Goal: Task Accomplishment & Management: Manage account settings

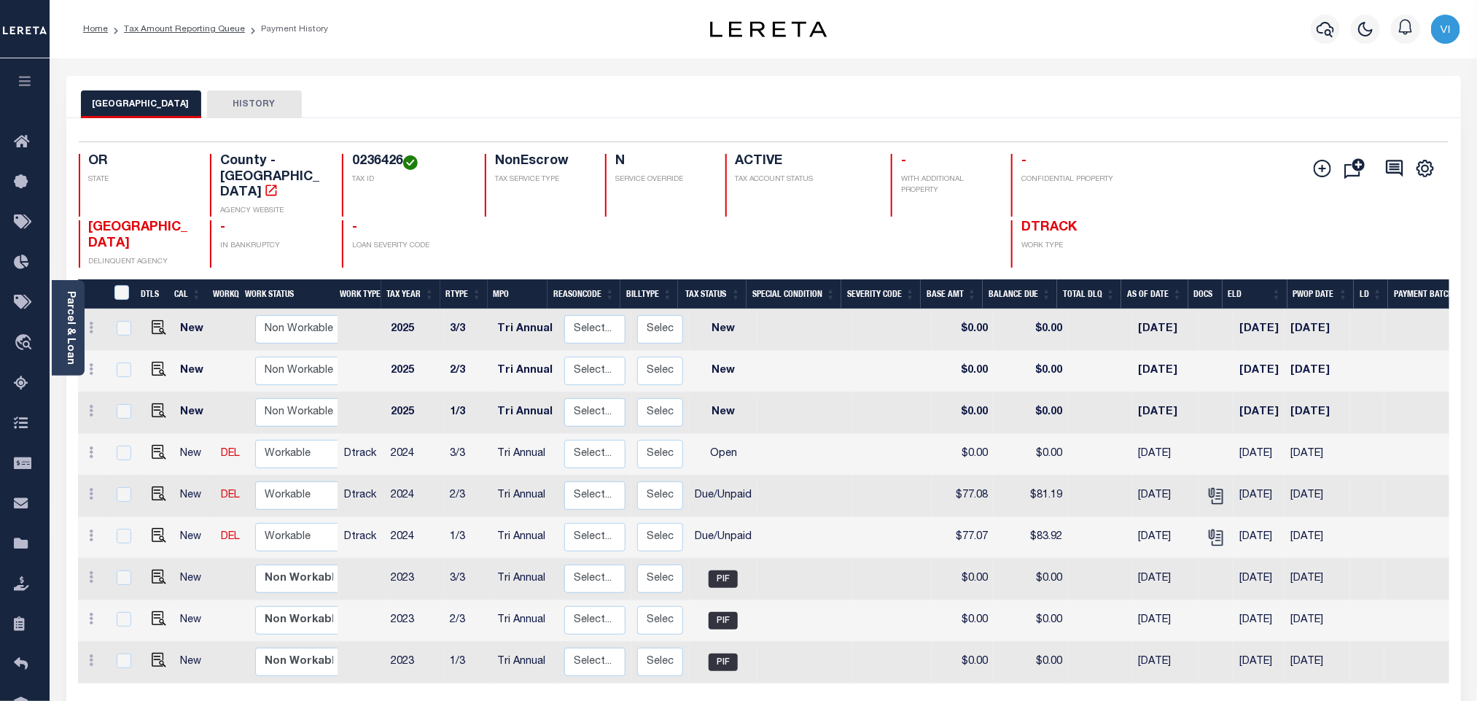
click at [158, 485] on td at bounding box center [156, 496] width 36 height 42
checkbox input "true"
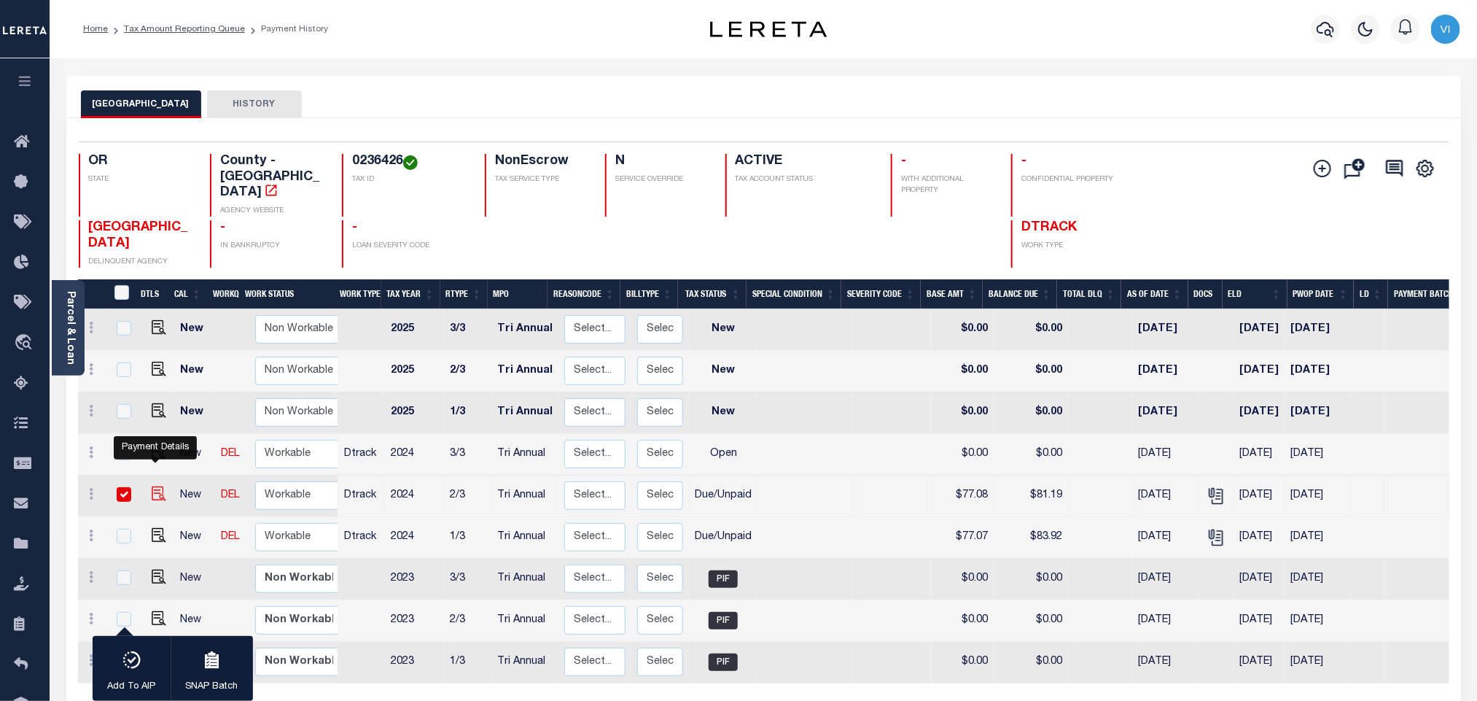
click at [155, 486] on img "" at bounding box center [159, 493] width 15 height 15
checkbox input "false"
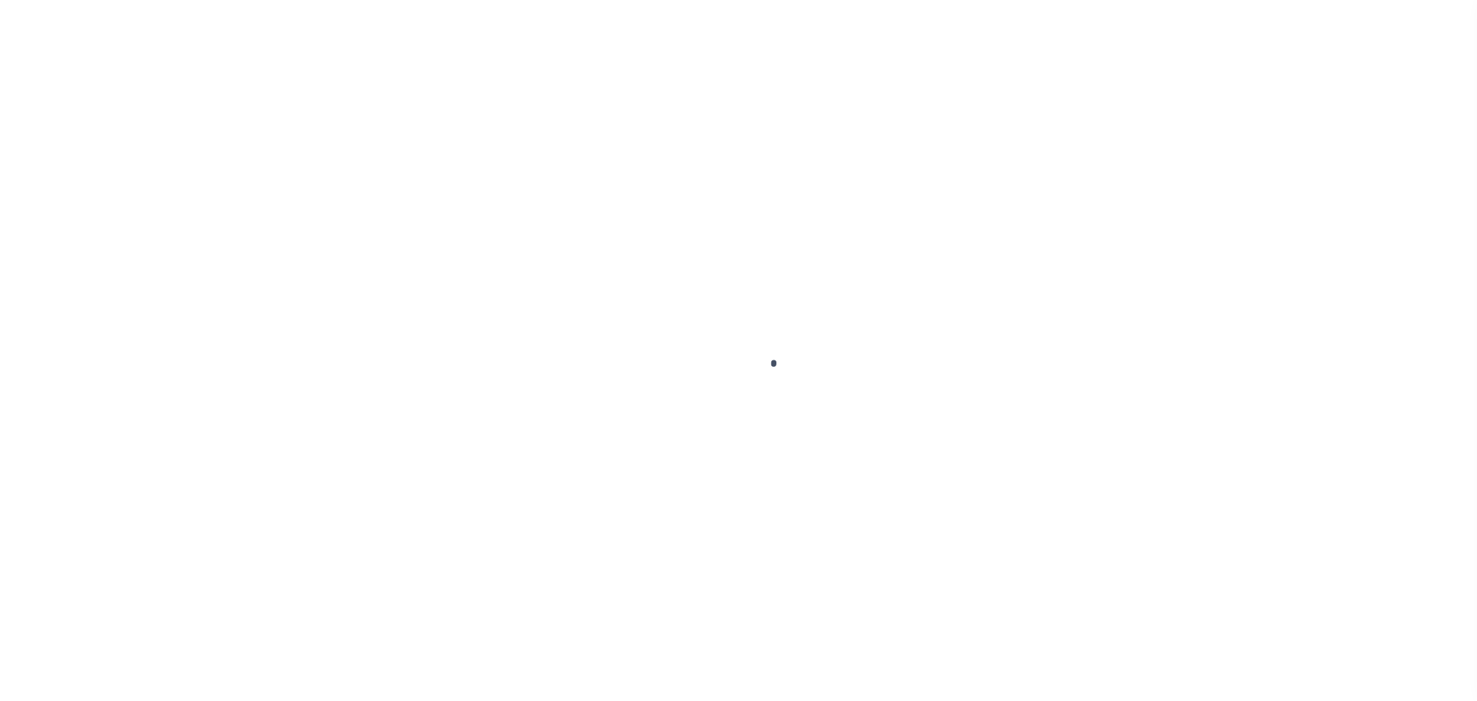
checkbox input "false"
type textarea "Note: Each installment P&I is not available online Payoff amount & P&I is equal…"
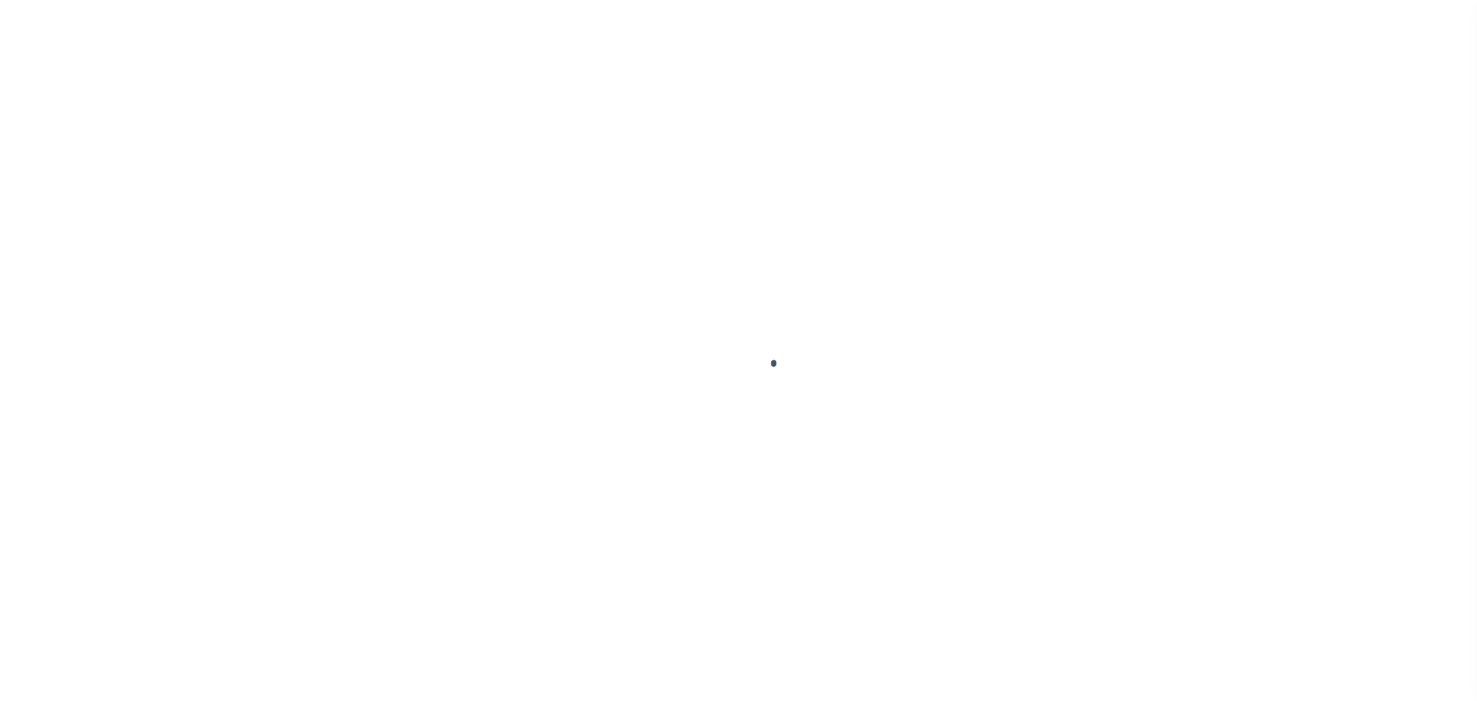
type input "Tri Annual"
type input "[DATE]"
select select "DUE"
type input "$77.08"
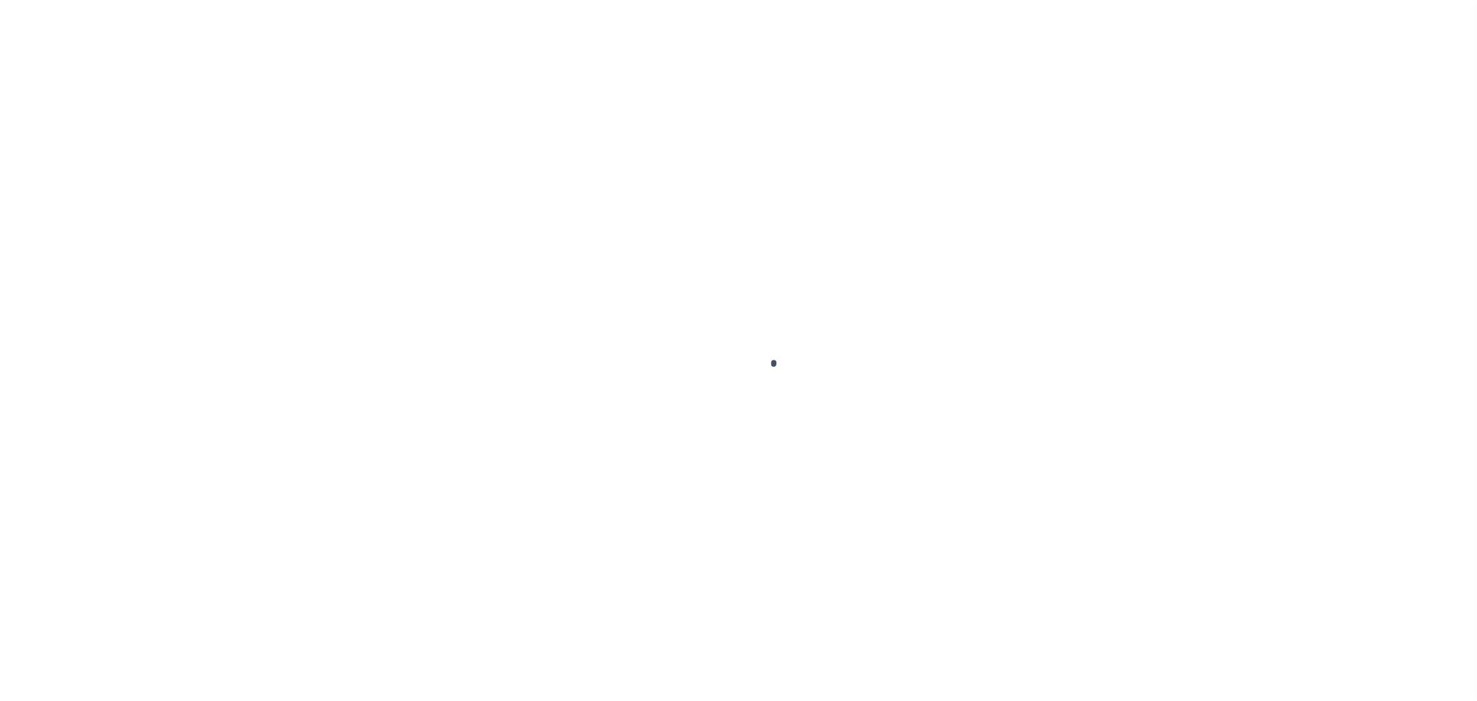
type input "$4.11"
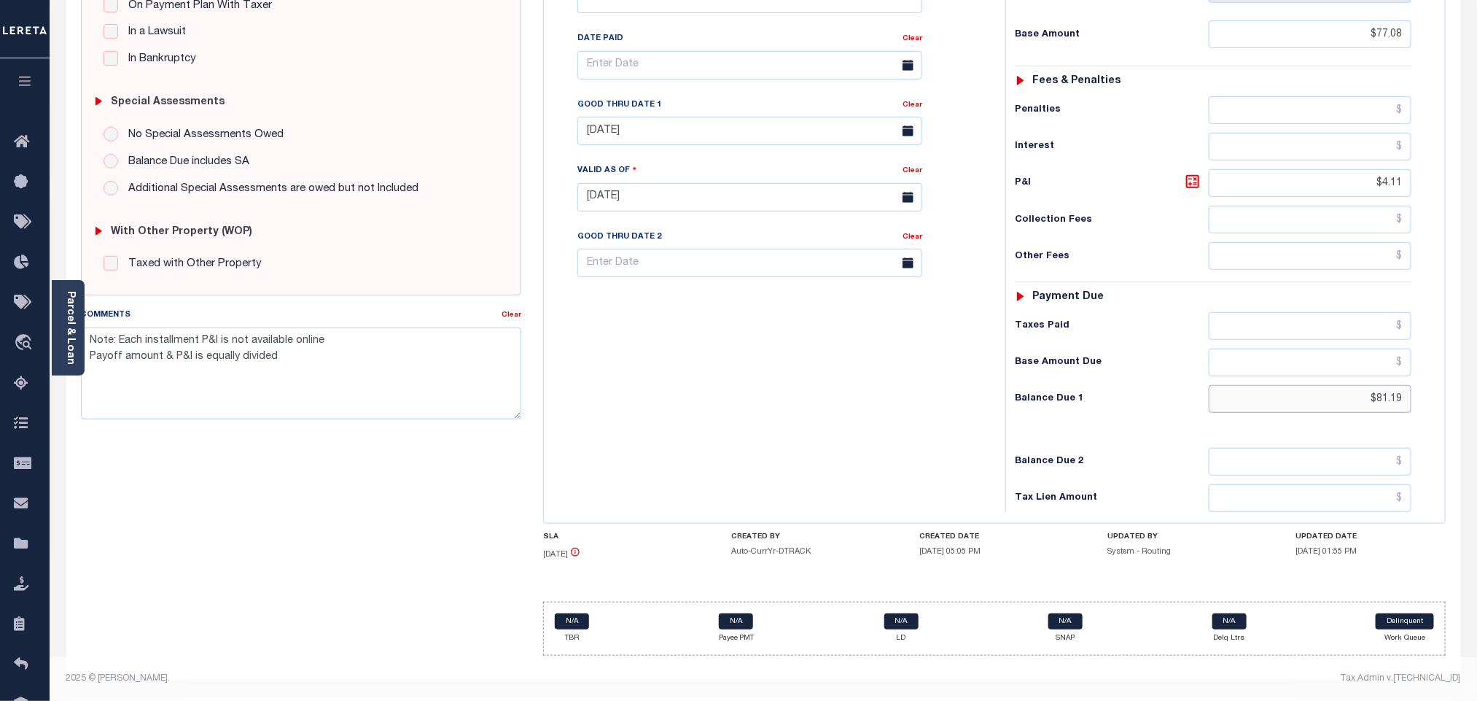
click at [1396, 402] on input "$81.19" at bounding box center [1310, 399] width 203 height 28
paste input "3.92"
type input "$83.92"
type input "[DATE]"
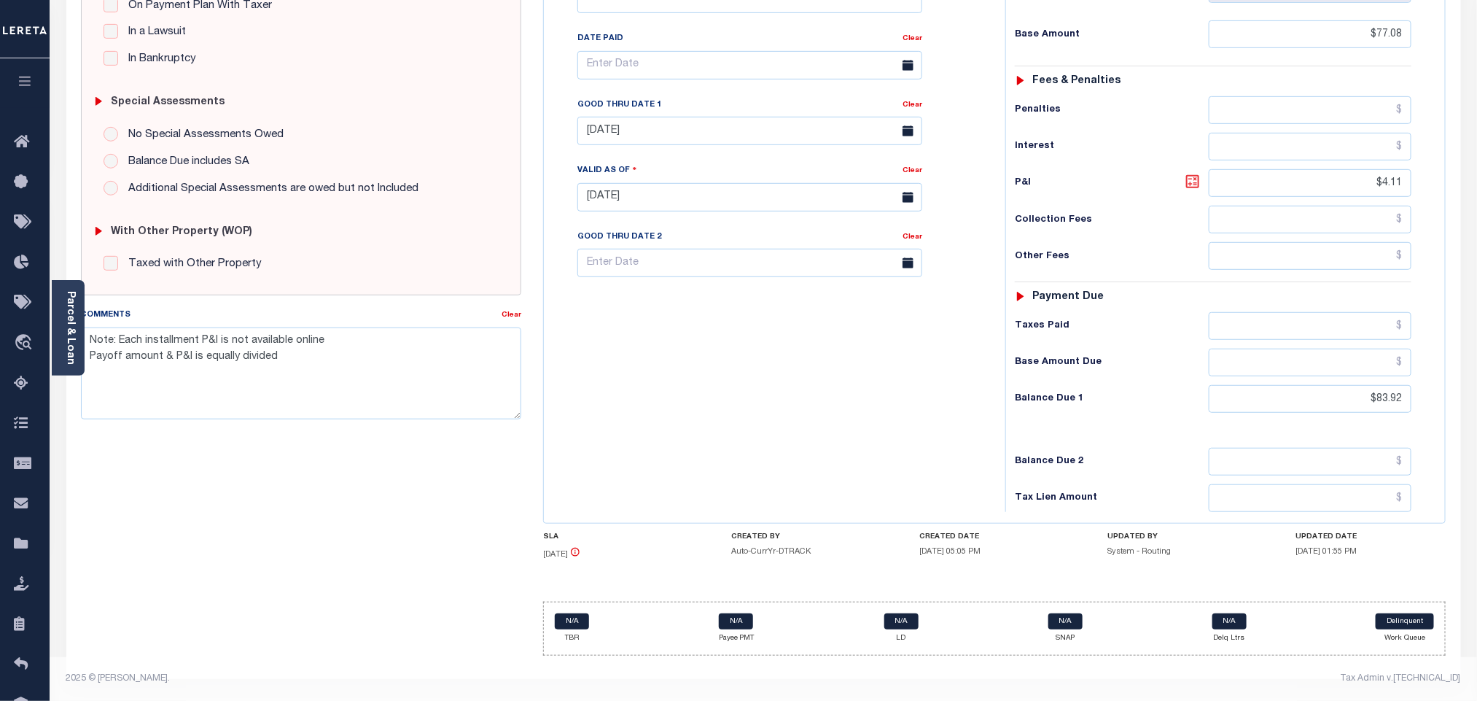
click at [1195, 178] on icon at bounding box center [1192, 181] width 17 height 17
type input "$6.84"
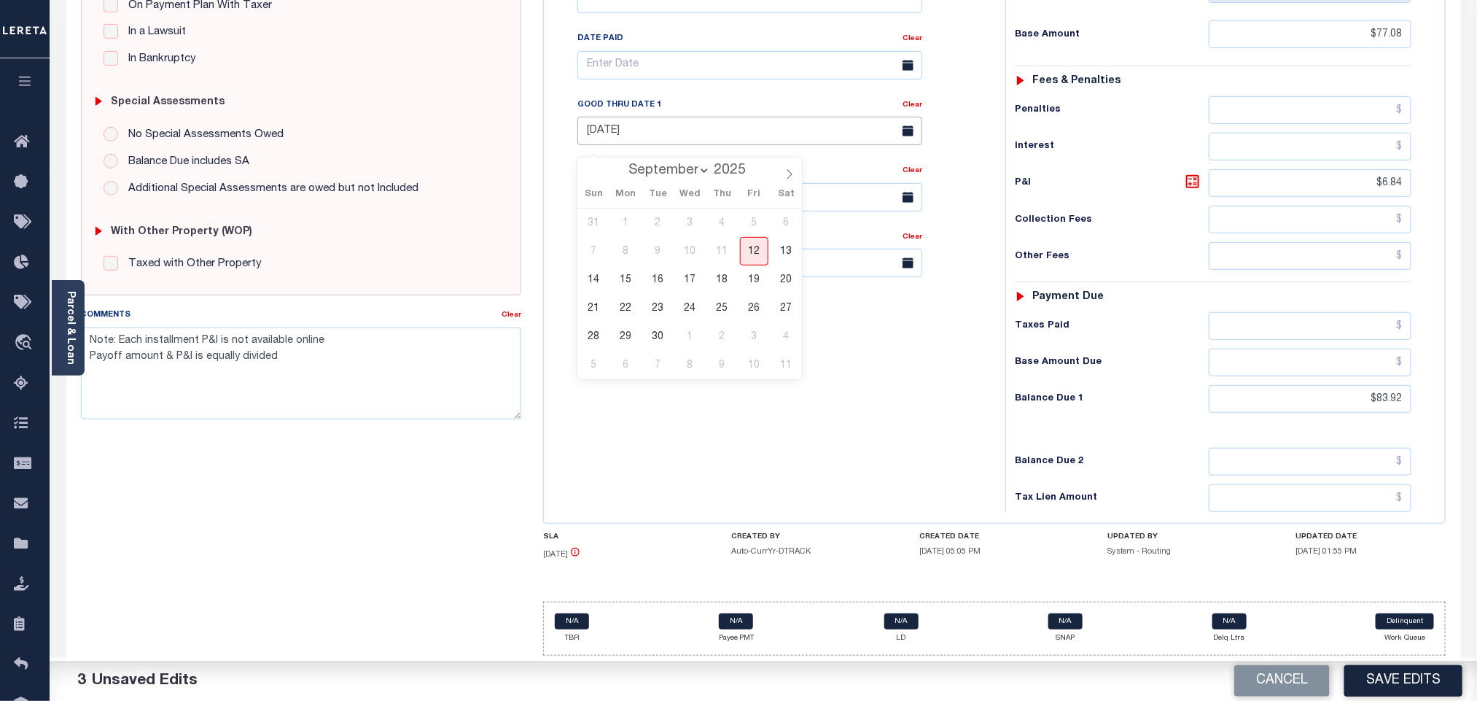
click at [621, 122] on input "05/08/2025" at bounding box center [749, 131] width 345 height 28
click at [752, 237] on span "12" at bounding box center [754, 251] width 28 height 28
type input "[DATE]"
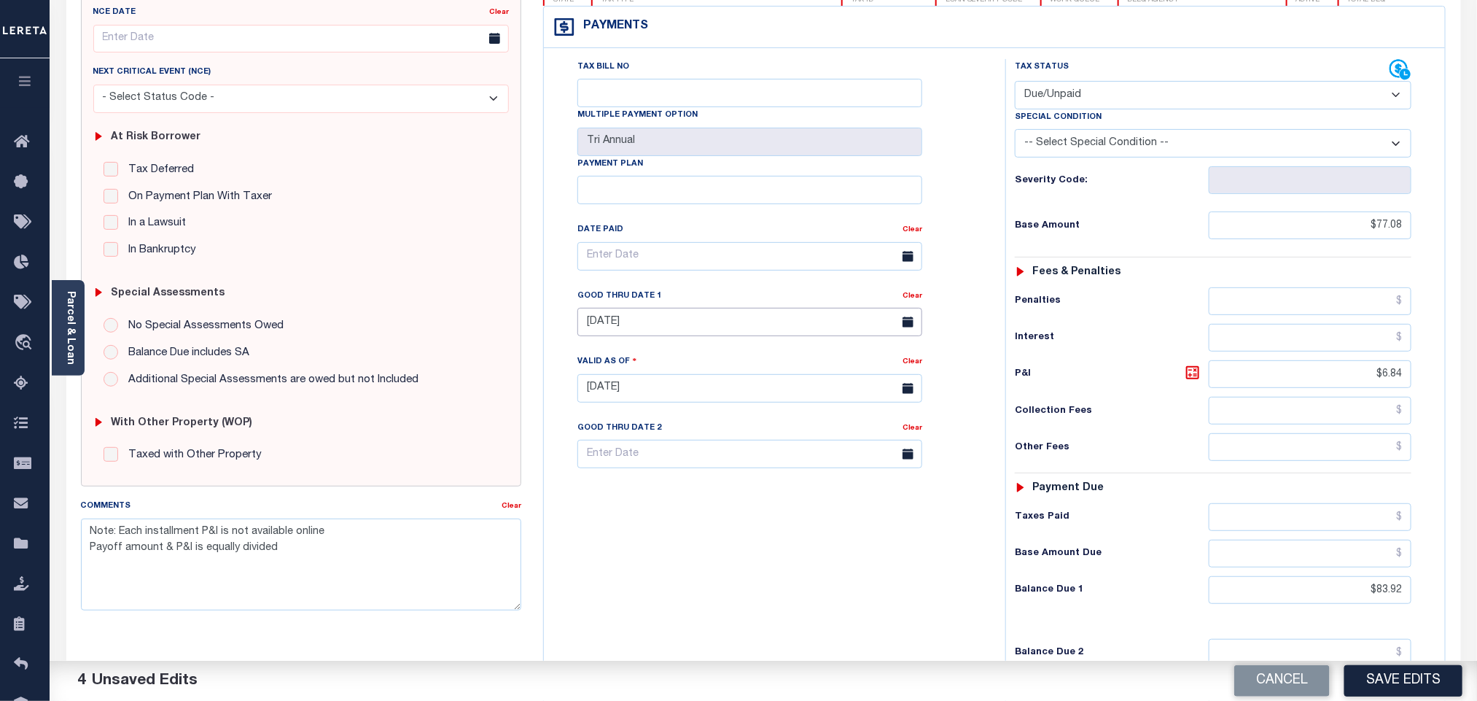
scroll to position [0, 0]
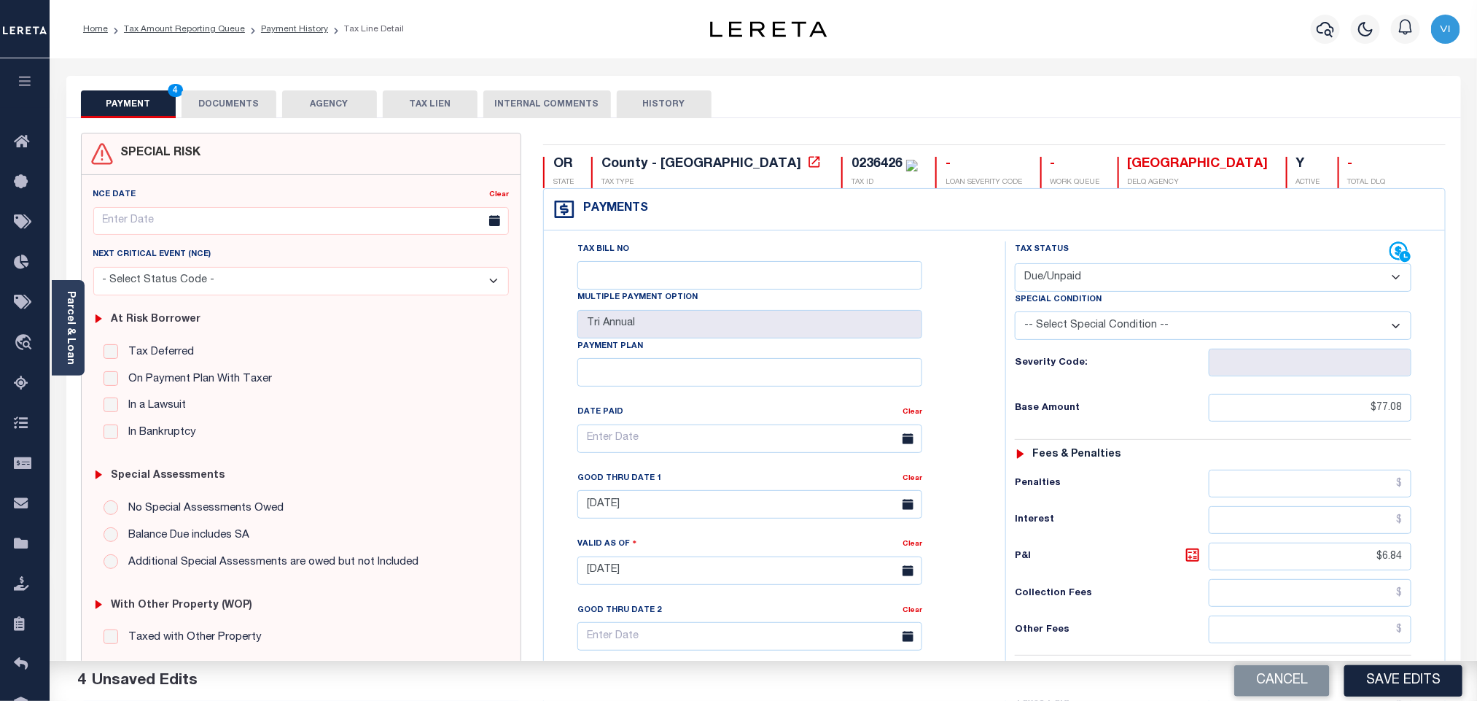
click at [219, 109] on button "DOCUMENTS" at bounding box center [229, 104] width 95 height 28
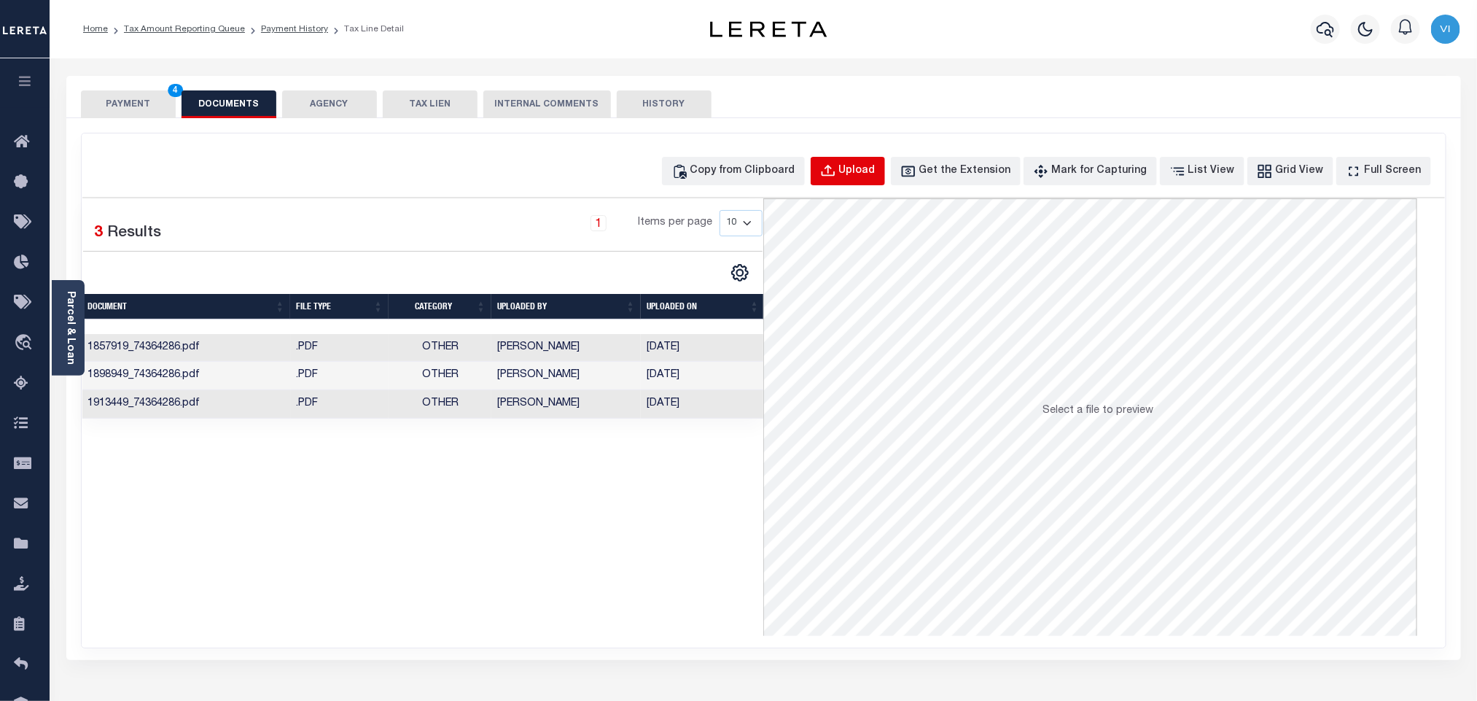
click at [866, 173] on div "Upload" at bounding box center [857, 171] width 36 height 16
select select "POP"
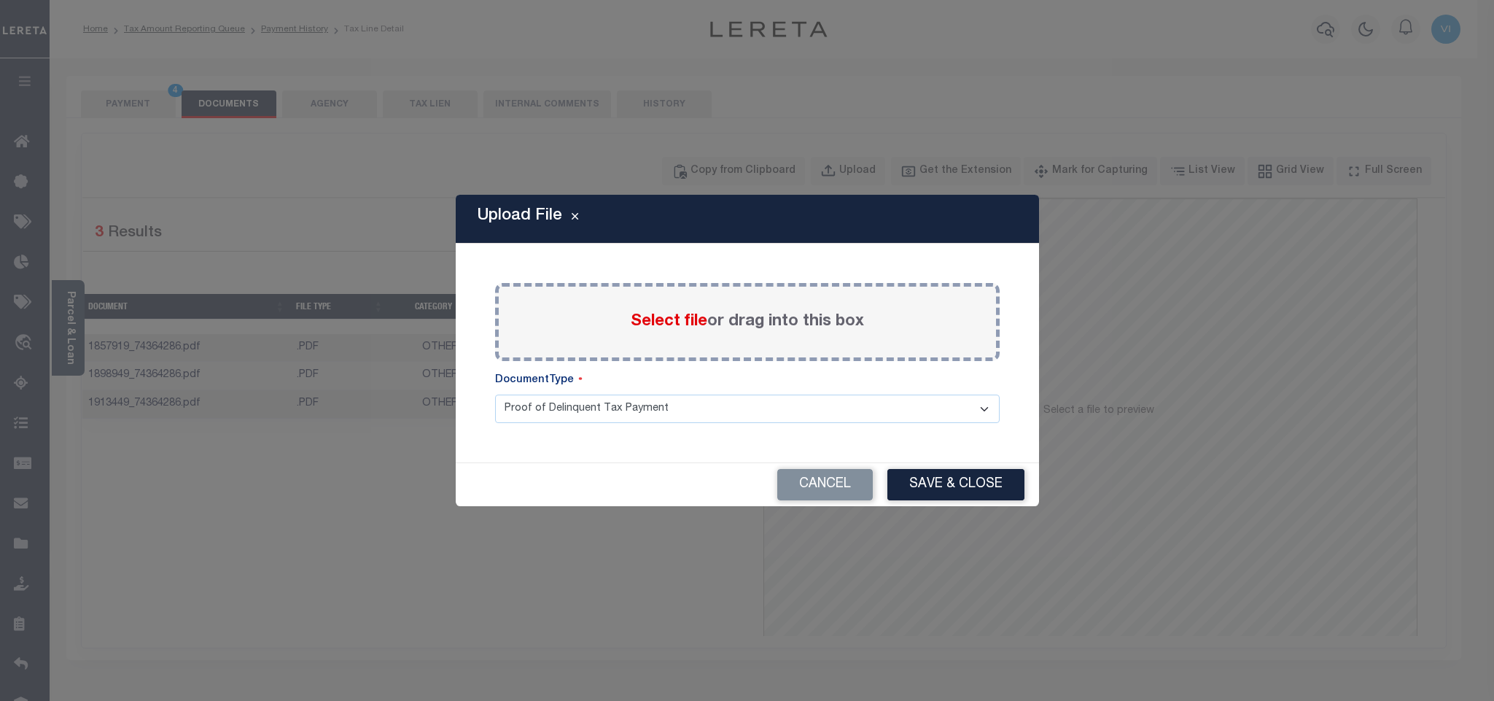
click at [656, 329] on span "Select file" at bounding box center [669, 321] width 77 height 16
click at [0, 0] on input "Select file or drag into this box" at bounding box center [0, 0] width 0 height 0
click at [536, 413] on select "Proof of Delinquent Tax Payment" at bounding box center [747, 408] width 504 height 28
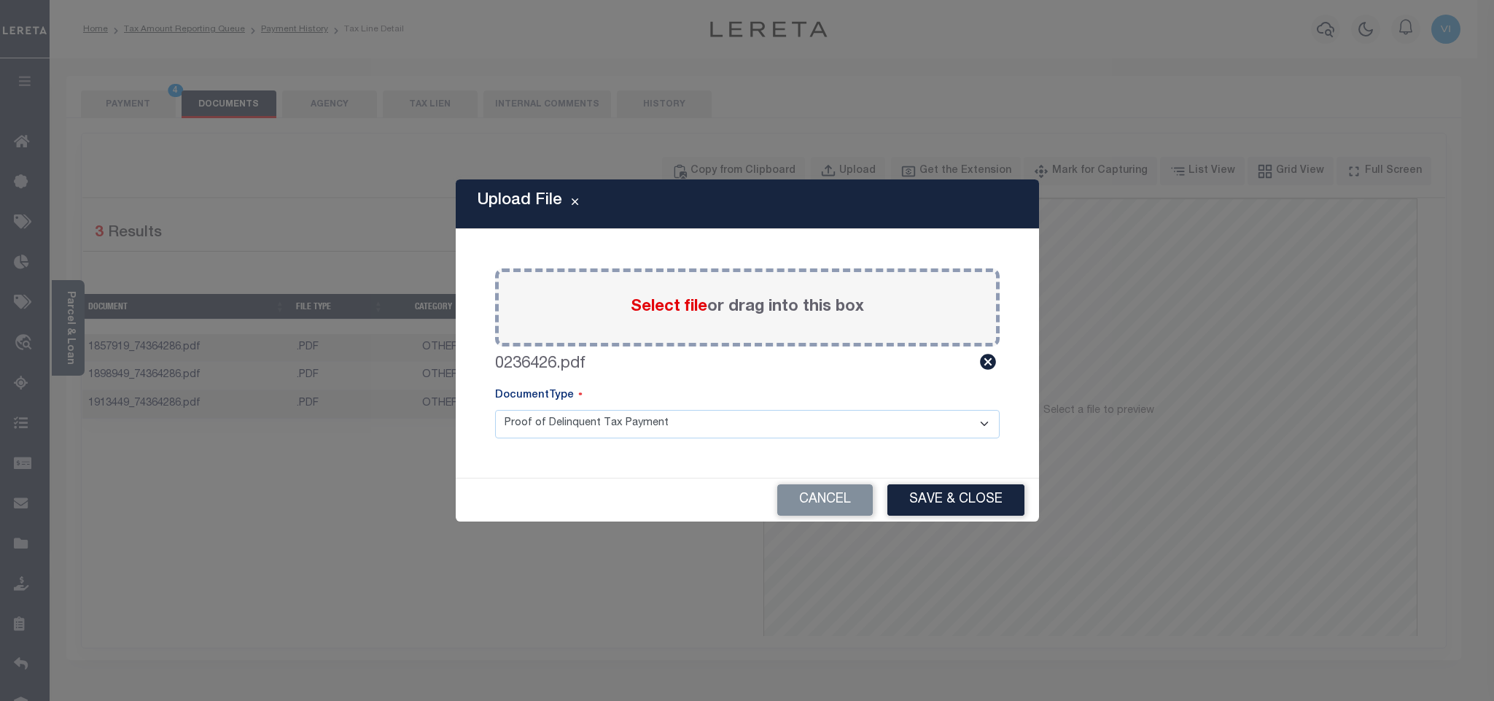
click at [495, 410] on select "Proof of Delinquent Tax Payment" at bounding box center [747, 424] width 504 height 28
click at [949, 499] on button "Save & Close" at bounding box center [955, 499] width 137 height 31
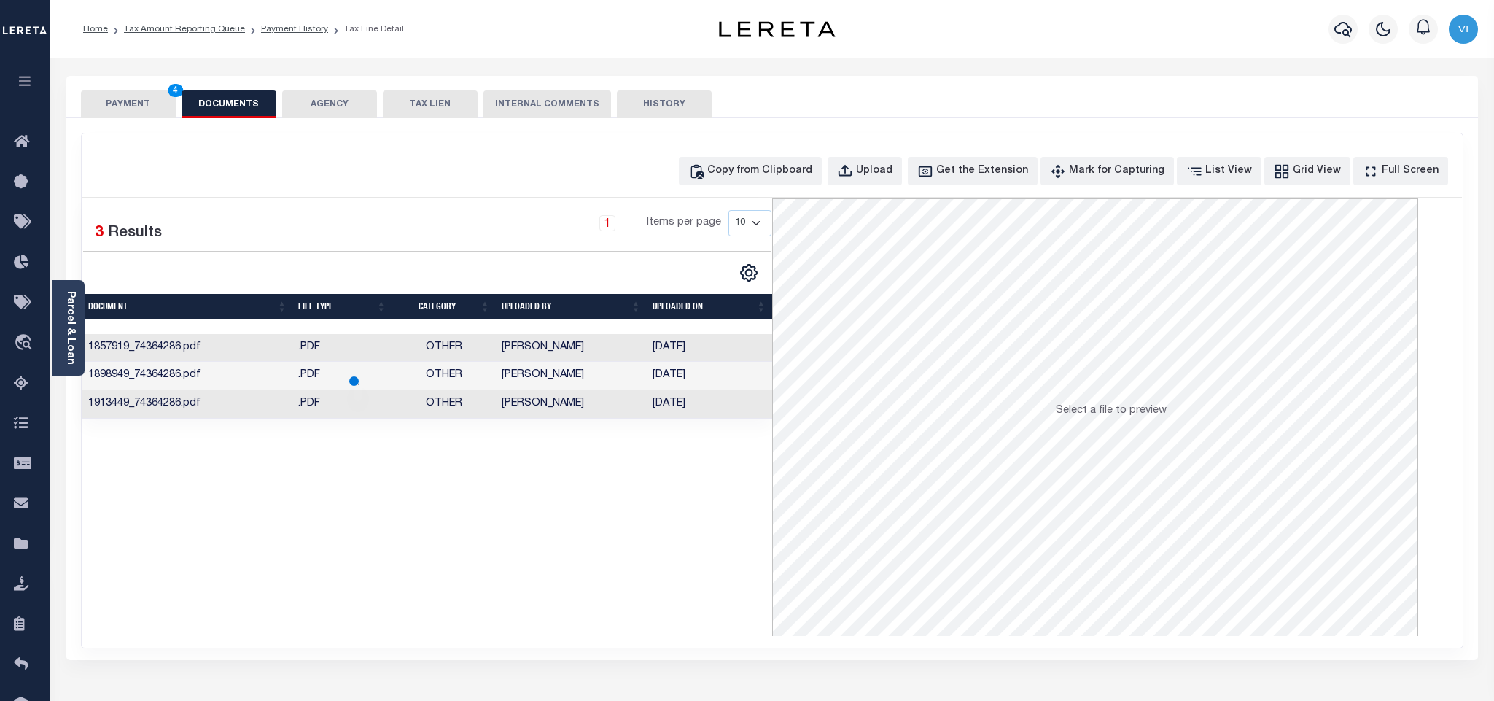
click at [127, 109] on button "PAYMENT 4" at bounding box center [128, 104] width 95 height 28
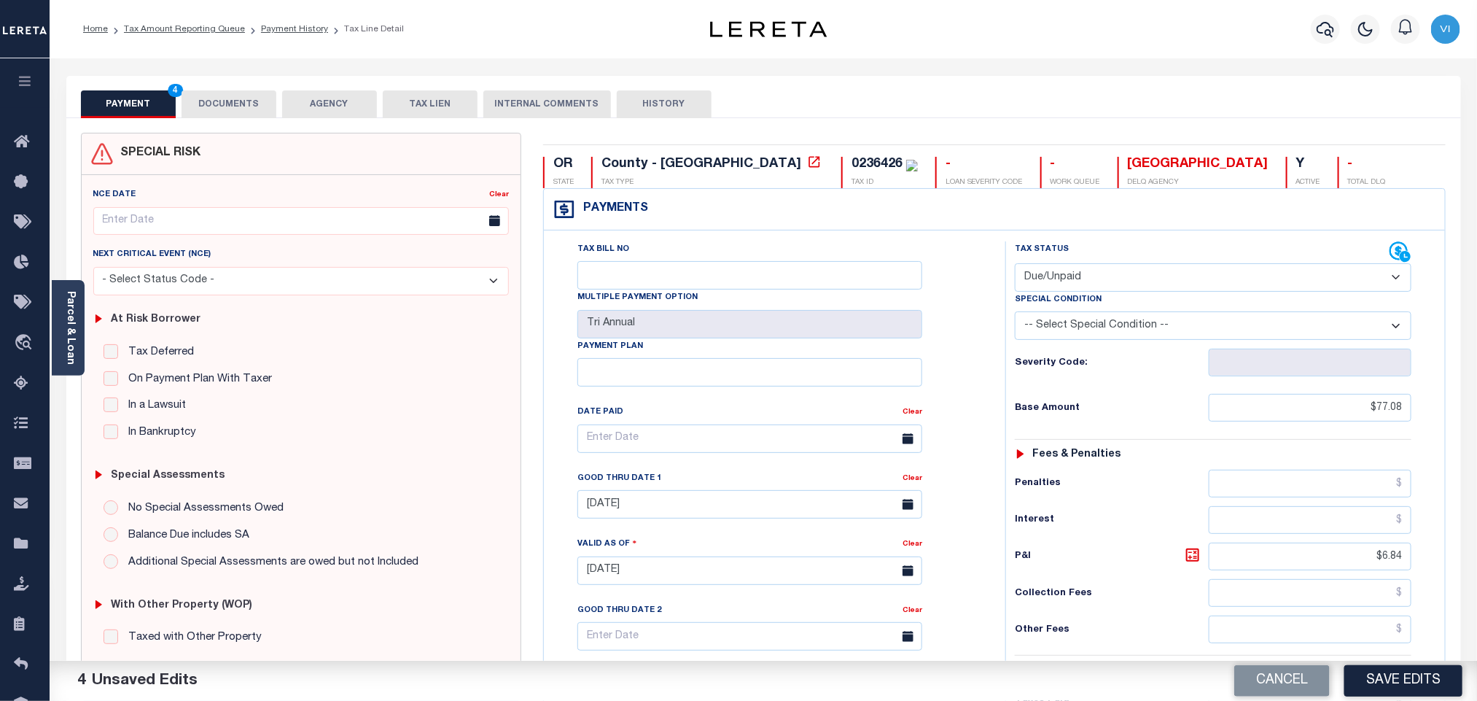
click at [938, 379] on div "Tax Bill No Multiple Payment Option Tri Annual Payment Plan Clear Clear 09/12/2…" at bounding box center [770, 445] width 425 height 409
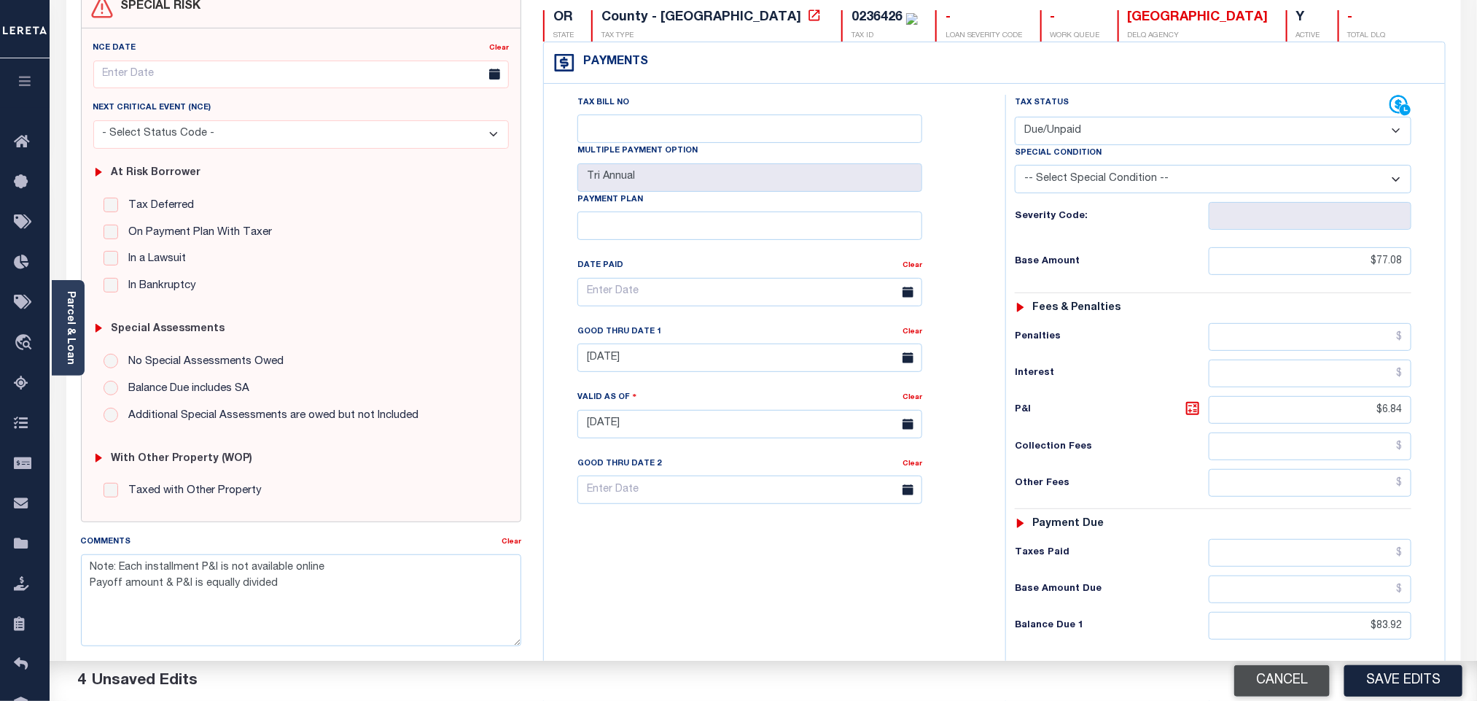
scroll to position [381, 0]
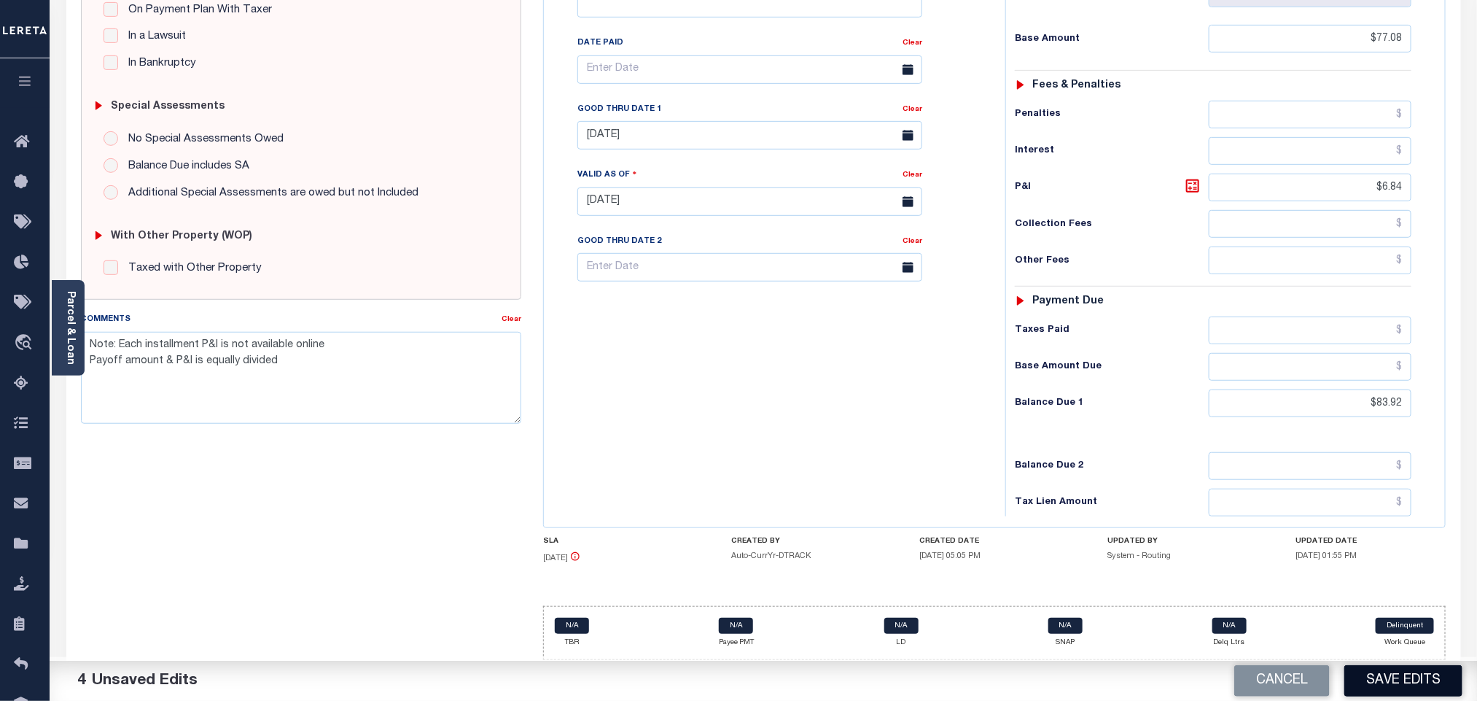
click at [1361, 681] on button "Save Edits" at bounding box center [1403, 680] width 118 height 31
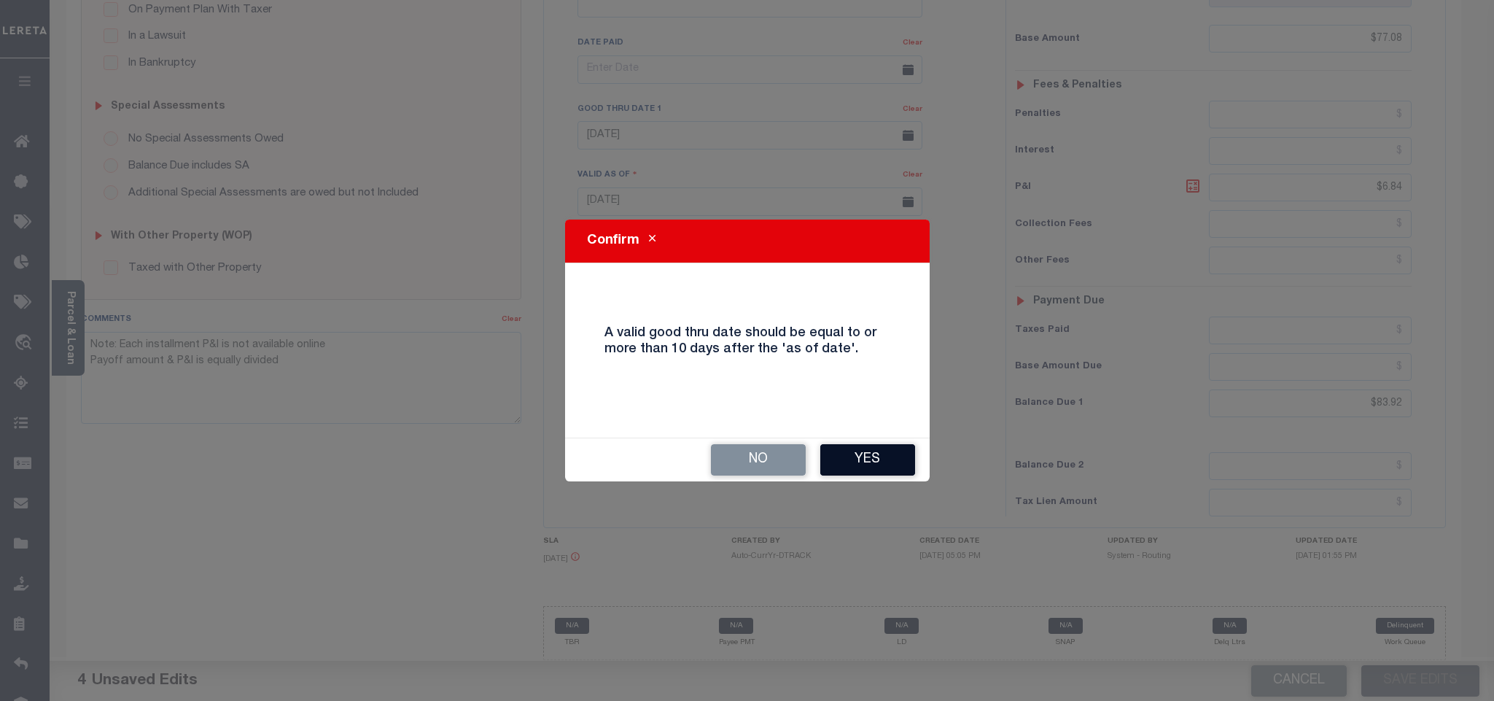
click at [860, 464] on button "Yes" at bounding box center [867, 459] width 95 height 31
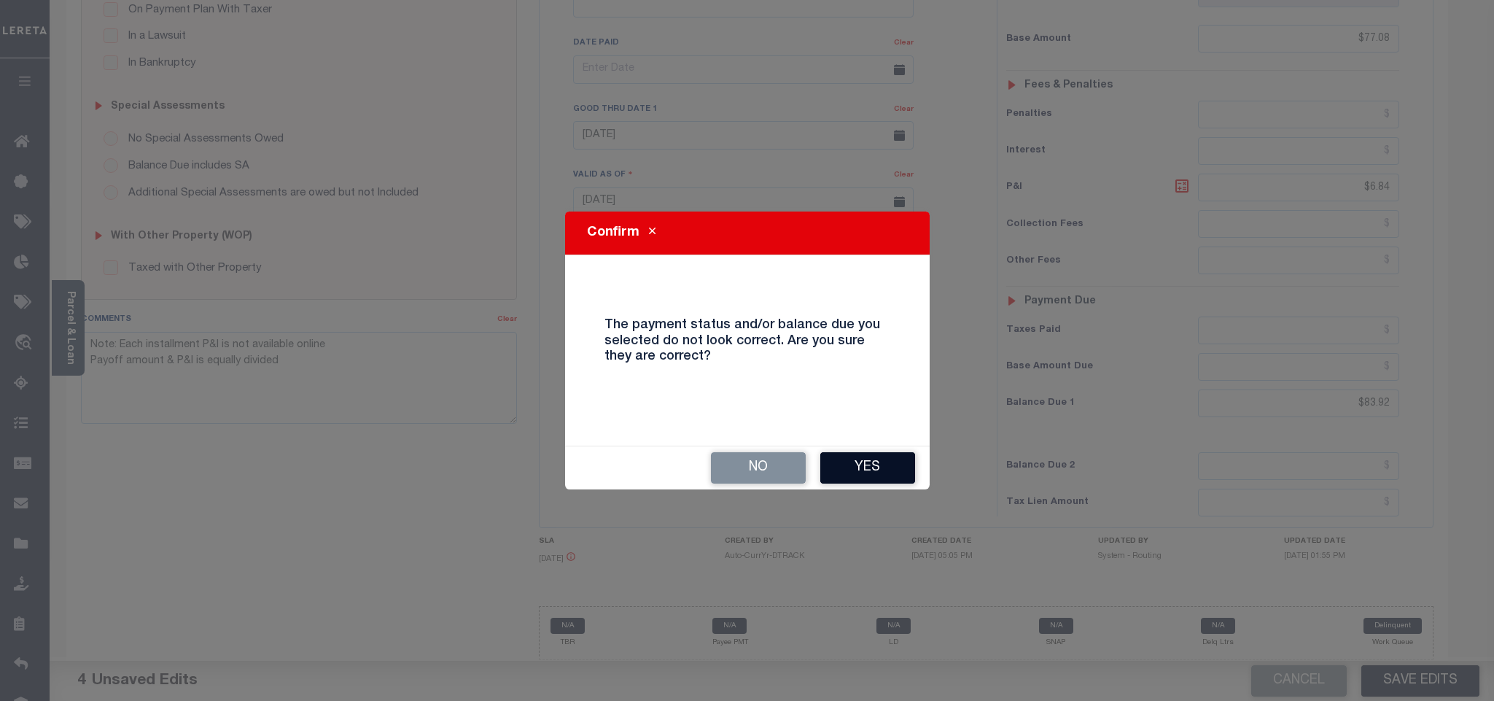
click at [860, 453] on button "Yes" at bounding box center [867, 467] width 95 height 31
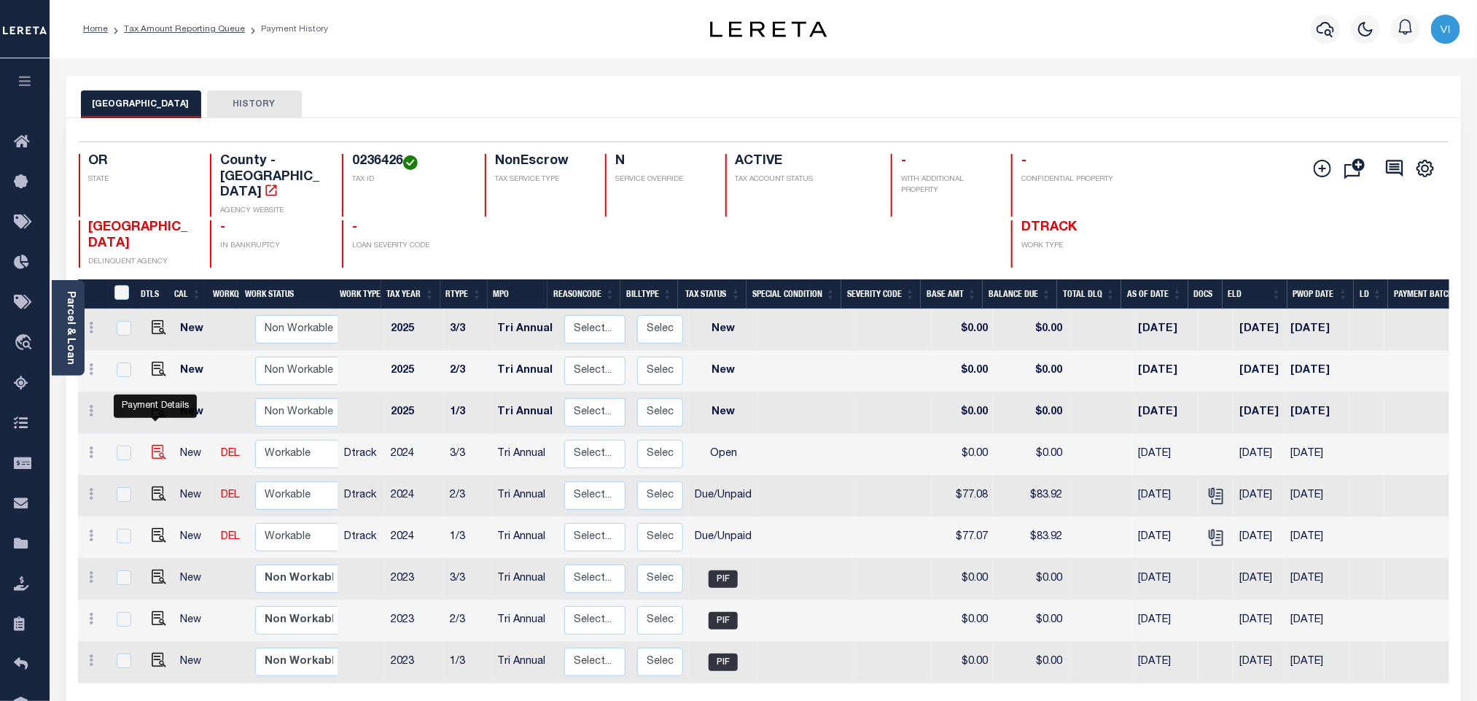
click at [157, 445] on img "" at bounding box center [159, 452] width 15 height 15
checkbox input "true"
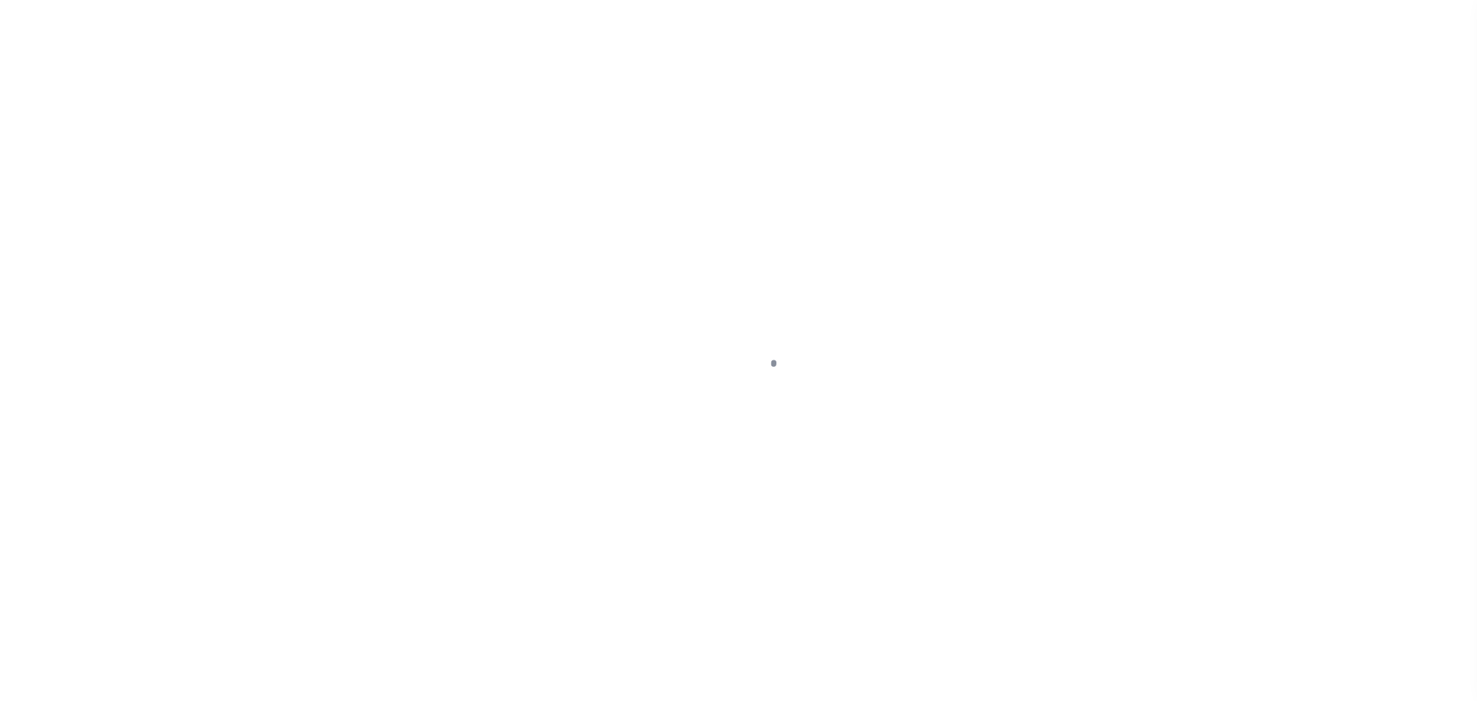
checkbox input "false"
type input "Tri Annual"
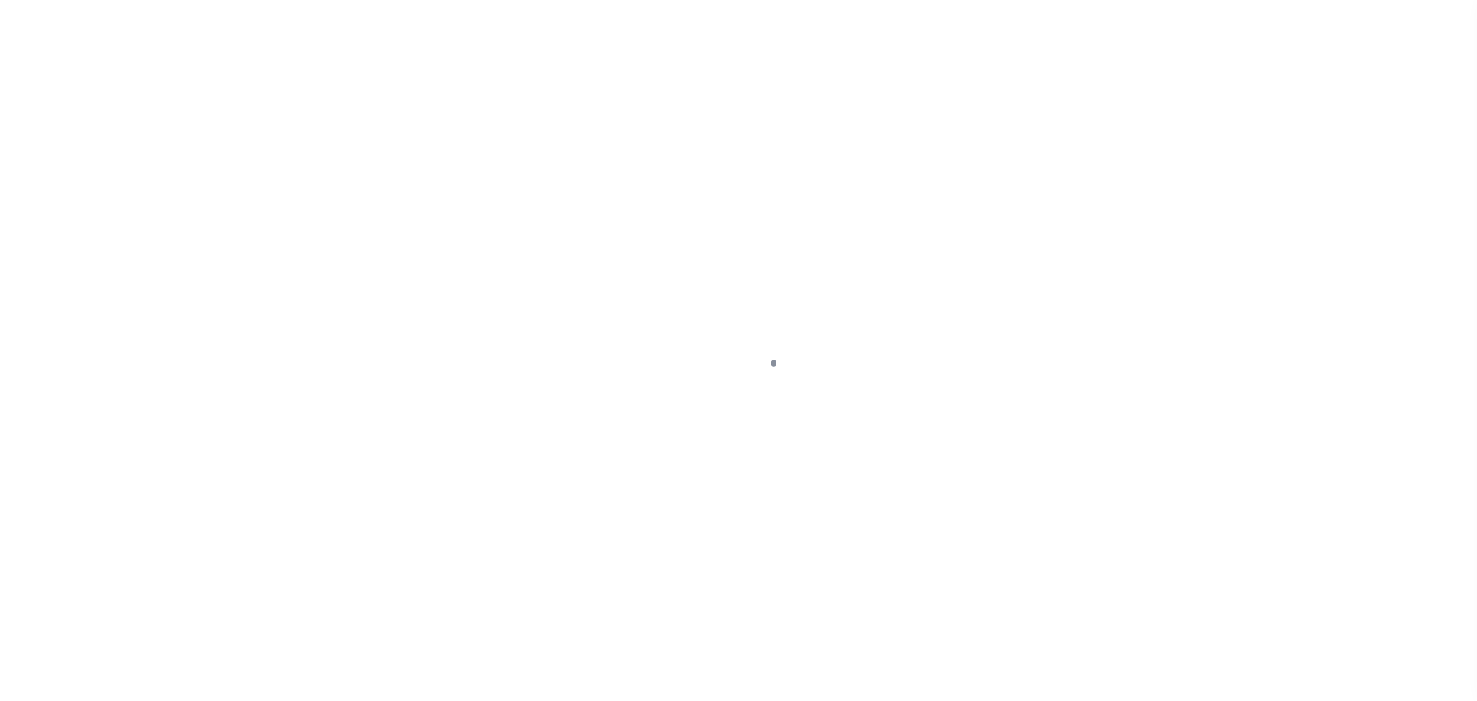
type input "05/16/2025"
select select "OP2"
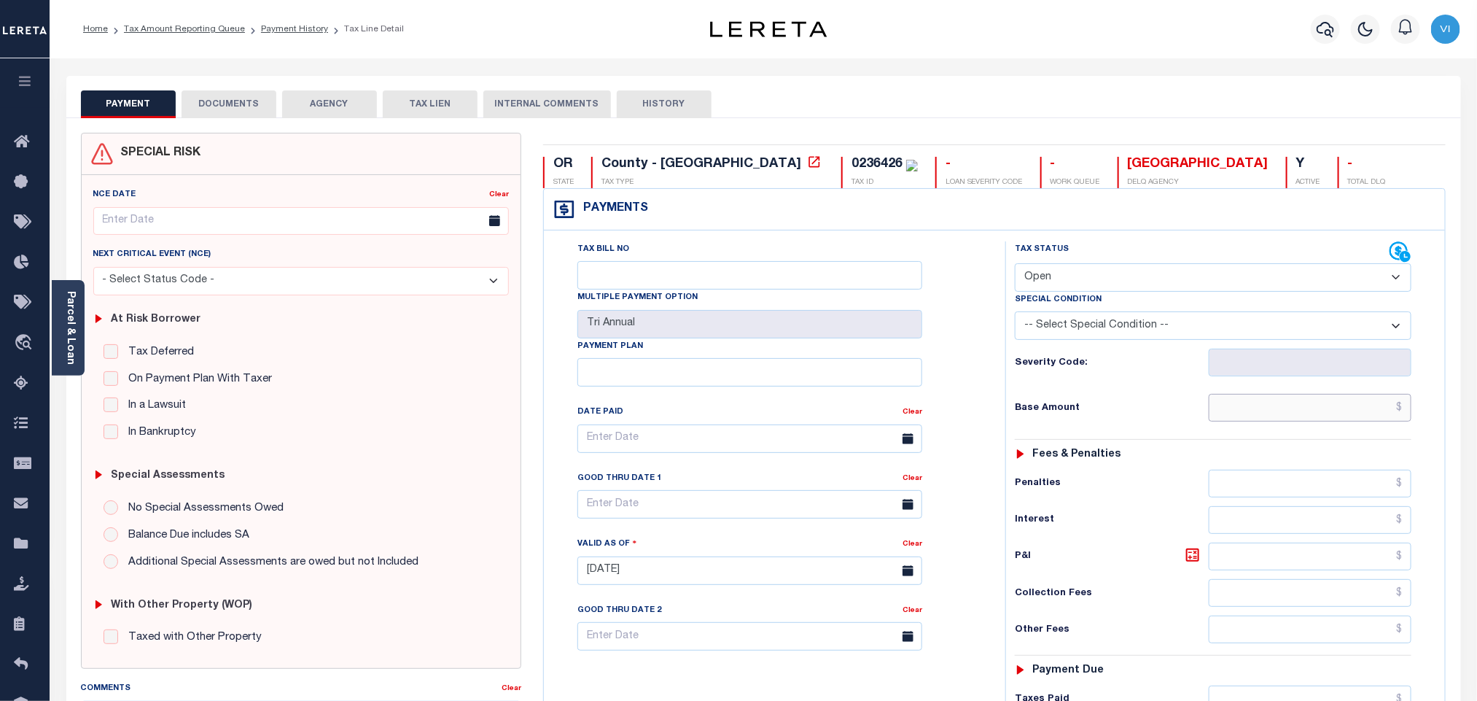
click at [1298, 418] on input "text" at bounding box center [1310, 408] width 203 height 28
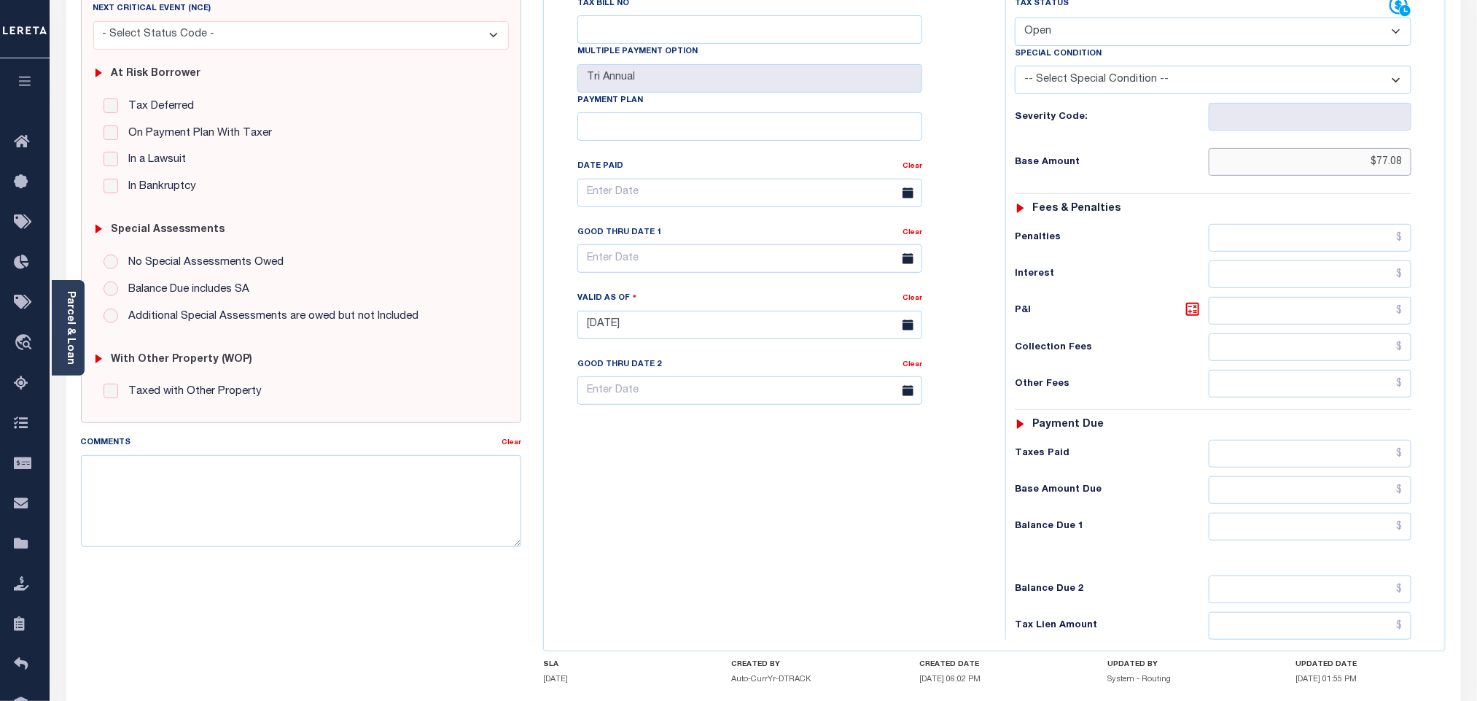
scroll to position [383, 0]
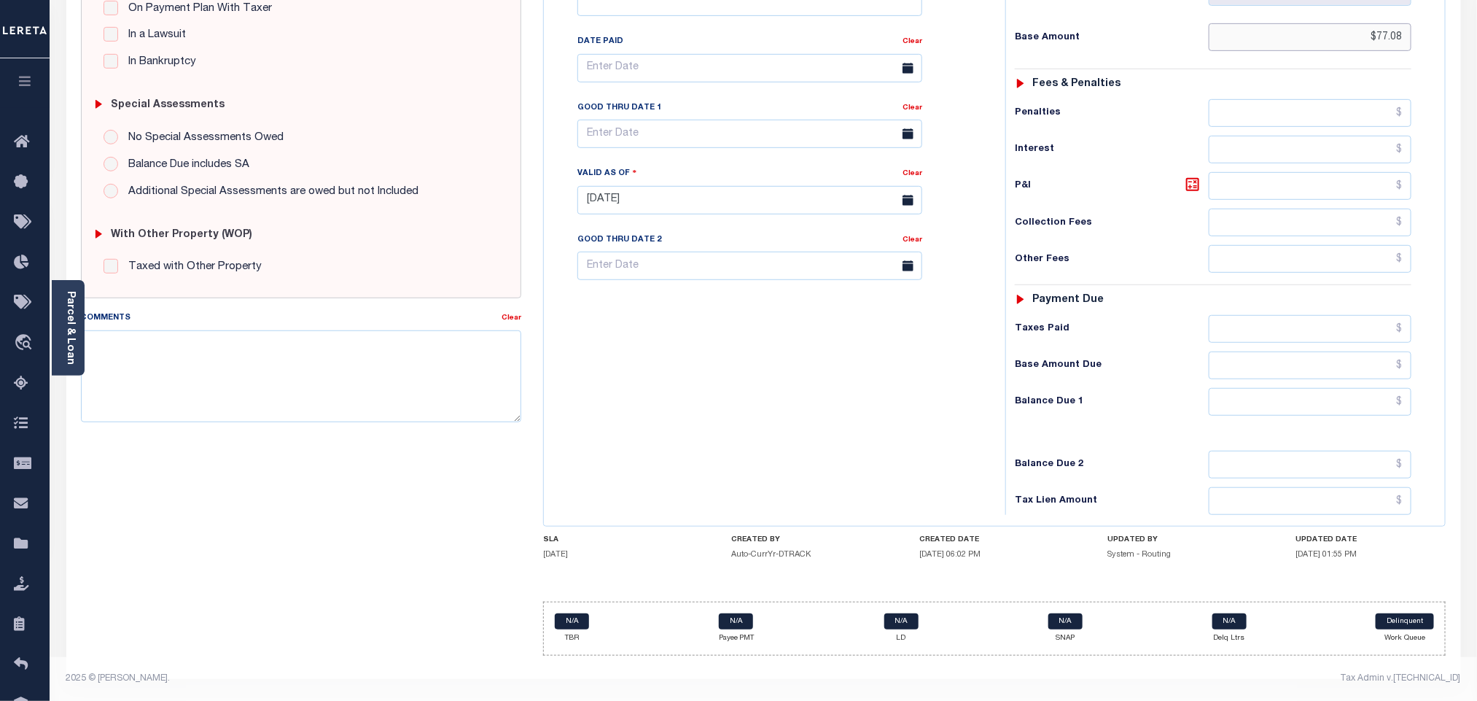
type input "$77.08"
type input "[DATE]"
click at [1295, 388] on input "text" at bounding box center [1310, 402] width 203 height 28
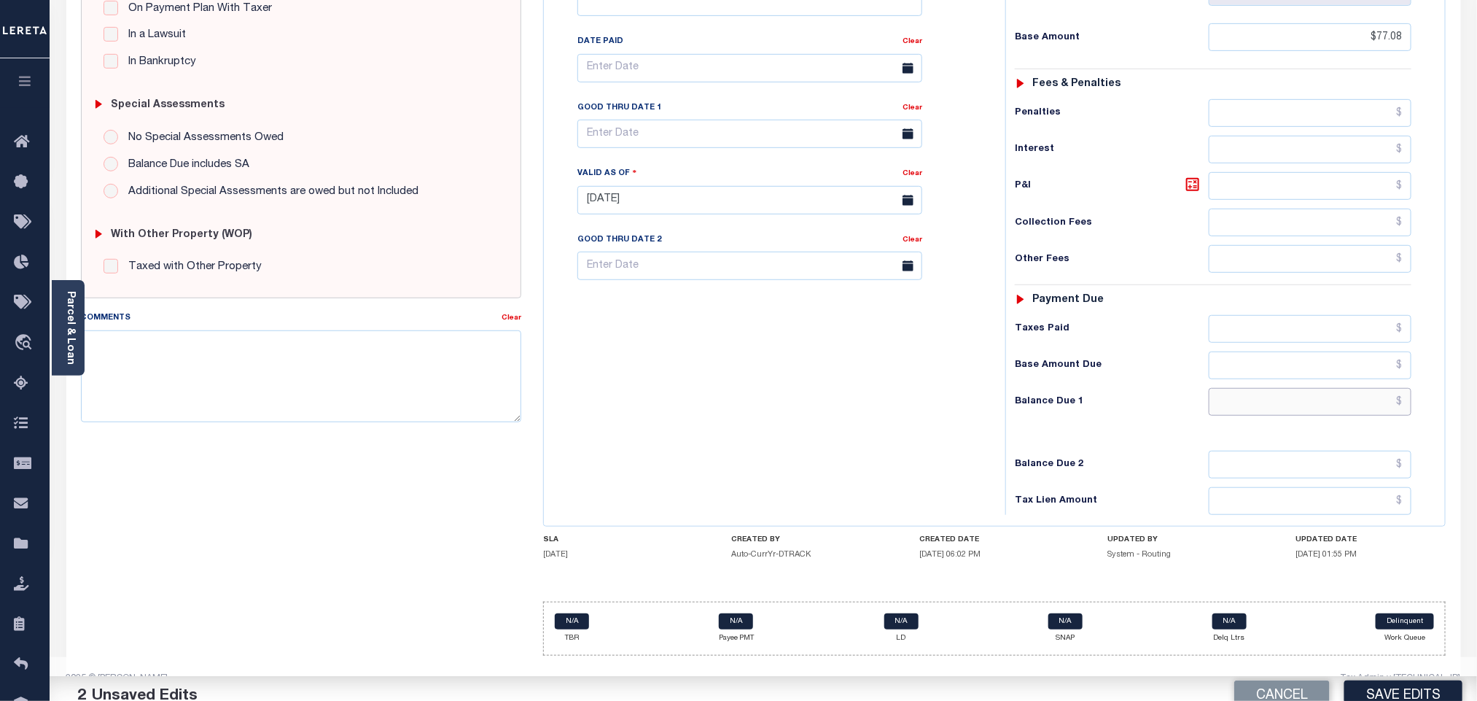
paste input "83.92"
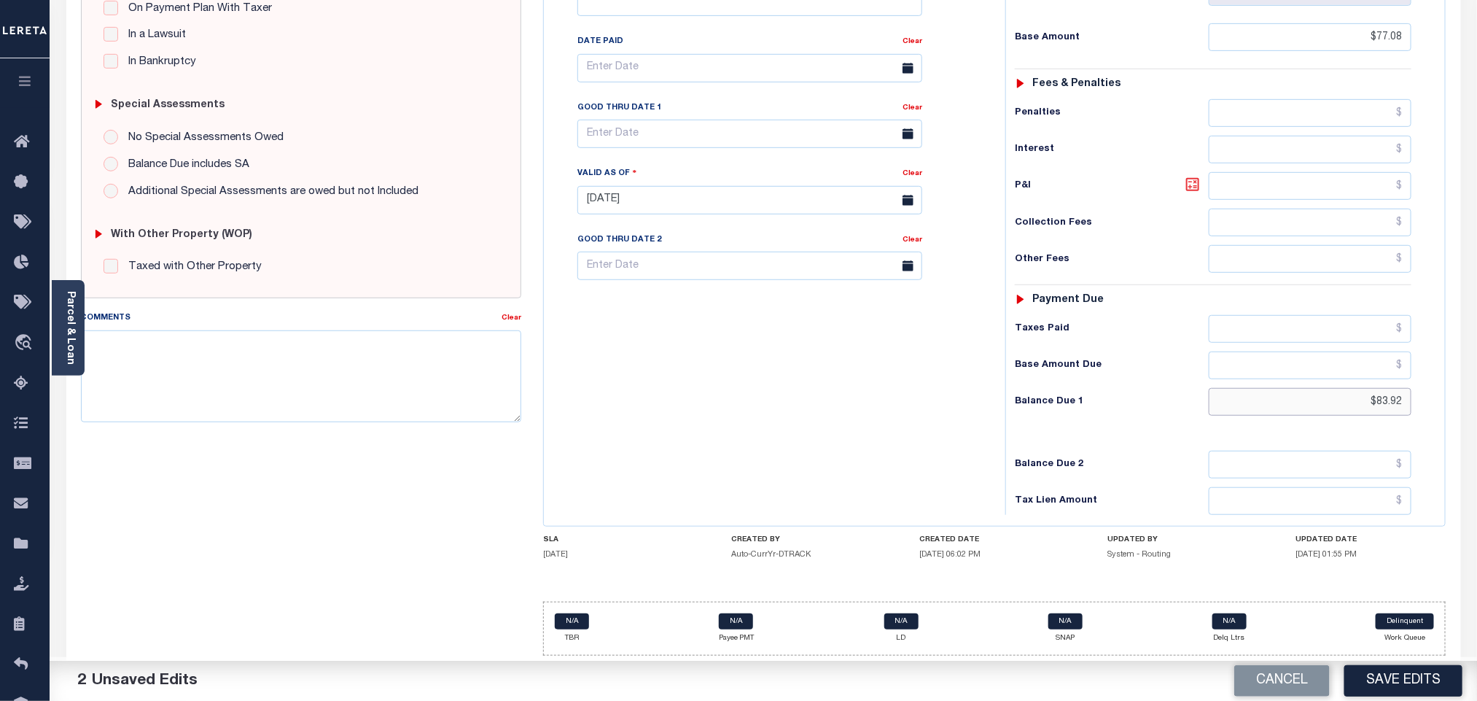
type input "$83.92"
click at [1197, 182] on icon at bounding box center [1192, 184] width 17 height 17
type input "$6.84"
click at [654, 123] on input "text" at bounding box center [749, 134] width 345 height 28
click at [757, 241] on span "12" at bounding box center [754, 254] width 28 height 28
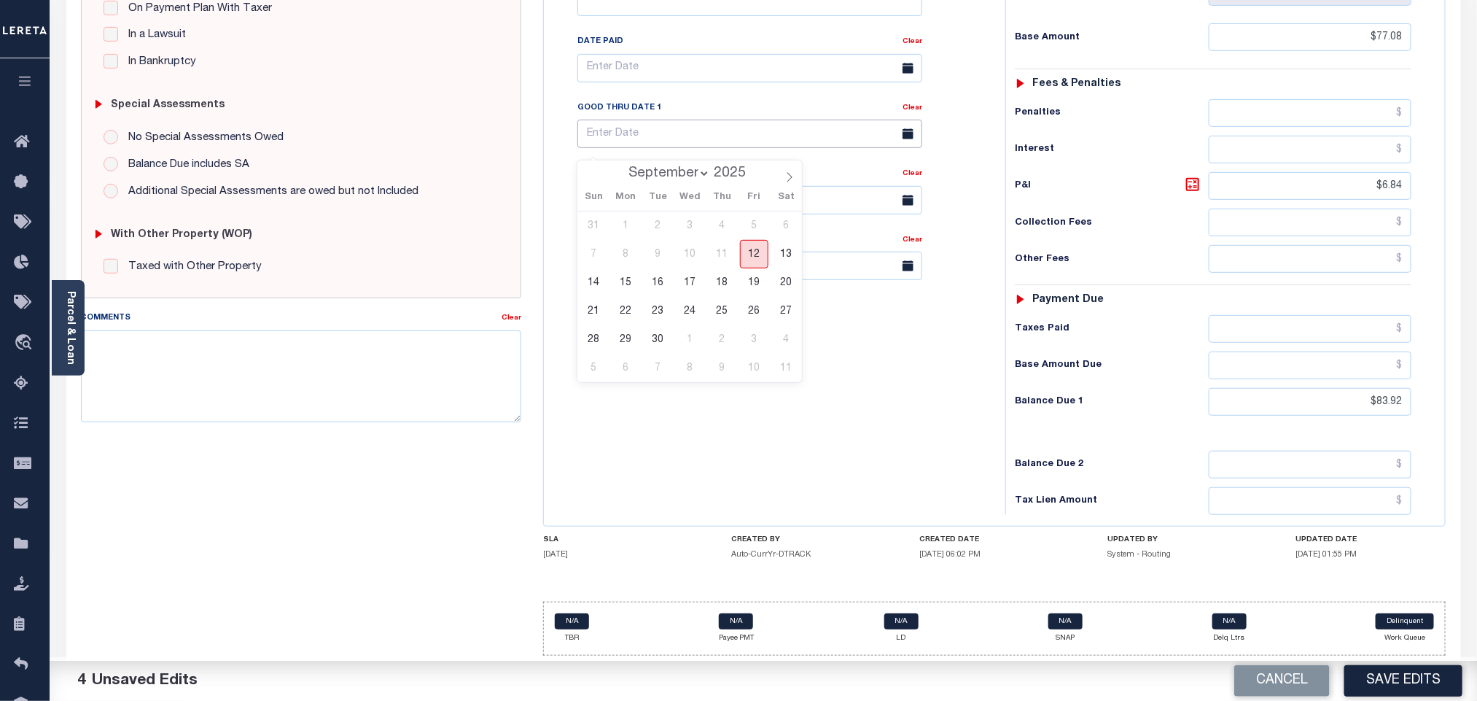
type input "[DATE]"
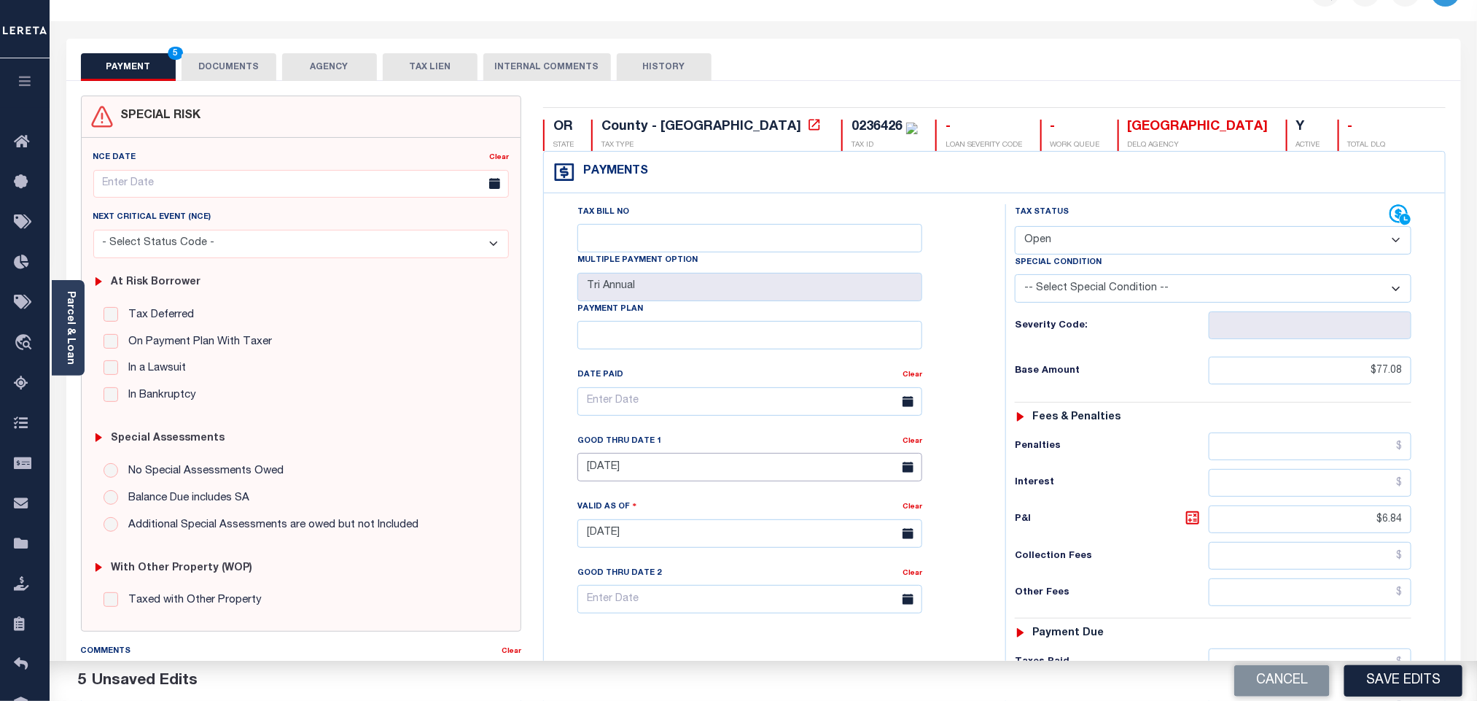
scroll to position [0, 0]
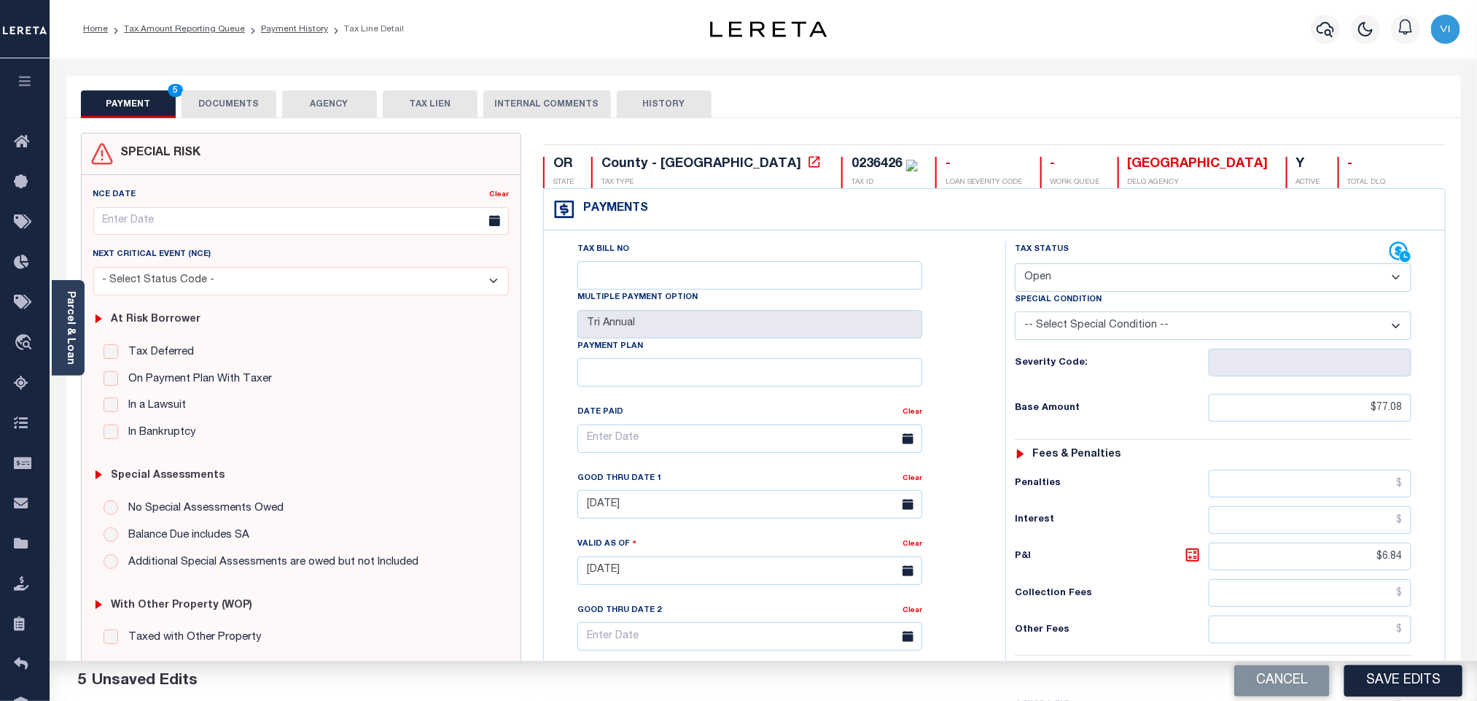
click at [210, 118] on div "SPECIAL RISK NCE Date Clear" at bounding box center [763, 583] width 1394 height 931
click at [215, 109] on button "DOCUMENTS" at bounding box center [229, 104] width 95 height 28
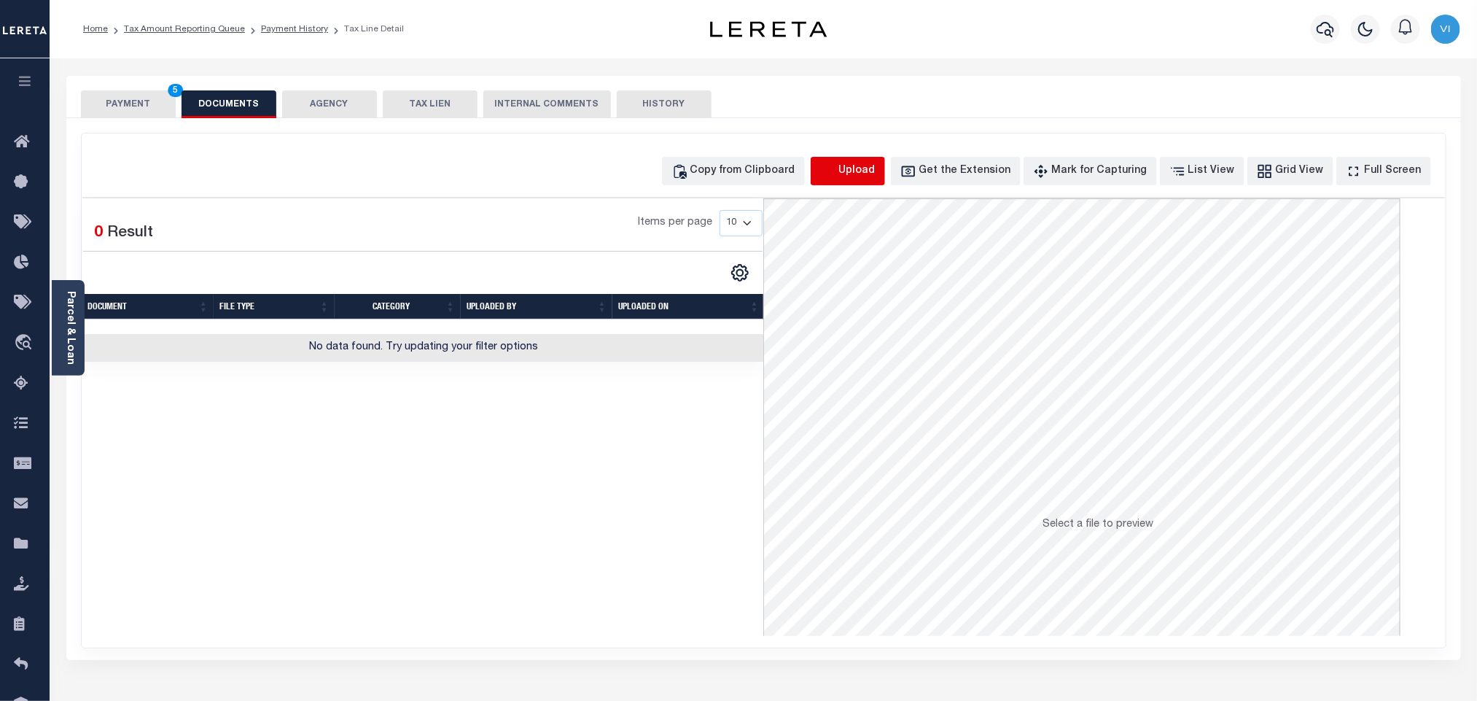
click at [836, 171] on icon "button" at bounding box center [828, 171] width 16 height 16
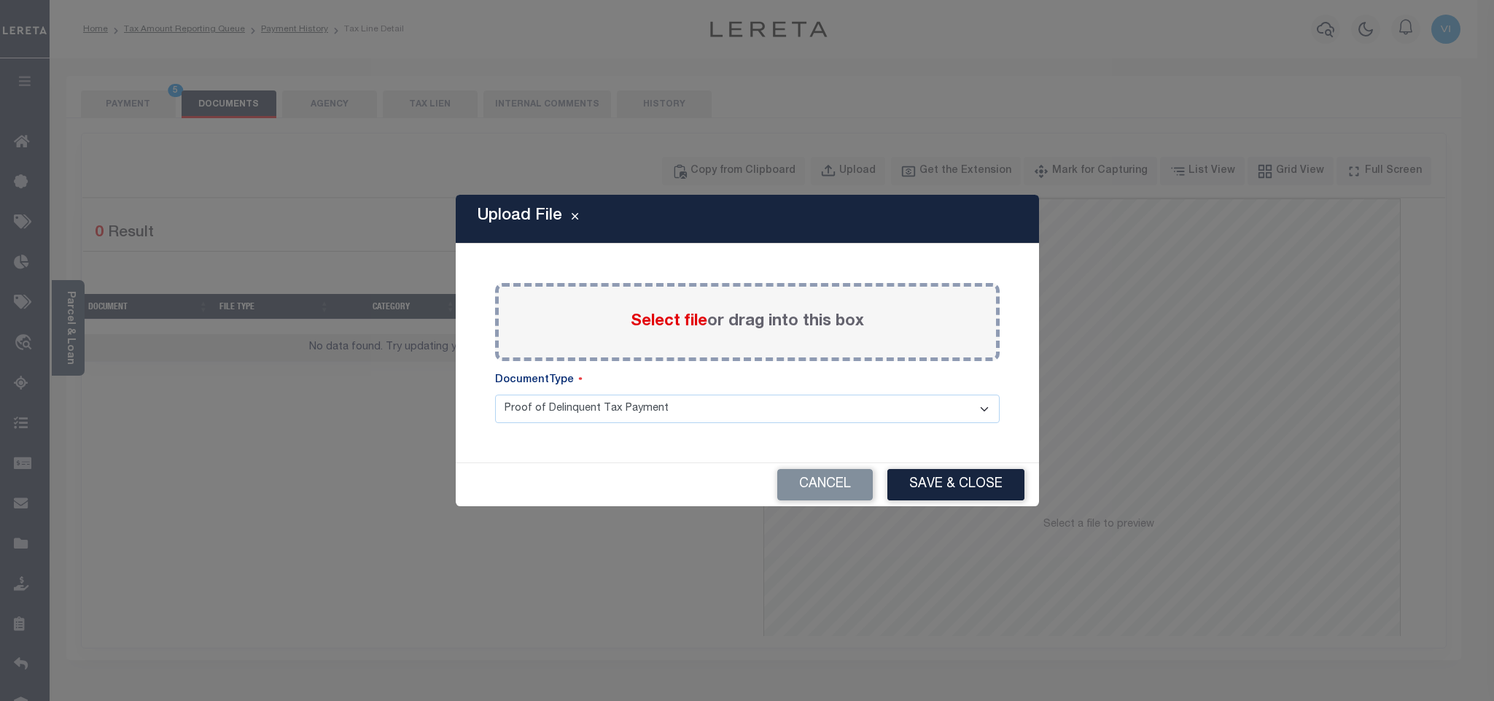
click at [687, 321] on span "Select file" at bounding box center [669, 321] width 77 height 16
click at [0, 0] on input "Select file or drag into this box" at bounding box center [0, 0] width 0 height 0
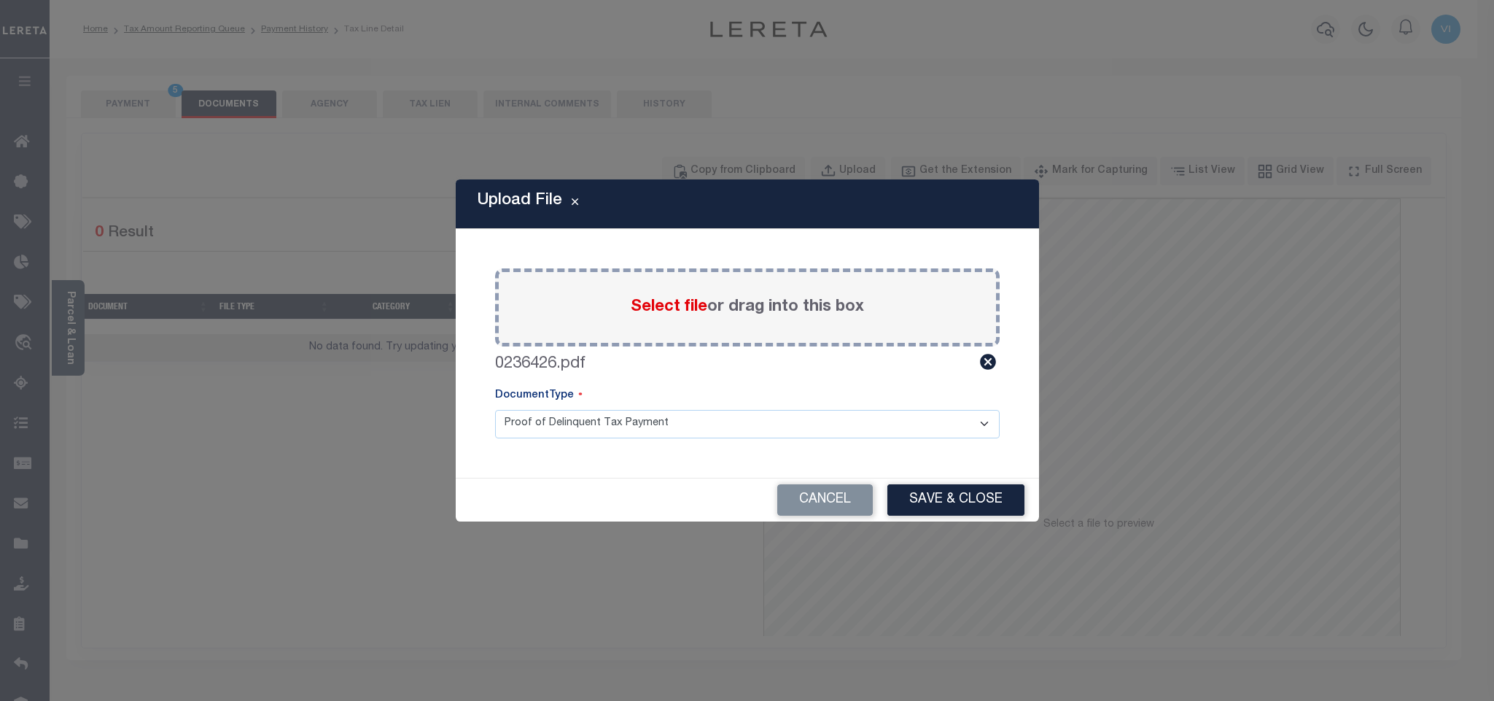
click at [545, 422] on select "Proof of Delinquent Tax Payment" at bounding box center [747, 424] width 504 height 28
click at [495, 410] on select "Proof of Delinquent Tax Payment" at bounding box center [747, 424] width 504 height 28
click at [1013, 505] on button "Save & Close" at bounding box center [955, 499] width 137 height 31
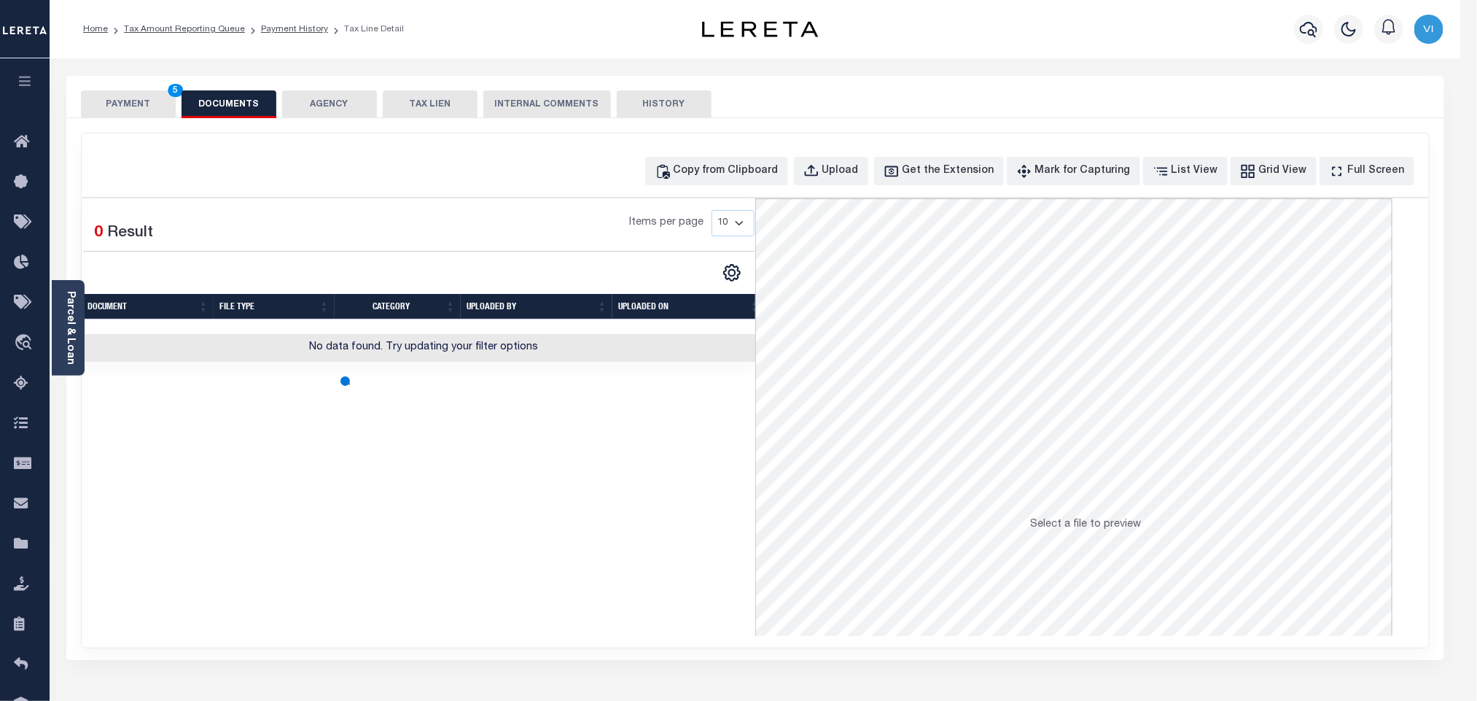
click at [149, 112] on button "PAYMENT 5" at bounding box center [128, 104] width 95 height 28
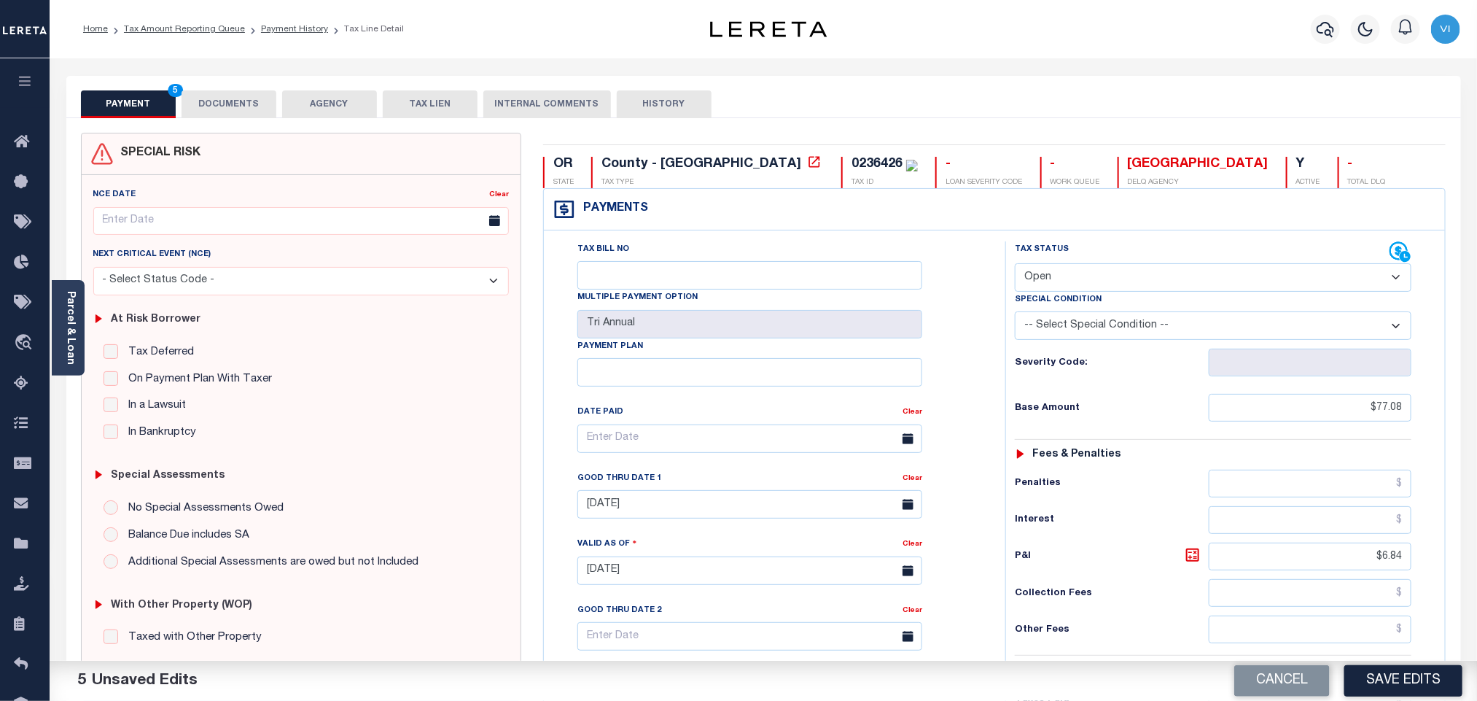
click at [997, 445] on div "Tax Status Status" at bounding box center [1217, 563] width 447 height 644
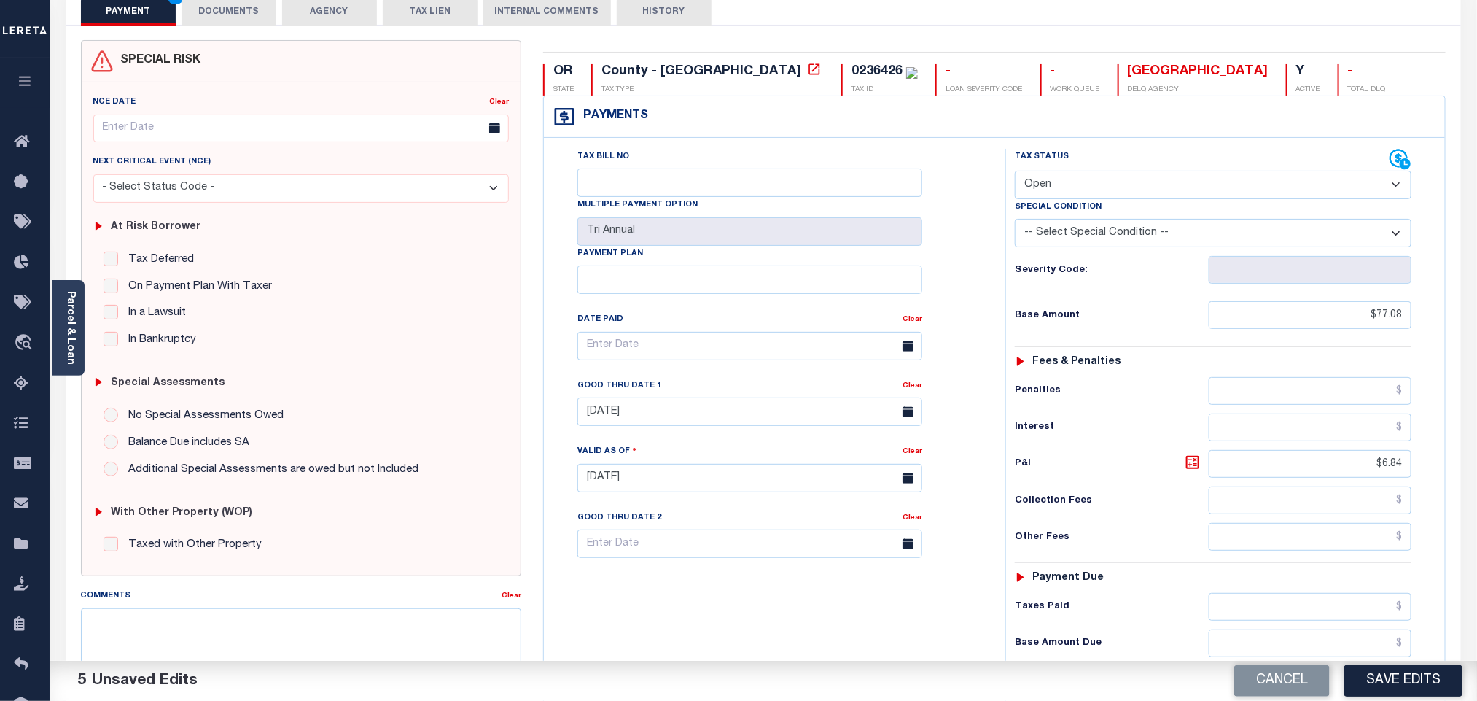
scroll to position [379, 0]
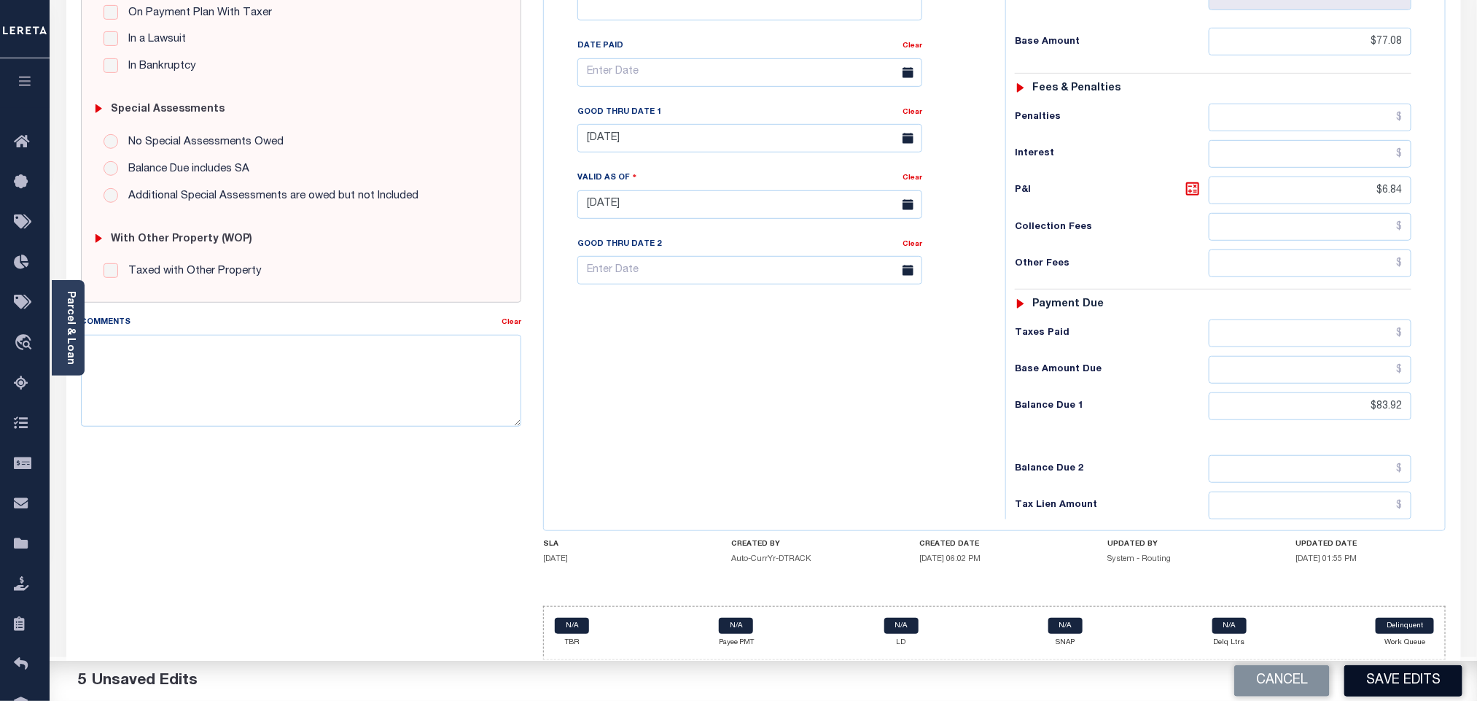
click at [1381, 680] on button "Save Edits" at bounding box center [1403, 680] width 118 height 31
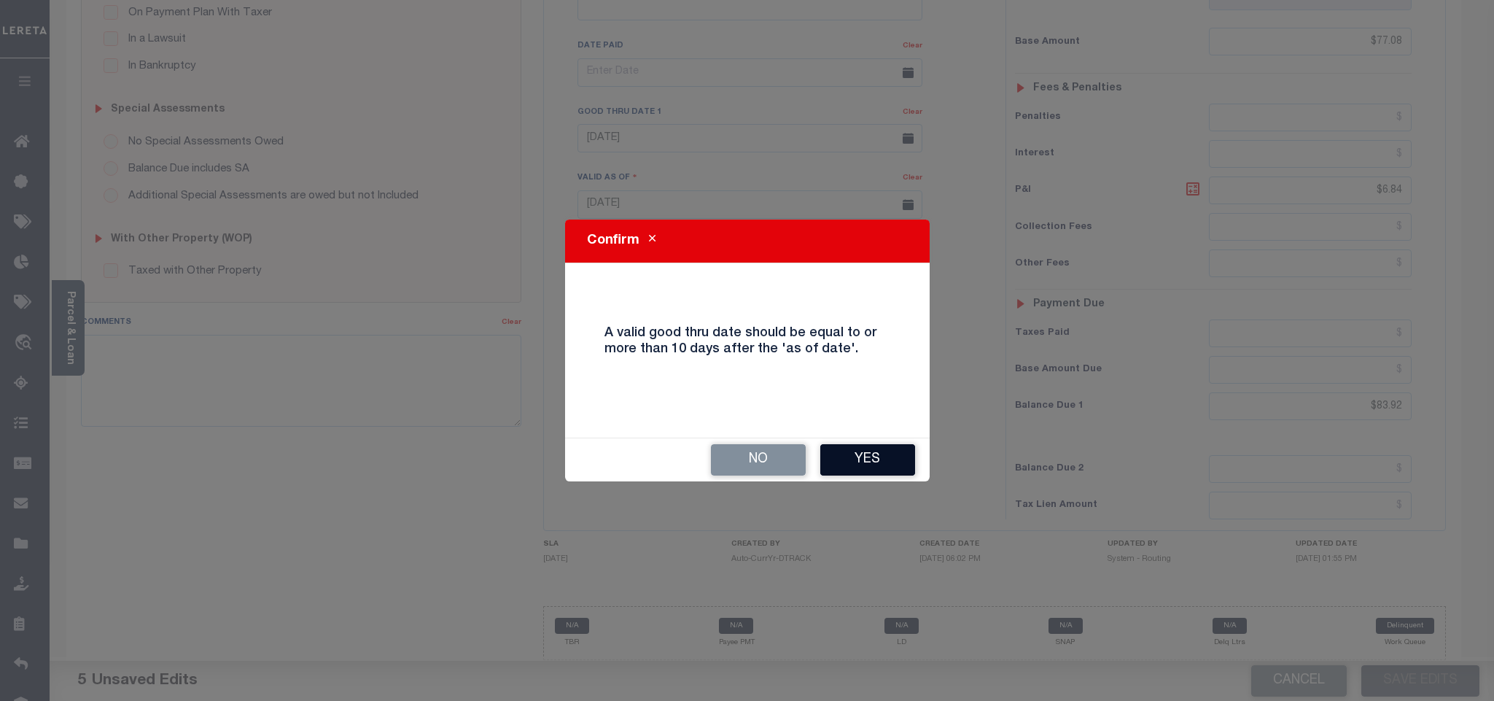
click at [892, 468] on button "Yes" at bounding box center [867, 459] width 95 height 31
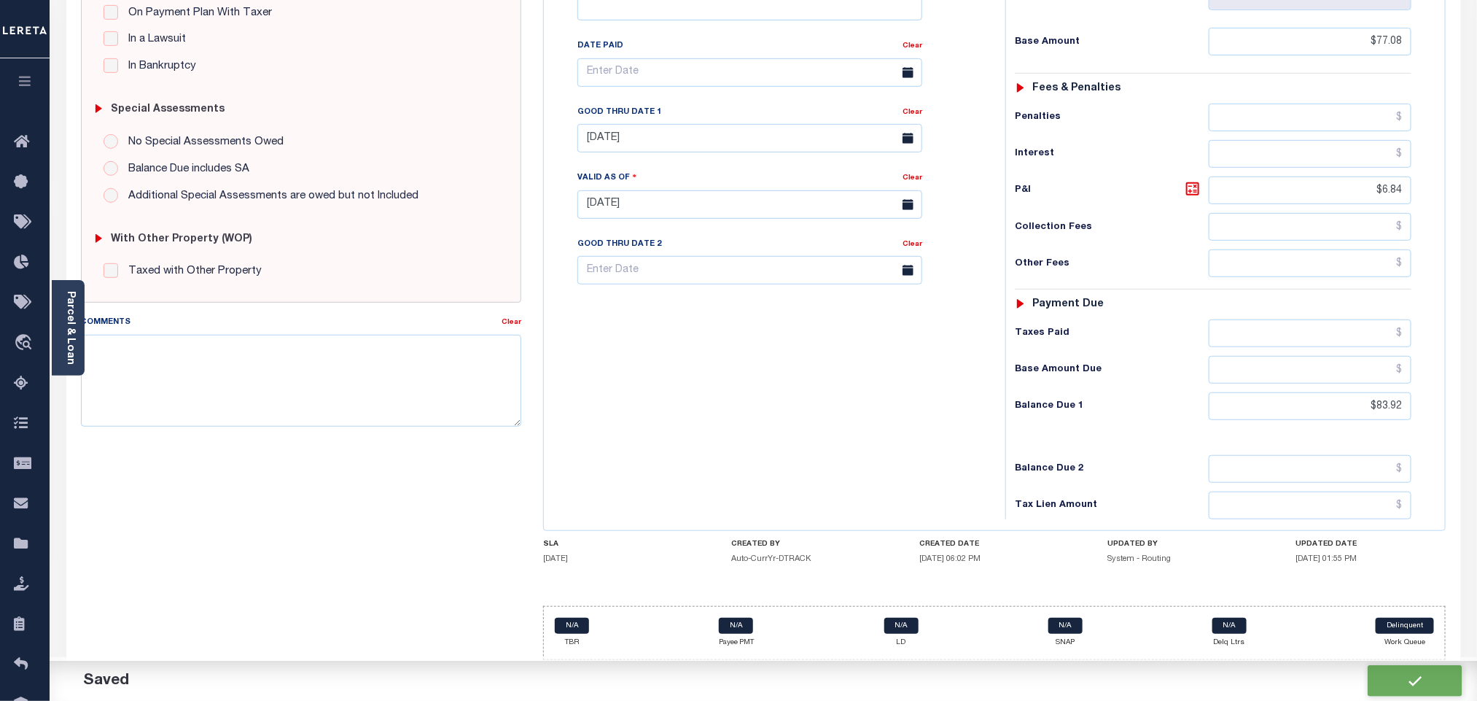
checkbox input "false"
type input "$77.08"
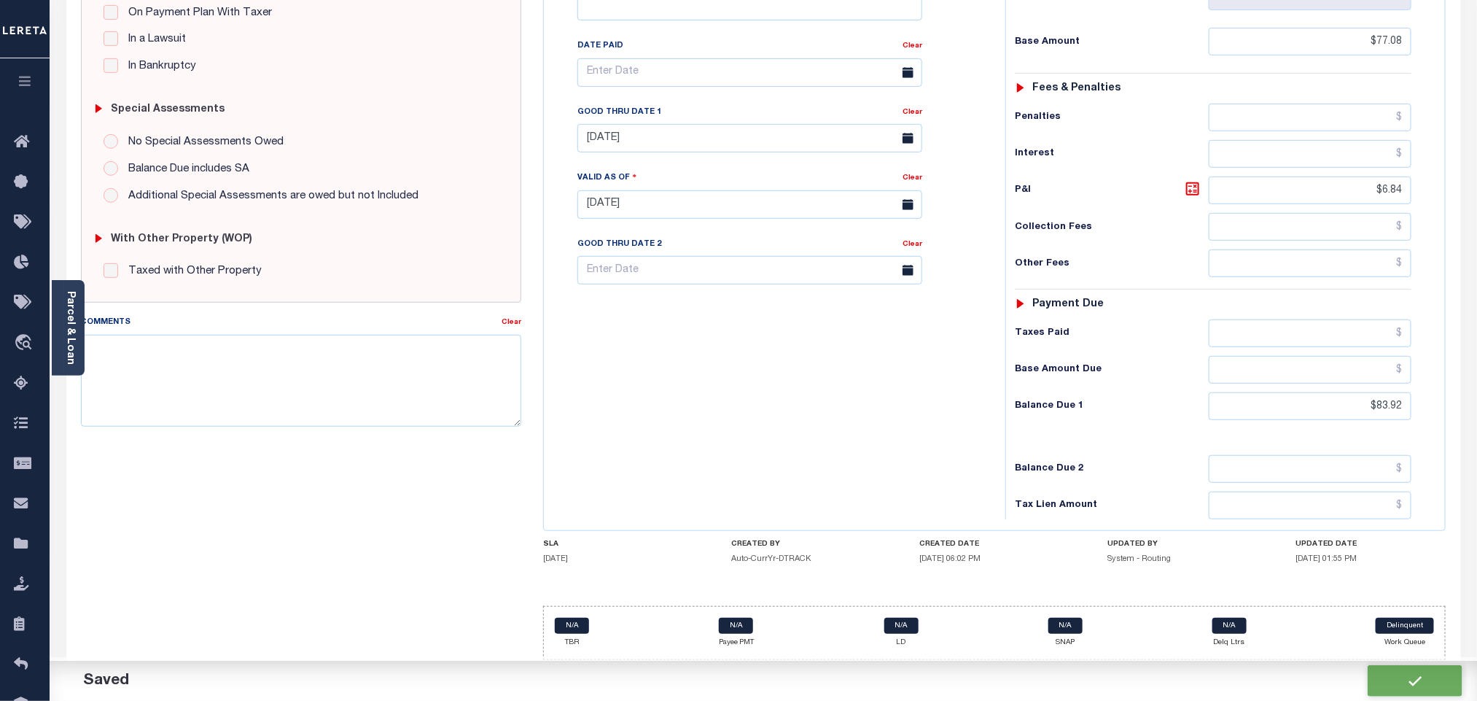
type input "$6.84"
type input "$83.92"
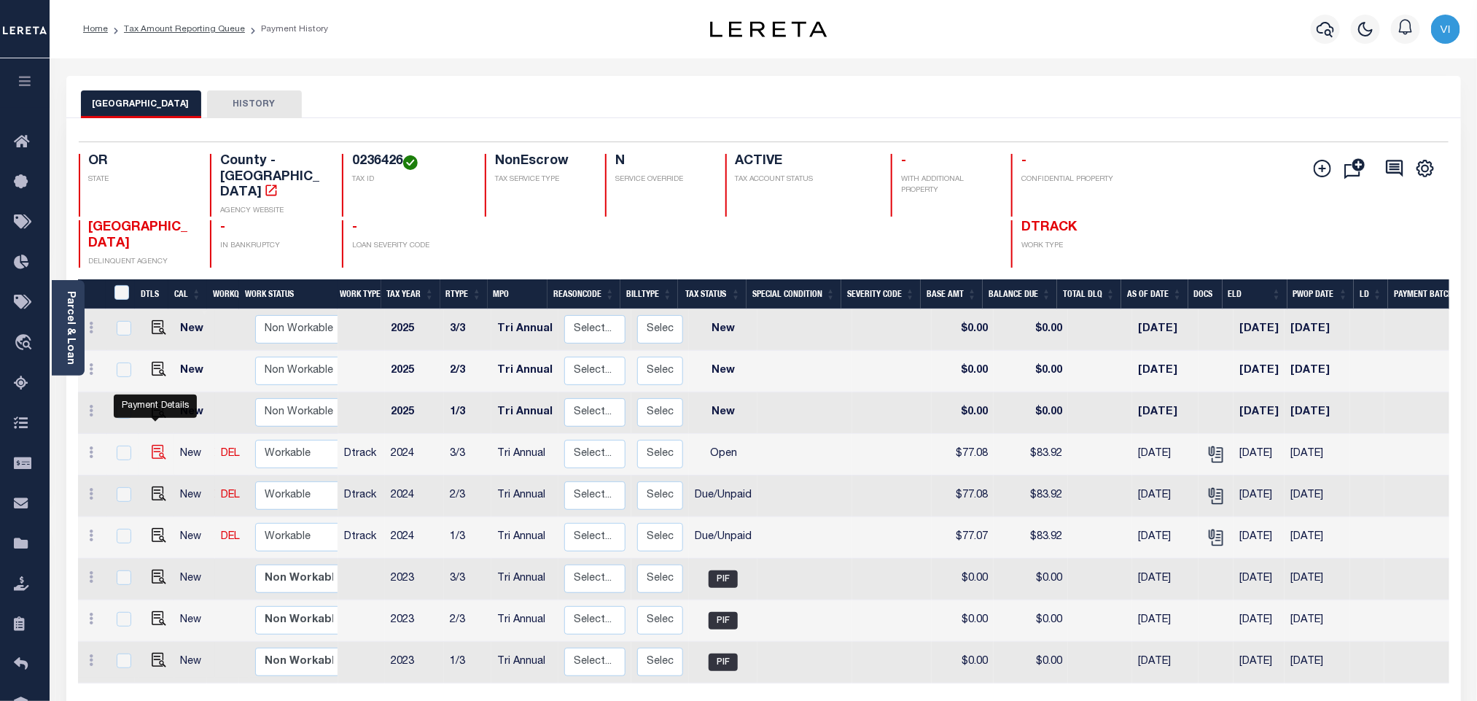
click at [152, 445] on img "" at bounding box center [159, 452] width 15 height 15
checkbox input "true"
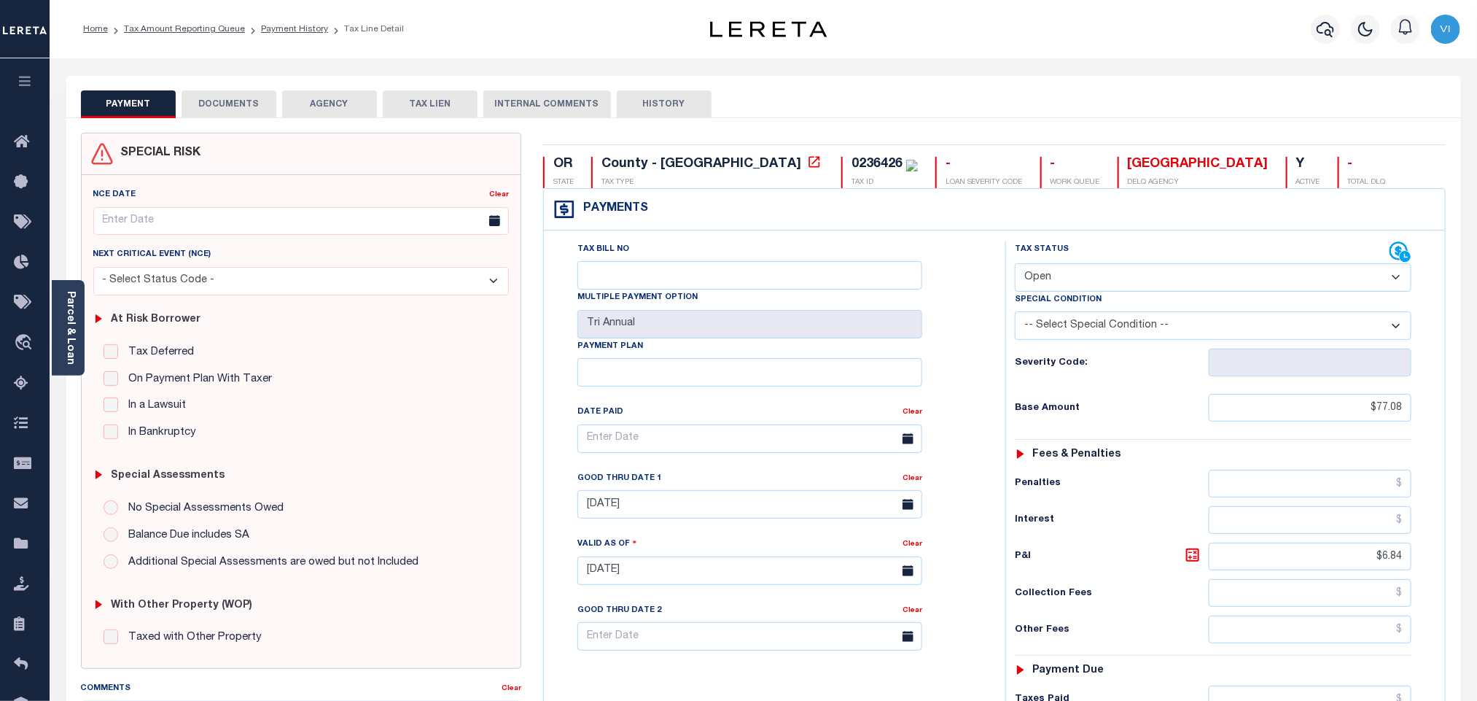
click at [1083, 283] on select "- Select Status Code - Open Due/Unpaid Paid Incomplete No Tax Due Internal Refu…" at bounding box center [1213, 277] width 397 height 28
select select "DUE"
click at [1015, 265] on select "- Select Status Code - Open Due/Unpaid Paid Incomplete No Tax Due Internal Refu…" at bounding box center [1213, 277] width 397 height 28
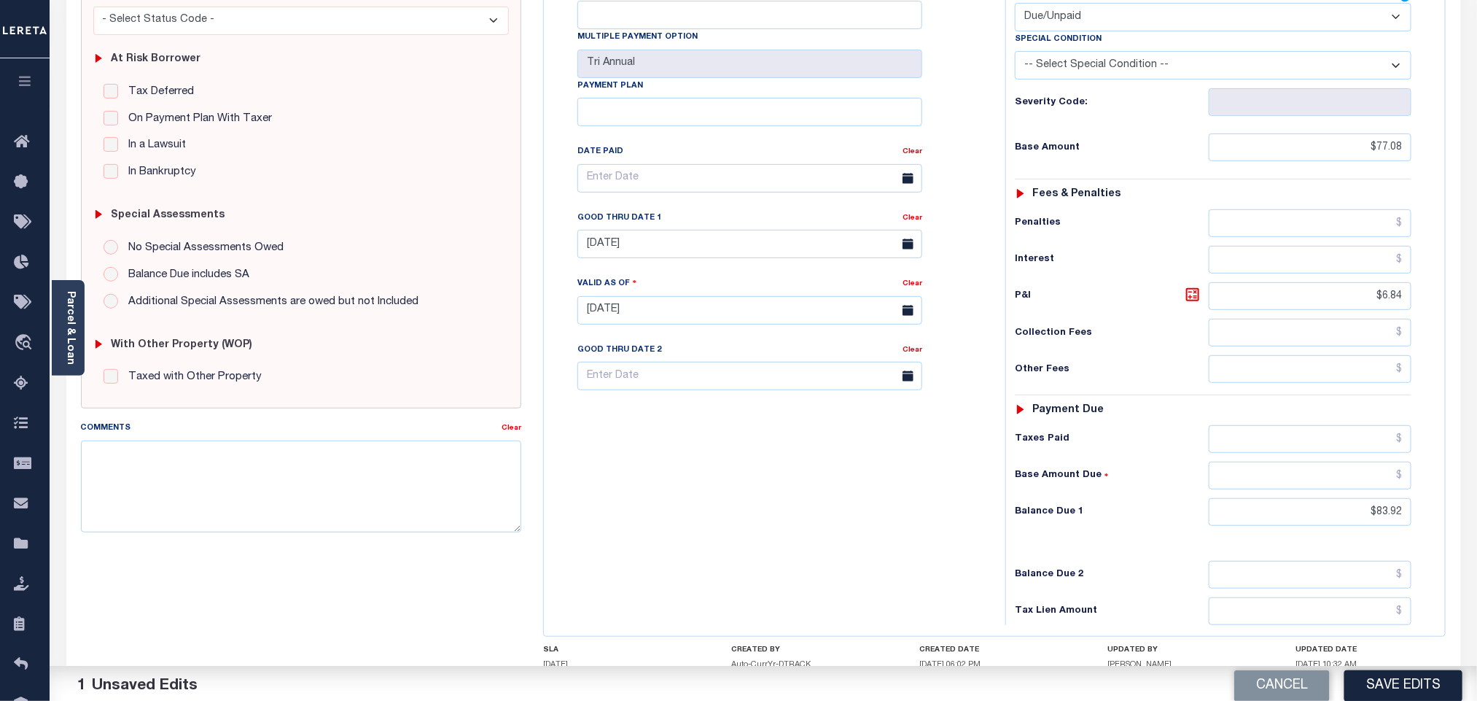
scroll to position [383, 0]
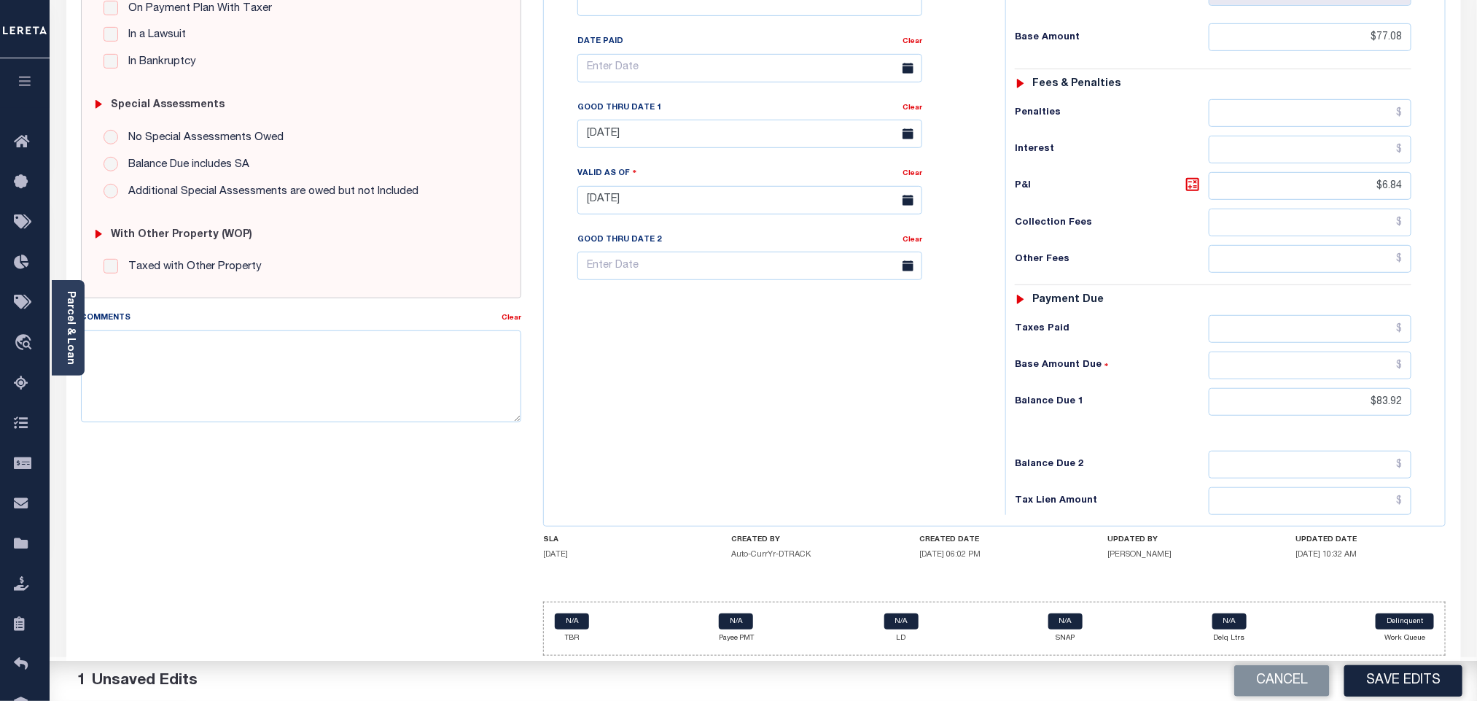
click at [928, 480] on div "Tax Bill No Multiple Payment Option Tri Annual Payment Plan Clear" at bounding box center [770, 193] width 447 height 644
click at [1402, 685] on button "Save Edits" at bounding box center [1403, 680] width 118 height 31
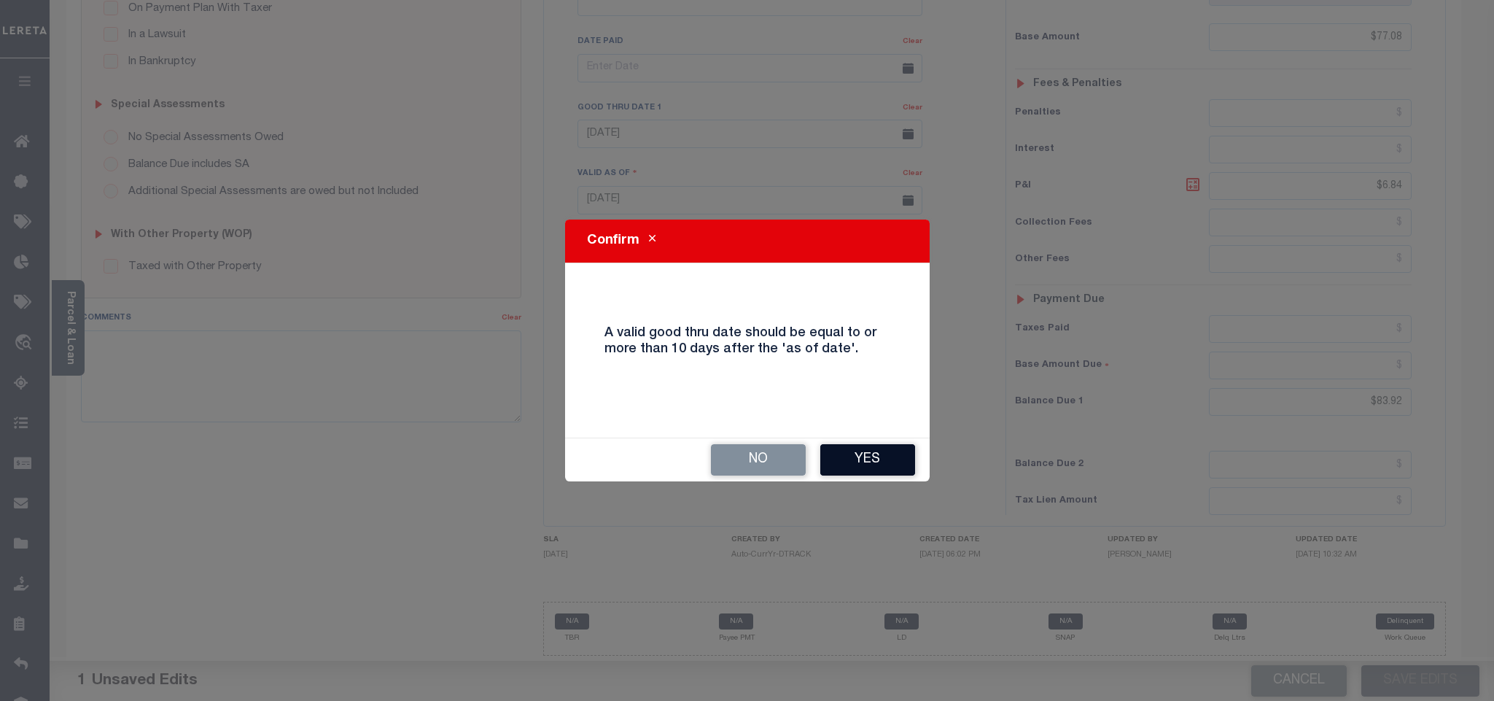
click at [880, 462] on button "Yes" at bounding box center [867, 459] width 95 height 31
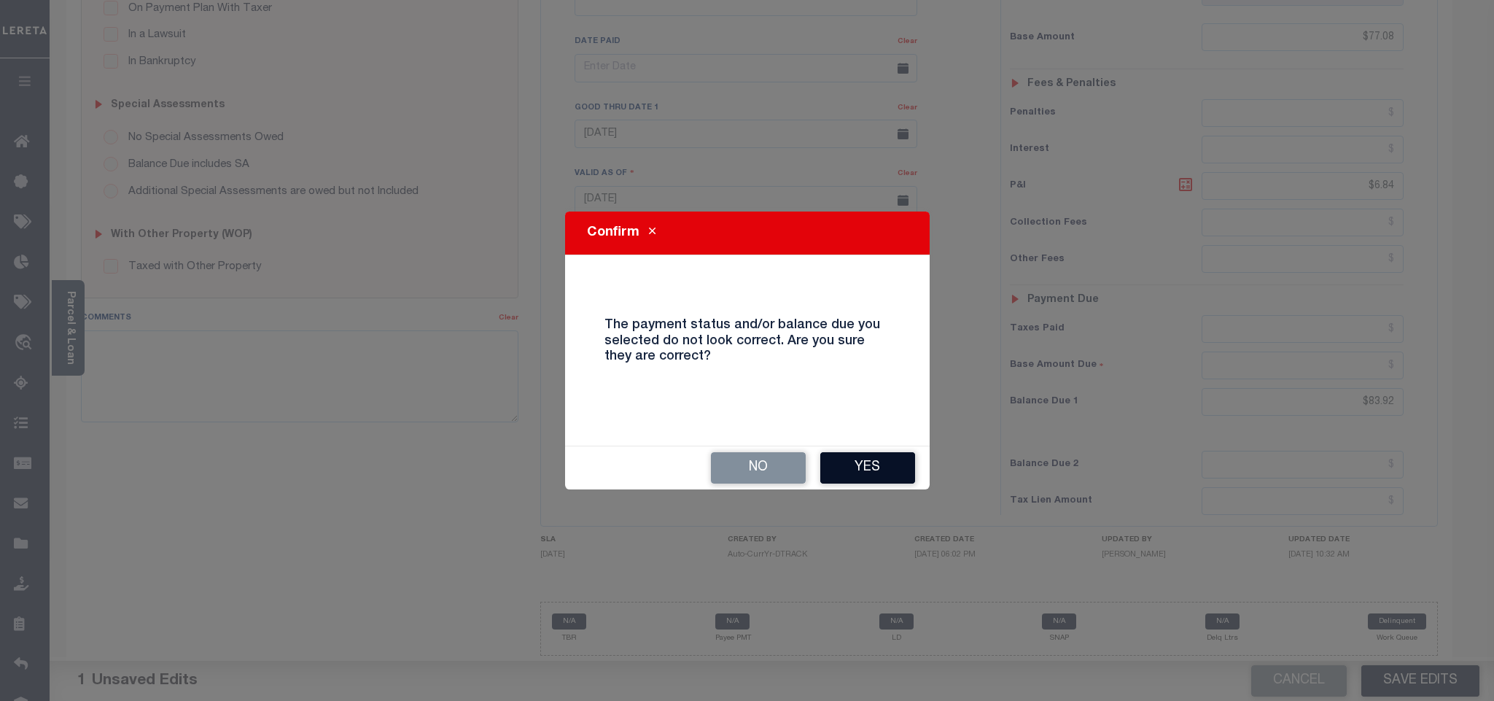
click at [867, 473] on button "Yes" at bounding box center [867, 467] width 95 height 31
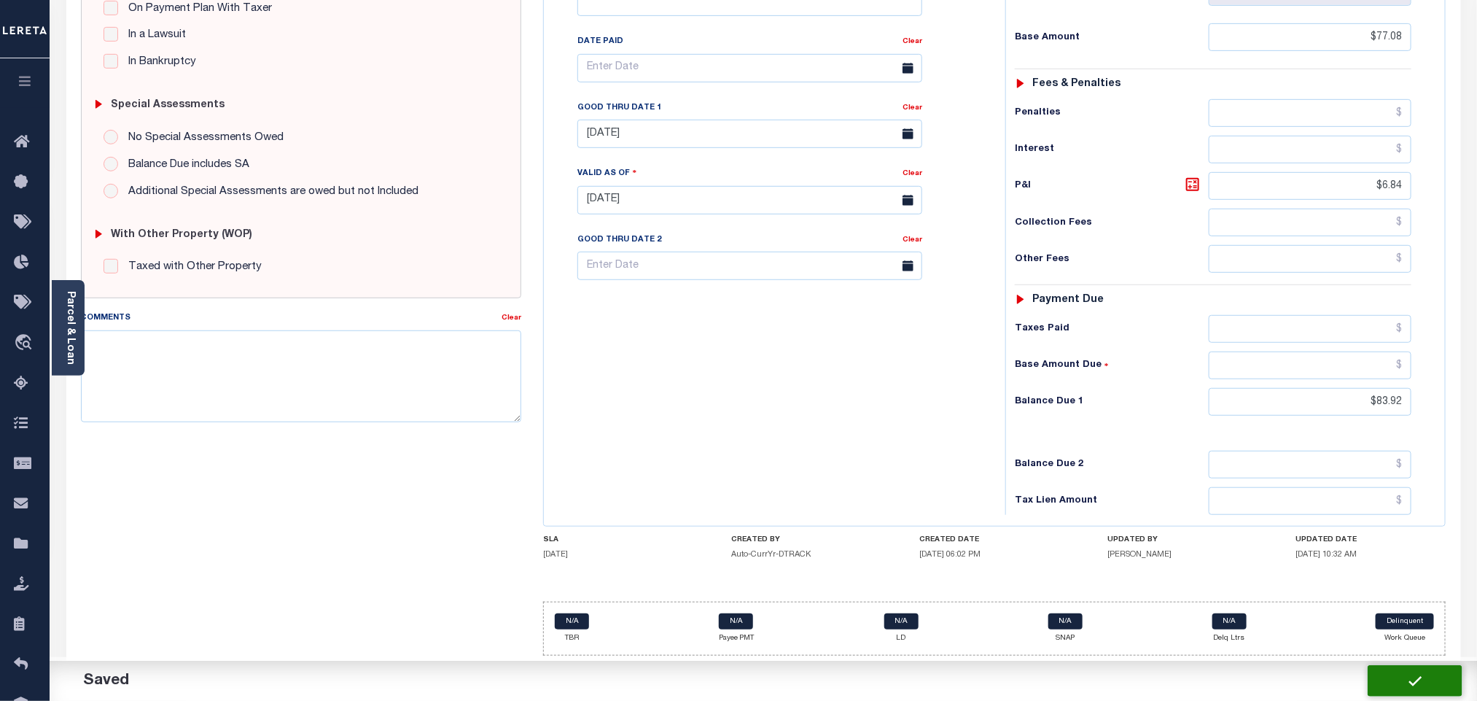
checkbox input "false"
type input "$77.08"
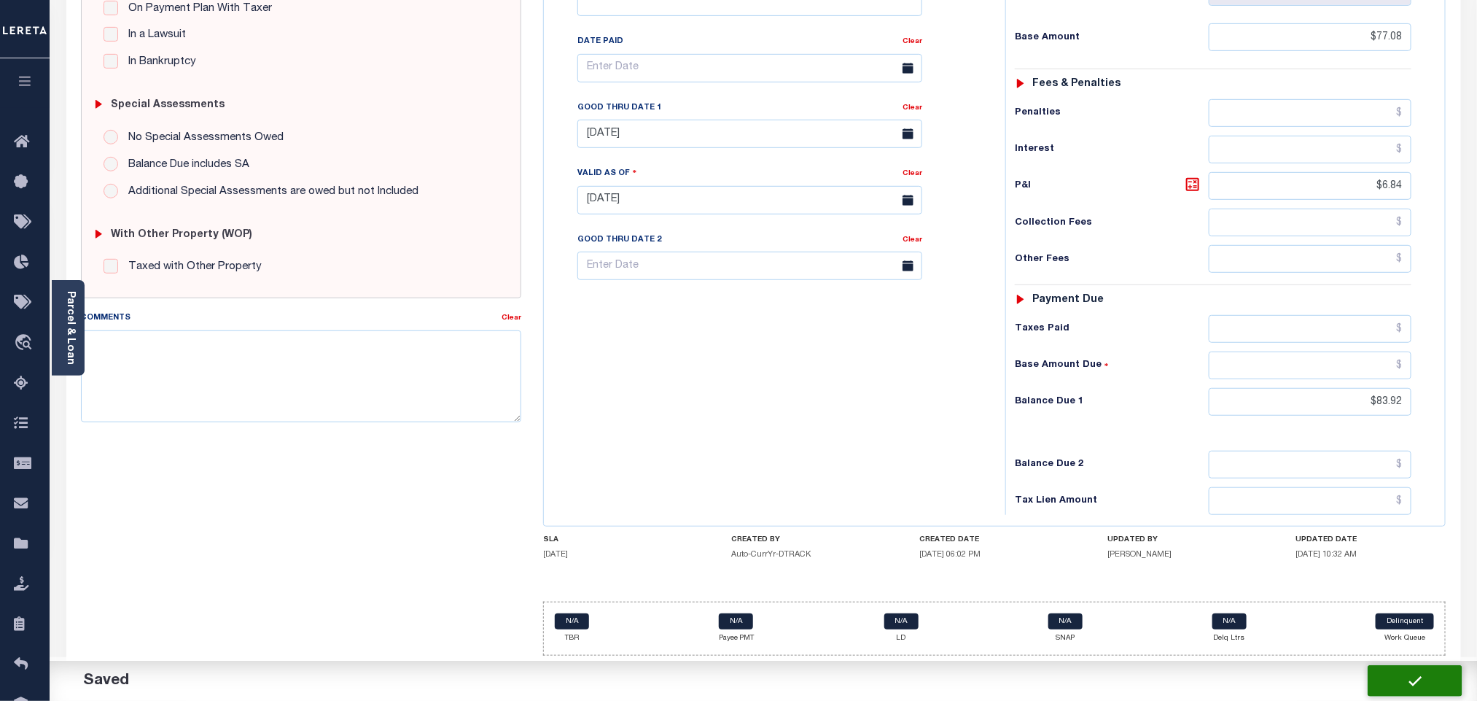
type input "$6.84"
type input "$83.92"
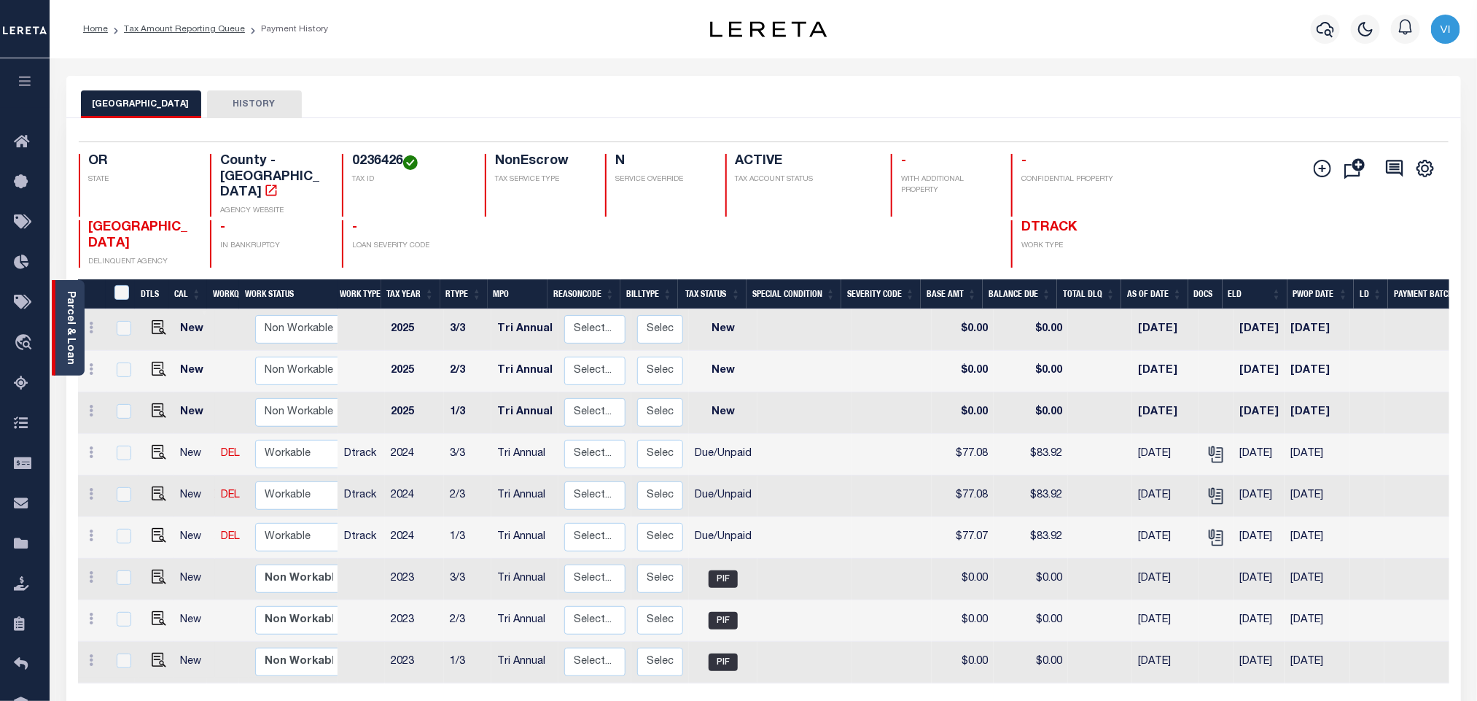
click at [66, 337] on link "Parcel & Loan" at bounding box center [70, 328] width 10 height 74
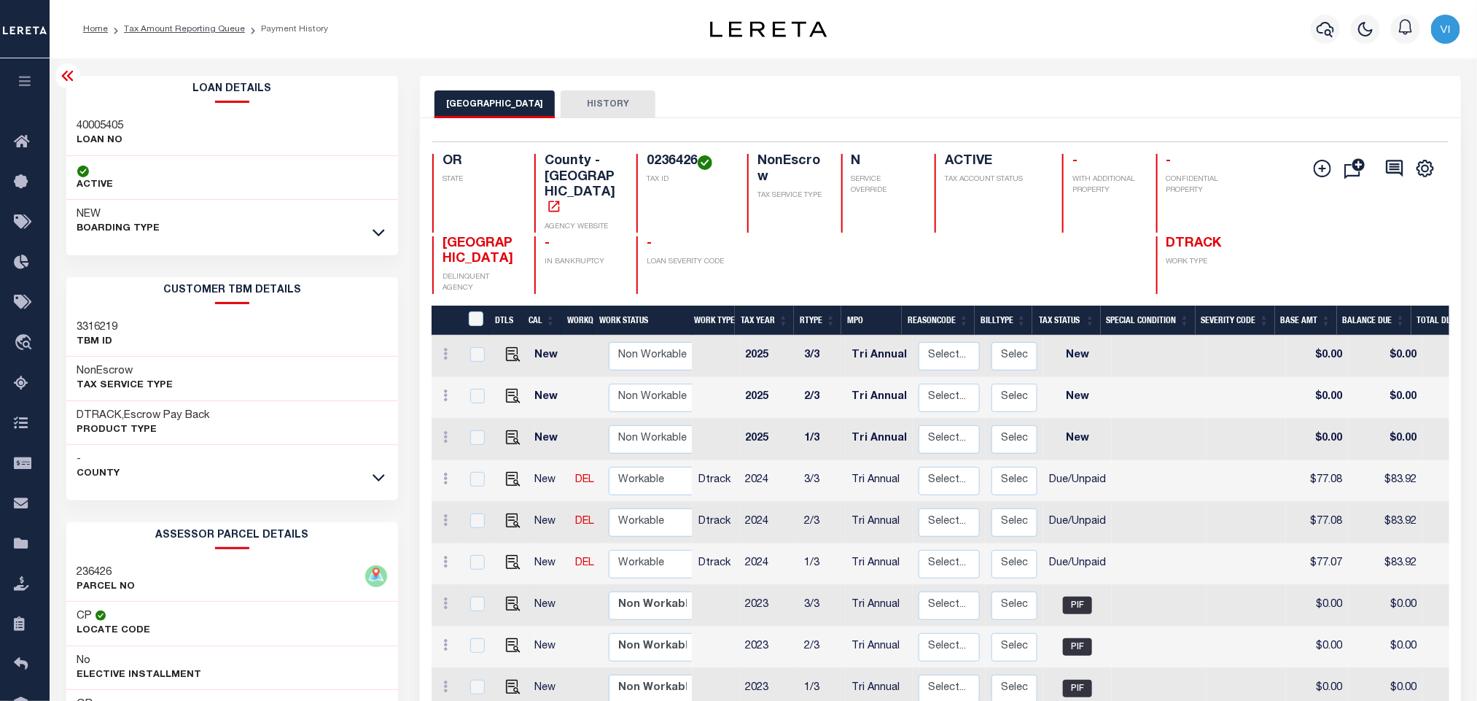
click at [79, 114] on div "40005405 LOAN NO" at bounding box center [232, 134] width 332 height 44
copy h3 "40005405"
click at [657, 156] on h4 "0236426" at bounding box center [688, 162] width 83 height 16
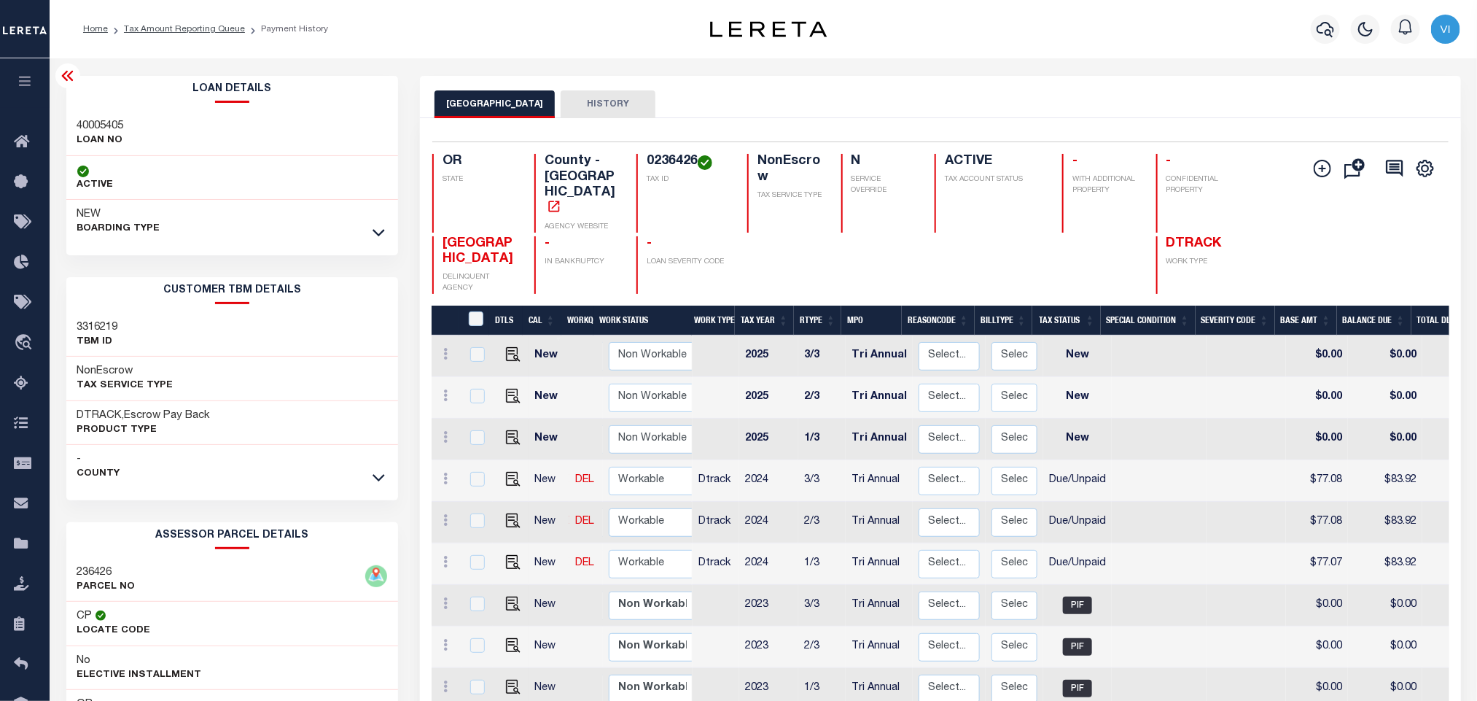
copy h4 "0236426"
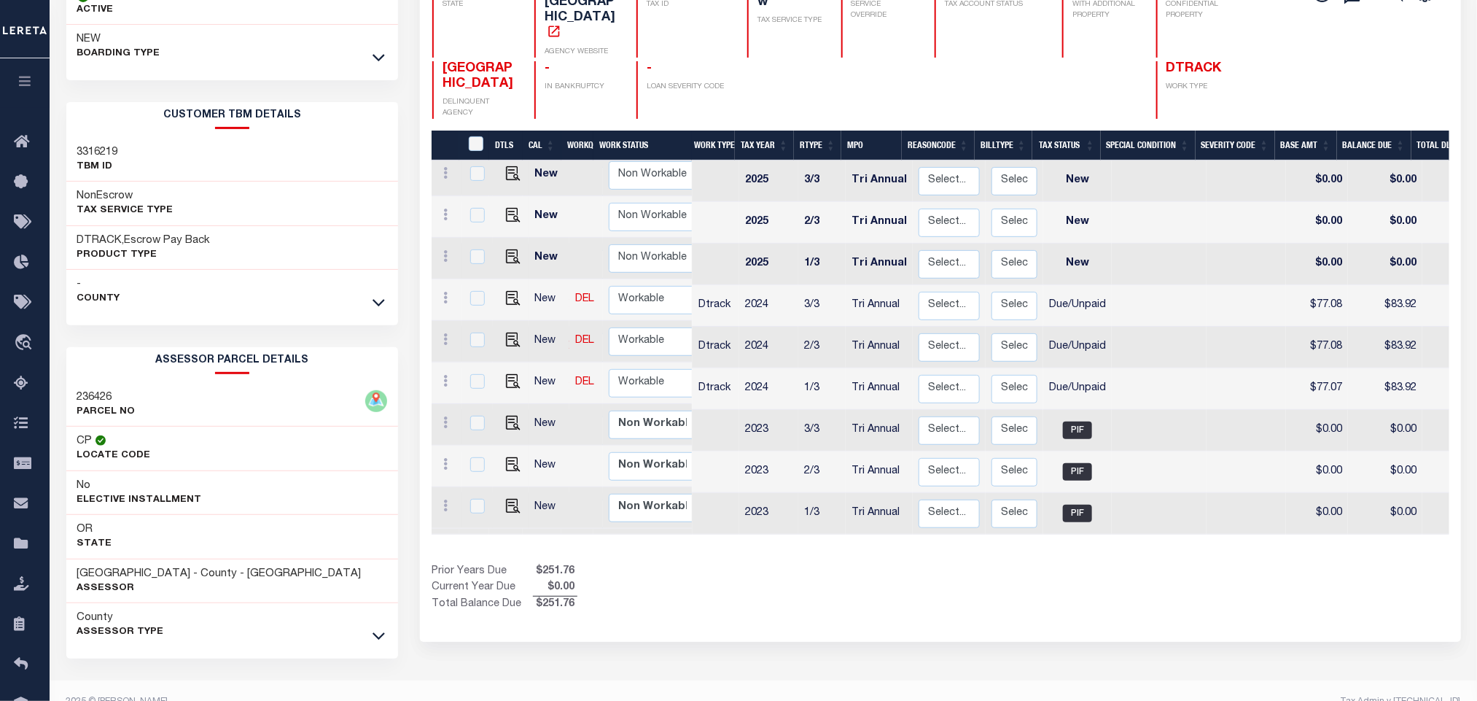
scroll to position [203, 0]
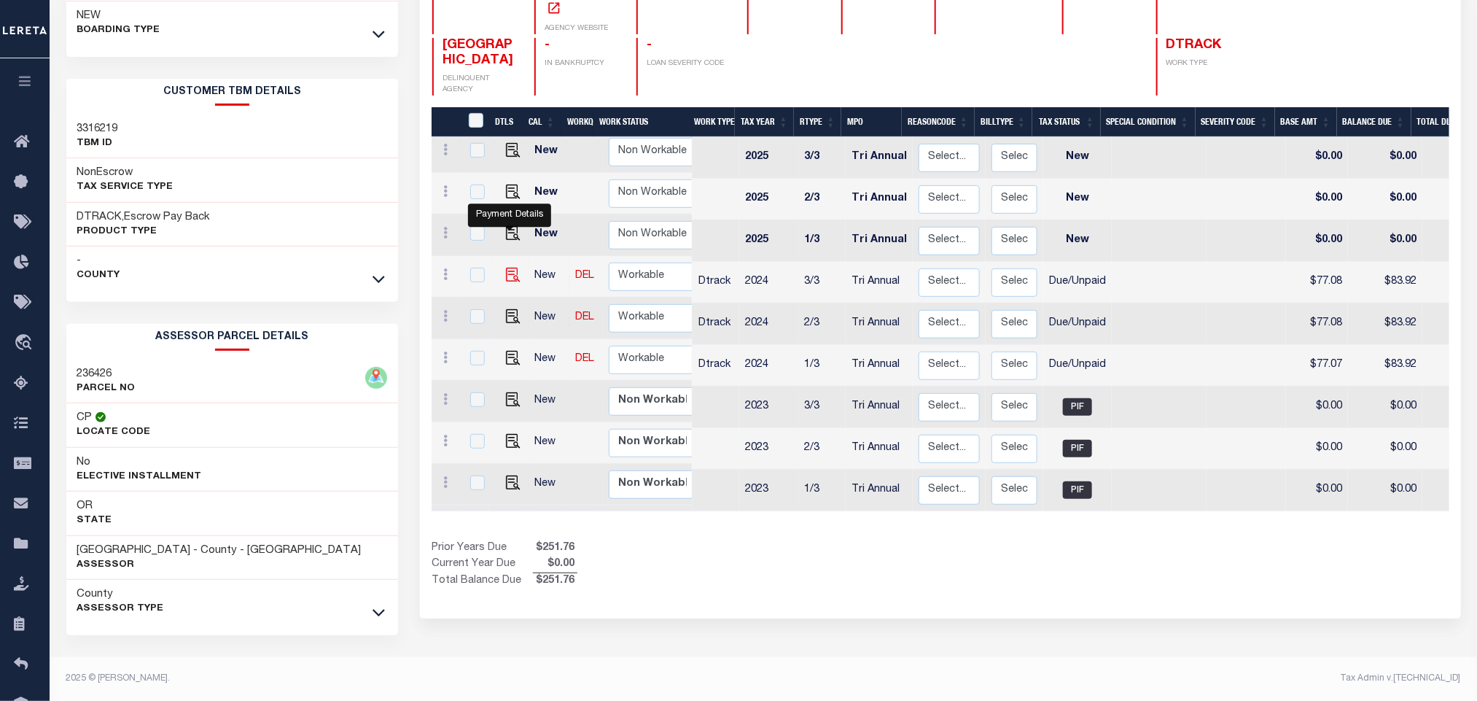
click at [512, 268] on img "" at bounding box center [513, 275] width 15 height 15
checkbox input "true"
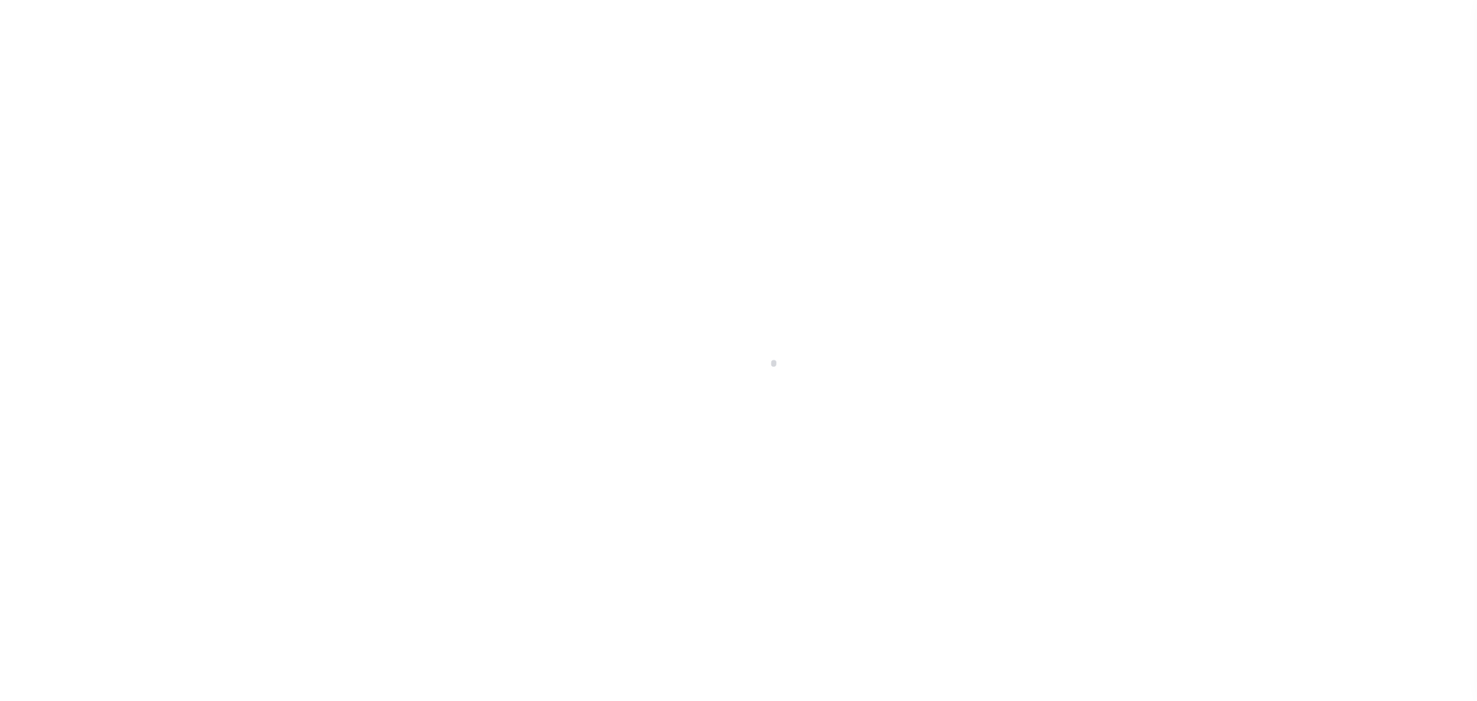
select select "DUE"
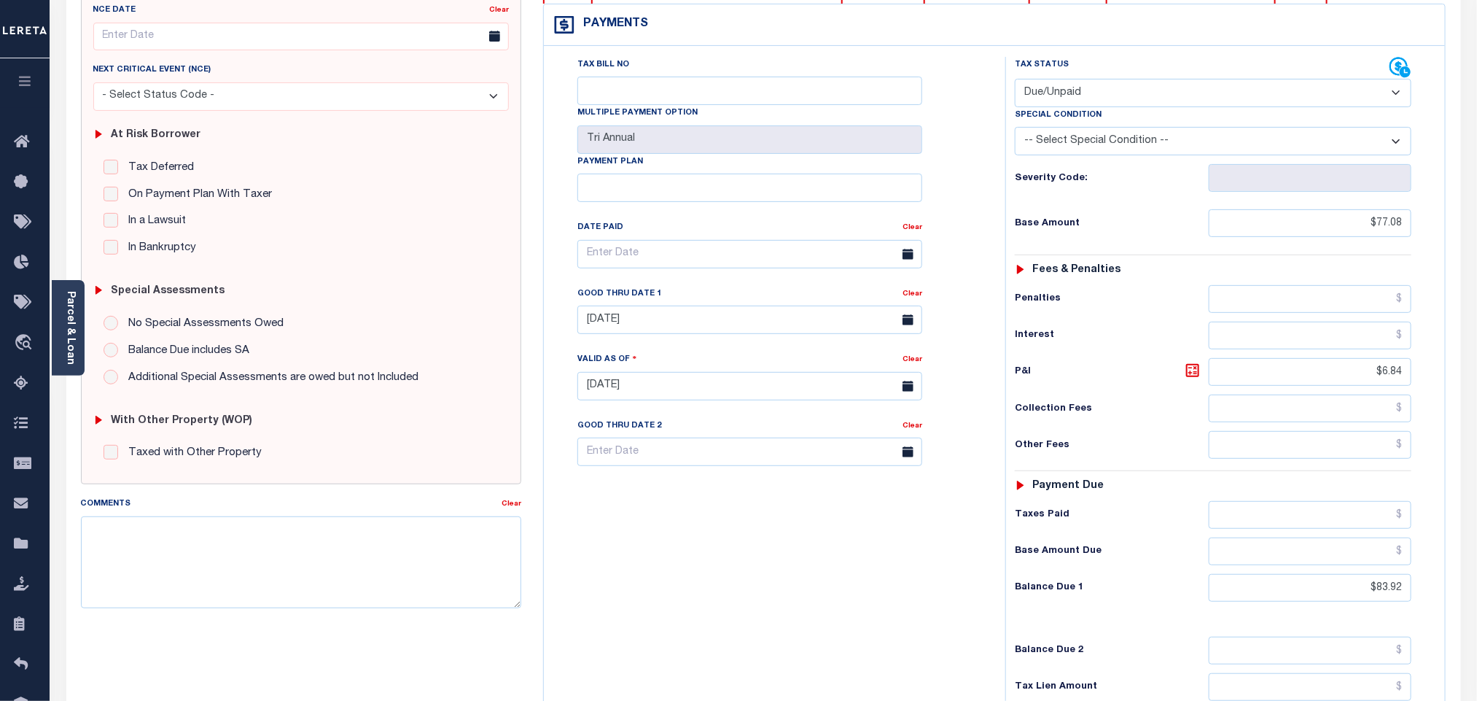
scroll to position [383, 0]
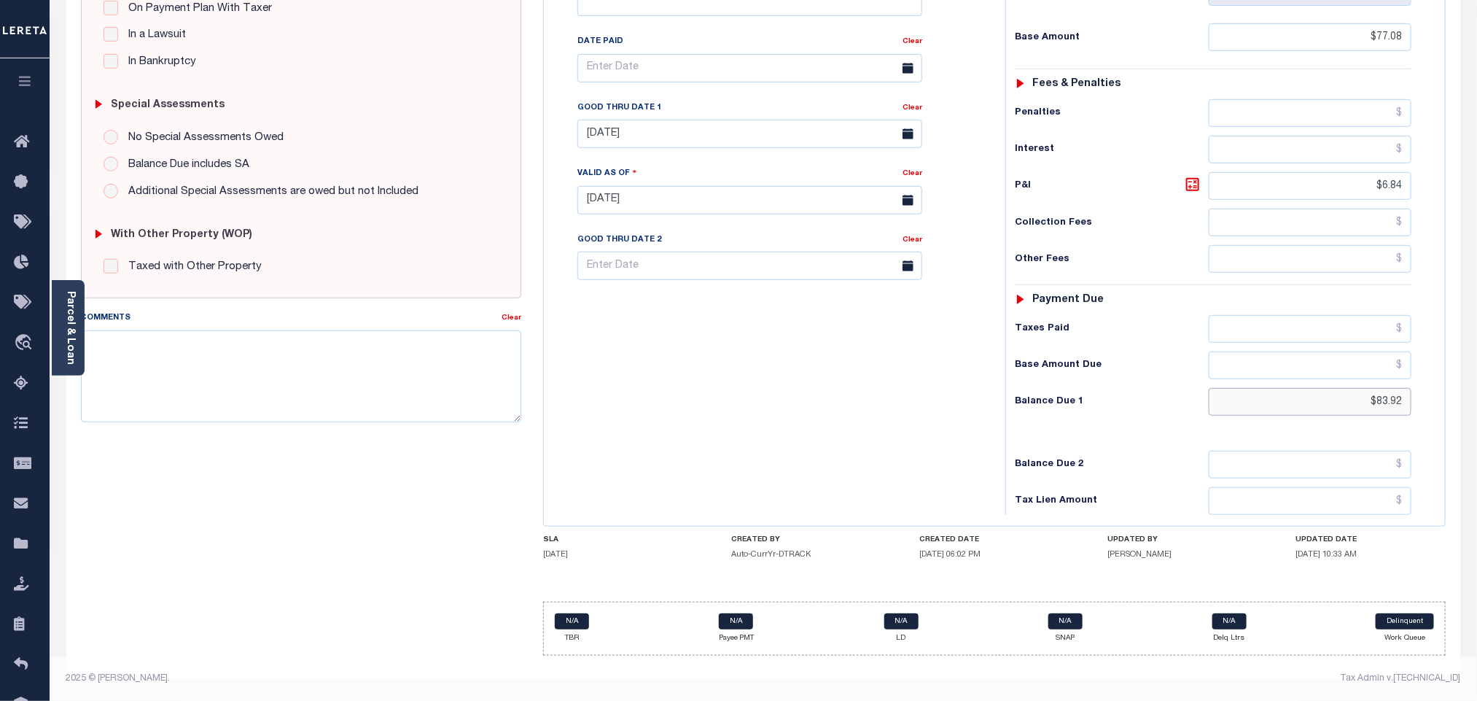
click at [1406, 405] on input "$83.92" at bounding box center [1310, 402] width 203 height 28
type input "$83.93"
click at [1193, 184] on icon at bounding box center [1192, 184] width 17 height 17
type input "$6.85"
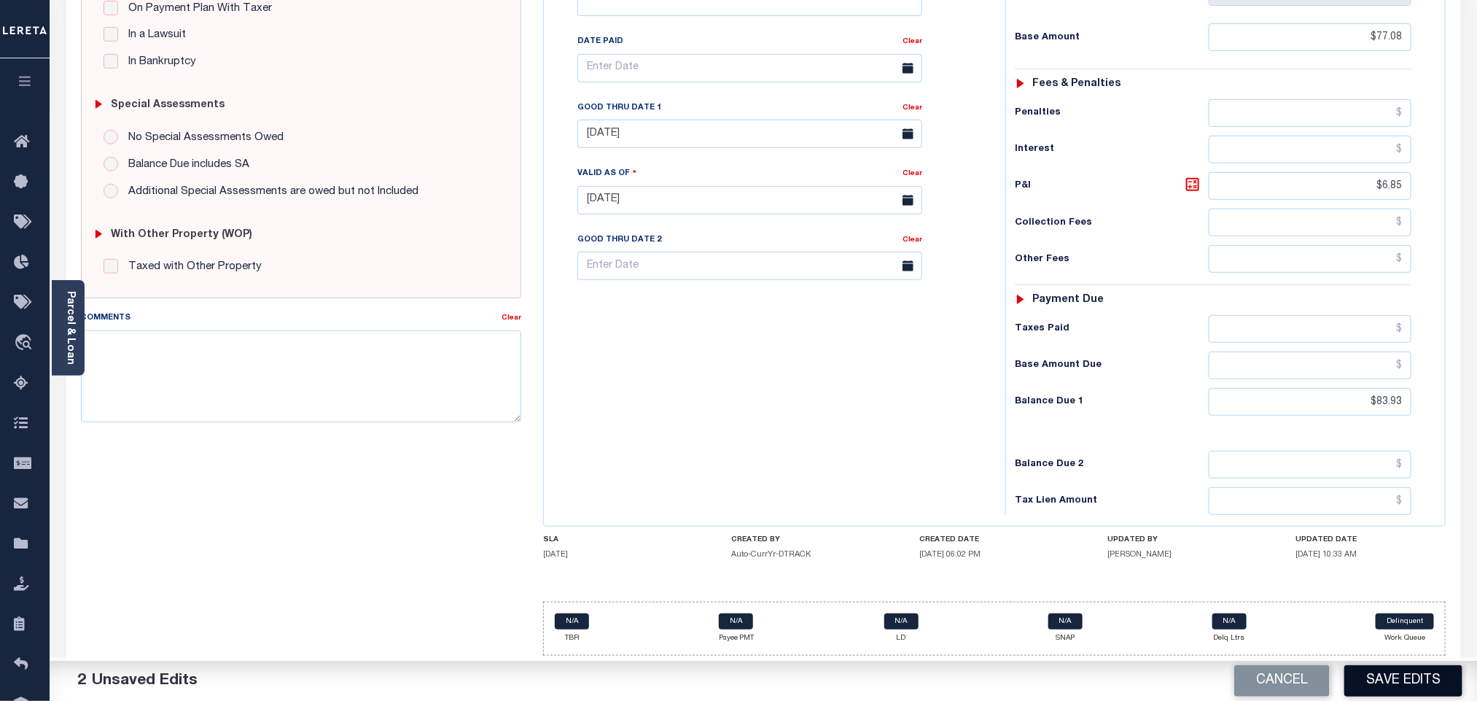
click at [1387, 676] on button "Save Edits" at bounding box center [1403, 680] width 118 height 31
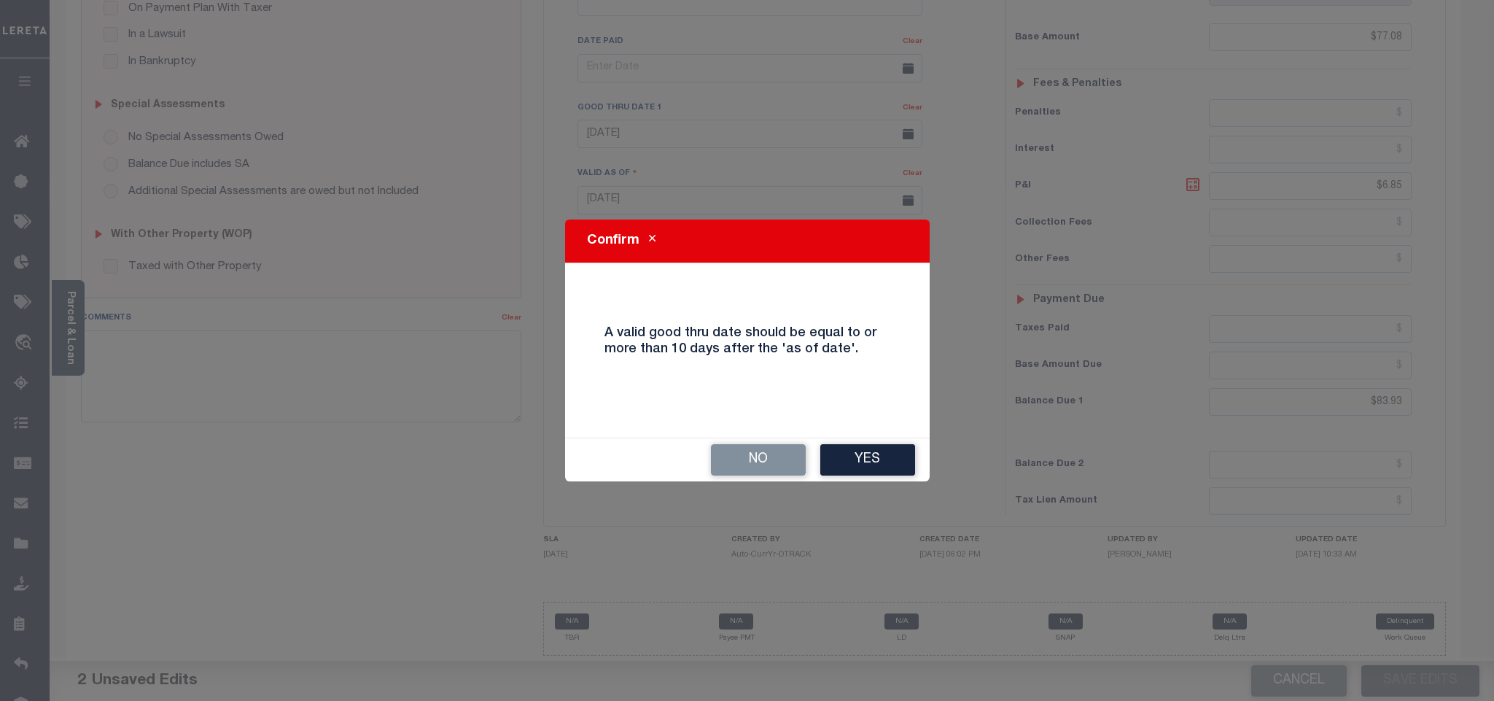
click at [873, 470] on button "Yes" at bounding box center [867, 459] width 95 height 31
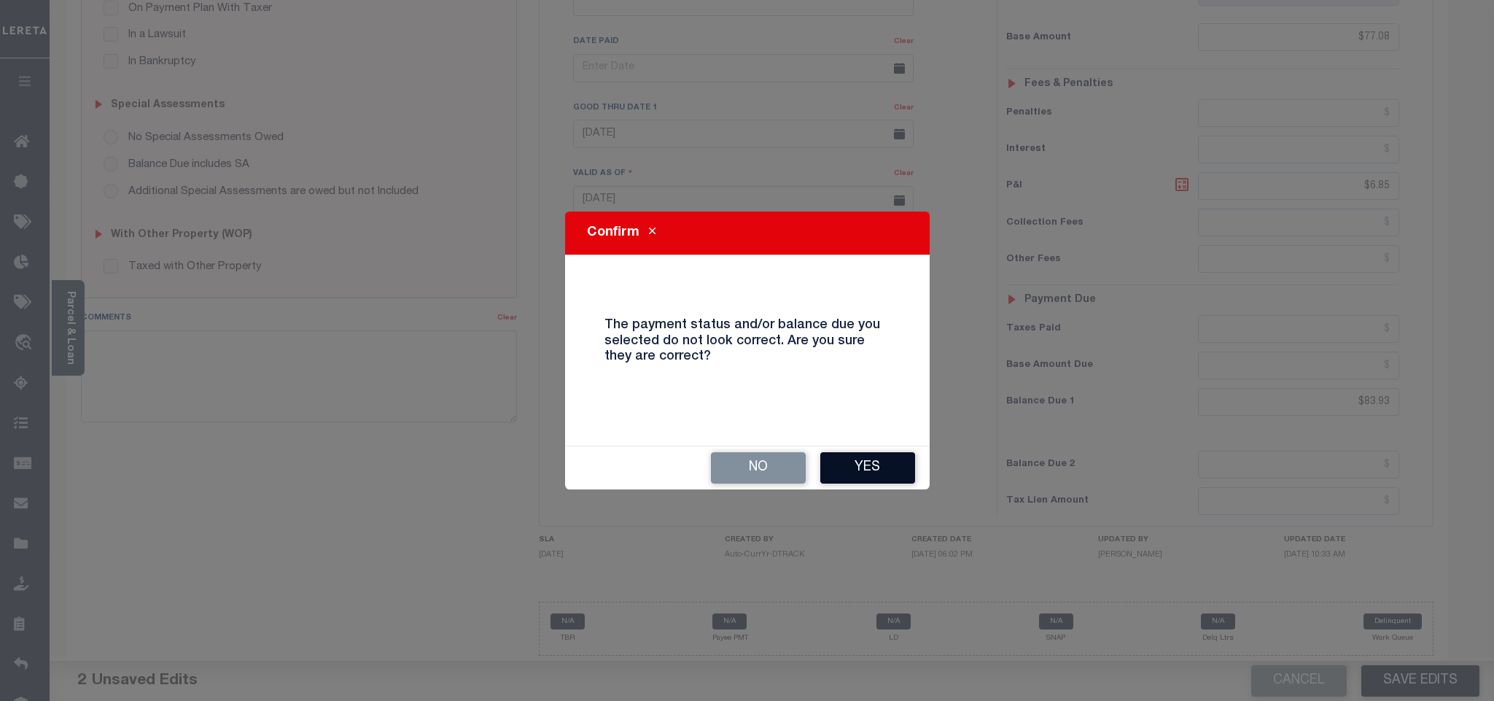
click at [878, 479] on button "Yes" at bounding box center [867, 467] width 95 height 31
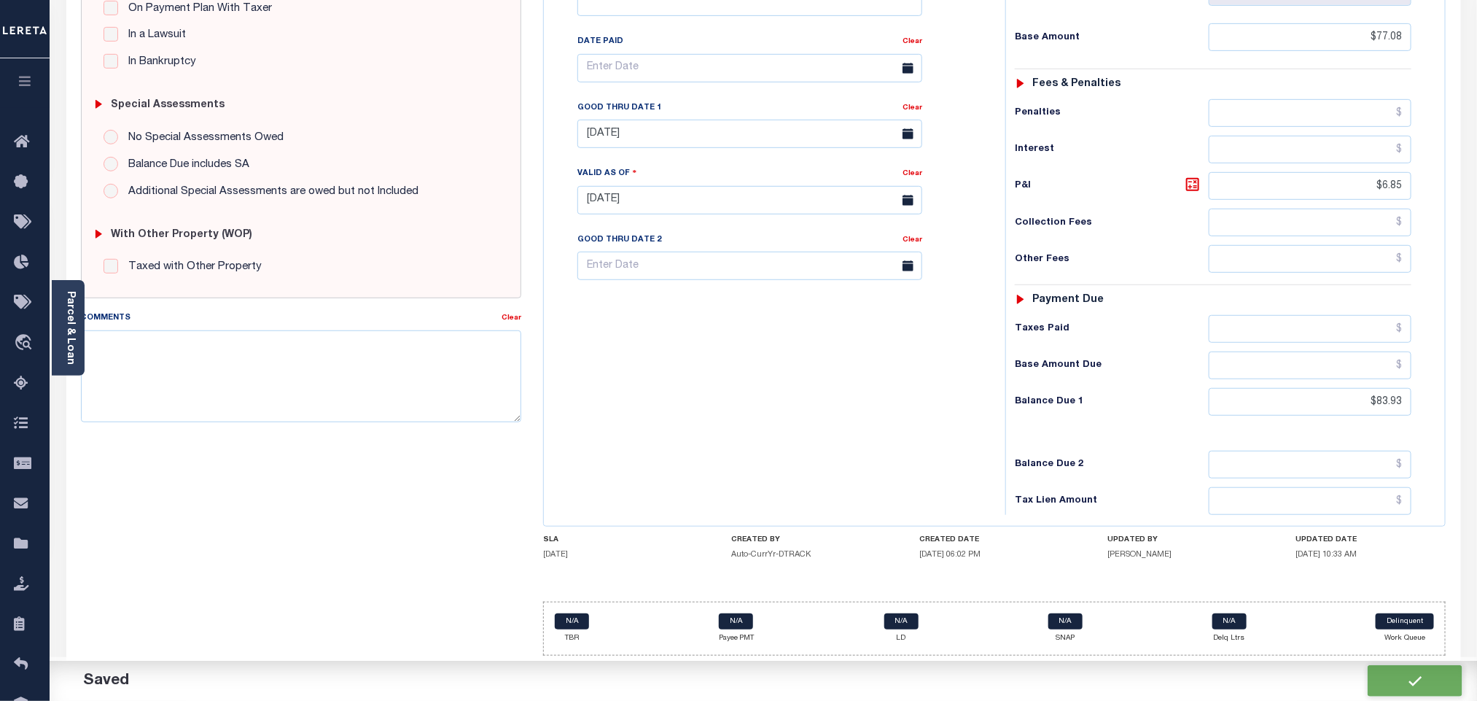
checkbox input "false"
type input "$77.08"
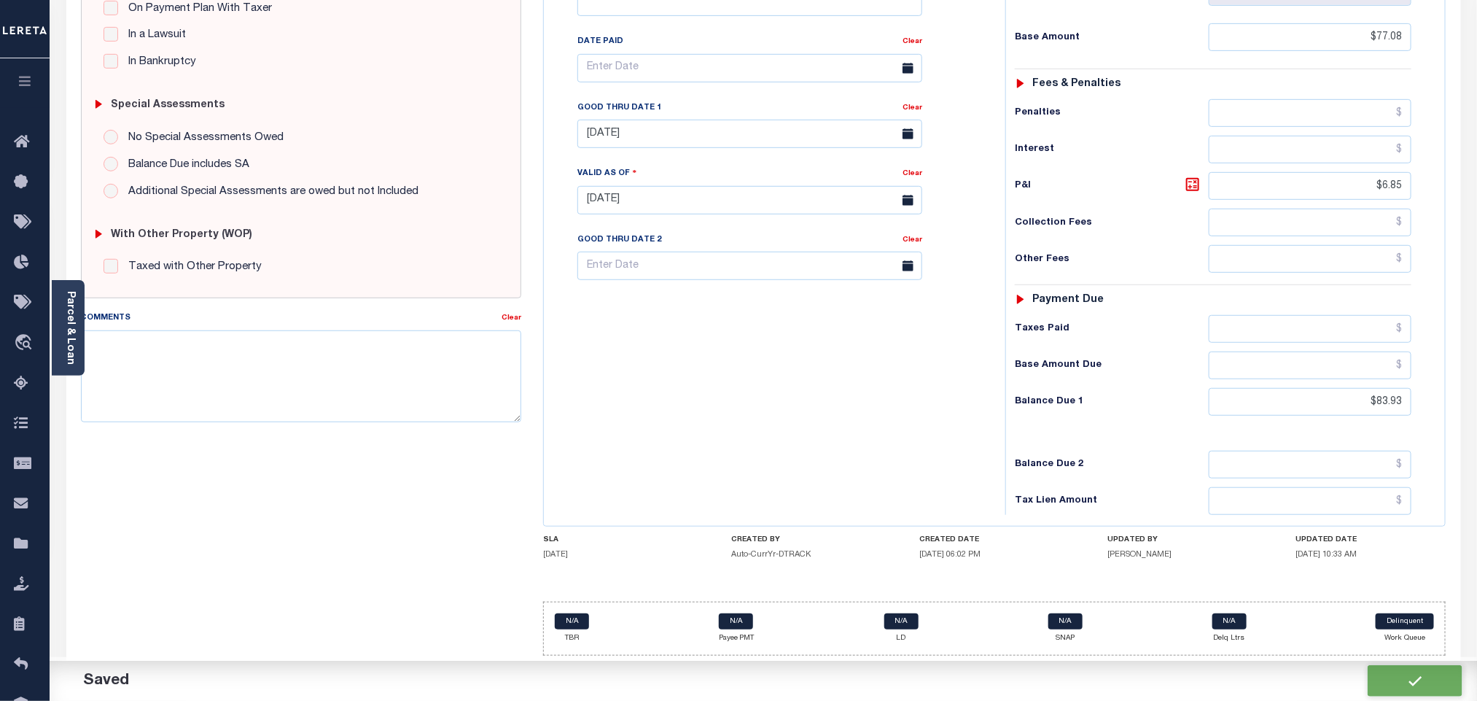
type input "$6.85"
type input "$83.93"
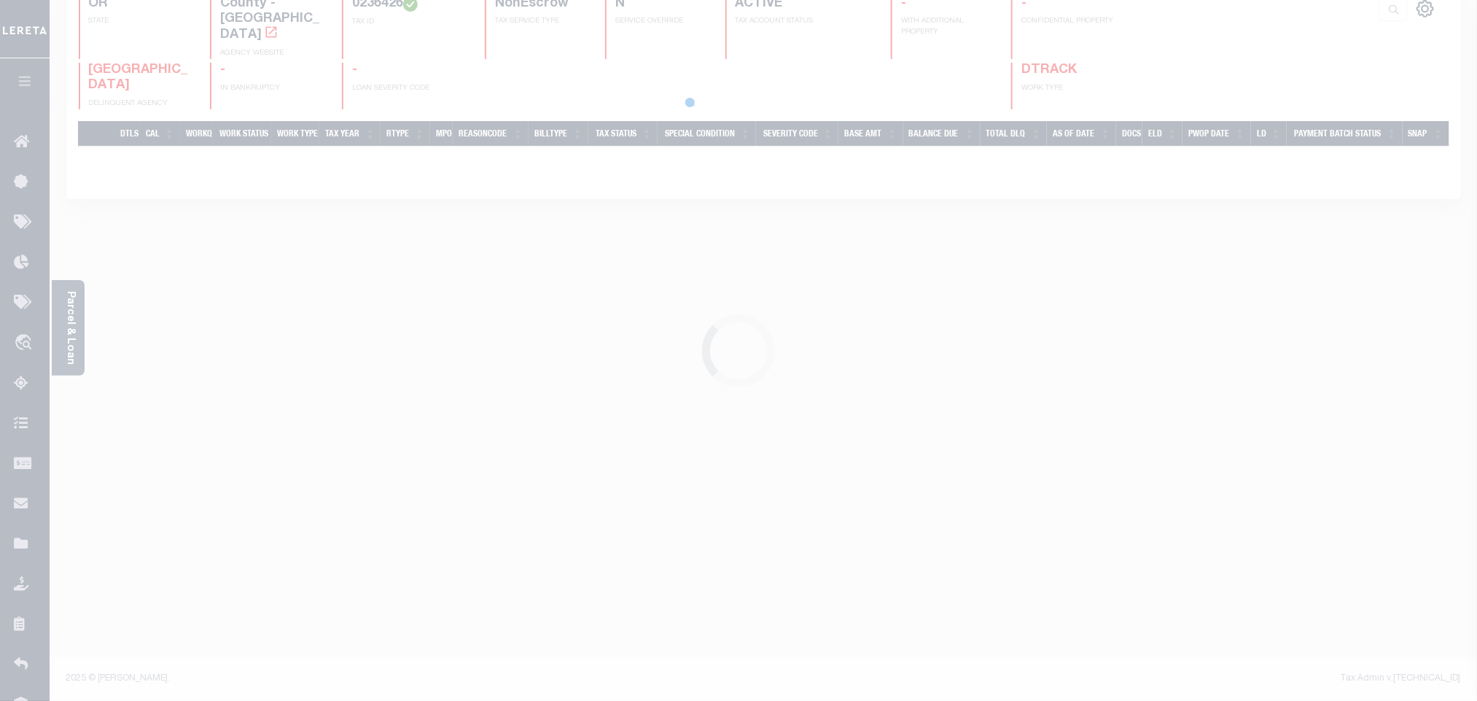
scroll to position [203, 0]
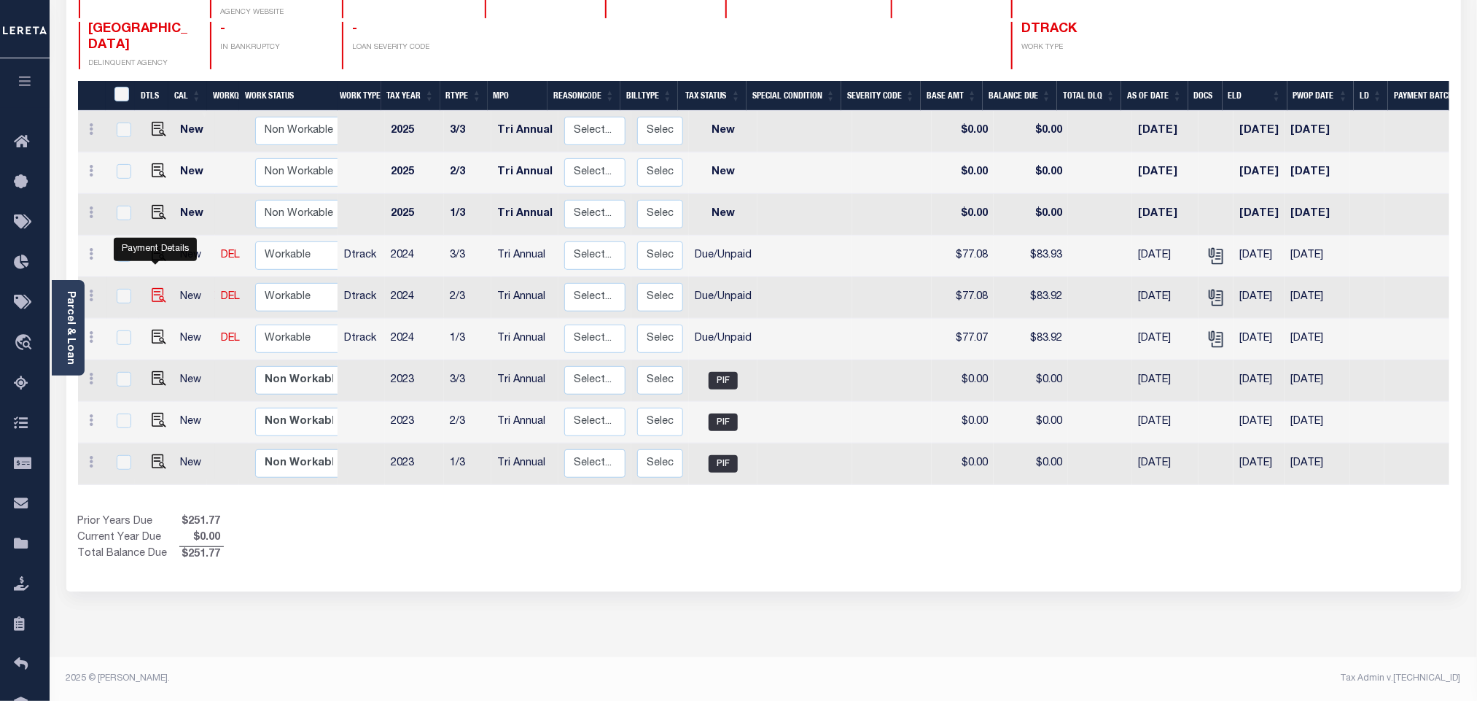
click at [155, 288] on img "" at bounding box center [159, 295] width 15 height 15
checkbox input "true"
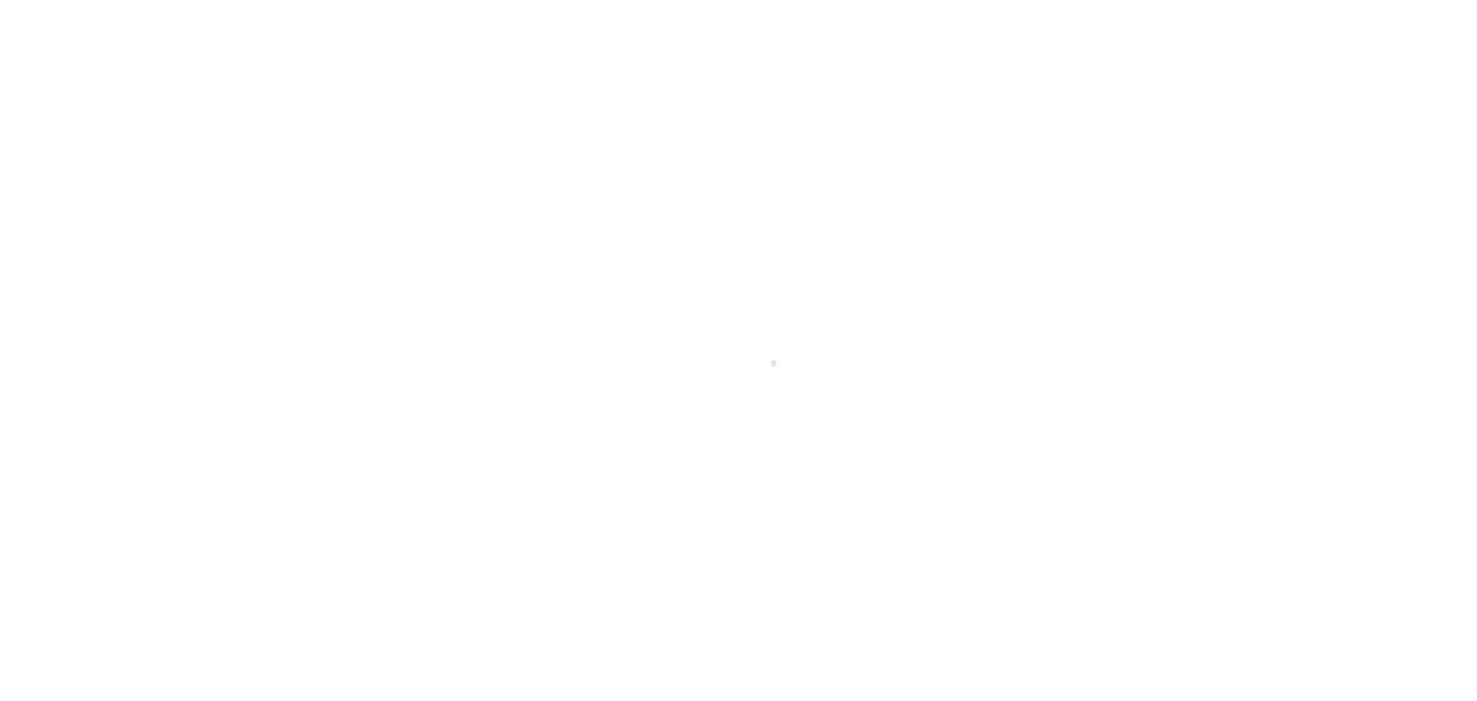
select select "DUE"
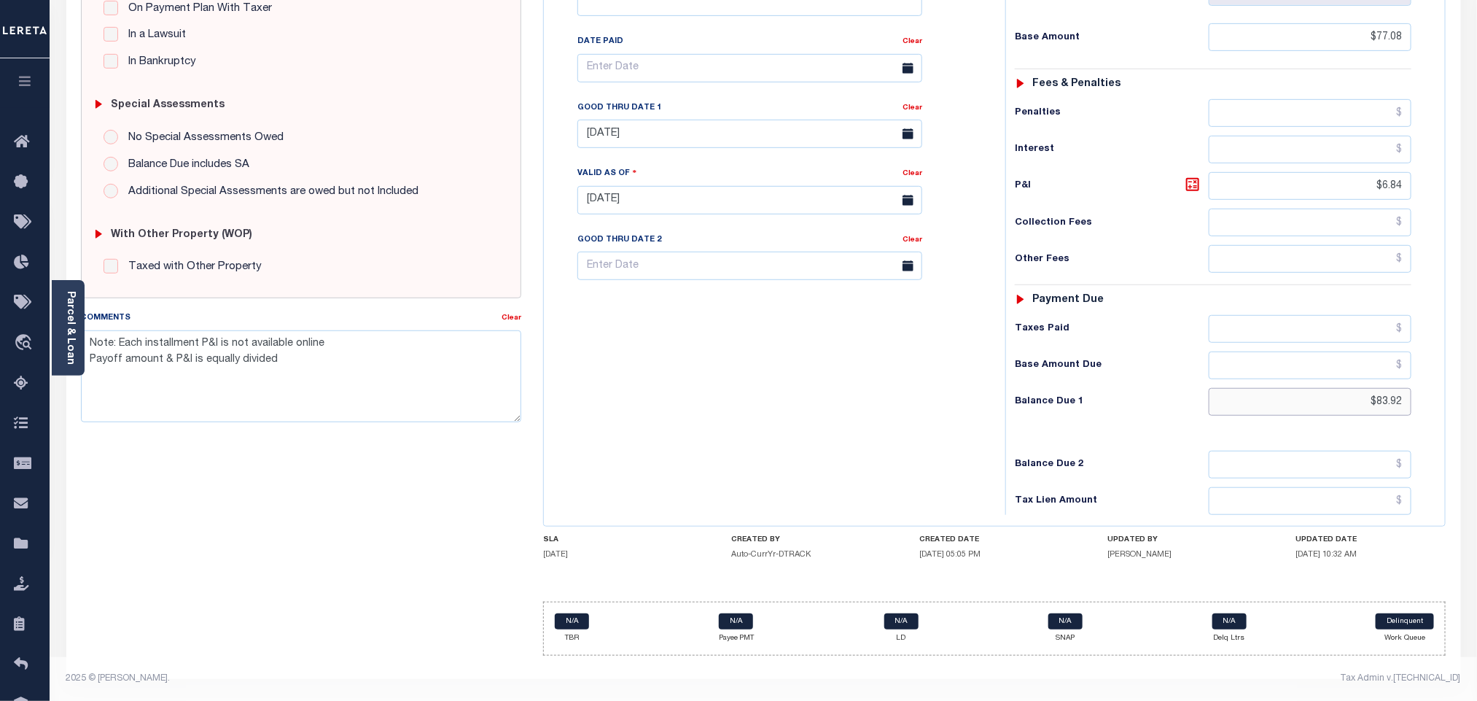
click at [1402, 398] on input "$83.92" at bounding box center [1310, 402] width 203 height 28
type input "$83.93"
click at [1190, 186] on icon at bounding box center [1192, 184] width 13 height 13
type input "$6.85"
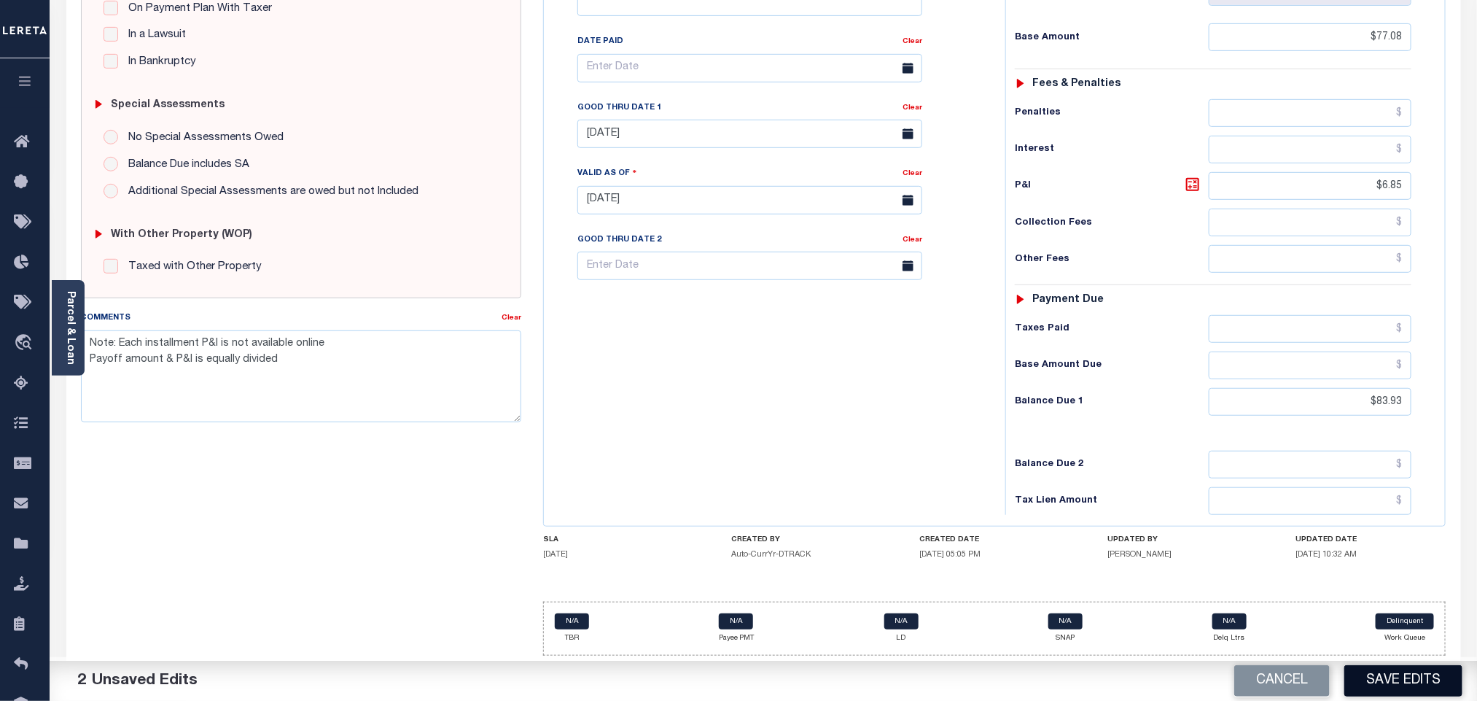
click at [1404, 685] on button "Save Edits" at bounding box center [1403, 680] width 118 height 31
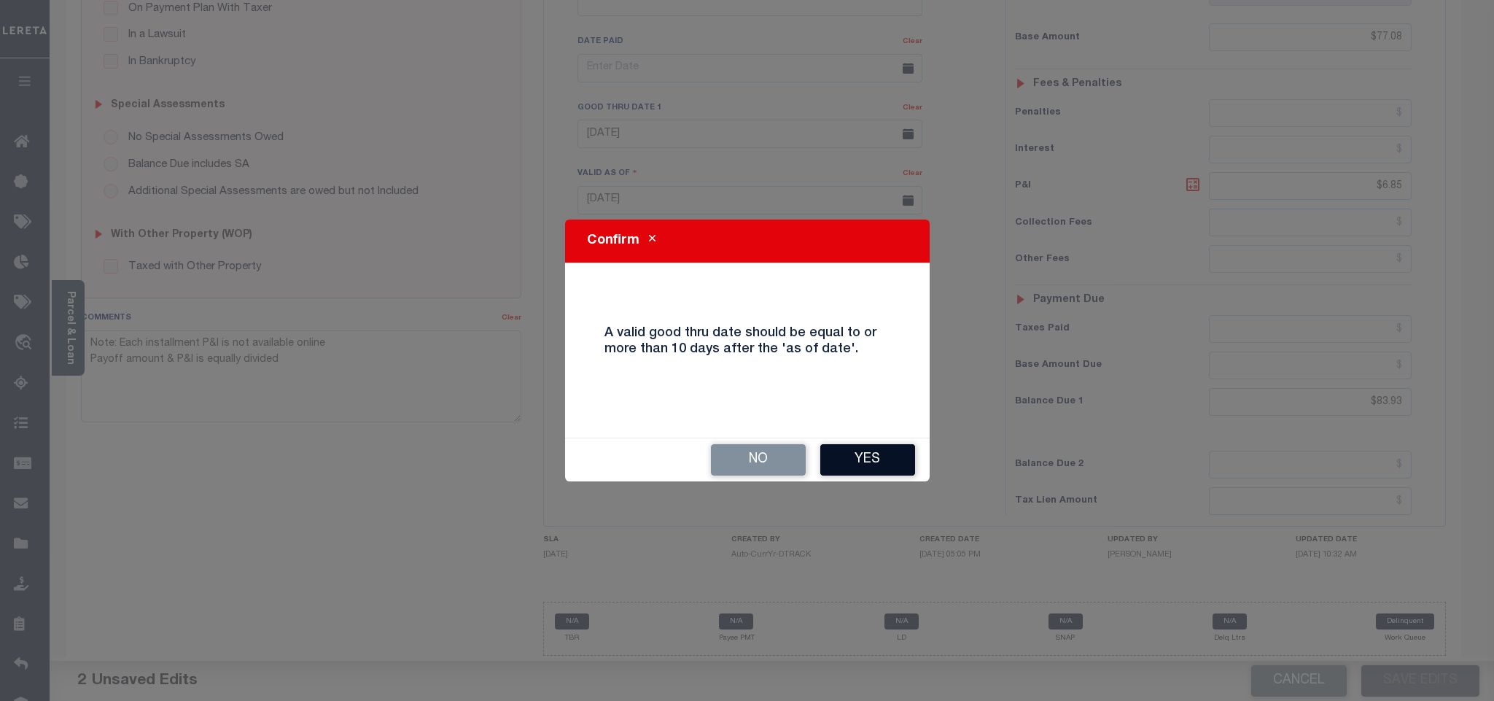
click at [851, 456] on button "Yes" at bounding box center [867, 459] width 95 height 31
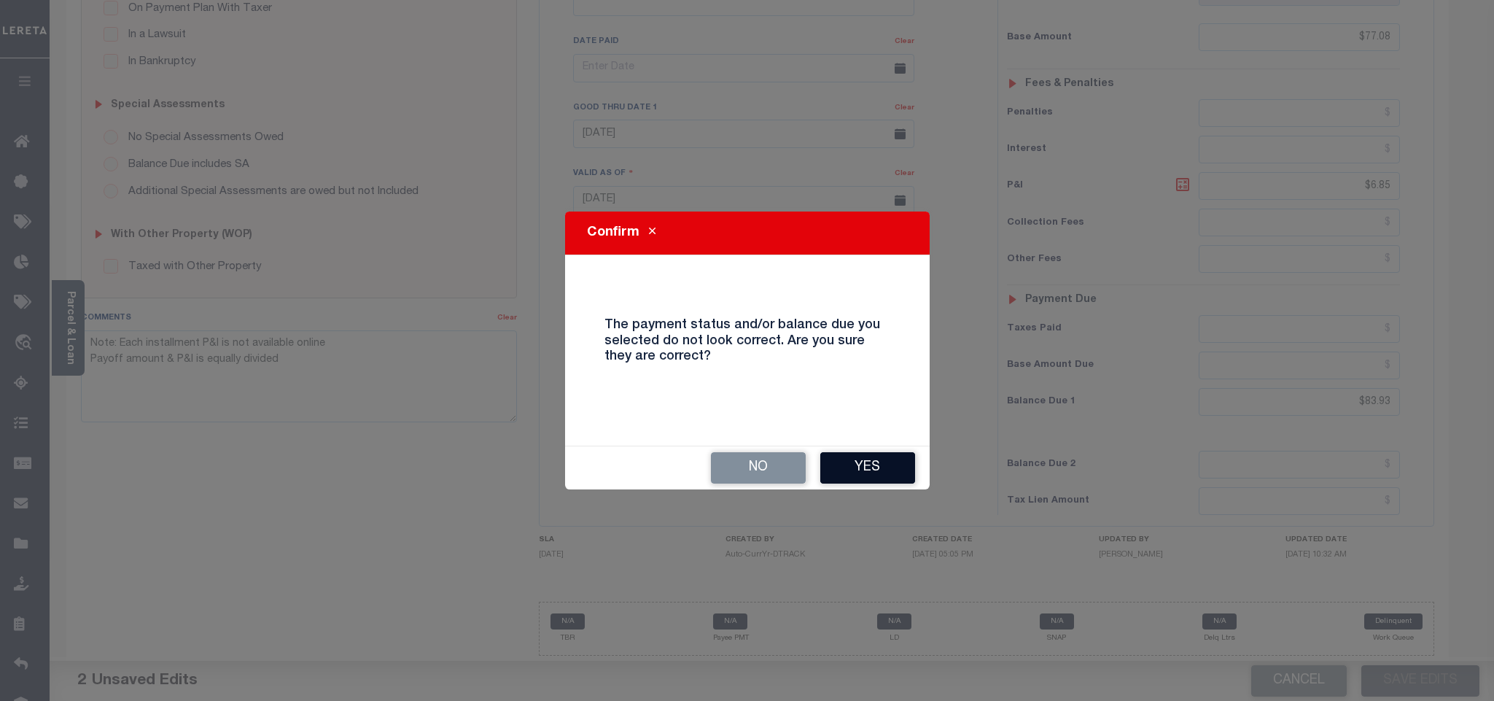
click at [891, 479] on button "Yes" at bounding box center [867, 467] width 95 height 31
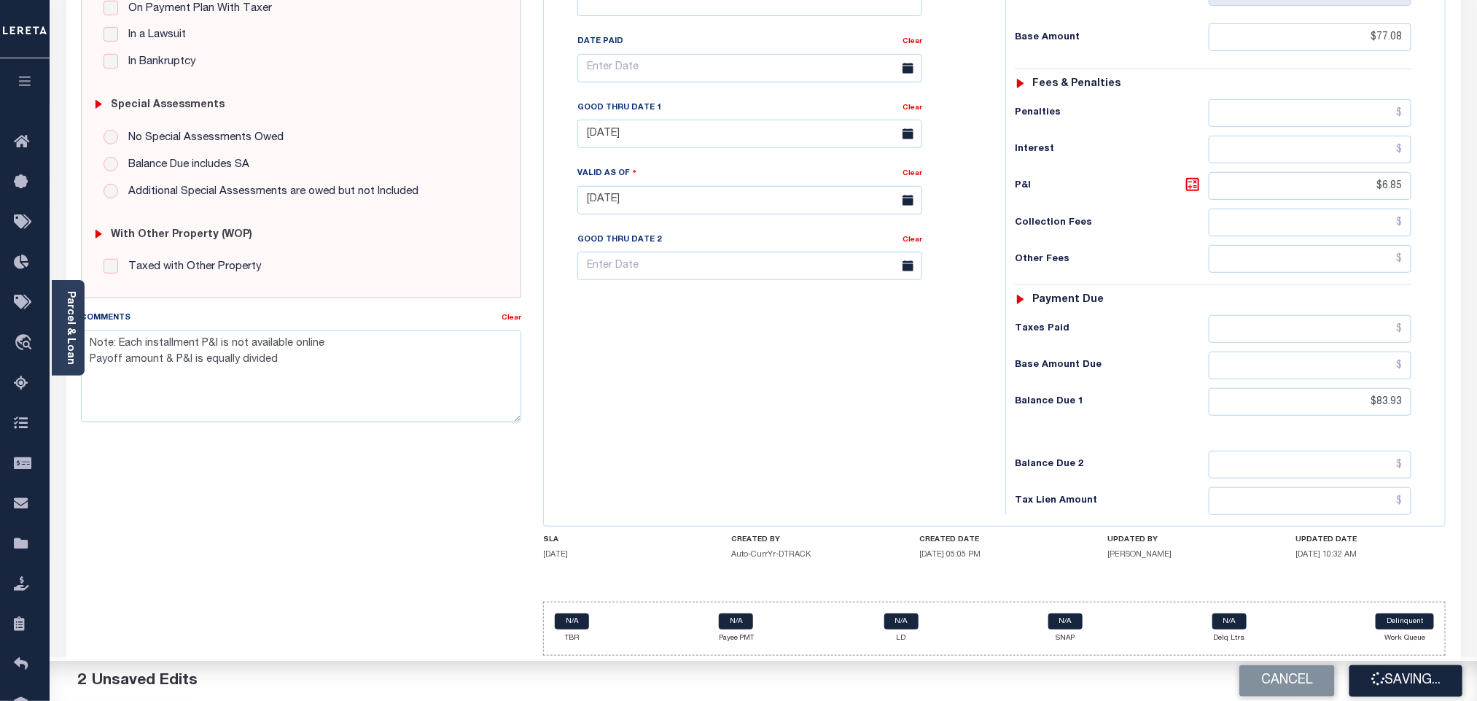
checkbox input "false"
type textarea "Note: Each installment P&I is not available online Payoff amount & P&I is equal…"
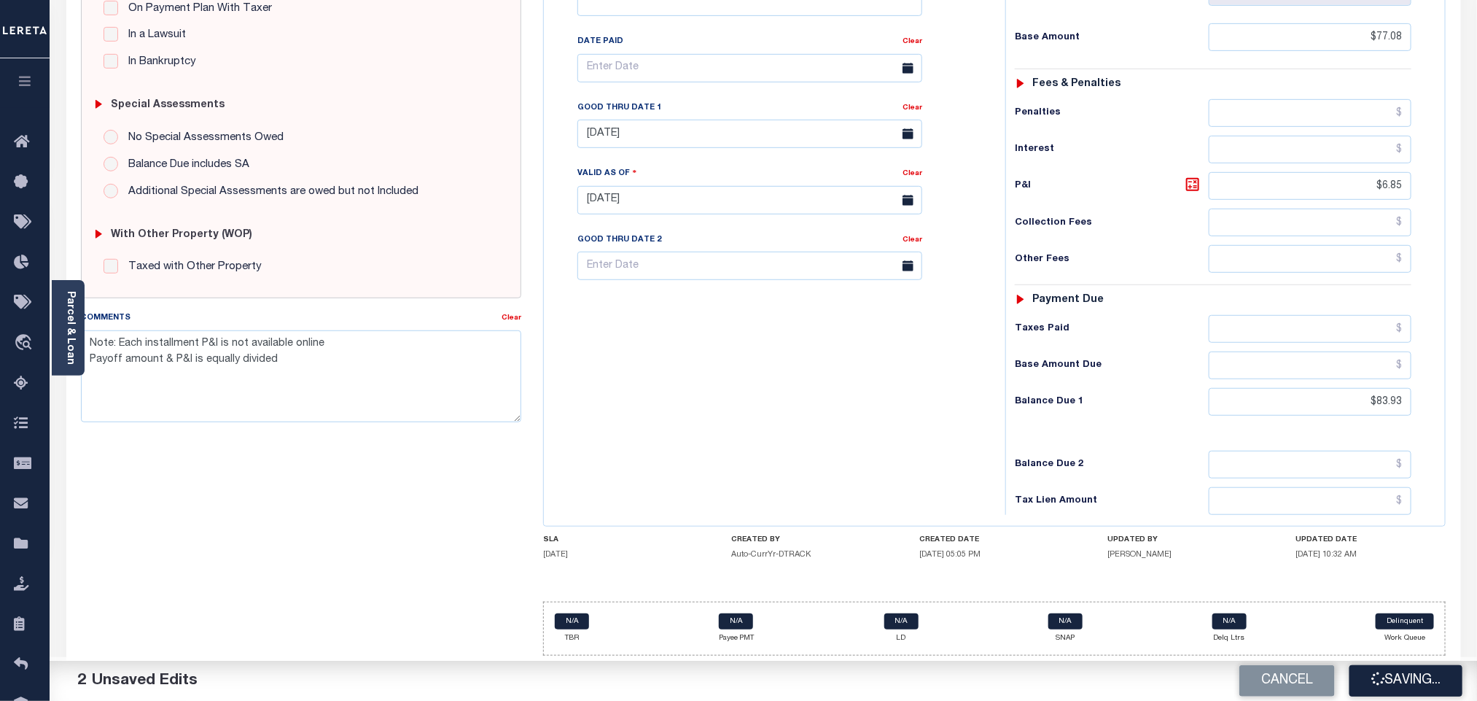
type input "$77.08"
type input "$6.85"
type input "$83.93"
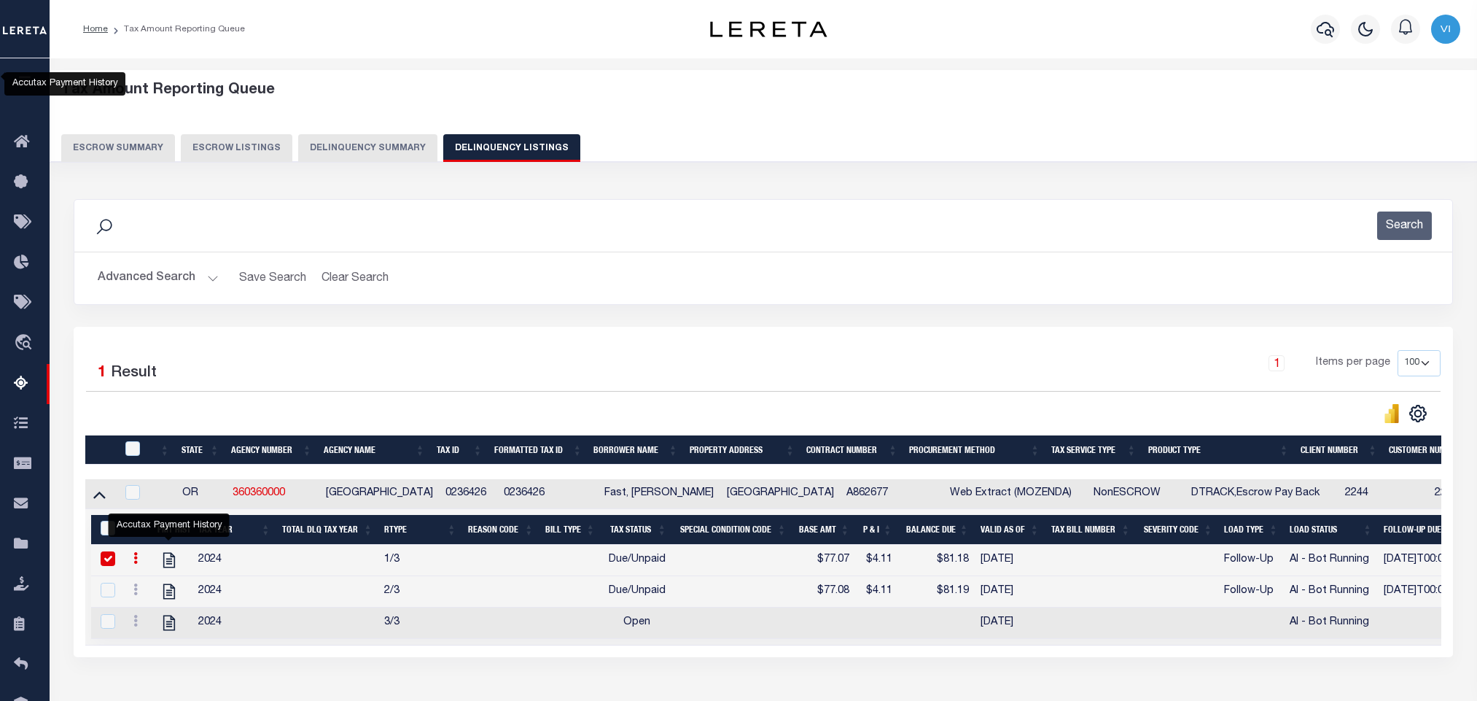
select select "100"
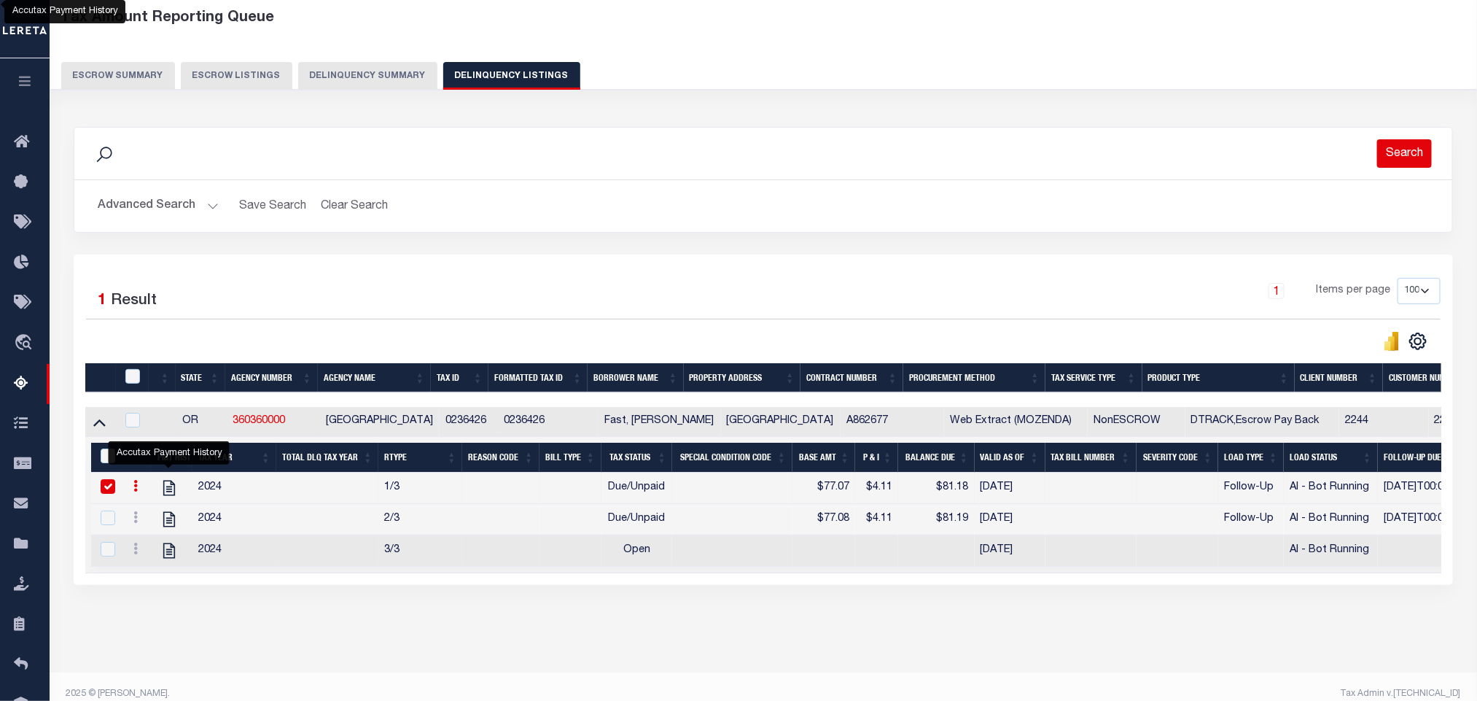
click at [1386, 153] on button "Search" at bounding box center [1404, 153] width 55 height 28
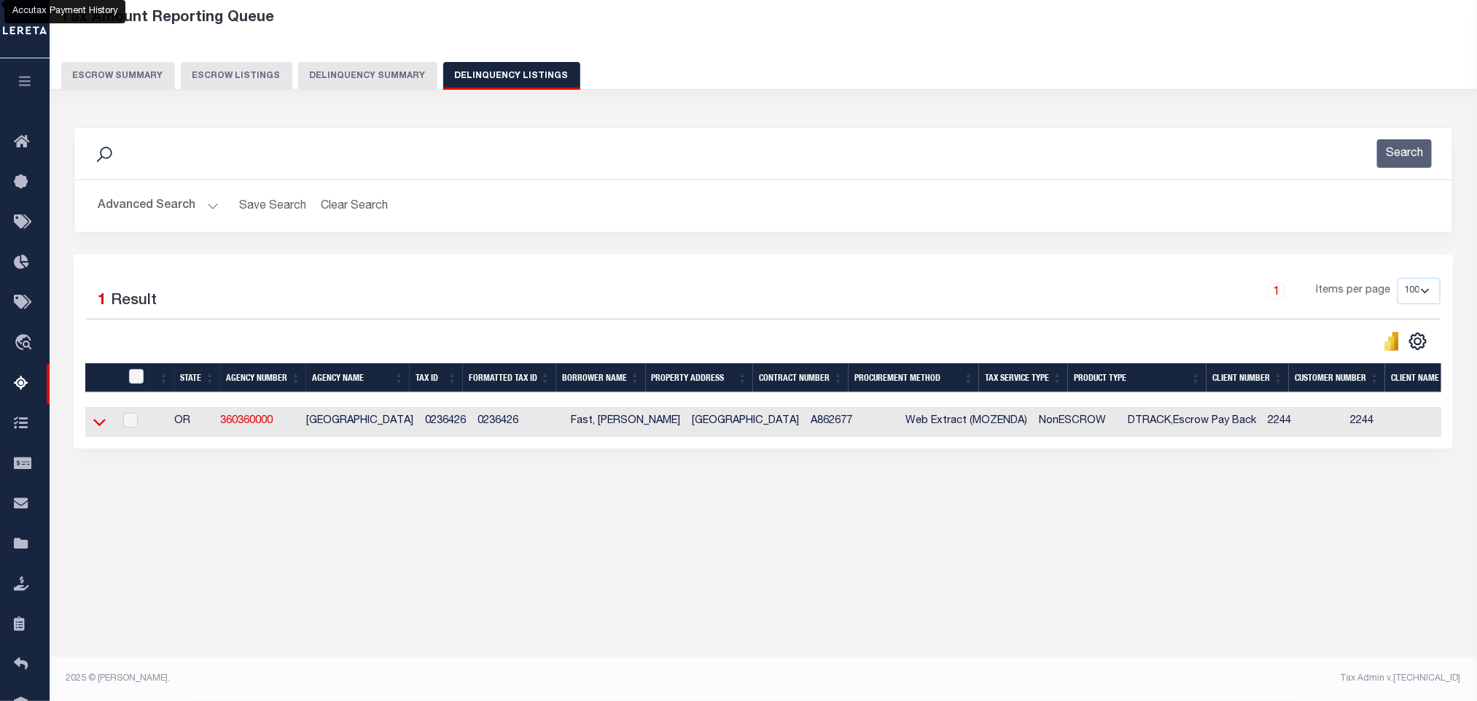
click at [95, 424] on icon at bounding box center [99, 421] width 12 height 15
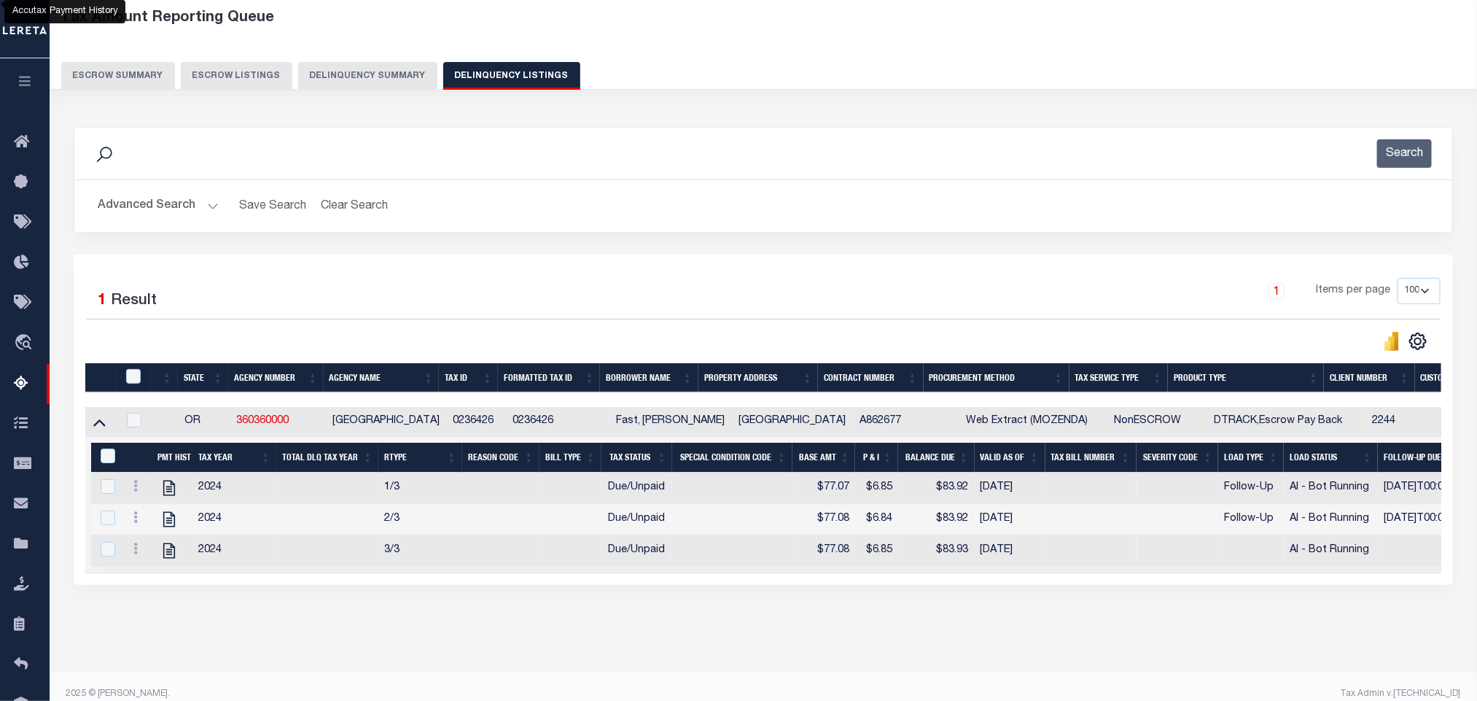
click at [158, 215] on button "Advanced Search" at bounding box center [158, 206] width 121 height 28
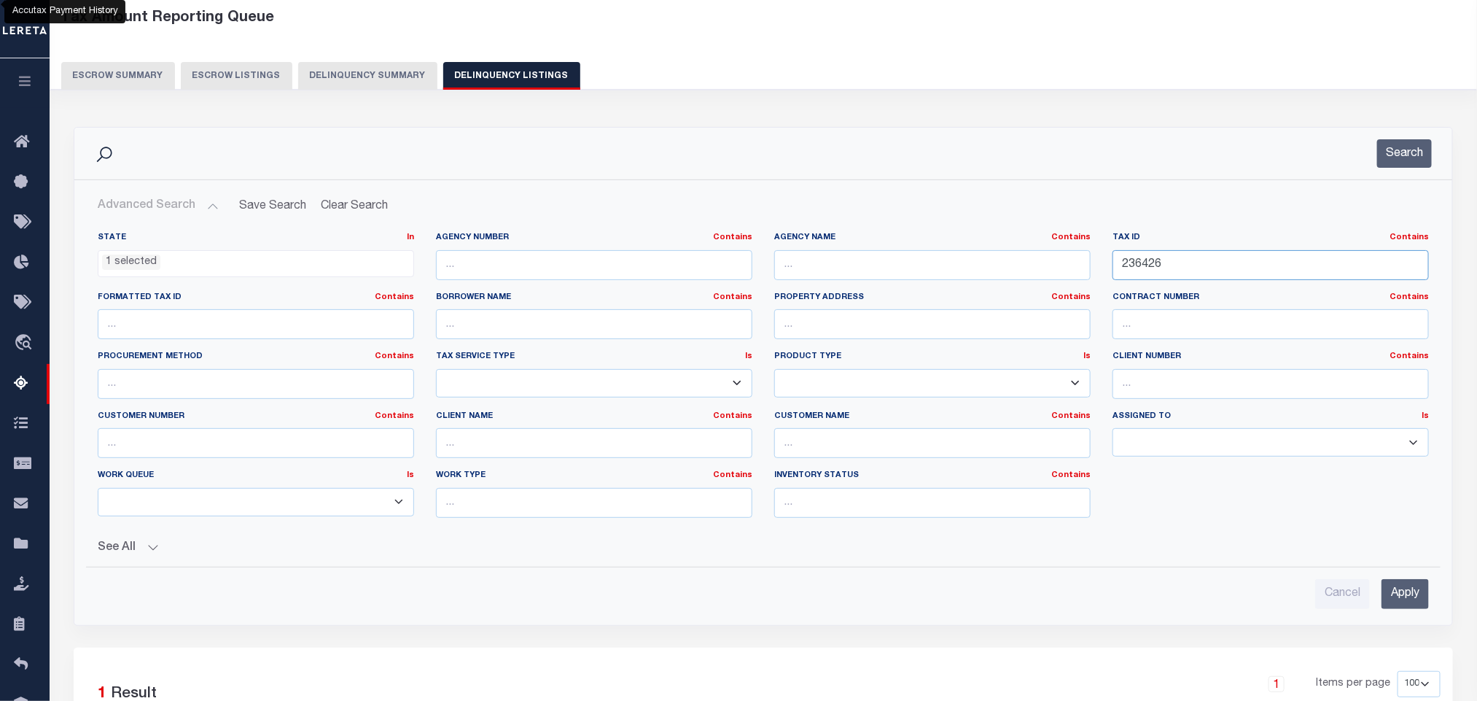
click at [1182, 267] on input "236426" at bounding box center [1270, 265] width 316 height 30
paste input "196914"
type input "196914"
click at [1398, 598] on input "Apply" at bounding box center [1404, 594] width 47 height 30
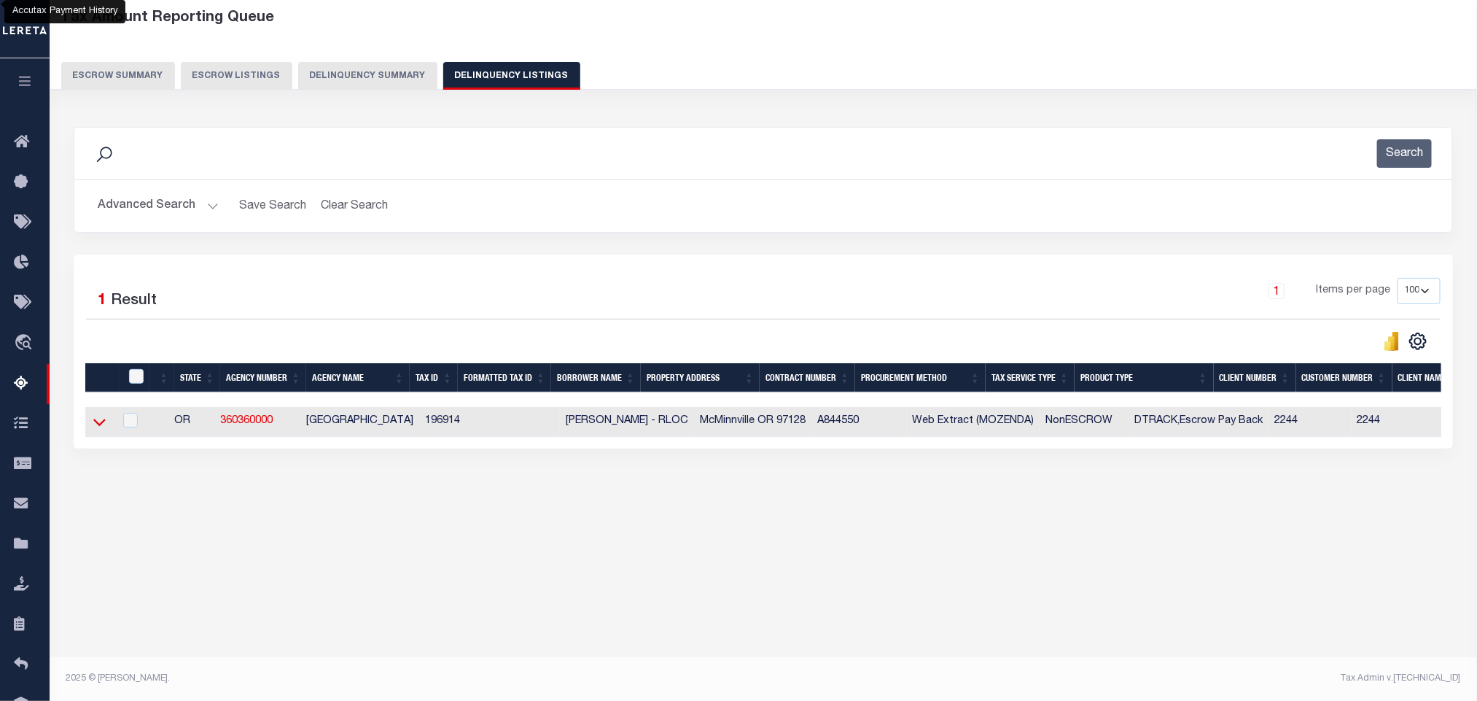
click at [104, 429] on icon at bounding box center [99, 421] width 12 height 15
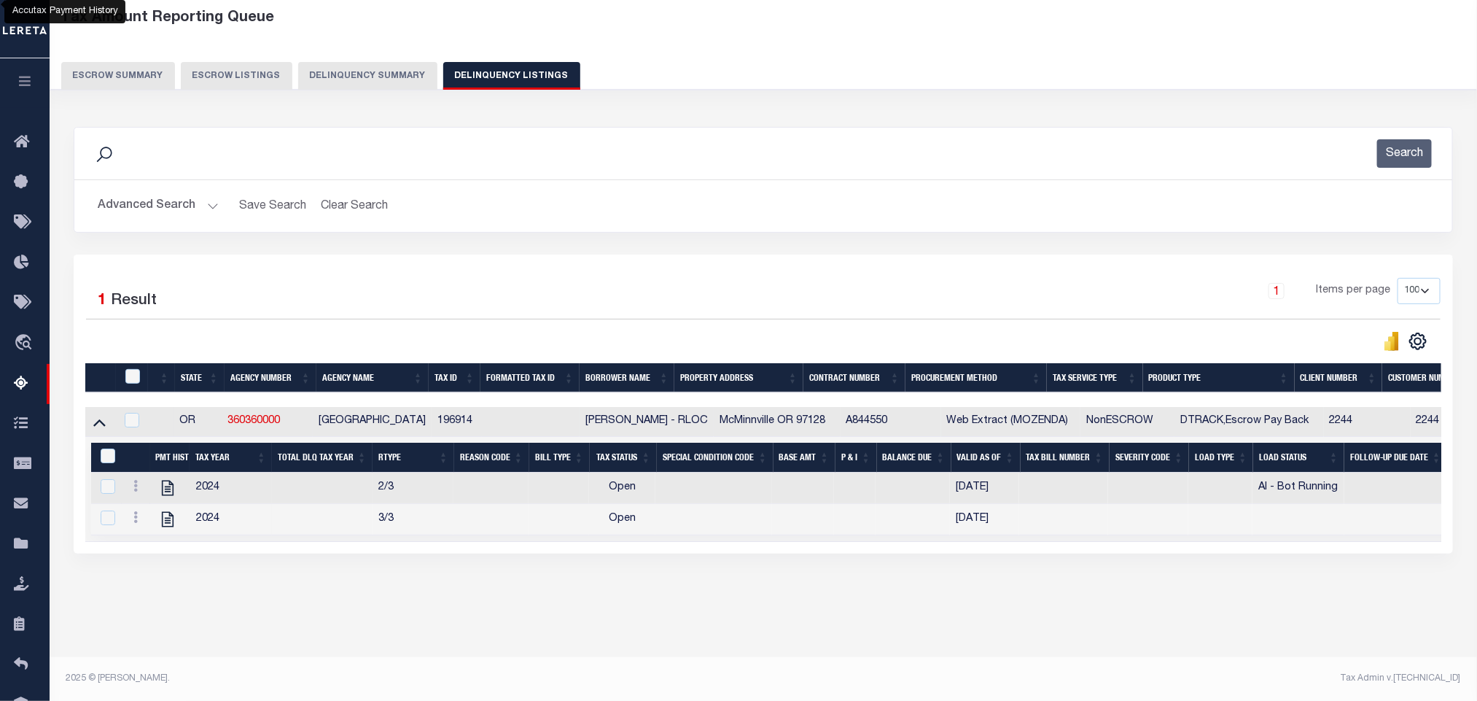
click at [427, 641] on div "Tax Amount Reporting Queue Escrow Summary Escrow Listings In" at bounding box center [763, 321] width 1419 height 640
click at [177, 492] on link "" at bounding box center [167, 487] width 23 height 10
checkbox input "true"
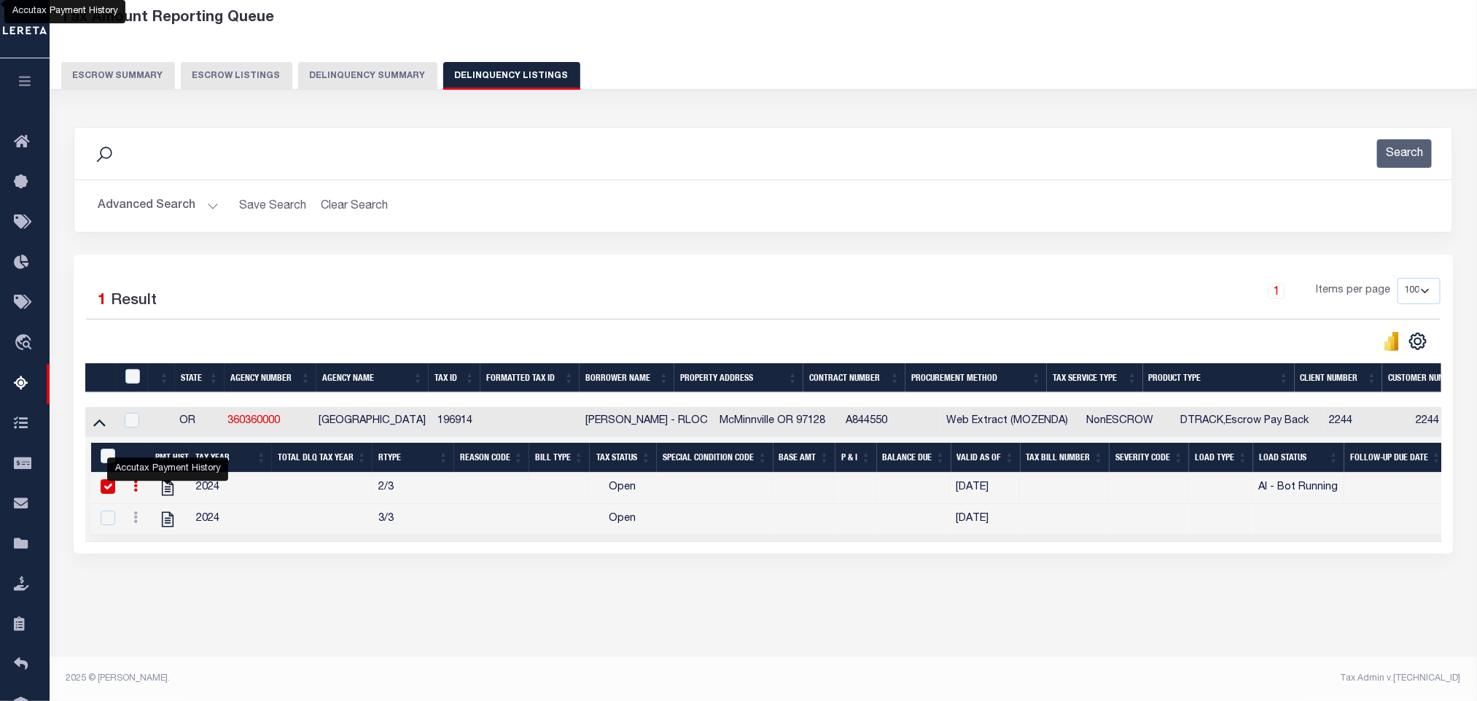
click at [133, 201] on button "Advanced Search" at bounding box center [158, 206] width 121 height 28
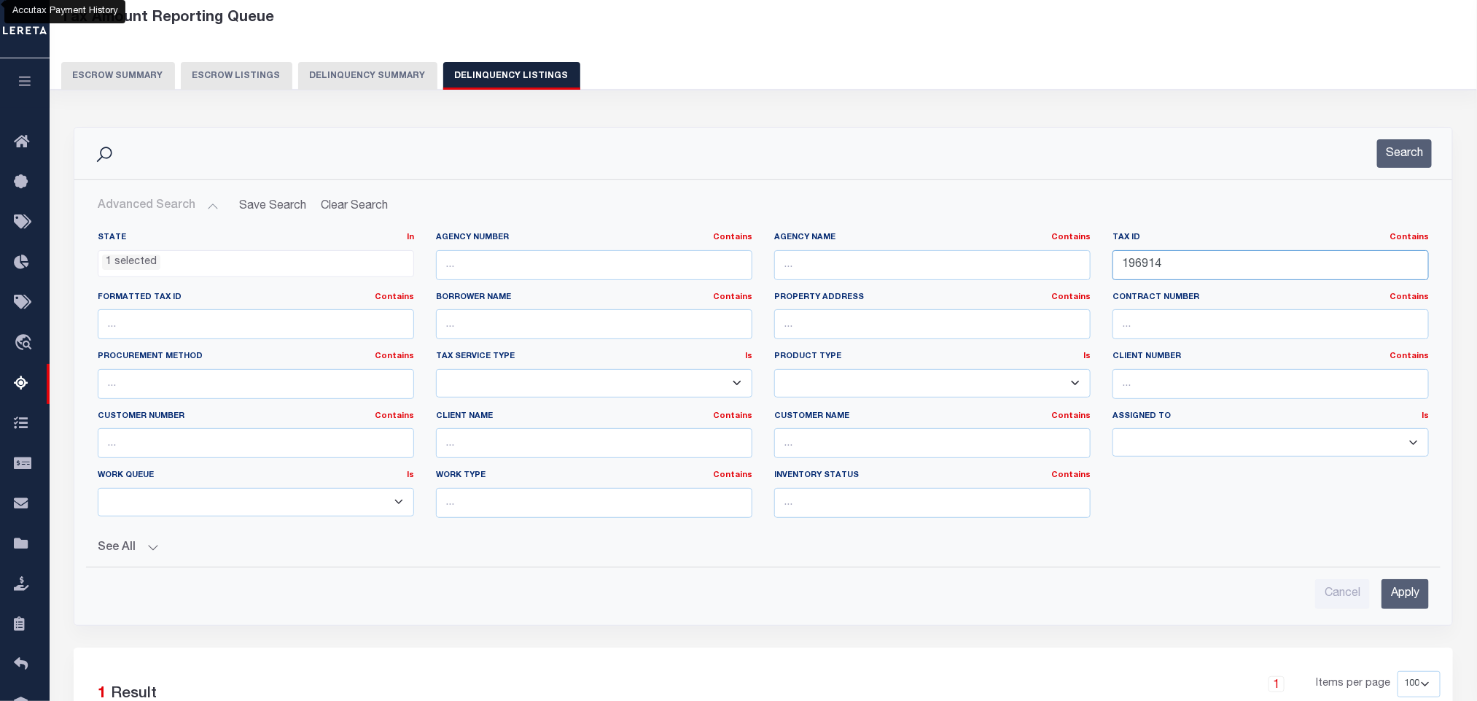
click at [1278, 265] on input "196914" at bounding box center [1270, 265] width 316 height 30
paste input "75777"
type input "175777"
click at [1395, 590] on input "Apply" at bounding box center [1404, 594] width 47 height 30
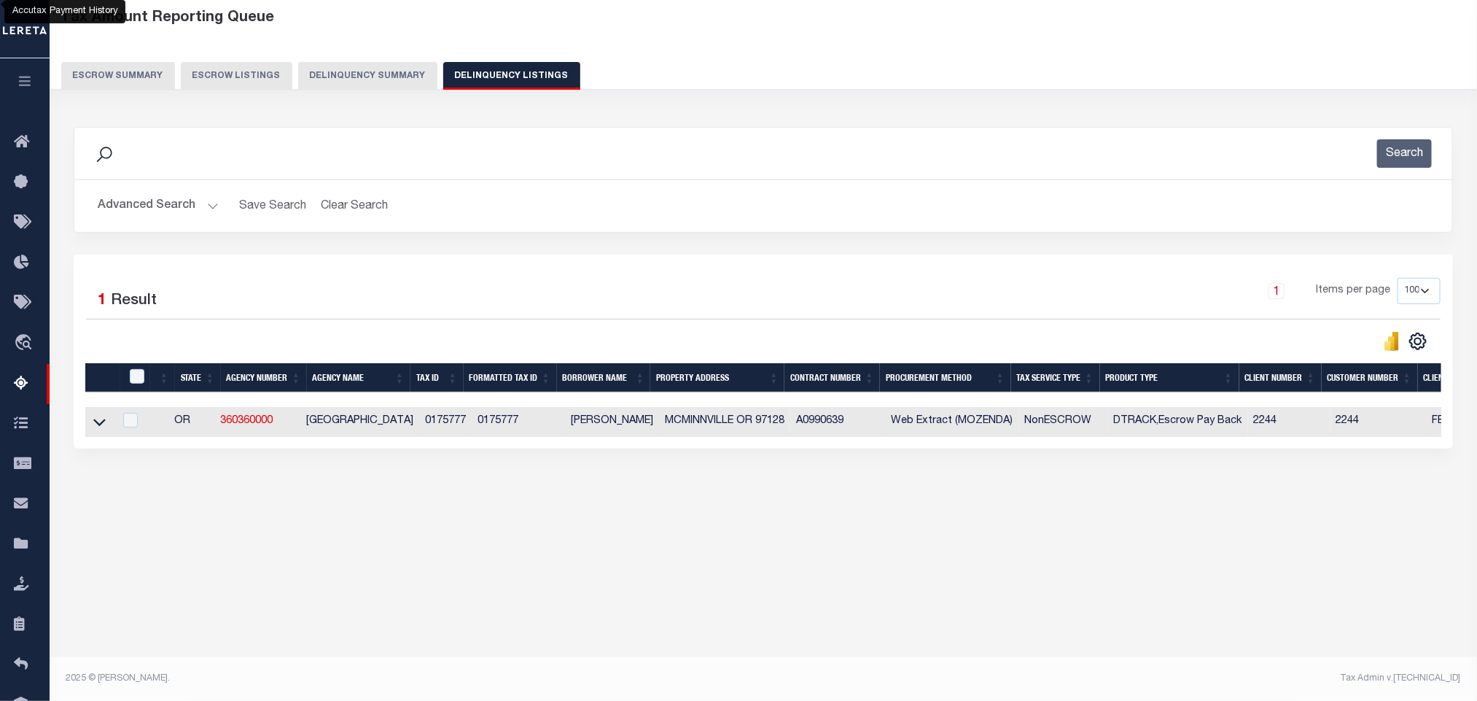
drag, startPoint x: 96, startPoint y: 429, endPoint x: 125, endPoint y: 453, distance: 37.3
click at [96, 429] on icon at bounding box center [99, 421] width 12 height 15
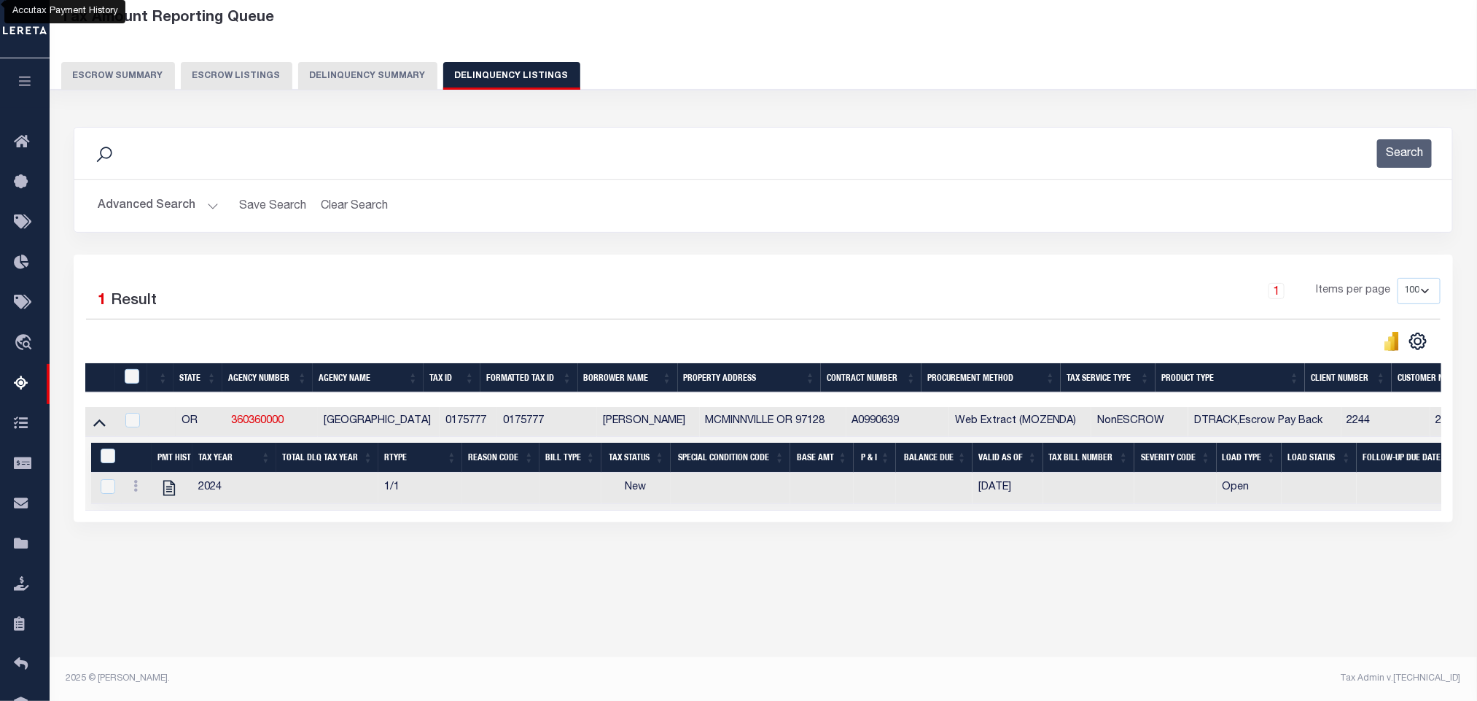
click at [390, 609] on div "Tax Amount Reporting Queue Escrow Summary Escrow Listings In" at bounding box center [763, 305] width 1419 height 609
click at [173, 496] on icon "" at bounding box center [169, 487] width 19 height 19
checkbox input "true"
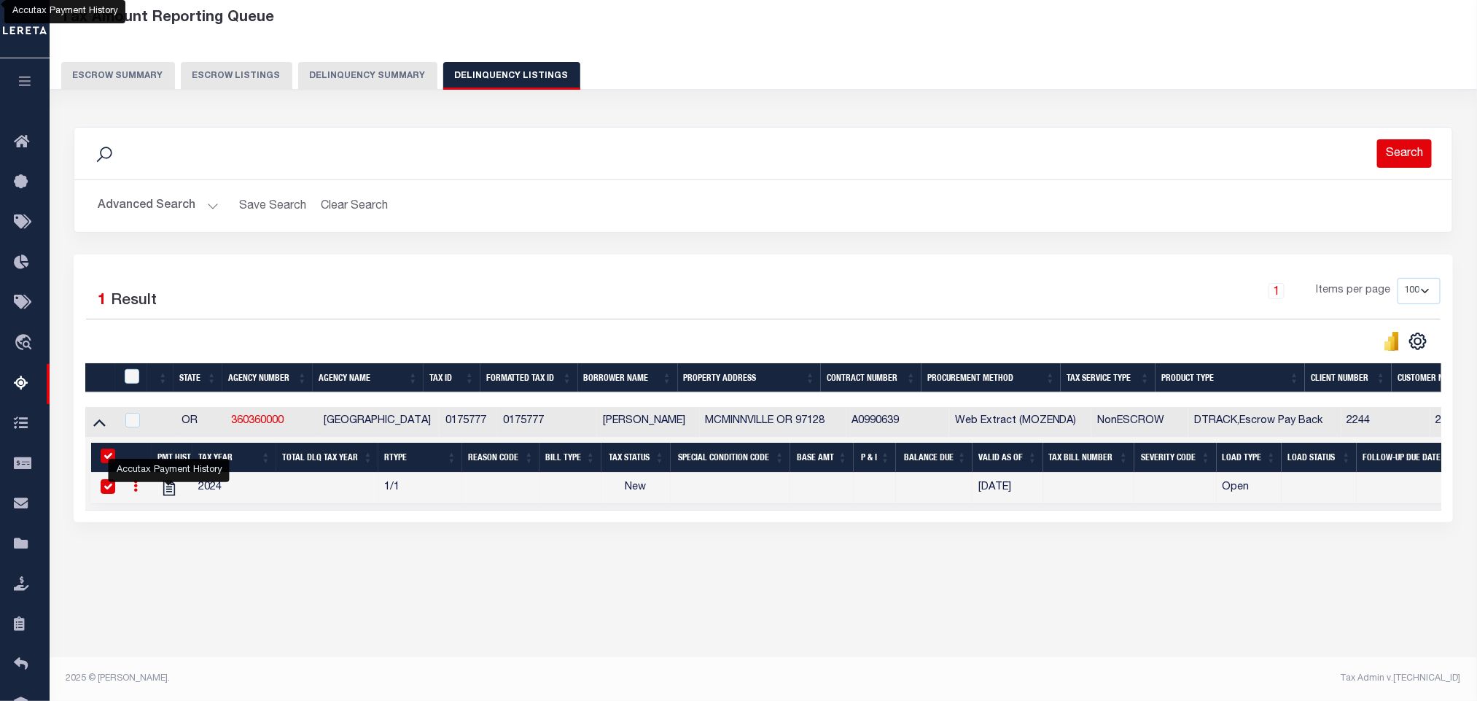
click at [1424, 153] on button "Search" at bounding box center [1404, 153] width 55 height 28
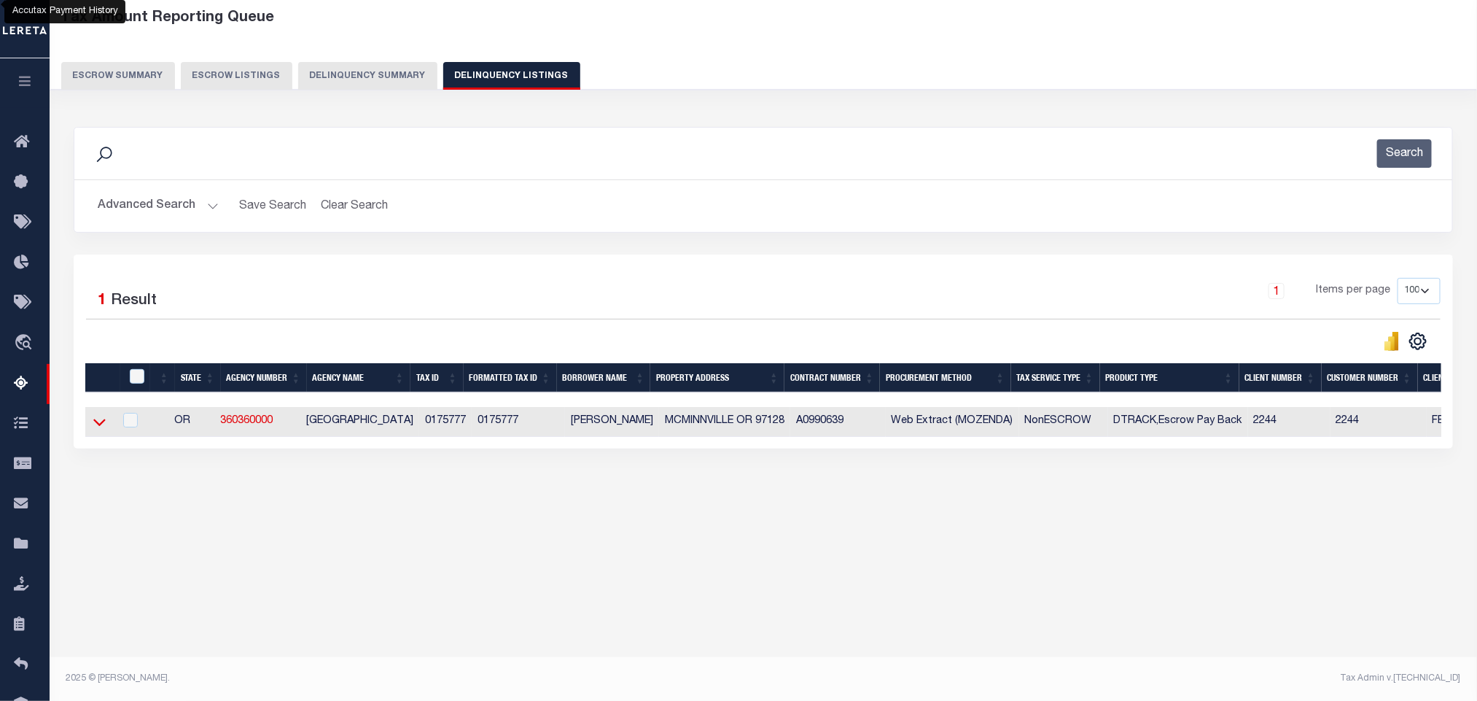
click at [98, 427] on icon at bounding box center [99, 421] width 12 height 15
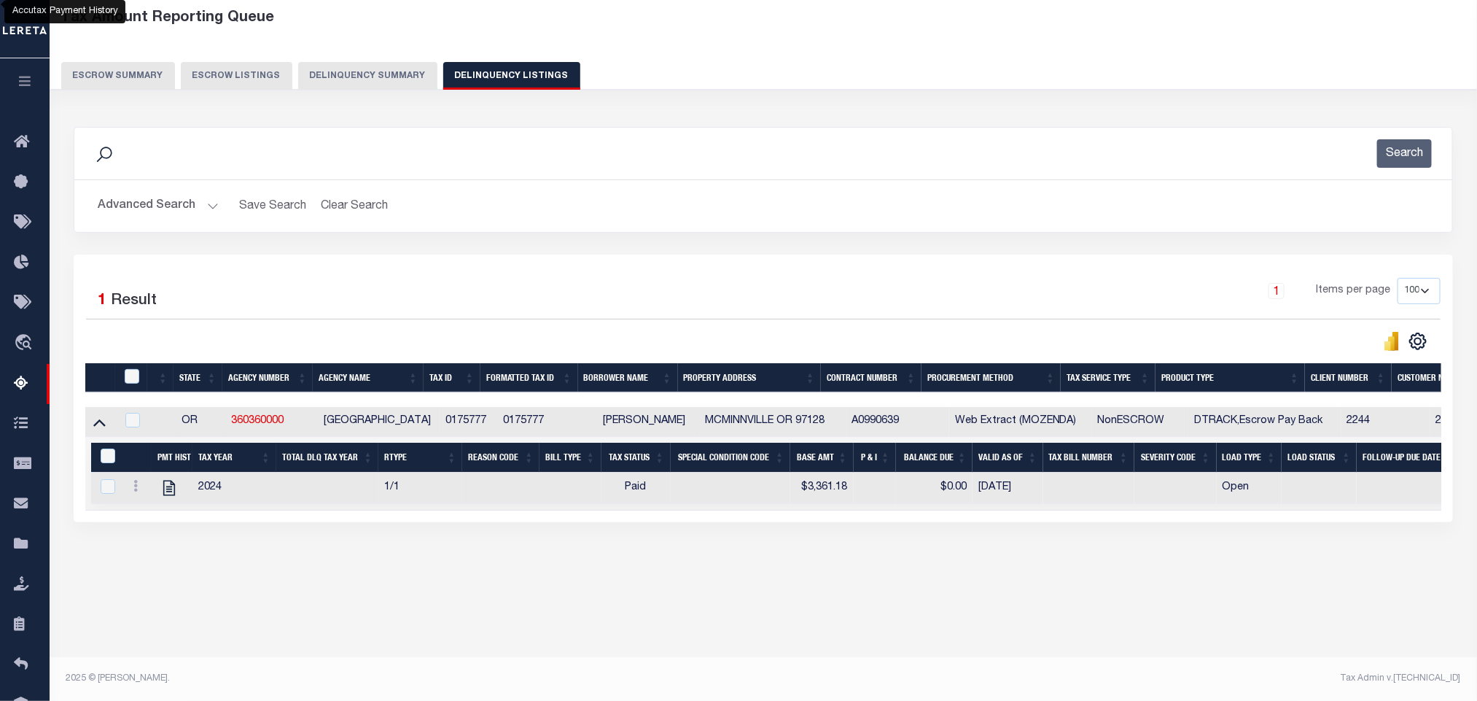
click at [556, 601] on div "Tax Amount Reporting Queue Escrow Summary Escrow Listings In" at bounding box center [763, 305] width 1419 height 609
click at [138, 213] on button "Advanced Search" at bounding box center [158, 206] width 121 height 28
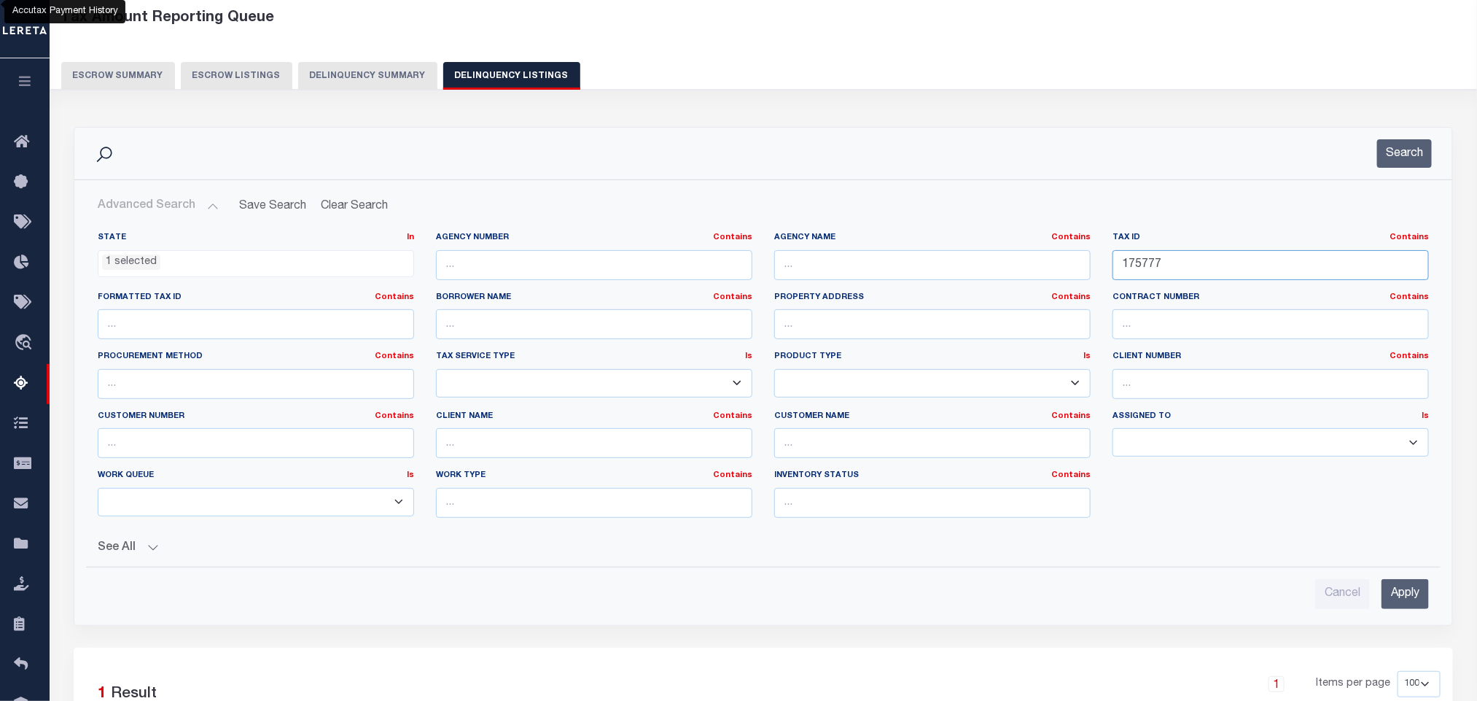
click at [1212, 265] on input "175777" at bounding box center [1270, 265] width 316 height 30
paste input "54861"
type input "154861"
click at [1400, 598] on input "Apply" at bounding box center [1404, 594] width 47 height 30
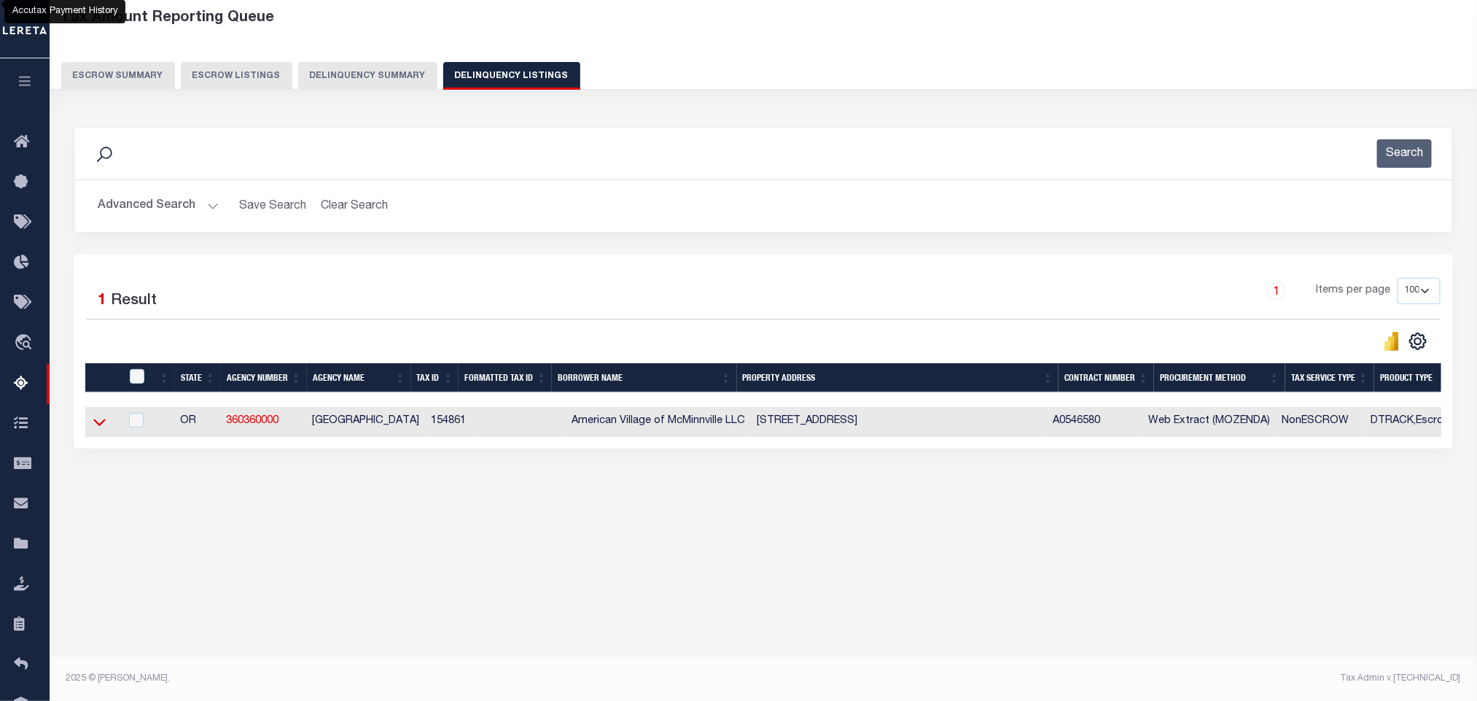
click at [98, 426] on icon at bounding box center [99, 422] width 12 height 7
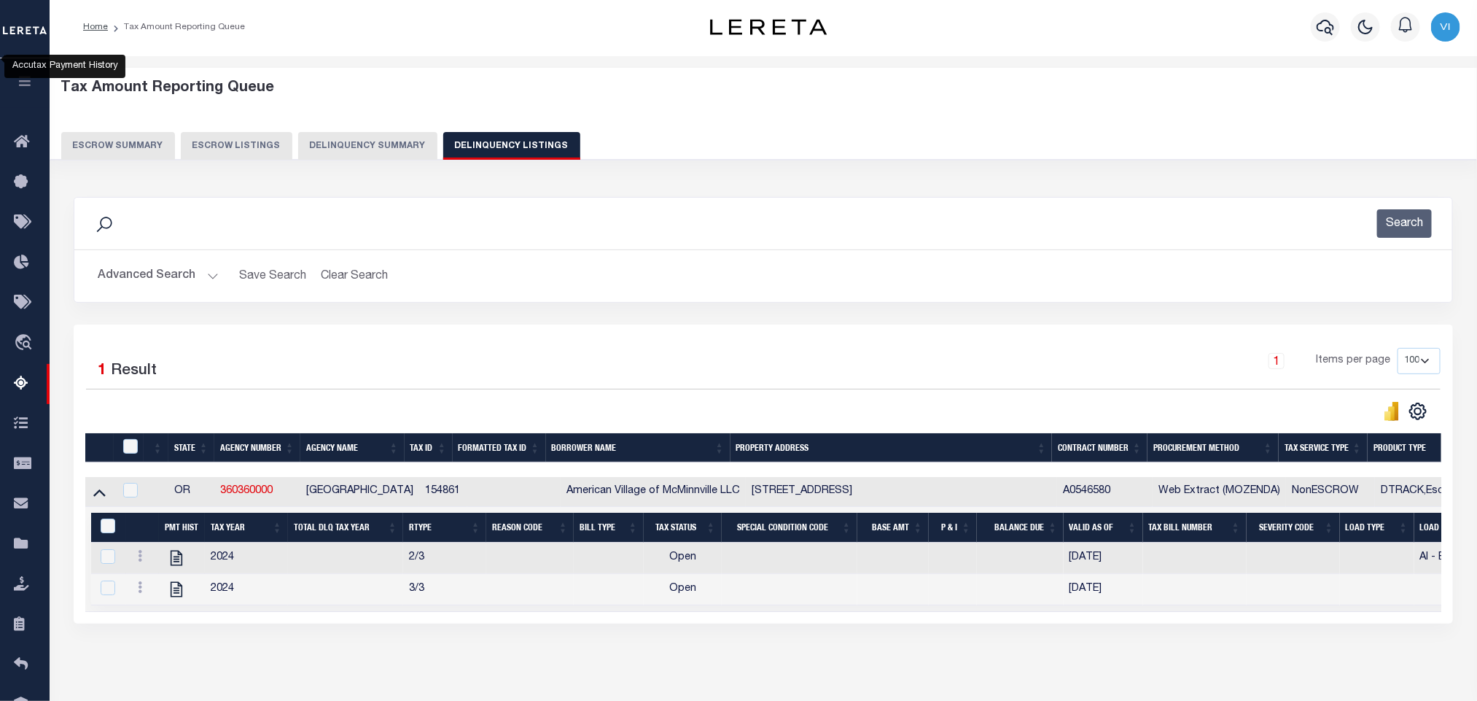
scroll to position [73, 0]
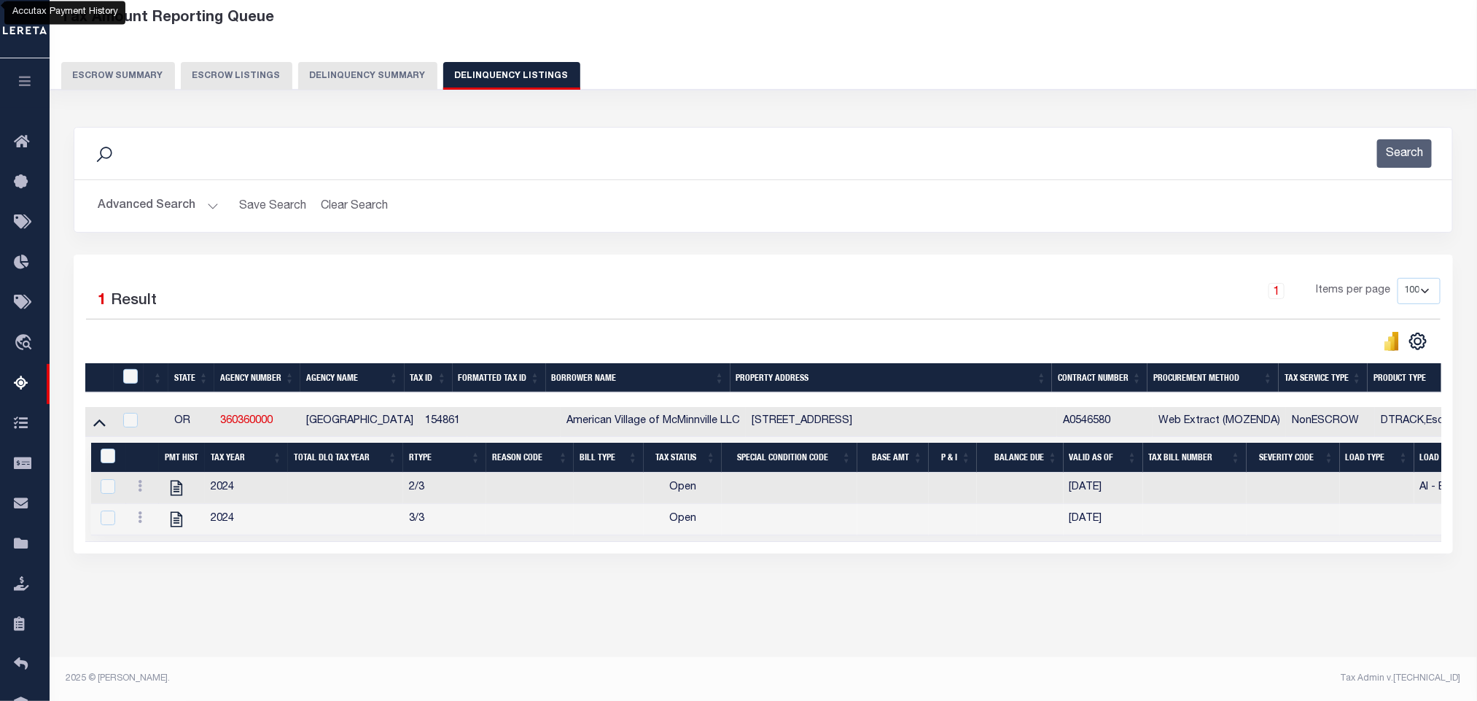
click at [565, 615] on div "Tax Amount Reporting Queue Escrow Summary Escrow Listings In" at bounding box center [763, 321] width 1419 height 640
click at [180, 494] on icon "" at bounding box center [176, 487] width 19 height 19
checkbox input "false"
checkbox input "true"
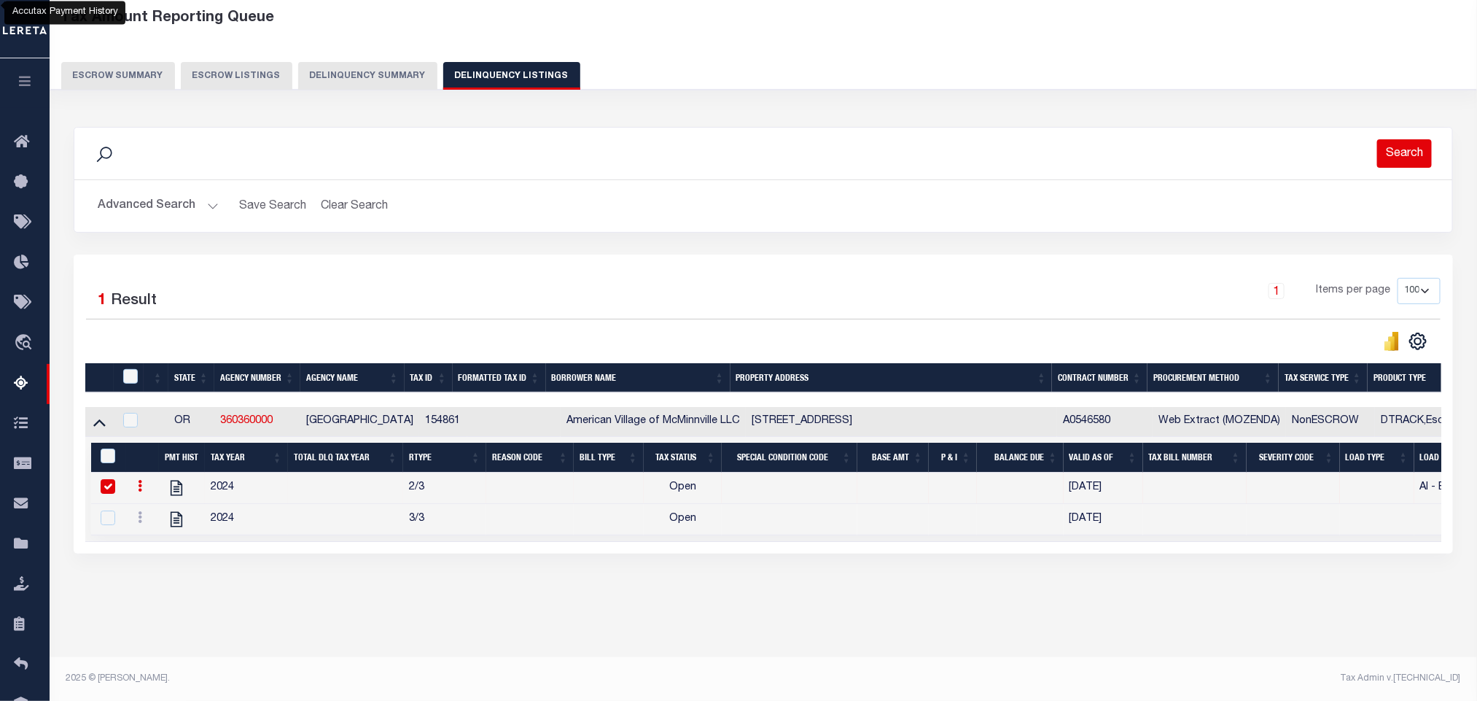
click at [1387, 152] on button "Search" at bounding box center [1404, 153] width 55 height 28
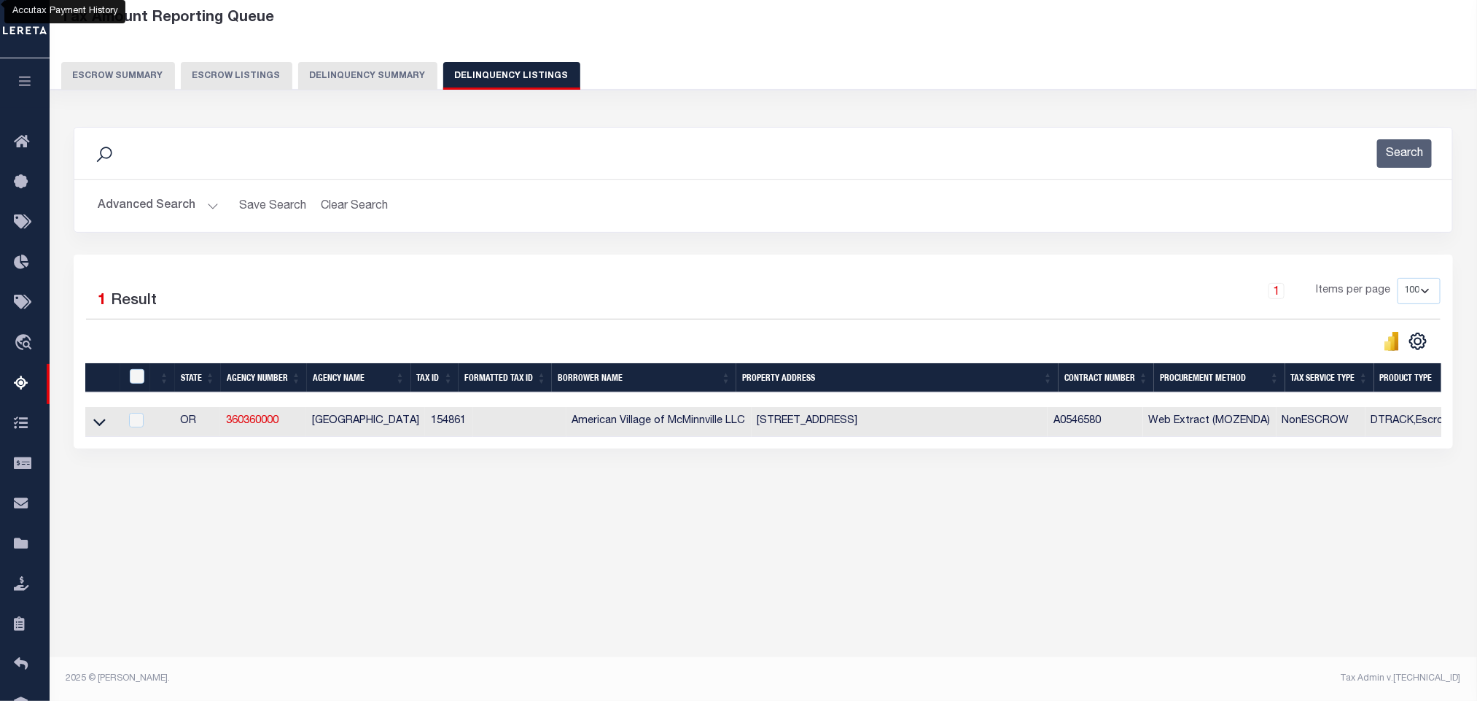
scroll to position [72, 0]
click at [173, 211] on button "Advanced Search" at bounding box center [158, 206] width 121 height 28
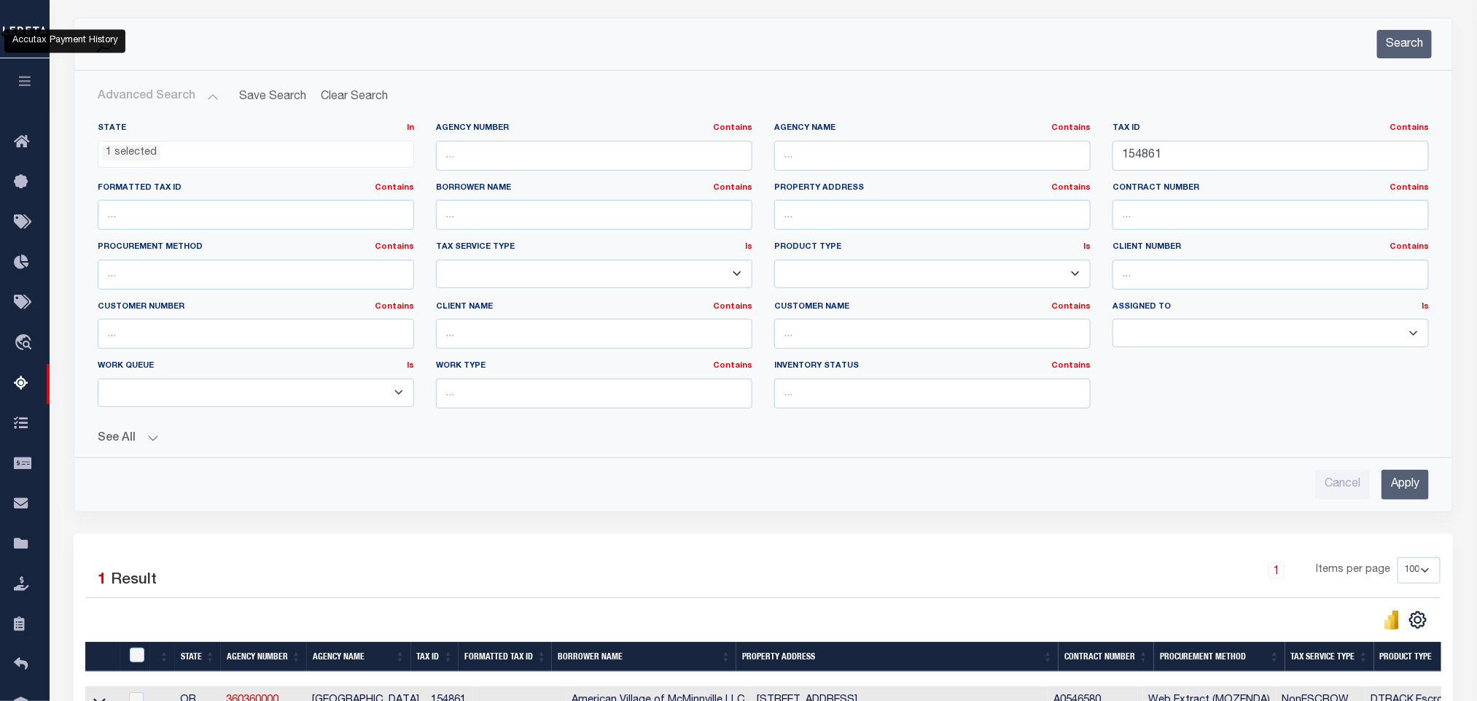
scroll to position [359, 0]
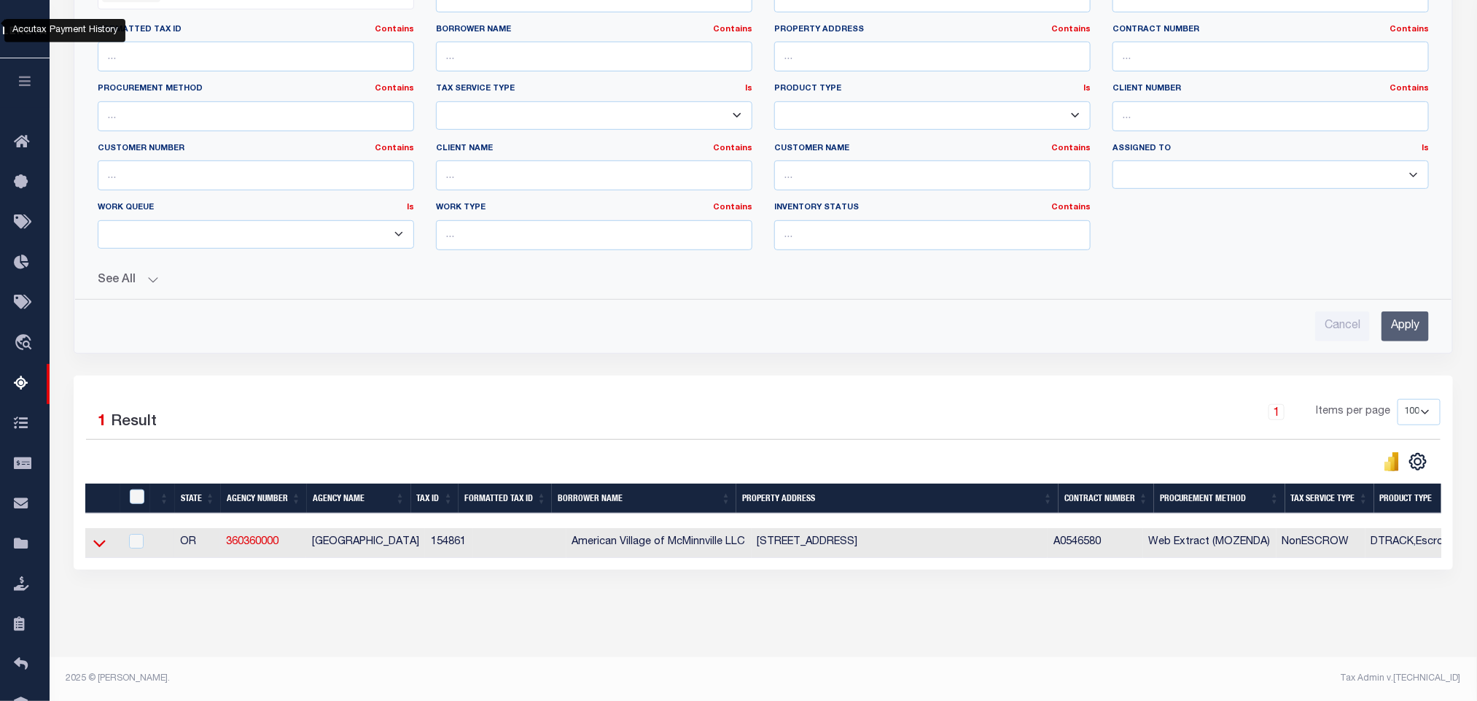
click at [99, 536] on icon at bounding box center [99, 542] width 12 height 15
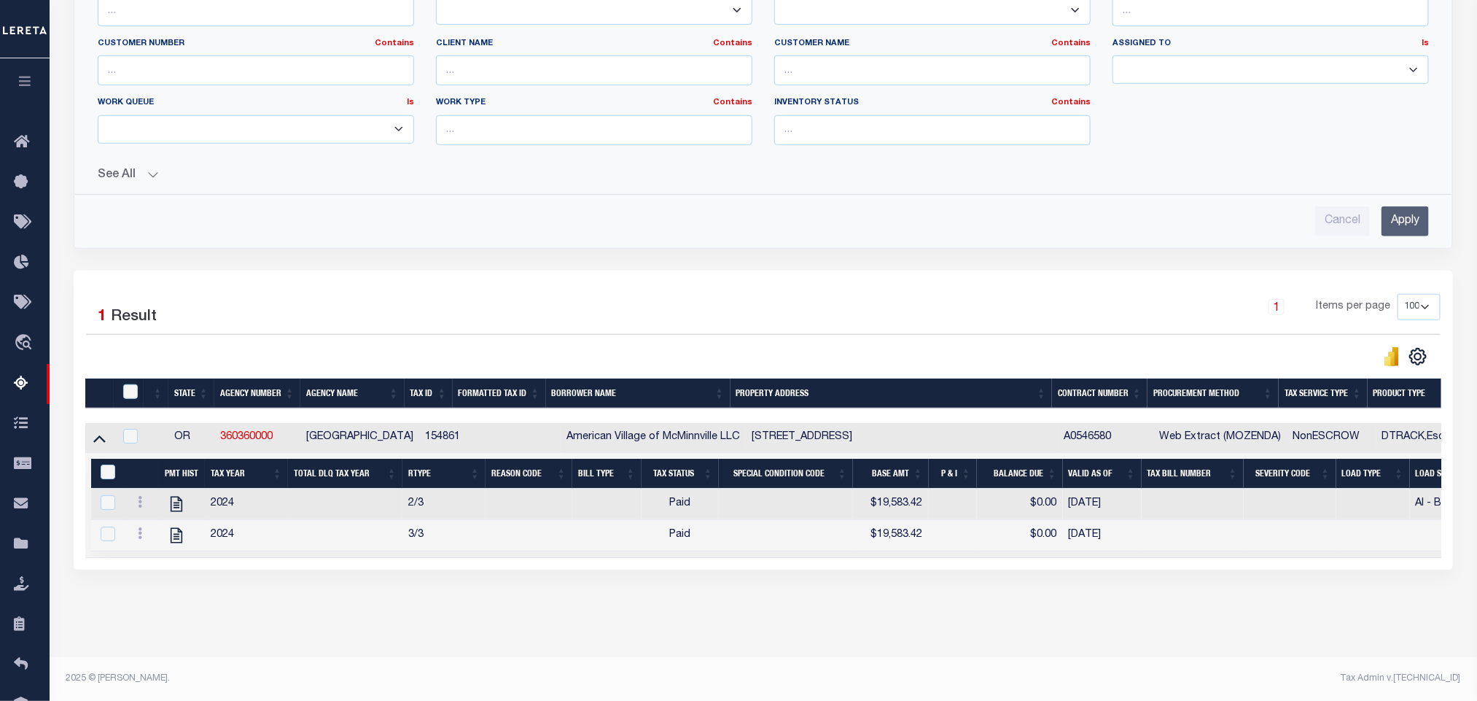
scroll to position [0, 0]
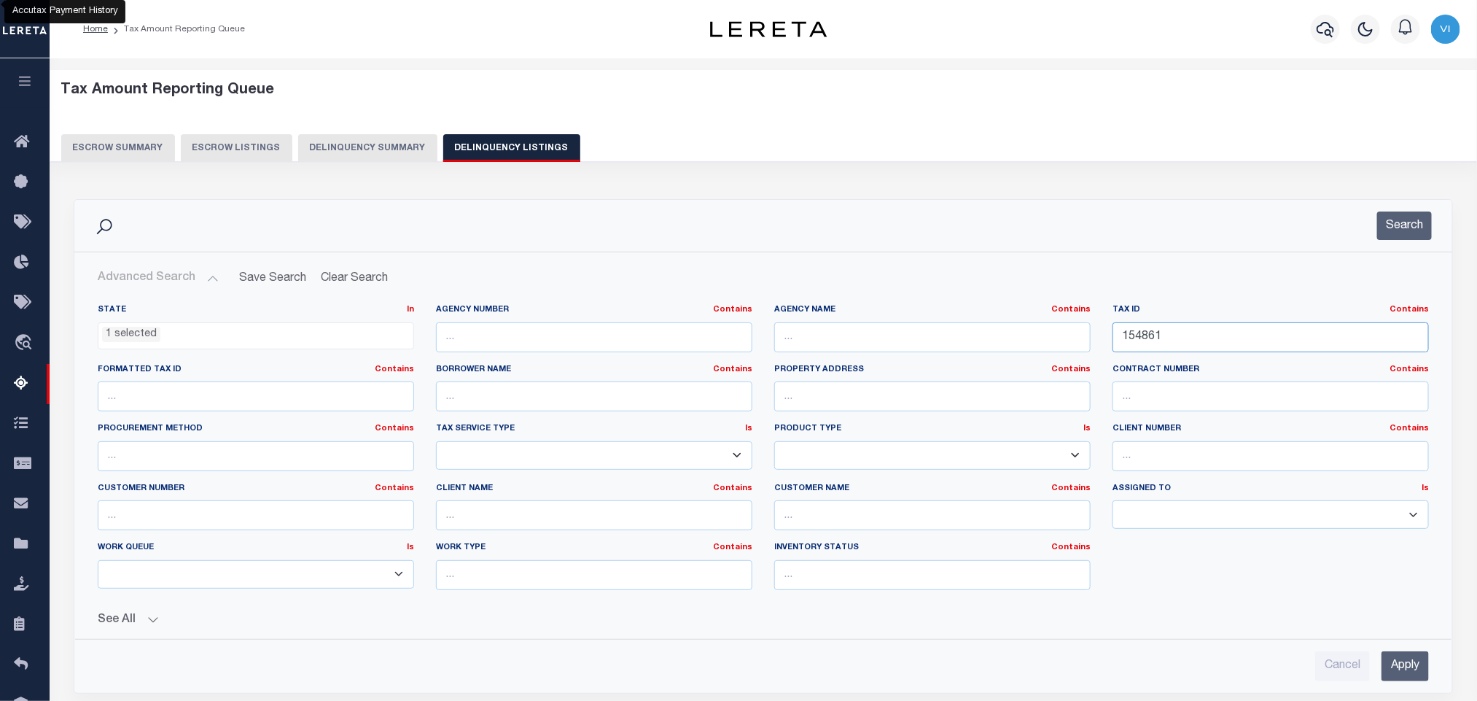
click at [1183, 340] on input "154861" at bounding box center [1270, 337] width 316 height 30
paste input "68624"
type input "68624"
click at [1397, 666] on input "Apply" at bounding box center [1404, 666] width 47 height 30
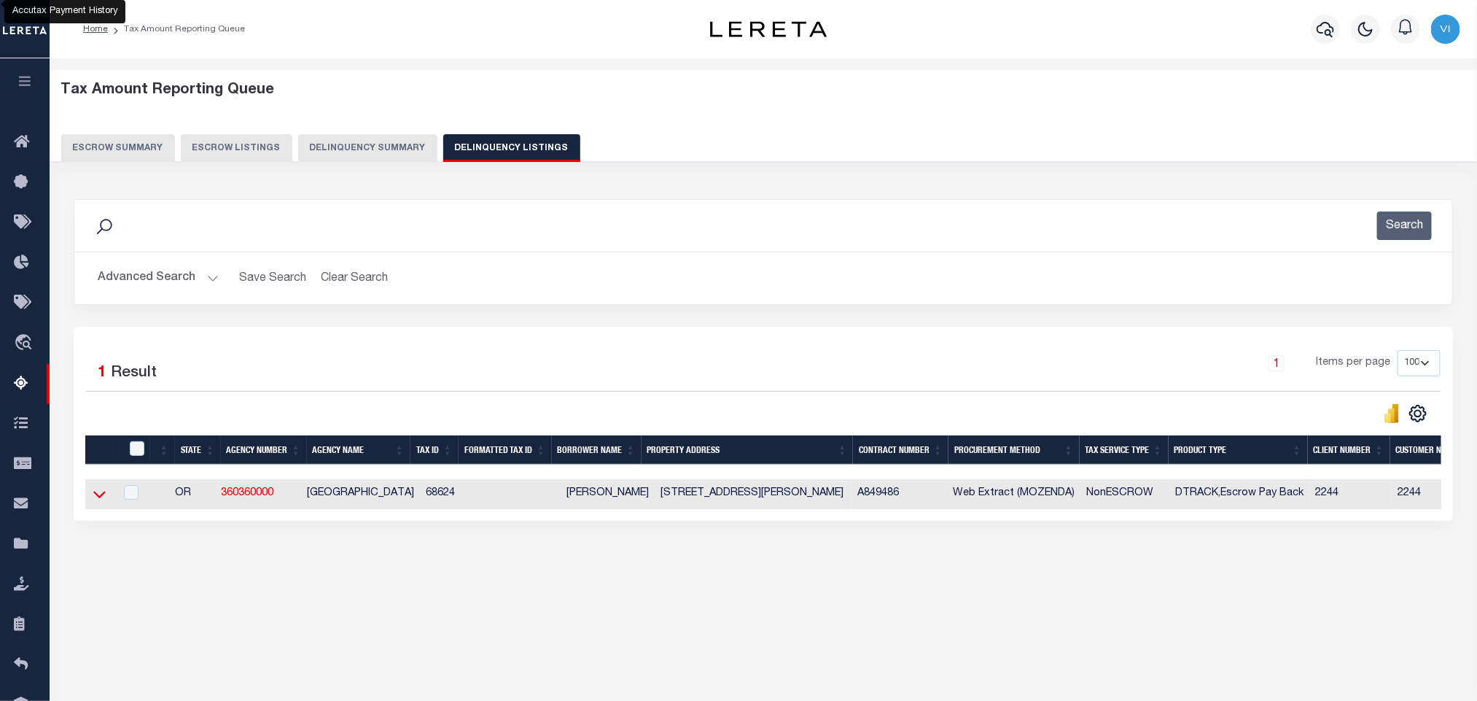
click at [99, 502] on icon at bounding box center [99, 493] width 12 height 15
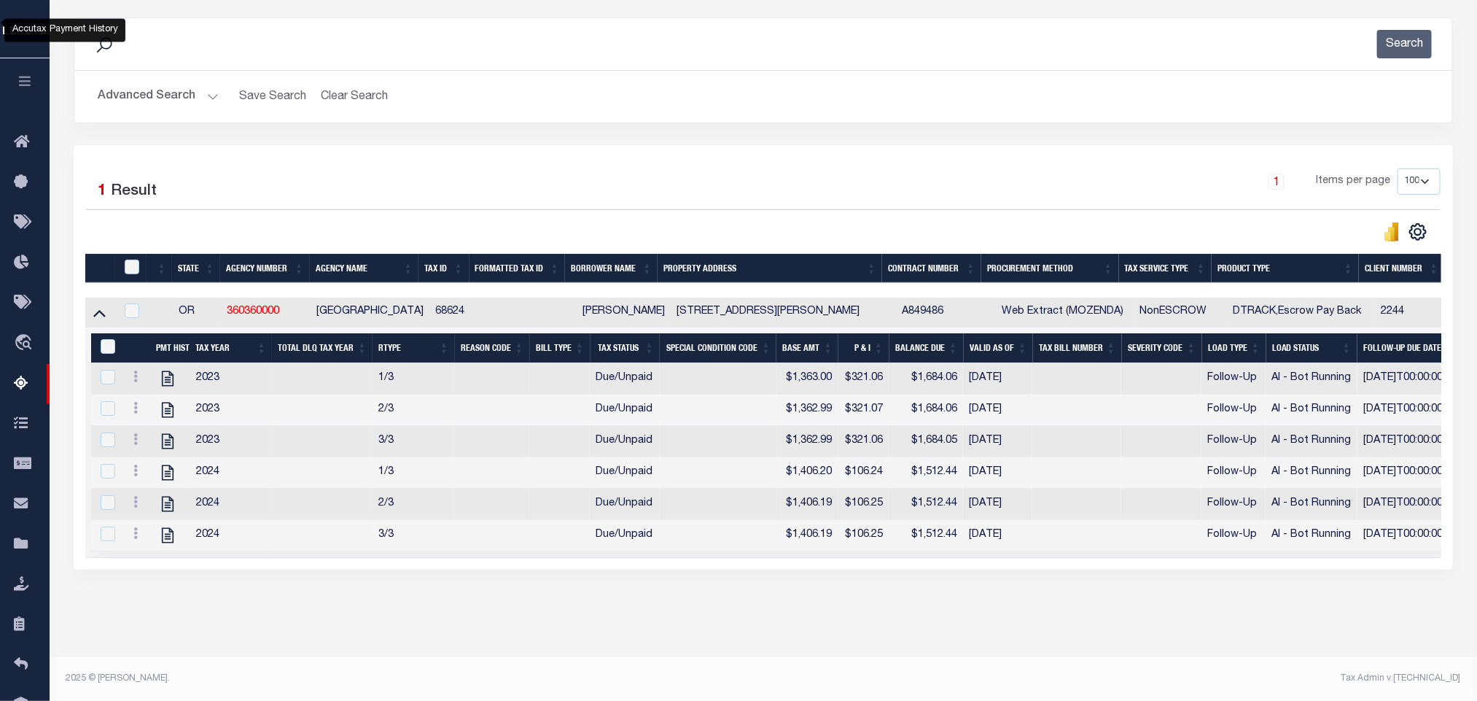
scroll to position [200, 0]
click at [304, 639] on div "Tax Amount Reporting Queue Escrow Summary Escrow Listings In" at bounding box center [763, 273] width 1419 height 765
click at [167, 374] on icon "" at bounding box center [168, 378] width 12 height 15
checkbox input "true"
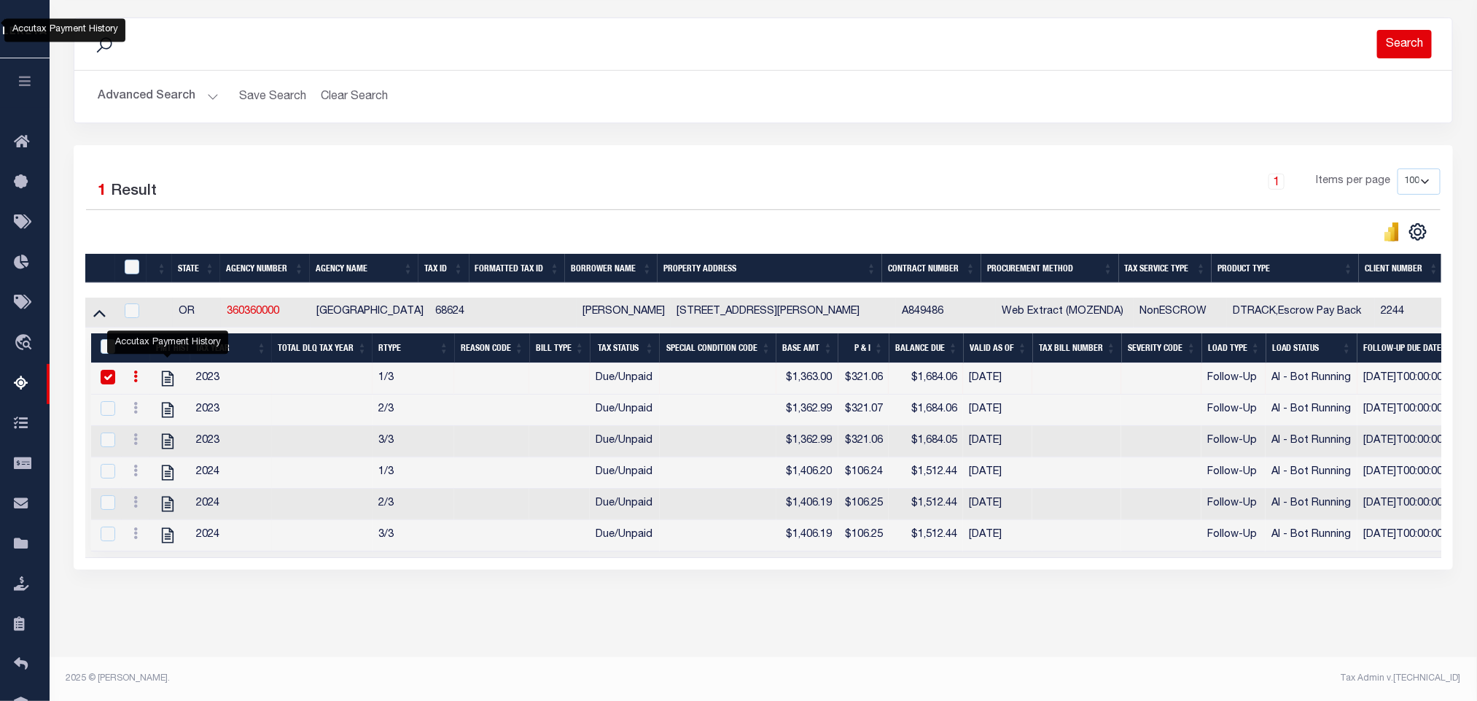
click at [1392, 39] on button "Search" at bounding box center [1404, 44] width 55 height 28
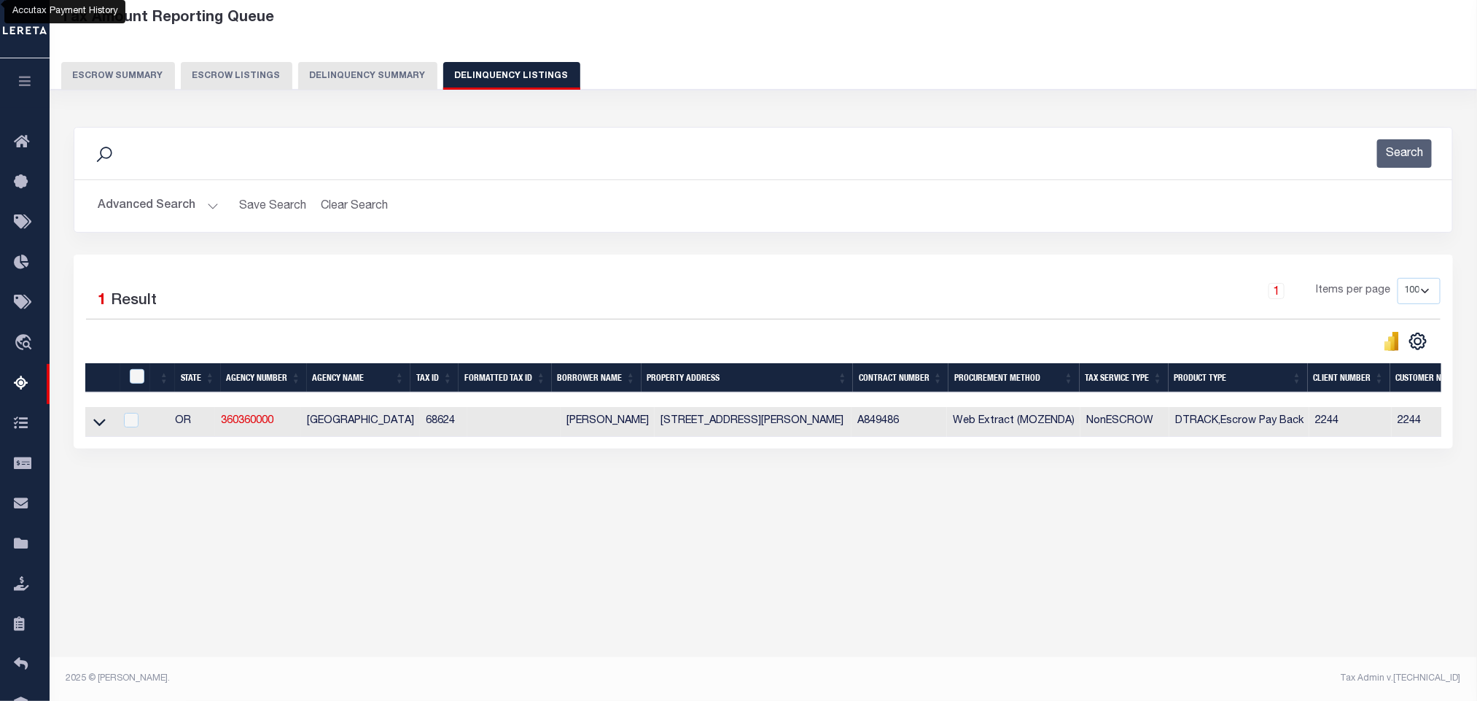
scroll to position [72, 0]
click at [105, 425] on icon at bounding box center [99, 421] width 12 height 15
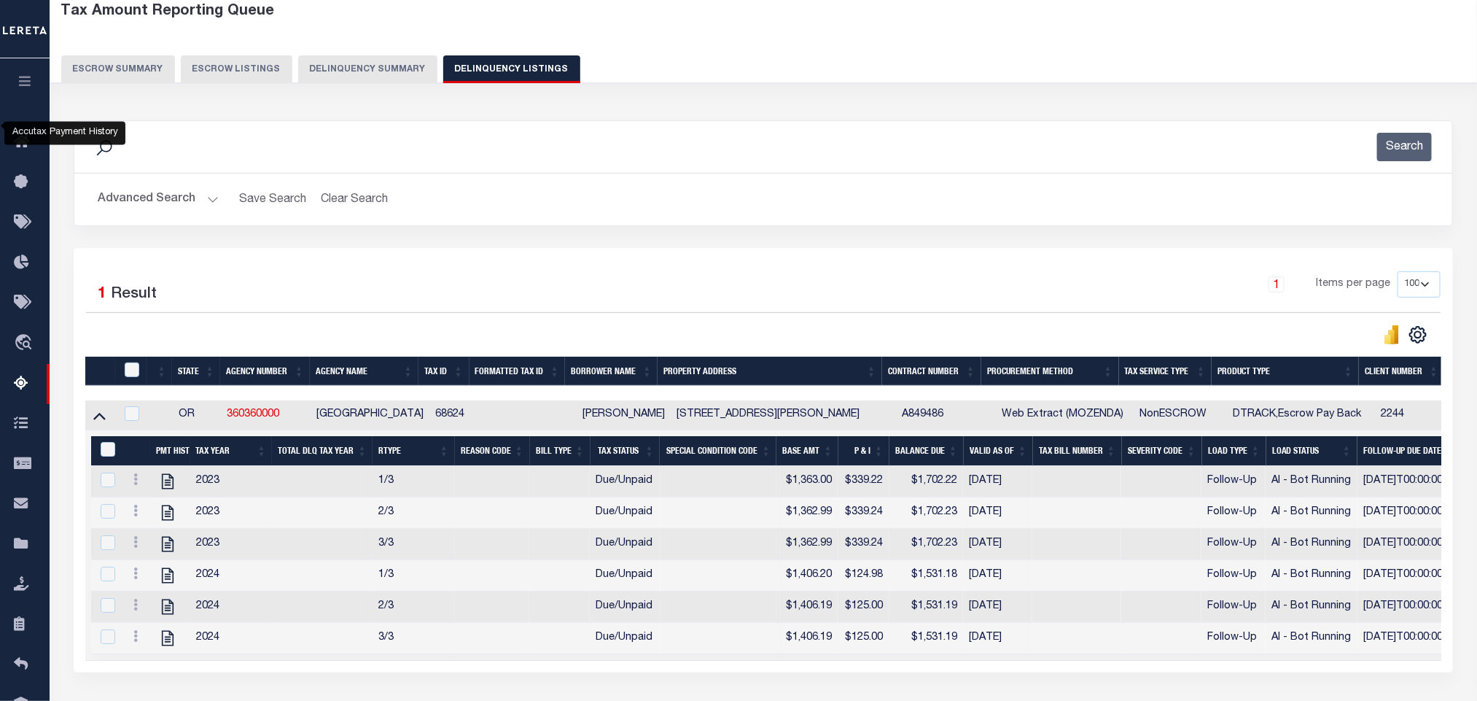
scroll to position [165, 0]
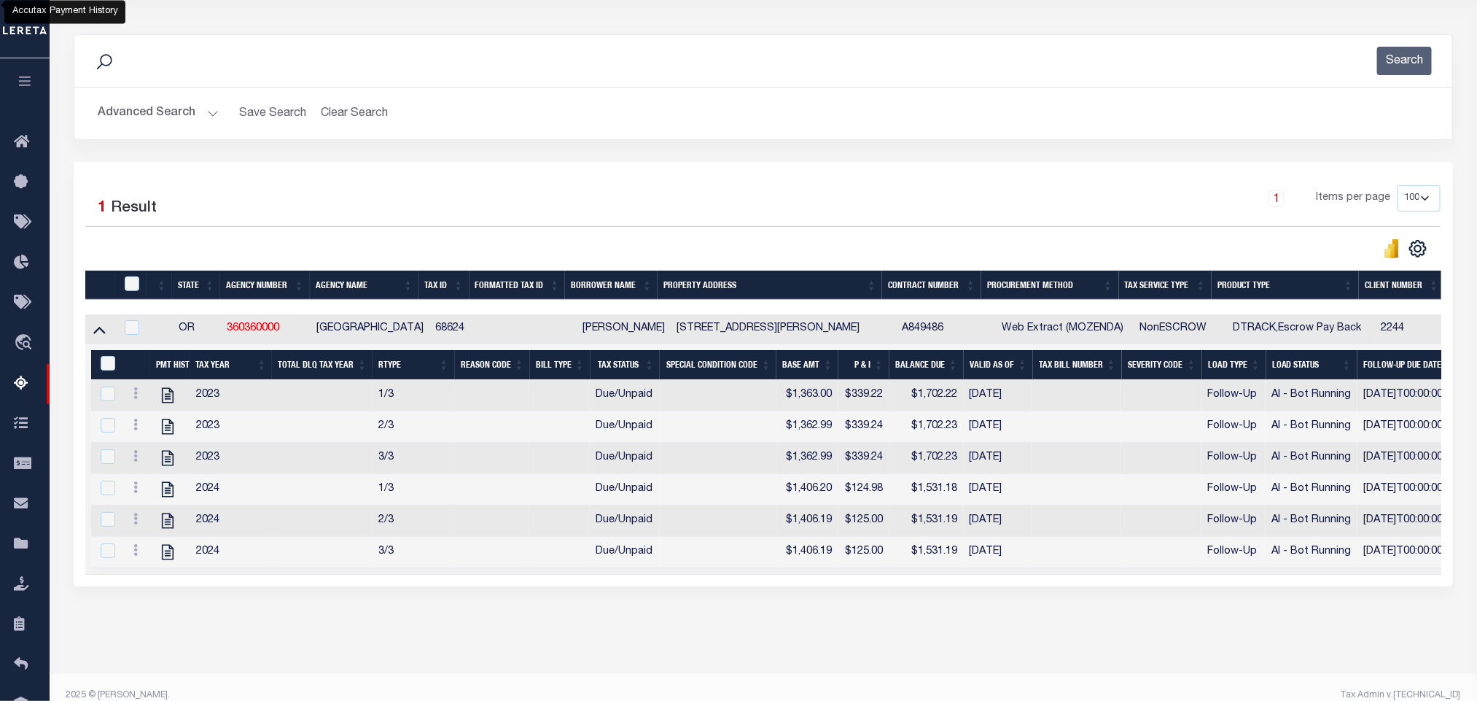
click at [140, 110] on button "Advanced Search" at bounding box center [158, 113] width 121 height 28
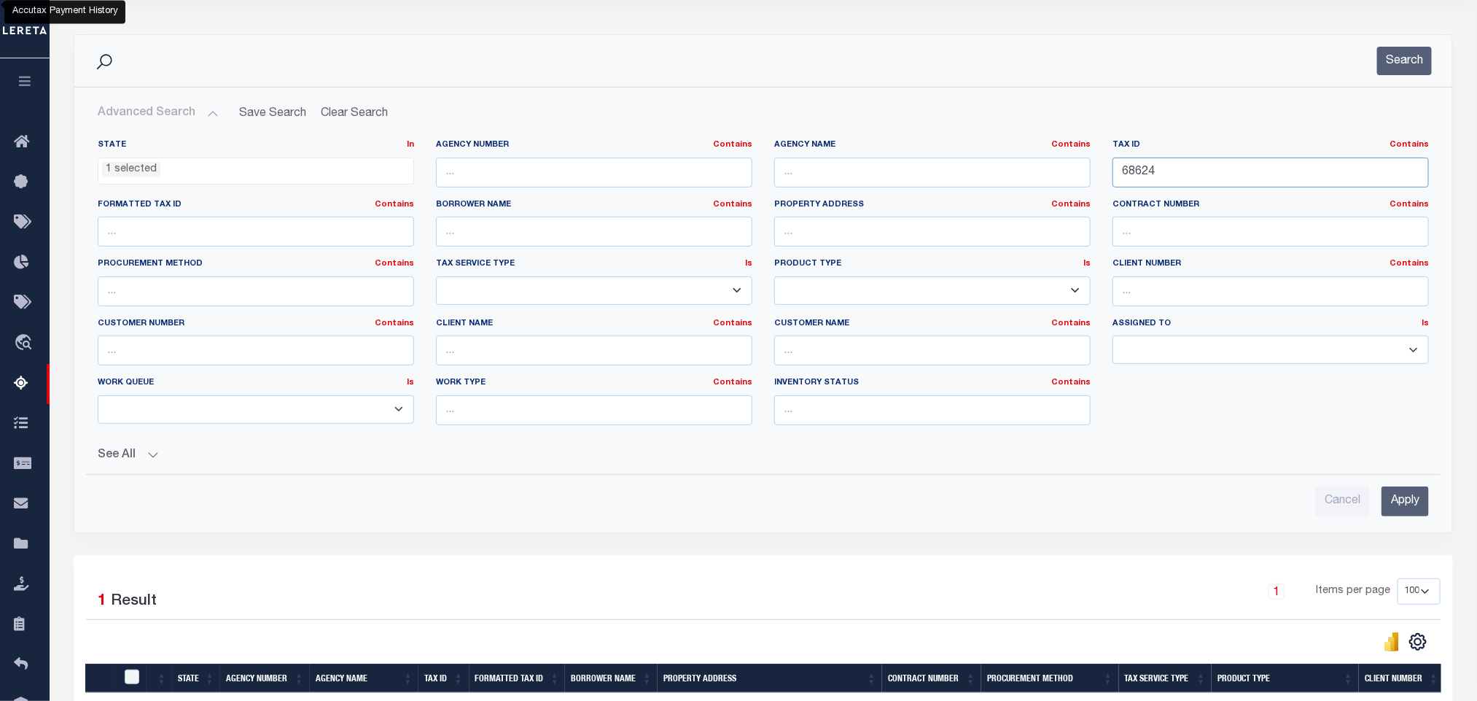
click at [1221, 184] on input "68624" at bounding box center [1270, 172] width 316 height 30
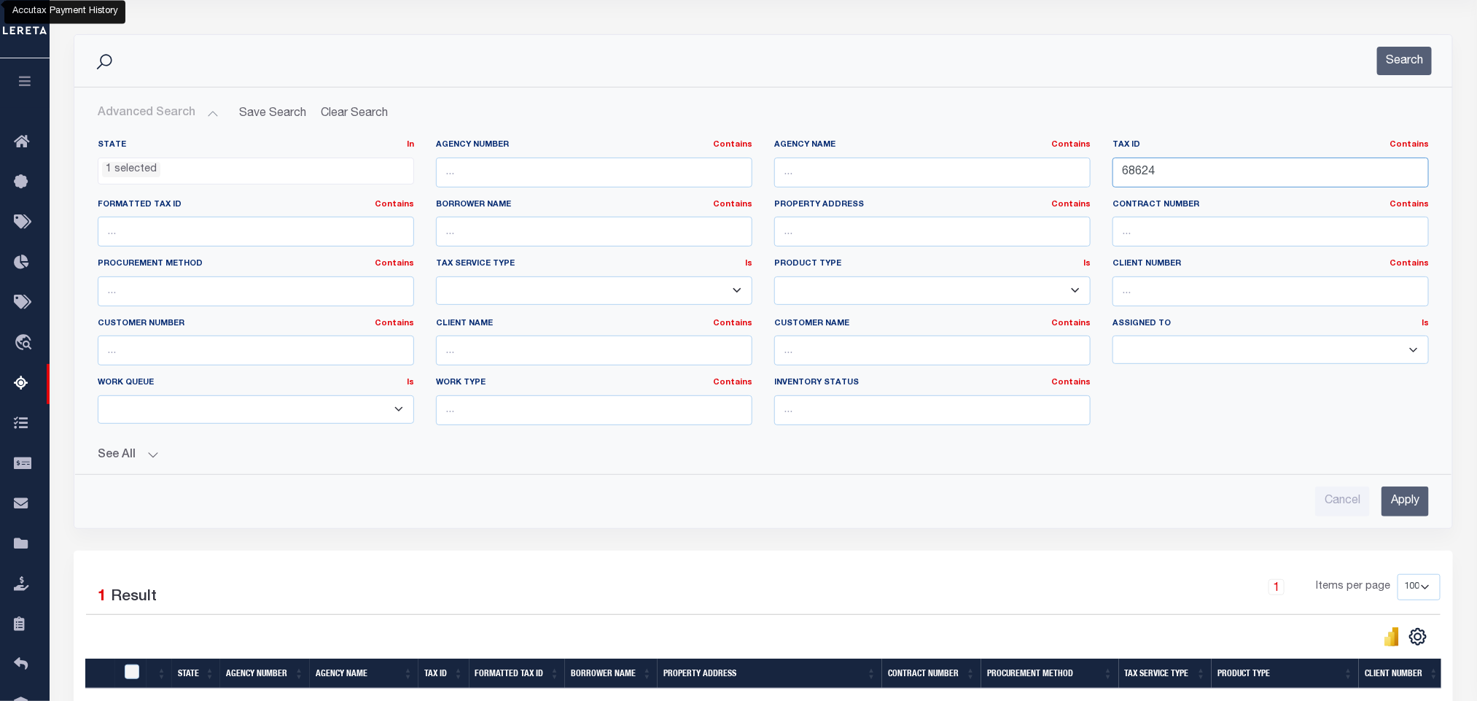
paste input "56637"
type input "56637"
click at [1400, 494] on input "Apply" at bounding box center [1404, 501] width 47 height 30
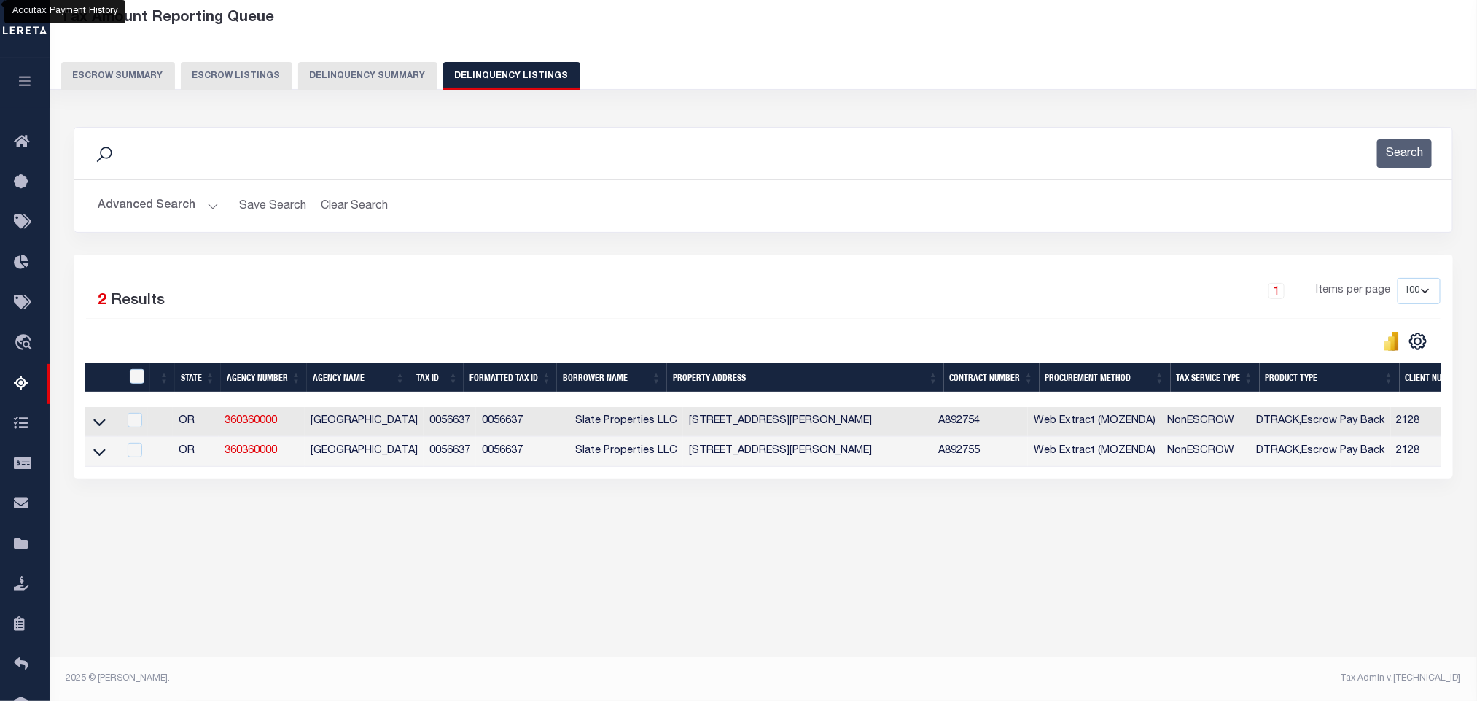
scroll to position [72, 0]
click at [95, 429] on icon at bounding box center [99, 421] width 12 height 15
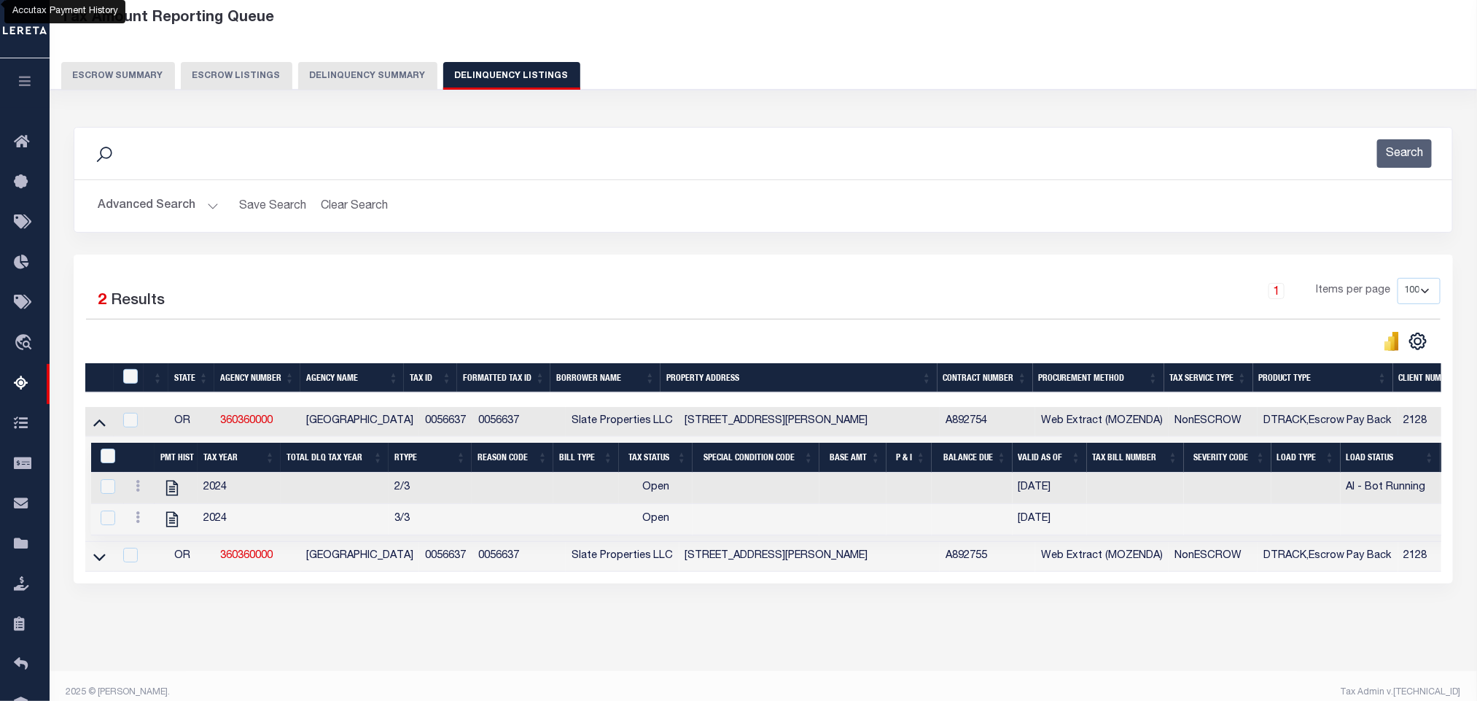
click at [486, 627] on div "Data sync process is currently running, you may face some response delays. Sear…" at bounding box center [763, 369] width 1399 height 515
click at [177, 496] on icon "" at bounding box center [172, 487] width 12 height 15
checkbox input "true"
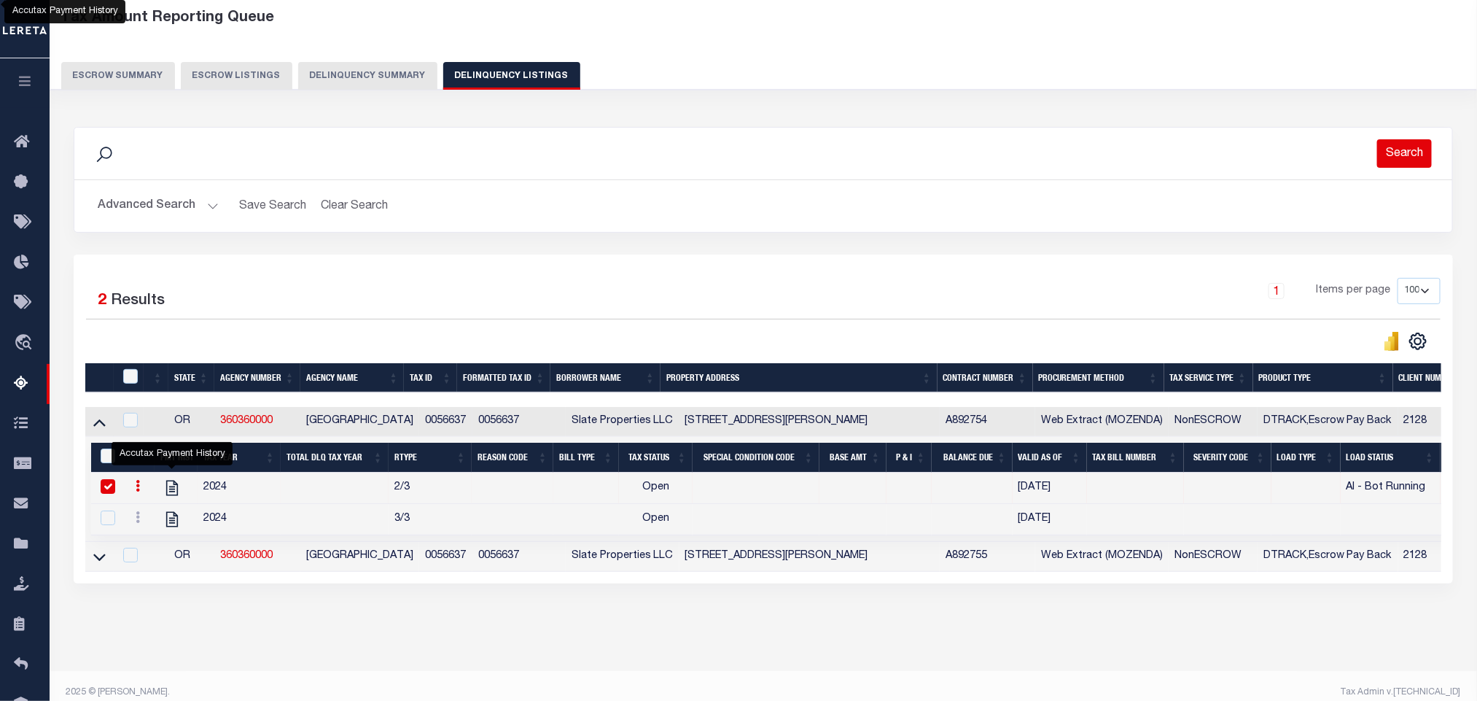
click at [1409, 166] on button "Search" at bounding box center [1404, 153] width 55 height 28
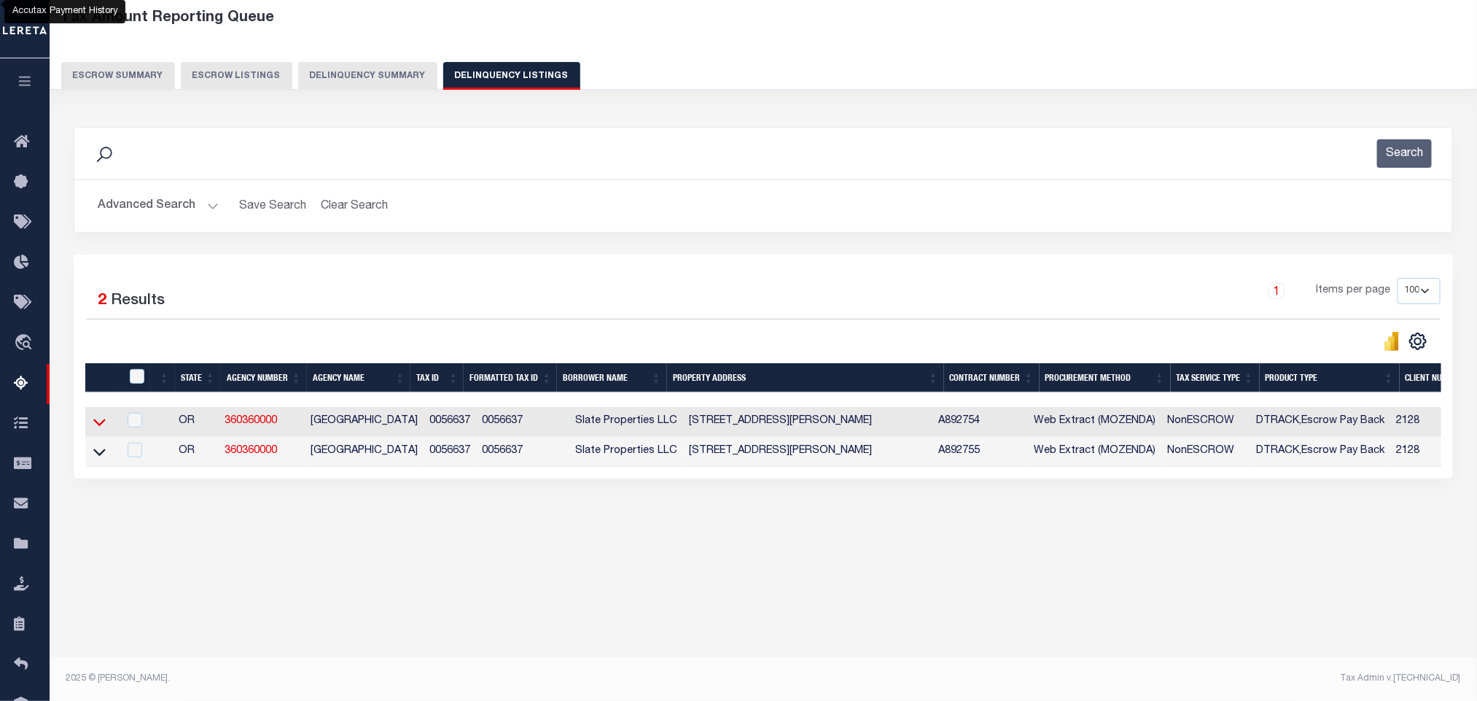
click at [98, 429] on icon at bounding box center [99, 421] width 12 height 15
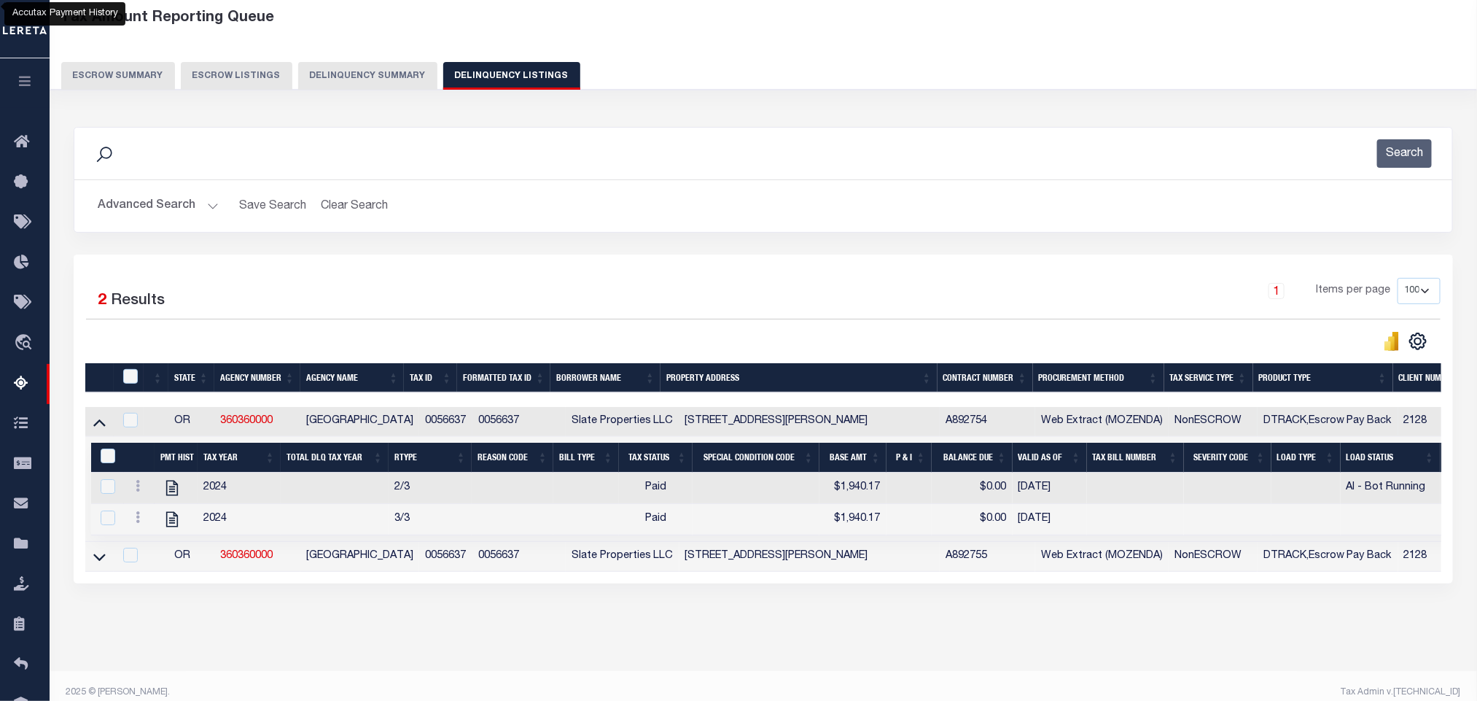
scroll to position [103, 0]
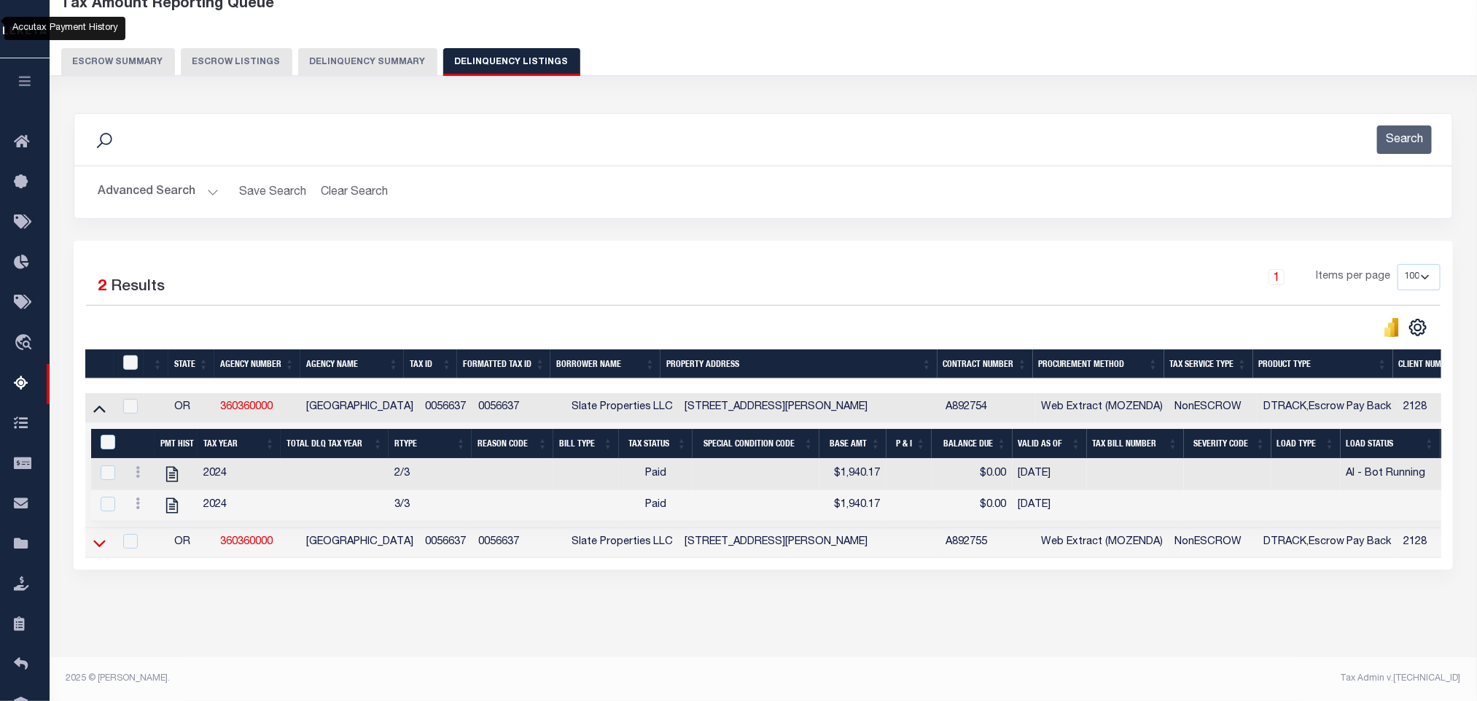
click at [101, 540] on icon at bounding box center [99, 542] width 12 height 15
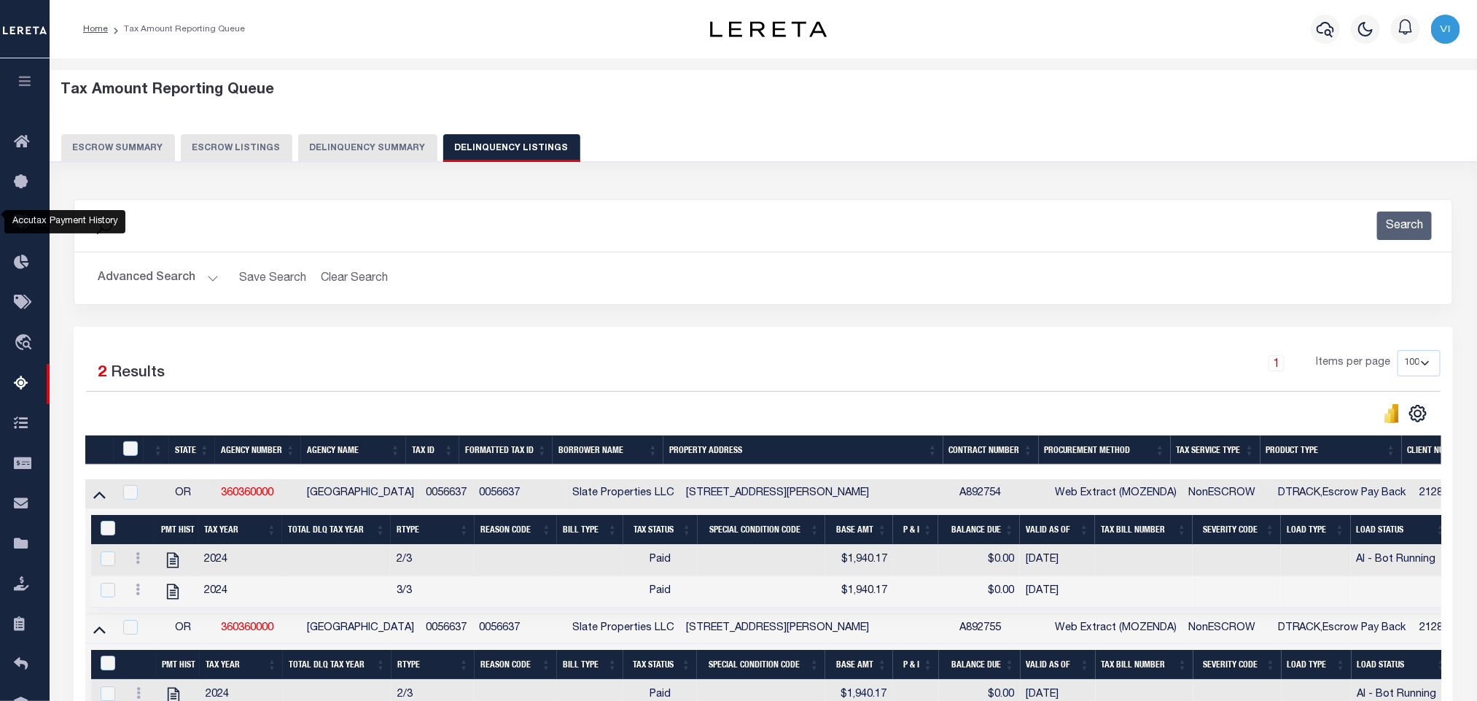
scroll to position [210, 0]
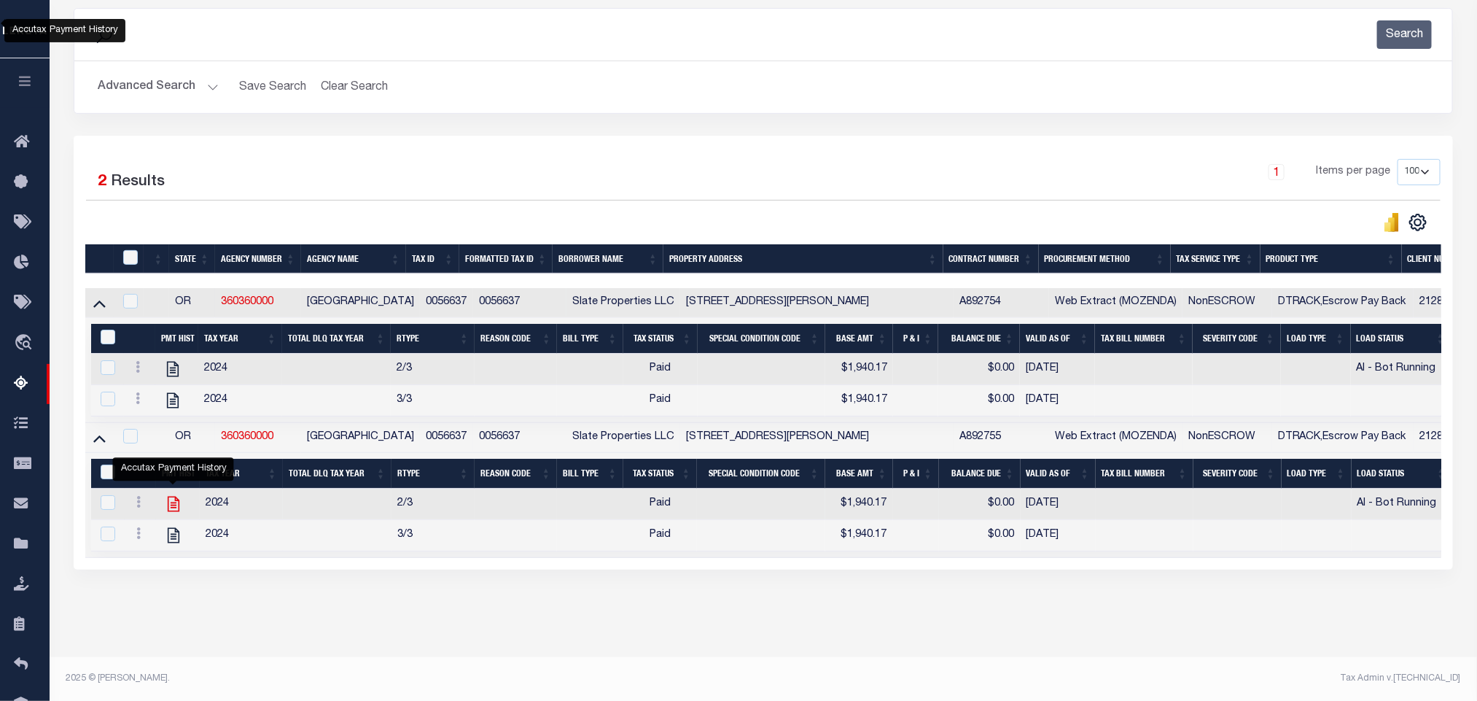
click at [169, 499] on icon "" at bounding box center [173, 503] width 19 height 19
checkbox input "true"
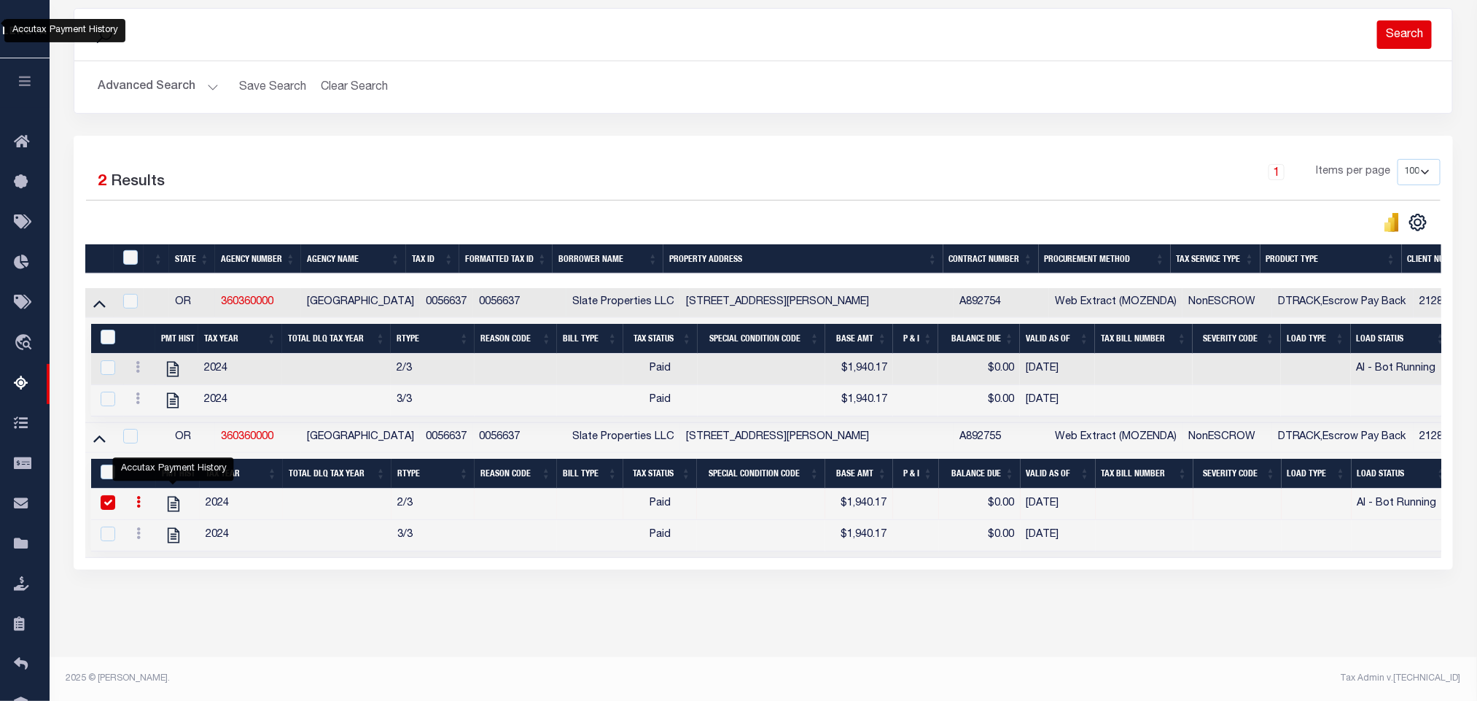
click at [1405, 24] on button "Search" at bounding box center [1404, 34] width 55 height 28
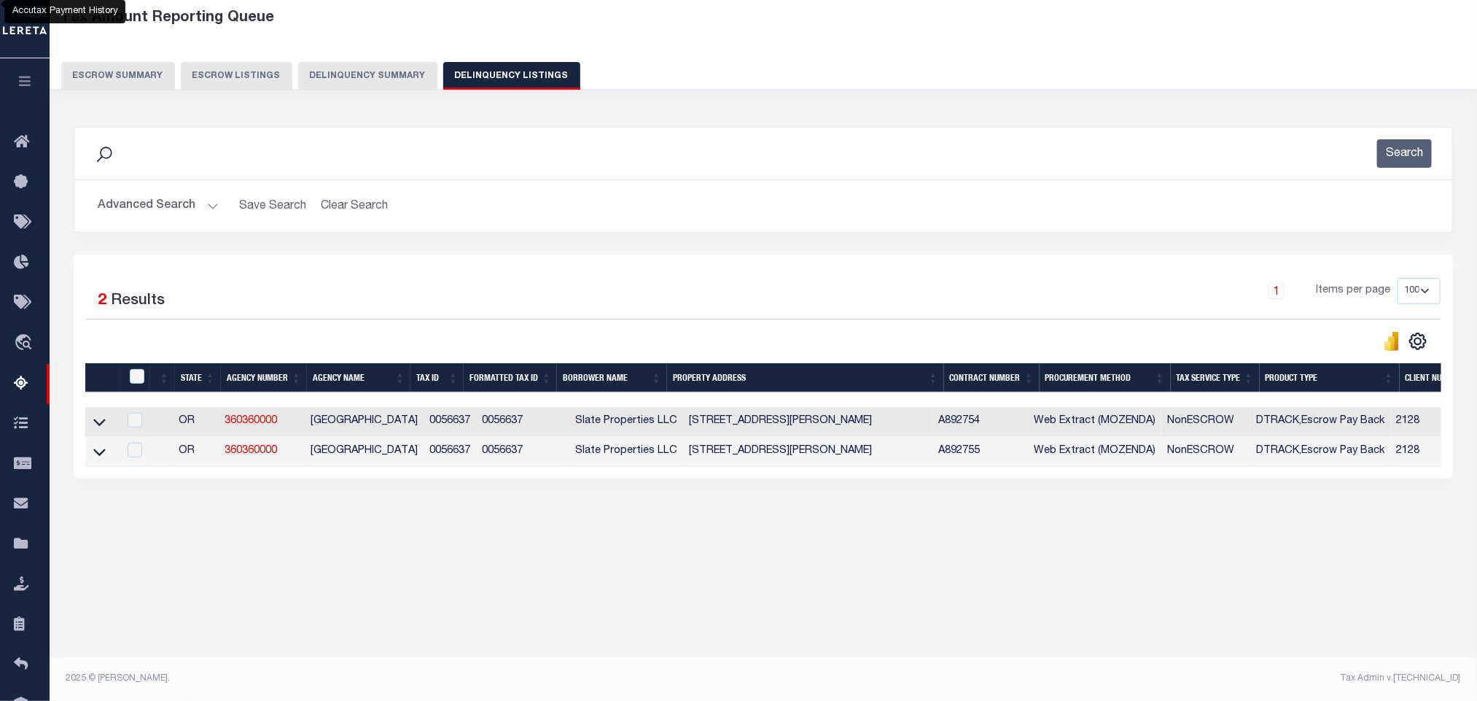
scroll to position [72, 0]
click at [94, 426] on icon at bounding box center [99, 422] width 12 height 7
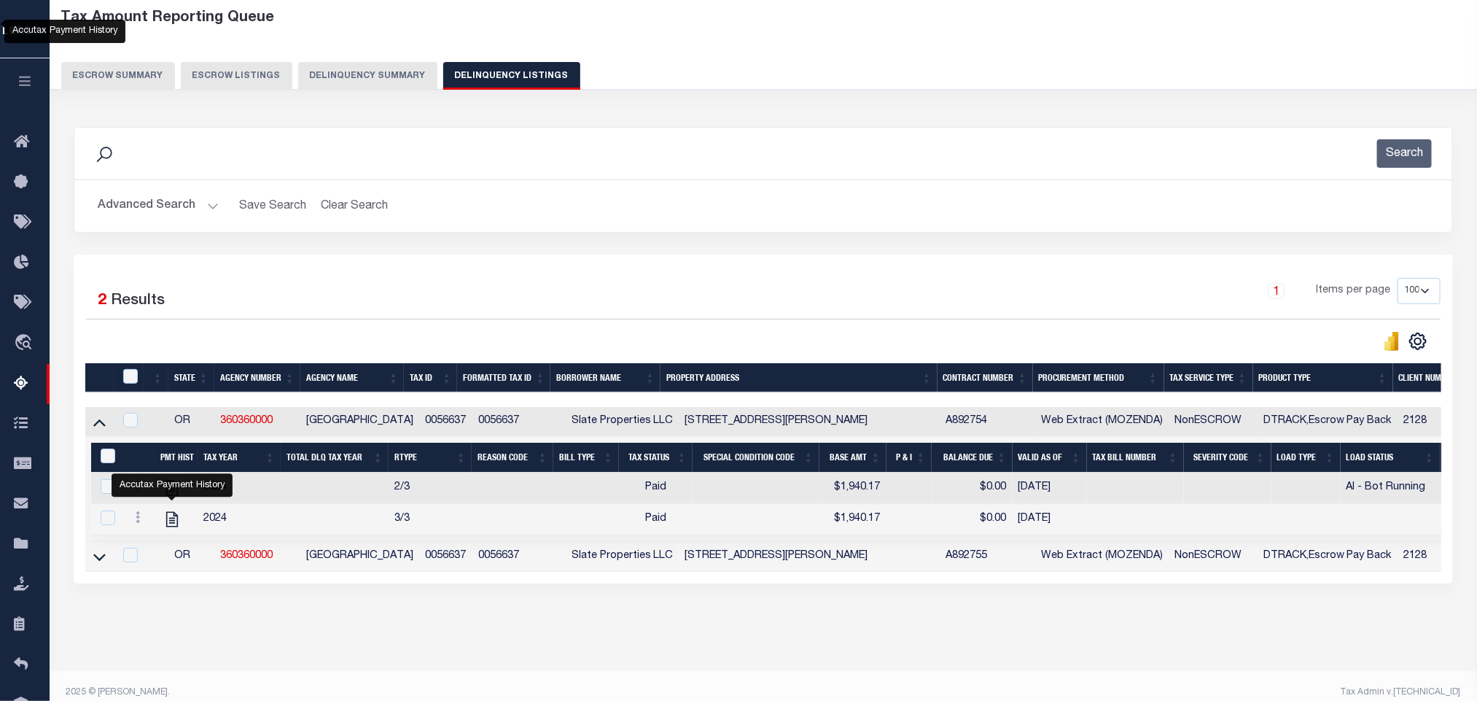
scroll to position [103, 0]
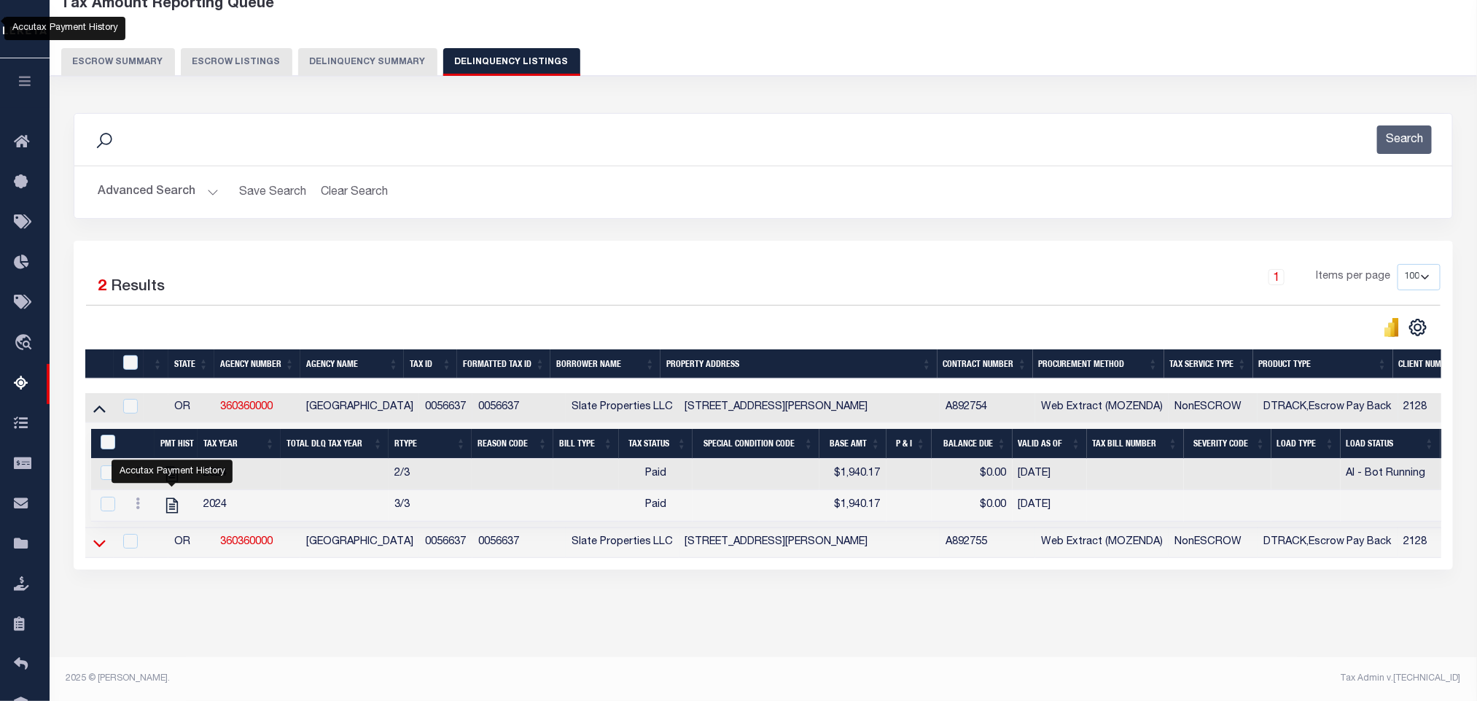
click at [105, 539] on icon at bounding box center [99, 542] width 12 height 15
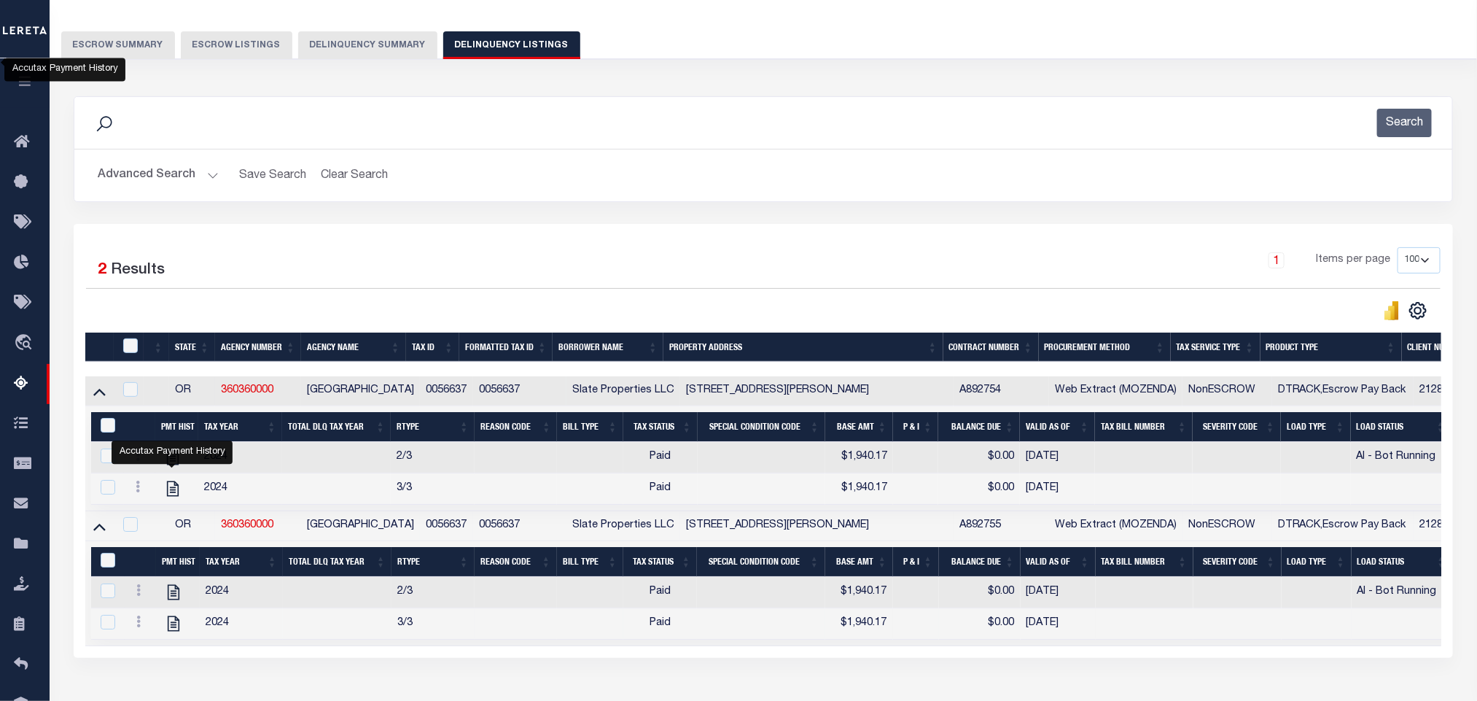
scroll to position [210, 0]
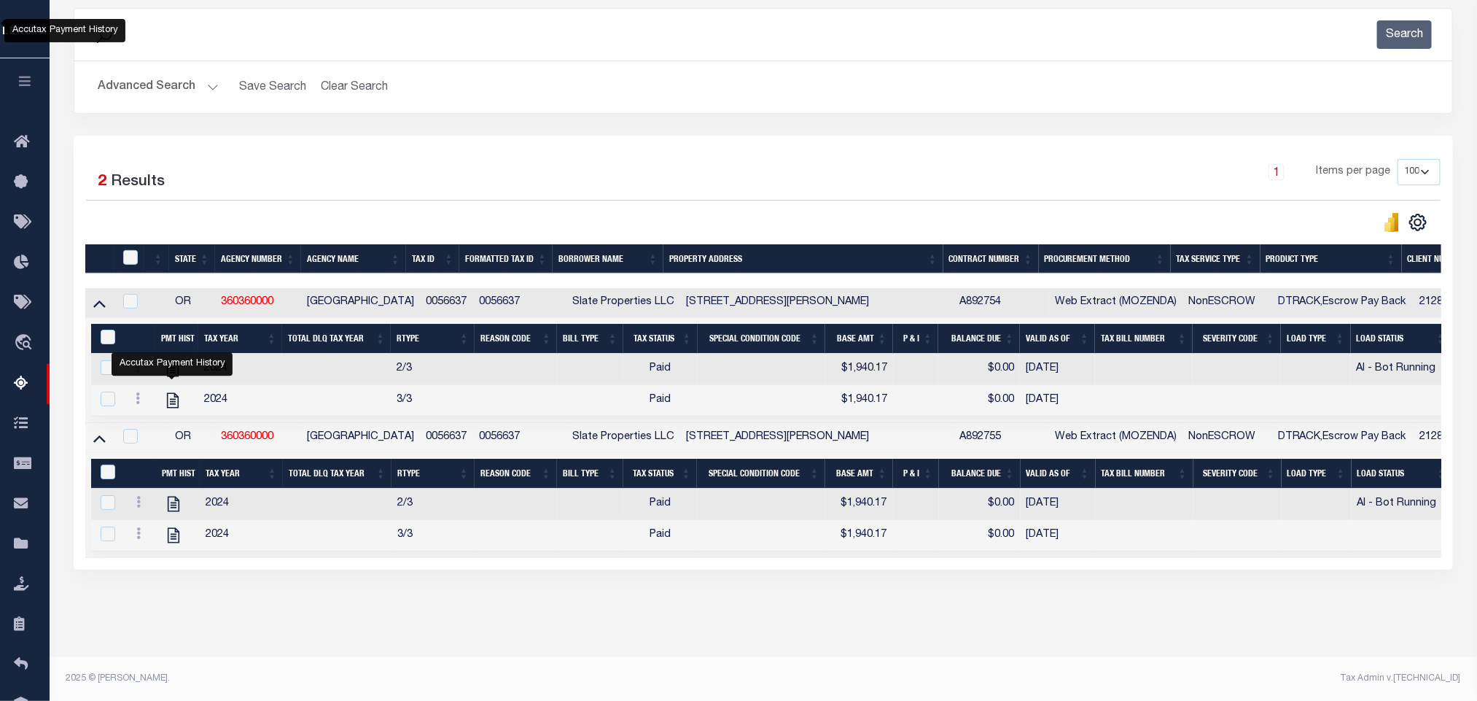
click at [166, 79] on button "Advanced Search" at bounding box center [158, 87] width 121 height 28
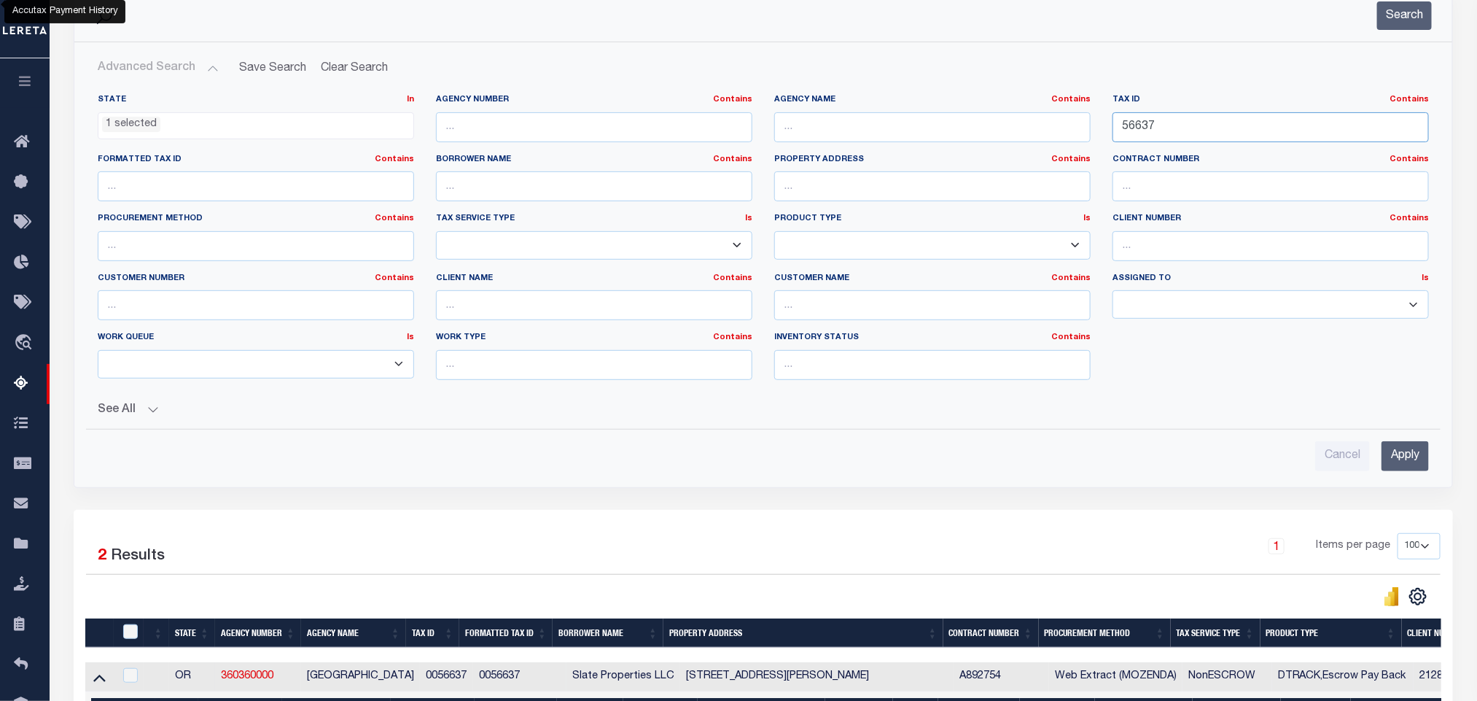
click at [1205, 136] on input "56637" at bounding box center [1270, 127] width 316 height 30
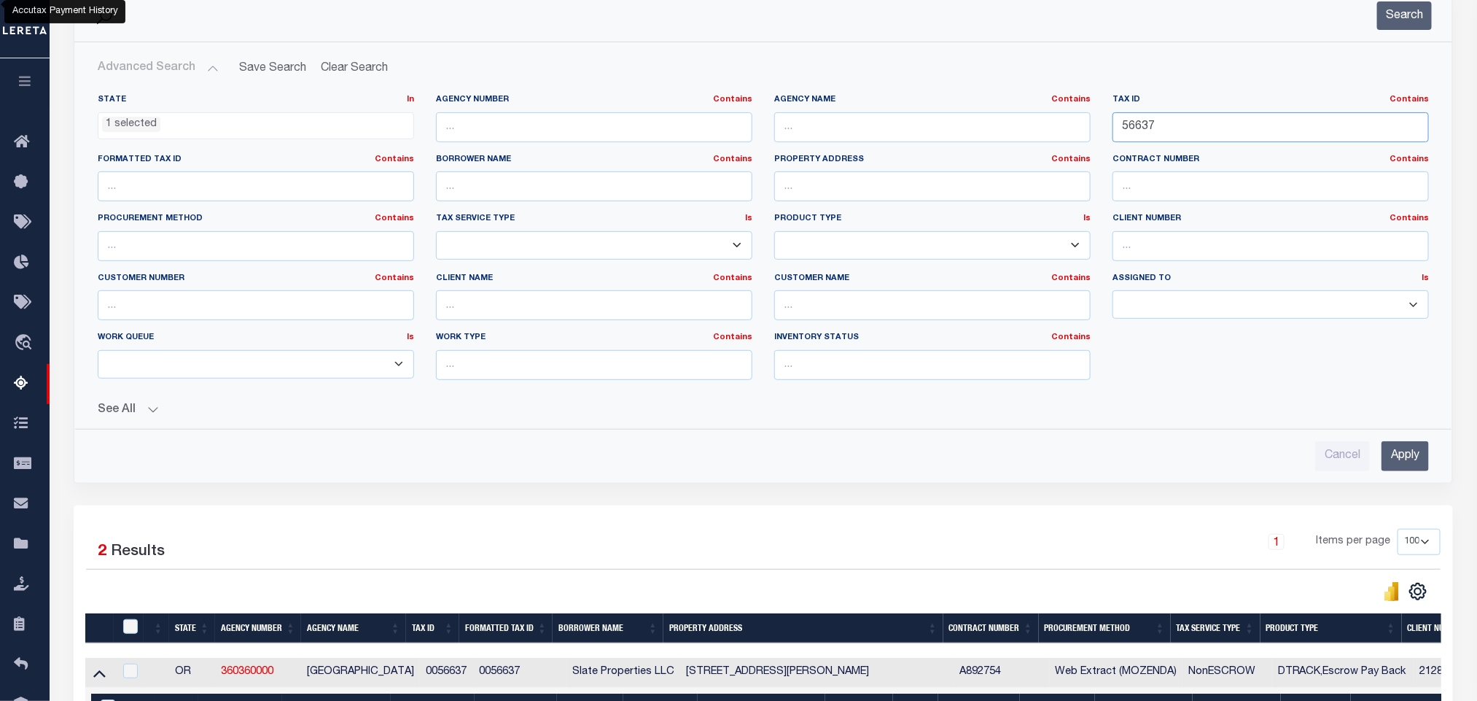
paste input "R520476"
type input "R520476"
click at [1389, 460] on input "Apply" at bounding box center [1404, 456] width 47 height 30
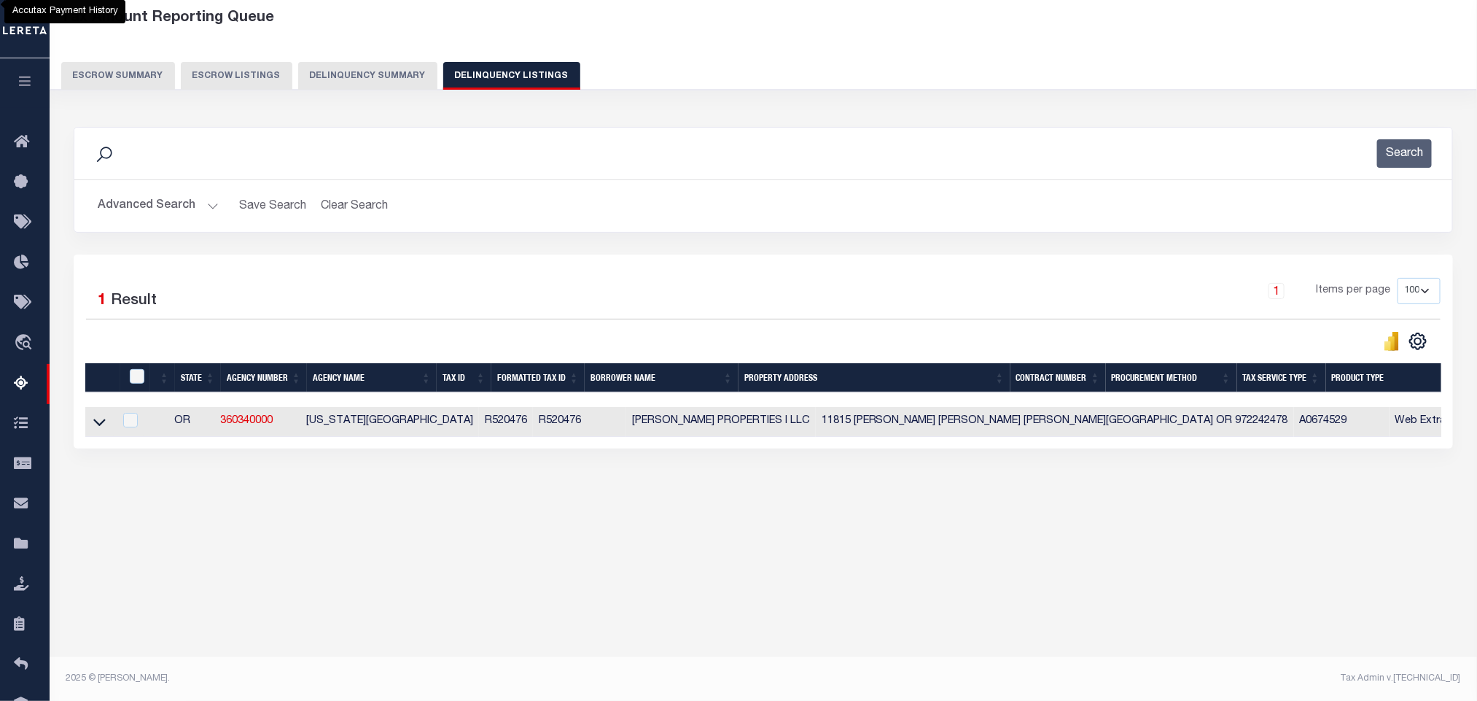
scroll to position [72, 0]
click at [99, 429] on icon at bounding box center [99, 421] width 12 height 15
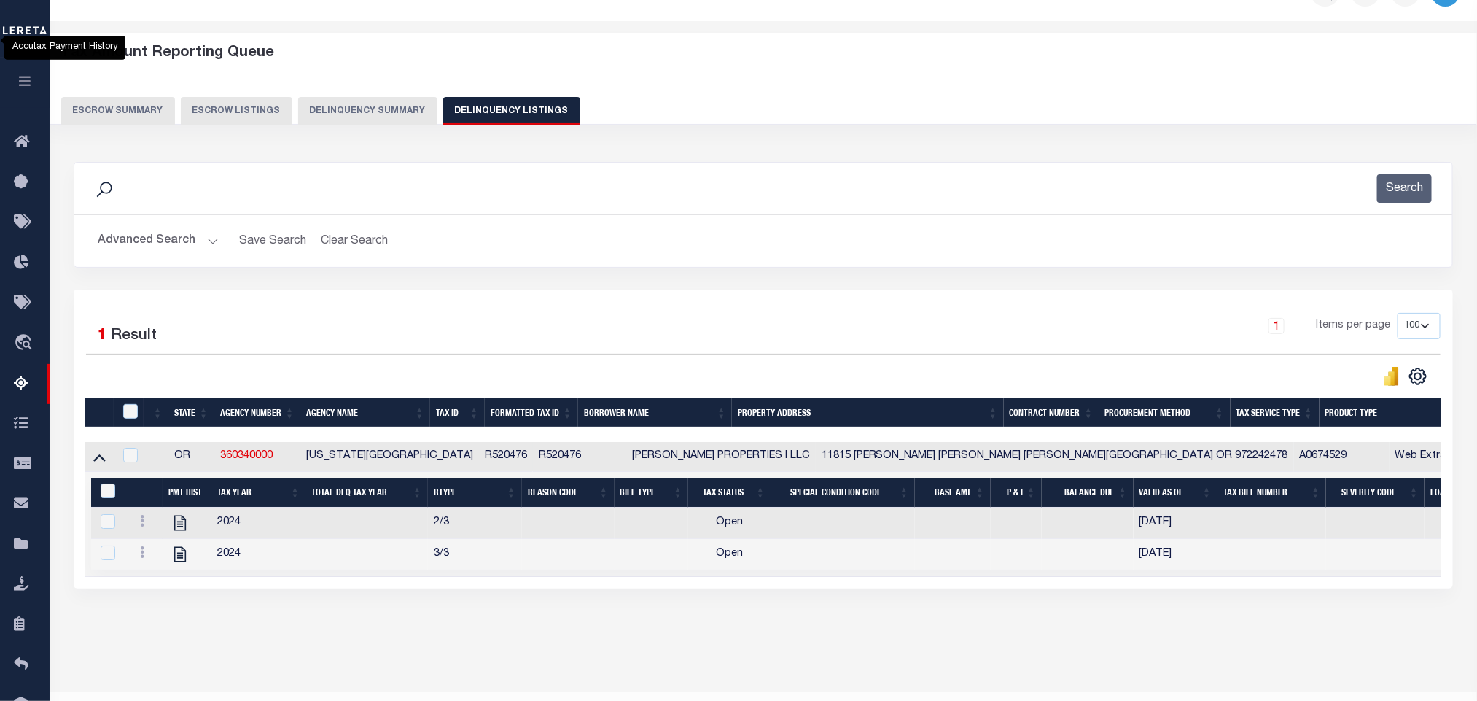
scroll to position [73, 0]
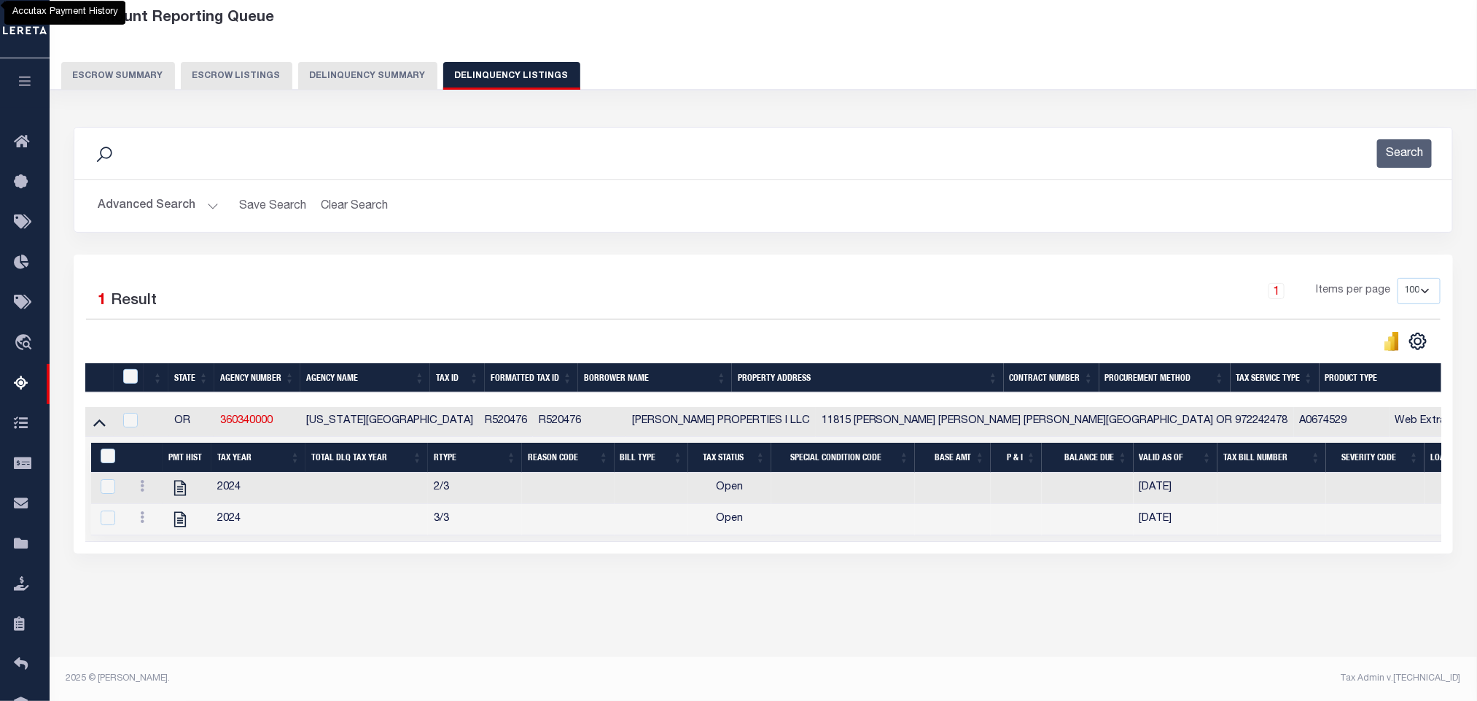
click at [442, 597] on div "Data sync process is currently running, you may face some response delays. Sear…" at bounding box center [763, 354] width 1399 height 485
click at [178, 496] on icon "" at bounding box center [180, 487] width 19 height 19
checkbox input "true"
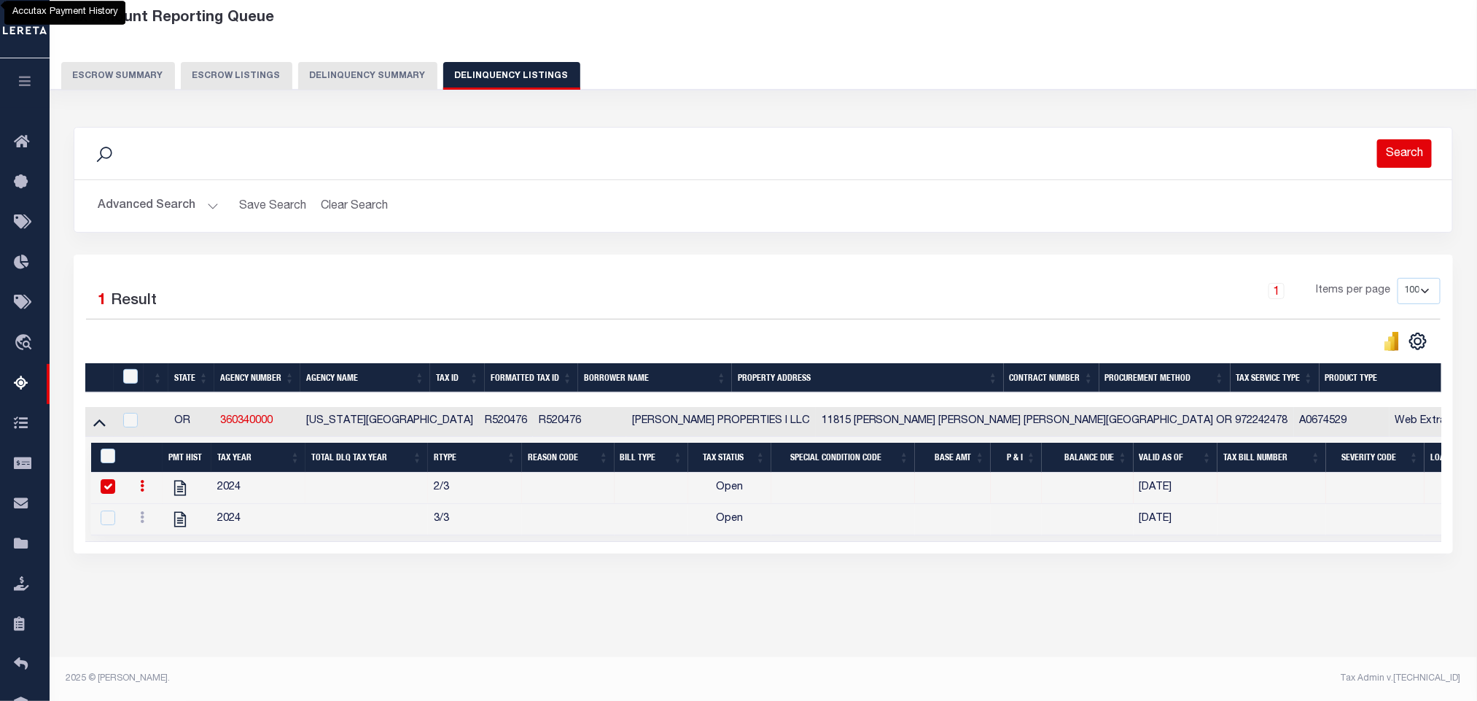
click at [1408, 140] on button "Search" at bounding box center [1404, 153] width 55 height 28
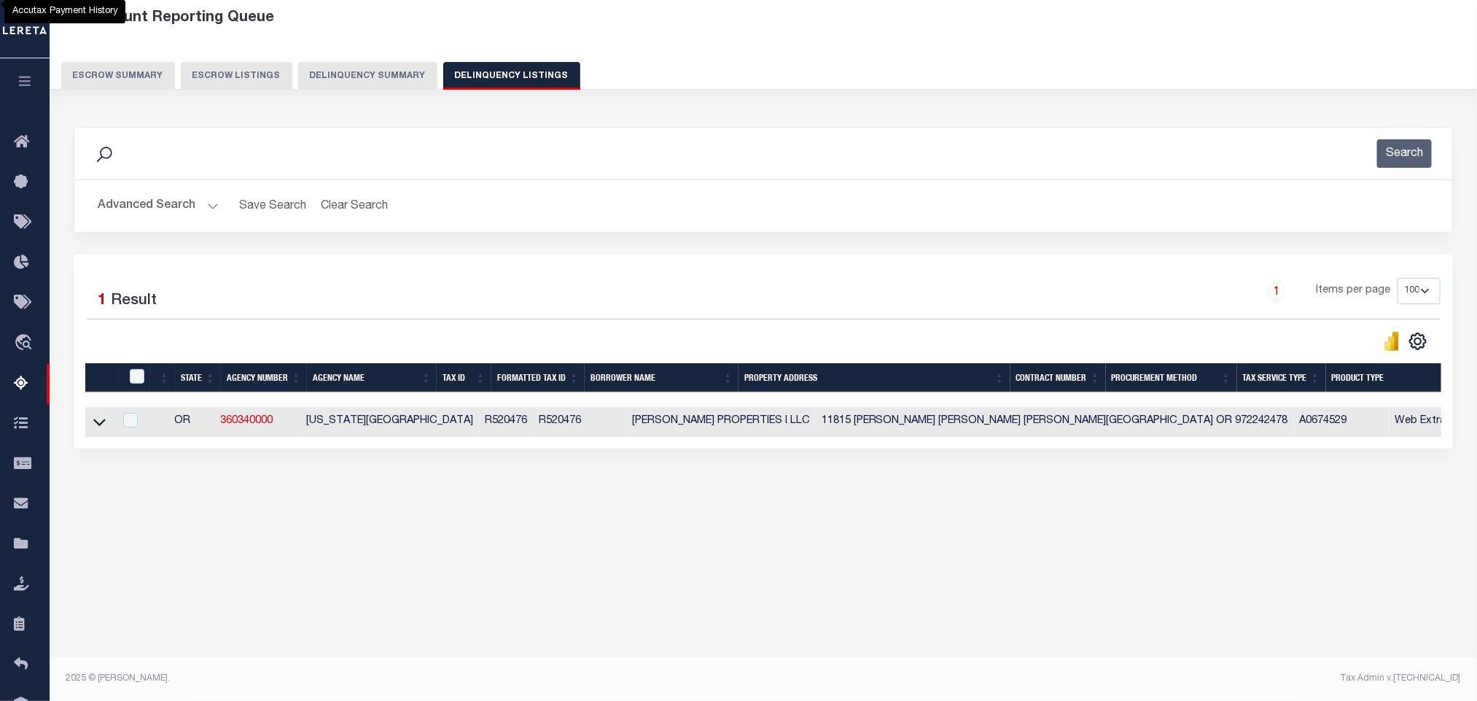
scroll to position [72, 0]
click at [101, 429] on icon at bounding box center [99, 421] width 12 height 15
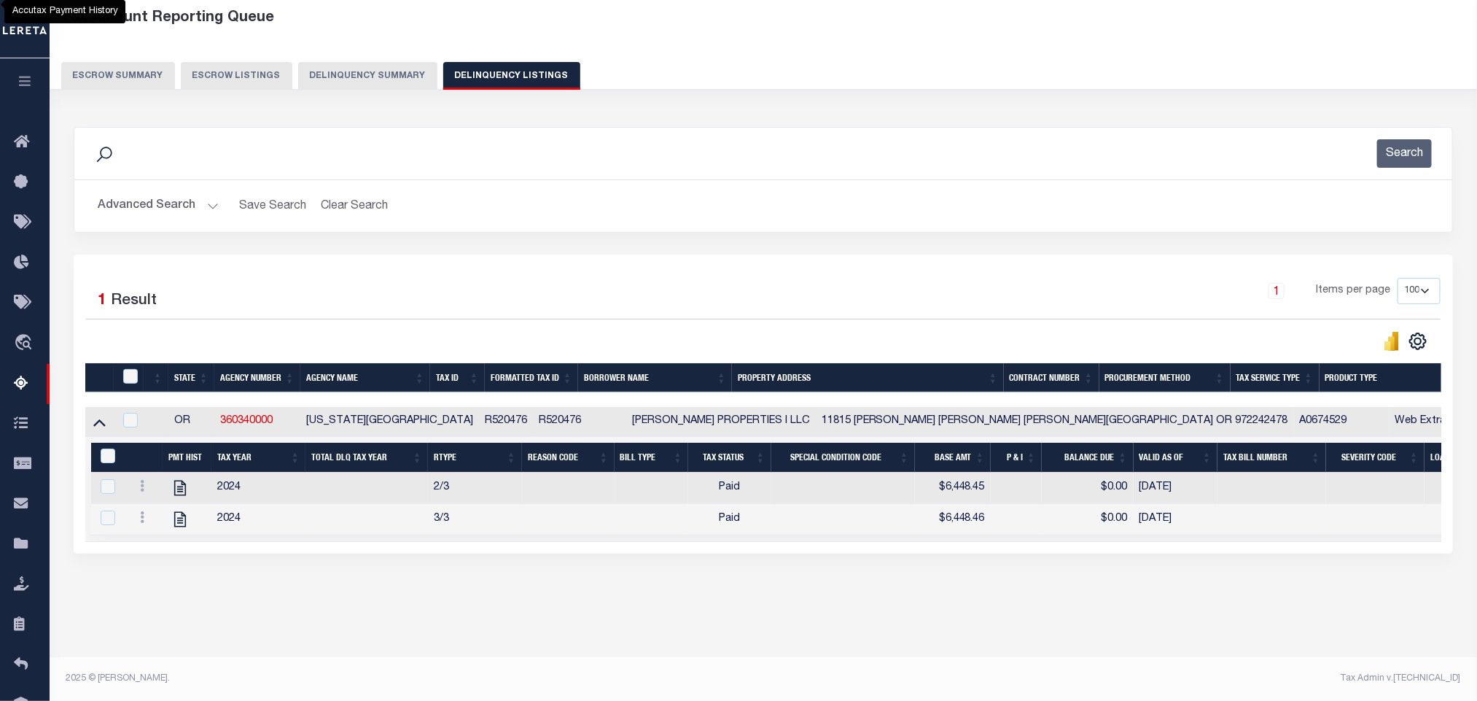
click at [147, 215] on button "Advanced Search" at bounding box center [158, 206] width 121 height 28
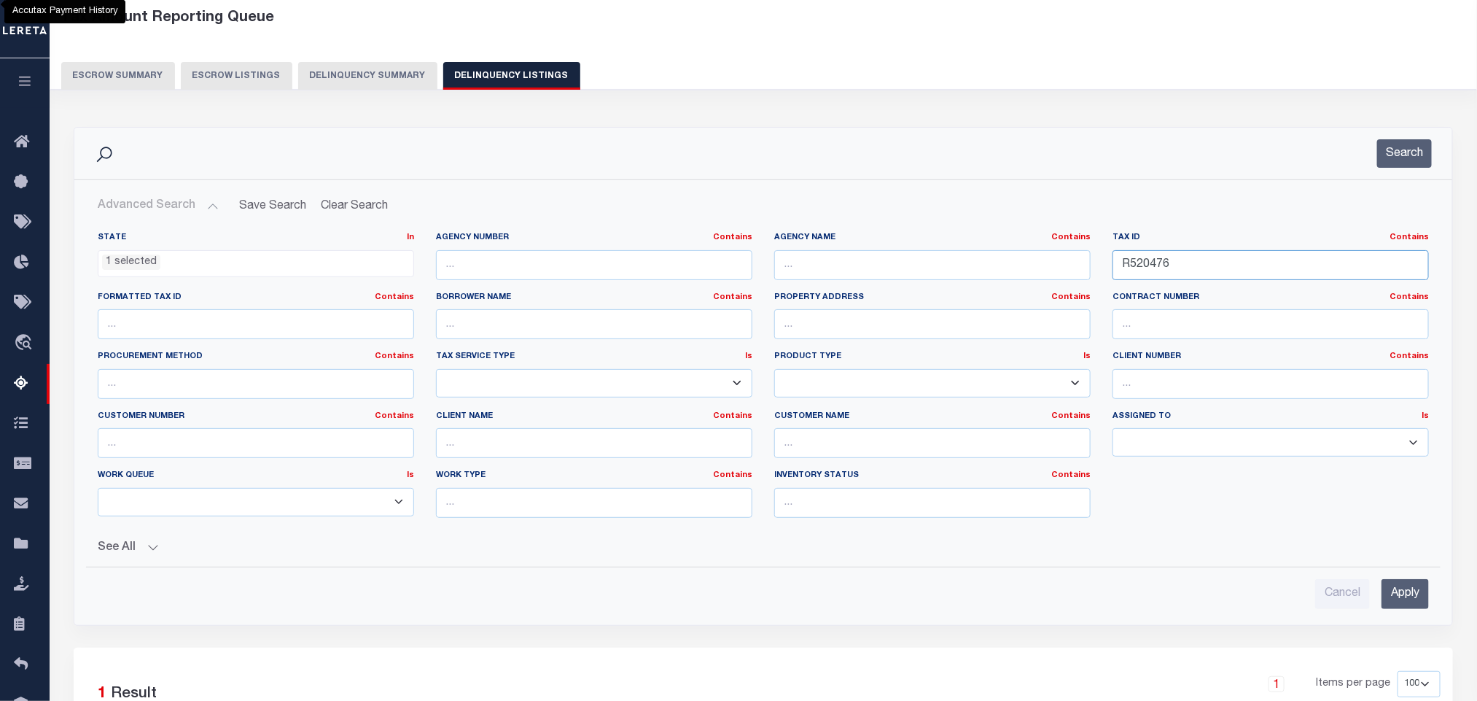
click at [1190, 270] on input "R520476" at bounding box center [1270, 265] width 316 height 30
paste input "2199065"
type input "R2199065"
drag, startPoint x: 1387, startPoint y: 580, endPoint x: 1409, endPoint y: 599, distance: 28.9
click at [1389, 580] on div "Cancel Apply" at bounding box center [763, 588] width 1354 height 42
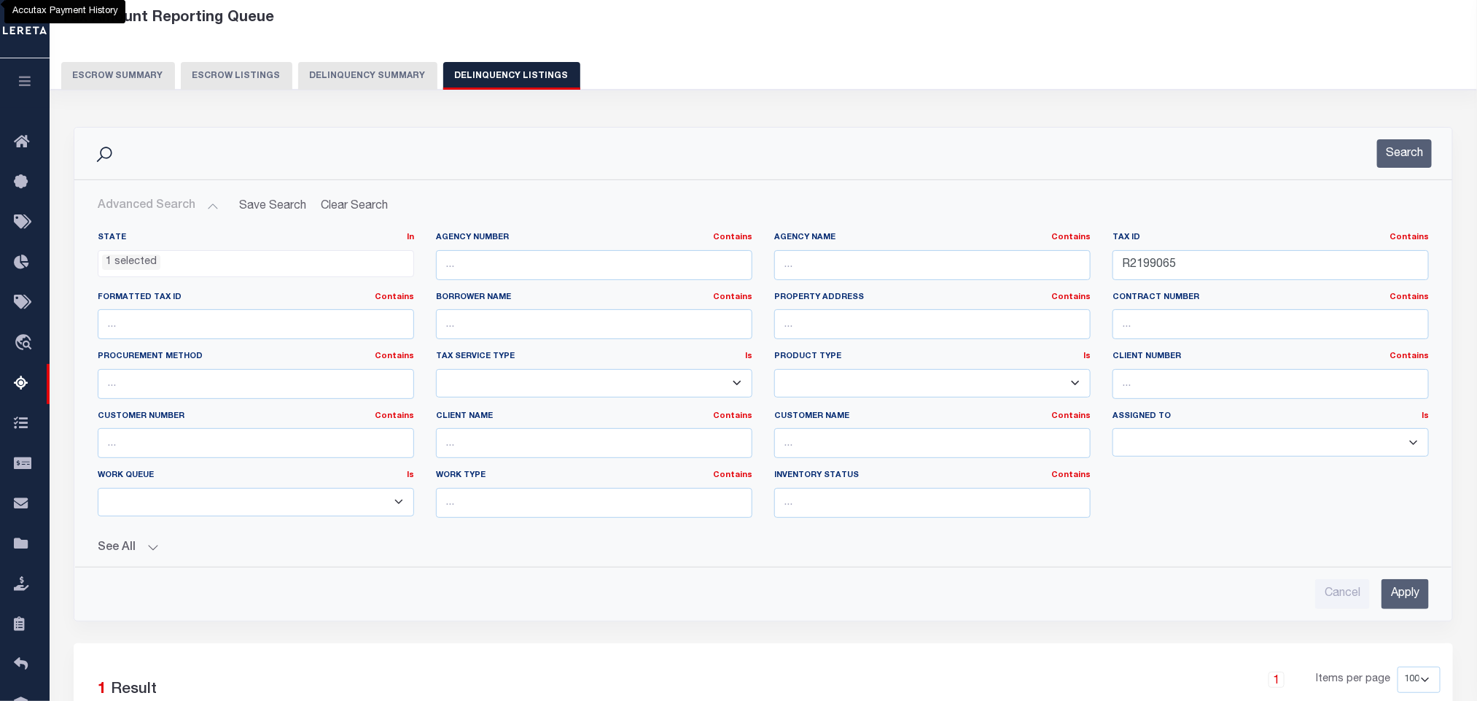
click at [1409, 599] on input "Apply" at bounding box center [1404, 594] width 47 height 30
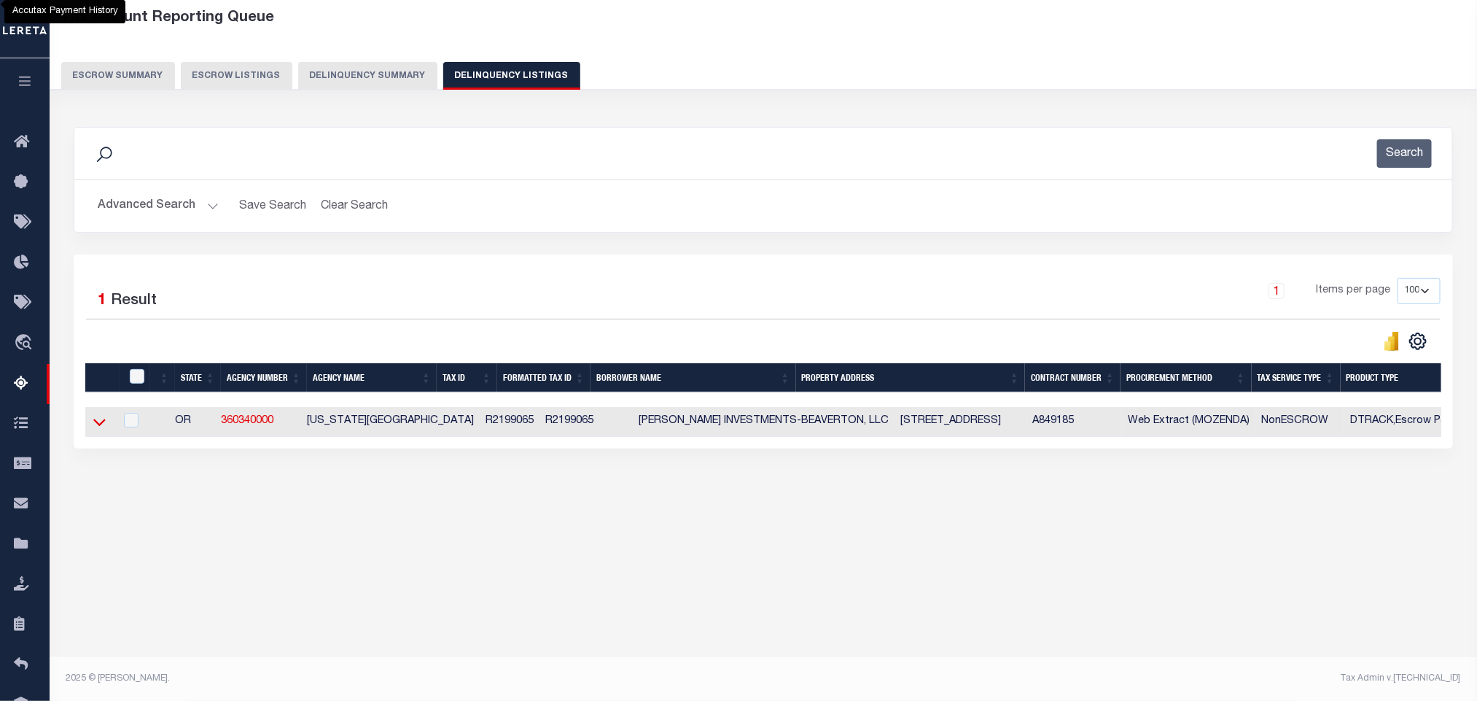
click at [101, 427] on icon at bounding box center [99, 421] width 12 height 15
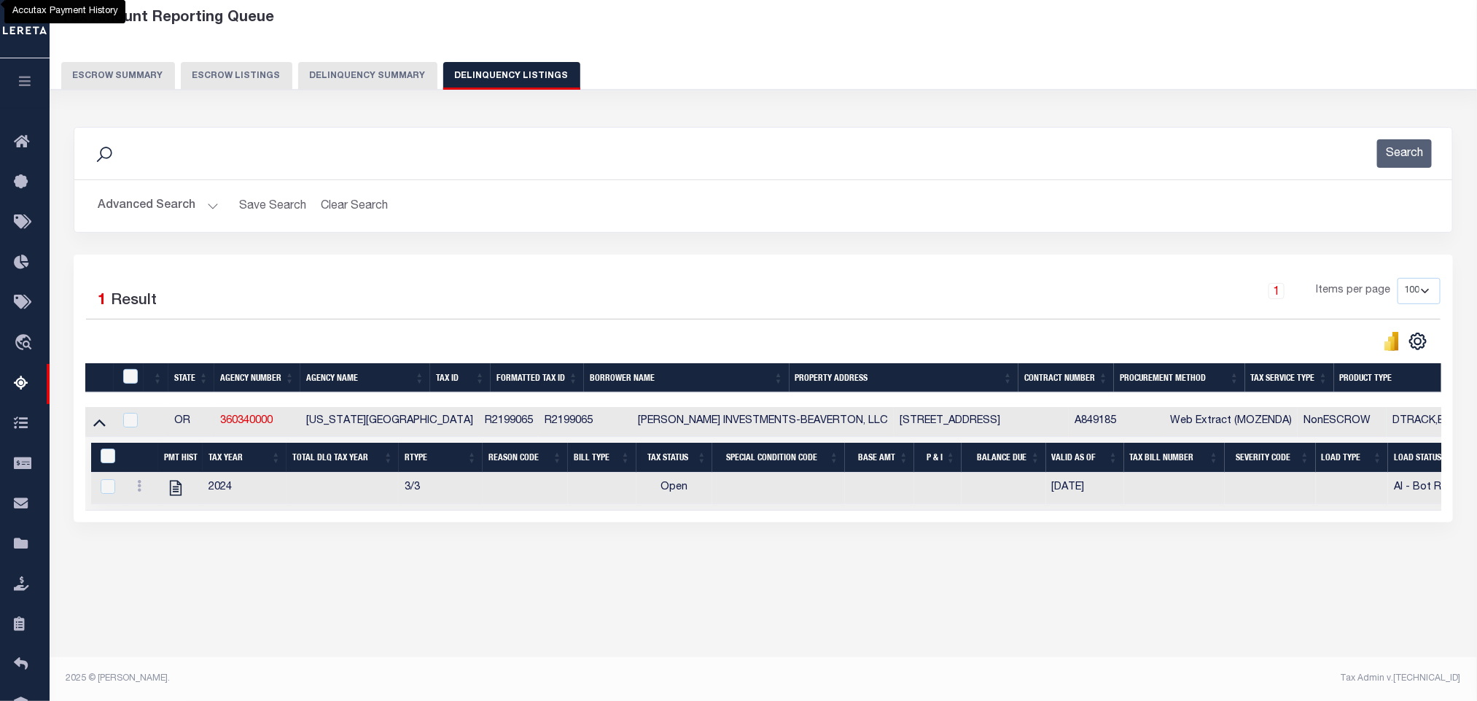
drag, startPoint x: 387, startPoint y: 600, endPoint x: 353, endPoint y: 580, distance: 39.5
click at [392, 601] on div "Tax Amount Reporting Queue Escrow Summary Escrow Listings In" at bounding box center [763, 305] width 1419 height 609
click at [184, 497] on icon at bounding box center [175, 487] width 19 height 19
checkbox input "true"
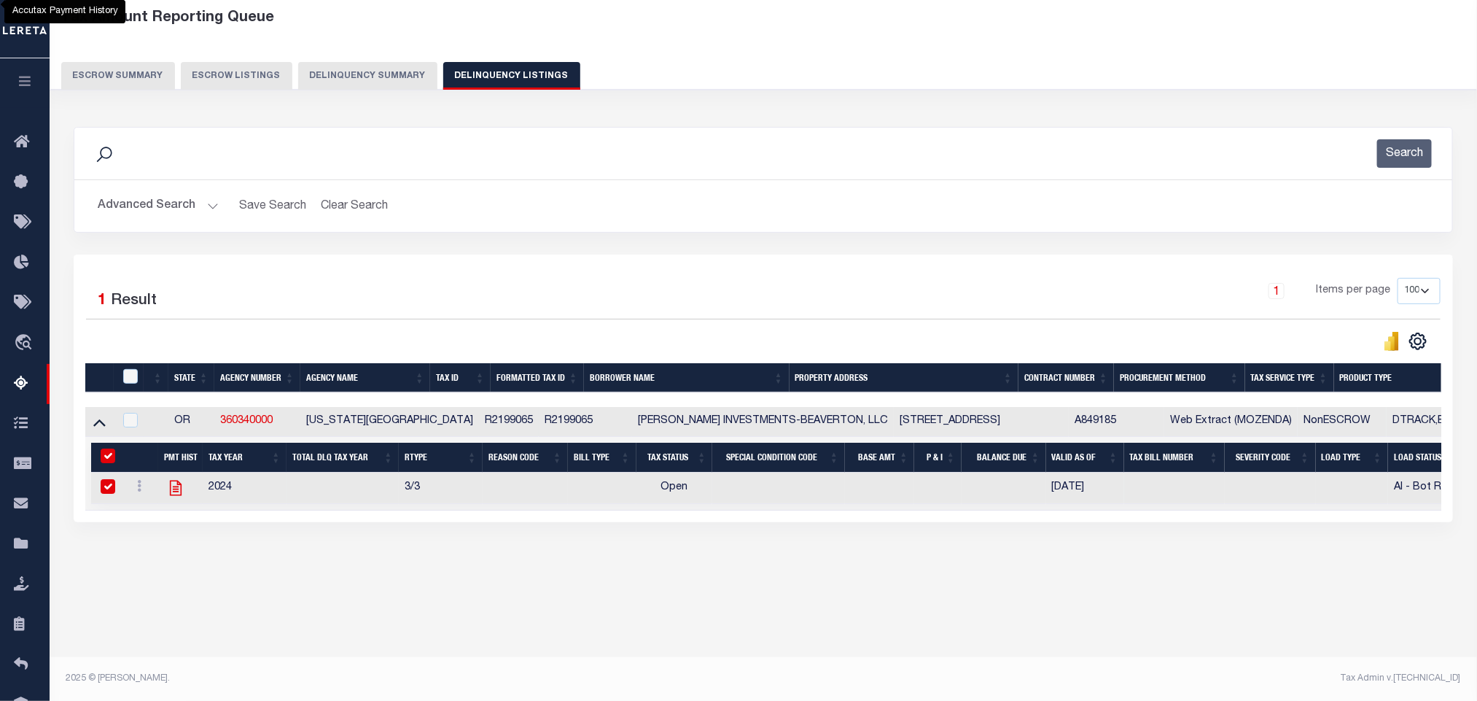
checkbox input "true"
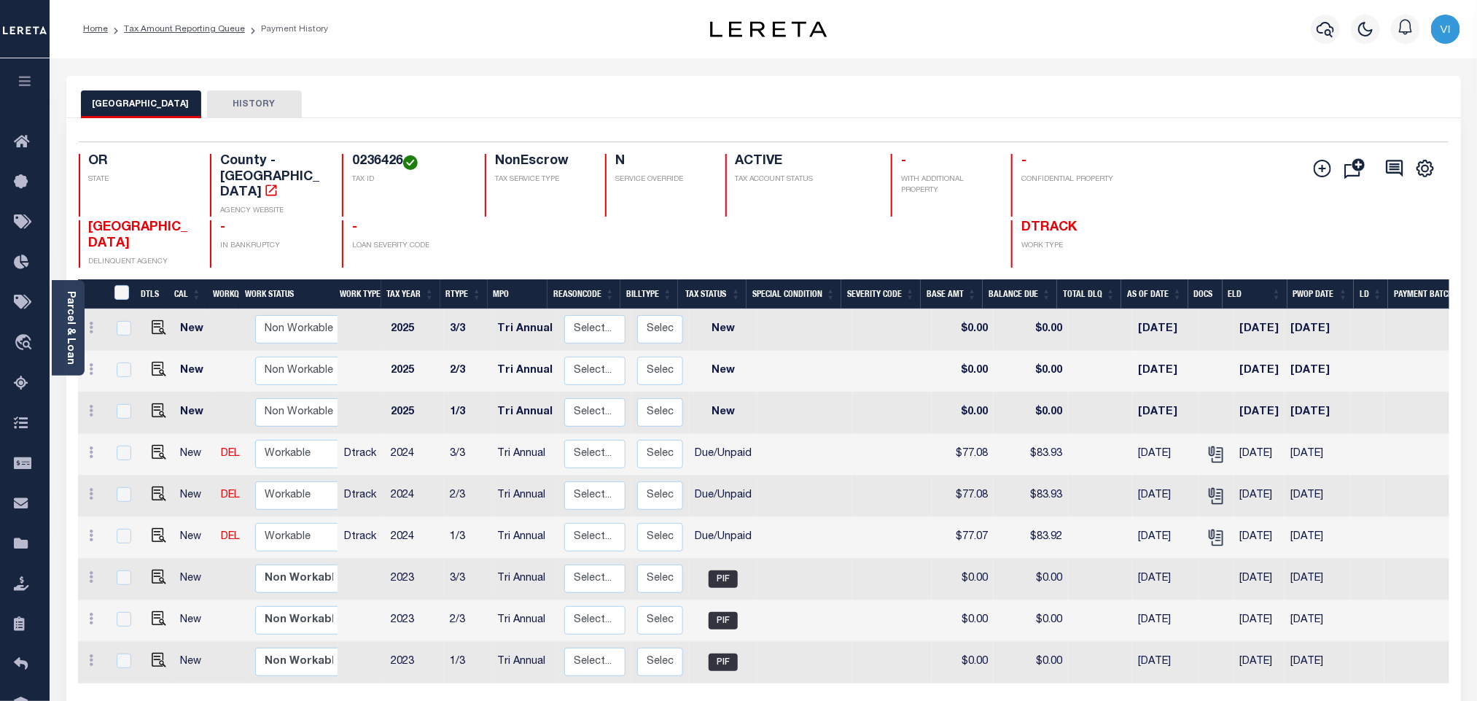
scroll to position [203, 0]
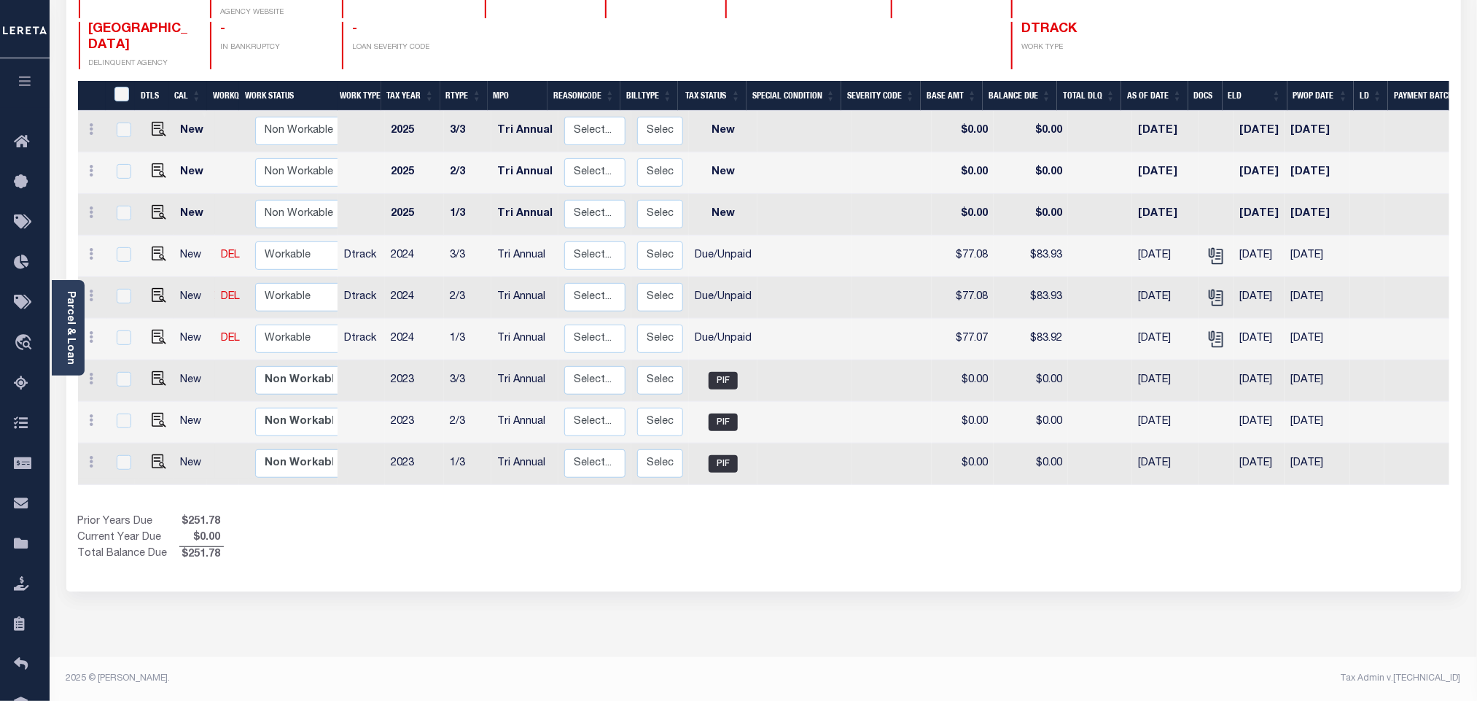
click at [1427, 556] on div "Selected 9 Results 1 Items per page 25 50 100 OR STATE 0236426" at bounding box center [763, 255] width 1394 height 671
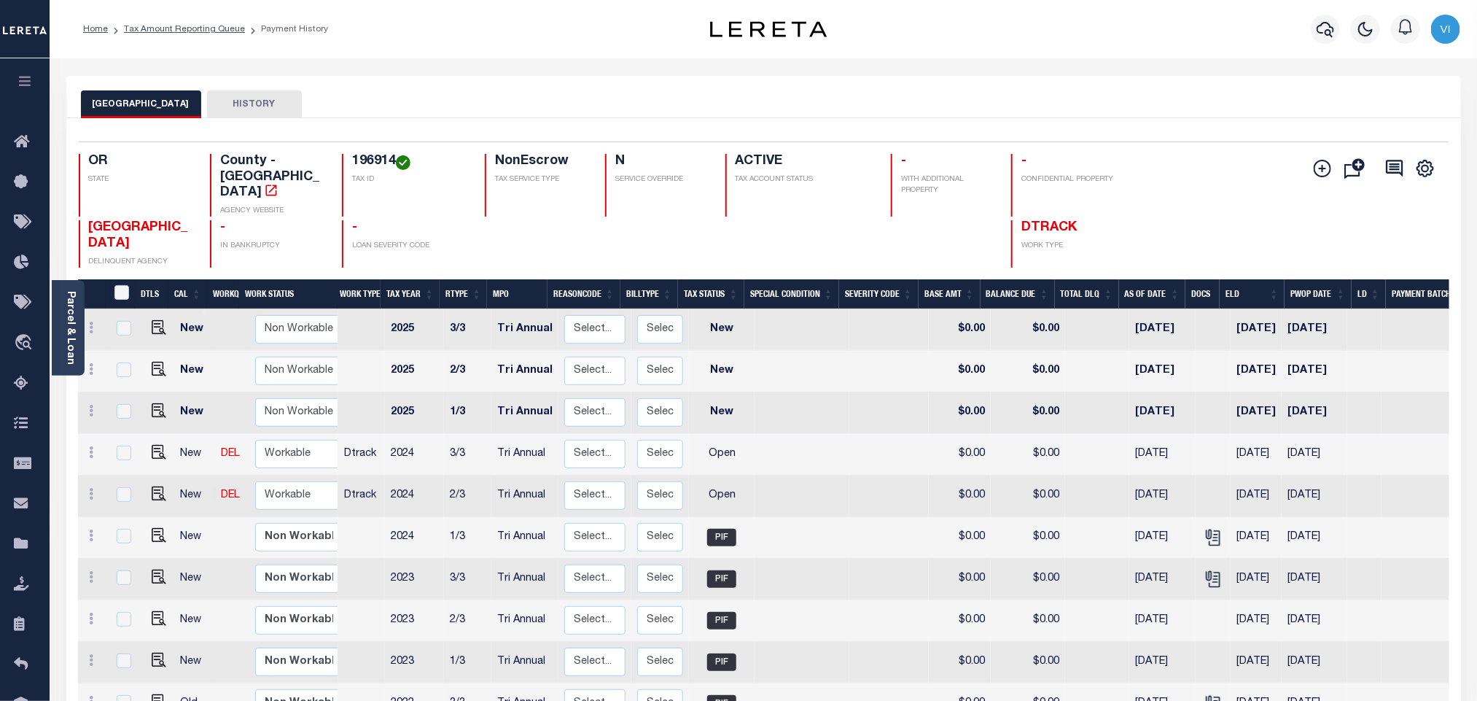
click at [350, 160] on div "196914 TAX ID" at bounding box center [404, 185] width 125 height 63
copy h4 "196914"
click at [153, 486] on img "" at bounding box center [159, 493] width 15 height 15
checkbox input "true"
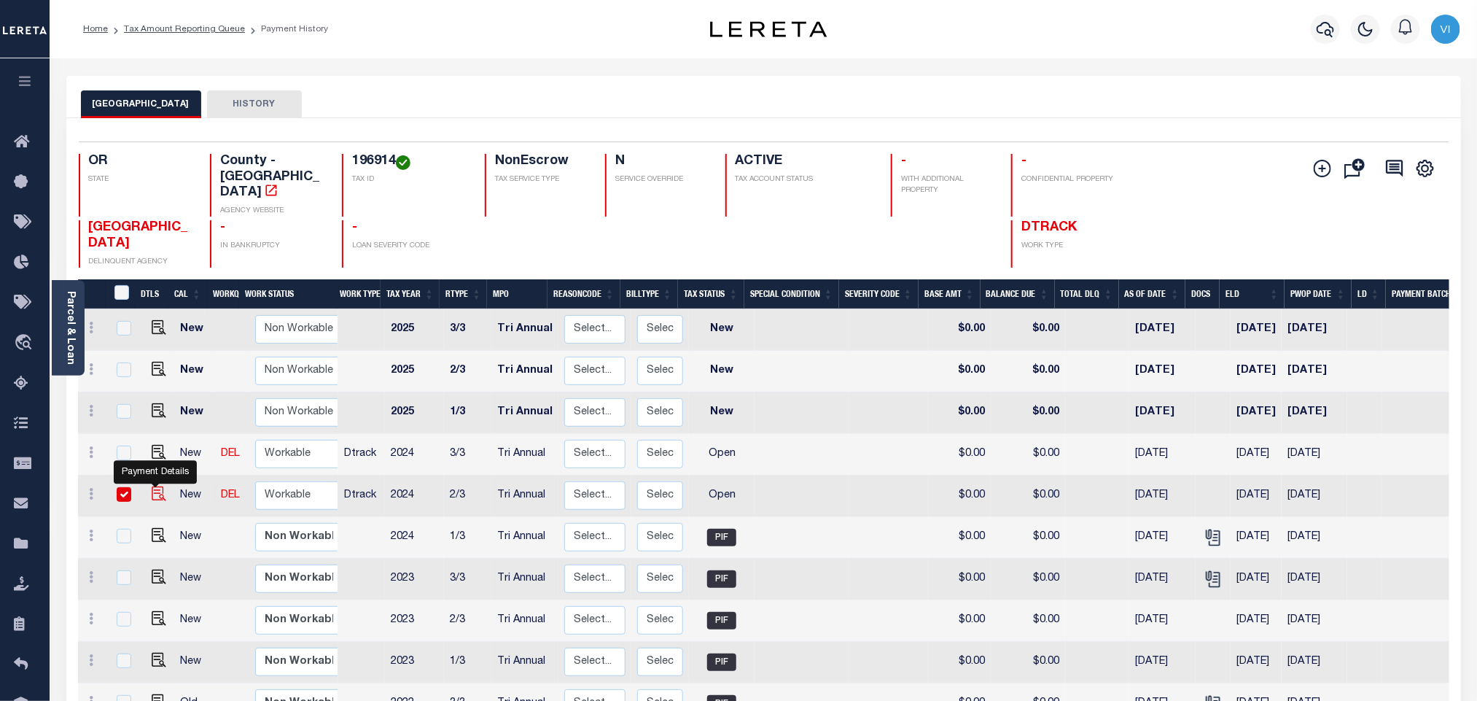
checkbox input "true"
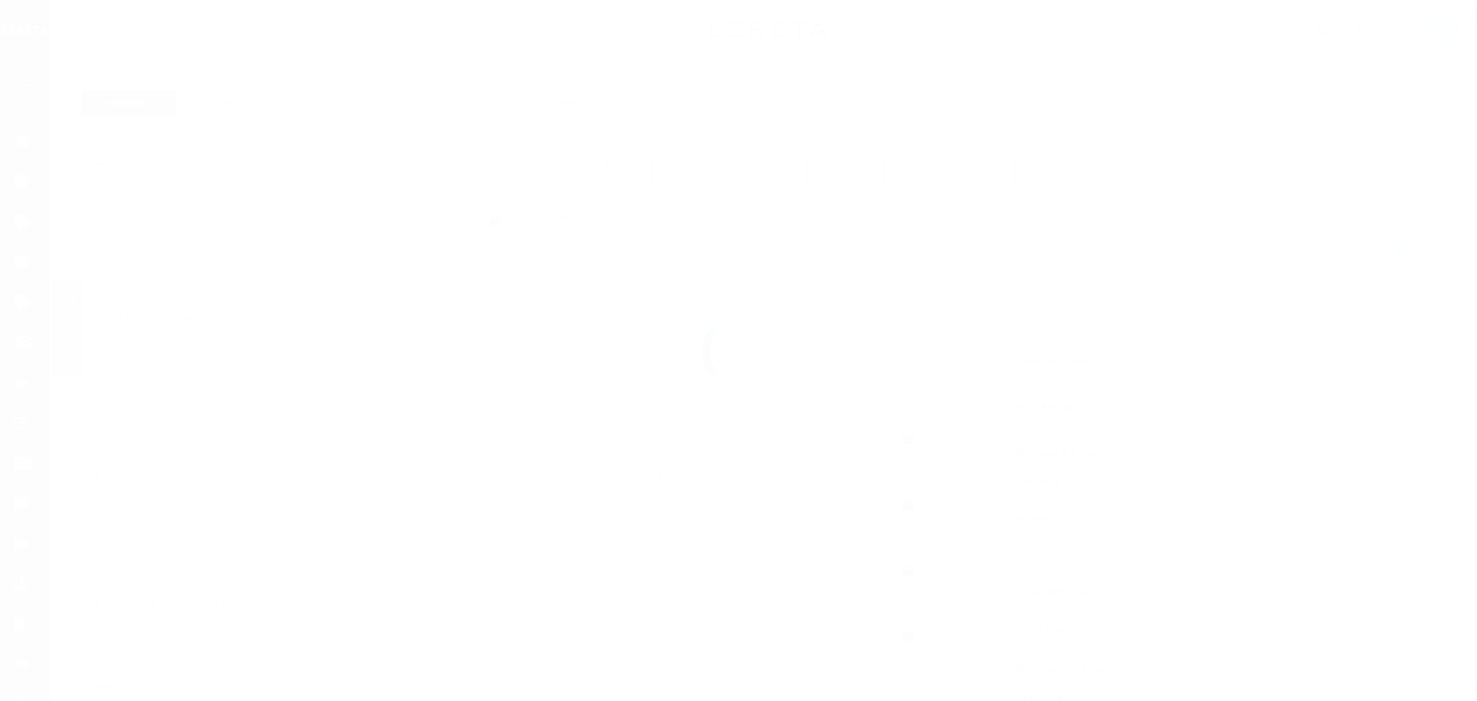
select select "OP2"
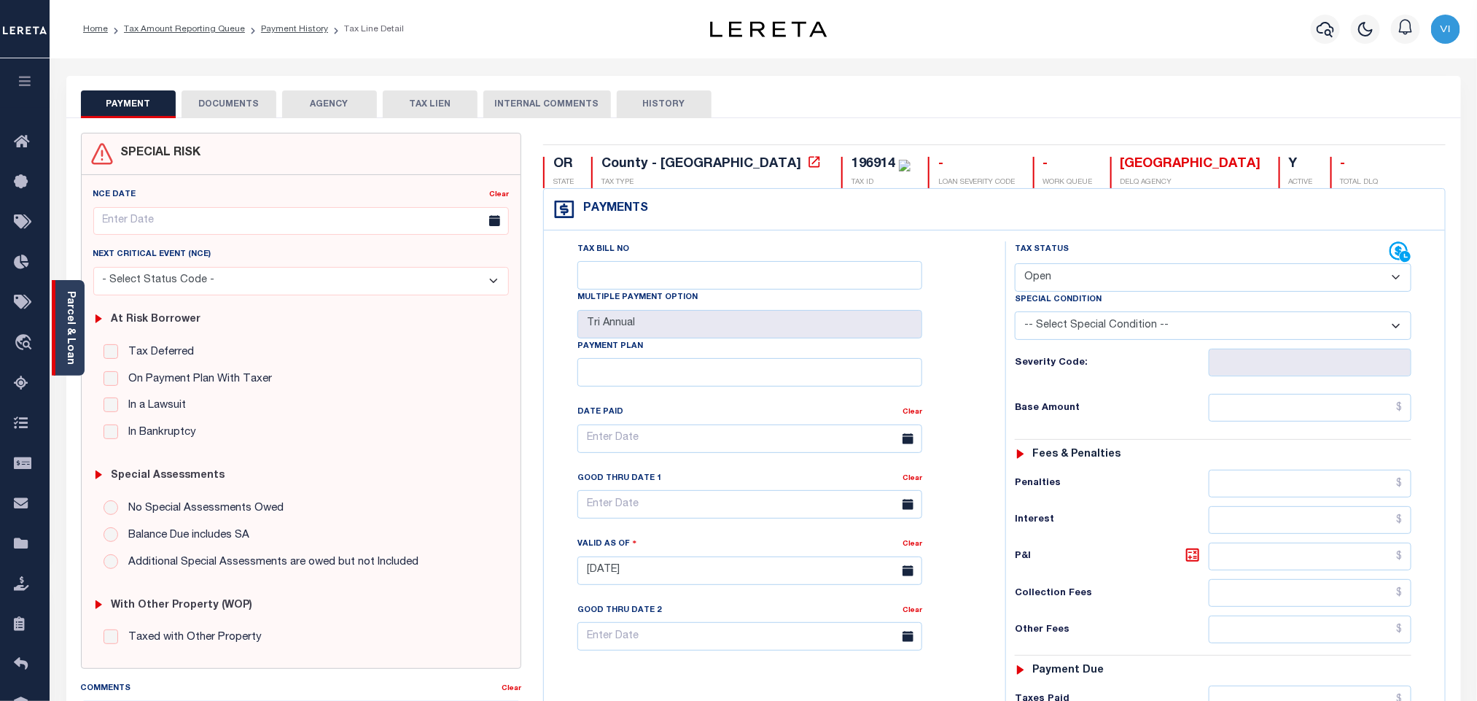
click at [66, 324] on link "Parcel & Loan" at bounding box center [70, 328] width 10 height 74
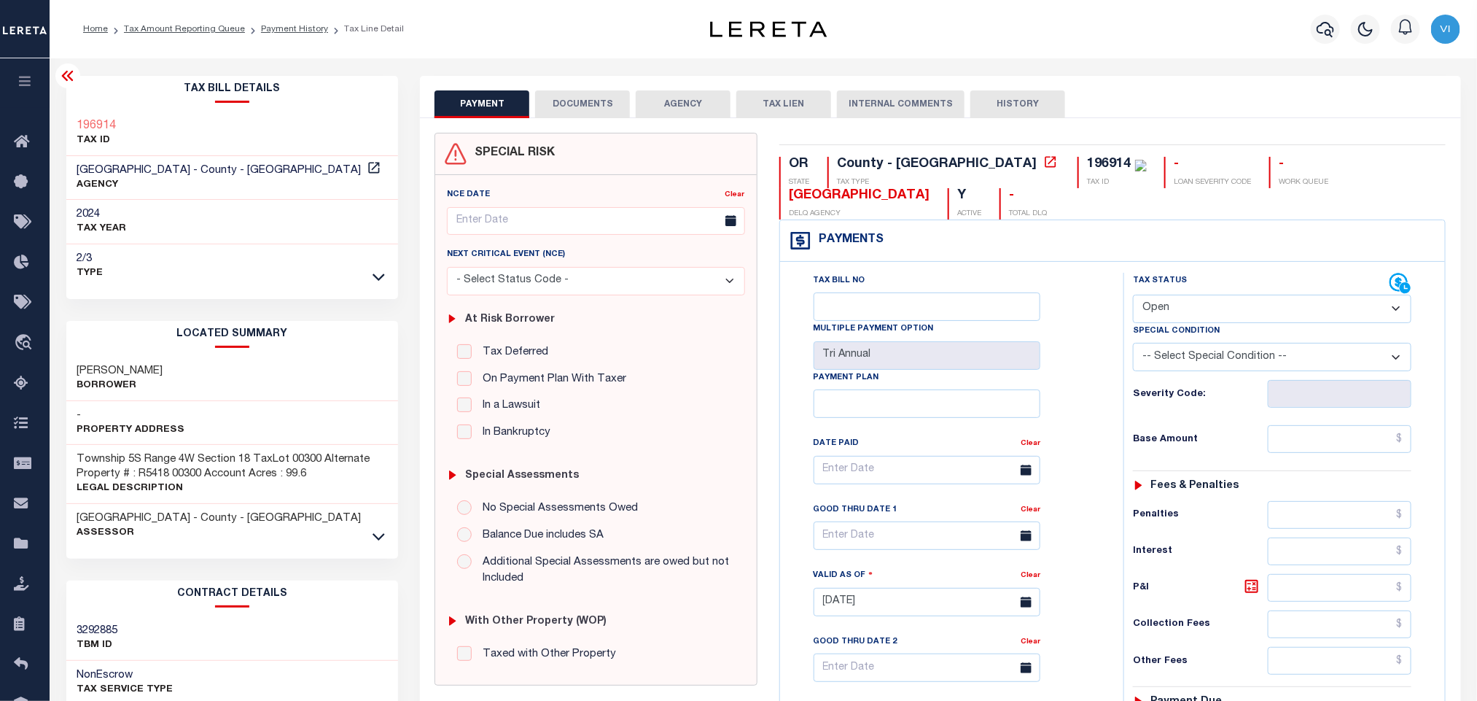
click at [92, 366] on h3 "[PERSON_NAME]" at bounding box center [120, 371] width 86 height 15
copy div "[PERSON_NAME]"
click at [1088, 166] on div "196914" at bounding box center [1110, 163] width 44 height 13
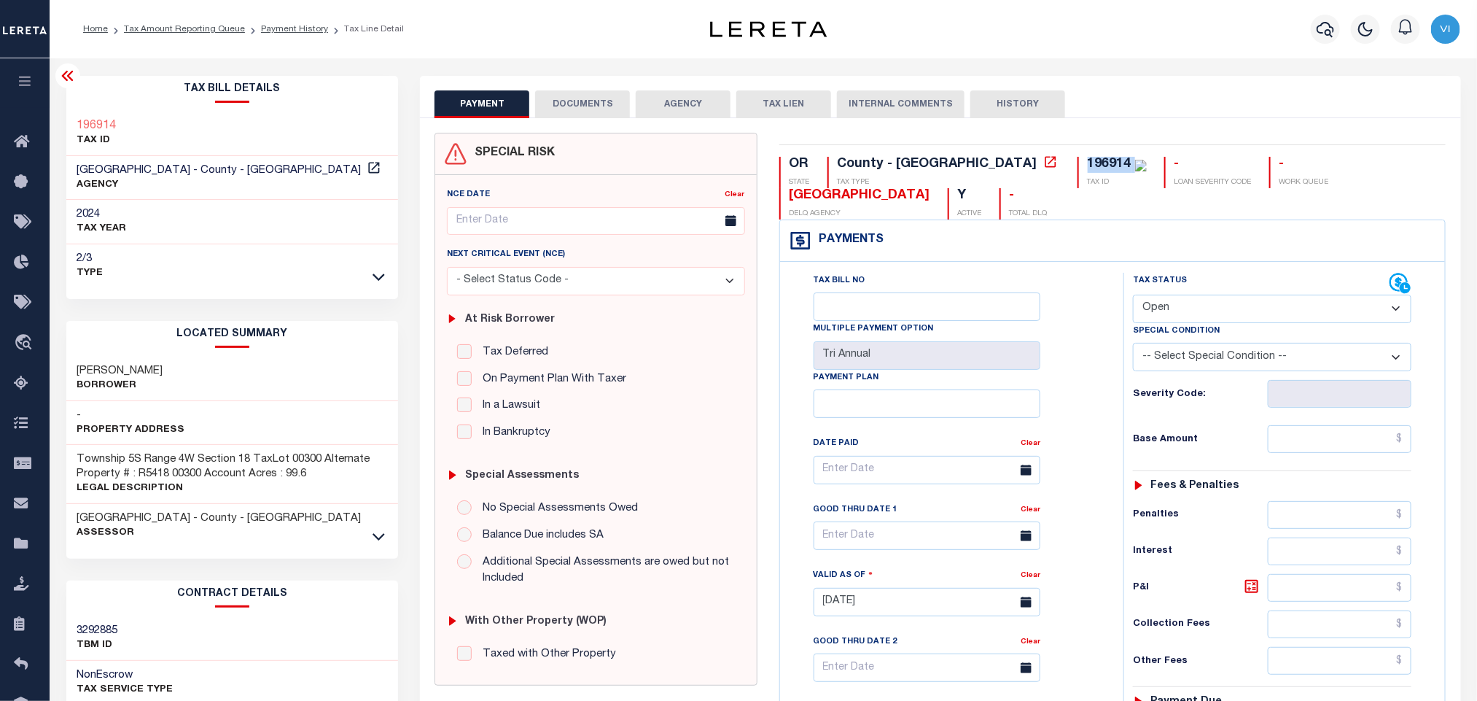
click at [1088, 166] on div "196914" at bounding box center [1110, 163] width 44 height 13
copy div "196914"
click at [571, 116] on button "DOCUMENTS" at bounding box center [582, 104] width 95 height 28
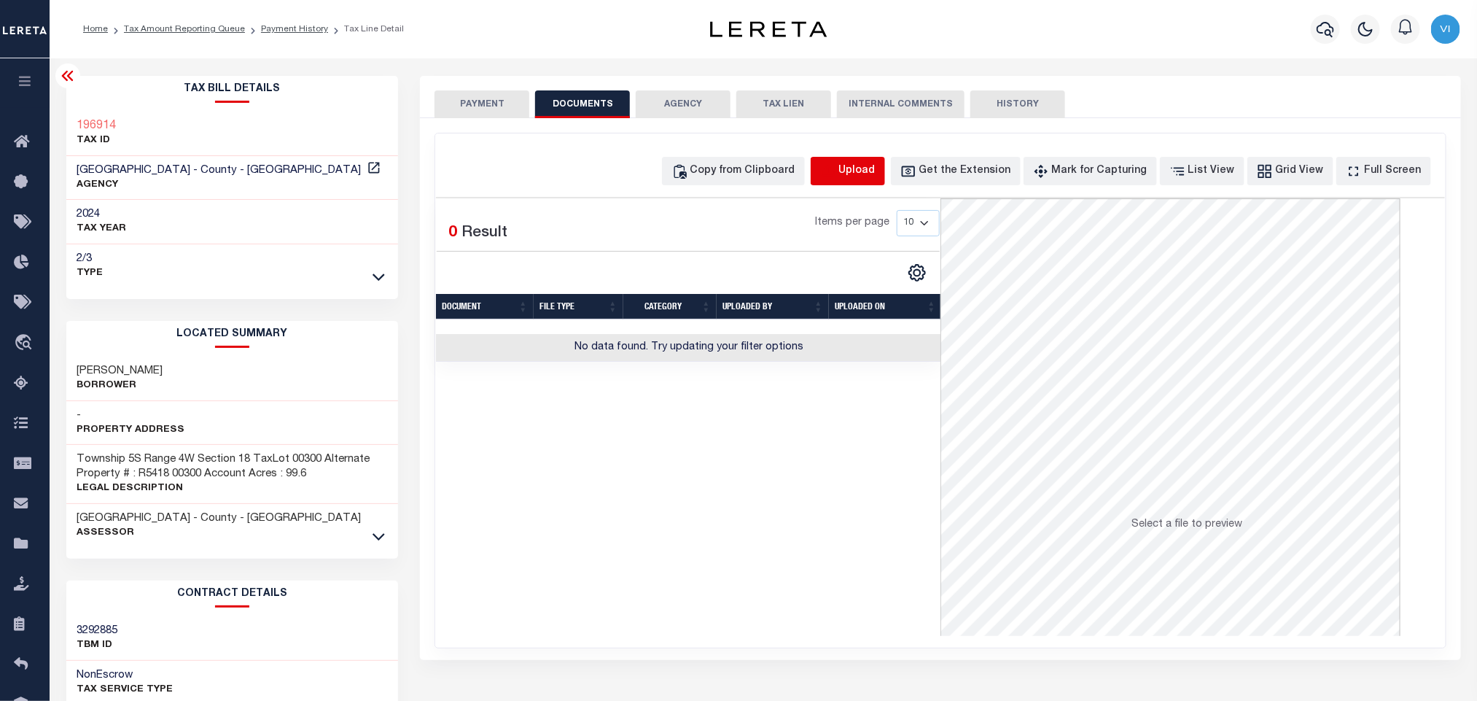
click at [836, 167] on icon "button" at bounding box center [828, 171] width 16 height 16
select select "POP"
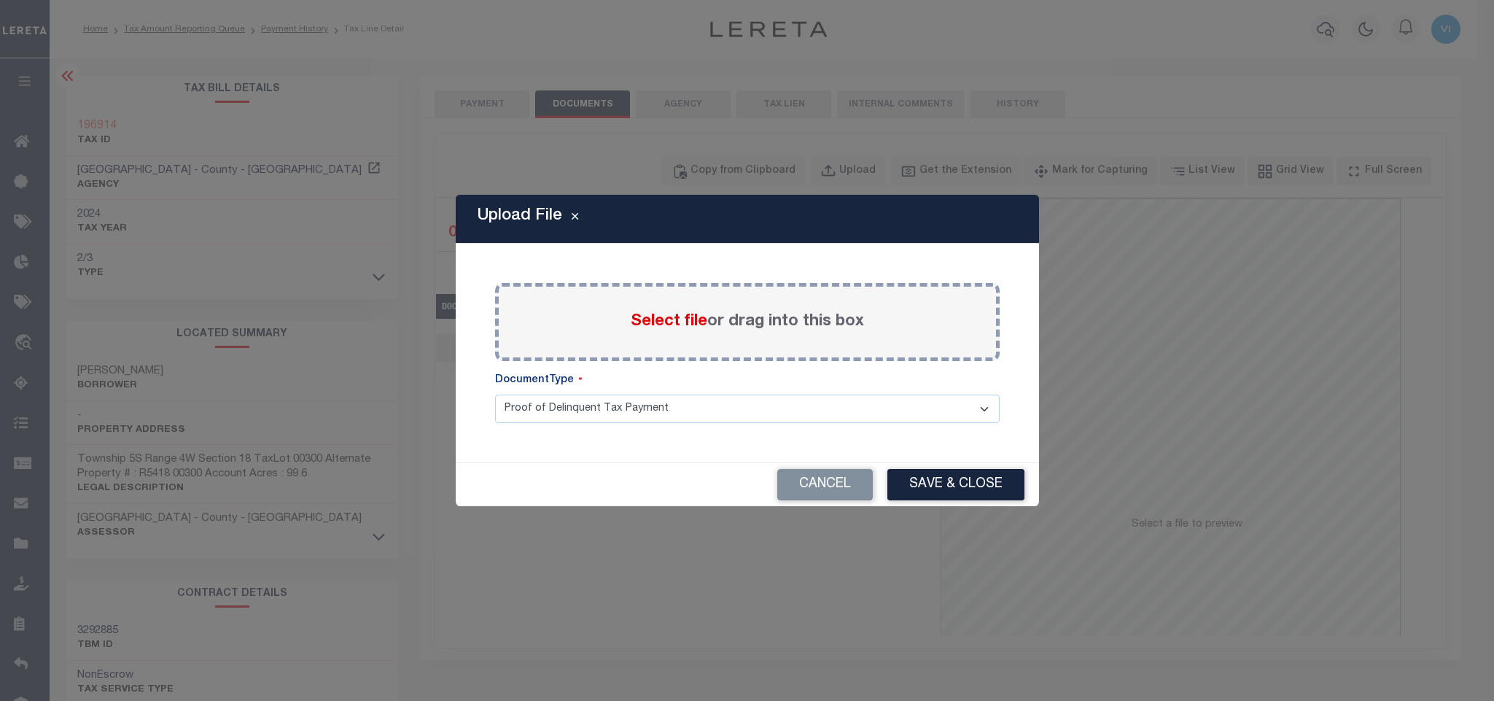
click at [698, 324] on span "Select file" at bounding box center [669, 321] width 77 height 16
click at [0, 0] on input "Select file or drag into this box" at bounding box center [0, 0] width 0 height 0
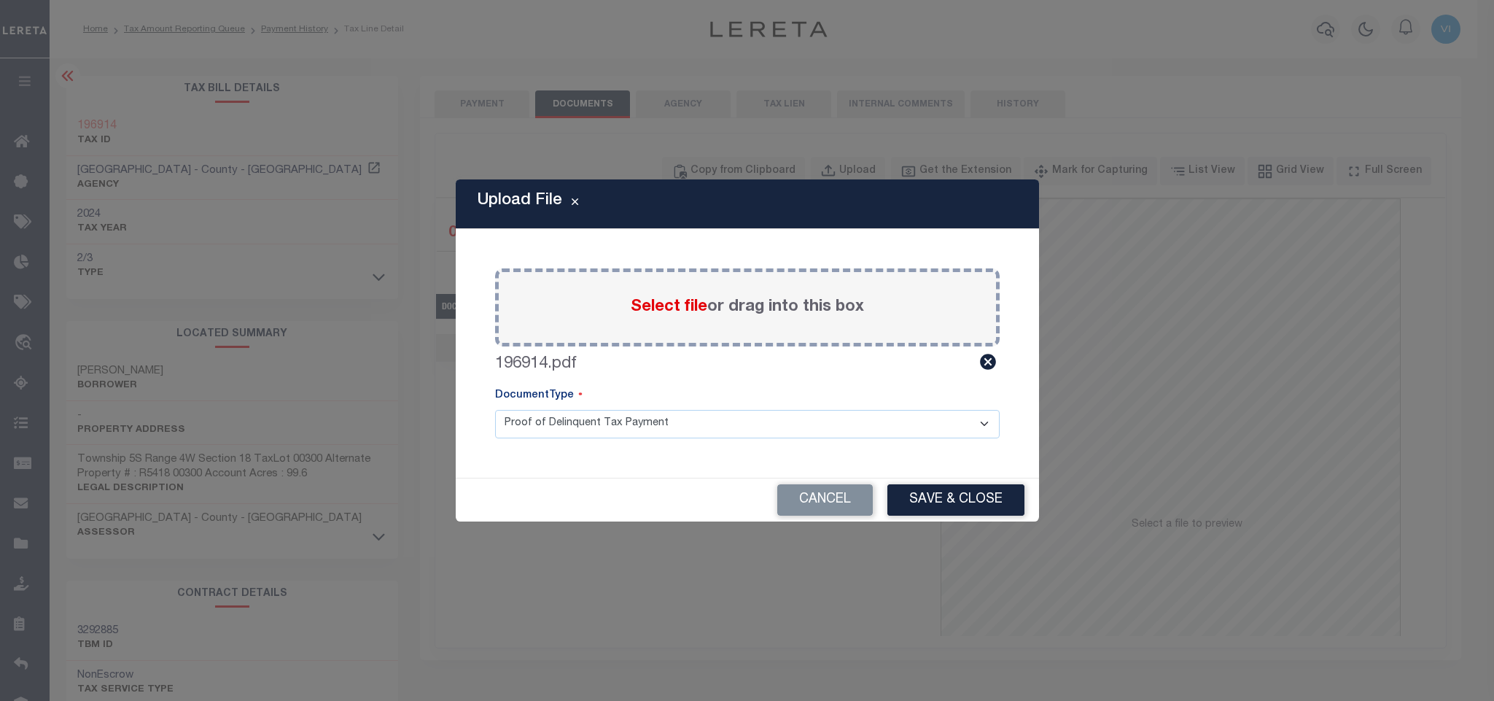
click at [518, 432] on select "Proof of Delinquent Tax Payment" at bounding box center [747, 424] width 504 height 28
click at [495, 410] on select "Proof of Delinquent Tax Payment" at bounding box center [747, 424] width 504 height 28
click at [950, 499] on button "Save & Close" at bounding box center [955, 499] width 137 height 31
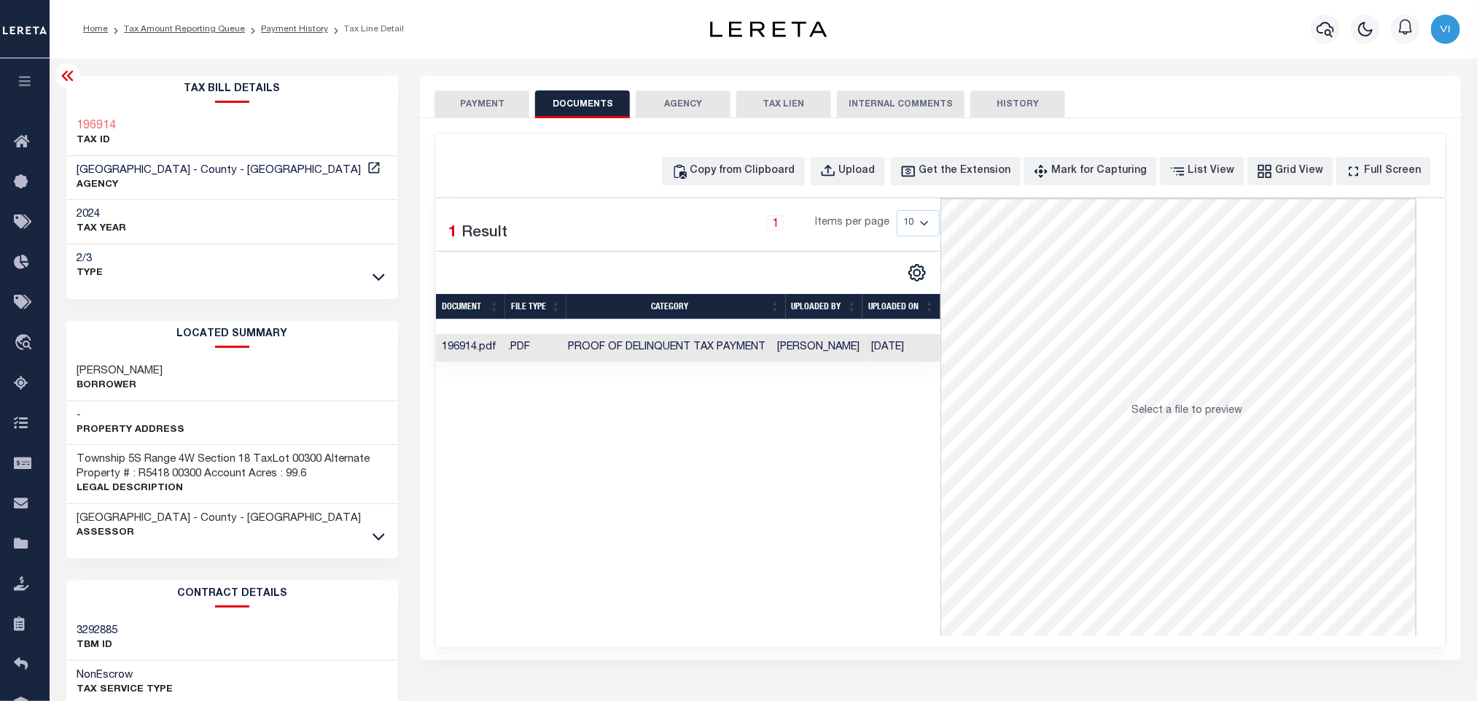
click at [469, 109] on button "PAYMENT" at bounding box center [481, 104] width 95 height 28
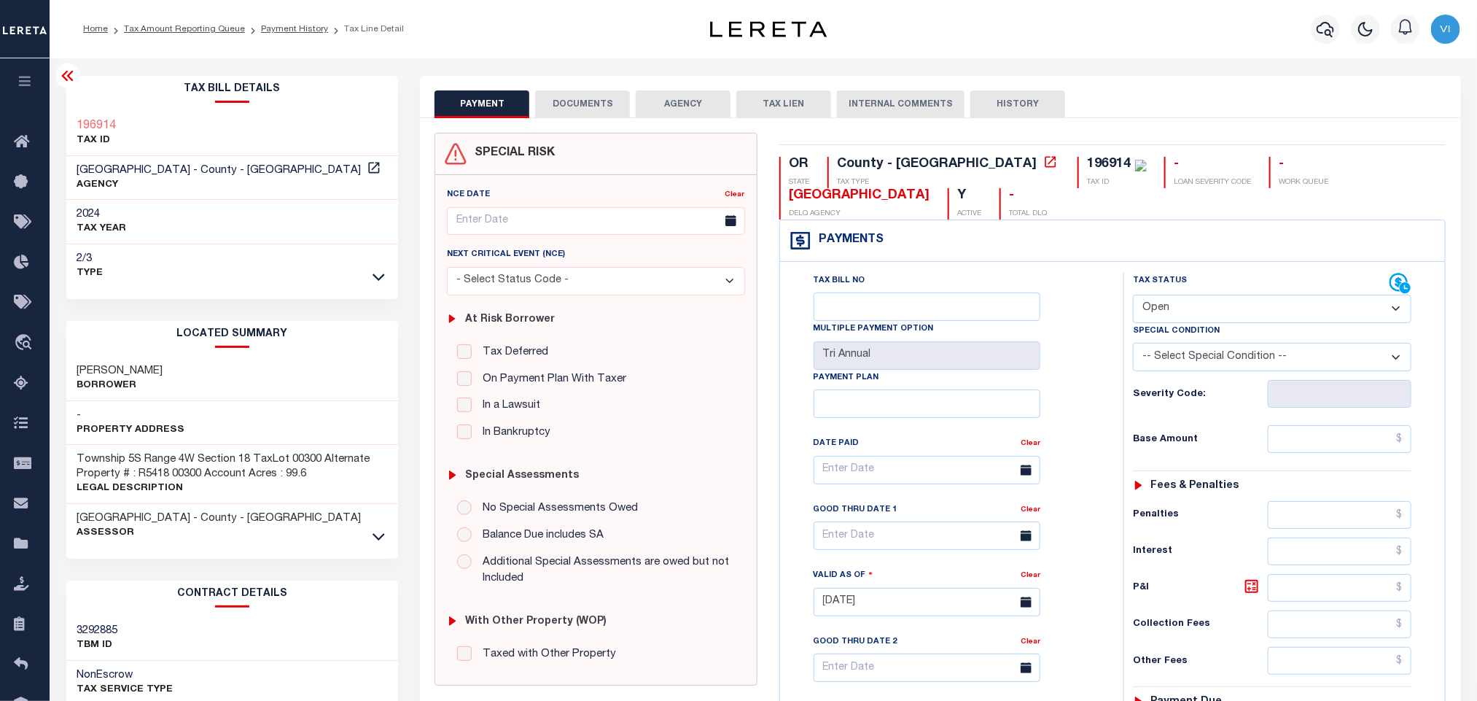
click at [1046, 545] on div "Tax Bill No Multiple Payment Option Tri Annual Payment Plan Clear Clear Valid a…" at bounding box center [948, 477] width 307 height 409
click at [1085, 536] on div "Tax Bill No Multiple Payment Option Tri Annual Payment Plan Clear Clear Valid a…" at bounding box center [948, 477] width 307 height 409
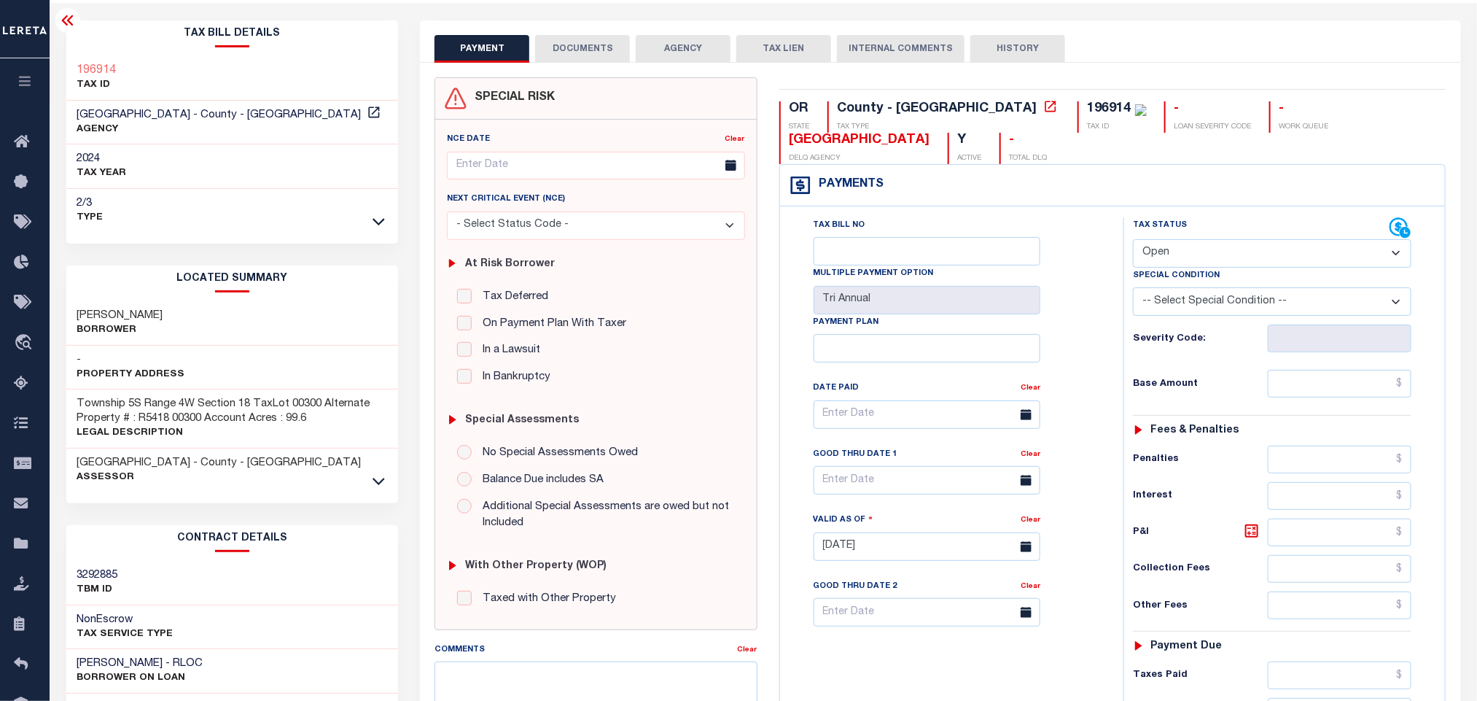
scroll to position [109, 0]
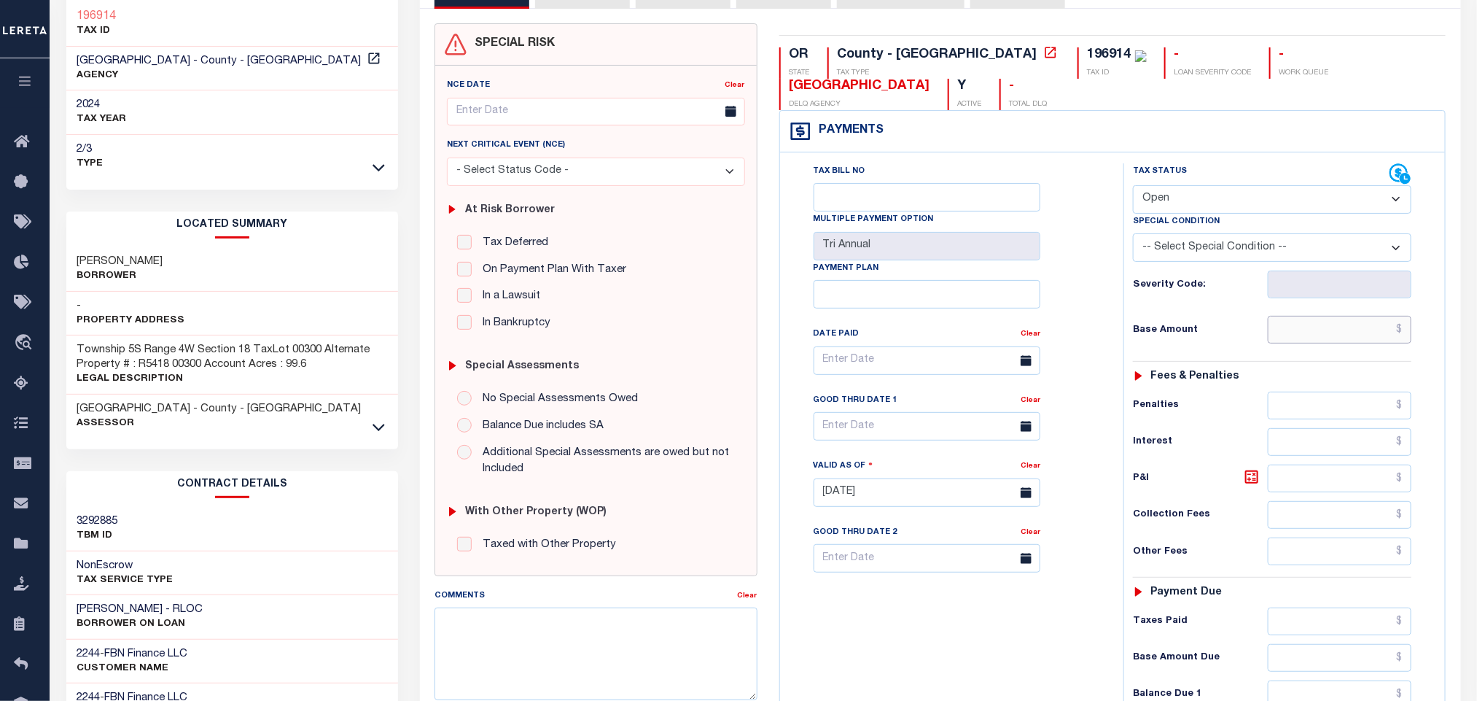
paste input "274.56"
click at [1319, 335] on input "text" at bounding box center [1340, 330] width 144 height 28
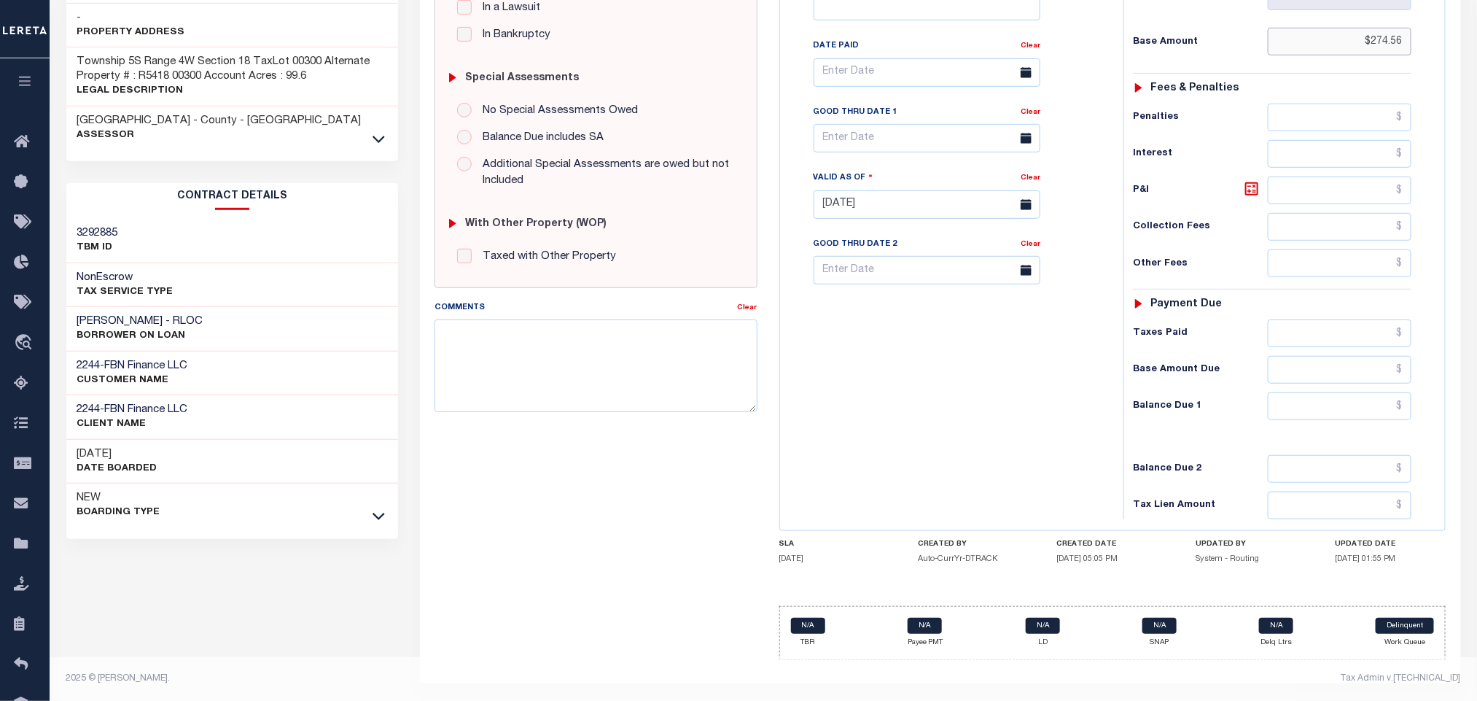
type input "$274.56"
type input "[DATE]"
click at [1306, 409] on input "text" at bounding box center [1340, 406] width 144 height 28
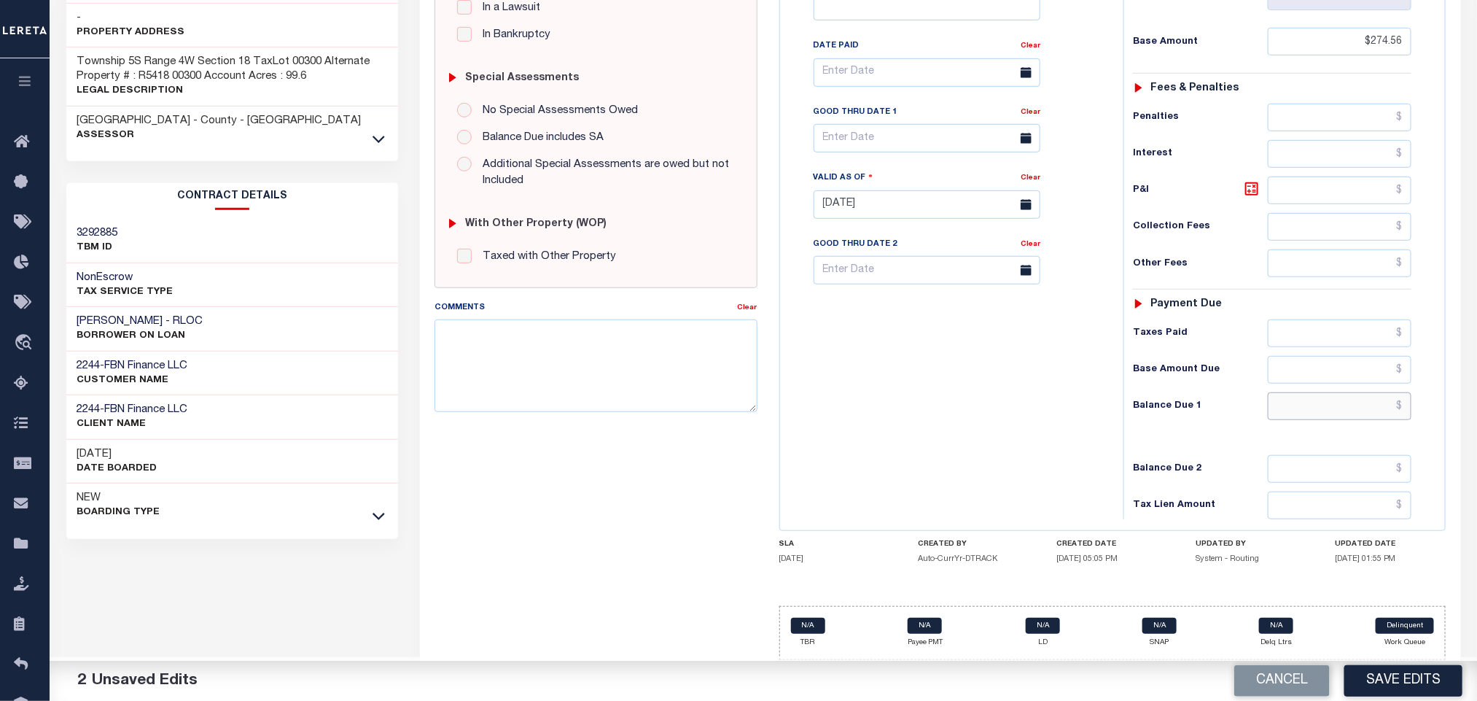
type input "$0.00"
click at [1404, 672] on button "Save Edits" at bounding box center [1403, 680] width 118 height 31
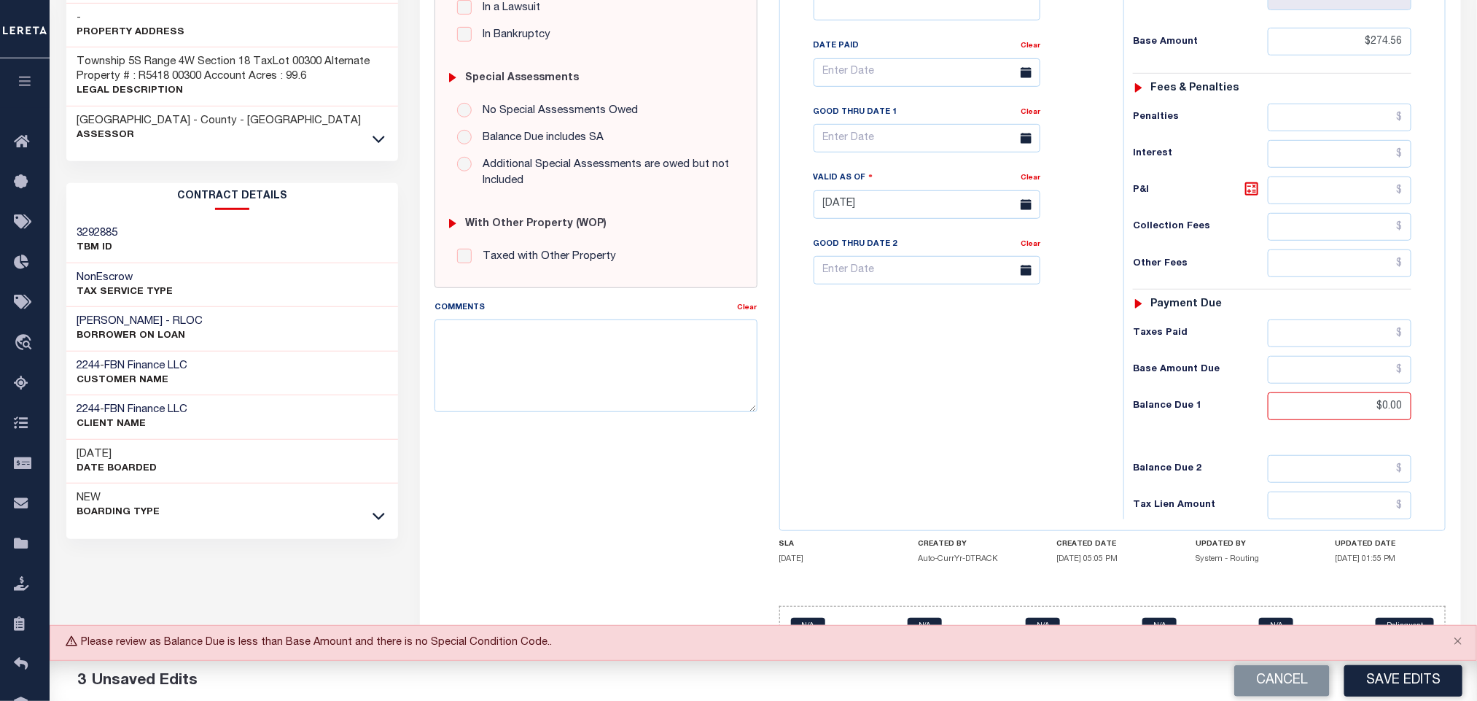
click at [825, 508] on div "Tax Bill No Multiple Payment Option Tri Annual Payment Plan Clear" at bounding box center [948, 197] width 329 height 644
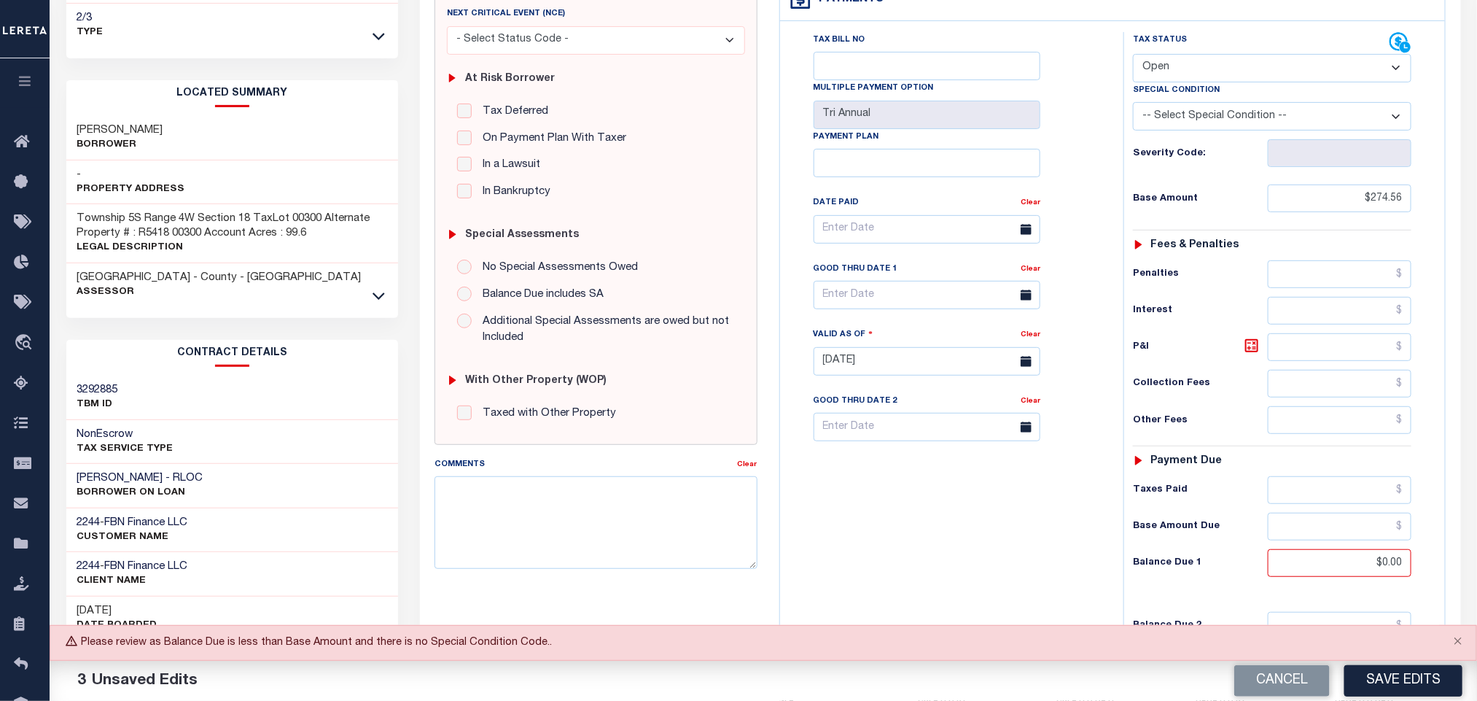
scroll to position [0, 0]
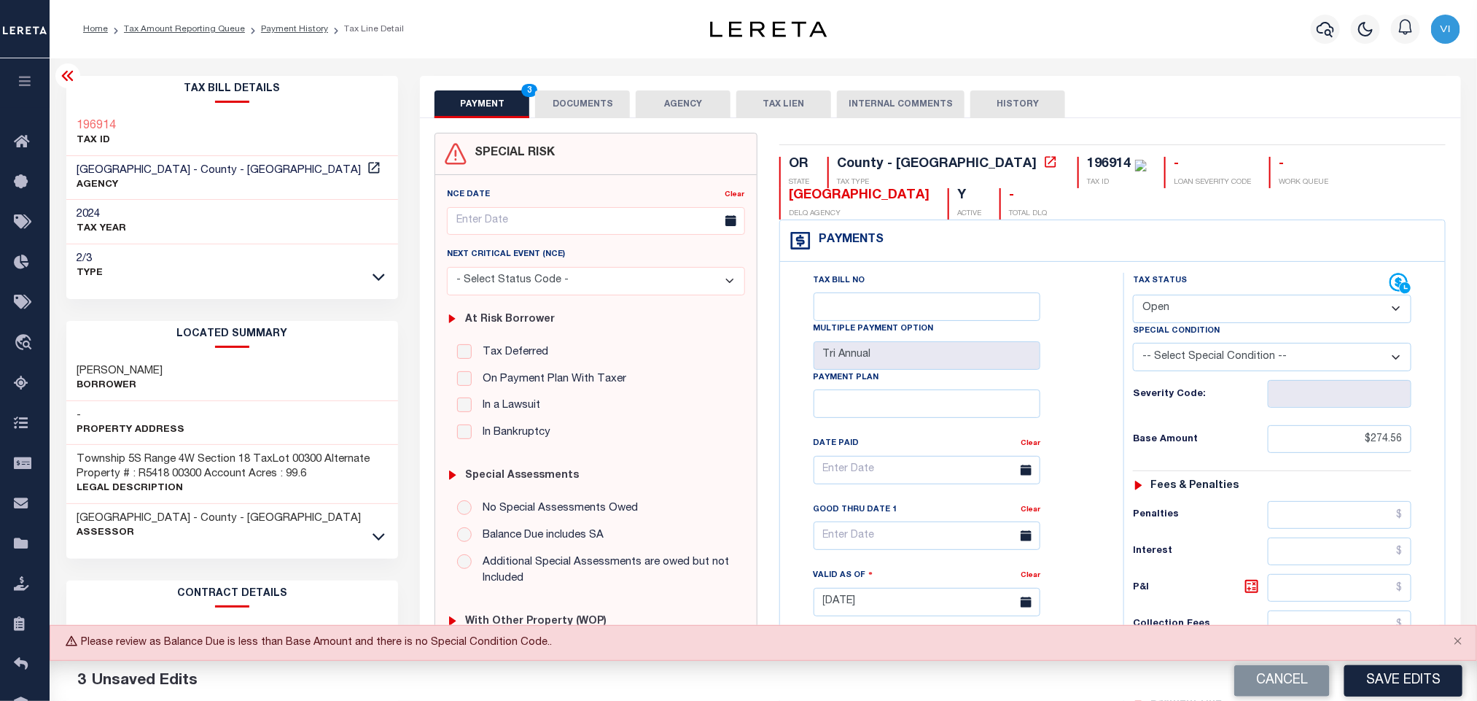
click at [1177, 315] on select "- Select Status Code - Open Due/Unpaid Paid Incomplete No Tax Due Internal Refu…" at bounding box center [1272, 308] width 278 height 28
click at [1133, 296] on select "- Select Status Code - Open Due/Unpaid Paid Incomplete No Tax Due Internal Refu…" at bounding box center [1272, 308] width 278 height 28
click at [1100, 427] on div "Tax Bill No Multiple Payment Option Tri Annual Payment Plan Clear Clear Valid a…" at bounding box center [948, 477] width 307 height 409
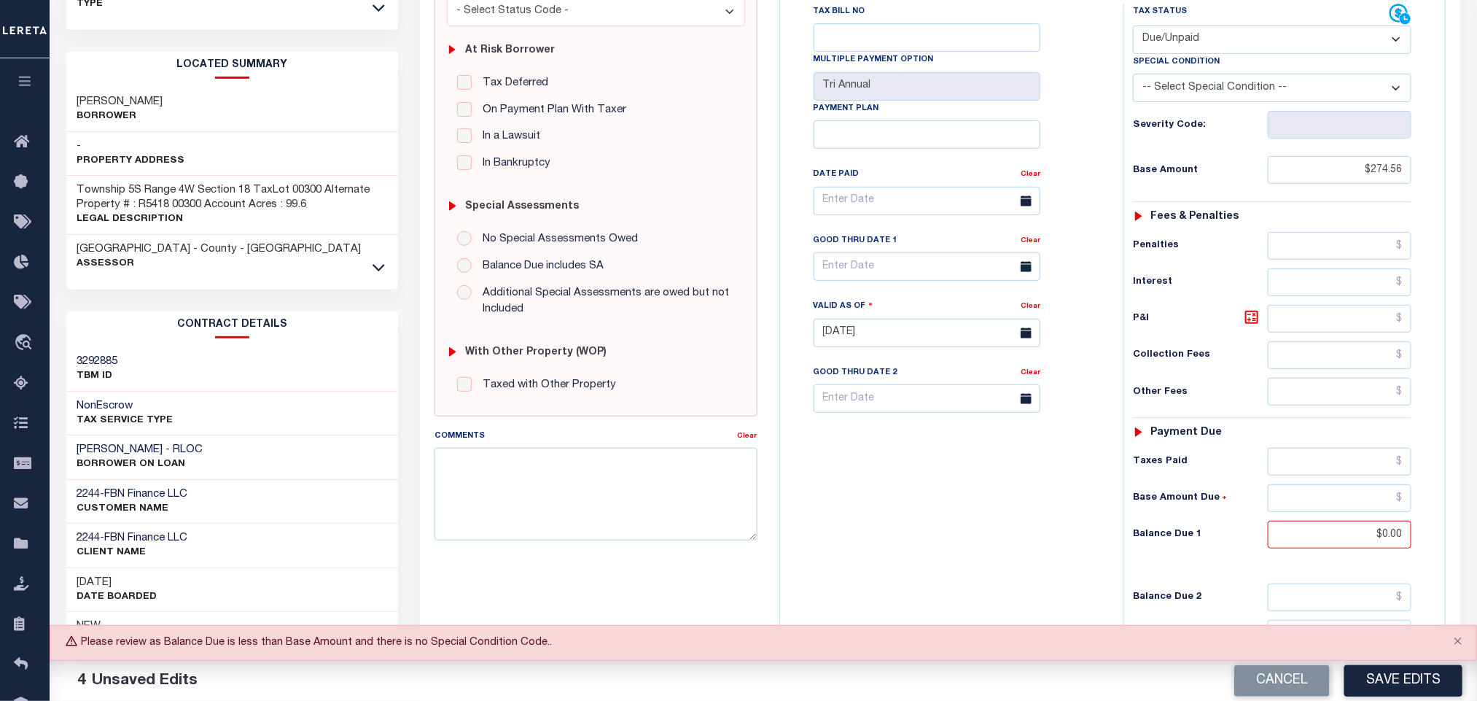
scroll to position [411, 0]
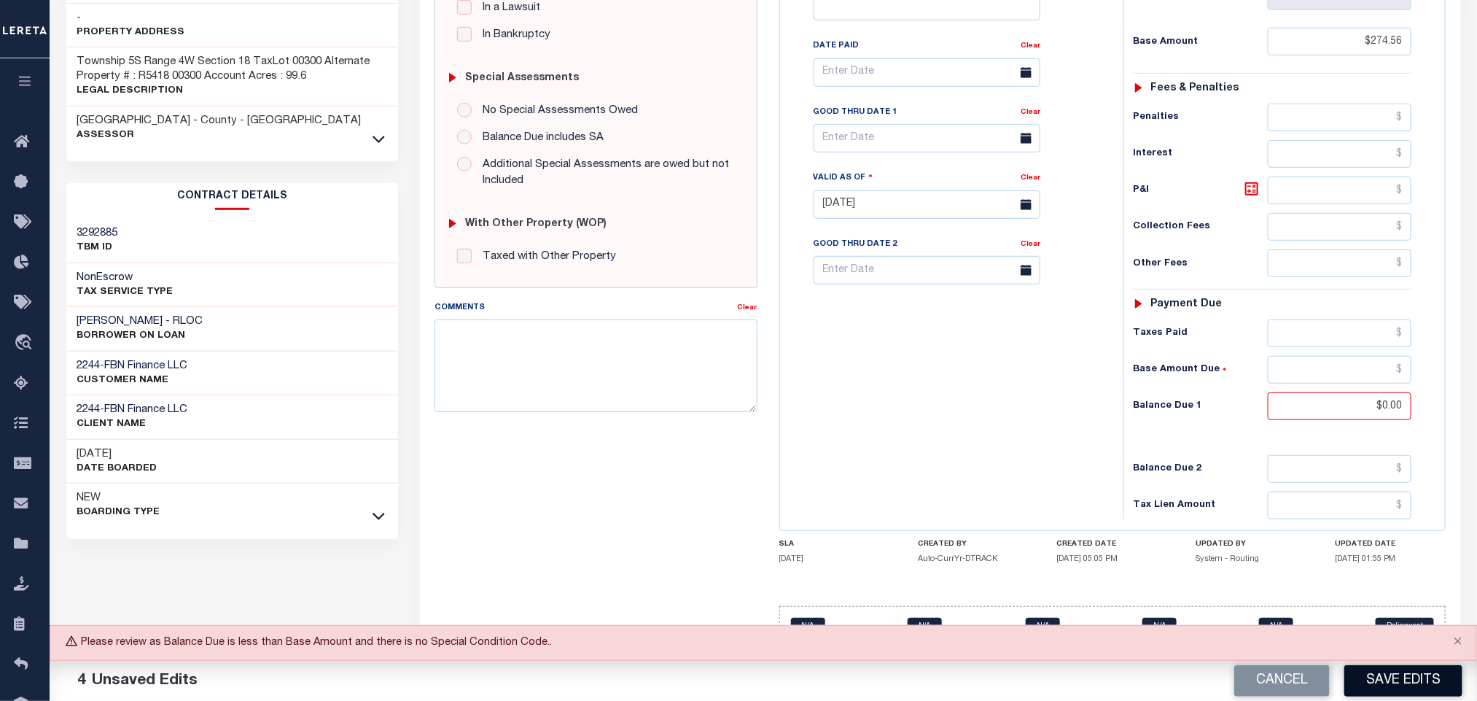
click at [1372, 680] on button "Save Edits" at bounding box center [1403, 680] width 118 height 31
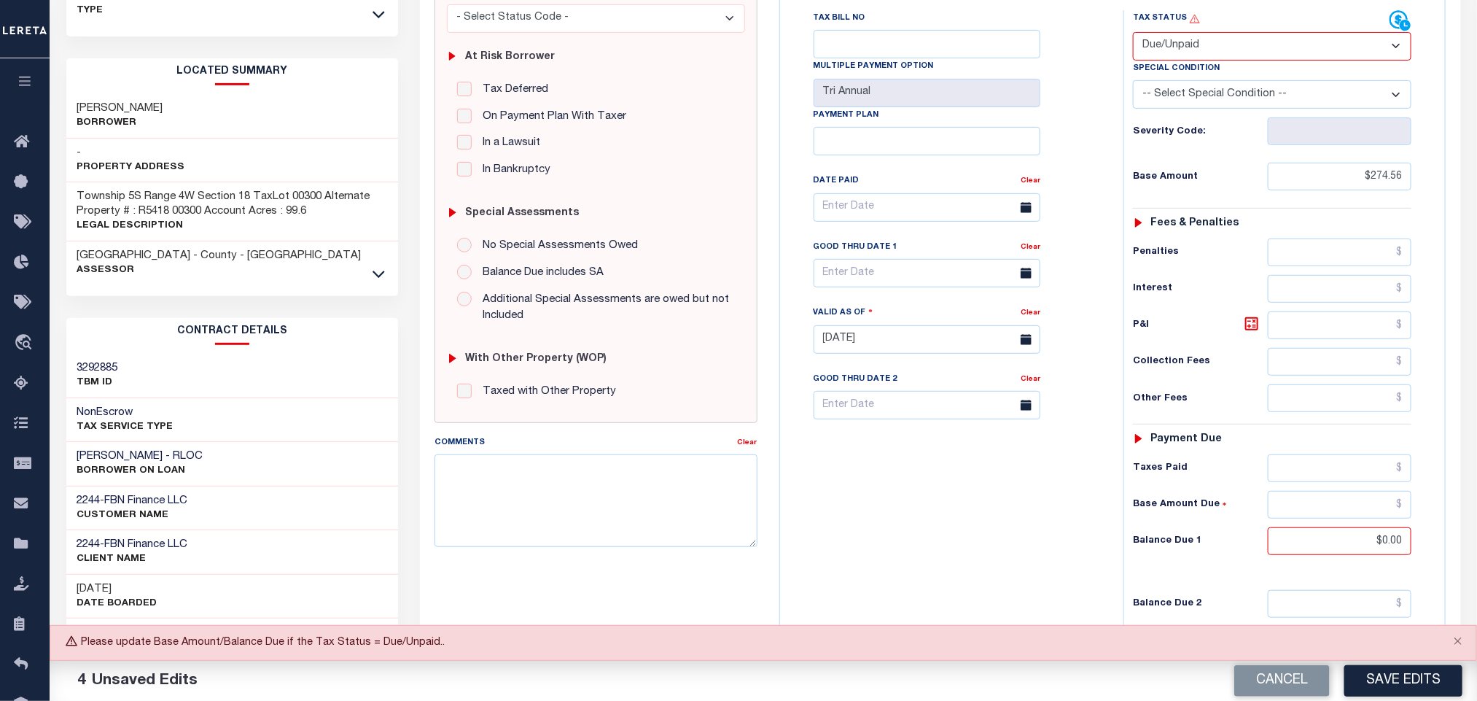
scroll to position [83, 0]
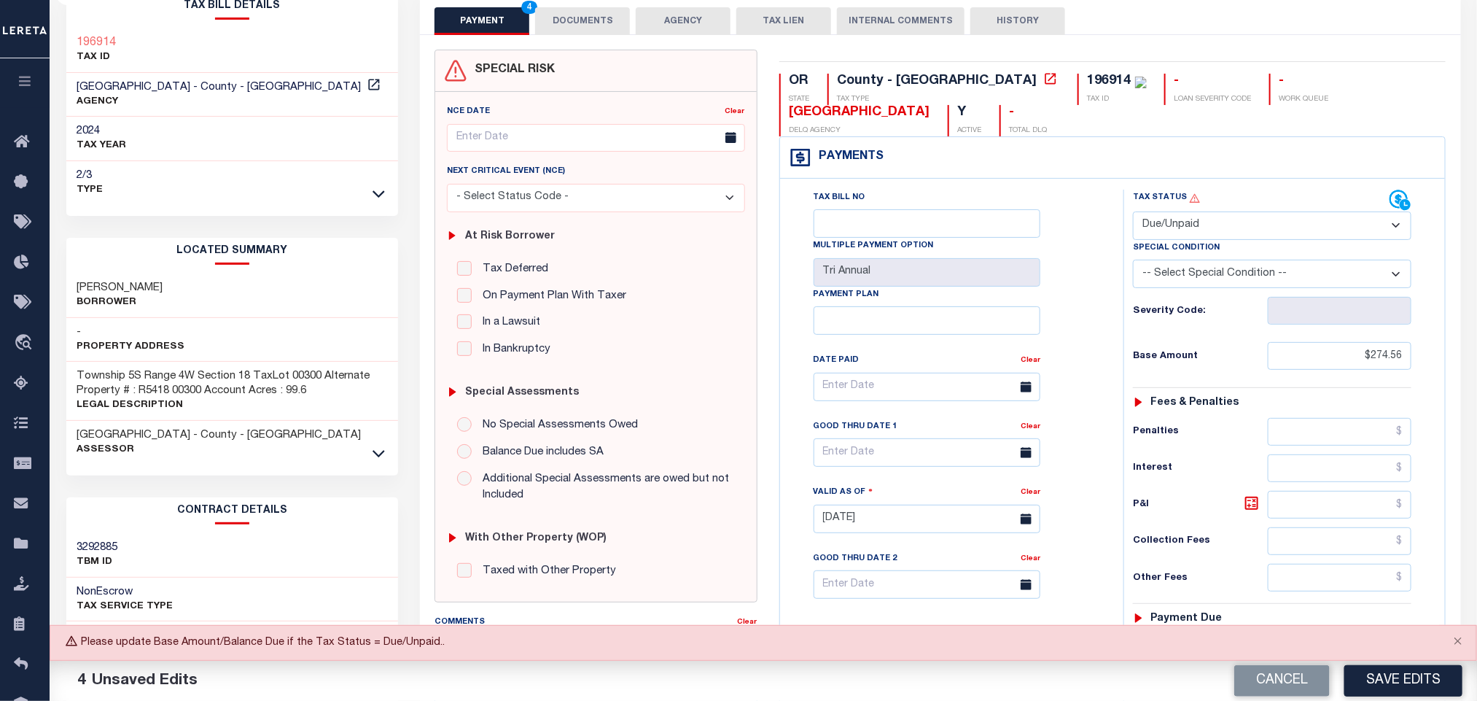
click at [1221, 236] on select "- Select Status Code - Open Due/Unpaid Paid Incomplete No Tax Due Internal Refu…" at bounding box center [1272, 225] width 278 height 28
select select "PYD"
click at [1133, 213] on select "- Select Status Code - Open Due/Unpaid Paid Incomplete No Tax Due Internal Refu…" at bounding box center [1272, 225] width 278 height 28
click at [1081, 372] on div "Tax Bill No Multiple Payment Option Tri Annual Payment Plan Clear Clear Valid a…" at bounding box center [948, 394] width 307 height 409
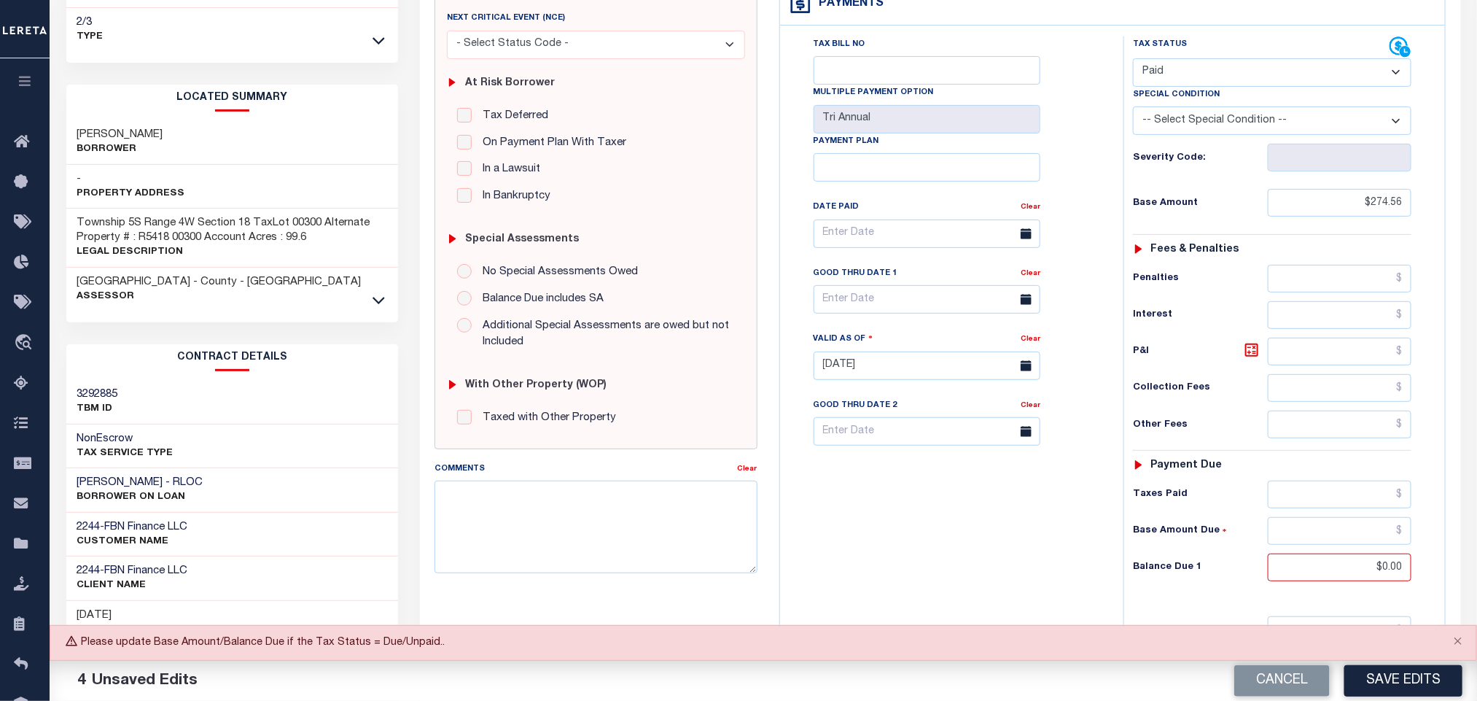
scroll to position [411, 0]
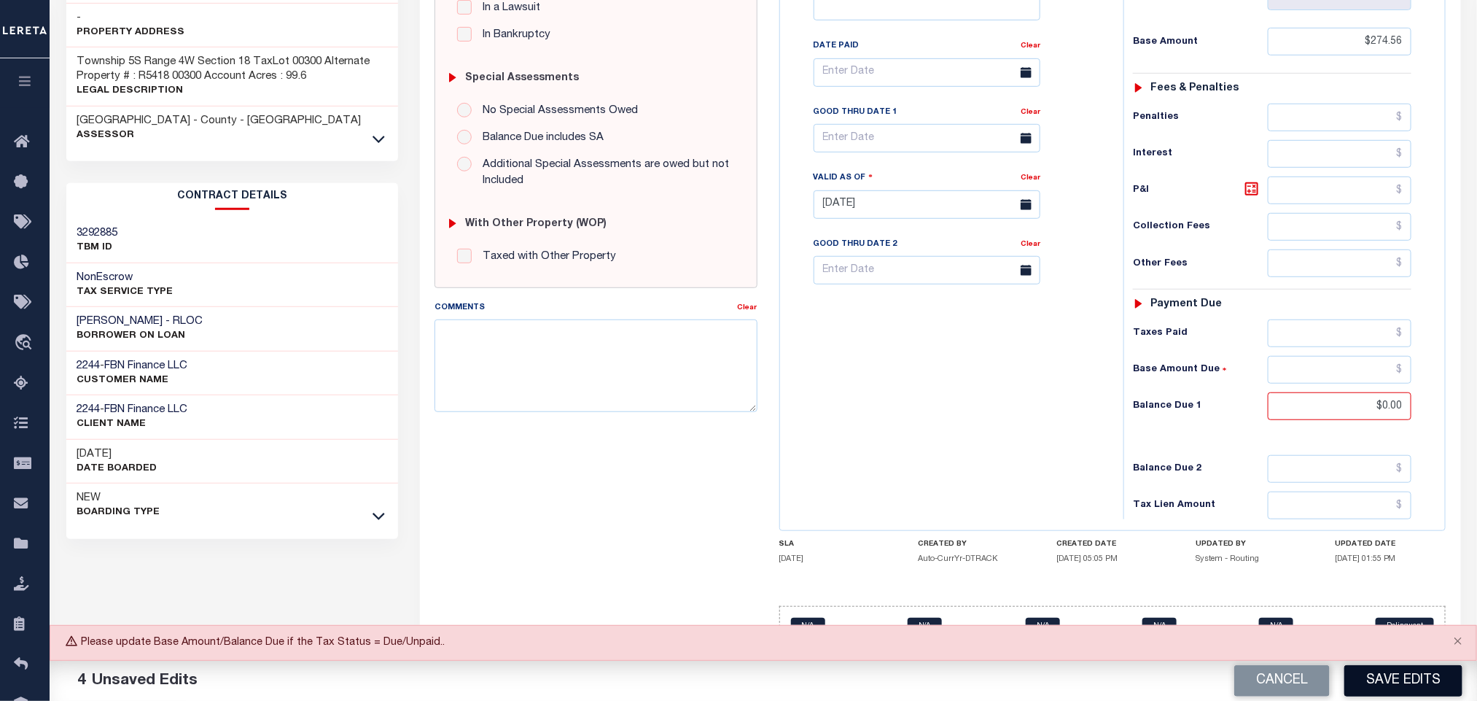
click at [1389, 691] on button "Save Edits" at bounding box center [1403, 680] width 118 height 31
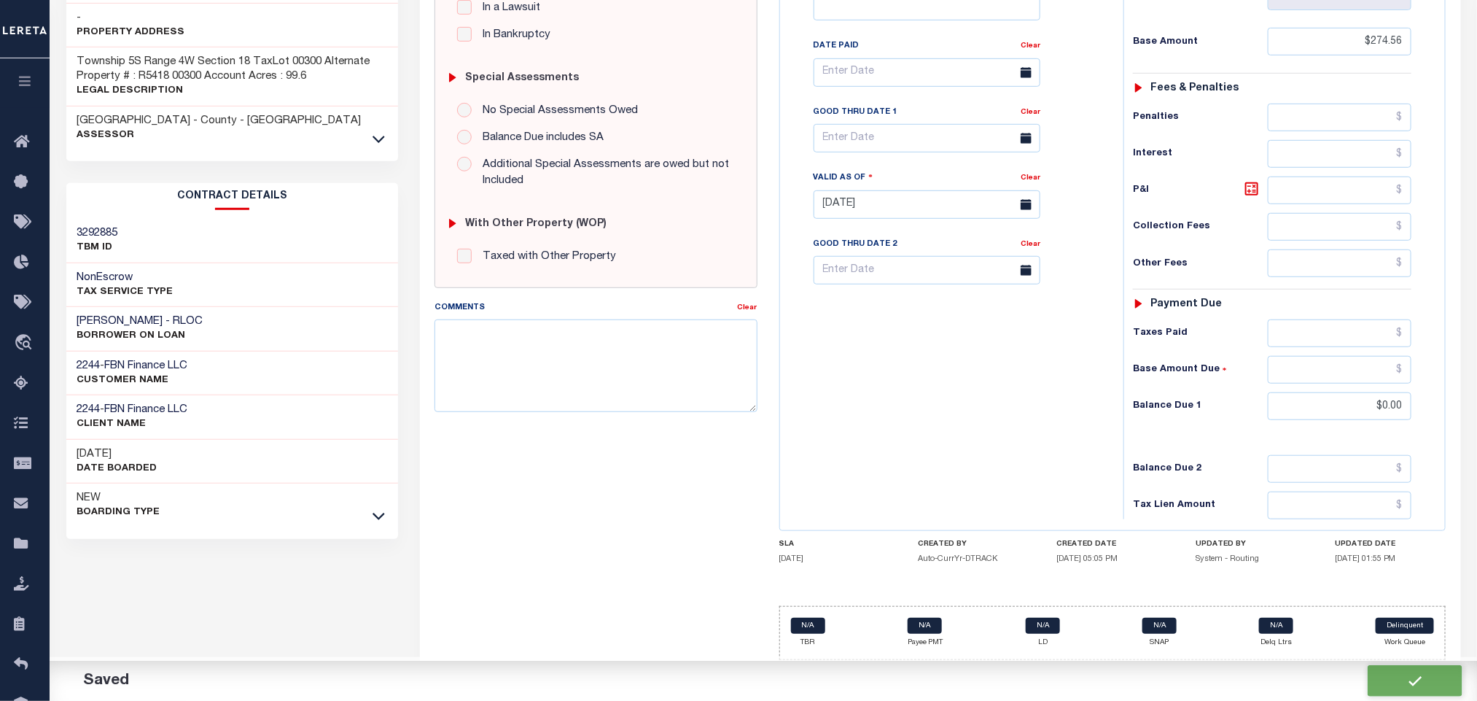
checkbox input "false"
type input "$274.56"
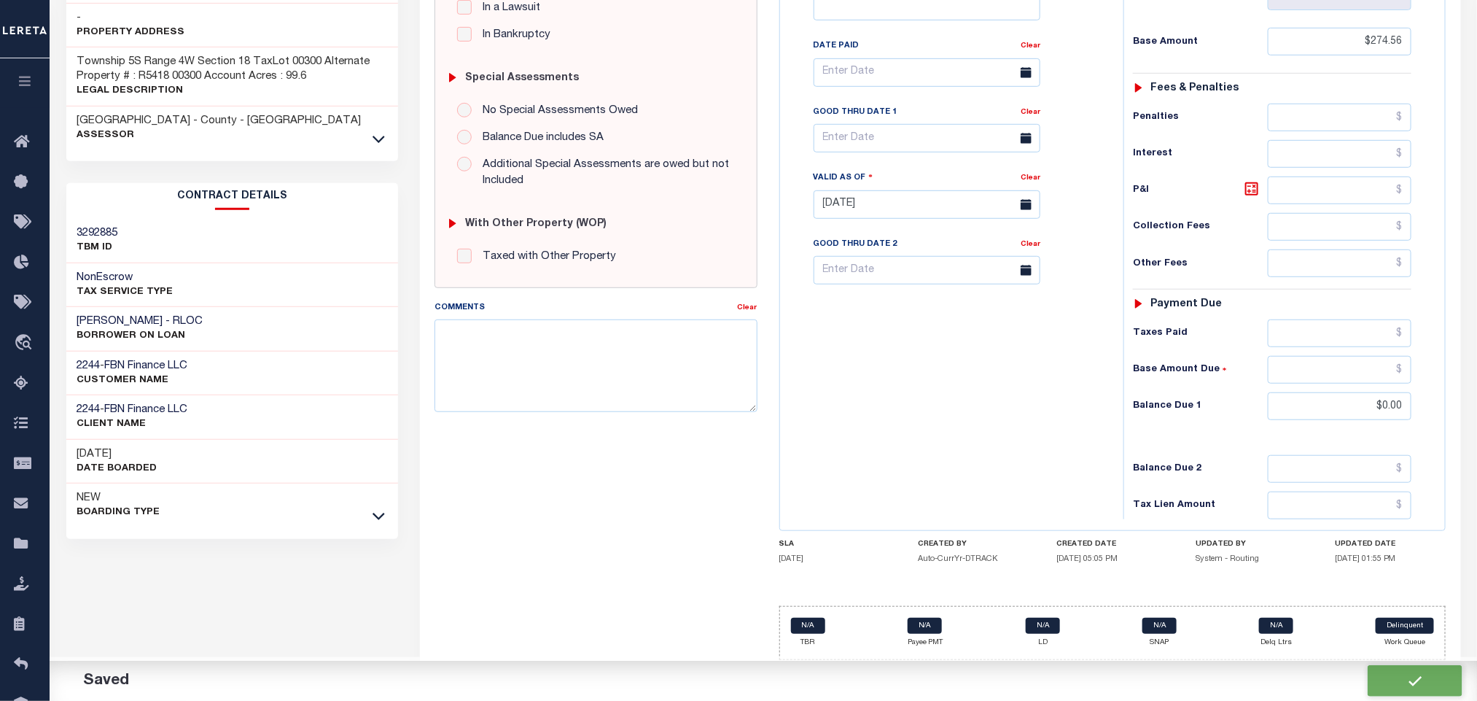
type input "$0"
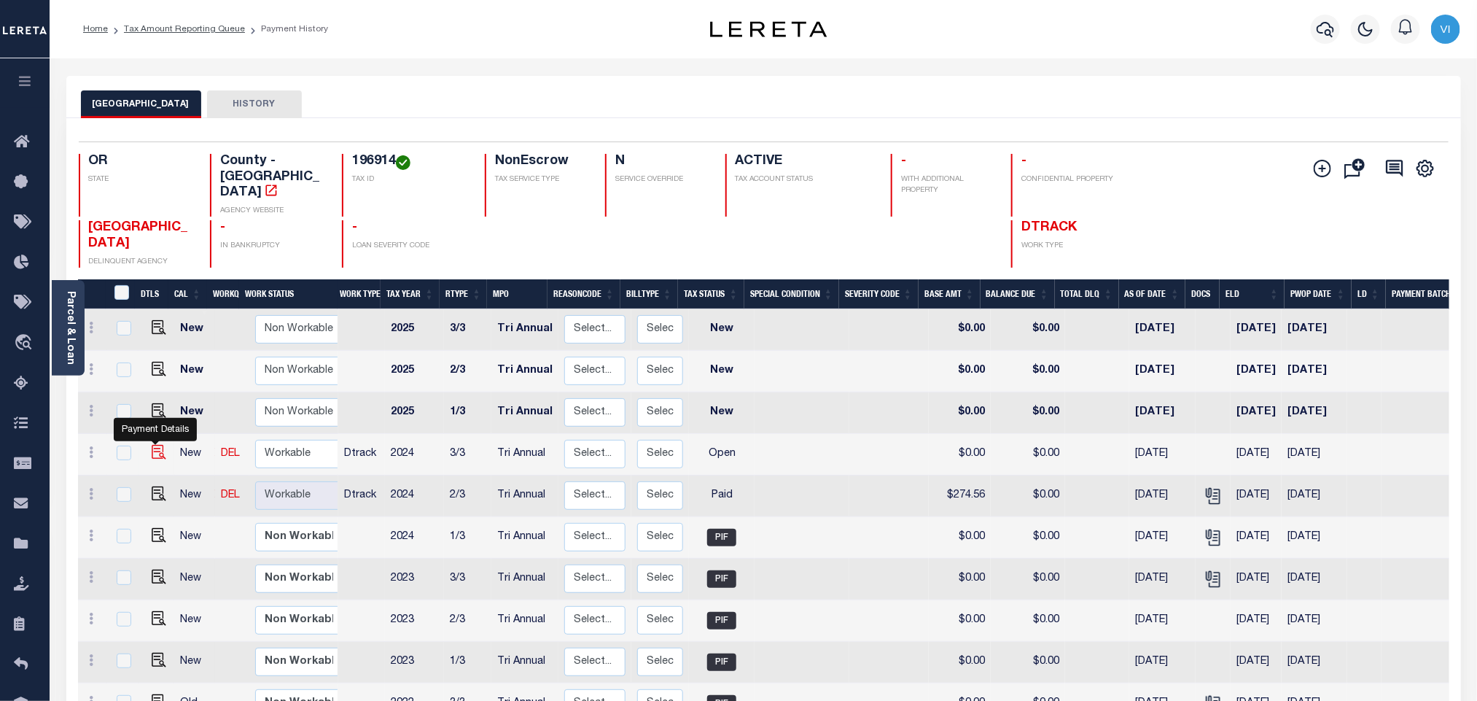
click at [152, 445] on img "" at bounding box center [159, 452] width 15 height 15
checkbox input "true"
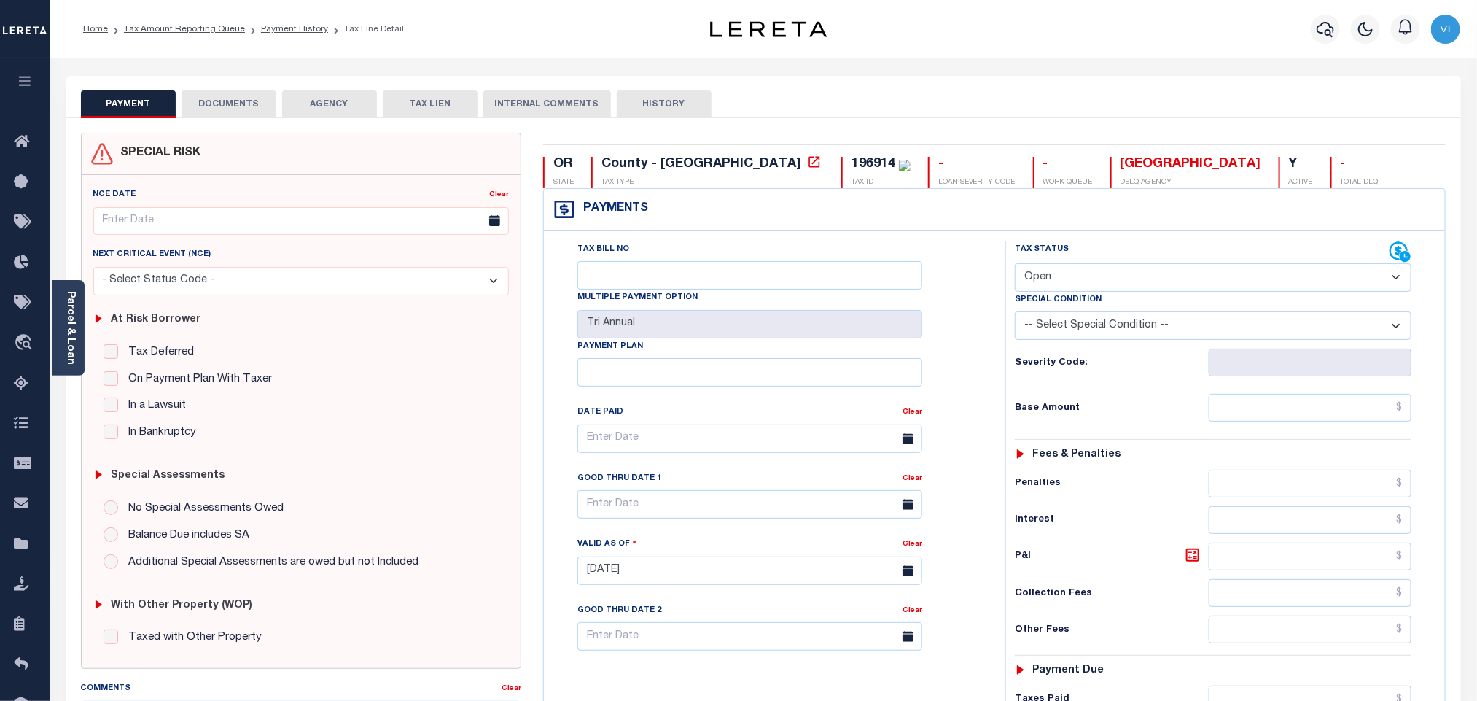
click at [1037, 287] on select "- Select Status Code - Open Due/Unpaid Paid Incomplete No Tax Due Internal Refu…" at bounding box center [1213, 277] width 397 height 28
select select "PYD"
click at [1015, 265] on select "- Select Status Code - Open Due/Unpaid Paid Incomplete No Tax Due Internal Refu…" at bounding box center [1213, 277] width 397 height 28
type input "[DATE]"
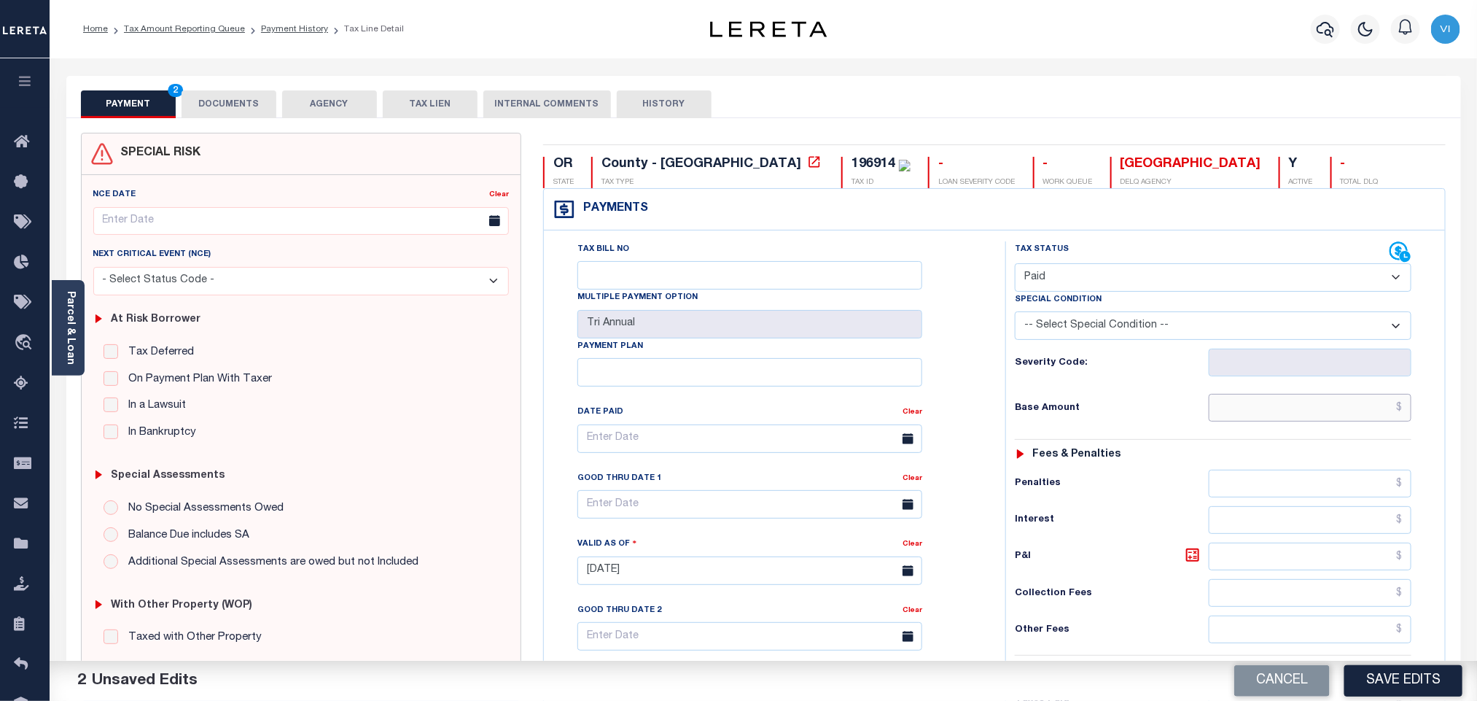
click at [1375, 418] on input "text" at bounding box center [1310, 408] width 203 height 28
paste input "274.56"
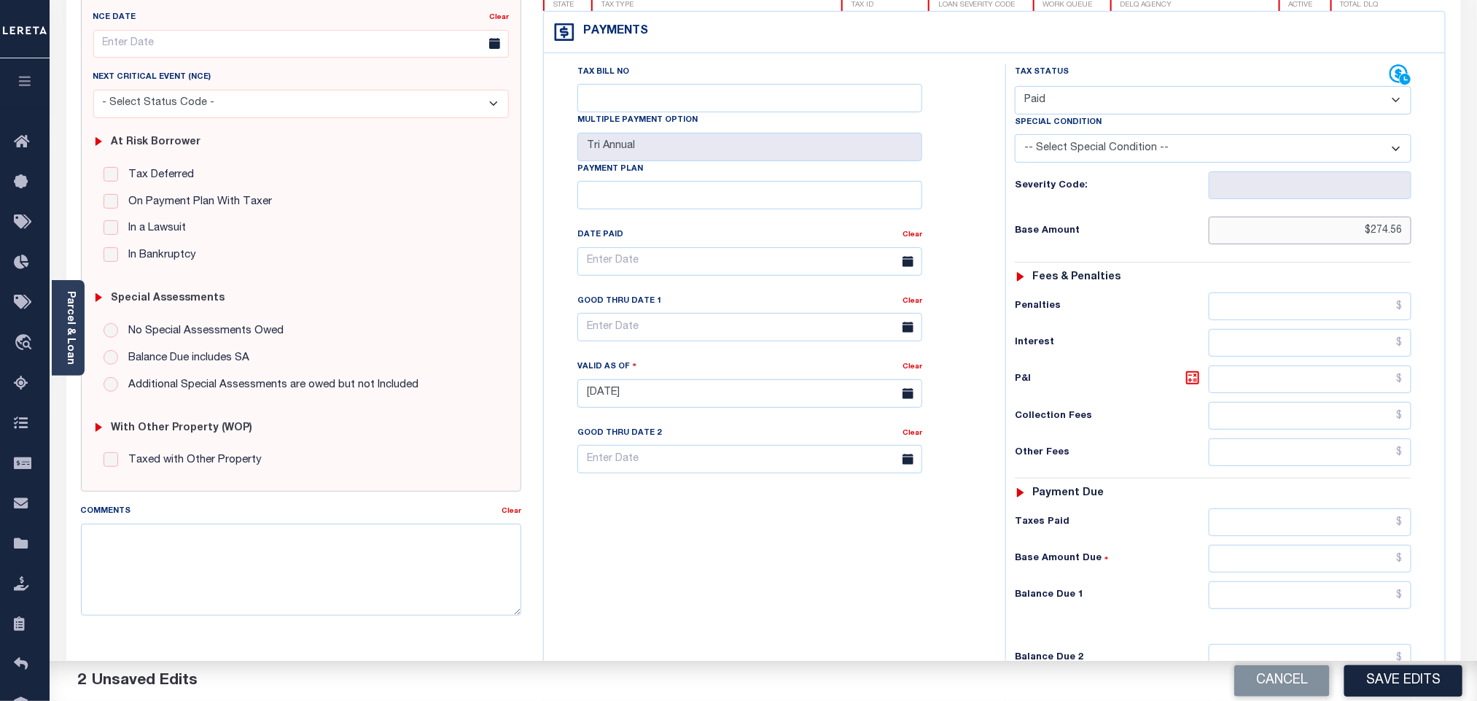
scroll to position [383, 0]
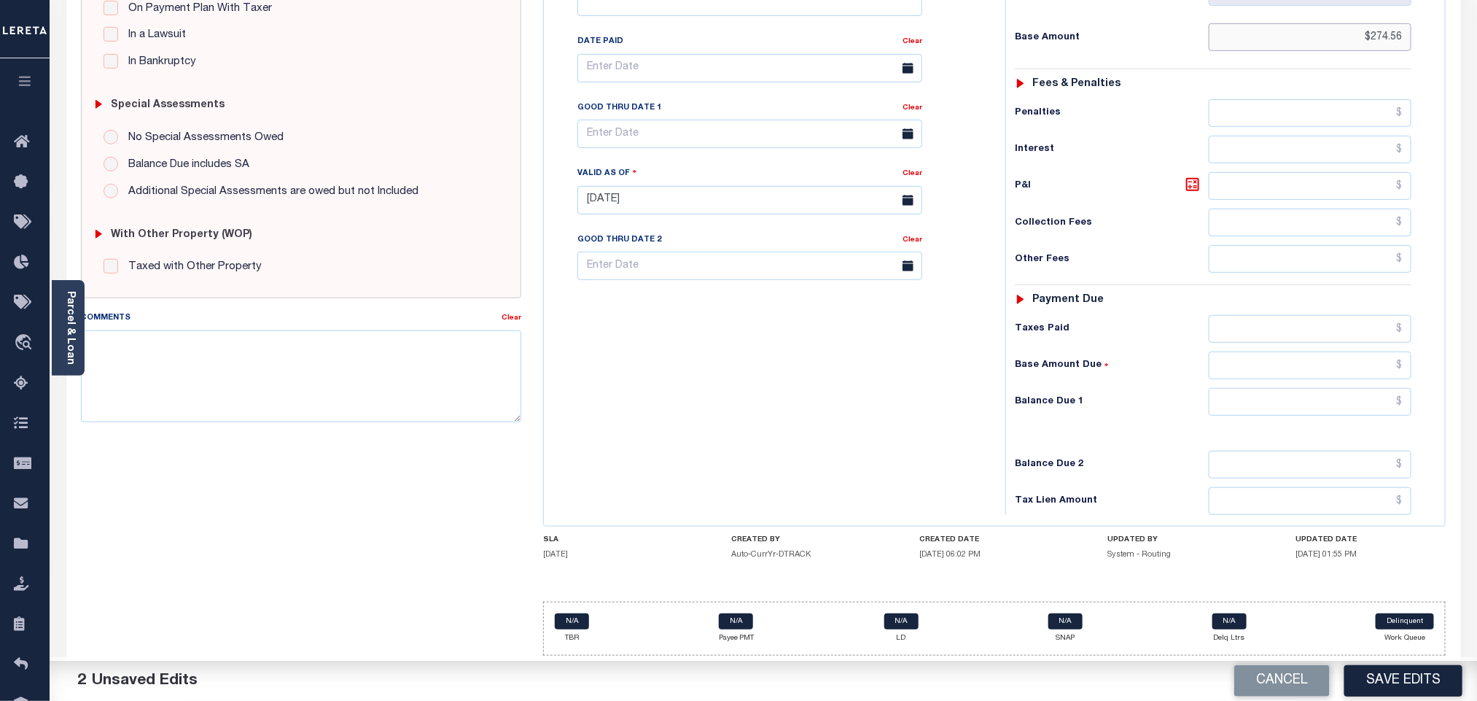
type input "$274.56"
click at [1310, 405] on input "text" at bounding box center [1310, 402] width 203 height 28
type input "$0.00"
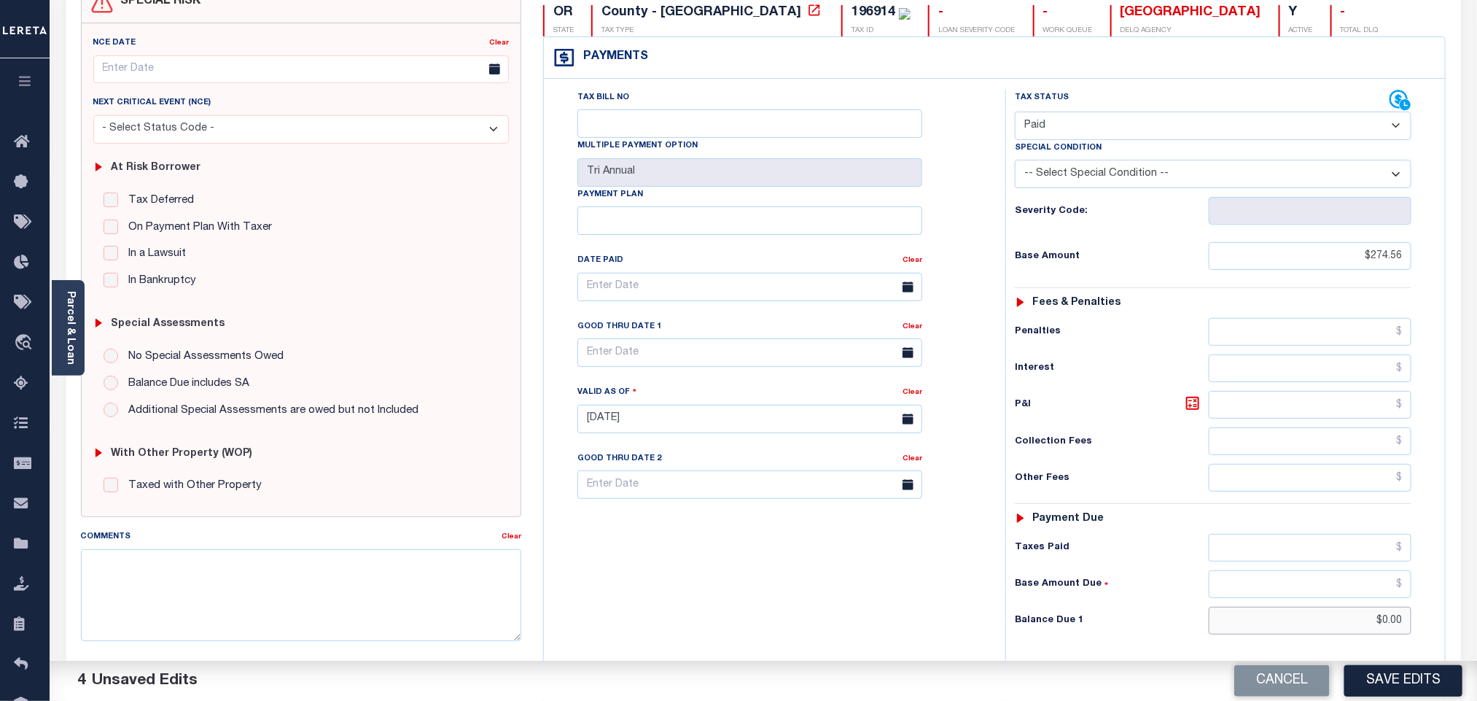
scroll to position [0, 0]
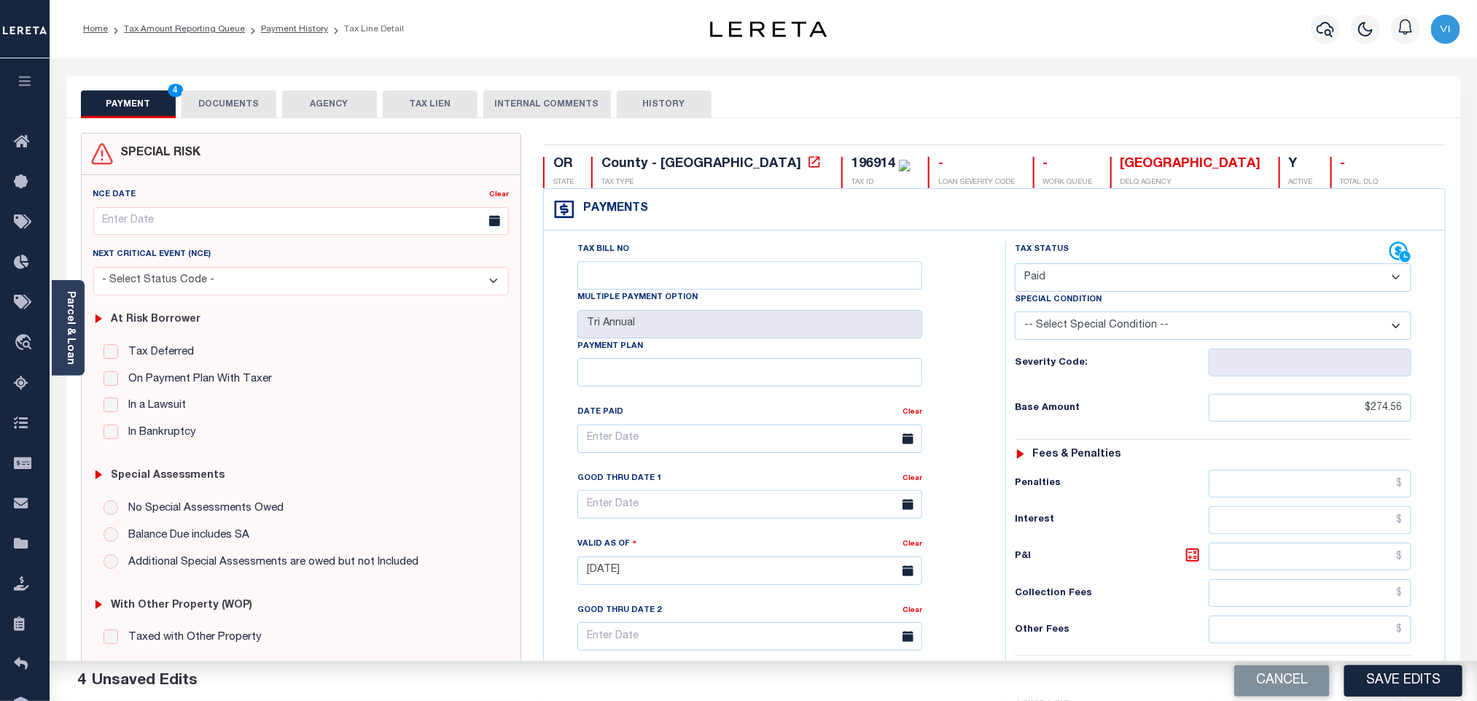
click at [243, 95] on button "DOCUMENTS" at bounding box center [229, 104] width 95 height 28
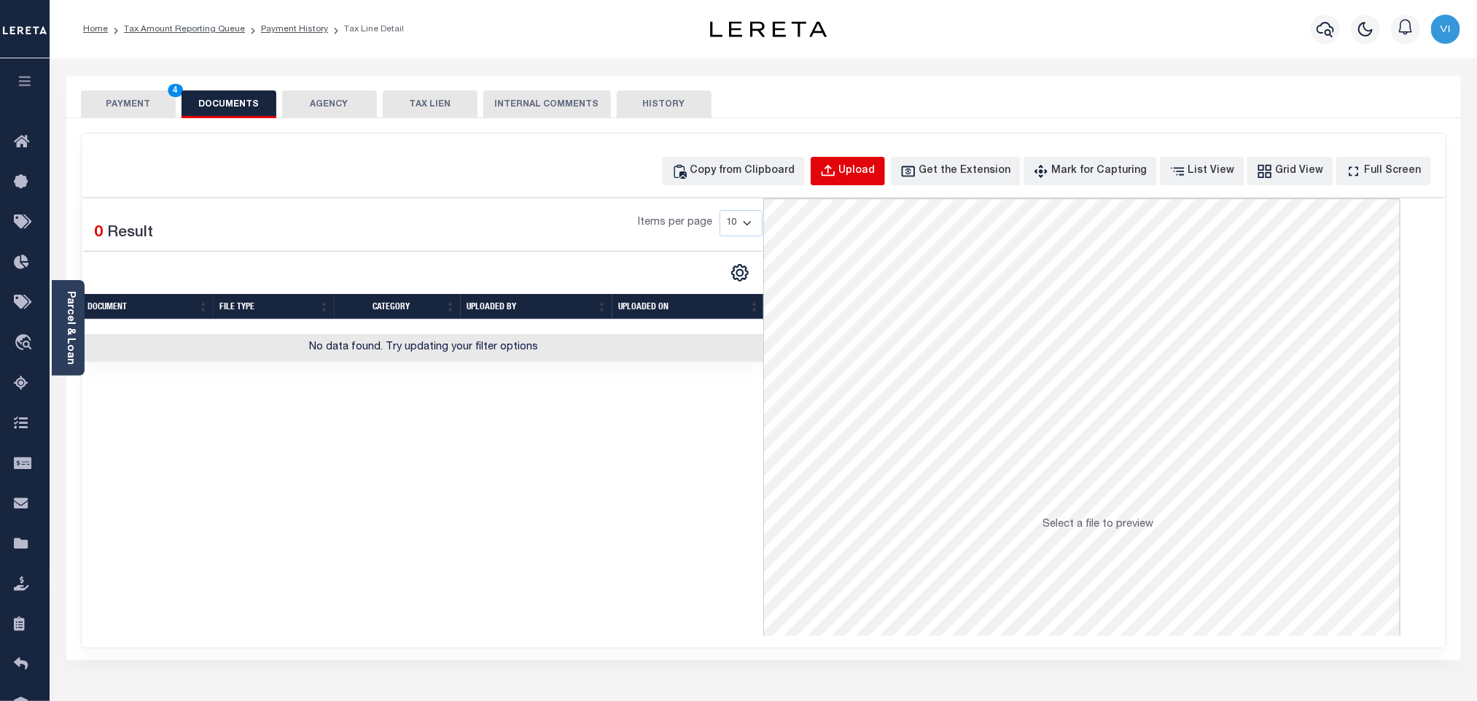
click at [875, 168] on div "Upload" at bounding box center [857, 171] width 36 height 16
select select "POP"
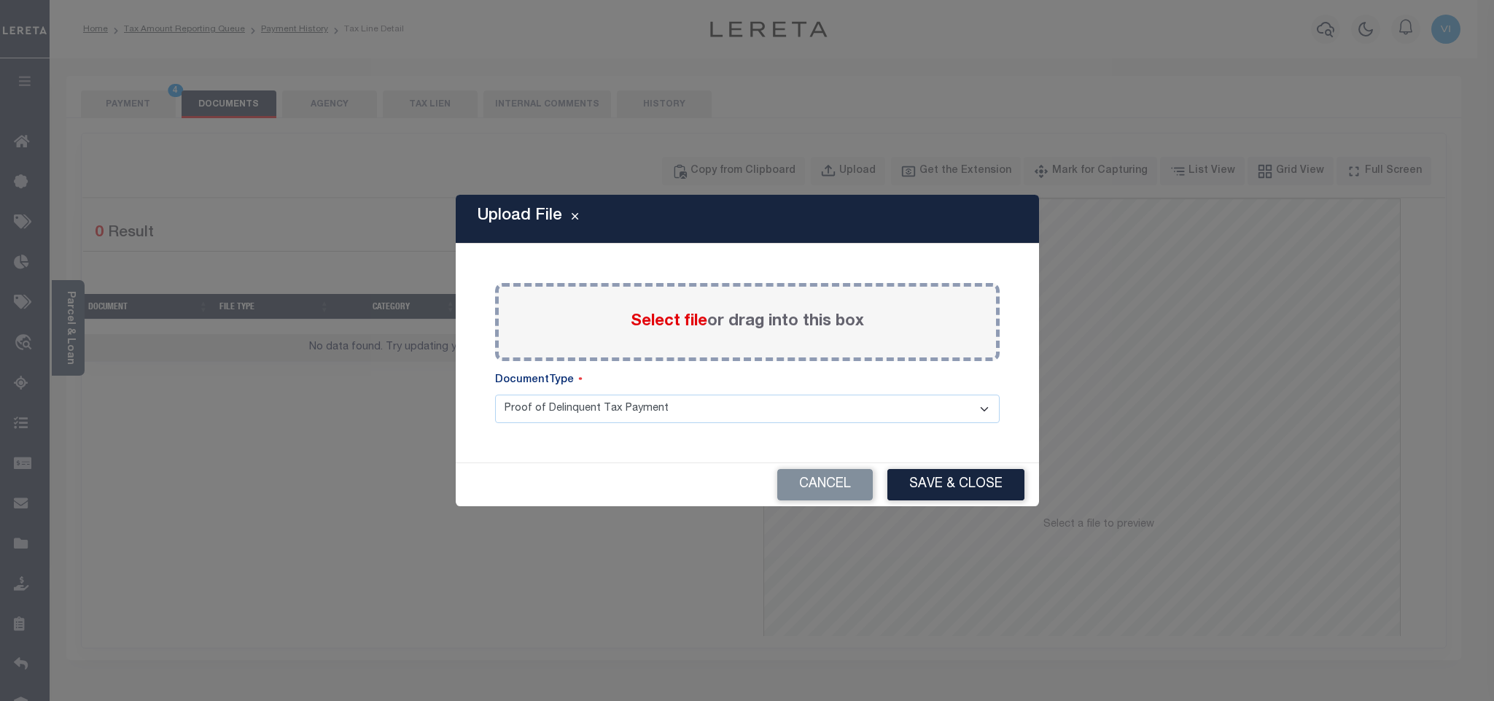
click at [663, 321] on span "Select file" at bounding box center [669, 321] width 77 height 16
click input "Select file or drag into this box"
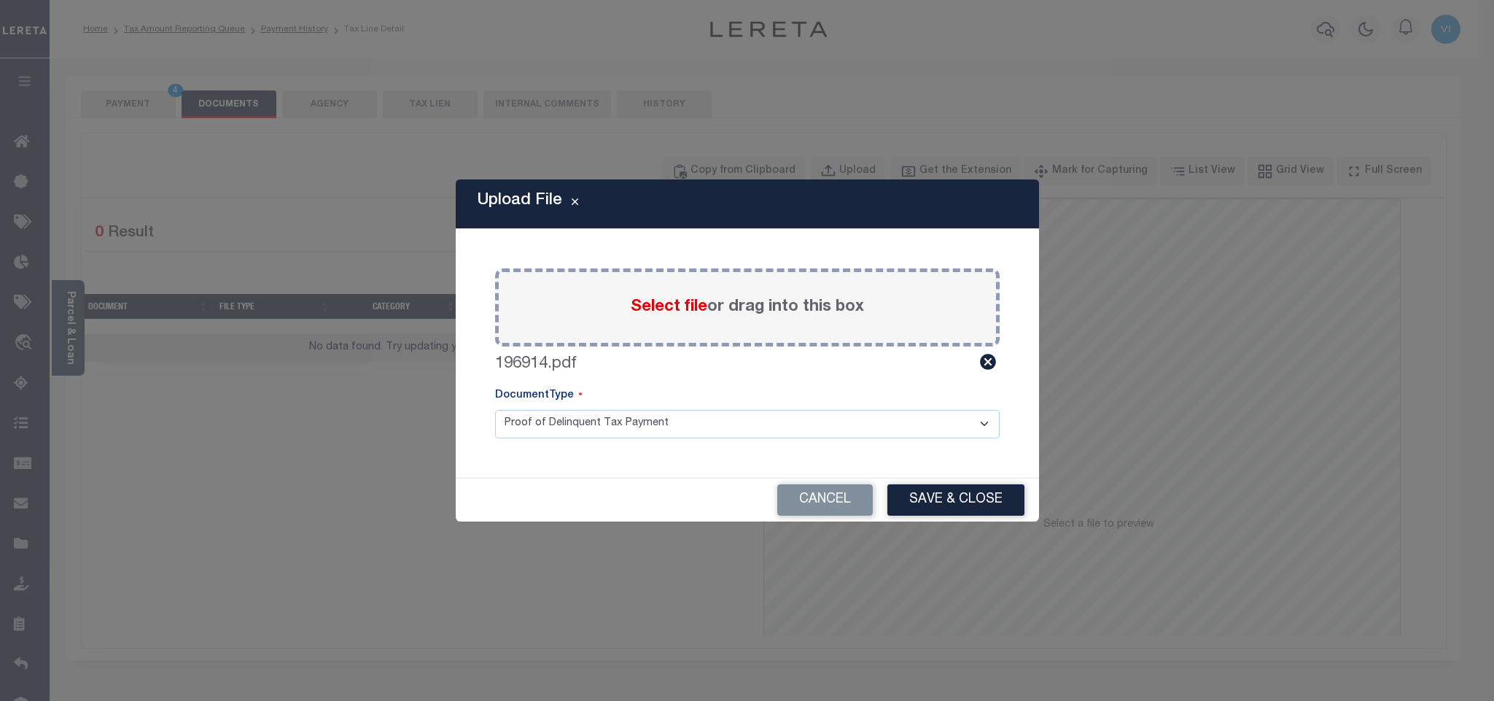
click select "Proof of Delinquent Tax Payment"
click button "Save & Close"
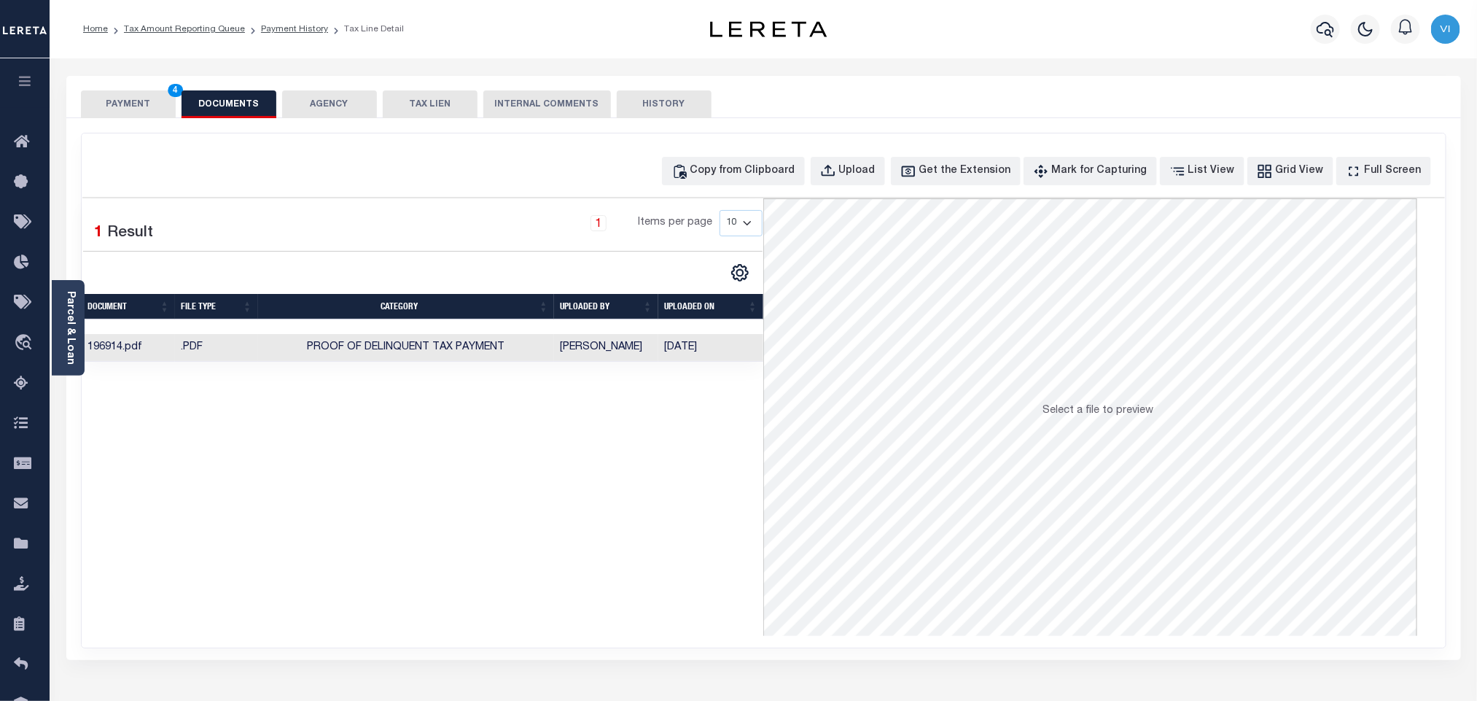
click button "PAYMENT 4"
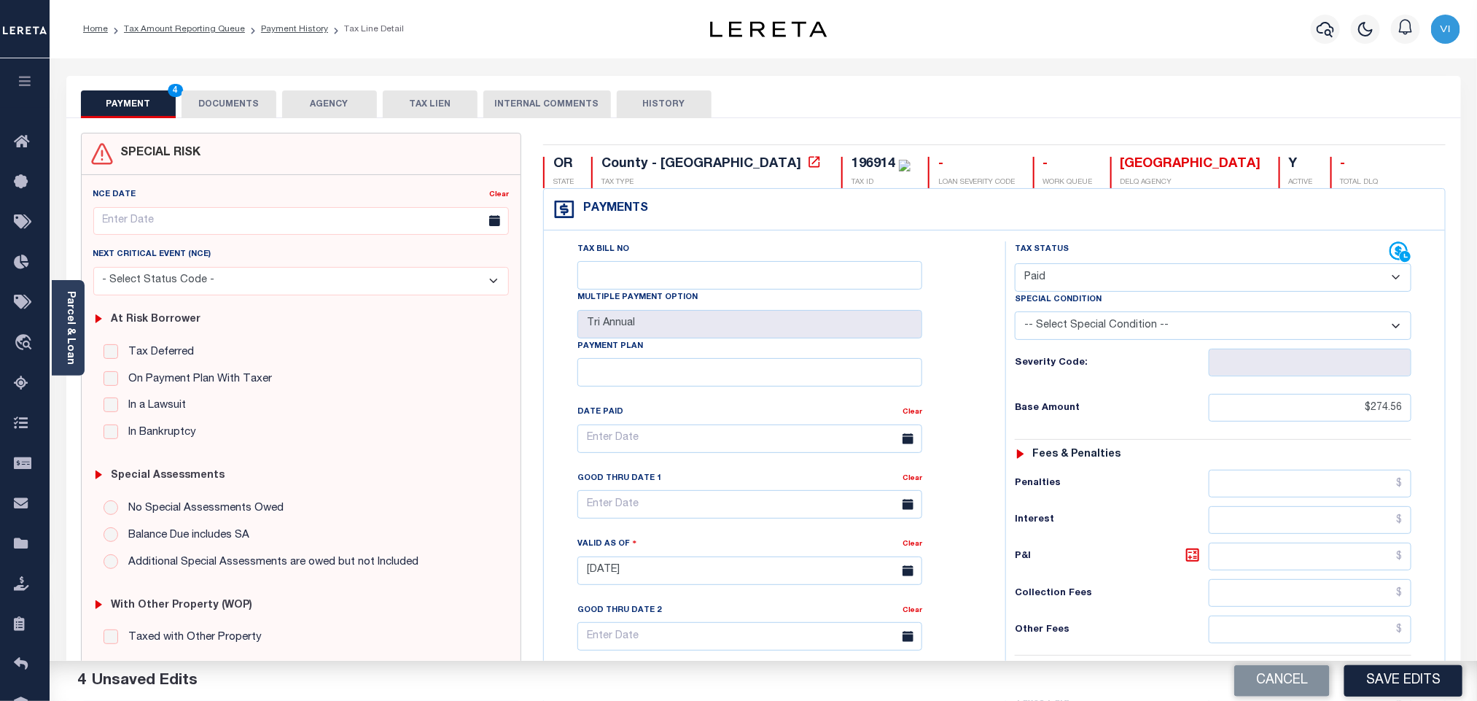
click select "- Select Status Code - Open Due/Unpaid Paid Incomplete No Tax Due Internal Refu…"
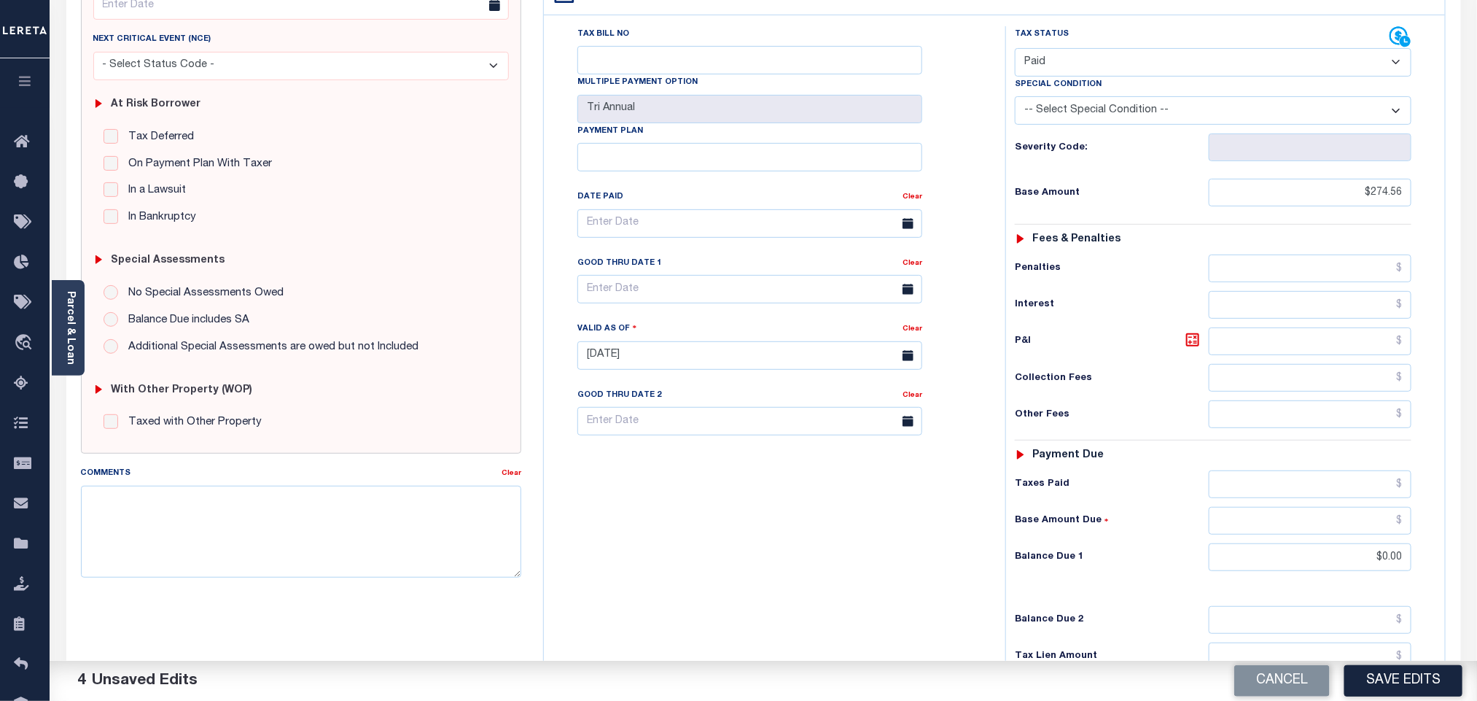
scroll to position [379, 0]
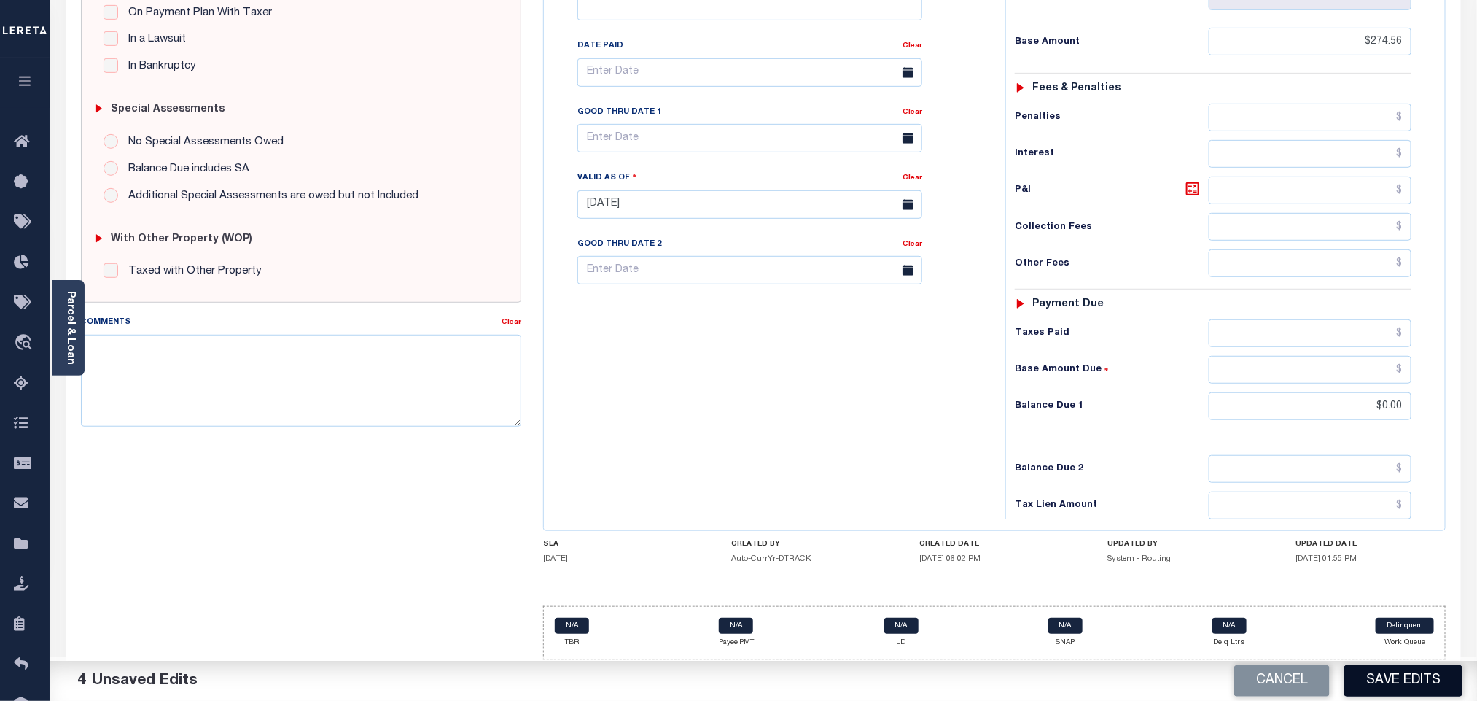
click button "Save Edits"
checkbox input "false"
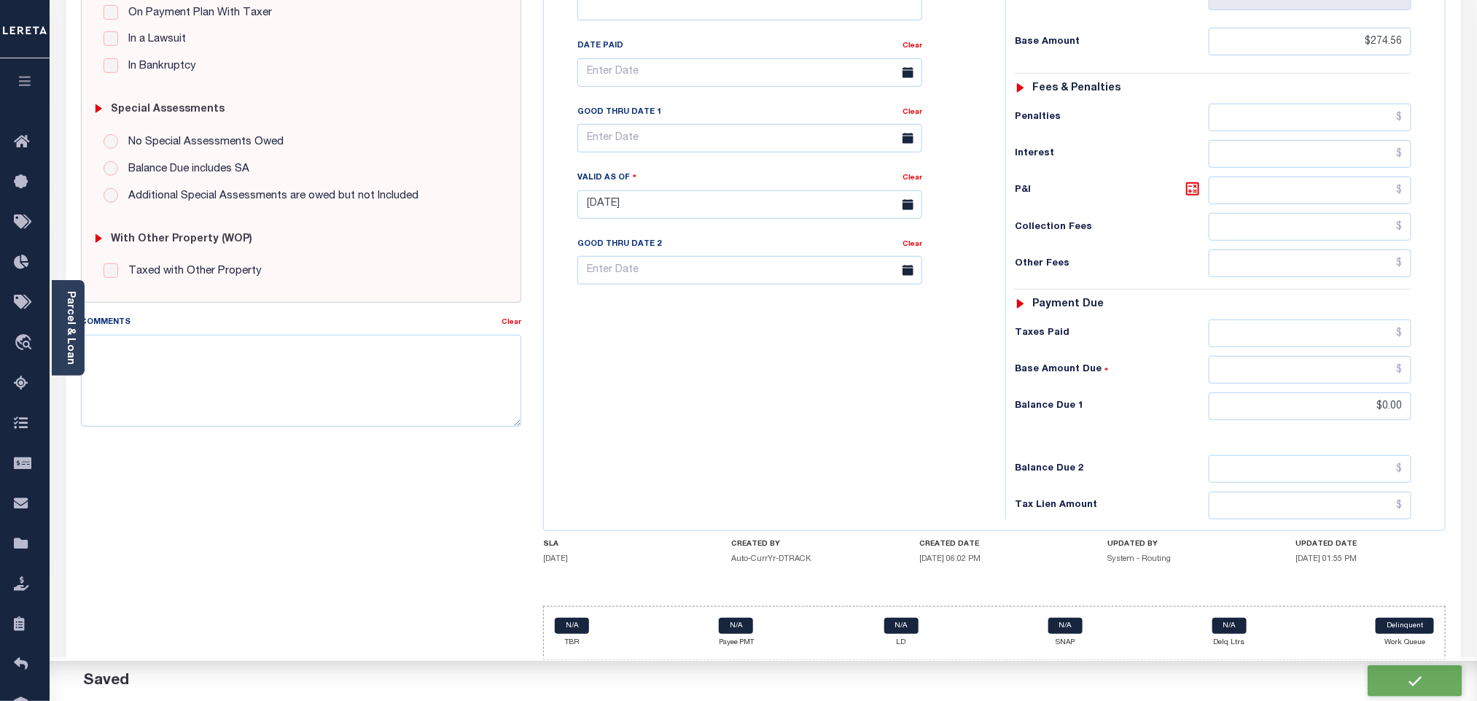
type input "$274.56"
type input "$0"
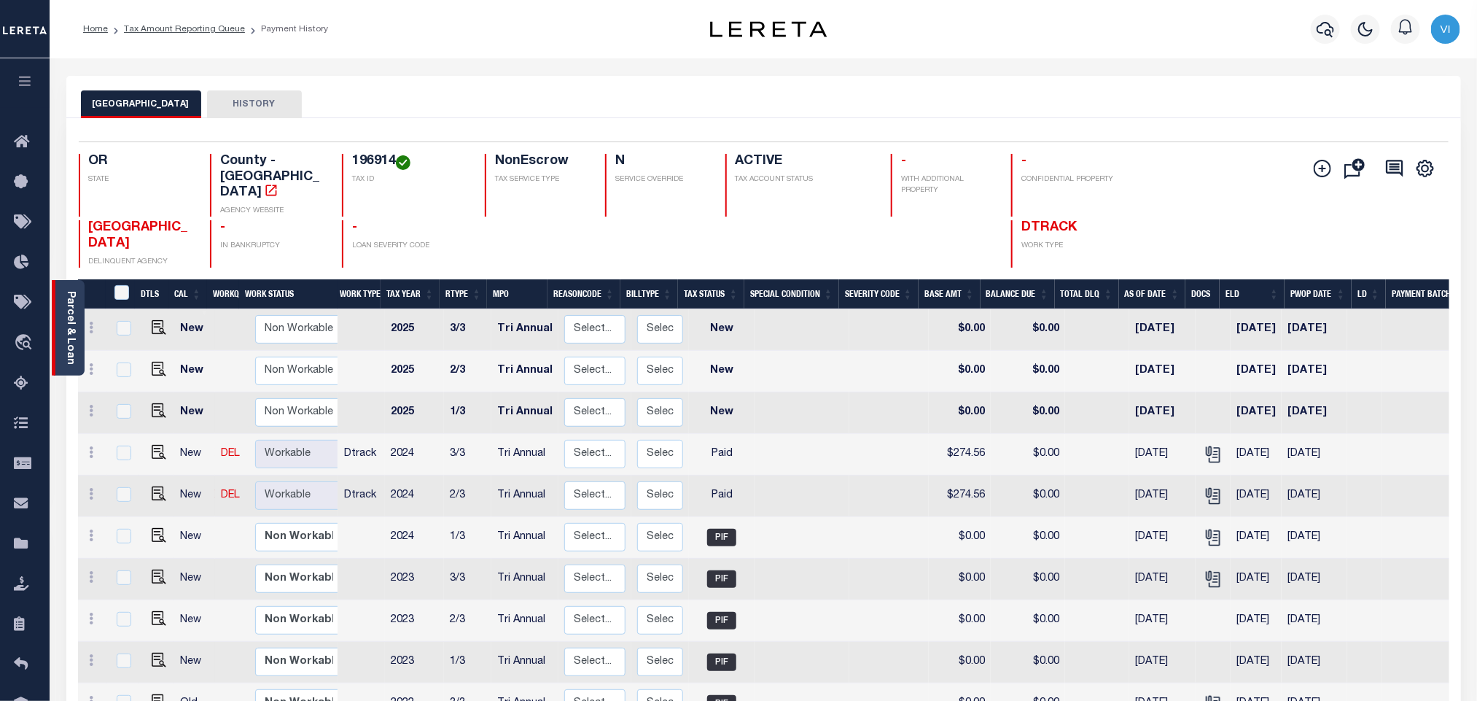
click at [77, 330] on div "Parcel & Loan" at bounding box center [68, 327] width 33 height 95
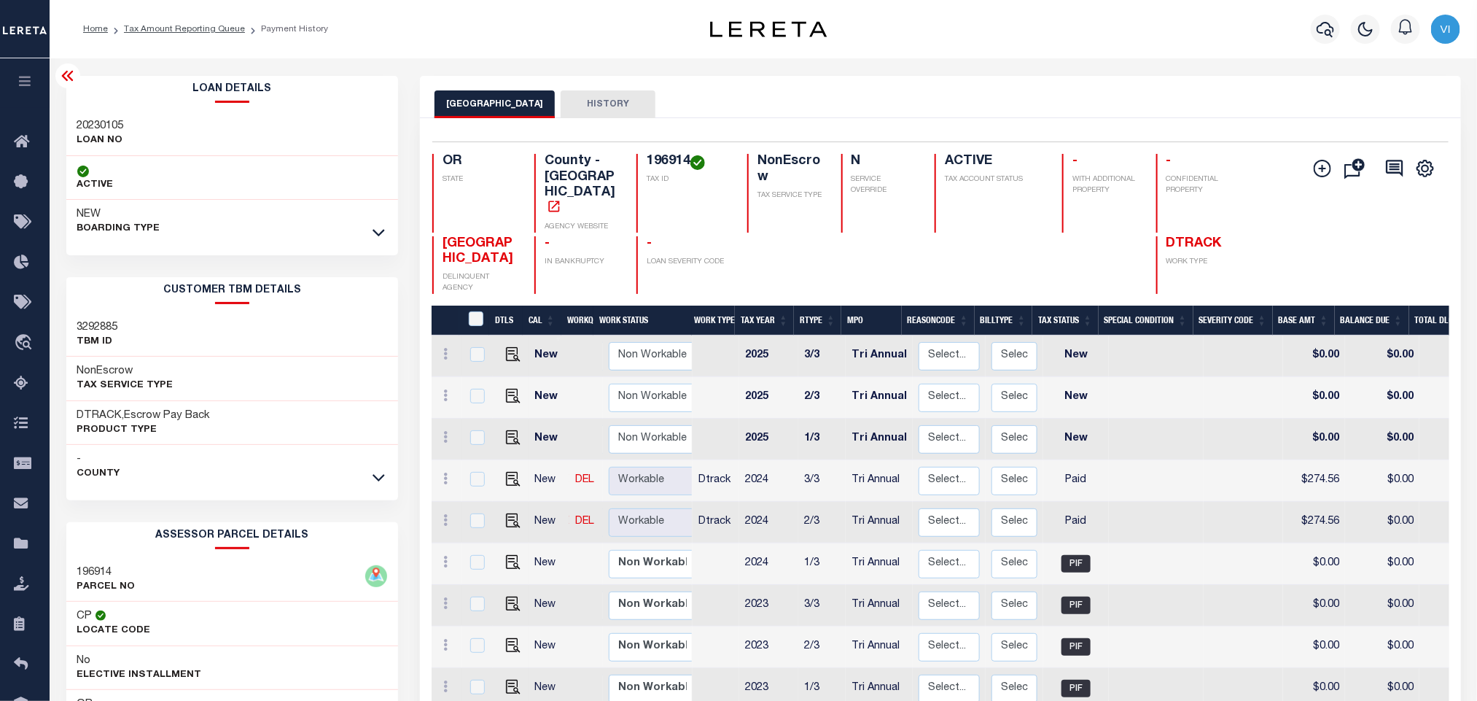
click at [87, 125] on h3 "20230105" at bounding box center [100, 126] width 47 height 15
copy h3 "20230105"
click at [648, 154] on h4 "196914" at bounding box center [688, 162] width 83 height 16
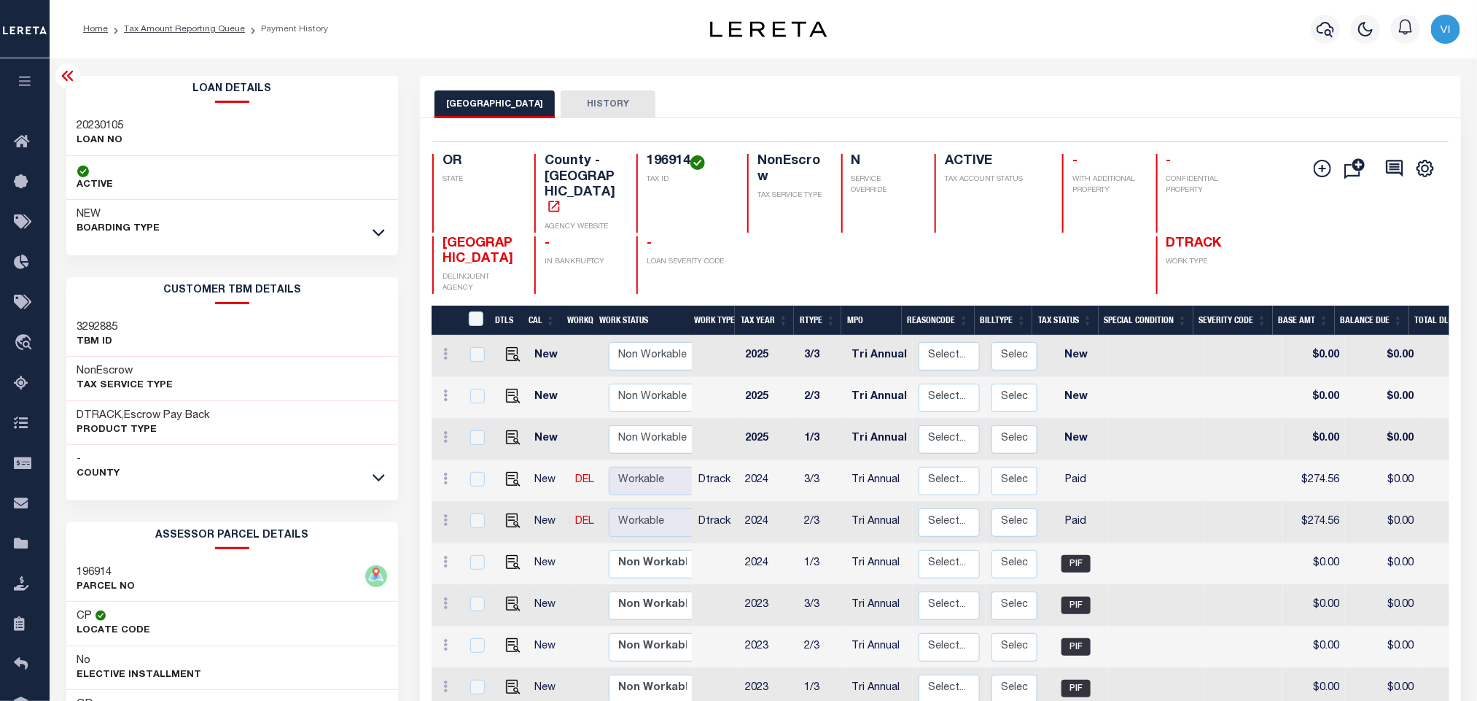
copy h4 "196914"
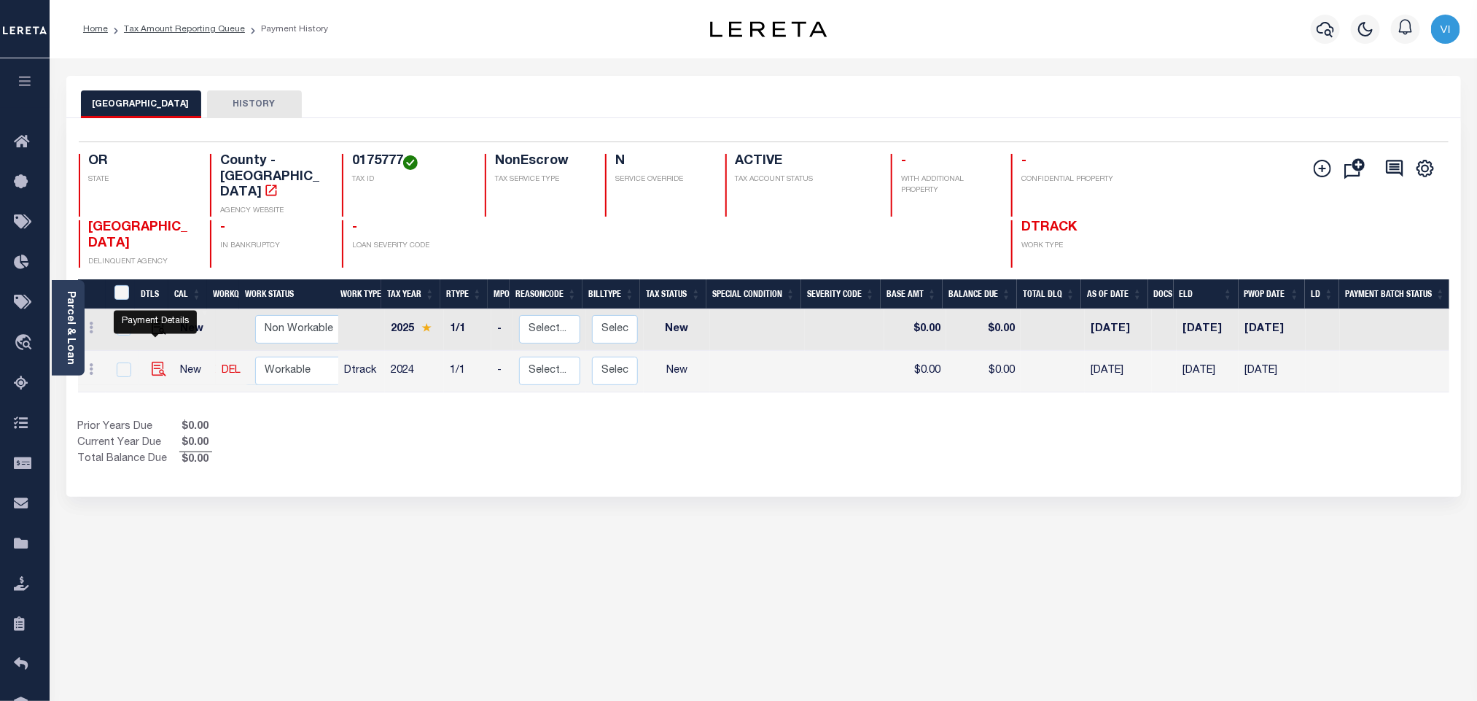
click at [154, 362] on img "" at bounding box center [159, 369] width 15 height 15
checkbox input "true"
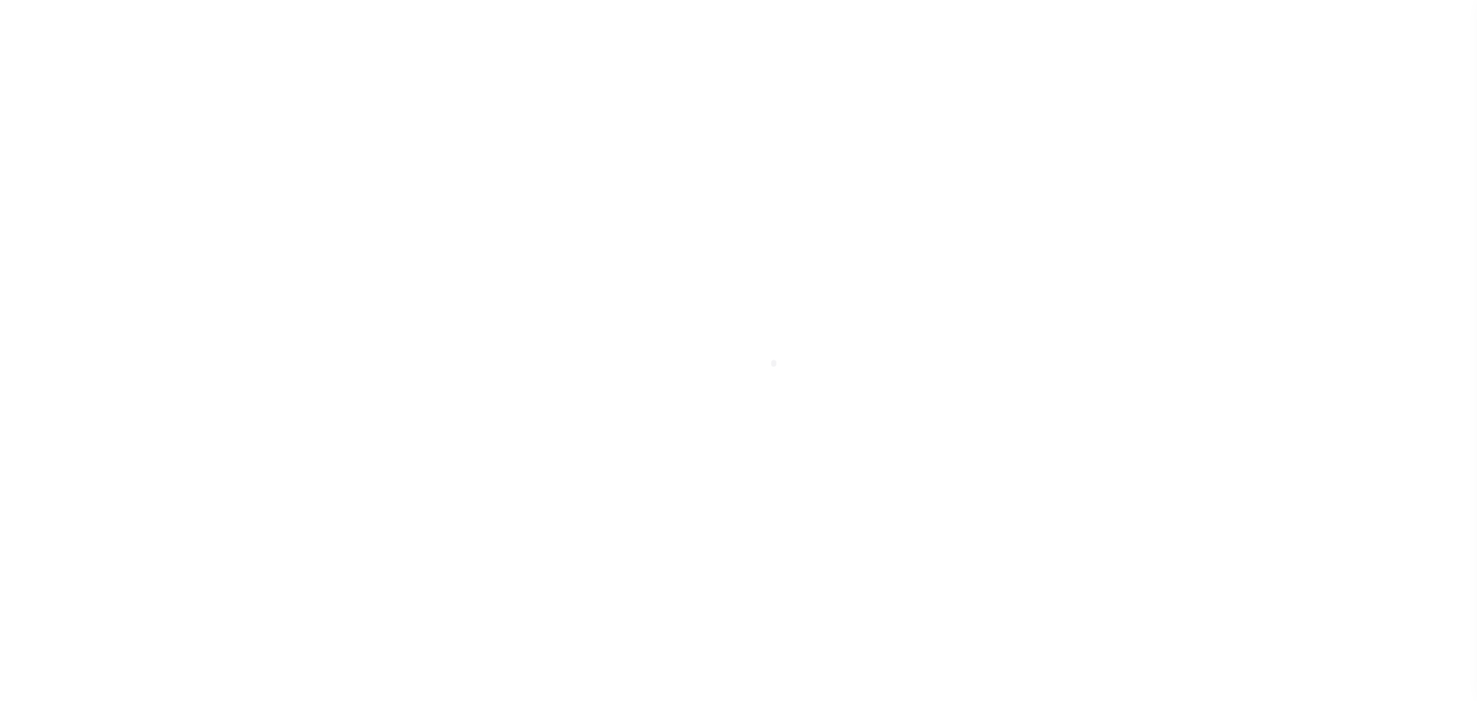
select select "NW2"
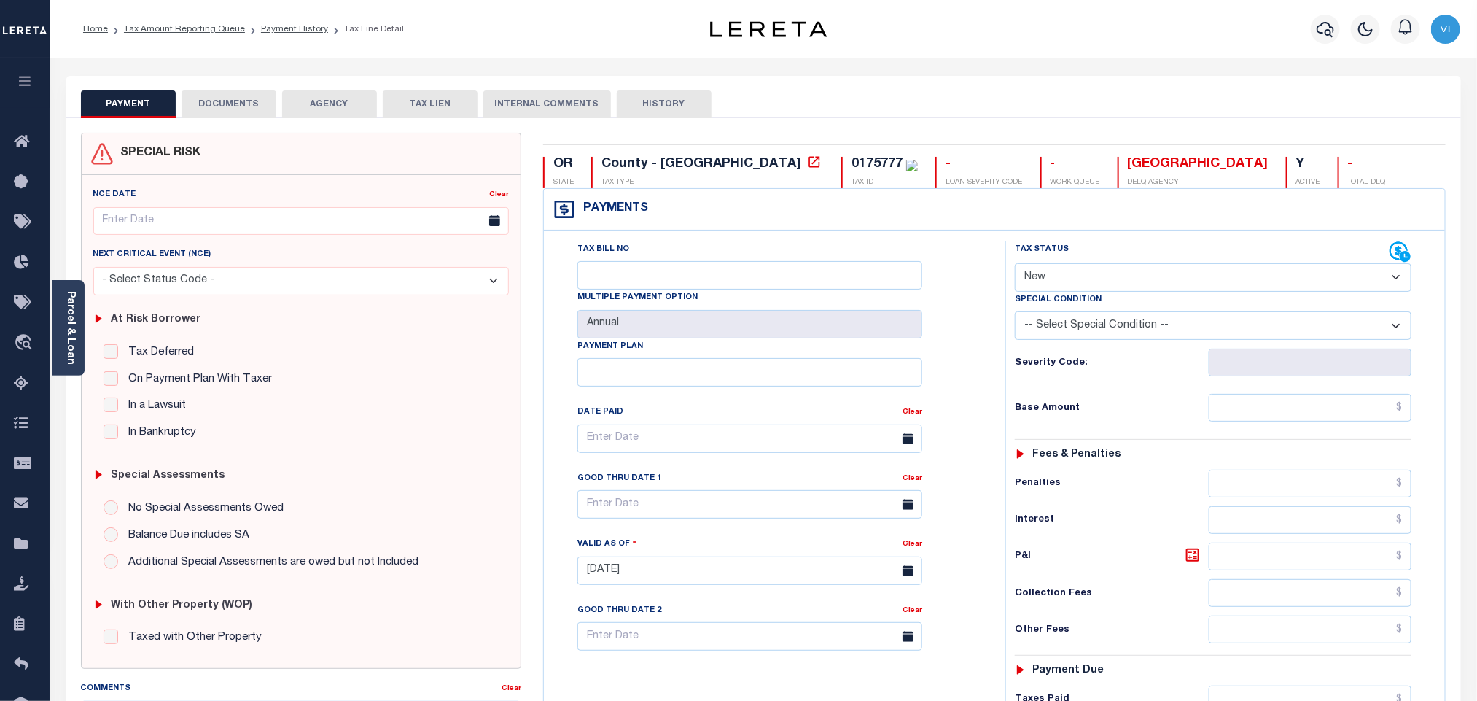
click at [851, 163] on div "0175777" at bounding box center [876, 163] width 51 height 13
copy div "0175777"
click at [222, 106] on button "DOCUMENTS" at bounding box center [229, 104] width 95 height 28
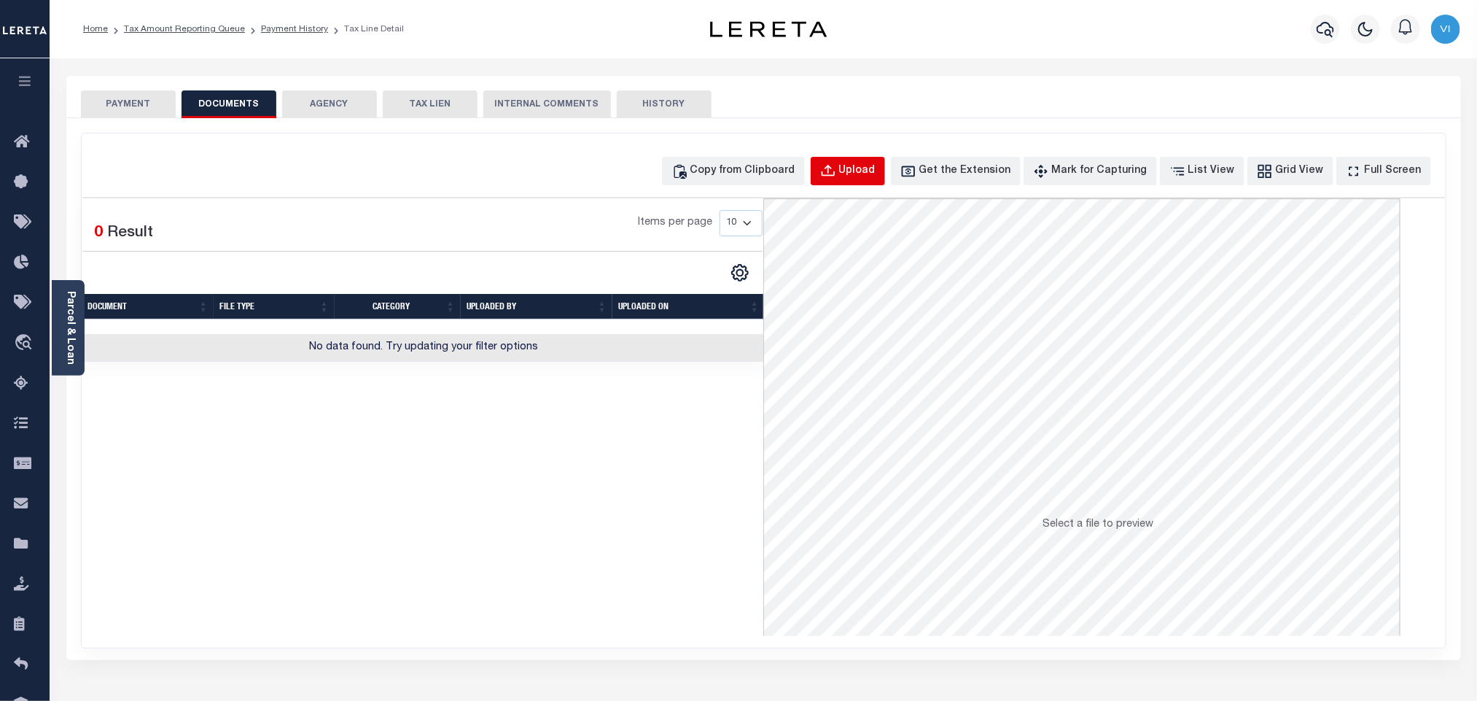
click at [885, 184] on button "Upload" at bounding box center [848, 171] width 74 height 28
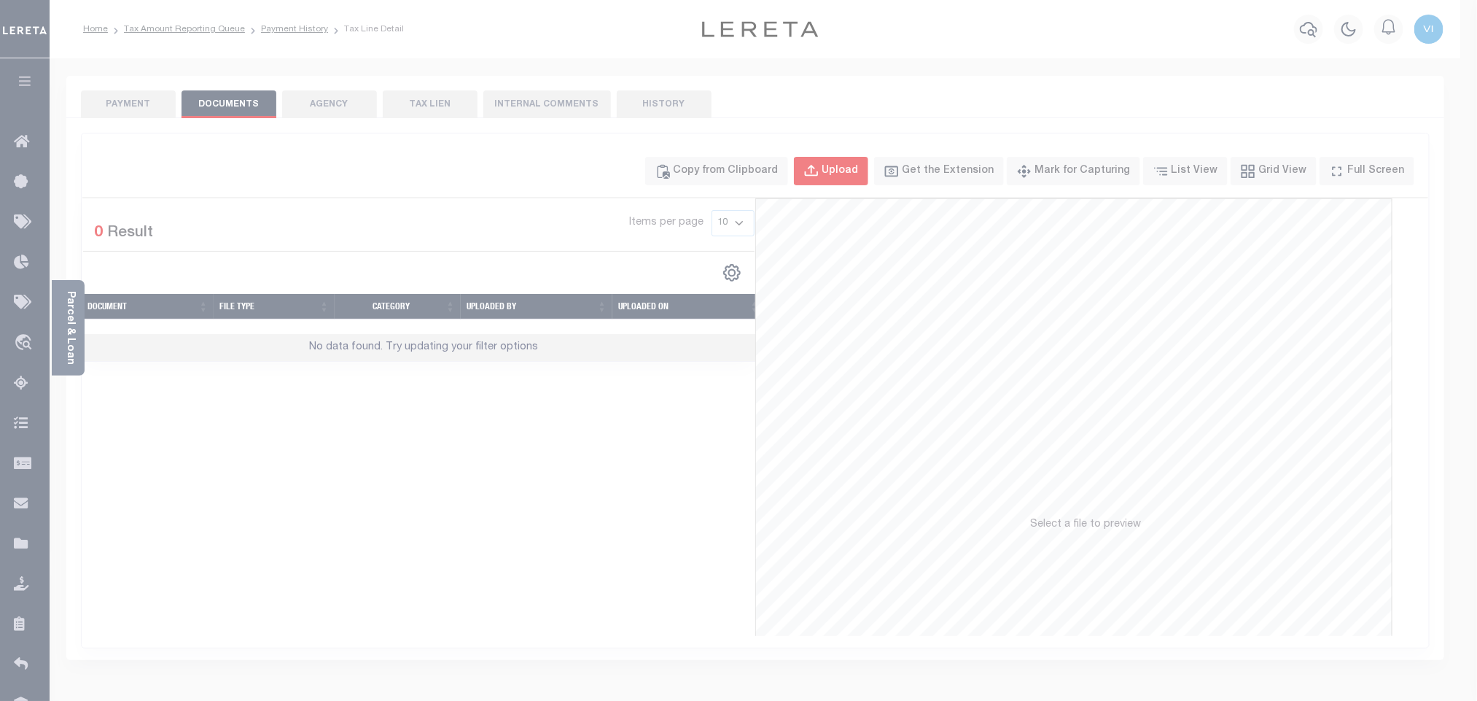
select select "POP"
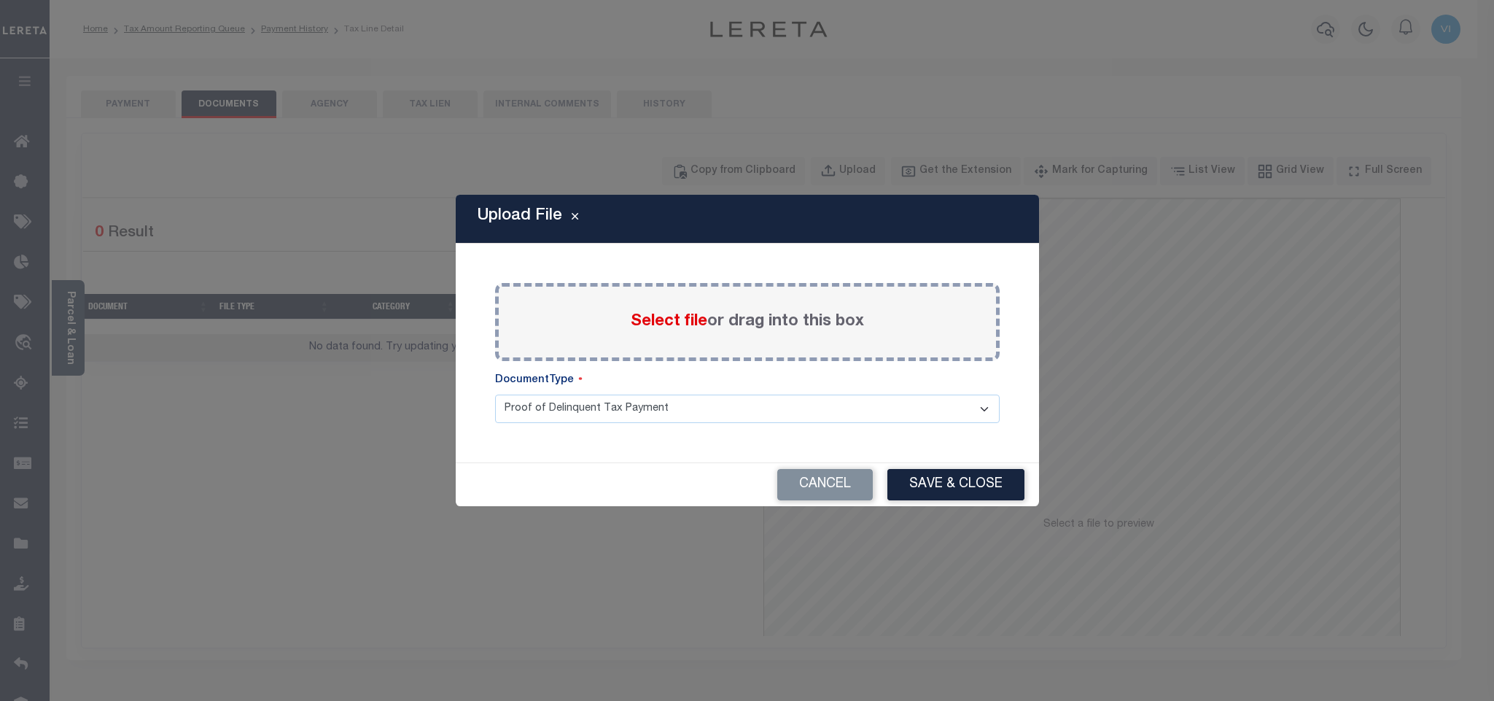
click at [661, 326] on span "Select file" at bounding box center [669, 321] width 77 height 16
click at [0, 0] on input "Select file or drag into this box" at bounding box center [0, 0] width 0 height 0
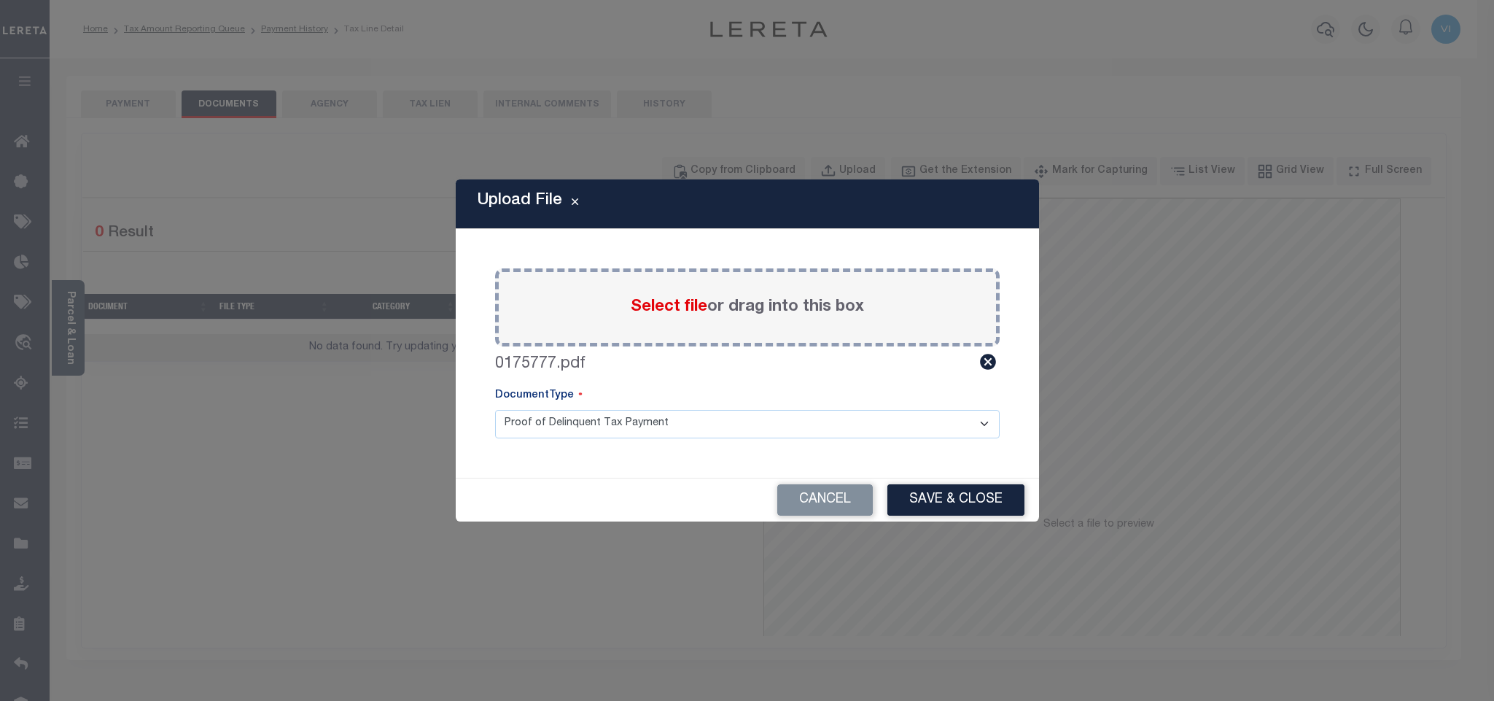
click at [523, 422] on select "Proof of Delinquent Tax Payment" at bounding box center [747, 424] width 504 height 28
click at [495, 410] on select "Proof of Delinquent Tax Payment" at bounding box center [747, 424] width 504 height 28
click at [961, 501] on button "Save & Close" at bounding box center [955, 499] width 137 height 31
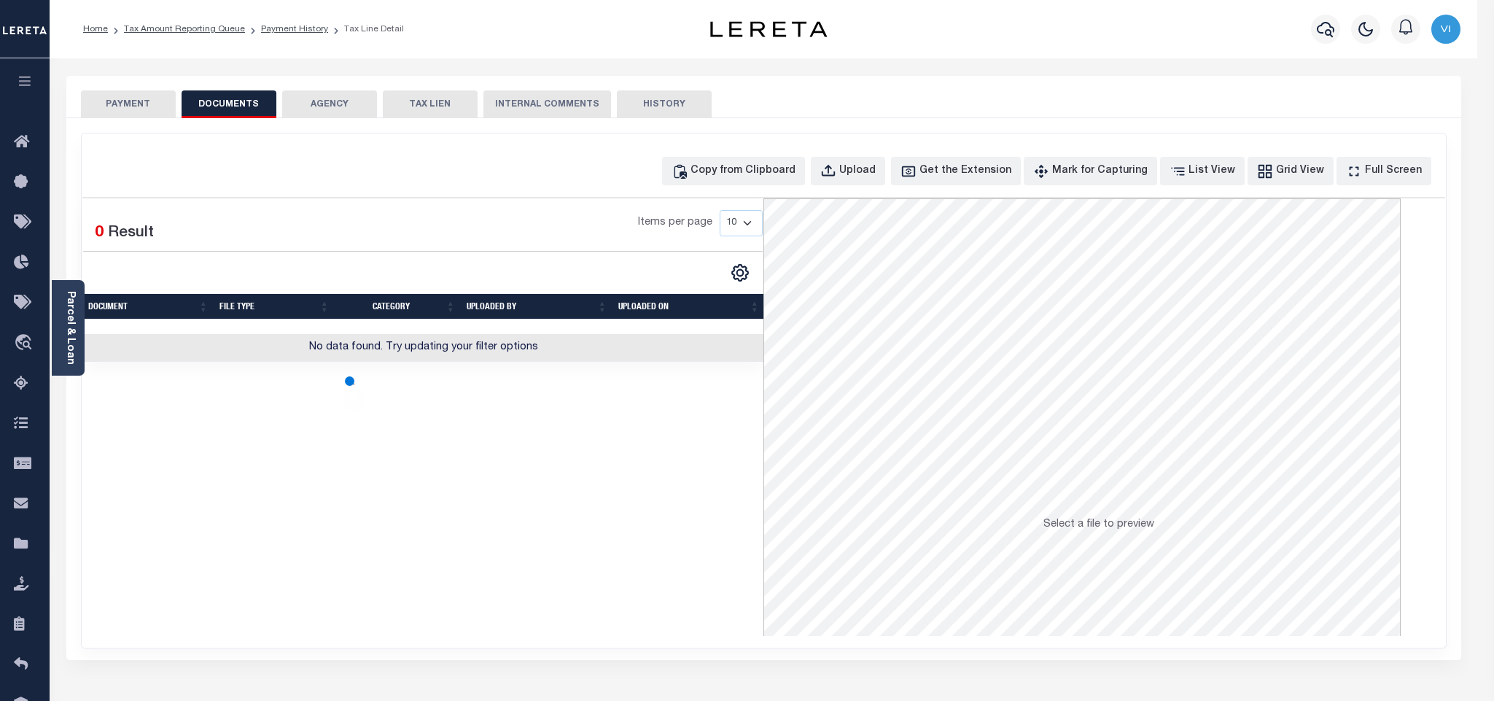
click at [151, 108] on button "PAYMENT" at bounding box center [128, 104] width 95 height 28
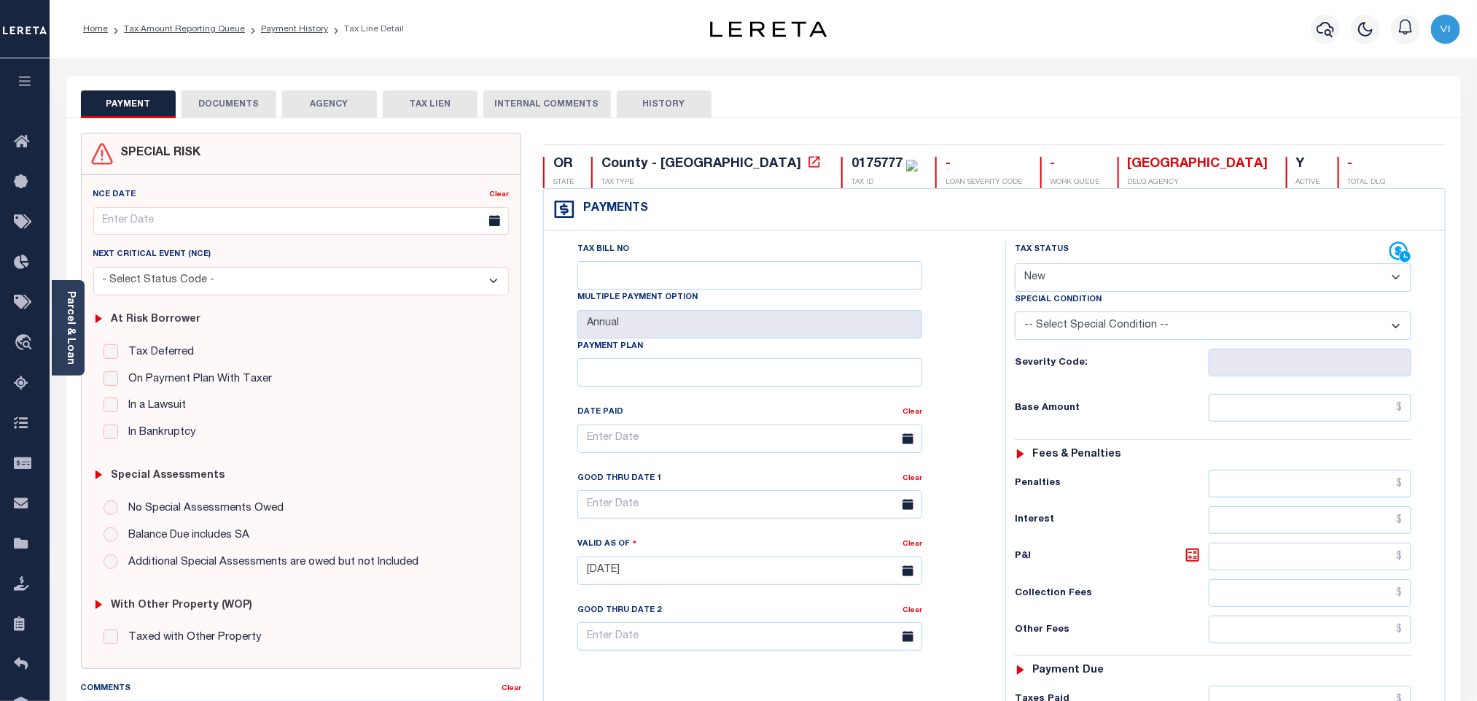
drag, startPoint x: 1068, startPoint y: 280, endPoint x: 1068, endPoint y: 293, distance: 13.1
click at [1068, 280] on select "- Select Status Code - Open Due/Unpaid Paid Incomplete No Tax Due Internal Refu…" at bounding box center [1213, 277] width 397 height 28
select select "PYD"
click at [1015, 265] on select "- Select Status Code - Open Due/Unpaid Paid Incomplete No Tax Due Internal Refu…" at bounding box center [1213, 277] width 397 height 28
type input "[DATE]"
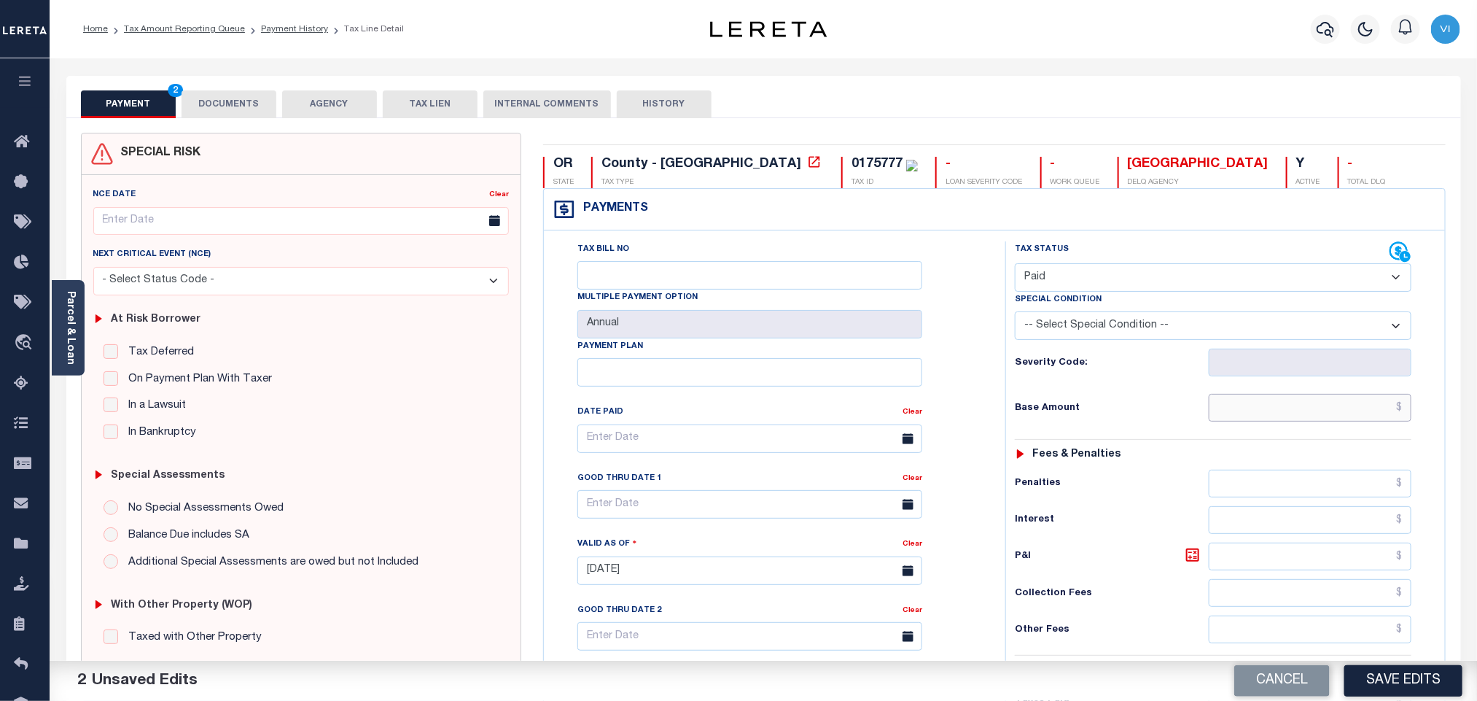
click at [1234, 418] on input "text" at bounding box center [1310, 408] width 203 height 28
click at [1378, 409] on input "text" at bounding box center [1310, 408] width 203 height 28
paste input "3,361.18"
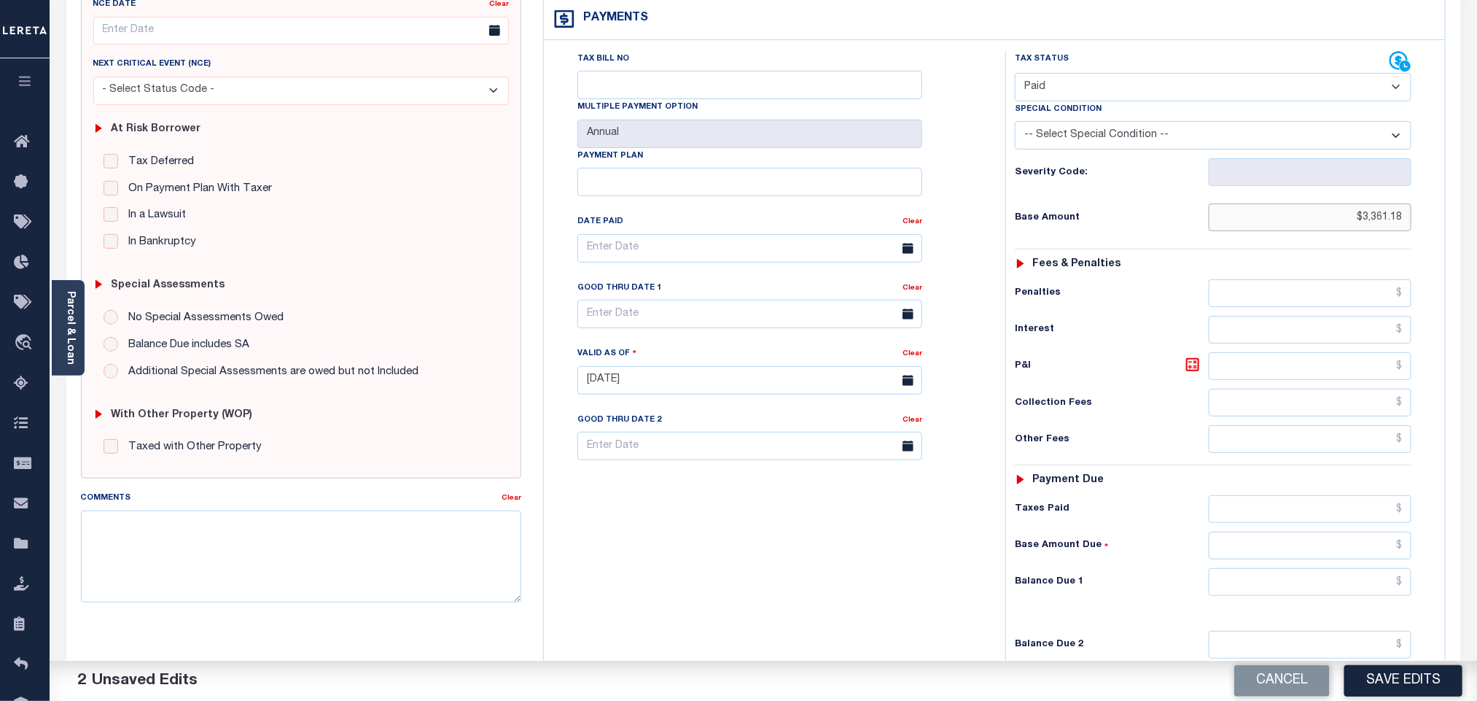
scroll to position [379, 0]
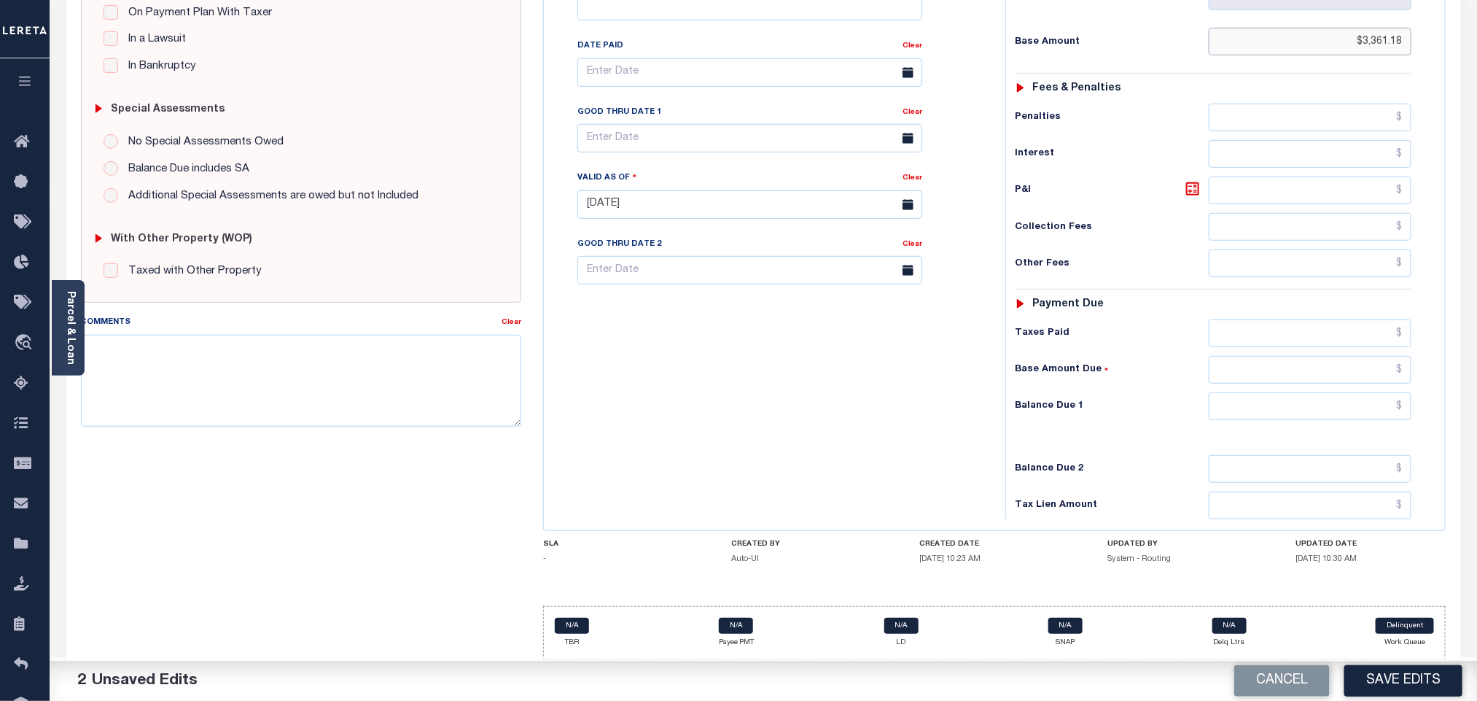
type input "$3,361.18"
click at [1244, 414] on input "text" at bounding box center [1310, 406] width 203 height 28
type input "$0.00"
click at [1174, 464] on h6 "Balance Due 2" at bounding box center [1112, 469] width 194 height 12
click at [1417, 689] on button "Save Edits" at bounding box center [1403, 680] width 118 height 31
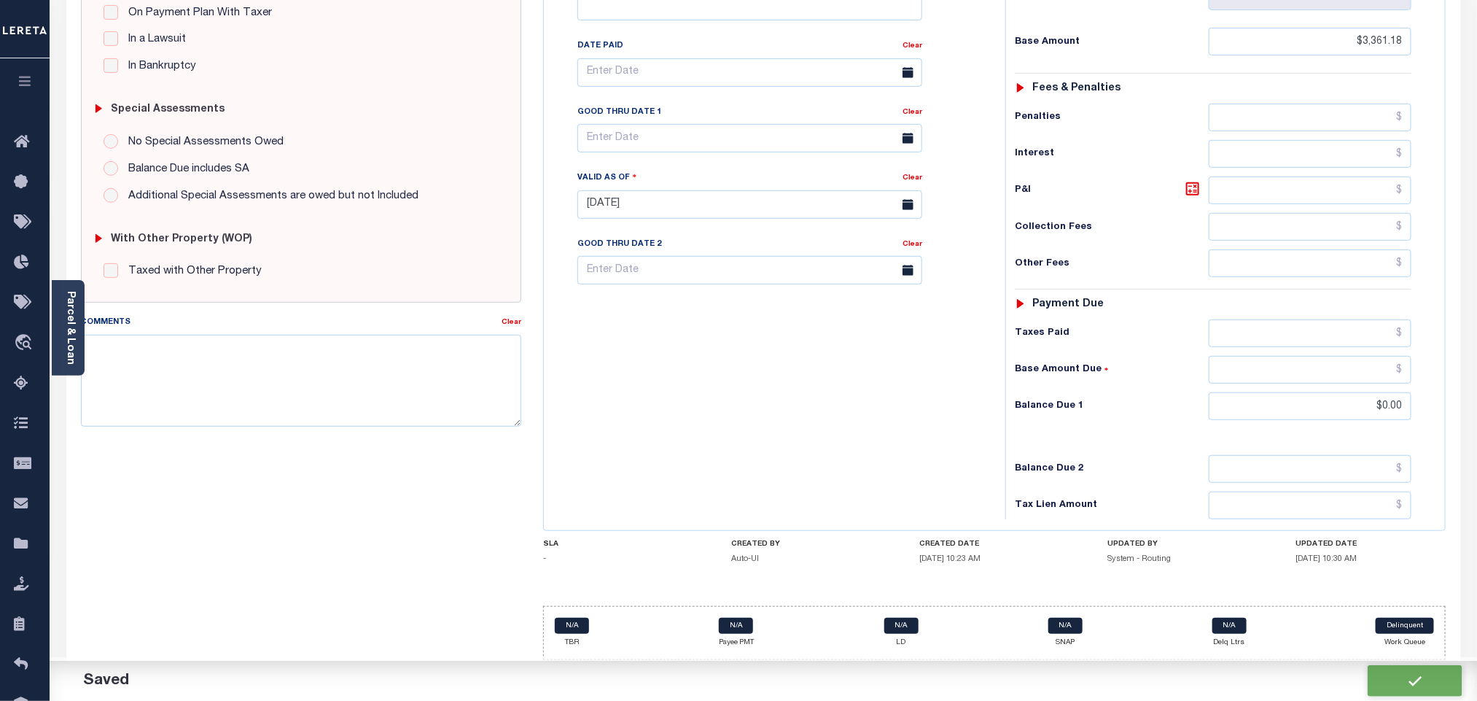
checkbox input "false"
type input "$3,361.18"
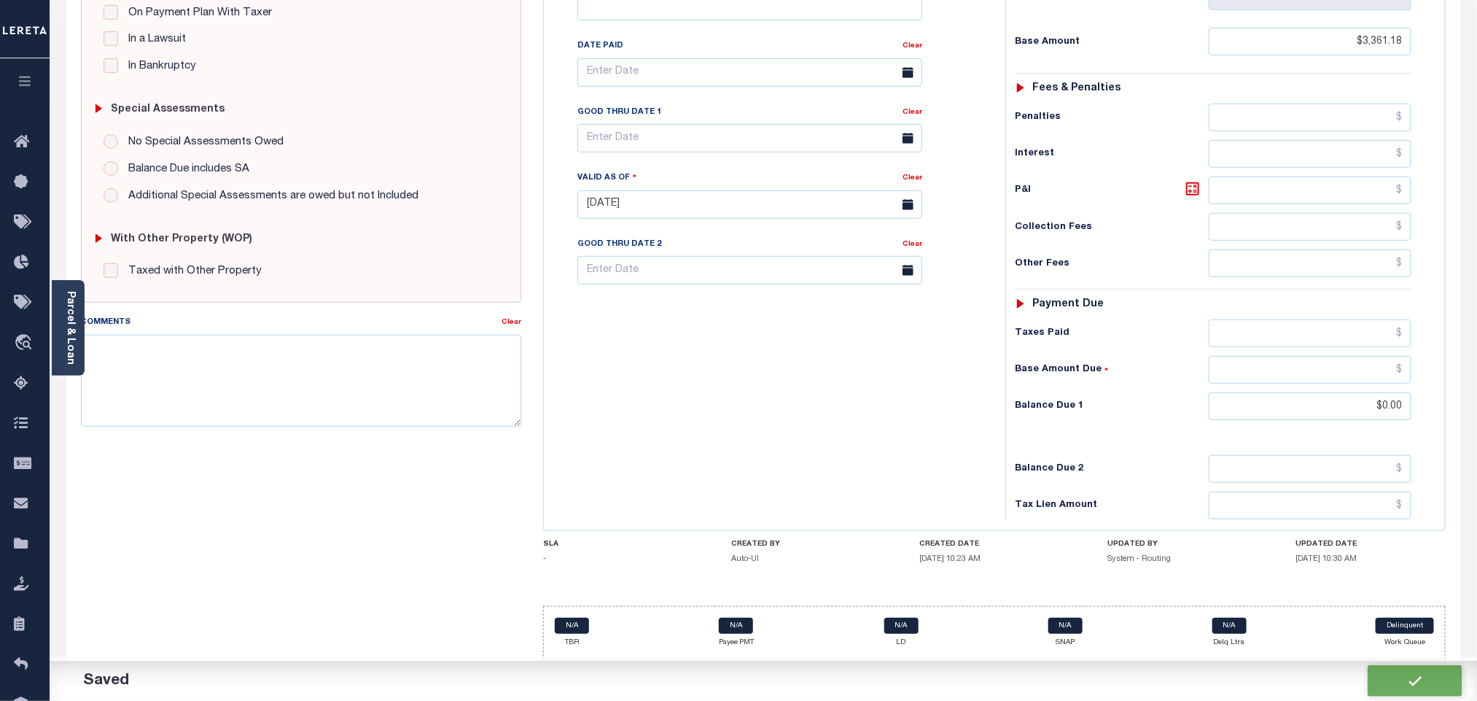
type input "$0"
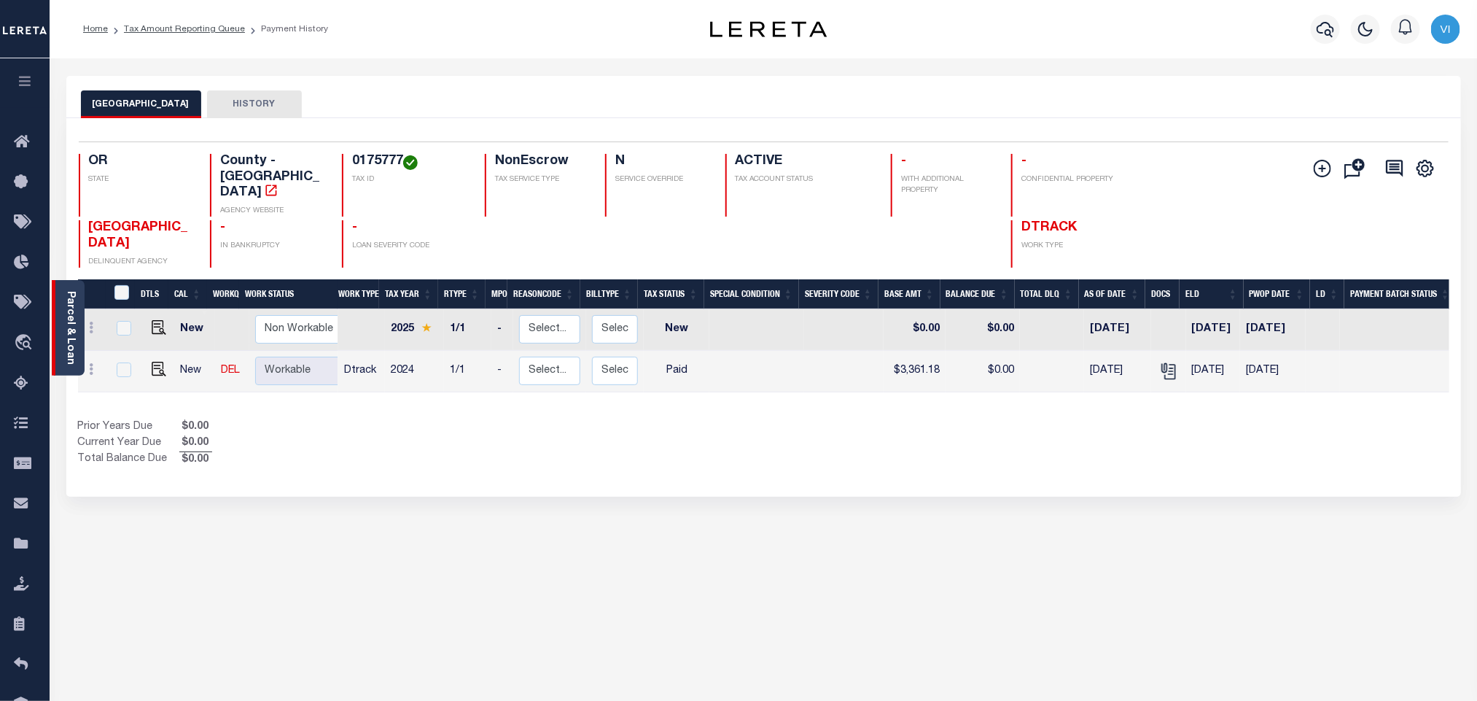
click at [71, 322] on link "Parcel & Loan" at bounding box center [70, 328] width 10 height 74
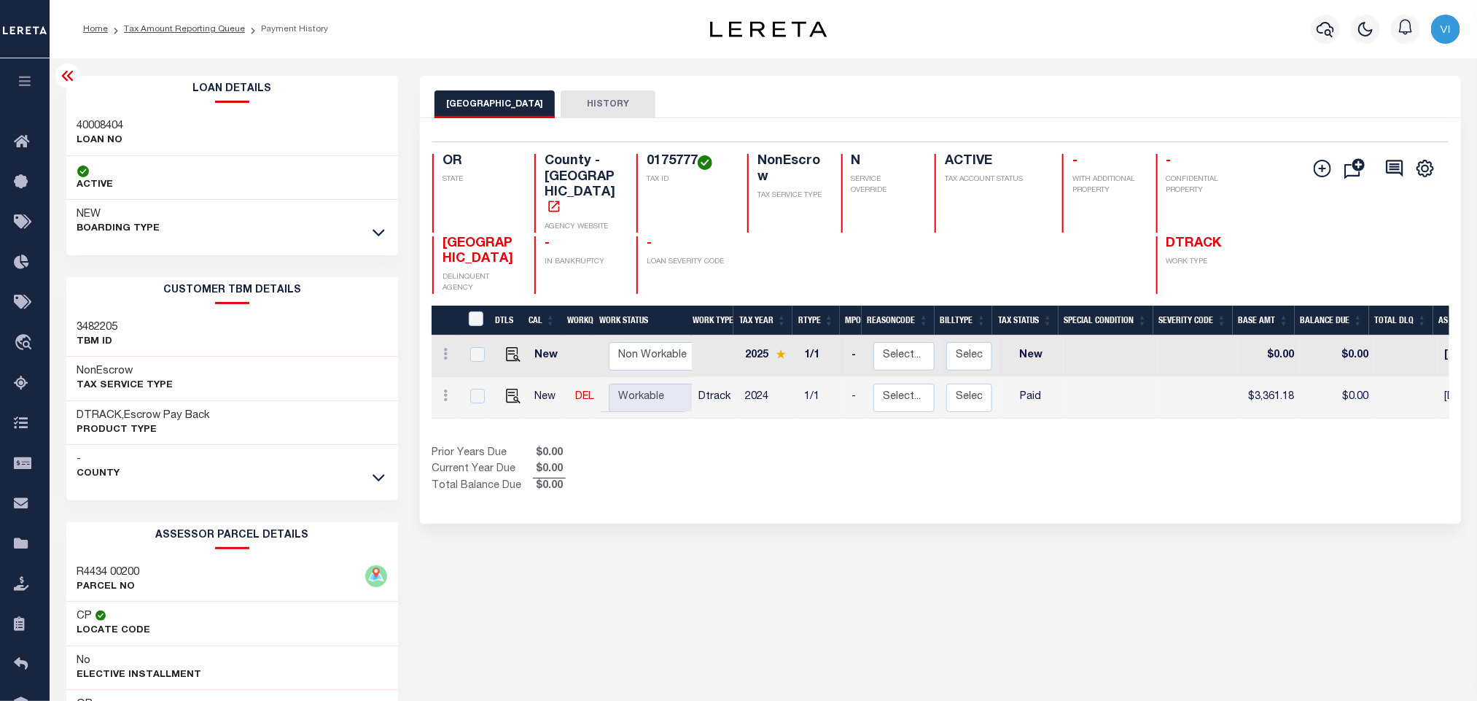
click at [66, 118] on div "40008404 LOAN NO" at bounding box center [232, 134] width 332 height 44
copy h3 "40008404"
click at [650, 149] on div "Selected 2 Results 1 Items per page 25 50 100 OR STATE County - OR AGENCY WEBSI…" at bounding box center [940, 217] width 1039 height 152
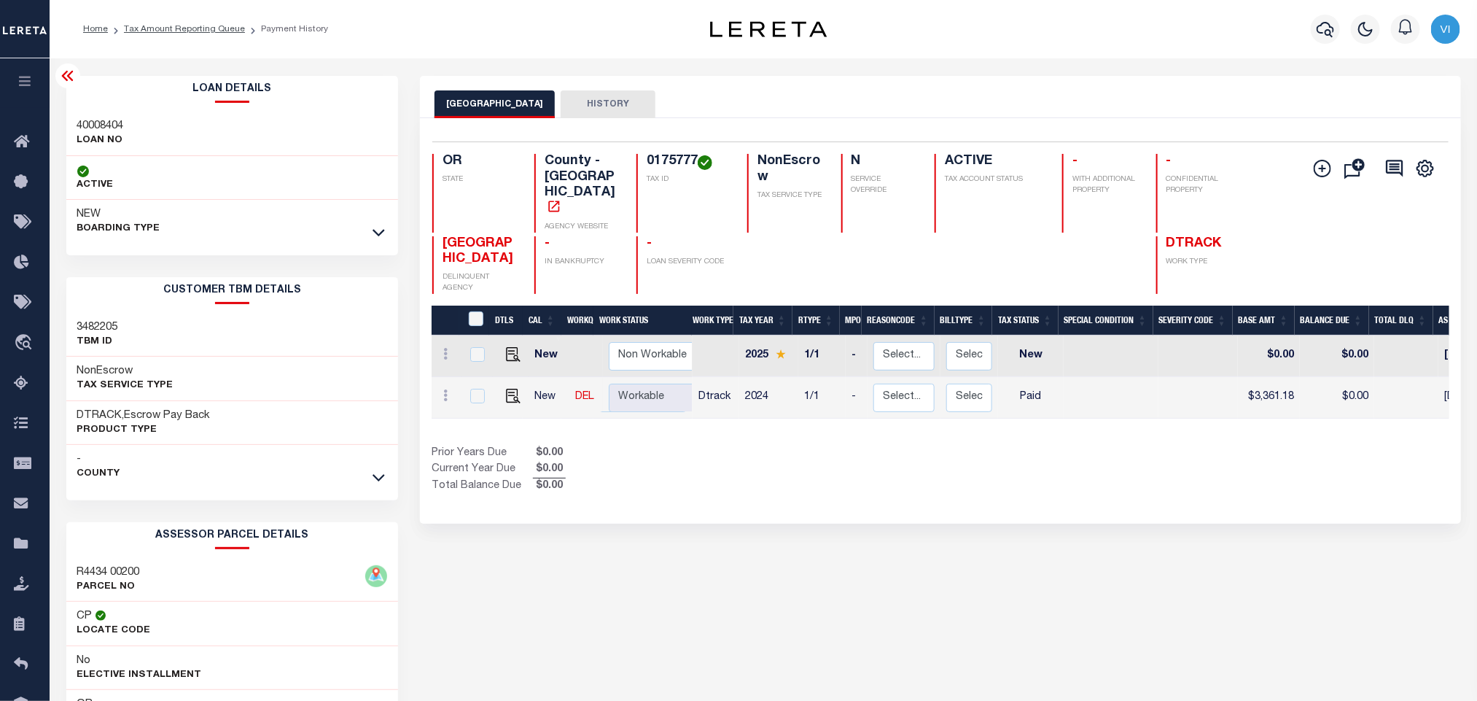
copy h4 "0175777"
click at [1350, 25] on div at bounding box center [1366, 29] width 40 height 51
click at [1330, 31] on icon "button" at bounding box center [1324, 29] width 17 height 15
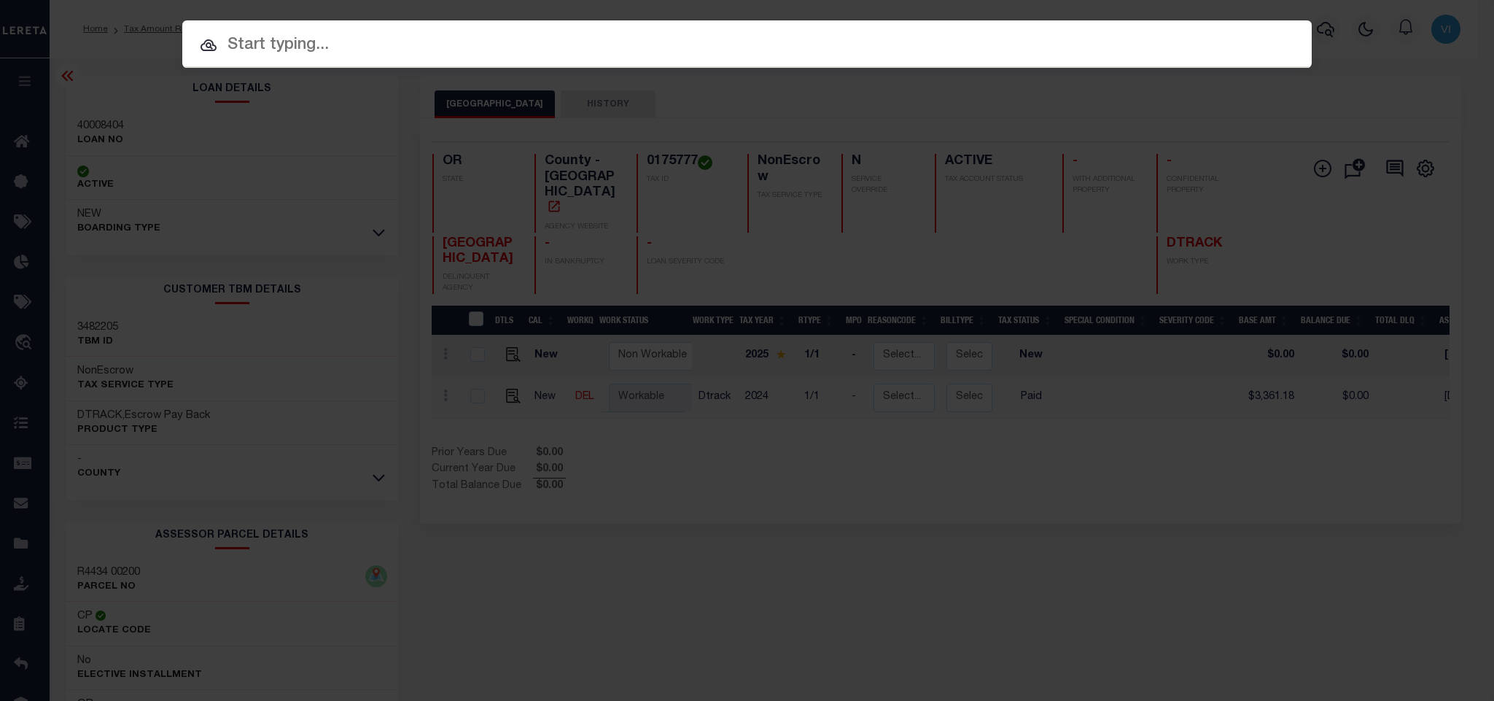
click at [1099, 81] on div "Include Loans TBM Customers Borrowers Payments (Lender Non-Disb) Payments (Lend…" at bounding box center [747, 350] width 1494 height 701
click at [1059, 58] on input "text" at bounding box center [746, 46] width 1129 height 26
paste input "40008404"
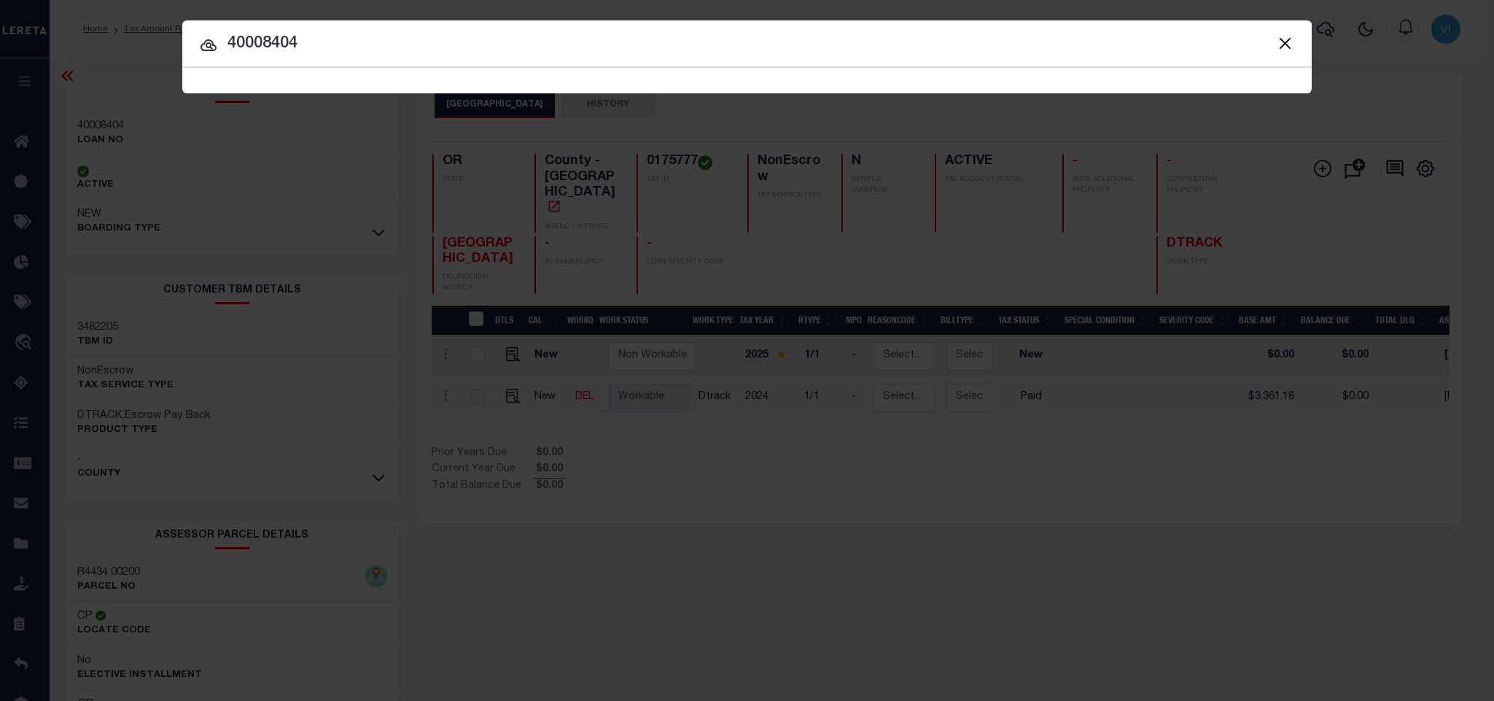
click at [263, 57] on input "40008404" at bounding box center [746, 44] width 1129 height 26
type input "40008404"
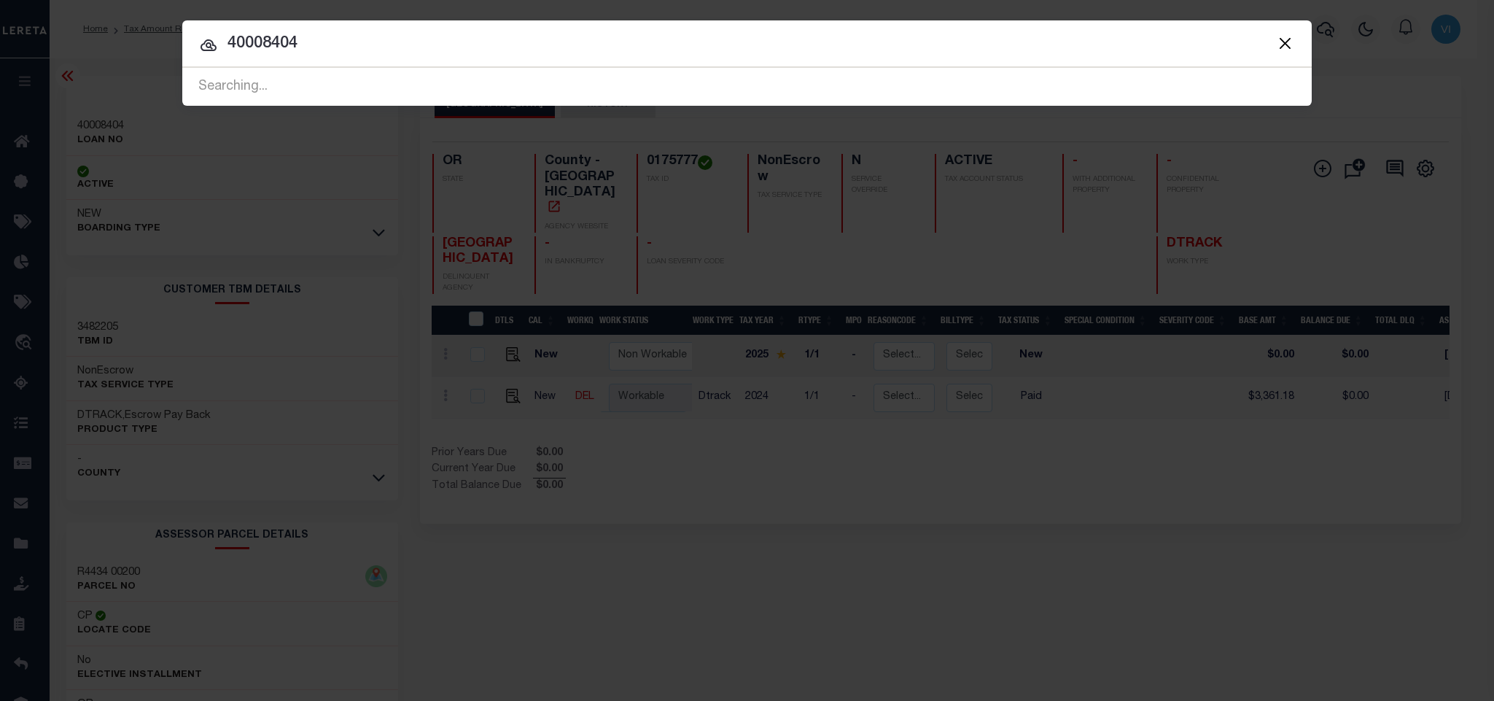
click at [724, 87] on div "Searching..." at bounding box center [746, 87] width 1129 height 37
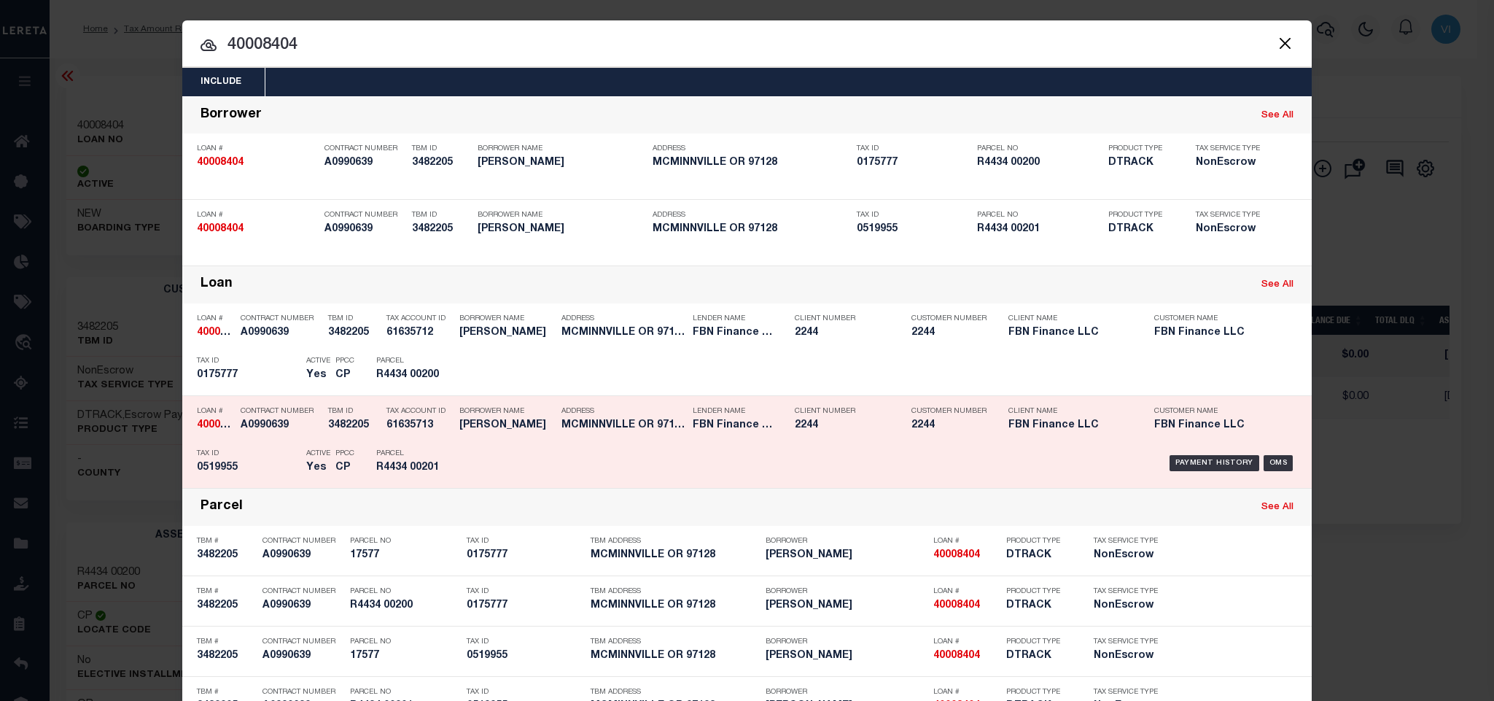
click at [438, 464] on div "Parcel R4434 00201" at bounding box center [408, 463] width 87 height 42
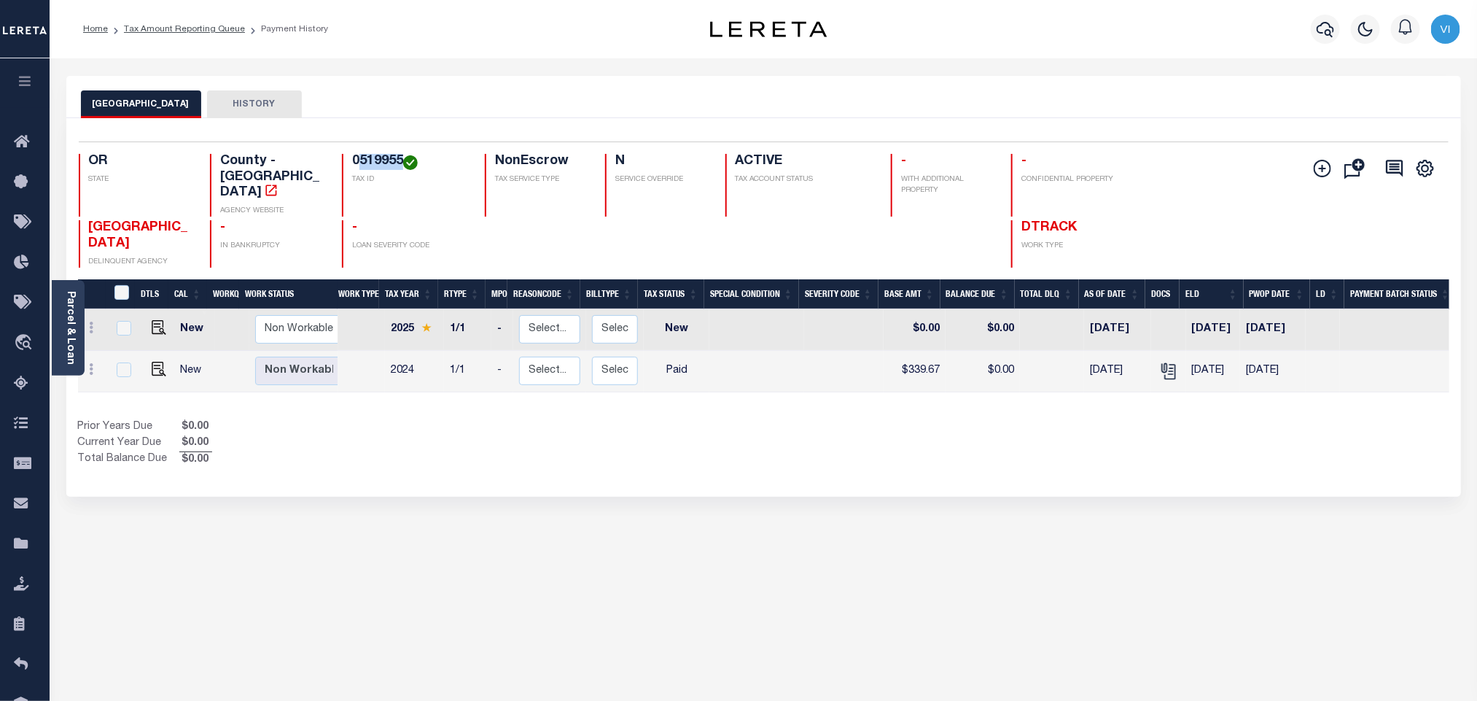
drag, startPoint x: 357, startPoint y: 160, endPoint x: 401, endPoint y: 160, distance: 43.7
click at [401, 160] on h4 "0519955" at bounding box center [409, 162] width 115 height 16
copy h4 "519955"
click at [154, 362] on img "" at bounding box center [159, 369] width 15 height 15
checkbox input "true"
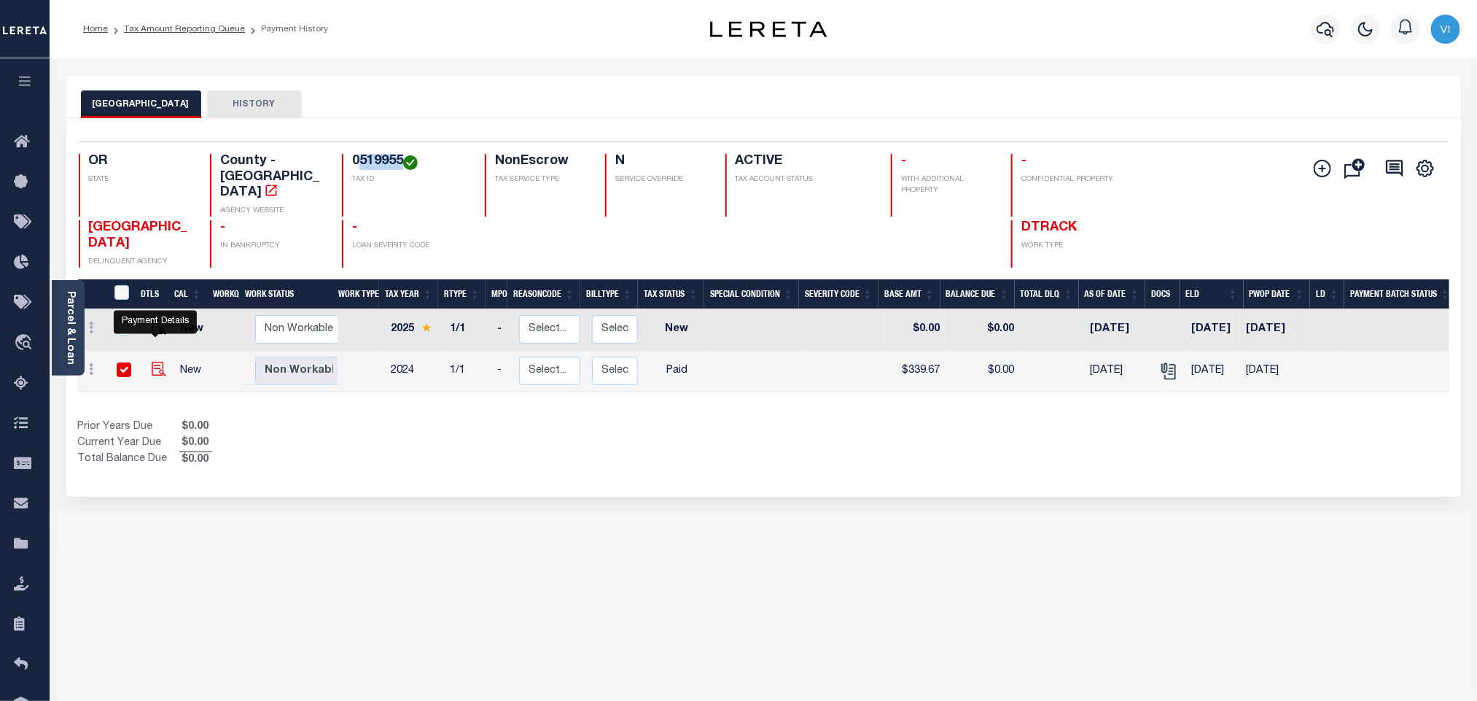
checkbox input "true"
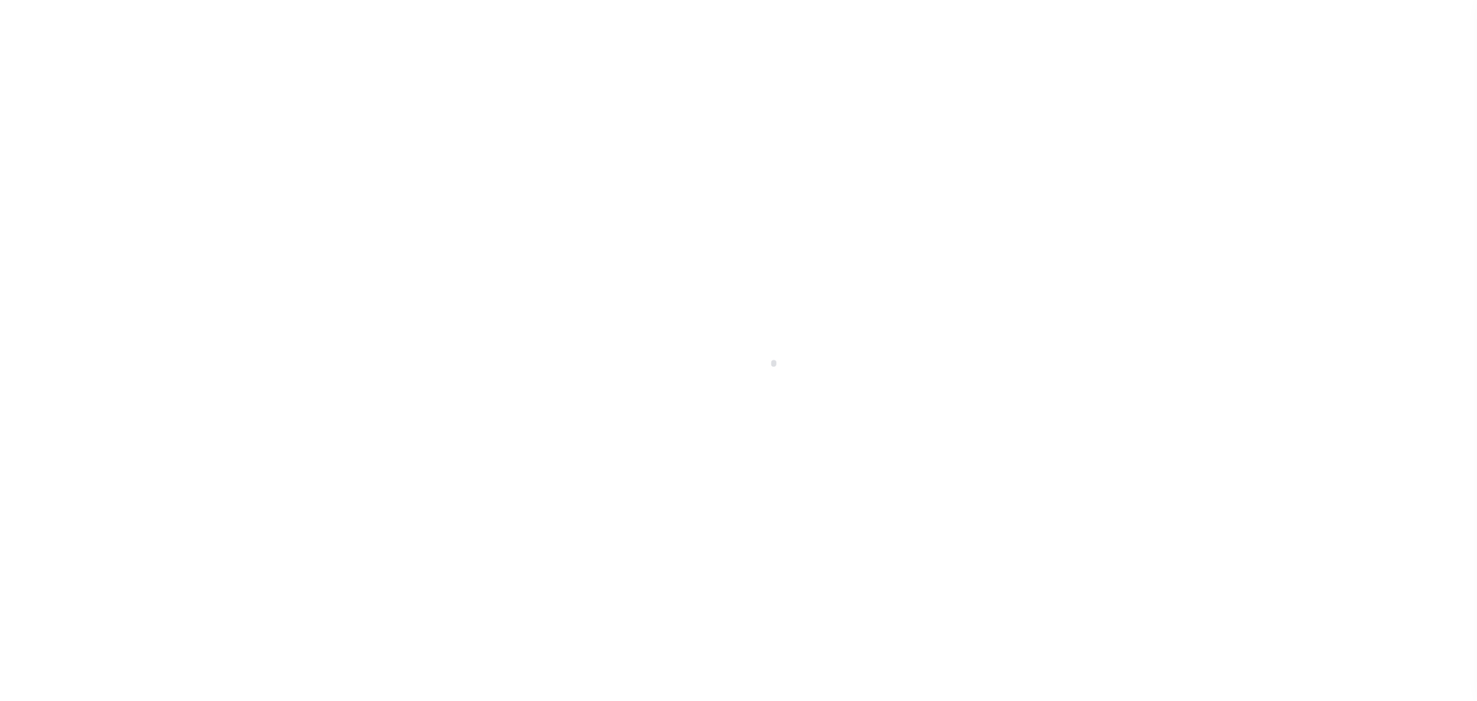
select select "PYD"
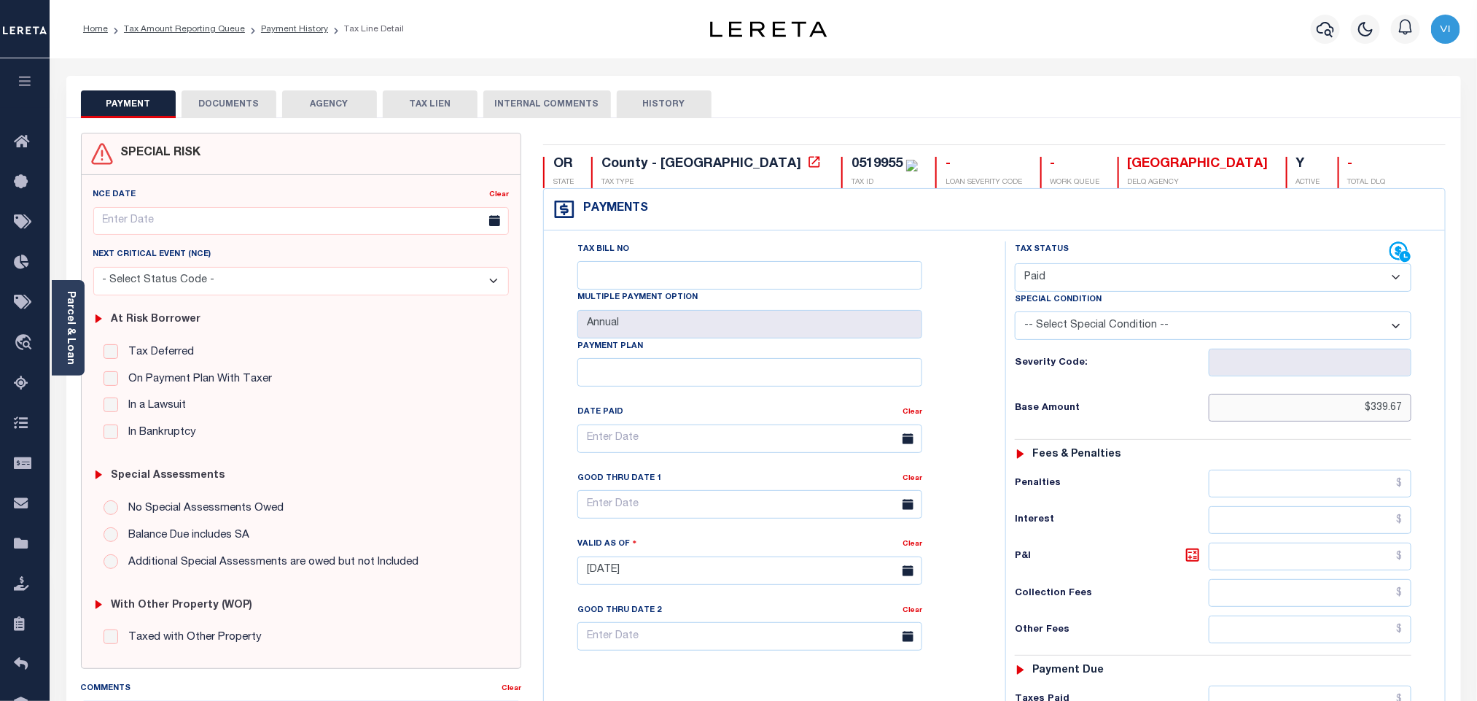
click at [1391, 420] on input "$339.67" at bounding box center [1310, 408] width 203 height 28
paste input "1,019.03"
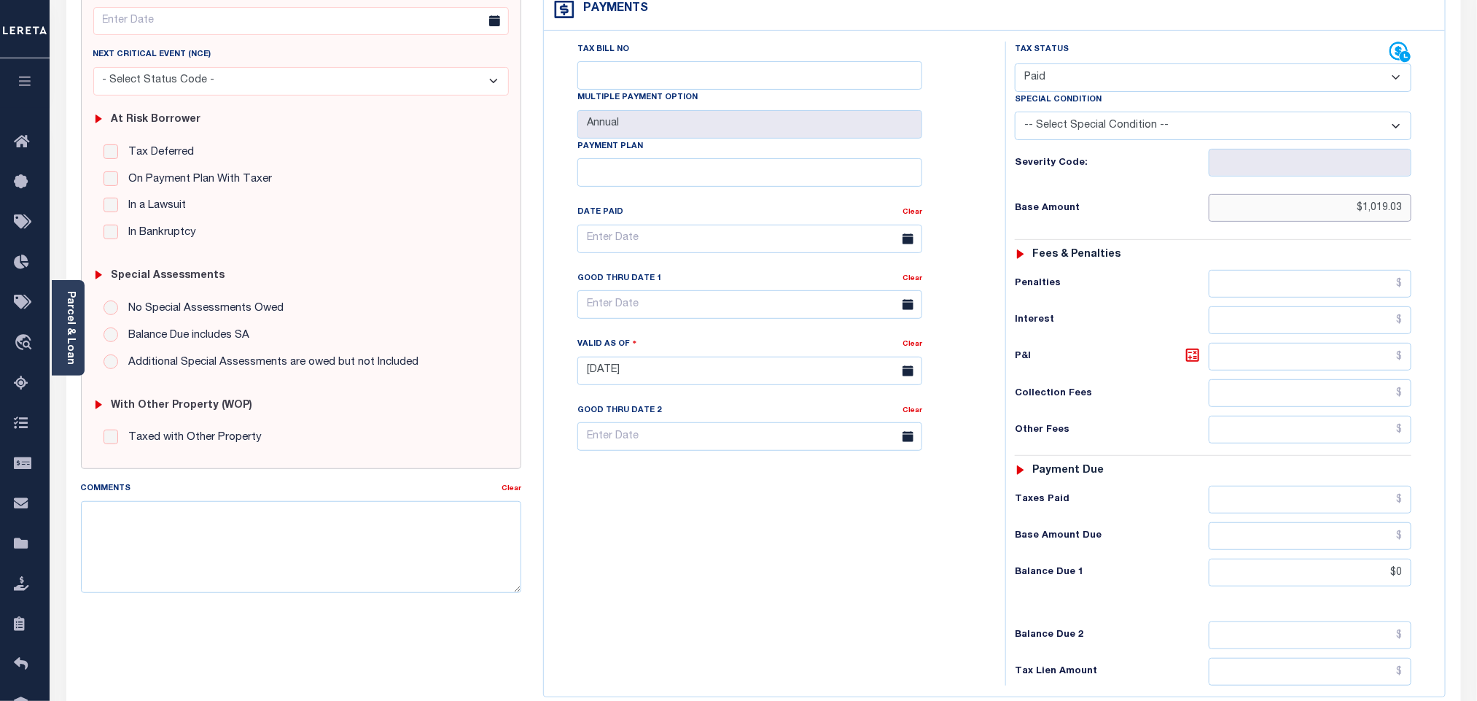
scroll to position [383, 0]
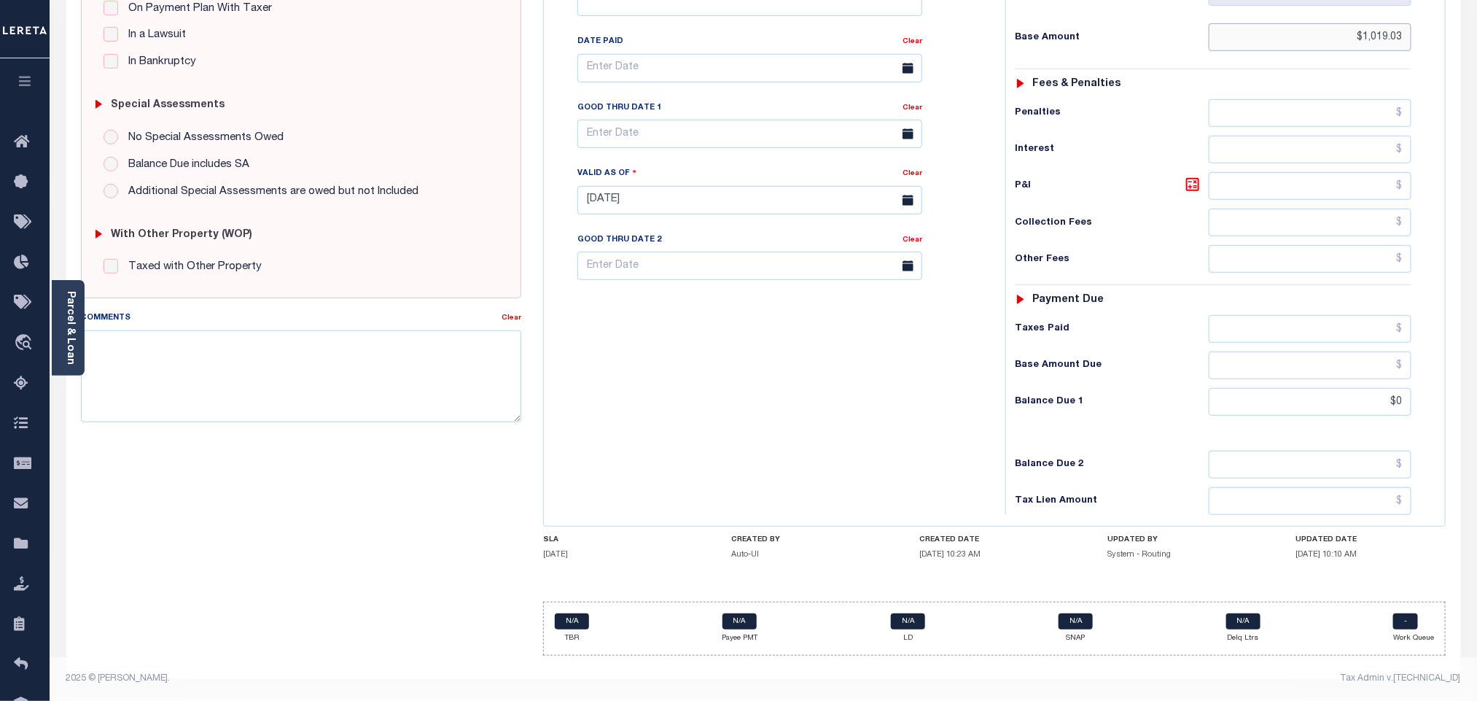
type input "$1,019.03"
click at [1135, 493] on div "Tax Lien Amount" at bounding box center [1213, 501] width 397 height 28
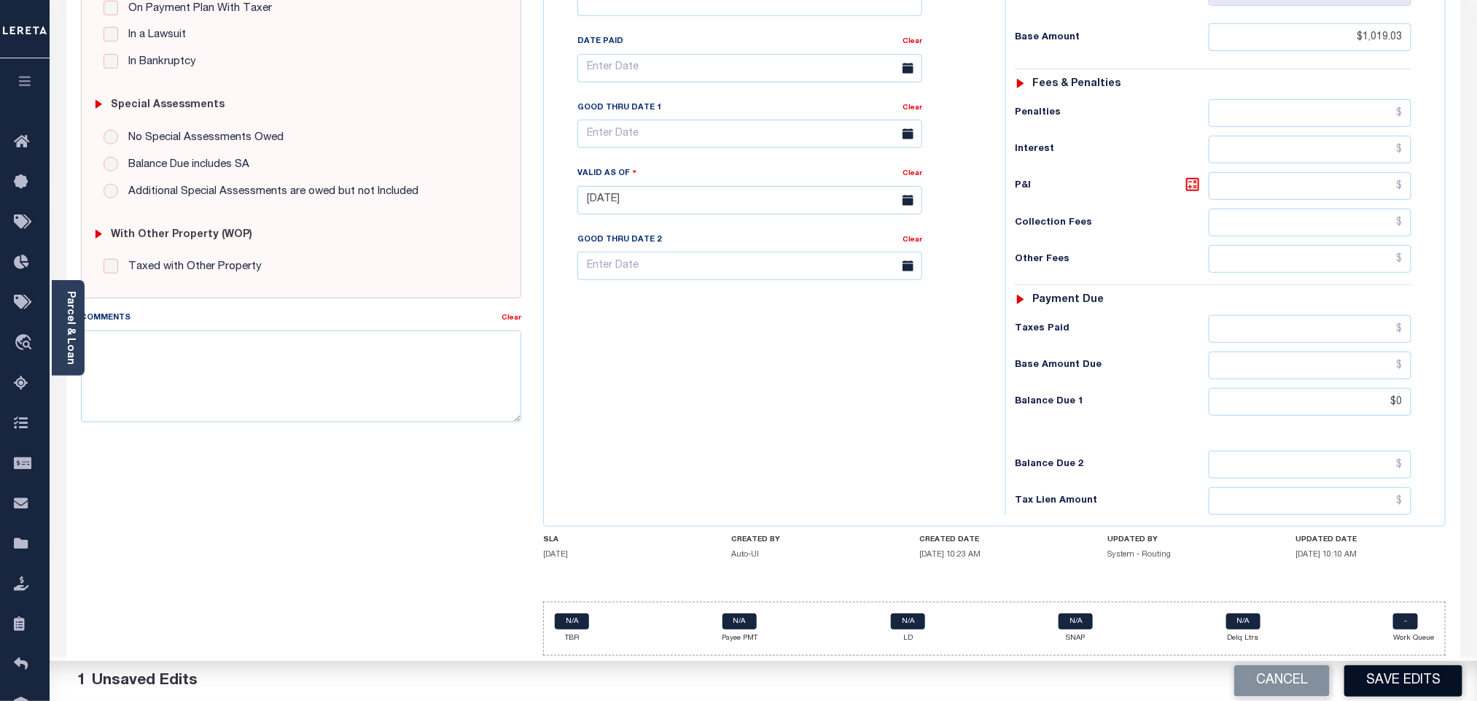
click at [1397, 682] on button "Save Edits" at bounding box center [1403, 680] width 118 height 31
checkbox input "false"
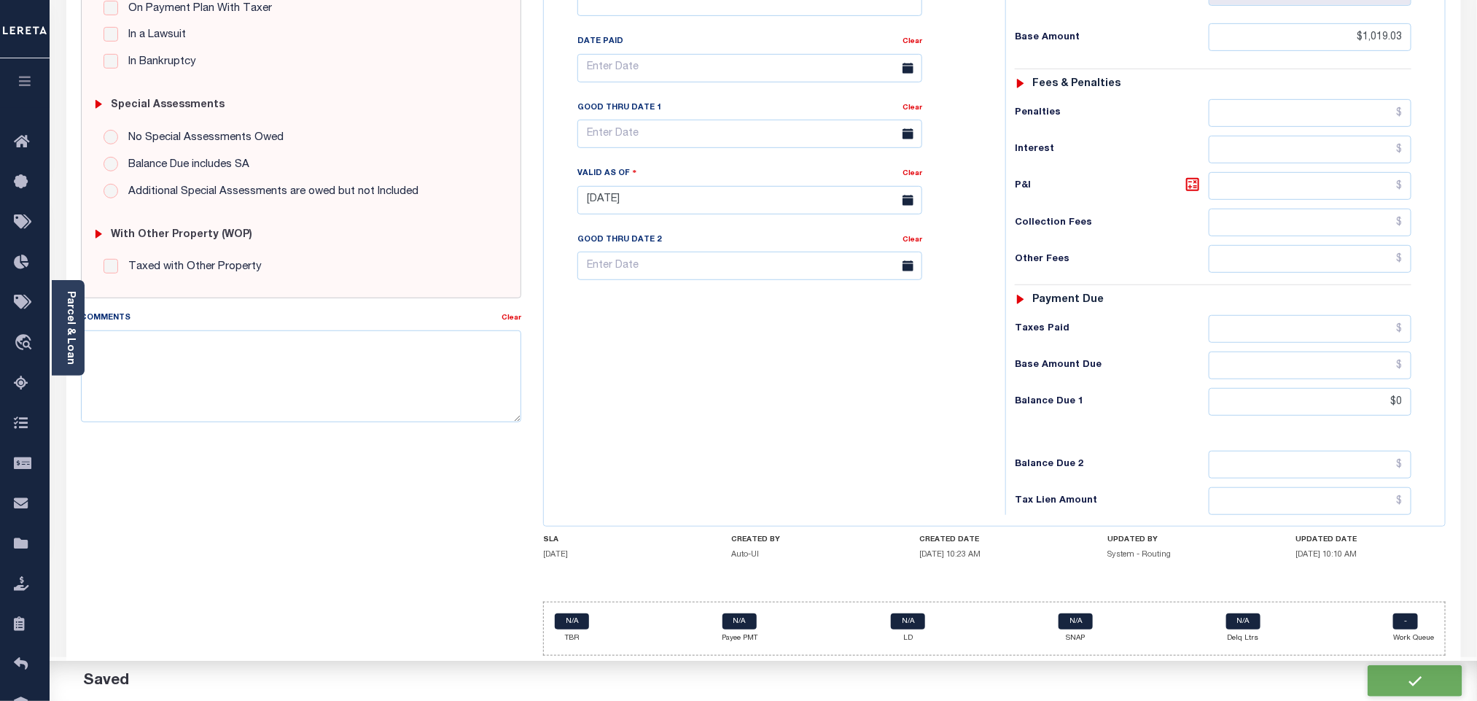
type input "$1,019.03"
type input "$0"
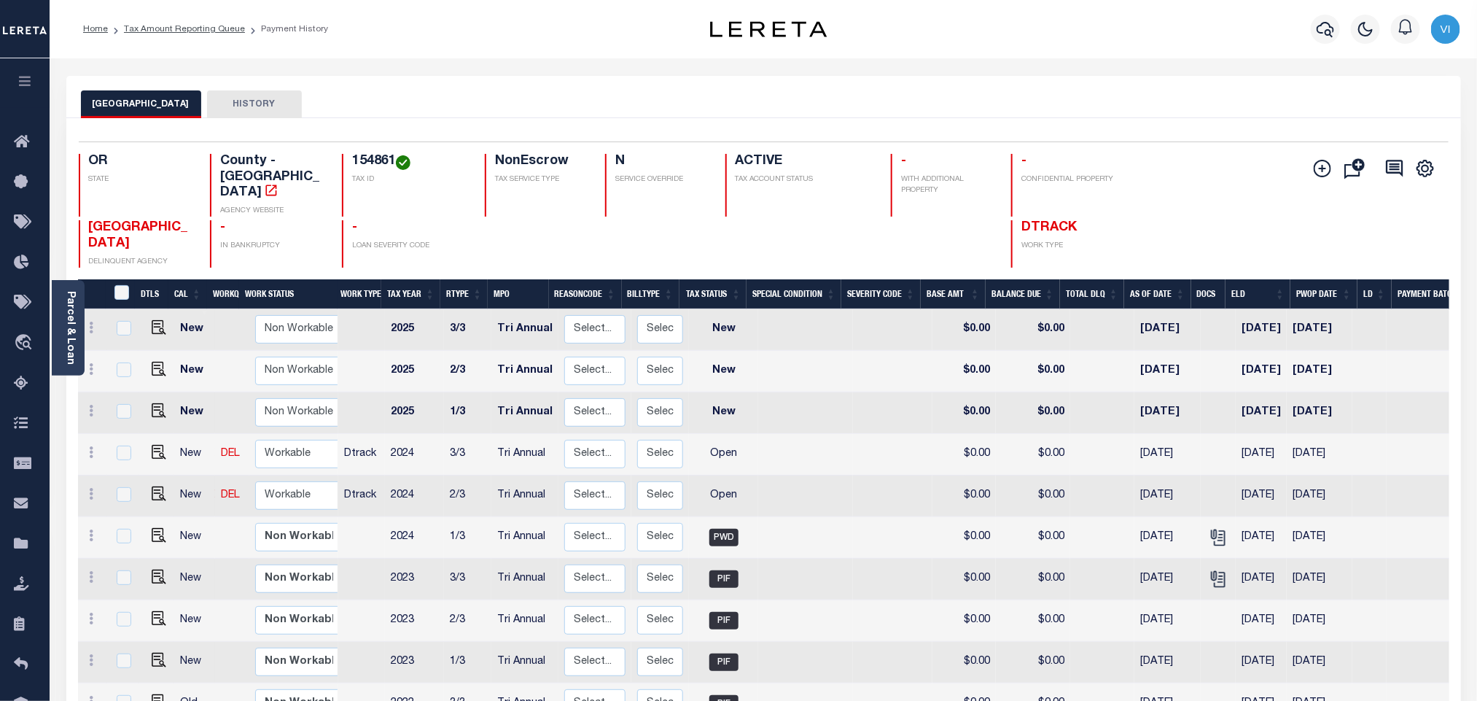
click at [353, 162] on h4 "154861" at bounding box center [409, 162] width 115 height 16
copy h4 "154861"
click at [340, 149] on div "Selected 26 Results 1 Items per page 25 50 100 OR STATE County - OR AGENCY WEBS…" at bounding box center [763, 204] width 1393 height 126
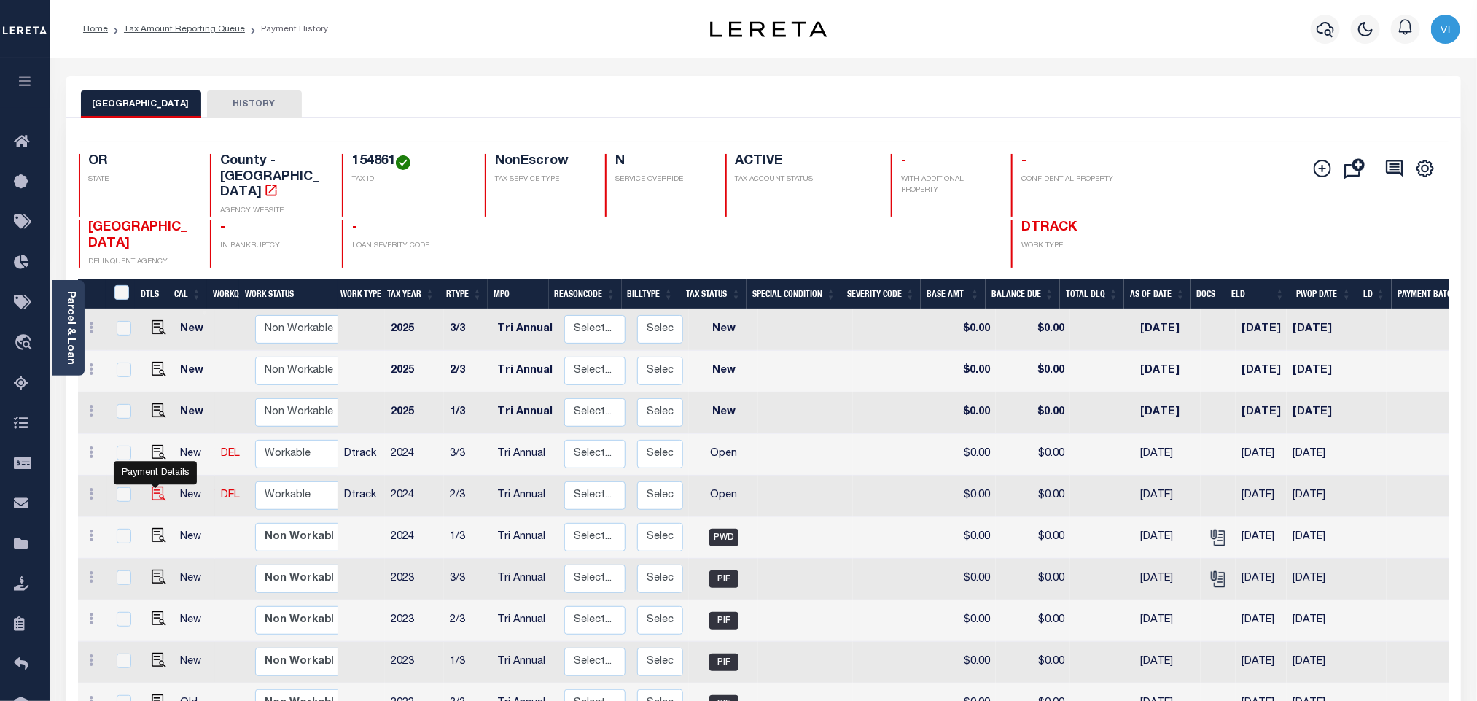
click at [152, 486] on img "" at bounding box center [159, 493] width 15 height 15
checkbox input "true"
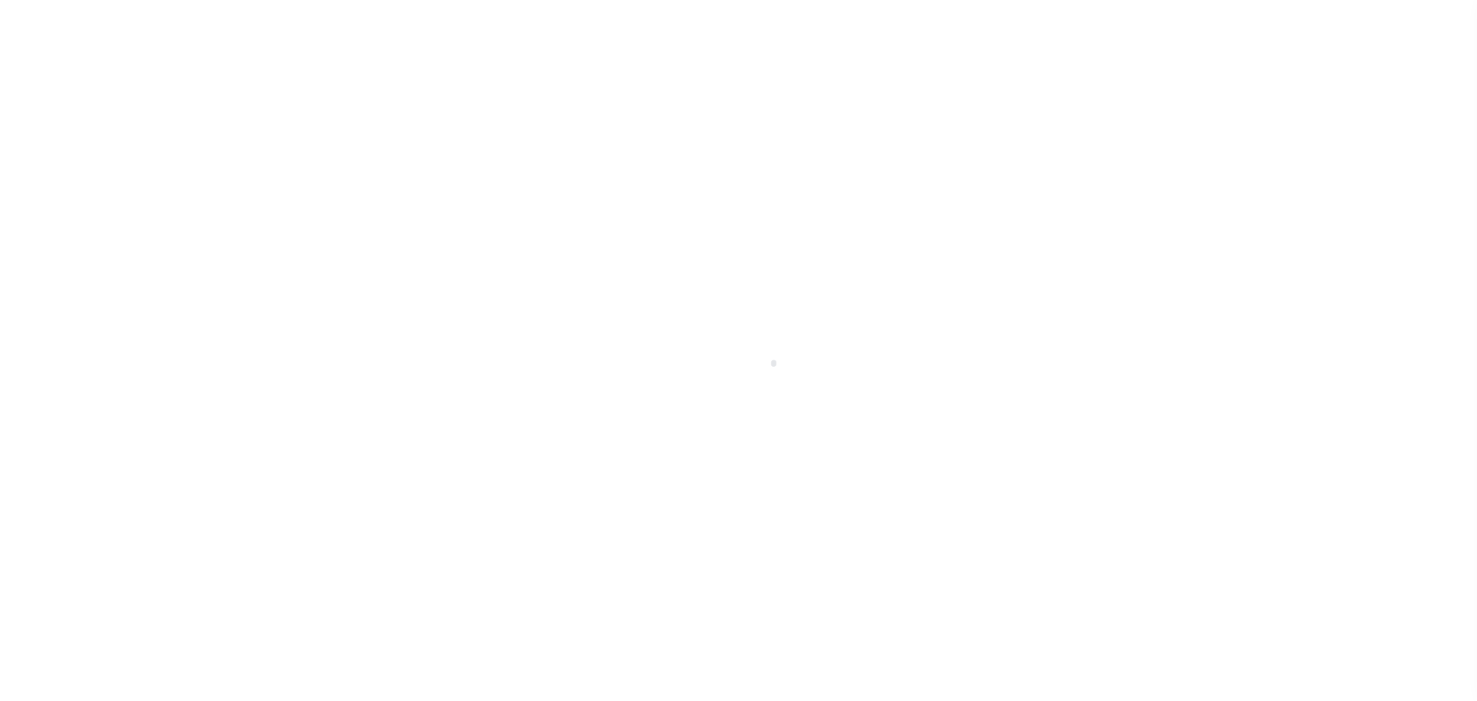
select select "OP2"
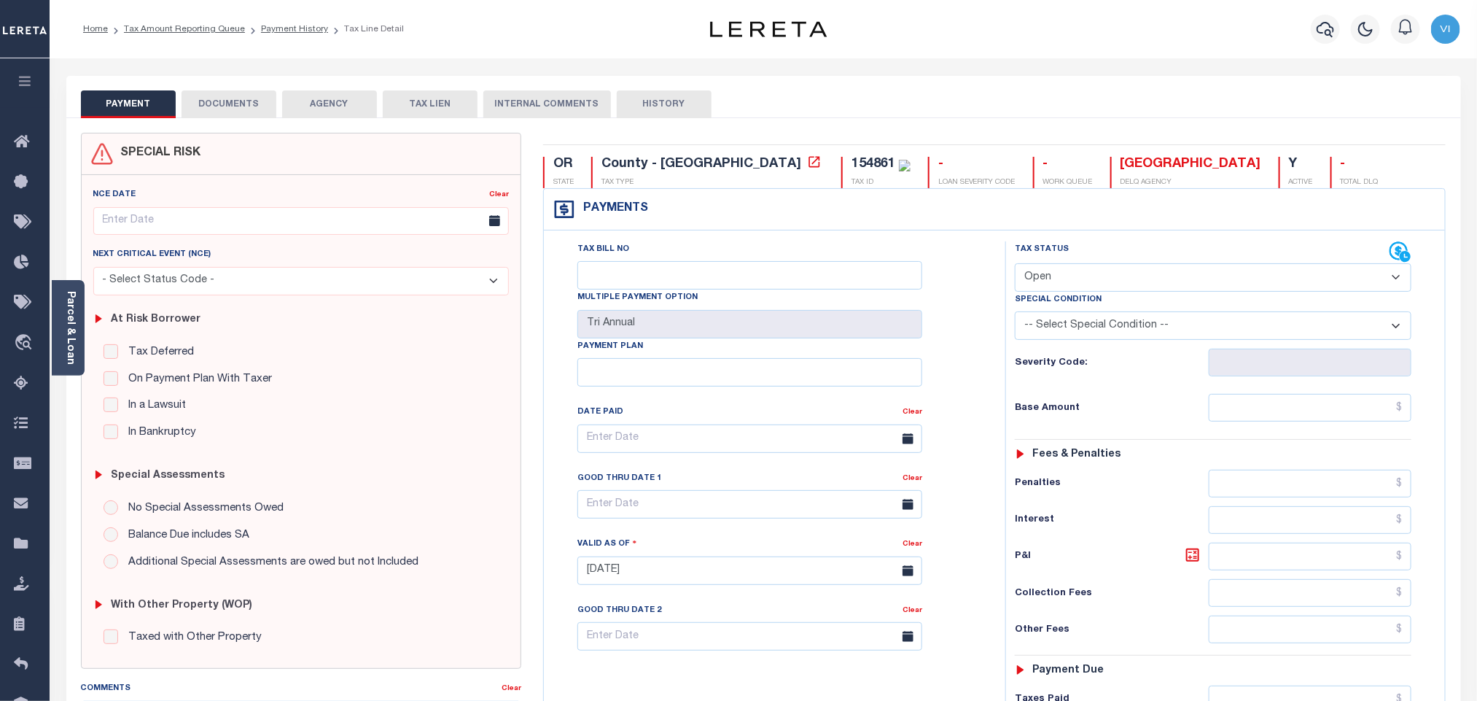
click at [222, 98] on div at bounding box center [738, 350] width 1477 height 701
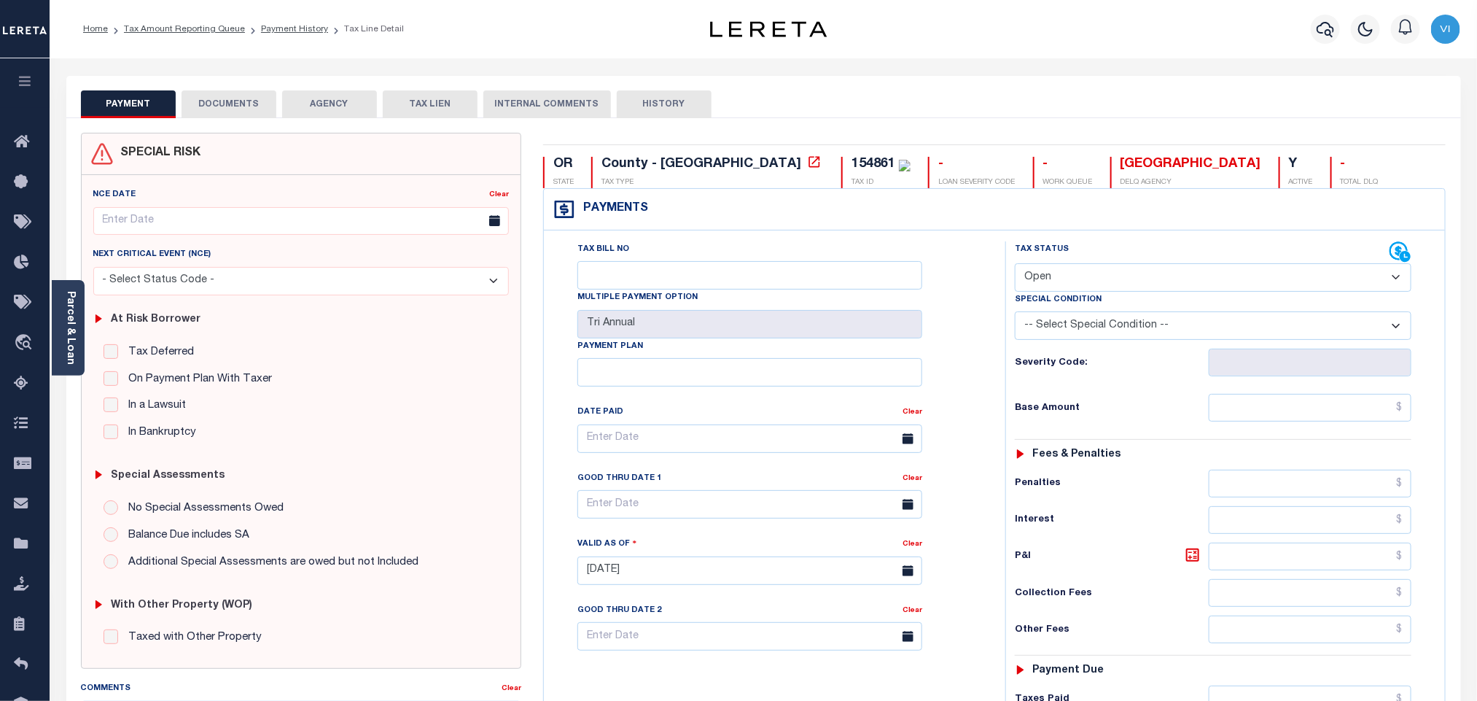
click at [230, 107] on button "DOCUMENTS" at bounding box center [229, 104] width 95 height 28
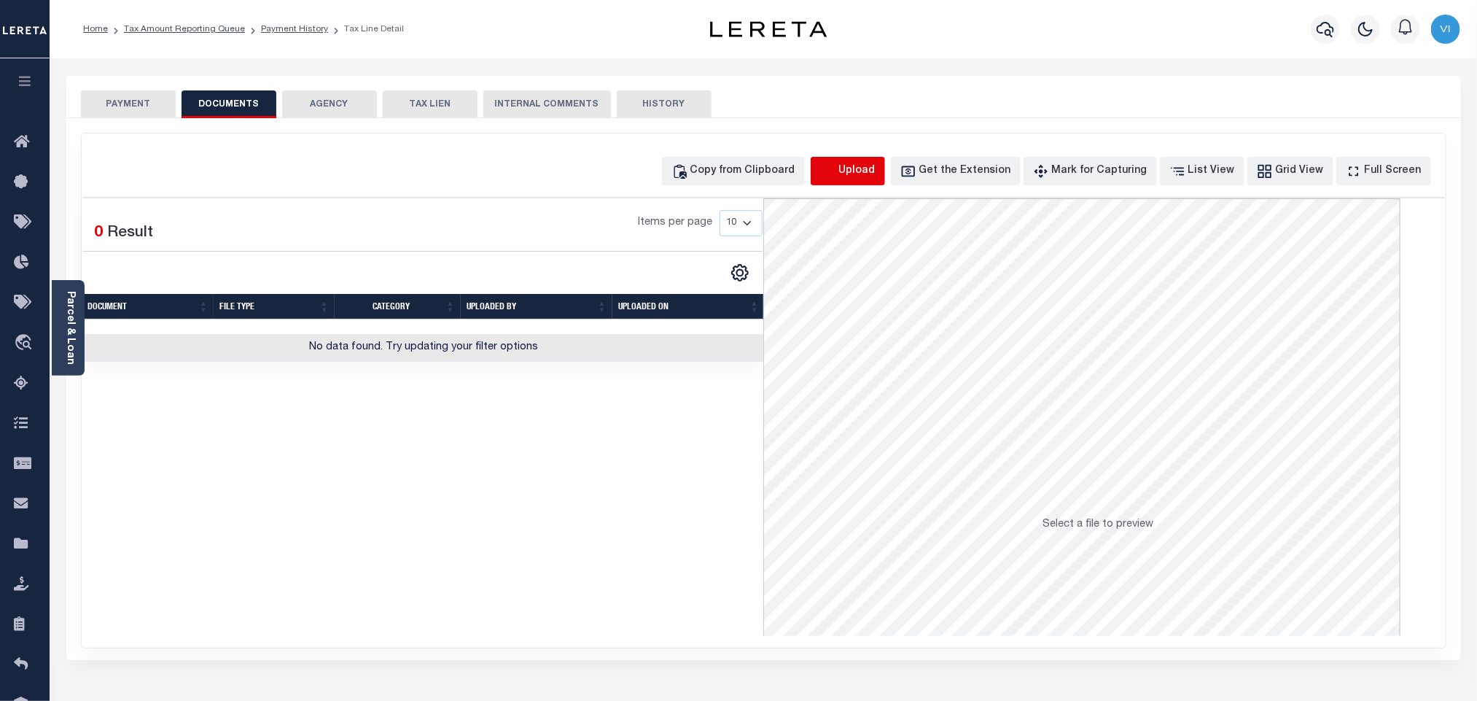
click at [836, 171] on icon "button" at bounding box center [828, 171] width 16 height 16
select select "POP"
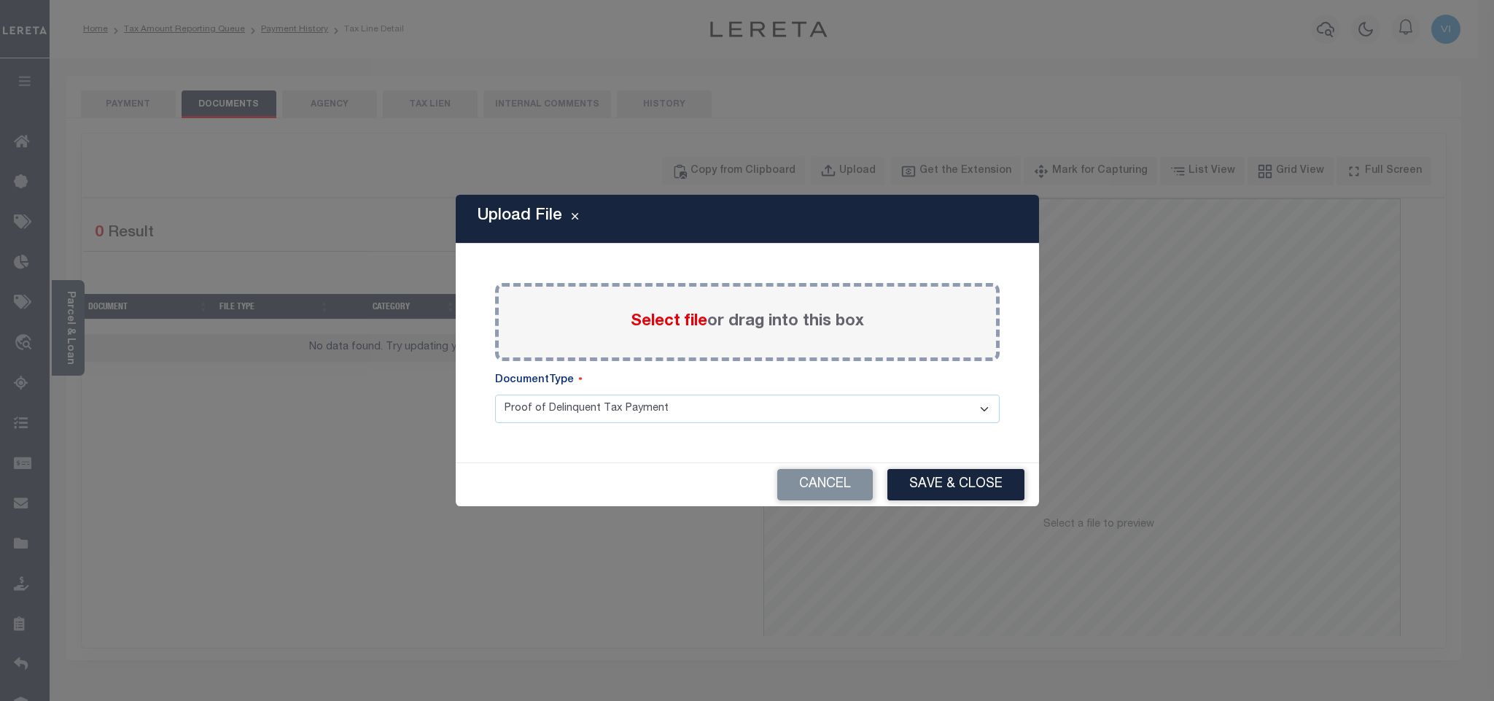
click at [669, 331] on label "Select file or drag into this box" at bounding box center [747, 322] width 233 height 24
click at [0, 0] on input "Select file or drag into this box" at bounding box center [0, 0] width 0 height 0
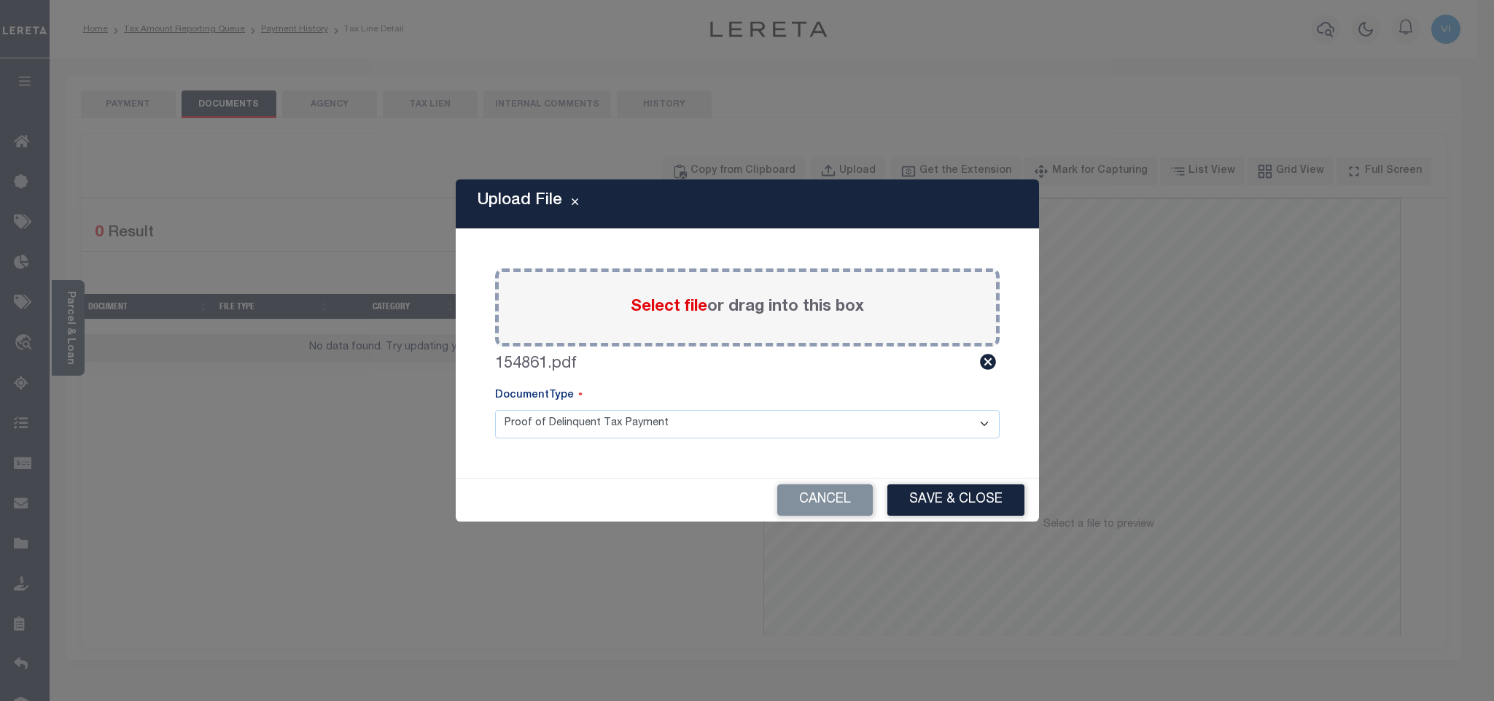
click at [554, 429] on select "Proof of Delinquent Tax Payment" at bounding box center [747, 424] width 504 height 28
click at [495, 410] on select "Proof of Delinquent Tax Payment" at bounding box center [747, 424] width 504 height 28
click at [958, 503] on button "Save & Close" at bounding box center [955, 499] width 137 height 31
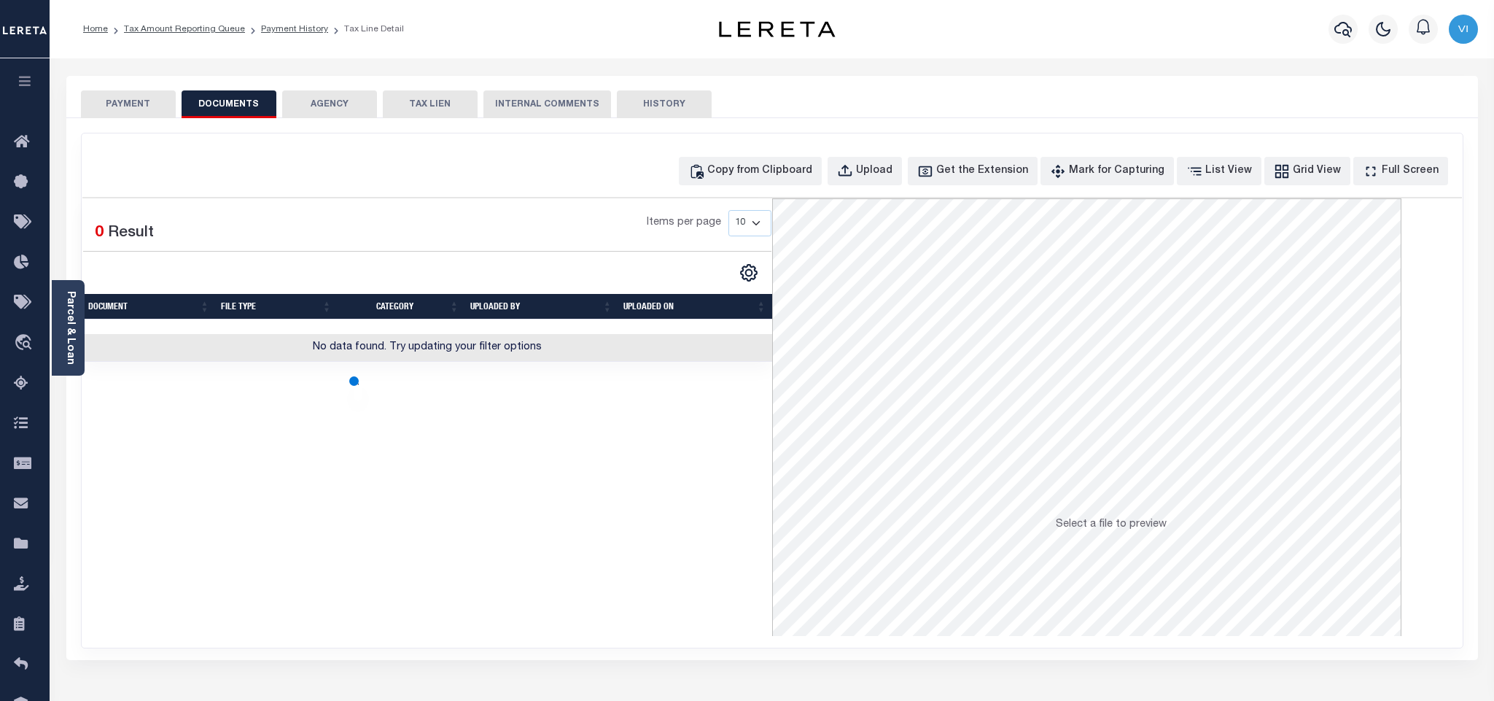
click at [142, 114] on button "PAYMENT" at bounding box center [128, 104] width 95 height 28
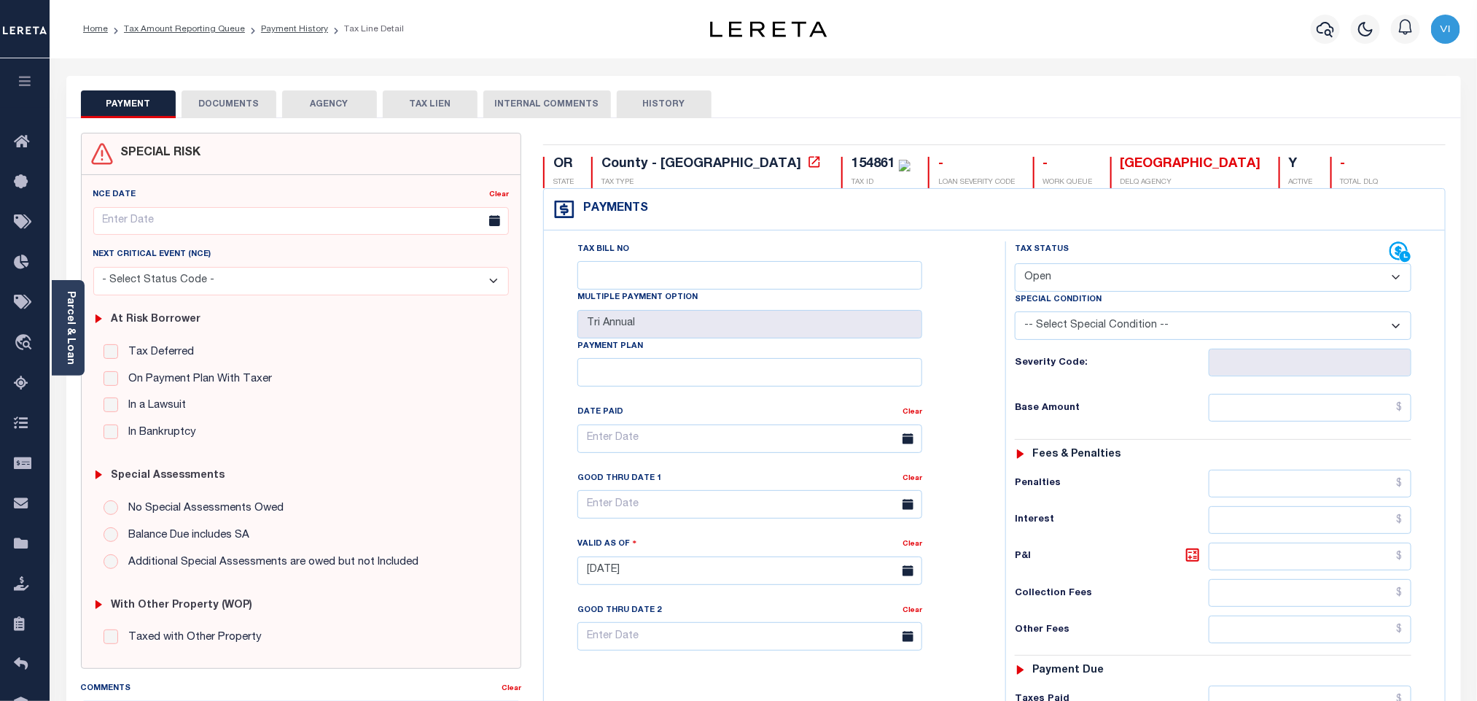
drag, startPoint x: 1074, startPoint y: 278, endPoint x: 1070, endPoint y: 289, distance: 11.5
click at [1074, 278] on select "- Select Status Code - Open Due/Unpaid Paid Incomplete No Tax Due Internal Refu…" at bounding box center [1213, 277] width 397 height 28
select select "PYD"
click at [1015, 265] on select "- Select Status Code - Open Due/Unpaid Paid Incomplete No Tax Due Internal Refu…" at bounding box center [1213, 277] width 397 height 28
type input "09/12/2025"
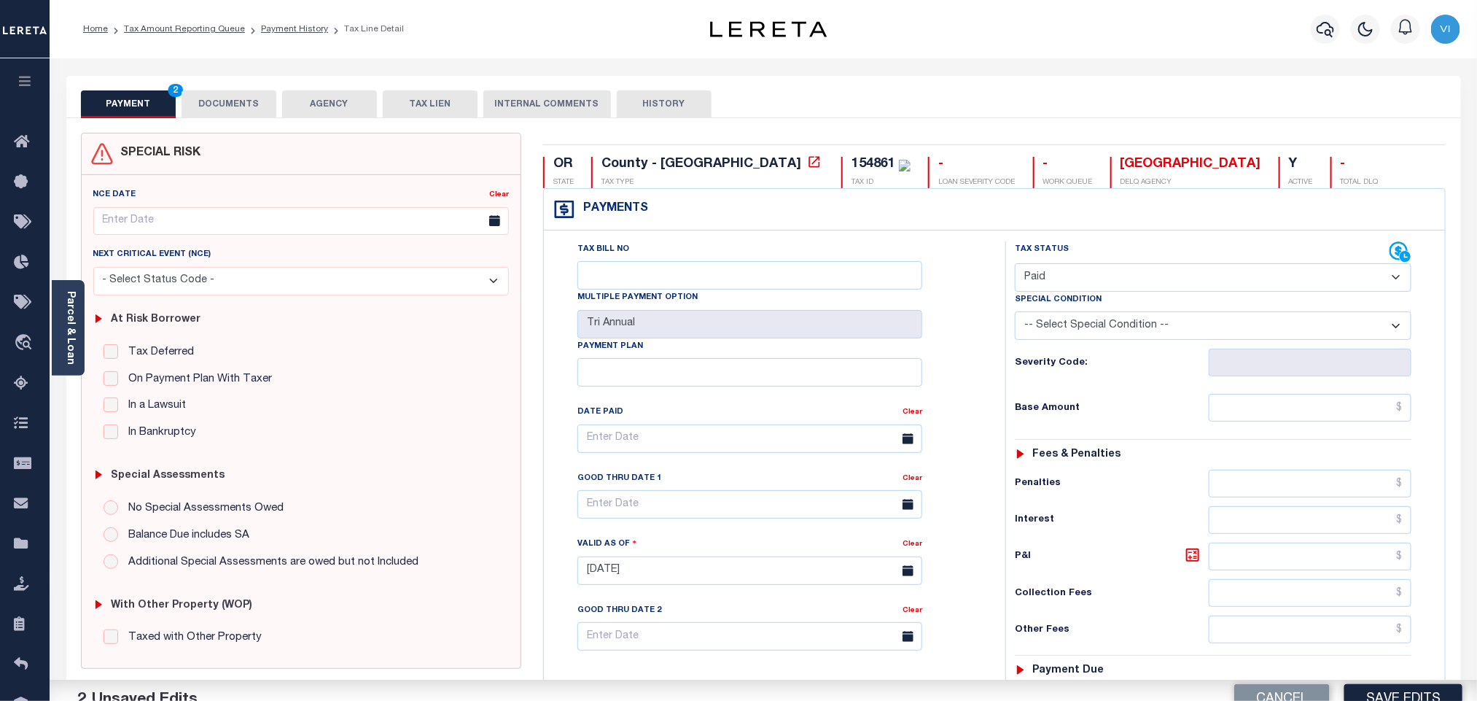
click at [1288, 440] on div "Tax Status Status - Select Status Code -" at bounding box center [1217, 563] width 425 height 644
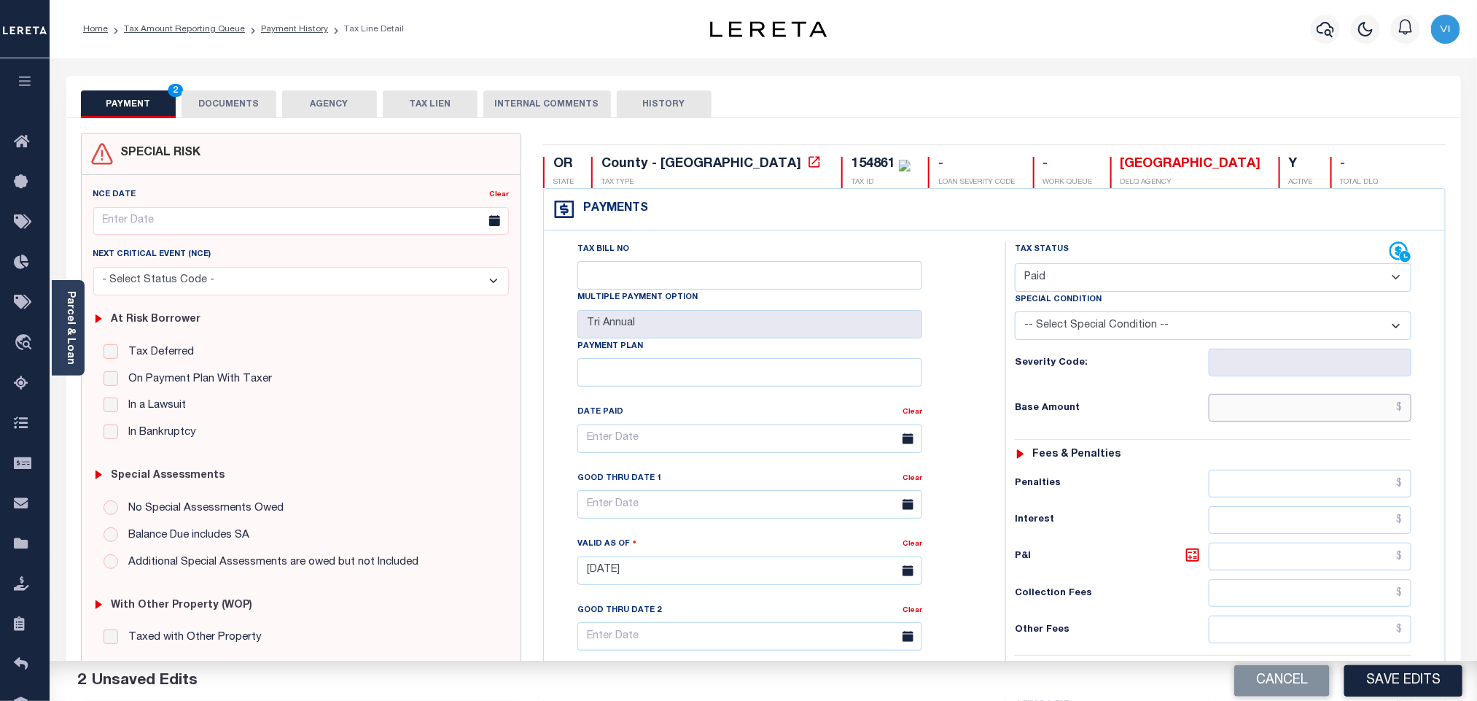
click at [1278, 418] on input "text" at bounding box center [1310, 408] width 203 height 28
click at [1354, 415] on input "text" at bounding box center [1310, 408] width 203 height 28
paste input "19,583.42"
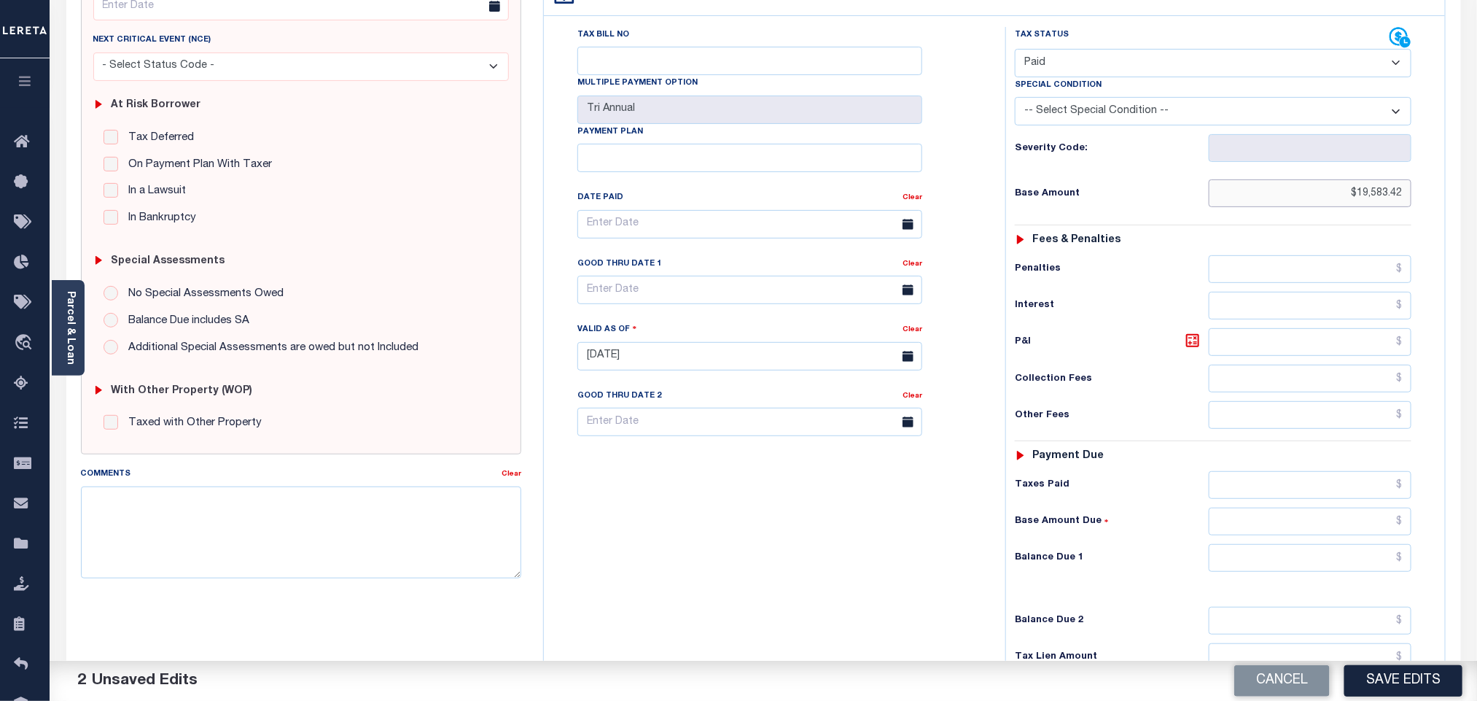
scroll to position [379, 0]
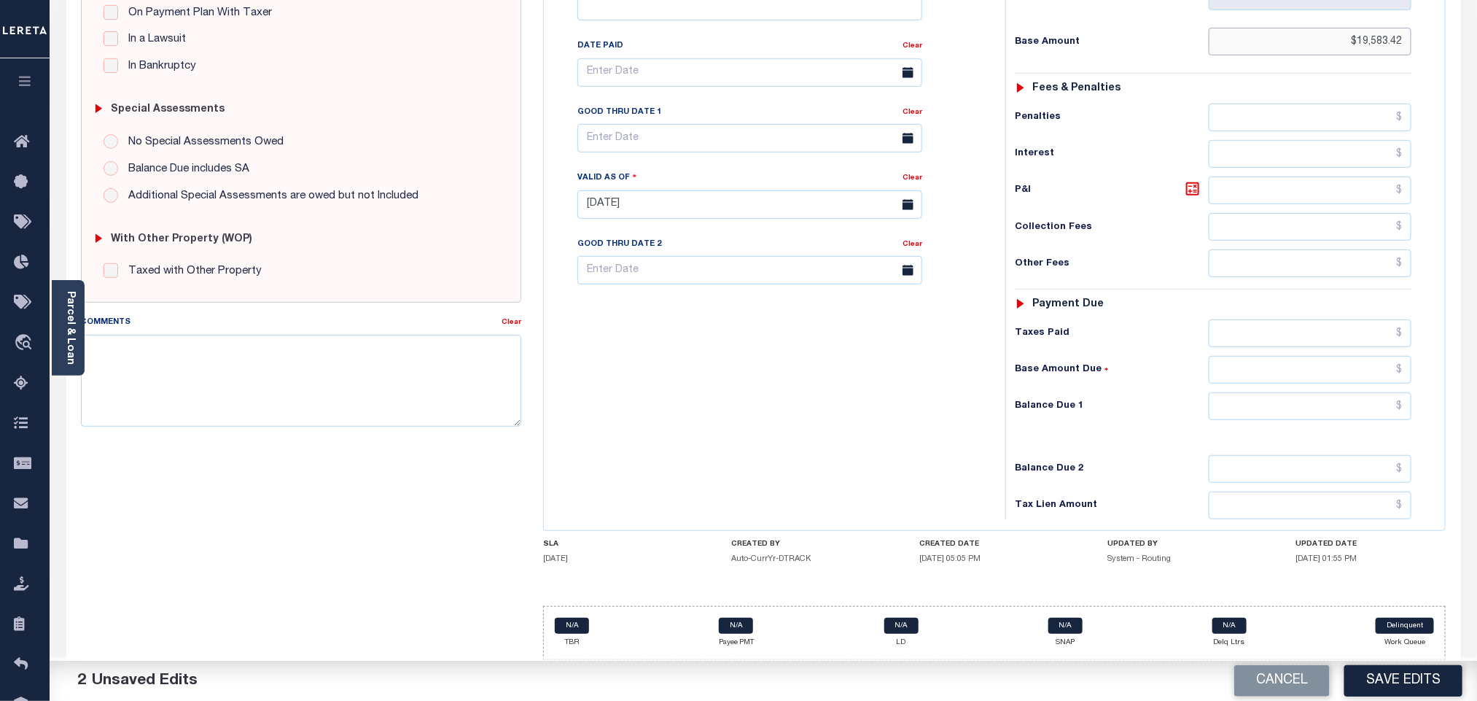
type input "$19,583.42"
click at [1286, 405] on input "text" at bounding box center [1310, 406] width 203 height 28
type input "$0.00"
click at [1378, 695] on button "Save Edits" at bounding box center [1403, 680] width 118 height 31
checkbox input "false"
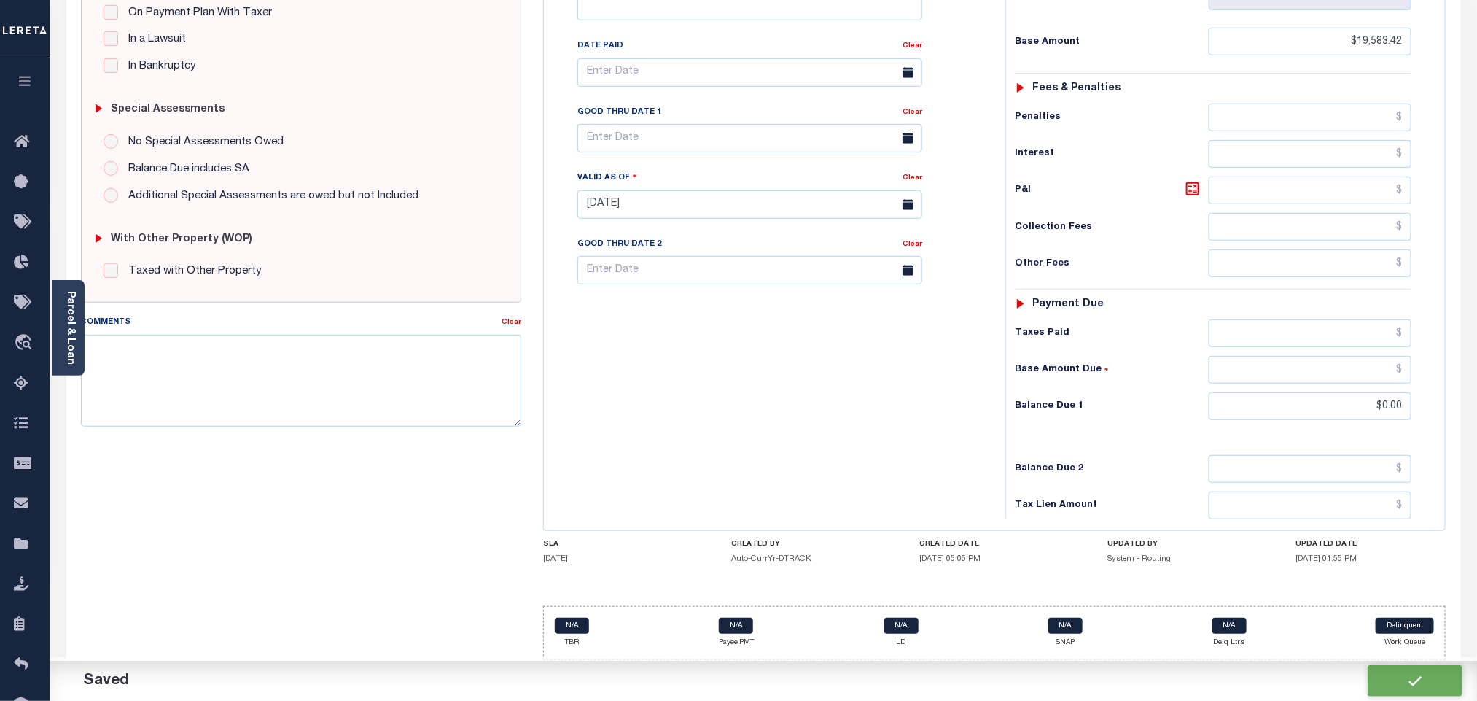
type input "$19,583.42"
type input "$0"
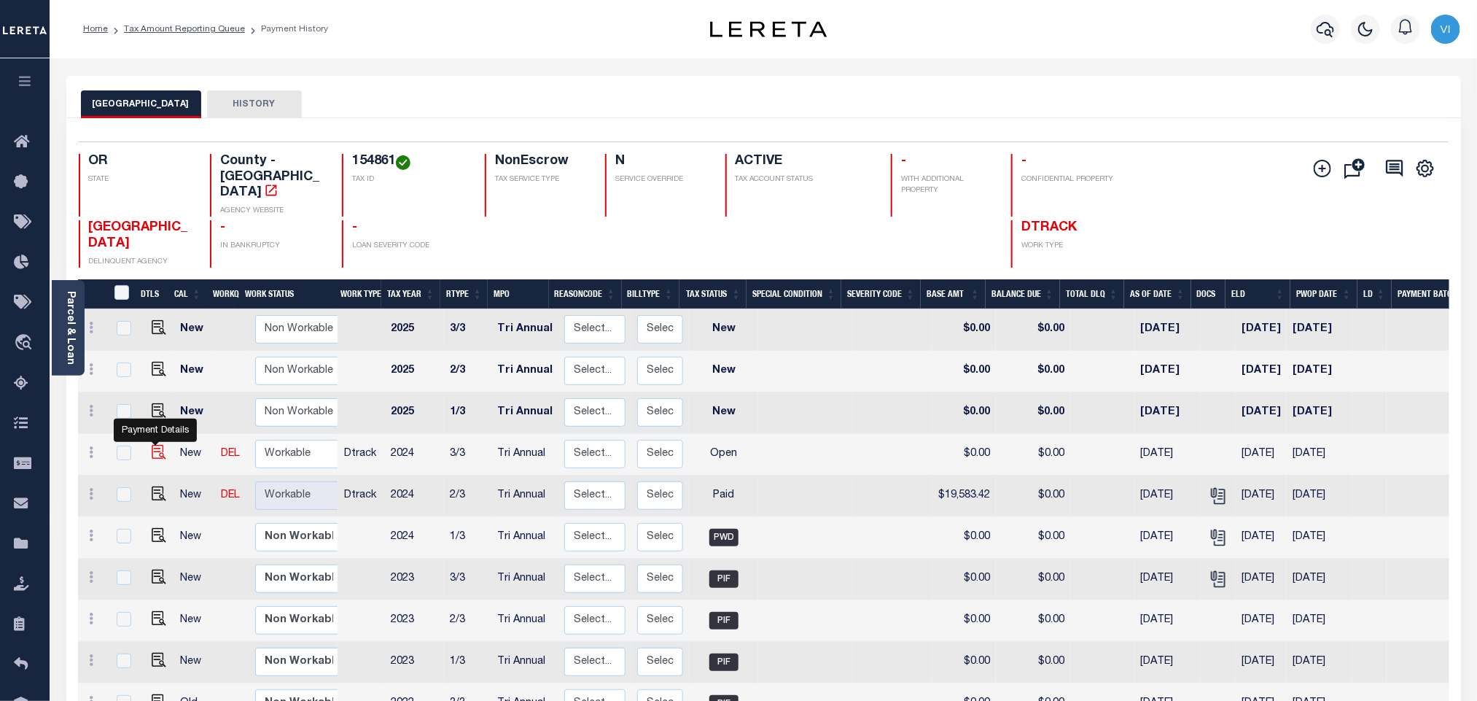
click at [156, 445] on img "" at bounding box center [159, 452] width 15 height 15
checkbox input "true"
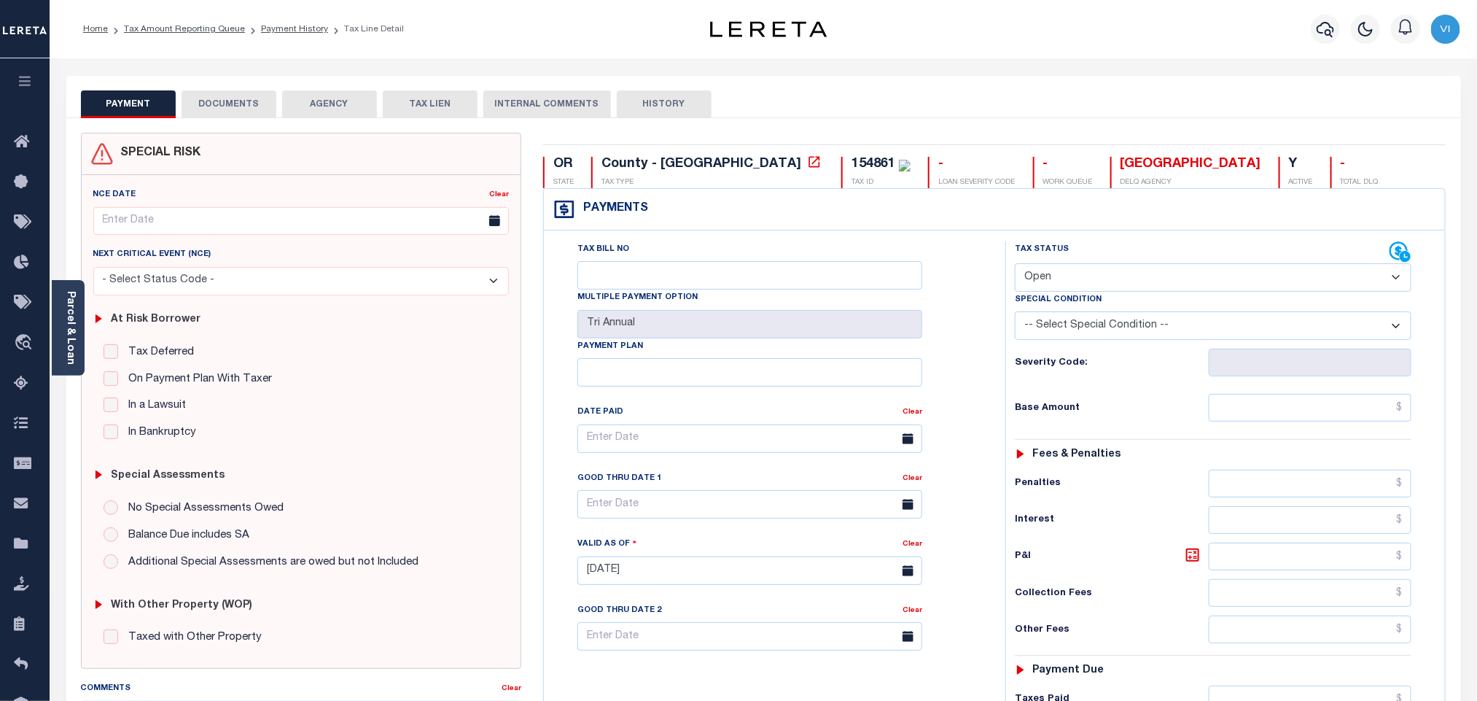
click at [1072, 273] on select "- Select Status Code - Open Due/Unpaid Paid Incomplete No Tax Due Internal Refu…" at bounding box center [1213, 277] width 397 height 28
select select "PYD"
click at [1015, 265] on select "- Select Status Code - Open Due/Unpaid Paid Incomplete No Tax Due Internal Refu…" at bounding box center [1213, 277] width 397 height 28
type input "[DATE]"
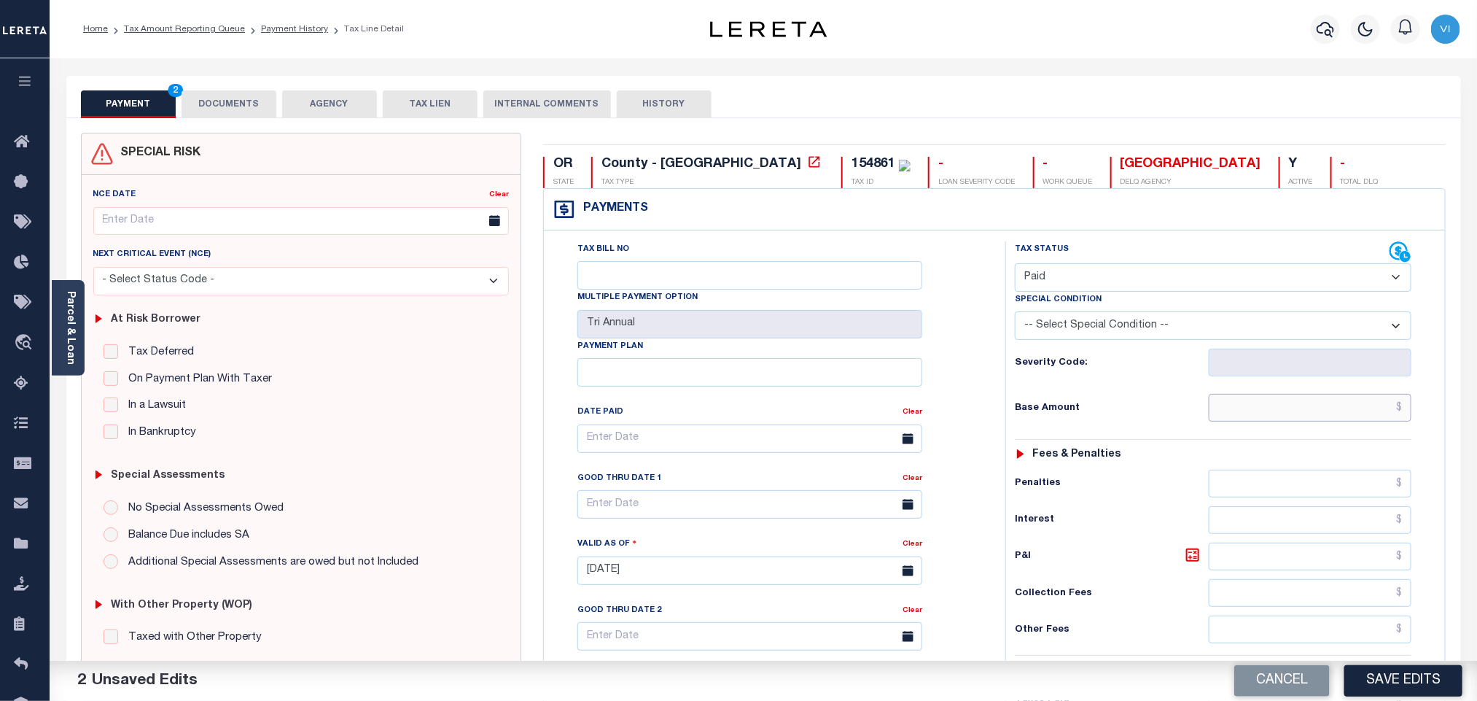
click at [1327, 413] on input "text" at bounding box center [1310, 408] width 203 height 28
paste input "19,583.42"
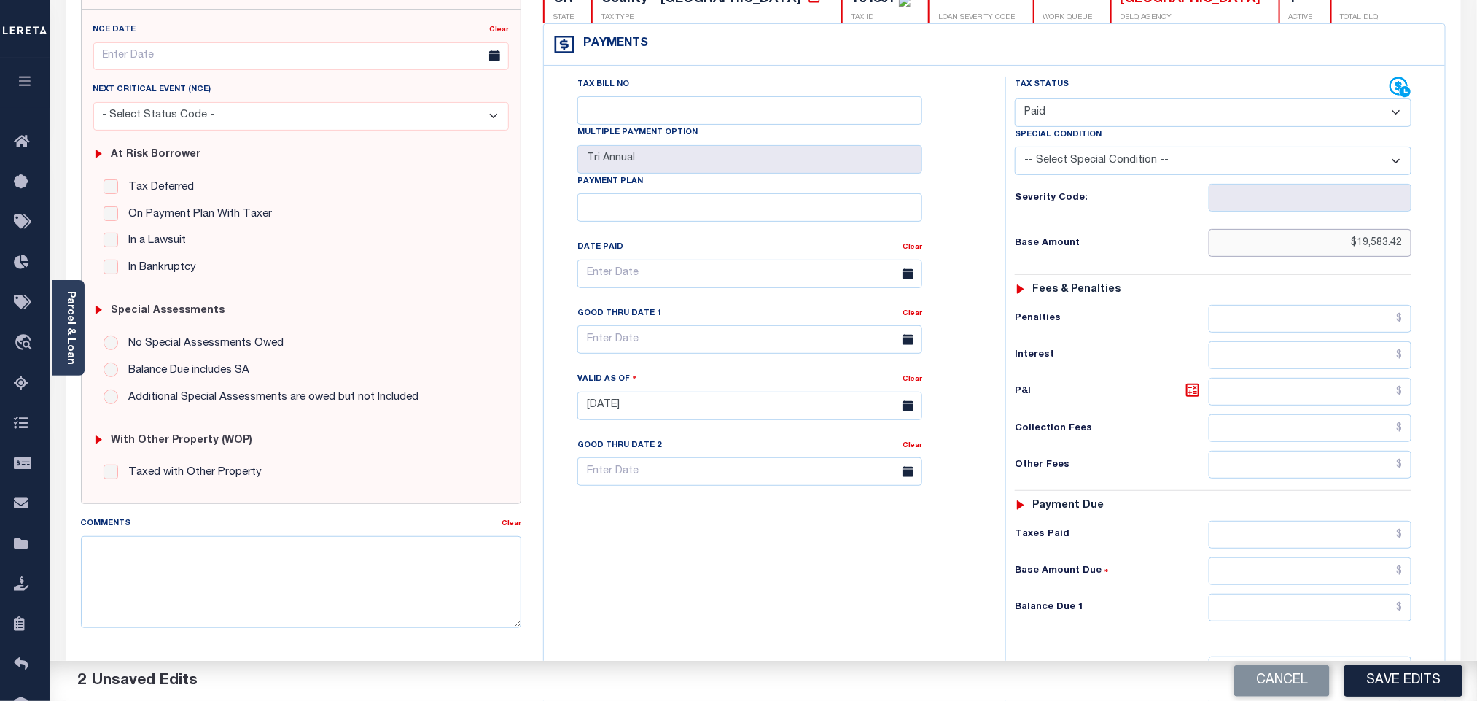
scroll to position [383, 0]
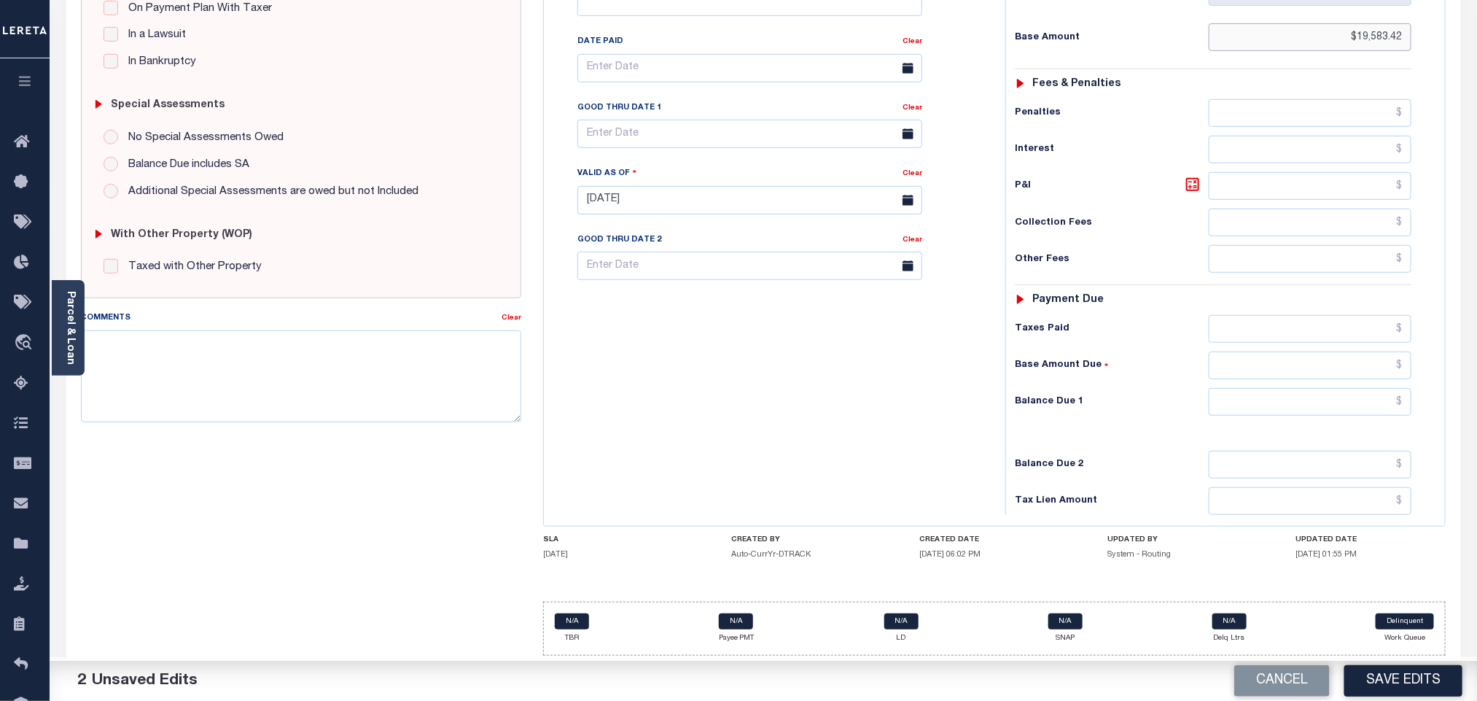
type input "$19,583.42"
click at [1251, 409] on input "text" at bounding box center [1310, 402] width 203 height 28
type input "$0.00"
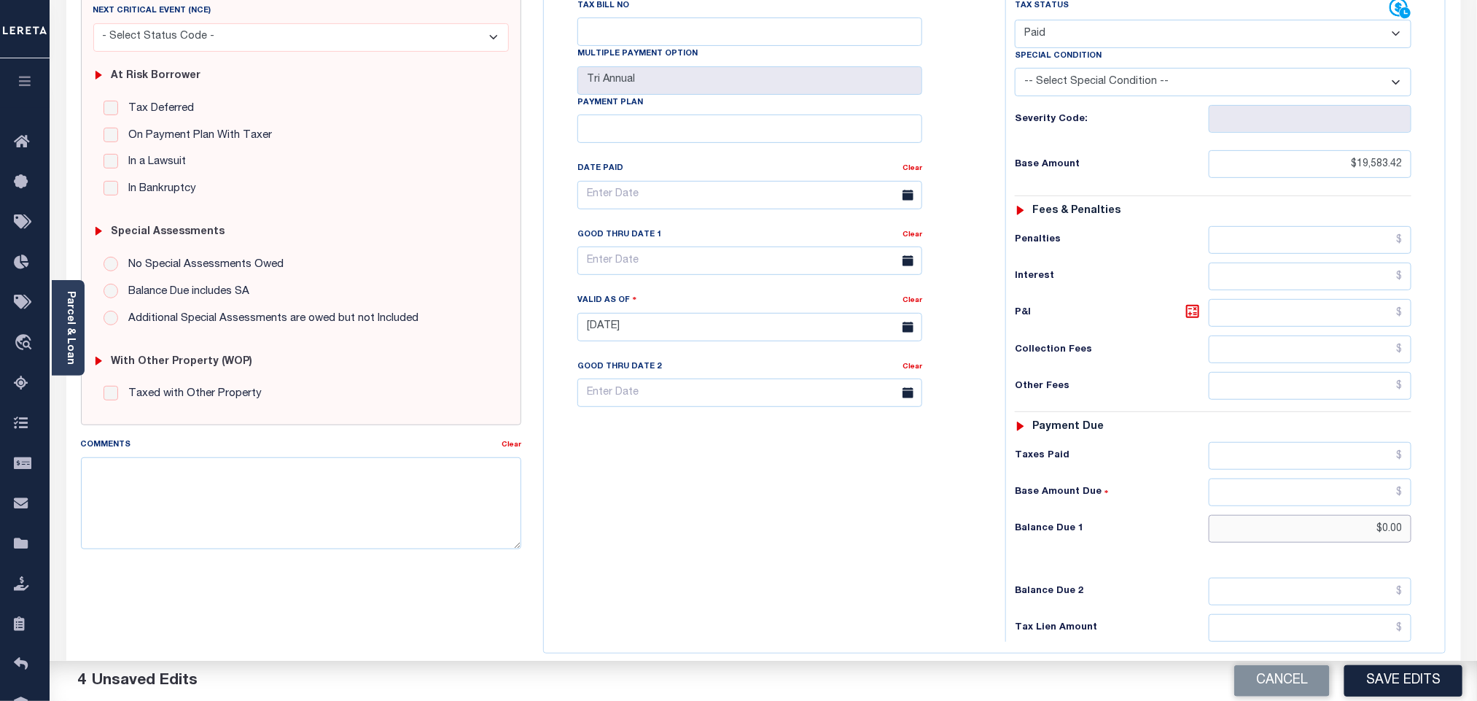
scroll to position [0, 0]
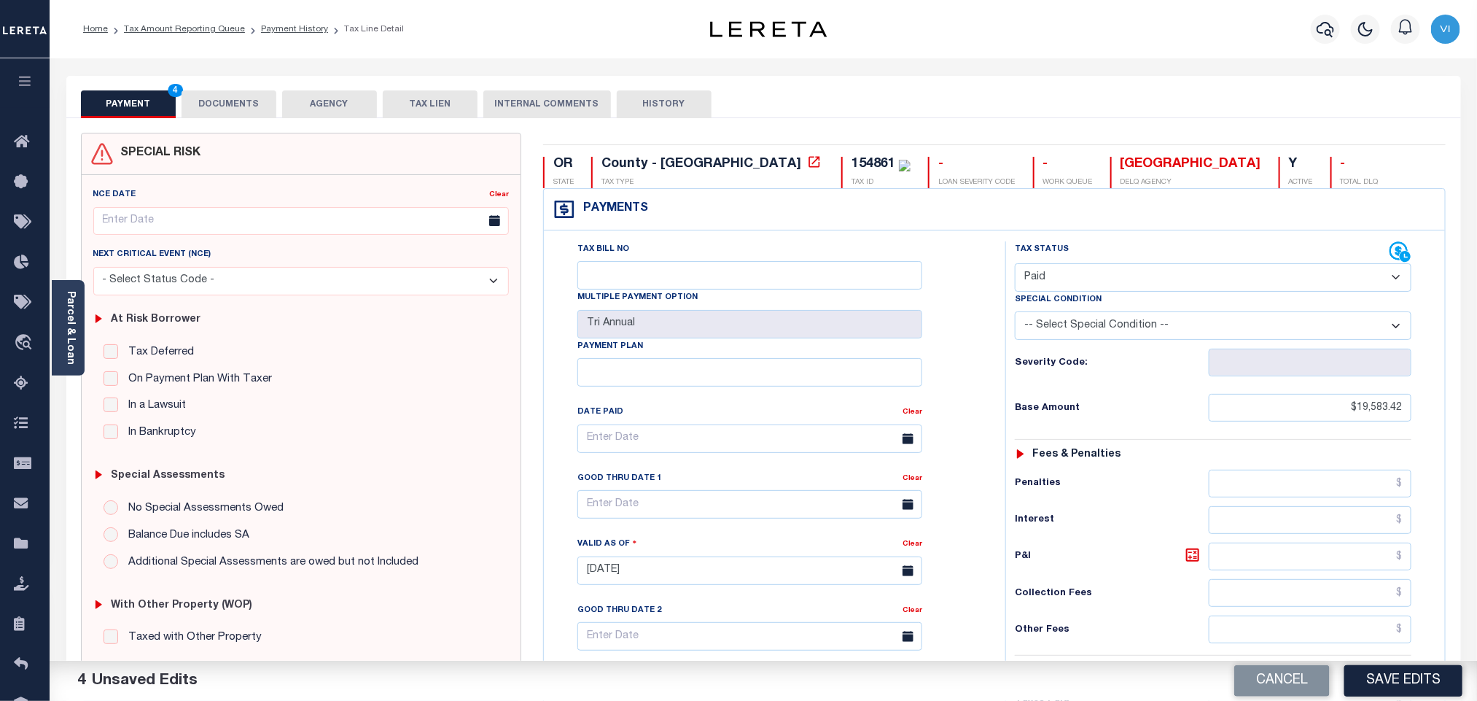
click at [215, 103] on button "DOCUMENTS" at bounding box center [229, 104] width 95 height 28
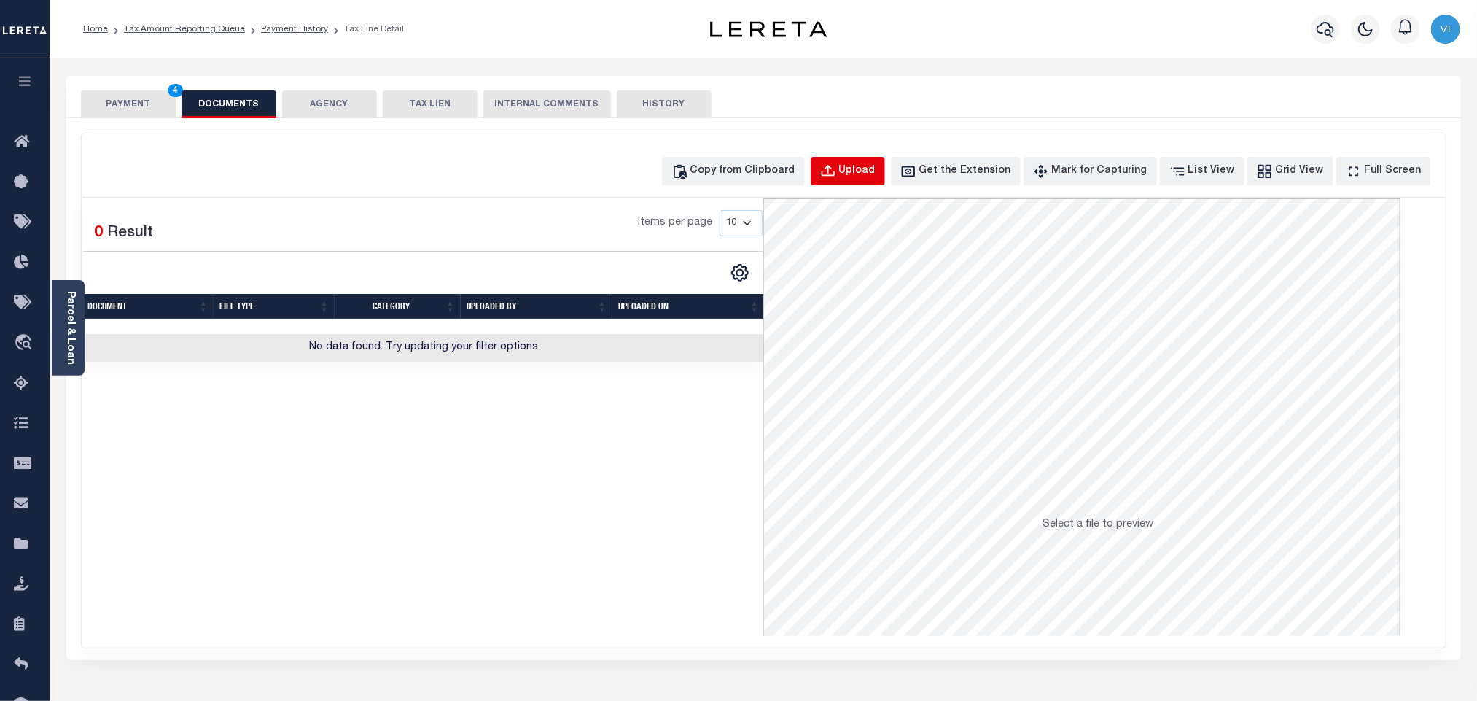
click at [875, 167] on div "Upload" at bounding box center [857, 171] width 36 height 16
select select "POP"
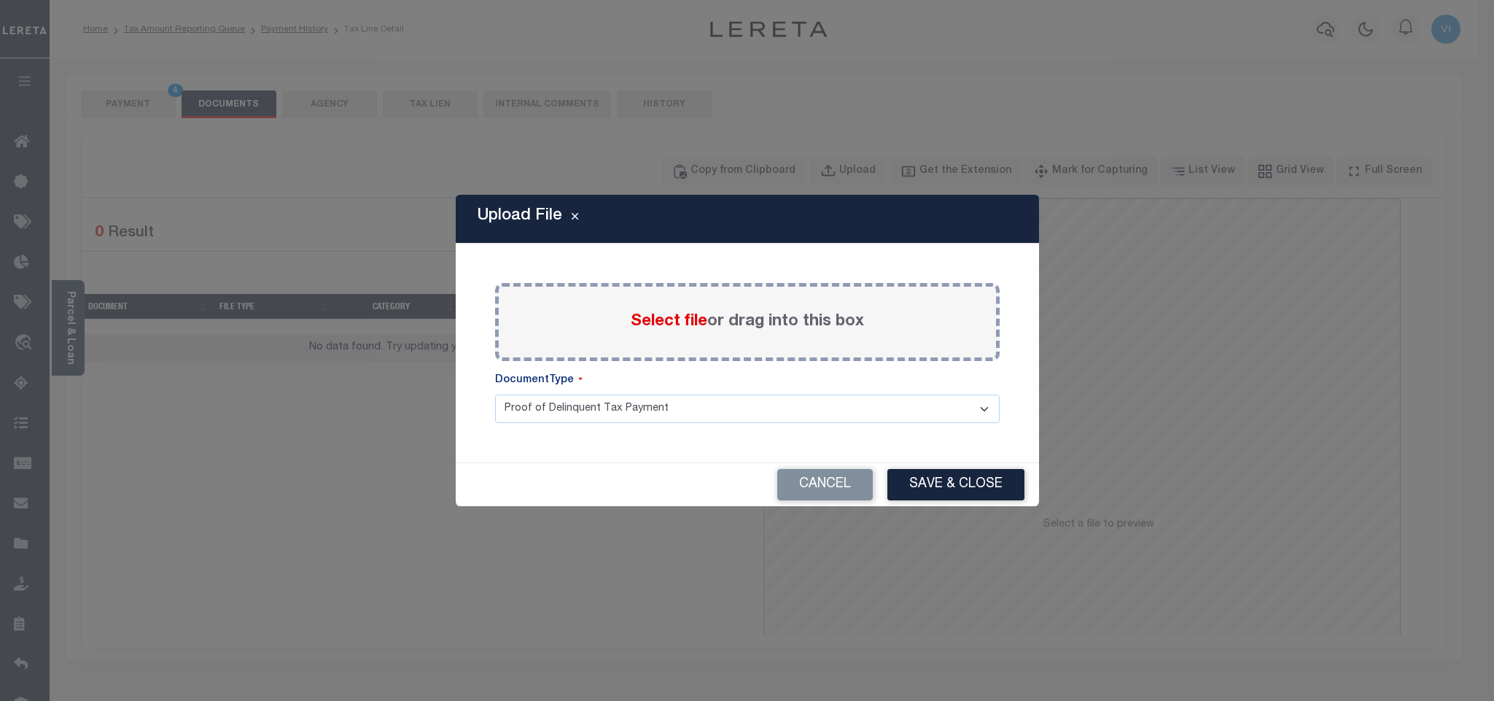
click at [634, 329] on span "Select file" at bounding box center [669, 321] width 77 height 16
click at [0, 0] on input "Select file or drag into this box" at bounding box center [0, 0] width 0 height 0
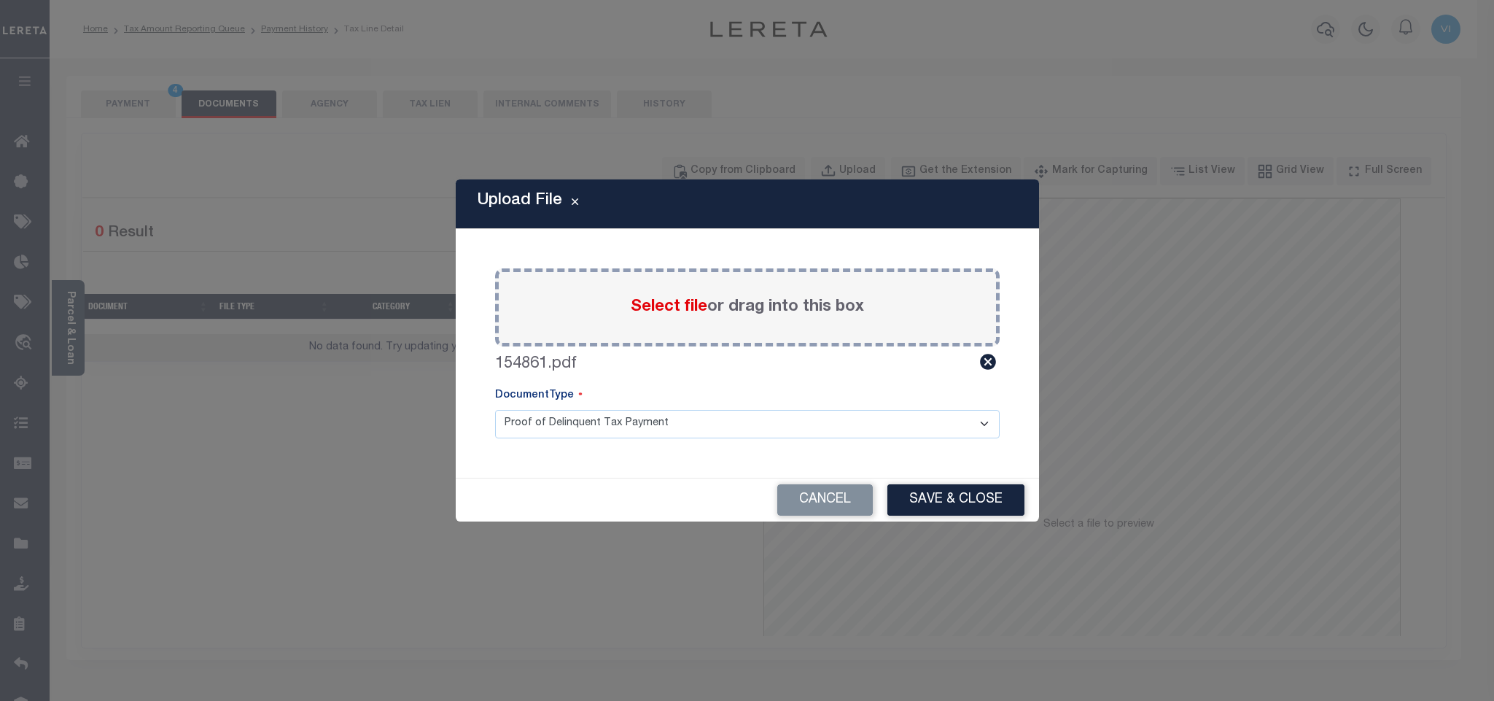
click at [529, 435] on select "Proof of Delinquent Tax Payment" at bounding box center [747, 424] width 504 height 28
click at [495, 410] on select "Proof of Delinquent Tax Payment" at bounding box center [747, 424] width 504 height 28
click at [972, 508] on button "Save & Close" at bounding box center [955, 499] width 137 height 31
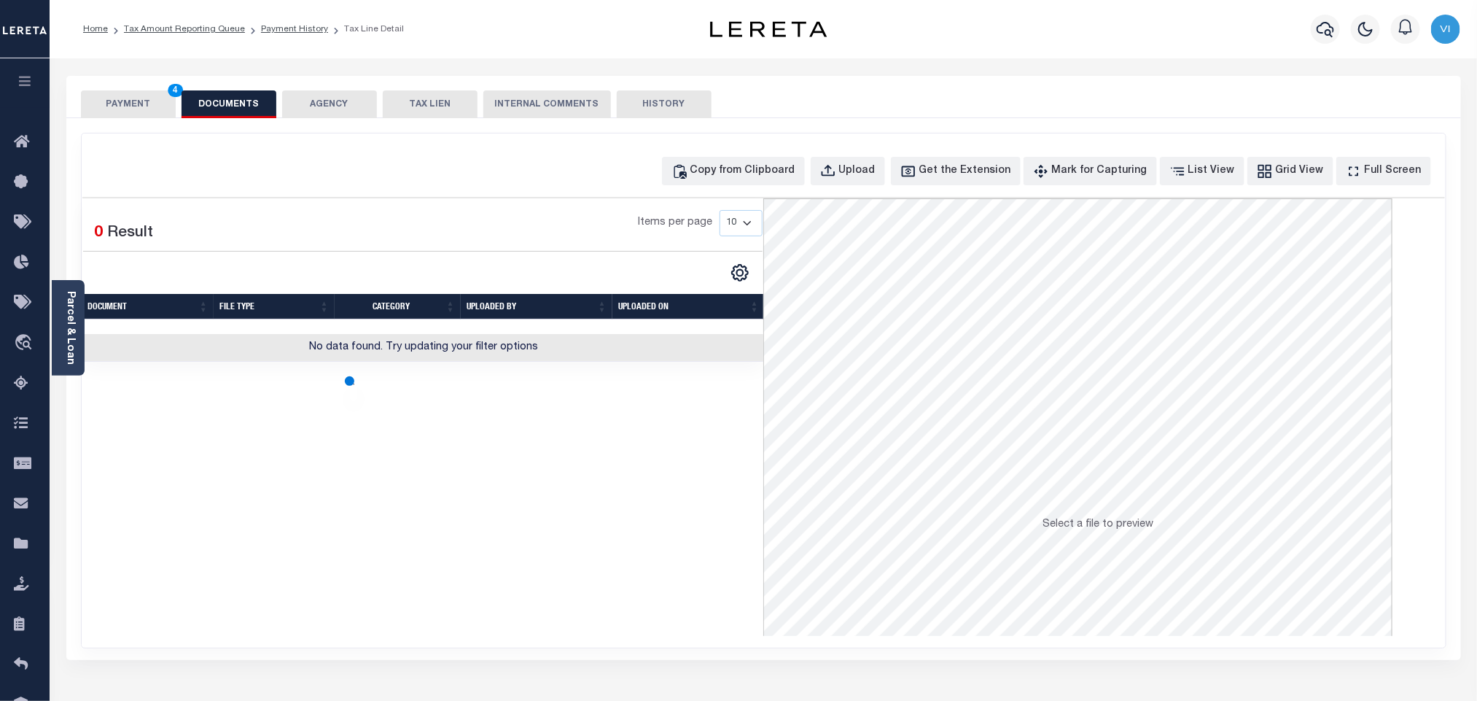
click at [125, 112] on button "PAYMENT 4" at bounding box center [128, 104] width 95 height 28
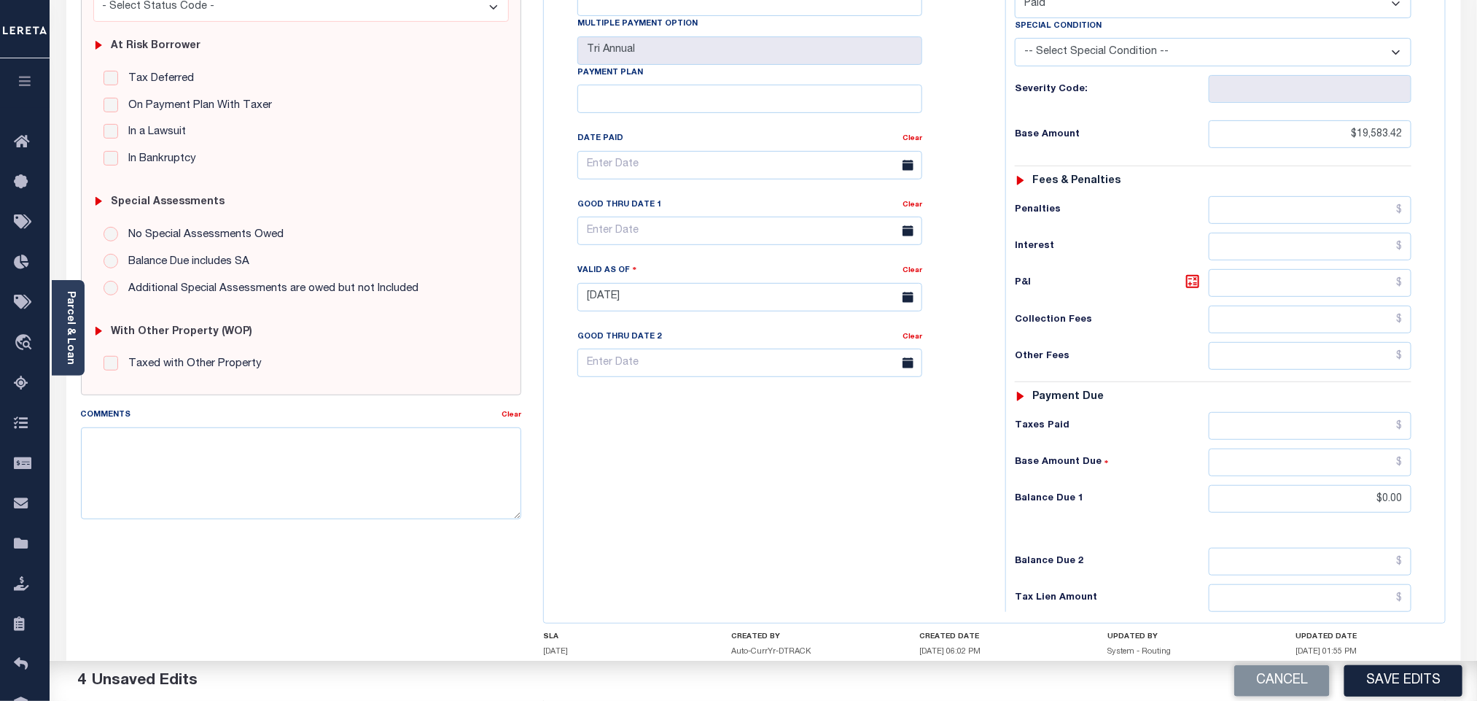
scroll to position [379, 0]
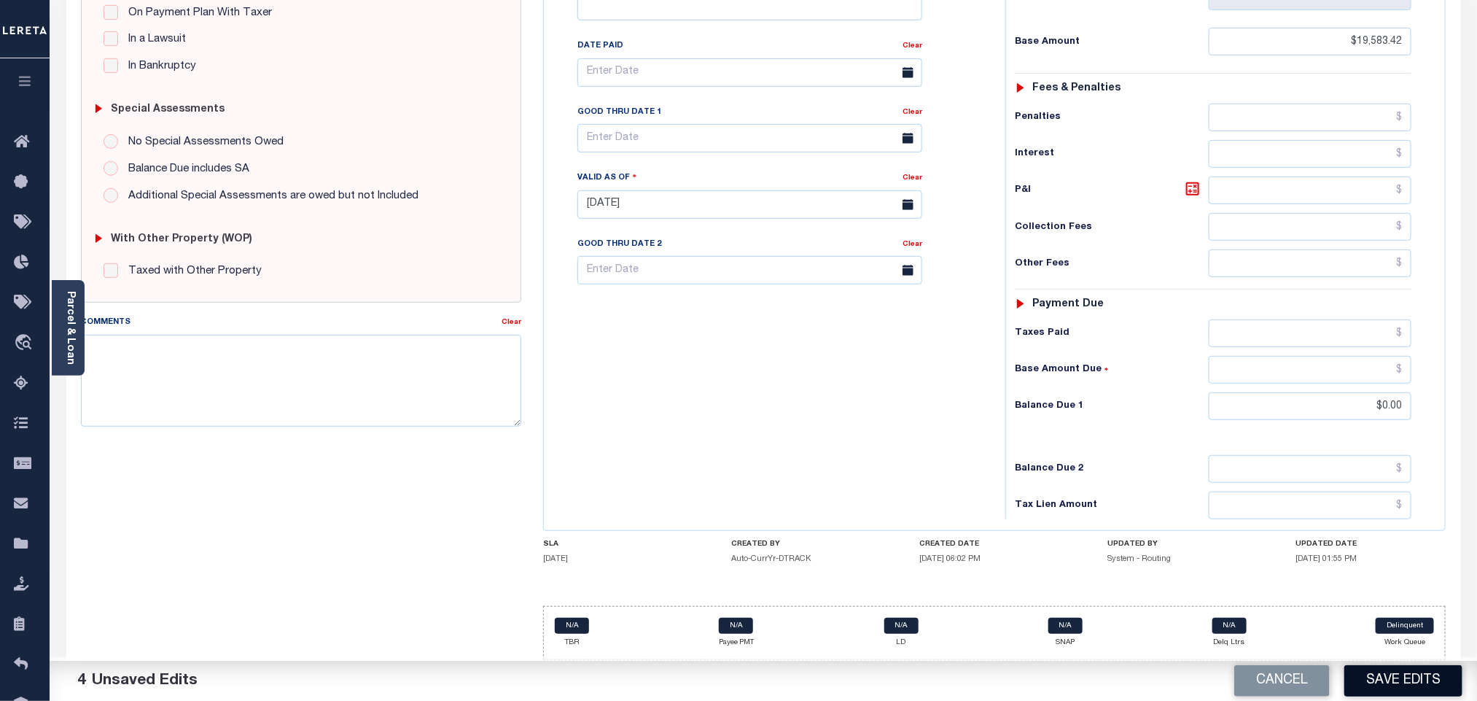
click at [1396, 680] on button "Save Edits" at bounding box center [1403, 680] width 118 height 31
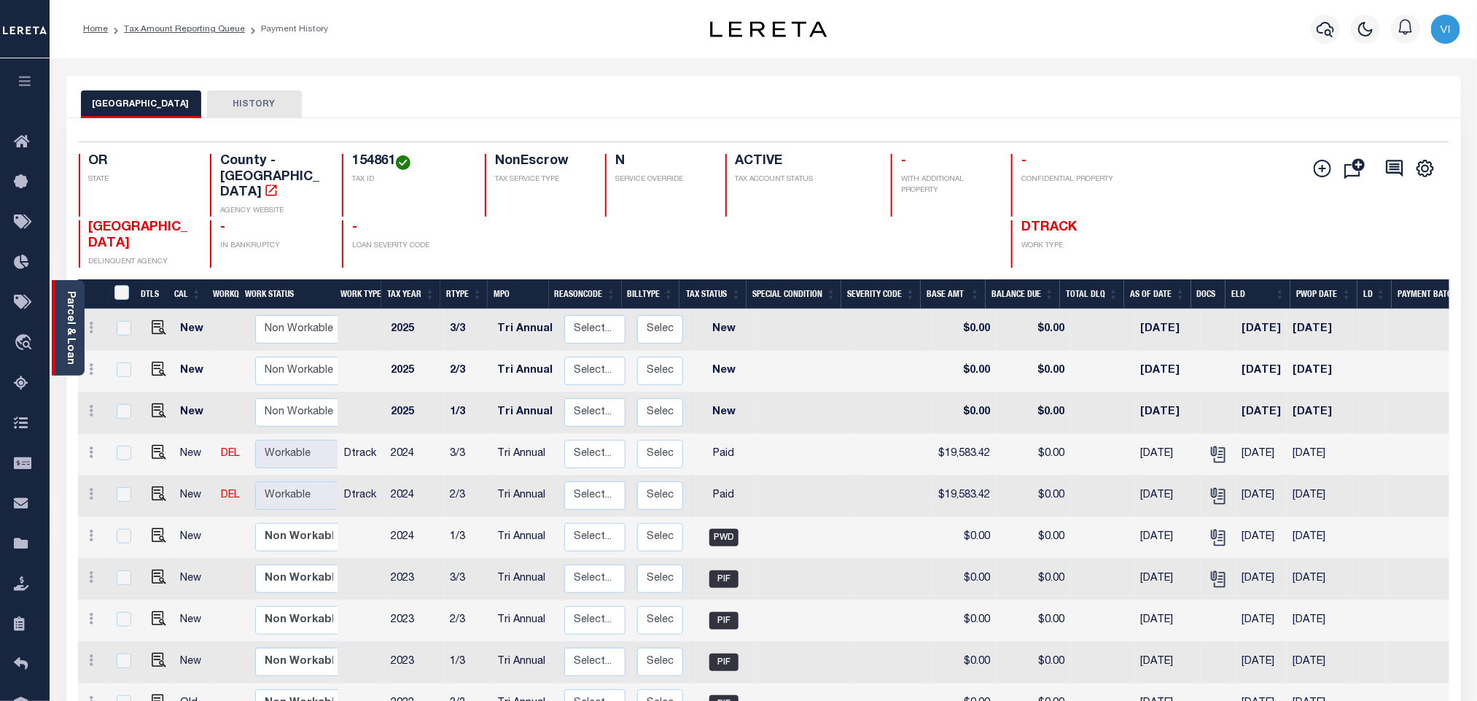
click at [72, 332] on link "Parcel & Loan" at bounding box center [70, 328] width 10 height 74
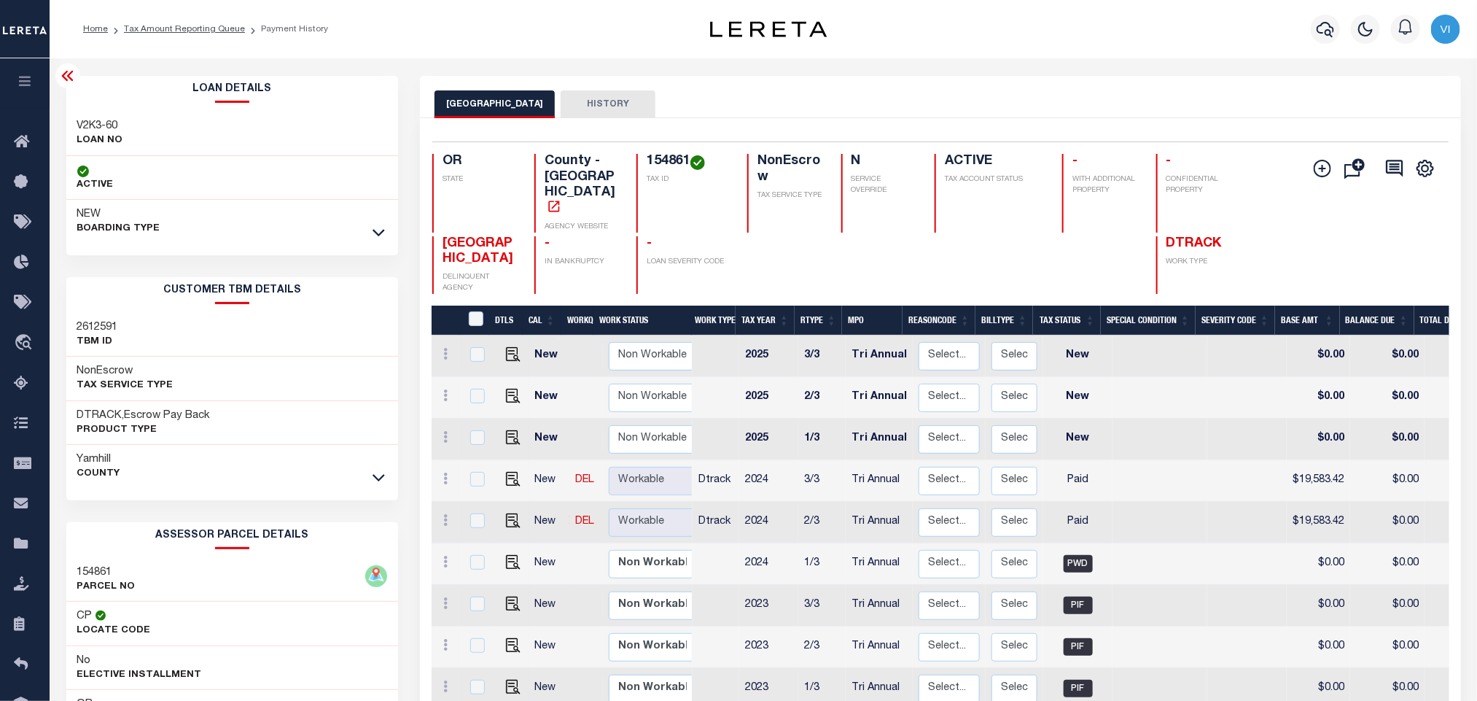
click at [68, 125] on div "V2K3-60 LOAN NO" at bounding box center [232, 134] width 332 height 44
copy div "V2K3-60"
click at [652, 160] on h4 "154861" at bounding box center [688, 162] width 83 height 16
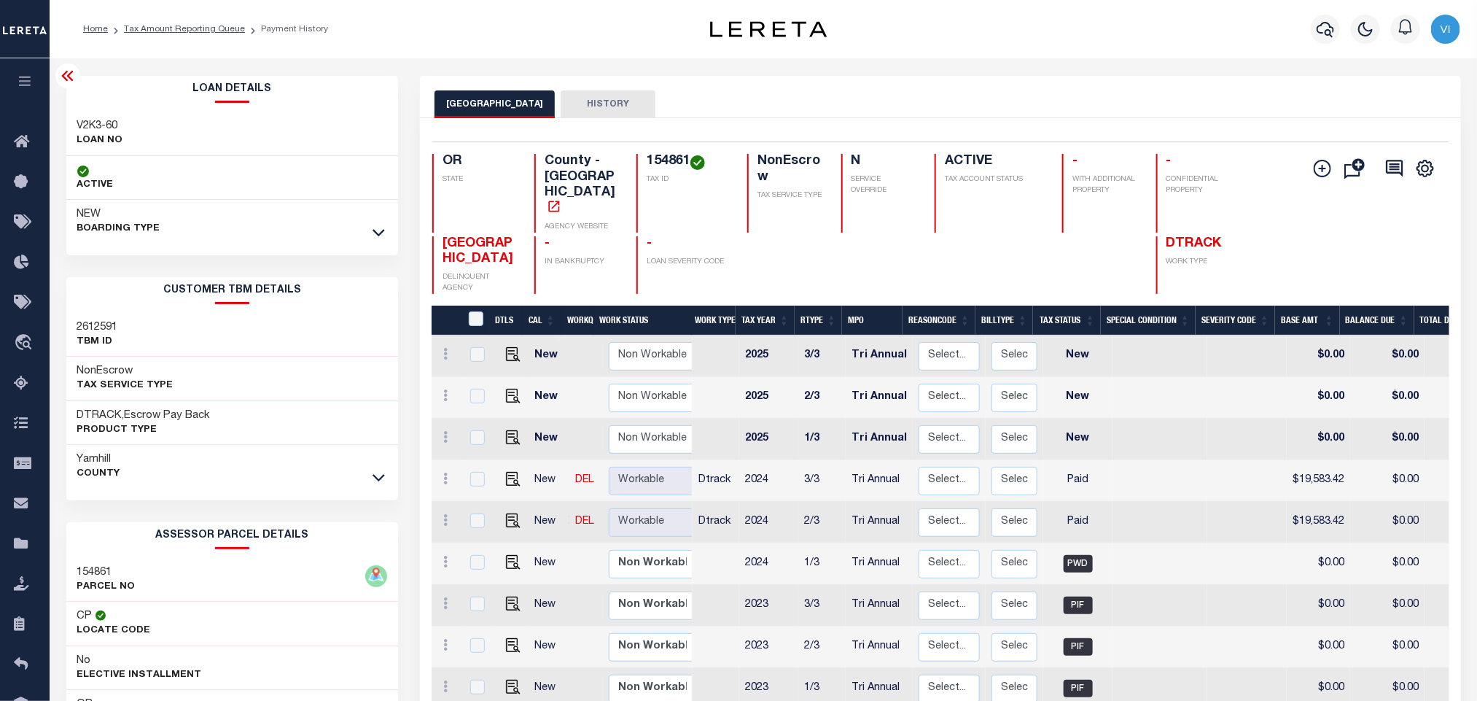
click at [652, 160] on h4 "154861" at bounding box center [688, 162] width 83 height 16
copy h4 "154861"
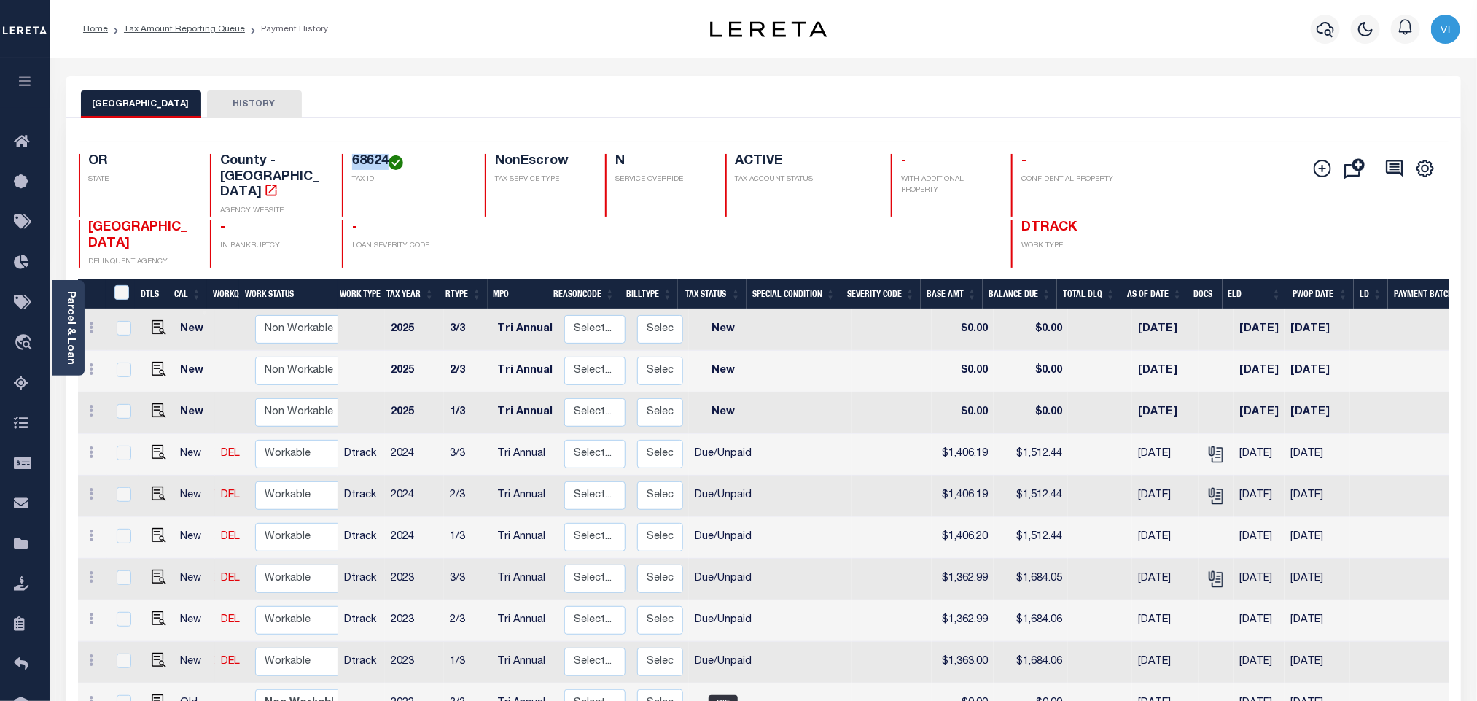
drag, startPoint x: 346, startPoint y: 160, endPoint x: 386, endPoint y: 160, distance: 40.1
click at [386, 160] on div "68624 TAX ID" at bounding box center [404, 185] width 125 height 63
copy h4 "68624"
click at [364, 160] on h4 "68624" at bounding box center [409, 162] width 115 height 16
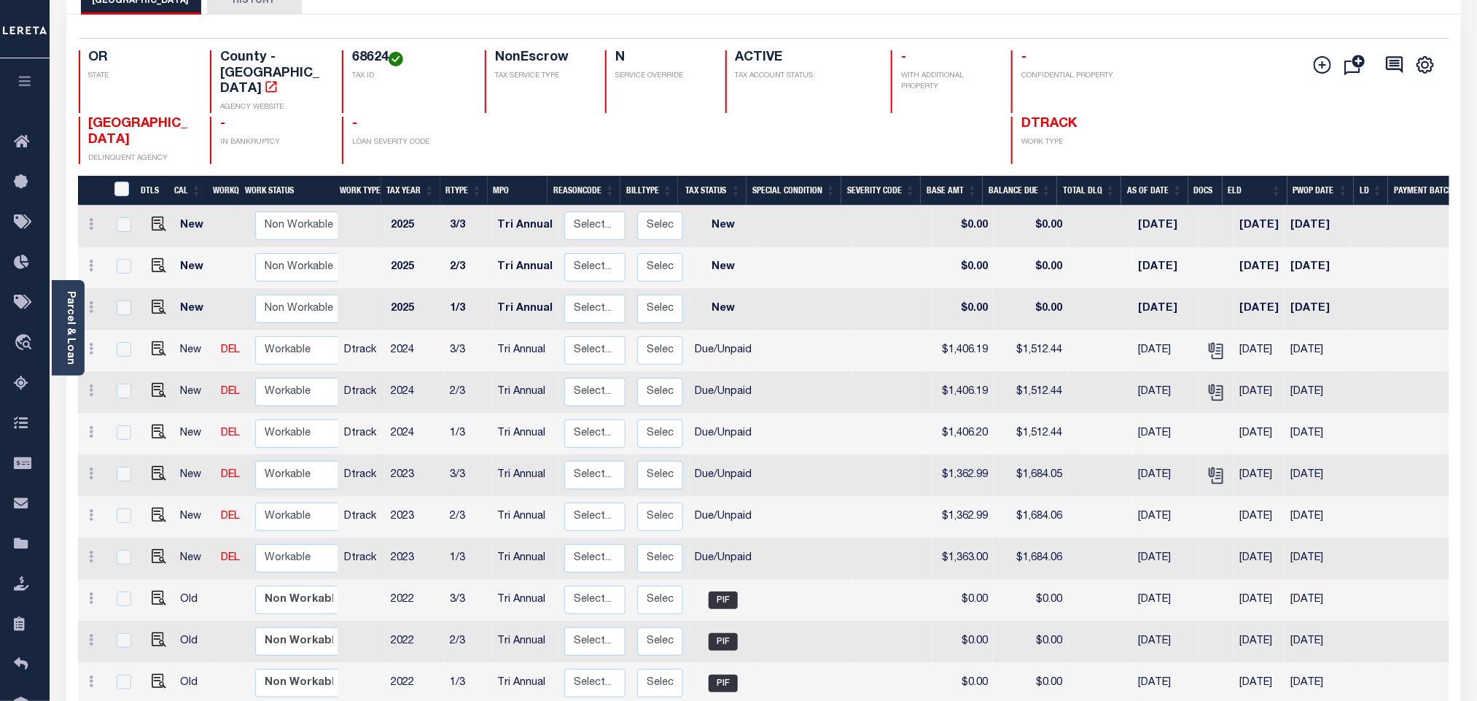
scroll to position [219, 0]
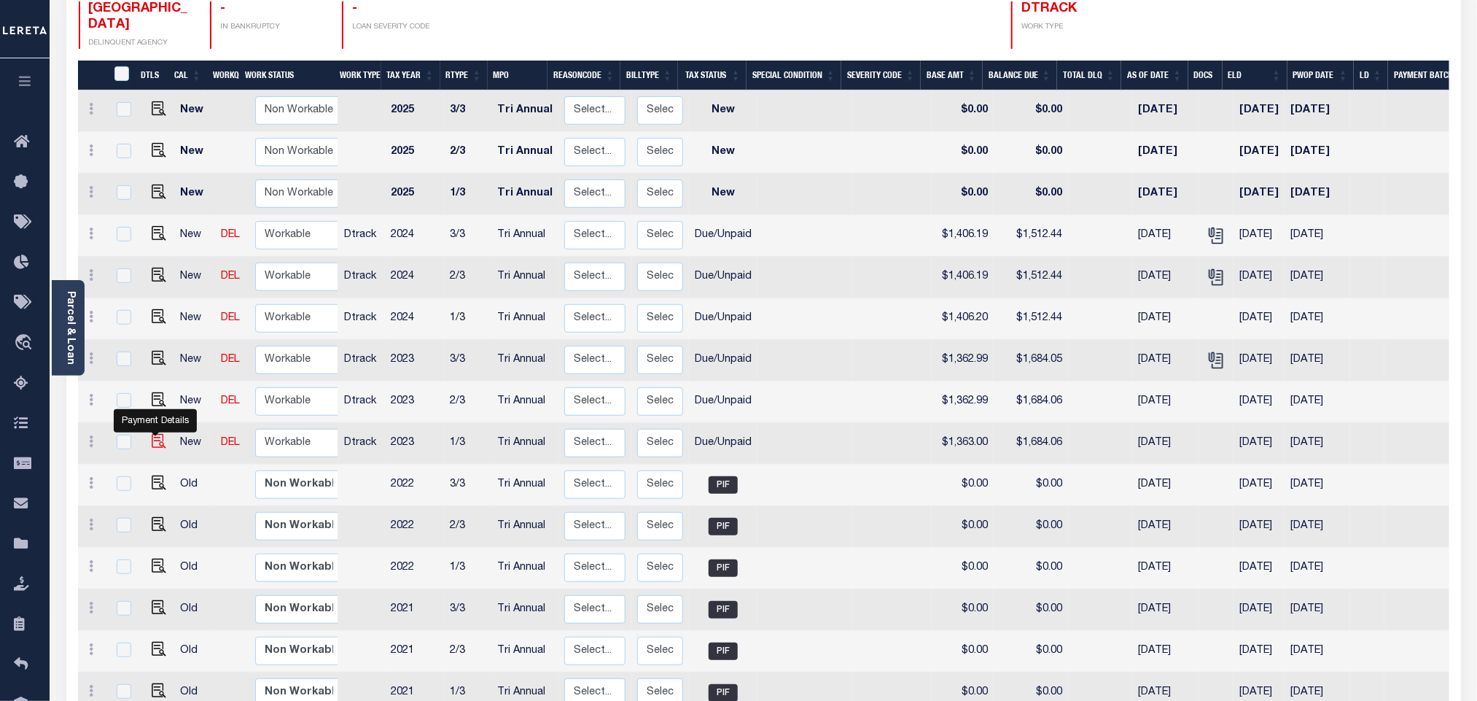
click at [156, 434] on img "" at bounding box center [159, 441] width 15 height 15
checkbox input "true"
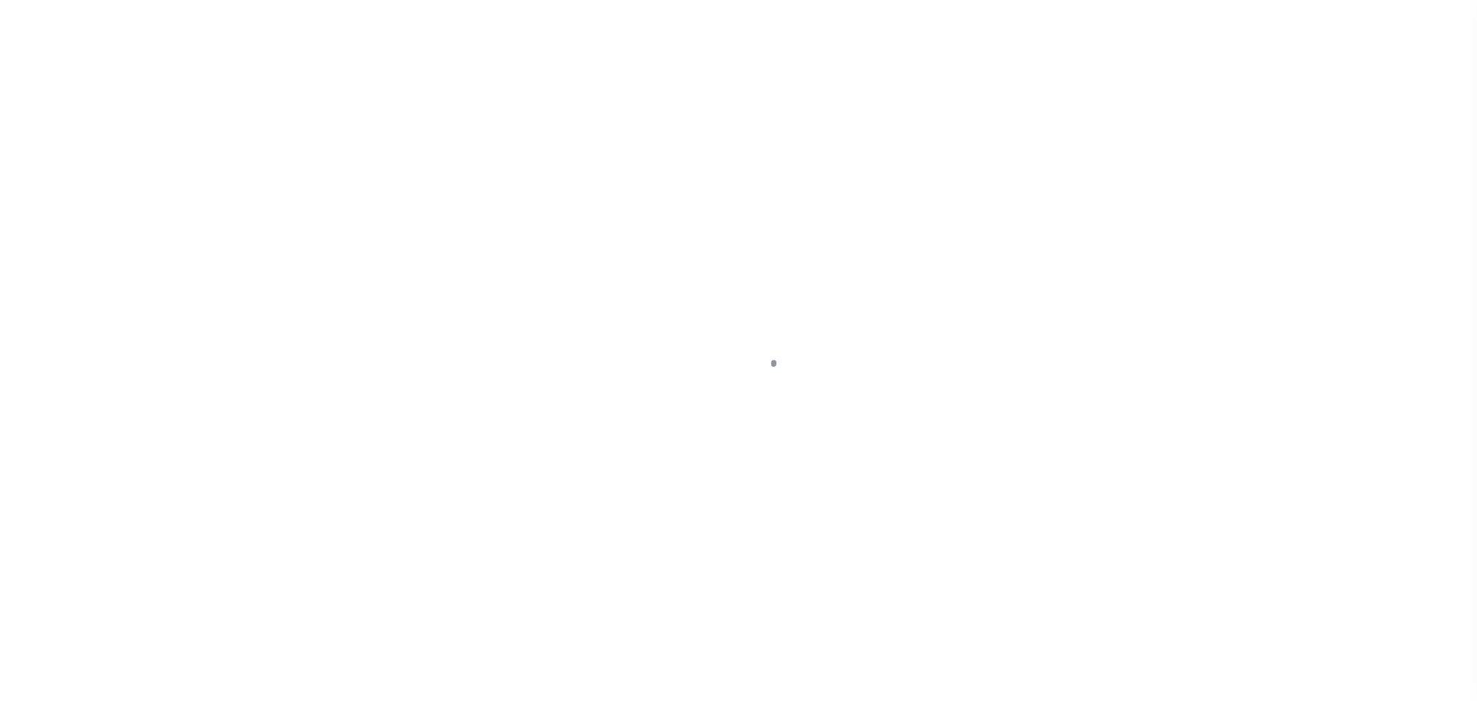
checkbox input "false"
type textarea "Note: Please refer 2023 3/3 line for Tax Supporting Document 2023 Each installm…"
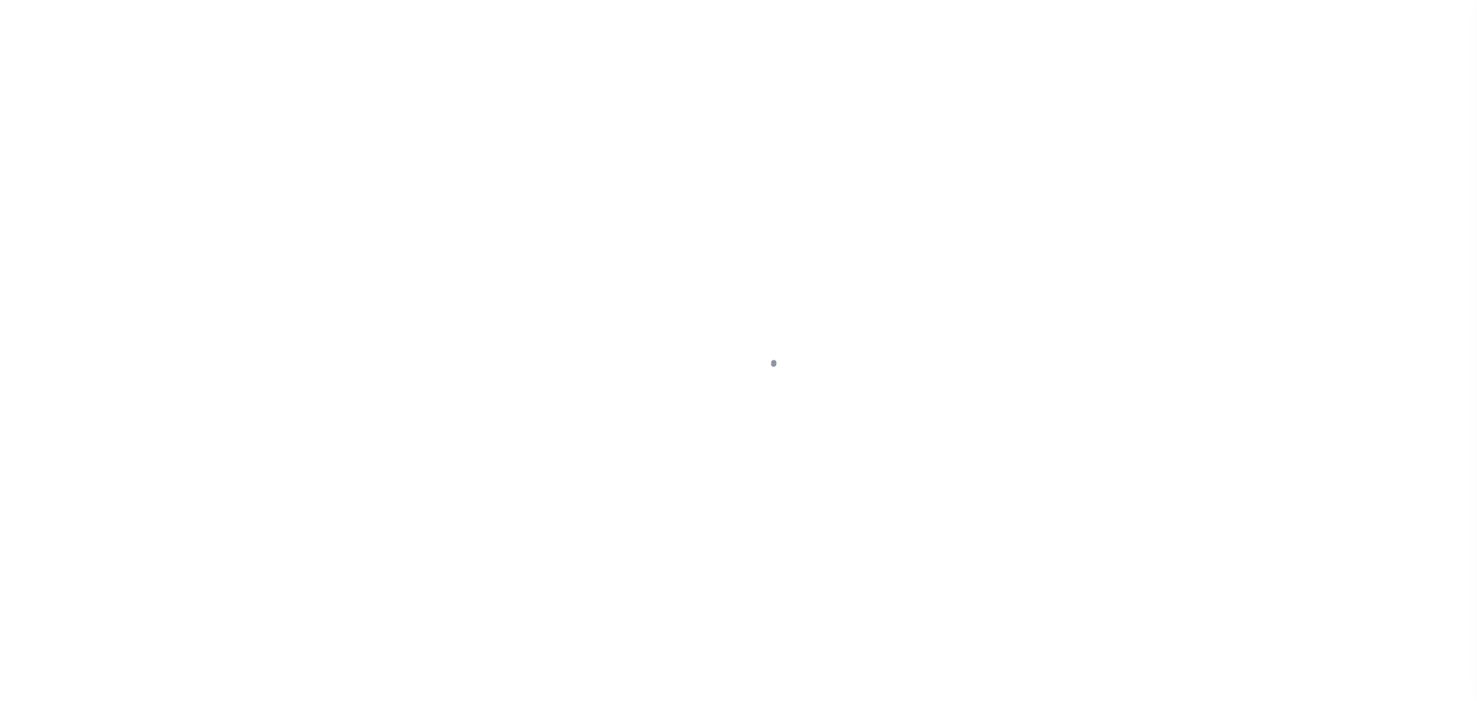
type input "Tri Annual"
type input "[DATE]"
select select "DUE"
type input "$1,363"
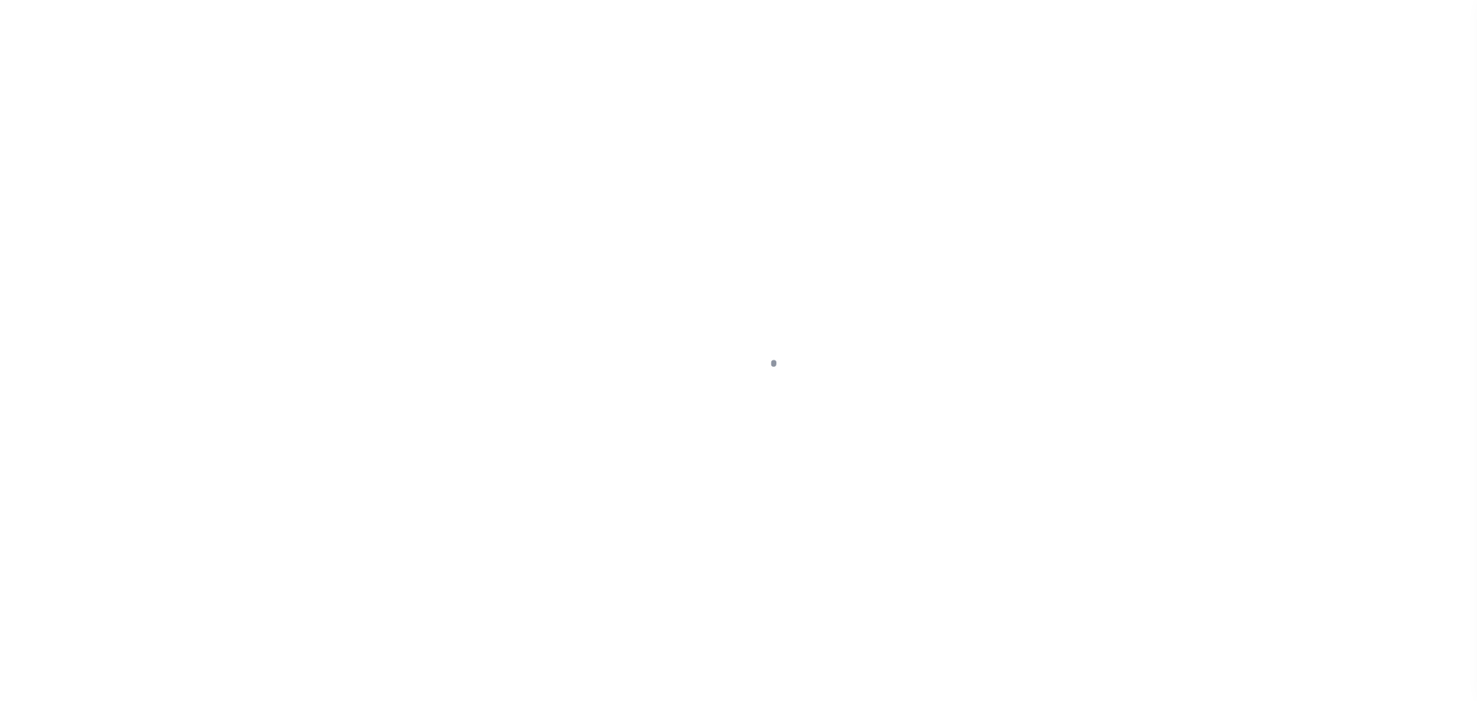
type input "$321.06"
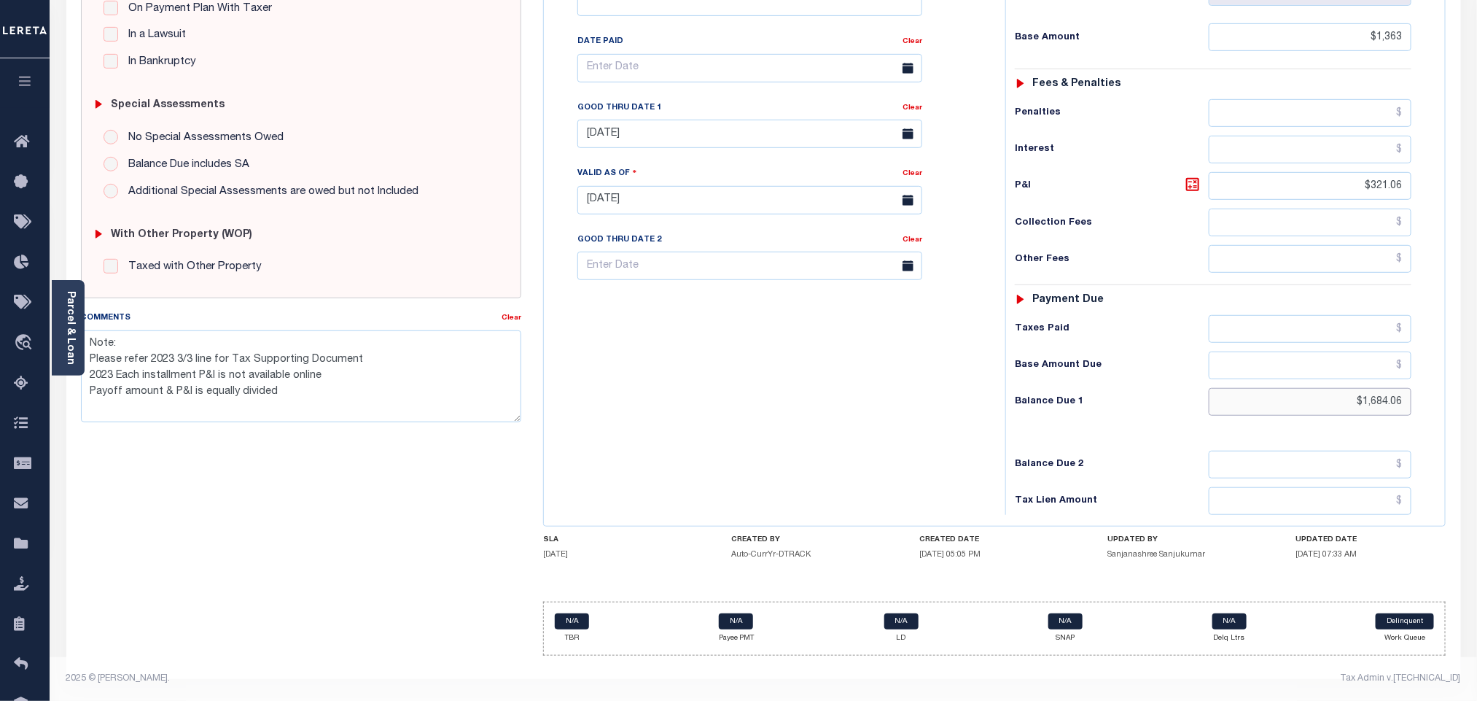
click at [1394, 405] on input "$1,684.06" at bounding box center [1310, 402] width 203 height 28
paste input "702.22"
type input "$1,702.22"
type input "[DATE]"
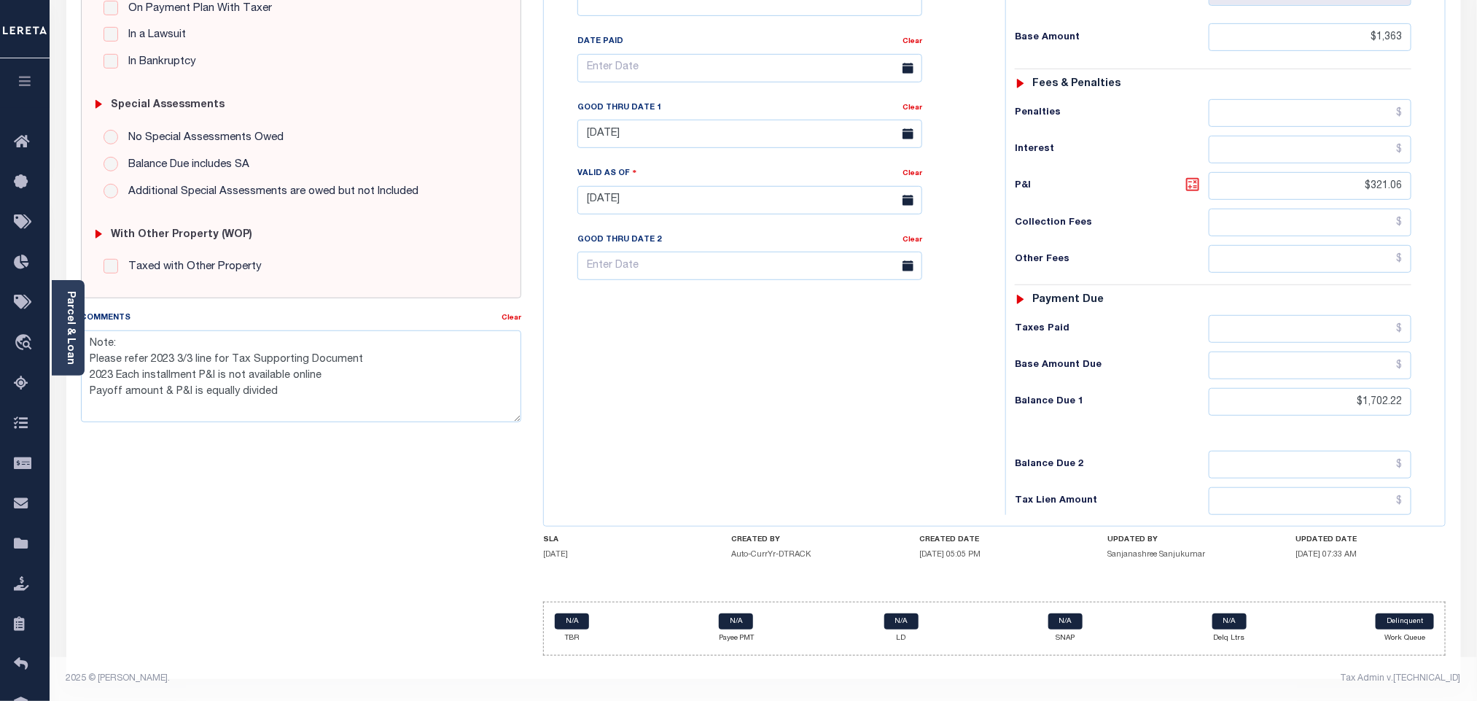
click at [1196, 182] on icon at bounding box center [1192, 184] width 9 height 9
type input "$339.22"
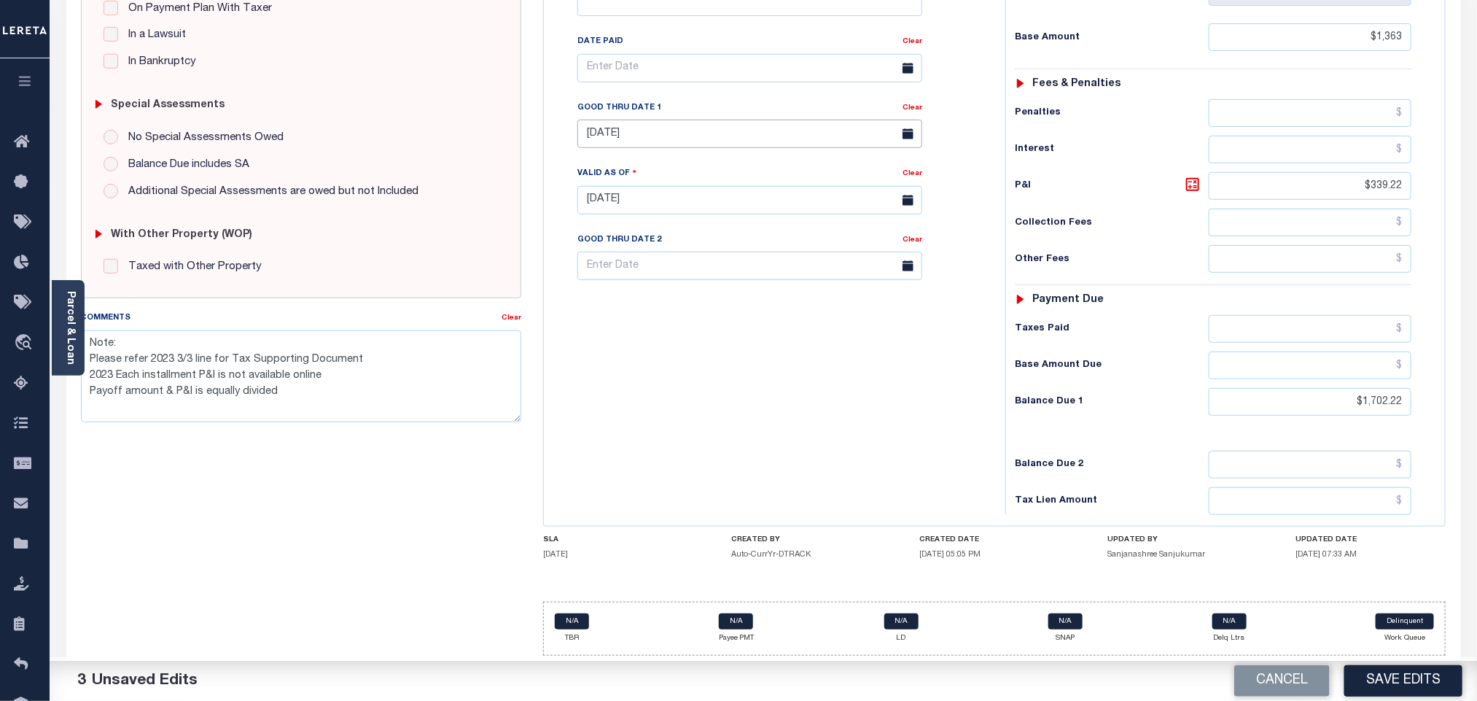
click at [647, 130] on input "[DATE]" at bounding box center [749, 134] width 345 height 28
click at [761, 249] on span "12" at bounding box center [754, 254] width 28 height 28
type input "[DATE]"
drag, startPoint x: 744, startPoint y: 366, endPoint x: 913, endPoint y: 466, distance: 196.4
click at [752, 366] on div "Tax Bill No Multiple Payment Option Tri Annual Payment Plan Clear" at bounding box center [770, 193] width 447 height 644
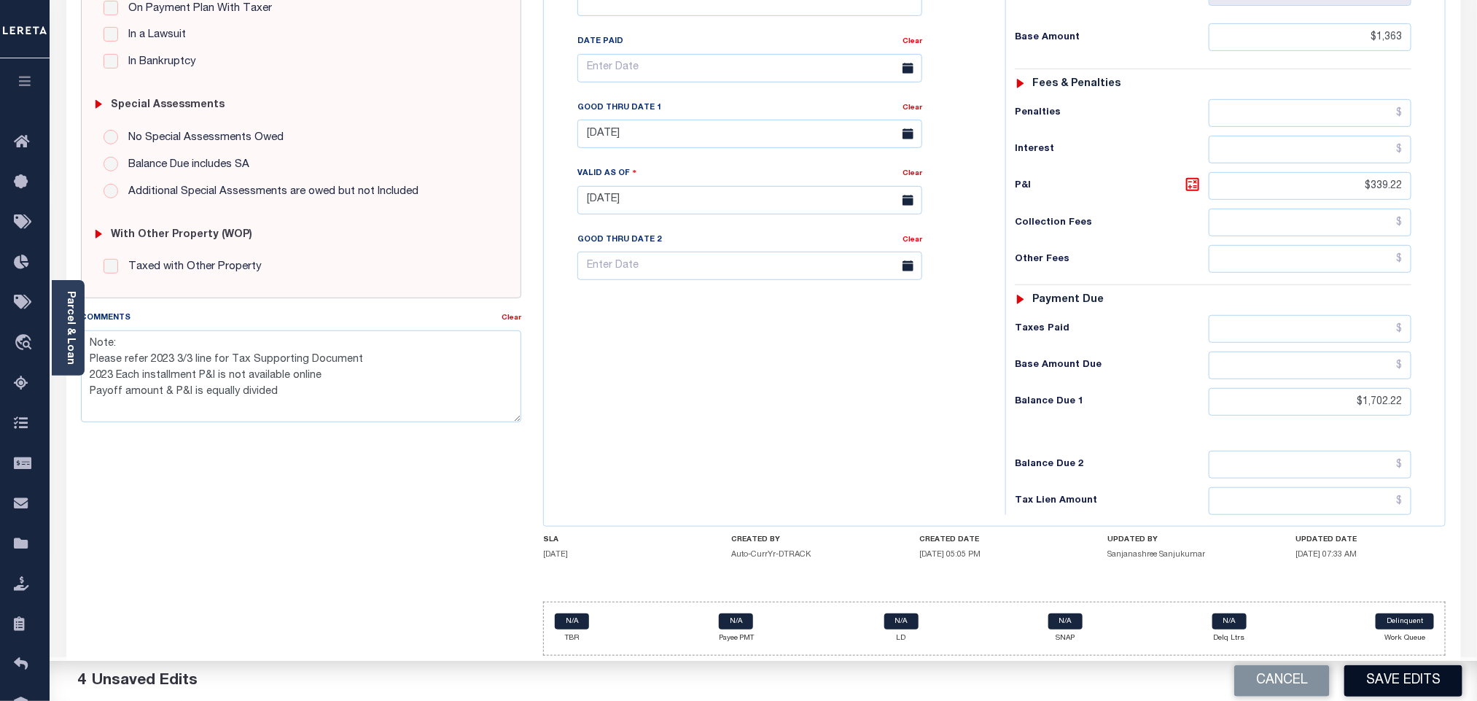
click at [1400, 691] on button "Save Edits" at bounding box center [1403, 680] width 118 height 31
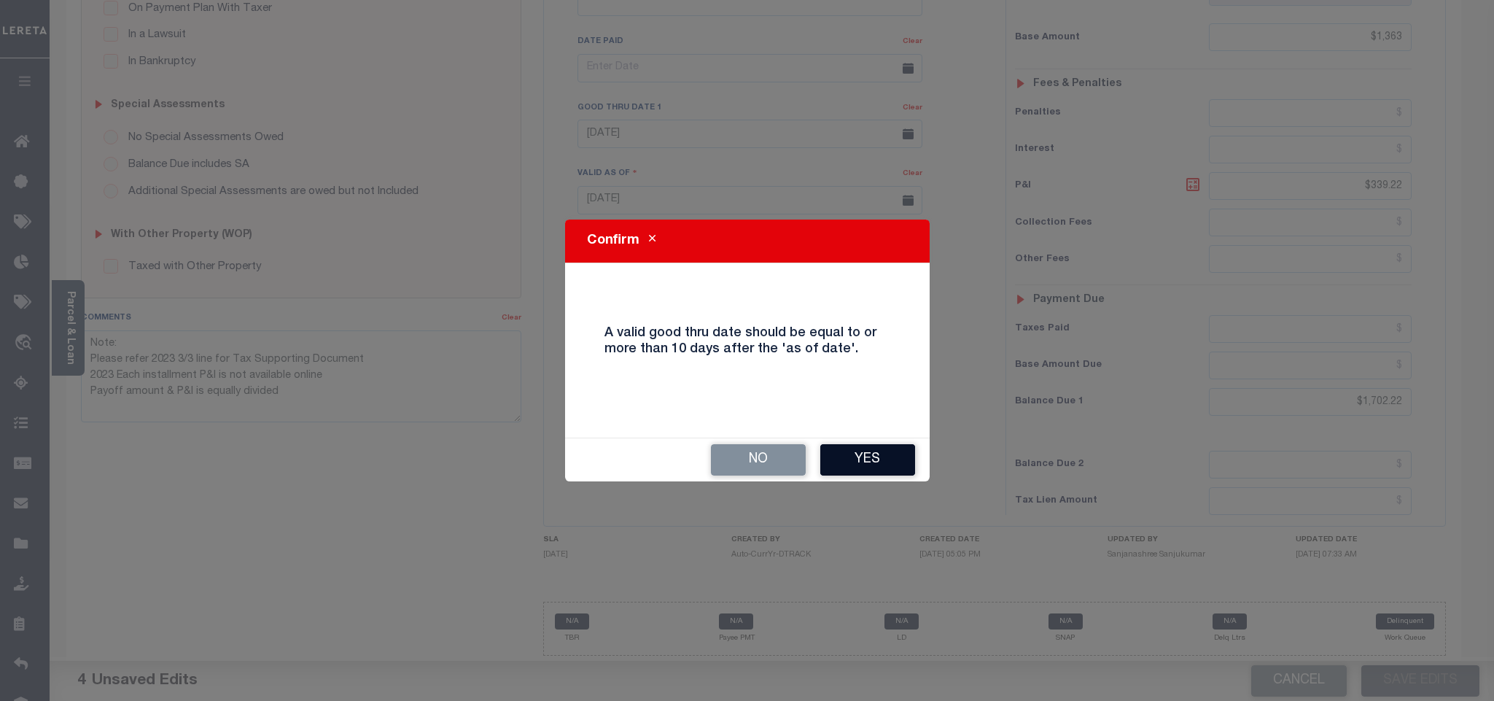
click at [878, 456] on button "Yes" at bounding box center [867, 459] width 95 height 31
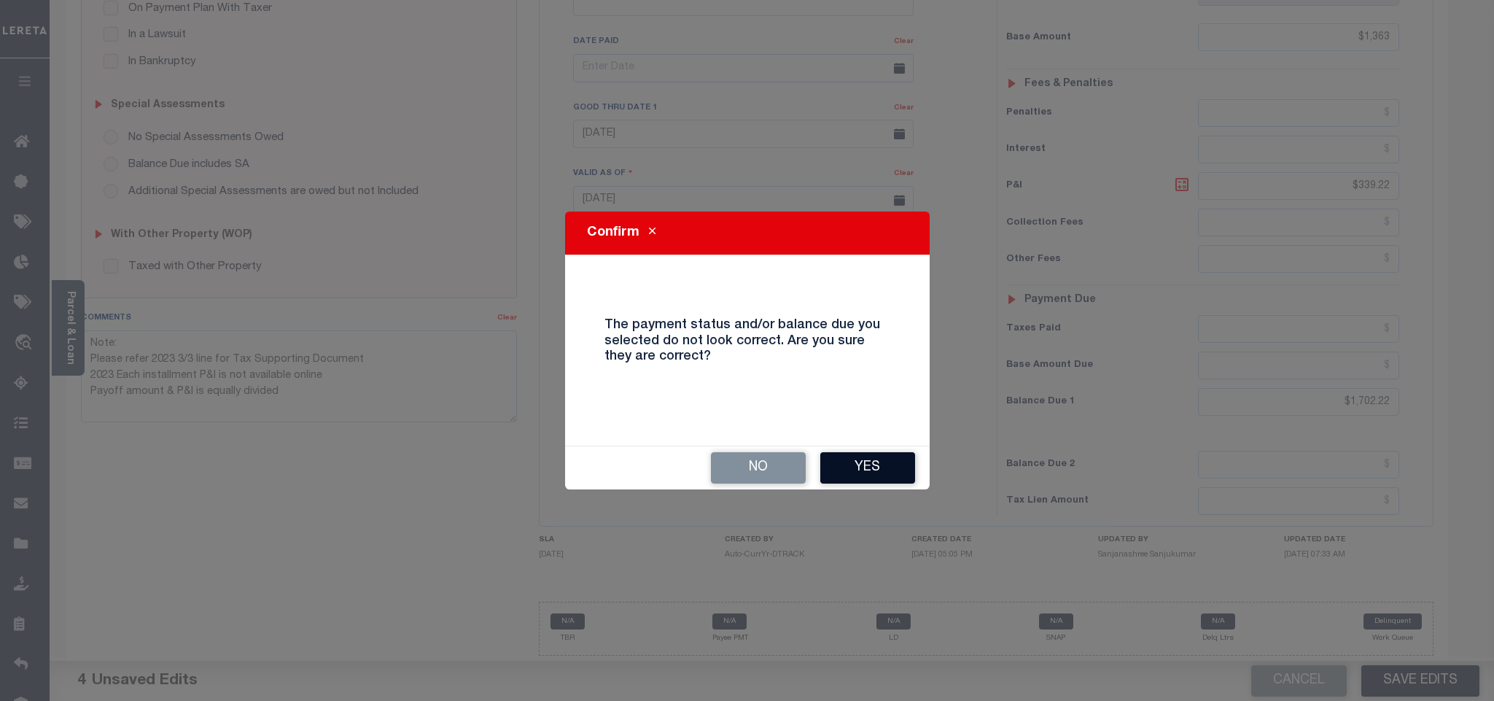
click at [893, 466] on button "Yes" at bounding box center [867, 467] width 95 height 31
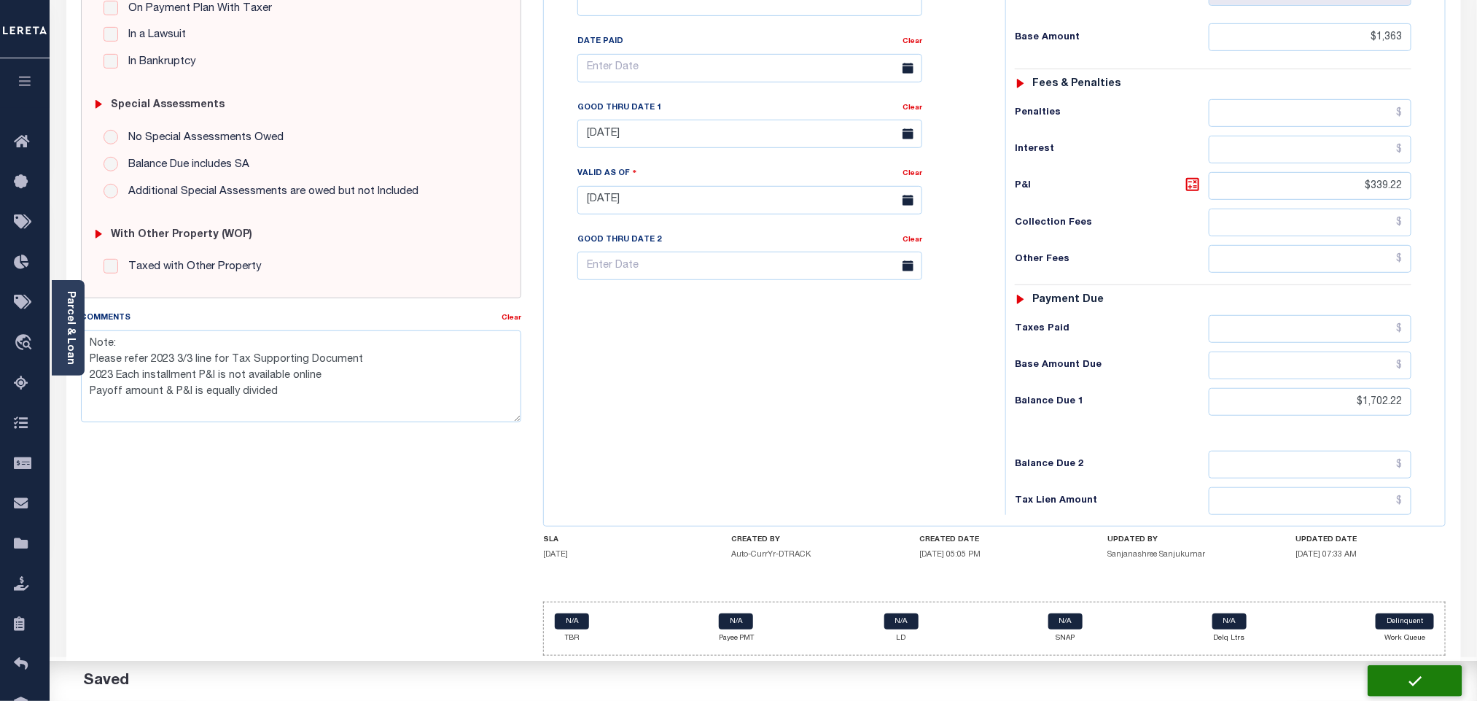
checkbox input "false"
type textarea "Note: Please refer 2023 3/3 line for Tax Supporting Document 2023 Each installm…"
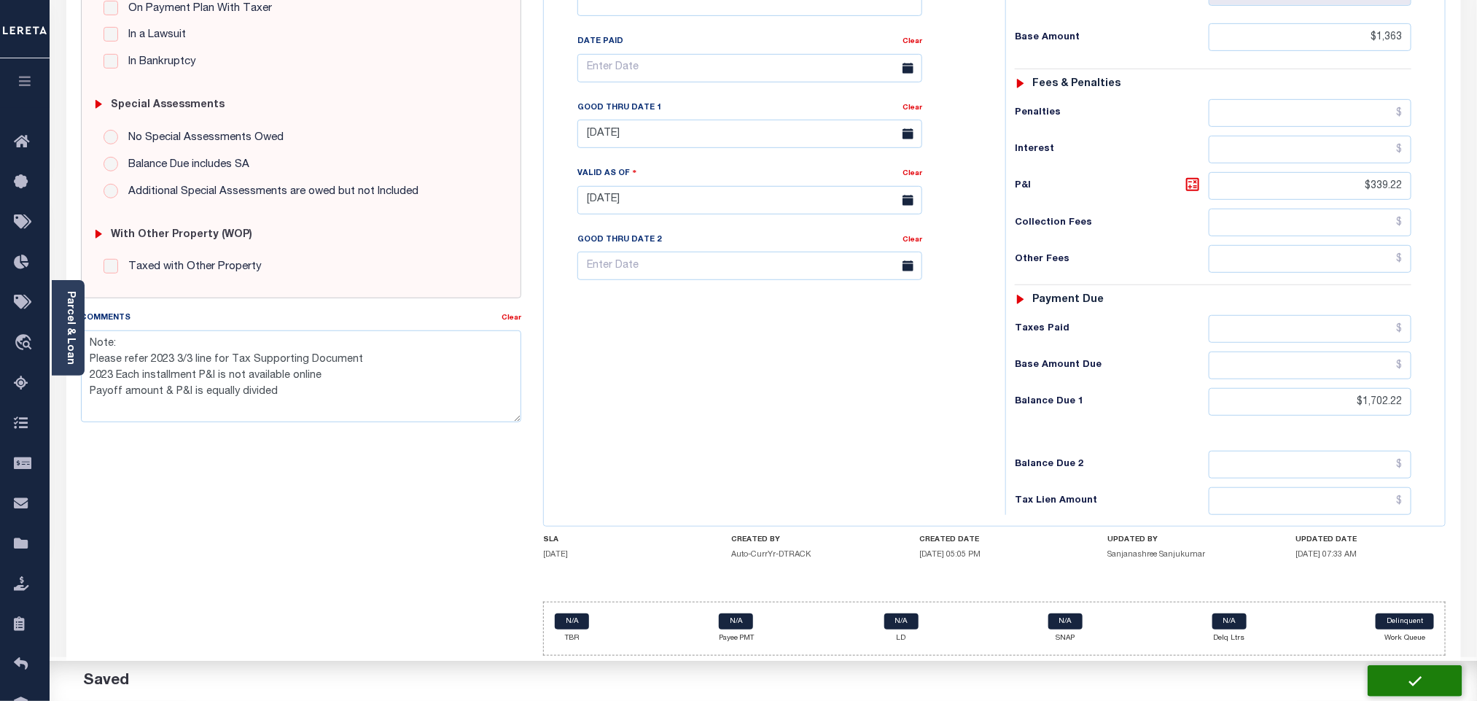
type input "$1,363"
type input "$339.22"
type input "$1,702.22"
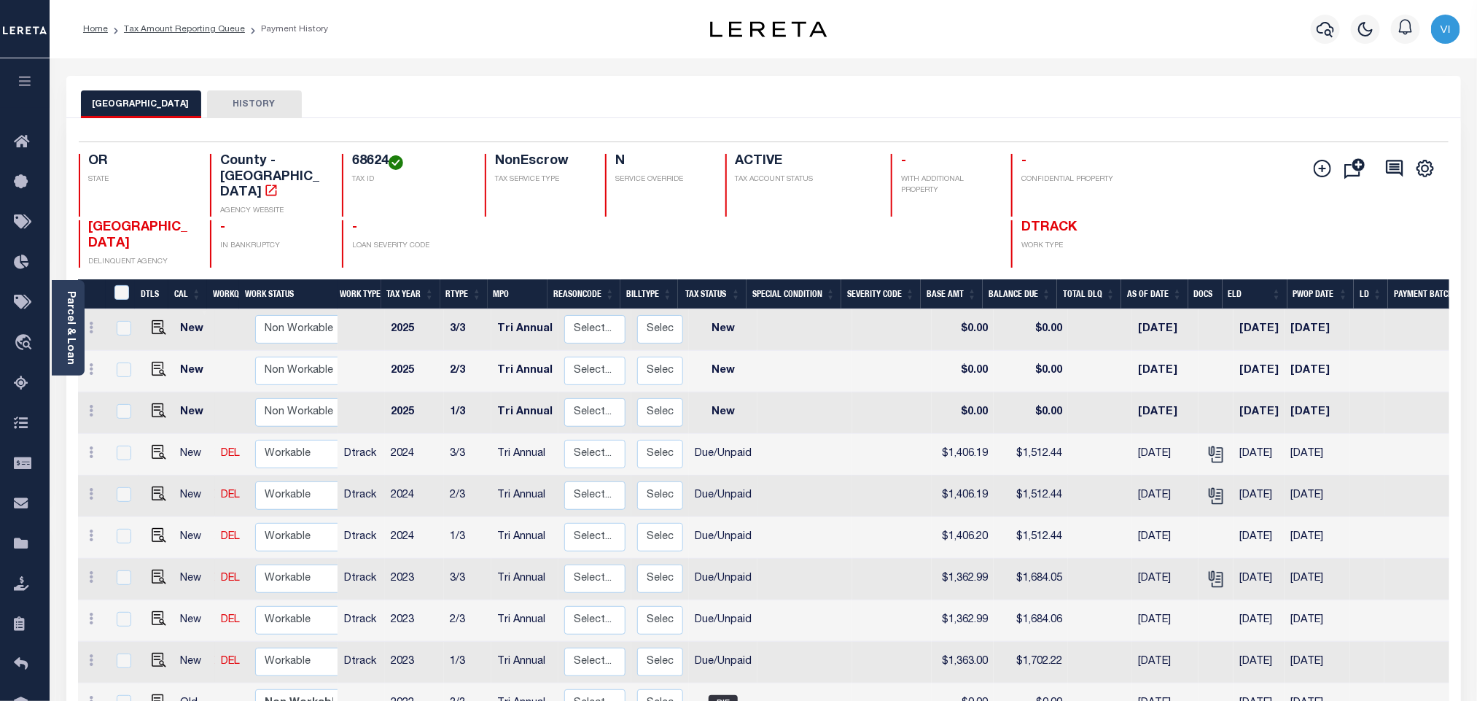
scroll to position [109, 0]
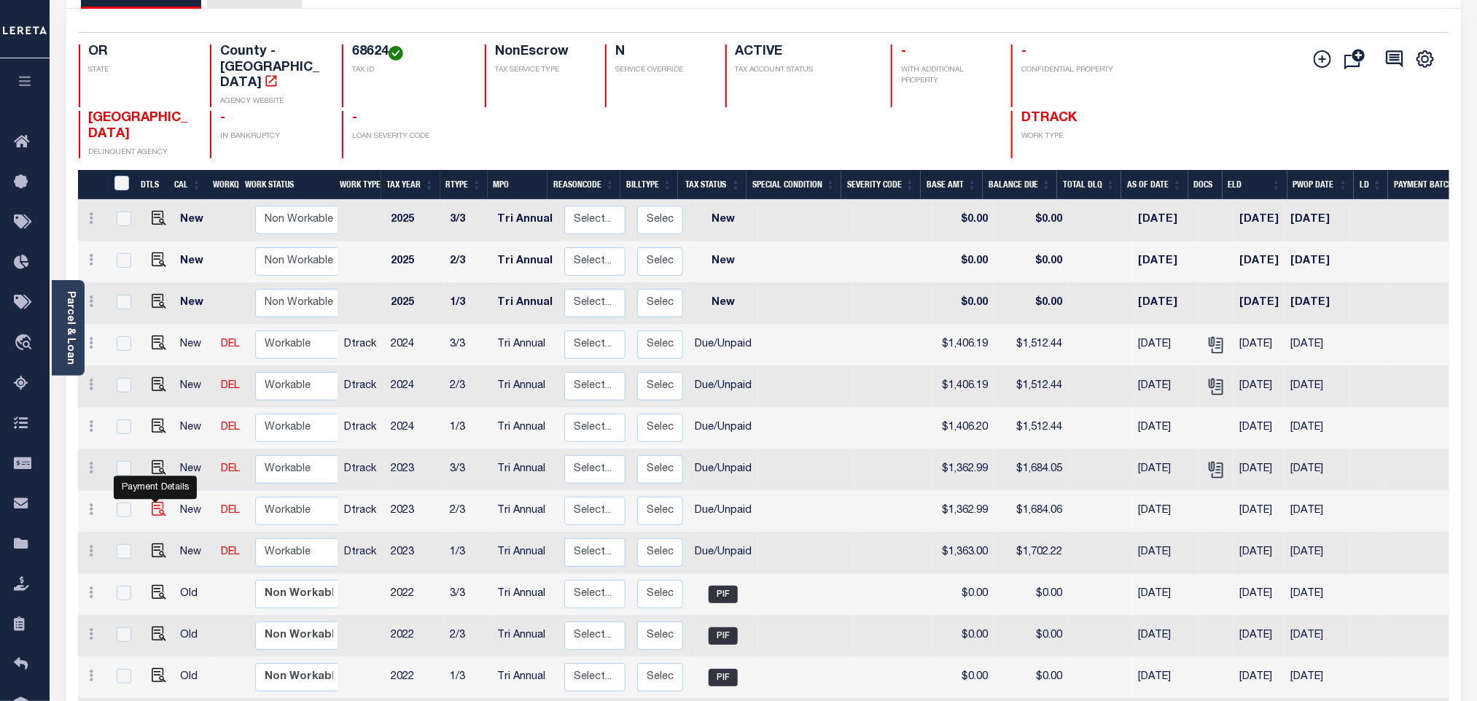
click at [153, 502] on img "" at bounding box center [159, 509] width 15 height 15
checkbox input "true"
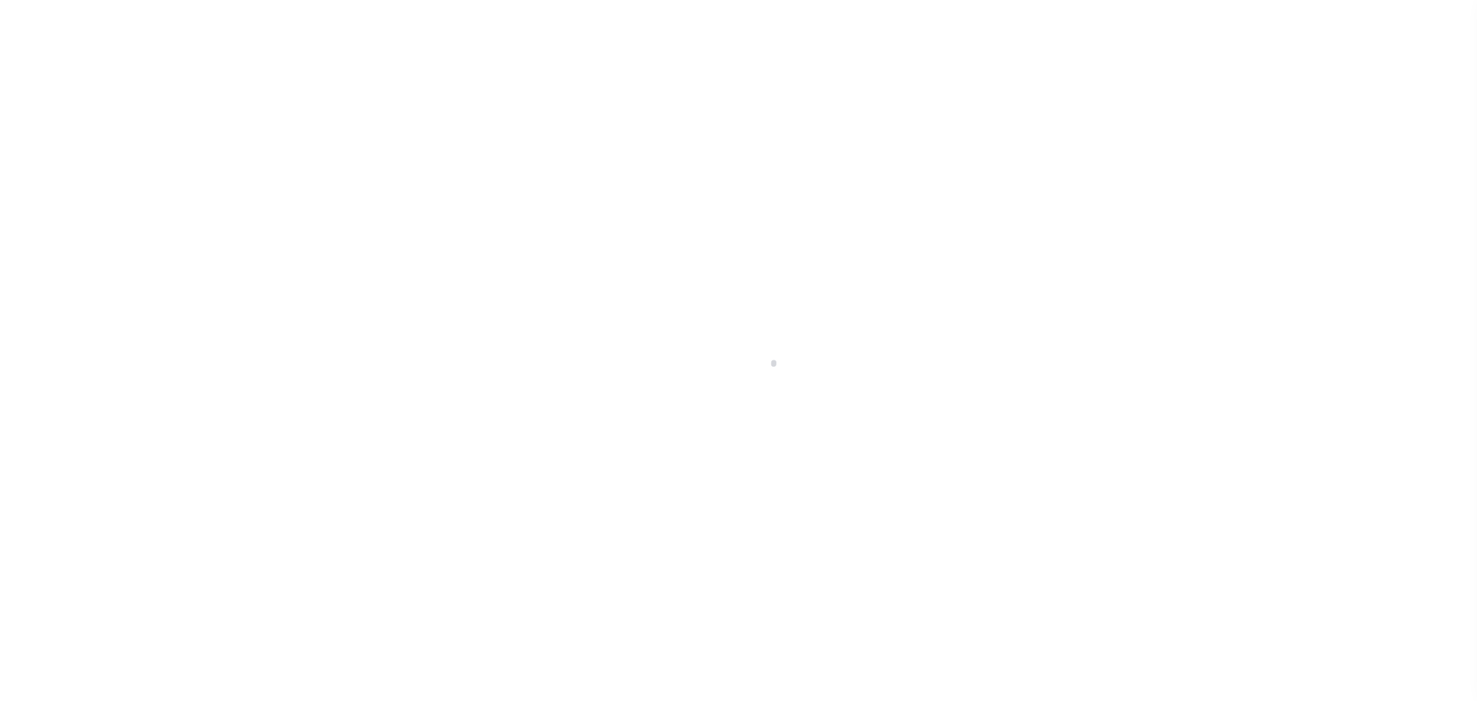
select select "DUE"
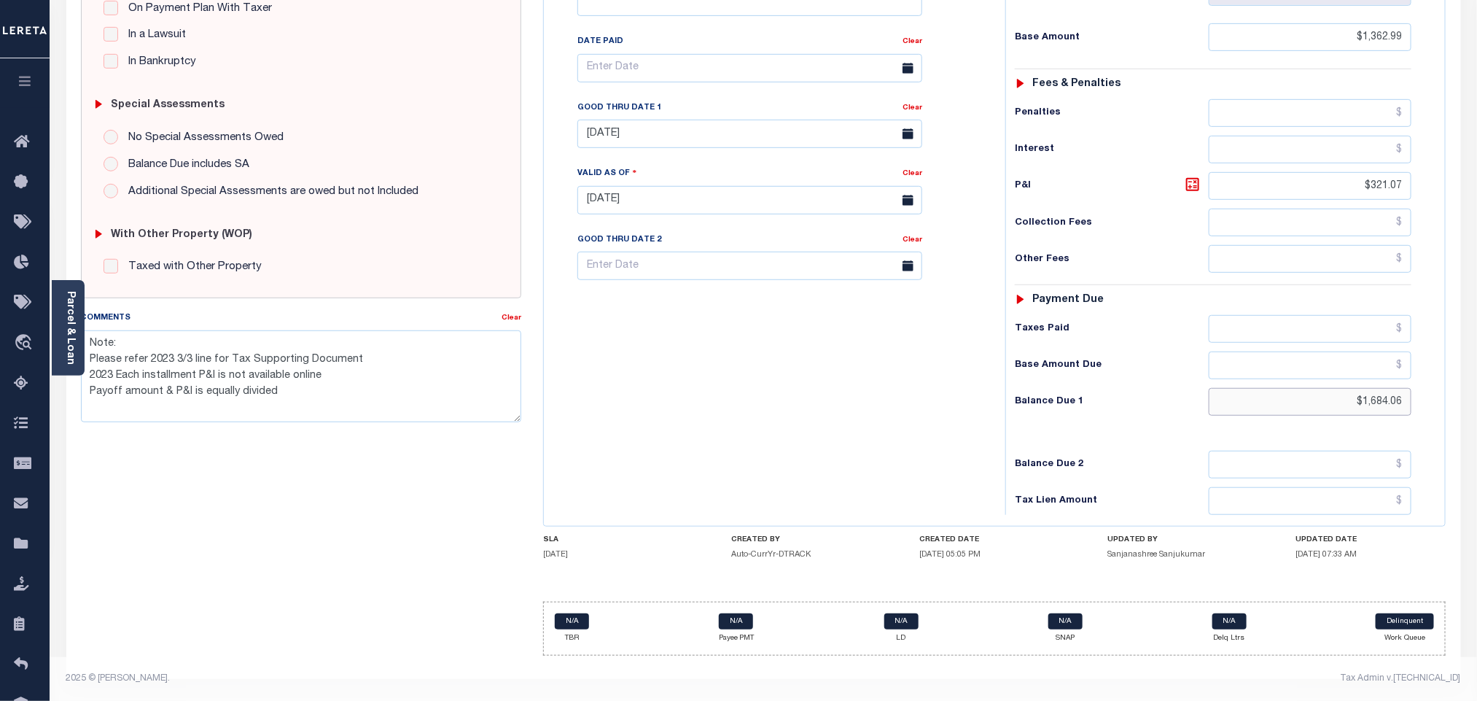
click at [1367, 412] on input "$1,684.06" at bounding box center [1310, 402] width 203 height 28
paste input "702.22"
type input "$1,702.22"
type input "[DATE]"
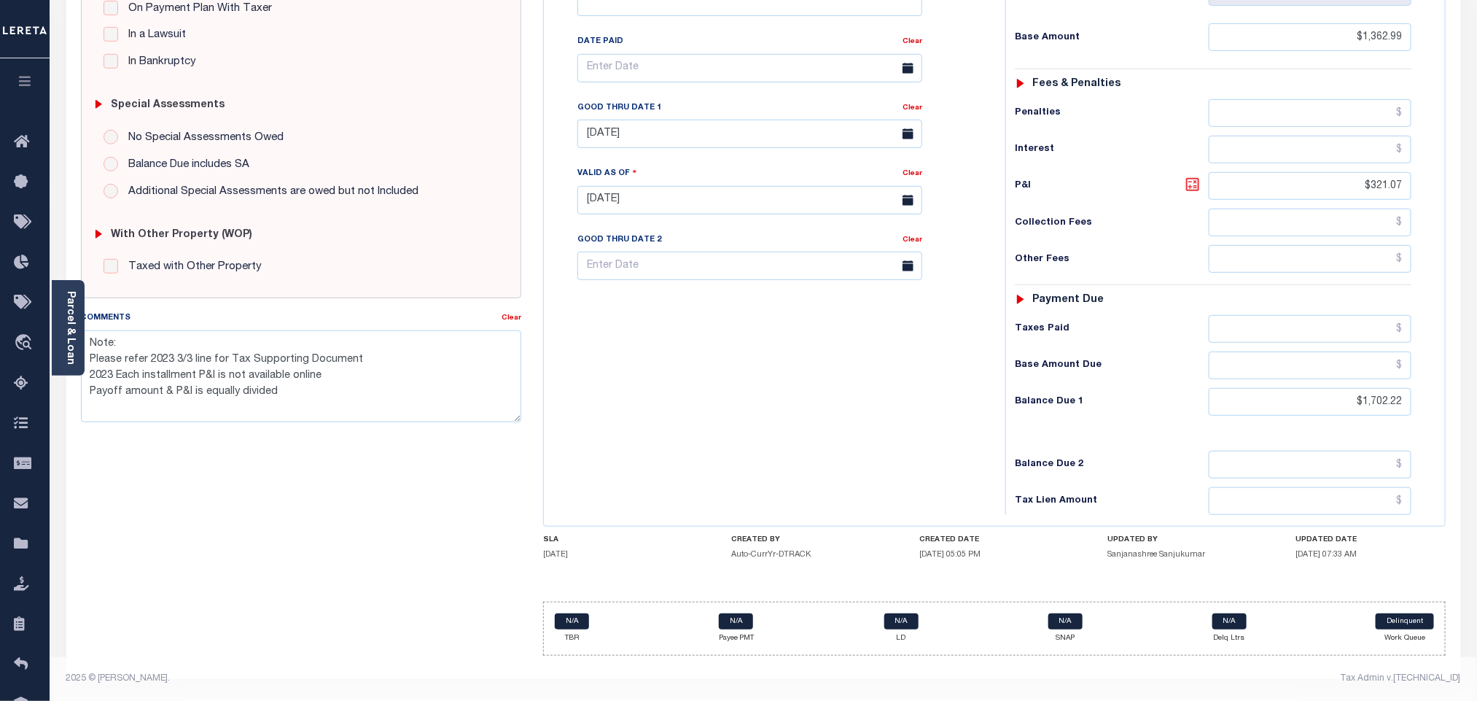
click at [1194, 184] on icon at bounding box center [1192, 184] width 17 height 17
type input "$339.23"
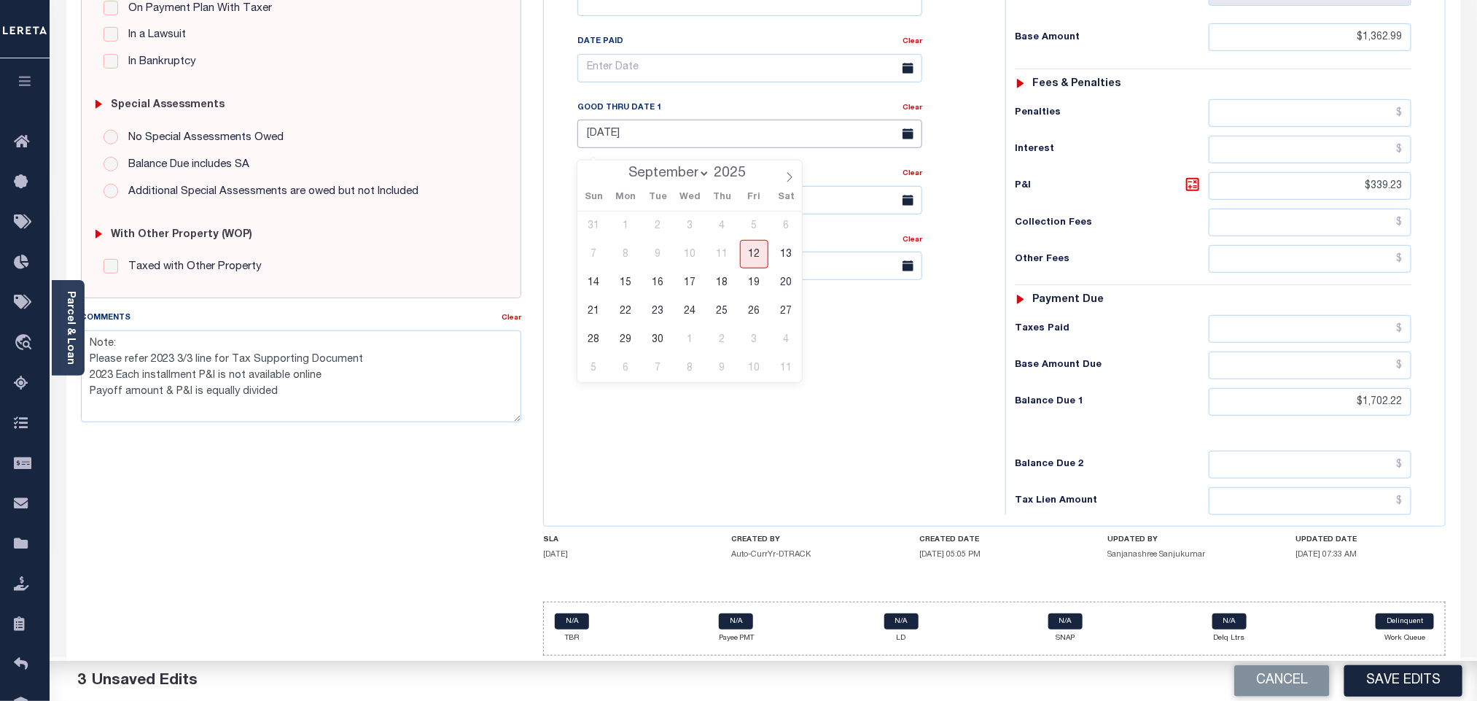
click at [674, 138] on input "[DATE]" at bounding box center [749, 134] width 345 height 28
click at [755, 247] on span "12" at bounding box center [754, 254] width 28 height 28
type input "[DATE]"
click at [781, 389] on div "Tax Bill No Multiple Payment Option Tri Annual Payment Plan Clear" at bounding box center [770, 193] width 447 height 644
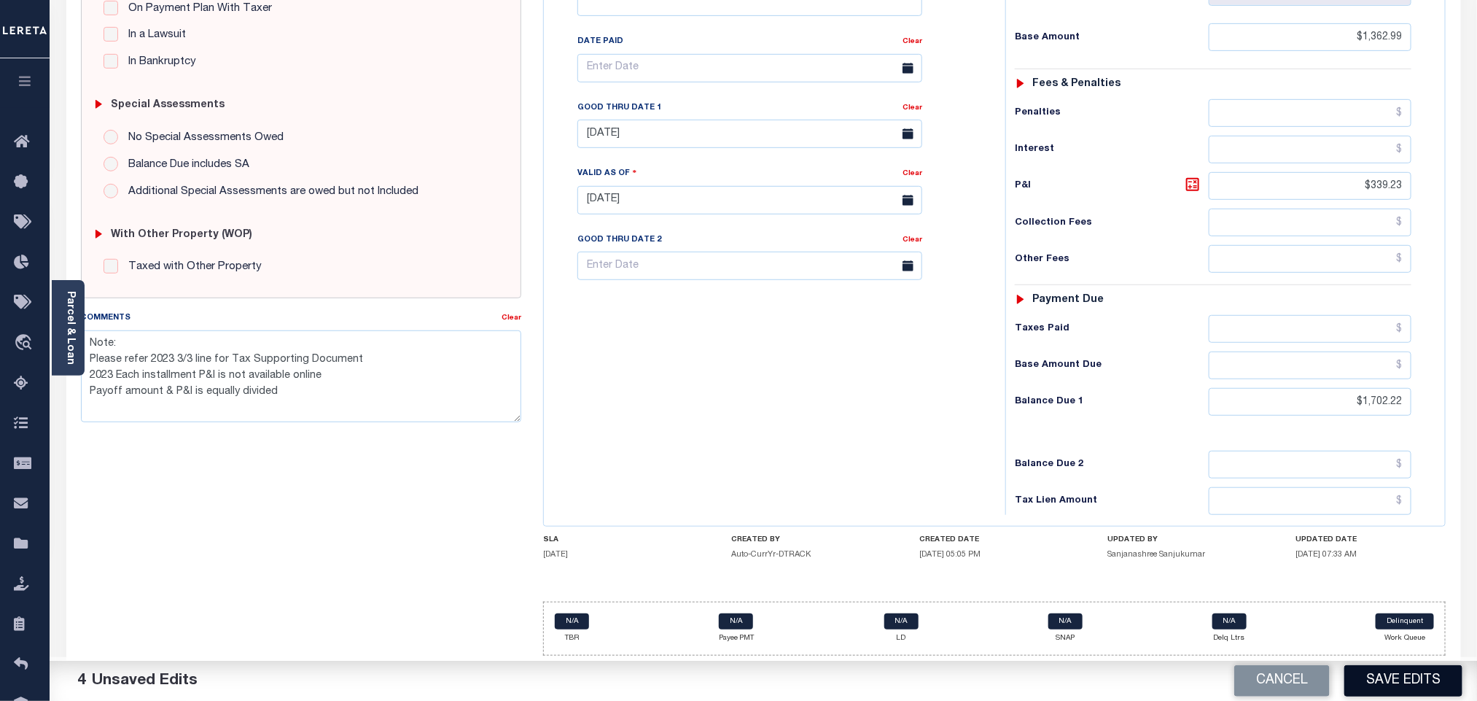
click at [1382, 674] on button "Save Edits" at bounding box center [1403, 680] width 118 height 31
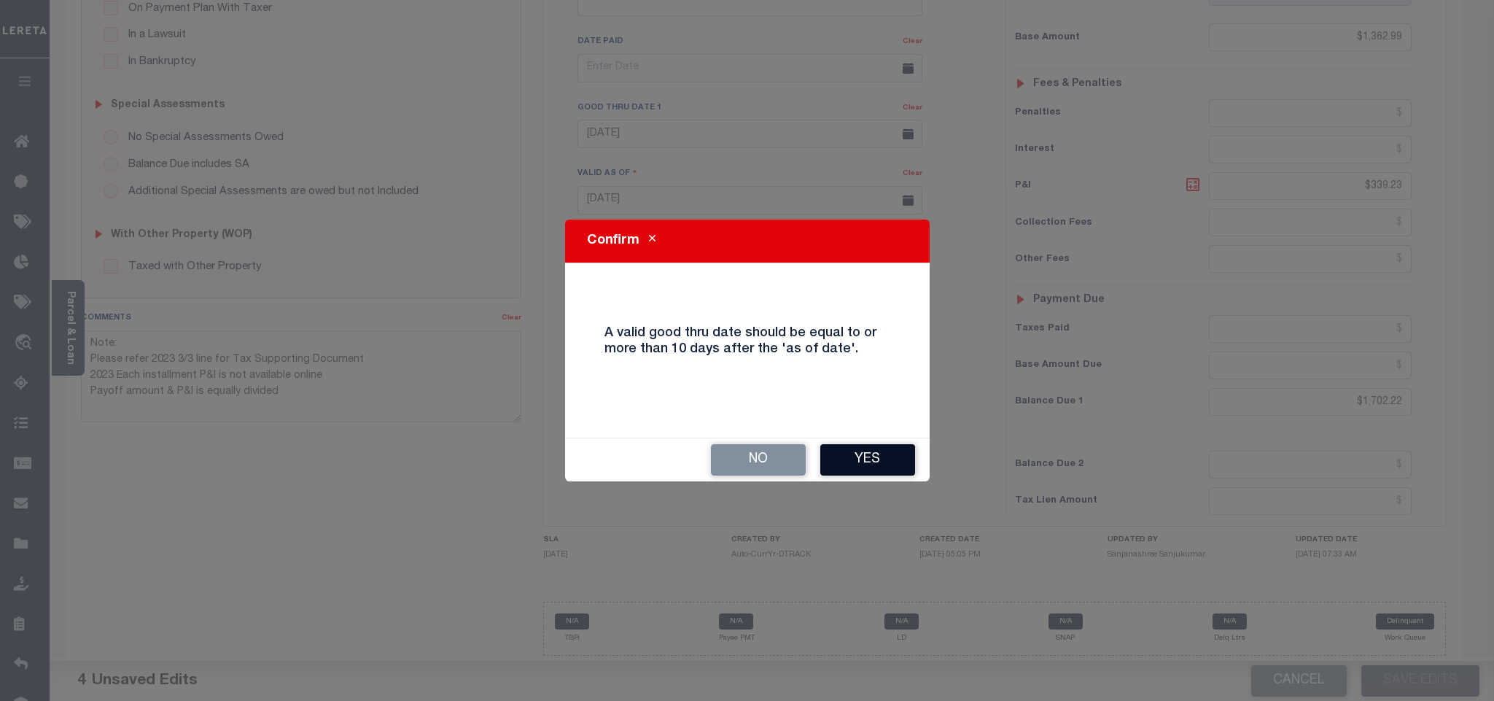
click at [855, 455] on button "Yes" at bounding box center [867, 459] width 95 height 31
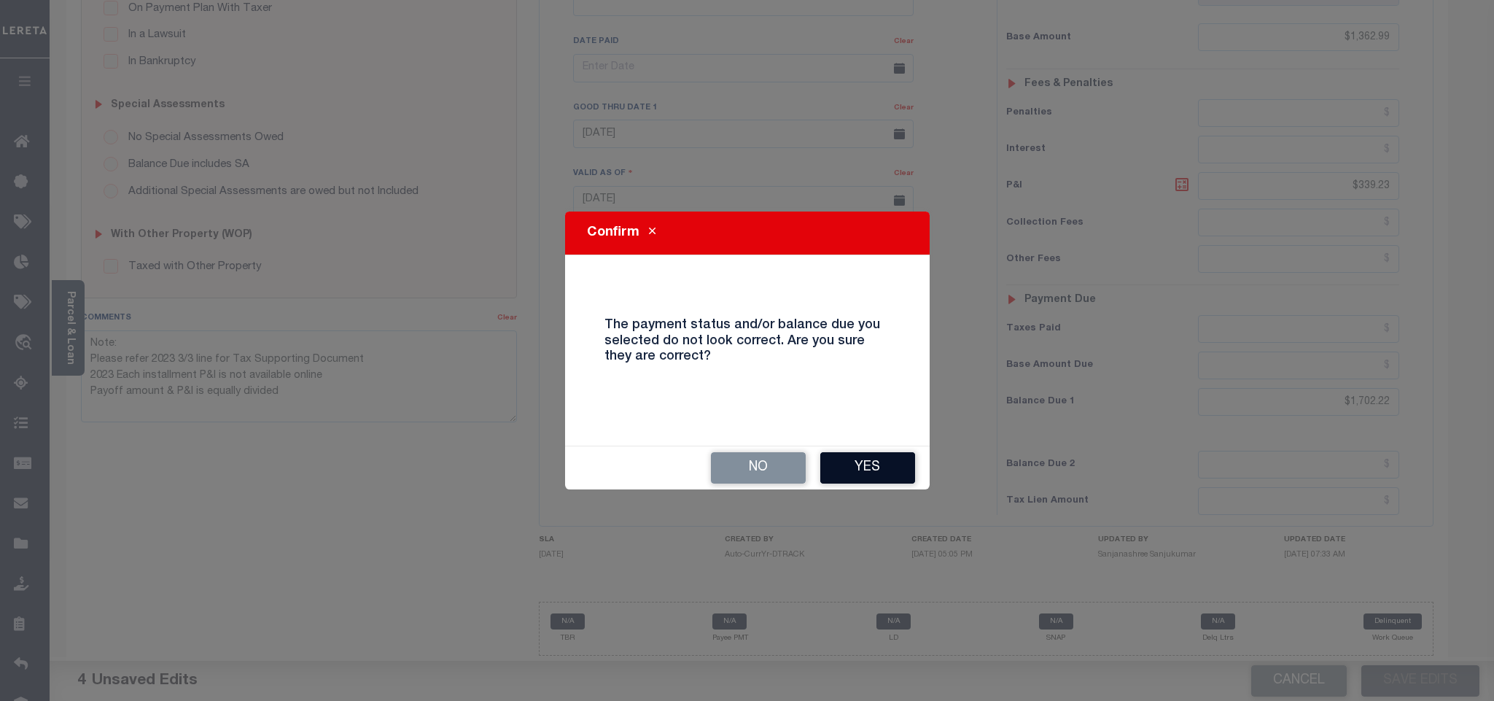
click at [854, 457] on button "Yes" at bounding box center [867, 467] width 95 height 31
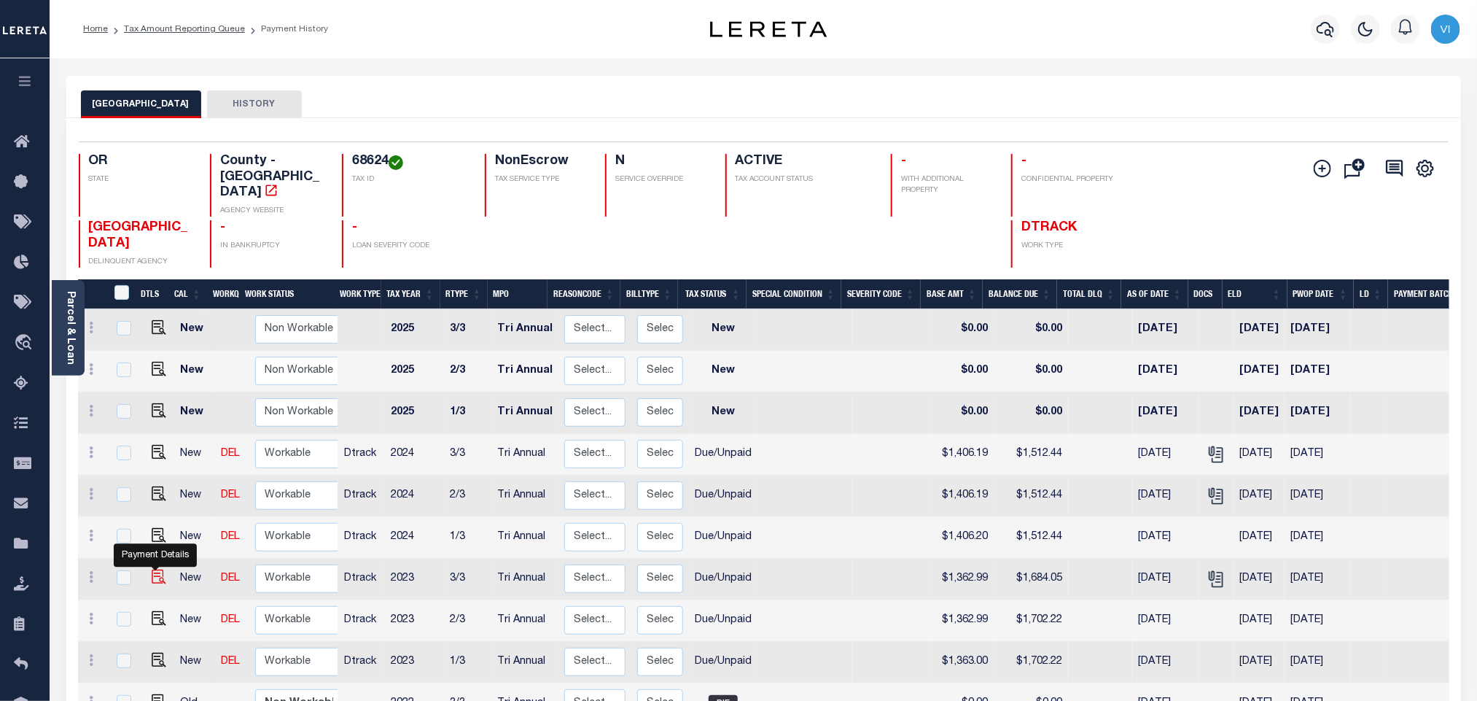
click at [154, 569] on img "" at bounding box center [159, 576] width 15 height 15
checkbox input "true"
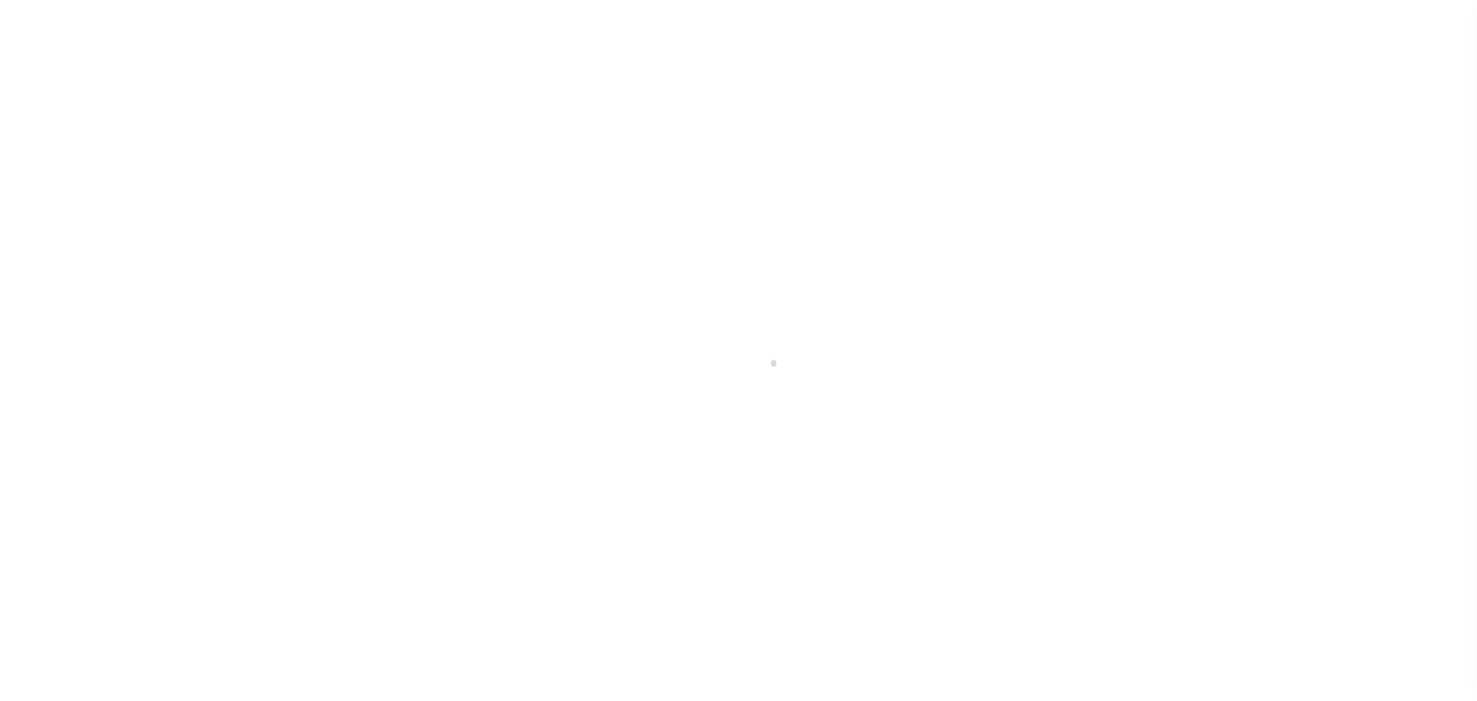
select select "DUE"
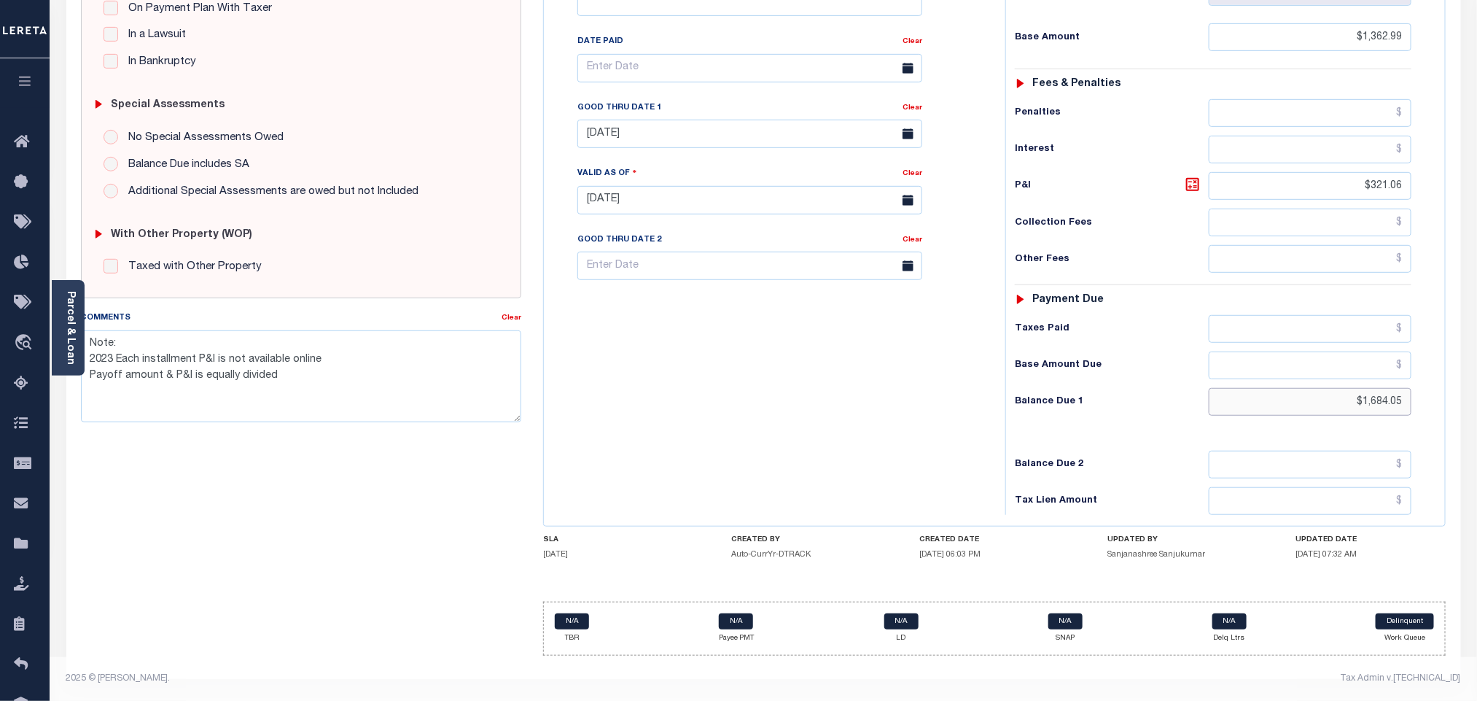
click at [1372, 409] on input "$1,684.05" at bounding box center [1310, 402] width 203 height 28
paste input "702.22"
type input "$1,702.22"
type input "[DATE]"
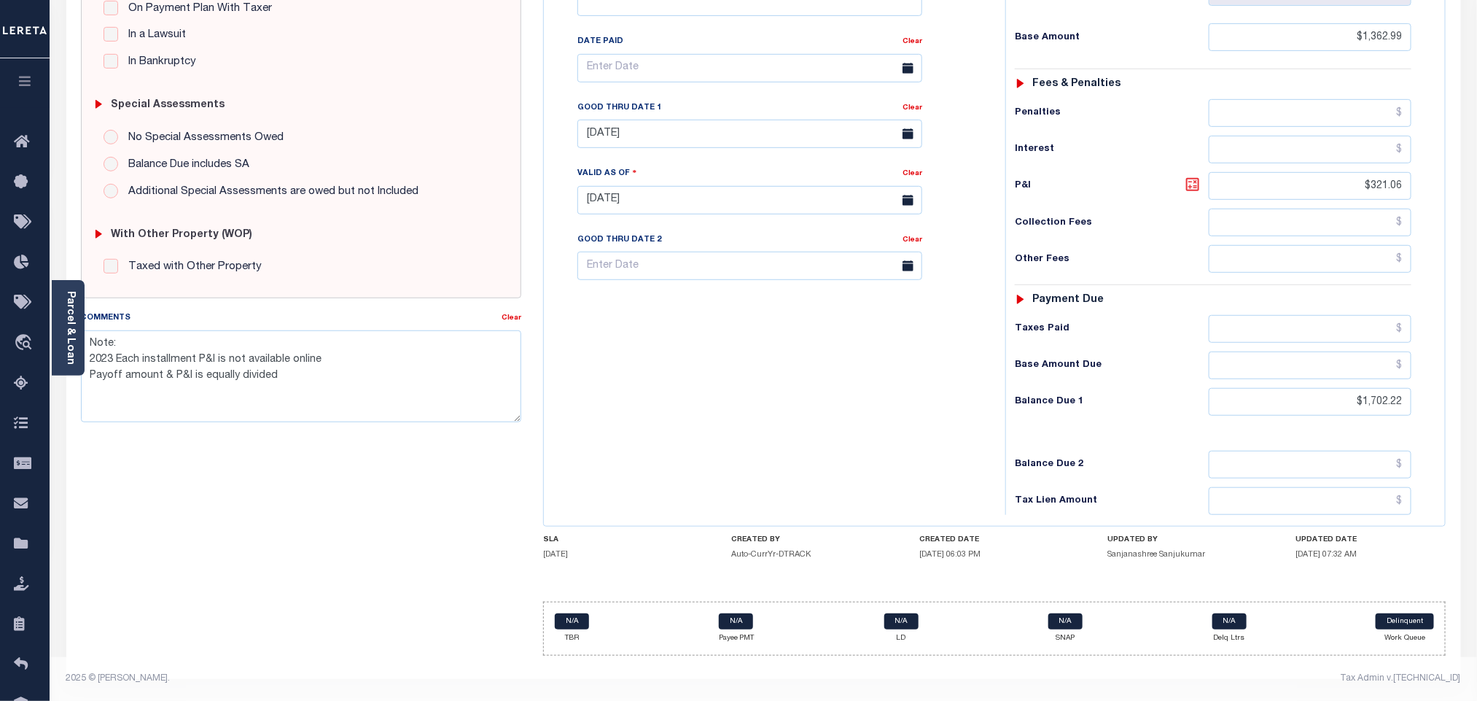
click at [1192, 178] on icon at bounding box center [1192, 184] width 17 height 17
type input "$339.23"
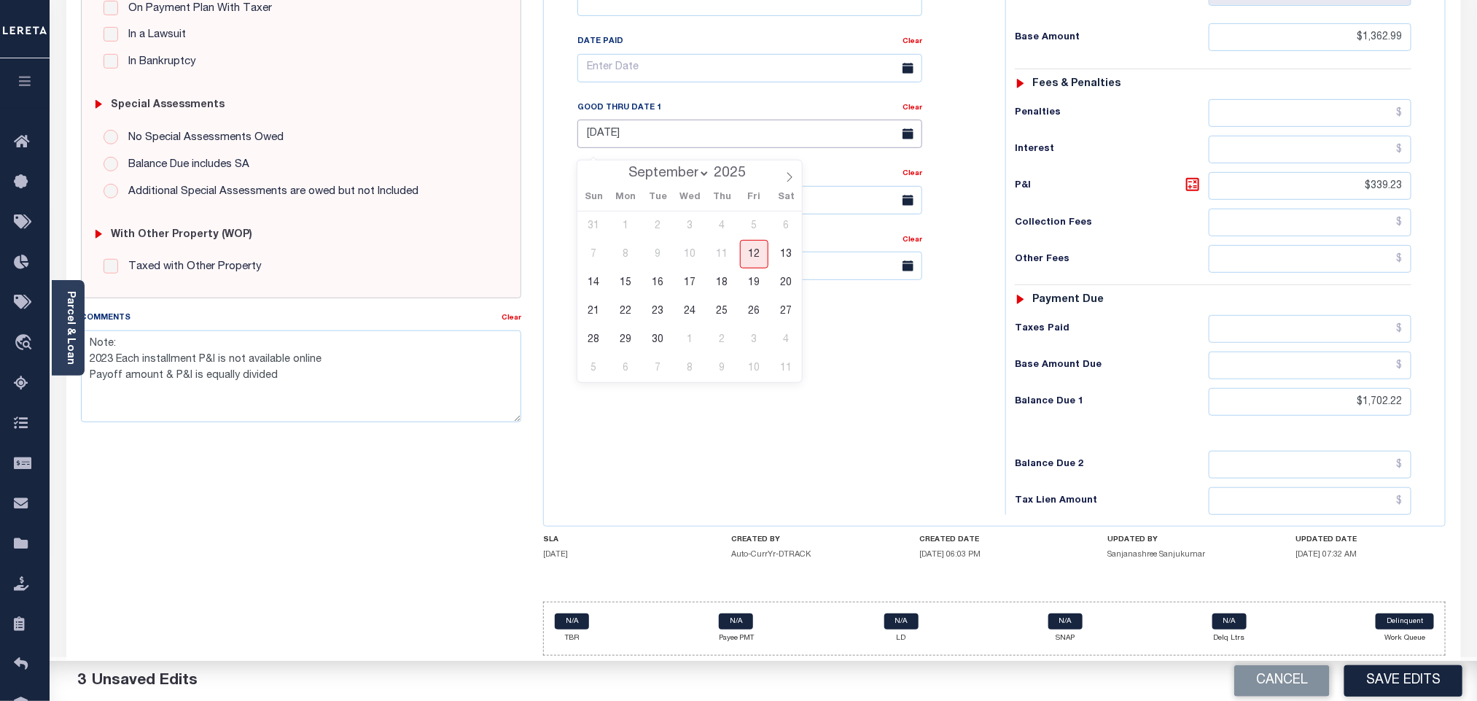
click at [657, 128] on input "[DATE]" at bounding box center [749, 134] width 345 height 28
click at [757, 245] on span "12" at bounding box center [754, 254] width 28 height 28
type input "[DATE]"
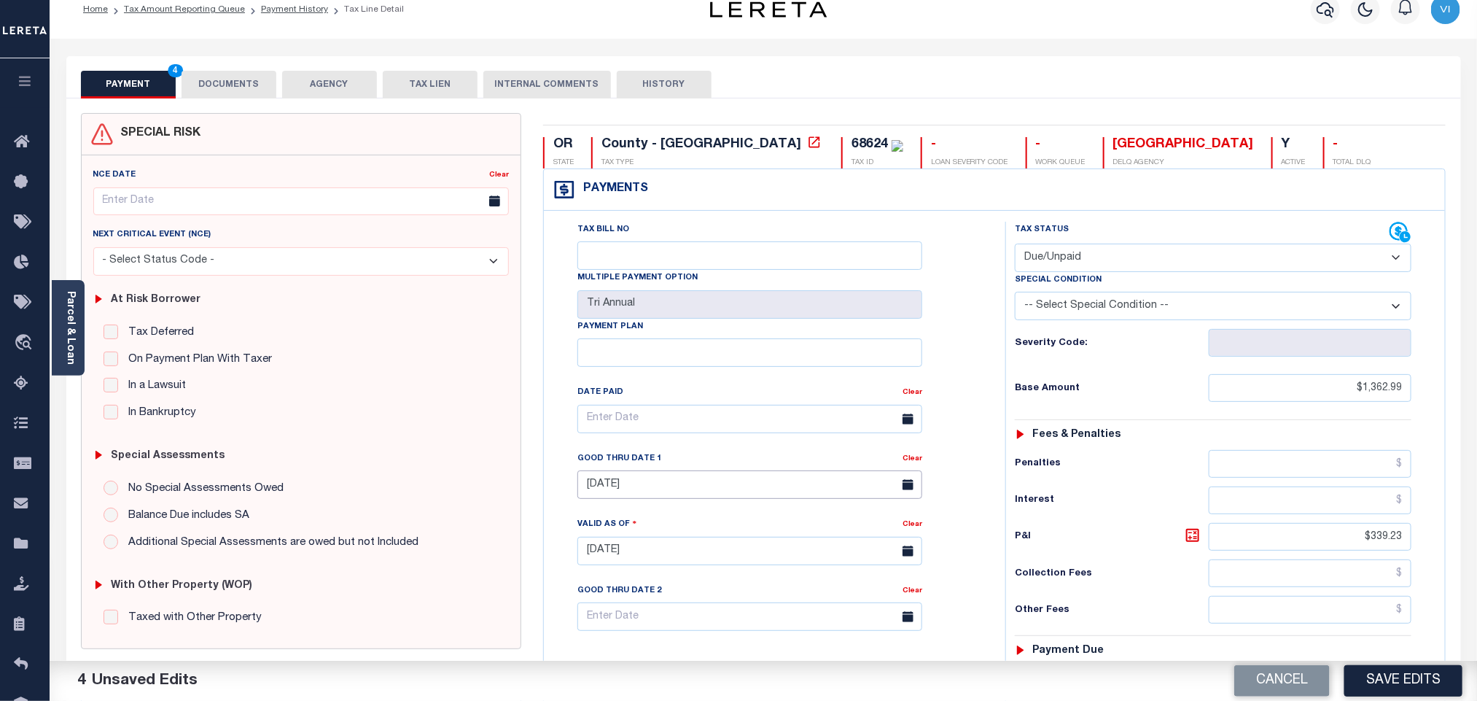
scroll to position [0, 0]
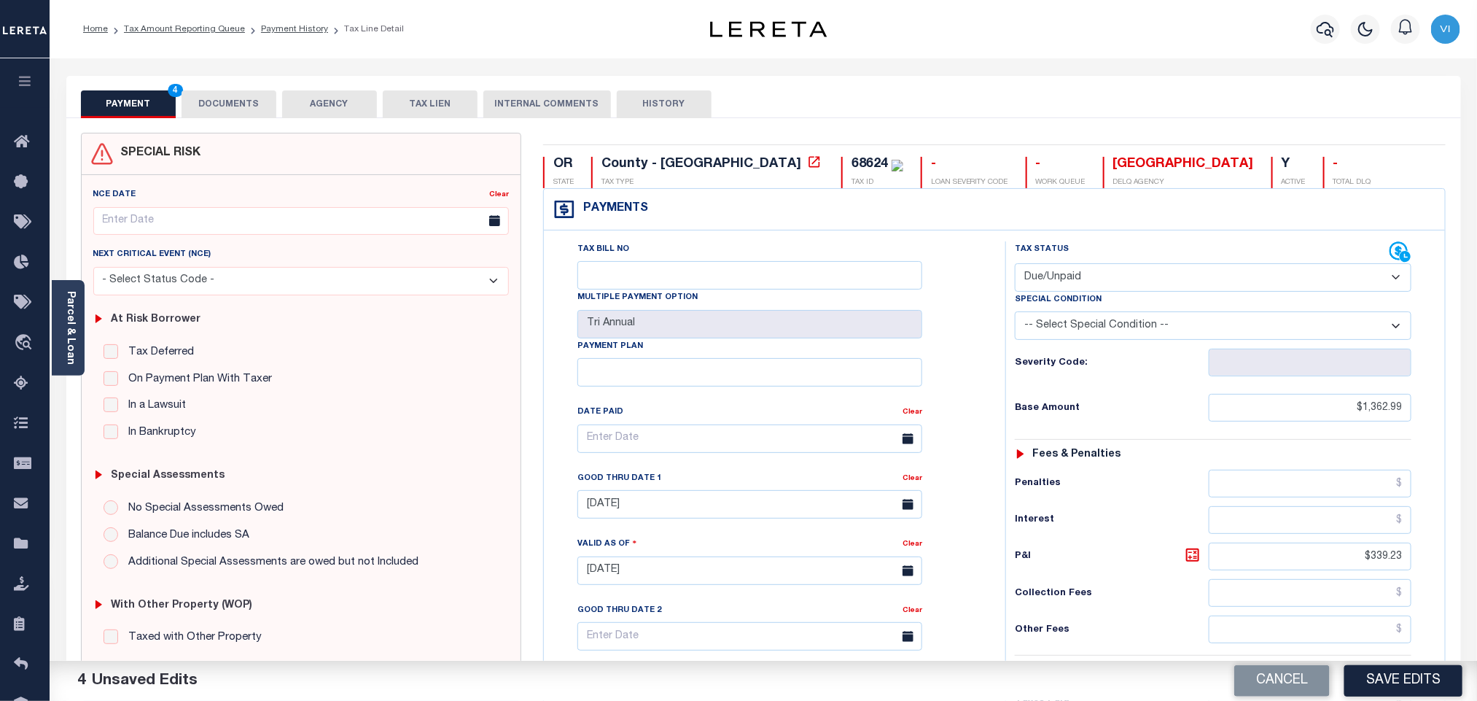
click at [237, 108] on button "DOCUMENTS" at bounding box center [229, 104] width 95 height 28
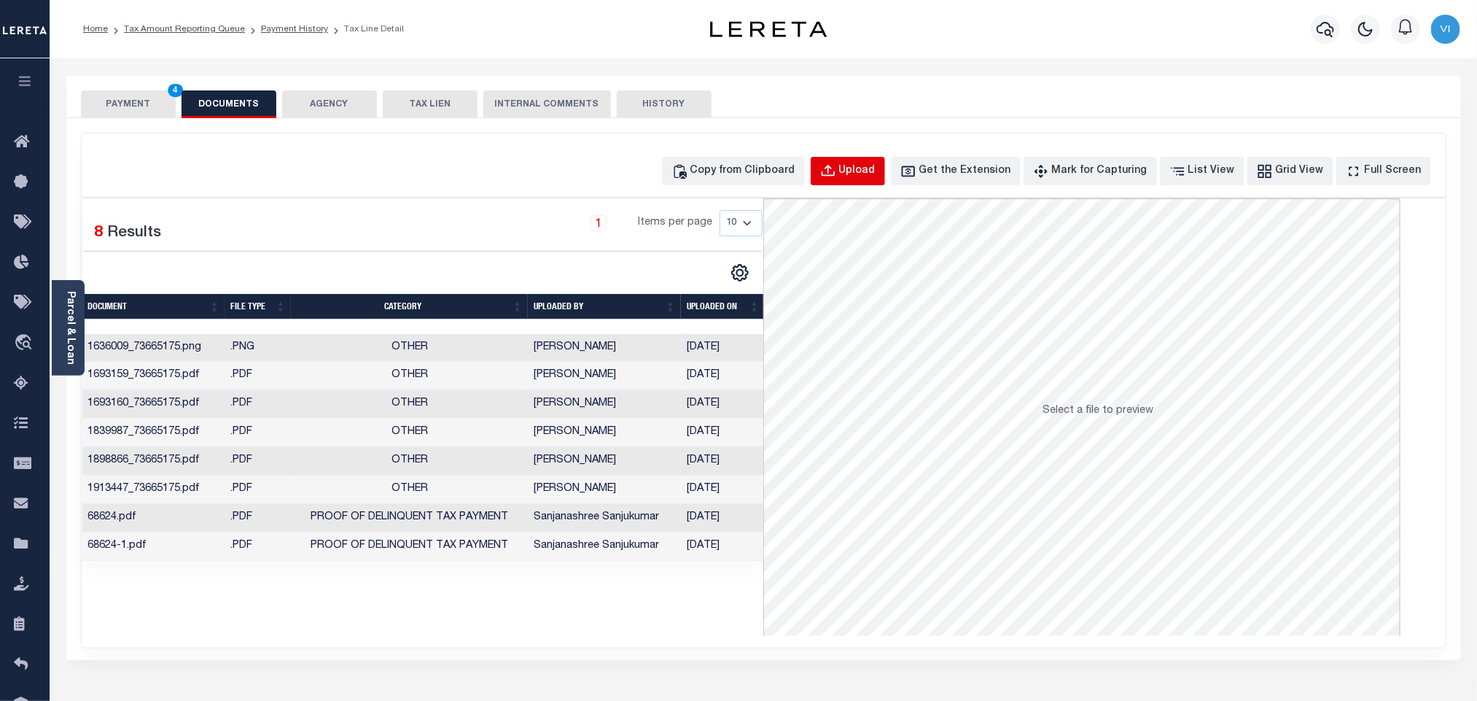
click at [870, 173] on div "Upload" at bounding box center [857, 171] width 36 height 16
select select "POP"
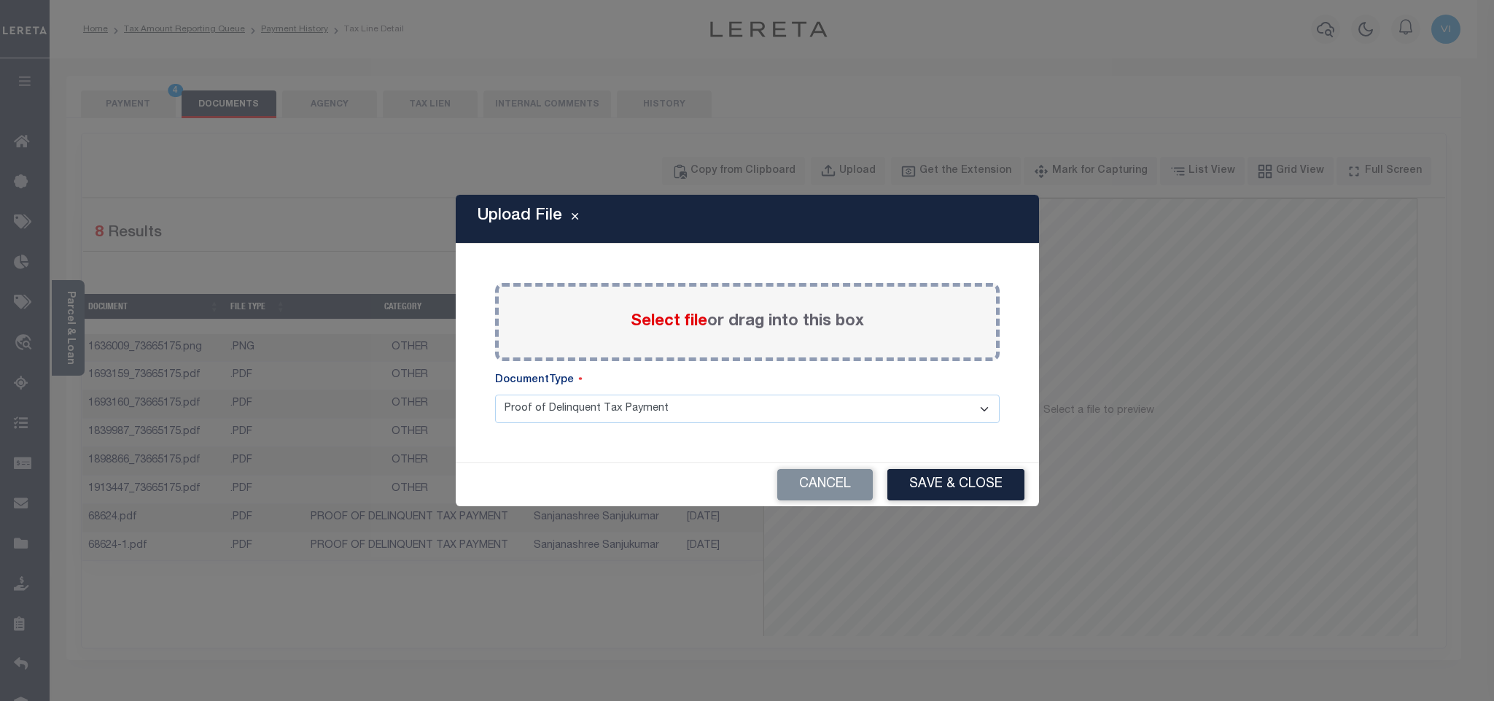
click at [631, 313] on span "Select file" at bounding box center [669, 321] width 77 height 16
click at [0, 0] on input "Select file or drag into this box" at bounding box center [0, 0] width 0 height 0
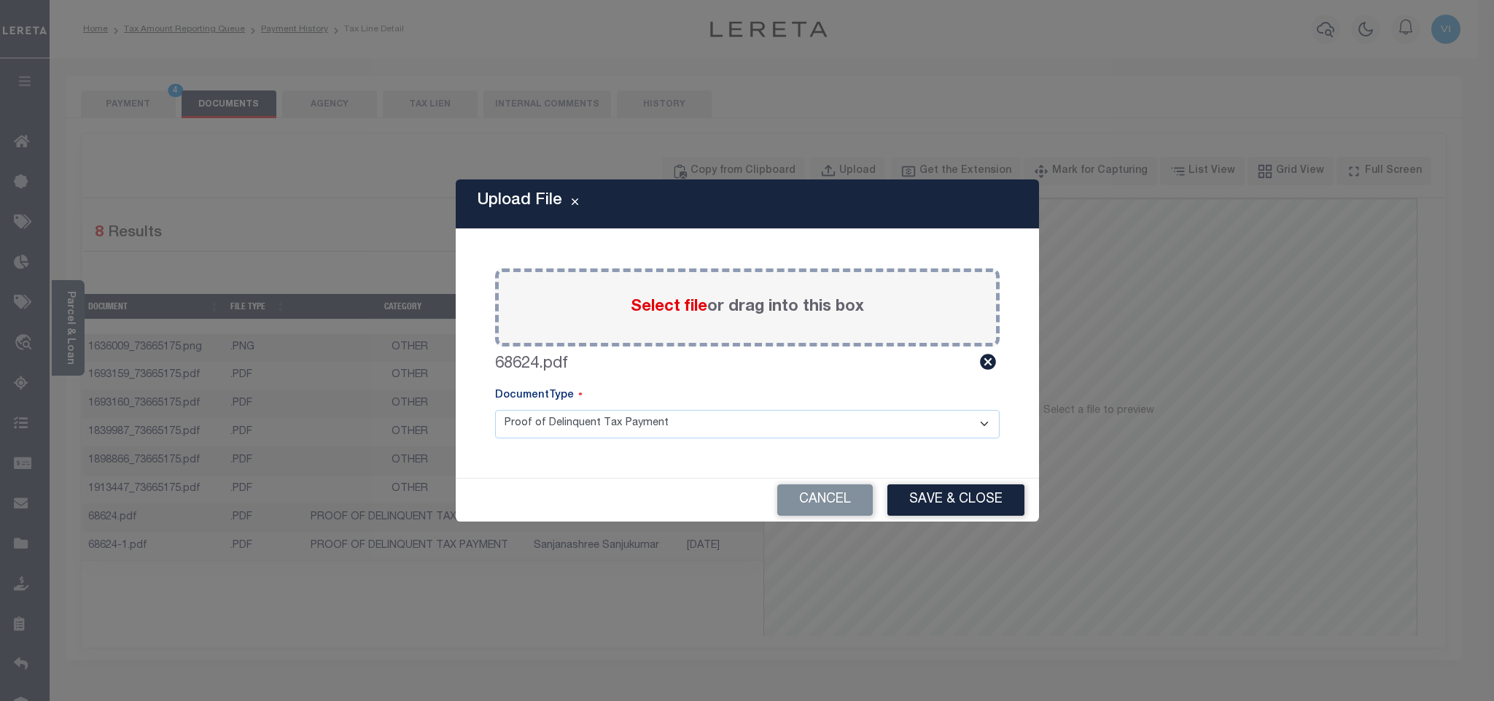
drag, startPoint x: 545, startPoint y: 415, endPoint x: 545, endPoint y: 429, distance: 13.1
click at [545, 415] on select "Proof of Delinquent Tax Payment" at bounding box center [747, 424] width 504 height 28
click at [495, 410] on select "Proof of Delinquent Tax Payment" at bounding box center [747, 424] width 504 height 28
click at [956, 512] on button "Save & Close" at bounding box center [955, 499] width 137 height 31
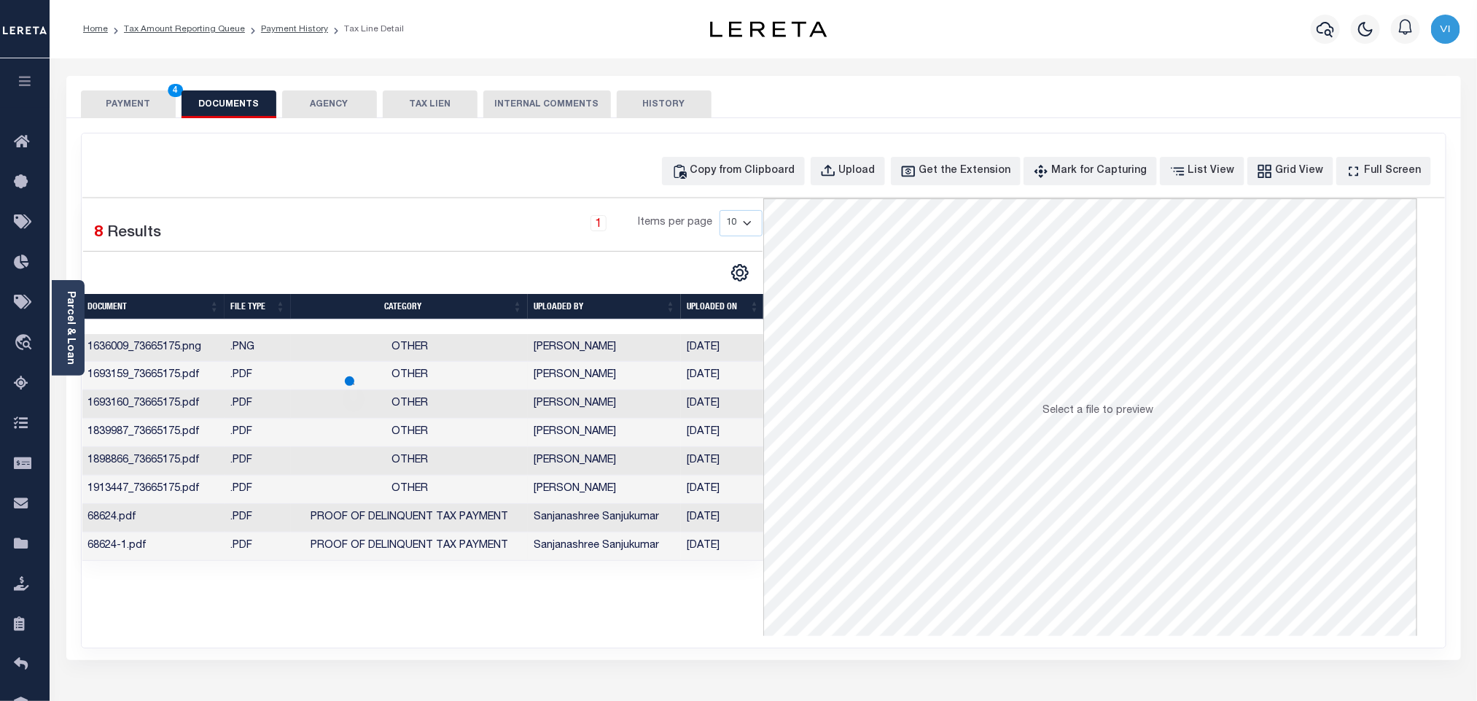
click at [106, 104] on button "PAYMENT 4" at bounding box center [128, 104] width 95 height 28
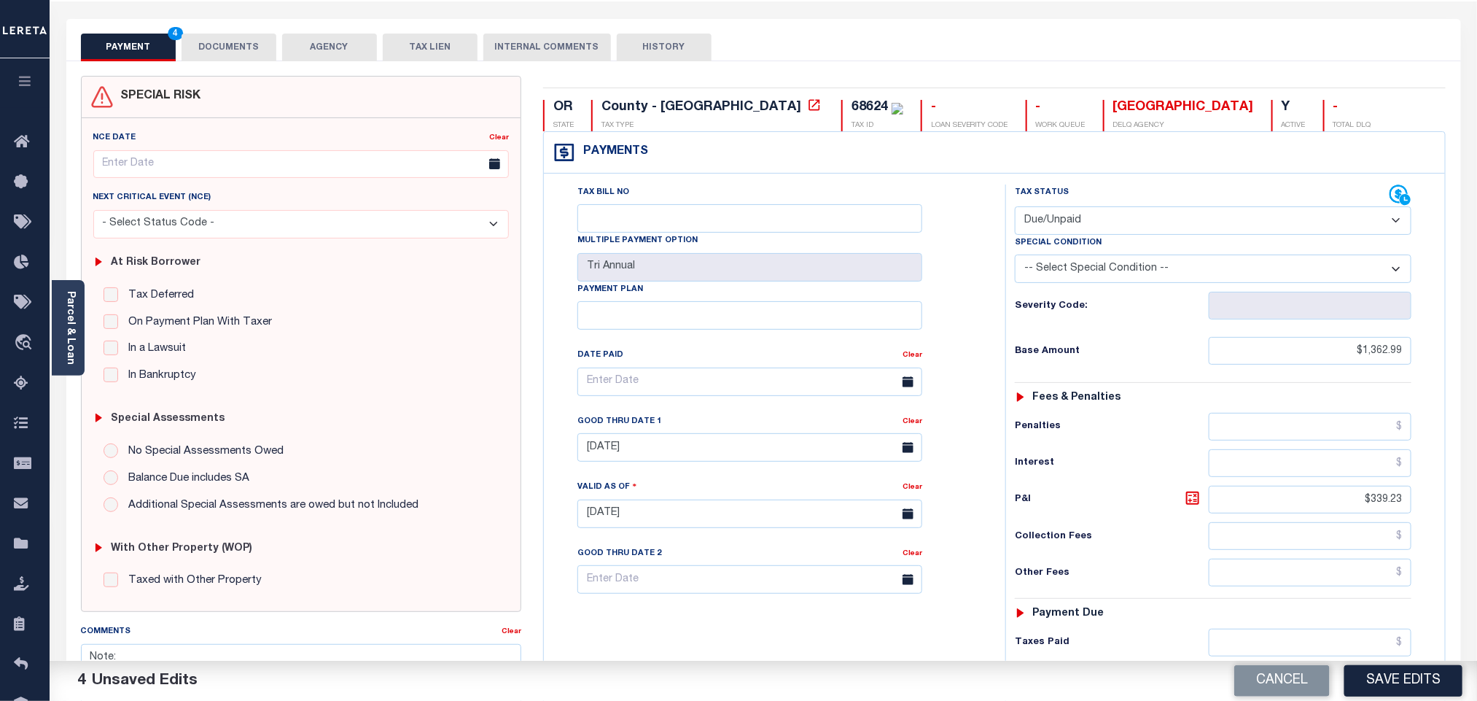
scroll to position [109, 0]
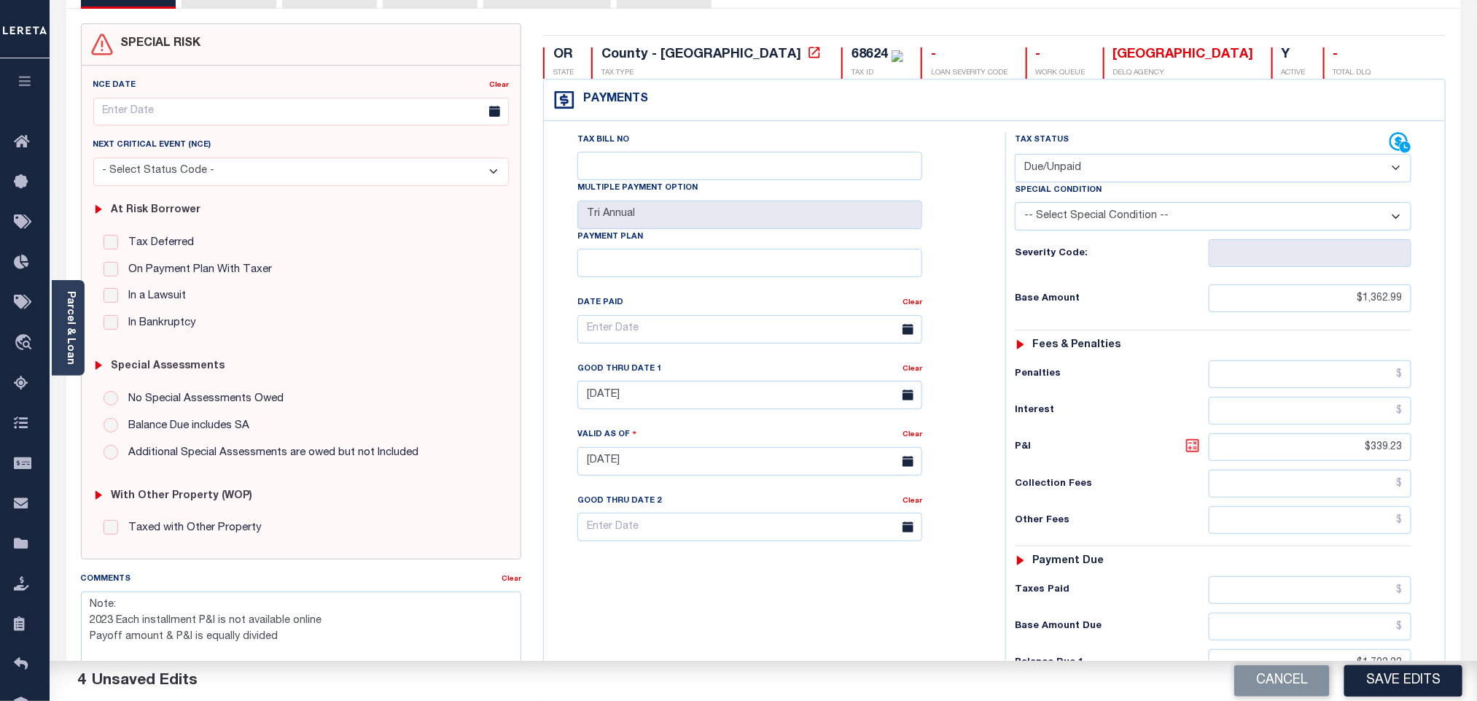
click at [1188, 454] on icon at bounding box center [1192, 445] width 17 height 17
click at [1127, 497] on div "Collection Fees" at bounding box center [1213, 483] width 397 height 28
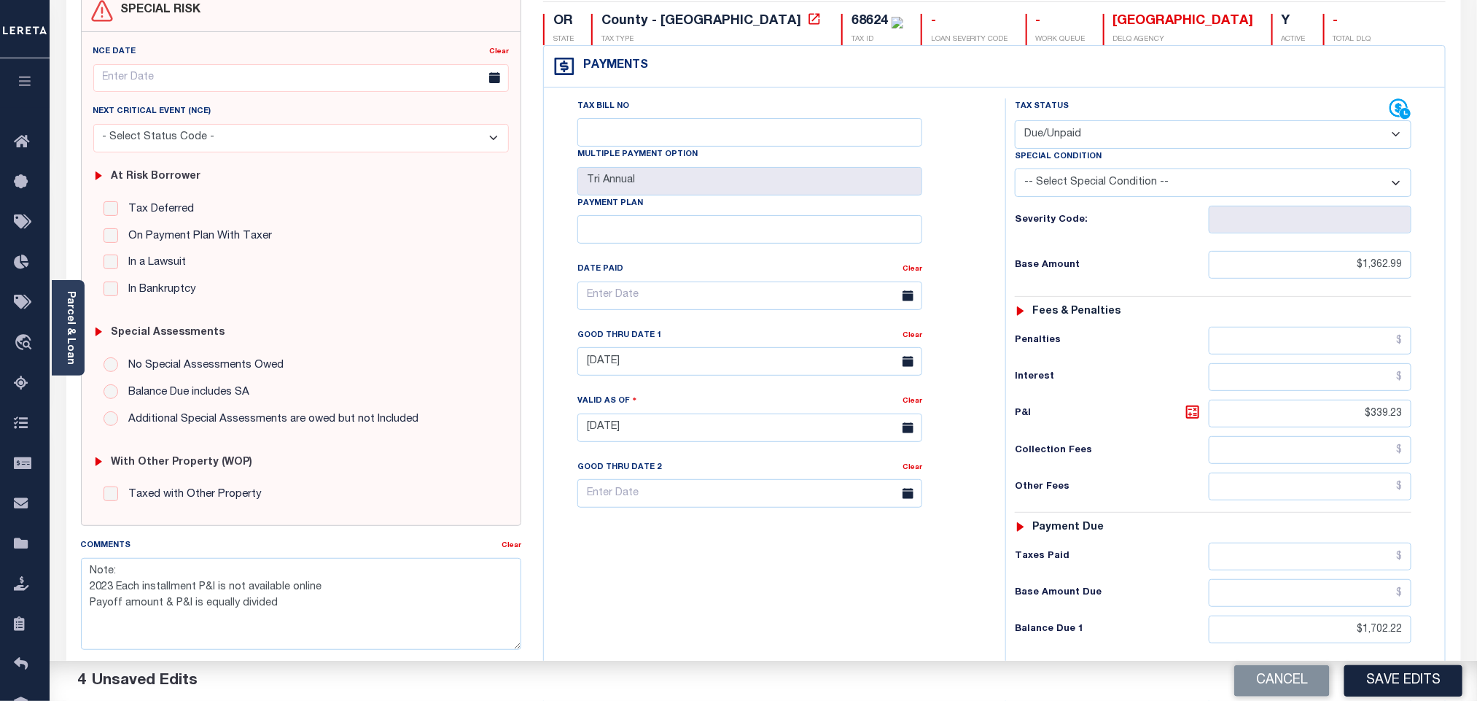
scroll to position [379, 0]
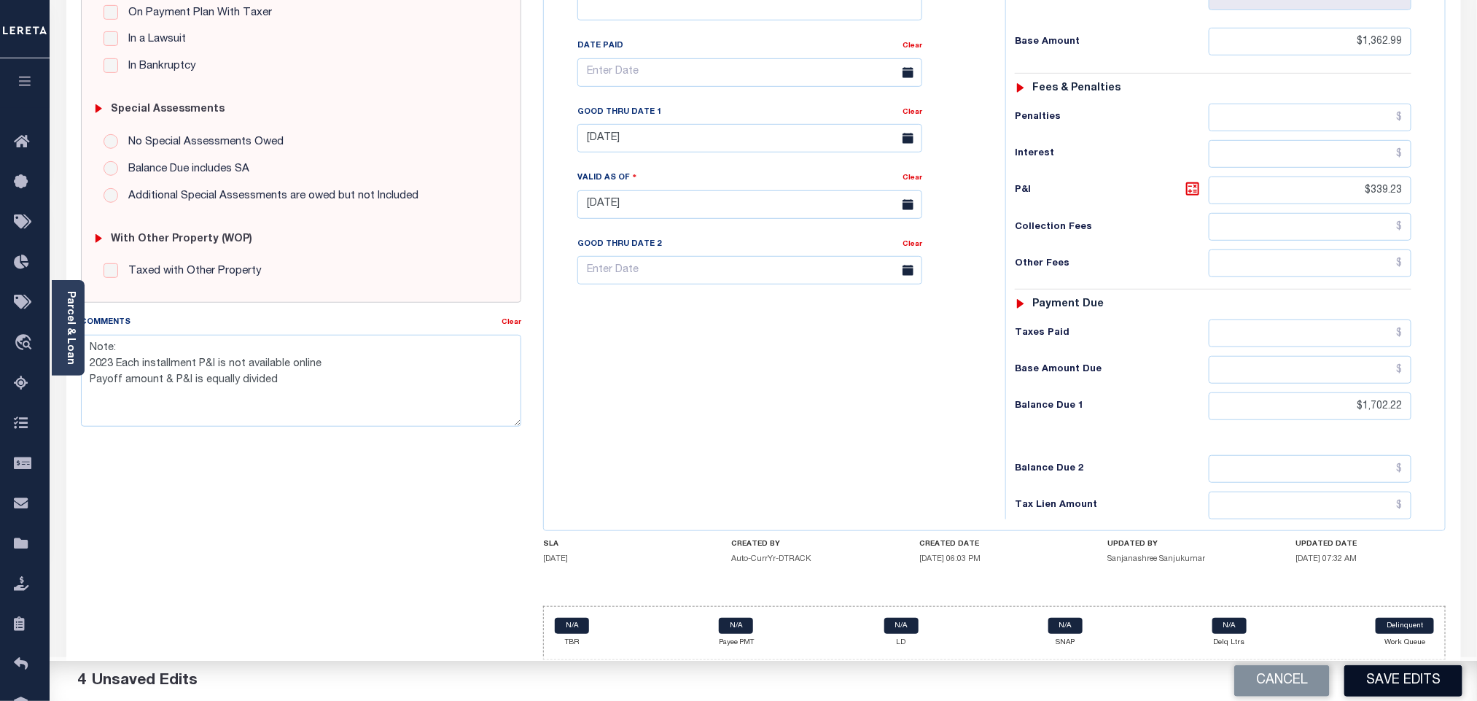
click at [1397, 689] on button "Save Edits" at bounding box center [1403, 680] width 118 height 31
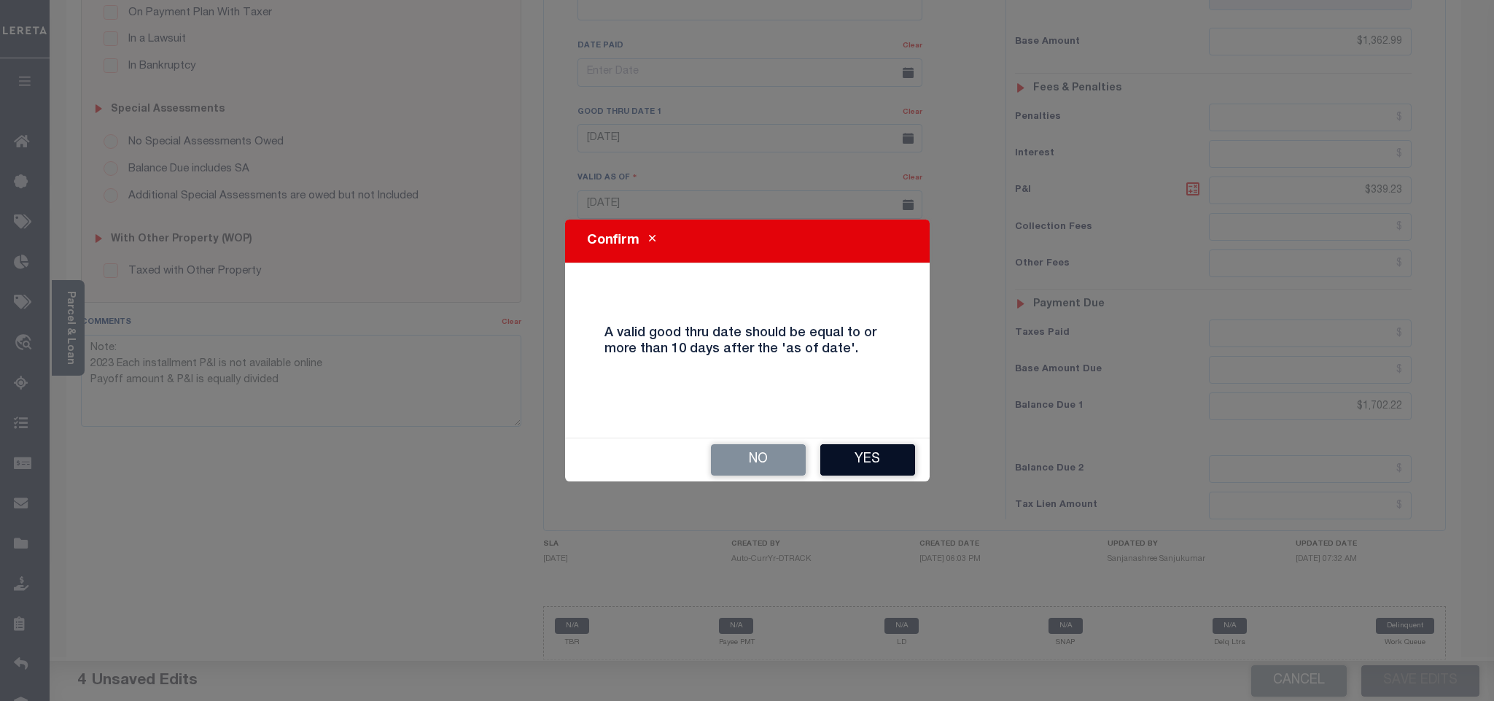
click at [862, 464] on button "Yes" at bounding box center [867, 459] width 95 height 31
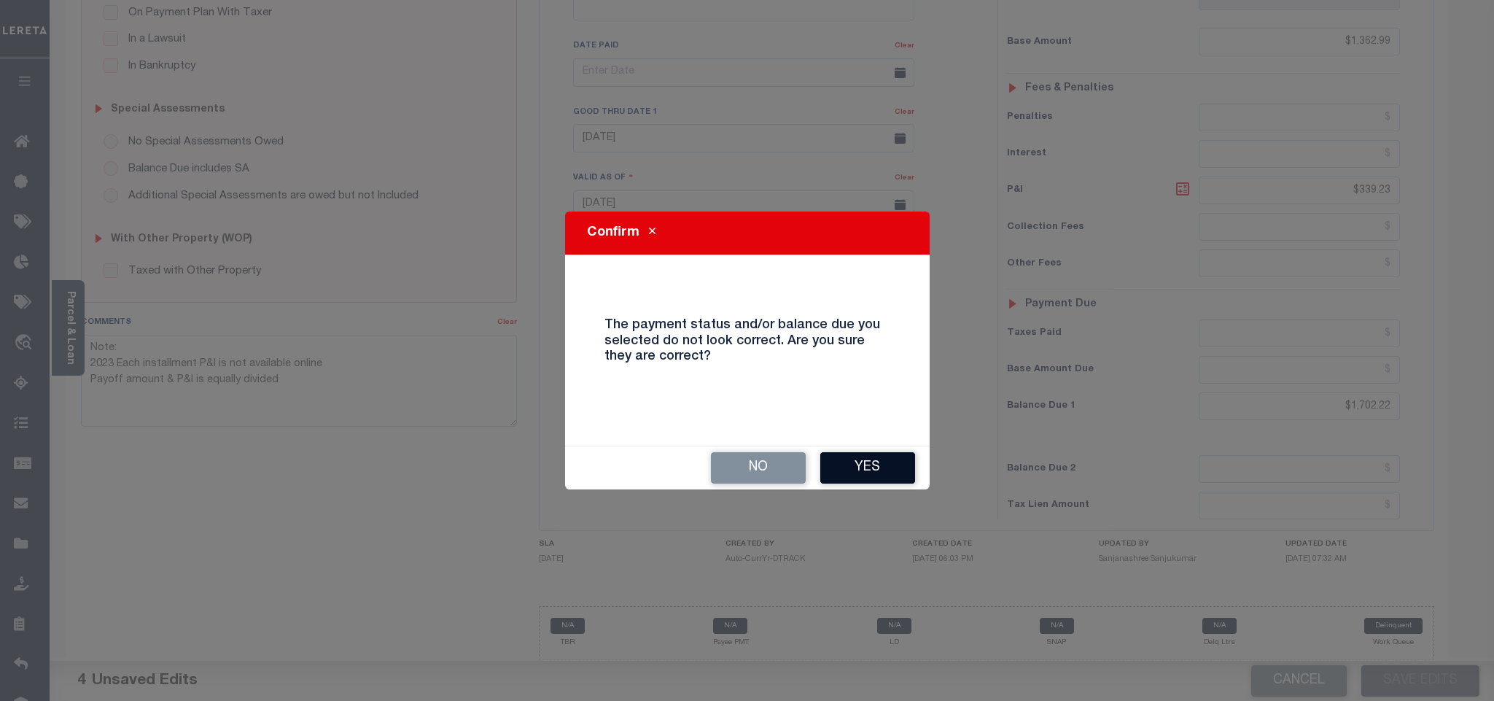
click at [860, 475] on button "Yes" at bounding box center [867, 467] width 95 height 31
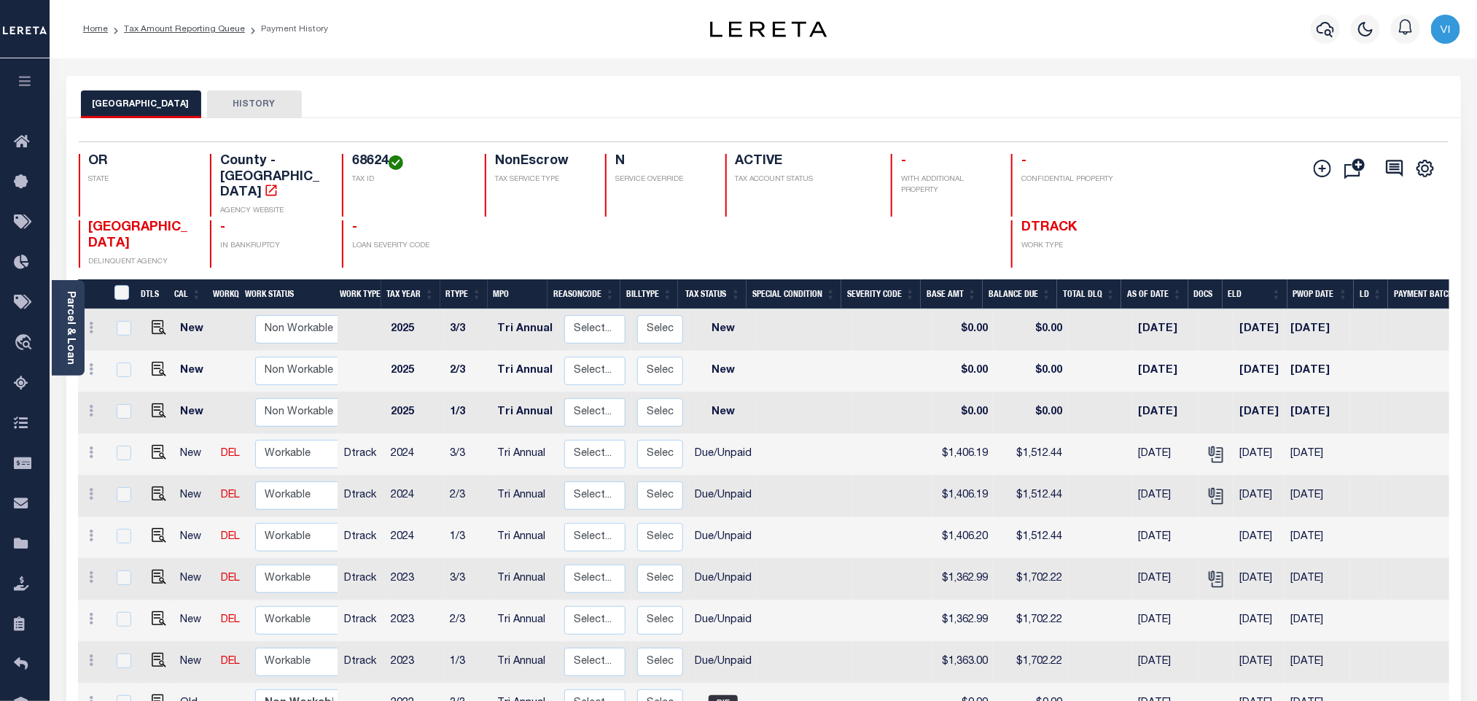
click at [163, 517] on td at bounding box center [156, 538] width 36 height 42
checkbox input "true"
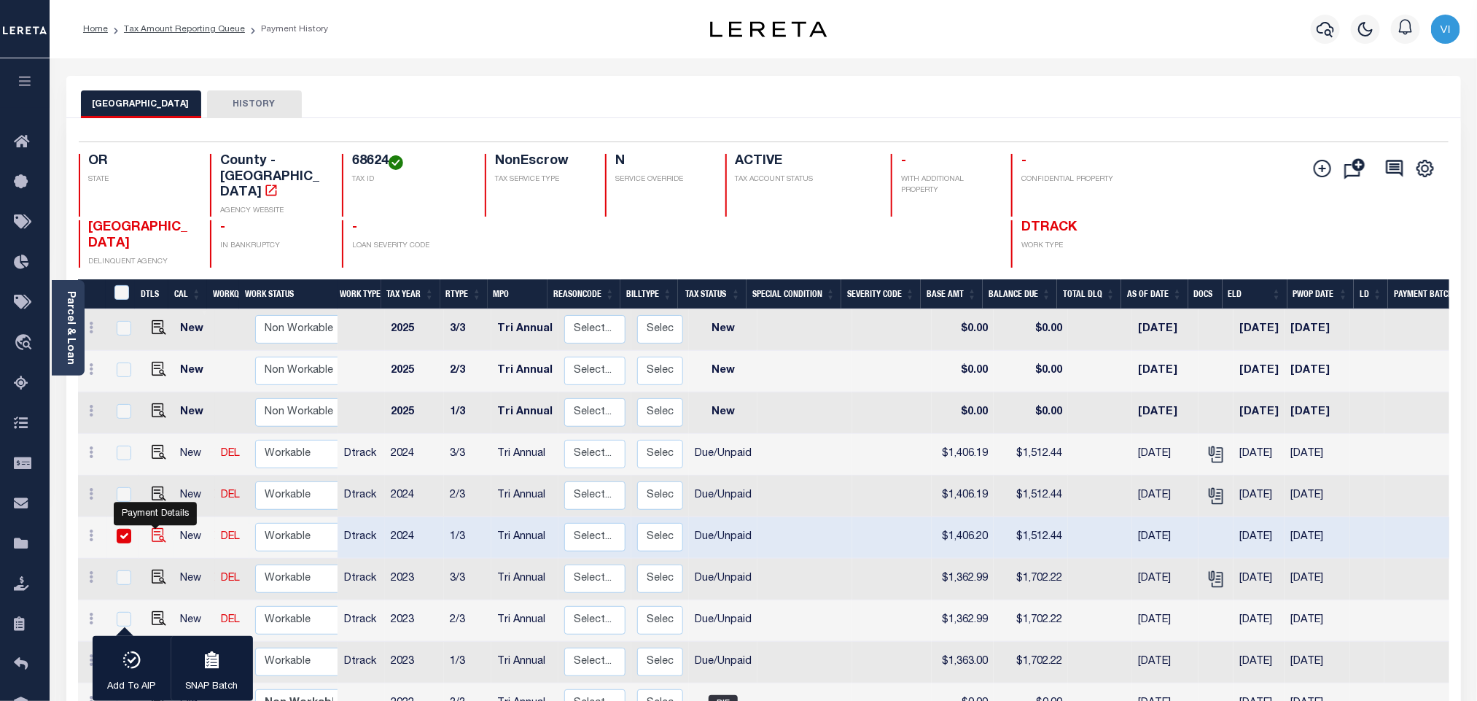
click at [152, 528] on img "" at bounding box center [159, 535] width 15 height 15
checkbox input "false"
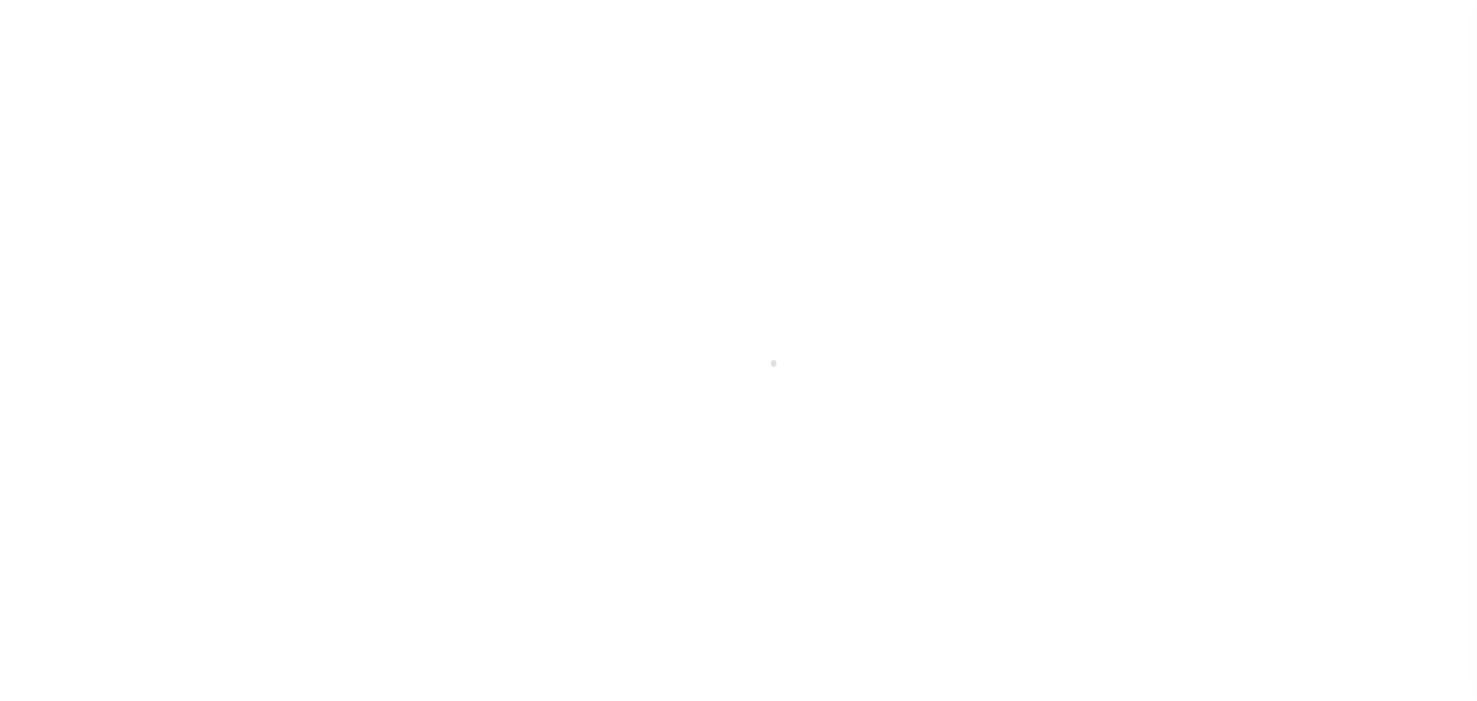
select select "DUE"
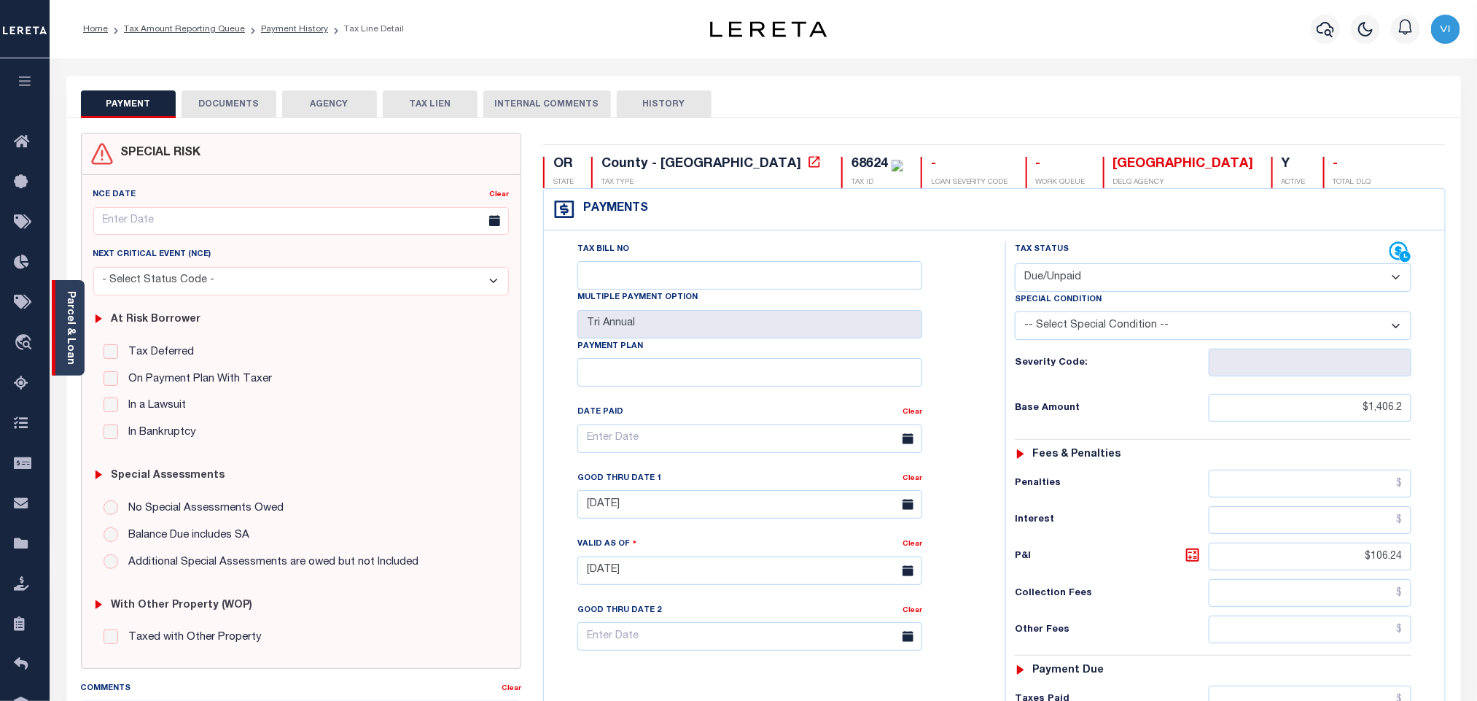
click at [60, 333] on div "Parcel & Loan" at bounding box center [68, 327] width 33 height 95
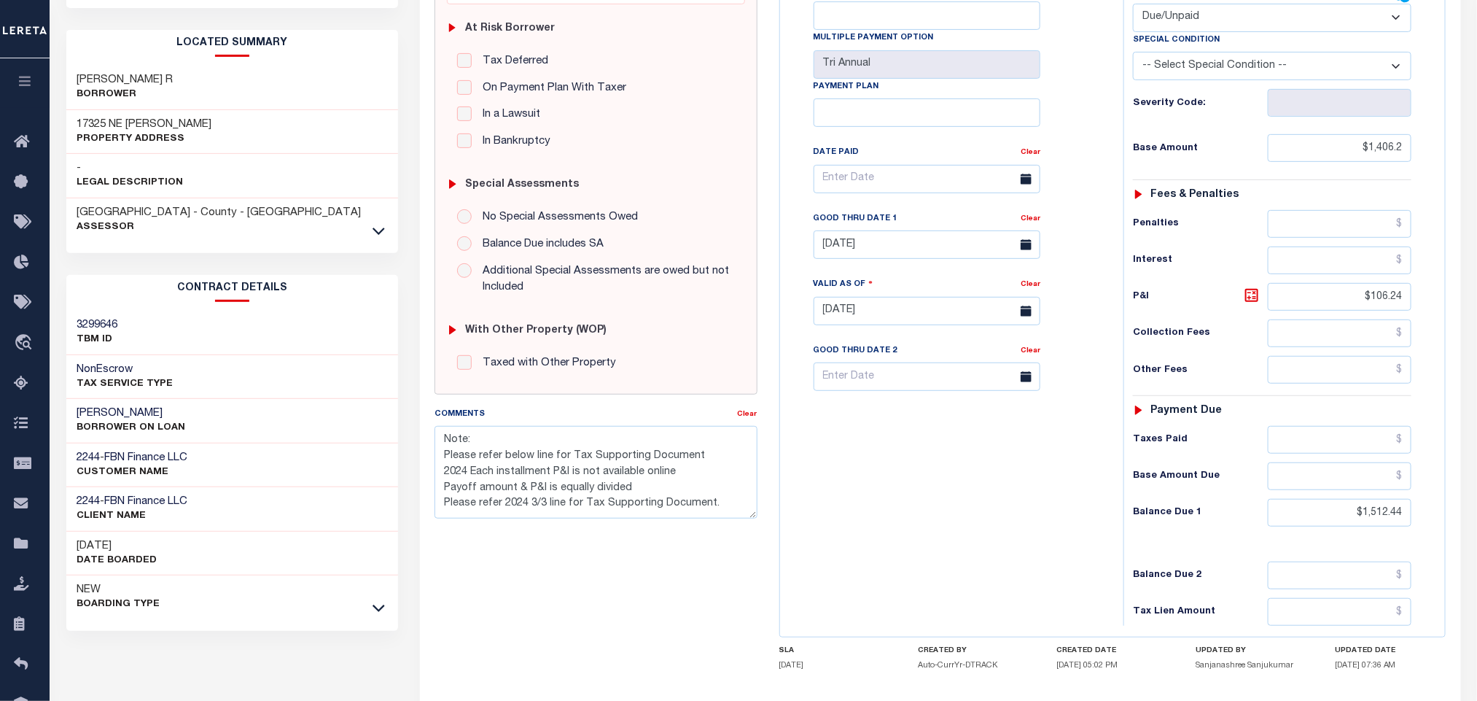
scroll to position [328, 0]
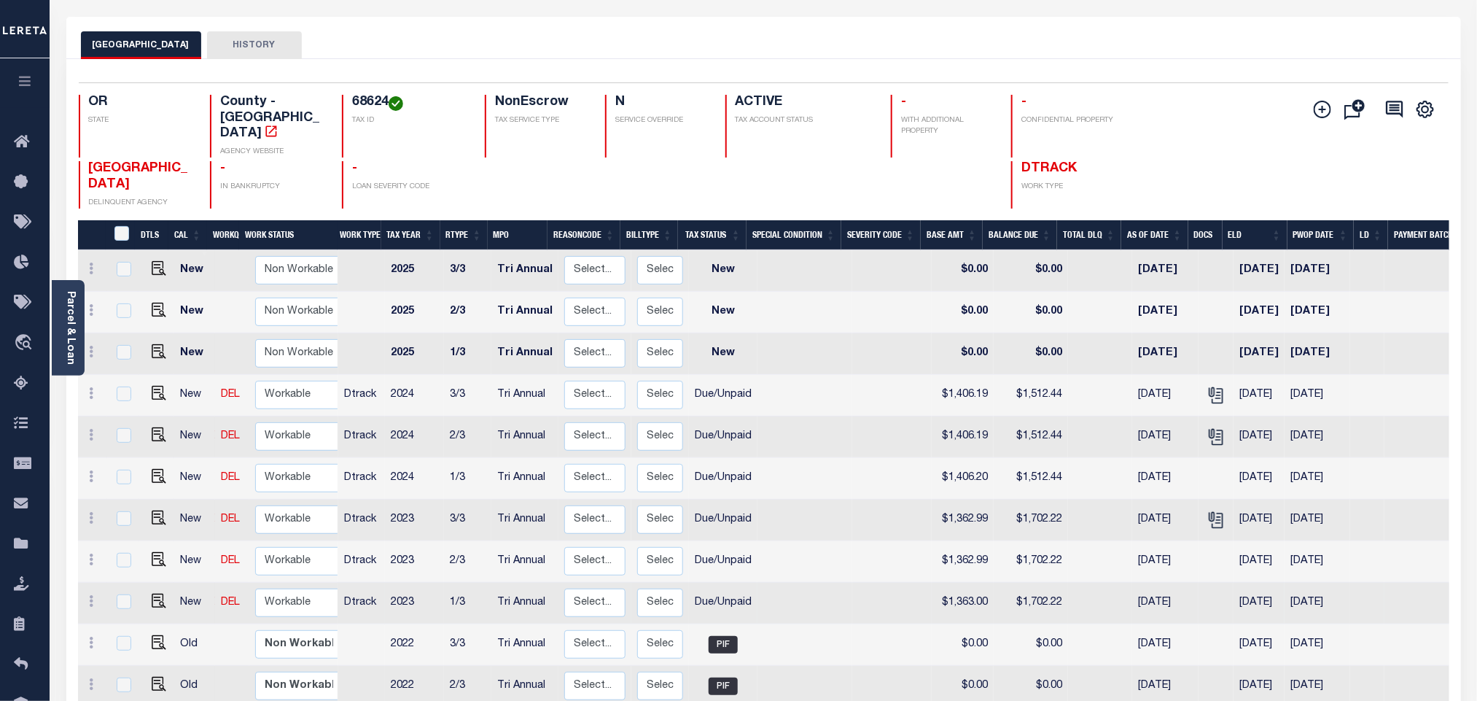
scroll to position [109, 0]
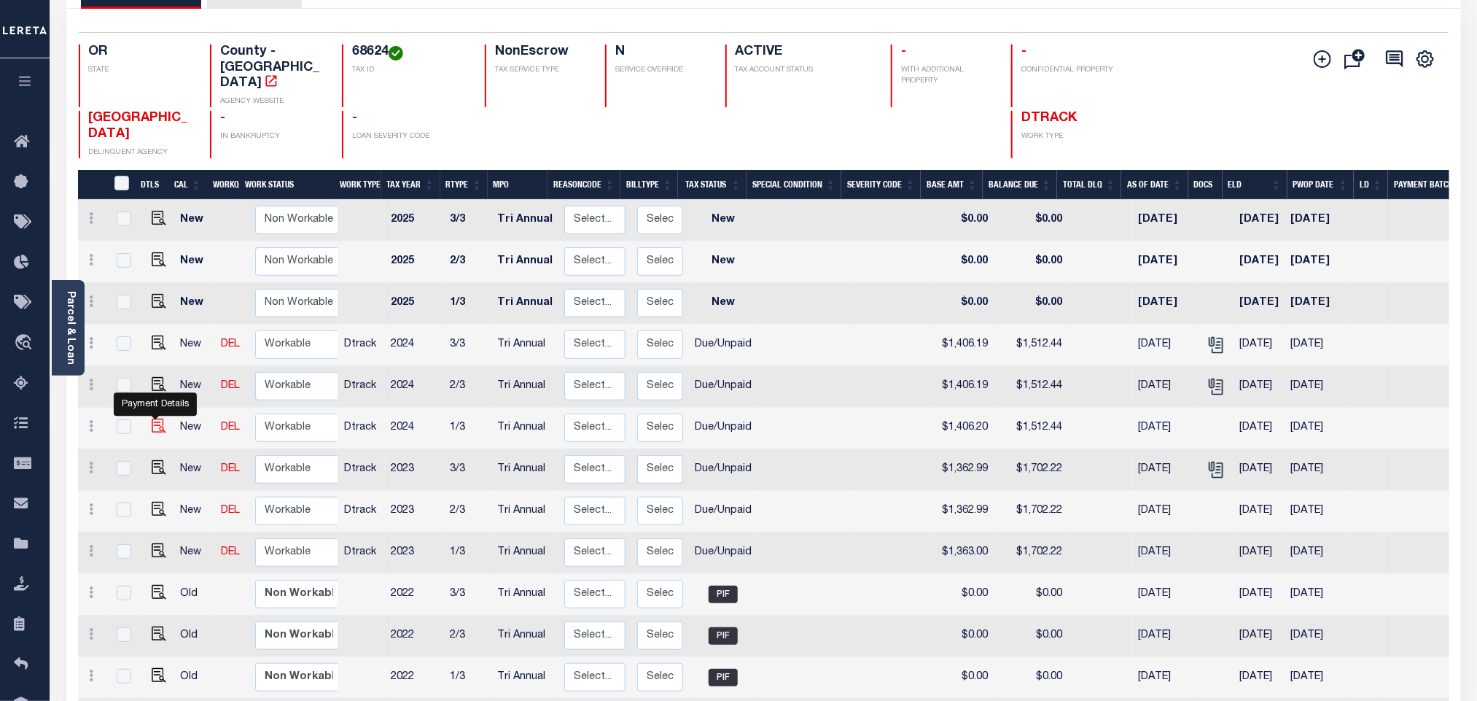
click at [147, 422] on link at bounding box center [155, 427] width 22 height 10
checkbox input "true"
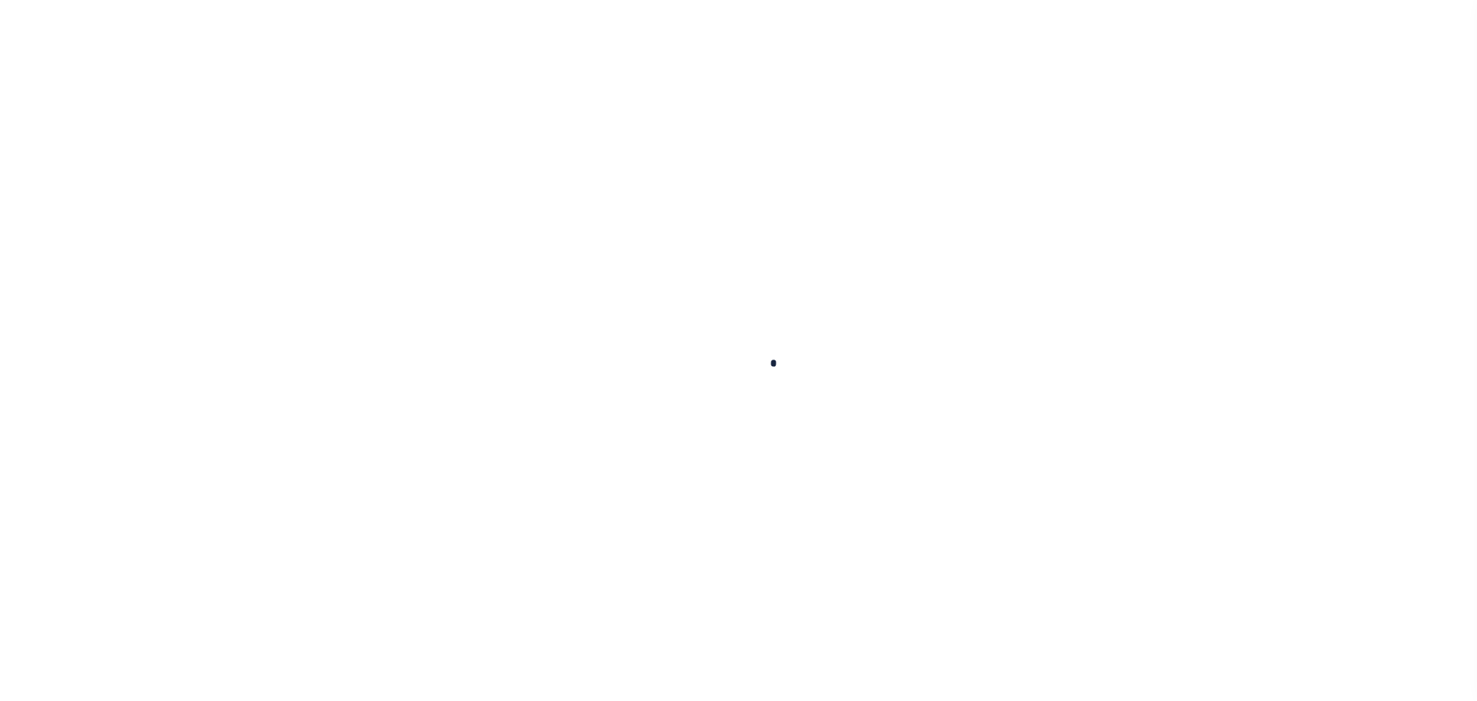
scroll to position [403, 0]
checkbox input "false"
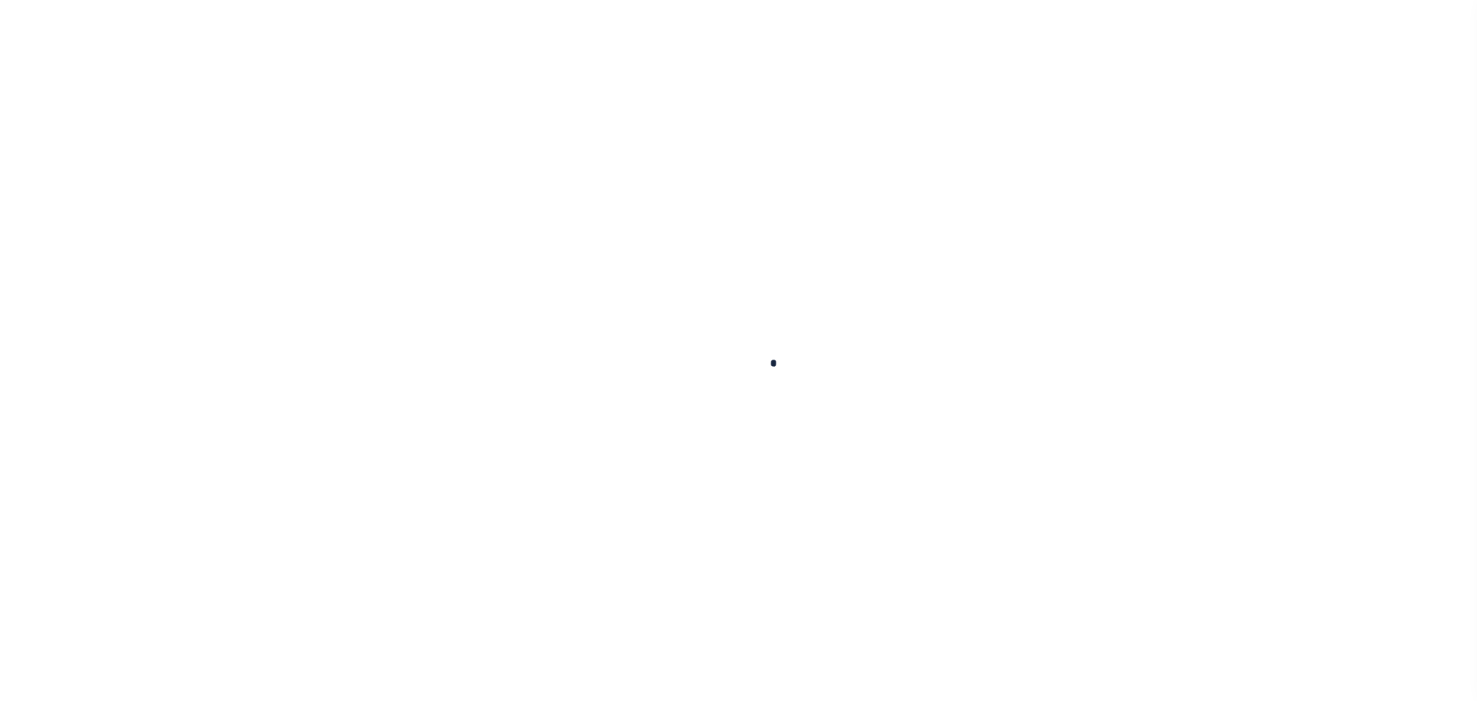
type textarea "Note: Please refer below line for Tax Supporting Document 2024 Each installment…"
type input "Tri Annual"
type input "[DATE]"
select select "DUE"
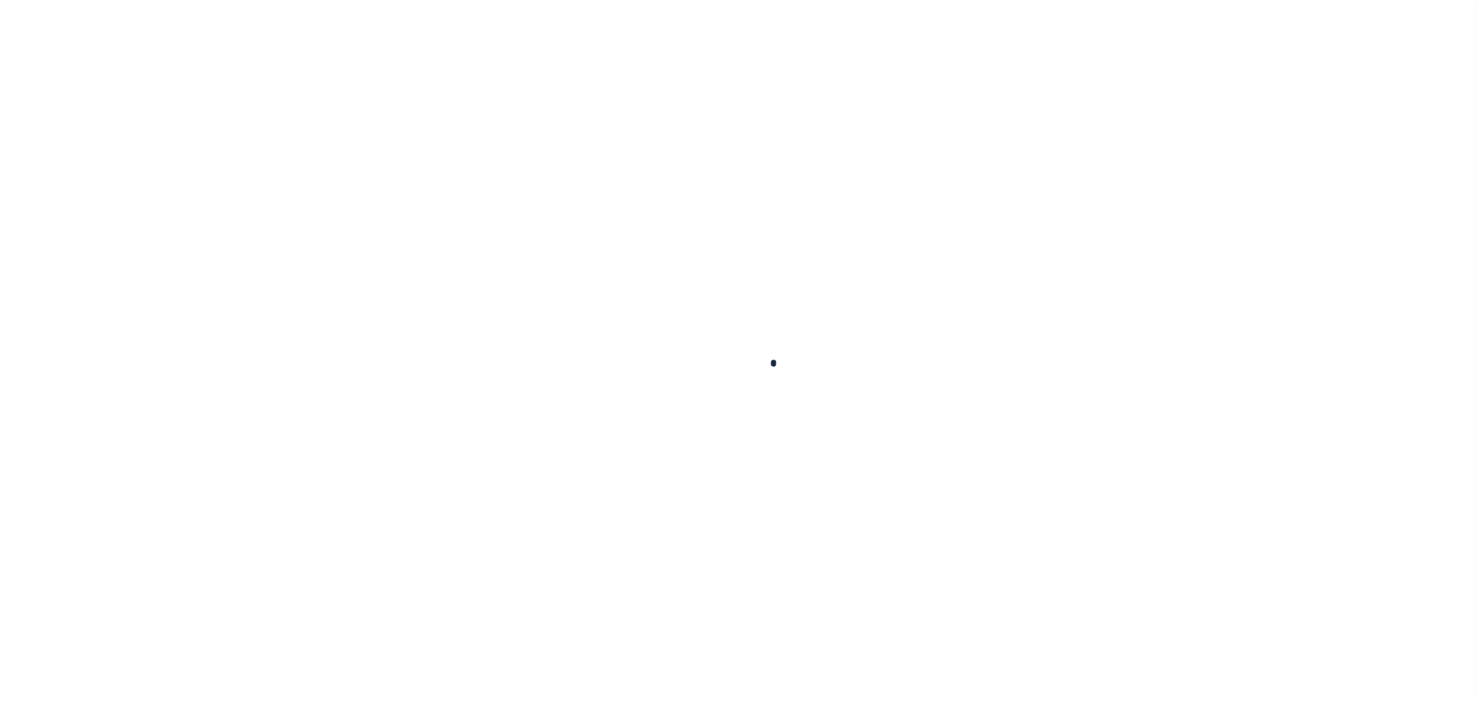
type input "$1,406.2"
type input "$106.24"
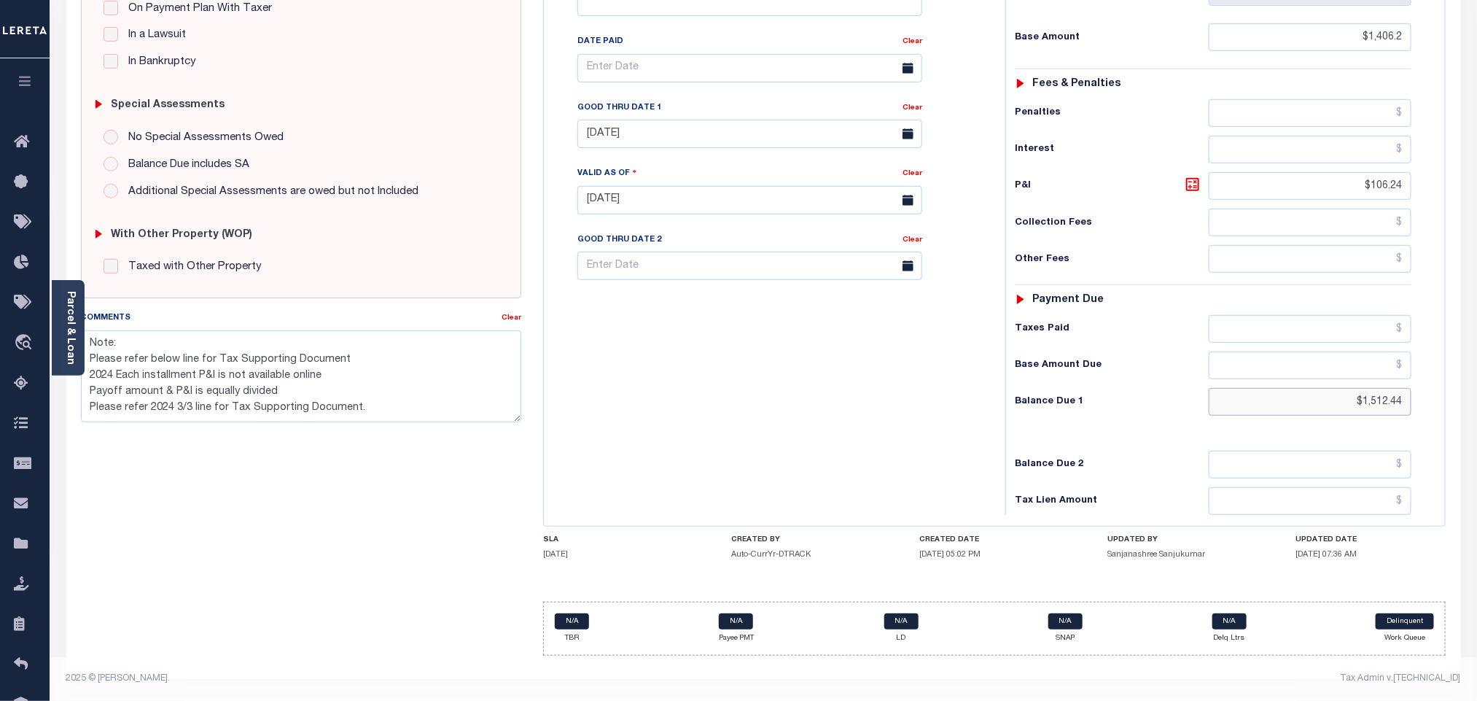
click at [1374, 402] on input "$1,512.44" at bounding box center [1310, 402] width 203 height 28
paste input "31.18"
type input "$1,531.18"
type input "[DATE]"
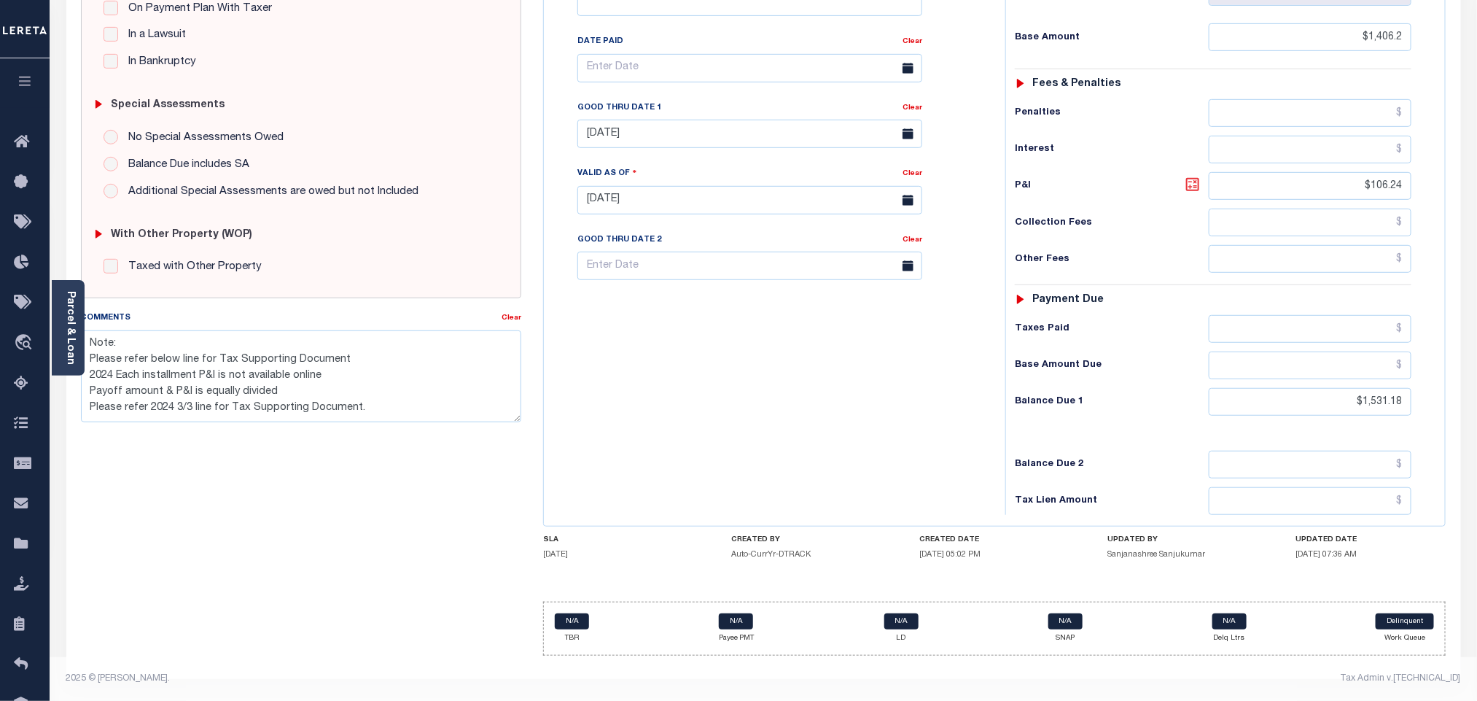
click at [1197, 180] on icon at bounding box center [1192, 184] width 17 height 17
type input "$124.98"
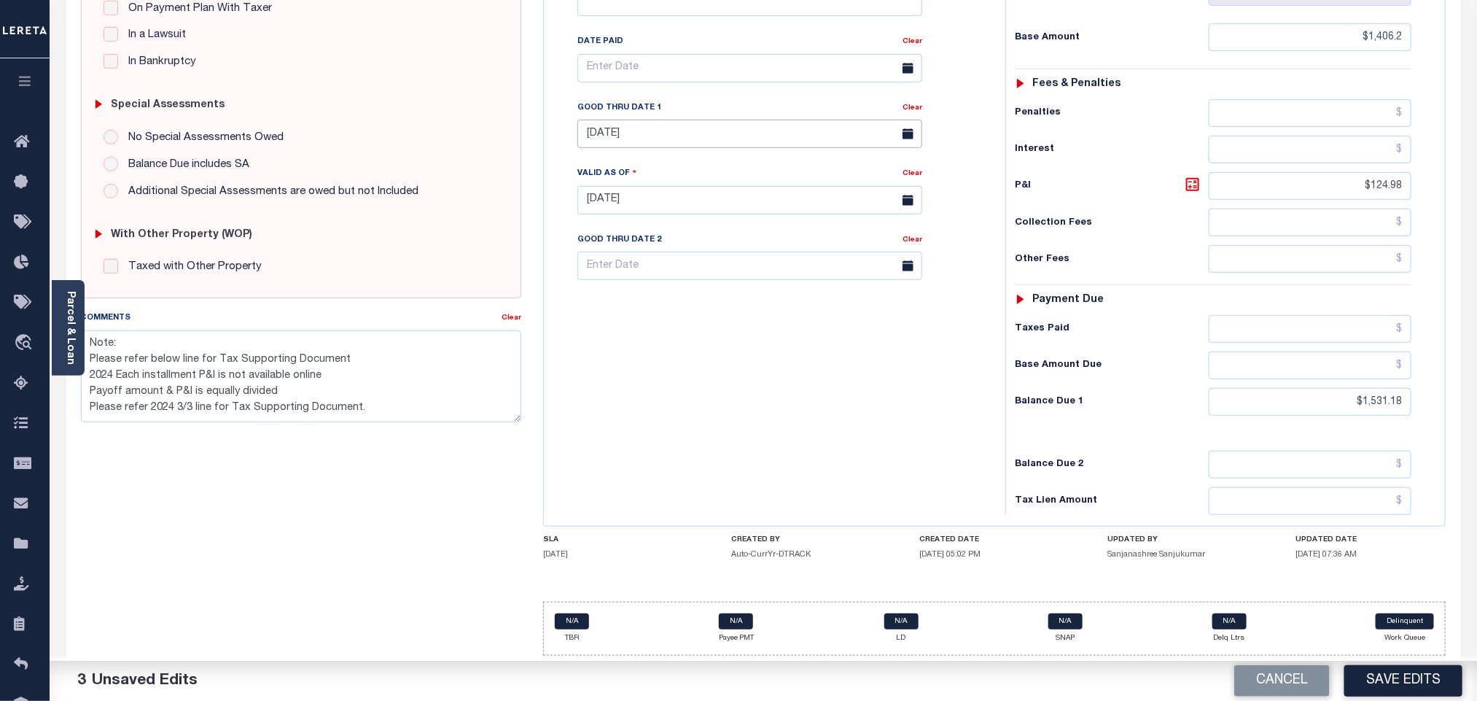
click at [687, 143] on body "Home Tax Amount Reporting Queue Payment History Tax Line Detail Profile" at bounding box center [738, 165] width 1477 height 1071
click at [751, 243] on span "12" at bounding box center [754, 254] width 28 height 28
type input "[DATE]"
click at [1376, 681] on button "Save Edits" at bounding box center [1403, 680] width 118 height 31
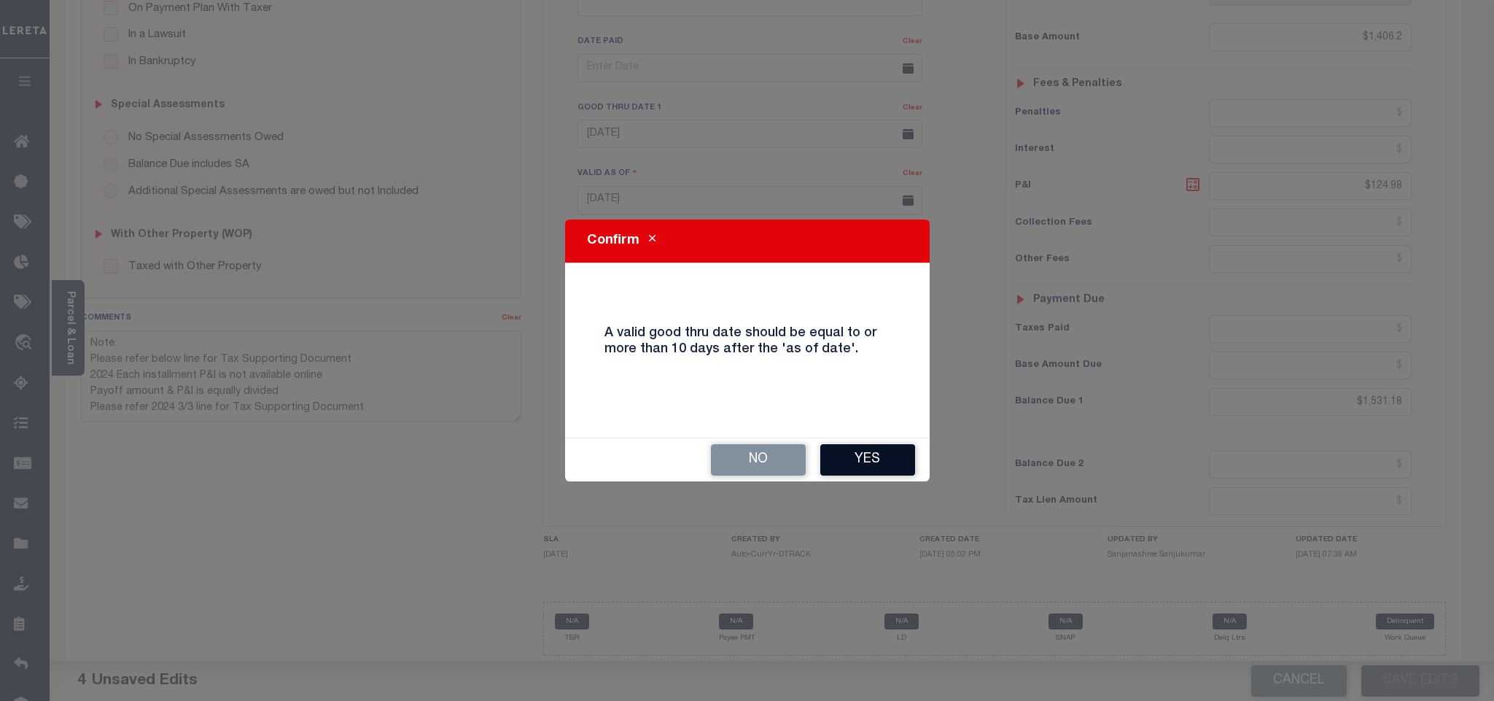
click at [882, 464] on button "Yes" at bounding box center [867, 459] width 95 height 31
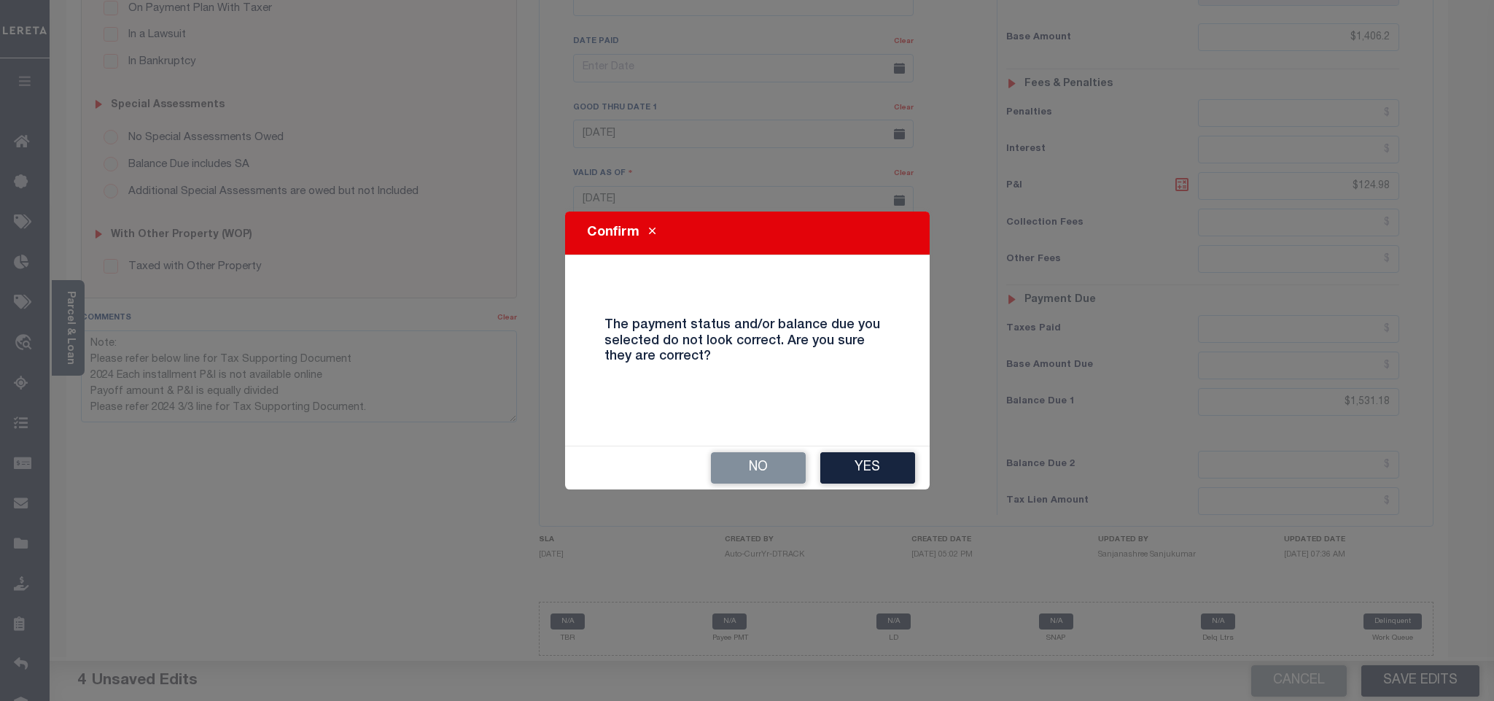
click at [882, 464] on button "Yes" at bounding box center [867, 467] width 95 height 31
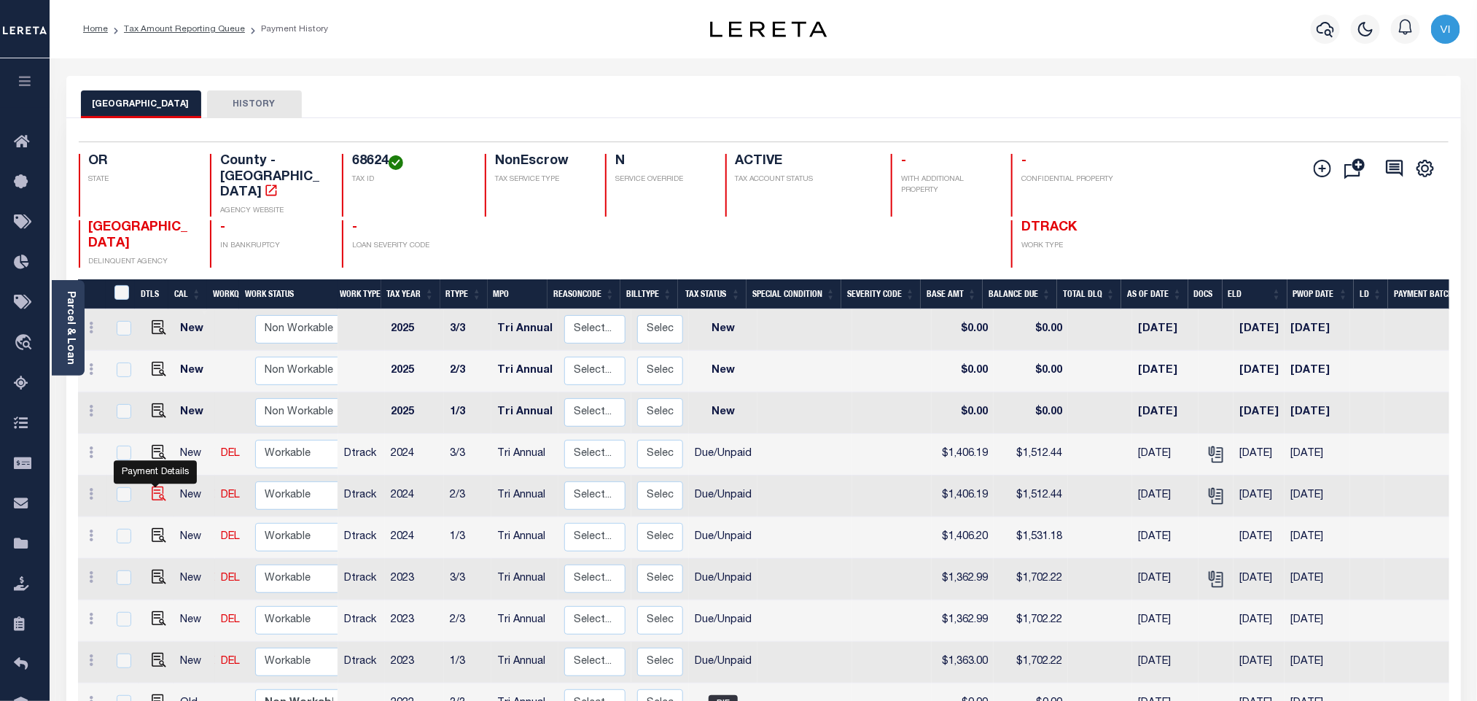
click at [152, 486] on img "" at bounding box center [159, 493] width 15 height 15
checkbox input "true"
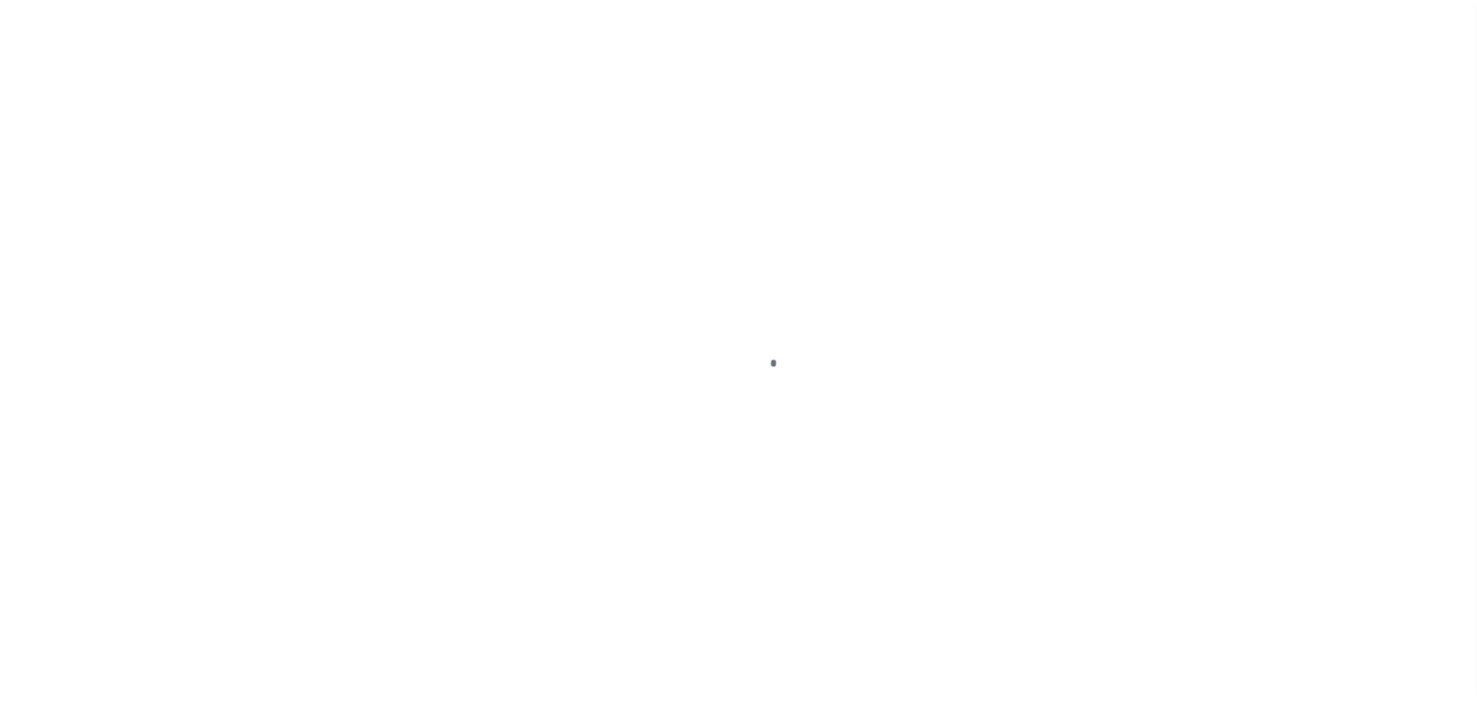
checkbox input "false"
type textarea "2024 Each installment P&I is not available online Payoff amount & P&I is equall…"
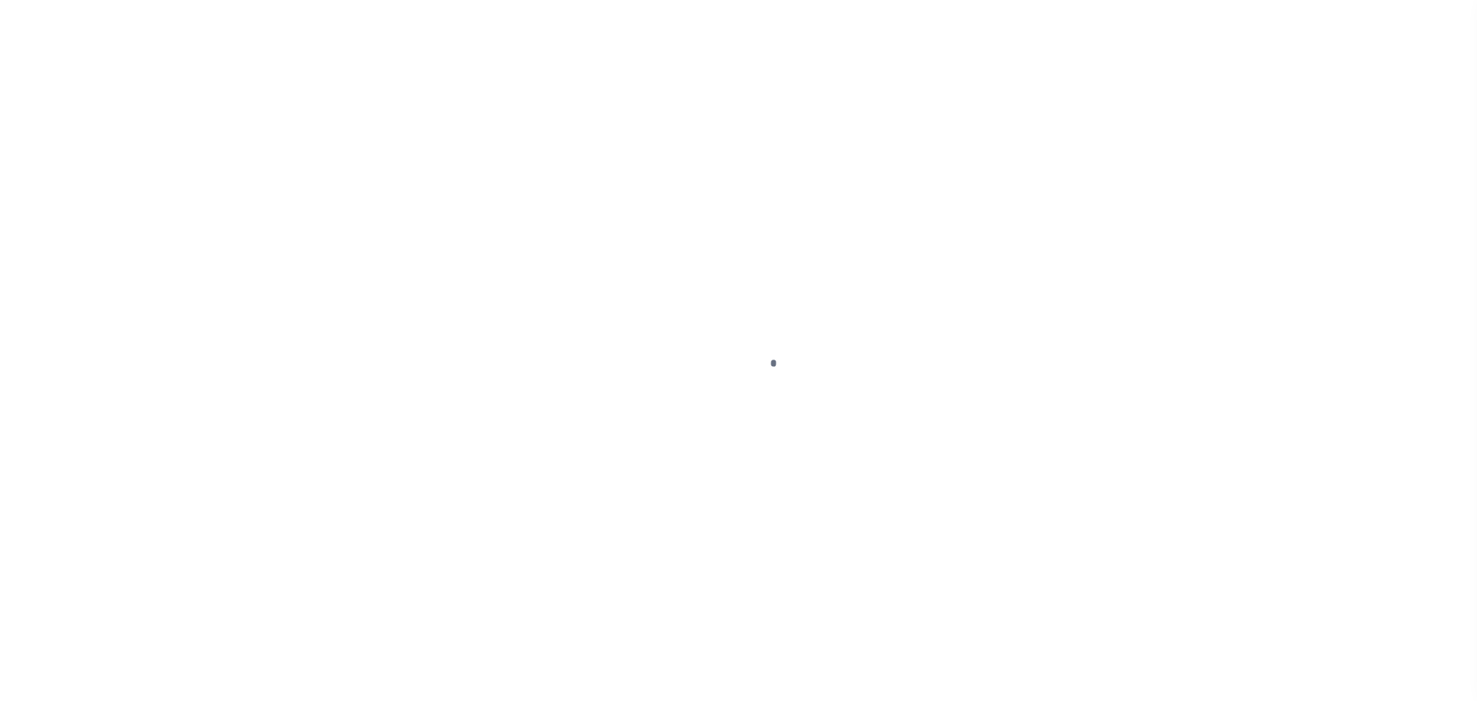
type input "Tri Annual"
type input "[DATE]"
select select "DUE"
type input "$1,406.19"
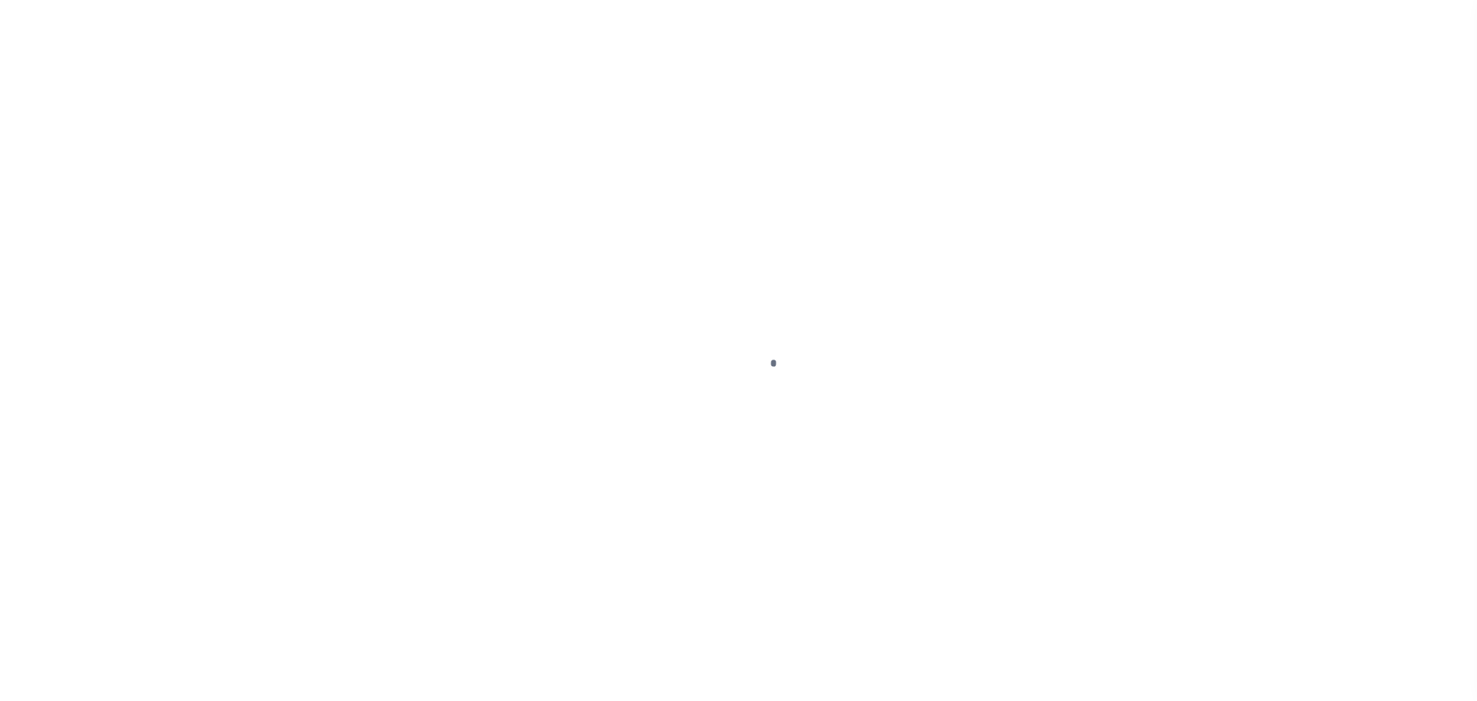
type input "$106.25"
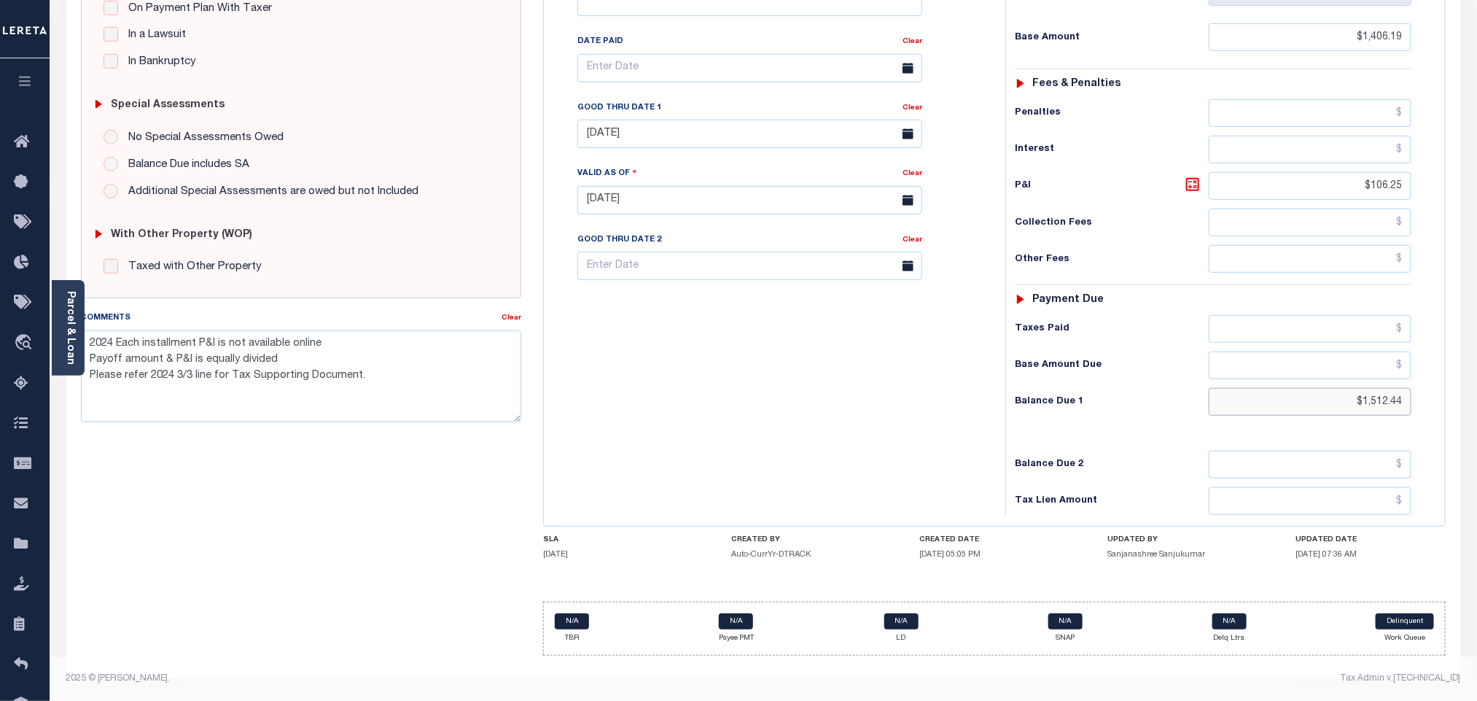
click at [1373, 403] on input "$1,512.44" at bounding box center [1310, 402] width 203 height 28
paste input "31.18"
type input "$1,531.18"
type input "[DATE]"
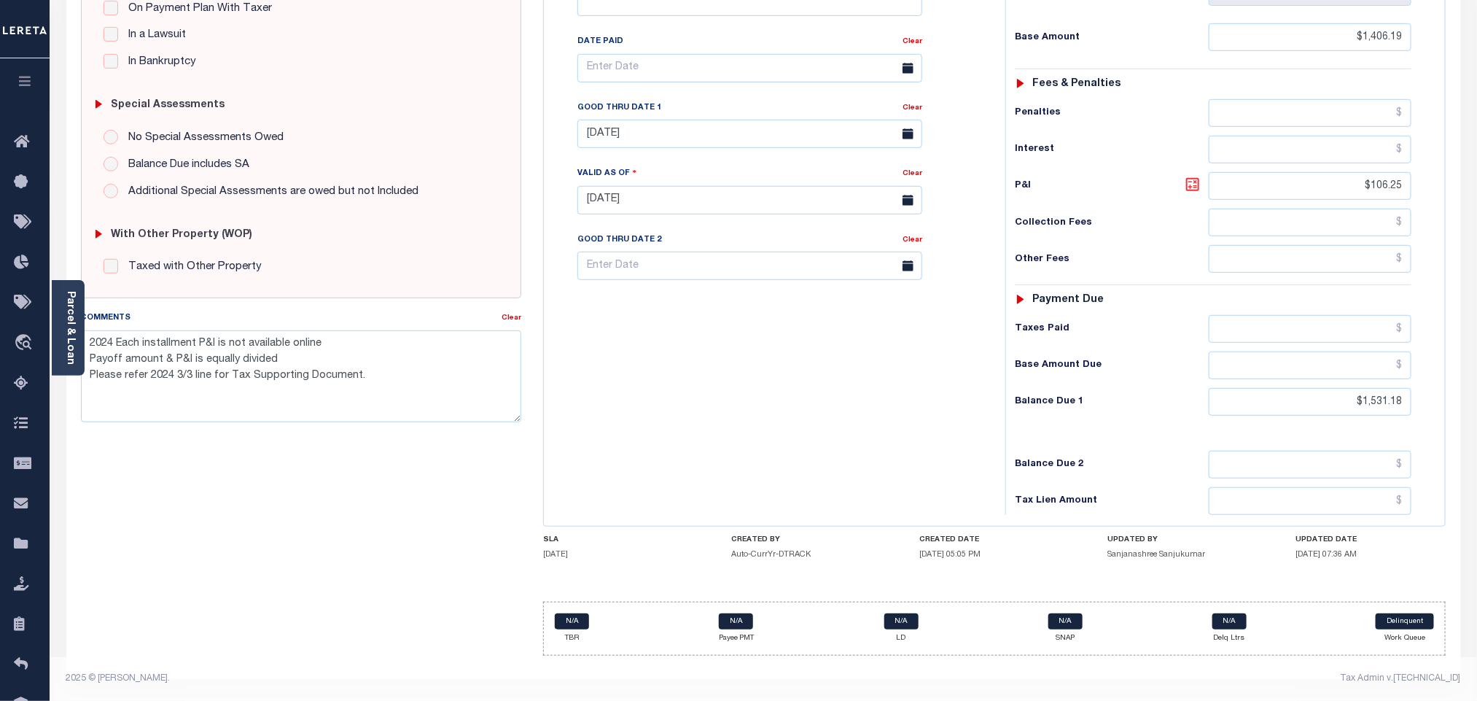
click at [1195, 179] on icon at bounding box center [1192, 184] width 17 height 17
type input "$124.99"
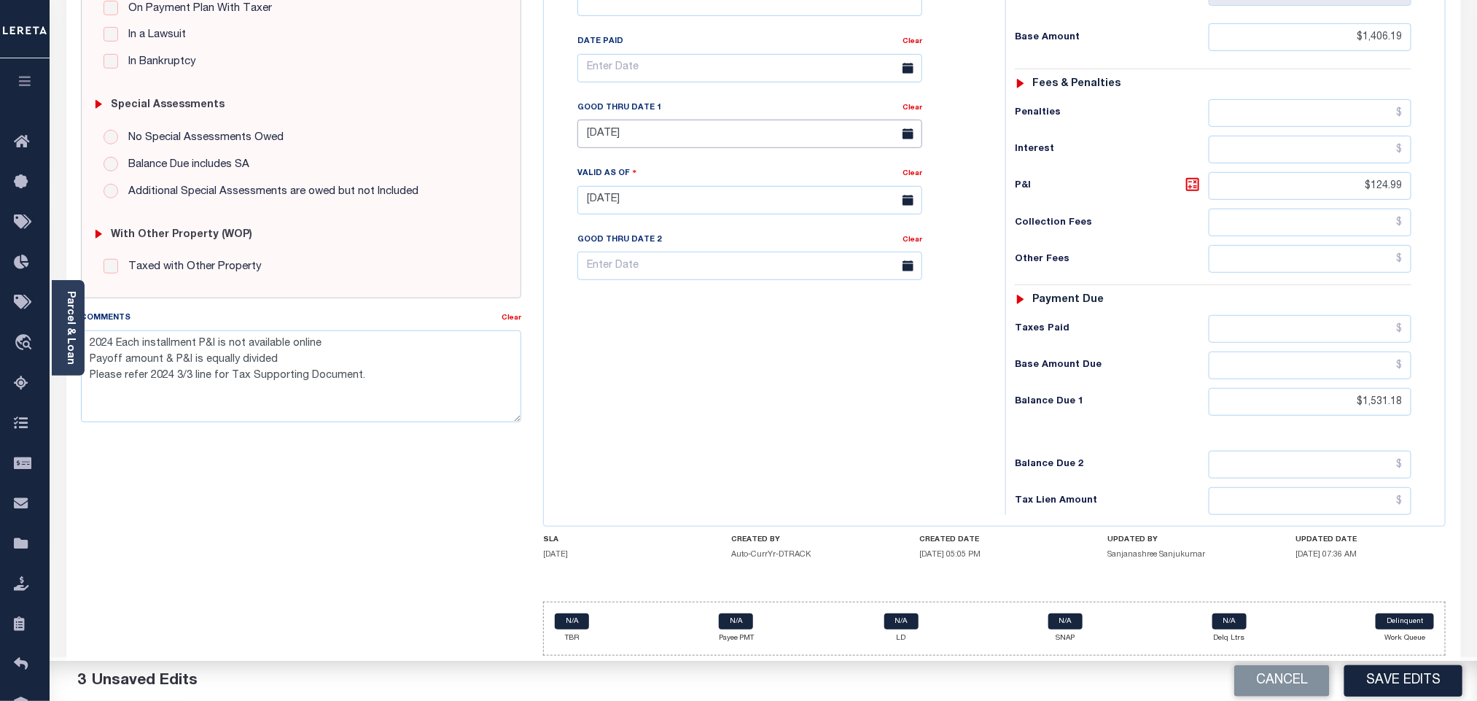
click at [617, 129] on input "[DATE]" at bounding box center [749, 134] width 345 height 28
click at [757, 241] on span "12" at bounding box center [754, 254] width 28 height 28
type input "[DATE]"
click at [759, 385] on div "Tax Bill No Multiple Payment Option Tri Annual Payment Plan Clear" at bounding box center [770, 193] width 447 height 644
click at [1381, 676] on button "Save Edits" at bounding box center [1403, 680] width 118 height 31
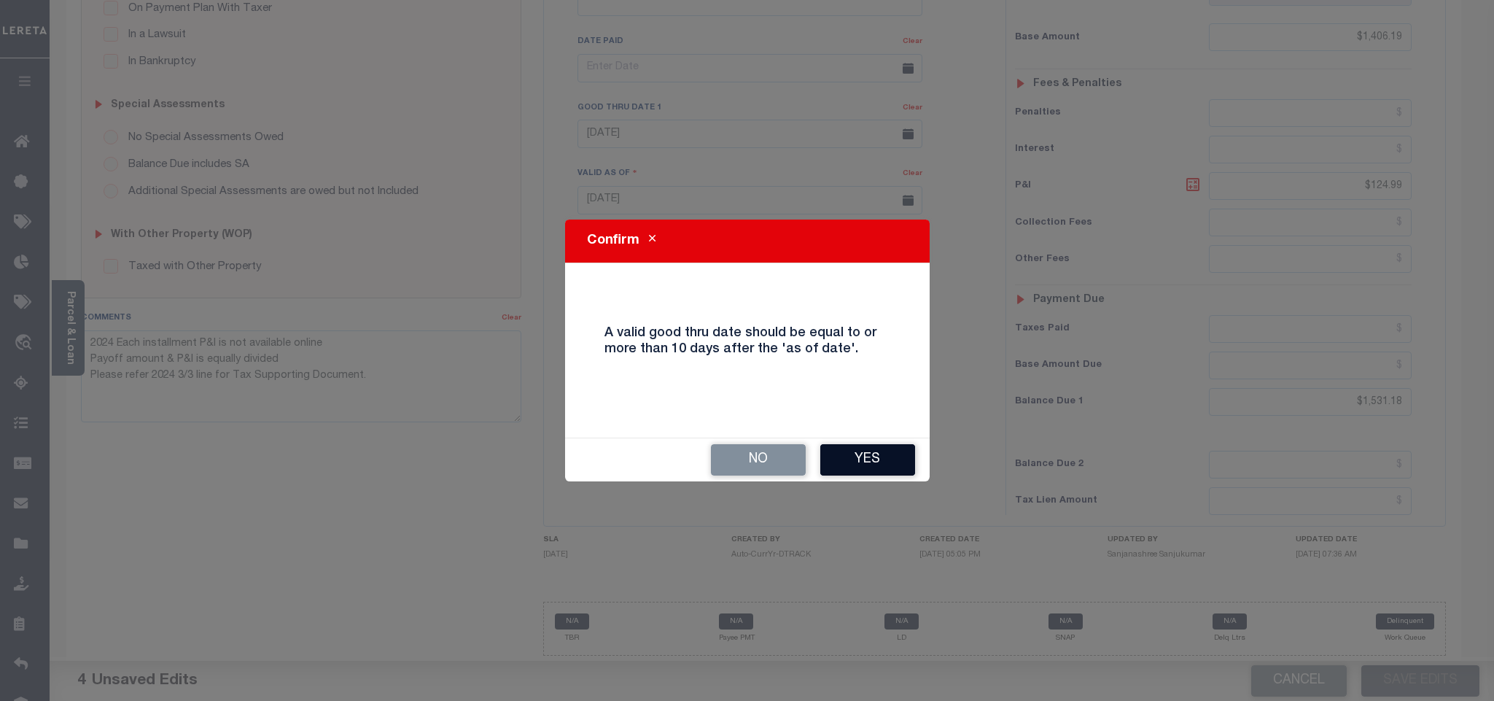
click at [906, 464] on button "Yes" at bounding box center [867, 459] width 95 height 31
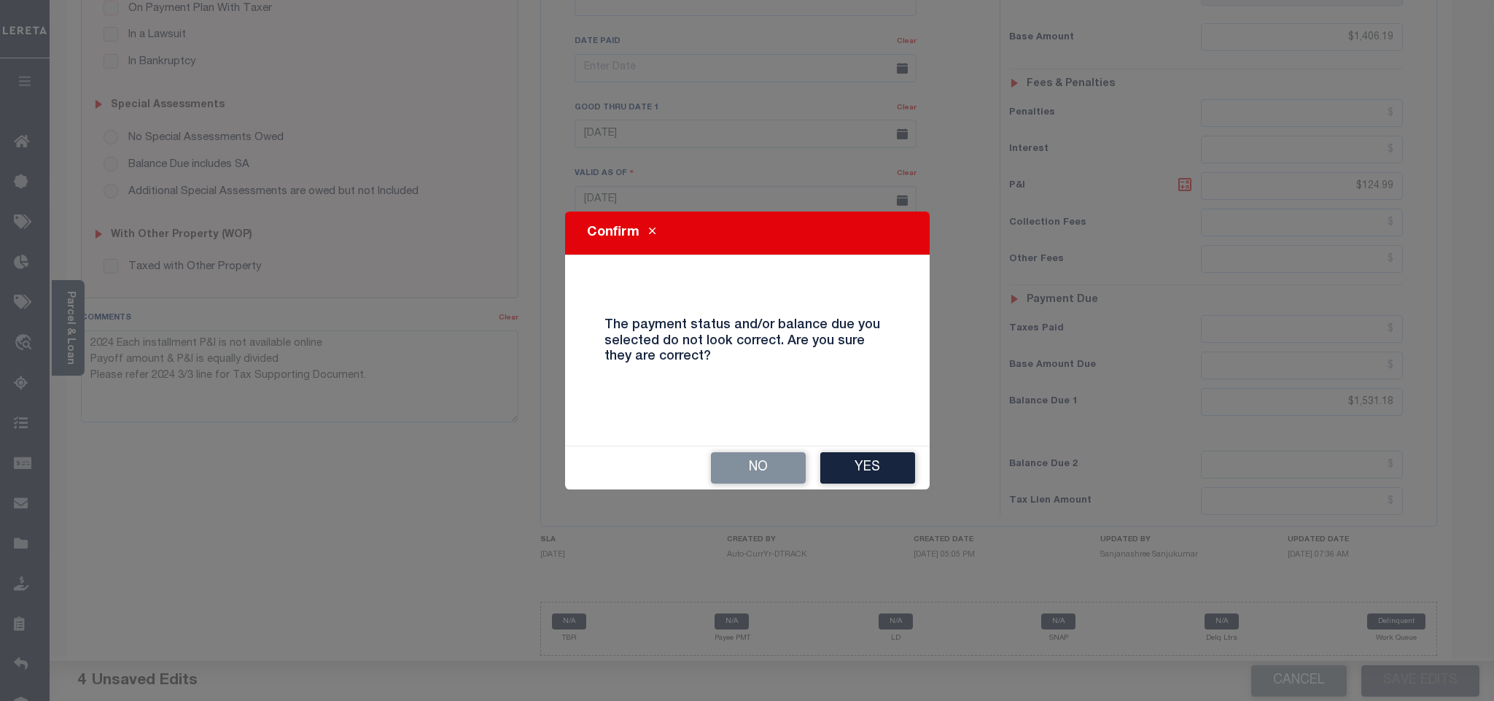
click at [906, 464] on button "Yes" at bounding box center [867, 467] width 95 height 31
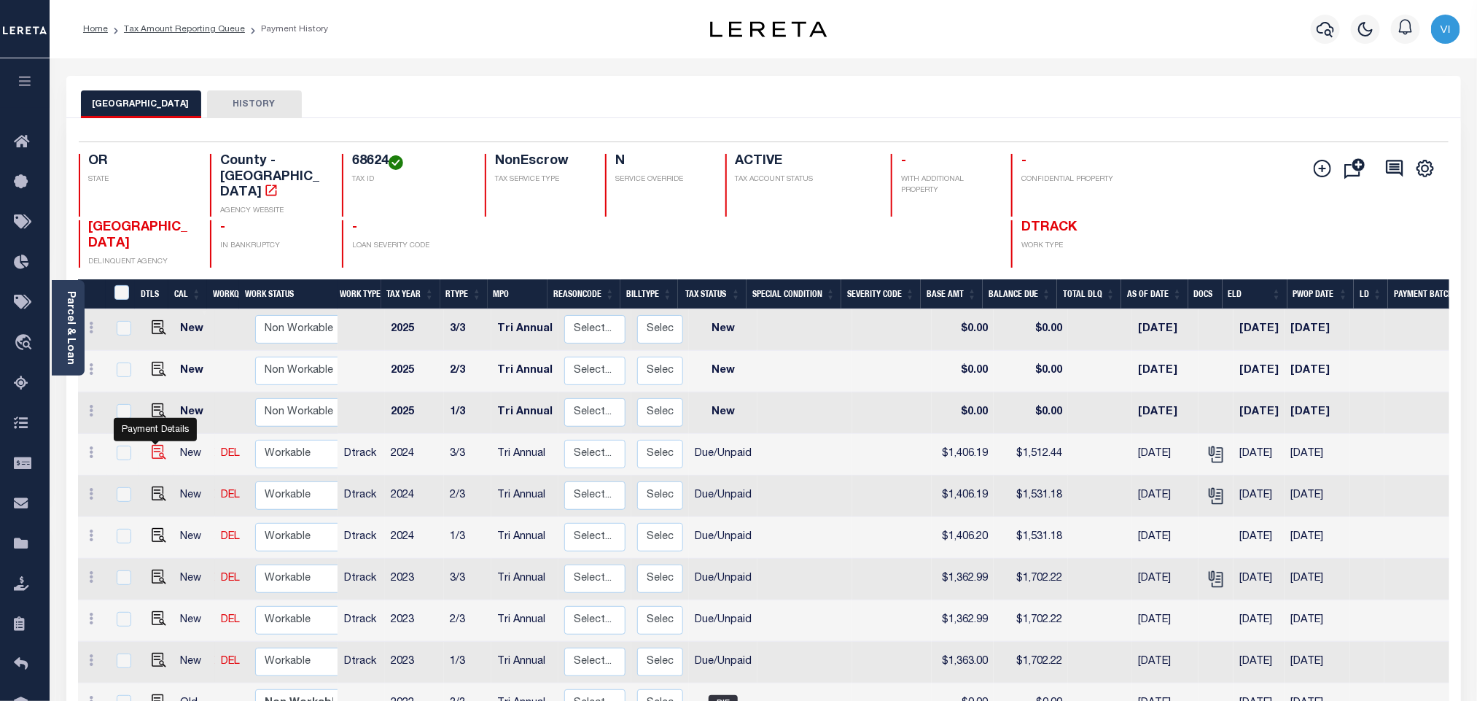
click at [154, 445] on img "" at bounding box center [159, 452] width 15 height 15
checkbox input "true"
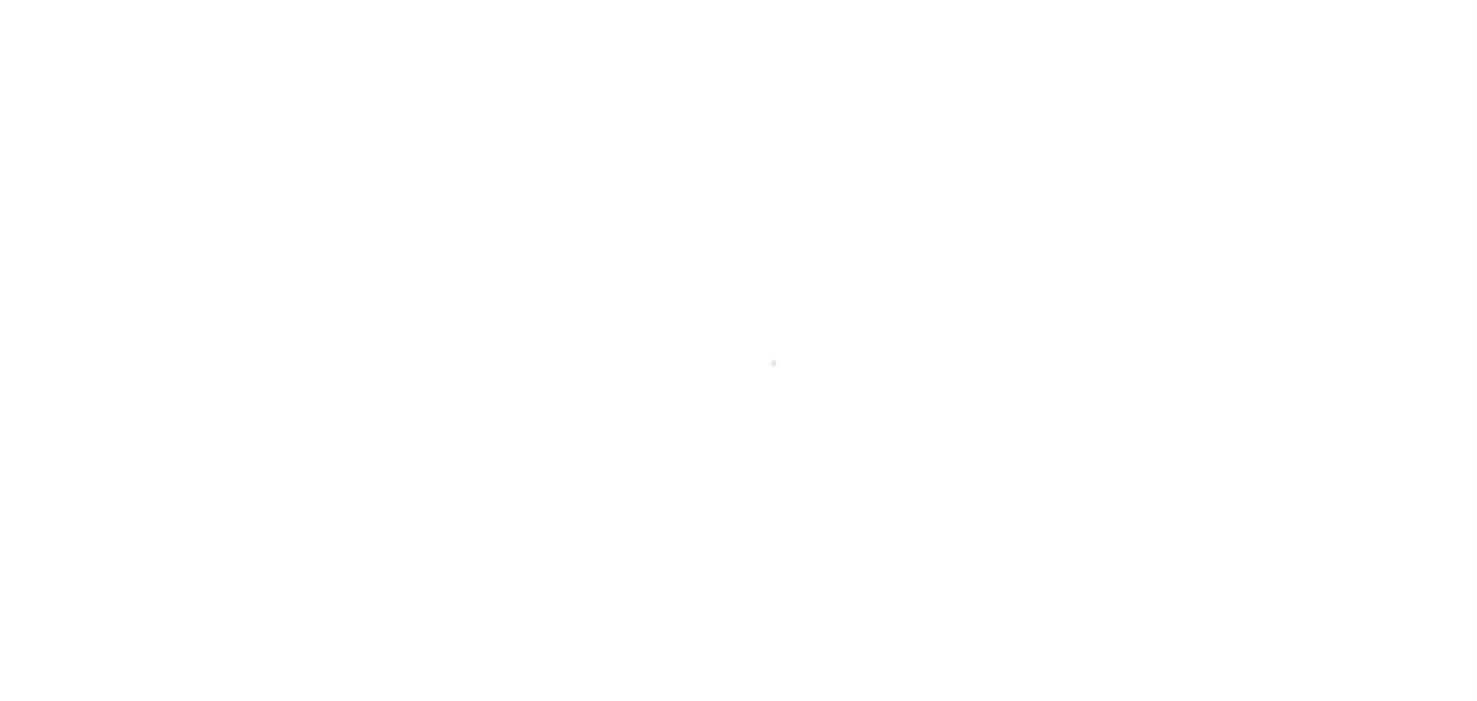
select select "DUE"
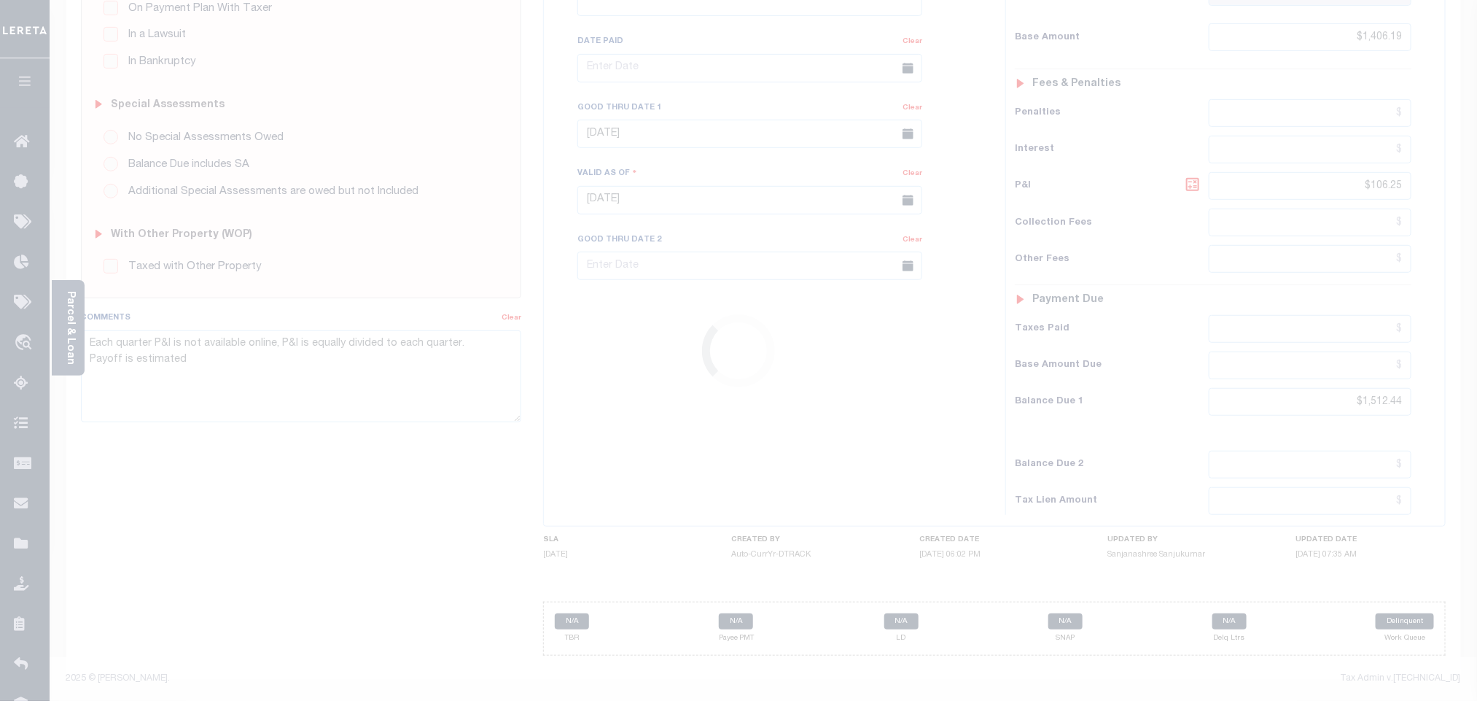
scroll to position [383, 0]
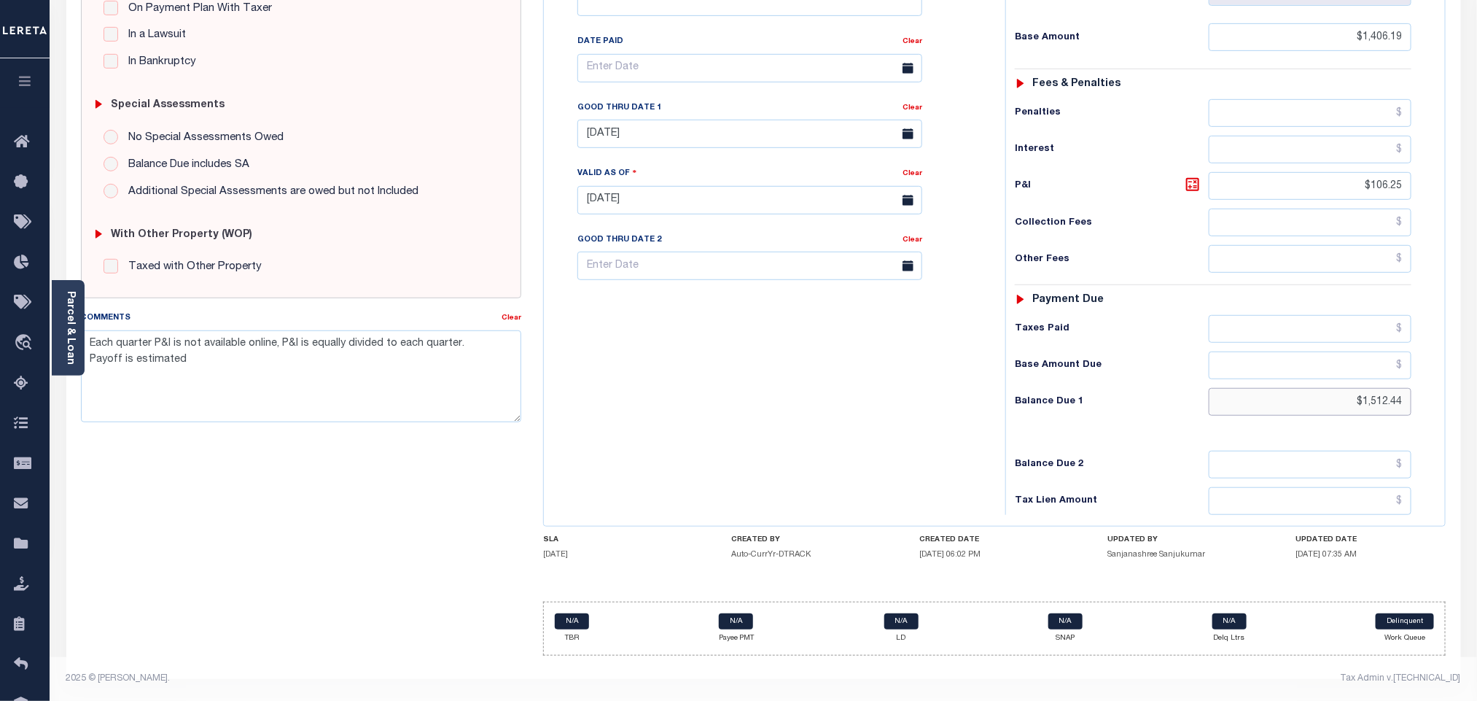
click at [1378, 405] on input "$1,512.44" at bounding box center [1310, 402] width 203 height 28
paste input "31.18"
type input "$1,531.18"
type input "[DATE]"
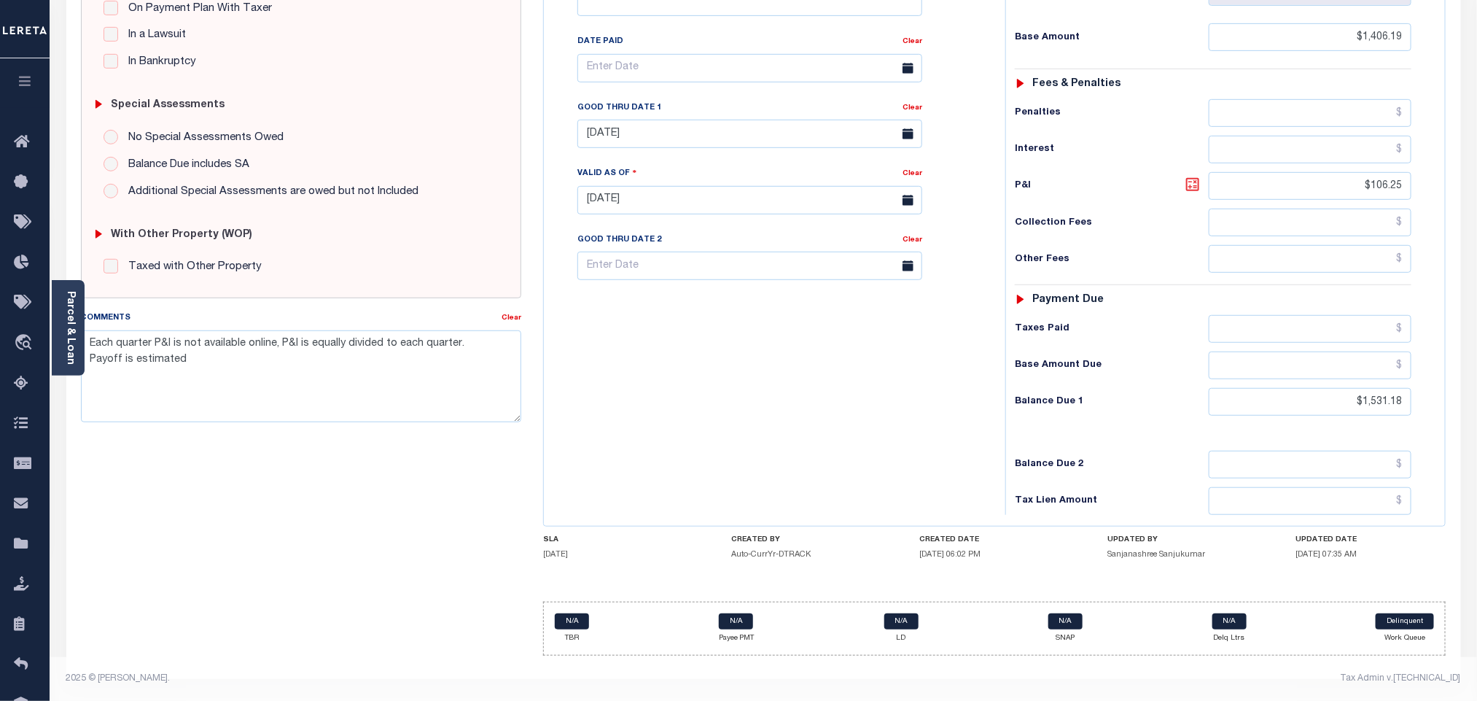
click at [1194, 180] on icon at bounding box center [1192, 184] width 17 height 17
type input "$124.99"
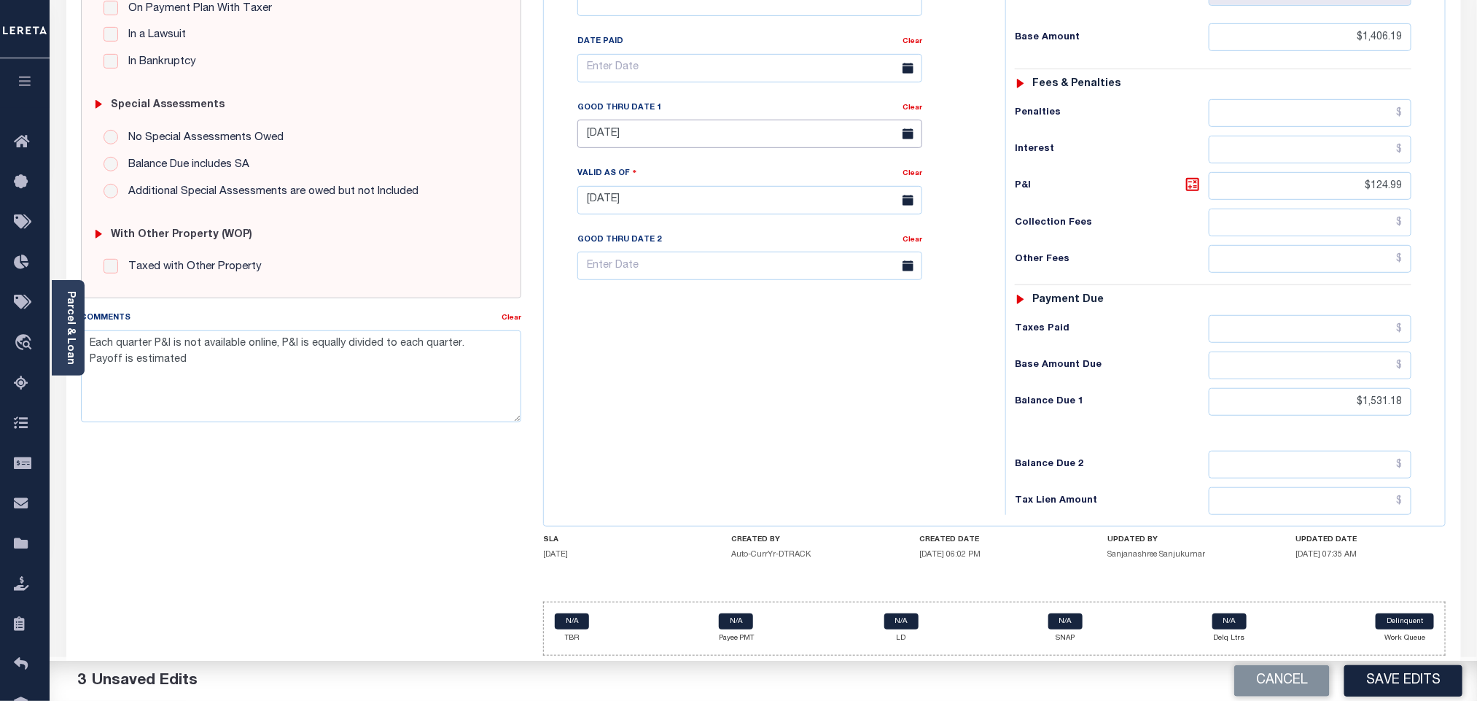
click at [658, 128] on input "08/02/2025" at bounding box center [749, 134] width 345 height 28
click at [759, 241] on span "12" at bounding box center [754, 254] width 28 height 28
type input "[DATE]"
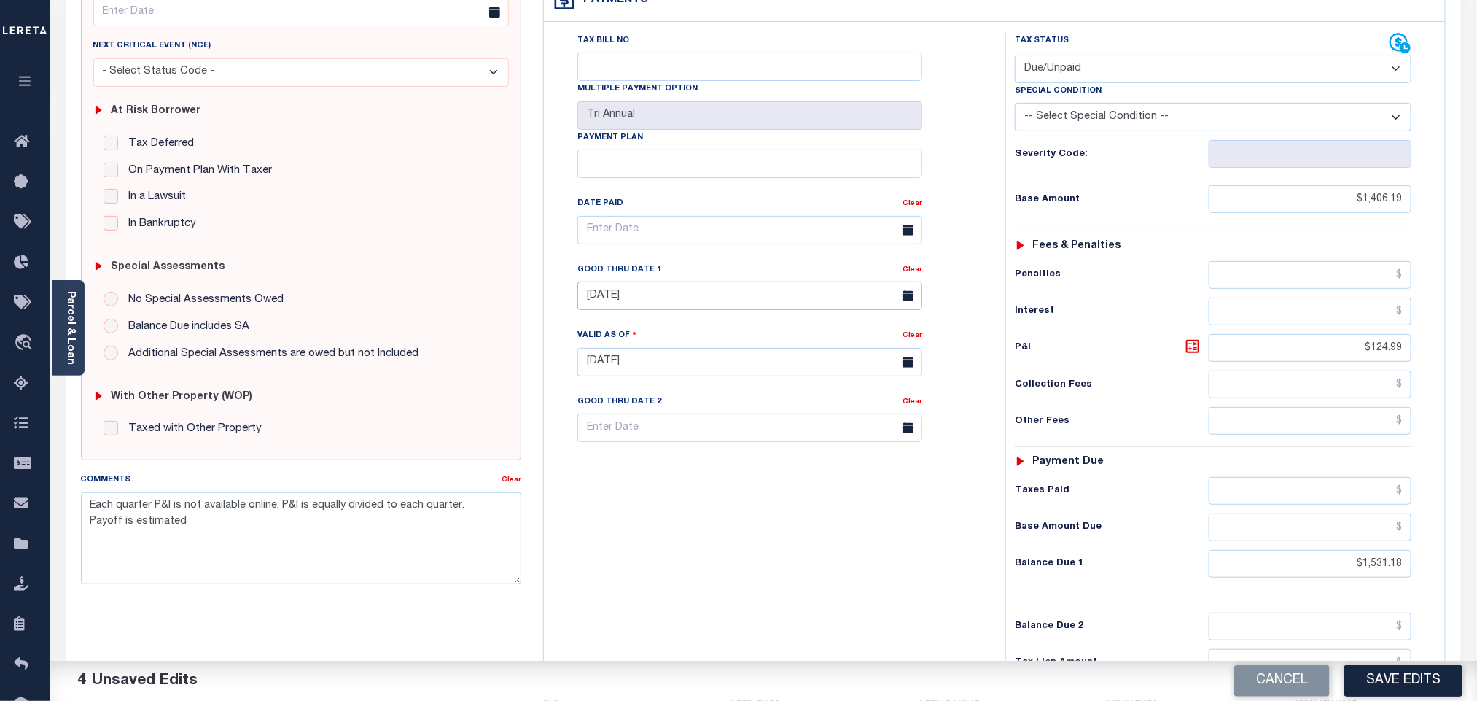
scroll to position [0, 0]
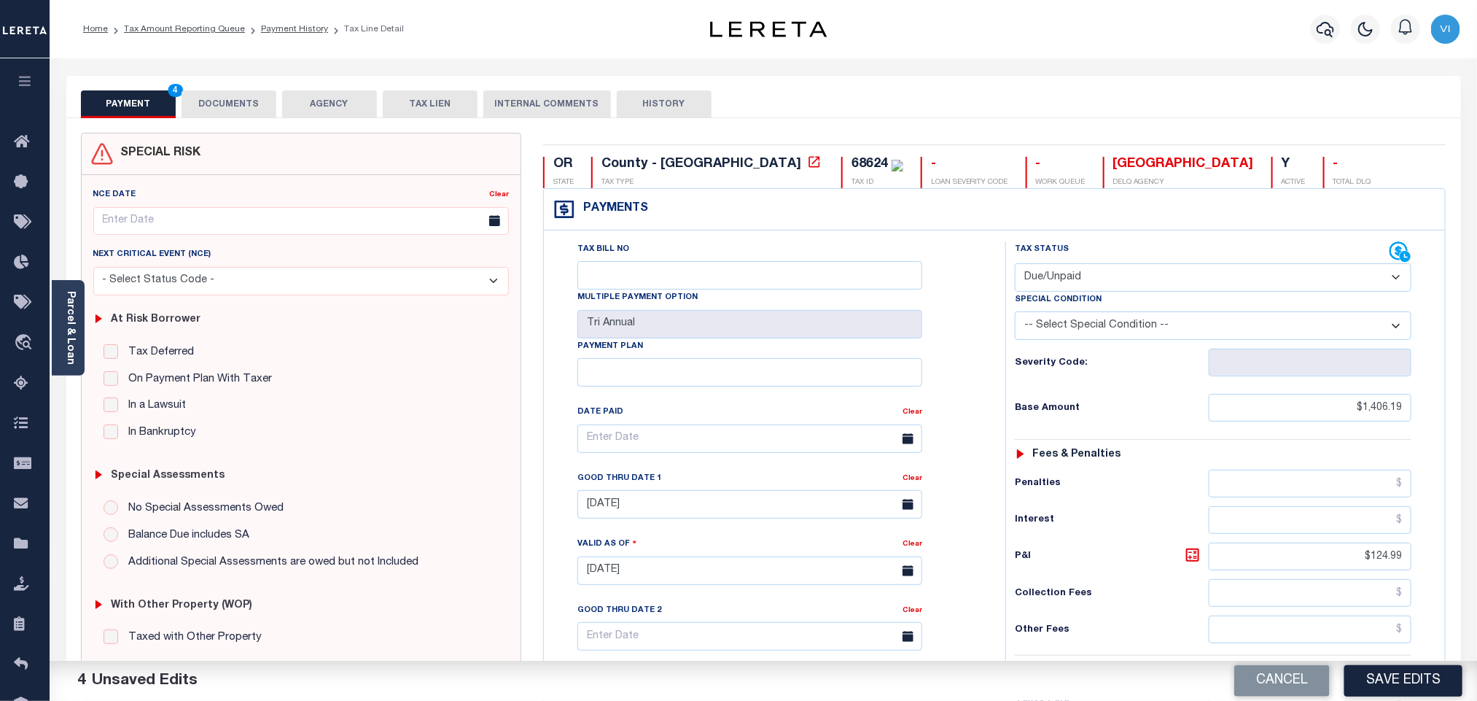
click at [238, 101] on button "DOCUMENTS" at bounding box center [229, 104] width 95 height 28
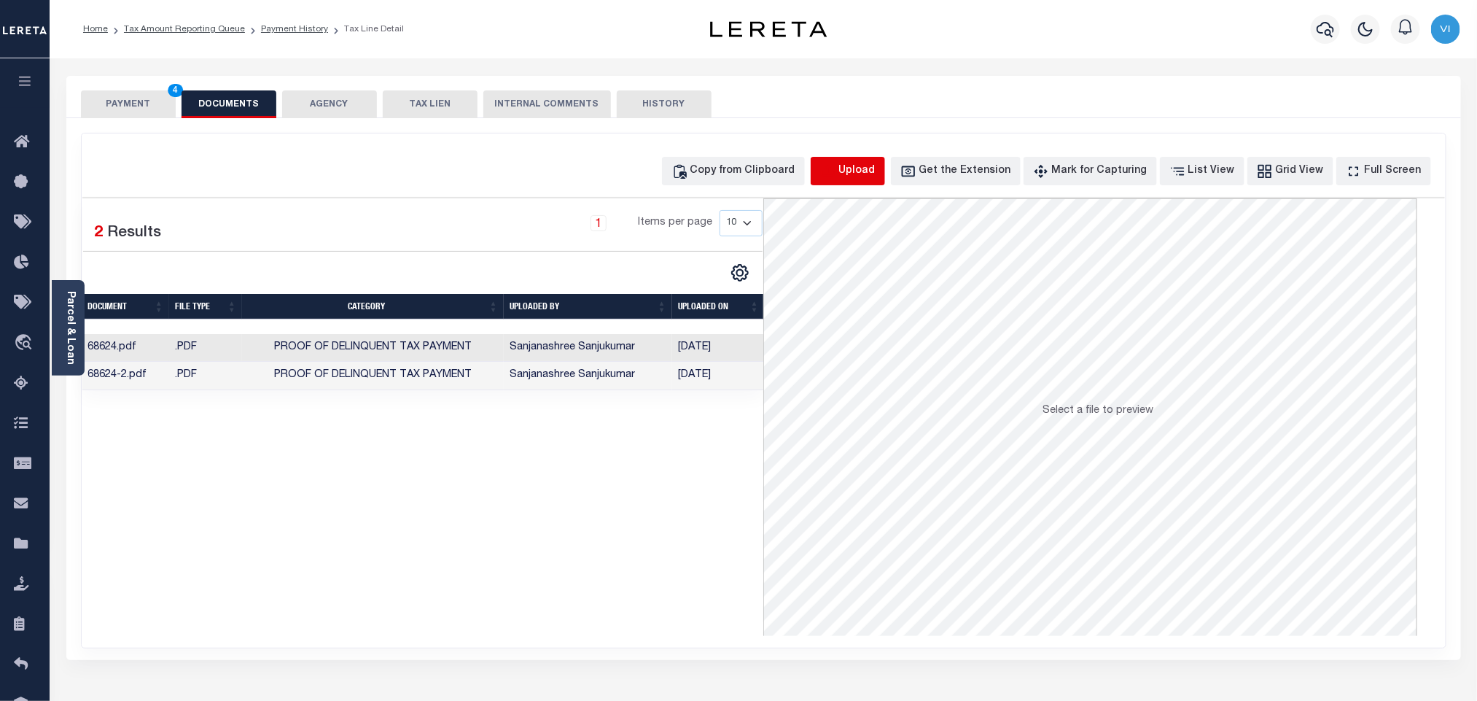
click at [836, 166] on icon "button" at bounding box center [828, 171] width 16 height 16
select select "POP"
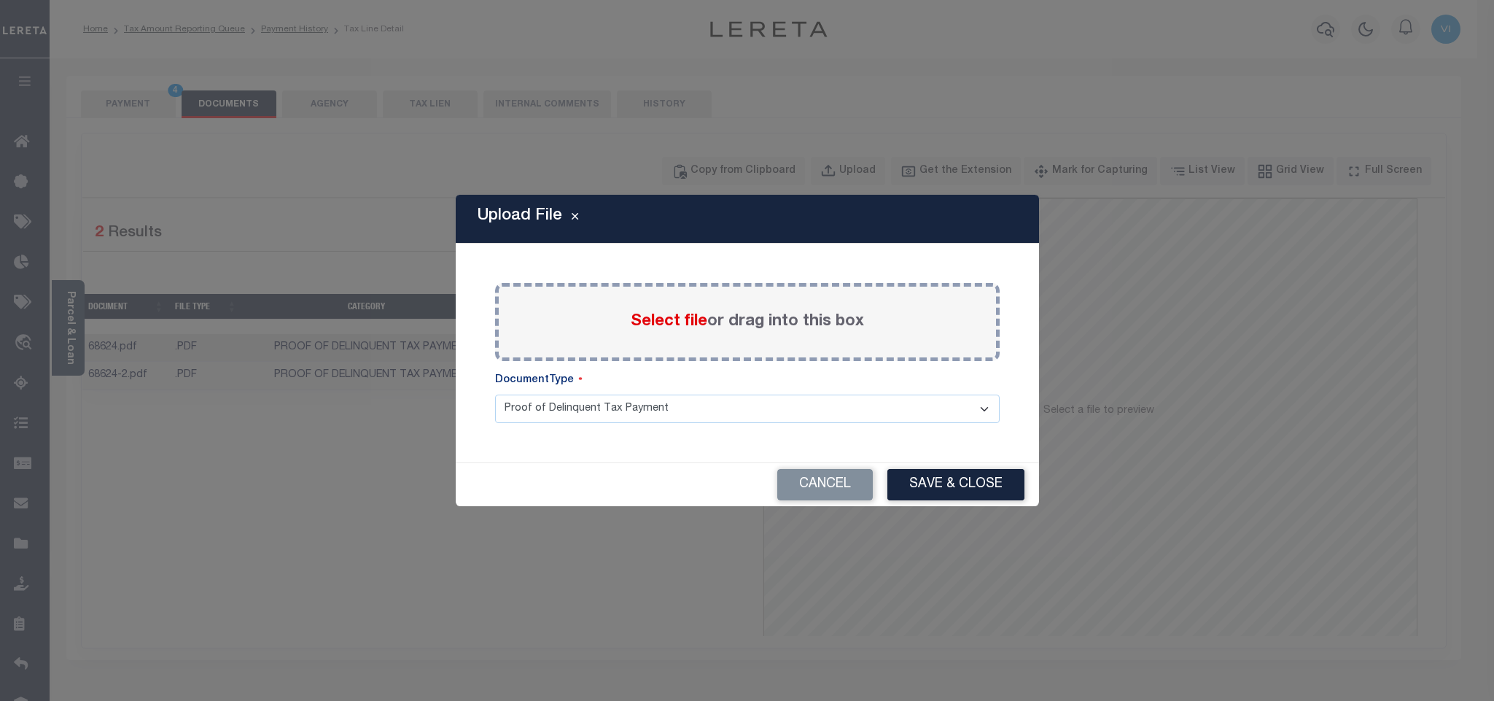
click at [658, 324] on span "Select file" at bounding box center [669, 321] width 77 height 16
click at [0, 0] on input "Select file or drag into this box" at bounding box center [0, 0] width 0 height 0
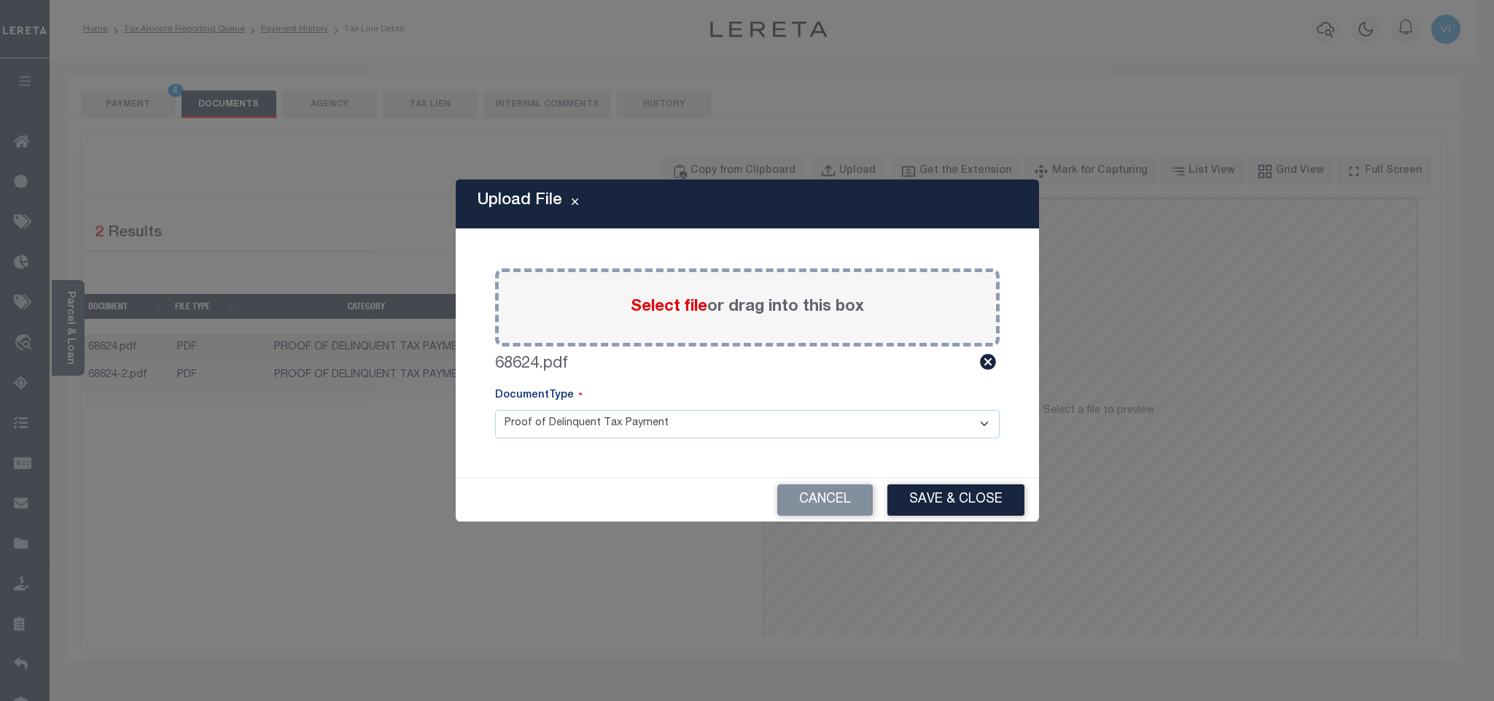
click at [534, 425] on select "Proof of Delinquent Tax Payment" at bounding box center [747, 424] width 504 height 28
click at [495, 410] on select "Proof of Delinquent Tax Payment" at bounding box center [747, 424] width 504 height 28
click at [932, 499] on button "Save & Close" at bounding box center [955, 499] width 137 height 31
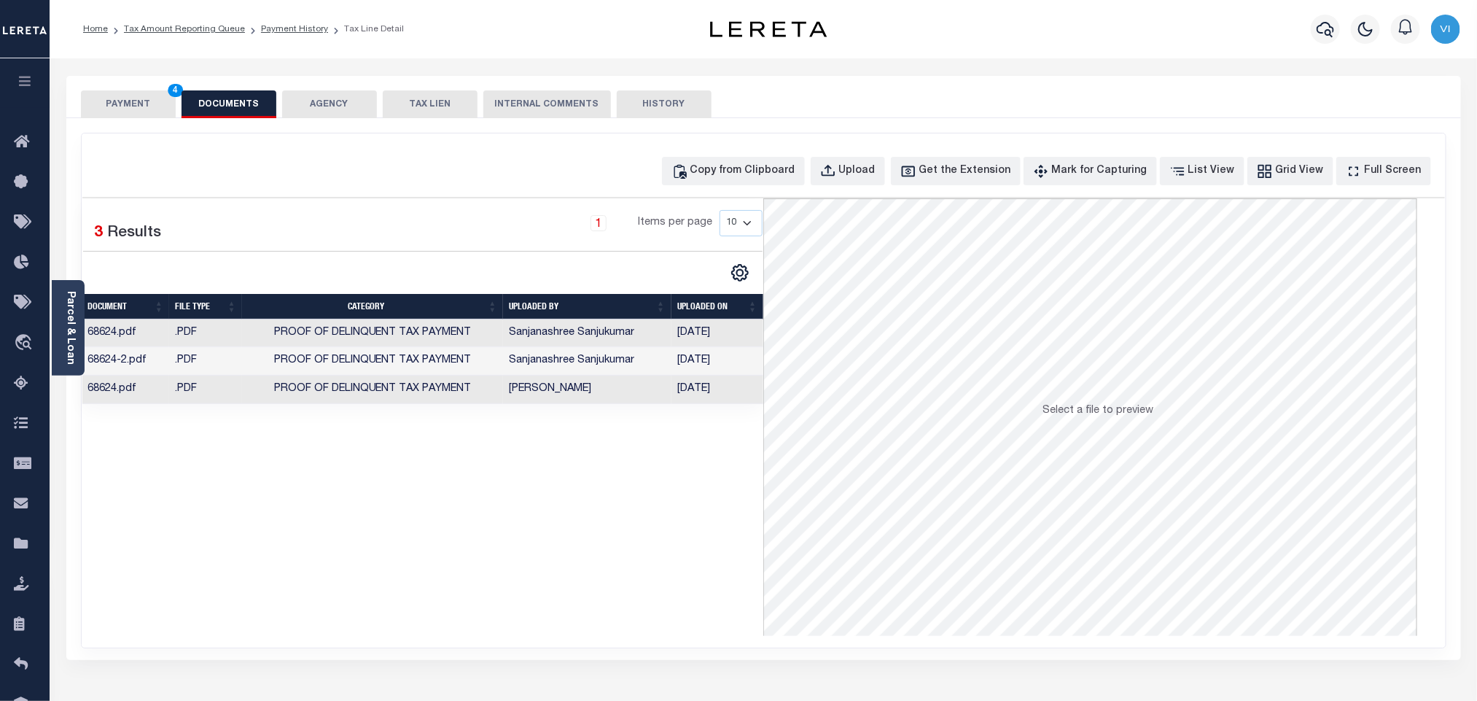
click at [156, 112] on button "PAYMENT 4" at bounding box center [128, 104] width 95 height 28
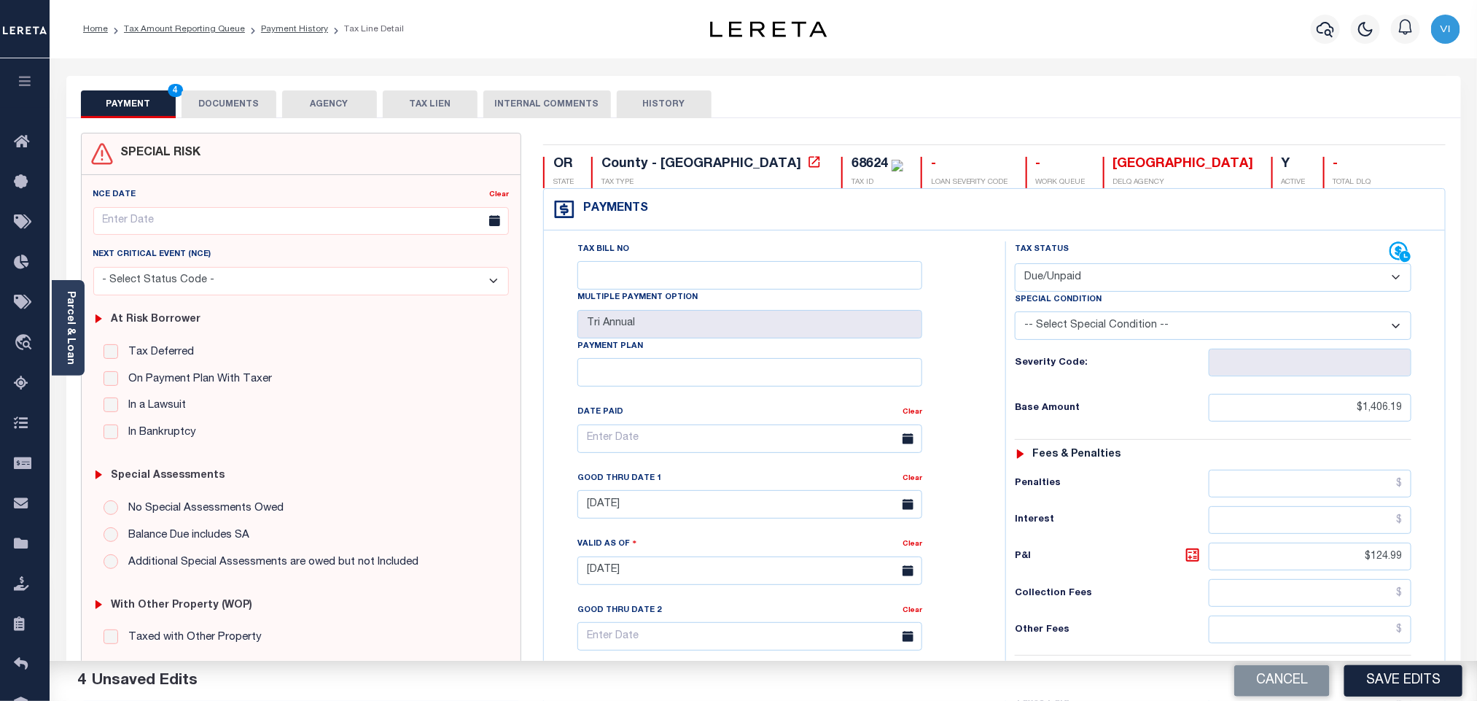
click at [969, 451] on div "Tax Bill No Multiple Payment Option Tri Annual Payment Plan Clear Clear 09/12/2…" at bounding box center [770, 445] width 425 height 409
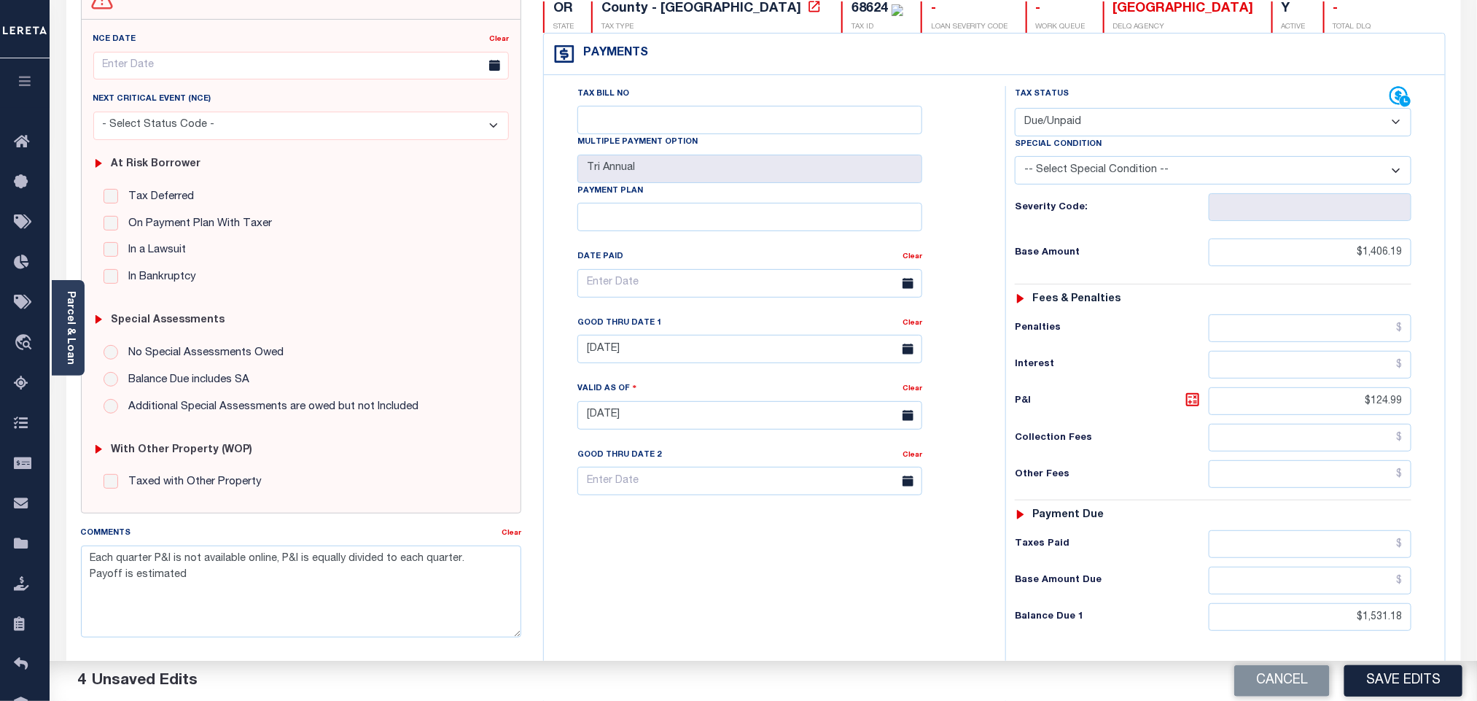
scroll to position [328, 0]
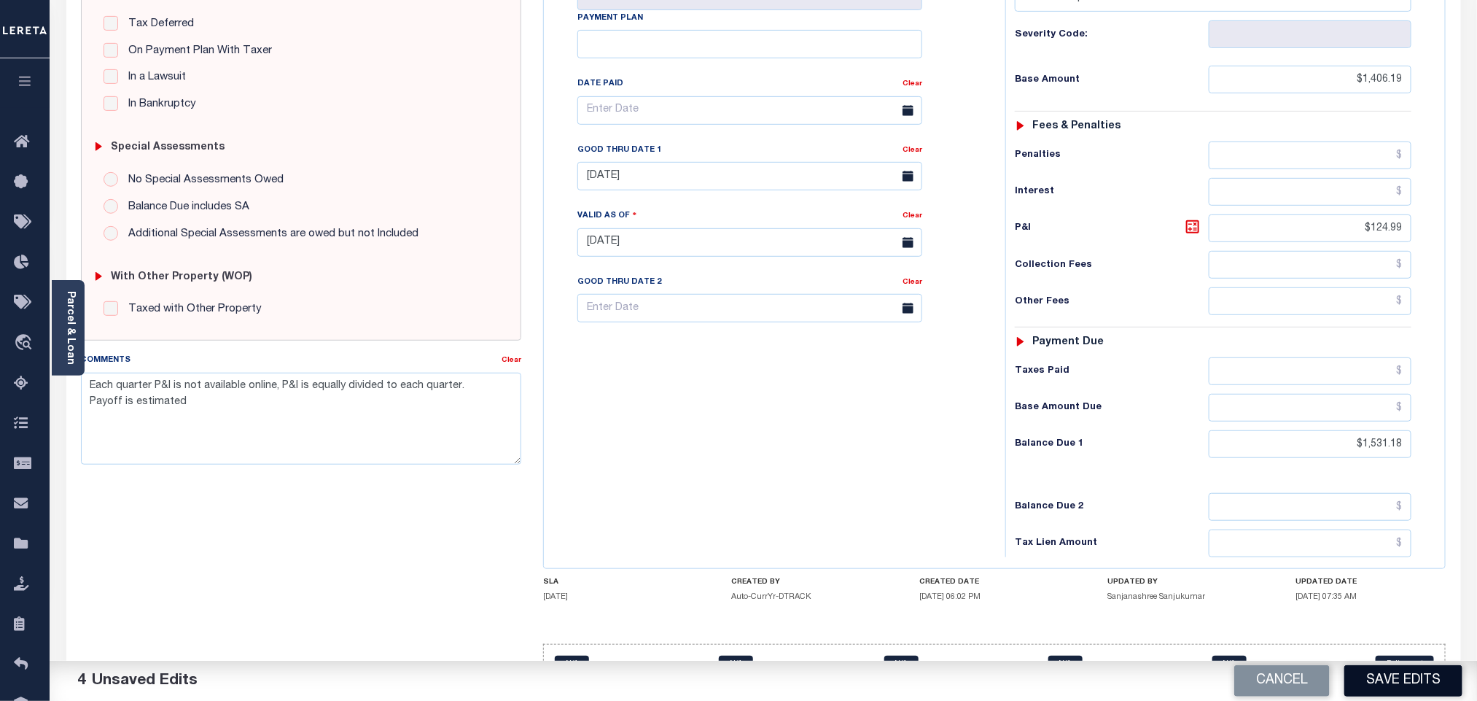
click at [1376, 678] on button "Save Edits" at bounding box center [1403, 680] width 118 height 31
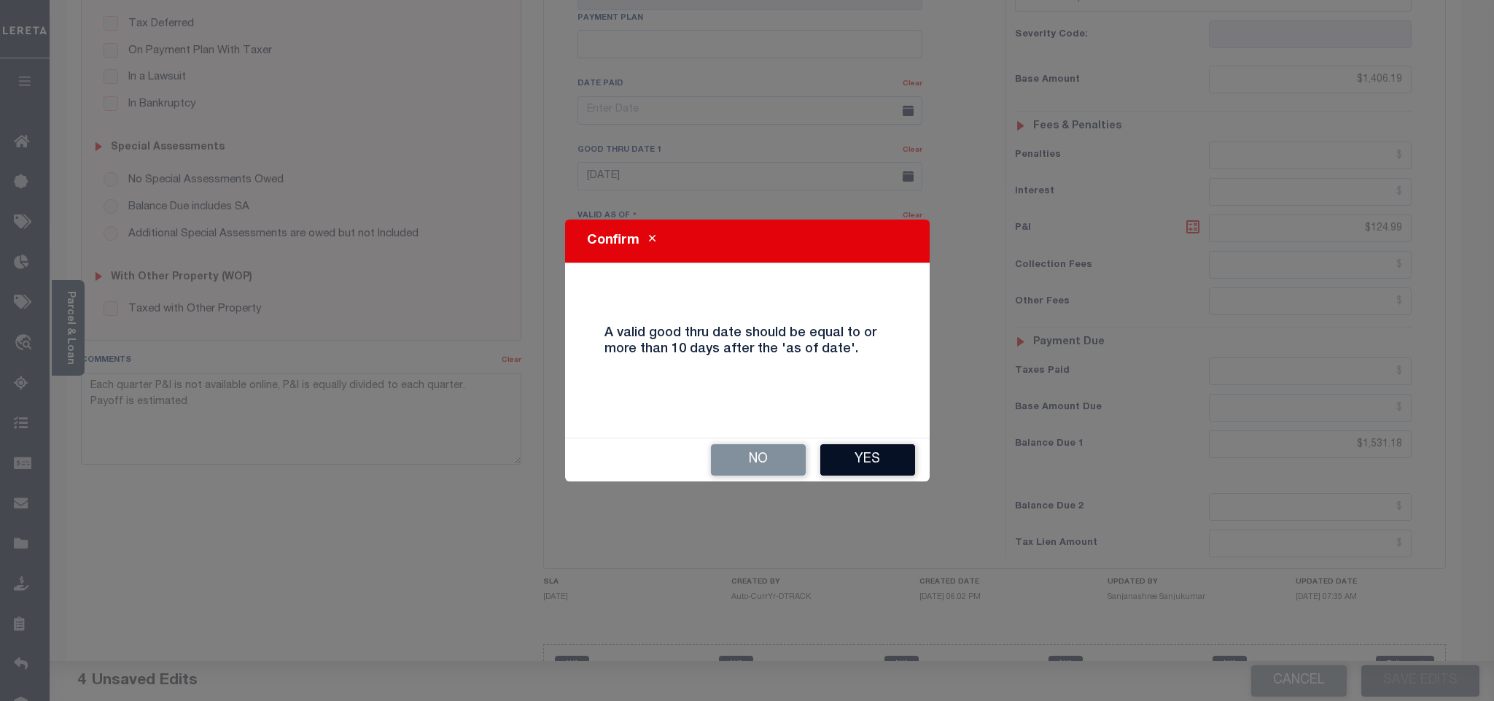
click at [834, 448] on button "Yes" at bounding box center [867, 459] width 95 height 31
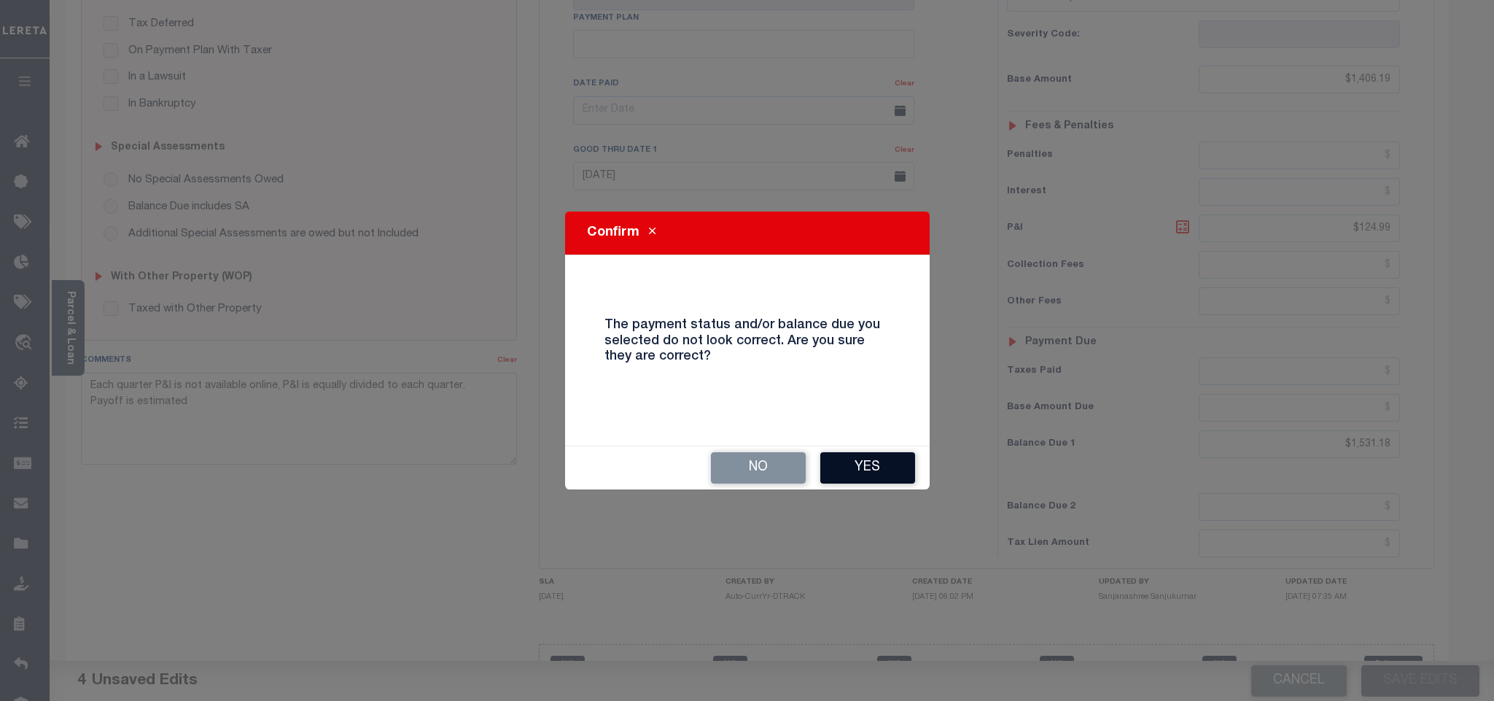
click at [877, 471] on button "Yes" at bounding box center [867, 467] width 95 height 31
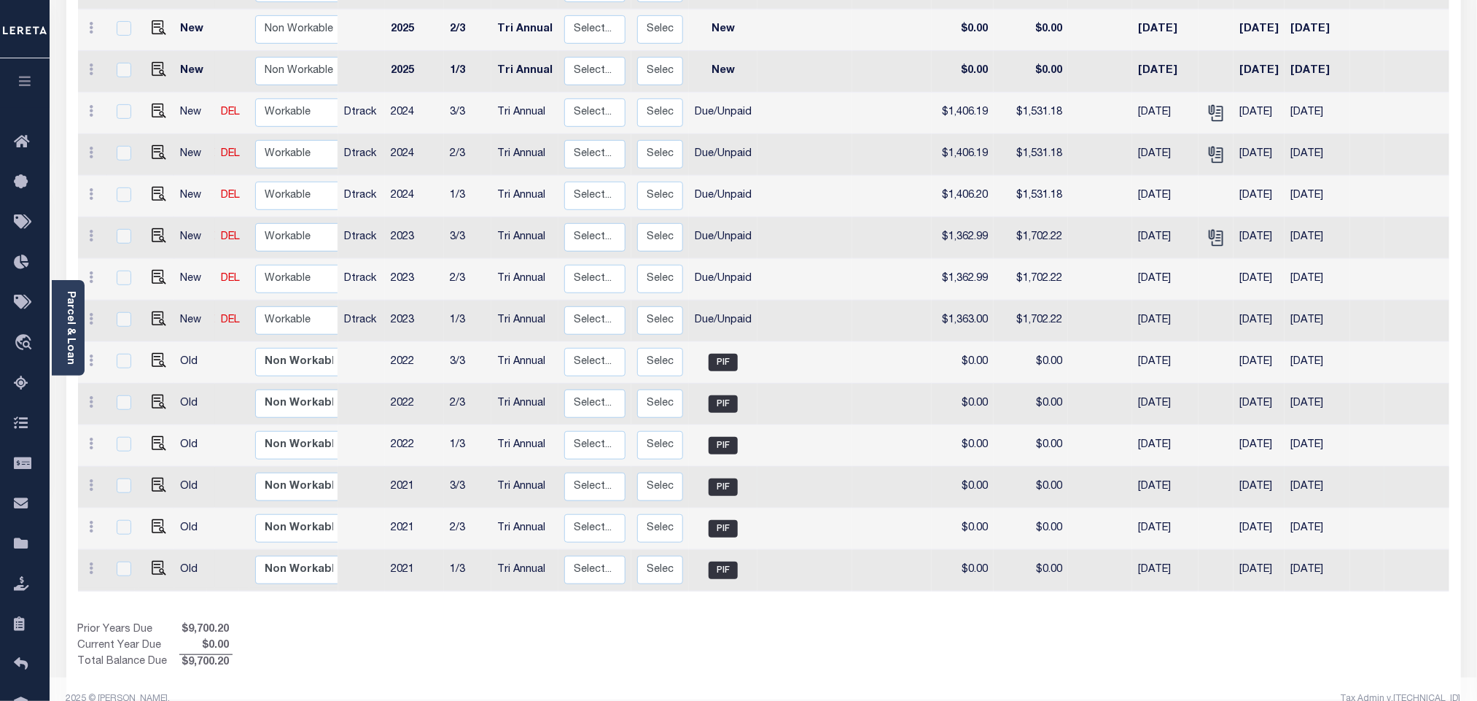
scroll to position [342, 0]
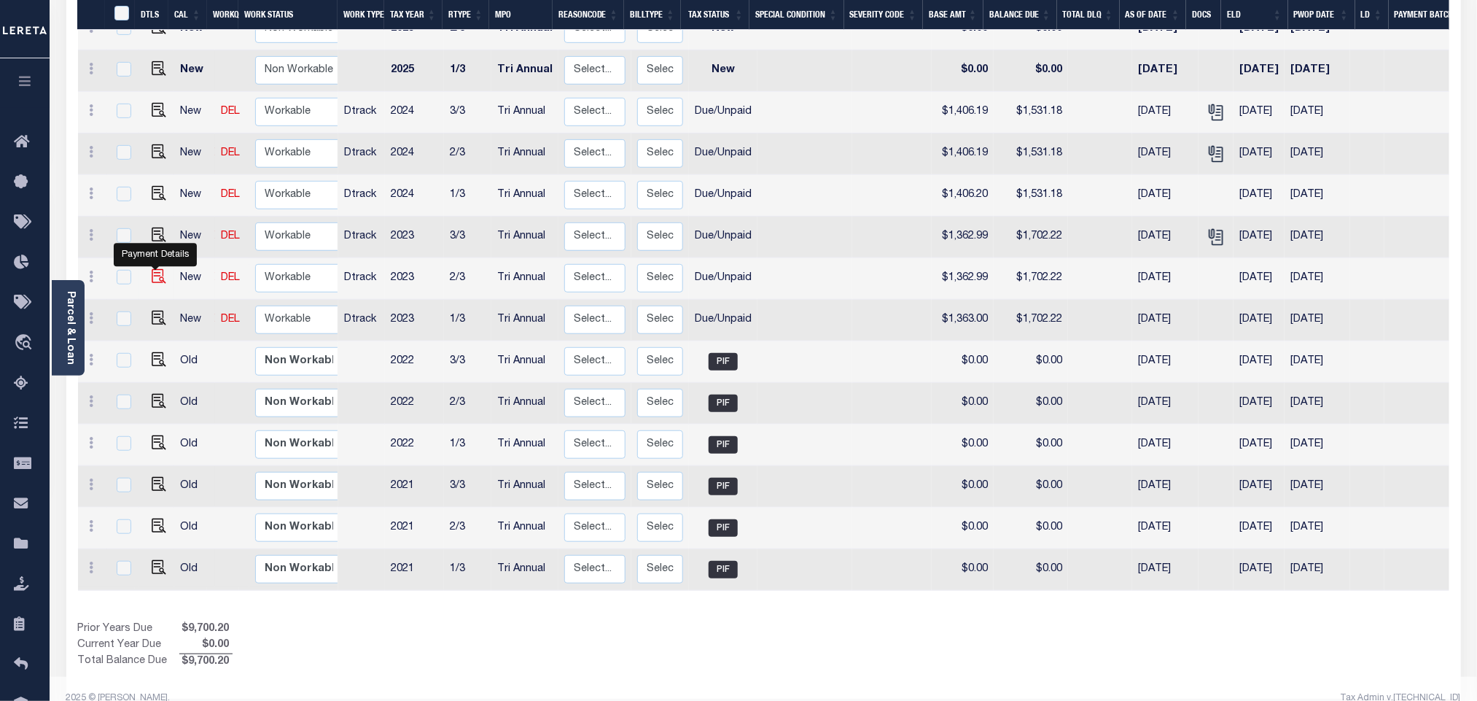
click at [157, 269] on img "" at bounding box center [159, 276] width 15 height 15
checkbox input "true"
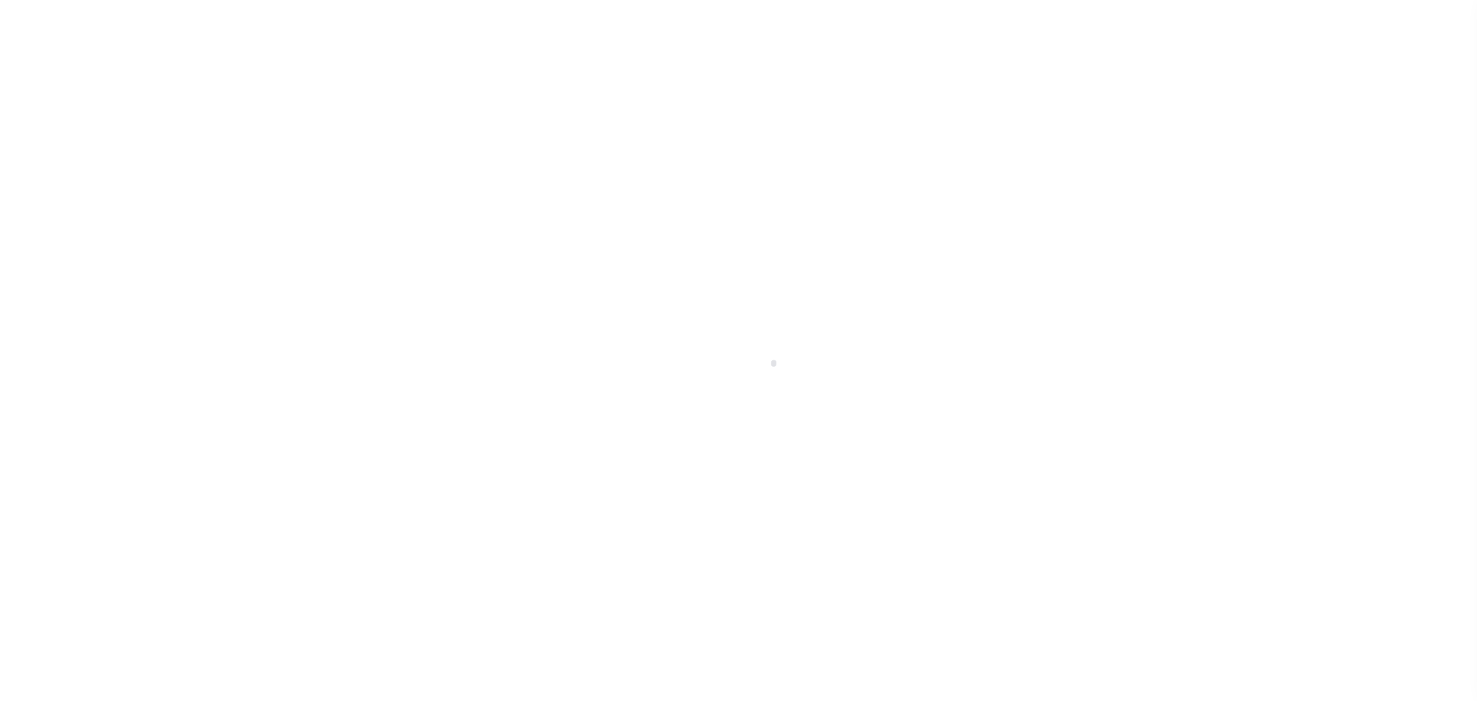
select select "DUE"
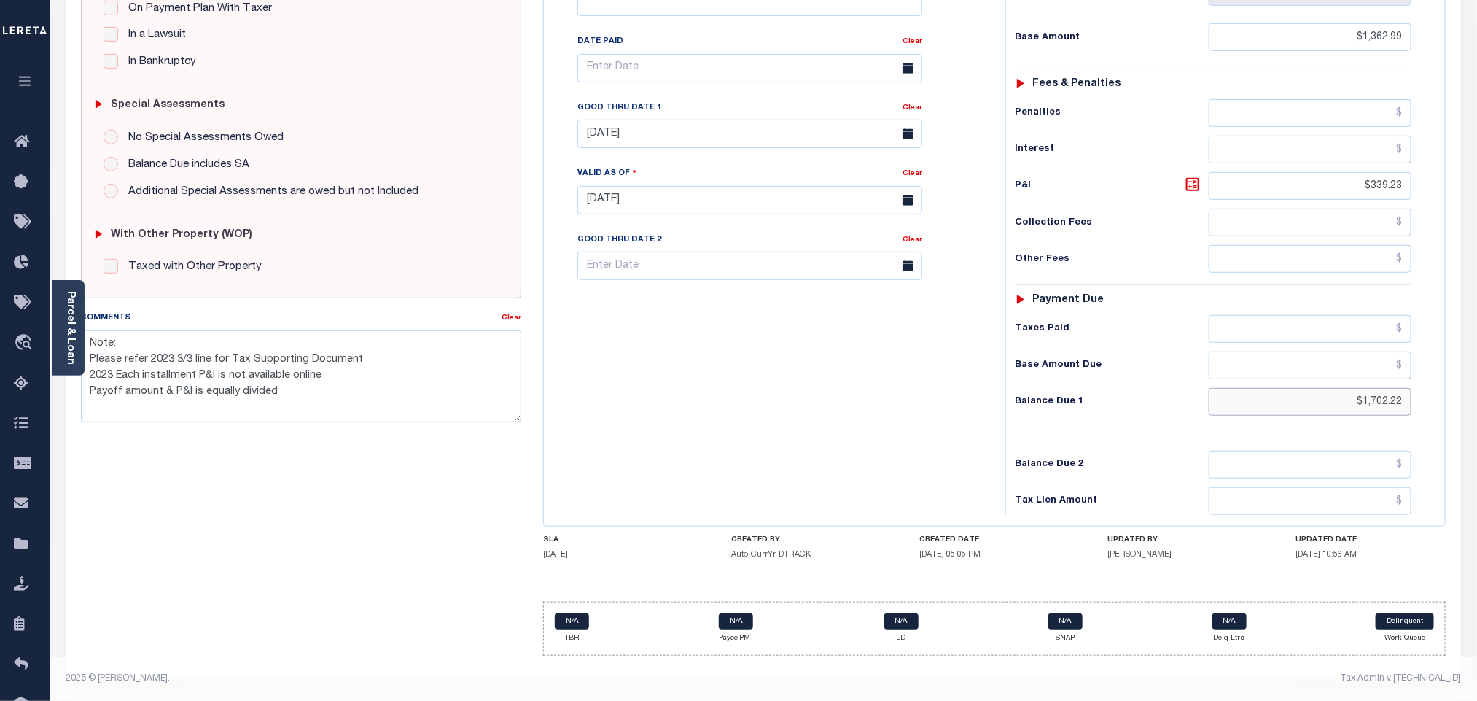
click at [1406, 405] on input "$1,702.22" at bounding box center [1310, 402] width 203 height 28
type input "$1,702.23"
click at [1194, 180] on icon at bounding box center [1192, 184] width 17 height 17
type input "$339.24"
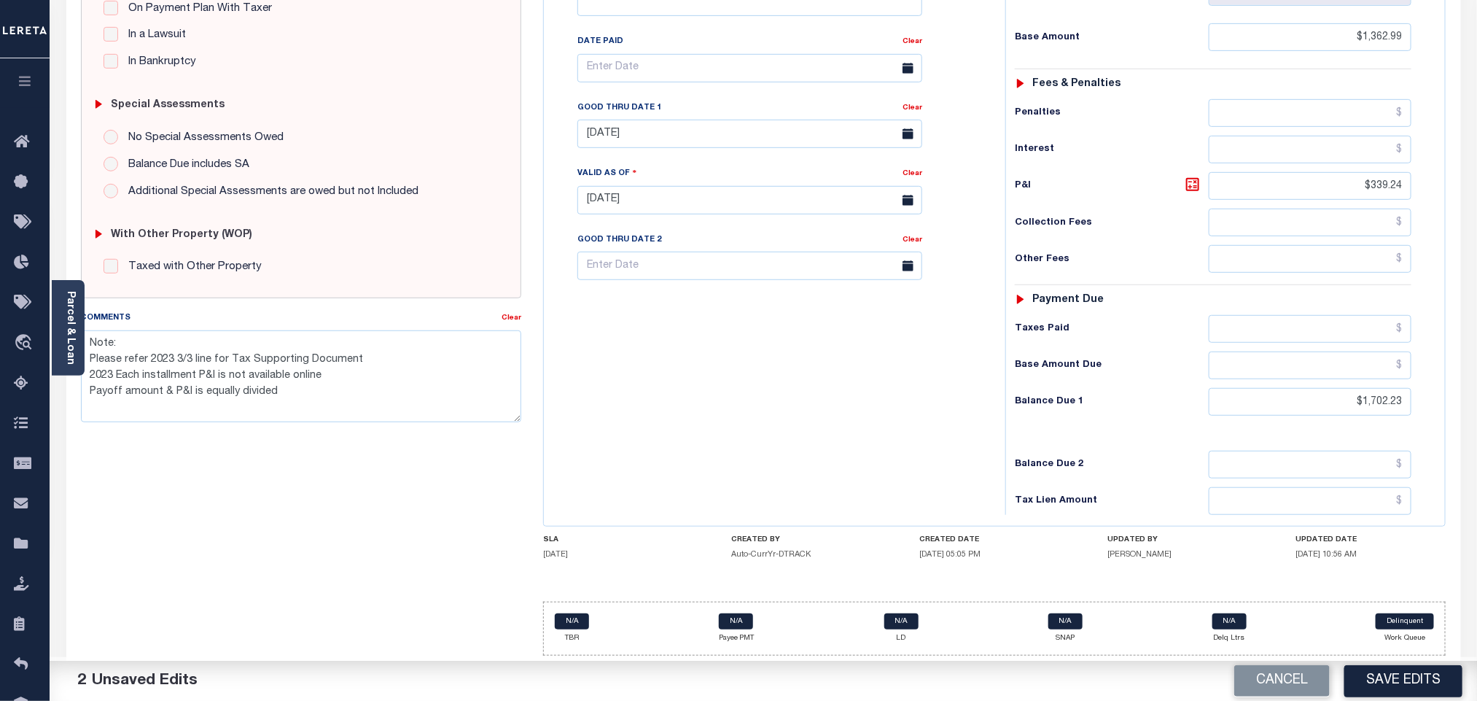
click at [843, 361] on div "Tax Bill No Multiple Payment Option Tri Annual Payment Plan Clear" at bounding box center [770, 193] width 447 height 644
click at [1370, 682] on button "Save Edits" at bounding box center [1403, 680] width 118 height 31
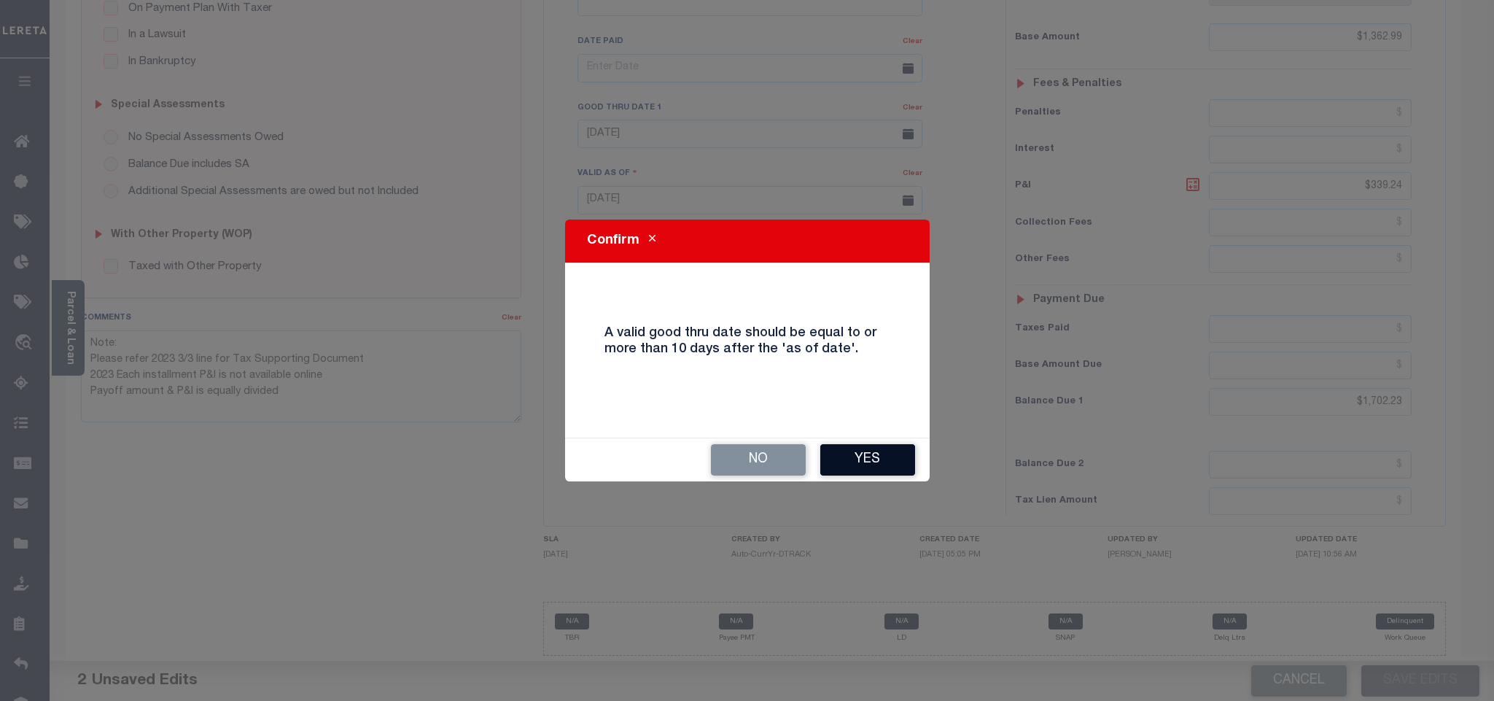
click at [862, 449] on button "Yes" at bounding box center [867, 459] width 95 height 31
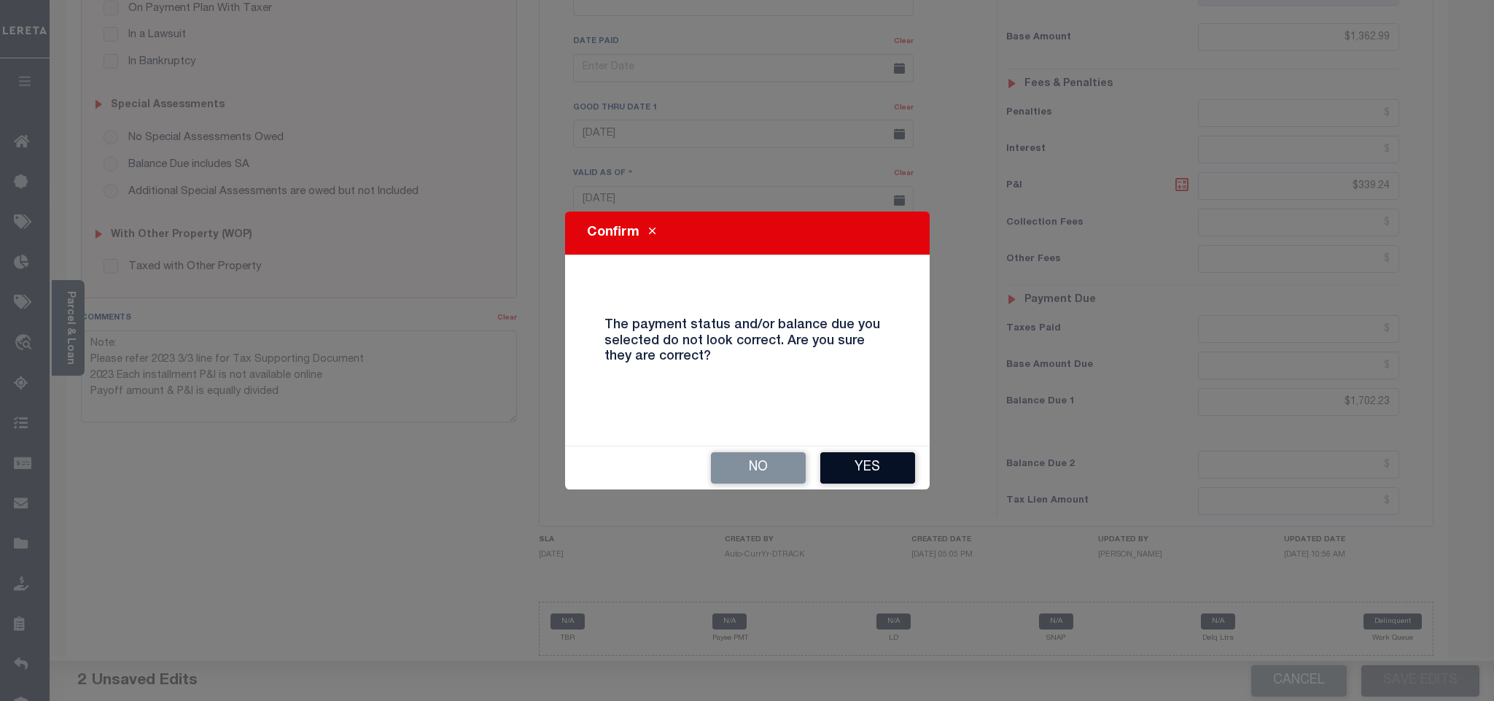
click at [862, 477] on button "Yes" at bounding box center [867, 467] width 95 height 31
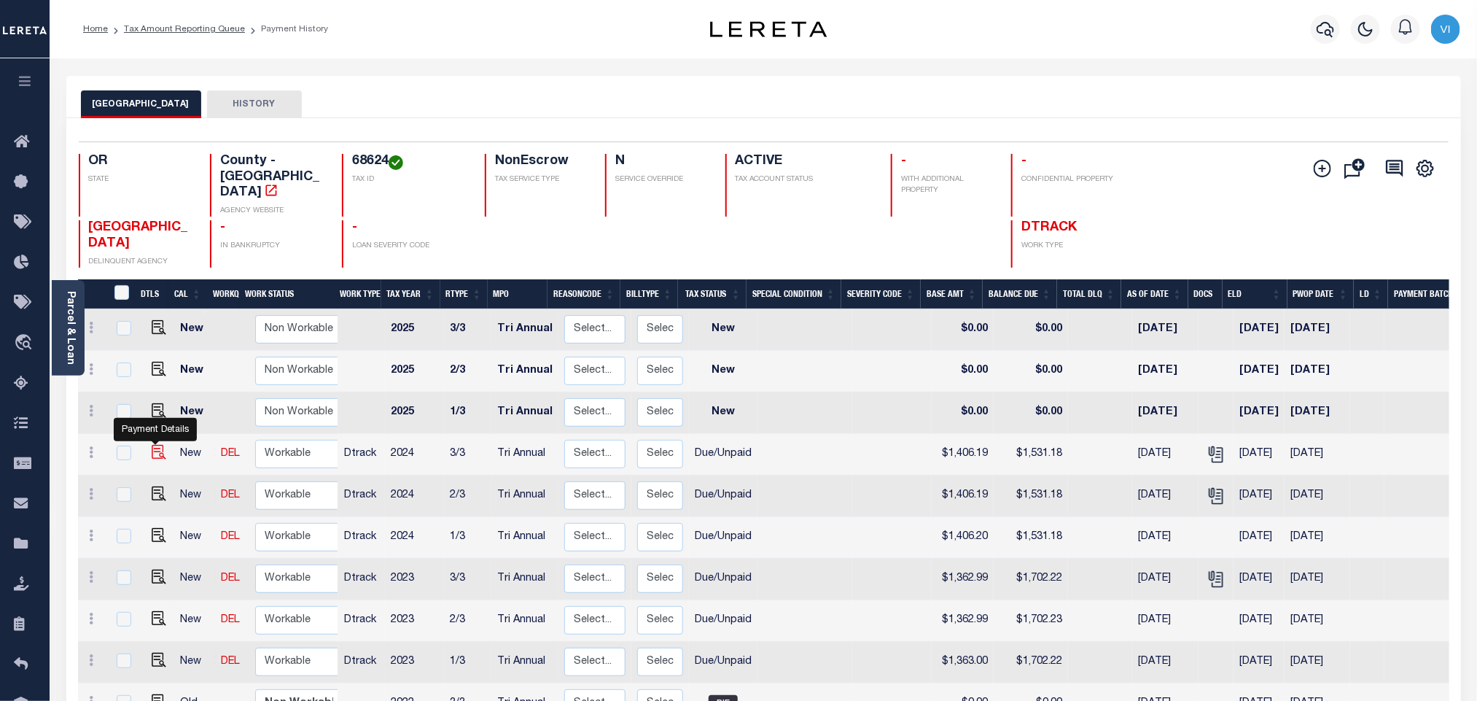
click at [157, 445] on img "" at bounding box center [159, 452] width 15 height 15
checkbox input "true"
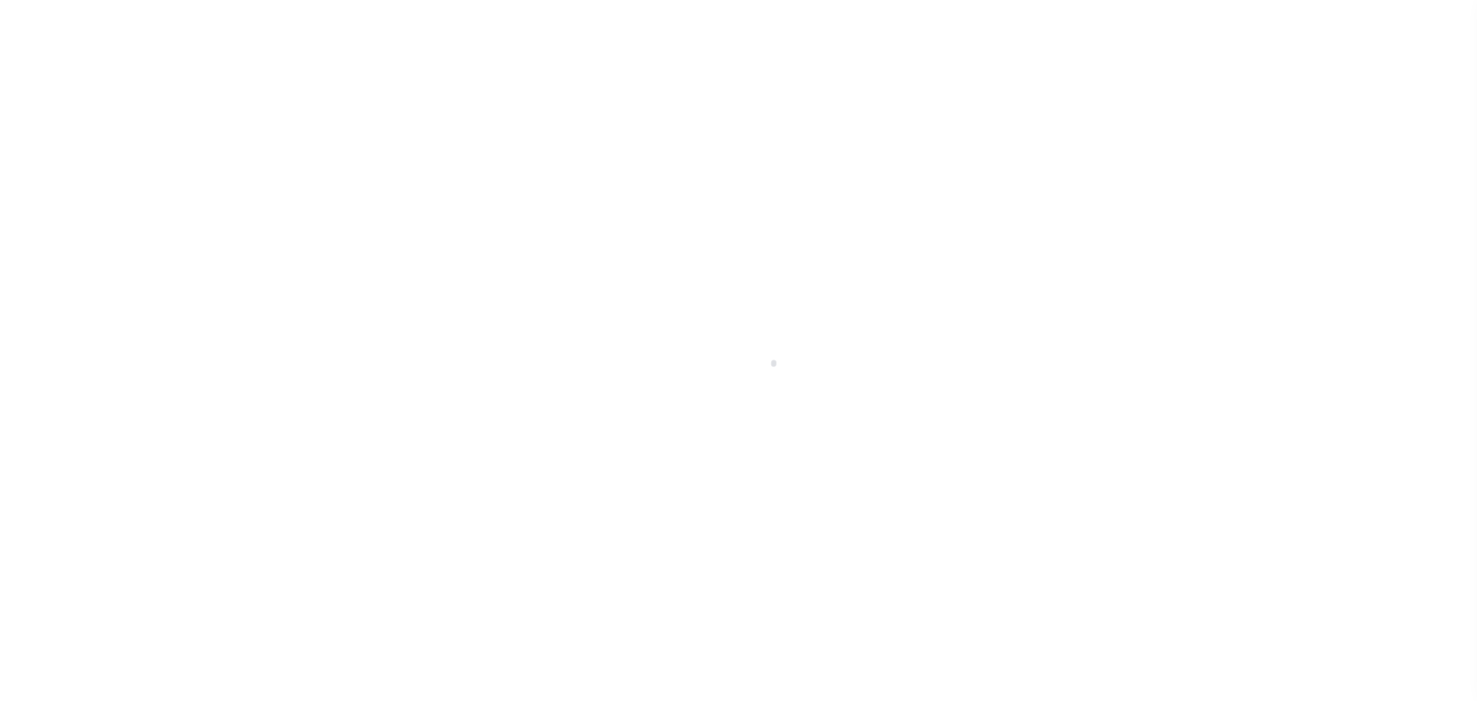
select select "DUE"
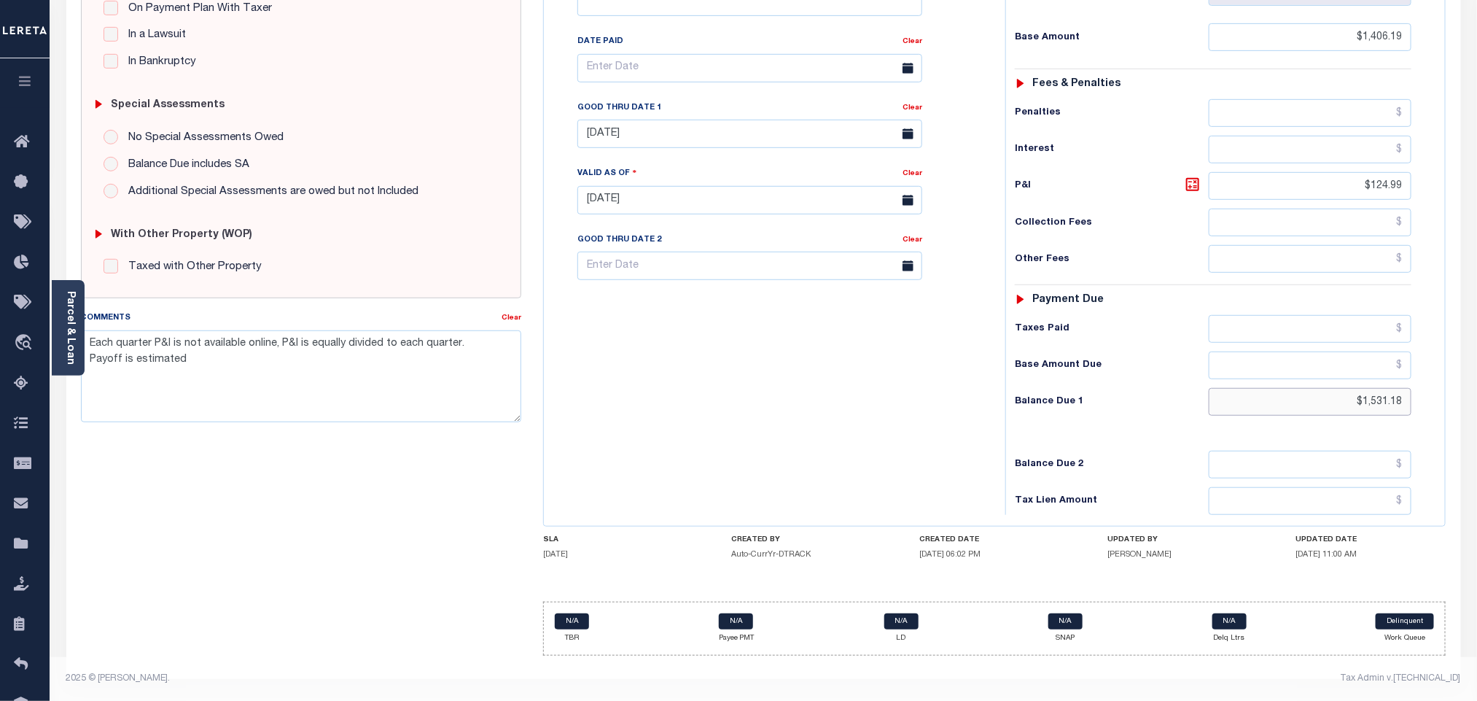
click at [1407, 397] on input "$1,531.18" at bounding box center [1310, 402] width 203 height 28
type input "$1,531.19"
click at [1195, 182] on icon at bounding box center [1192, 184] width 9 height 9
type input "$125.00"
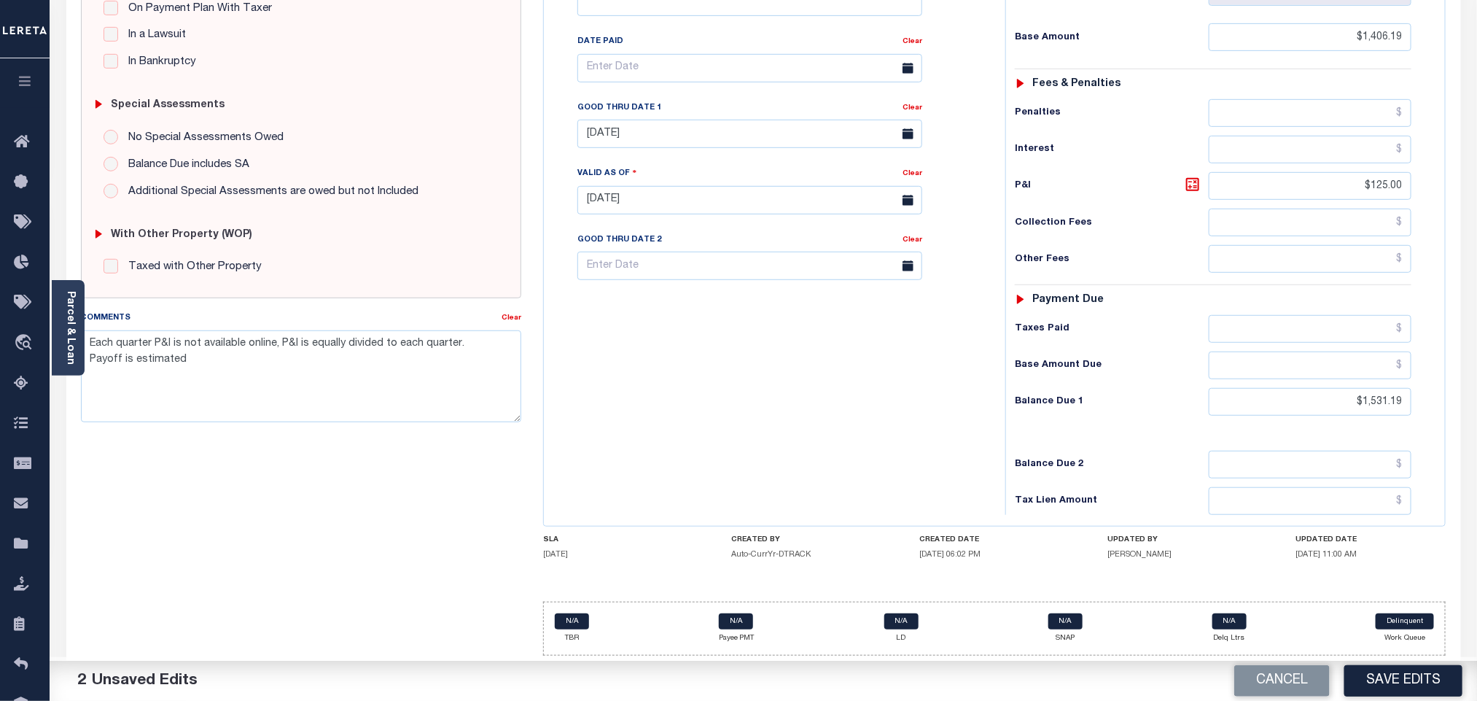
click at [932, 359] on div "Tax Bill No Multiple Payment Option Tri Annual Payment Plan Clear" at bounding box center [770, 193] width 447 height 644
click at [1395, 687] on button "Save Edits" at bounding box center [1403, 680] width 118 height 31
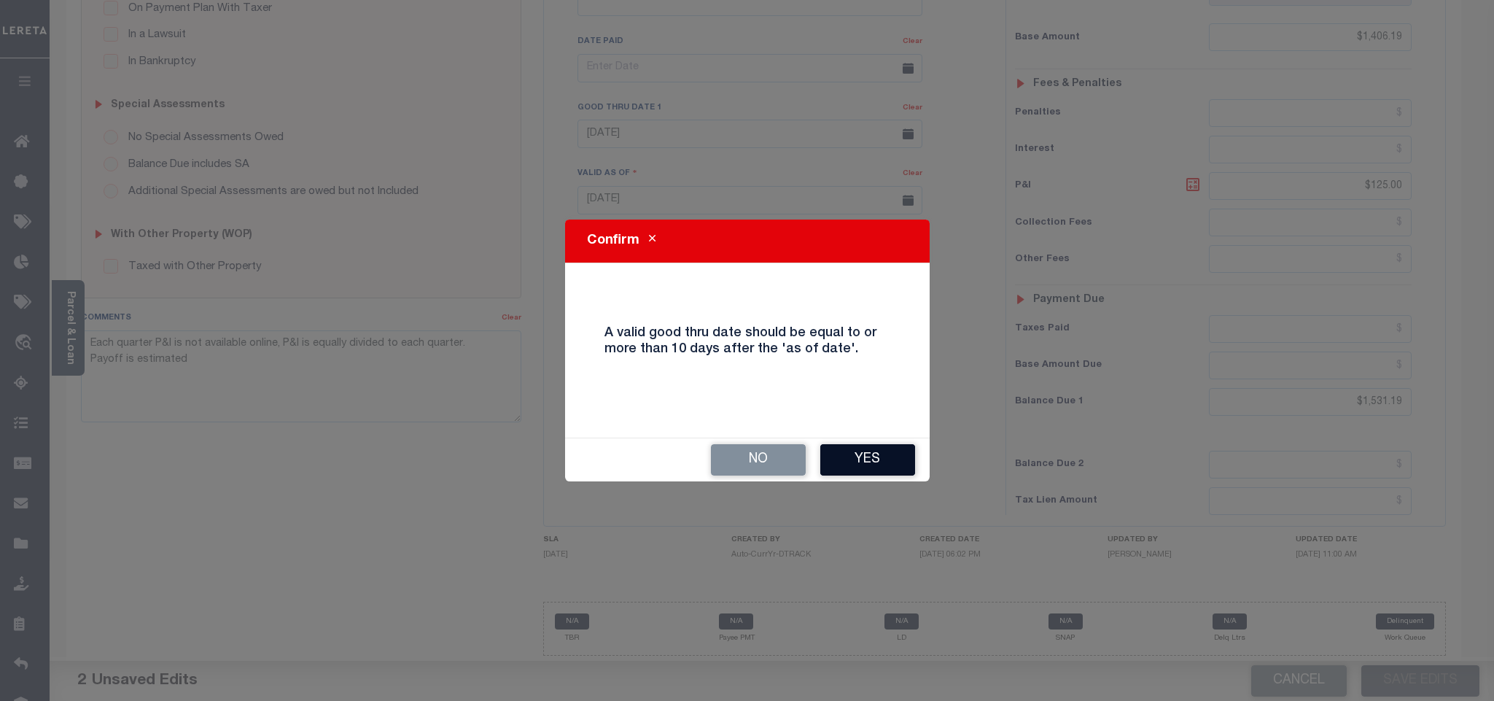
click at [882, 459] on button "Yes" at bounding box center [867, 459] width 95 height 31
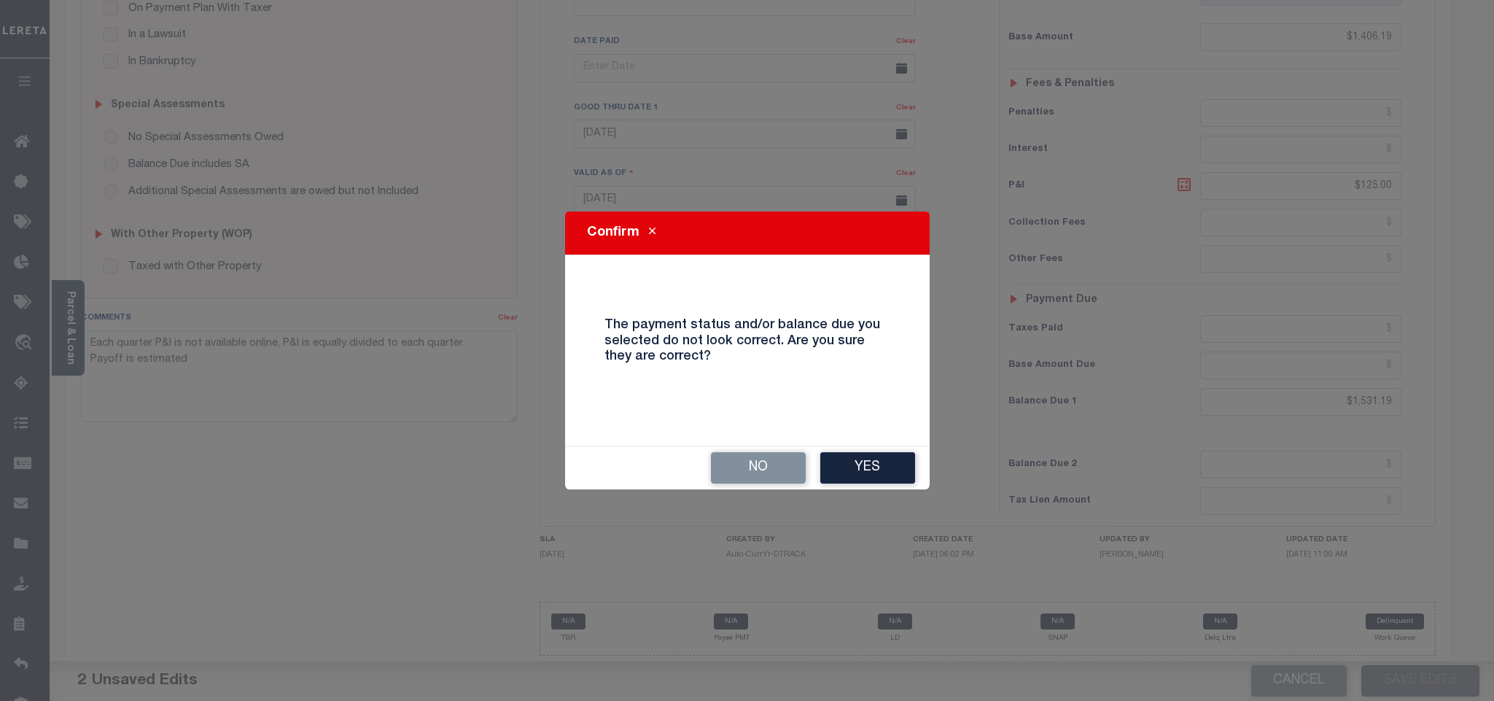
click at [889, 460] on button "Yes" at bounding box center [867, 467] width 95 height 31
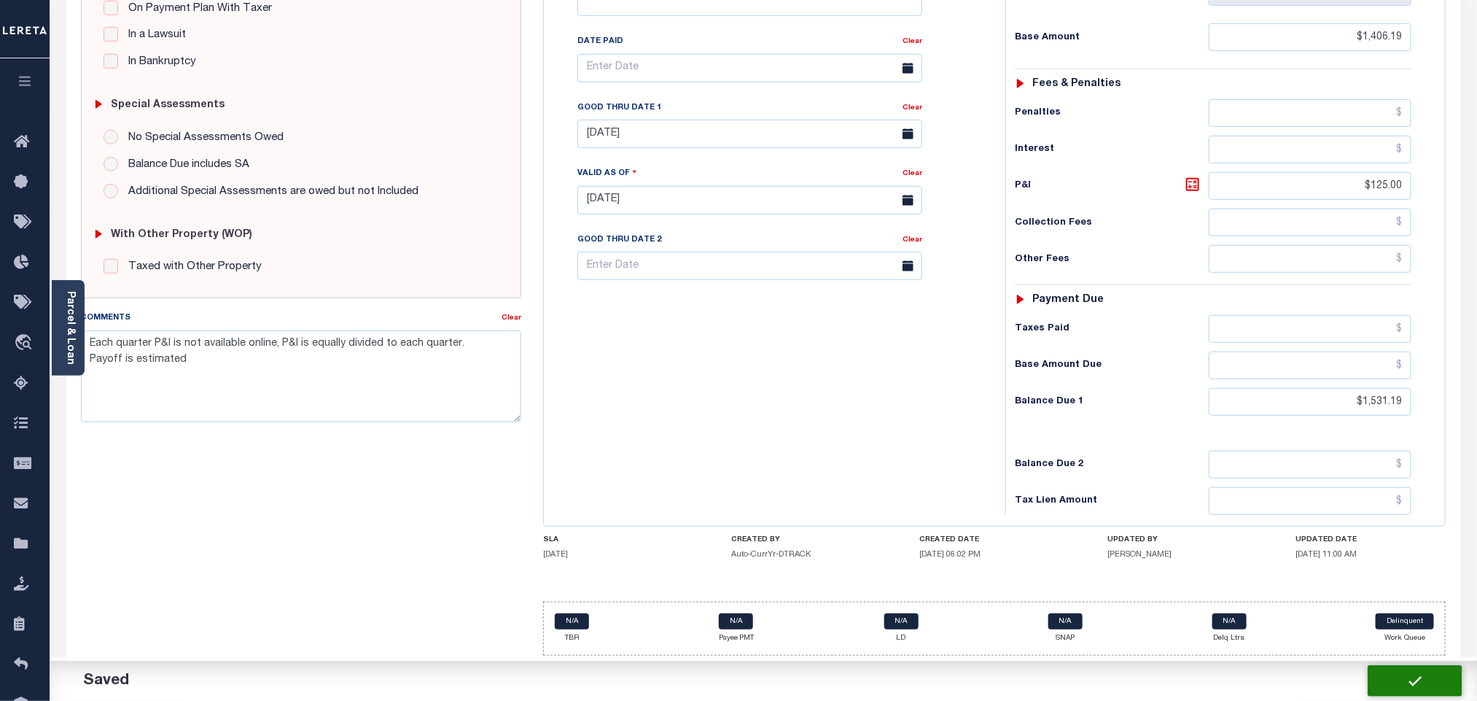
checkbox input "false"
type textarea "Each quarter P&I is not available online, P&I is equally divided to each quarte…"
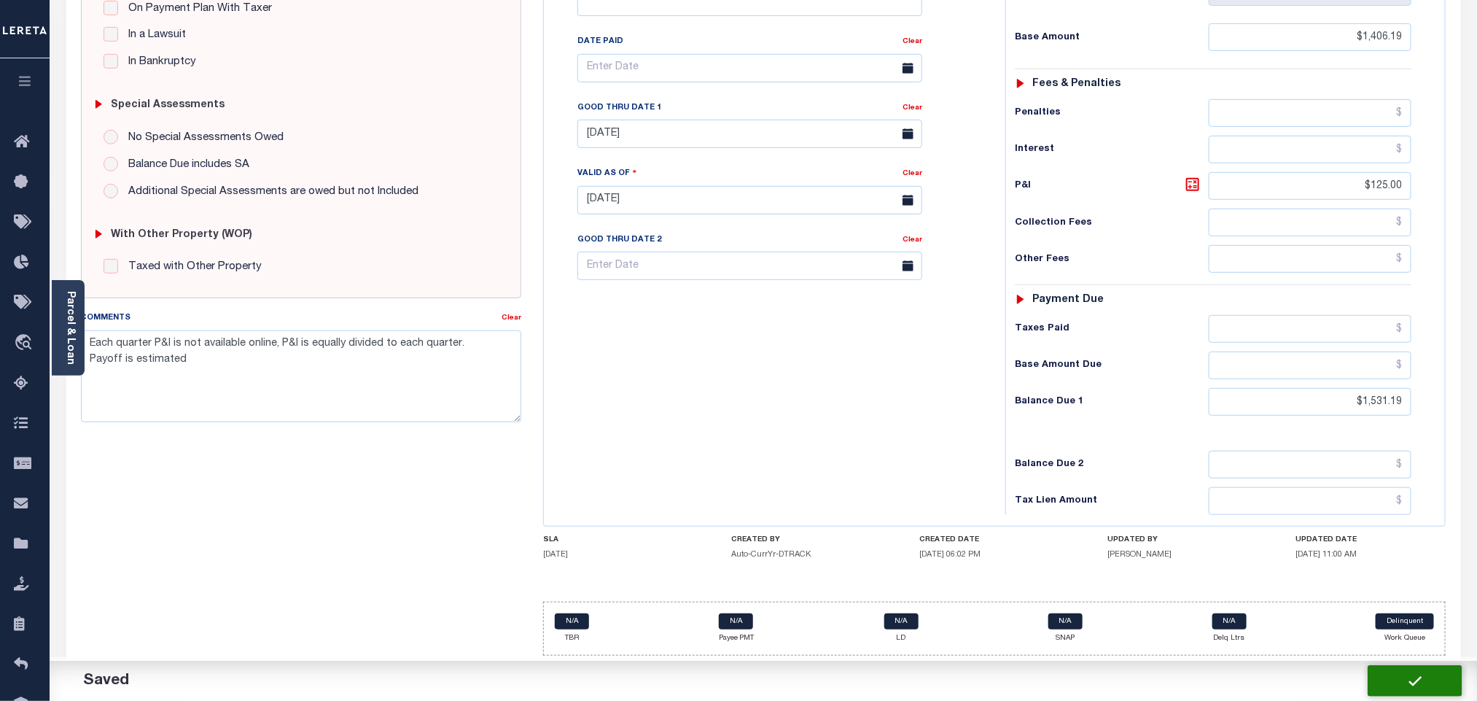
type input "$1,406.19"
type input "$125"
type input "$1,531.19"
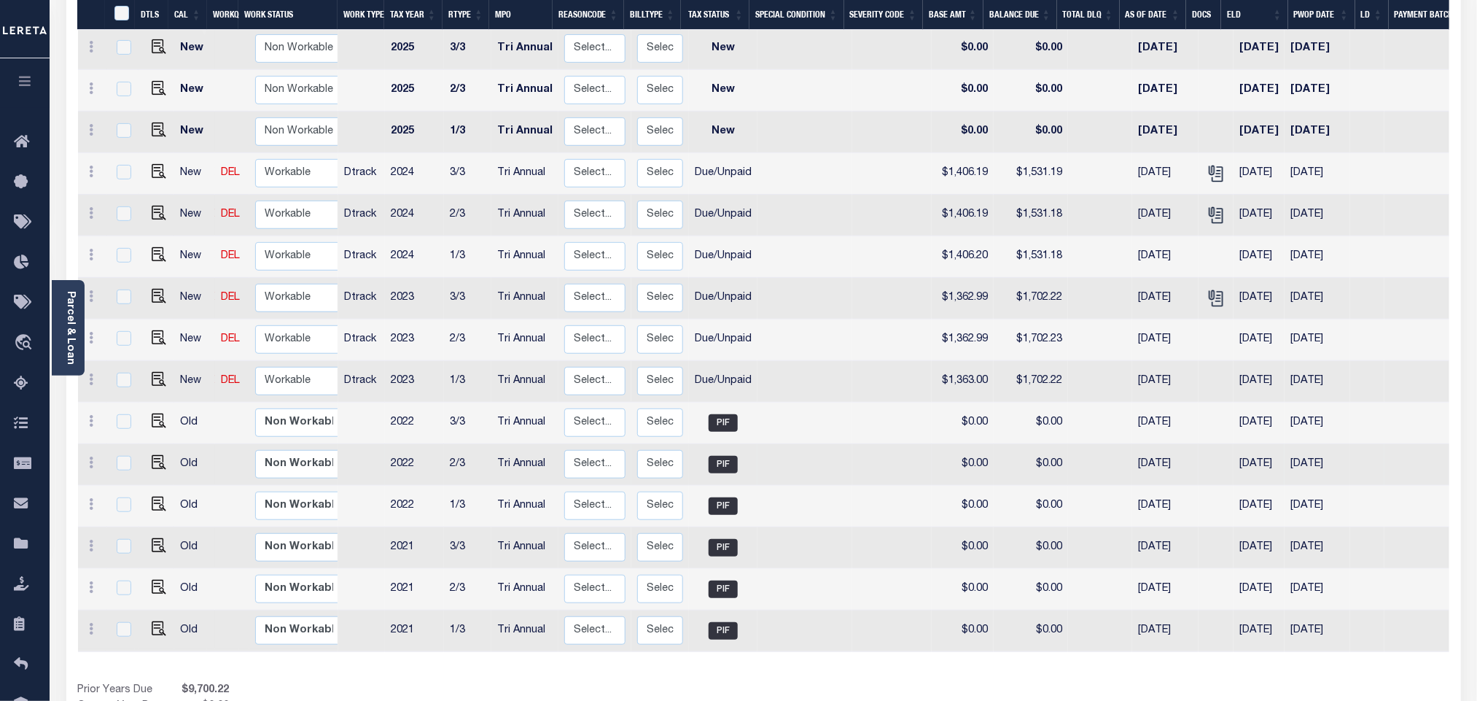
scroll to position [233, 0]
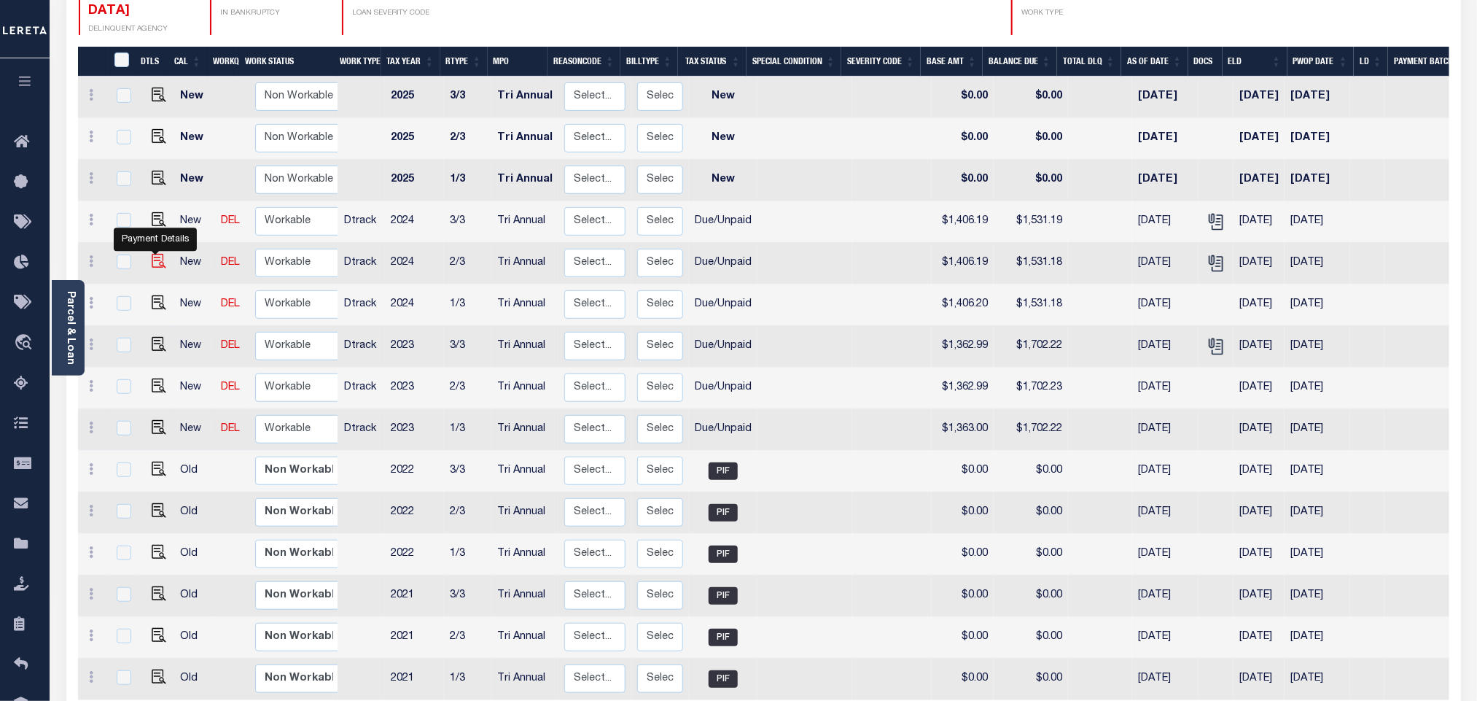
click at [157, 254] on img "" at bounding box center [159, 261] width 15 height 15
checkbox input "true"
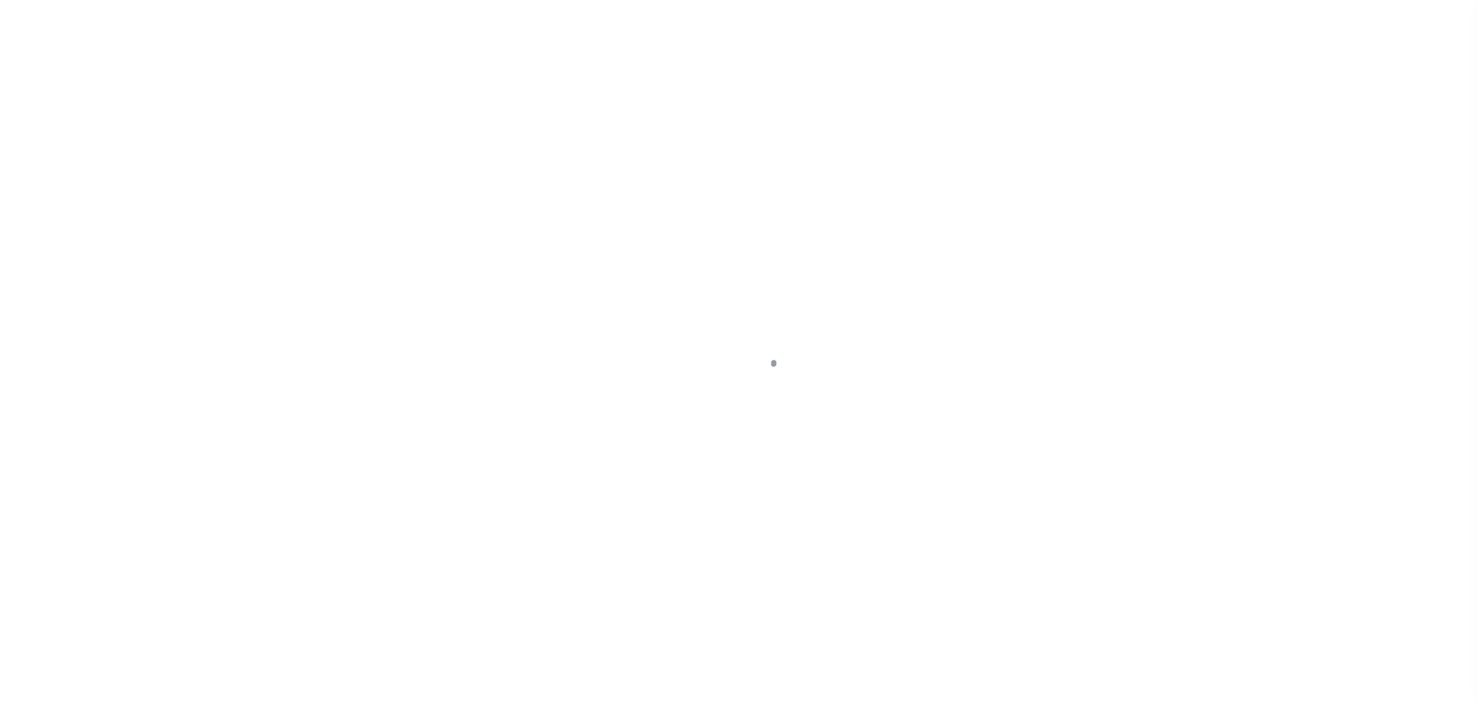
checkbox input "false"
type textarea "2024 Each installment P&I is not available online Payoff amount & P&I is equall…"
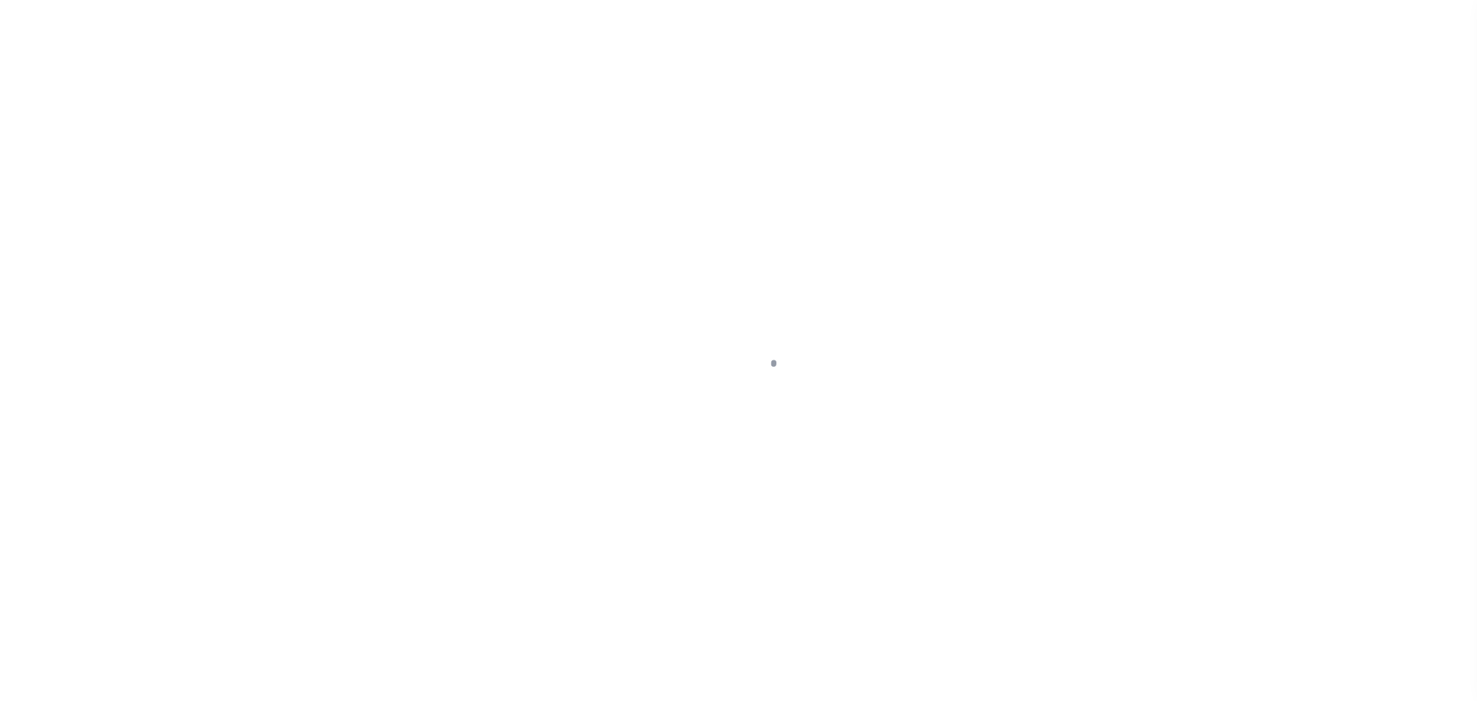
type input "Tri Annual"
type input "[DATE]"
select select "DUE"
type input "$1,406.19"
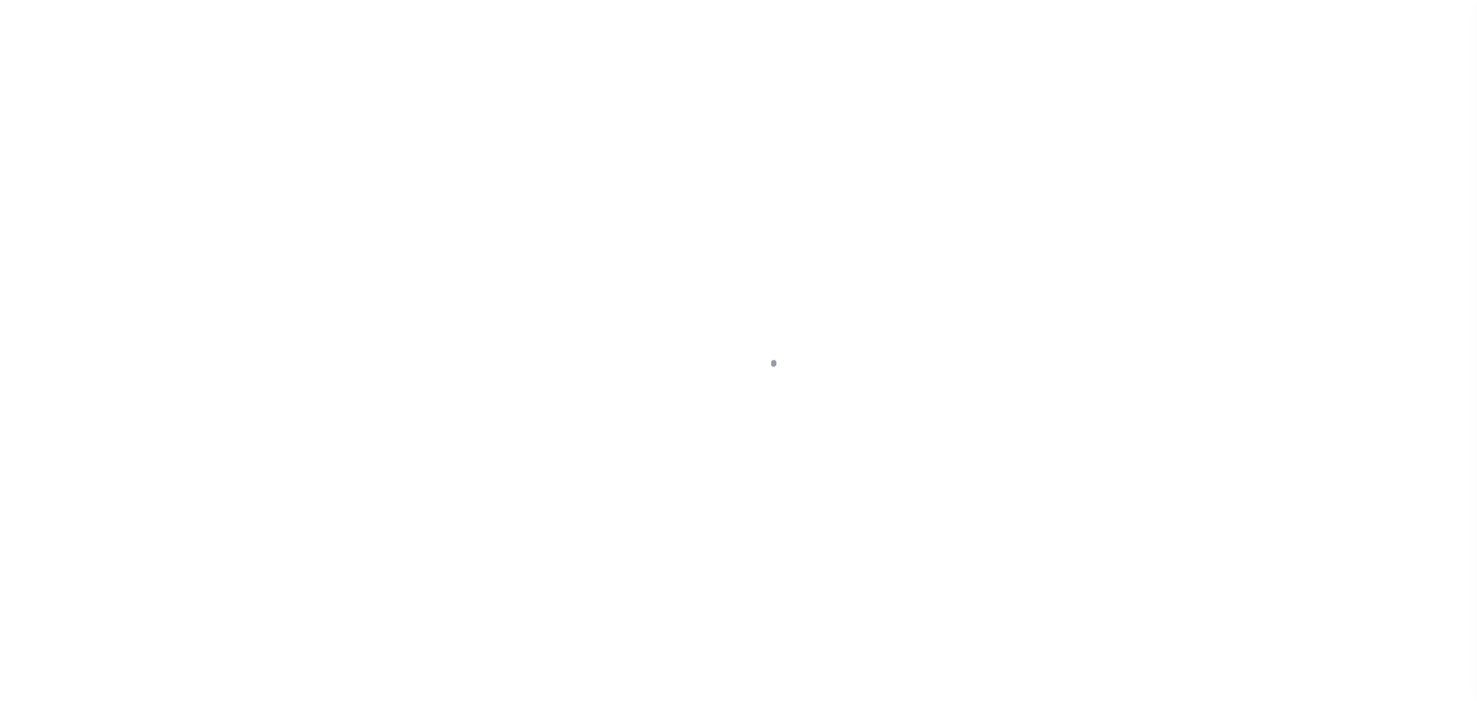
type input "$124.99"
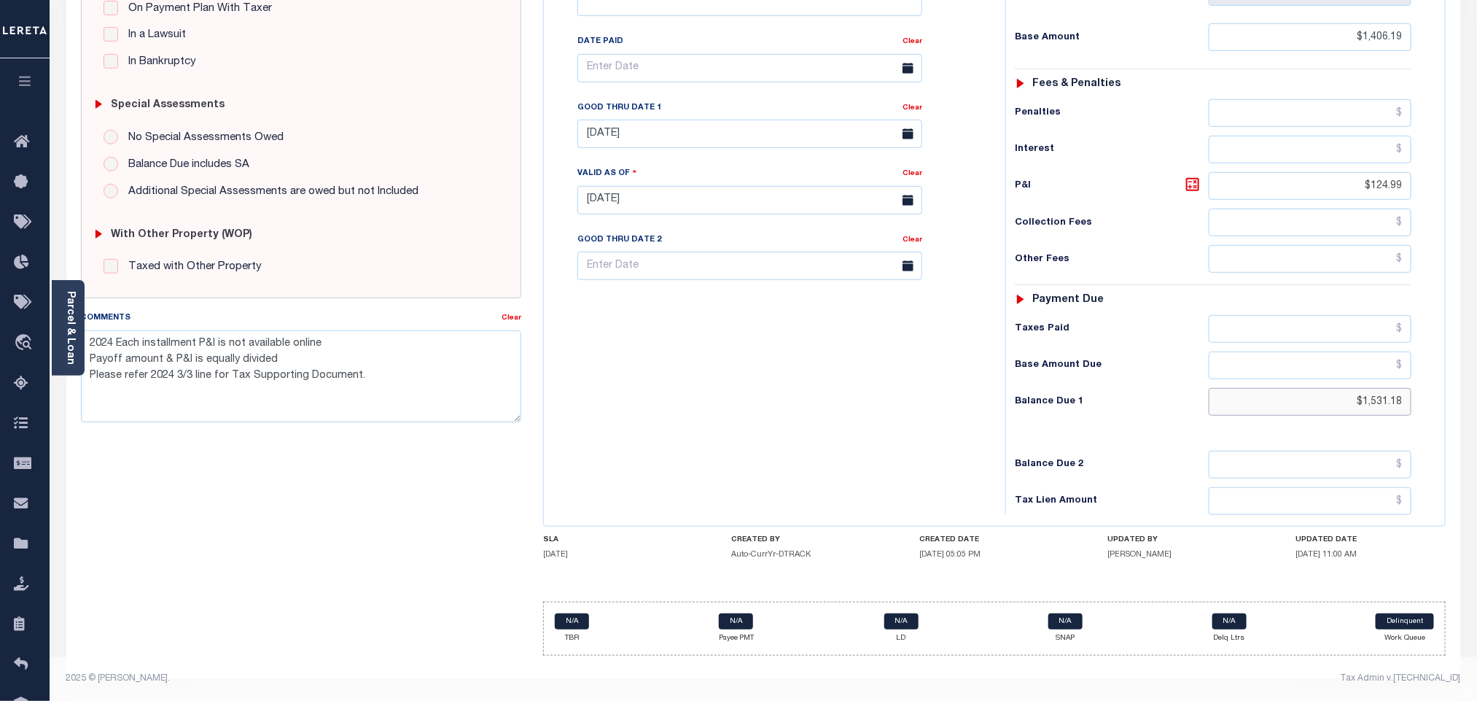
click at [1407, 402] on input "$1,531.18" at bounding box center [1310, 402] width 203 height 28
type input "$1,531.19"
click at [1194, 180] on icon at bounding box center [1192, 184] width 17 height 17
type input "$125.00"
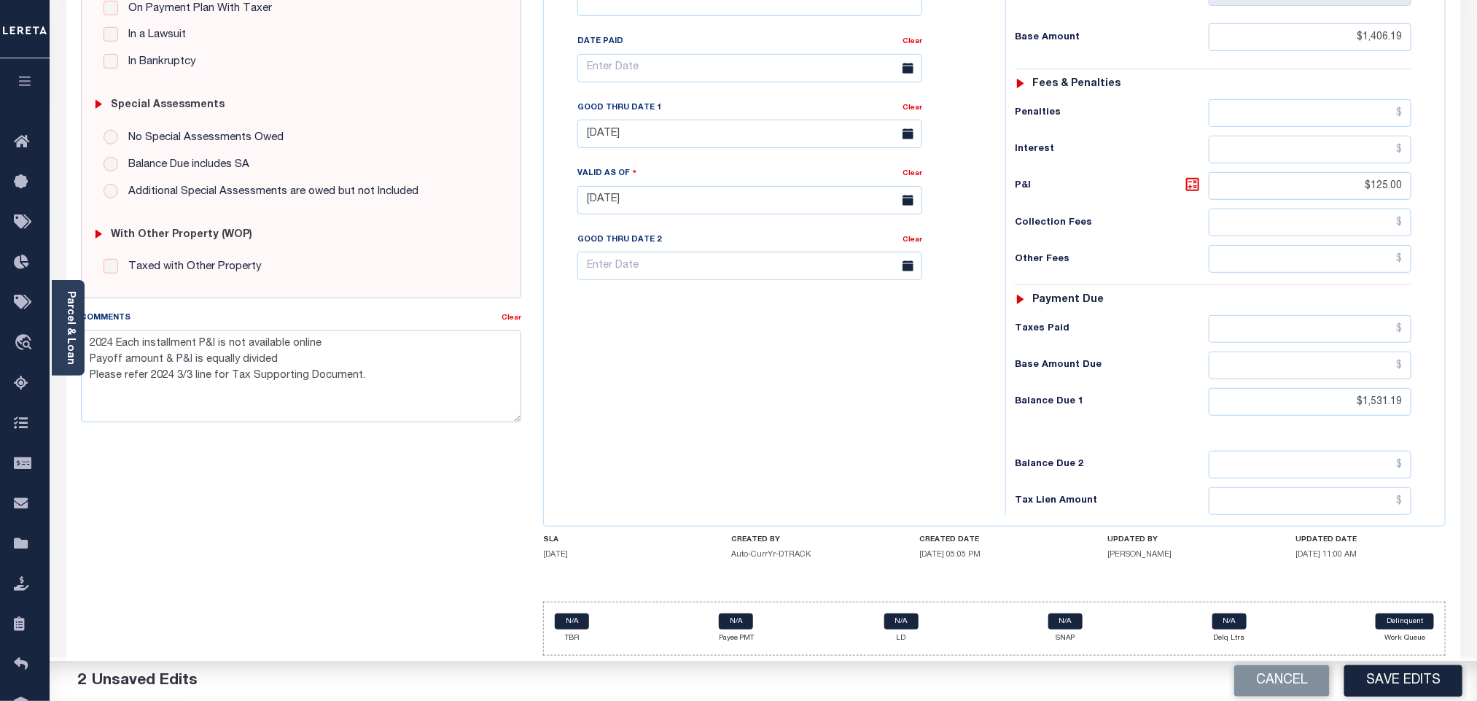
click at [730, 364] on div "Tax Bill No Multiple Payment Option Tri Annual Payment Plan Clear" at bounding box center [770, 193] width 447 height 644
click at [1397, 683] on button "Save Edits" at bounding box center [1403, 680] width 118 height 31
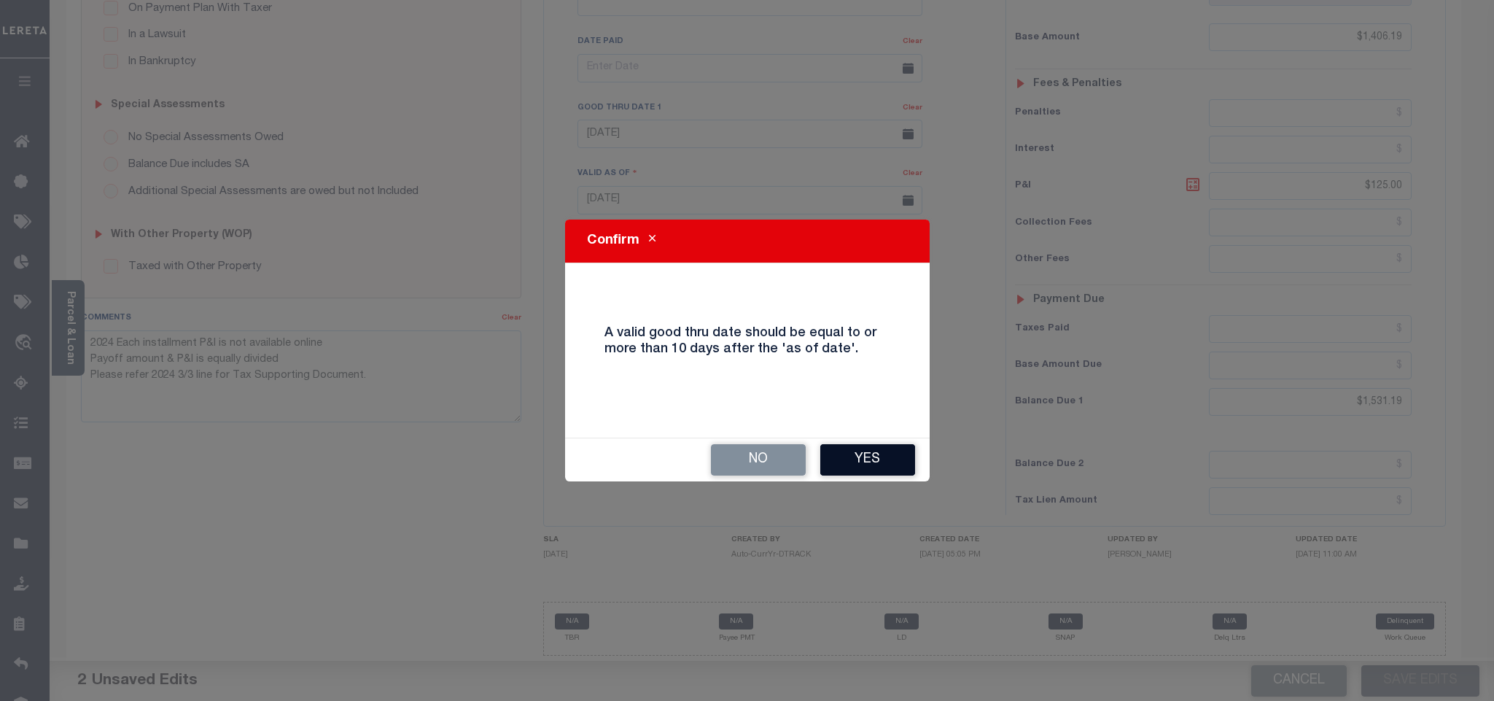
click at [865, 475] on button "Yes" at bounding box center [867, 459] width 95 height 31
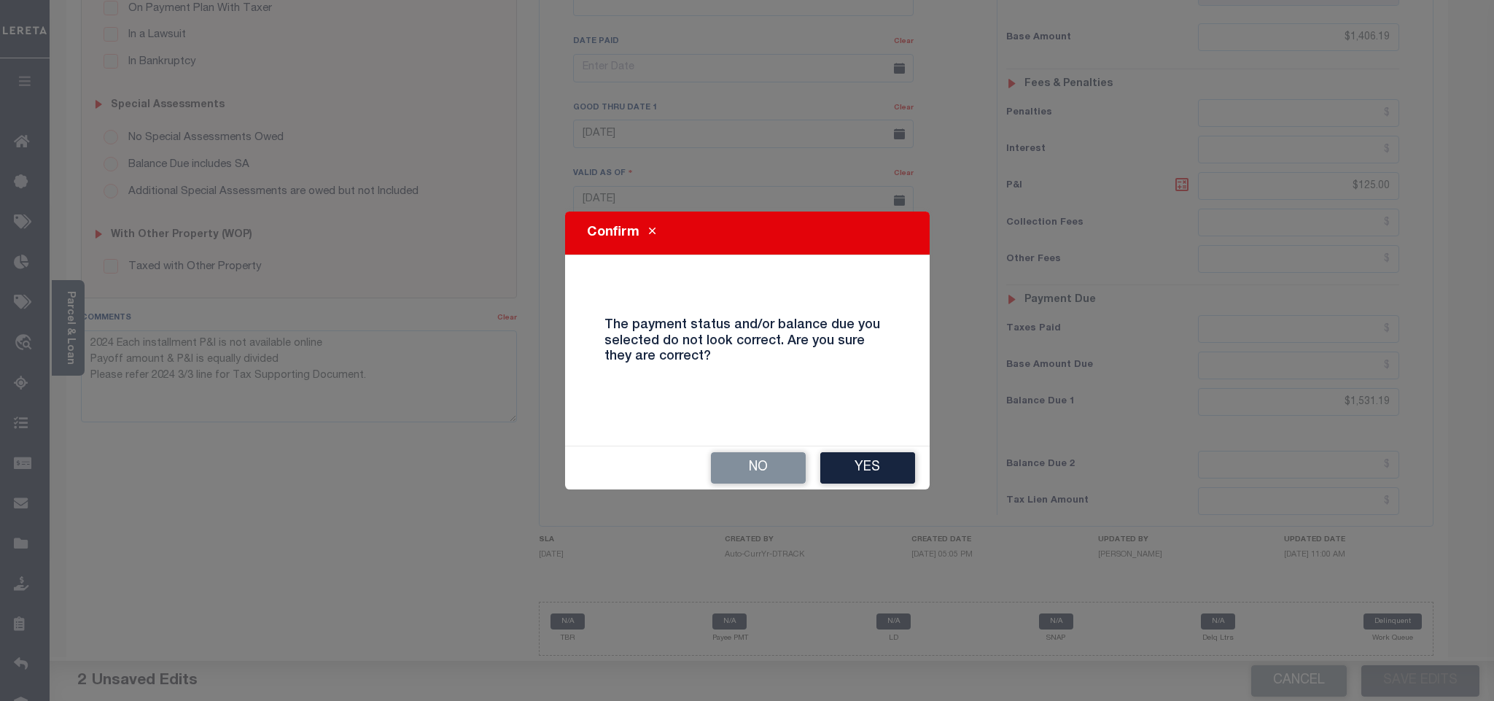
click at [865, 475] on button "Yes" at bounding box center [867, 467] width 95 height 31
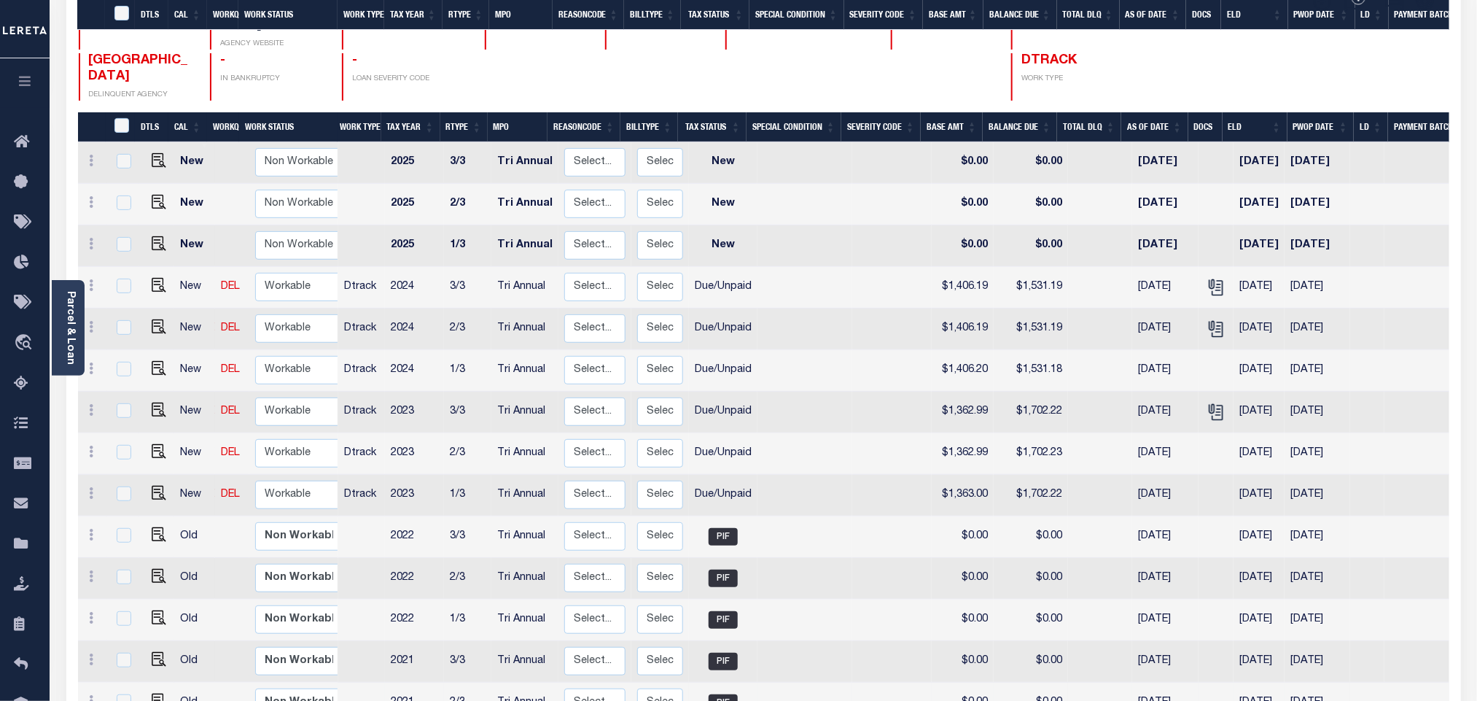
scroll to position [342, 0]
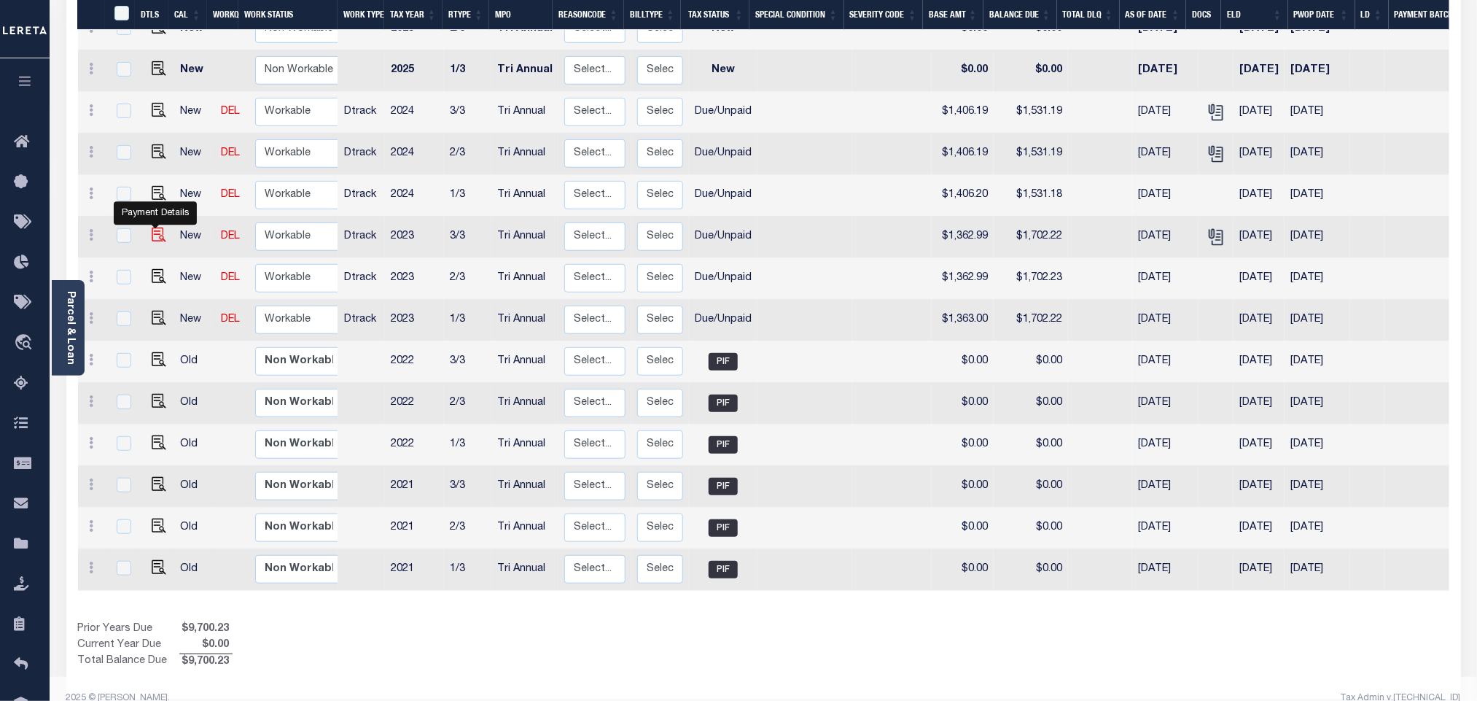
click at [152, 227] on img "" at bounding box center [159, 234] width 15 height 15
checkbox input "true"
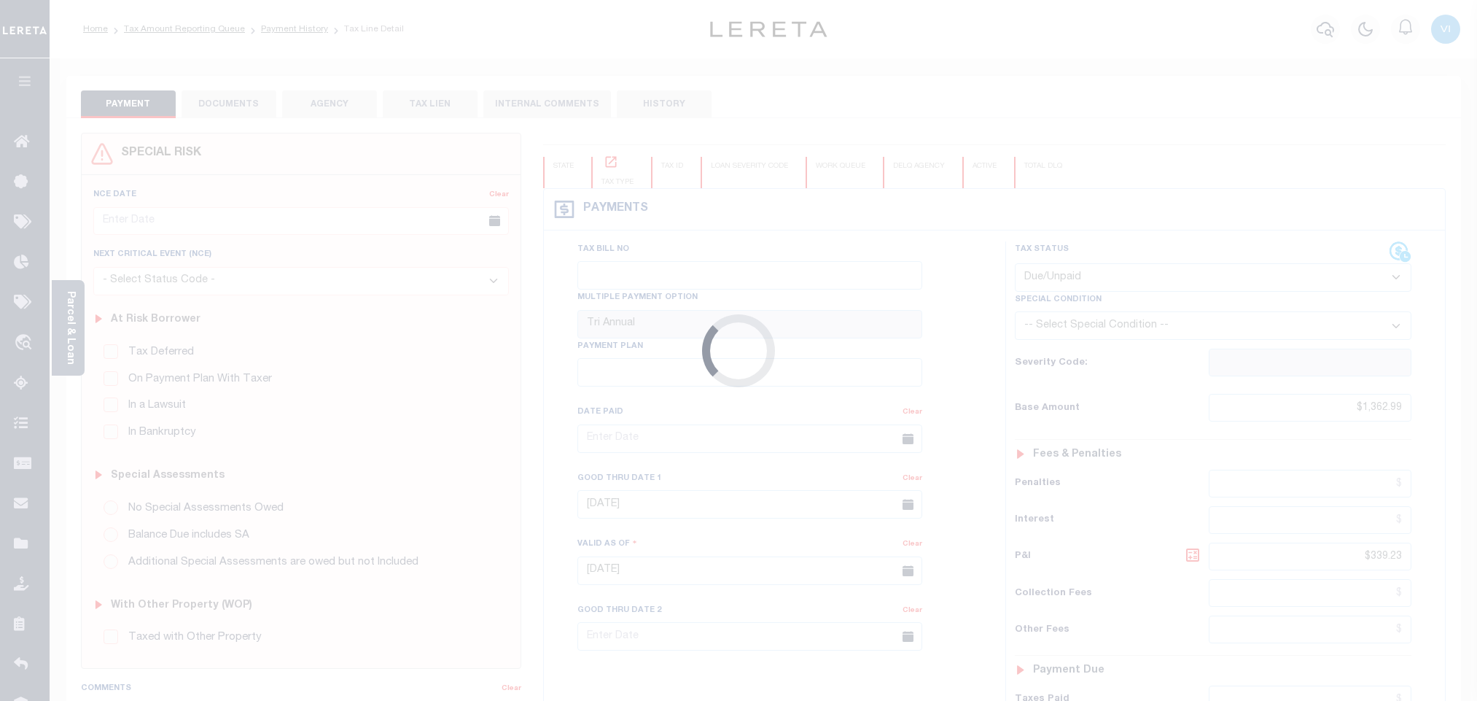
select select "DUE"
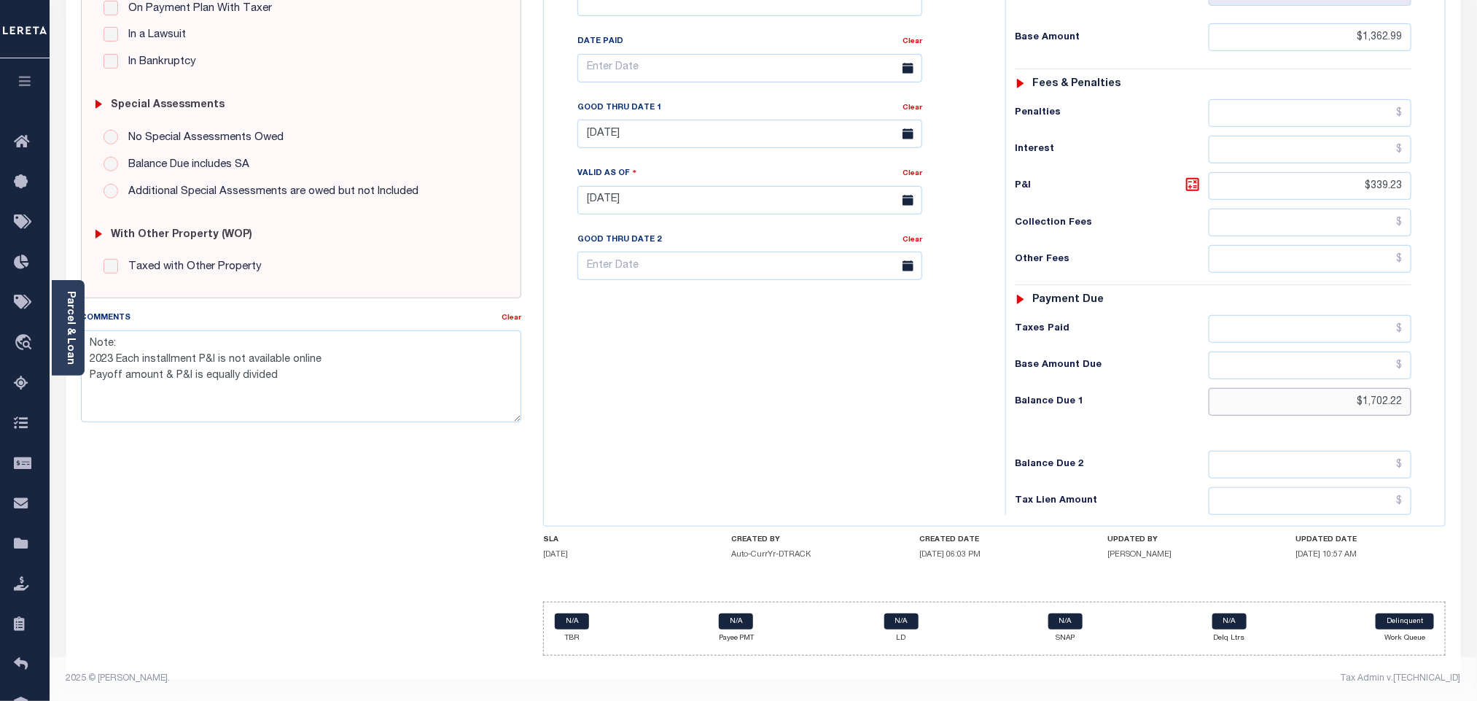
click at [1408, 403] on input "$1,702.22" at bounding box center [1310, 402] width 203 height 28
type input "$1,702.23"
click at [1197, 182] on icon at bounding box center [1192, 184] width 17 height 17
type input "$339.24"
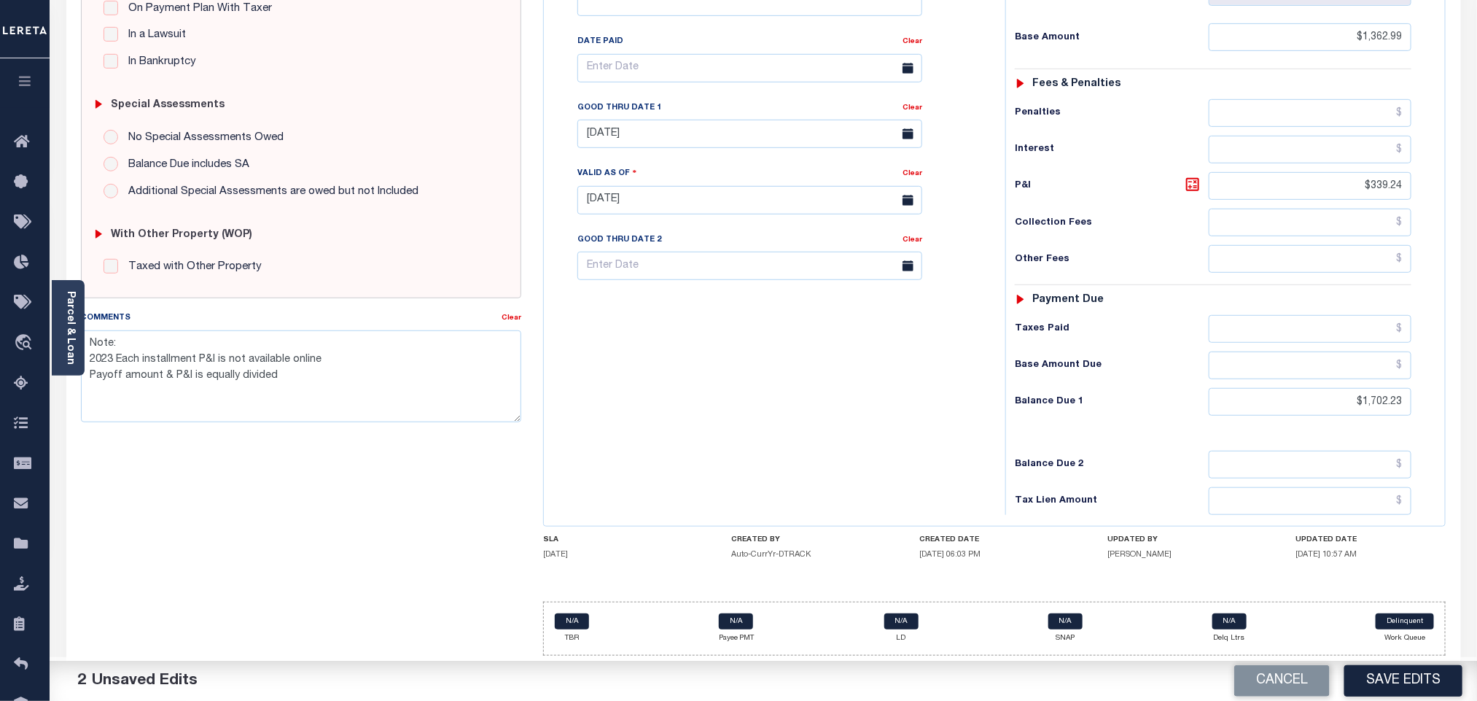
click at [836, 390] on div "Tax Bill No Multiple Payment Option Tri Annual Payment Plan Clear" at bounding box center [770, 193] width 447 height 644
click at [1405, 680] on button "Save Edits" at bounding box center [1403, 680] width 118 height 31
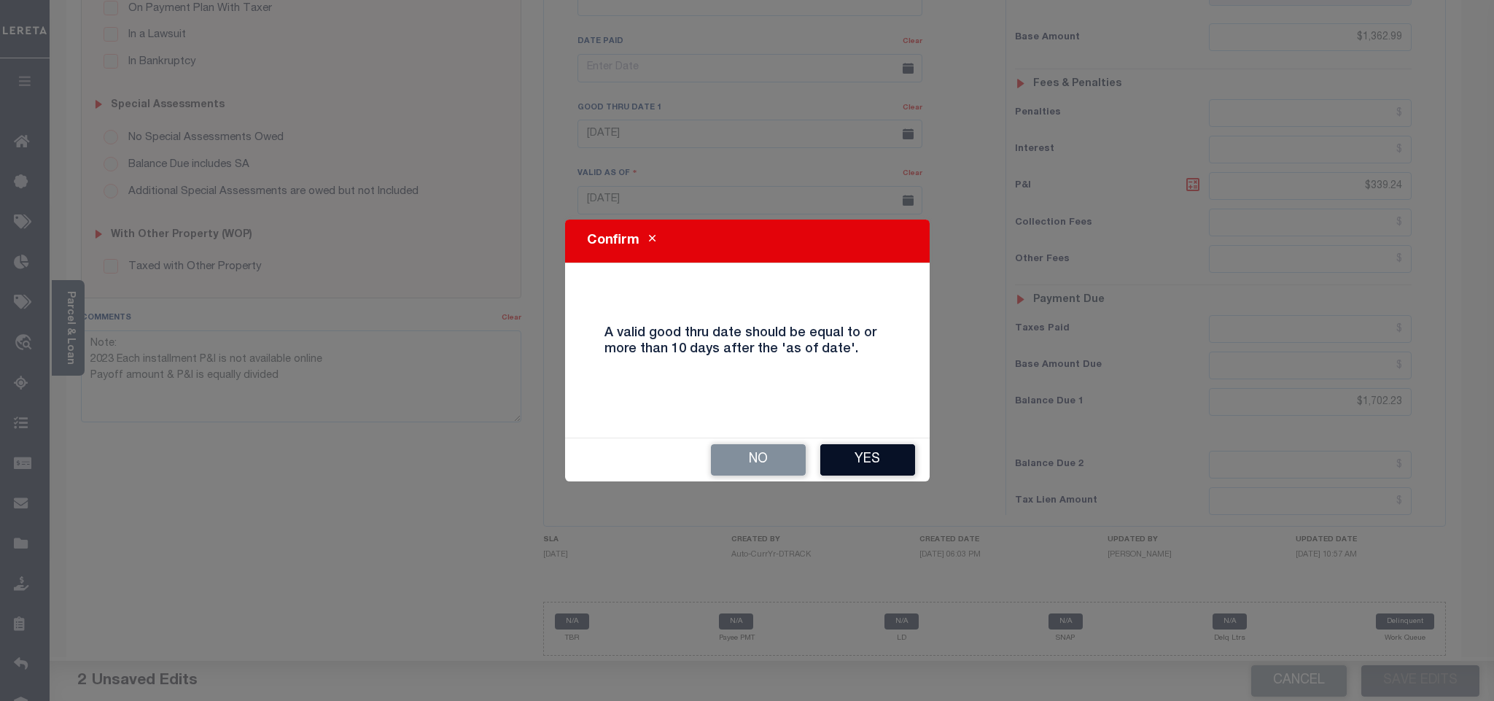
click at [838, 456] on button "Yes" at bounding box center [867, 459] width 95 height 31
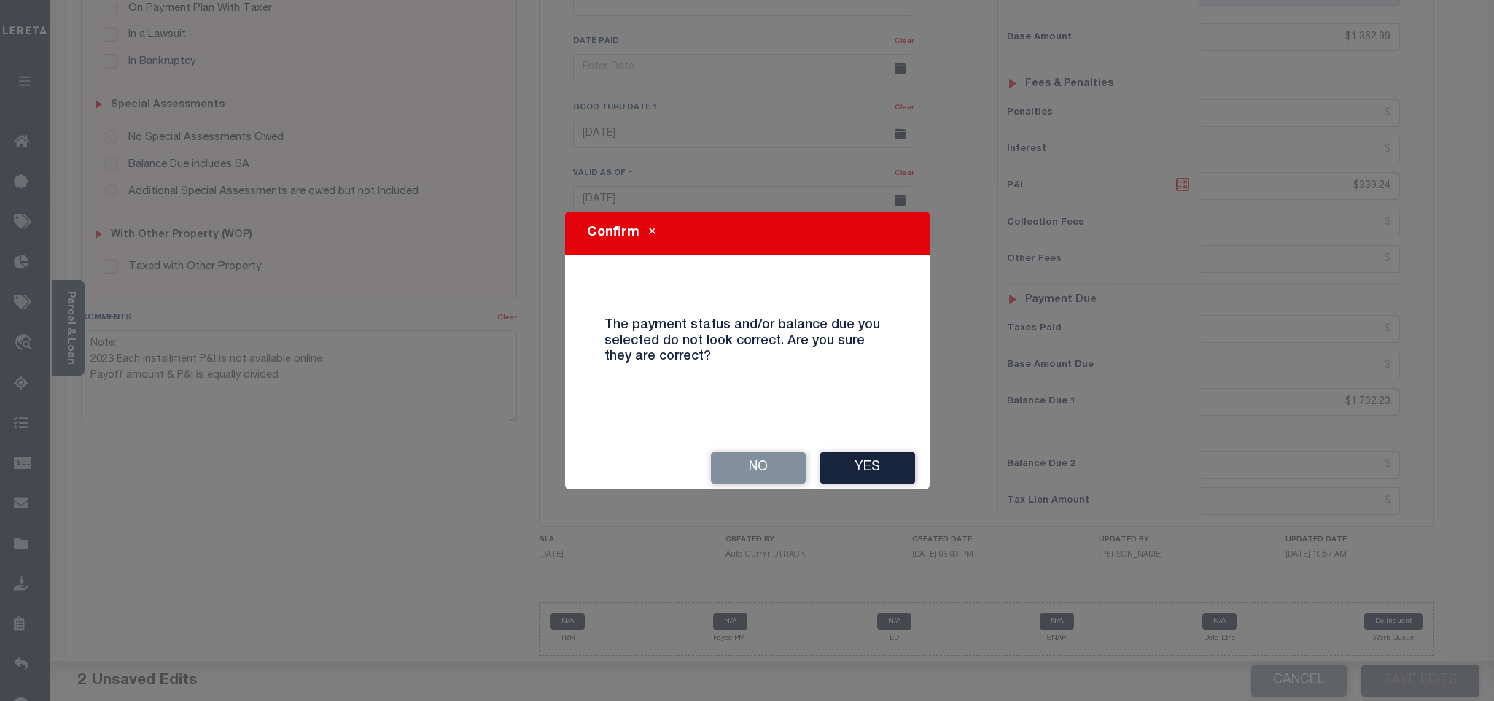
click at [840, 456] on button "Yes" at bounding box center [867, 467] width 95 height 31
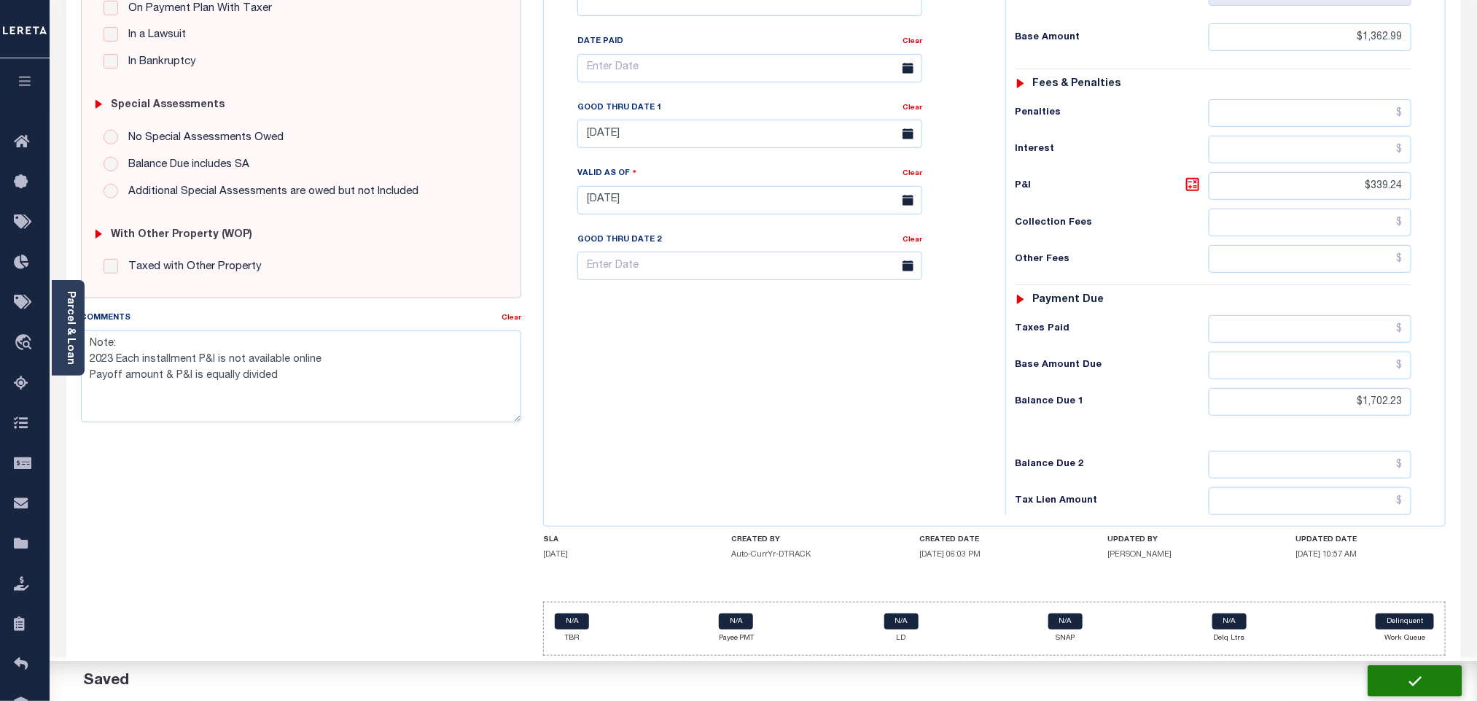
checkbox input "false"
type textarea "Note: 2023 Each installment P&I is not available online Payoff amount & P&I is …"
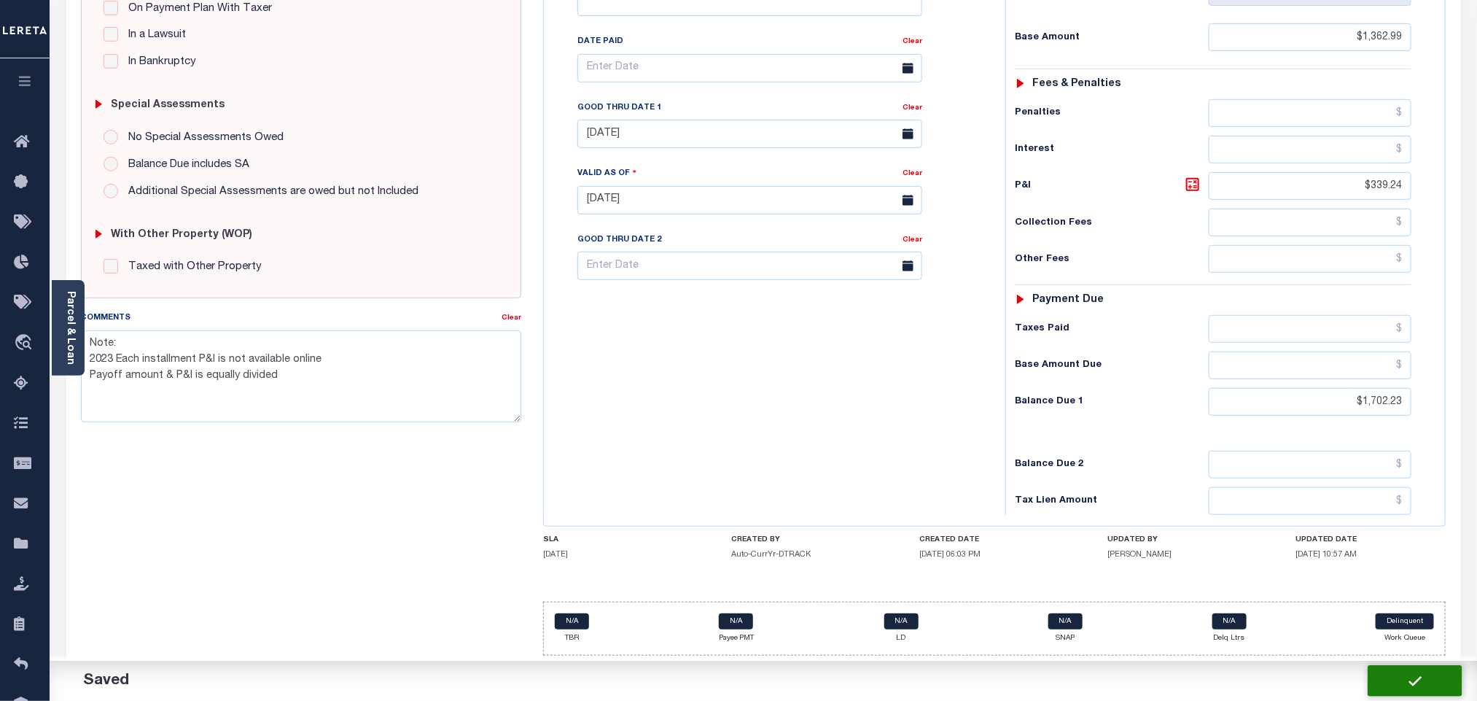
type input "$1,362.99"
type input "$339.24"
type input "$1,702.23"
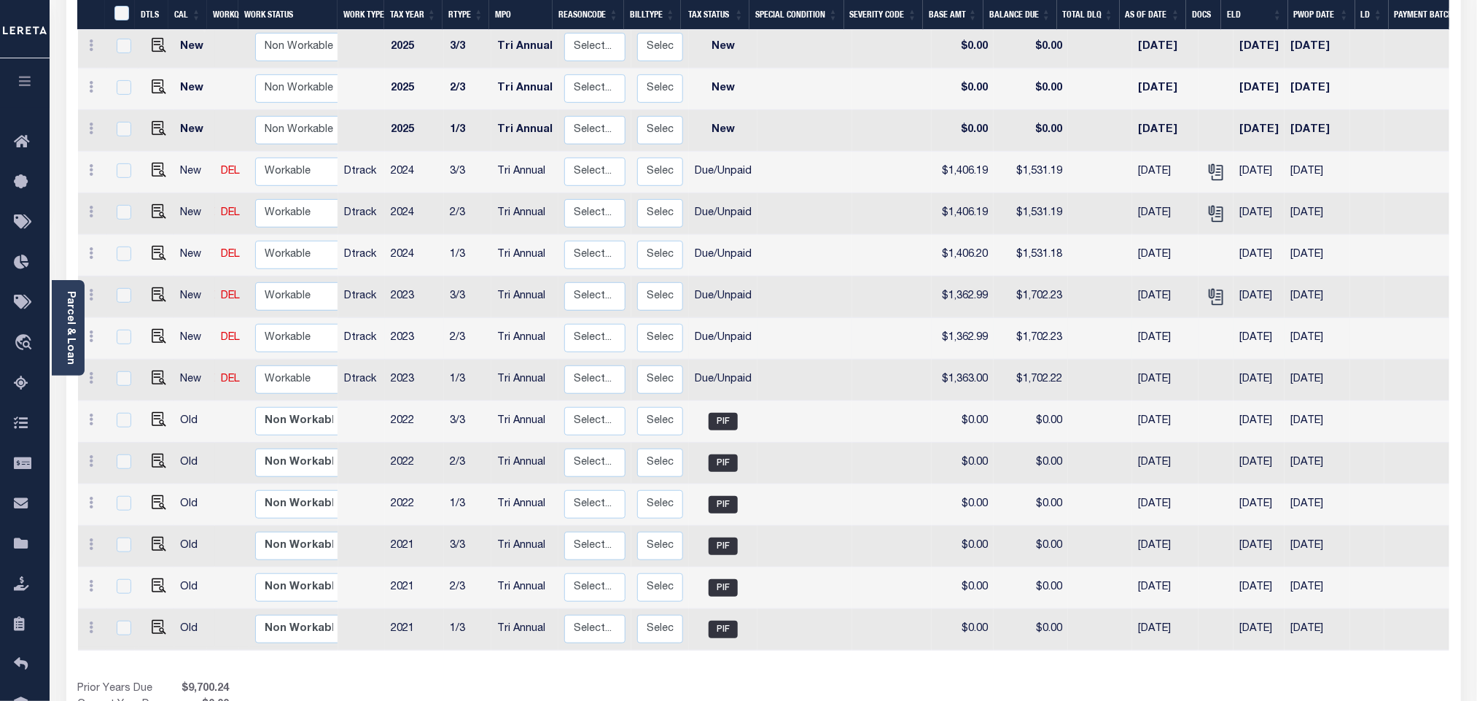
scroll to position [233, 0]
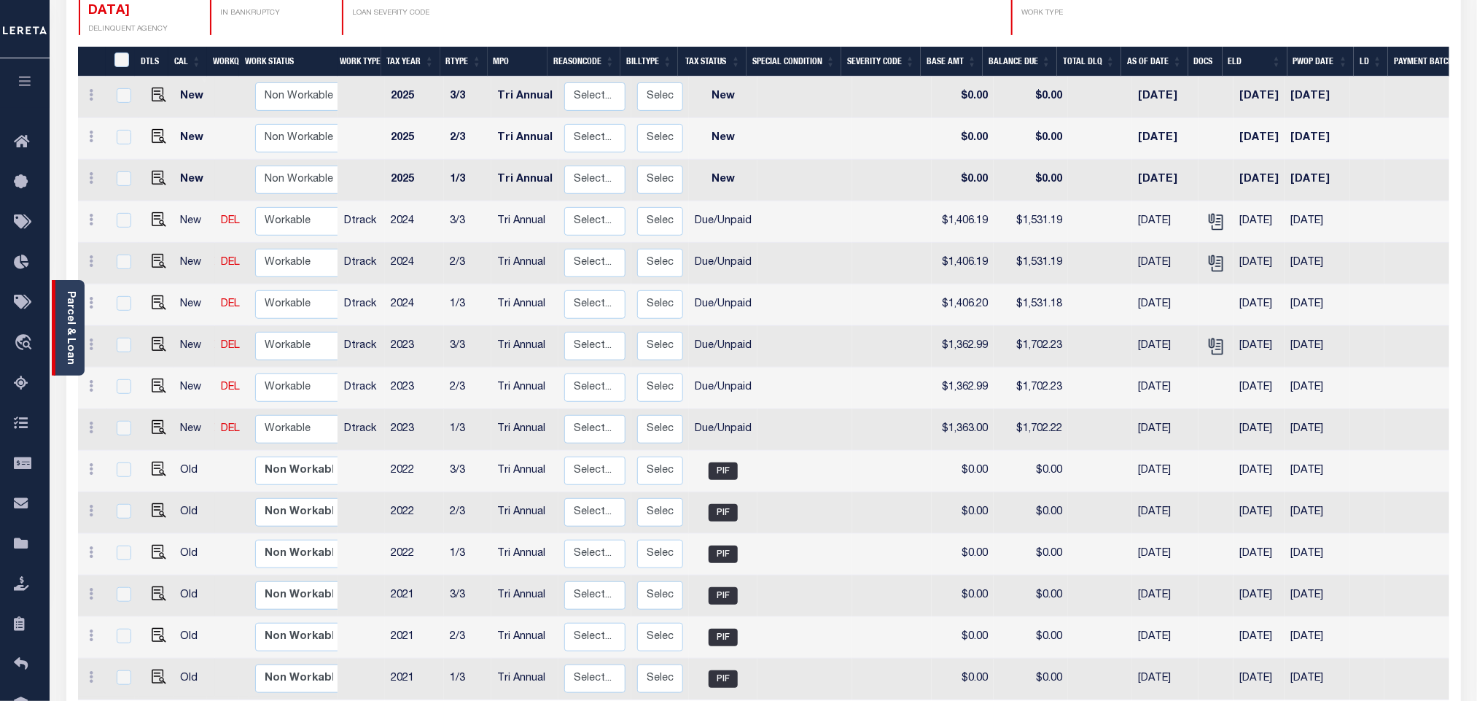
click at [71, 335] on link "Parcel & Loan" at bounding box center [70, 328] width 10 height 74
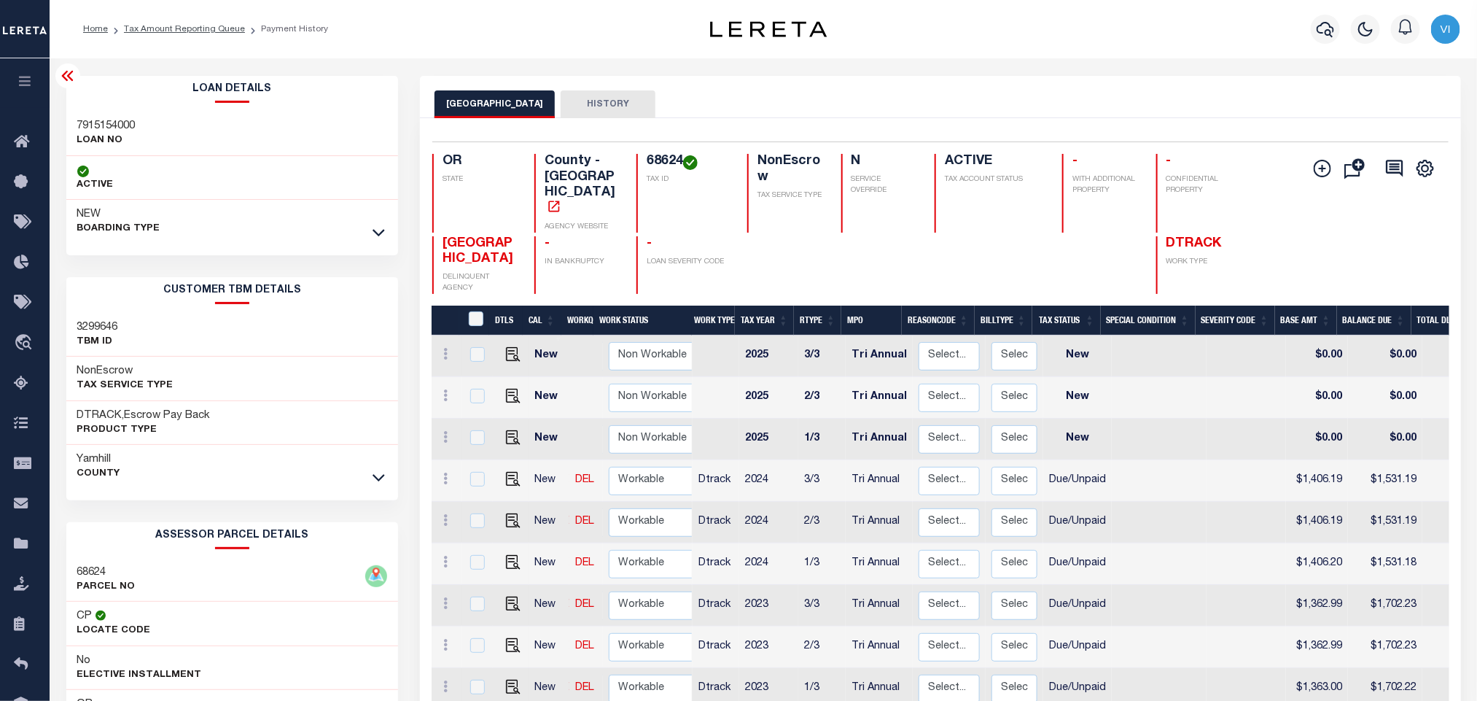
click at [70, 117] on div "7915154000 LOAN NO" at bounding box center [232, 134] width 332 height 44
copy h3 "7915154000"
click at [641, 163] on div "68624 TAX ID" at bounding box center [682, 193] width 93 height 79
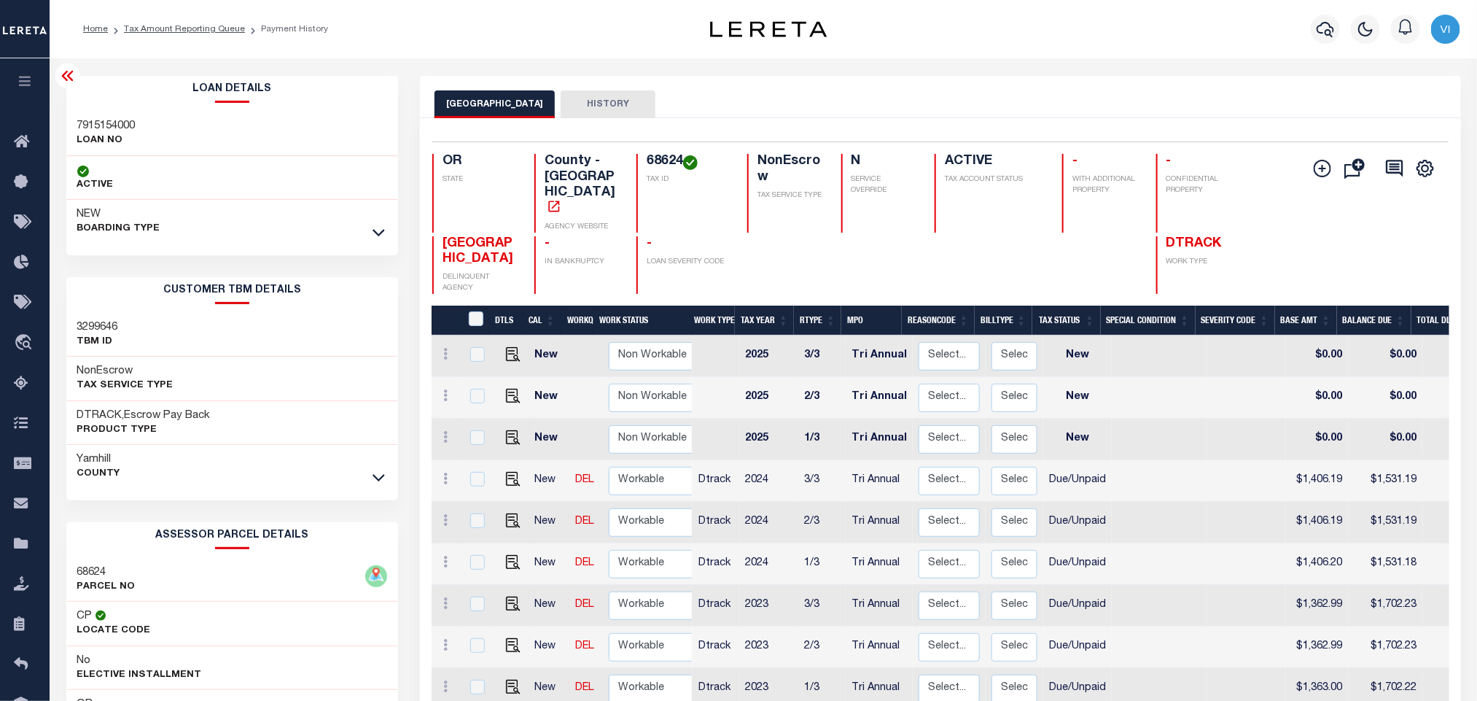
copy h4 "68624"
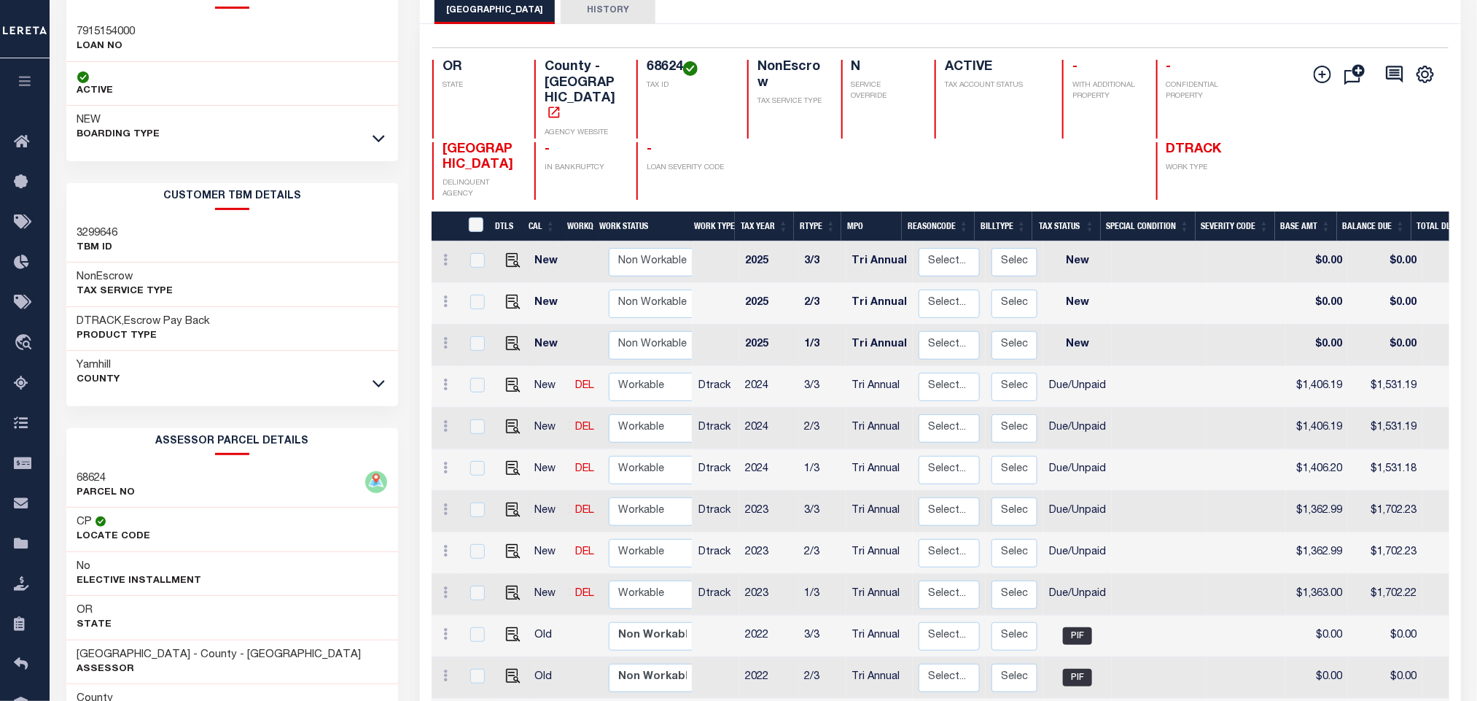
scroll to position [357, 0]
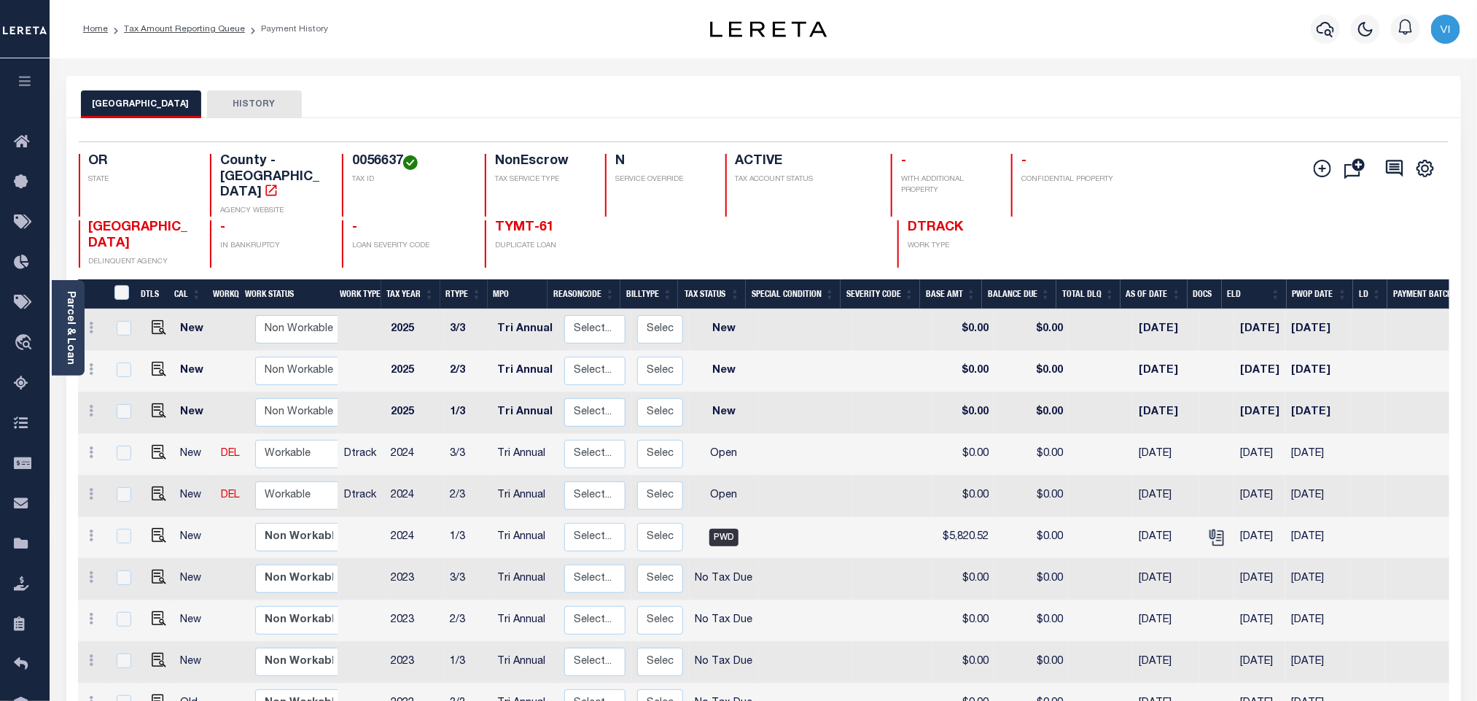
click at [342, 162] on div "0056637 TAX ID" at bounding box center [404, 185] width 125 height 63
copy h4 "0056637"
click at [152, 486] on img "" at bounding box center [159, 493] width 15 height 15
checkbox input "true"
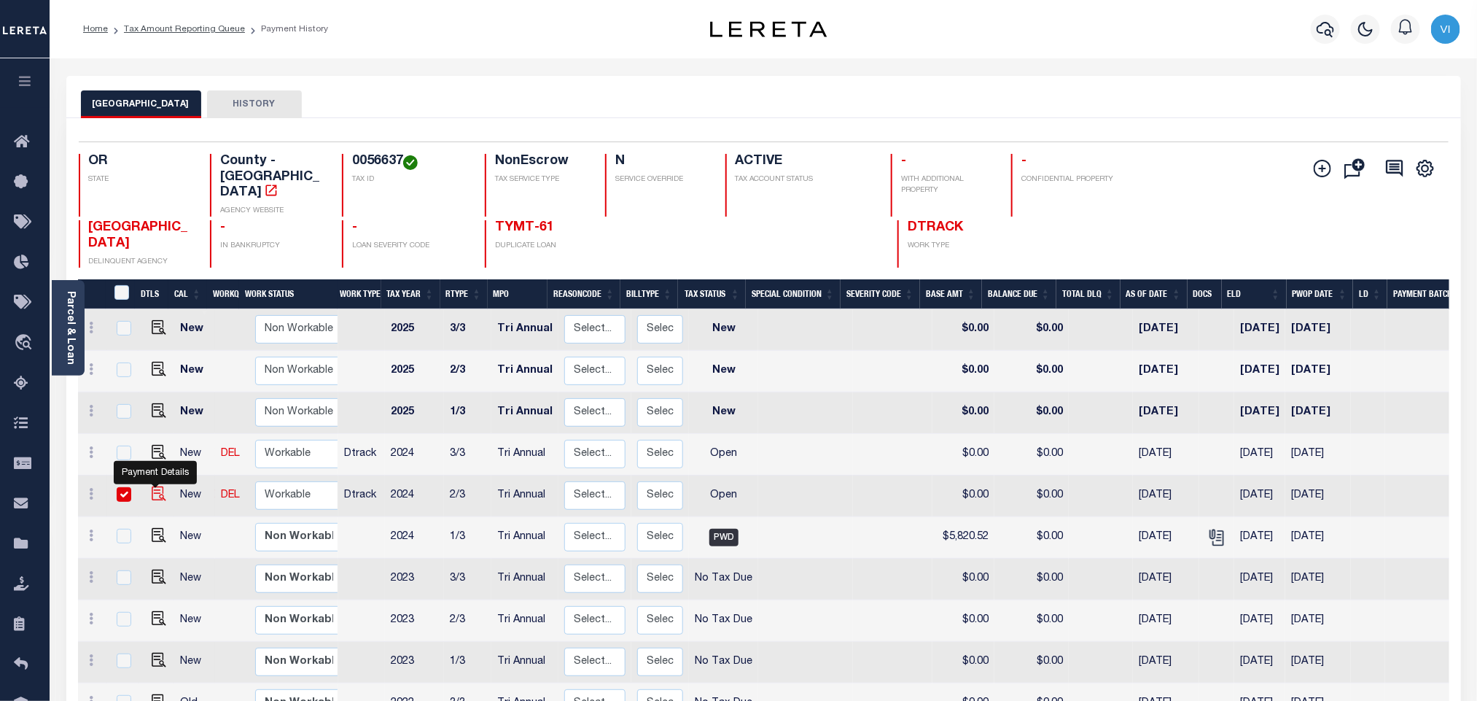
checkbox input "true"
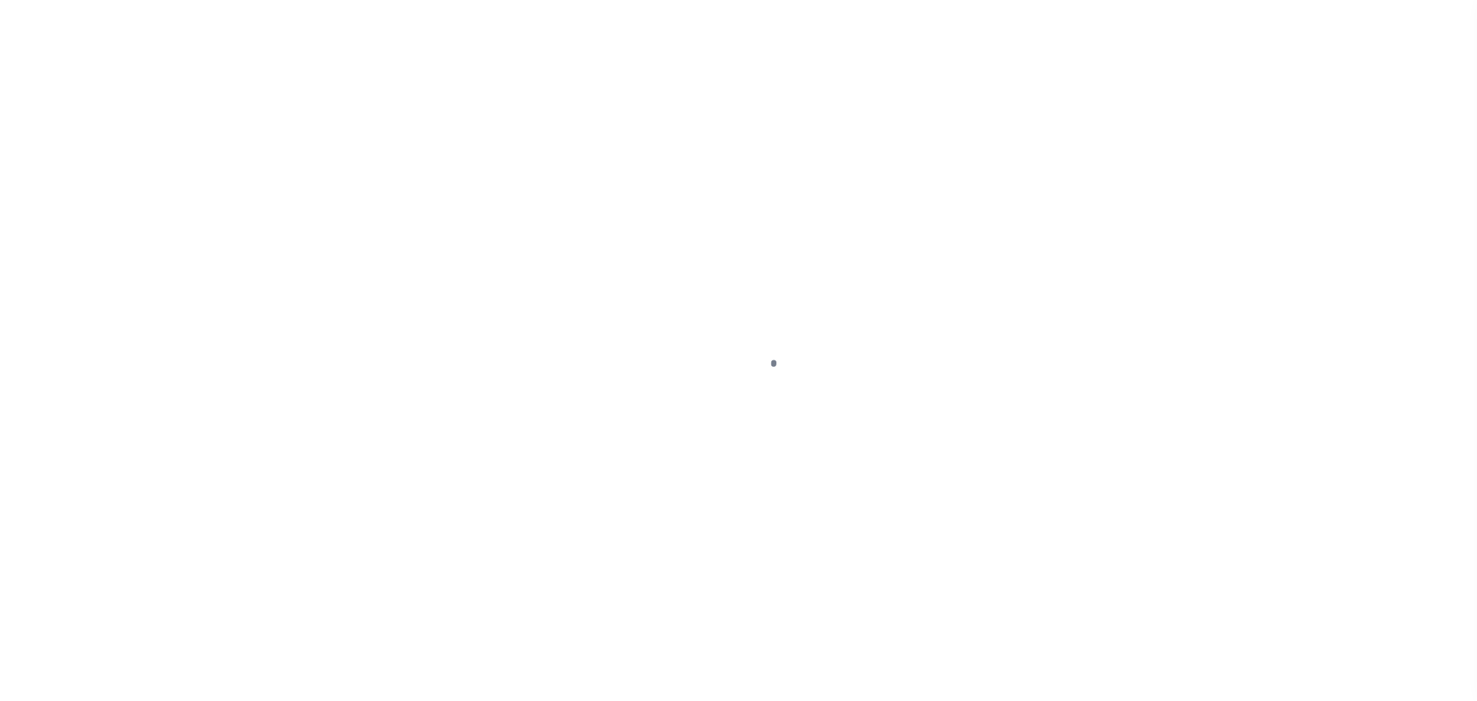
checkbox input "false"
type input "Tri Annual"
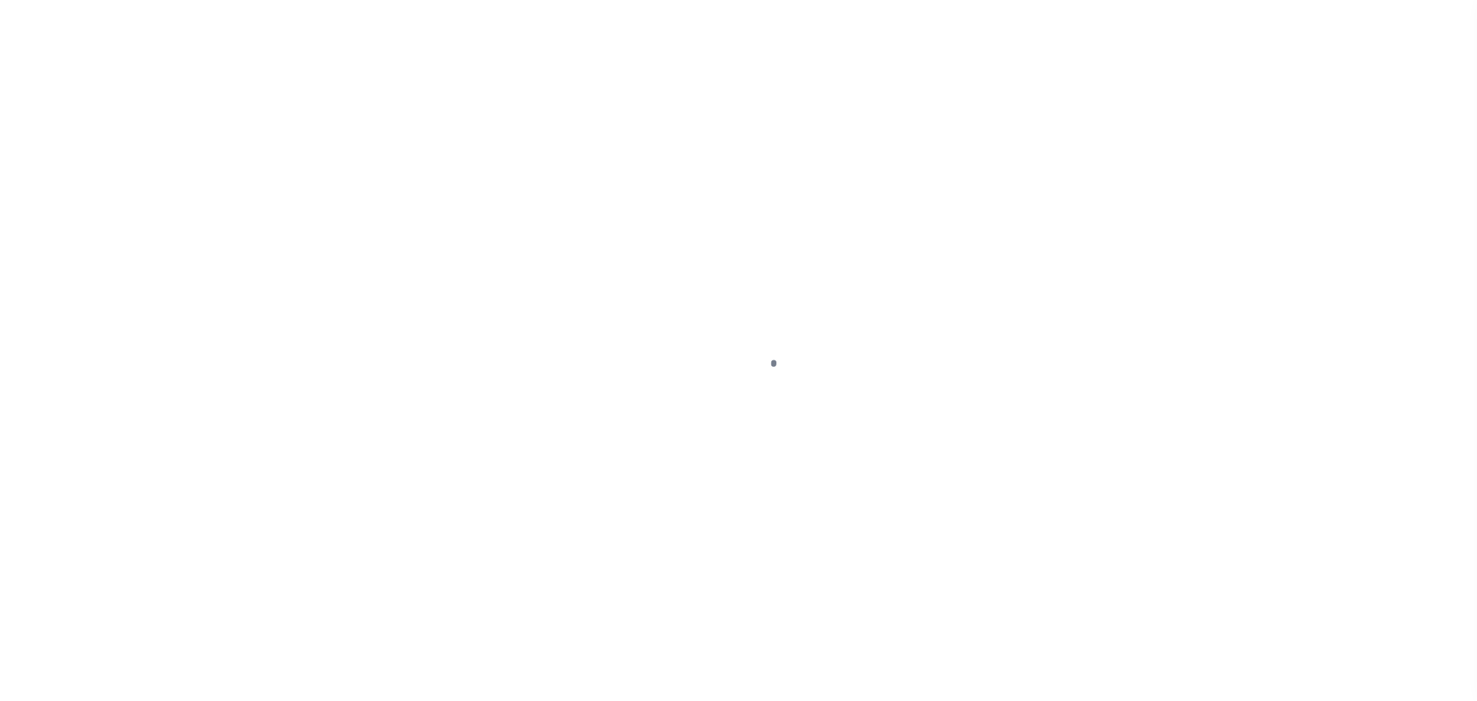
type input "02/16/2025"
select select "OP2"
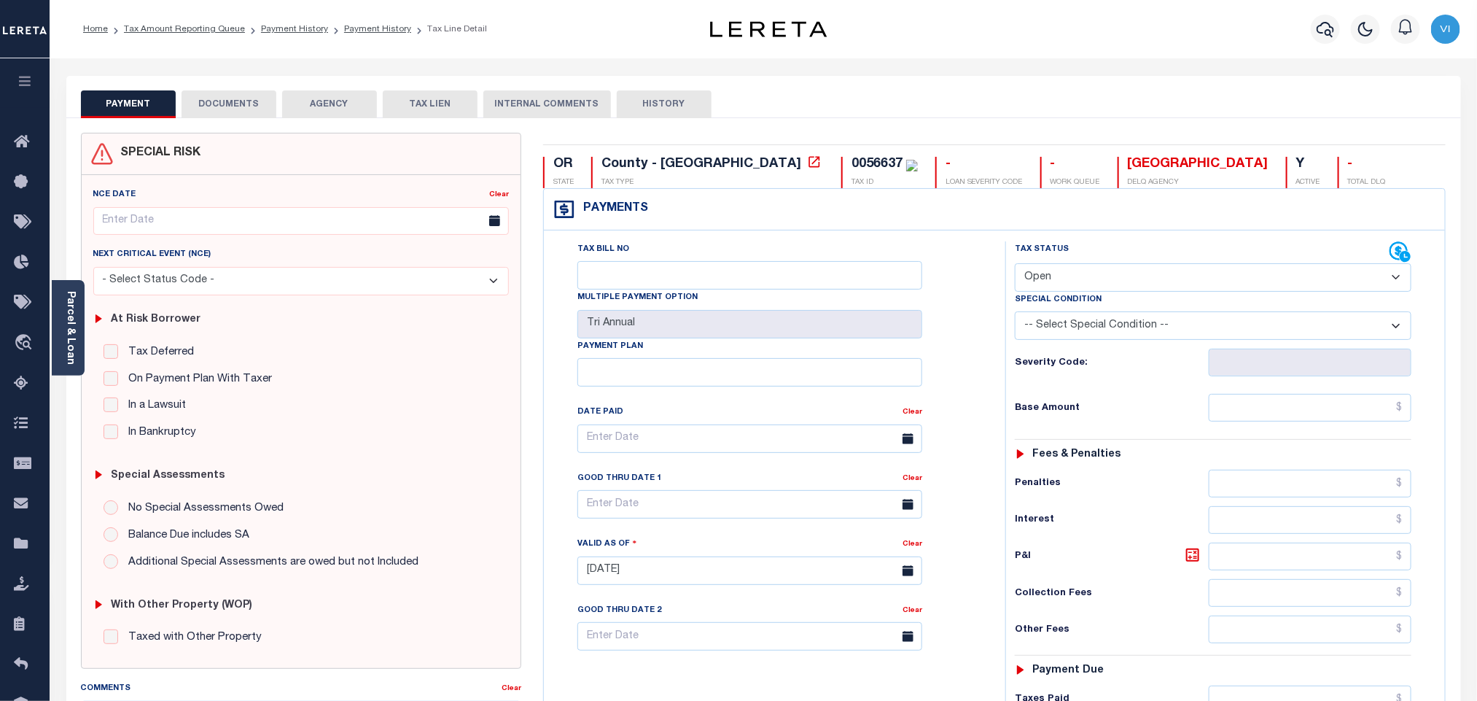
click at [224, 114] on button "DOCUMENTS" at bounding box center [229, 104] width 95 height 28
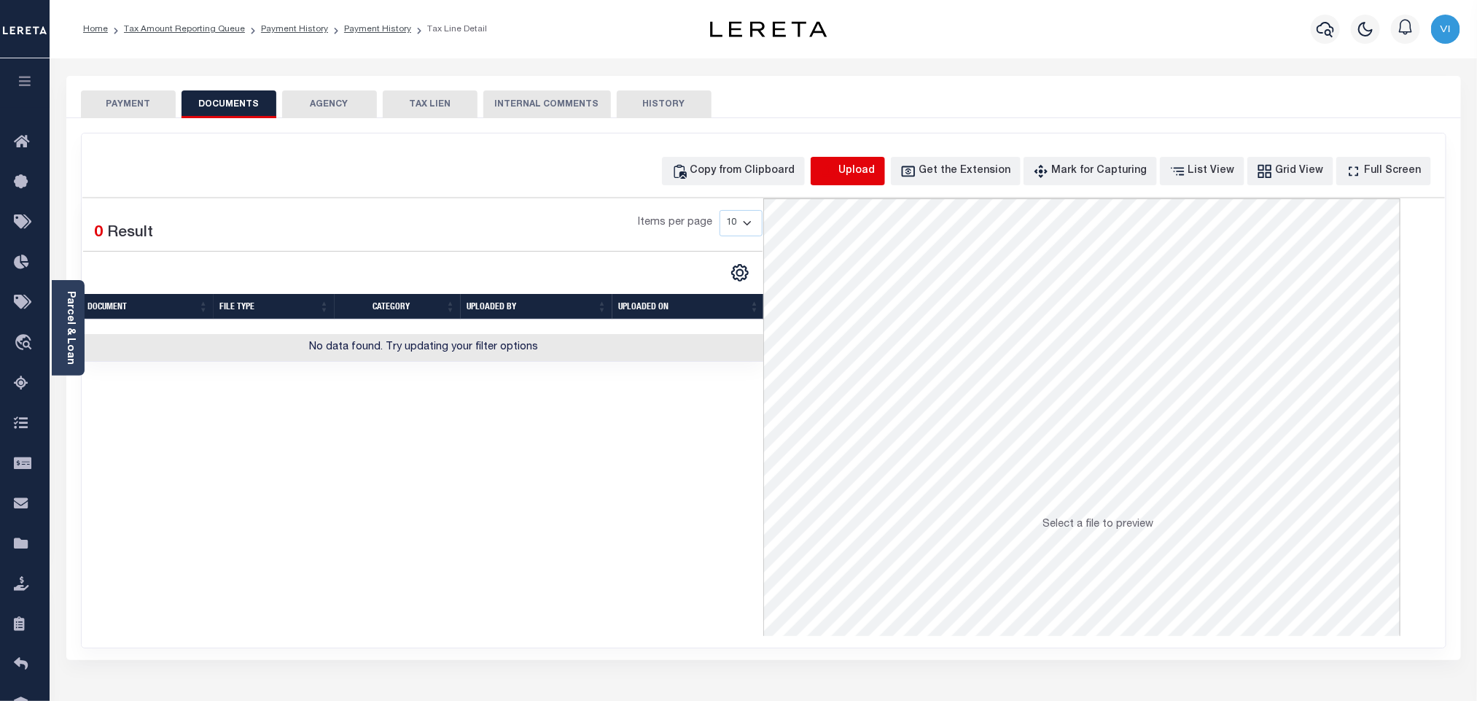
click at [836, 171] on icon "button" at bounding box center [828, 171] width 16 height 16
select select "POP"
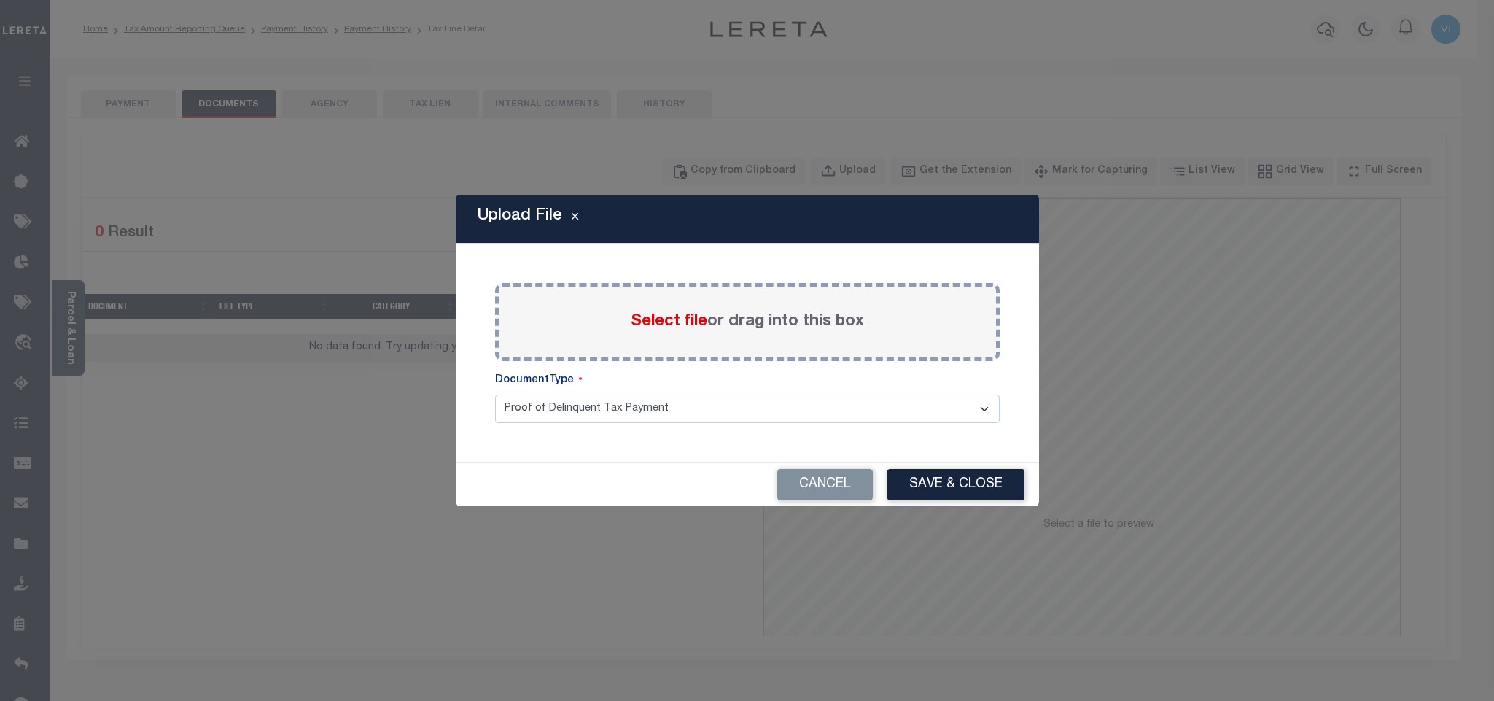
click at [666, 324] on span "Select file" at bounding box center [669, 321] width 77 height 16
click at [0, 0] on input "Select file or drag into this box" at bounding box center [0, 0] width 0 height 0
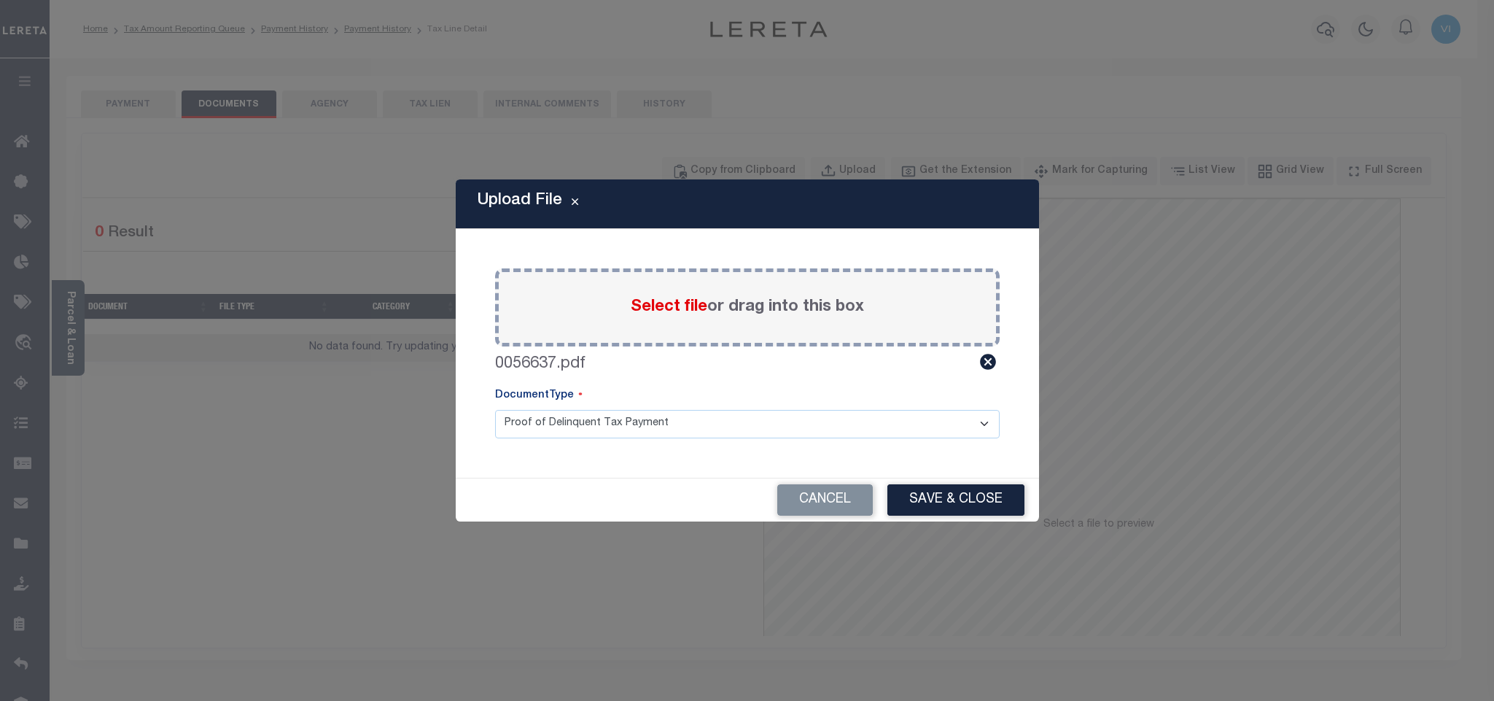
click at [526, 422] on select "Proof of Delinquent Tax Payment" at bounding box center [747, 424] width 504 height 28
click at [495, 410] on select "Proof of Delinquent Tax Payment" at bounding box center [747, 424] width 504 height 28
click at [962, 505] on button "Save & Close" at bounding box center [955, 499] width 137 height 31
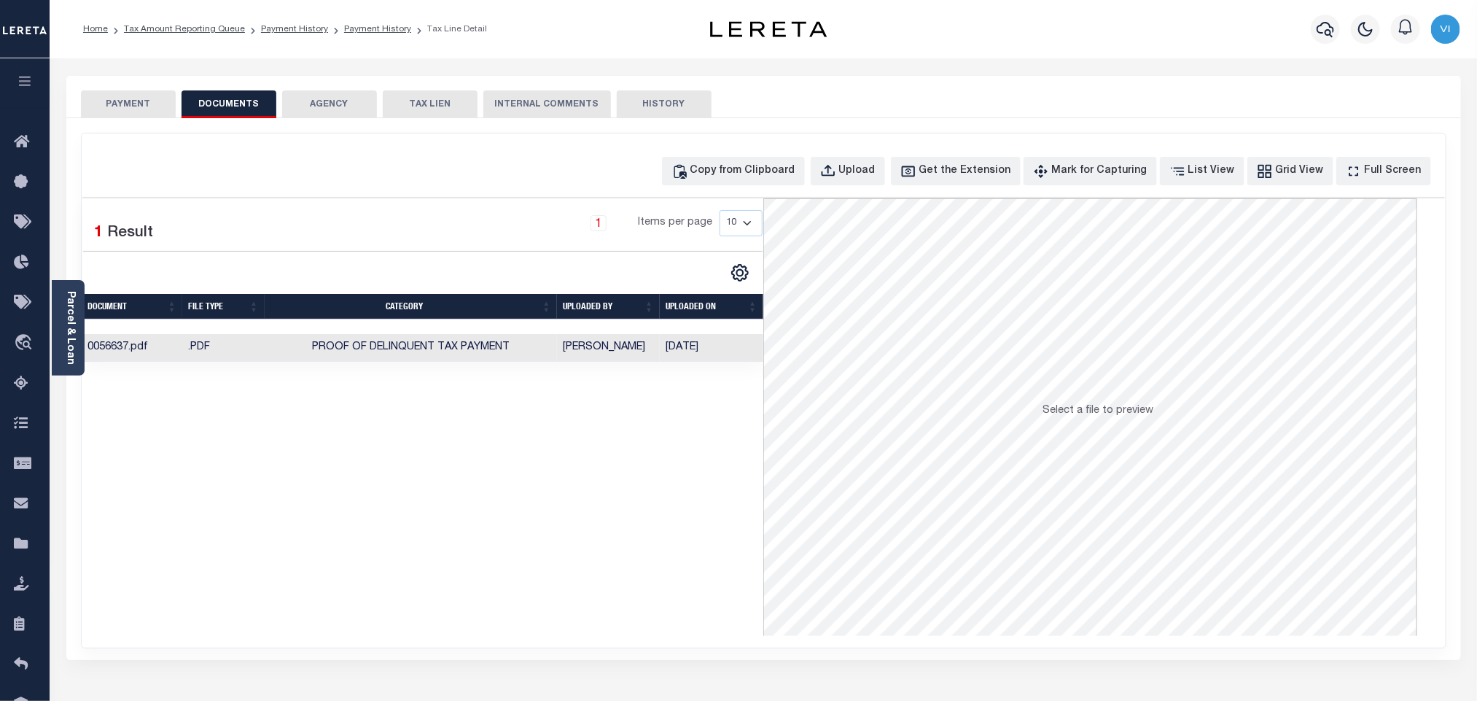
click at [134, 99] on button "PAYMENT" at bounding box center [128, 104] width 95 height 28
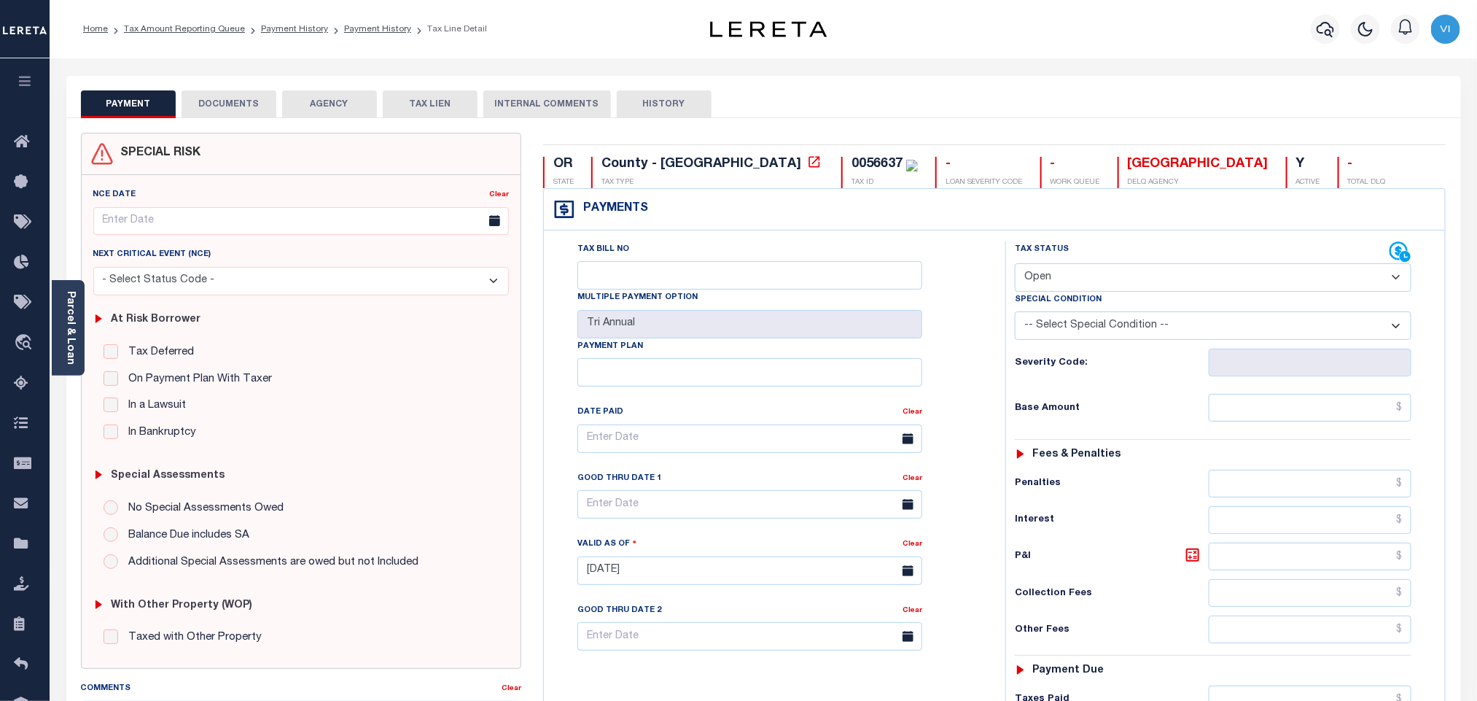
click at [1096, 285] on select "- Select Status Code - Open Due/Unpaid Paid Incomplete No Tax Due Internal Refu…" at bounding box center [1213, 277] width 397 height 28
select select "PYD"
click at [1015, 265] on select "- Select Status Code - Open Due/Unpaid Paid Incomplete No Tax Due Internal Refu…" at bounding box center [1213, 277] width 397 height 28
type input "[DATE]"
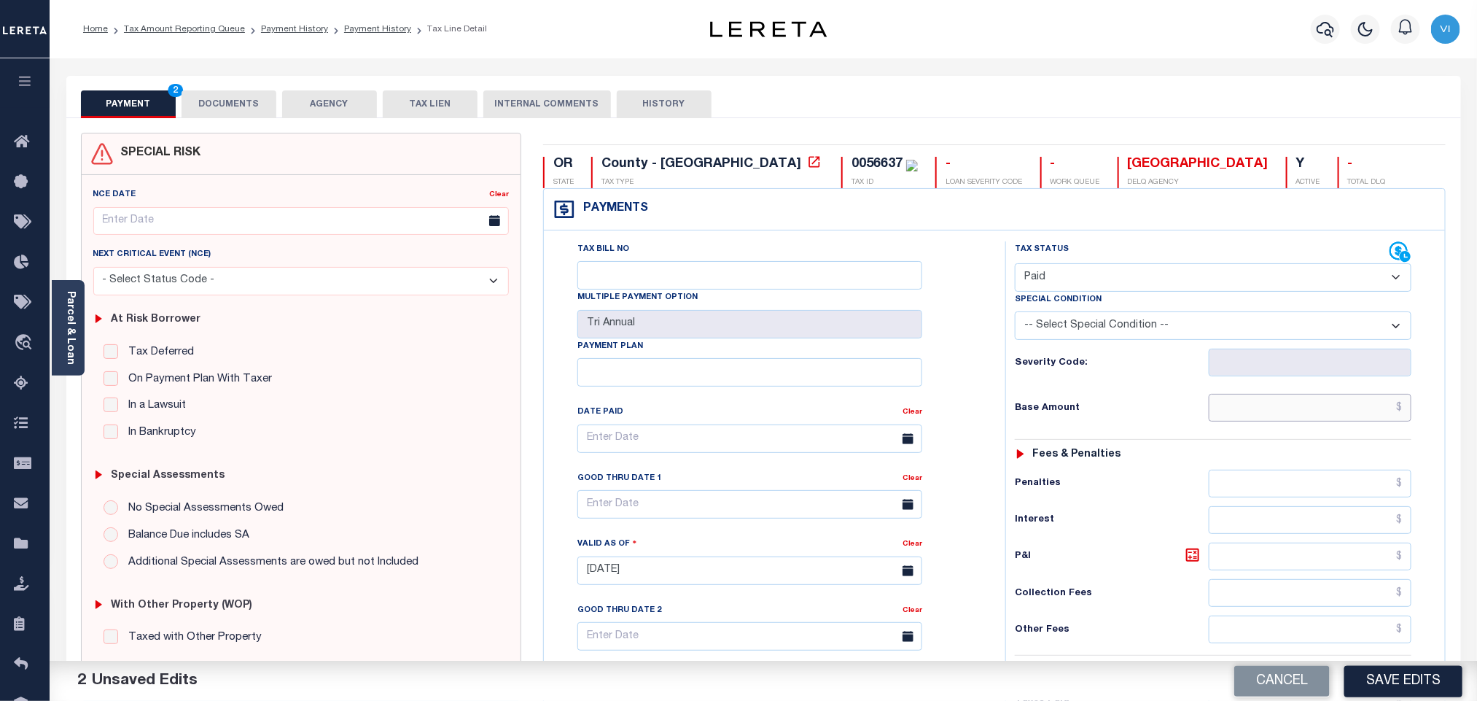
click at [1228, 414] on input "text" at bounding box center [1310, 408] width 203 height 28
paste input "1,940.17"
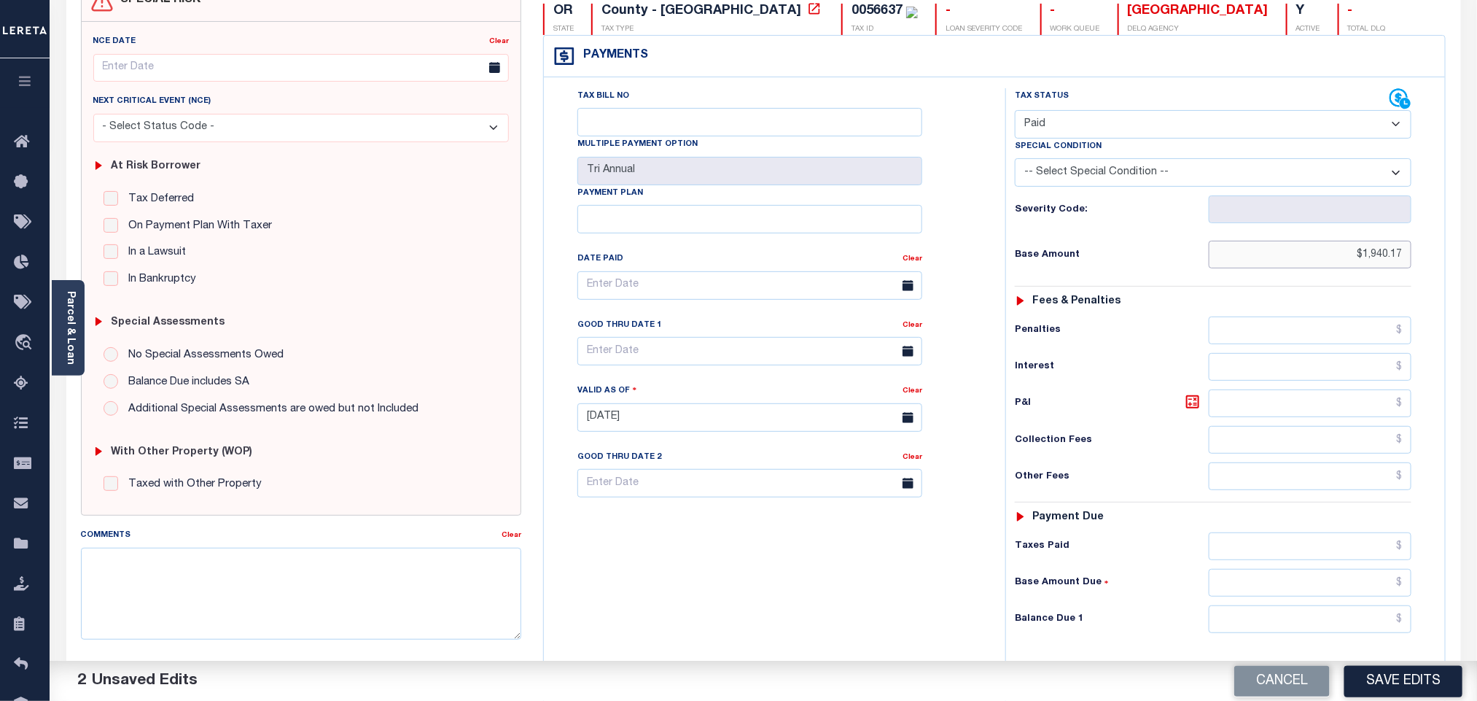
scroll to position [379, 0]
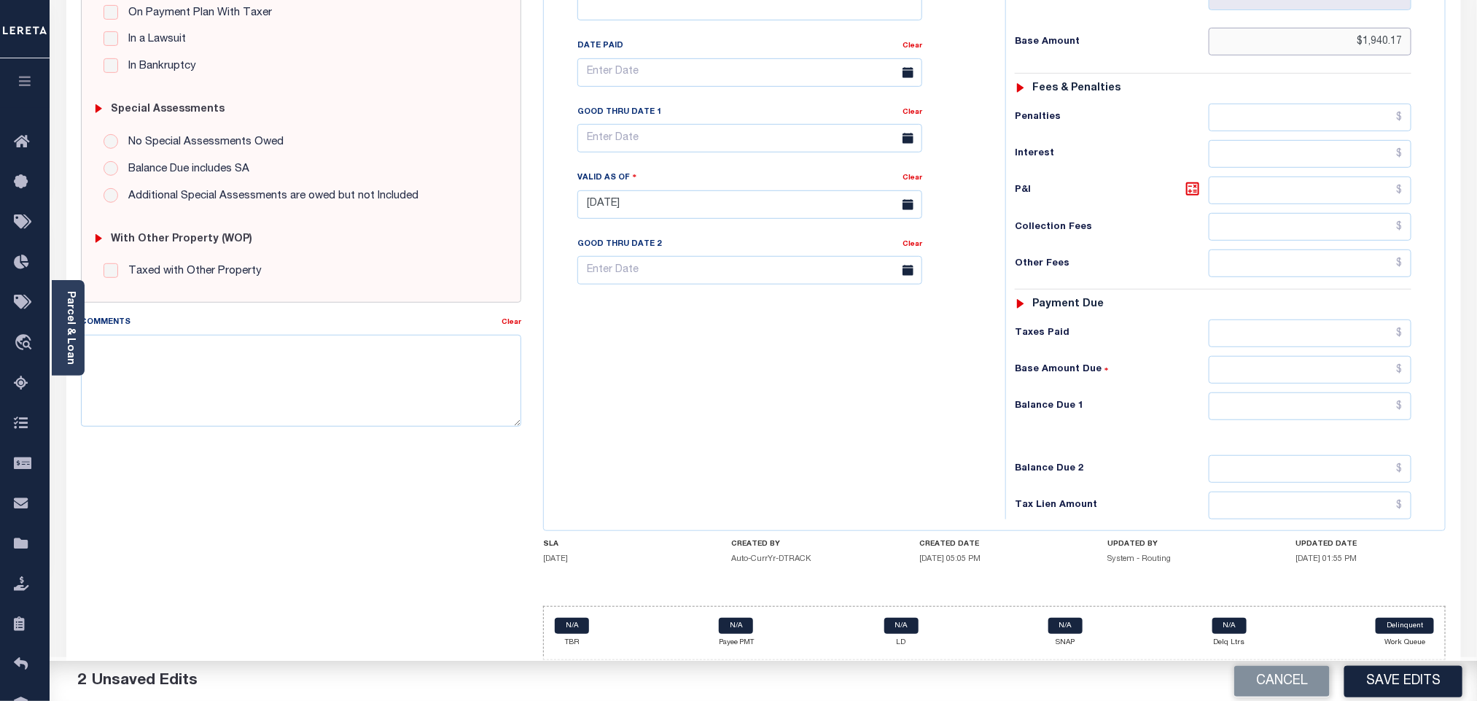
type input "$1,940.17"
click at [1263, 327] on input "text" at bounding box center [1310, 333] width 203 height 28
paste input "1,940.17"
type input "$1,940.17"
click at [1291, 420] on div "Tax Status Status - Select Status Code -" at bounding box center [1217, 197] width 425 height 644
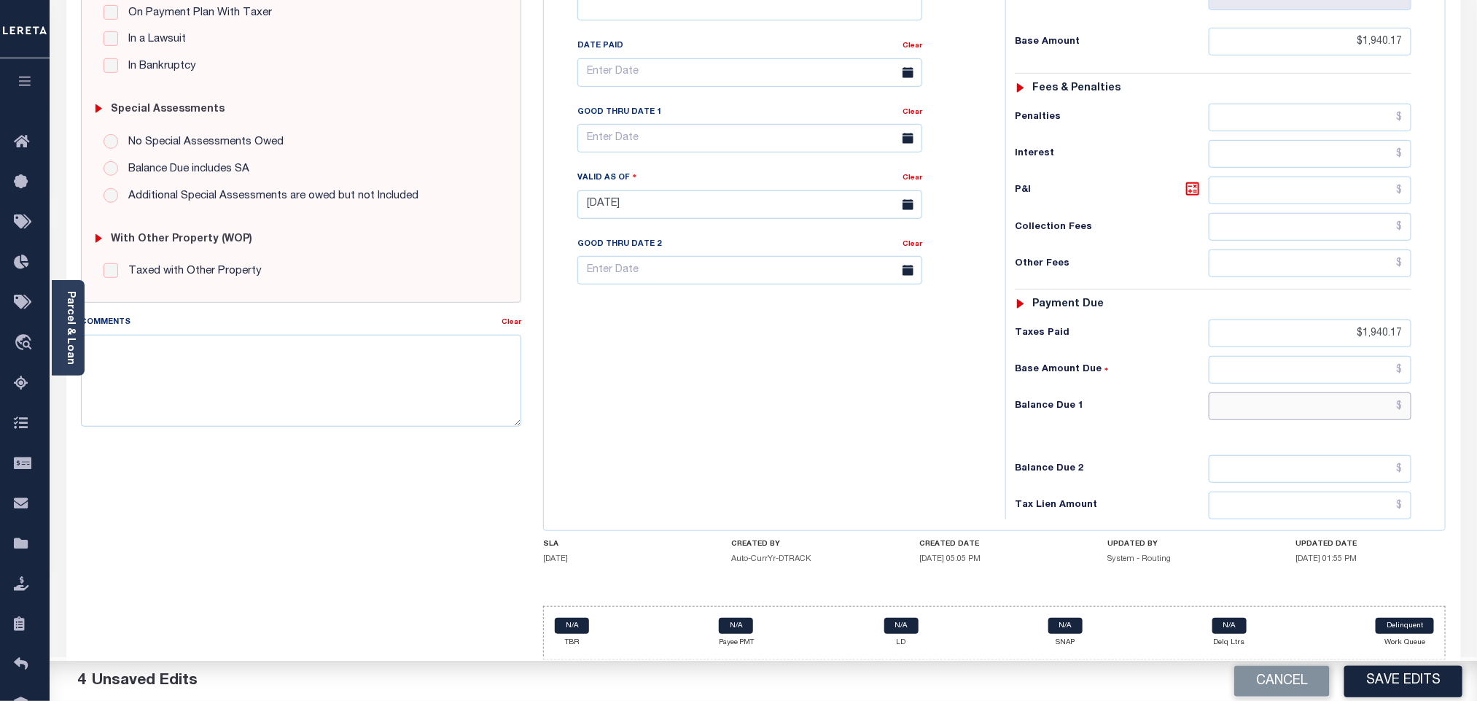
click at [1281, 409] on input "text" at bounding box center [1310, 406] width 203 height 28
type input "$0.00"
click at [1392, 678] on button "Save Edits" at bounding box center [1403, 680] width 118 height 31
checkbox input "false"
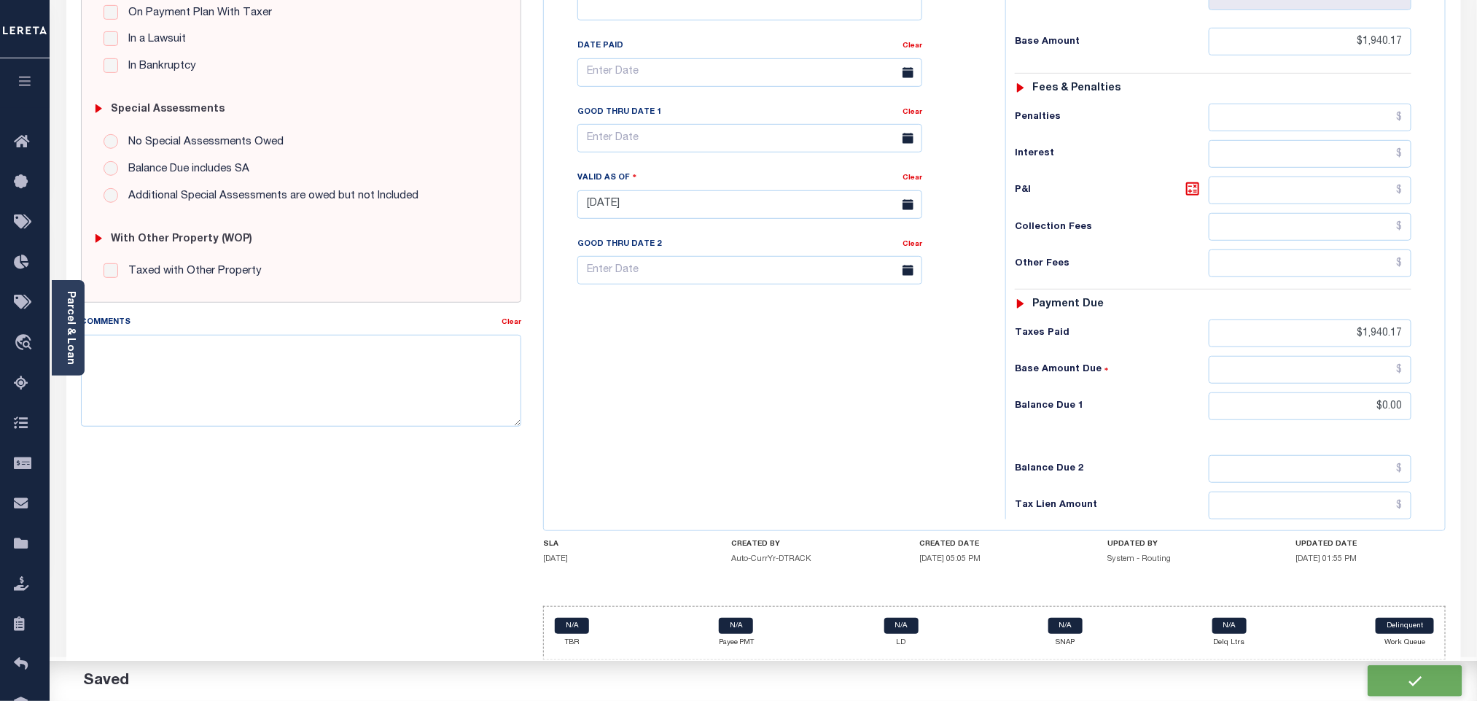
checkbox input "false"
type input "$1,940.17"
type input "$0"
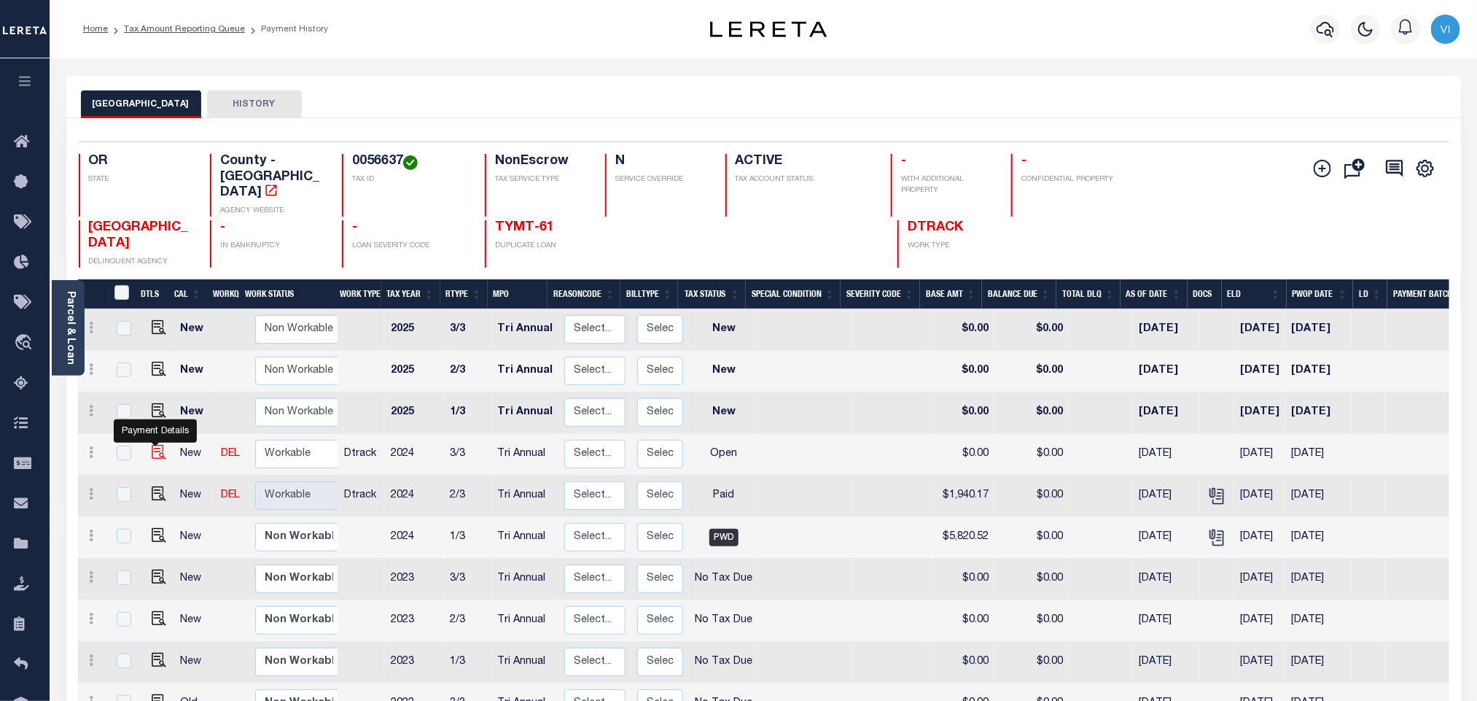
click at [153, 445] on img "" at bounding box center [159, 452] width 15 height 15
checkbox input "true"
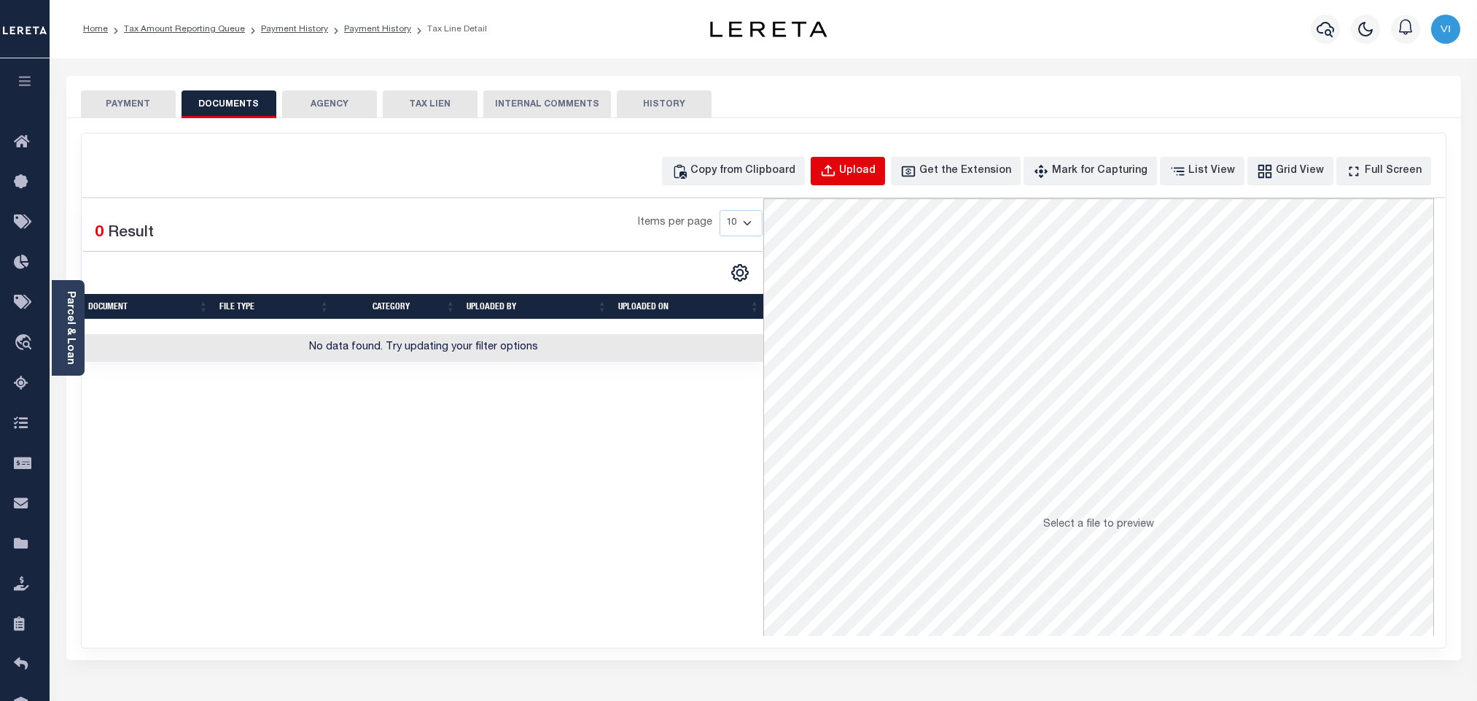
click at [873, 180] on button "Upload" at bounding box center [848, 171] width 74 height 28
select select "POP"
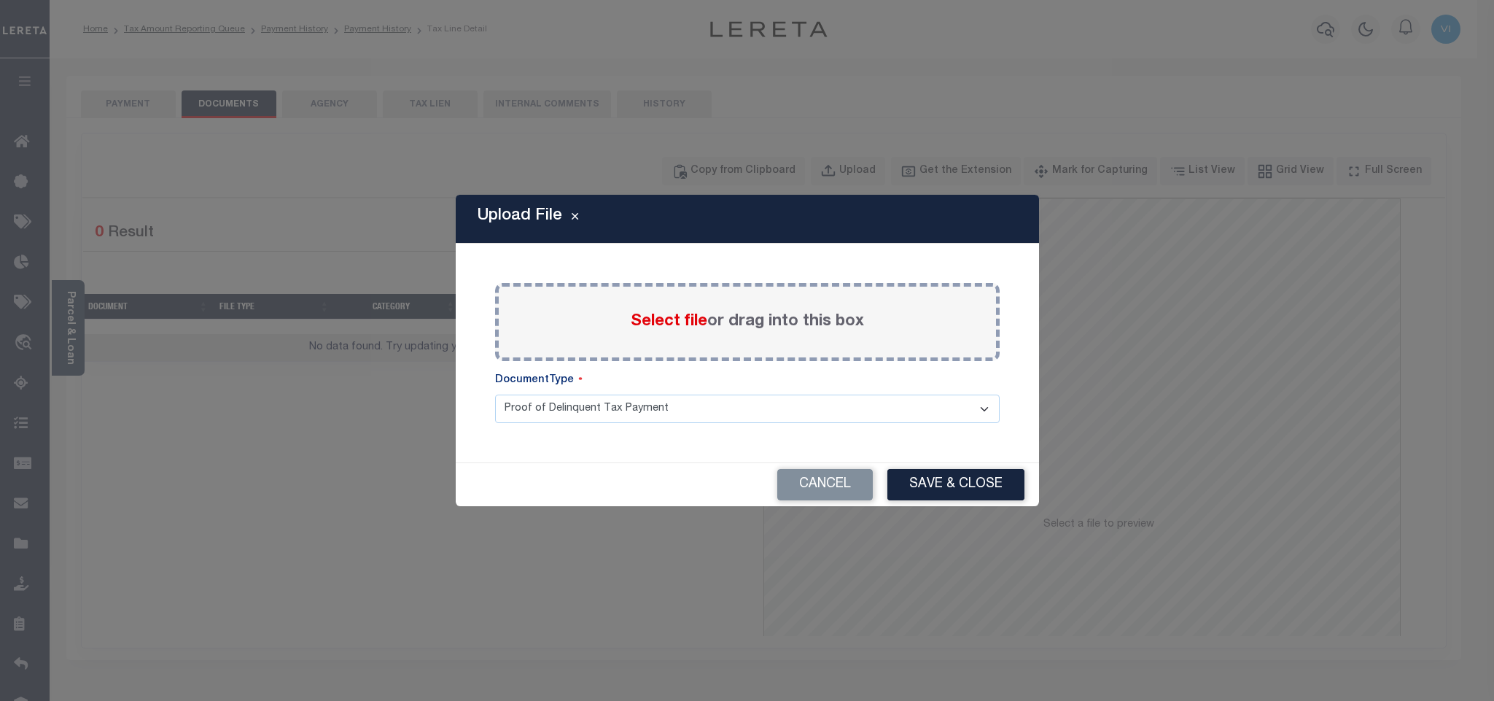
click at [670, 318] on span "Select file" at bounding box center [669, 321] width 77 height 16
click at [0, 0] on input "Select file or drag into this box" at bounding box center [0, 0] width 0 height 0
click at [551, 423] on select "Proof of Delinquent Tax Payment" at bounding box center [747, 408] width 504 height 28
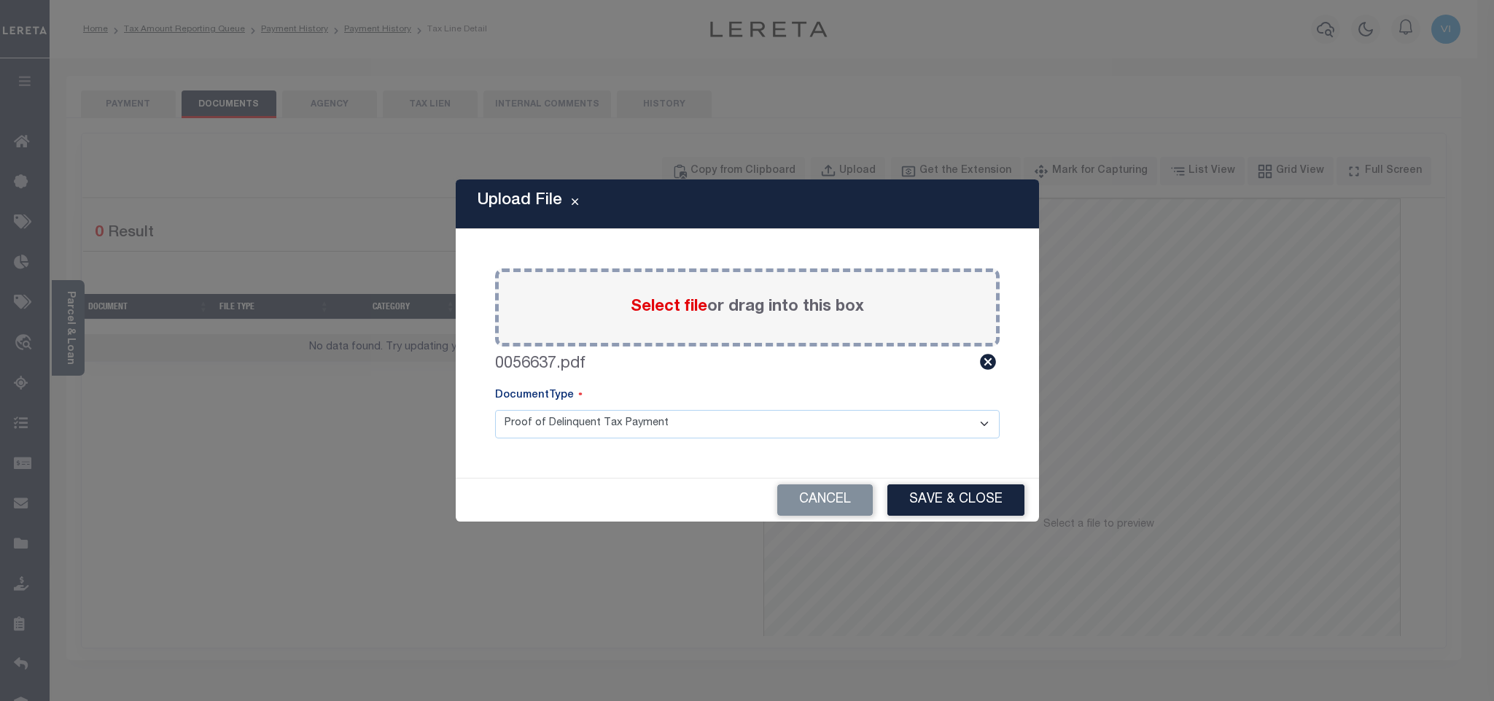
click at [495, 410] on select "Proof of Delinquent Tax Payment" at bounding box center [747, 424] width 504 height 28
click at [950, 494] on button "Save & Close" at bounding box center [955, 499] width 137 height 31
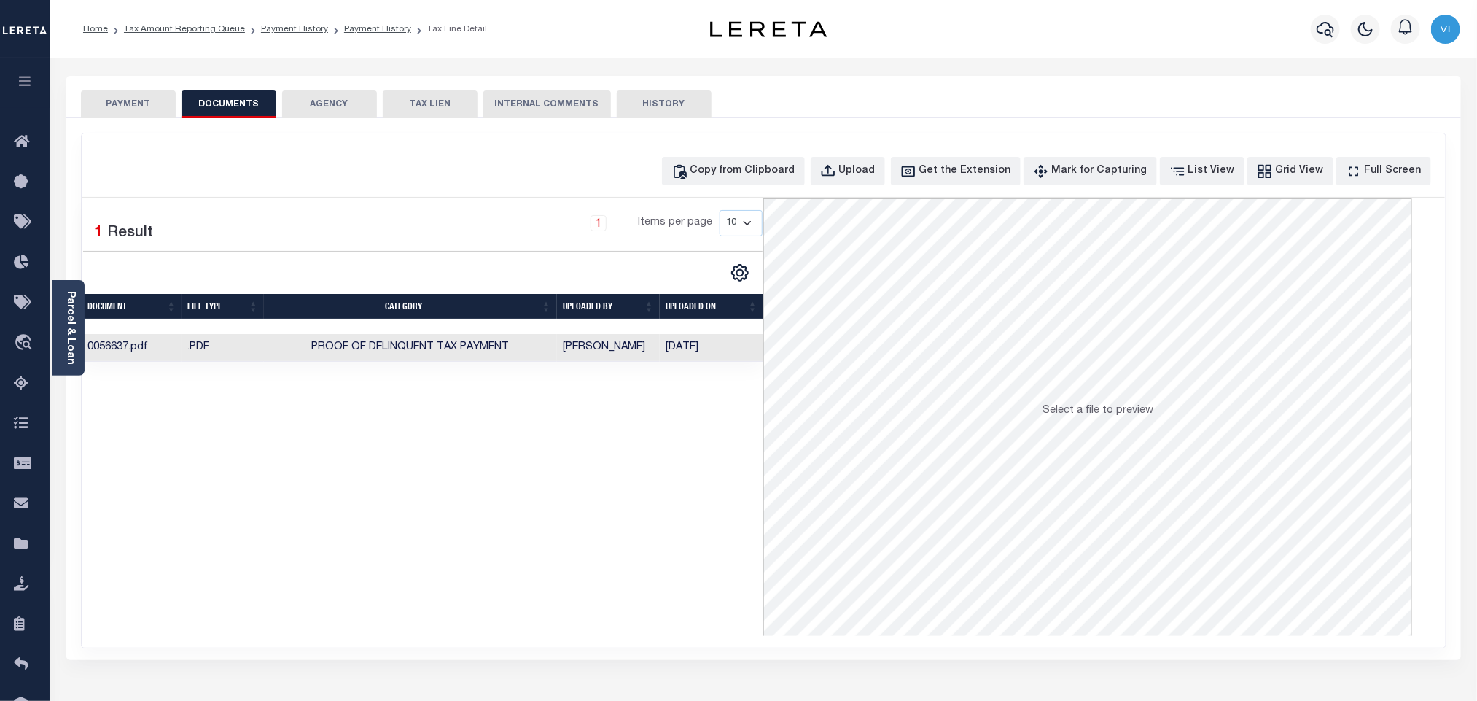
click at [118, 103] on button "PAYMENT" at bounding box center [128, 104] width 95 height 28
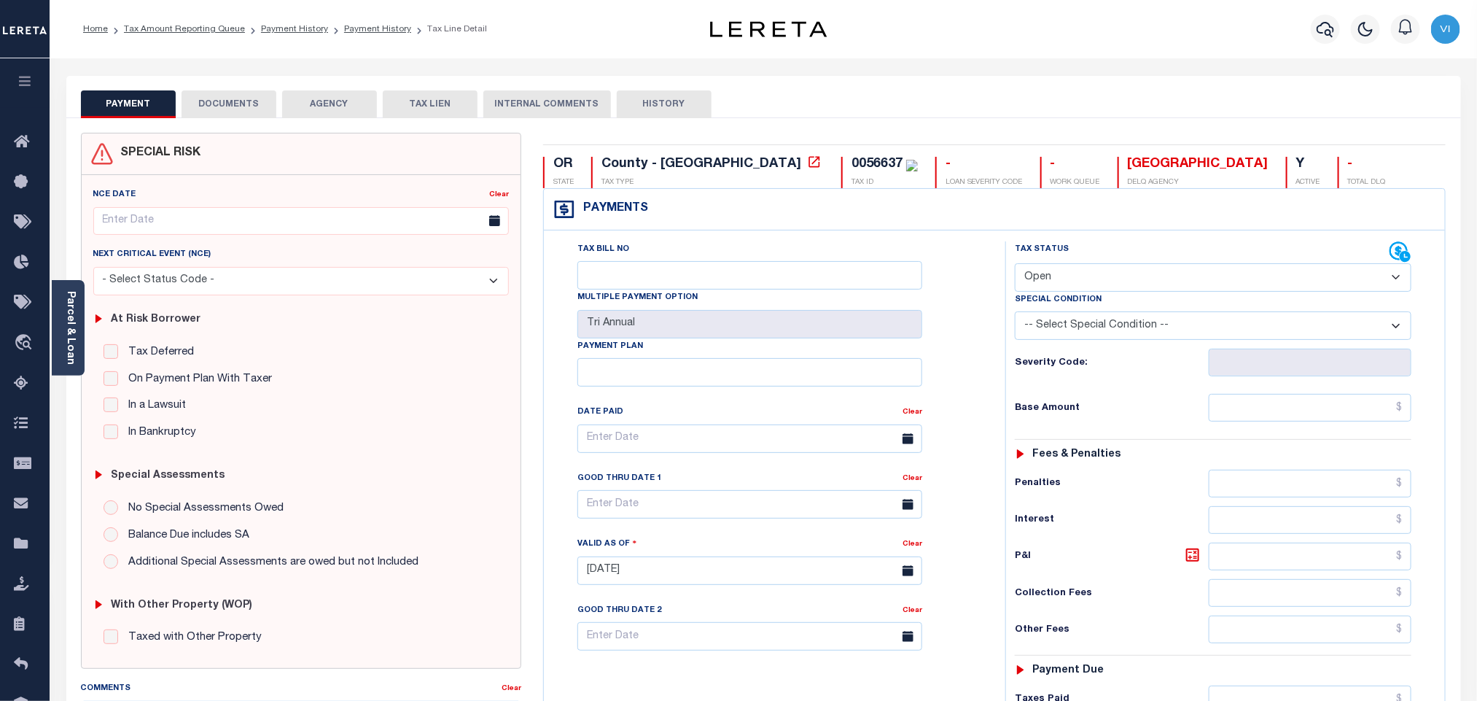
click at [1077, 273] on select "- Select Status Code - Open Due/Unpaid Paid Incomplete No Tax Due Internal Refu…" at bounding box center [1213, 277] width 397 height 28
select select "PYD"
click at [1015, 265] on select "- Select Status Code - Open Due/Unpaid Paid Incomplete No Tax Due Internal Refu…" at bounding box center [1213, 277] width 397 height 28
type input "[DATE]"
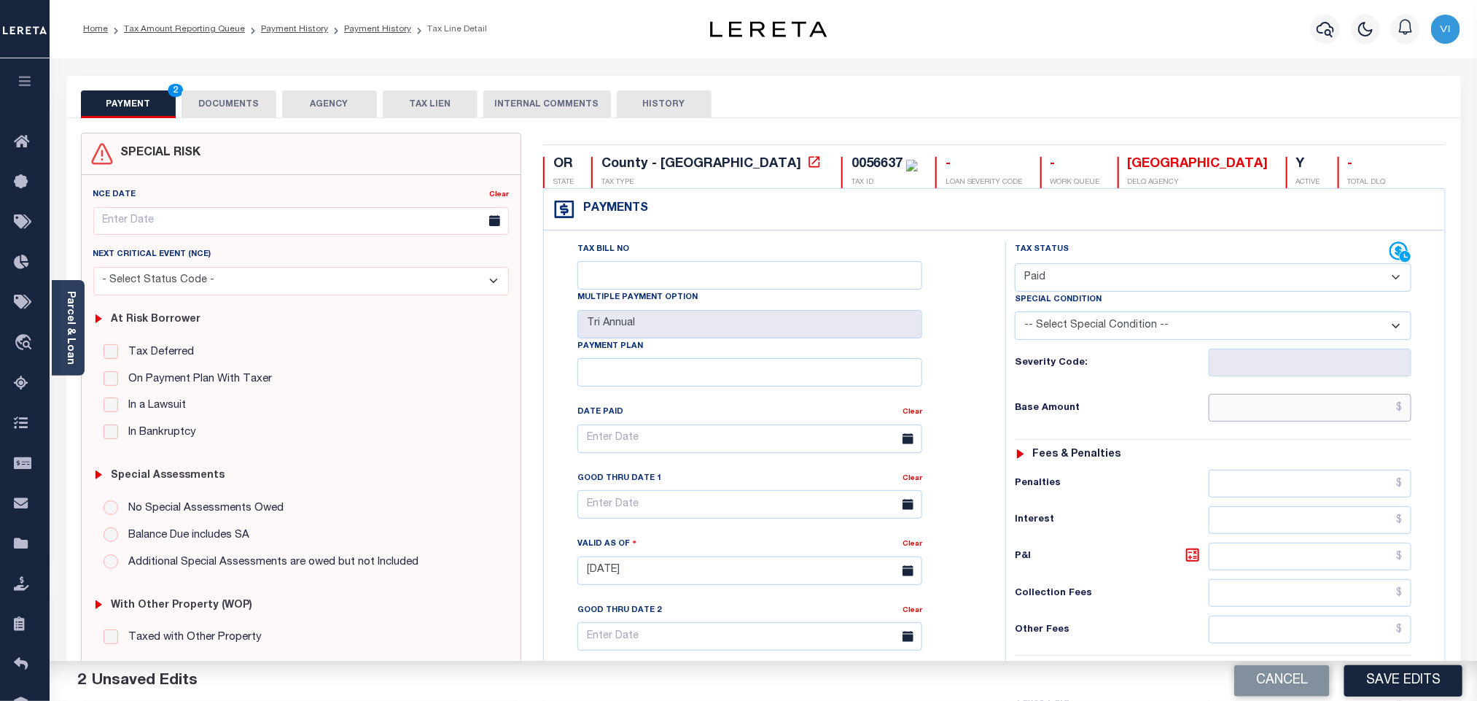
click at [1290, 421] on input "text" at bounding box center [1310, 408] width 203 height 28
paste input "1,940.17"
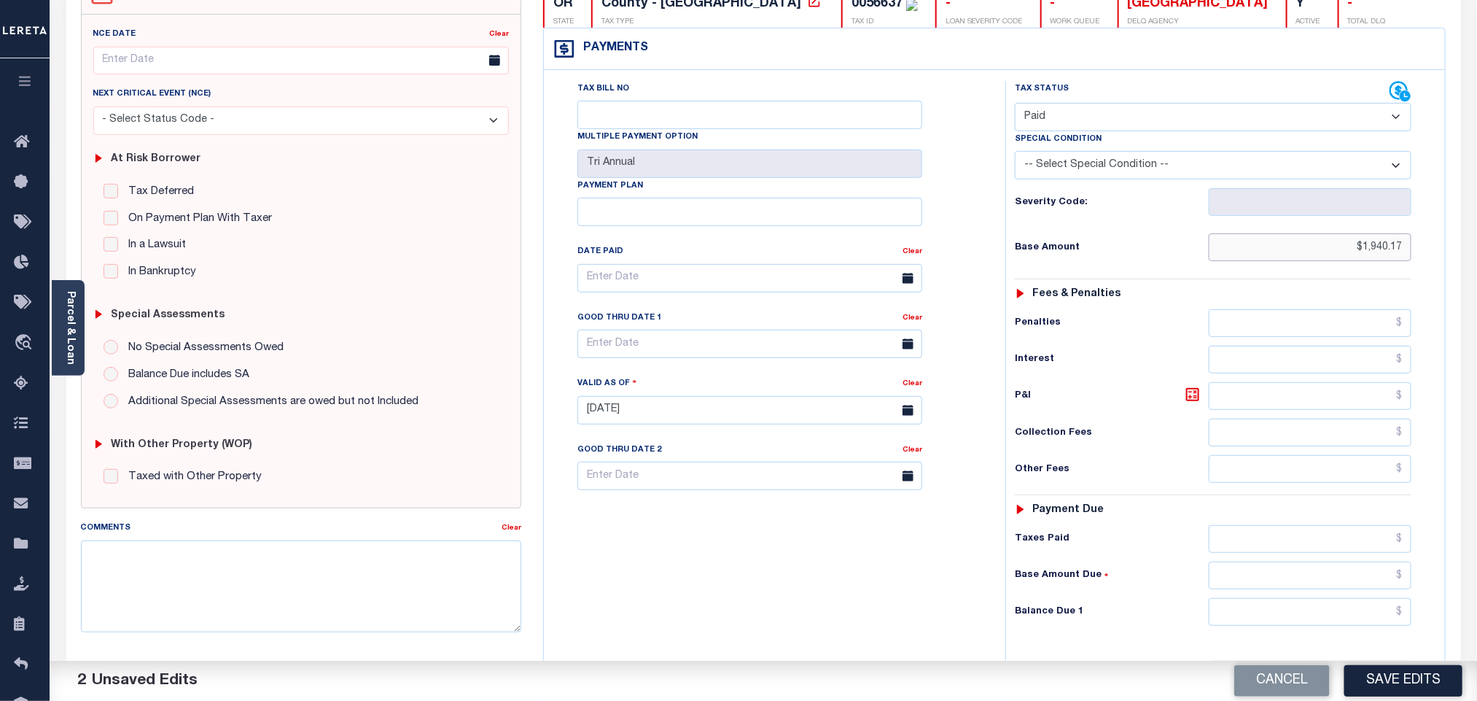
scroll to position [379, 0]
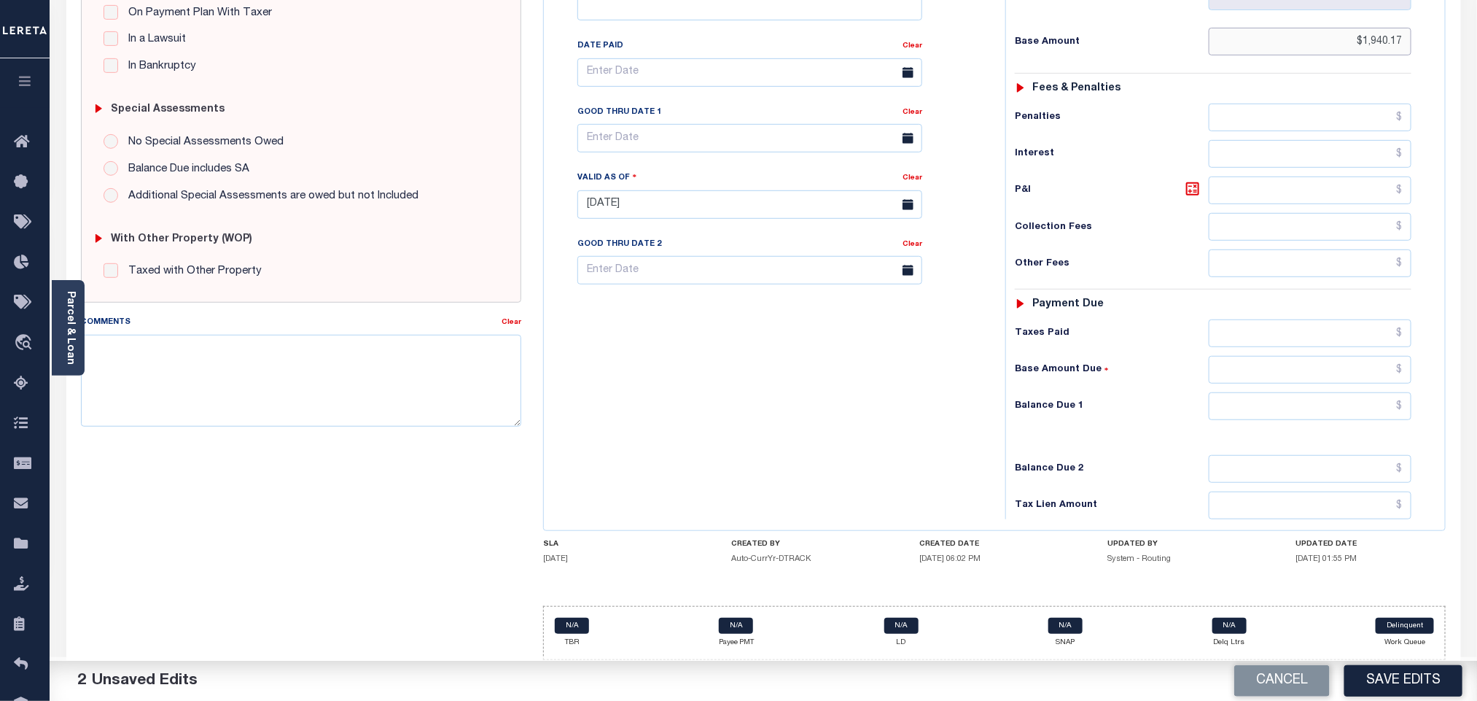
type input "$1,940.17"
click at [1275, 416] on input "text" at bounding box center [1310, 406] width 203 height 28
type input "$0.00"
click at [1420, 674] on button "Save Edits" at bounding box center [1403, 680] width 118 height 31
checkbox input "false"
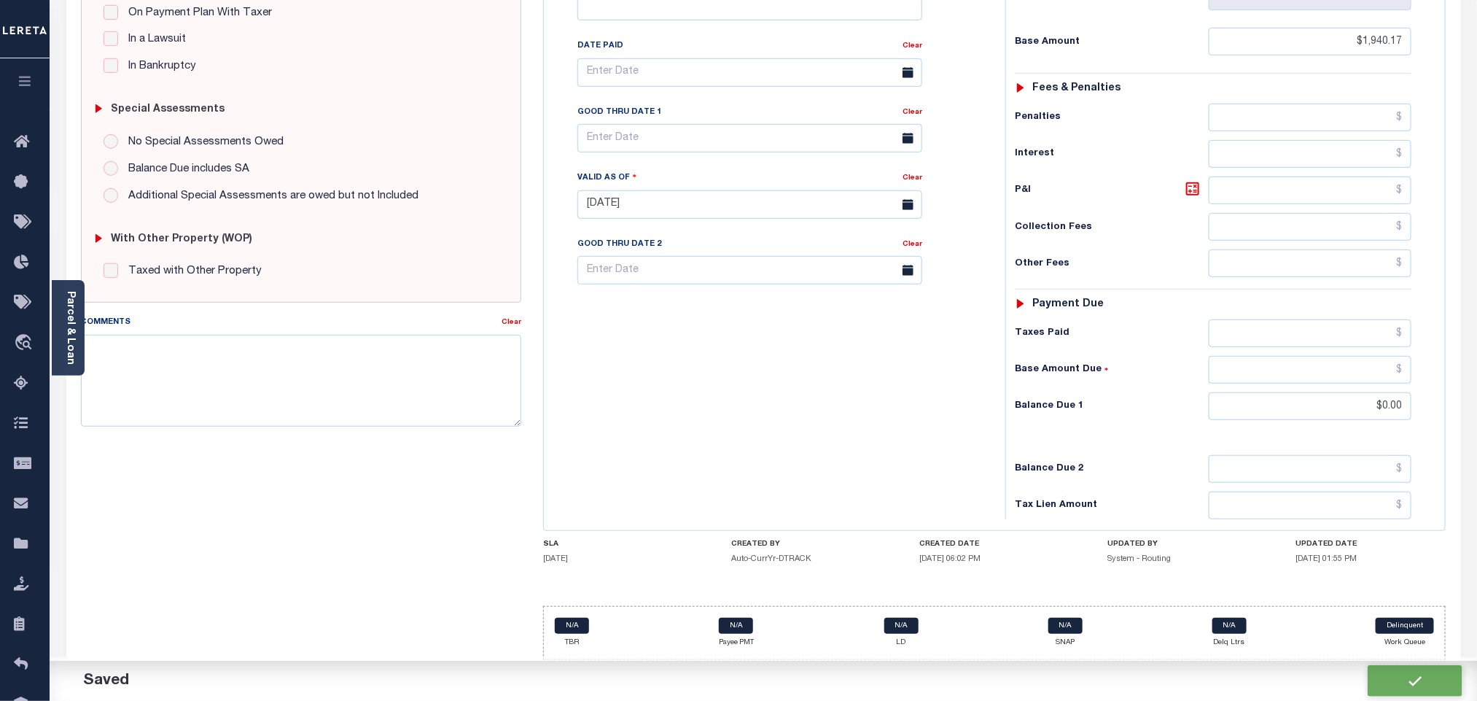
checkbox input "false"
type input "$1,940.17"
type input "$0"
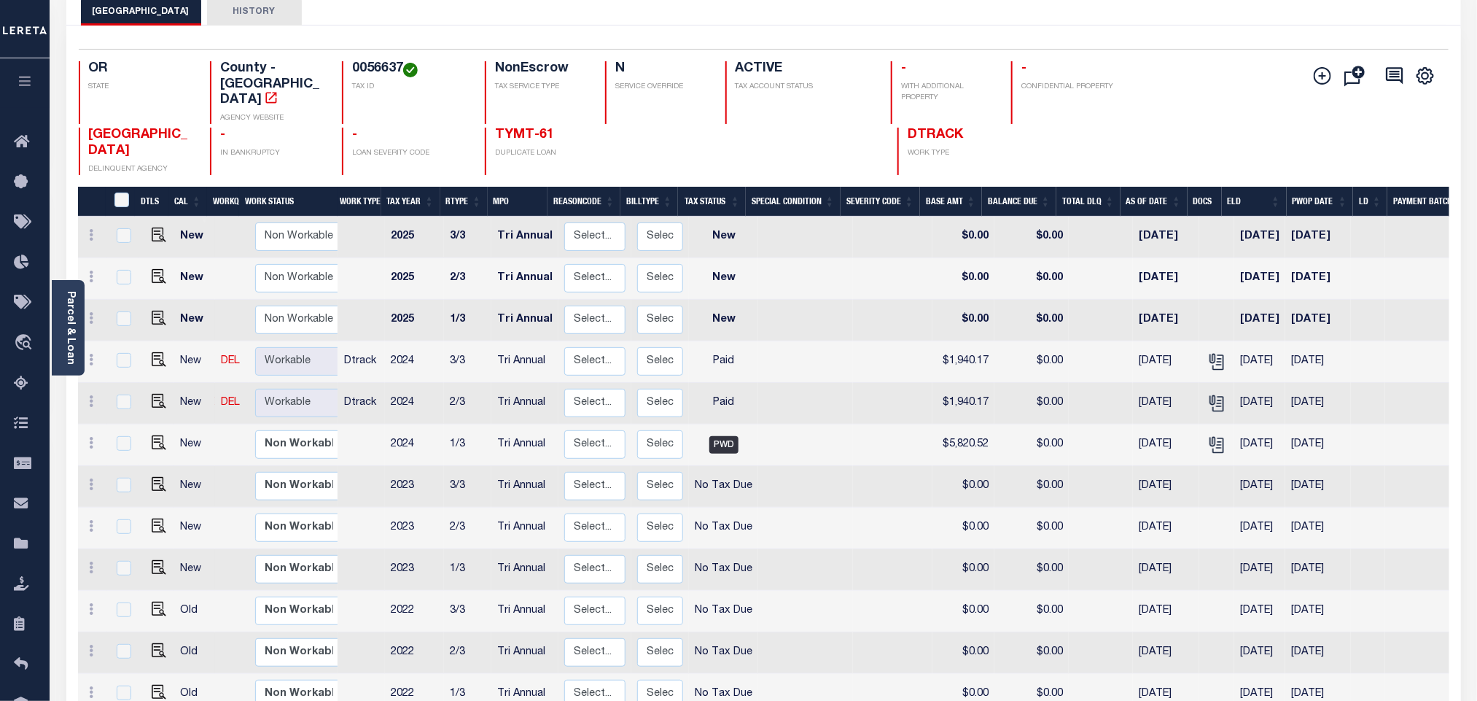
scroll to position [216, 0]
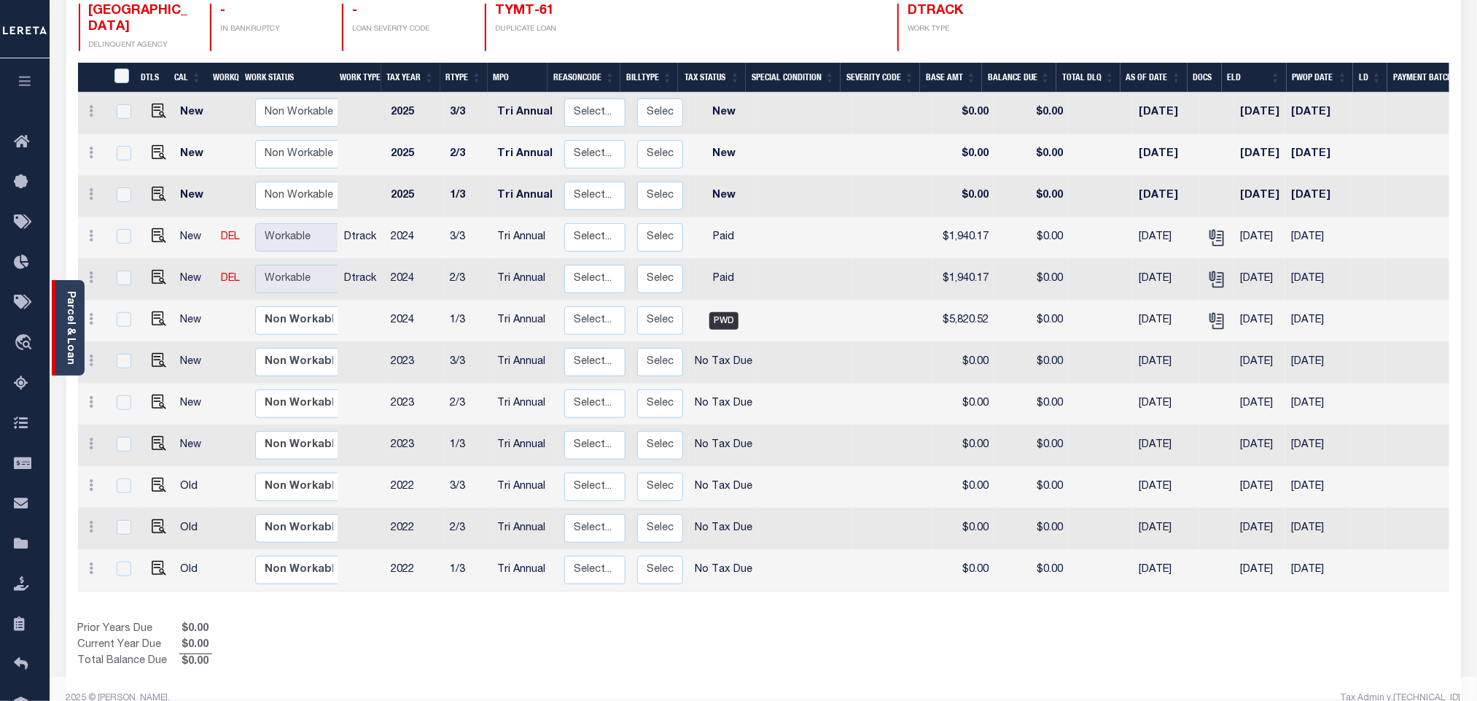
click at [77, 324] on div "Parcel & Loan" at bounding box center [68, 327] width 33 height 95
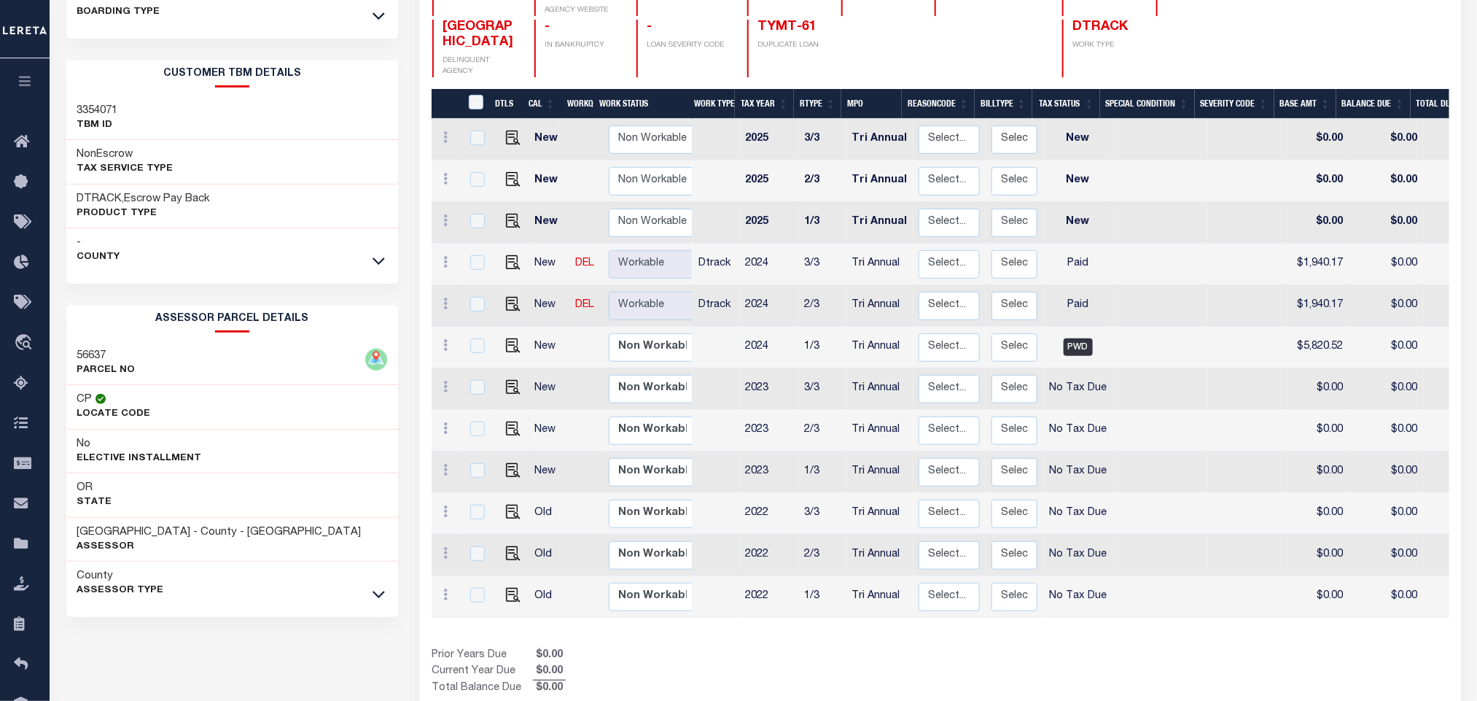
click at [53, 104] on div "Parcel & Loan Loan Details TYMT-60 LOAN NO ACTIVE NEW BOARDING TYPE A892754" at bounding box center [763, 294] width 1427 height 905
copy h3 "3354071"
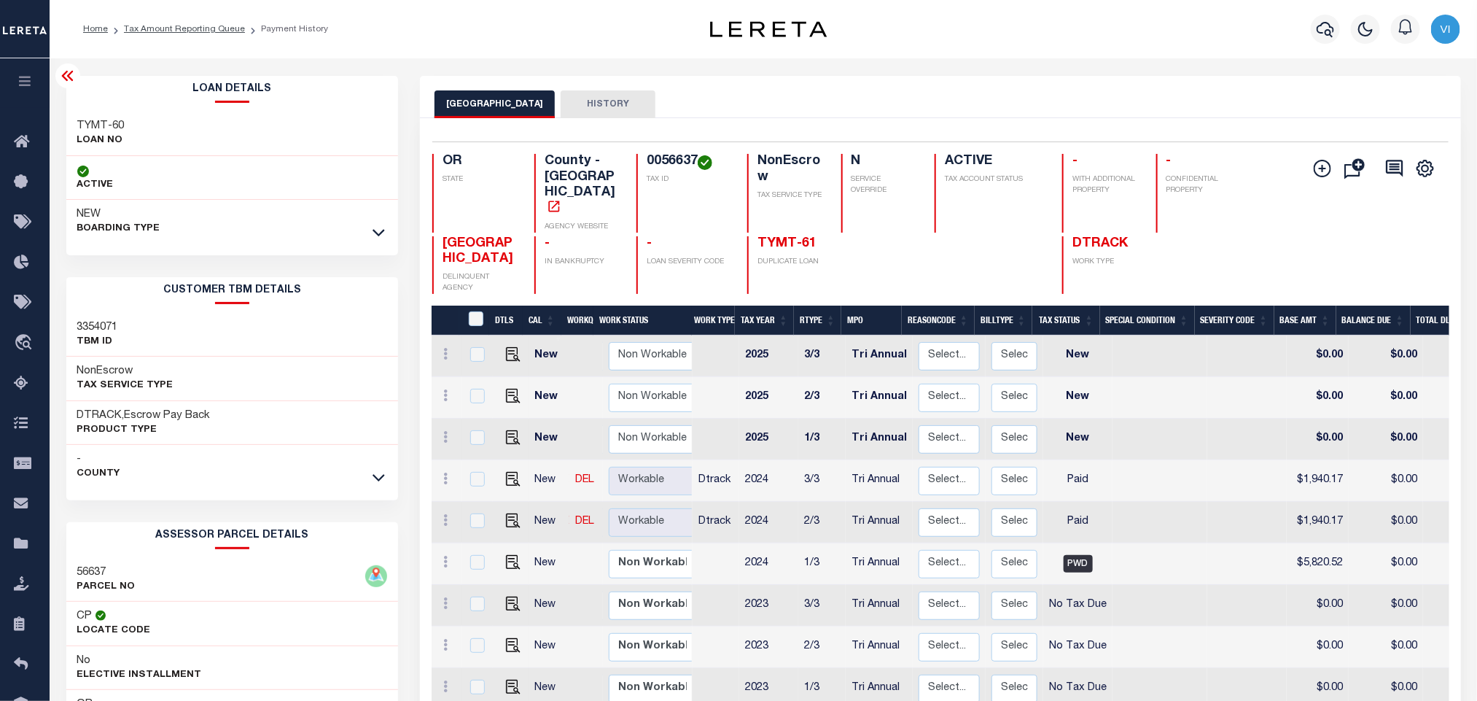
click at [655, 166] on h4 "0056637" at bounding box center [688, 162] width 83 height 16
copy h4 "0056637"
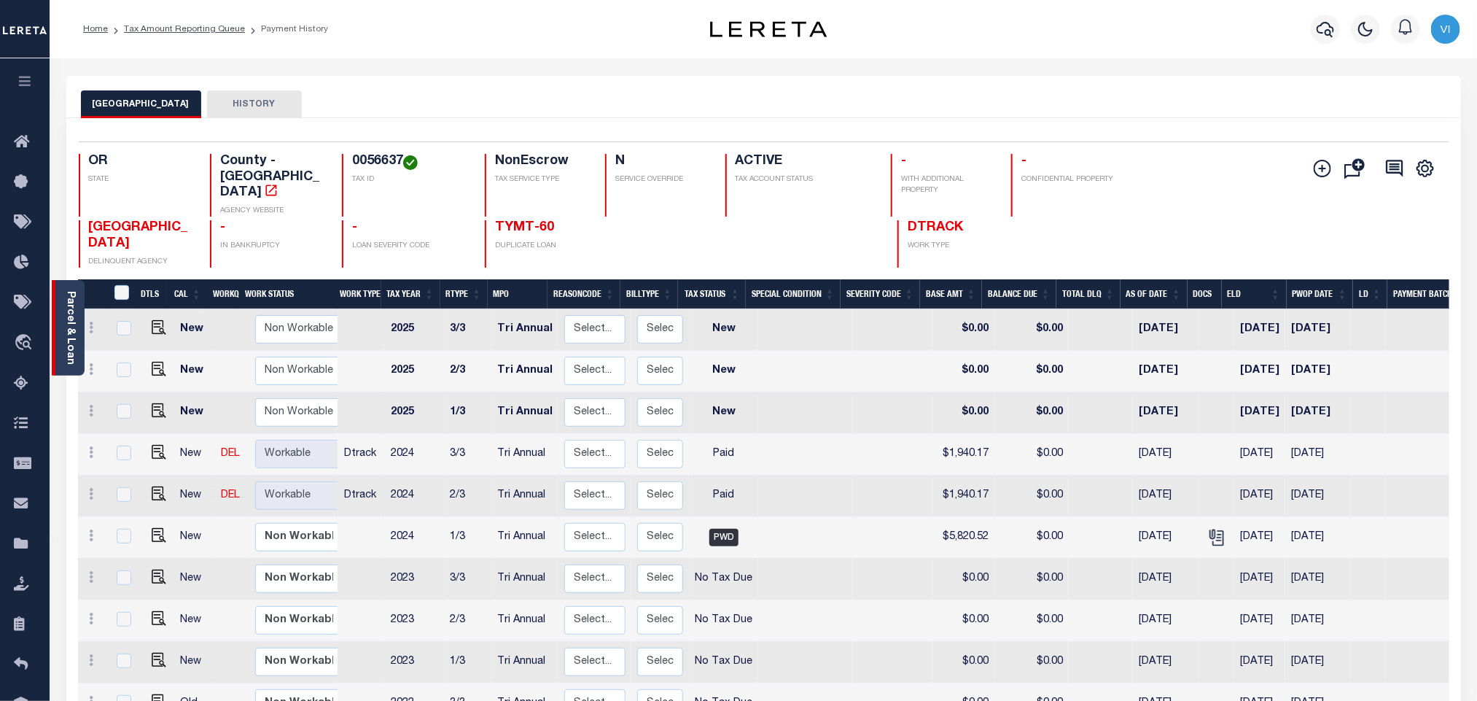
click at [74, 333] on link "Parcel & Loan" at bounding box center [70, 328] width 10 height 74
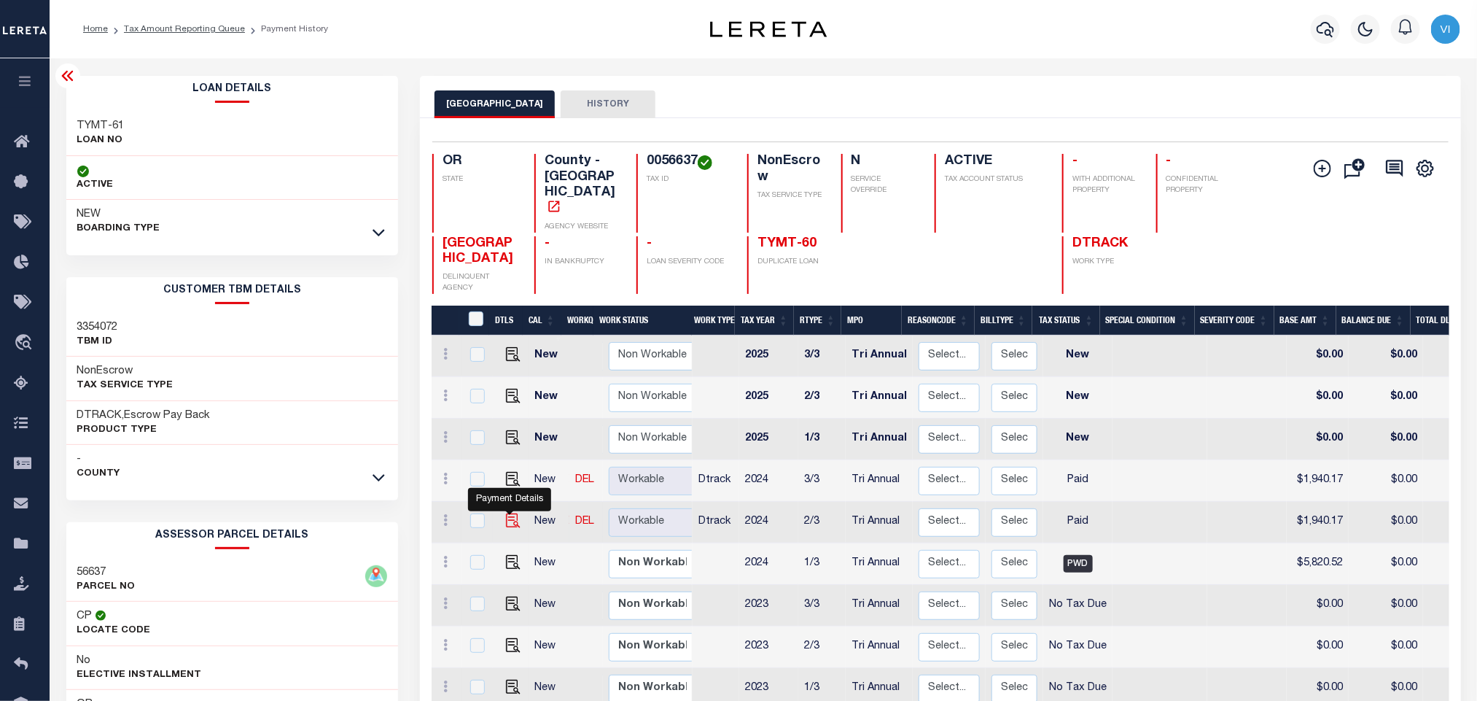
click at [506, 513] on img "" at bounding box center [513, 520] width 15 height 15
checkbox input "true"
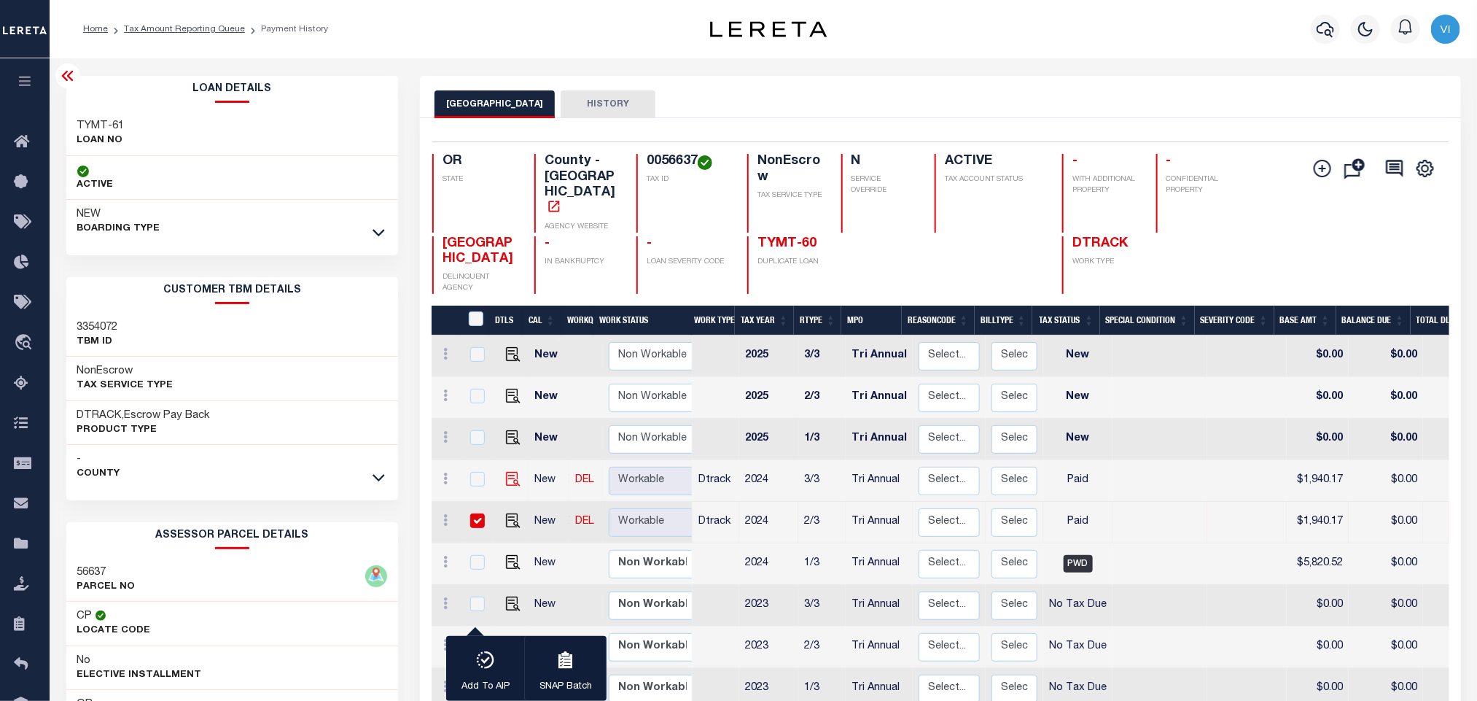
click at [510, 472] on img at bounding box center [513, 479] width 15 height 15
checkbox input "true"
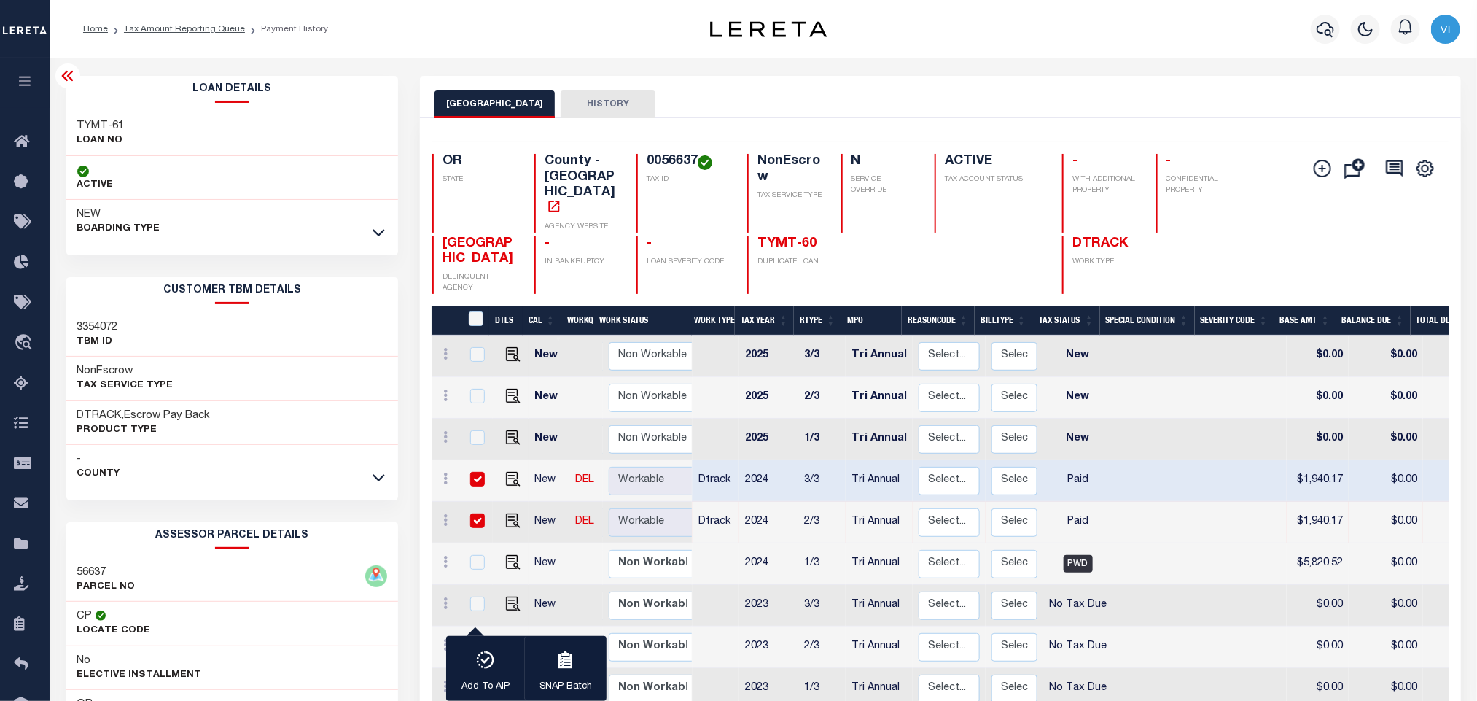
click at [652, 160] on h4 "0056637" at bounding box center [688, 162] width 83 height 16
copy h4 "0056637"
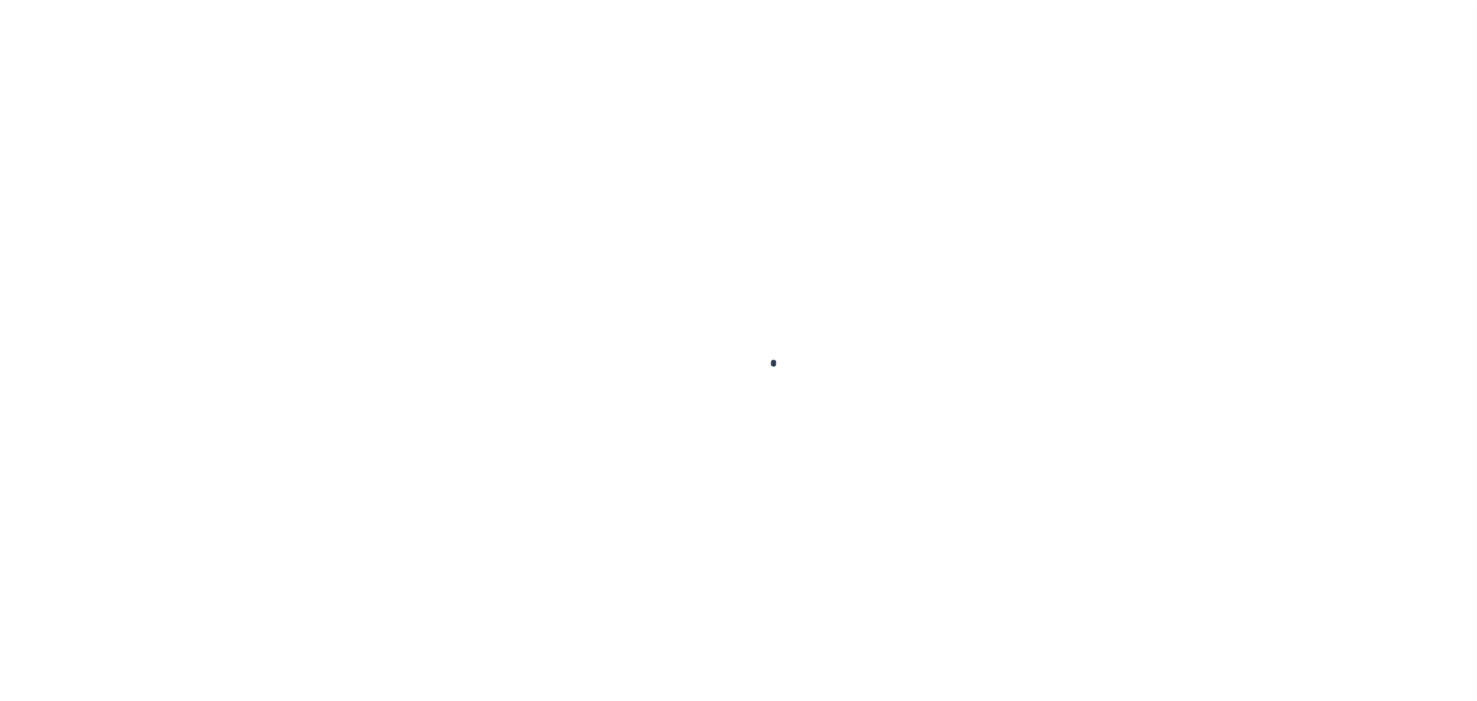
checkbox input "false"
type input "Tri Annual"
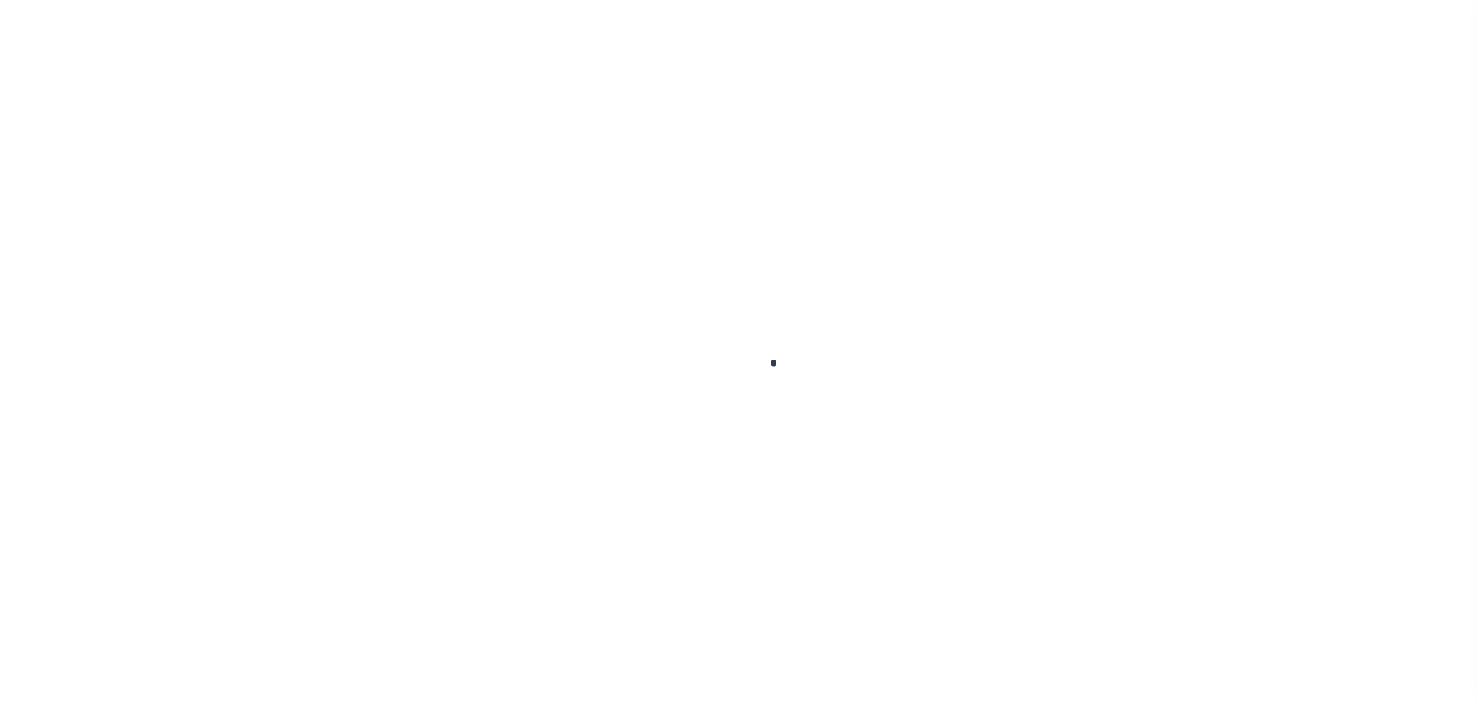
type input "[DATE]"
select select "PYD"
type input "$1,940.17"
type input "$0"
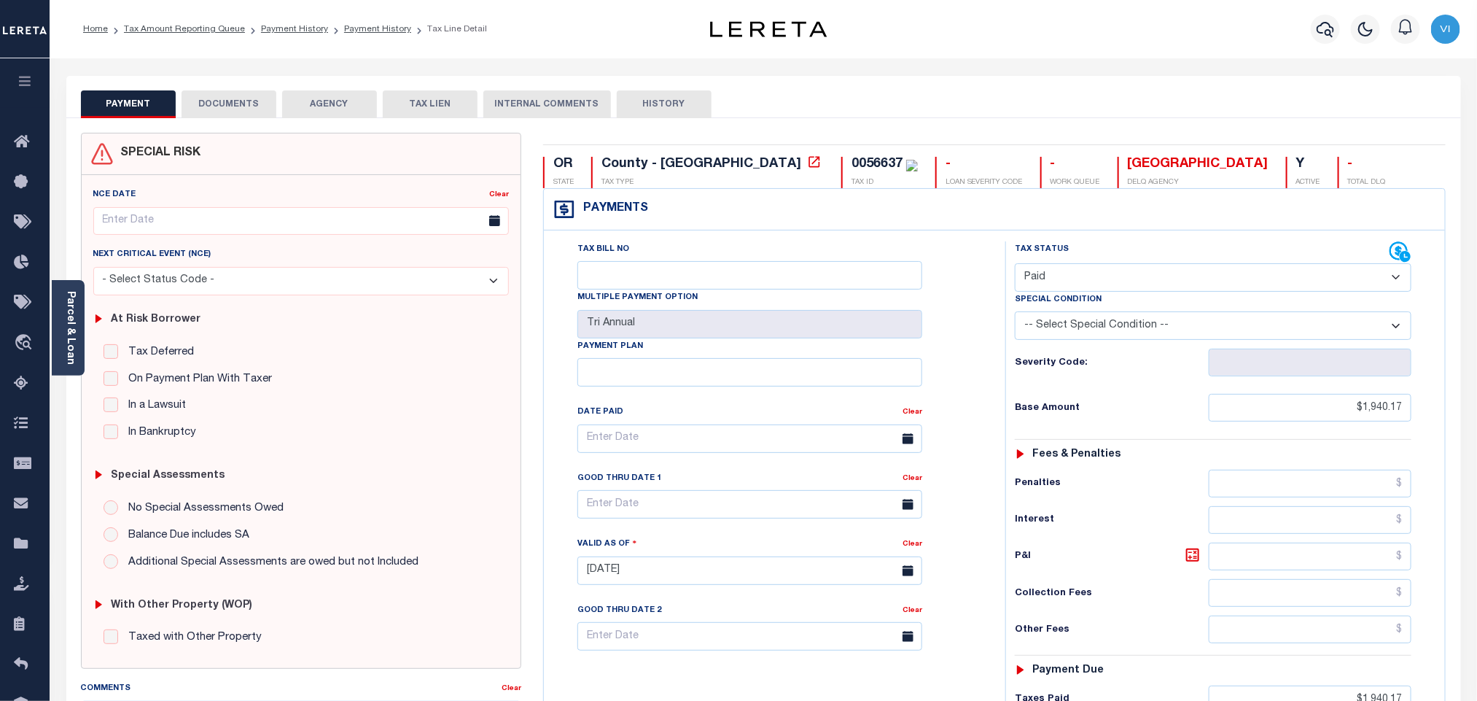
click at [252, 108] on button "DOCUMENTS" at bounding box center [229, 104] width 95 height 28
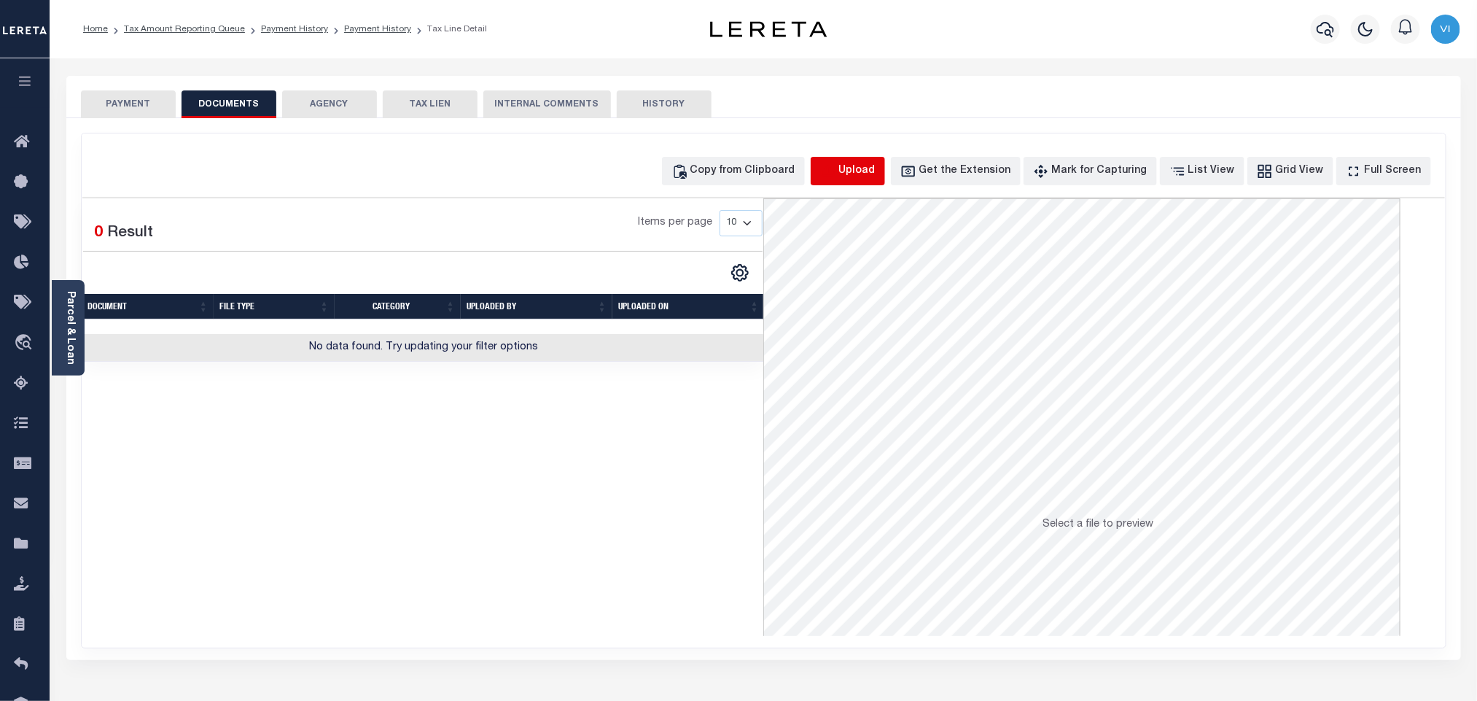
click at [836, 175] on icon "button" at bounding box center [828, 171] width 16 height 16
select select "POP"
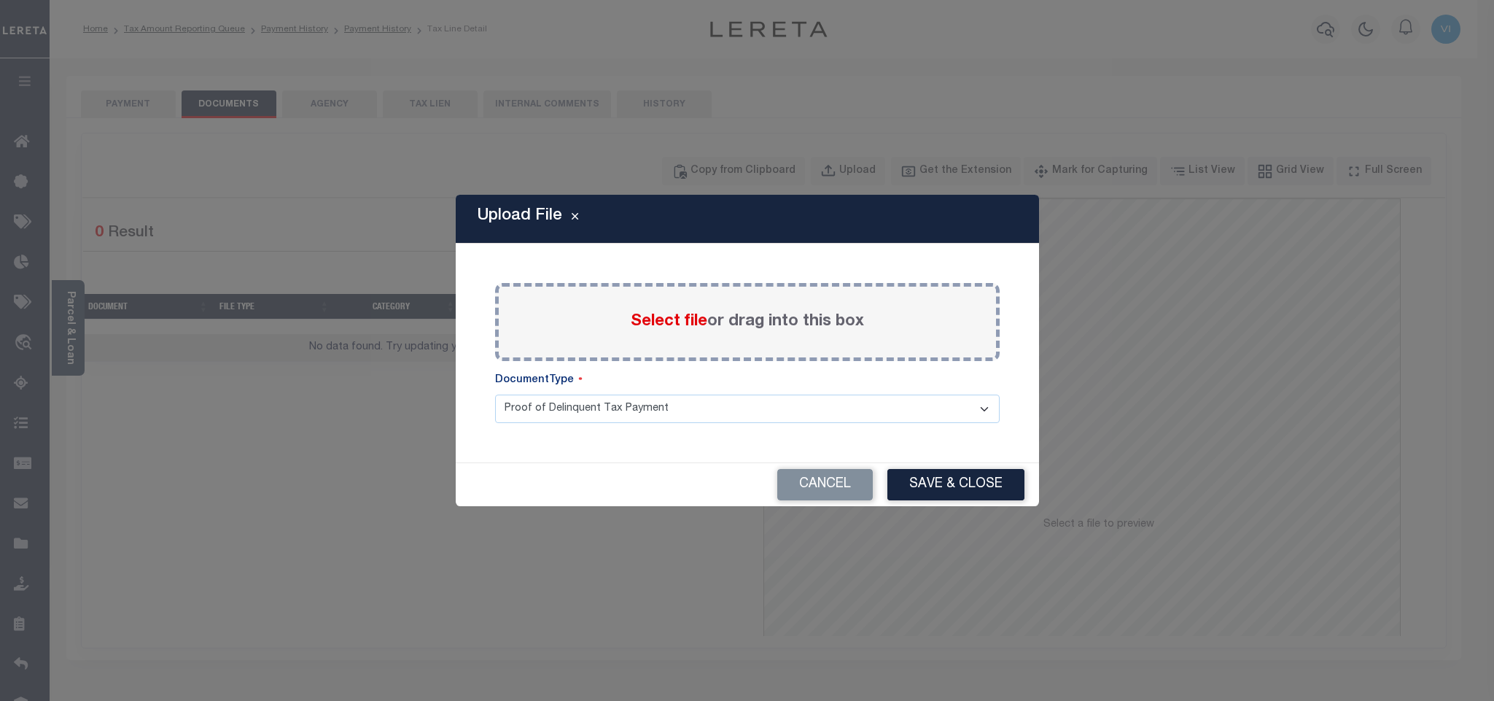
click at [663, 320] on span "Select file" at bounding box center [669, 321] width 77 height 16
click at [0, 0] on input "Select file or drag into this box" at bounding box center [0, 0] width 0 height 0
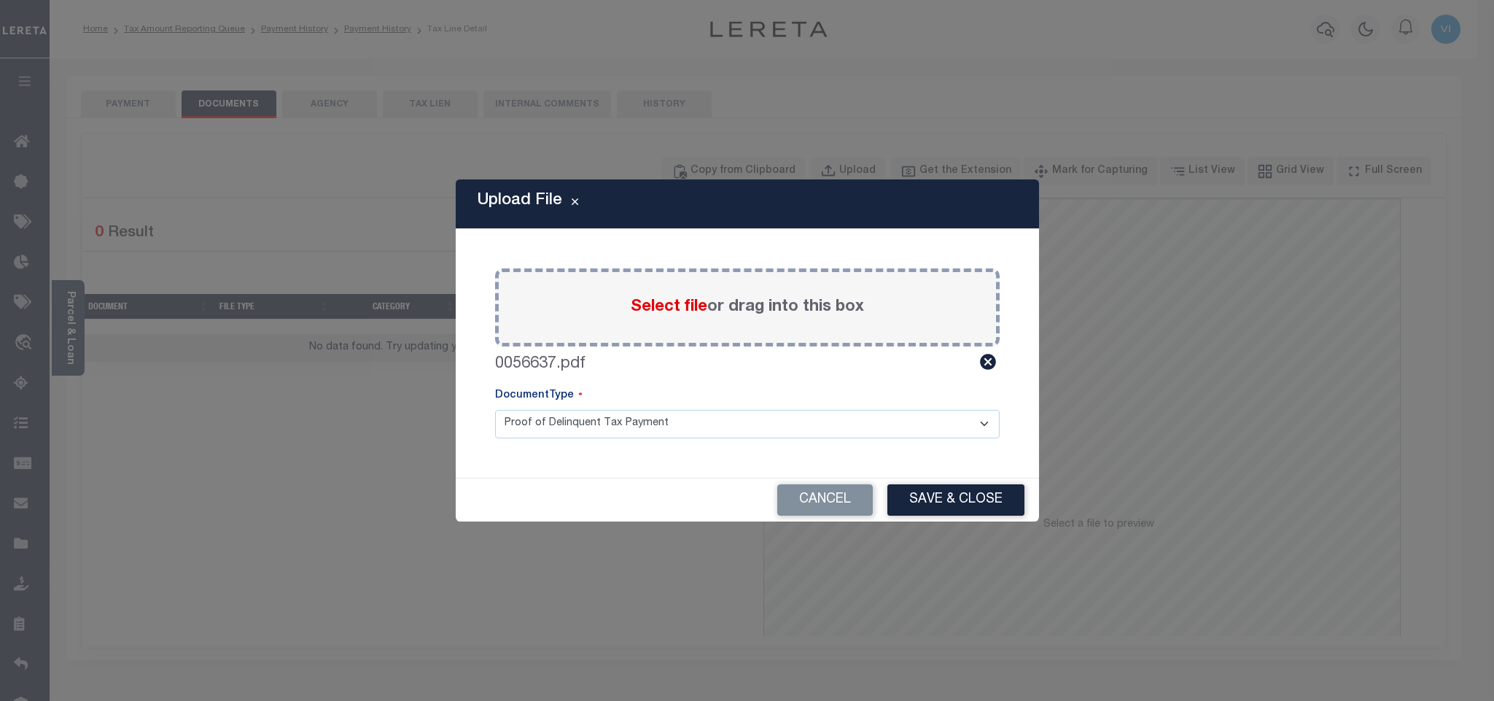
click at [558, 431] on select "Proof of Delinquent Tax Payment" at bounding box center [747, 424] width 504 height 28
click at [495, 410] on select "Proof of Delinquent Tax Payment" at bounding box center [747, 424] width 504 height 28
click at [934, 496] on button "Save & Close" at bounding box center [955, 499] width 137 height 31
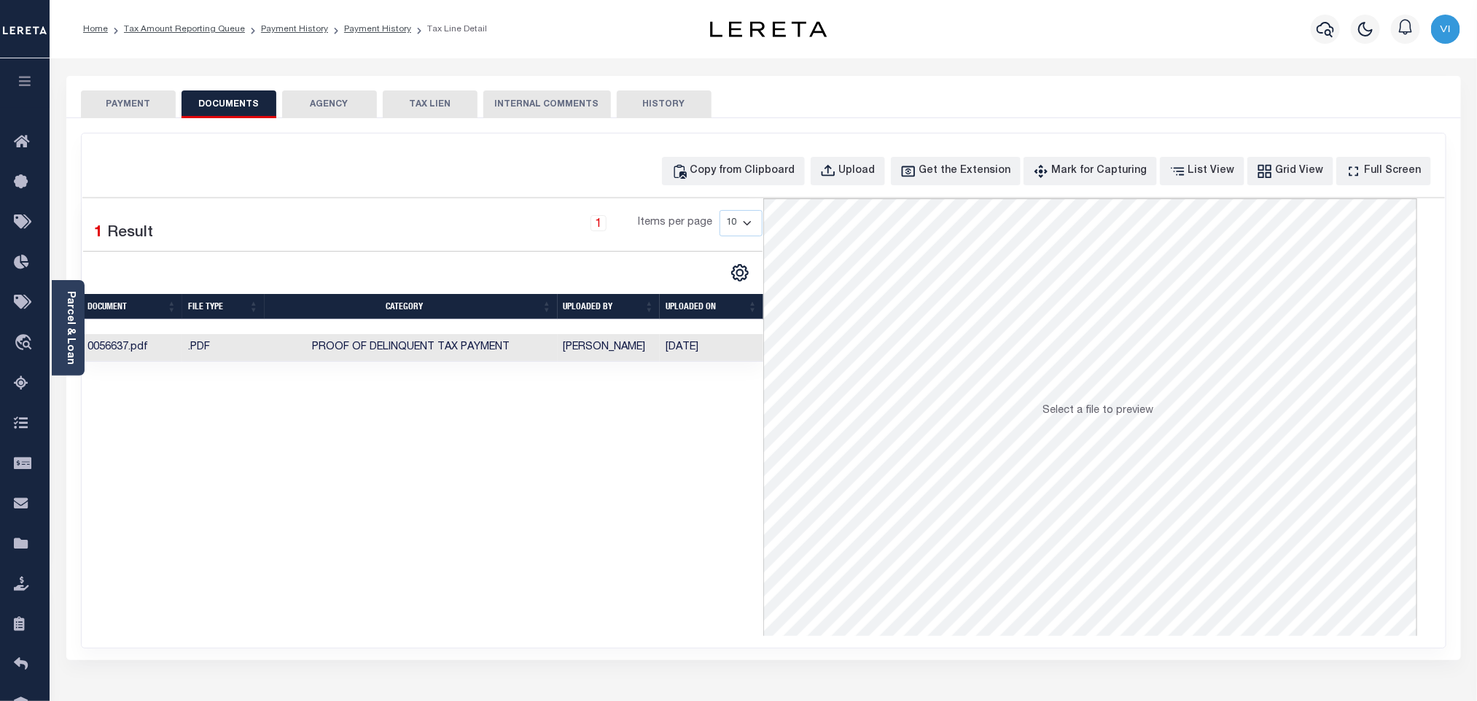
click at [158, 112] on button "PAYMENT" at bounding box center [128, 104] width 95 height 28
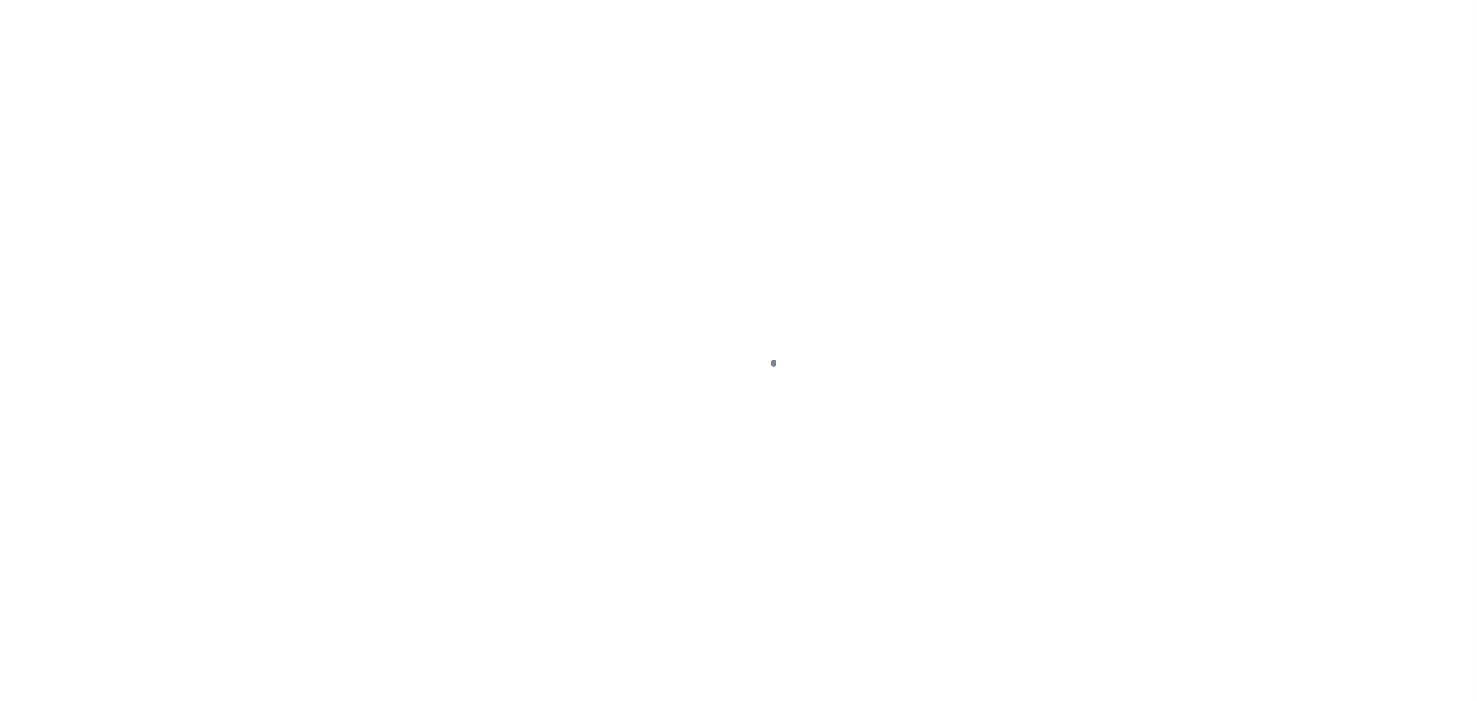
checkbox input "false"
type input "Tri Annual"
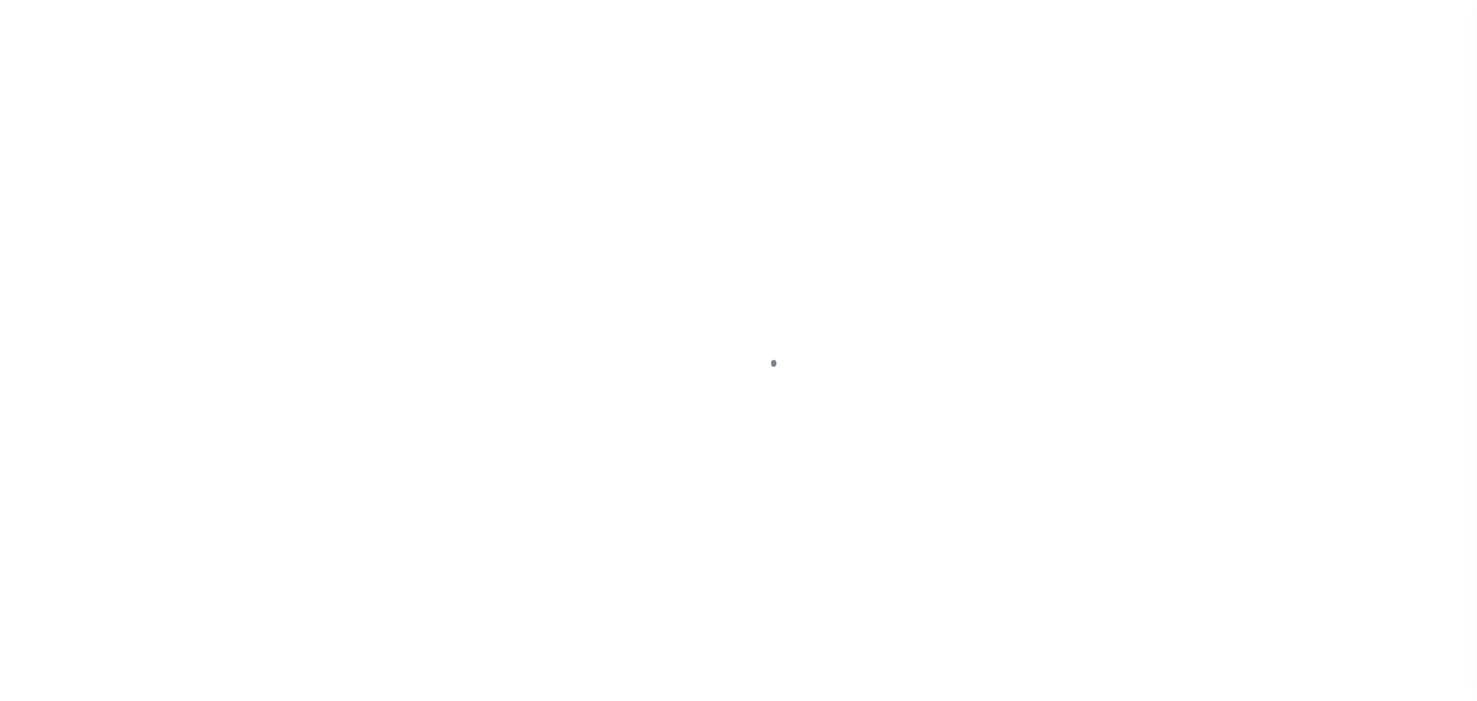
type input "[DATE]"
select select "PYD"
type input "$1,940.17"
type input "$0"
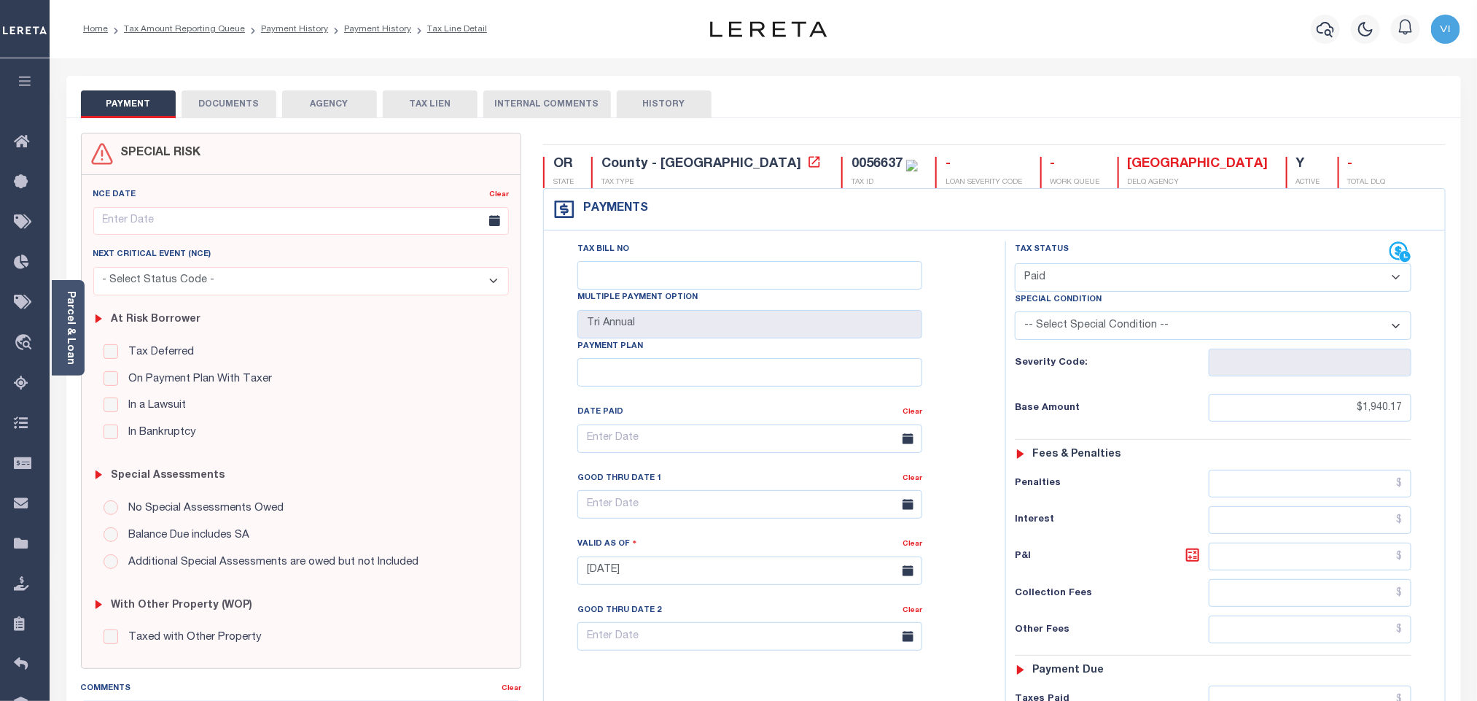
click at [223, 110] on button "DOCUMENTS" at bounding box center [229, 104] width 95 height 28
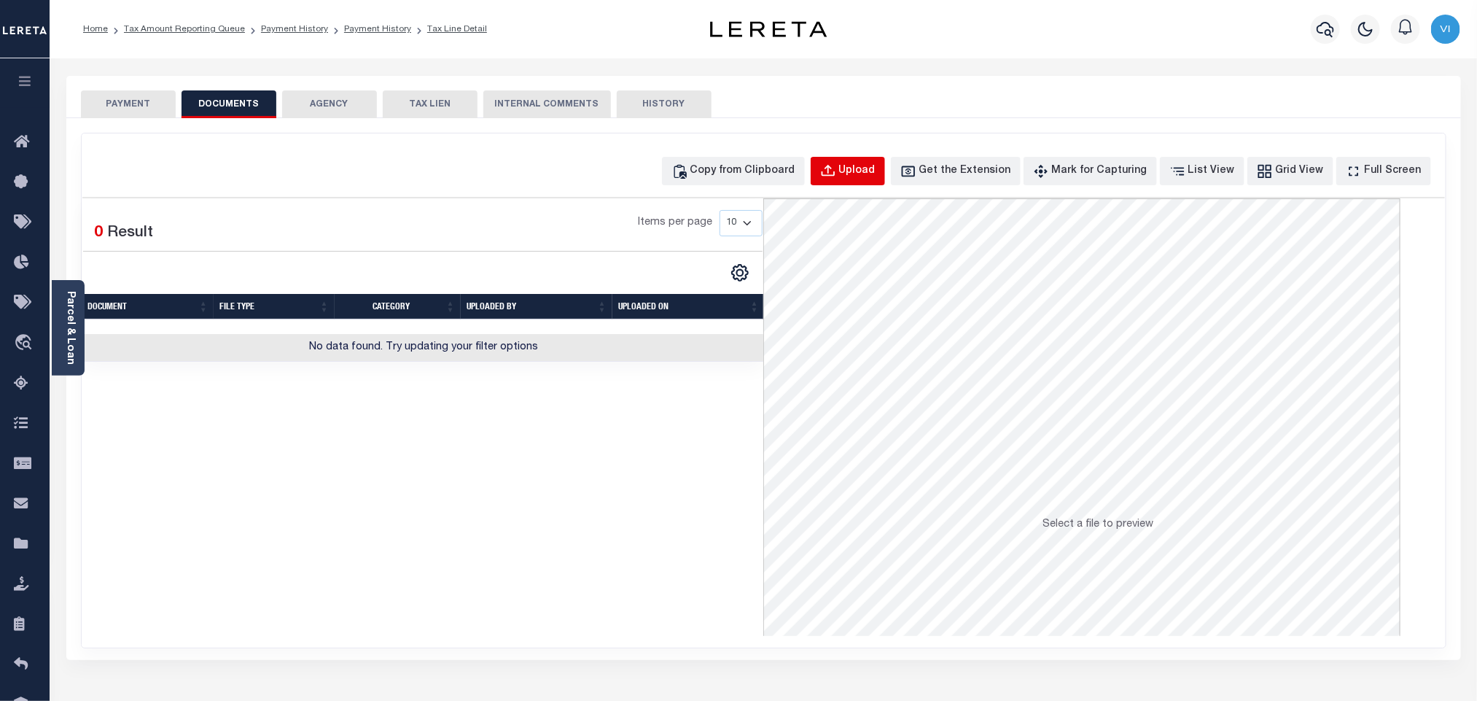
click at [865, 179] on div "Upload" at bounding box center [857, 171] width 36 height 16
select select "POP"
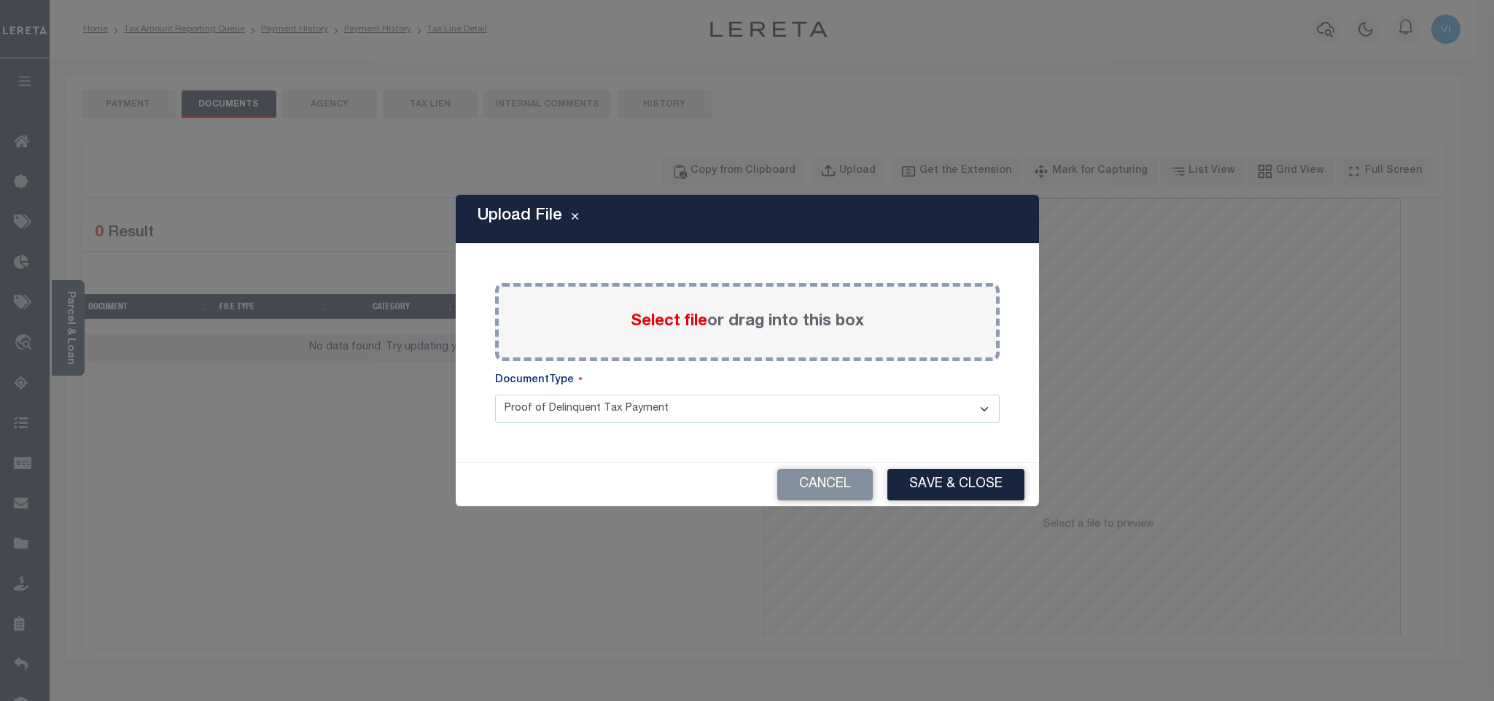
click at [676, 317] on span "Select file" at bounding box center [669, 321] width 77 height 16
click at [0, 0] on input "Select file or drag into this box" at bounding box center [0, 0] width 0 height 0
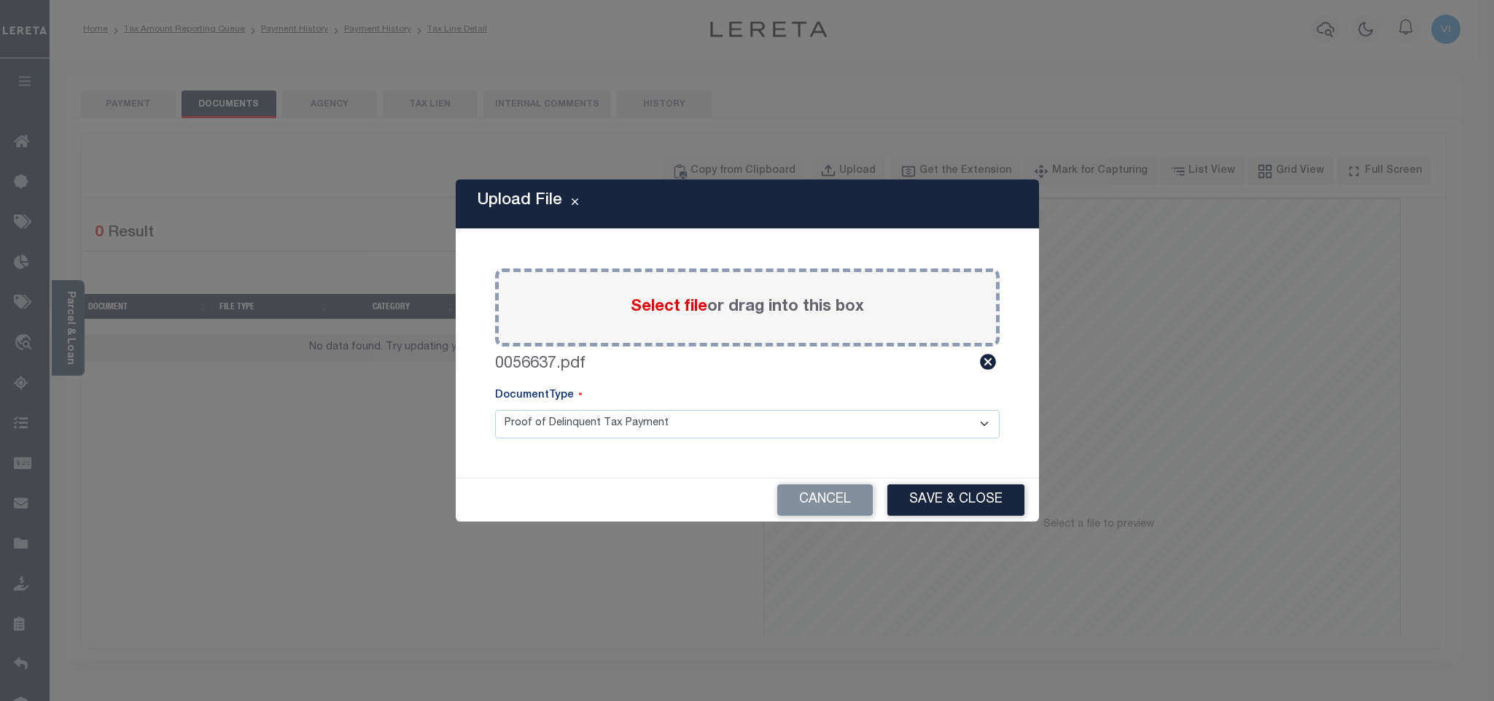
click at [525, 429] on select "Proof of Delinquent Tax Payment" at bounding box center [747, 424] width 504 height 28
click at [495, 410] on select "Proof of Delinquent Tax Payment" at bounding box center [747, 424] width 504 height 28
click at [916, 507] on button "Save & Close" at bounding box center [955, 499] width 137 height 31
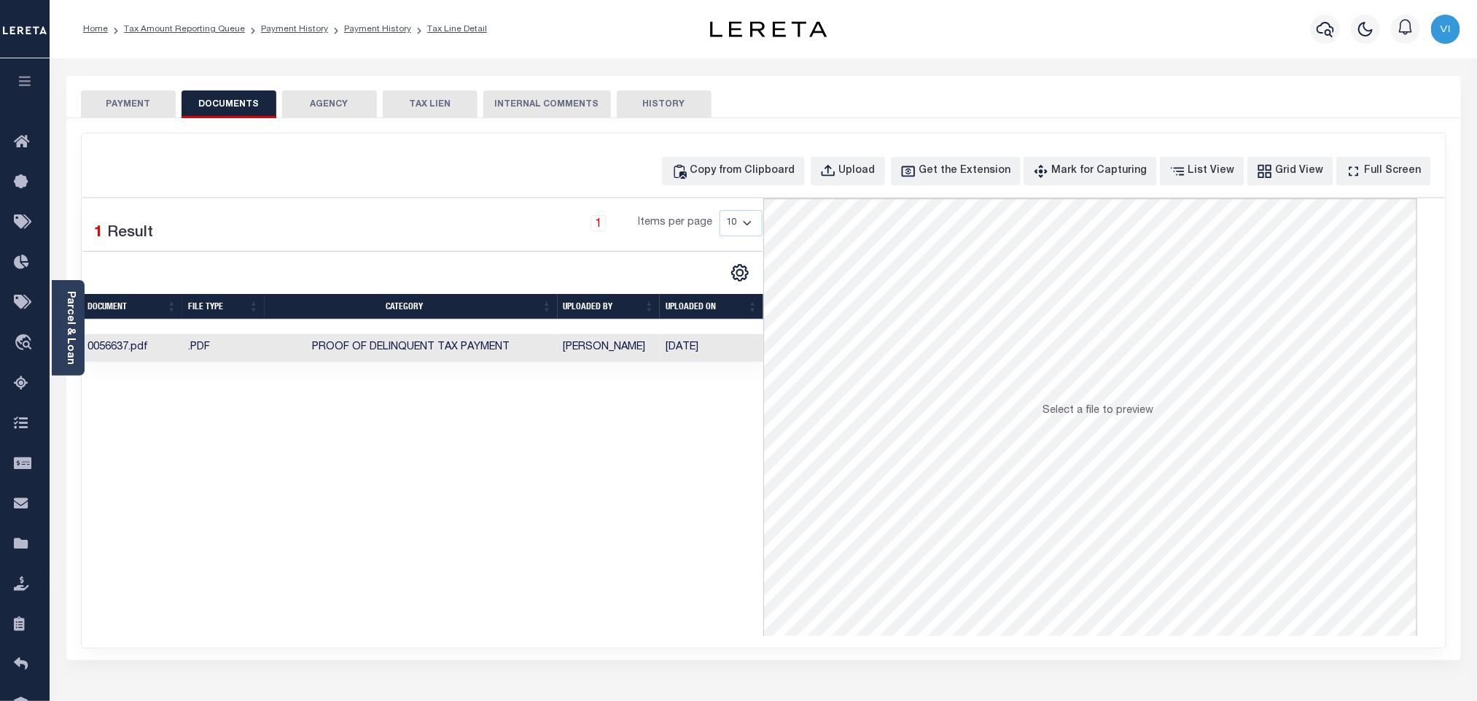
click at [99, 104] on button "PAYMENT" at bounding box center [128, 104] width 95 height 28
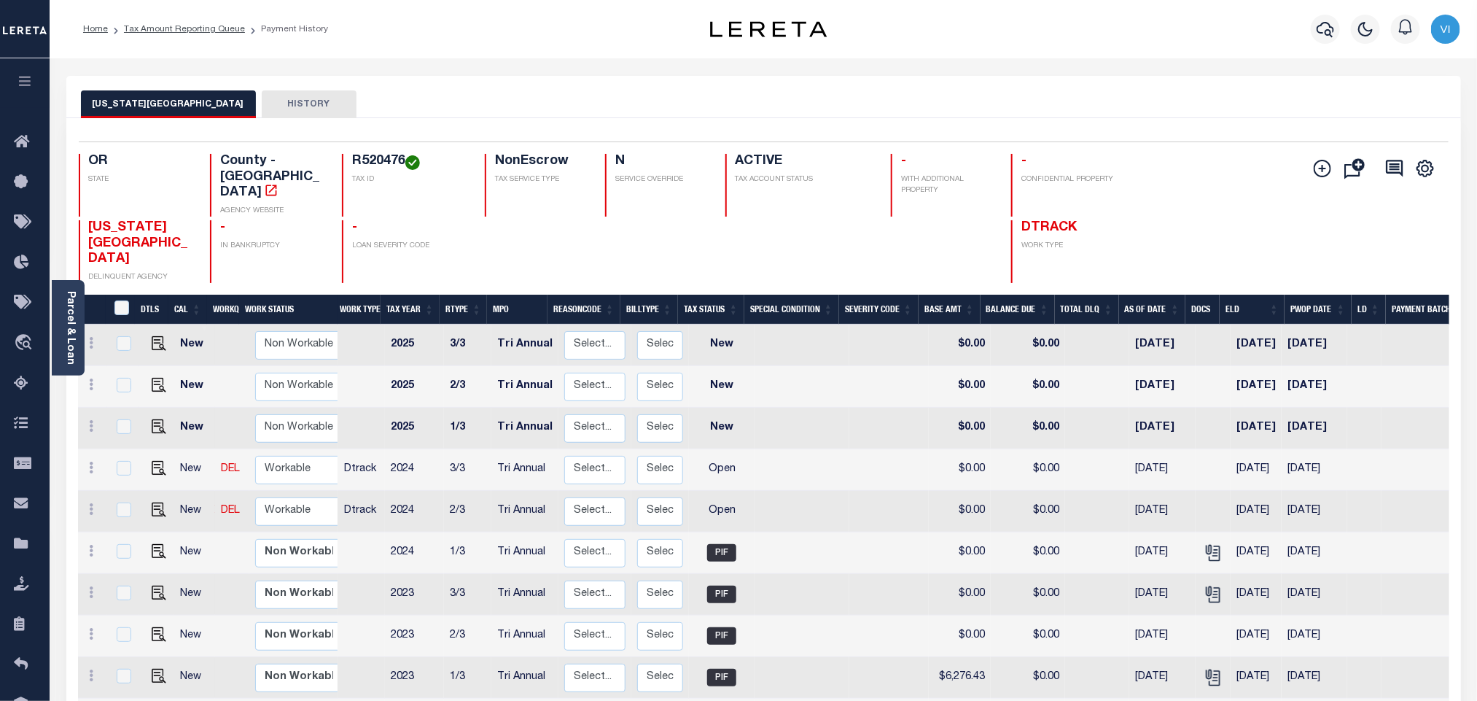
click at [346, 153] on div "Selected 18 Results 1 Items per page 25 50 100 OR STATE County - OR AGENCY WEBS…" at bounding box center [763, 211] width 1393 height 141
copy h4 "R520476"
click at [156, 502] on img "" at bounding box center [159, 509] width 15 height 15
checkbox input "true"
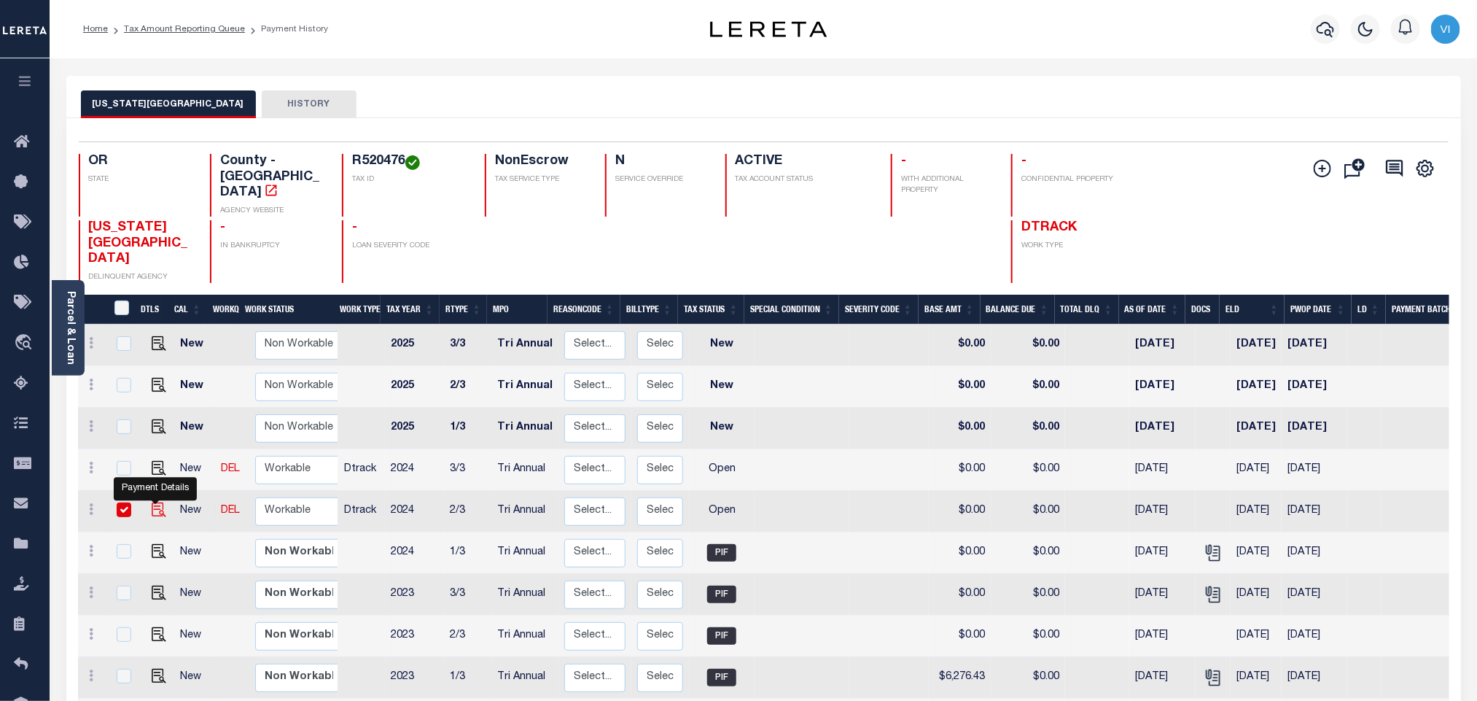
checkbox input "true"
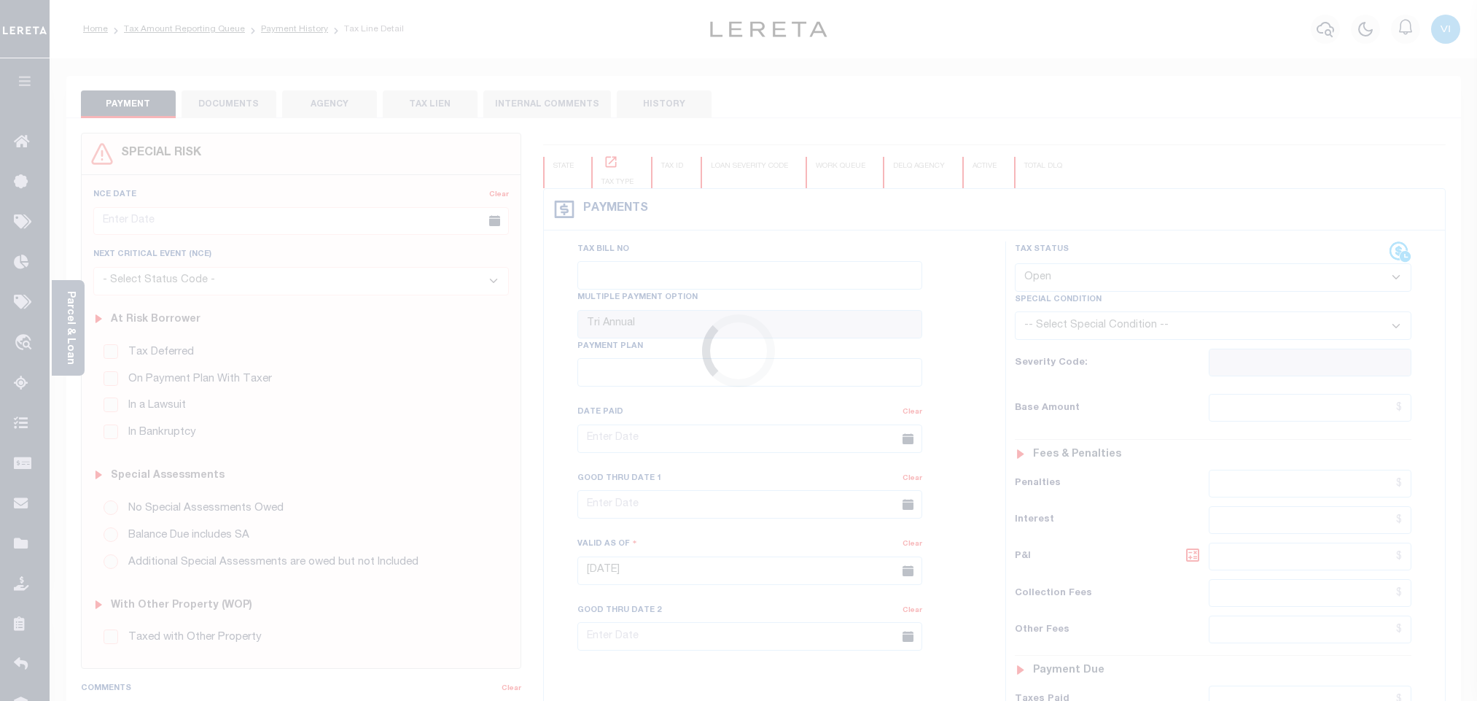
select select "OP2"
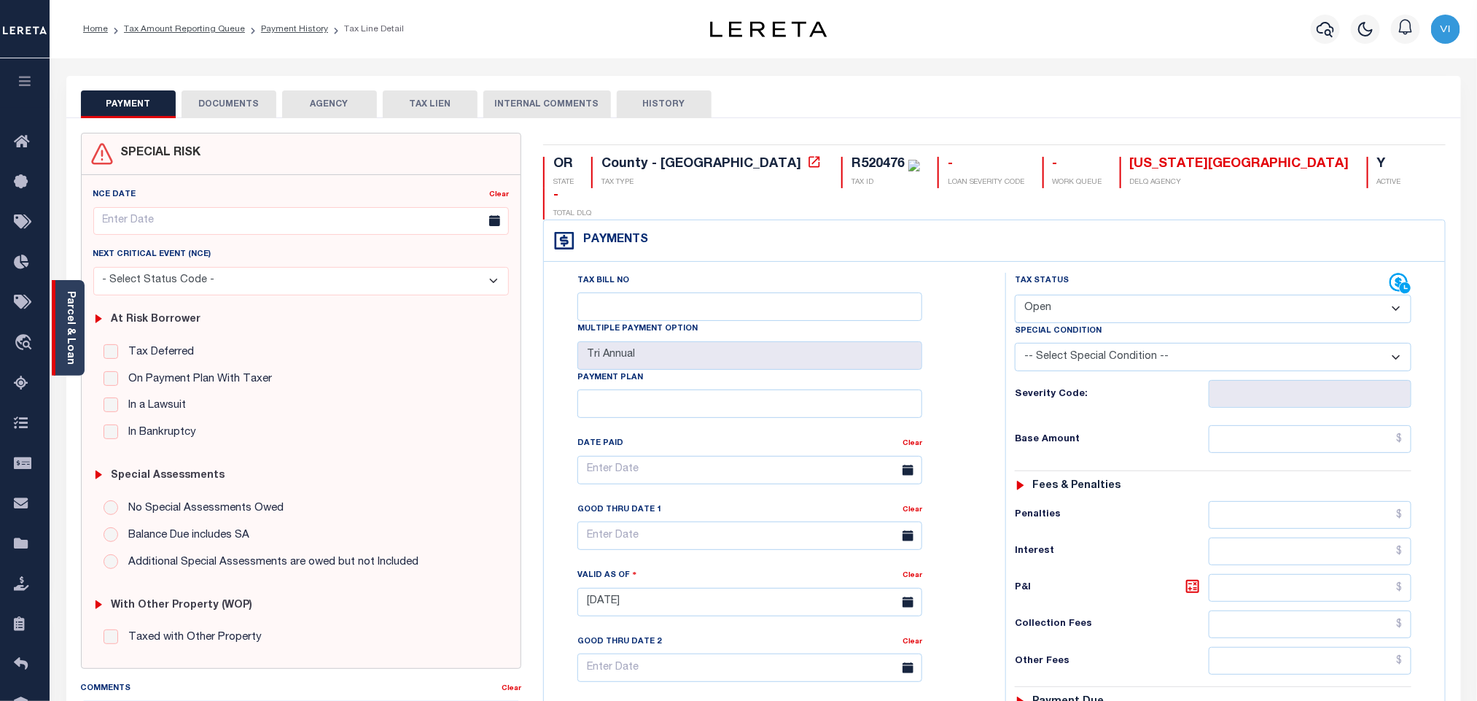
click at [72, 335] on link "Parcel & Loan" at bounding box center [70, 328] width 10 height 74
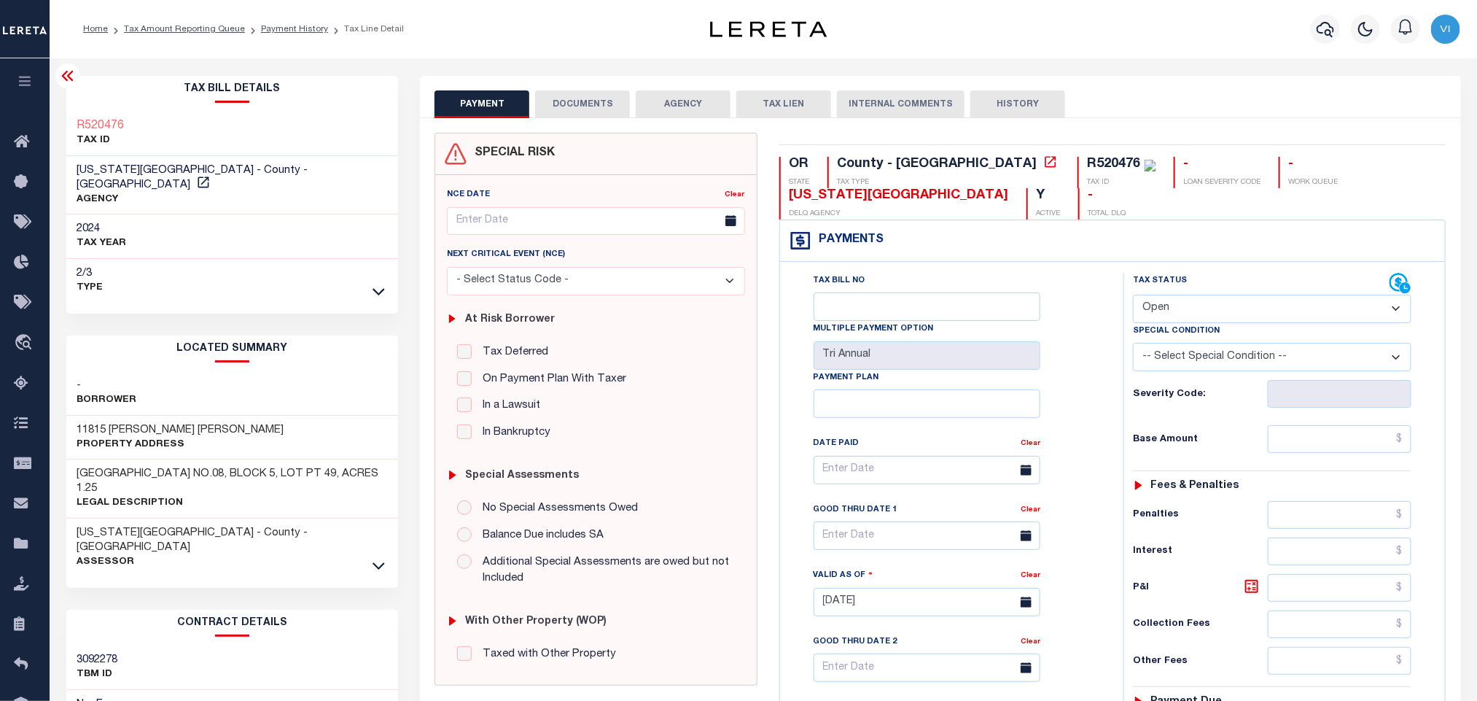
click at [576, 103] on button "DOCUMENTS" at bounding box center [582, 104] width 95 height 28
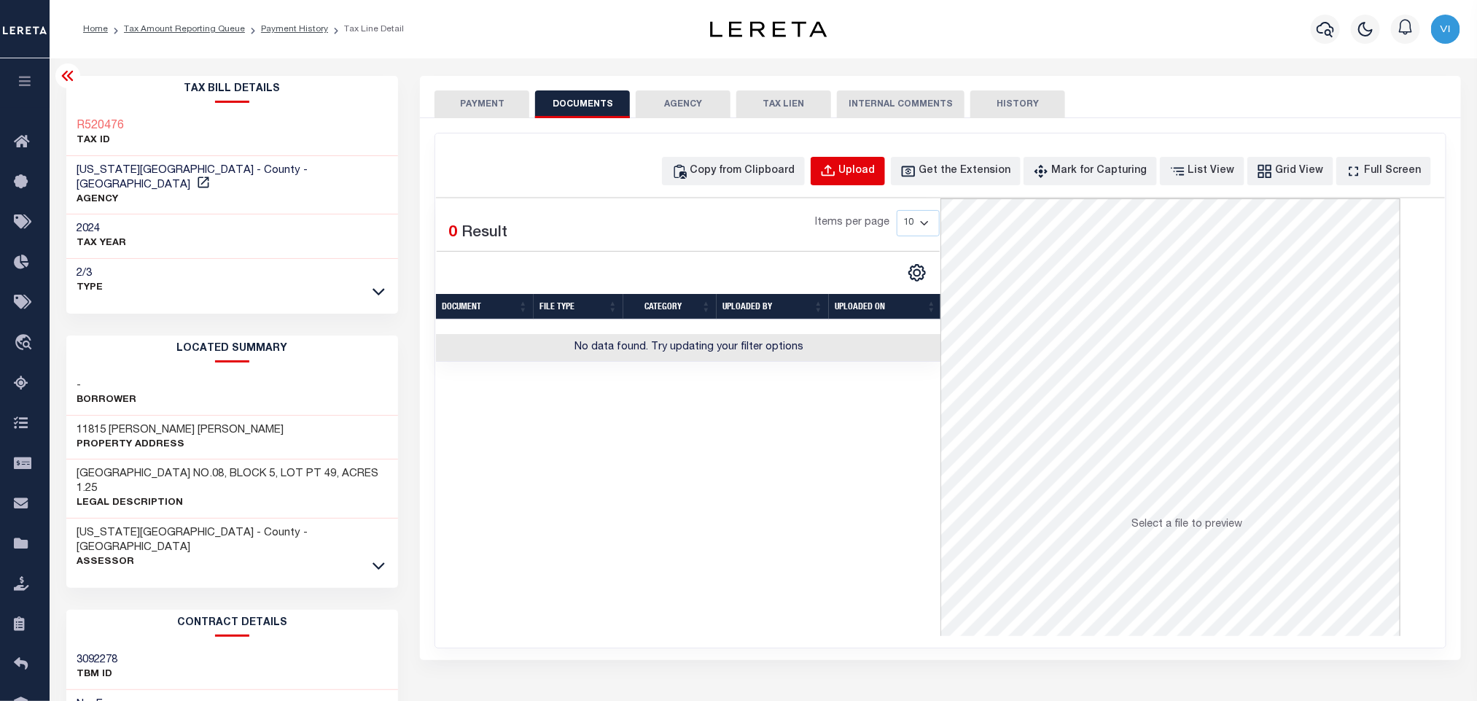
click at [864, 177] on div "Upload" at bounding box center [857, 171] width 36 height 16
select select "POP"
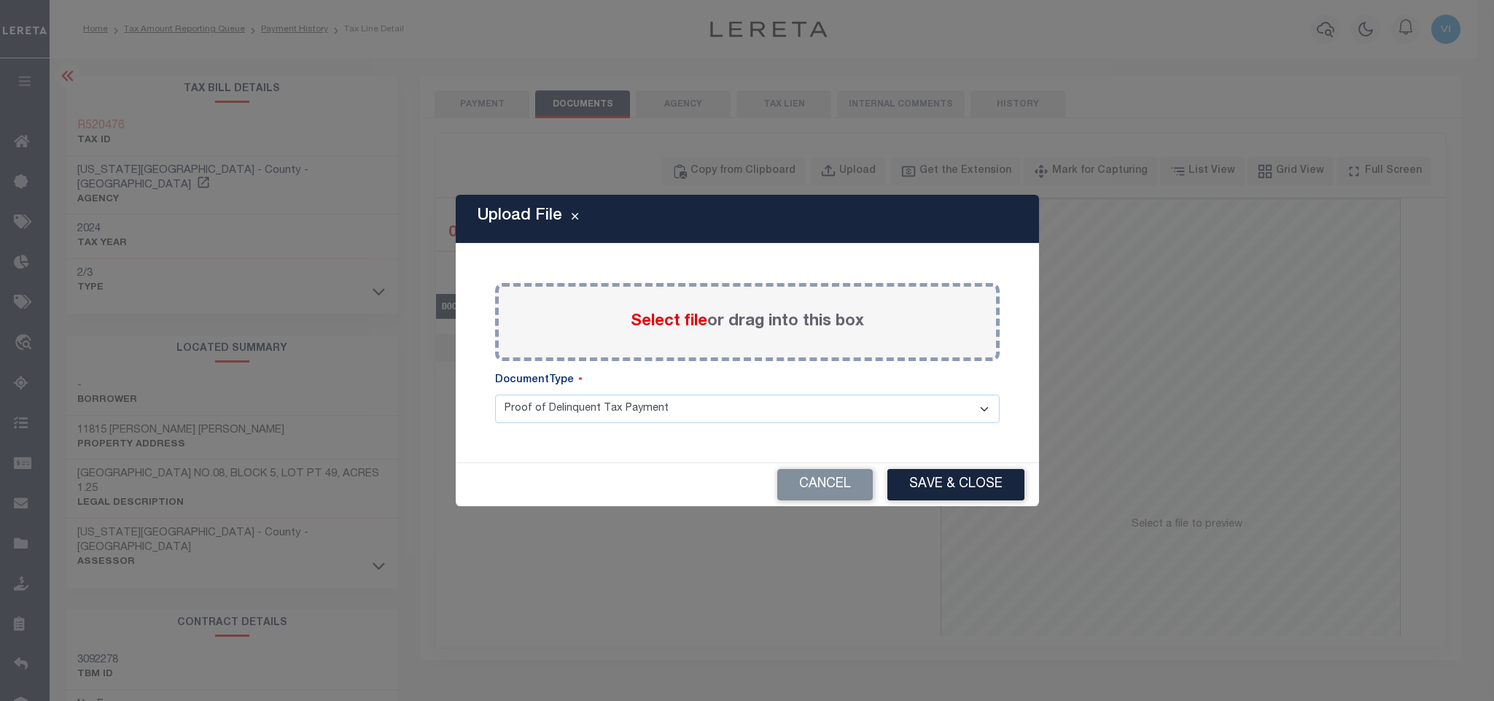
click at [668, 324] on span "Select file" at bounding box center [669, 321] width 77 height 16
click at [0, 0] on input "Select file or drag into this box" at bounding box center [0, 0] width 0 height 0
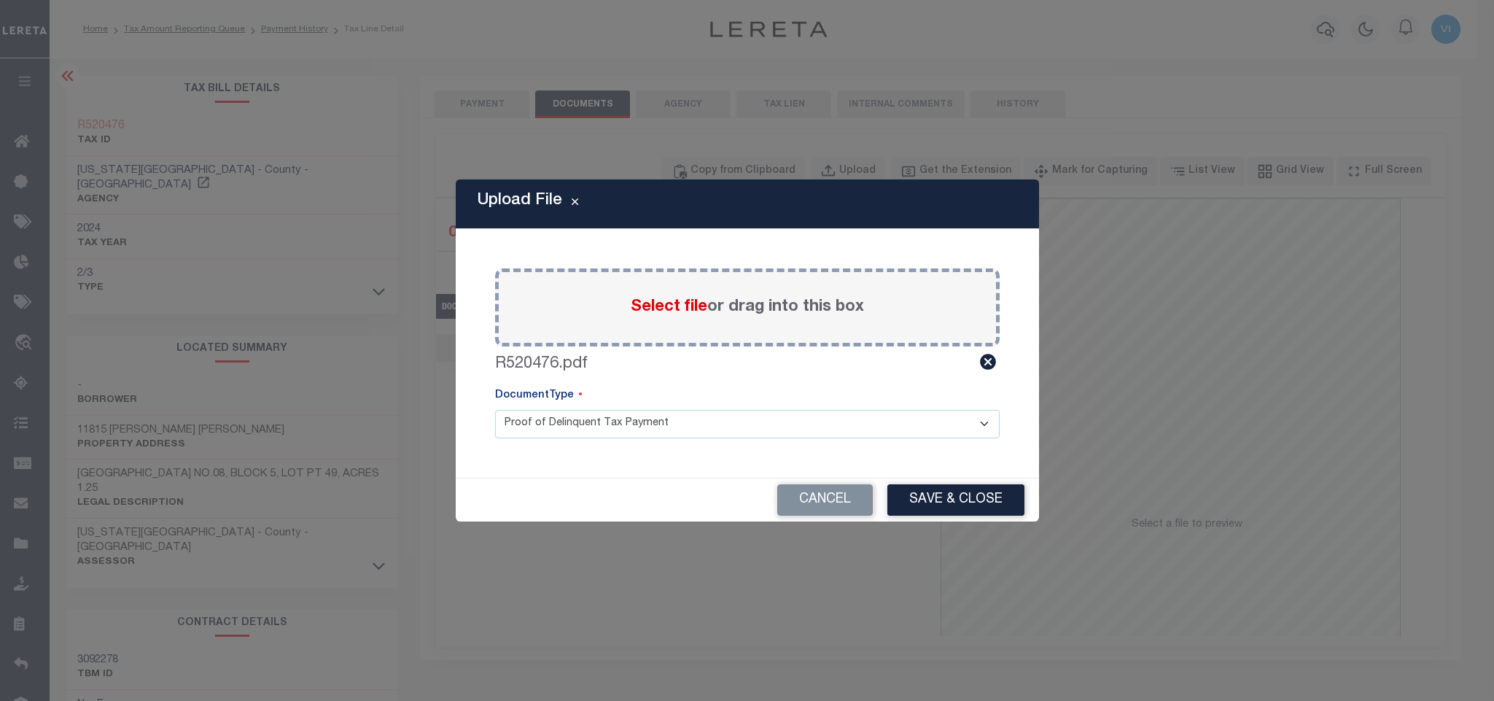
click at [530, 420] on select "Proof of Delinquent Tax Payment" at bounding box center [747, 424] width 504 height 28
click at [495, 410] on select "Proof of Delinquent Tax Payment" at bounding box center [747, 424] width 504 height 28
click at [969, 499] on button "Save & Close" at bounding box center [955, 499] width 137 height 31
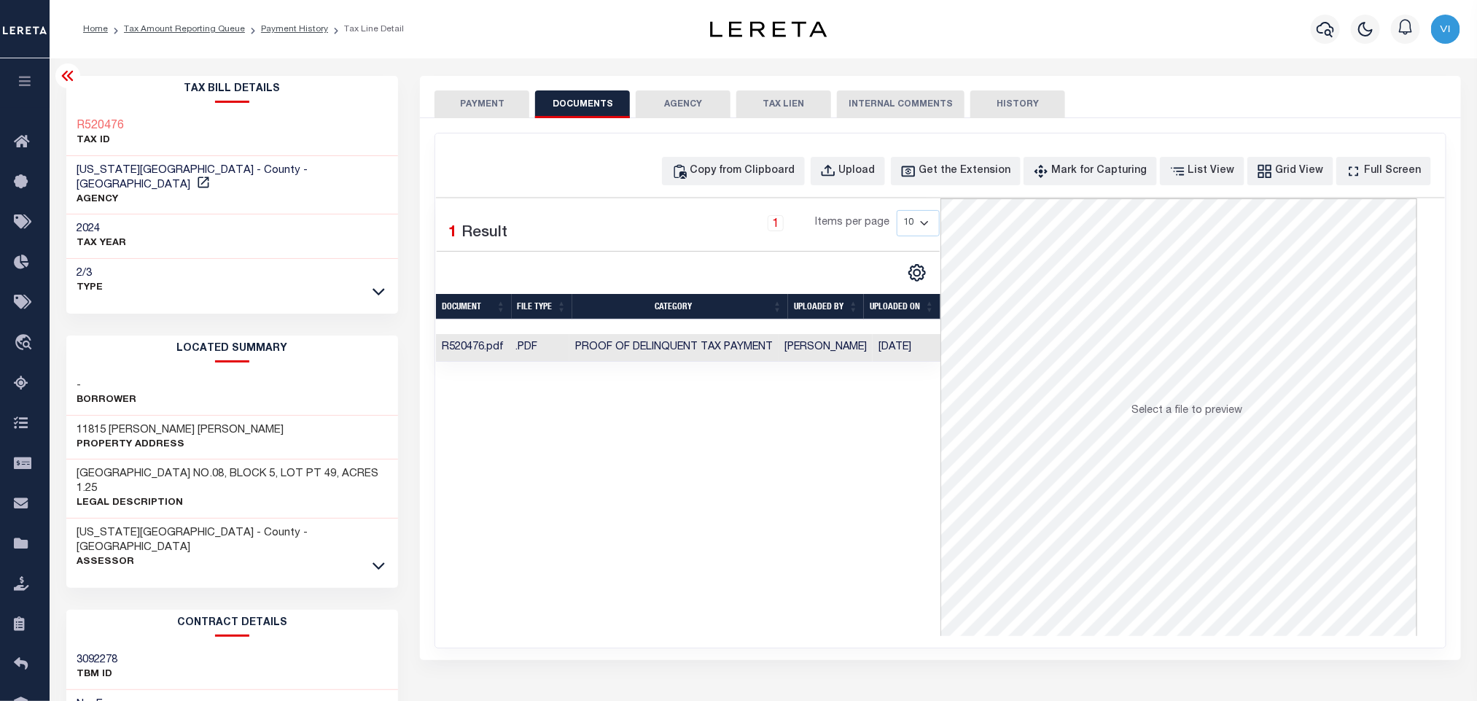
click at [464, 106] on button "PAYMENT" at bounding box center [481, 104] width 95 height 28
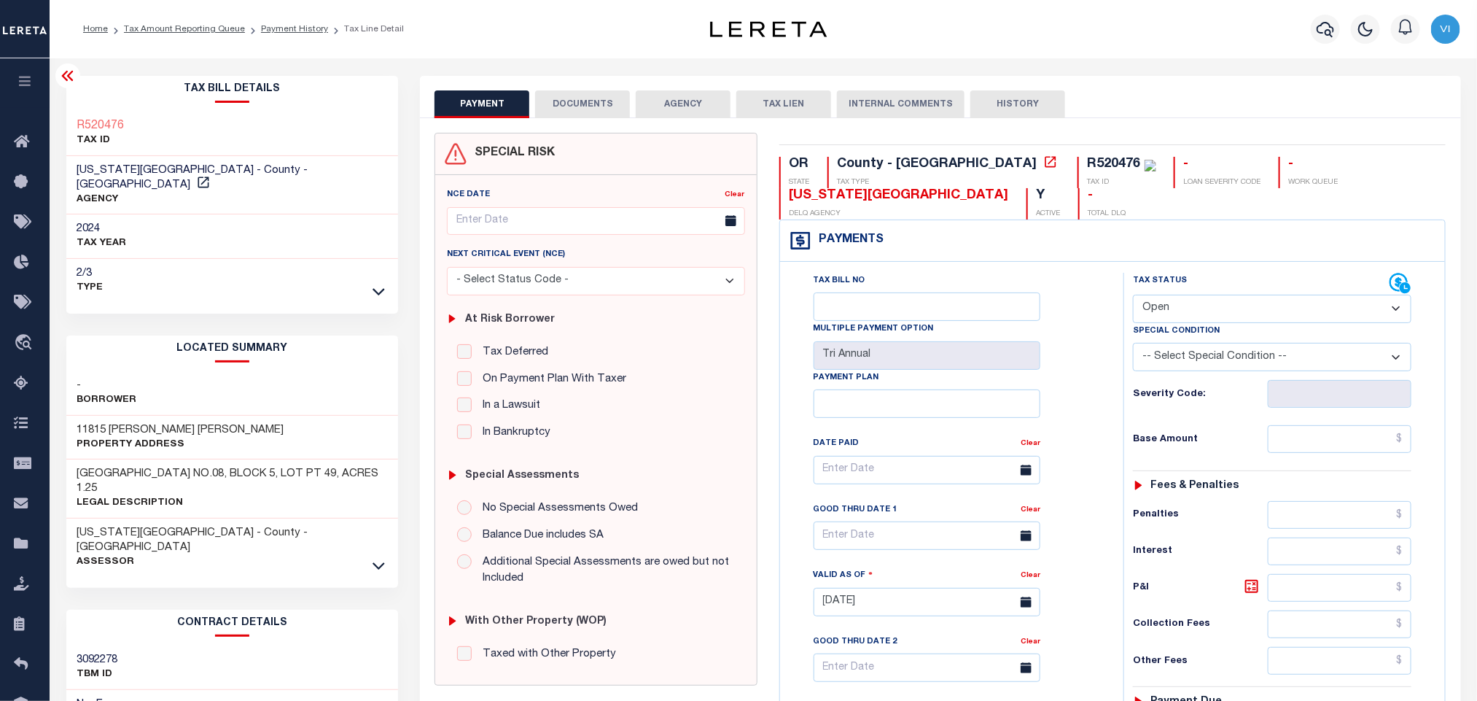
click at [1159, 313] on select "- Select Status Code - Open Due/Unpaid Paid Incomplete No Tax Due Internal Refu…" at bounding box center [1272, 308] width 278 height 28
select select "PYD"
click at [1133, 296] on select "- Select Status Code - Open Due/Unpaid Paid Incomplete No Tax Due Internal Refu…" at bounding box center [1272, 308] width 278 height 28
type input "[DATE]"
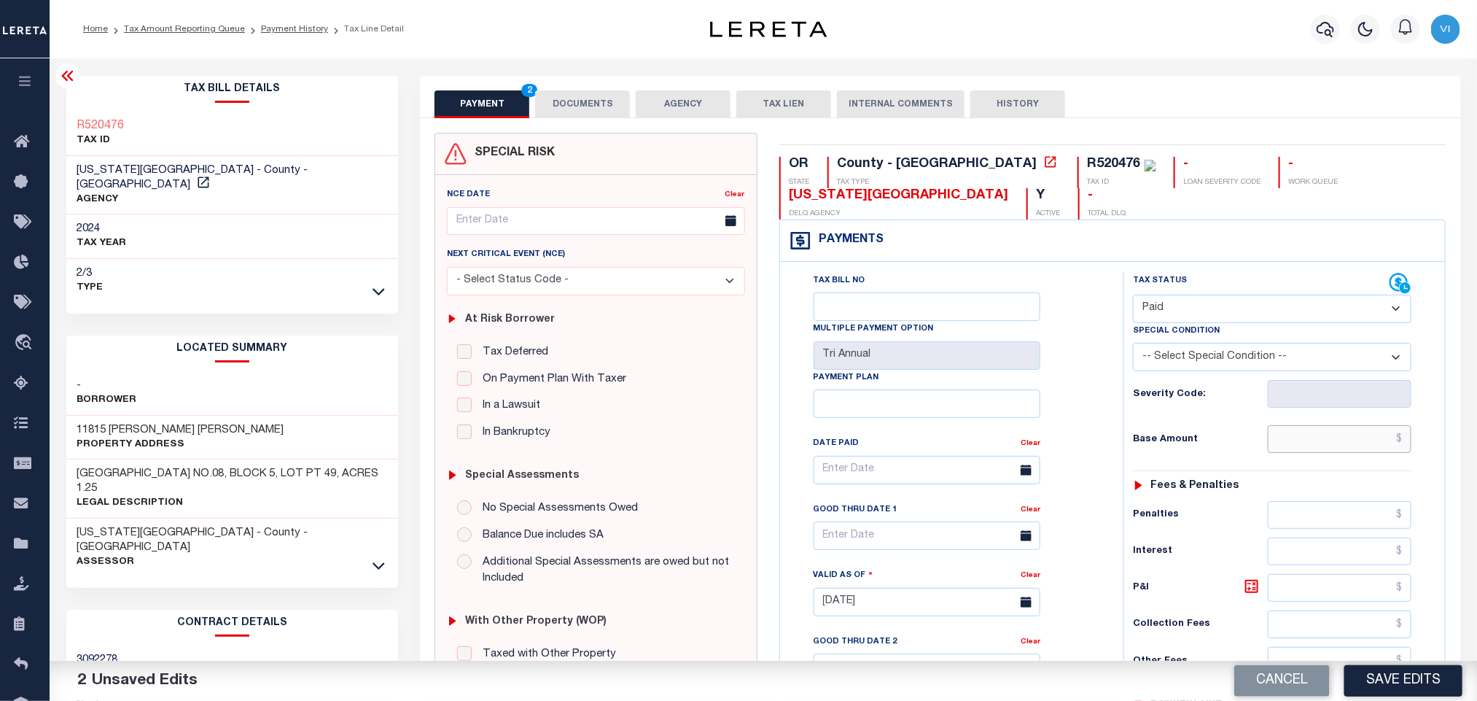
click at [1295, 448] on input "text" at bounding box center [1340, 439] width 144 height 28
paste input "6,448.45"
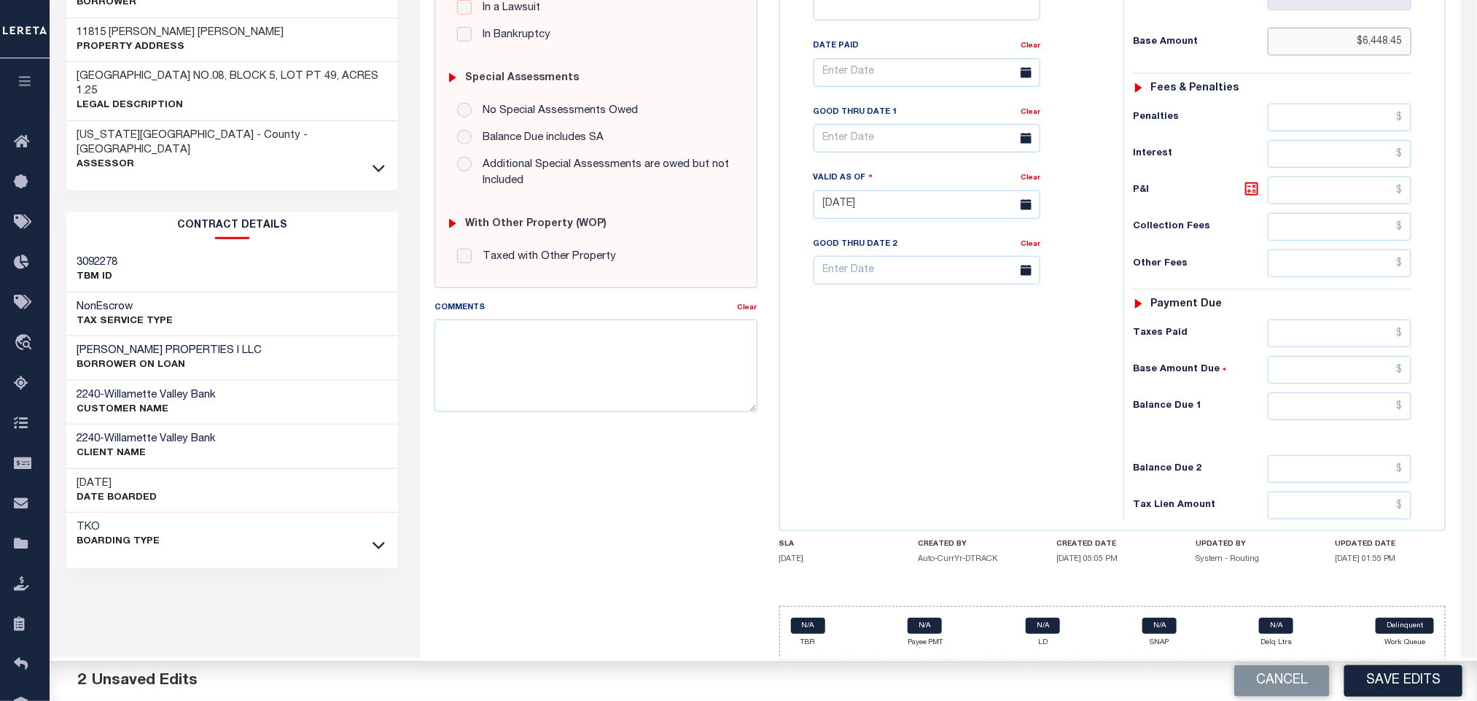
scroll to position [411, 0]
type input "$6,448.45"
click at [1334, 416] on input "text" at bounding box center [1340, 406] width 144 height 28
type input "$0.00"
click at [1408, 678] on button "Save Edits" at bounding box center [1403, 680] width 118 height 31
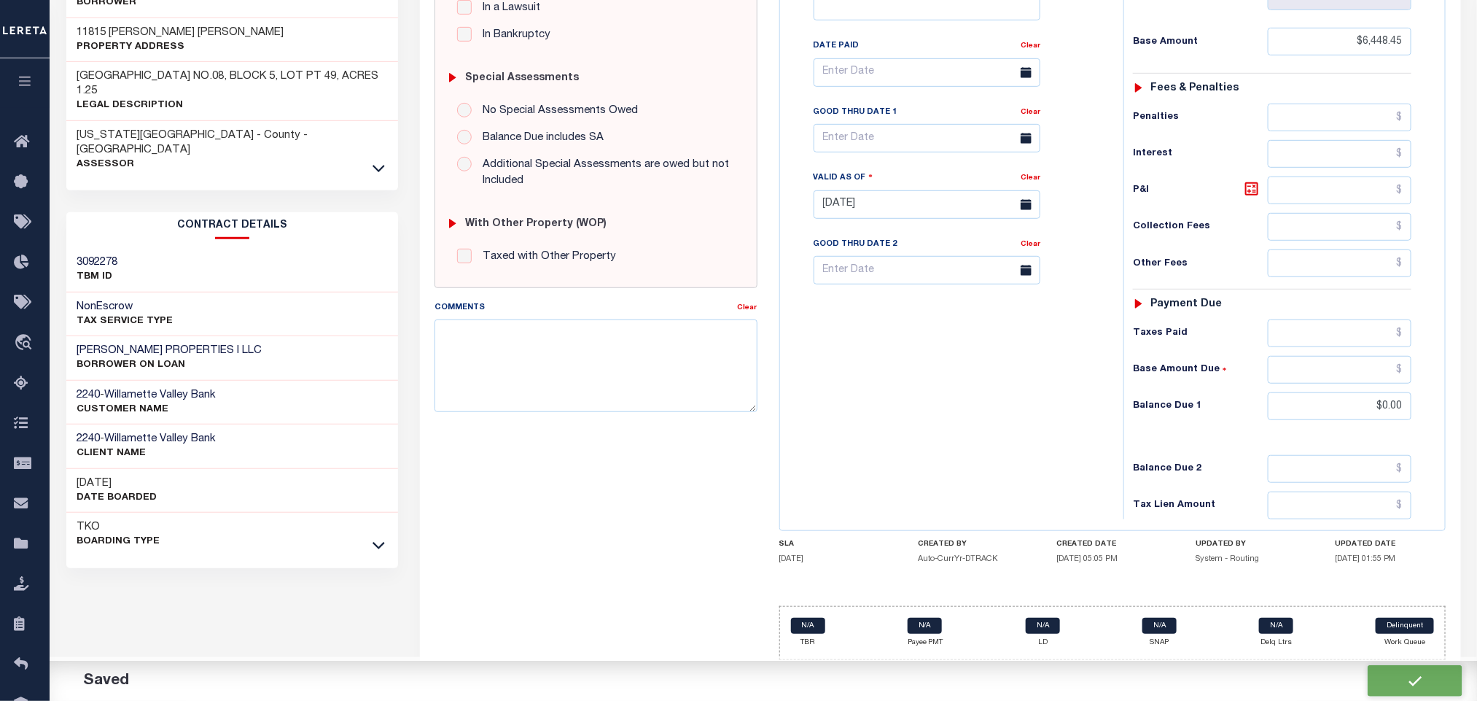
checkbox input "false"
type input "$6,448.45"
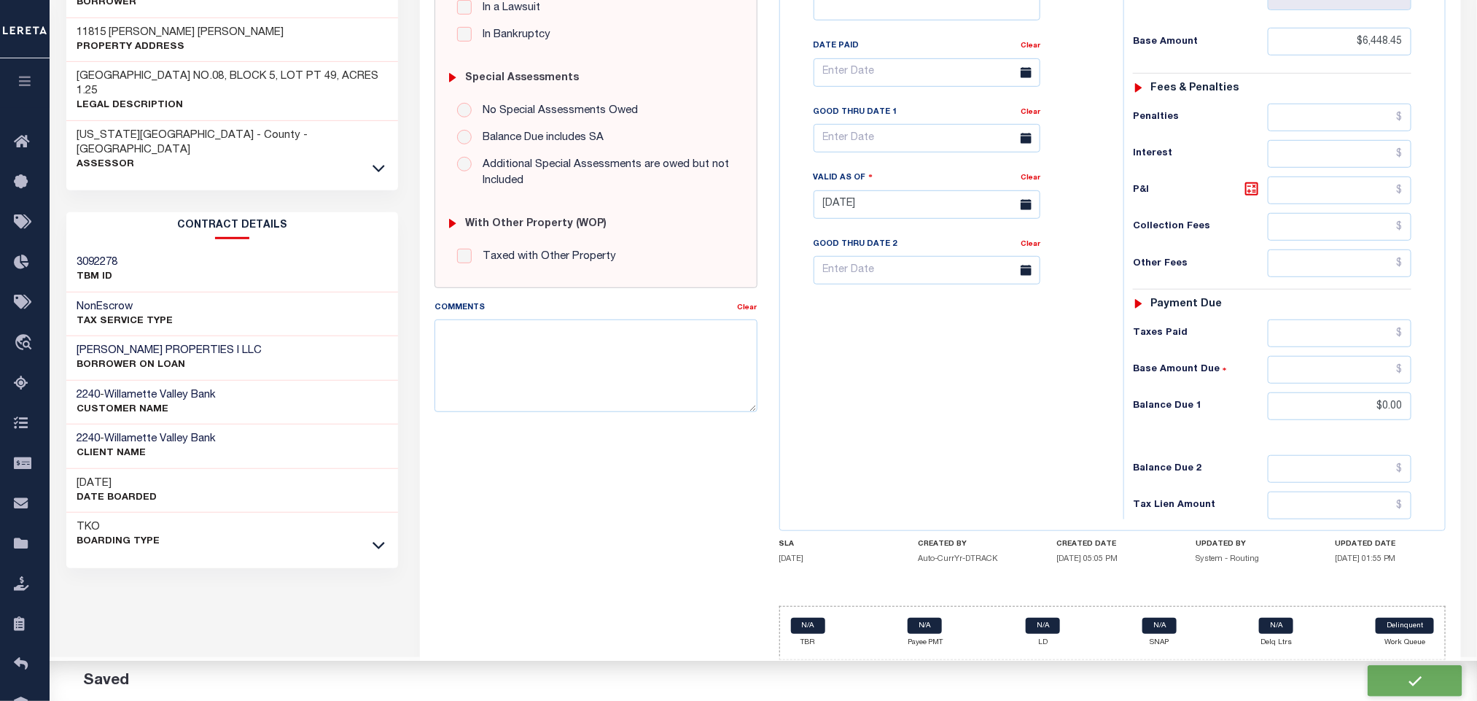
type input "$0"
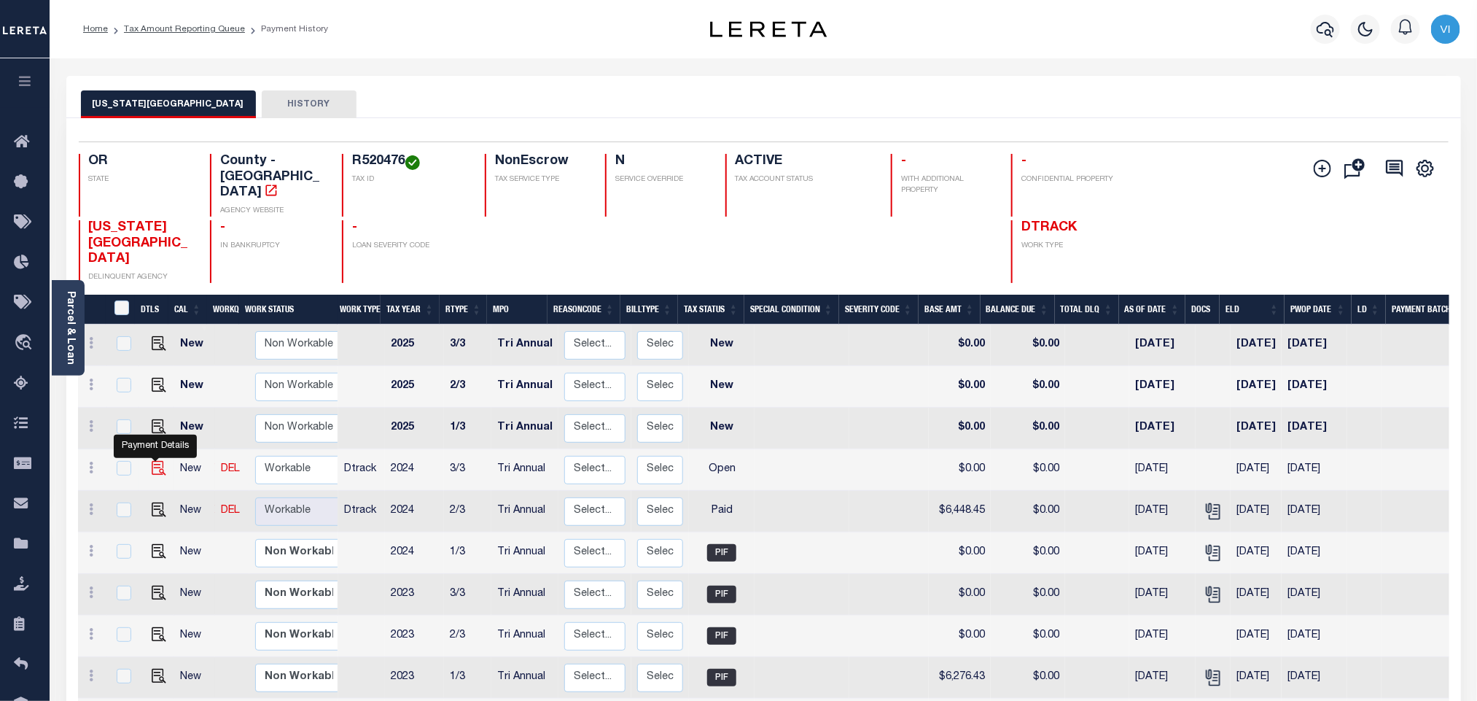
click at [162, 461] on img "" at bounding box center [159, 468] width 15 height 15
checkbox input "true"
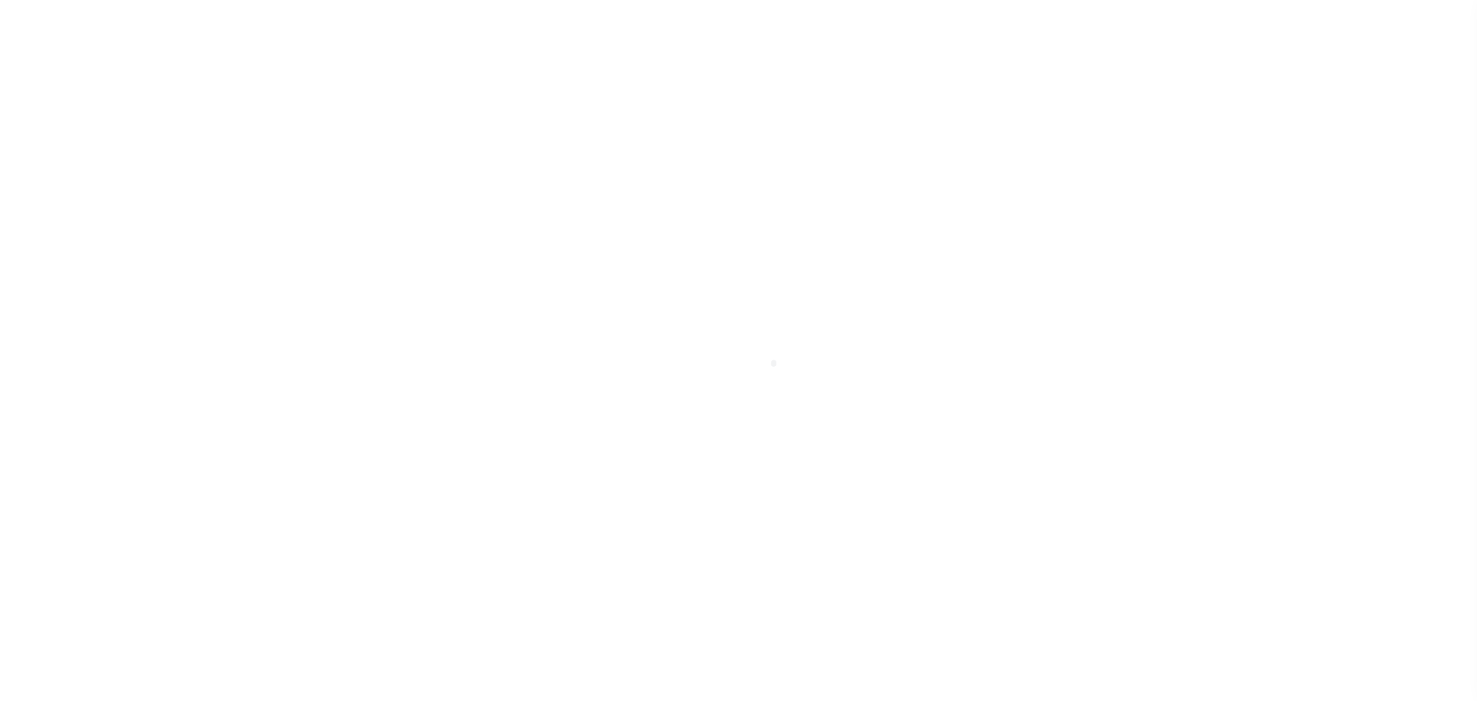
select select "OP2"
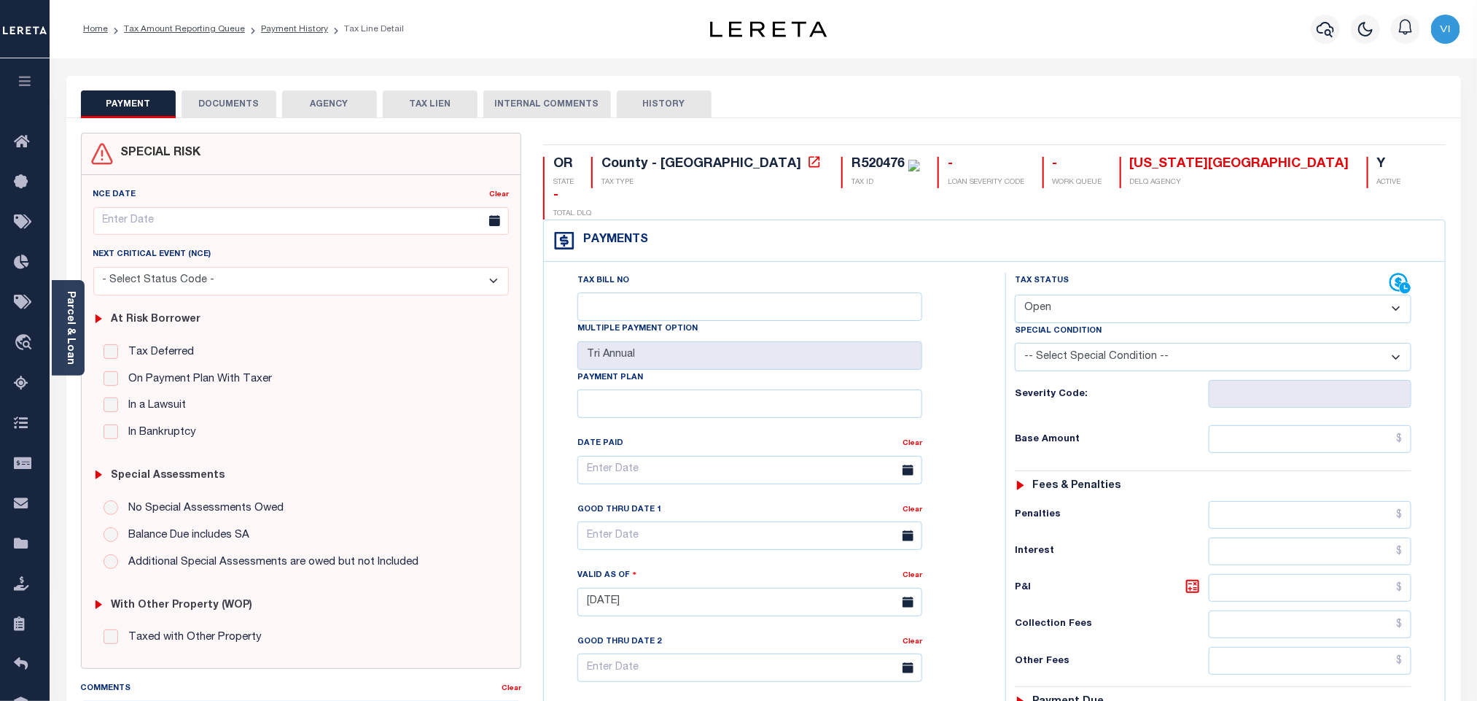
click at [208, 114] on button "DOCUMENTS" at bounding box center [229, 104] width 95 height 28
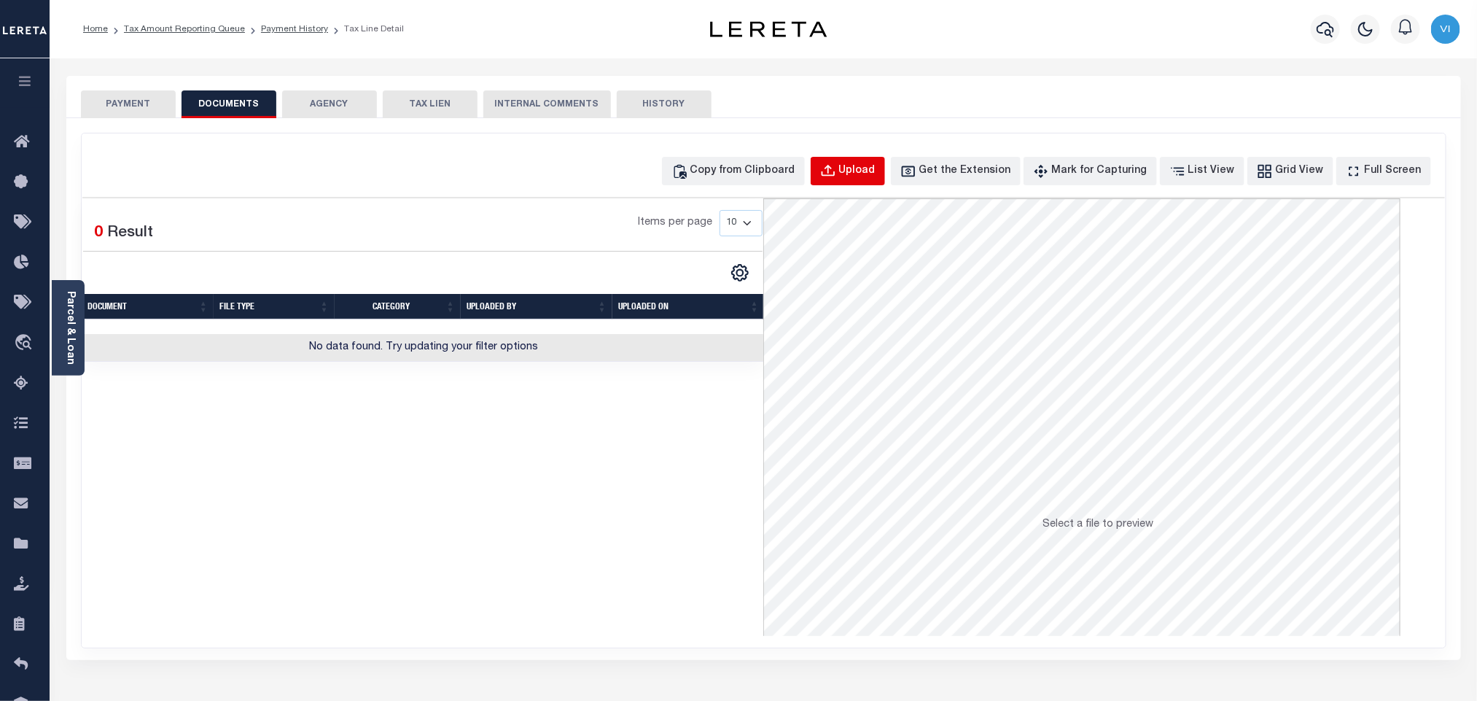
click at [875, 171] on div "Upload" at bounding box center [857, 171] width 36 height 16
select select "POP"
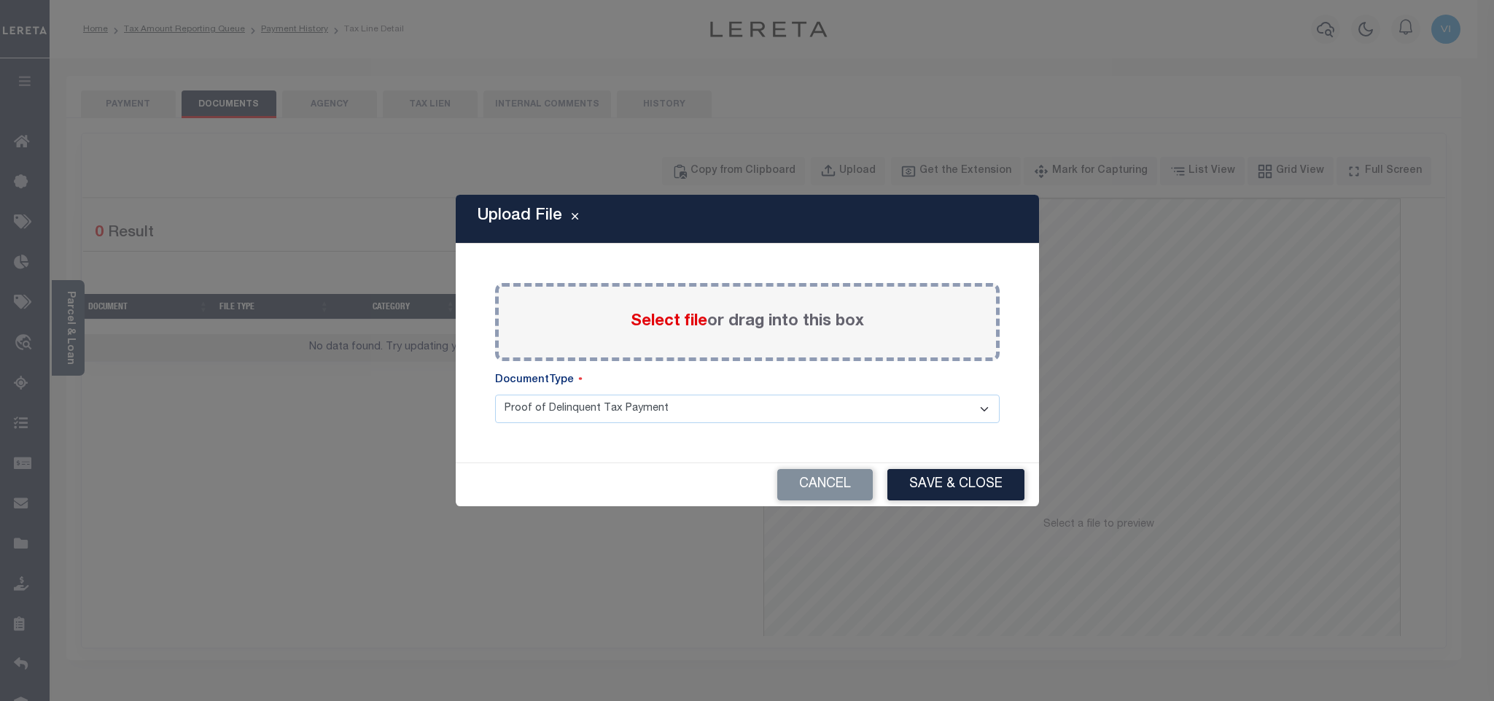
click at [683, 316] on span "Select file" at bounding box center [669, 321] width 77 height 16
click at [0, 0] on input "Select file or drag into this box" at bounding box center [0, 0] width 0 height 0
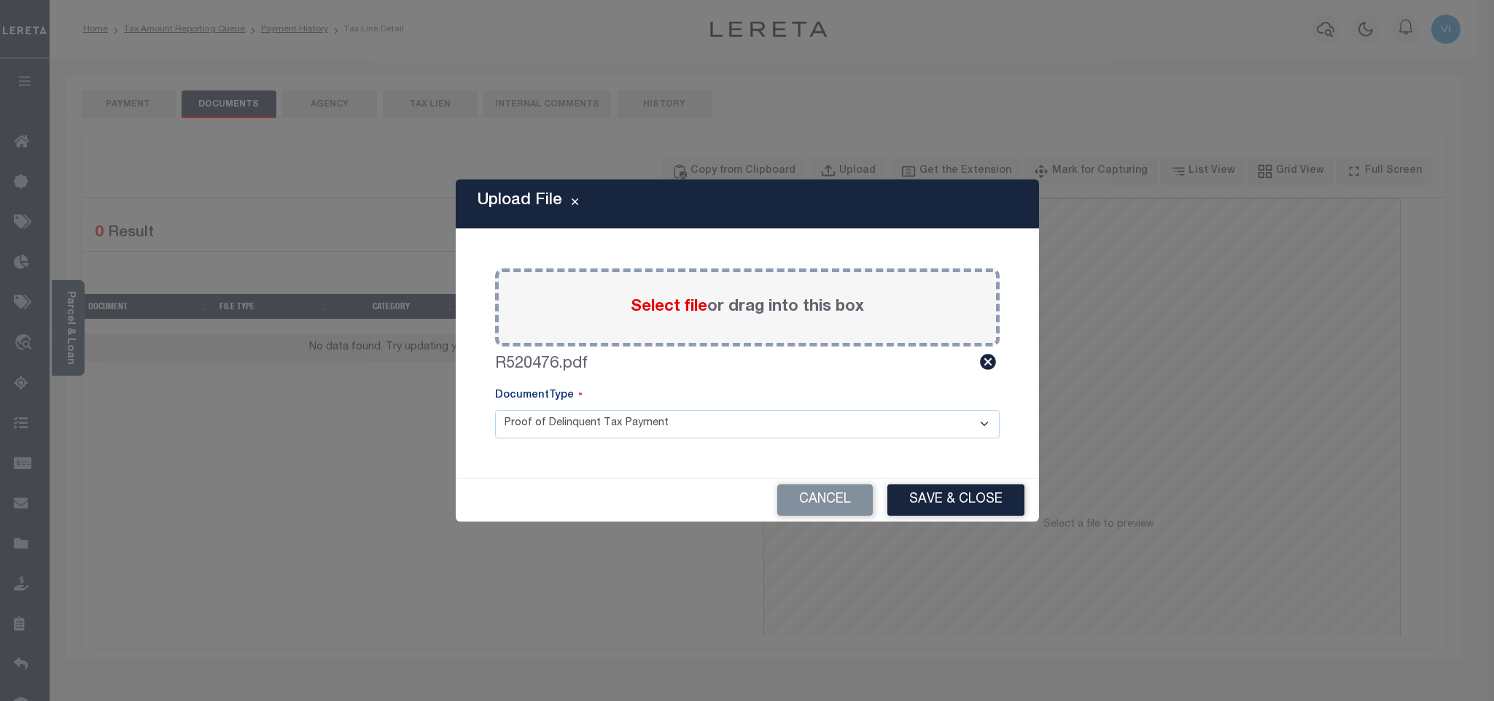
click at [528, 426] on select "Proof of Delinquent Tax Payment" at bounding box center [747, 424] width 504 height 28
click at [495, 410] on select "Proof of Delinquent Tax Payment" at bounding box center [747, 424] width 504 height 28
click at [914, 502] on button "Save & Close" at bounding box center [955, 499] width 137 height 31
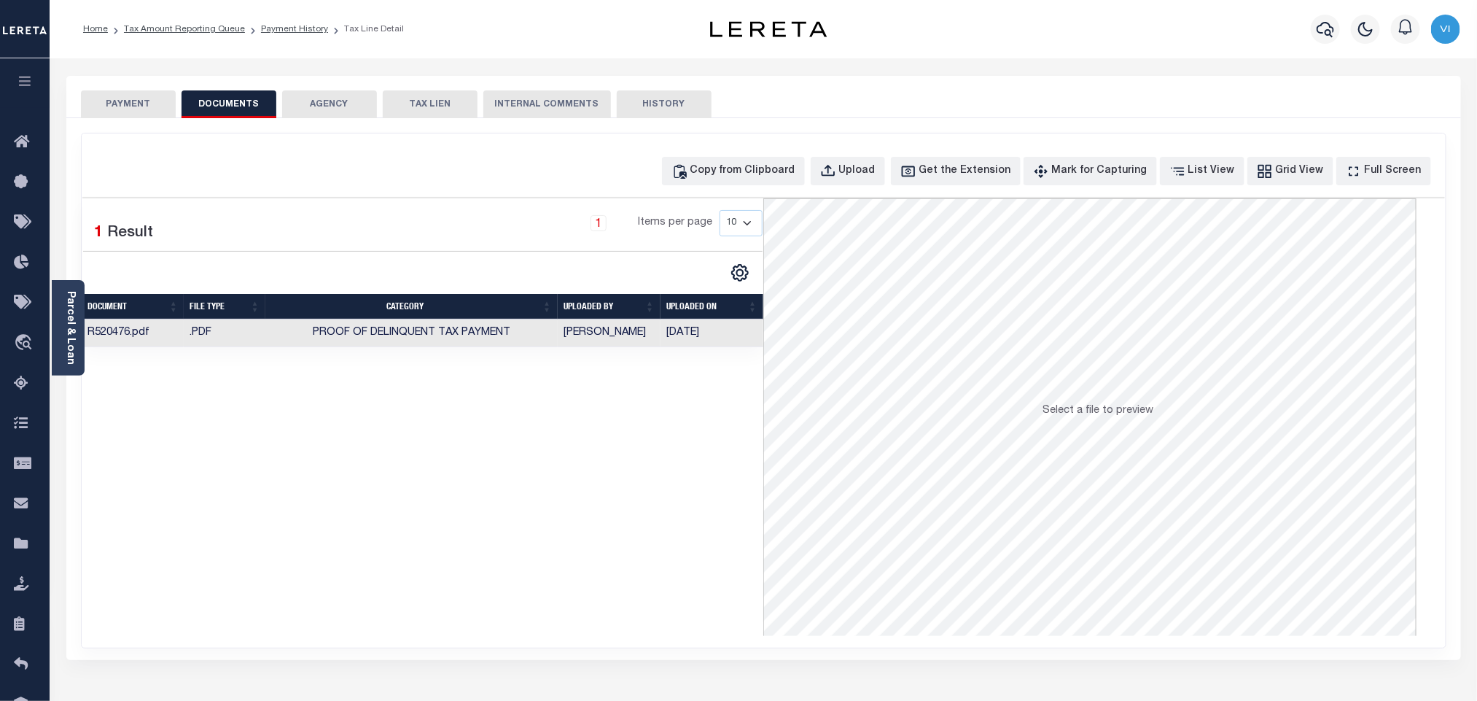
click at [117, 116] on button "PAYMENT" at bounding box center [128, 104] width 95 height 28
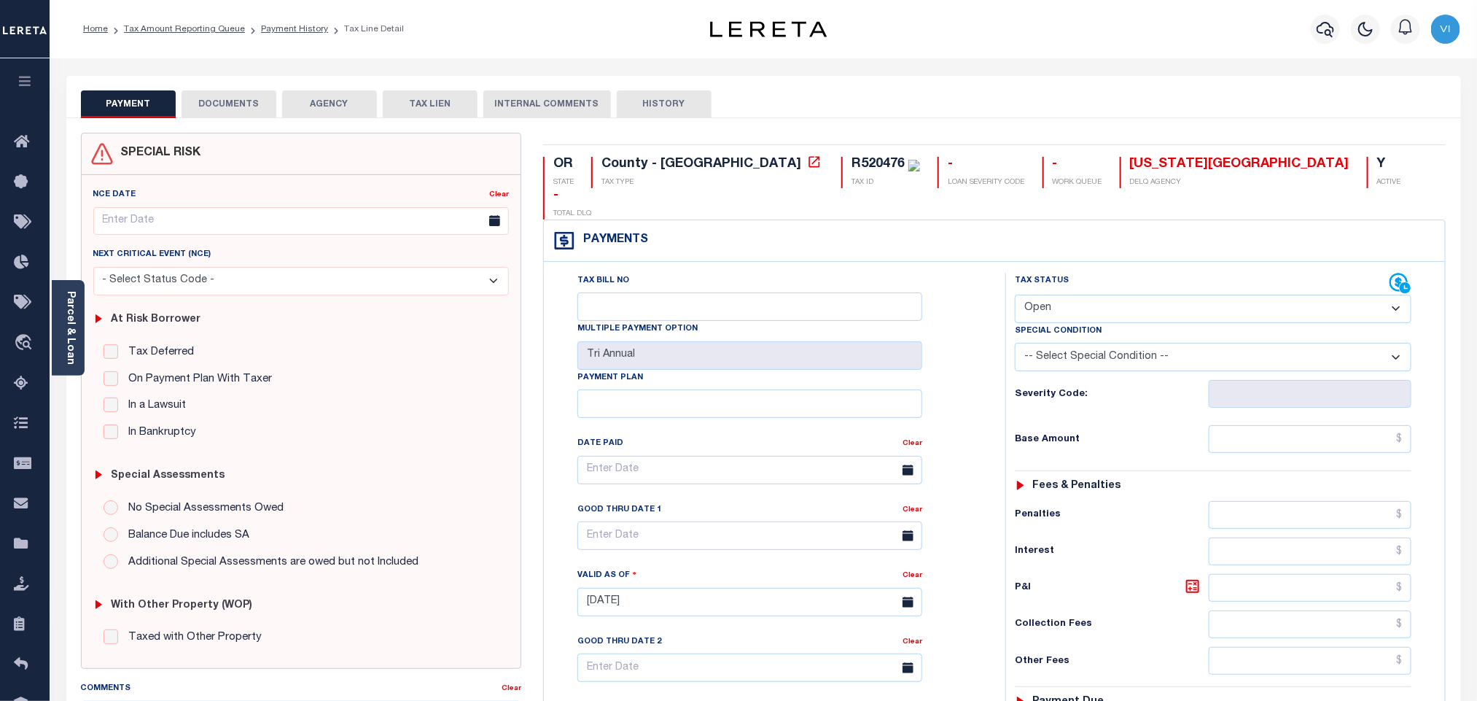
click at [1081, 294] on select "- Select Status Code - Open Due/Unpaid Paid Incomplete No Tax Due Internal Refu…" at bounding box center [1213, 308] width 397 height 28
select select "PYD"
click at [1015, 294] on select "- Select Status Code - Open Due/Unpaid Paid Incomplete No Tax Due Internal Refu…" at bounding box center [1213, 308] width 397 height 28
type input "09/12/2025"
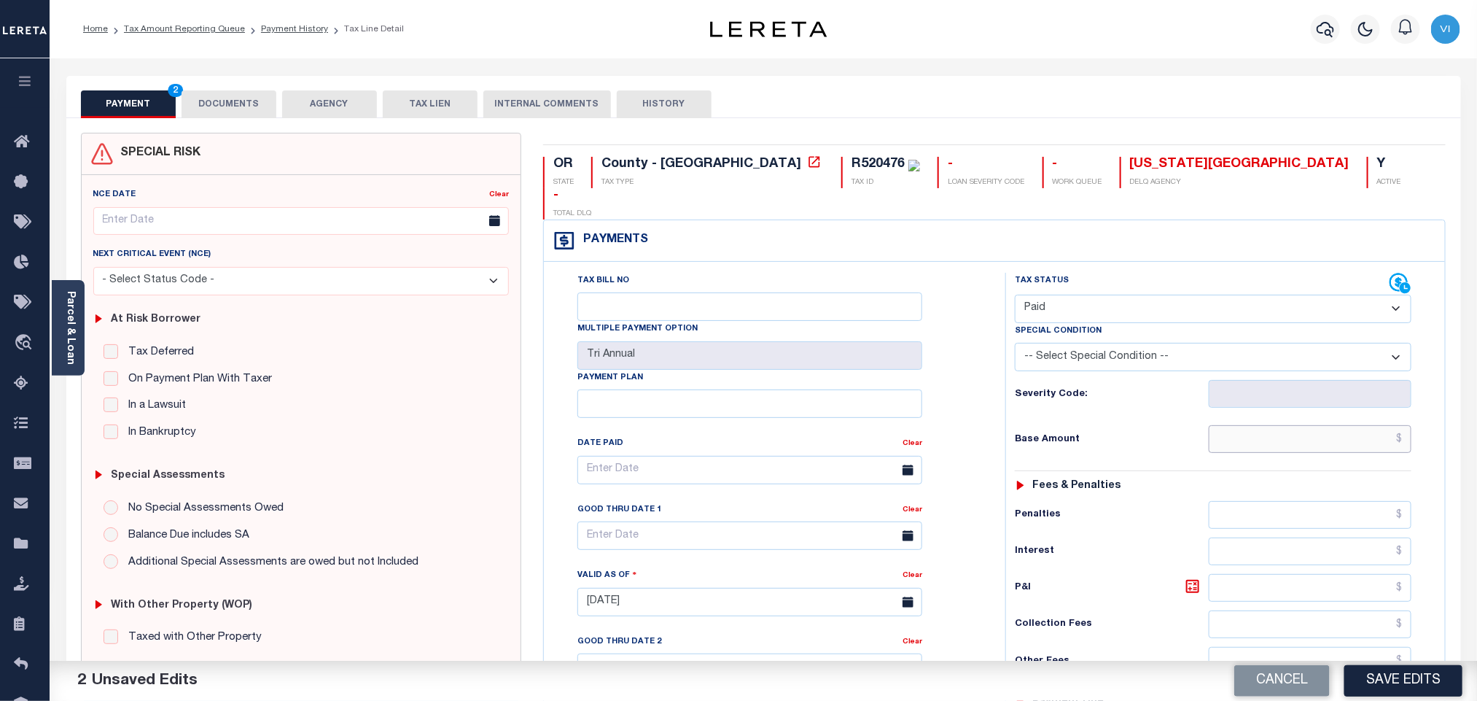
click at [1222, 425] on input "text" at bounding box center [1310, 439] width 203 height 28
paste input "6,448.46"
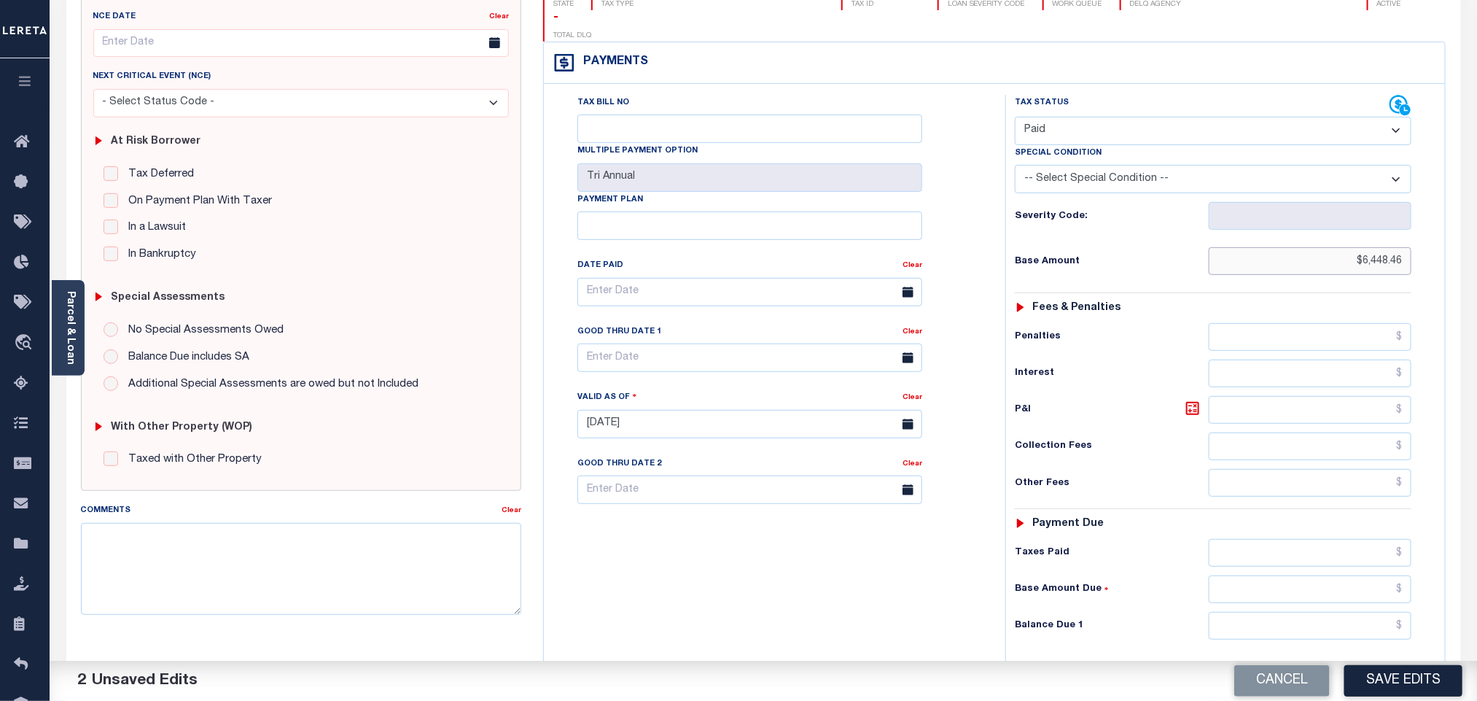
scroll to position [379, 0]
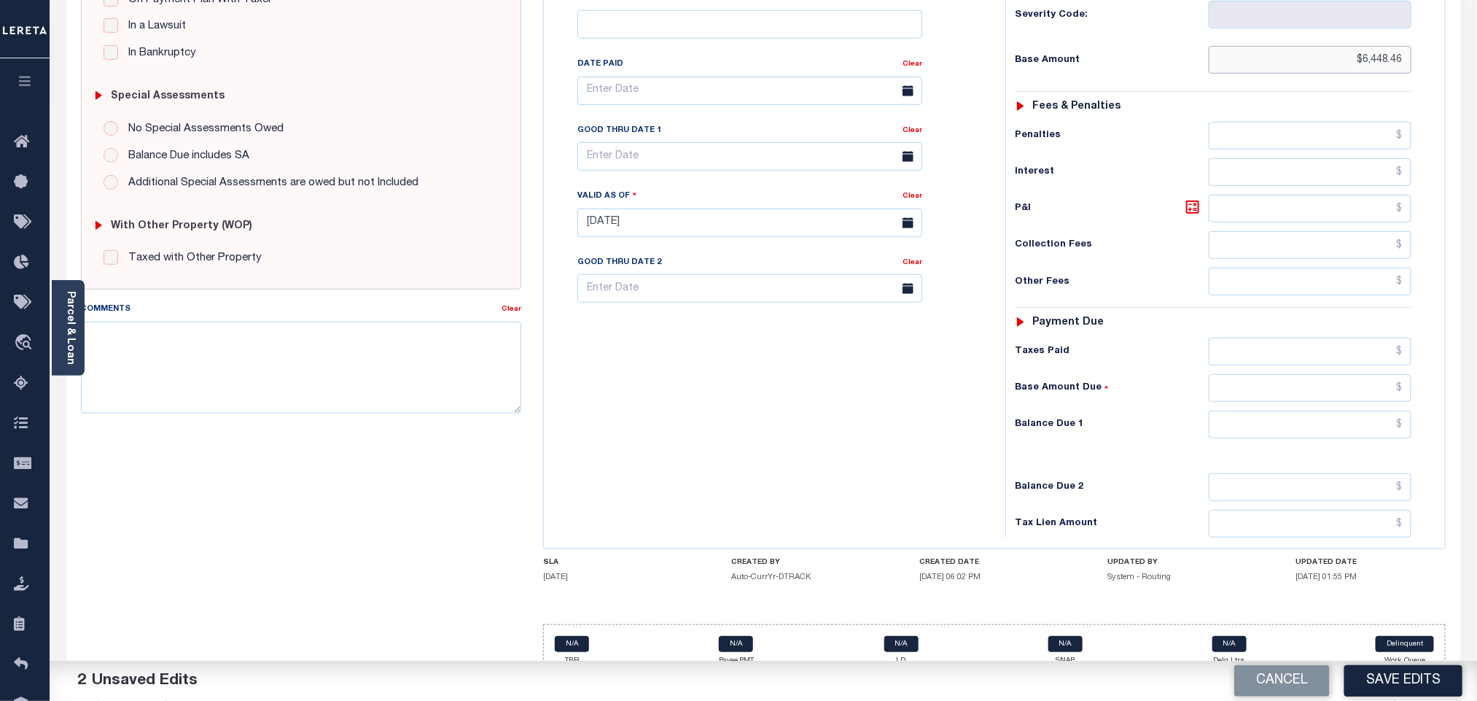
type input "$6,448.46"
drag, startPoint x: 1257, startPoint y: 401, endPoint x: 1257, endPoint y: 415, distance: 14.6
click at [1257, 410] on input "text" at bounding box center [1310, 424] width 203 height 28
type input "$0.00"
click at [1365, 682] on button "Save Edits" at bounding box center [1403, 680] width 118 height 31
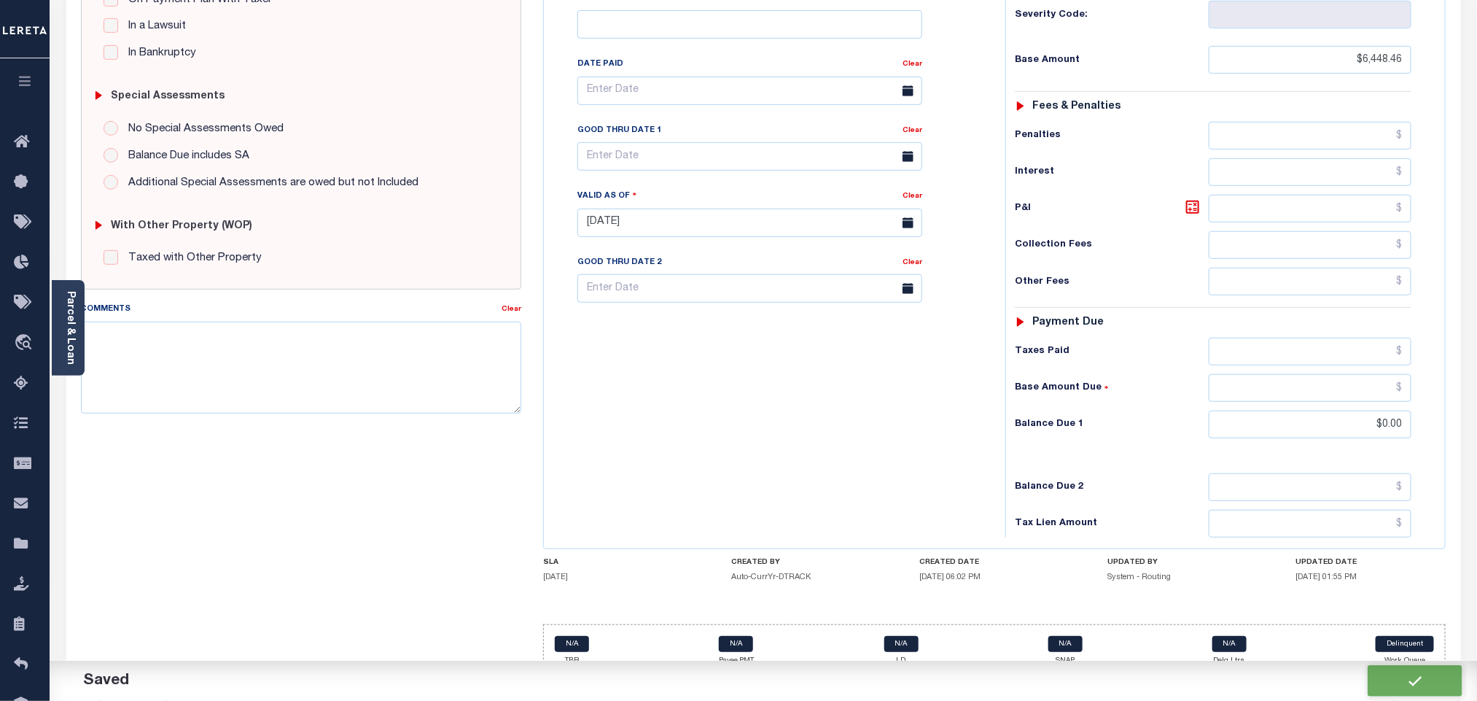
checkbox input "false"
type input "$6,448.46"
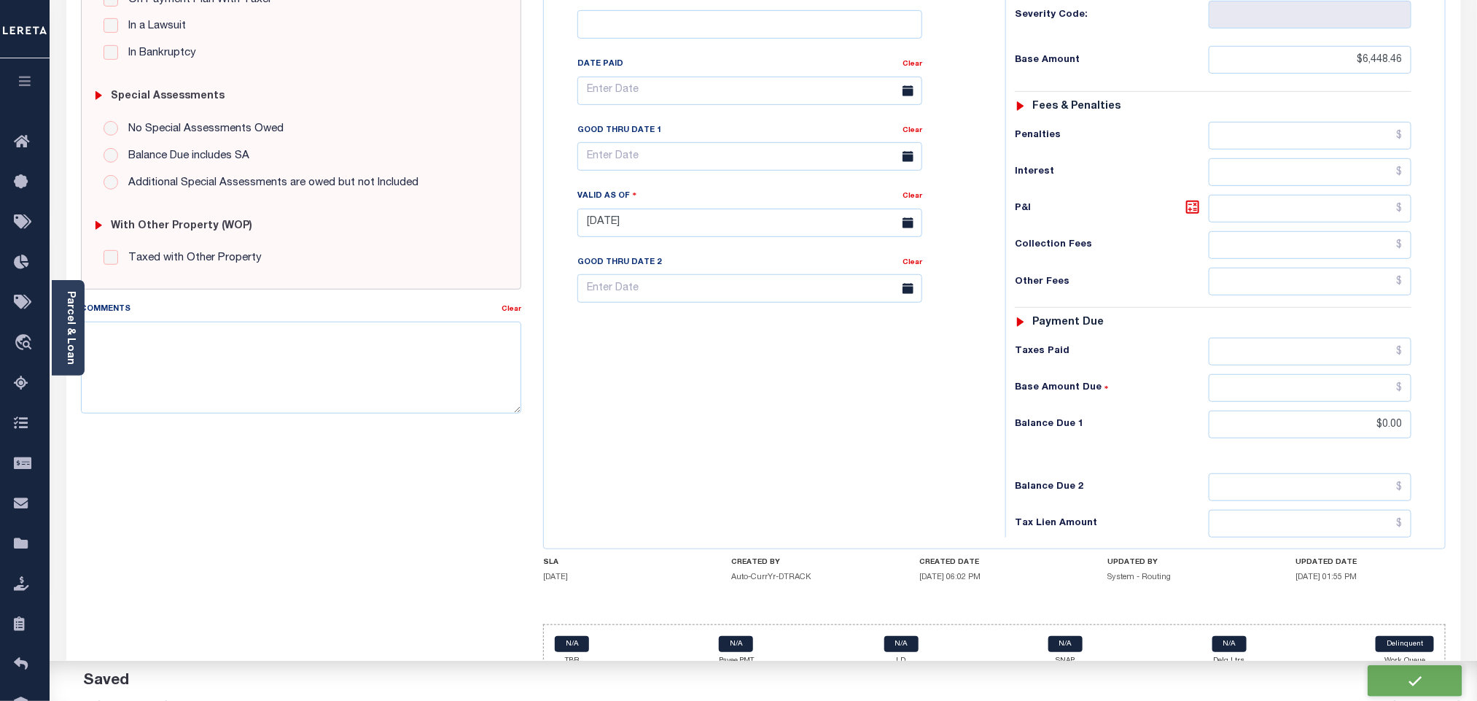
type input "$0"
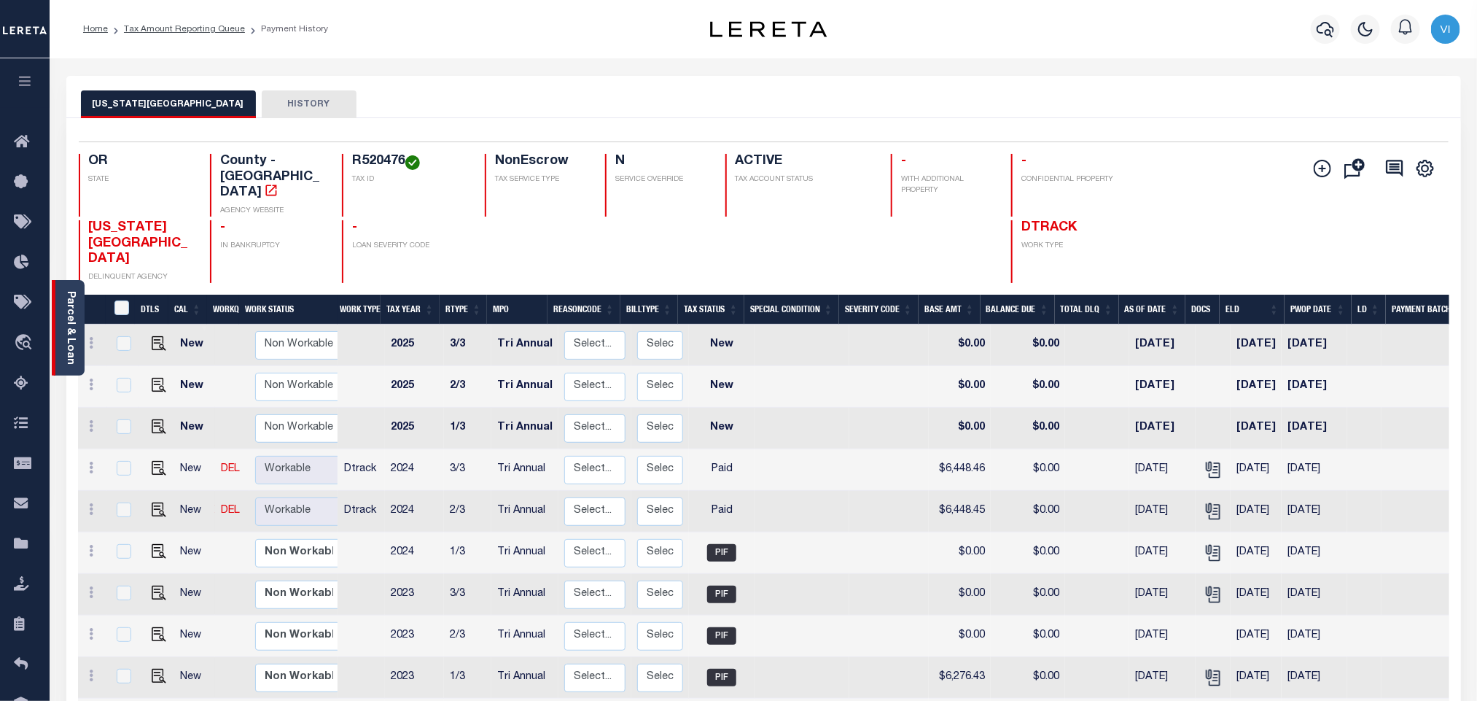
click at [64, 321] on div "Parcel & Loan" at bounding box center [68, 327] width 33 height 95
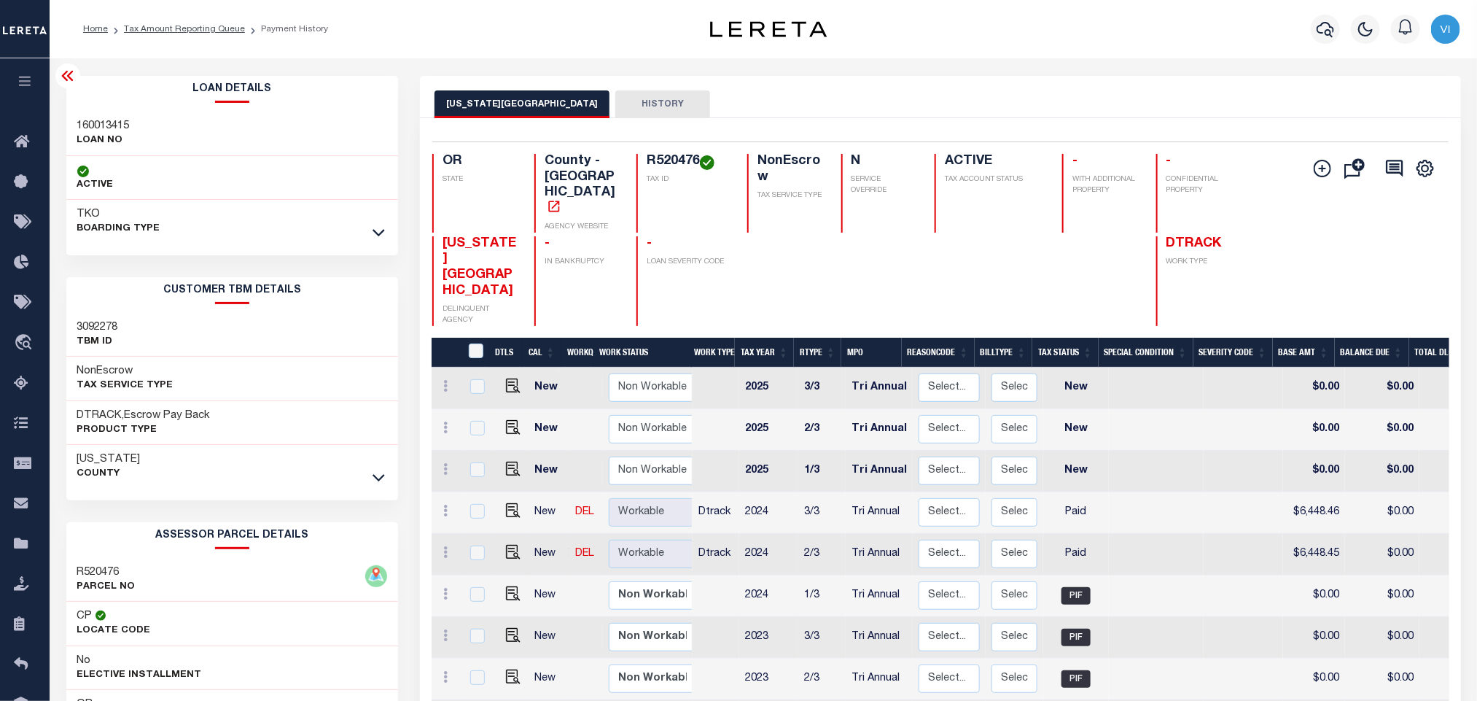
click at [72, 127] on div "160013415 LOAN NO" at bounding box center [232, 134] width 332 height 44
copy h3 "160013415"
click at [641, 147] on div "Selected 18 Results 1 Items per page 25 50 100 OR STATE County - OR AGENCY WEBS…" at bounding box center [940, 233] width 1039 height 184
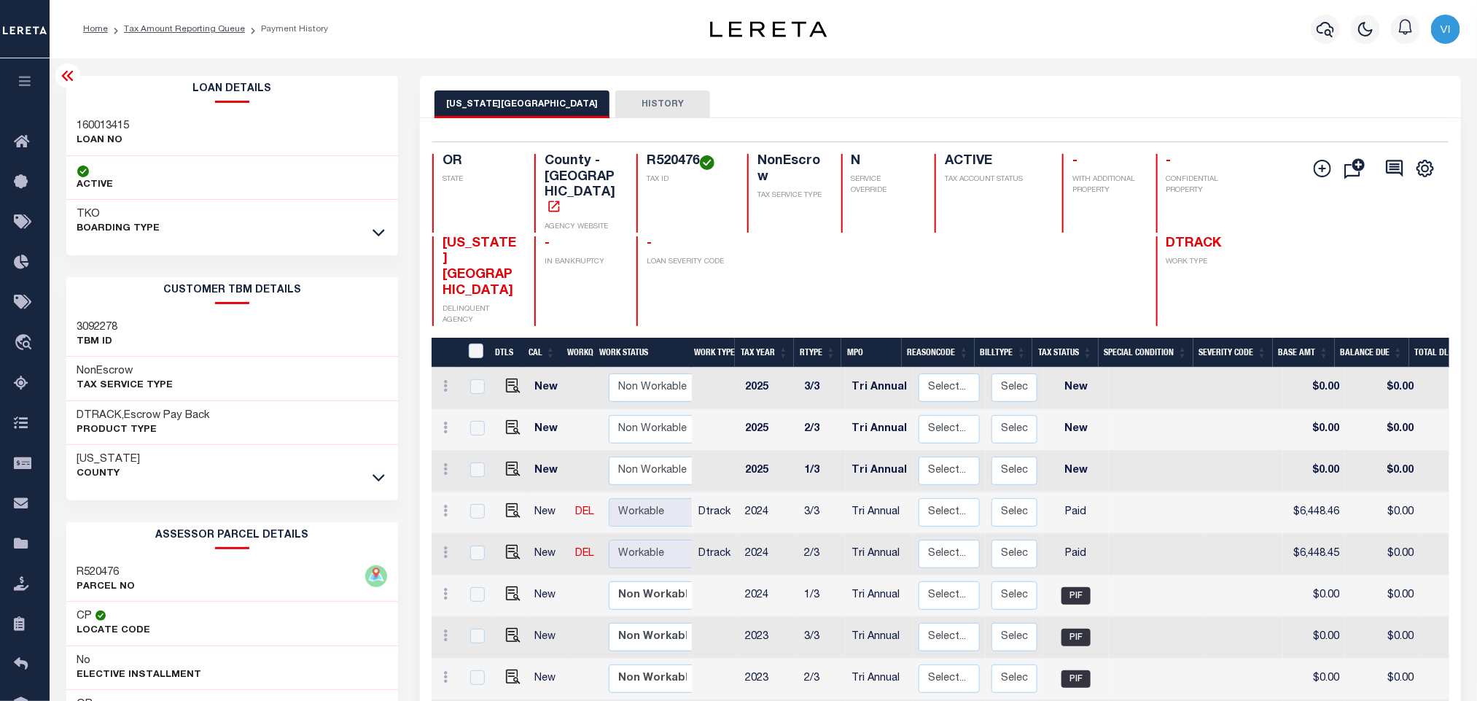
click at [652, 154] on h4 "R520476" at bounding box center [688, 162] width 83 height 16
copy h4 "R520476"
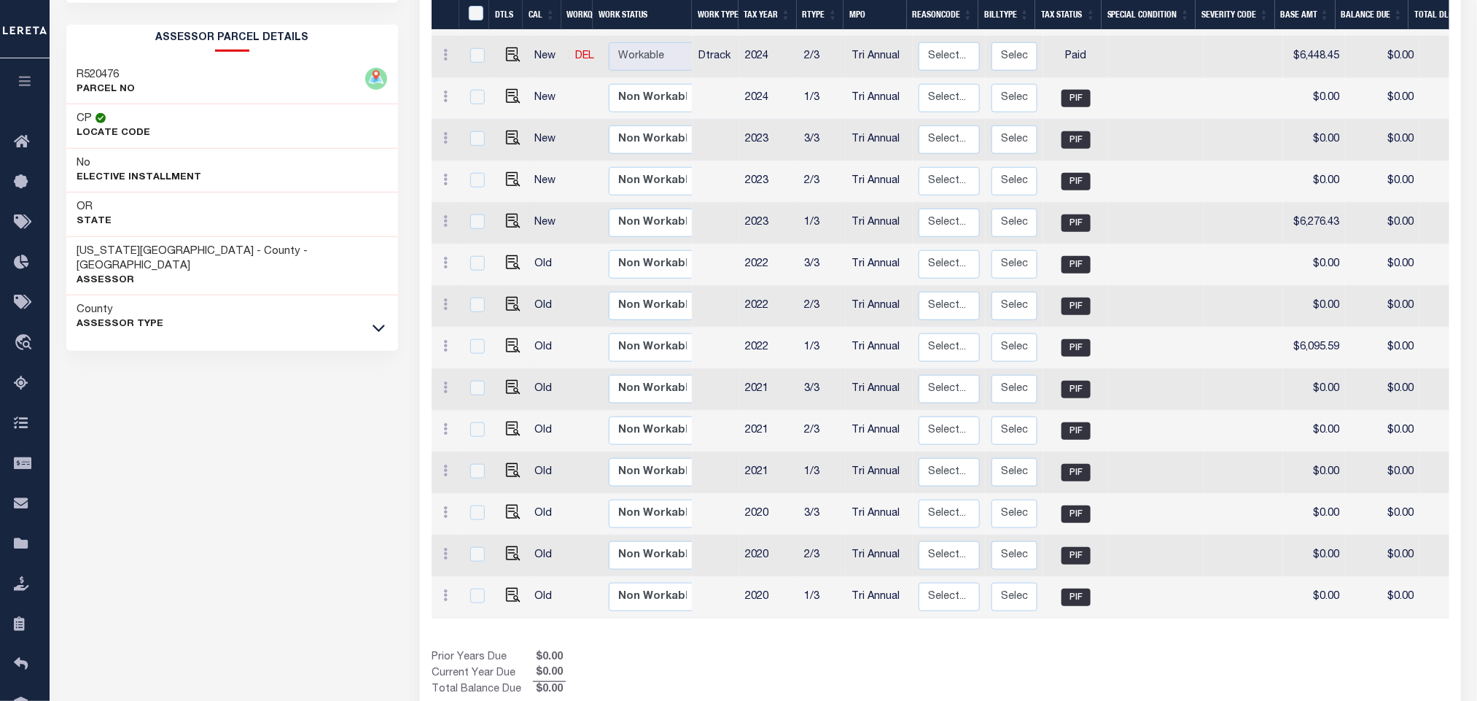
scroll to position [499, 0]
drag, startPoint x: 198, startPoint y: 254, endPoint x: 75, endPoint y: 250, distance: 122.5
click at [75, 250] on div "WASHINGTON COUNTY - County - OR Assessor" at bounding box center [232, 264] width 332 height 59
copy h3 "[US_STATE][GEOGRAPHIC_DATA]"
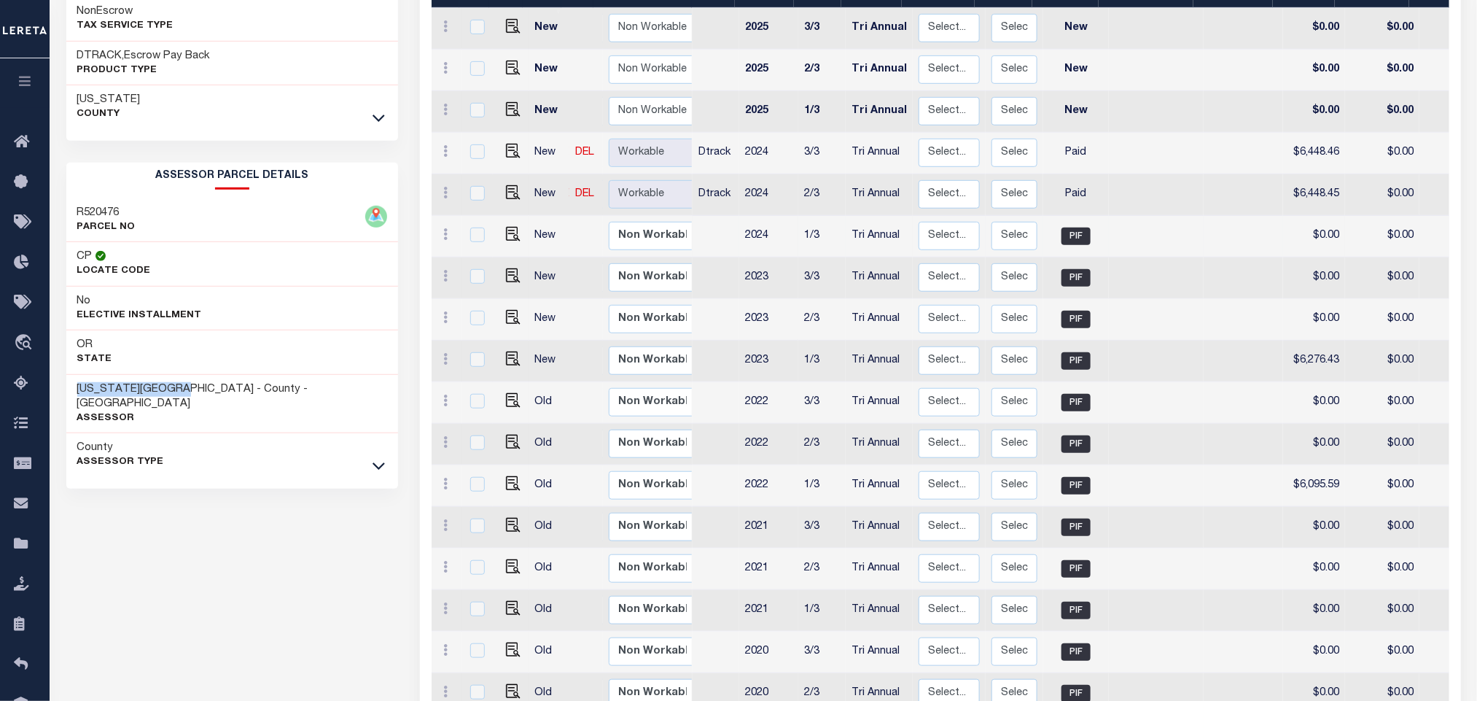
scroll to position [61, 0]
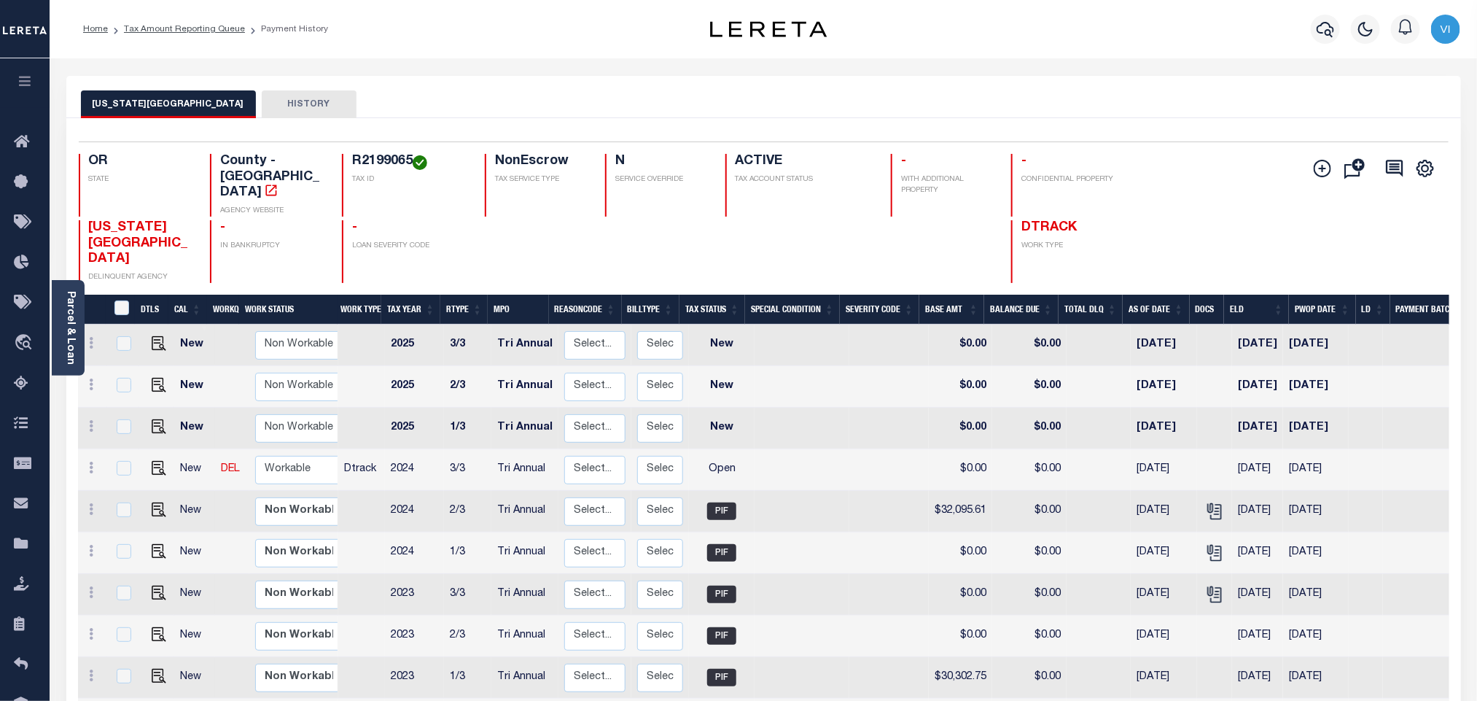
click at [342, 160] on div "R2199065 TAX ID" at bounding box center [404, 185] width 125 height 63
copy h4 "R2199065"
click at [154, 461] on img "" at bounding box center [159, 468] width 15 height 15
checkbox input "true"
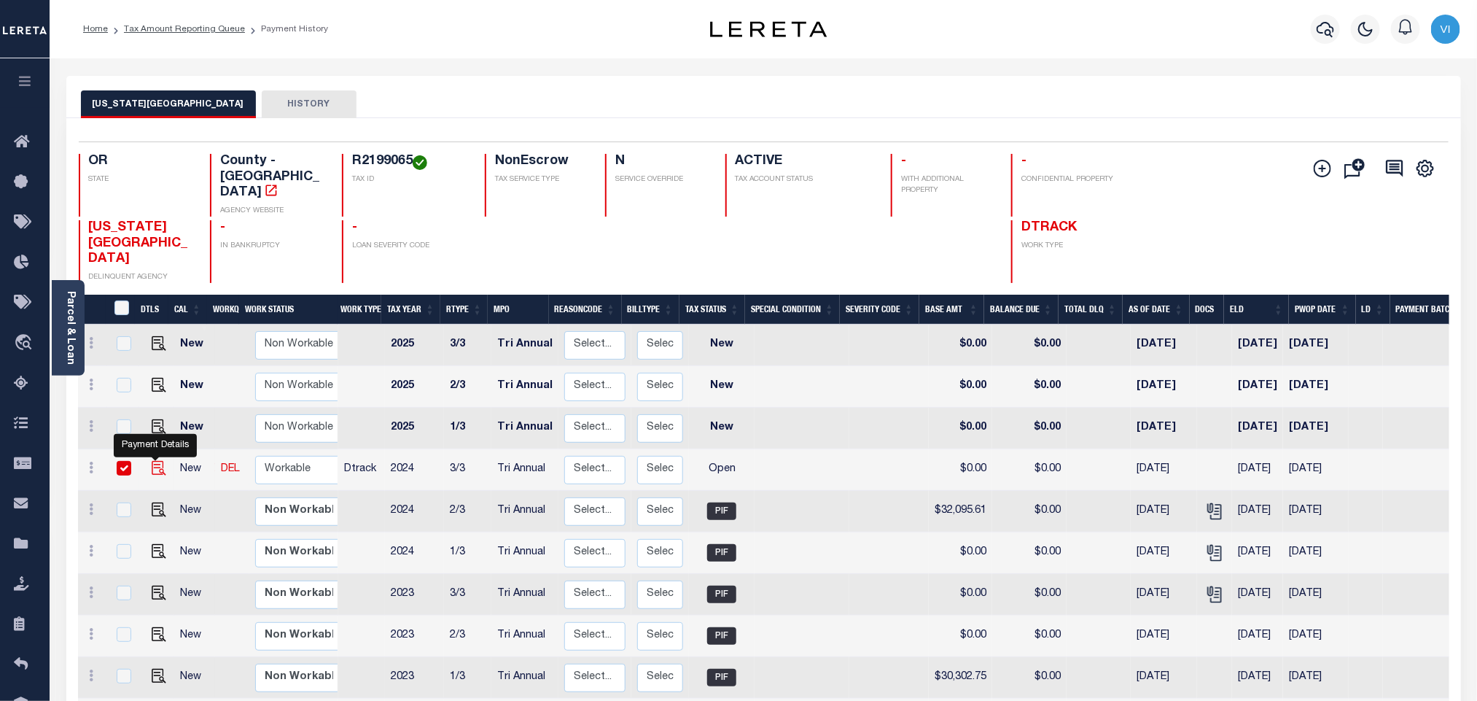
checkbox input "true"
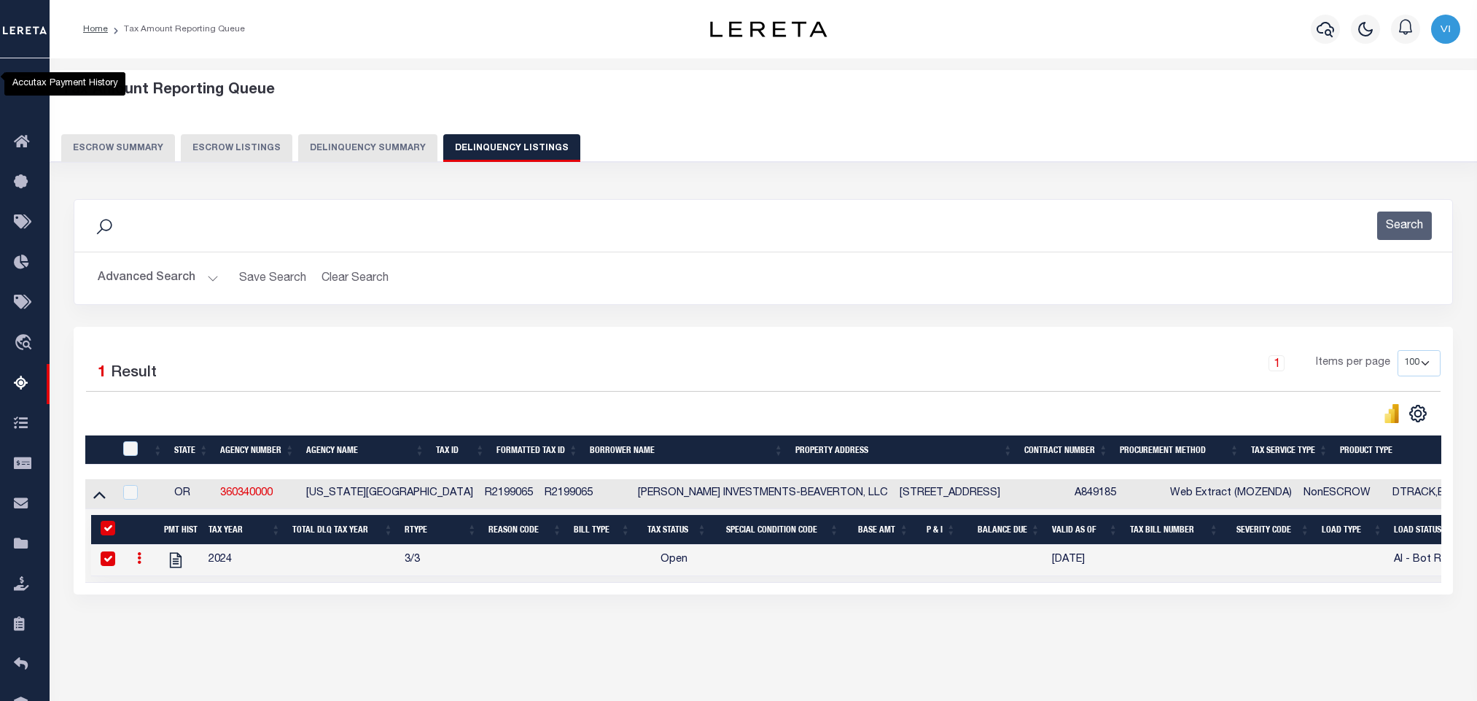
select select "100"
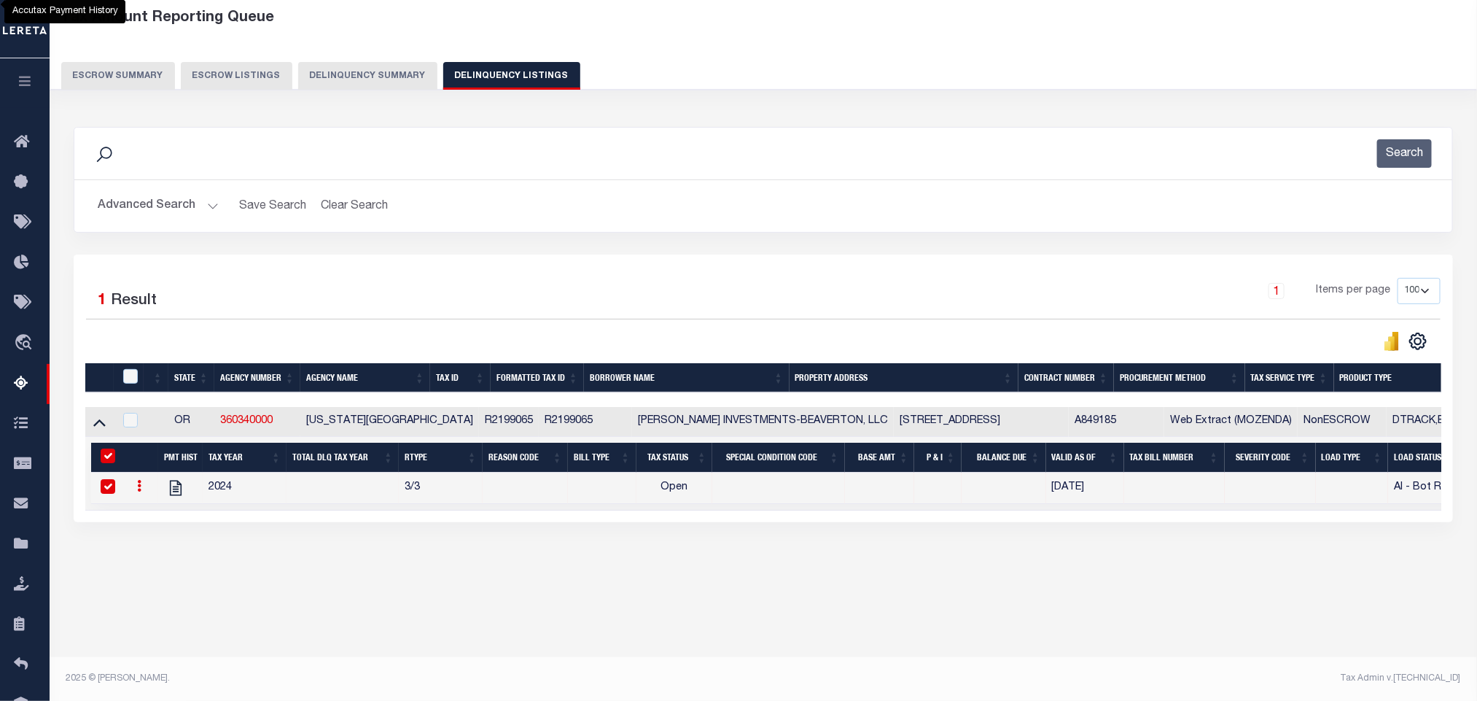
scroll to position [72, 0]
click at [1422, 155] on button "Search" at bounding box center [1404, 153] width 55 height 28
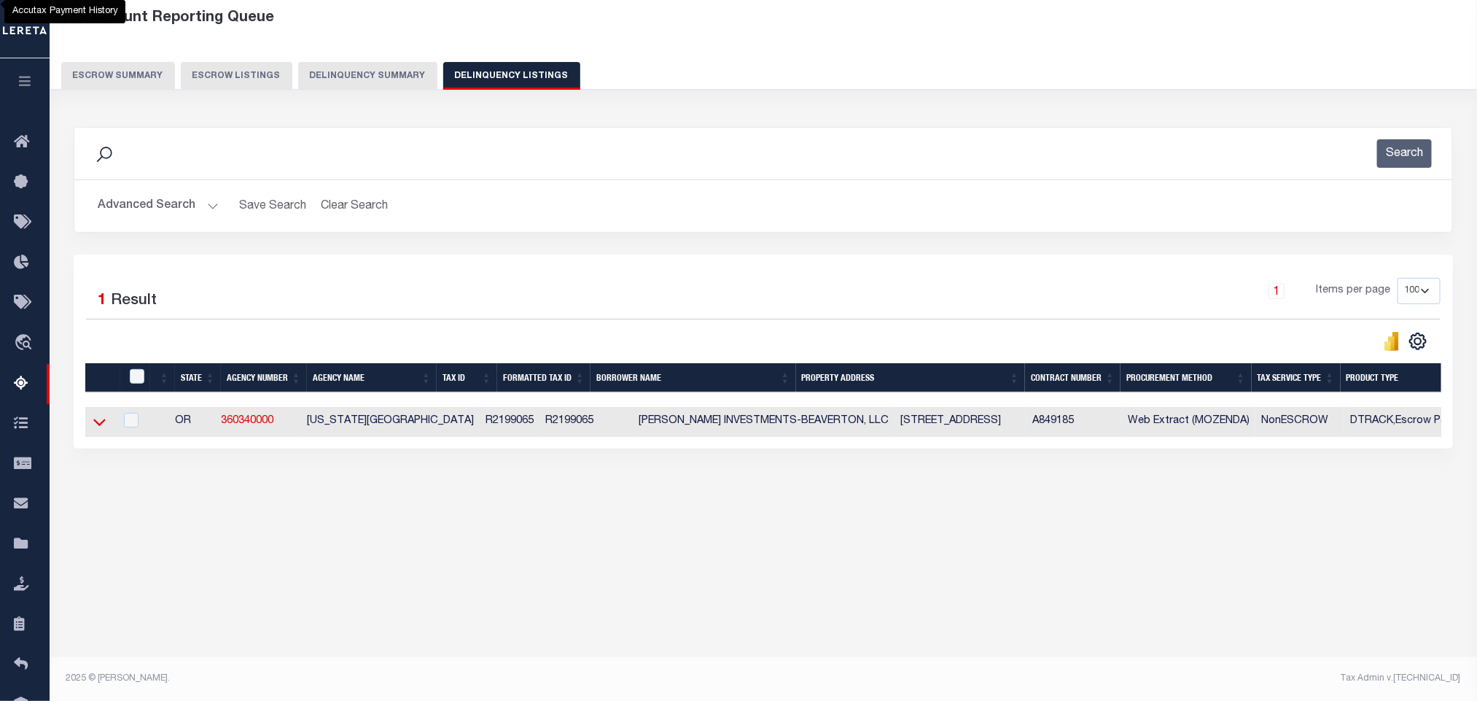
click at [101, 426] on icon at bounding box center [99, 422] width 12 height 7
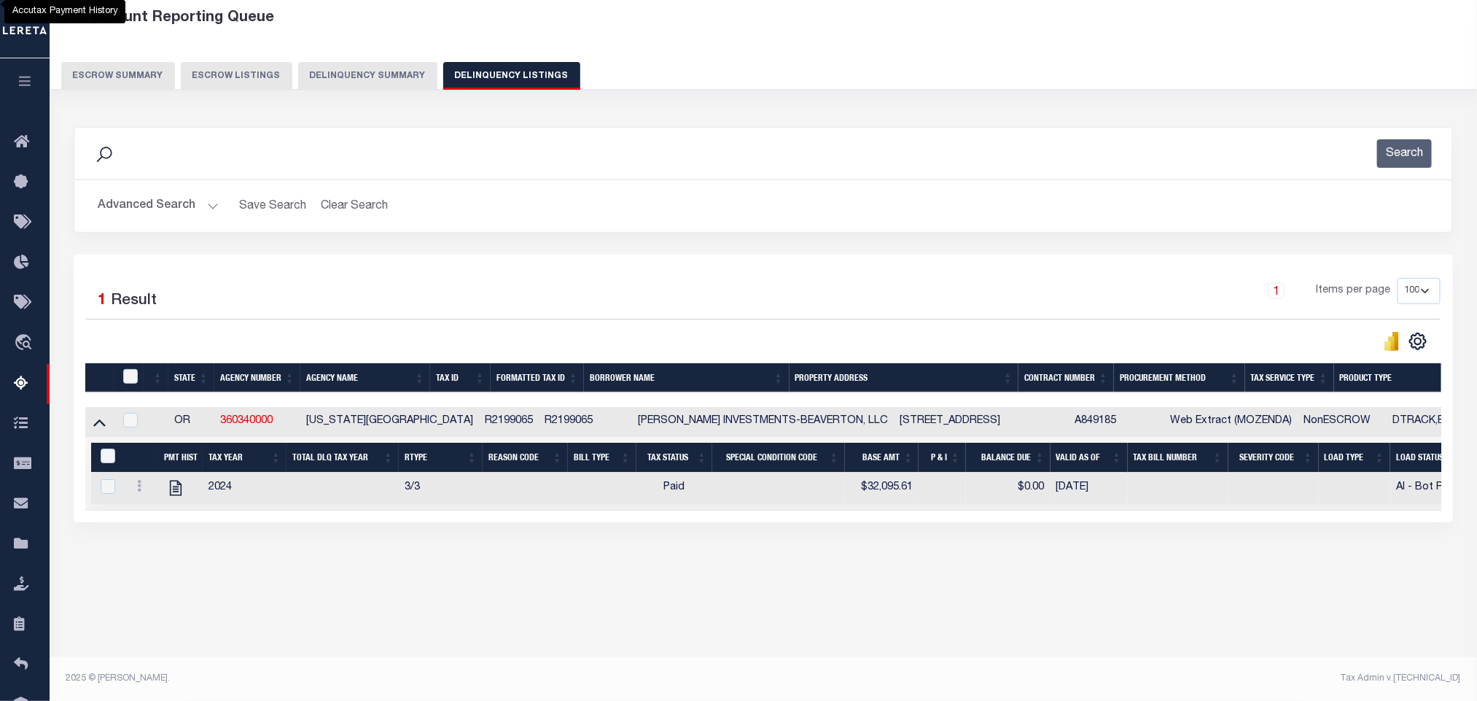
click at [182, 222] on div "Advanced Search Save Search Clear Search tblassign_wrapper_dynamictable_____Def…" at bounding box center [763, 206] width 1378 height 52
click at [175, 215] on button "Advanced Search" at bounding box center [158, 206] width 121 height 28
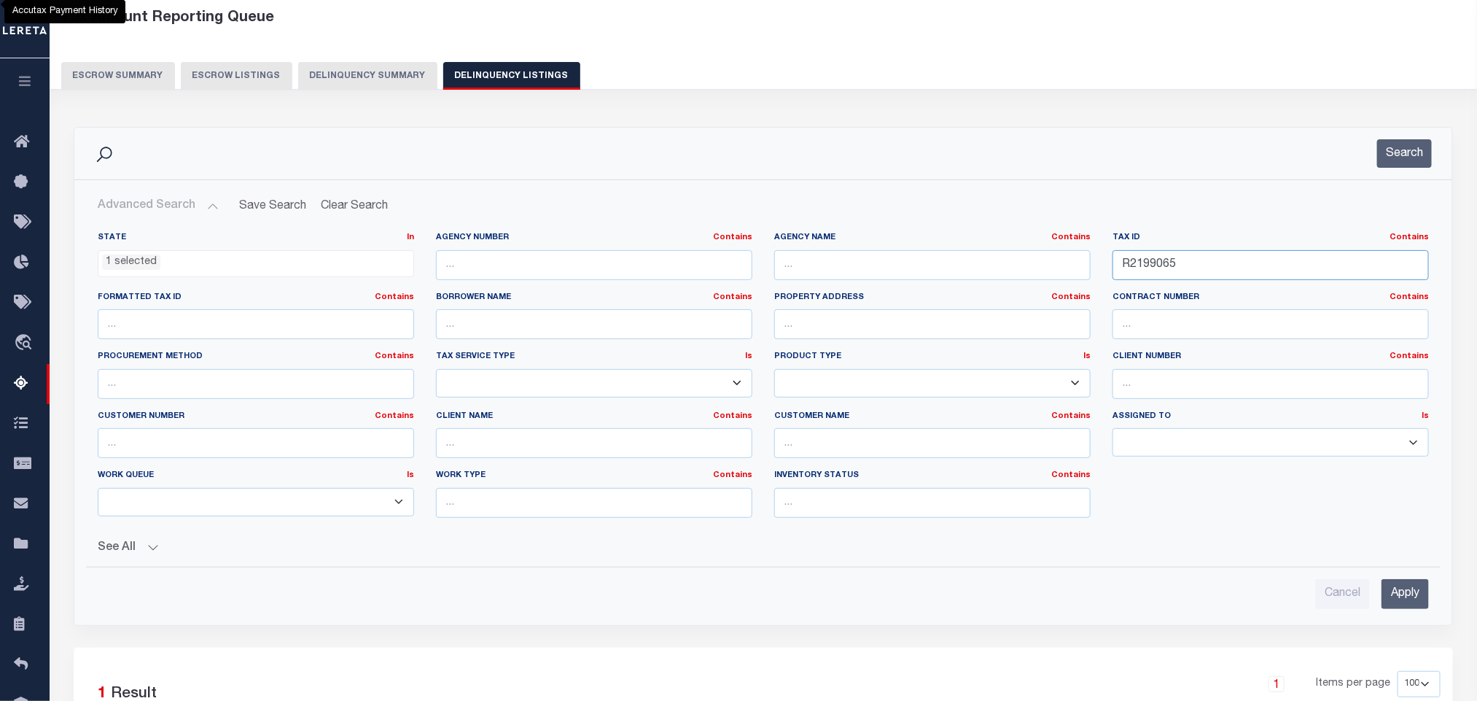
click at [1187, 278] on input "R2199065" at bounding box center [1270, 265] width 316 height 30
paste input "07797"
type input "R2077975"
click at [1410, 600] on input "Apply" at bounding box center [1404, 594] width 47 height 30
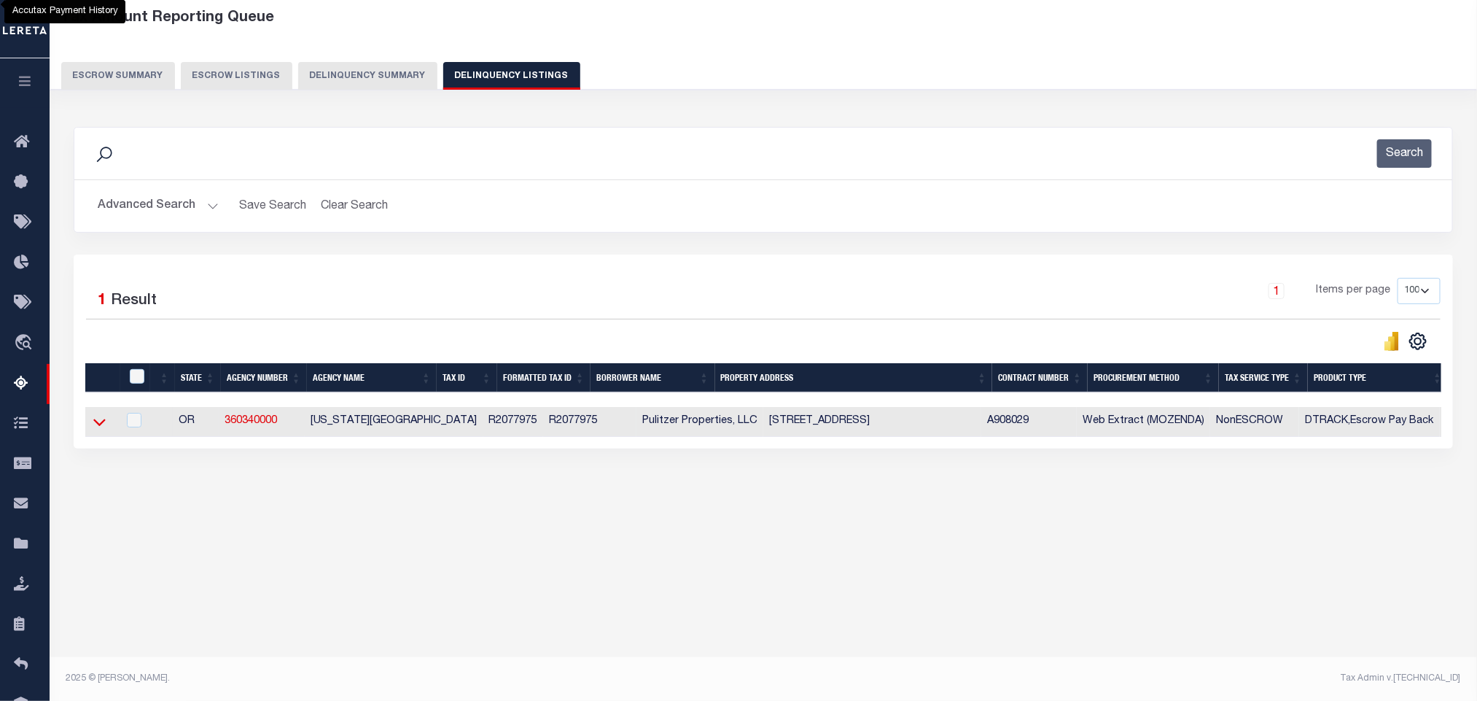
click at [98, 427] on icon at bounding box center [99, 421] width 12 height 15
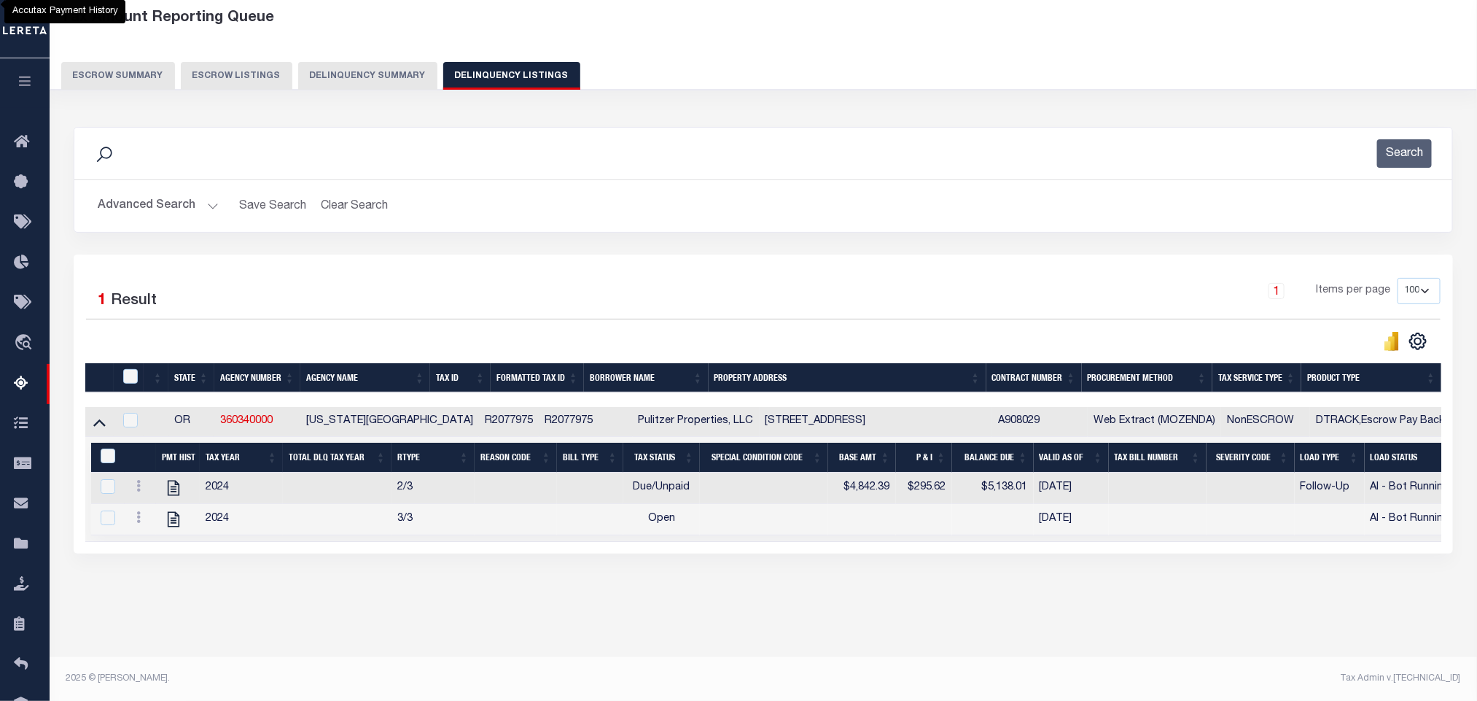
click at [458, 626] on div "Tax Amount Reporting Queue Escrow Summary Escrow Listings In" at bounding box center [763, 321] width 1419 height 640
click at [173, 496] on icon "" at bounding box center [174, 487] width 12 height 15
checkbox input "false"
checkbox input "true"
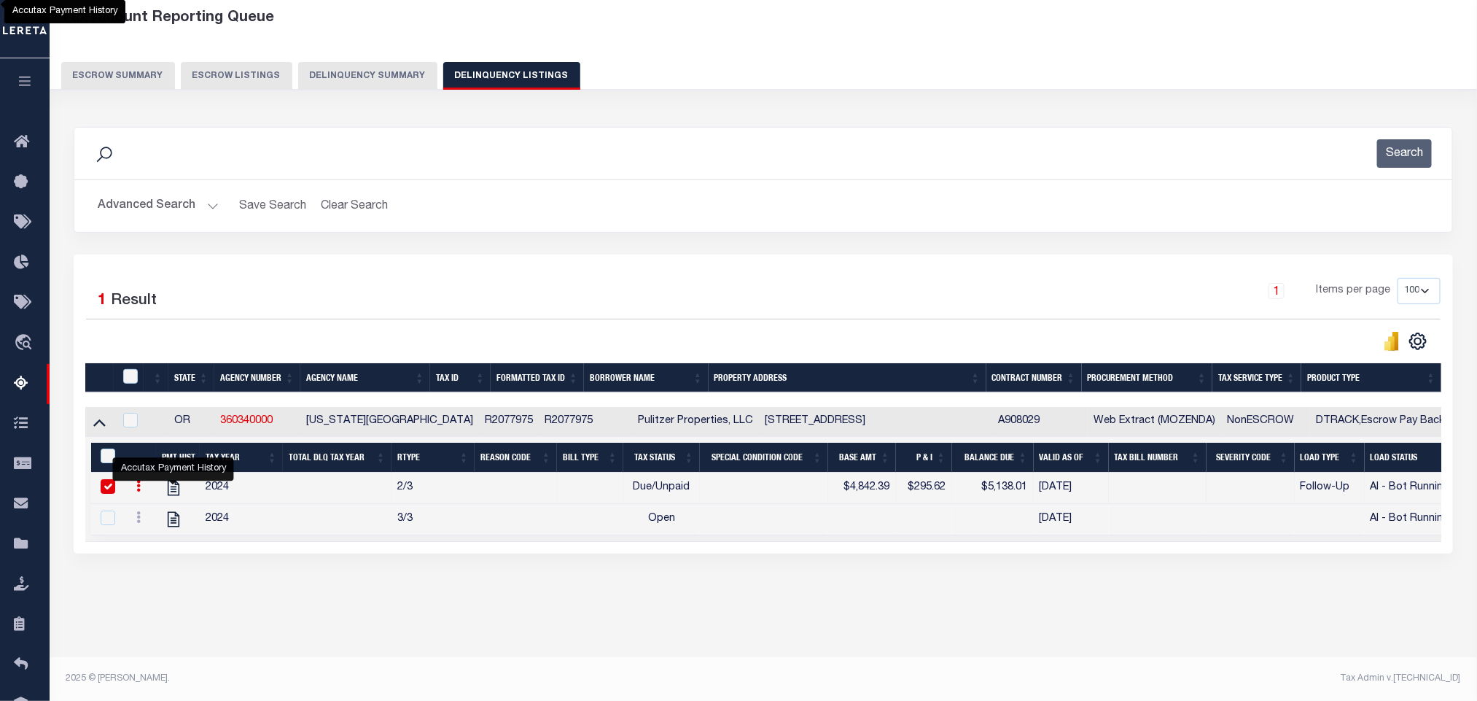
click at [123, 208] on button "Advanced Search" at bounding box center [158, 206] width 121 height 28
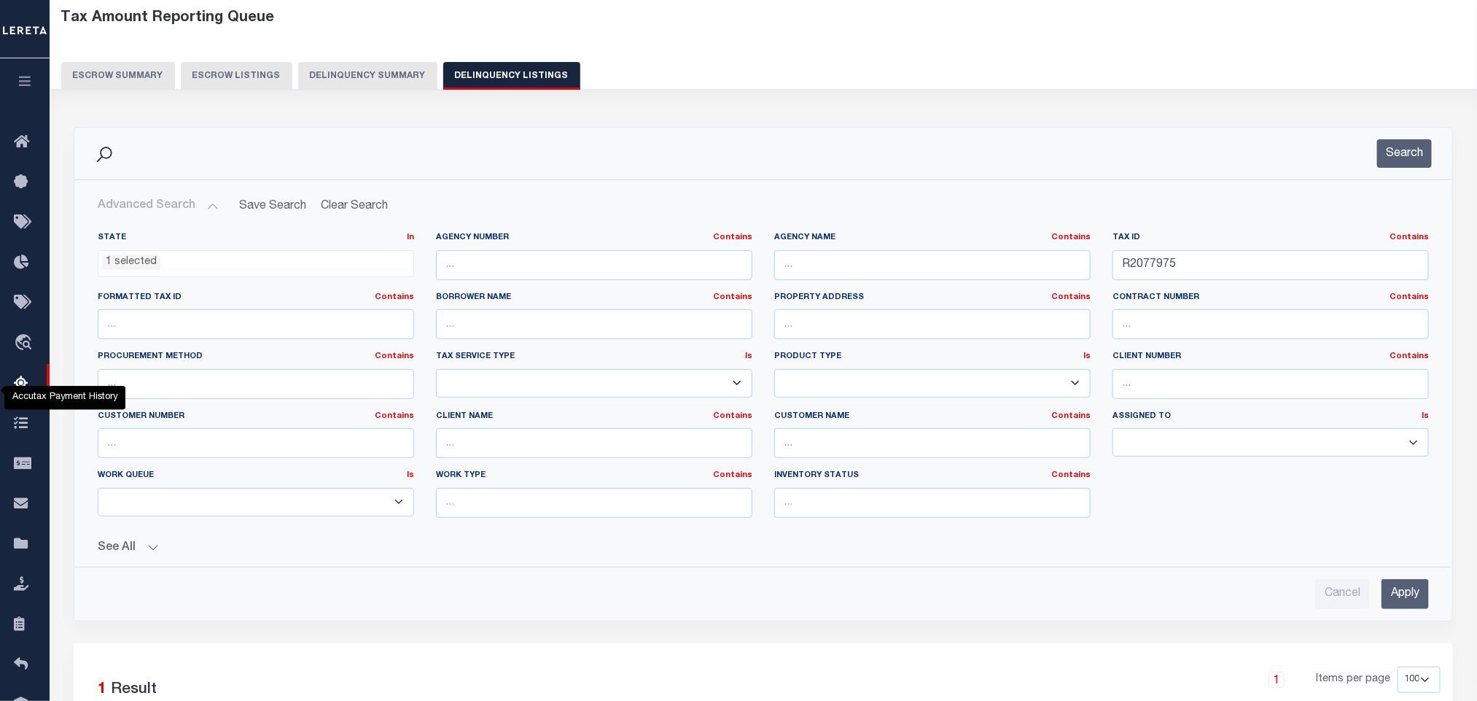
scroll to position [458, 0]
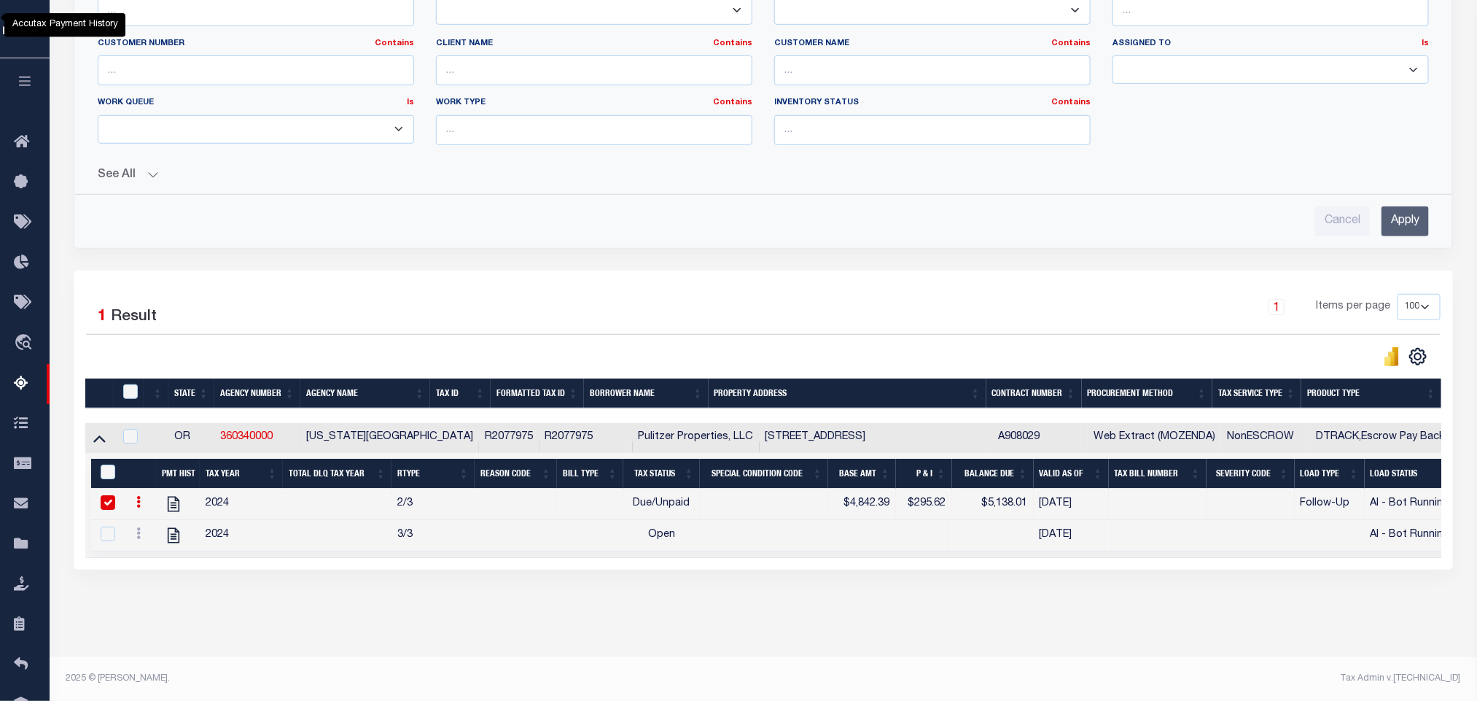
click at [1407, 217] on input "Apply" at bounding box center [1404, 221] width 47 height 30
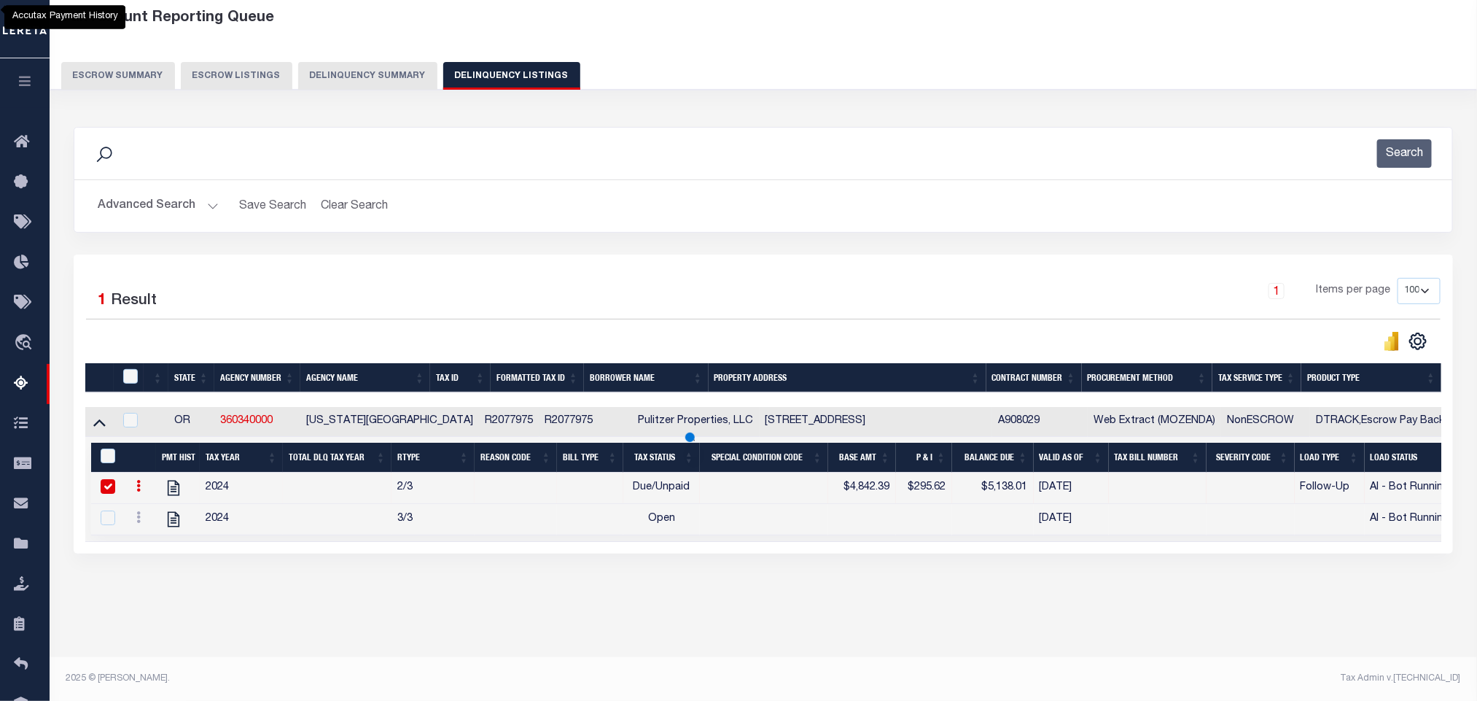
scroll to position [72, 0]
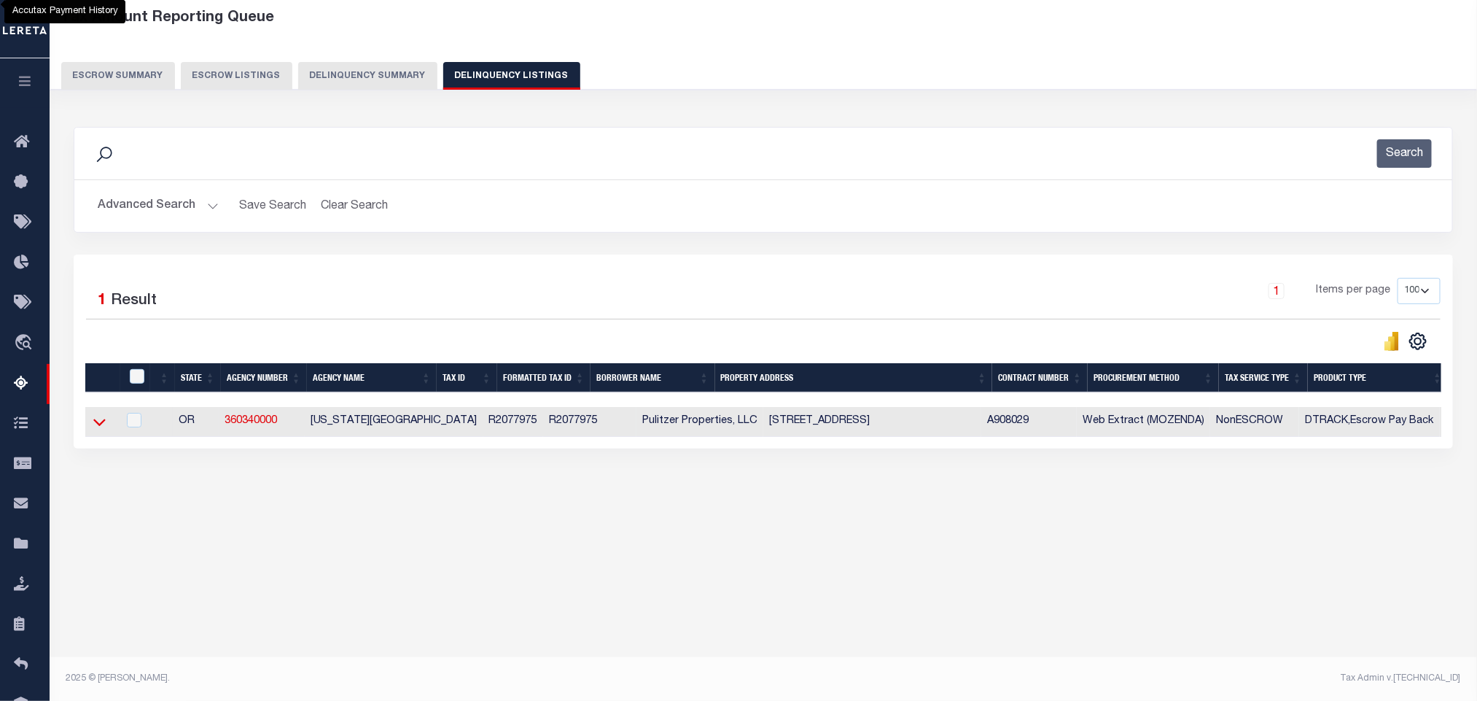
click at [104, 426] on icon at bounding box center [99, 422] width 12 height 7
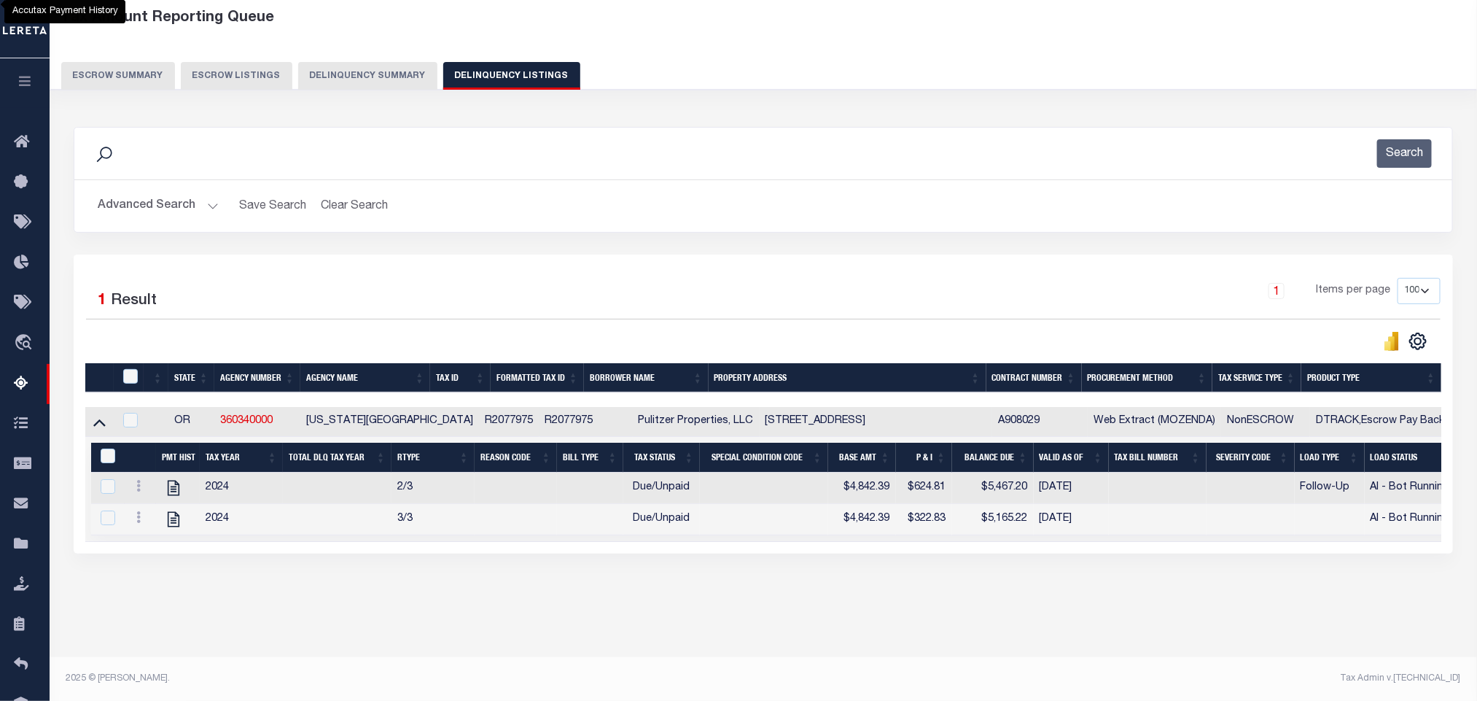
click at [125, 208] on button "Advanced Search" at bounding box center [158, 206] width 121 height 28
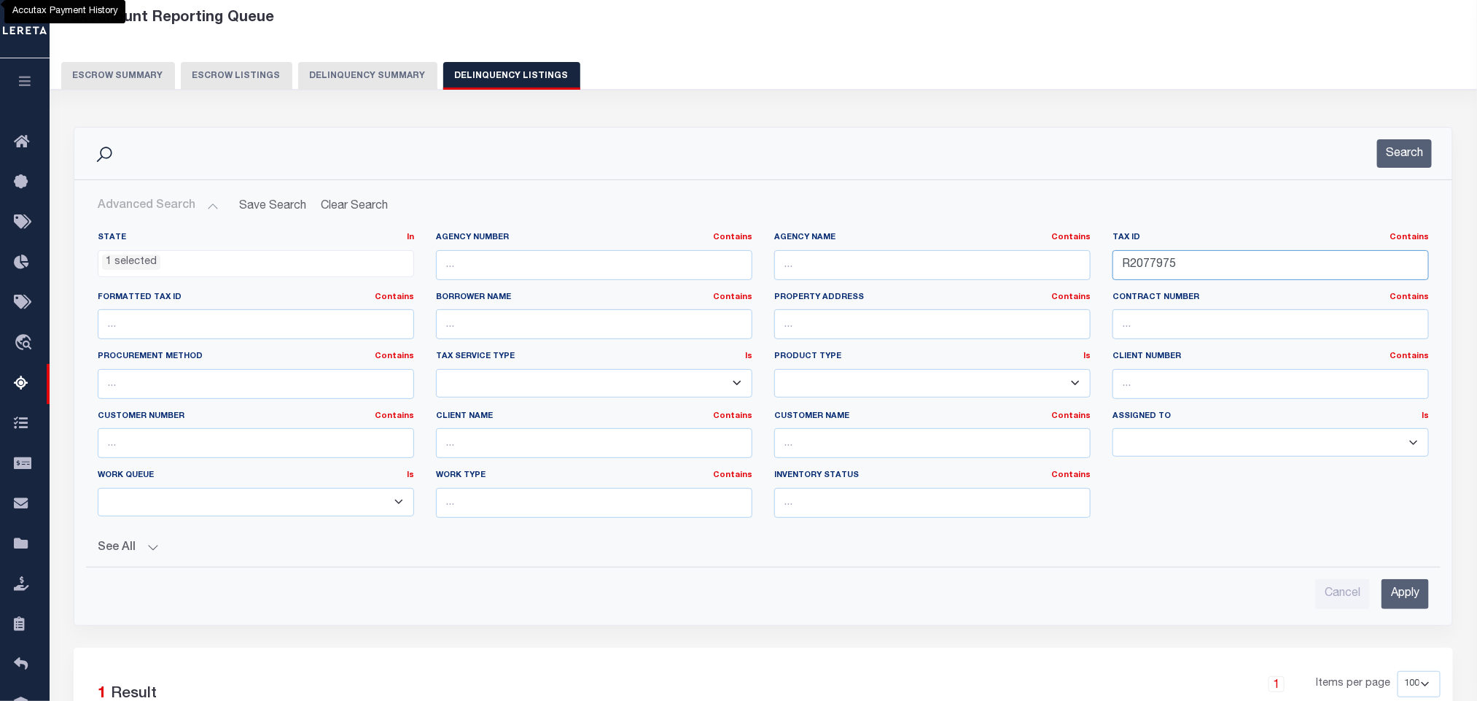
click at [1218, 270] on input "R2077975" at bounding box center [1270, 265] width 316 height 30
paste input "8200"
type input "8200"
click at [1400, 599] on input "Apply" at bounding box center [1404, 594] width 47 height 30
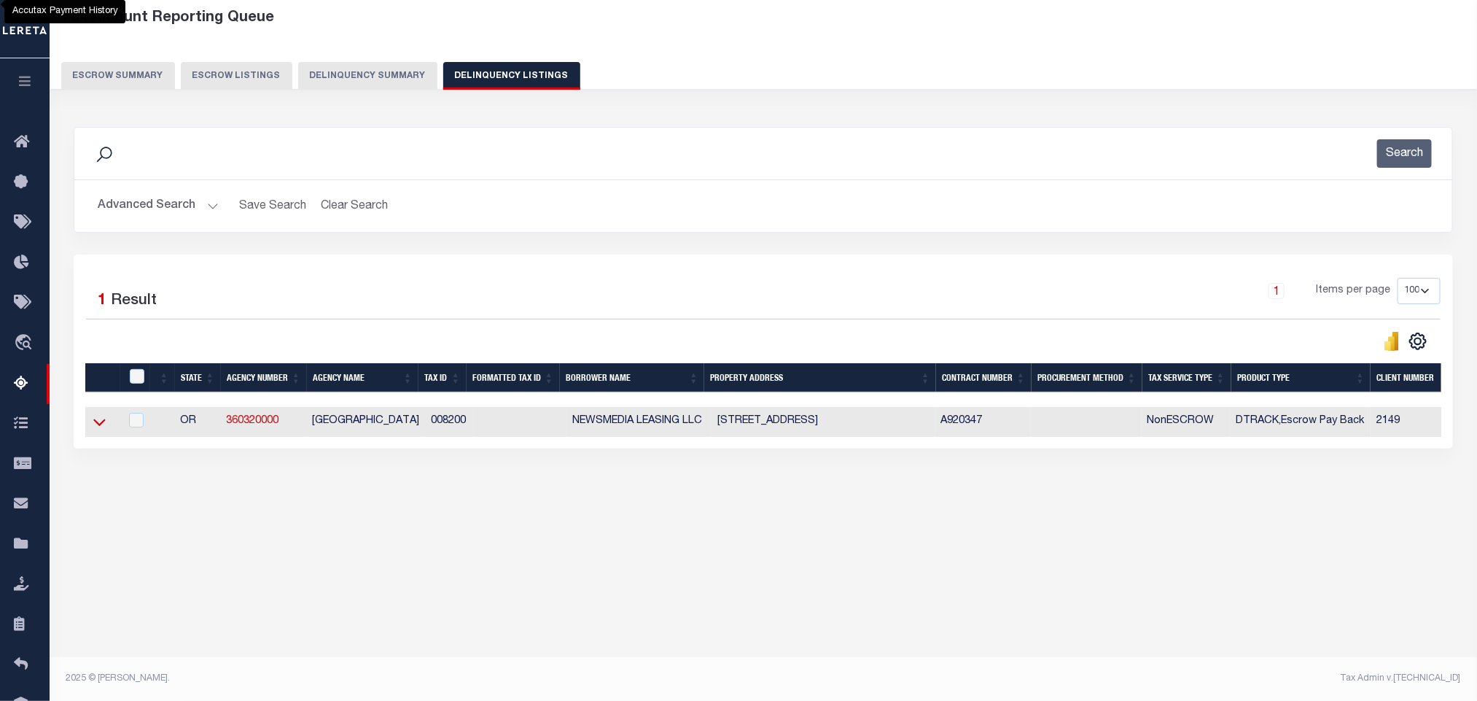
click at [101, 425] on icon at bounding box center [99, 421] width 12 height 15
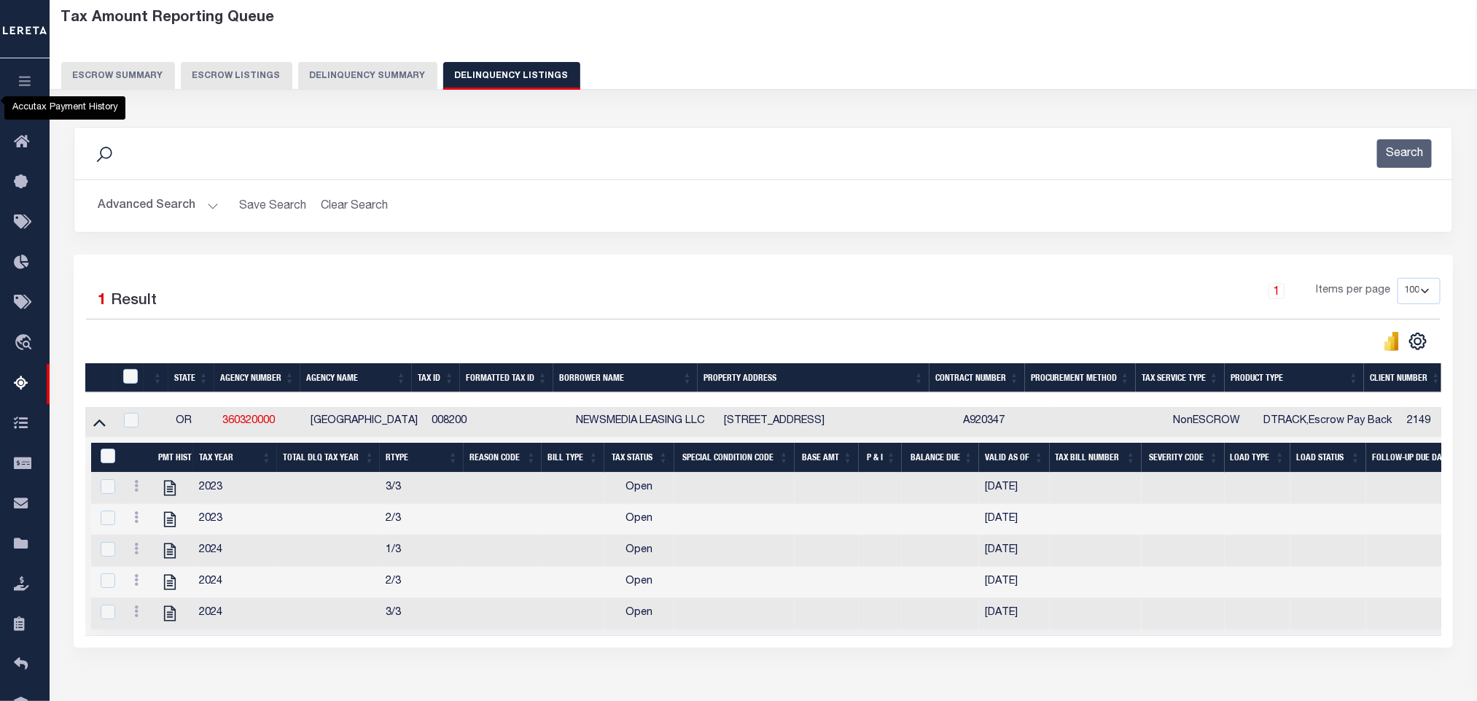
scroll to position [168, 0]
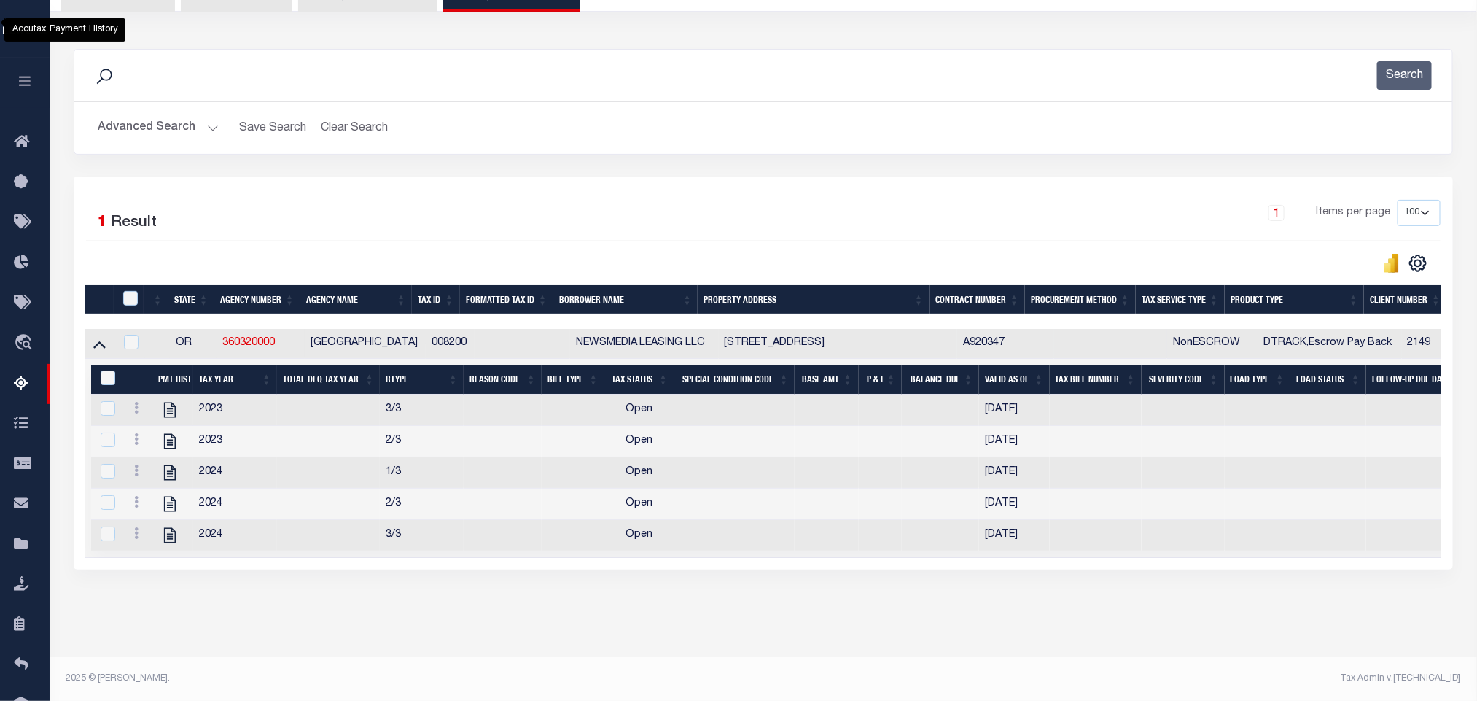
click at [370, 624] on div "Tax Amount Reporting Queue Escrow Summary Escrow Listings In" at bounding box center [763, 290] width 1419 height 734
click at [171, 407] on icon "" at bounding box center [169, 409] width 19 height 19
checkbox input "true"
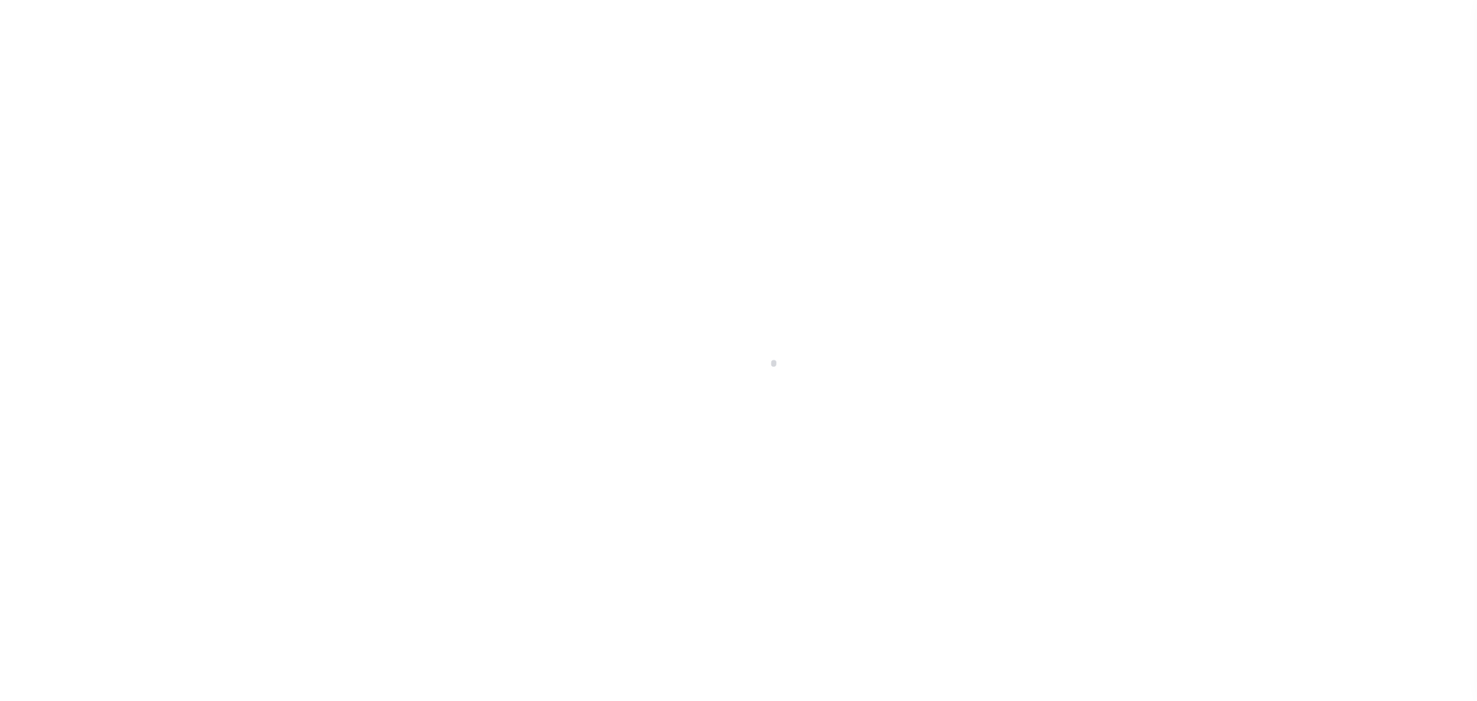
select select "OP2"
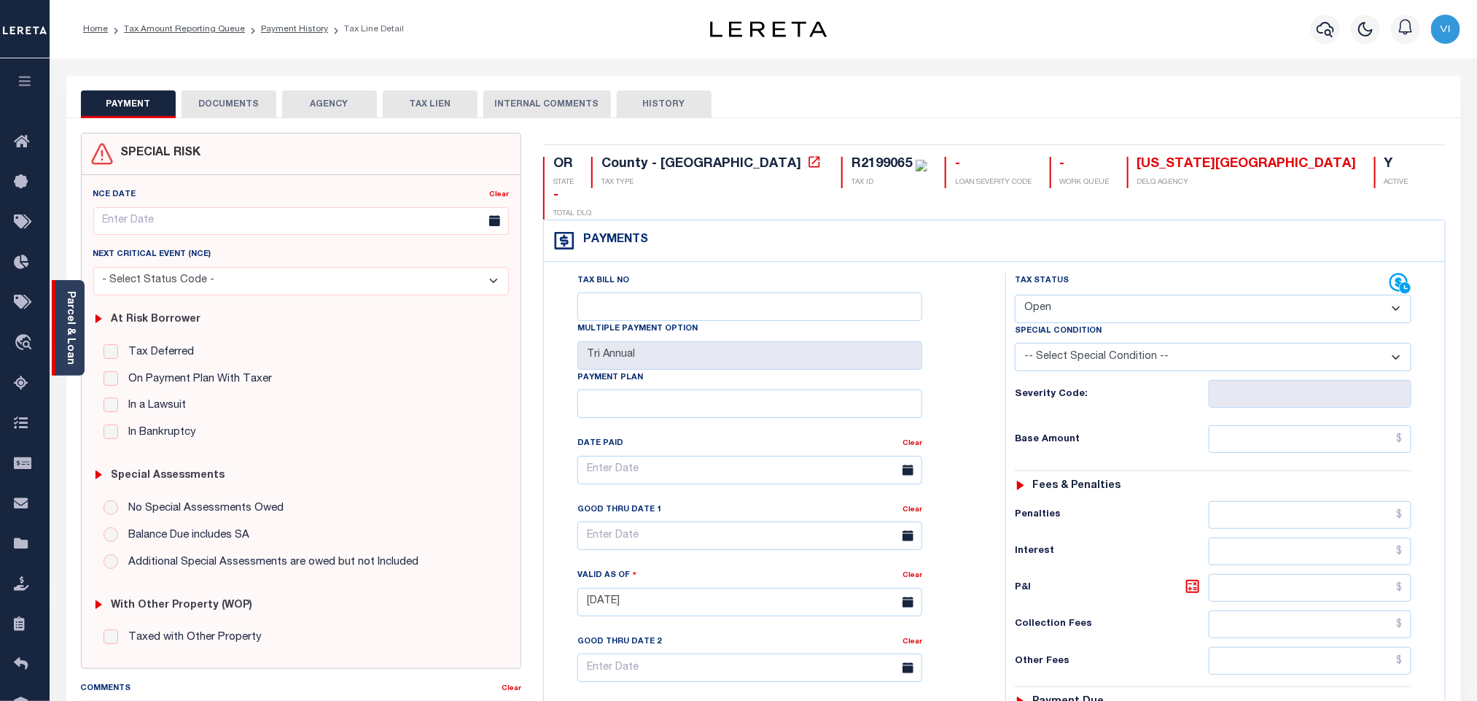
click at [69, 327] on link "Parcel & Loan" at bounding box center [70, 328] width 10 height 74
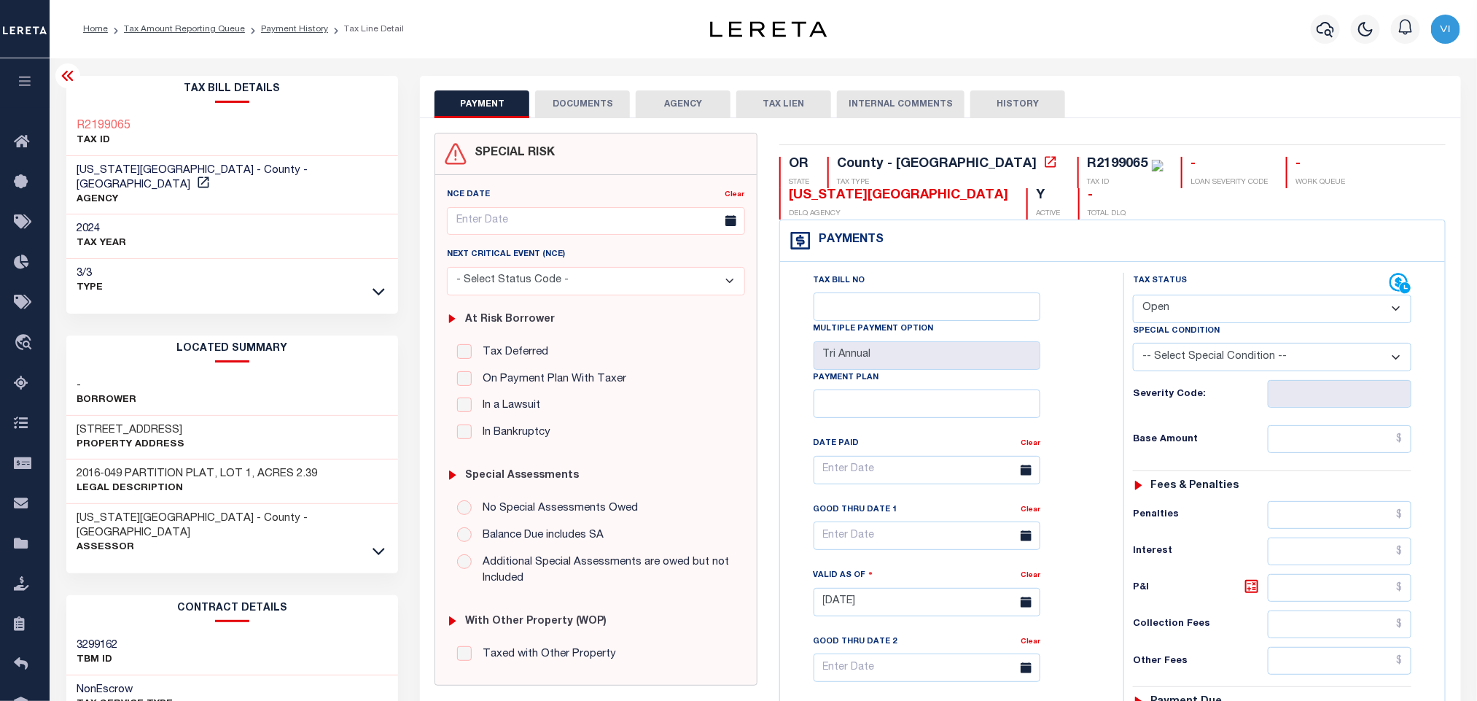
click at [547, 94] on button "DOCUMENTS" at bounding box center [582, 104] width 95 height 28
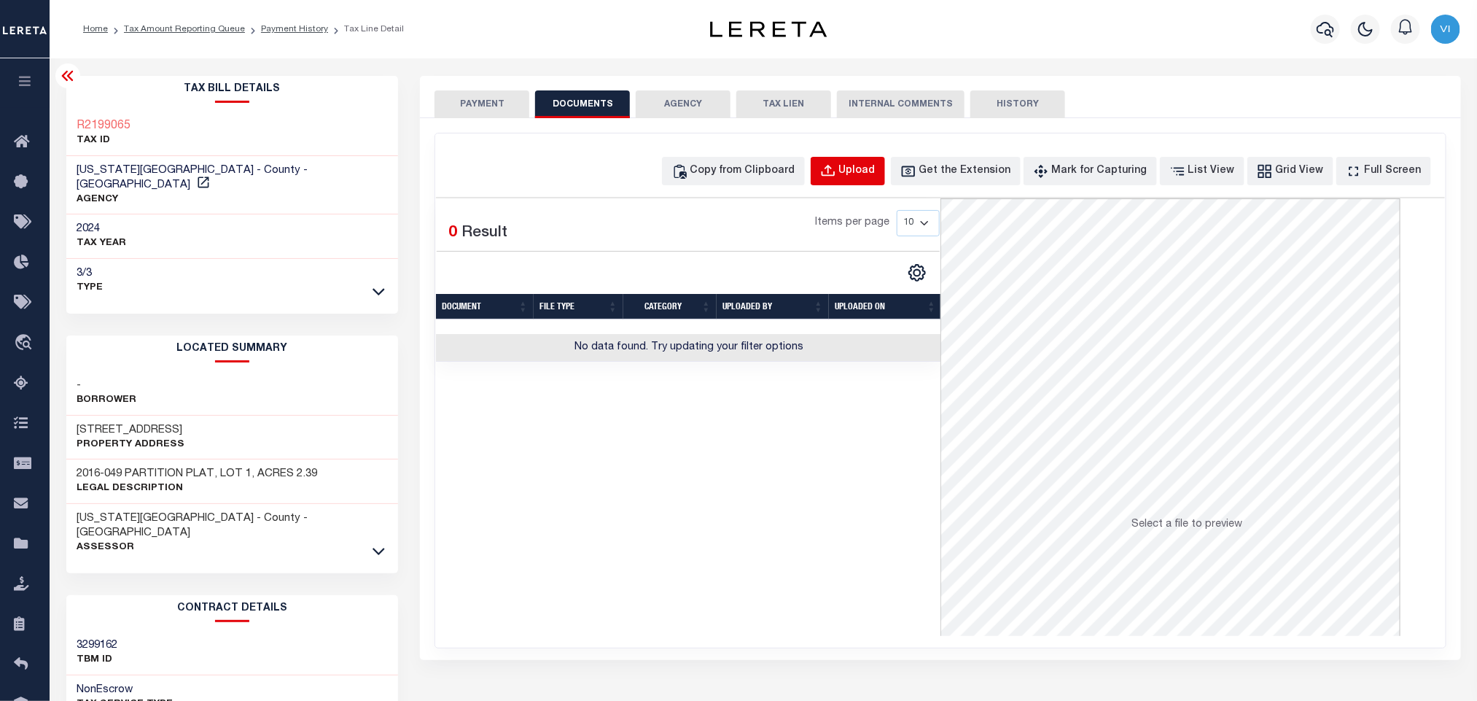
click at [885, 180] on button "Upload" at bounding box center [848, 171] width 74 height 28
select select "POP"
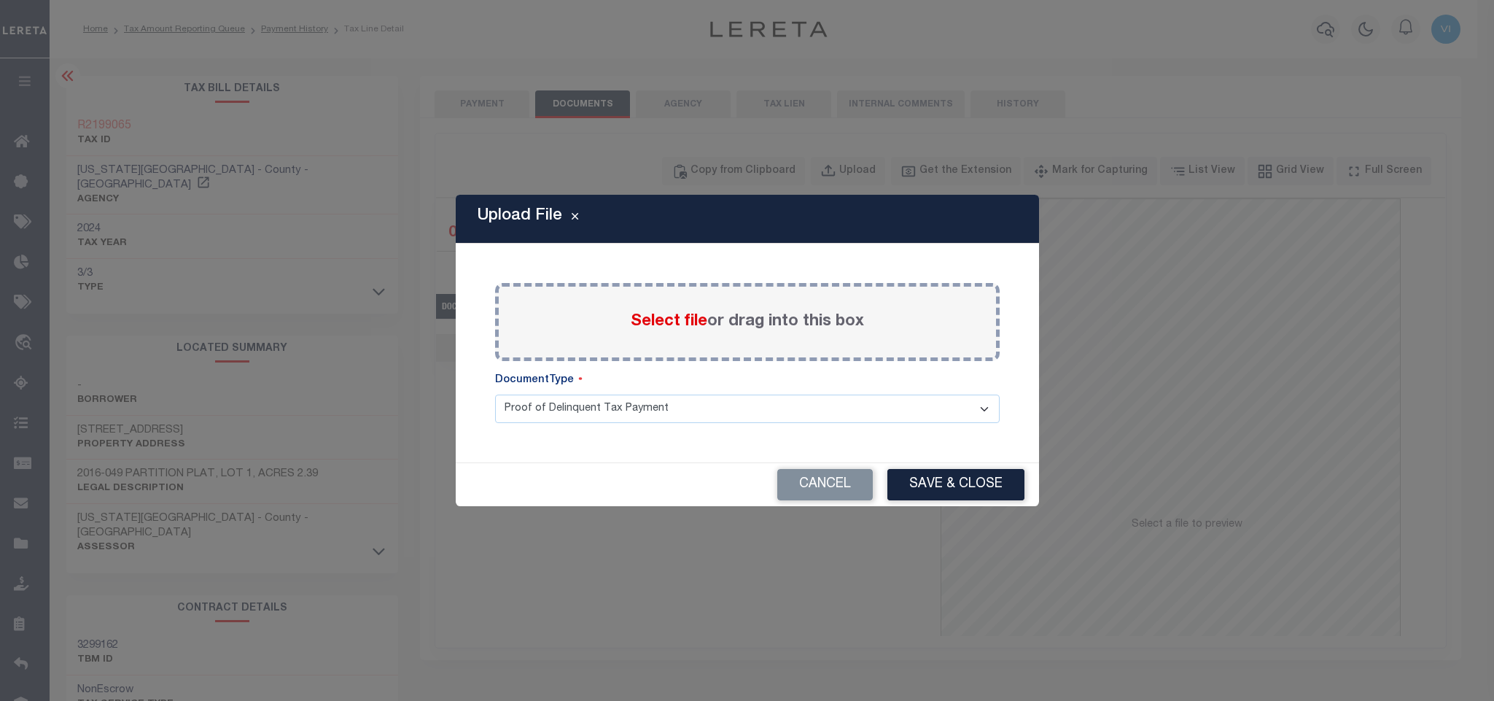
click at [676, 320] on span "Select file" at bounding box center [669, 321] width 77 height 16
click at [0, 0] on input "Select file or drag into this box" at bounding box center [0, 0] width 0 height 0
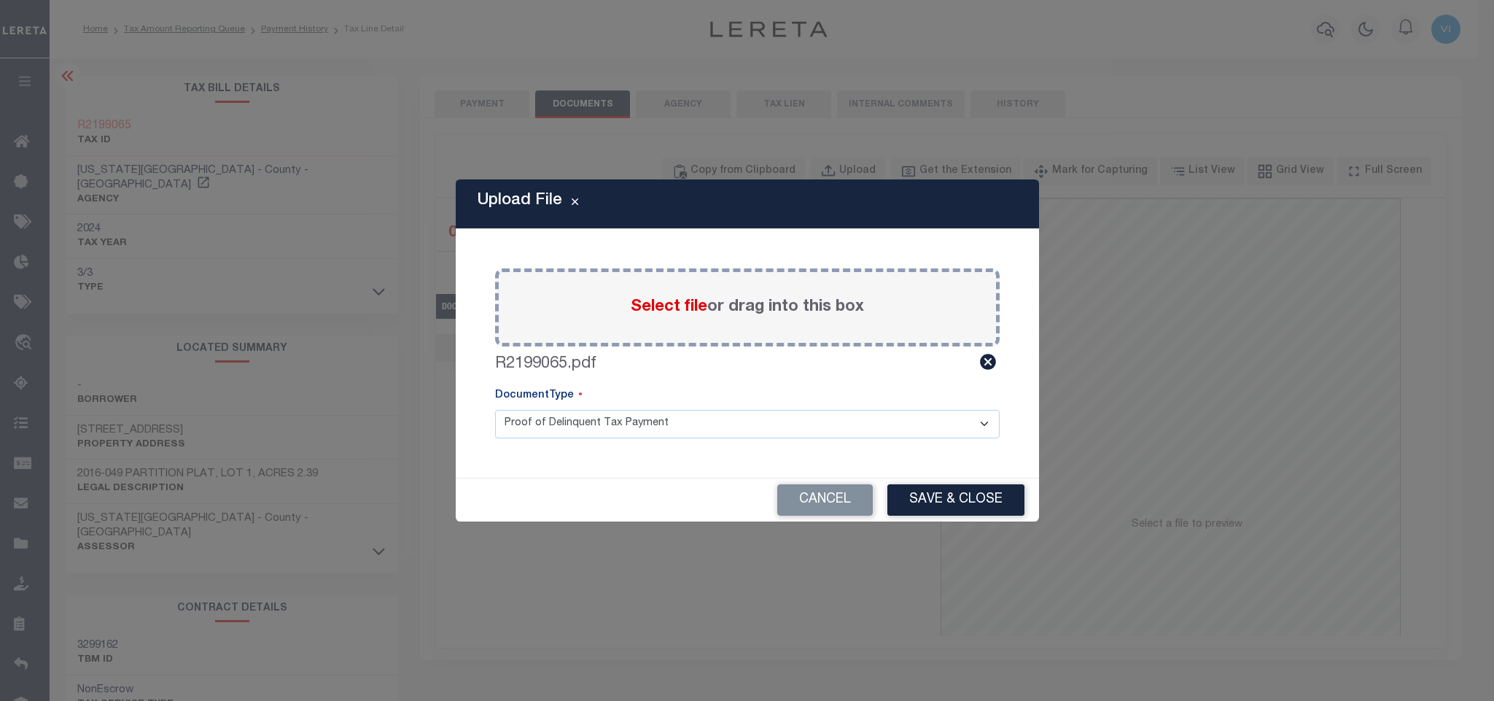
click at [510, 440] on div "Paste copied image or file into this box Select file or drag into this box R219…" at bounding box center [747, 353] width 548 height 214
click at [541, 431] on select "Proof of Delinquent Tax Payment" at bounding box center [747, 424] width 504 height 28
click at [495, 410] on select "Proof of Delinquent Tax Payment" at bounding box center [747, 424] width 504 height 28
click at [905, 494] on button "Save & Close" at bounding box center [955, 499] width 137 height 31
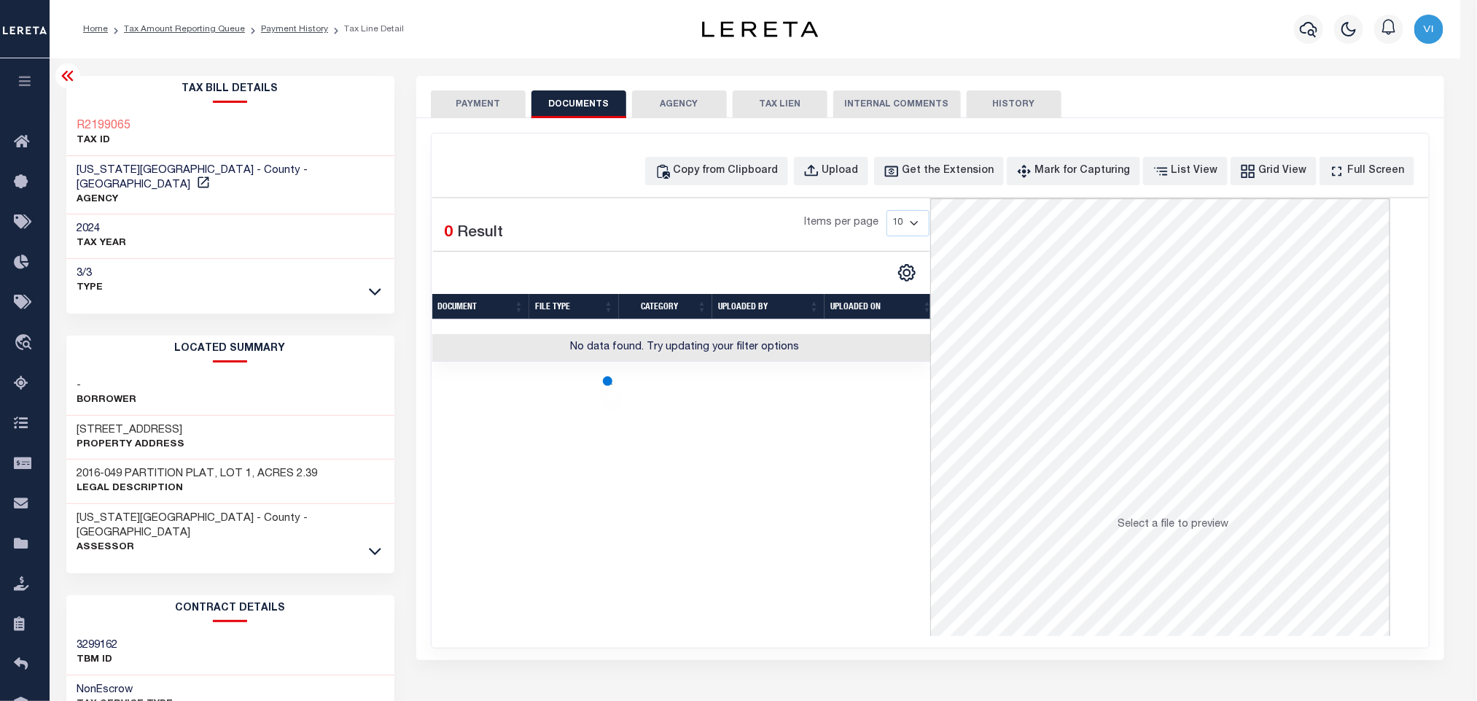
click at [475, 116] on button "PAYMENT" at bounding box center [478, 104] width 95 height 28
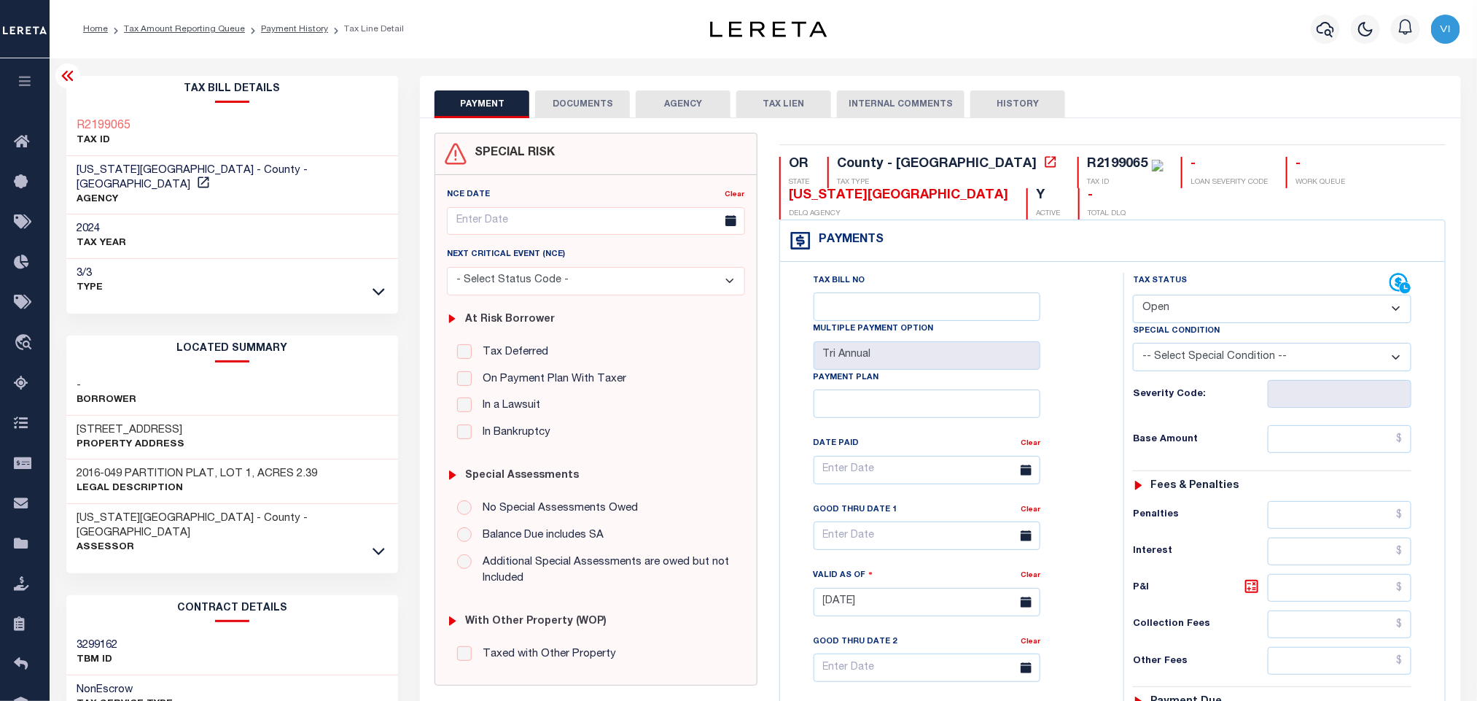
drag, startPoint x: 1198, startPoint y: 311, endPoint x: 1195, endPoint y: 324, distance: 13.6
click at [1198, 311] on select "- Select Status Code - Open Due/Unpaid Paid Incomplete No Tax Due Internal Refu…" at bounding box center [1272, 308] width 278 height 28
select select "PYD"
click at [1133, 296] on select "- Select Status Code - Open Due/Unpaid Paid Incomplete No Tax Due Internal Refu…" at bounding box center [1272, 308] width 278 height 28
type input "09/12/2025"
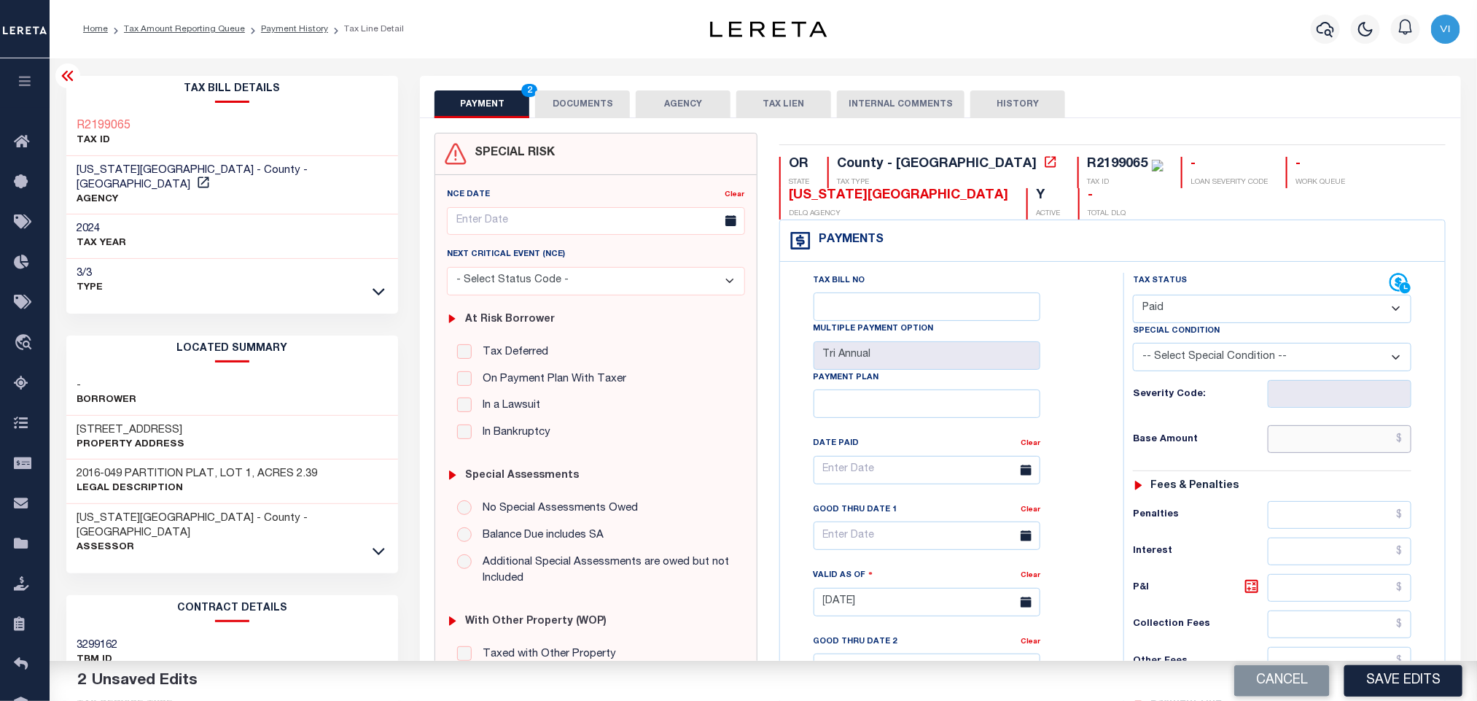
click at [1383, 446] on input "text" at bounding box center [1340, 439] width 144 height 28
paste input "32,095.61"
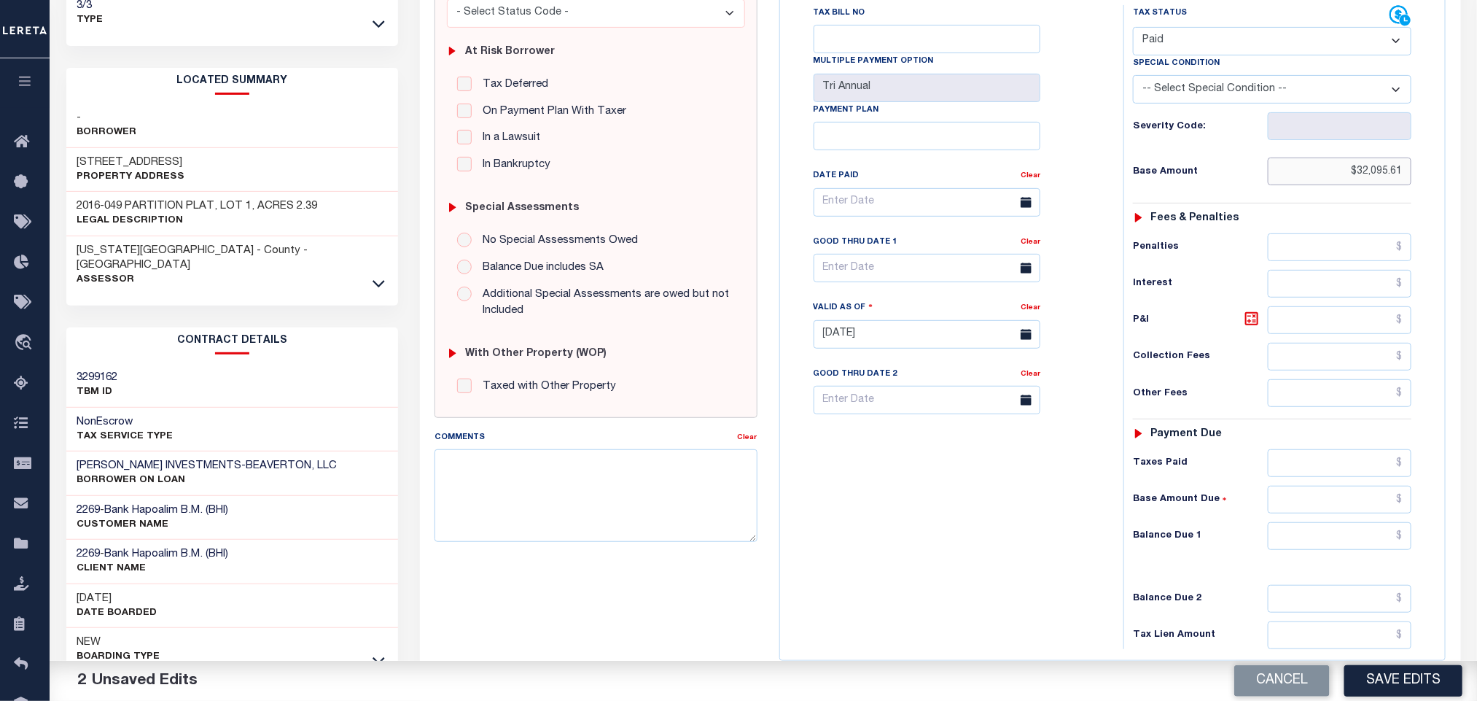
scroll to position [411, 0]
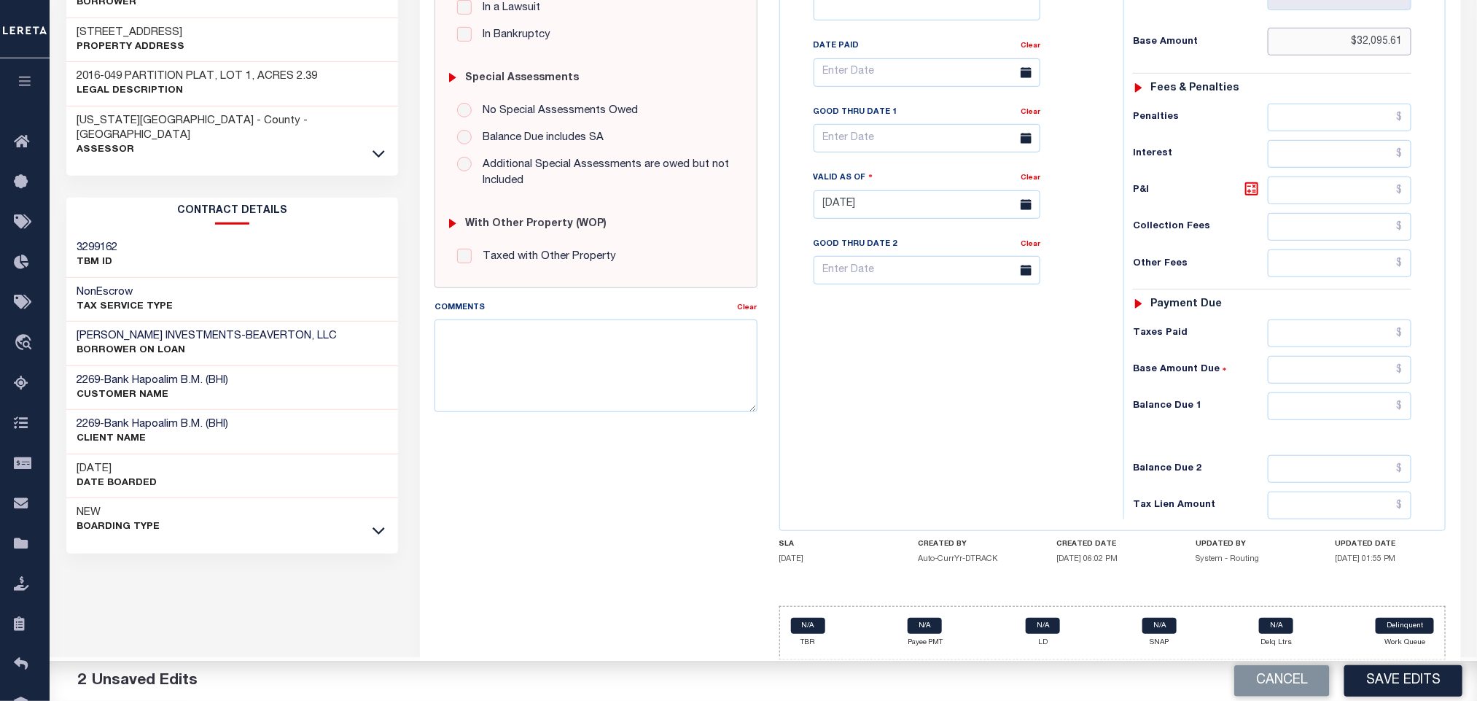
type input "$32,095.61"
click at [1343, 425] on div "Tax Status Status - Select Status Code -" at bounding box center [1276, 197] width 307 height 644
click at [1336, 418] on input "text" at bounding box center [1340, 406] width 144 height 28
type input "$0.00"
click at [1440, 680] on button "Save Edits" at bounding box center [1403, 680] width 118 height 31
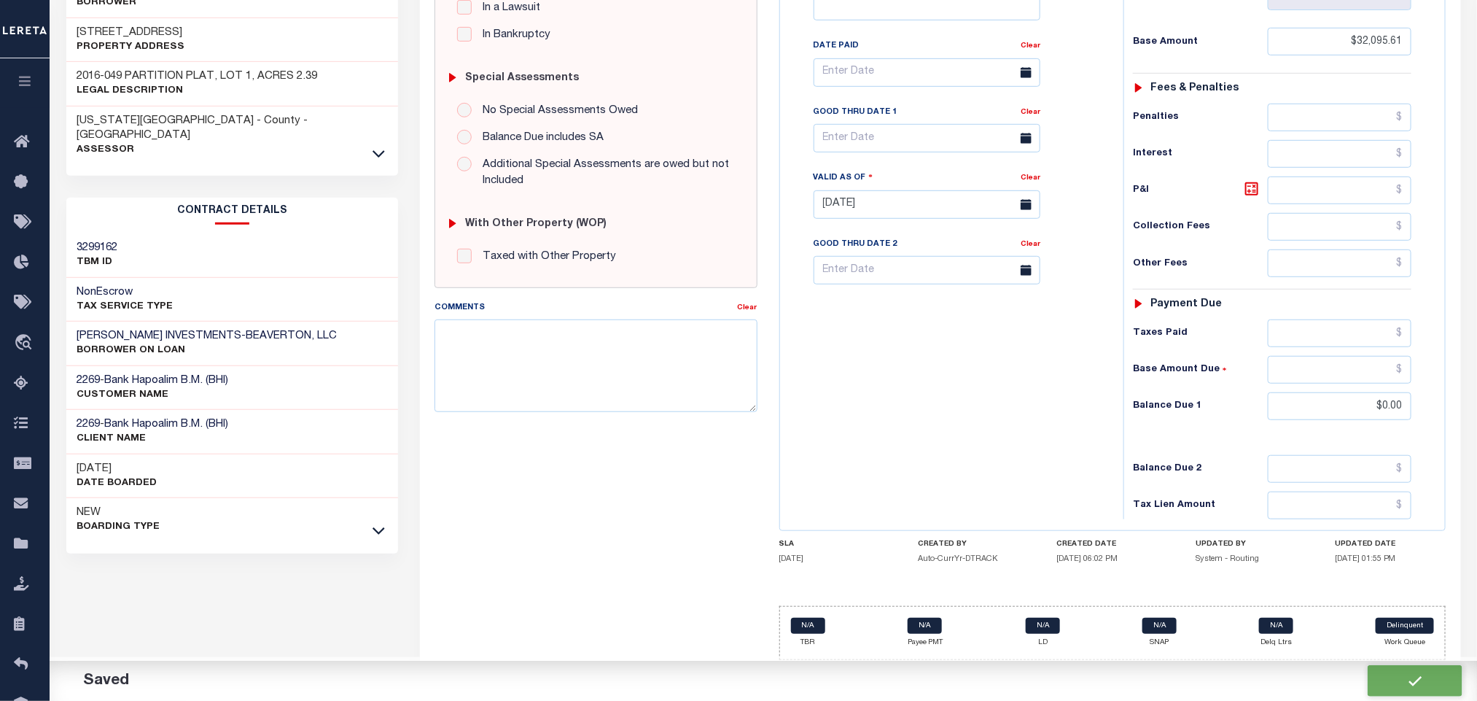
checkbox input "false"
type input "$32,095.61"
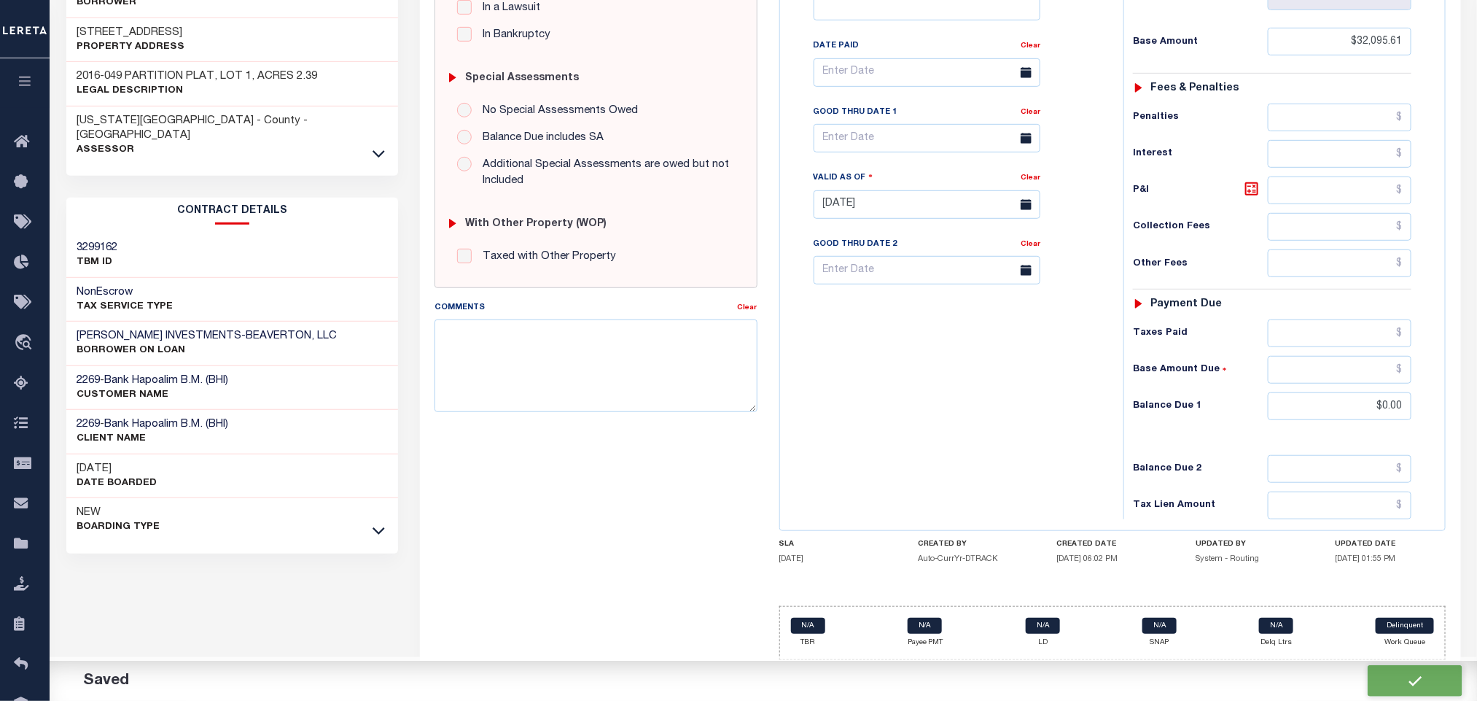
type input "$0"
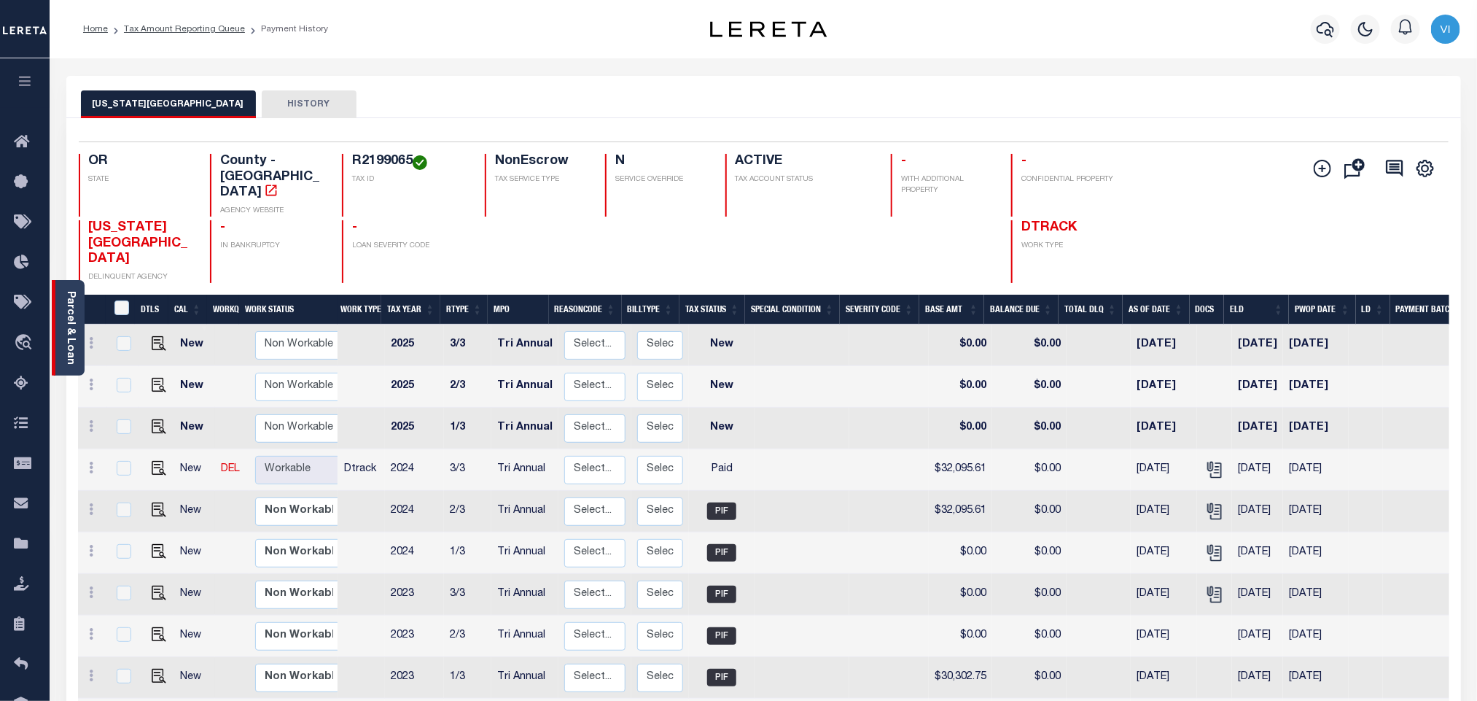
click at [66, 343] on link "Parcel & Loan" at bounding box center [70, 328] width 10 height 74
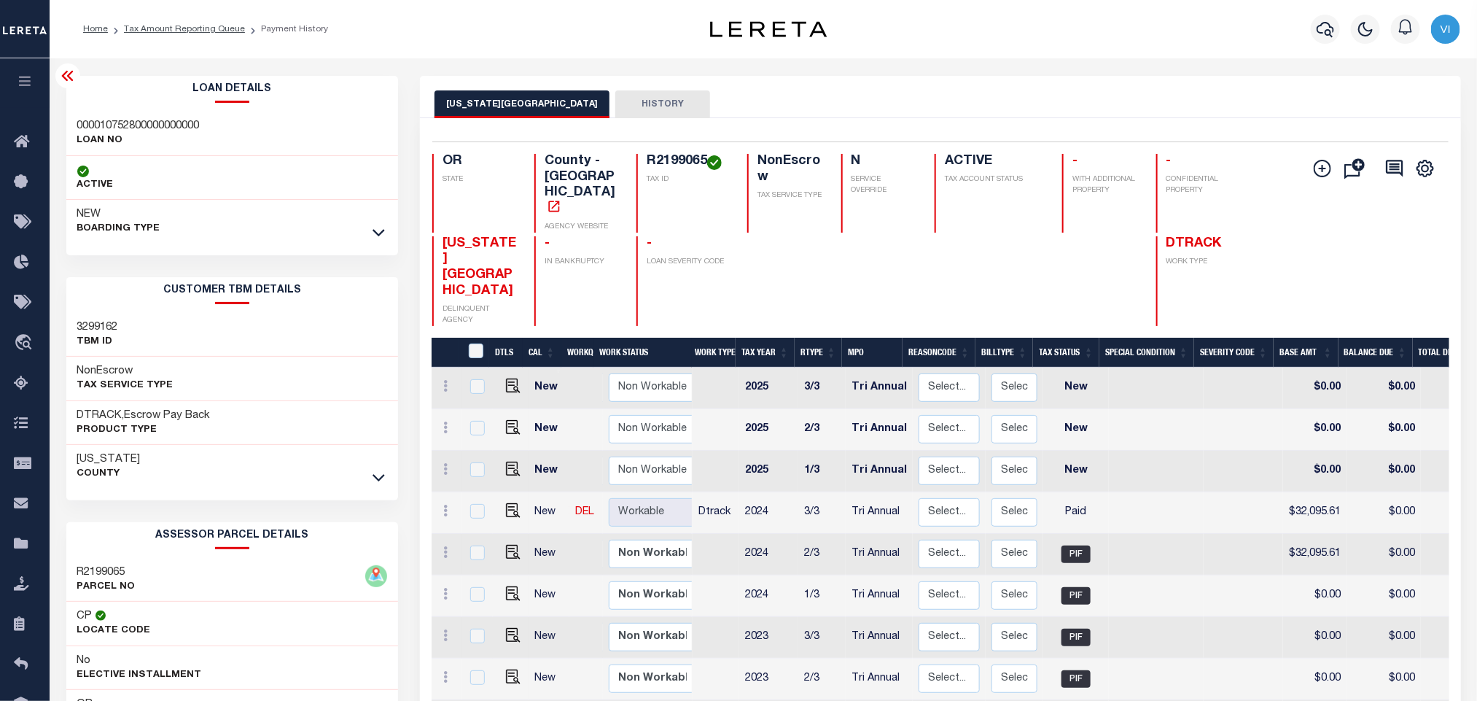
click at [74, 125] on div "000010752800000000000 LOAN NO" at bounding box center [232, 134] width 332 height 44
copy h3 "000010752800000000000"
click at [661, 154] on h4 "R2199065" at bounding box center [688, 162] width 83 height 16
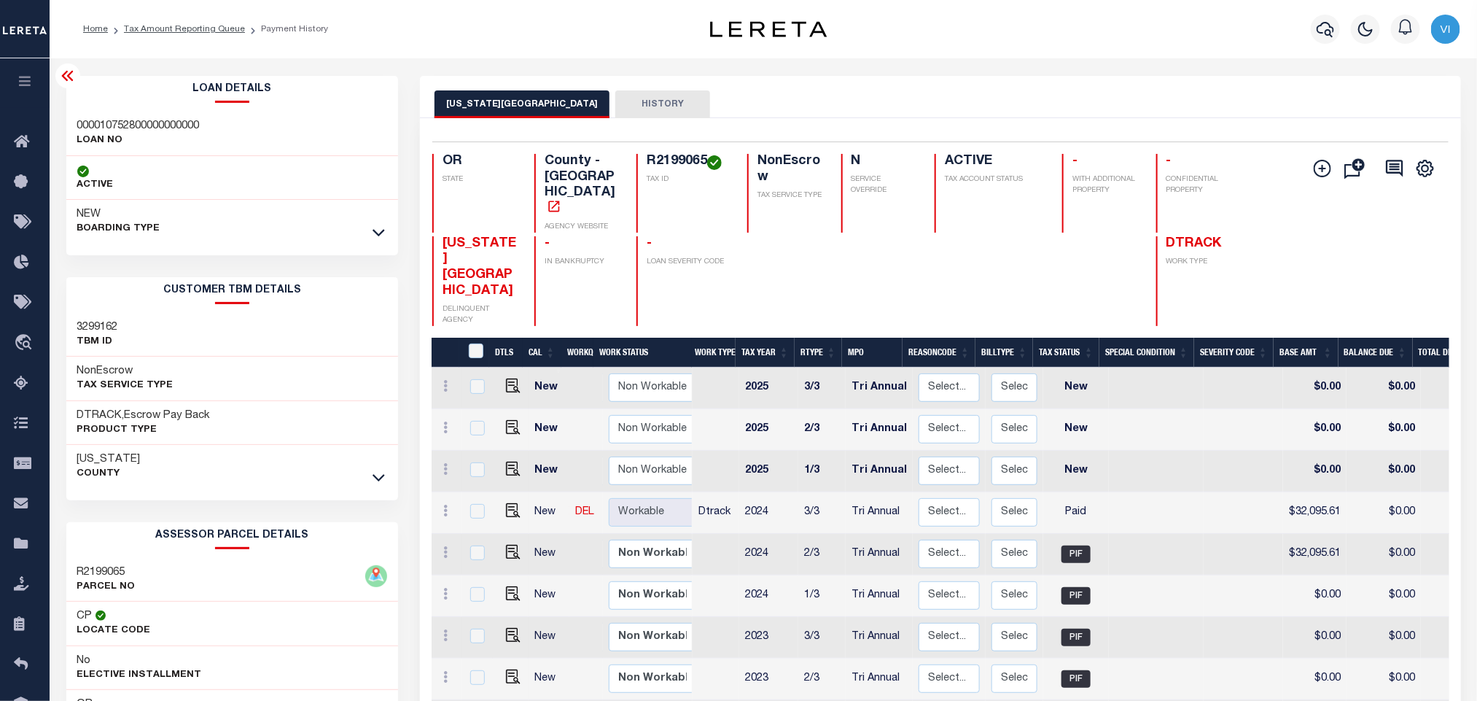
copy h4 "R2199065"
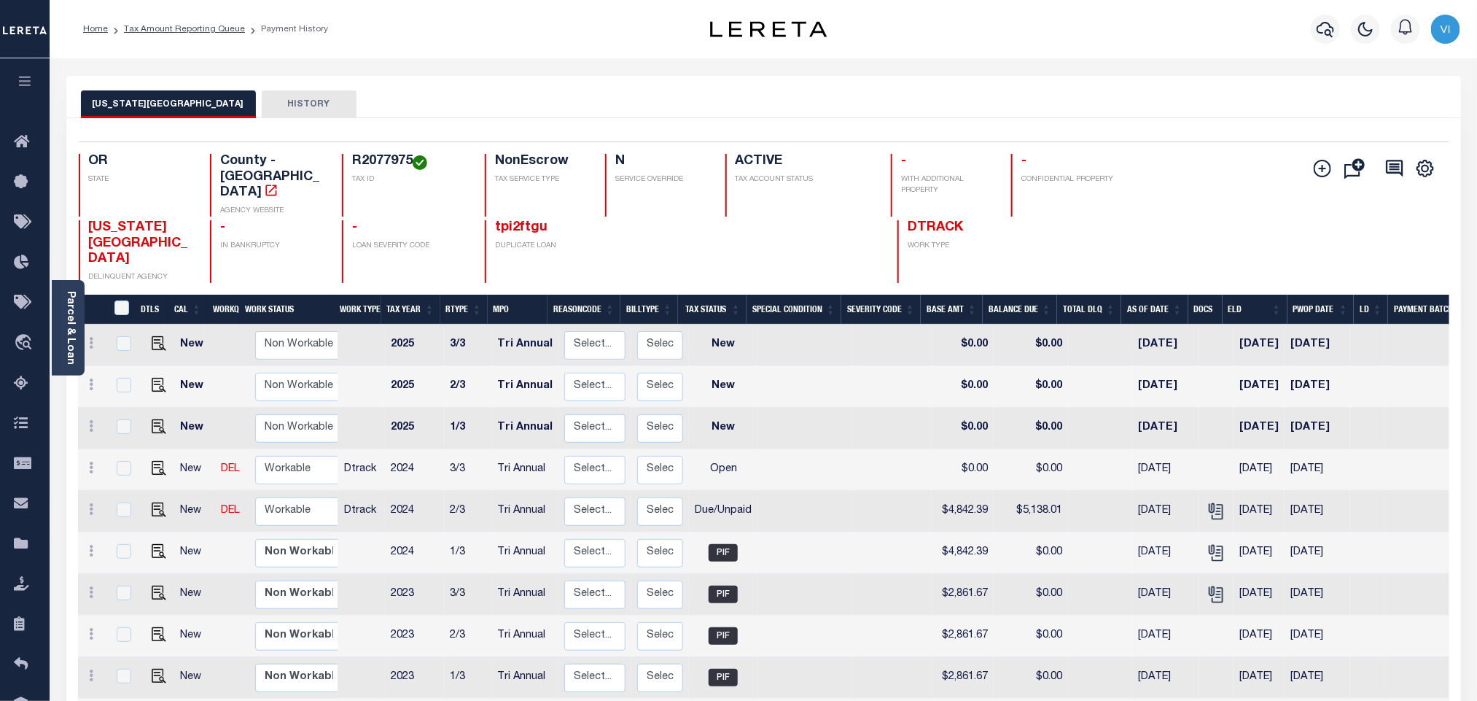
click at [348, 165] on div "R2077975 TAX ID" at bounding box center [404, 185] width 125 height 63
copy h4 "R2077975"
click at [162, 502] on img "" at bounding box center [159, 509] width 15 height 15
checkbox input "true"
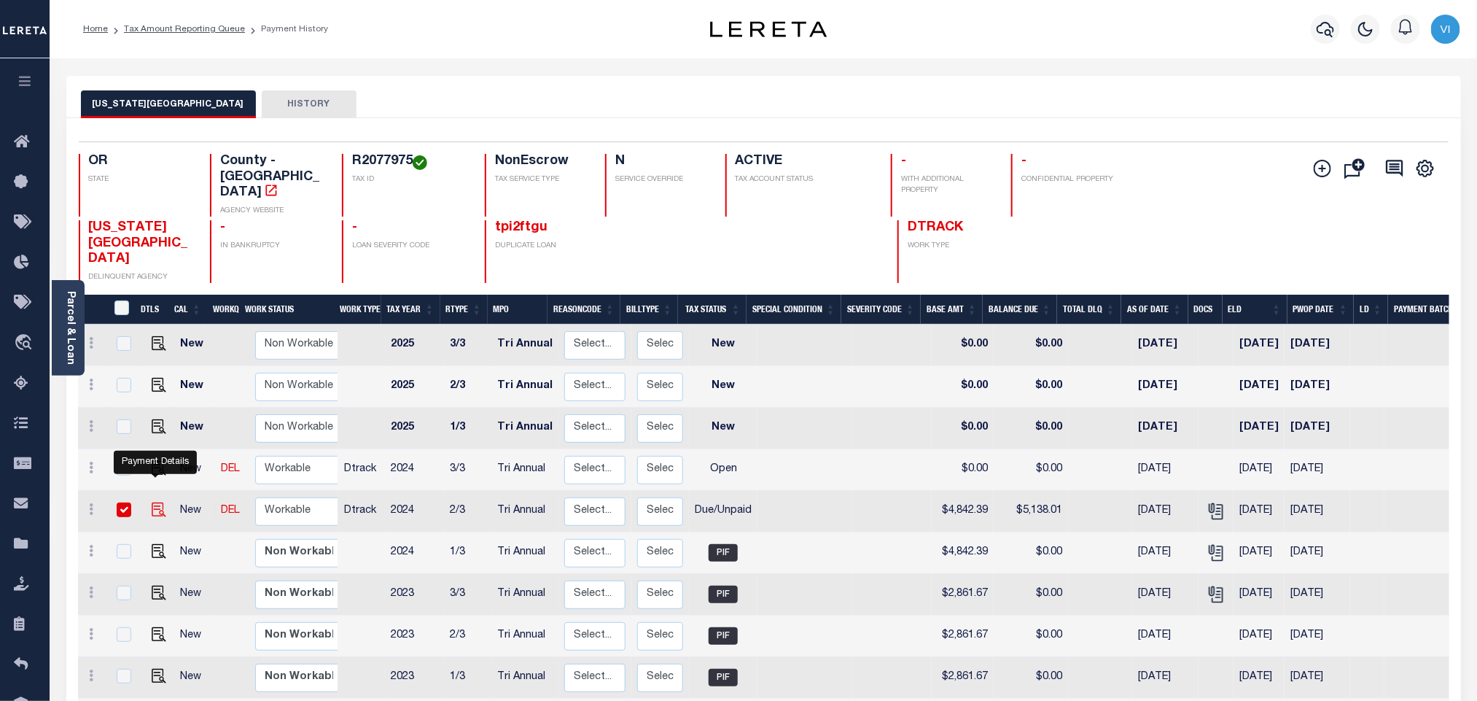
checkbox input "true"
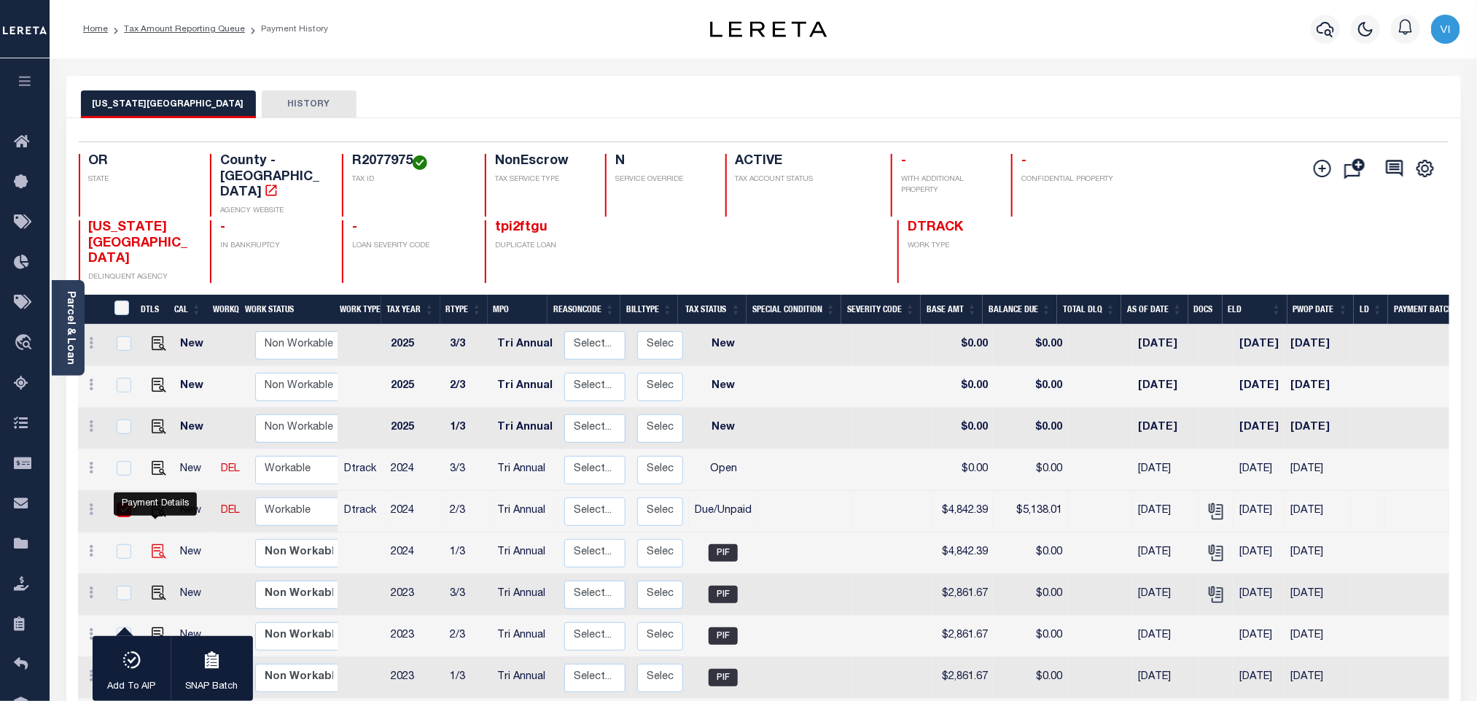
click at [152, 544] on img "" at bounding box center [159, 551] width 15 height 15
checkbox input "true"
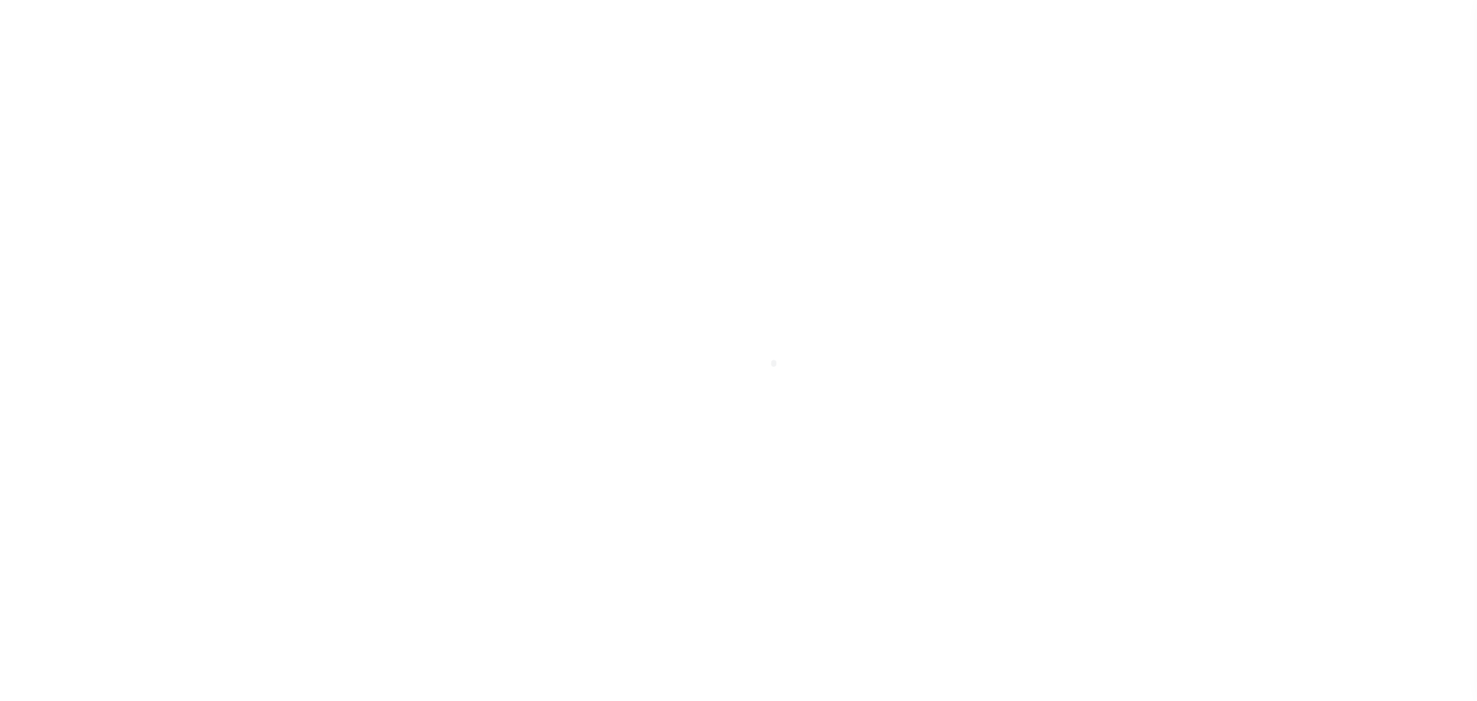
select select "DUE"
select select "PIF"
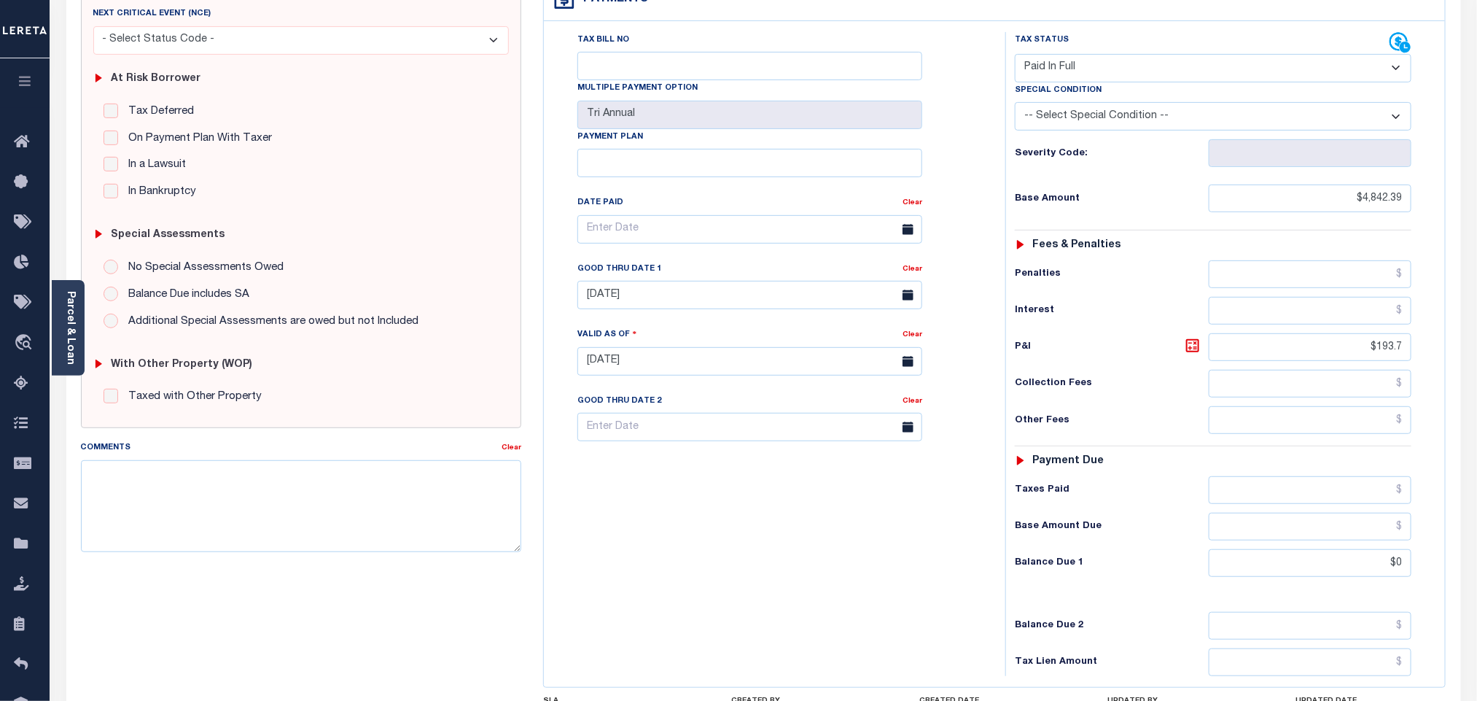
scroll to position [383, 0]
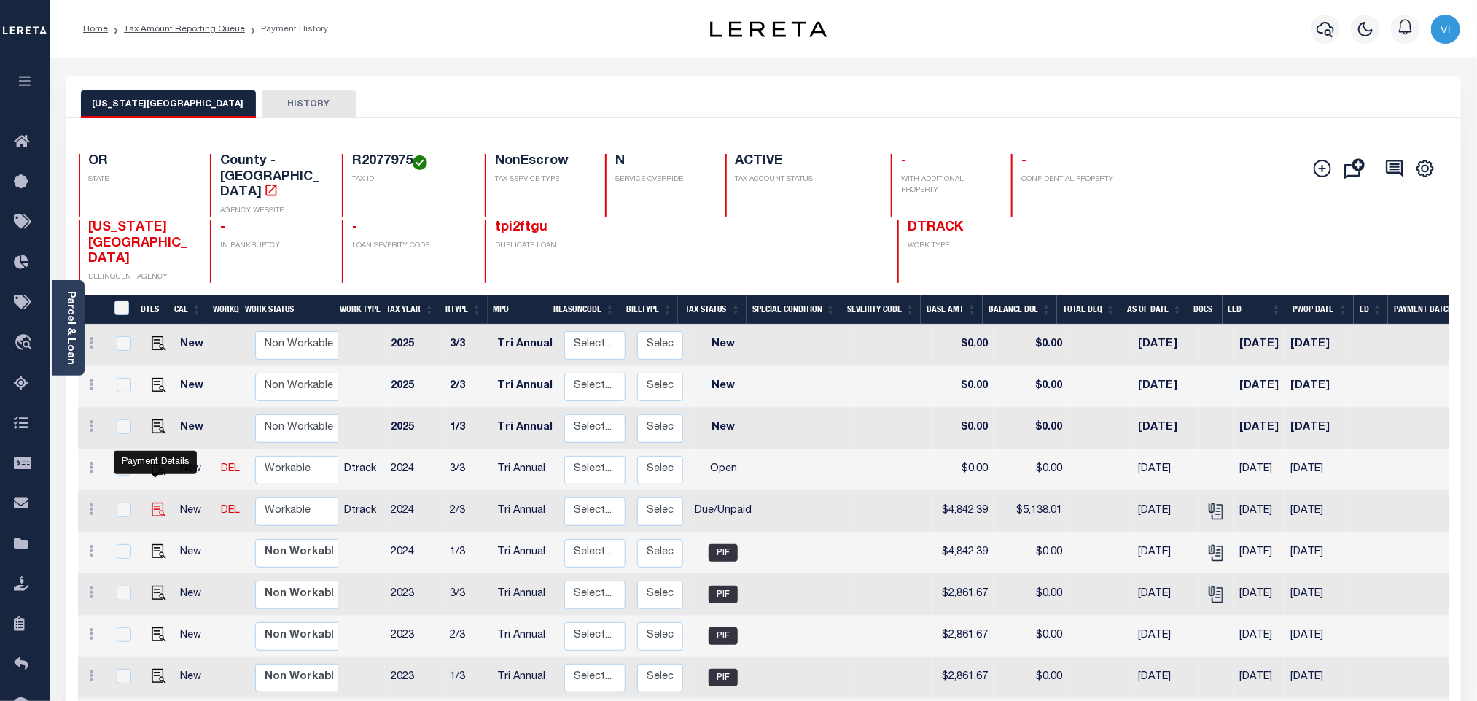
click at [152, 502] on img "" at bounding box center [159, 509] width 15 height 15
checkbox input "true"
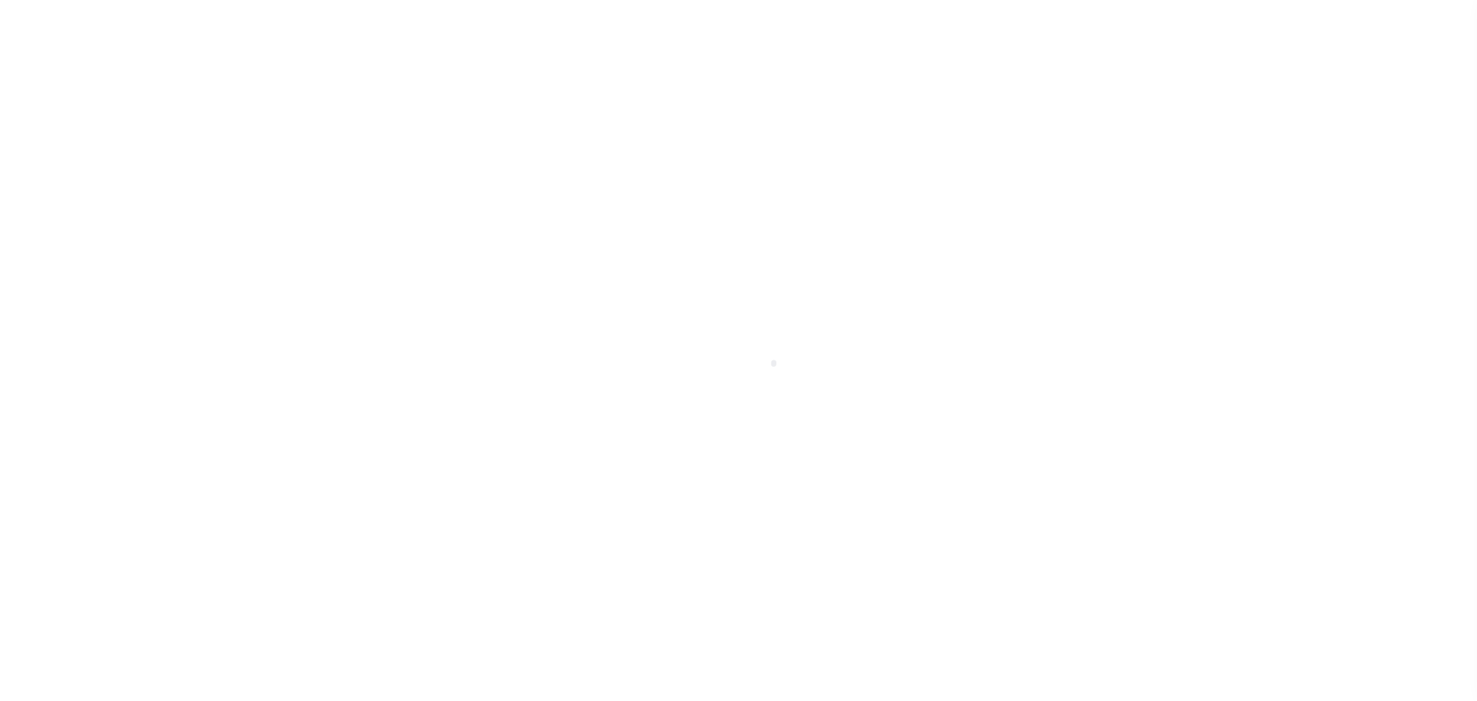
select select "DUE"
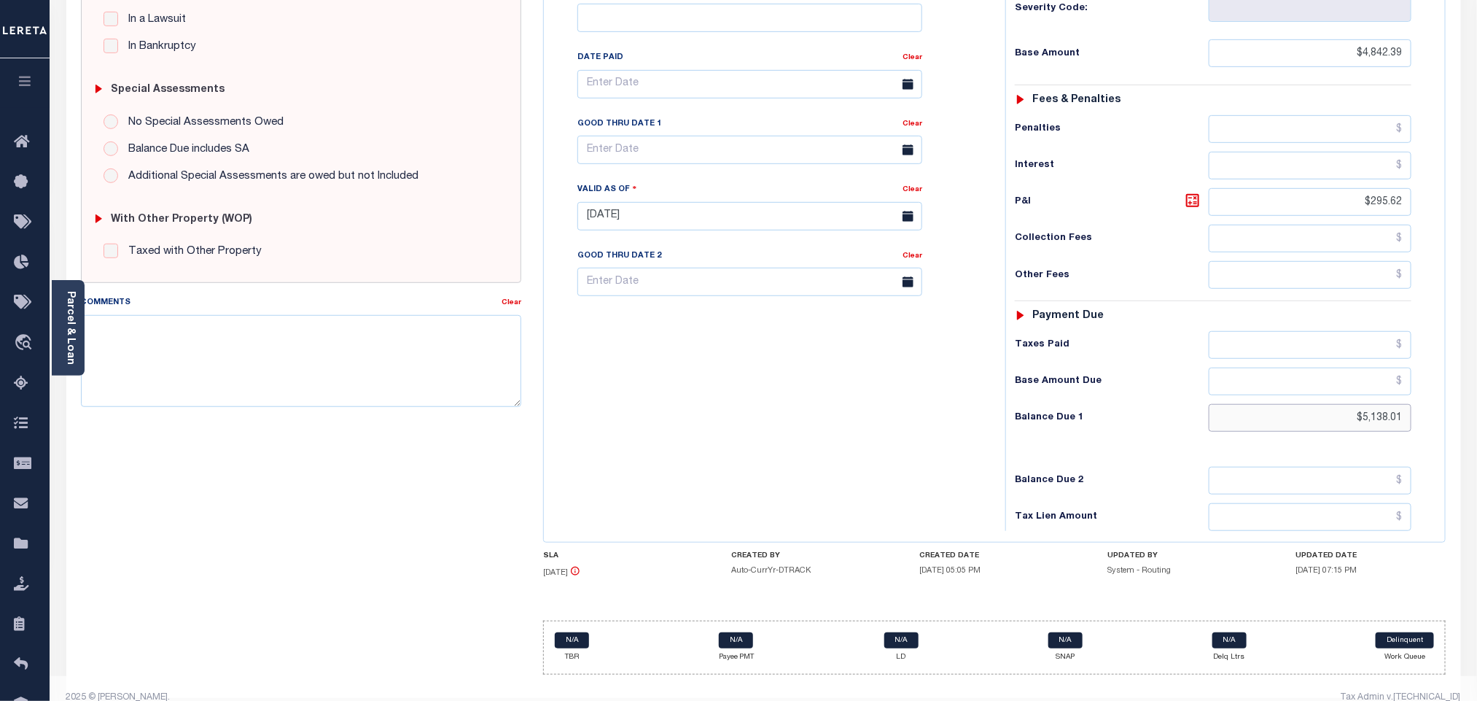
click at [1389, 404] on input "$5,138.01" at bounding box center [1310, 418] width 203 height 28
paste input "467.2"
type input "$5,467.2"
type input "[DATE]"
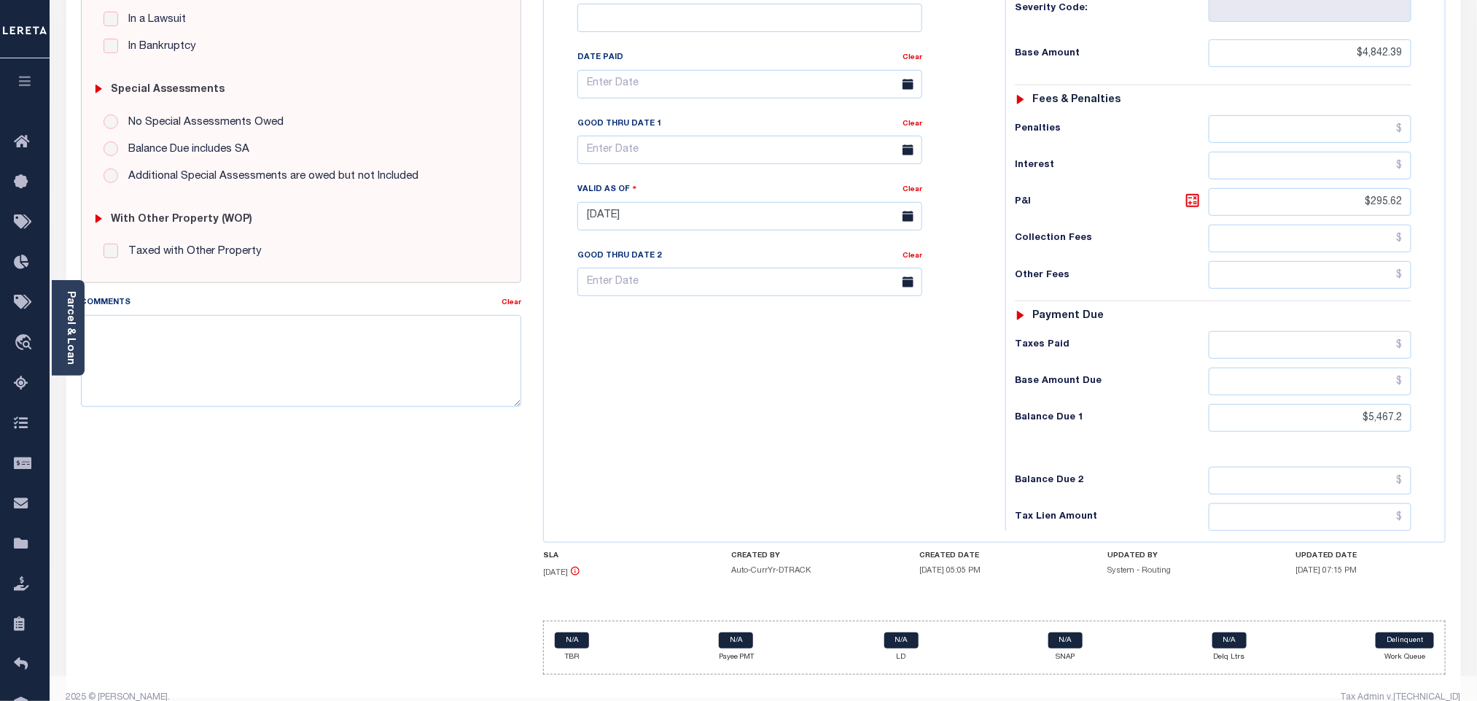
type input "$5,467.20"
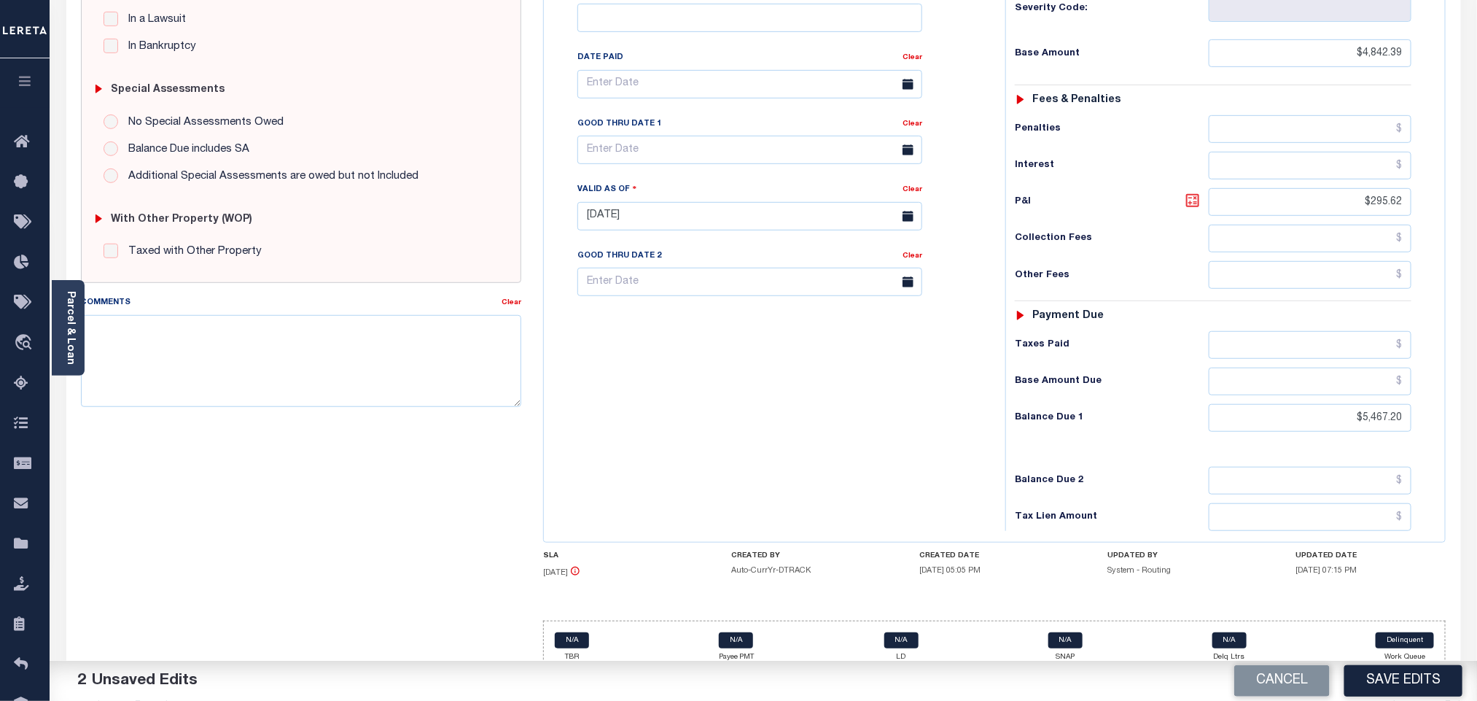
click at [1193, 192] on icon at bounding box center [1192, 200] width 17 height 17
type input "$624.81"
click at [344, 348] on textarea "Comments" at bounding box center [301, 361] width 440 height 92
type textarea "First installment partially paid and its have owing balance of $108.29"
click at [762, 424] on div "Tax Bill No Multiple Payment Option Tri Annual Payment Plan Clear" at bounding box center [770, 209] width 447 height 644
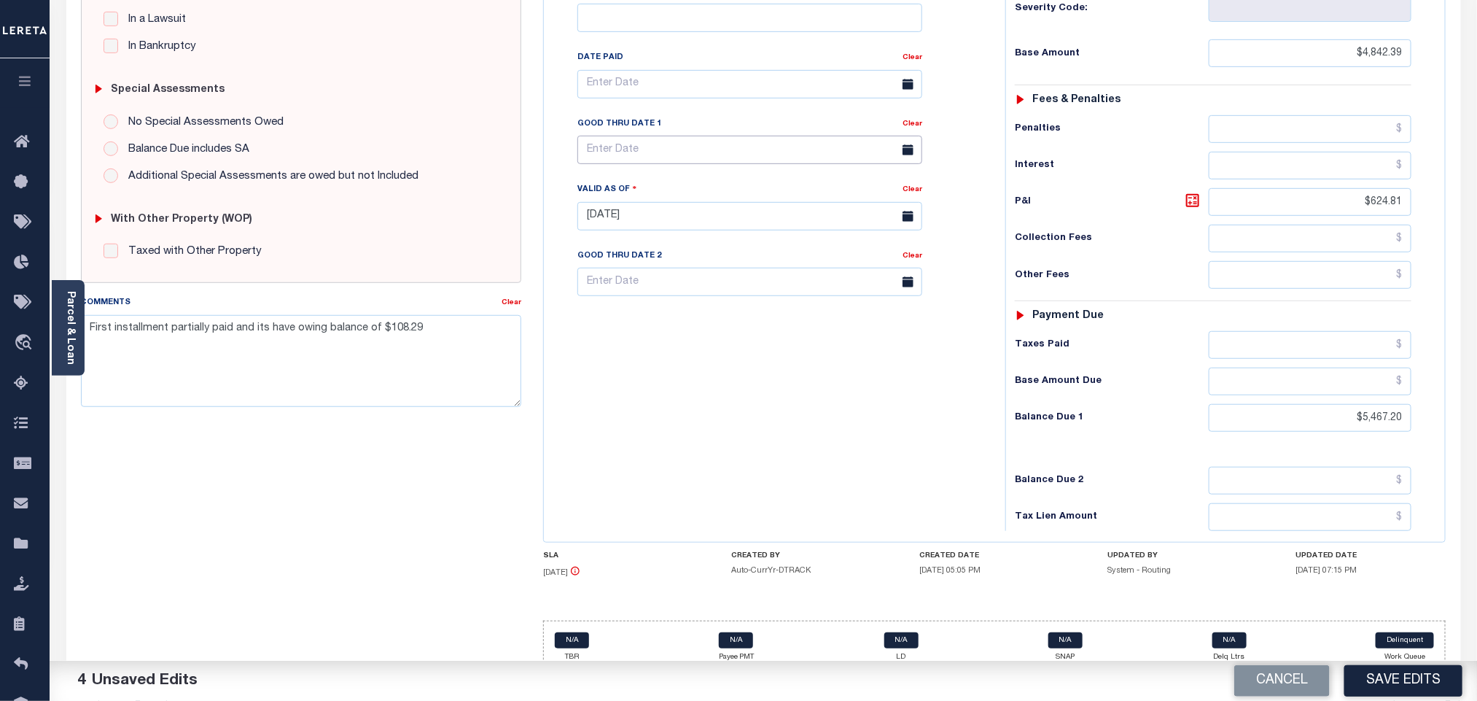
click at [612, 136] on input "text" at bounding box center [749, 150] width 345 height 28
click at [659, 324] on span "30" at bounding box center [658, 324] width 28 height 28
type input "[DATE]"
click at [728, 432] on div "Tax Bill No Multiple Payment Option Tri Annual Payment Plan Clear" at bounding box center [770, 209] width 447 height 644
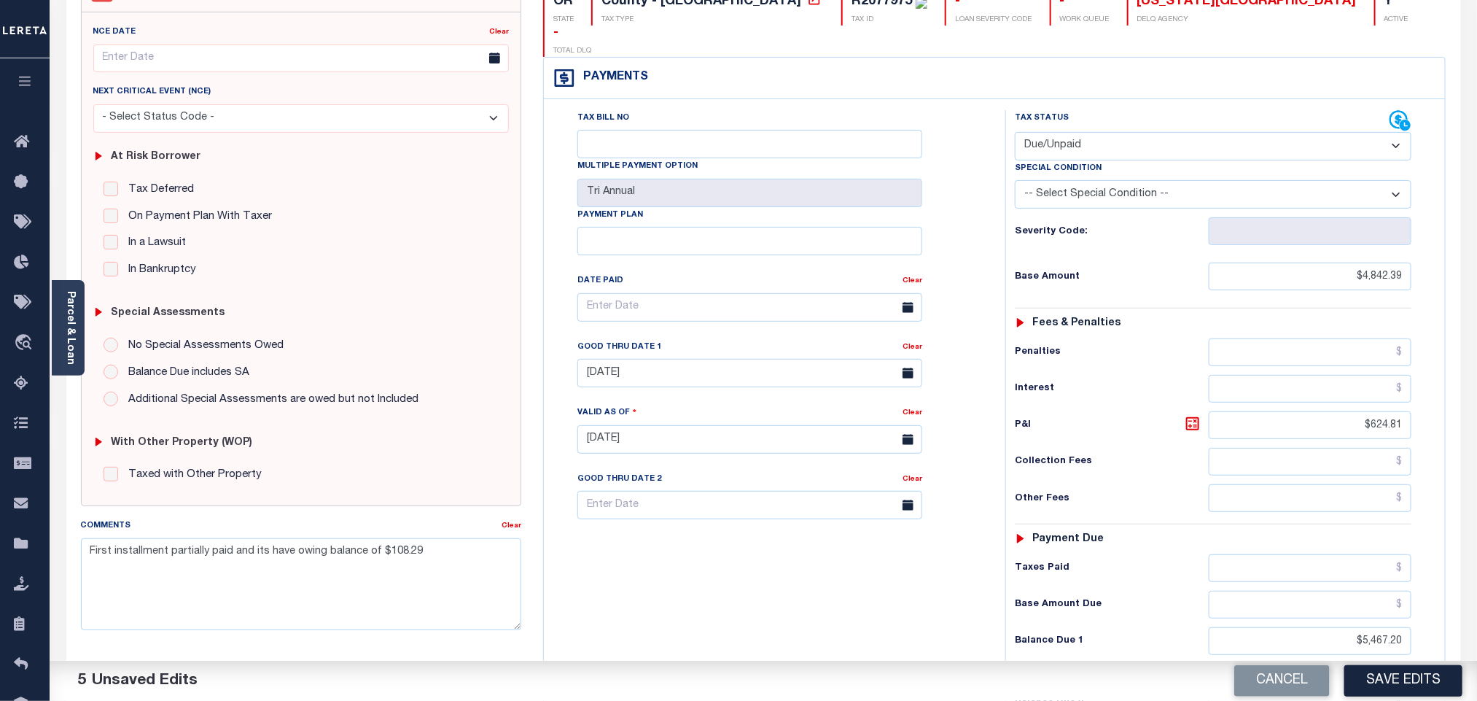
scroll to position [0, 0]
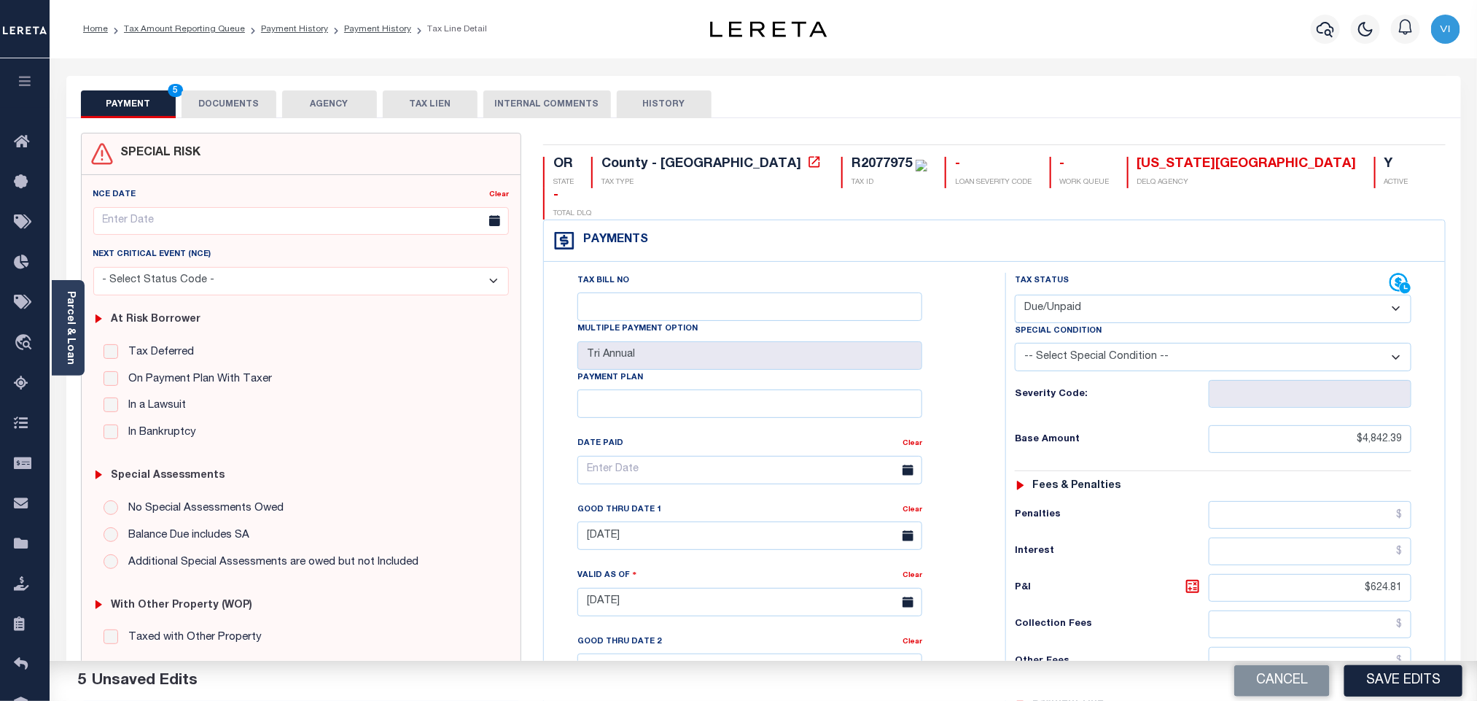
click at [235, 112] on button "DOCUMENTS" at bounding box center [229, 104] width 95 height 28
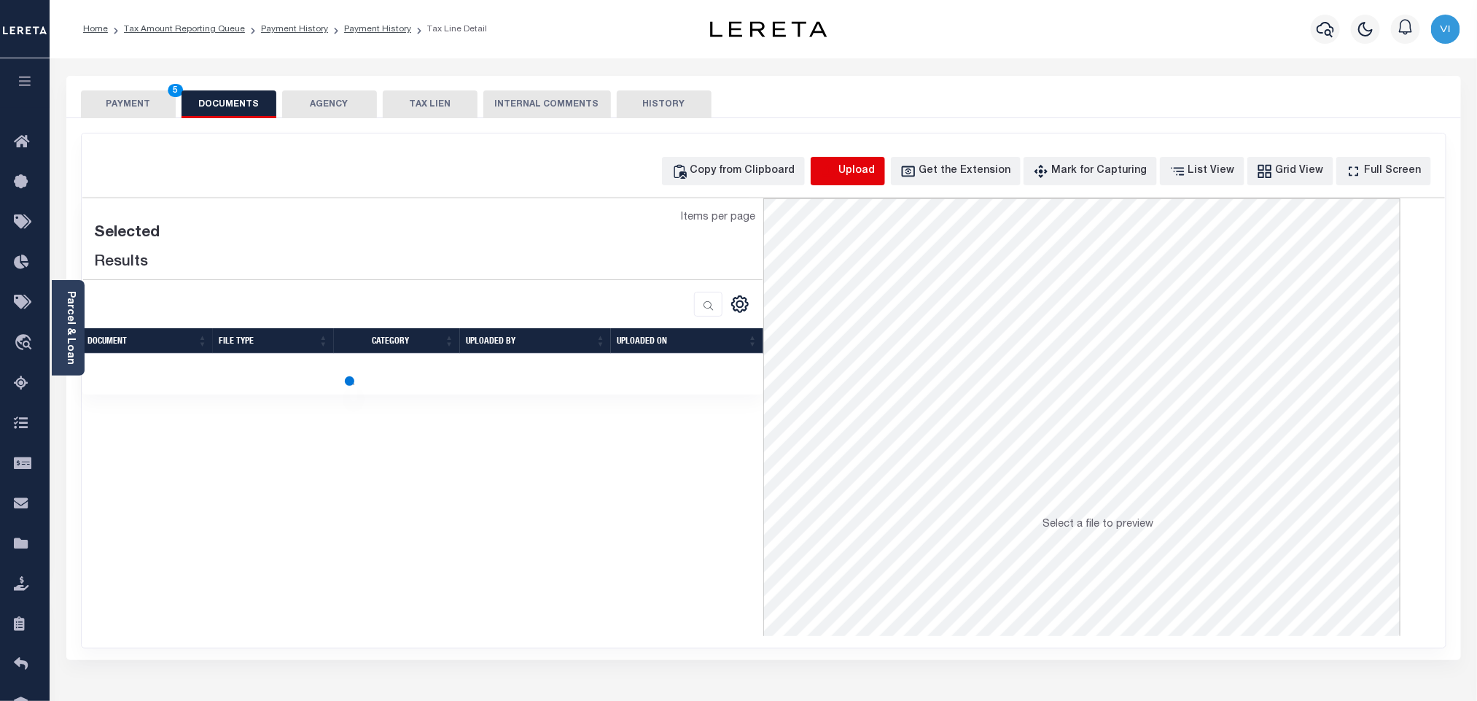
click at [836, 173] on icon "button" at bounding box center [828, 171] width 16 height 16
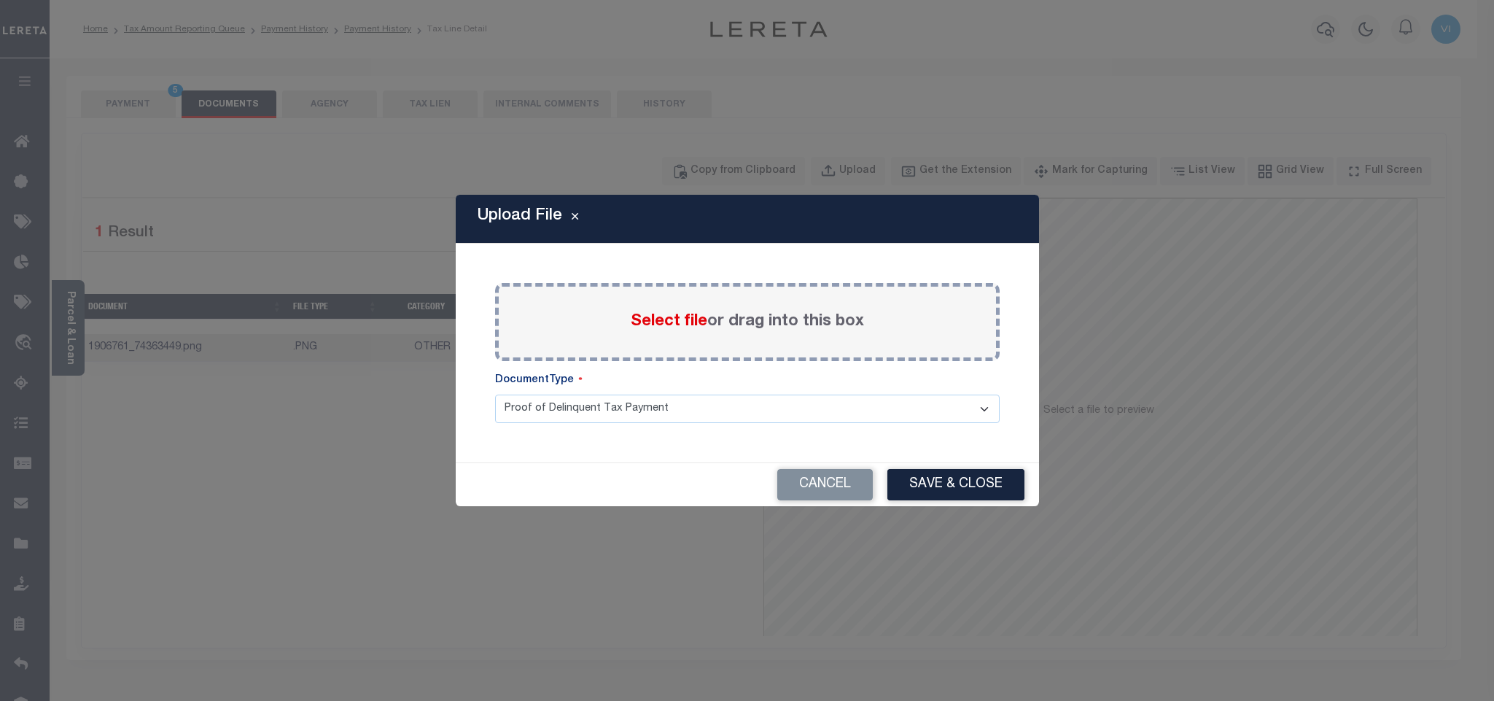
click at [667, 303] on div "Select file or drag into this box" at bounding box center [747, 322] width 504 height 78
click at [661, 320] on span "Select file" at bounding box center [669, 321] width 77 height 16
click at [0, 0] on input "Select file or drag into this box" at bounding box center [0, 0] width 0 height 0
click at [792, 472] on button "Cancel" at bounding box center [824, 484] width 95 height 31
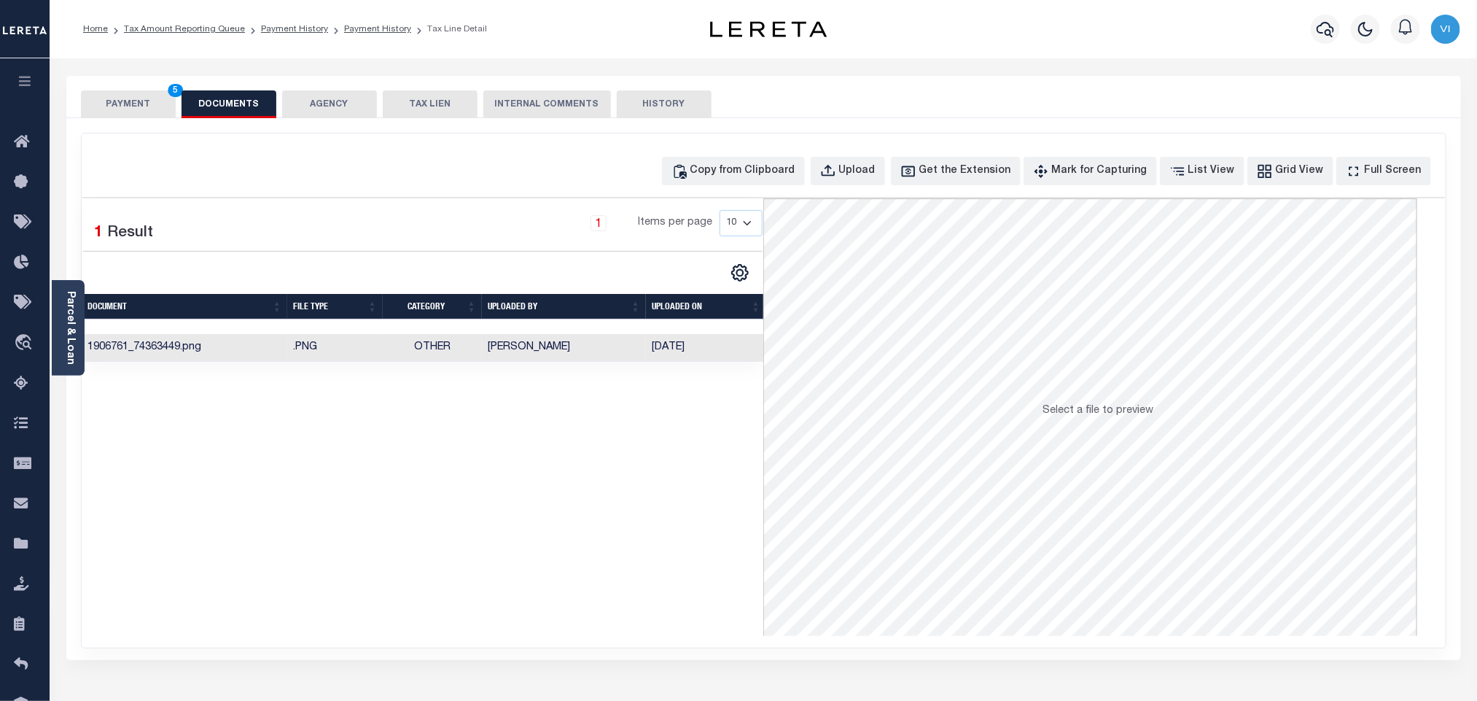
click at [130, 116] on button "PAYMENT 5" at bounding box center [128, 104] width 95 height 28
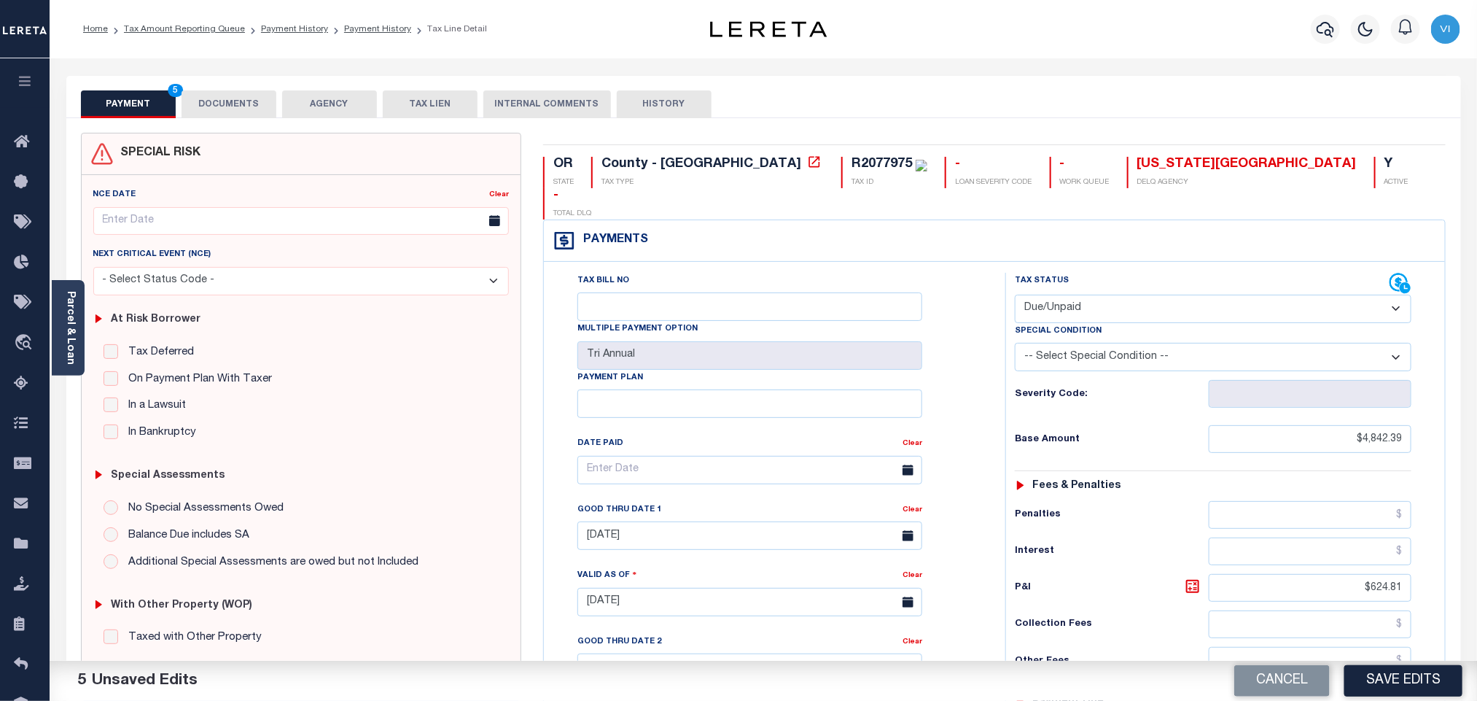
click at [245, 112] on button "DOCUMENTS" at bounding box center [229, 104] width 95 height 28
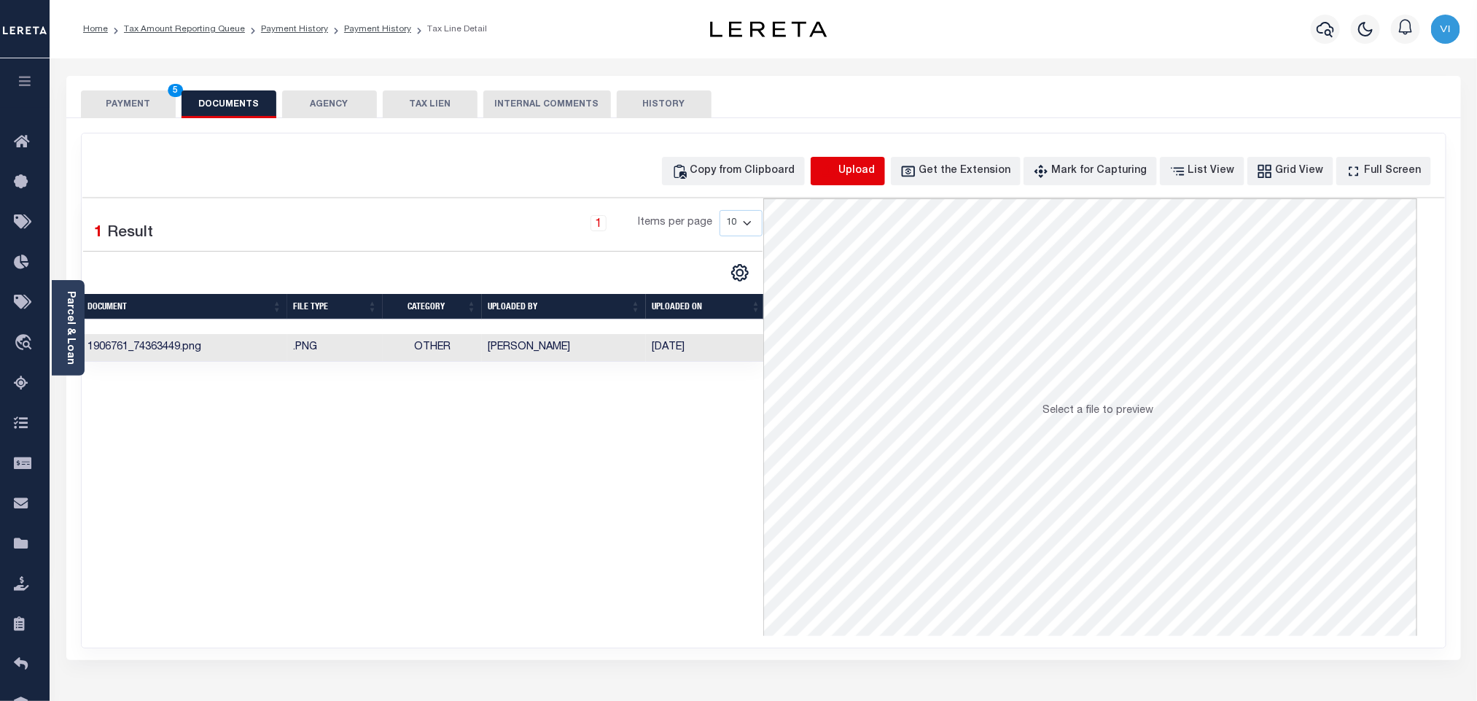
click at [836, 173] on icon "button" at bounding box center [828, 171] width 16 height 16
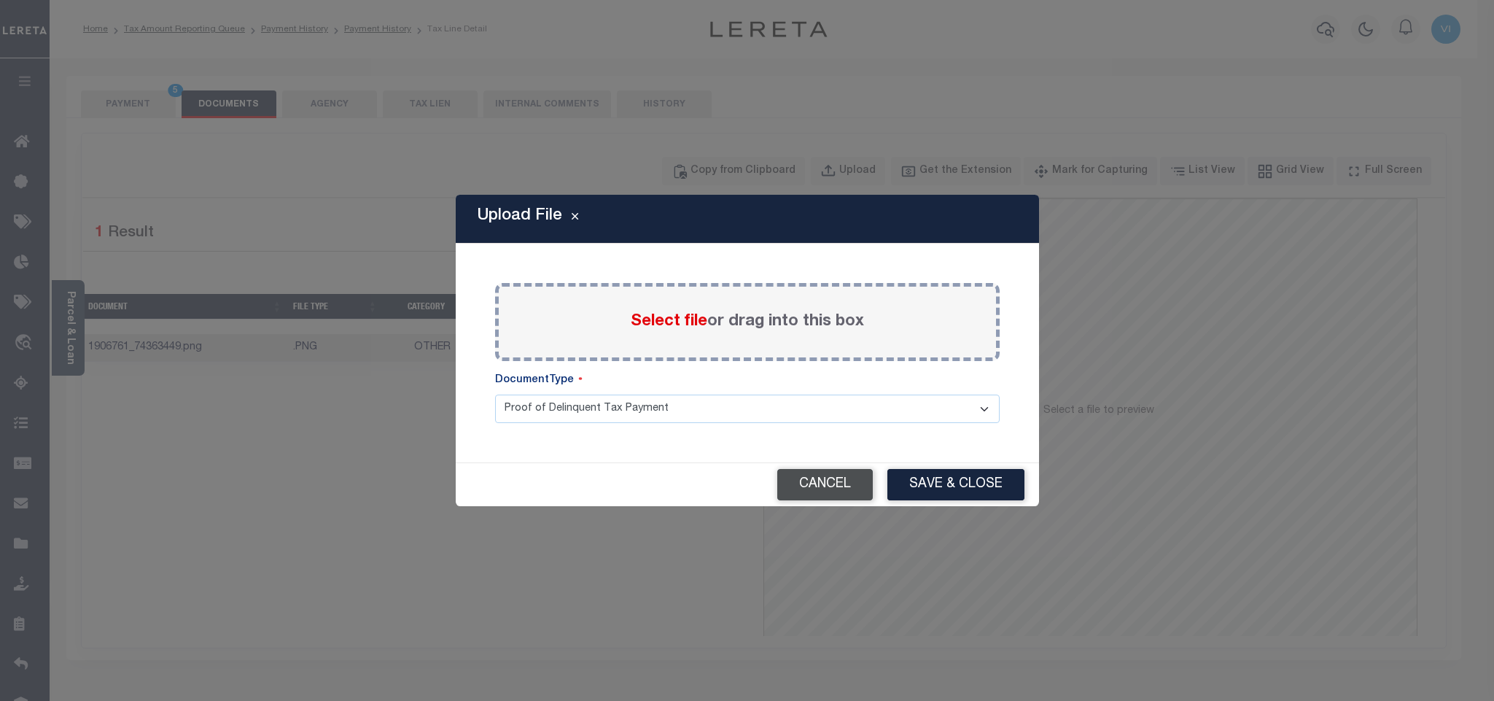
click at [808, 485] on button "Cancel" at bounding box center [824, 484] width 95 height 31
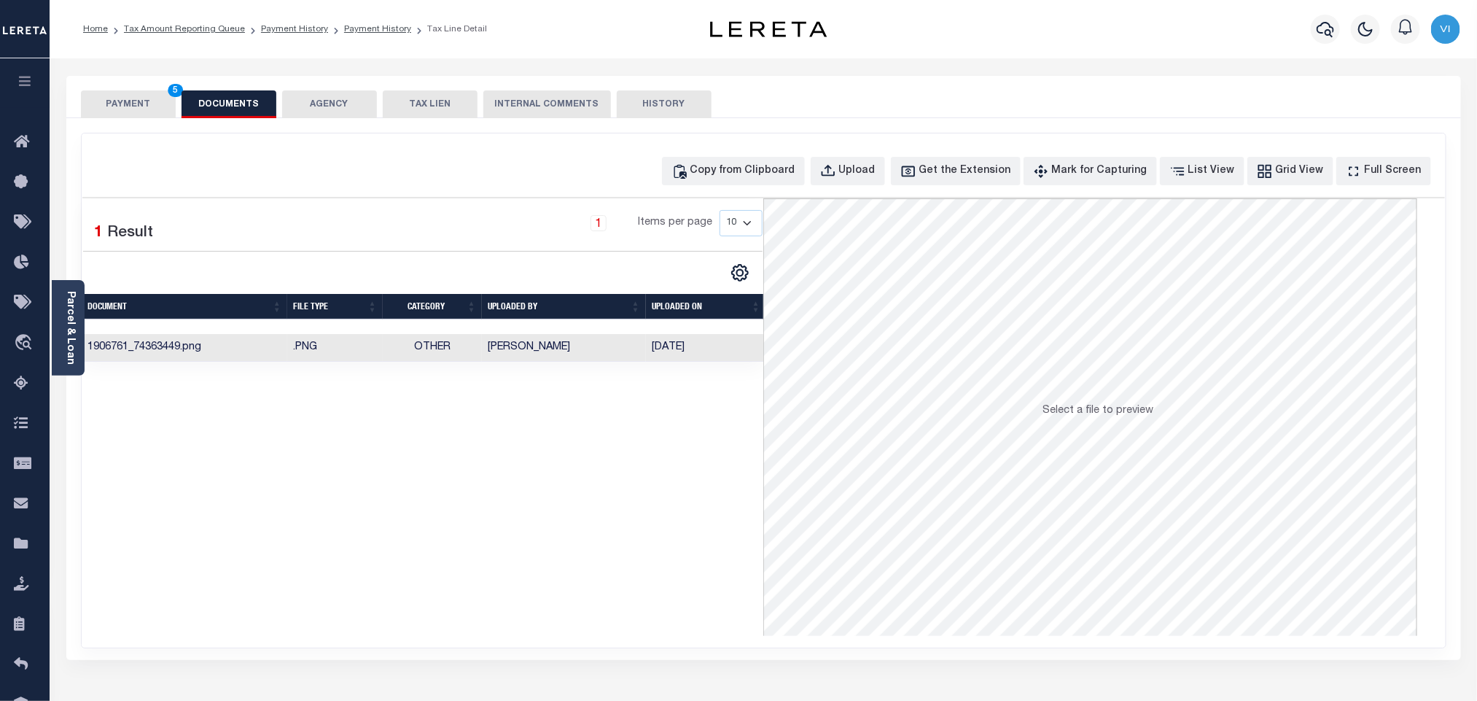
click at [136, 108] on button "PAYMENT 5" at bounding box center [128, 104] width 95 height 28
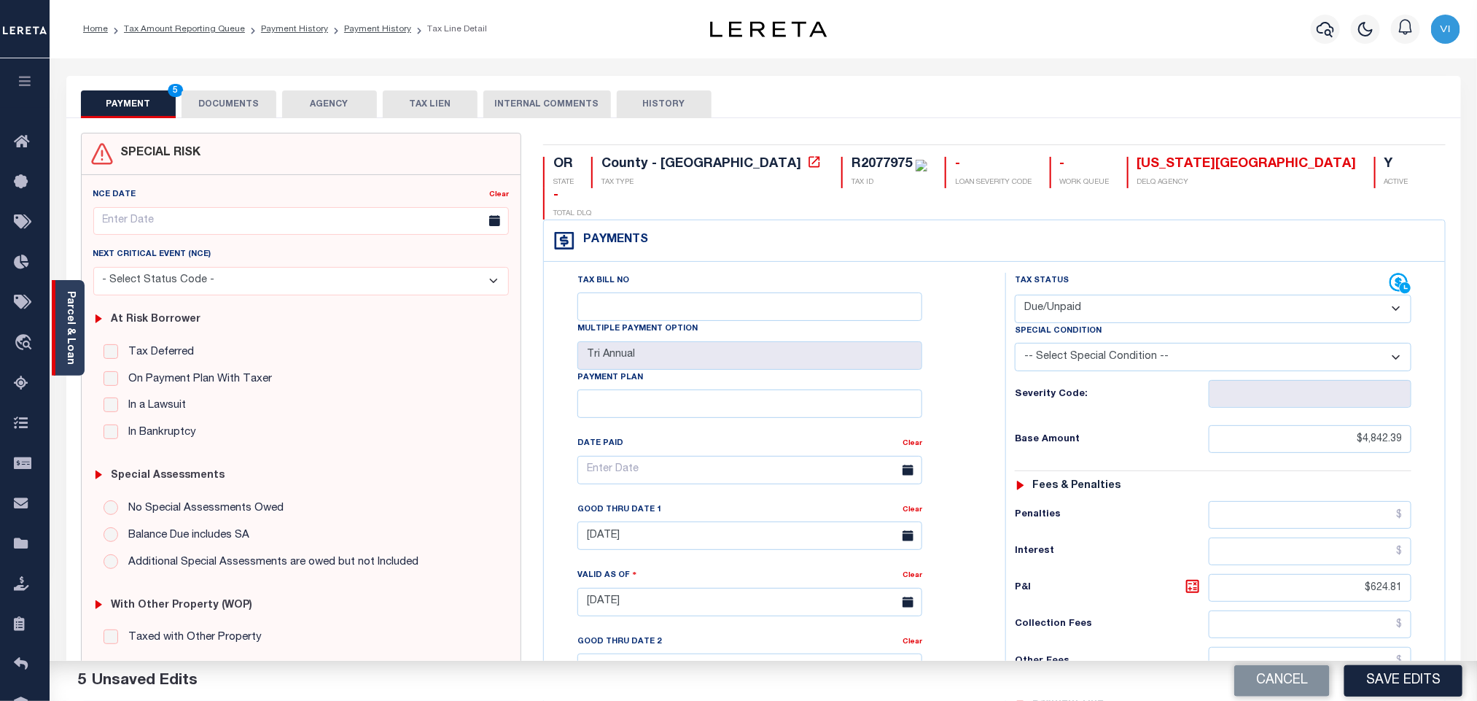
click at [73, 332] on link "Parcel & Loan" at bounding box center [70, 328] width 10 height 74
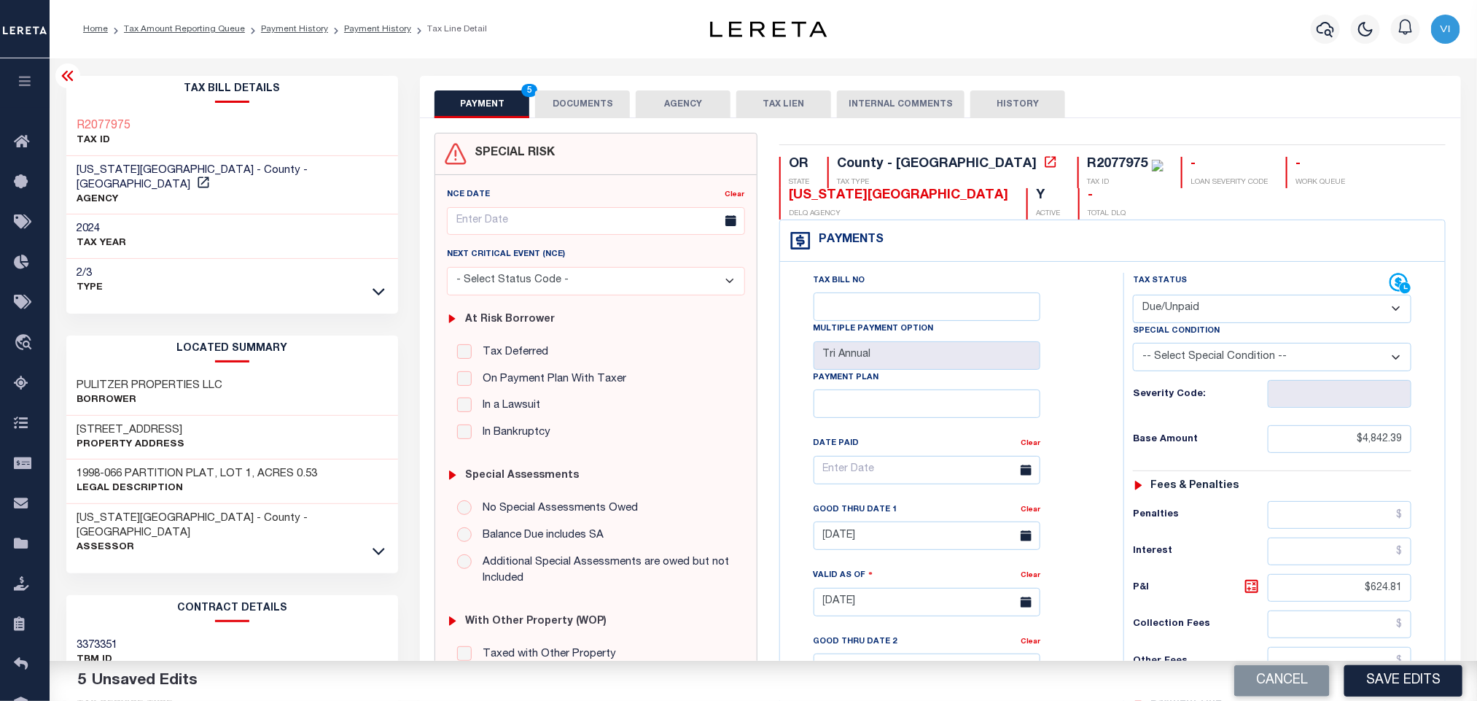
click at [590, 90] on button "DOCUMENTS" at bounding box center [582, 104] width 95 height 28
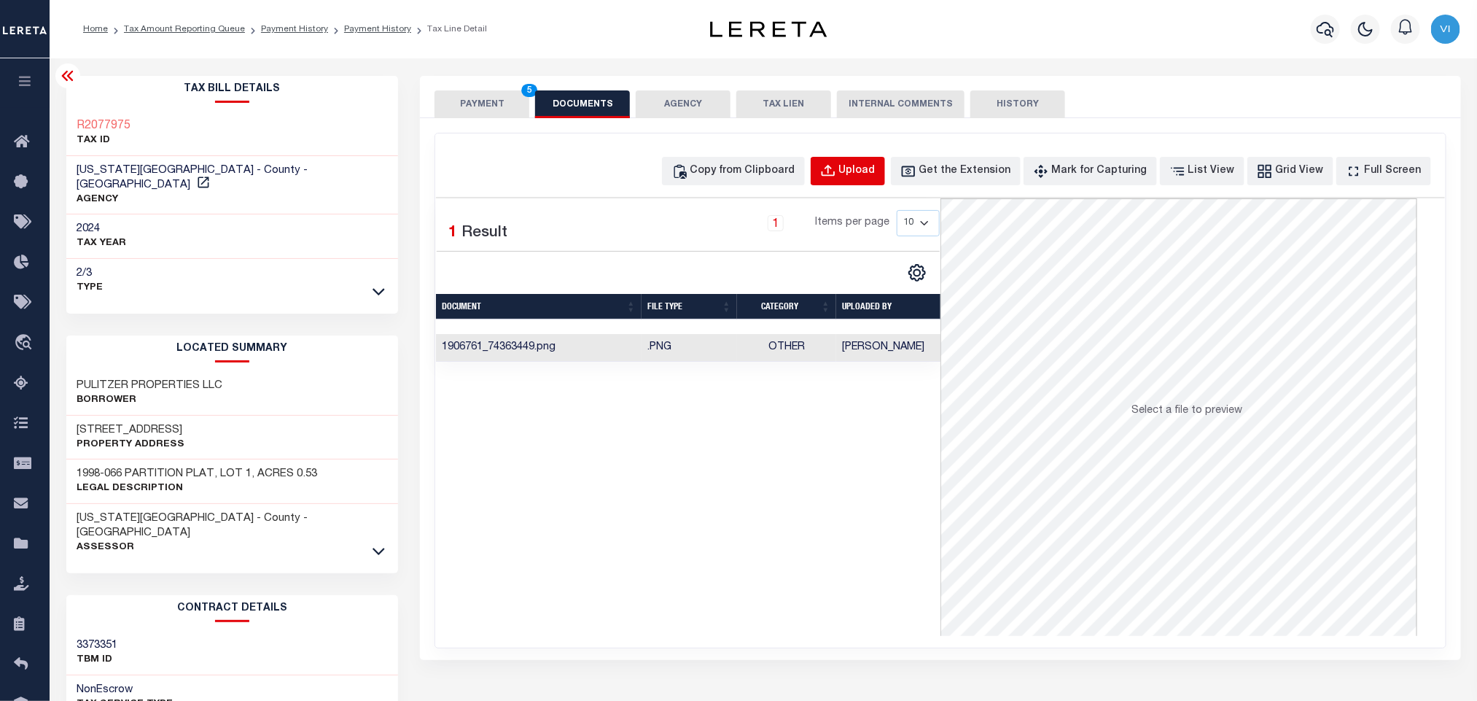
click at [864, 171] on div "Upload" at bounding box center [857, 171] width 36 height 16
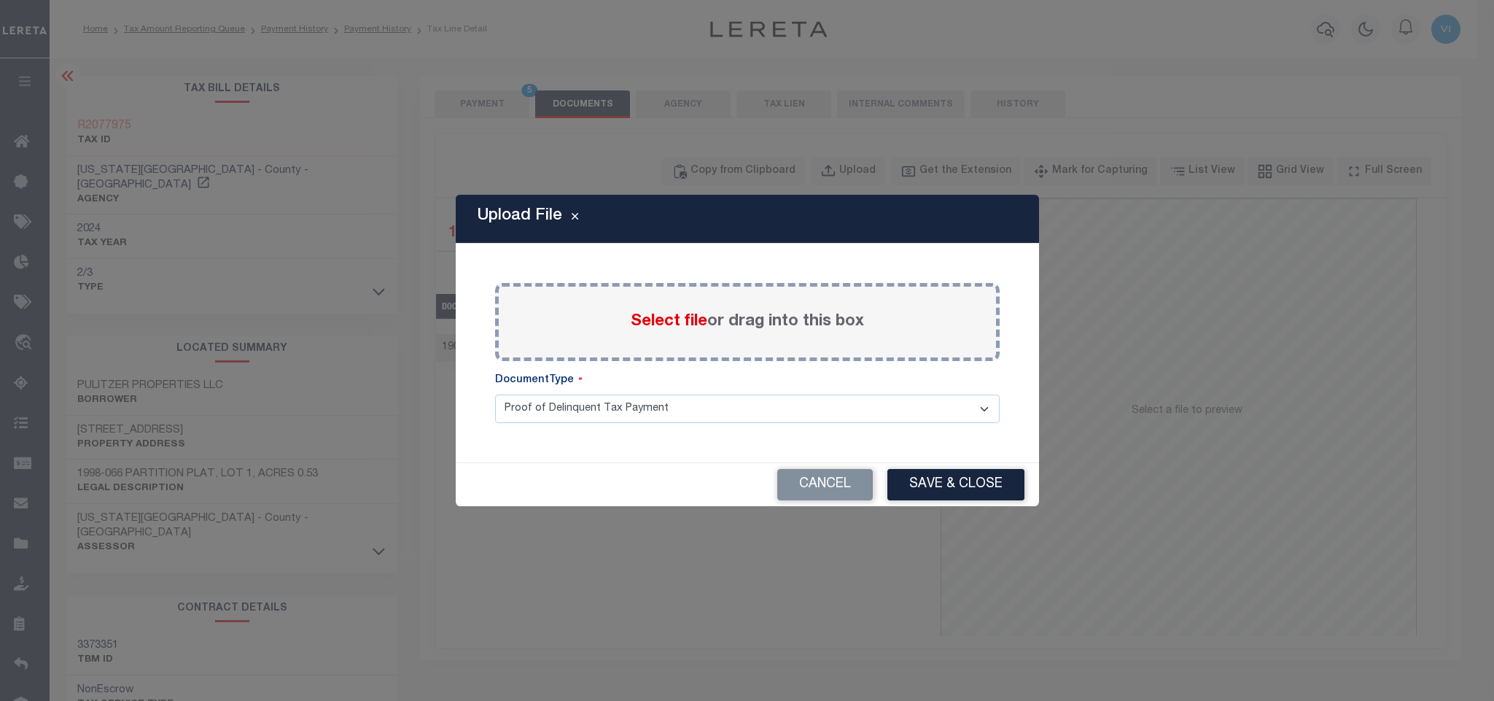
click at [665, 313] on span "Select file" at bounding box center [669, 321] width 77 height 16
click at [0, 0] on input "Select file or drag into this box" at bounding box center [0, 0] width 0 height 0
click at [545, 440] on div "Paste copied image or file into this box Select file or drag into this box Plea…" at bounding box center [747, 353] width 548 height 184
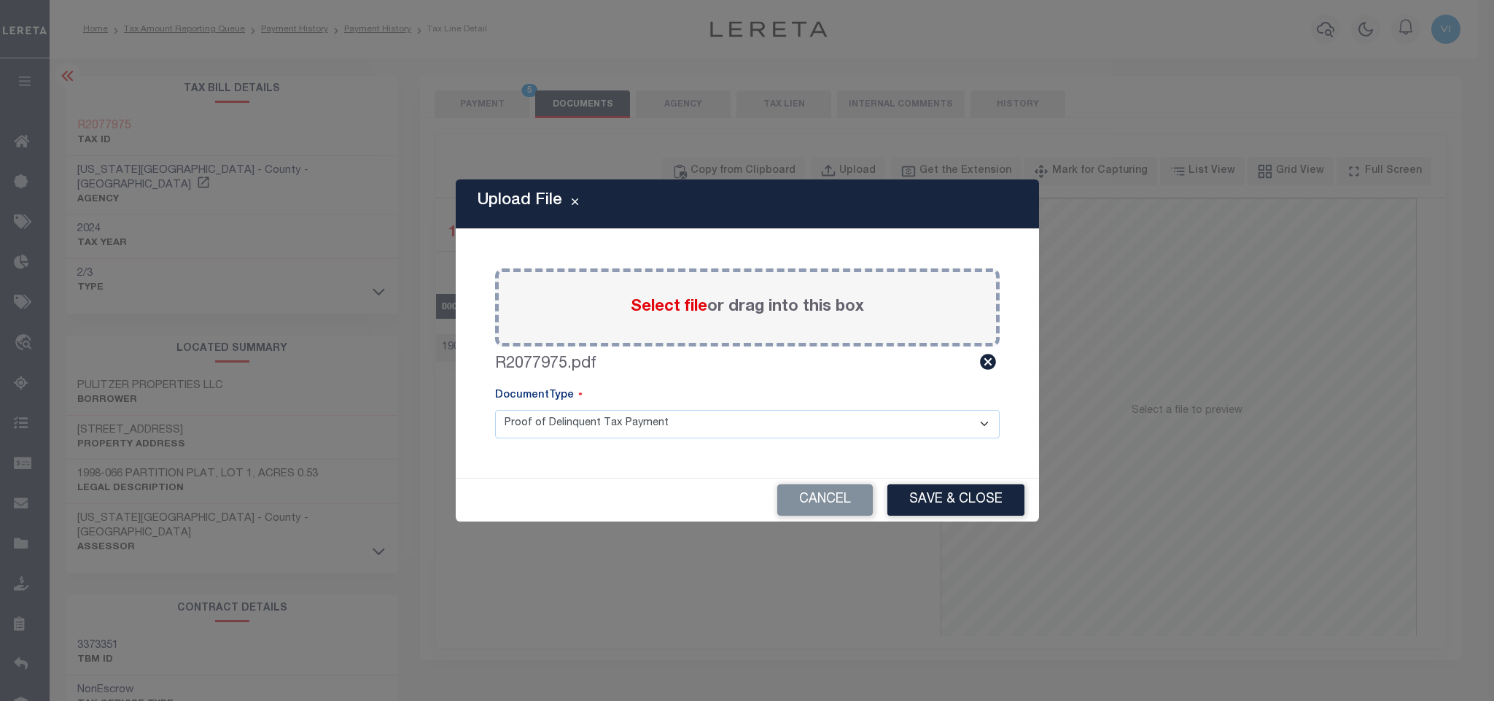
click at [543, 421] on select "Proof of Delinquent Tax Payment" at bounding box center [747, 424] width 504 height 28
click at [495, 410] on select "Proof of Delinquent Tax Payment" at bounding box center [747, 424] width 504 height 28
click at [939, 506] on button "Save & Close" at bounding box center [955, 499] width 137 height 31
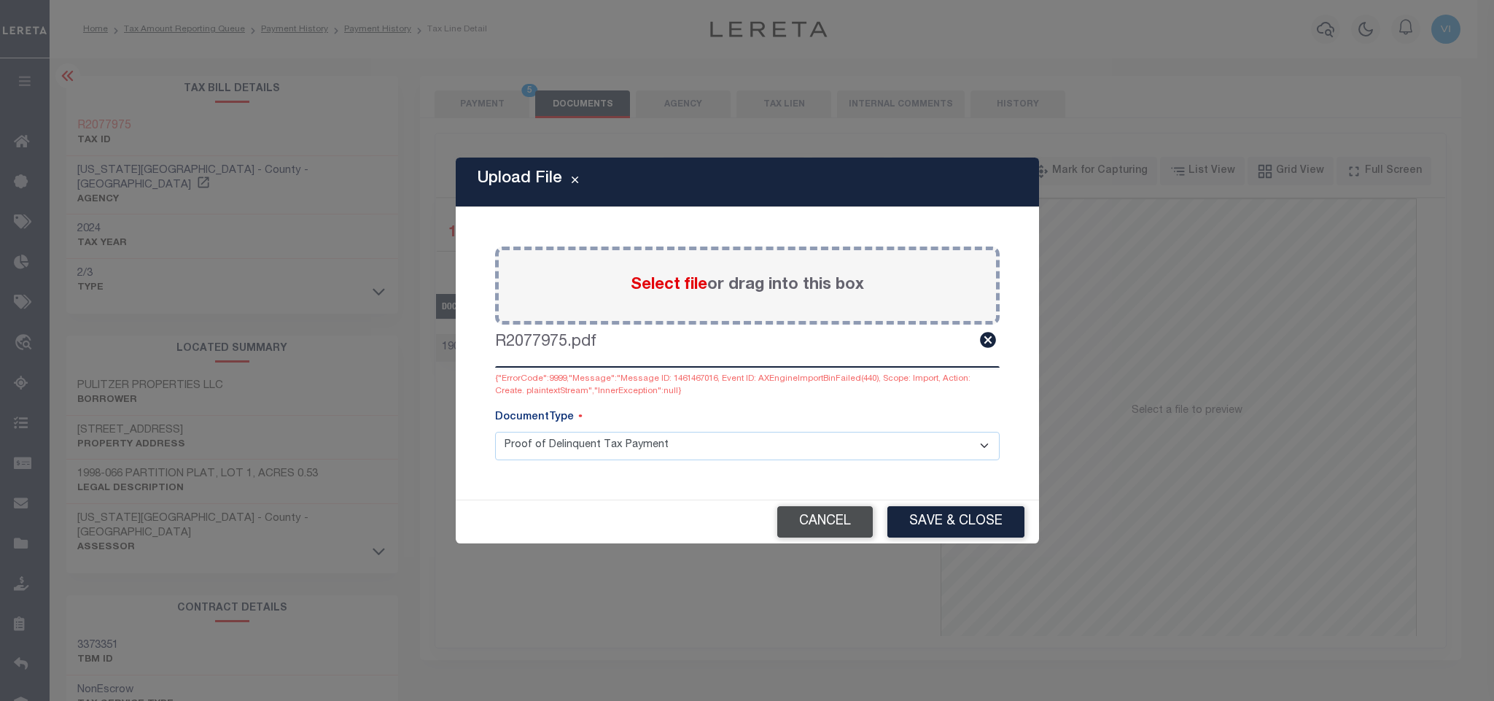
click at [822, 518] on button "Cancel" at bounding box center [824, 521] width 95 height 31
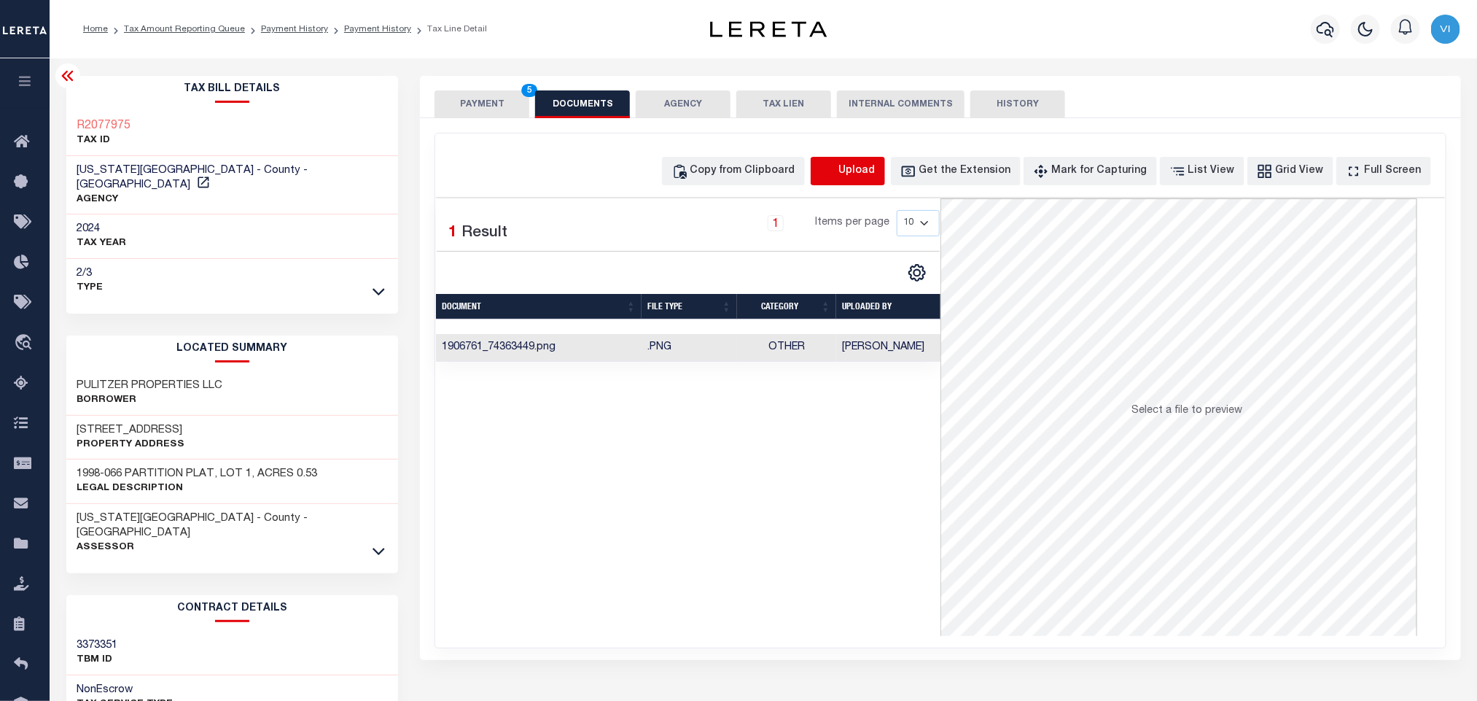
click at [836, 175] on icon "button" at bounding box center [828, 171] width 16 height 16
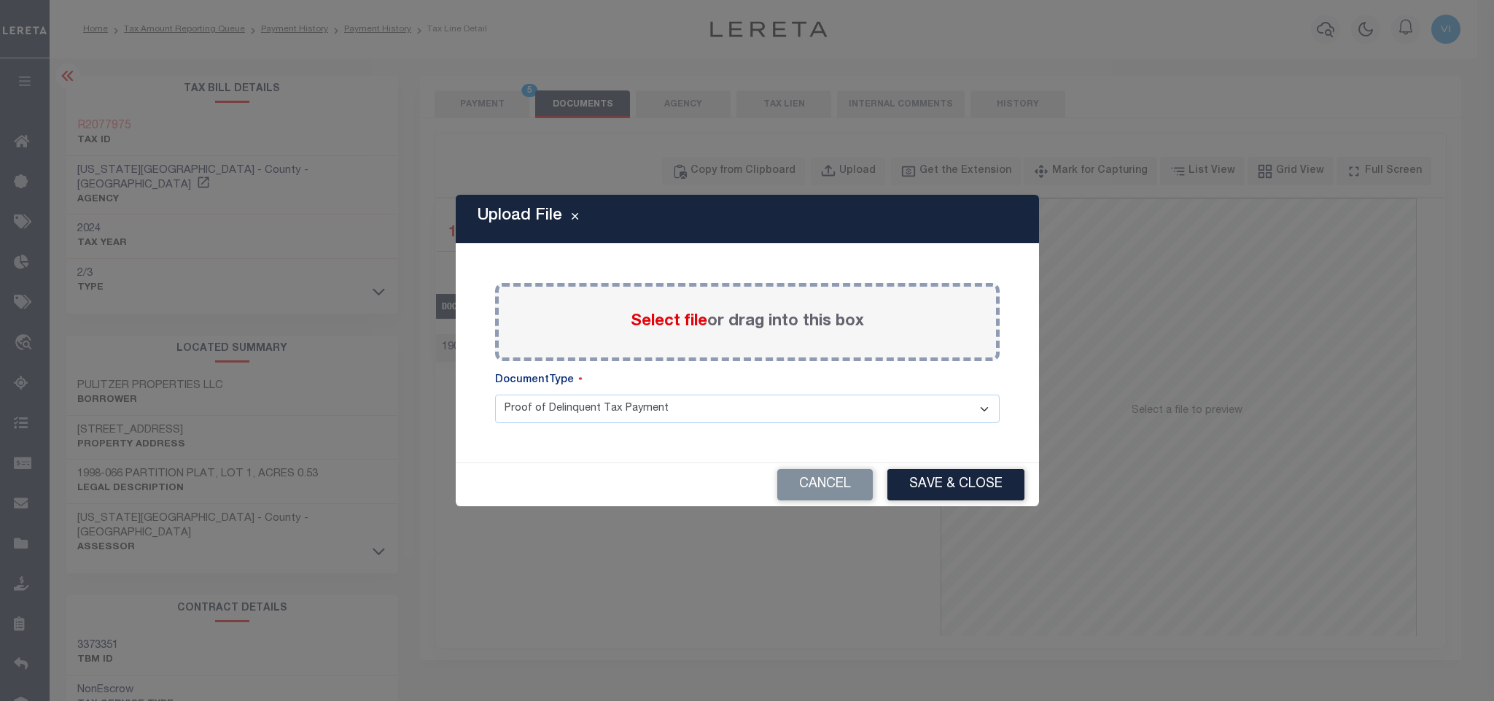
click at [674, 318] on span "Select file" at bounding box center [669, 321] width 77 height 16
click at [0, 0] on input "Select file or drag into this box" at bounding box center [0, 0] width 0 height 0
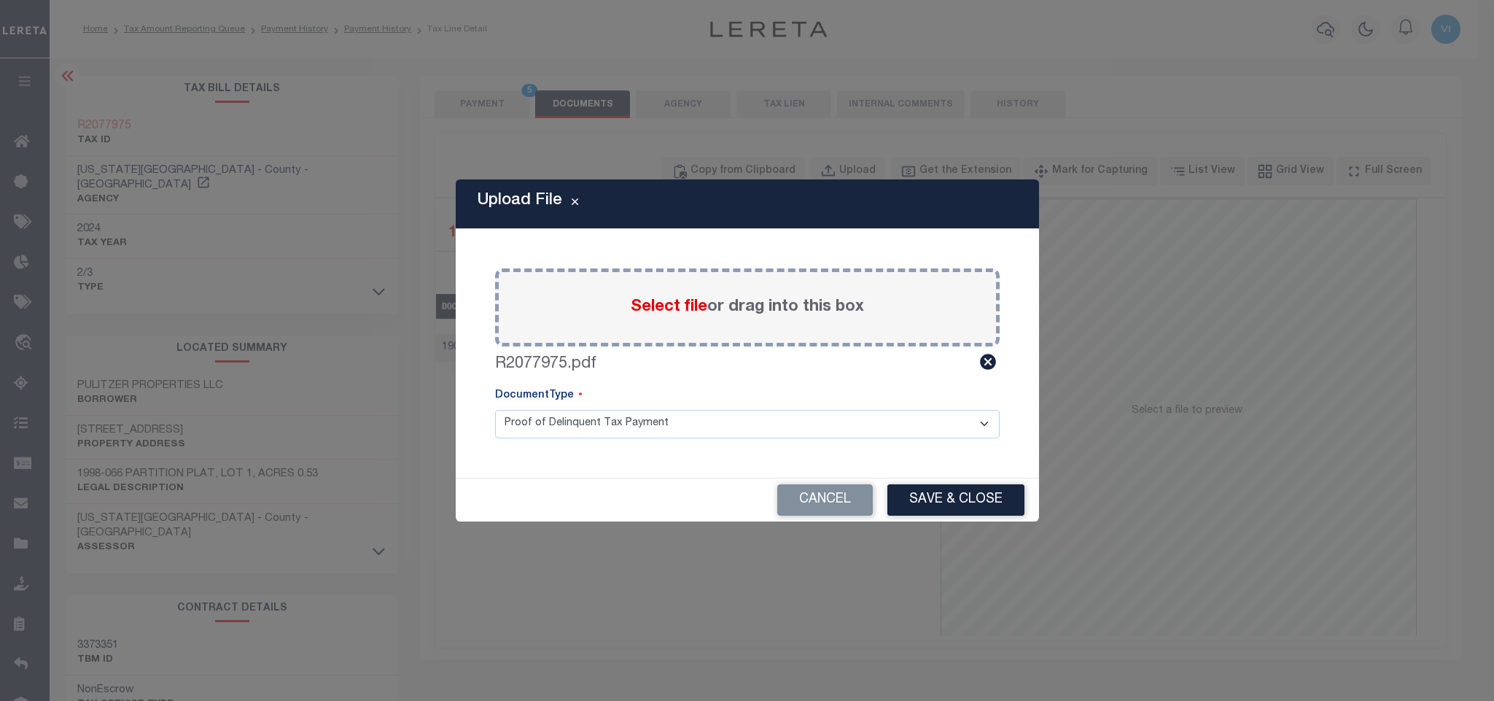
click at [531, 434] on select "Proof of Delinquent Tax Payment" at bounding box center [747, 424] width 504 height 28
click at [495, 410] on select "Proof of Delinquent Tax Payment" at bounding box center [747, 424] width 504 height 28
drag, startPoint x: 906, startPoint y: 477, endPoint x: 916, endPoint y: 490, distance: 16.6
click at [908, 477] on div "Cancel Save & Close" at bounding box center [747, 499] width 583 height 44
click at [934, 506] on button "Save & Close" at bounding box center [955, 499] width 137 height 31
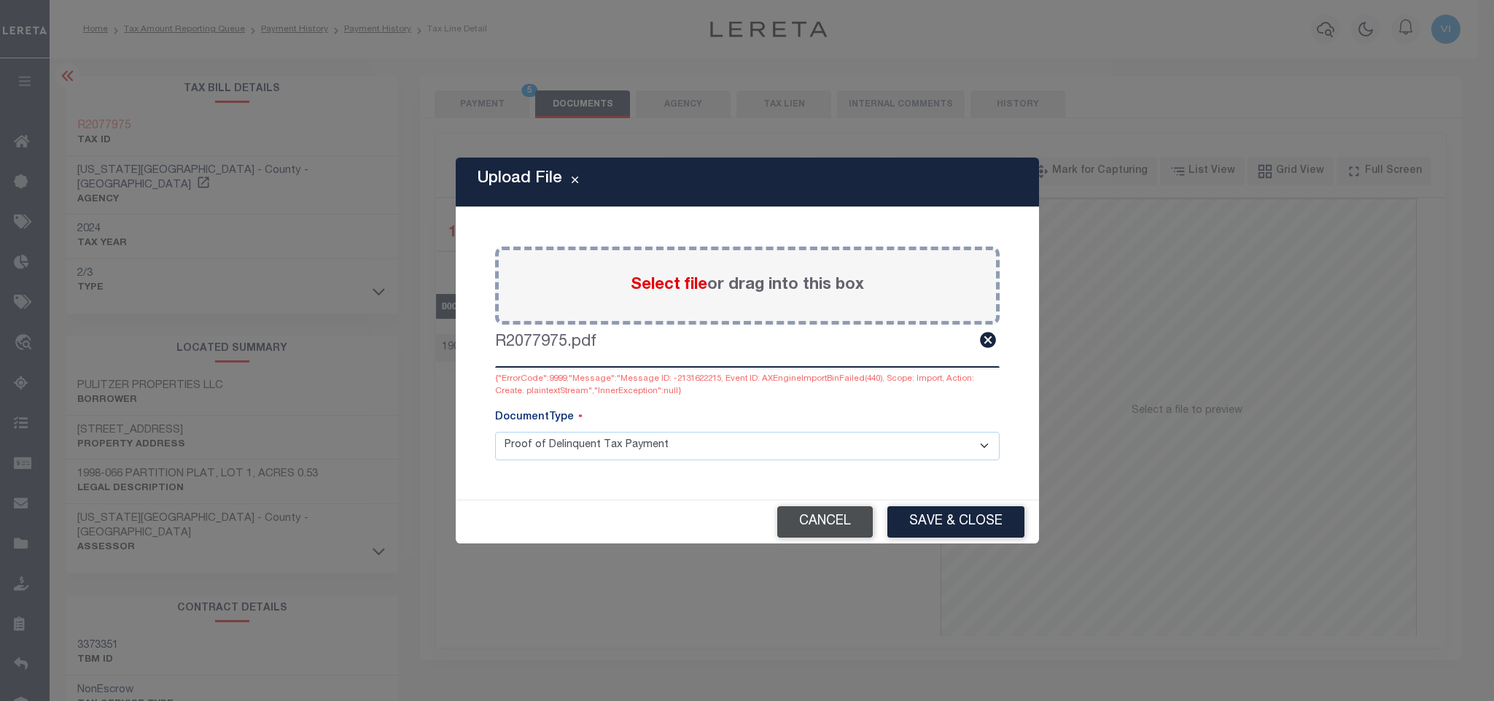
click at [840, 517] on button "Cancel" at bounding box center [824, 521] width 95 height 31
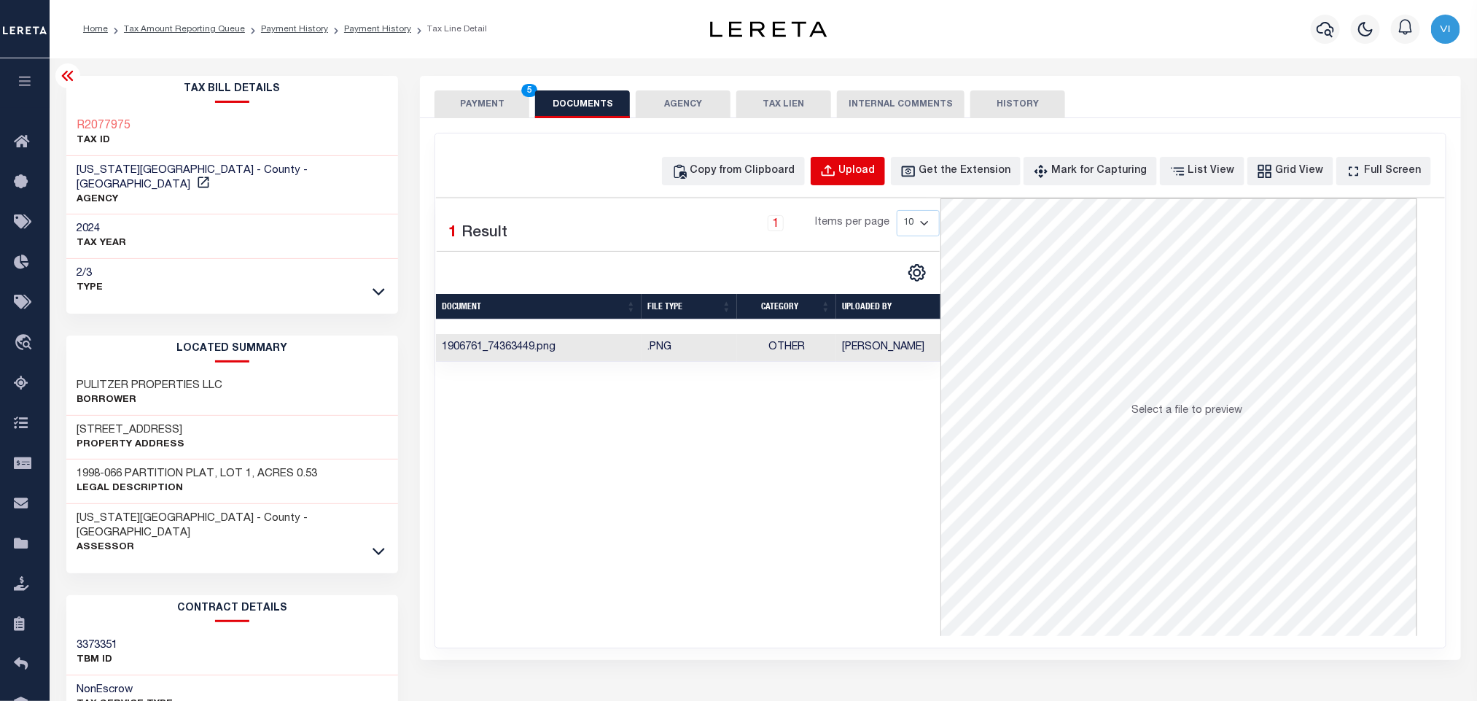
click at [835, 173] on button "Upload" at bounding box center [848, 171] width 74 height 28
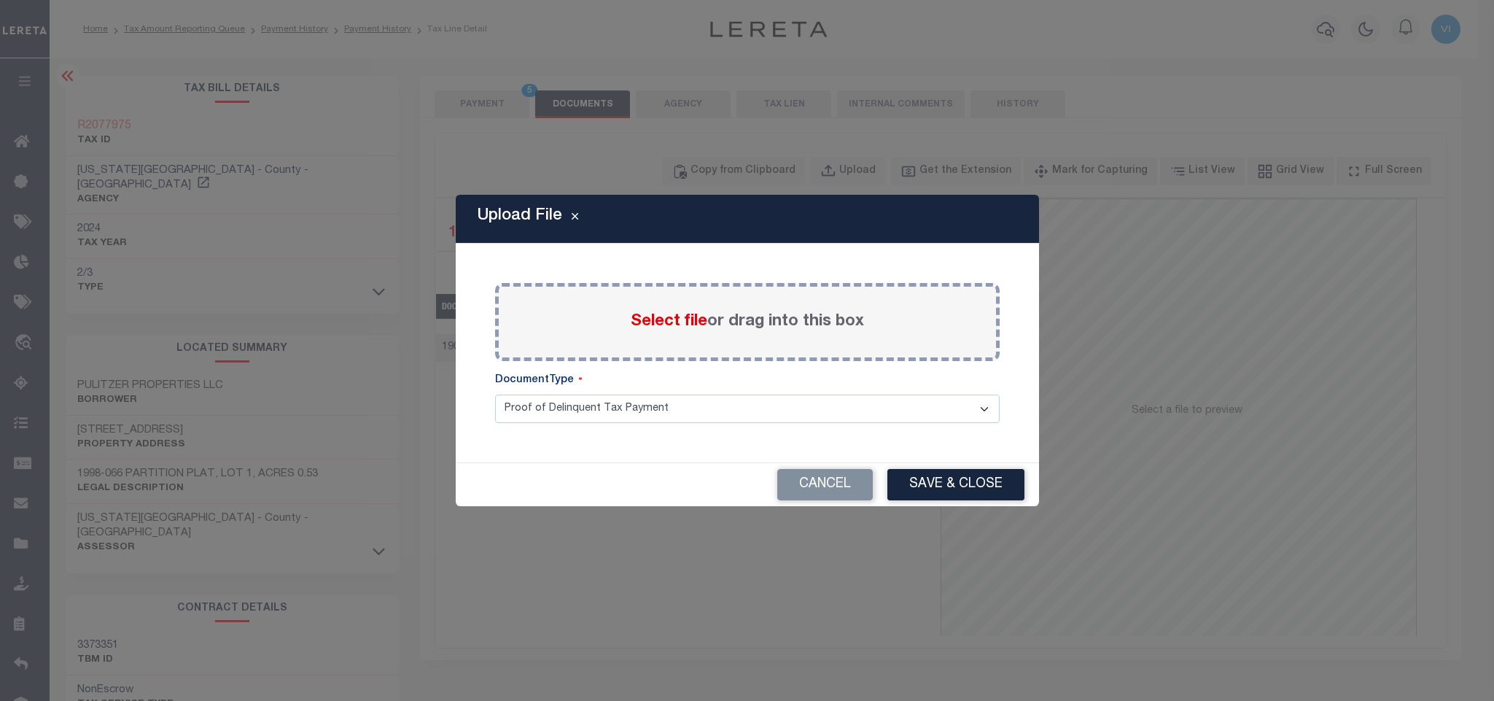
click at [671, 324] on span "Select file" at bounding box center [669, 321] width 77 height 16
click at [0, 0] on input "Select file or drag into this box" at bounding box center [0, 0] width 0 height 0
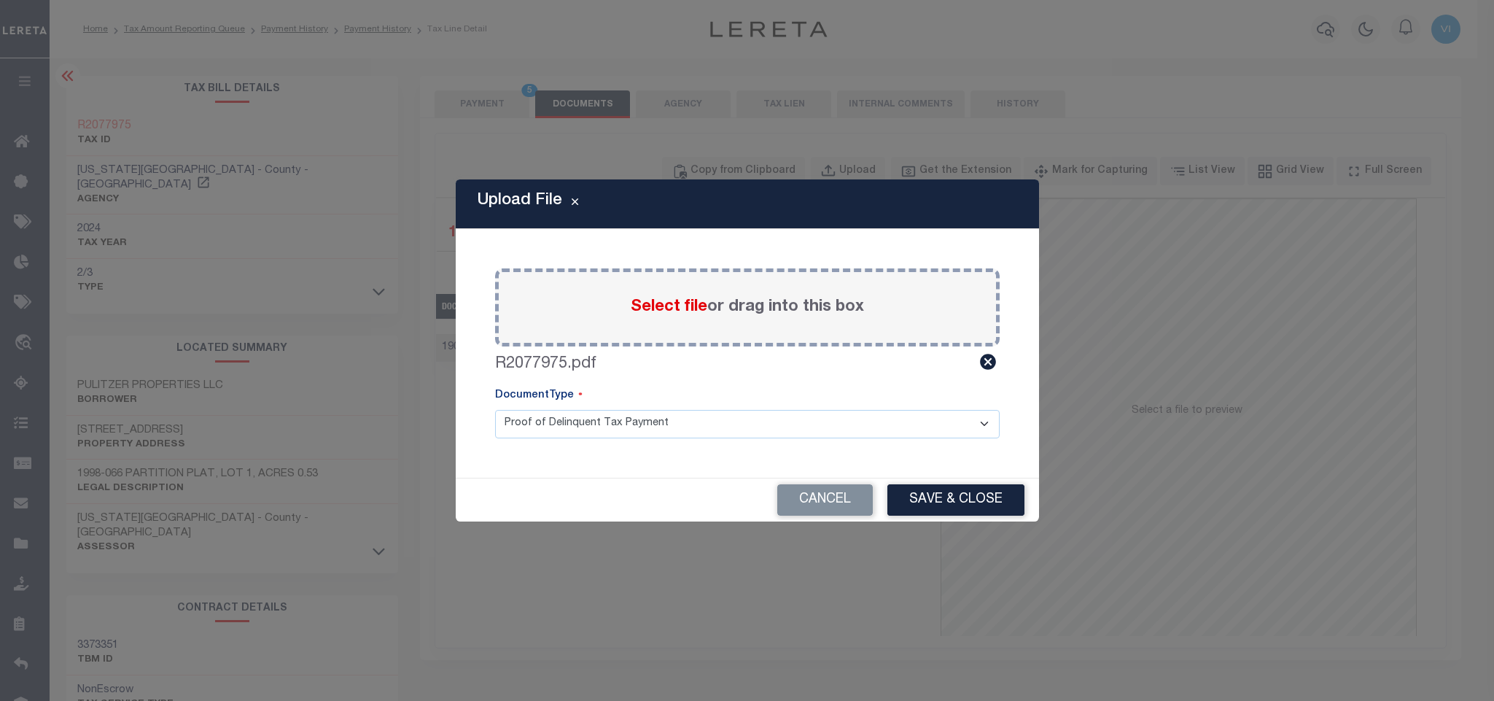
click at [567, 418] on select "Proof of Delinquent Tax Payment" at bounding box center [747, 424] width 504 height 28
click at [495, 410] on select "Proof of Delinquent Tax Payment" at bounding box center [747, 424] width 504 height 28
click at [851, 488] on button "Cancel" at bounding box center [824, 499] width 95 height 31
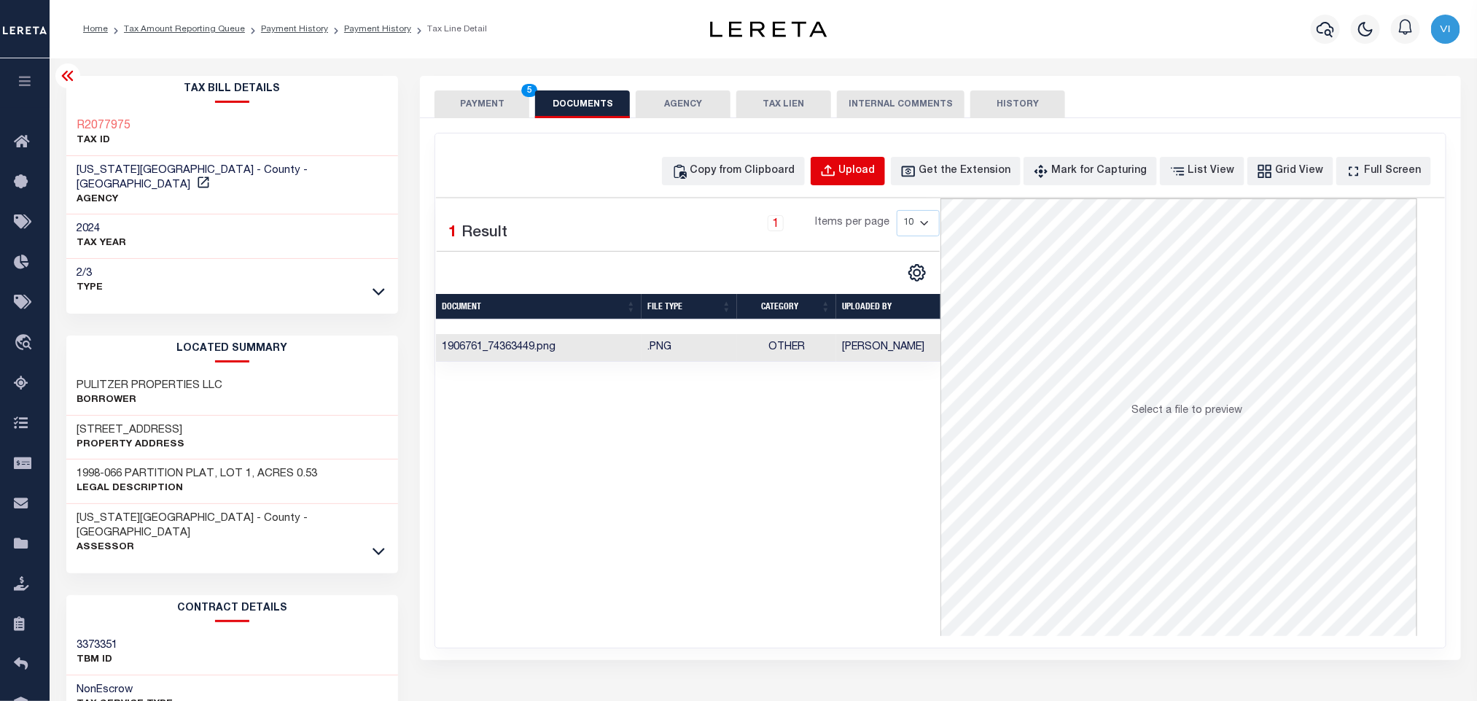
click at [873, 168] on div "Upload" at bounding box center [857, 171] width 36 height 16
select select "POP"
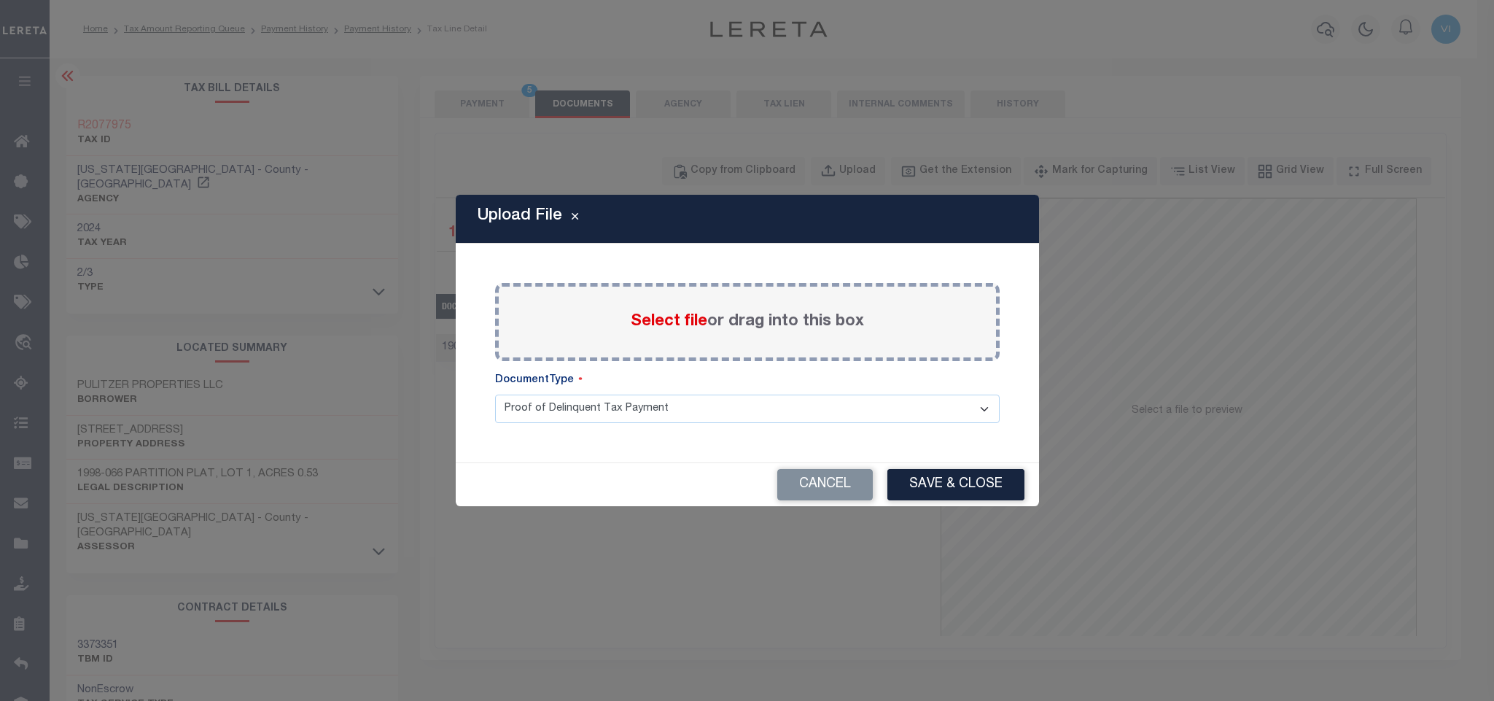
click at [678, 324] on span "Select file" at bounding box center [669, 321] width 77 height 16
click at [0, 0] on input "Select file or drag into this box" at bounding box center [0, 0] width 0 height 0
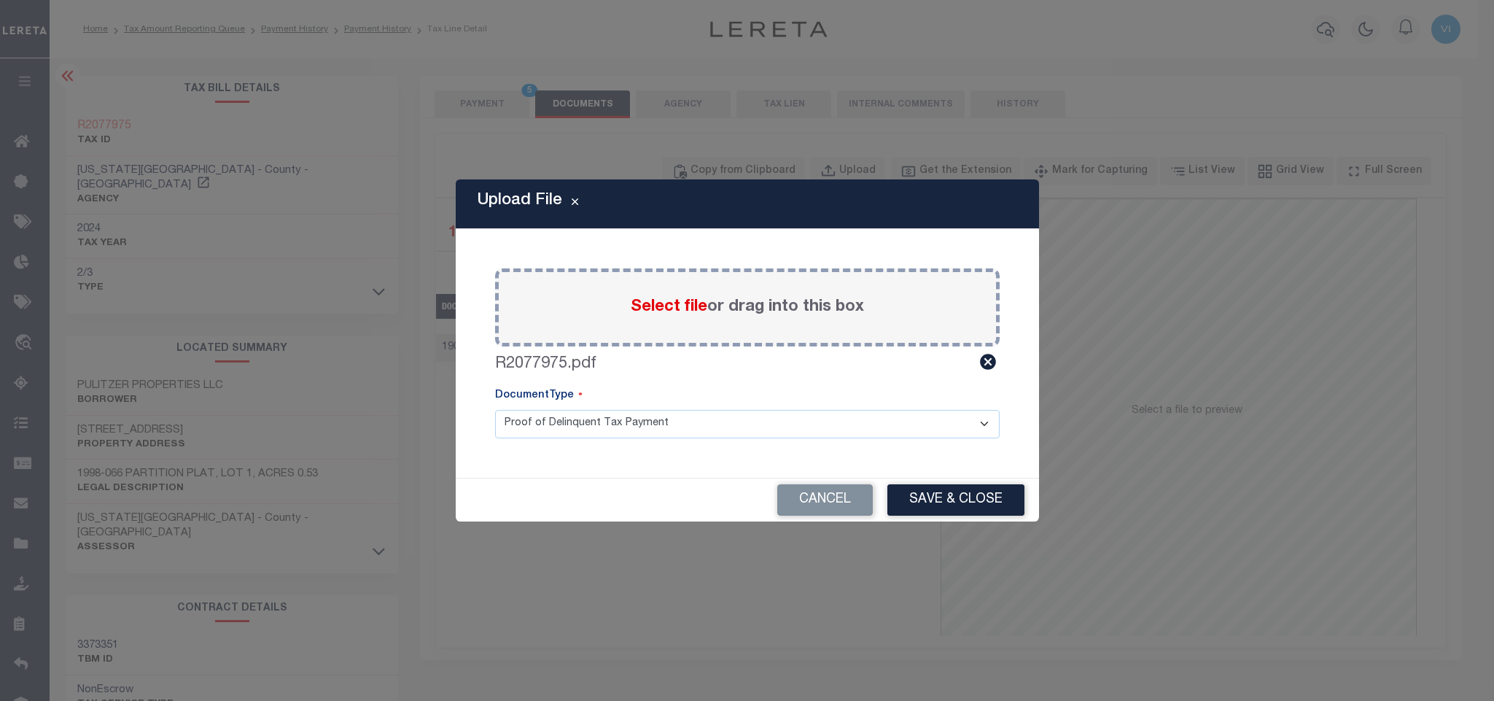
drag, startPoint x: 545, startPoint y: 422, endPoint x: 543, endPoint y: 436, distance: 13.9
click at [545, 422] on select "Proof of Delinquent Tax Payment" at bounding box center [747, 424] width 504 height 28
click at [495, 410] on select "Proof of Delinquent Tax Payment" at bounding box center [747, 424] width 504 height 28
click at [953, 510] on button "Save & Close" at bounding box center [955, 499] width 137 height 31
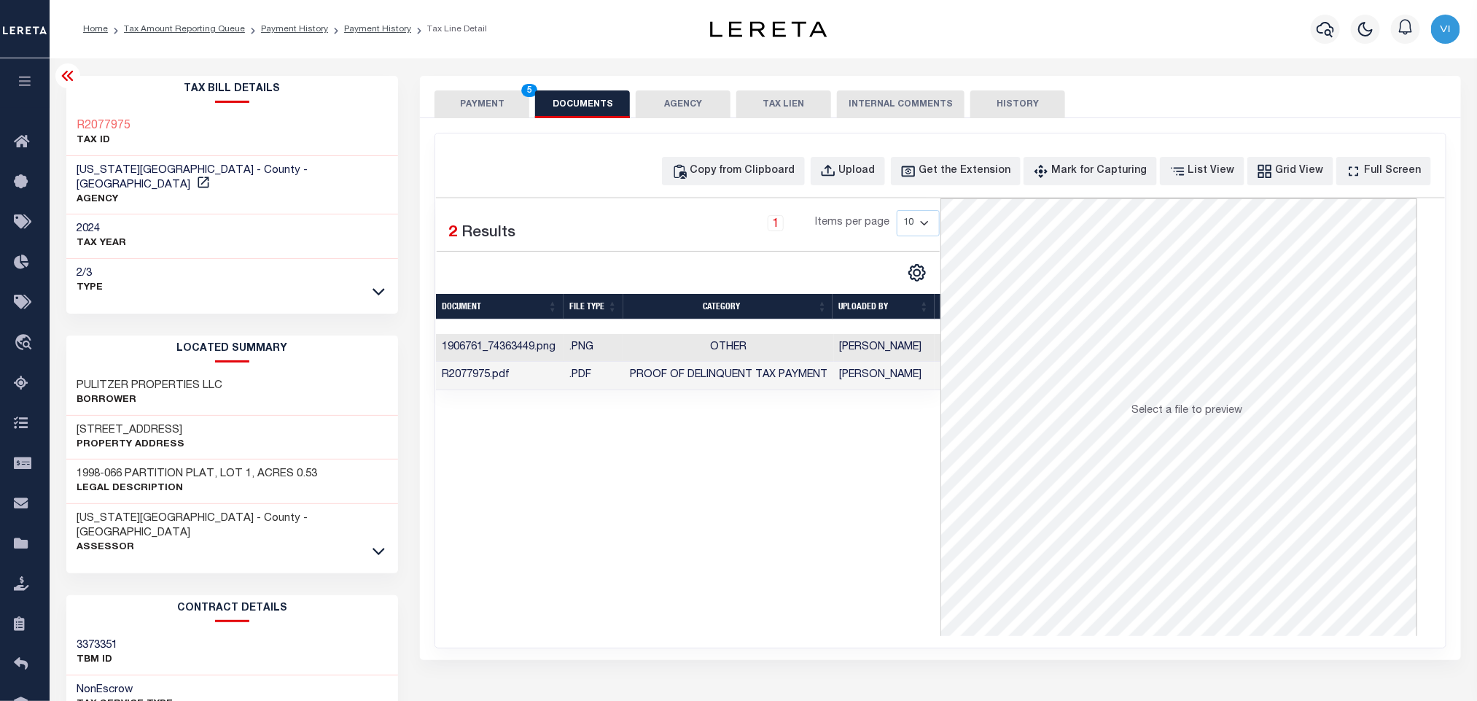
click at [490, 104] on button "PAYMENT 5" at bounding box center [481, 104] width 95 height 28
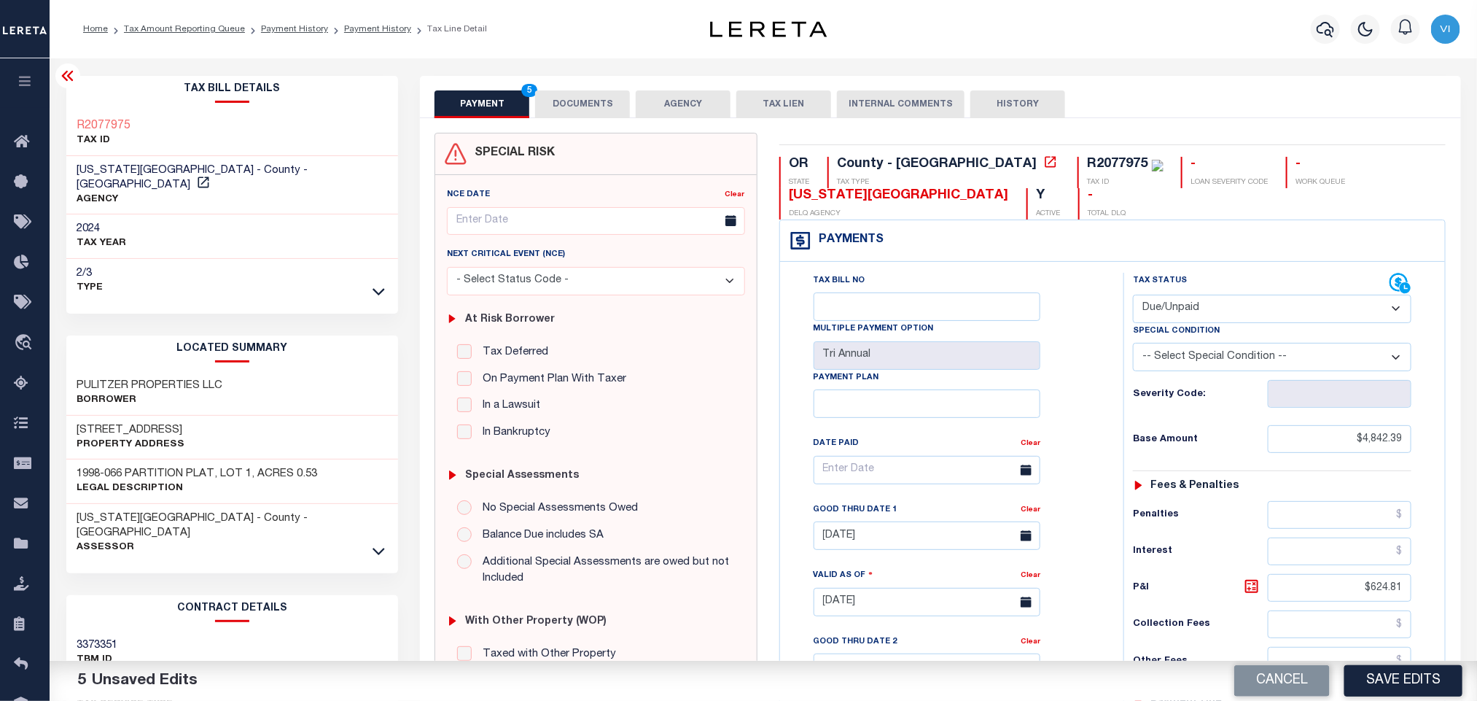
click at [1087, 407] on div "Tax Bill No Multiple Payment Option Tri Annual Payment Plan Clear Clear 09/30/2…" at bounding box center [948, 477] width 307 height 409
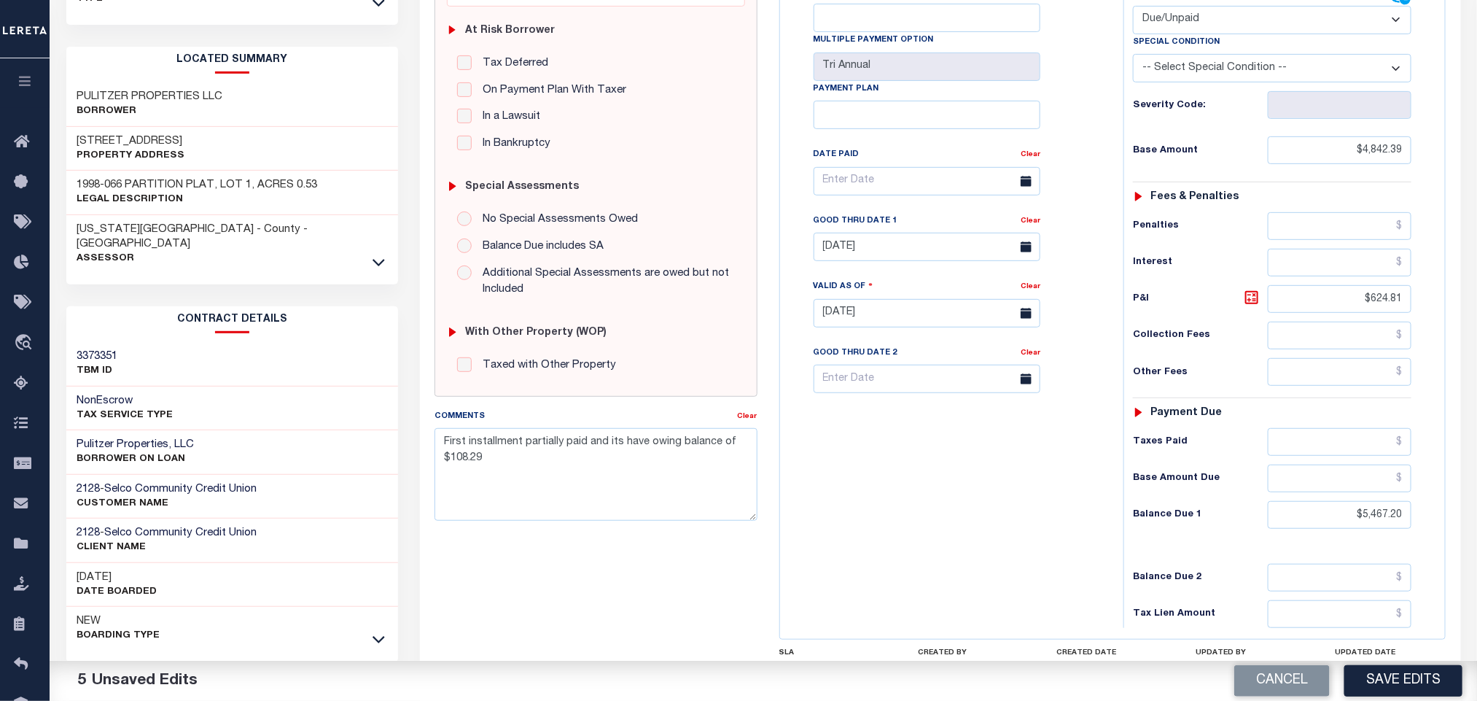
scroll to position [413, 0]
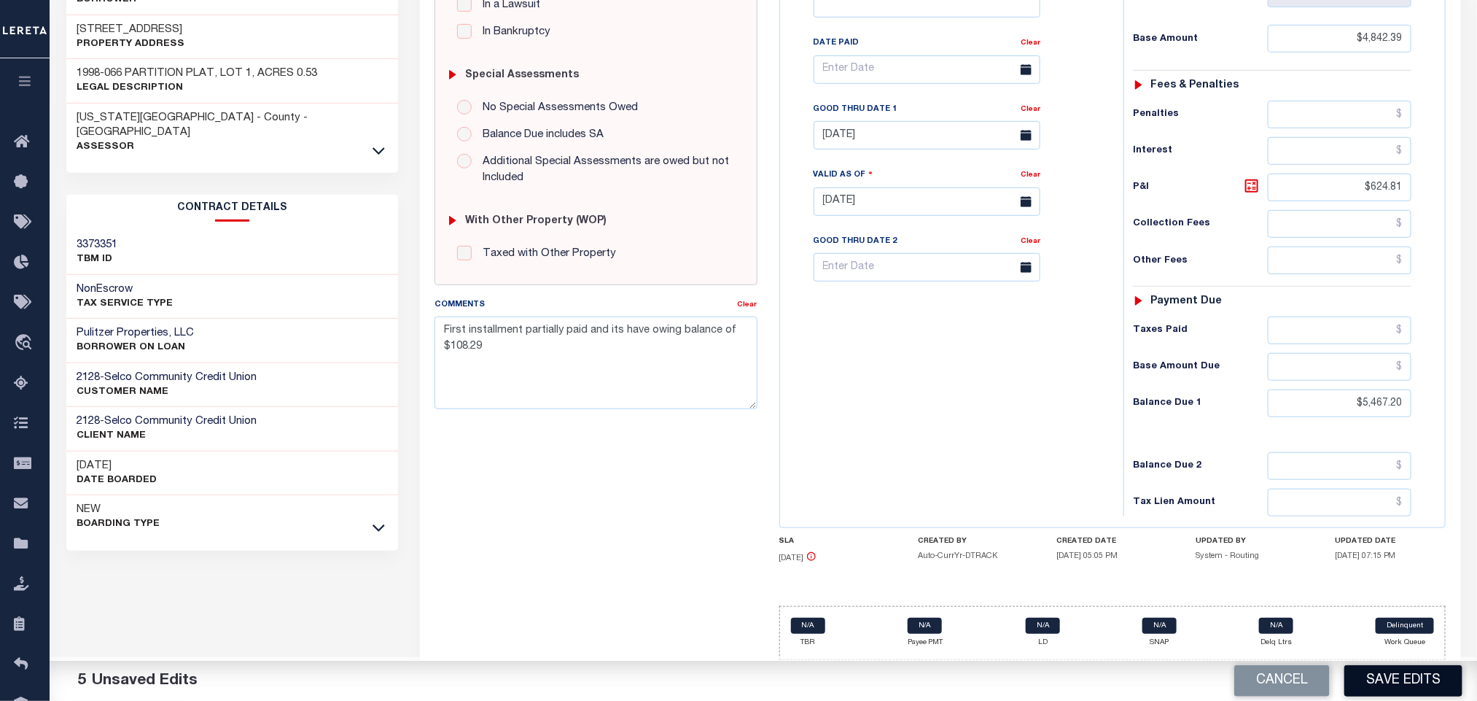
click at [1371, 682] on button "Save Edits" at bounding box center [1403, 680] width 118 height 31
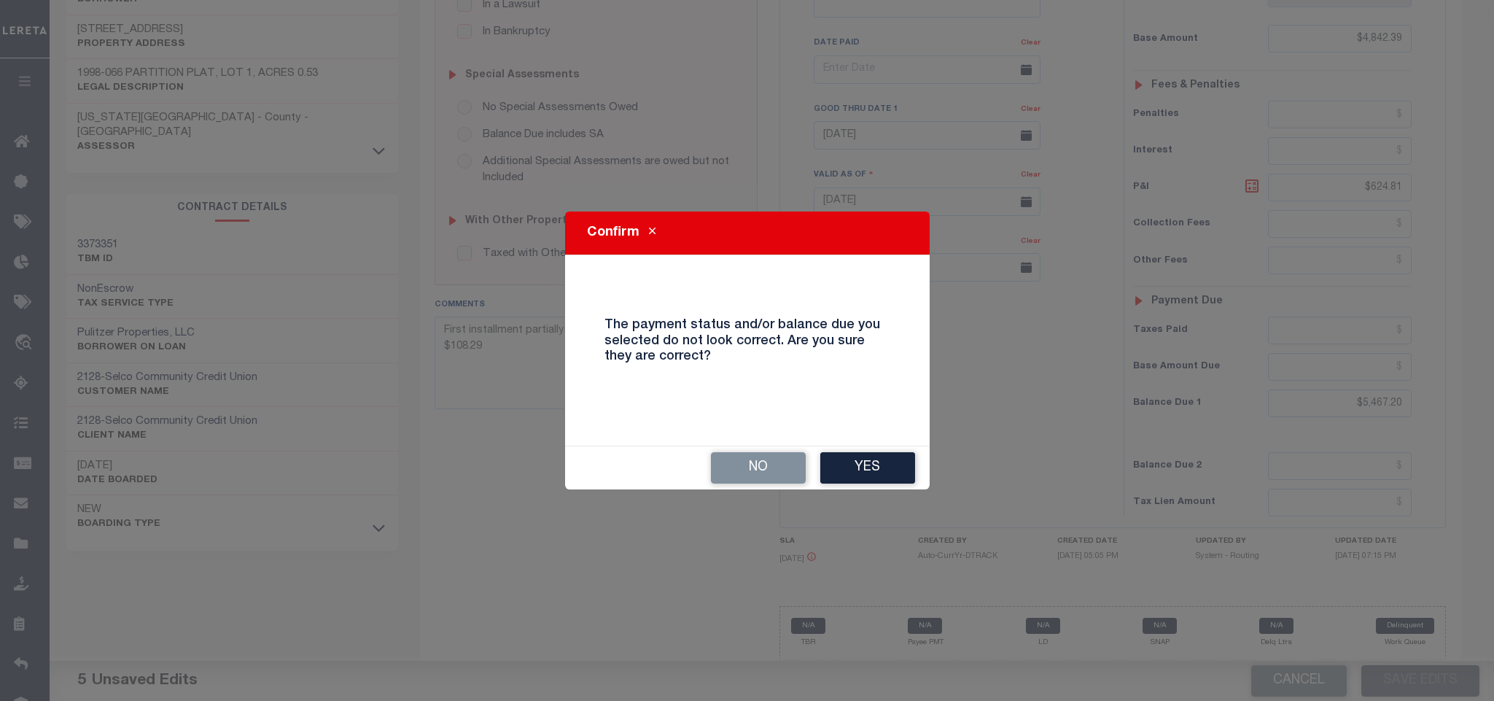
click at [833, 462] on button "Yes" at bounding box center [867, 467] width 95 height 31
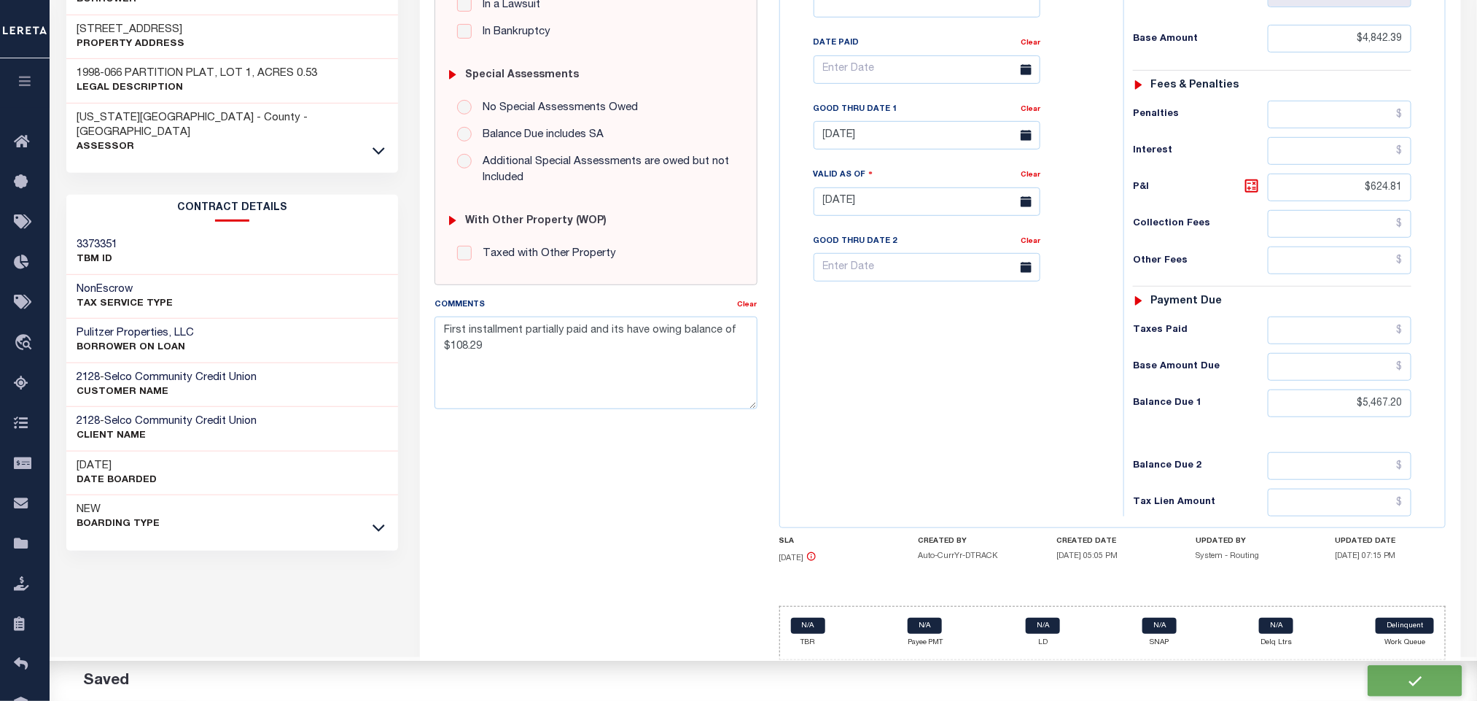
checkbox input "false"
type input "$4,842.39"
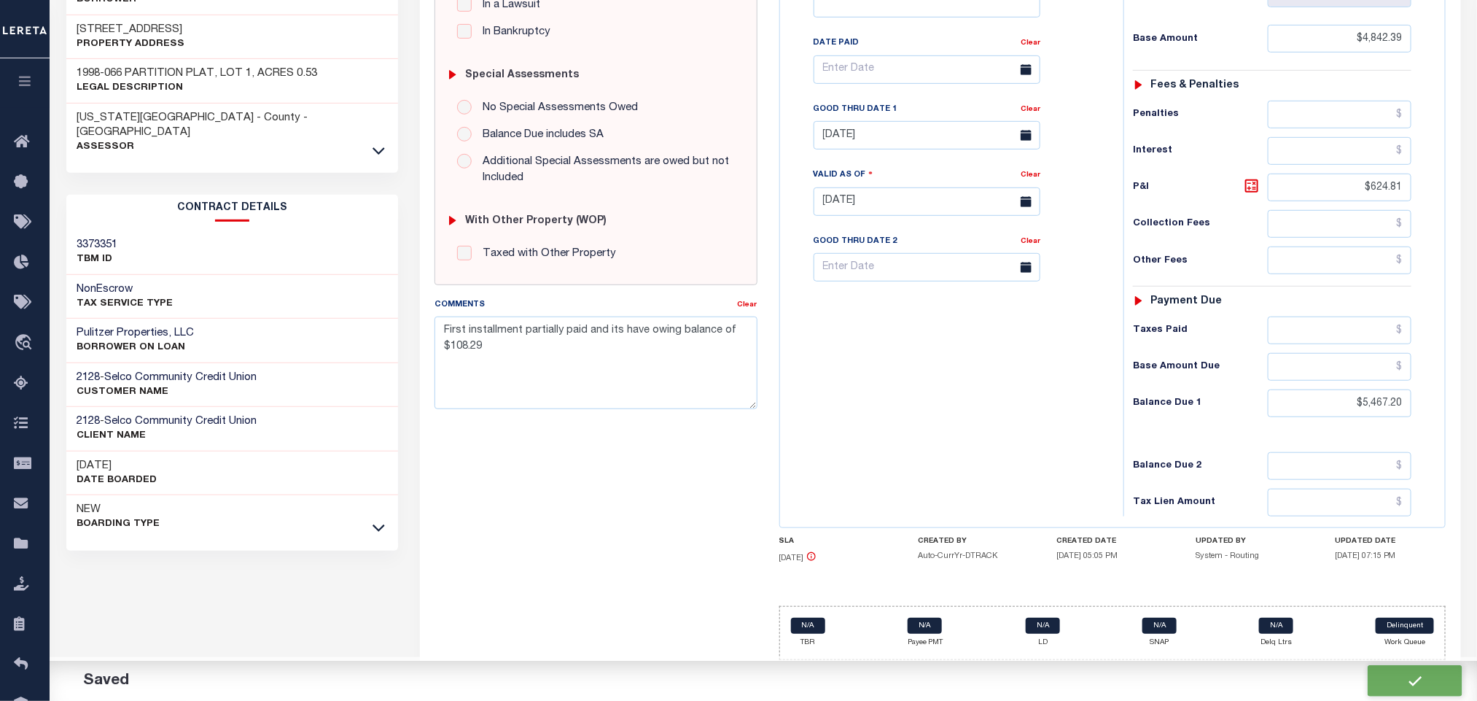
type input "$624.81"
type input "$5,467.2"
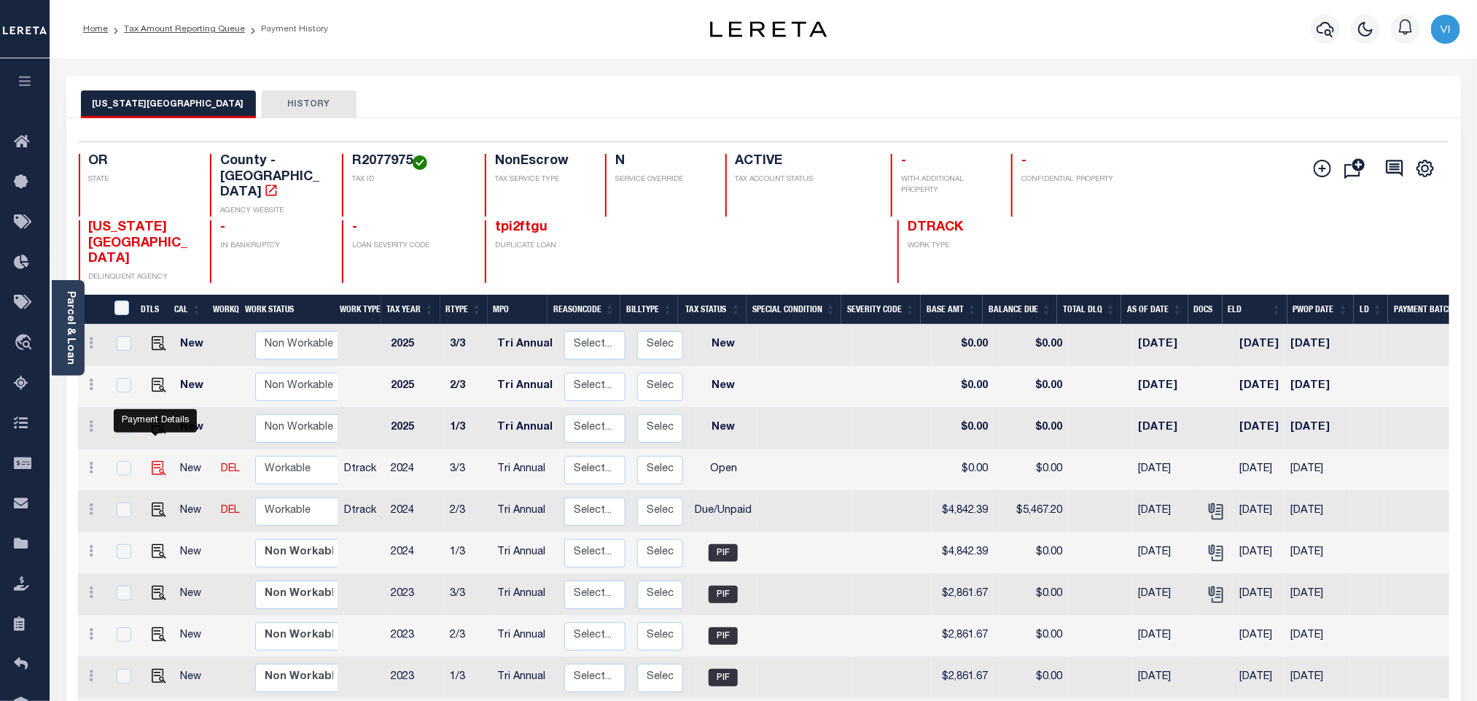
click at [152, 461] on img "" at bounding box center [159, 468] width 15 height 15
checkbox input "true"
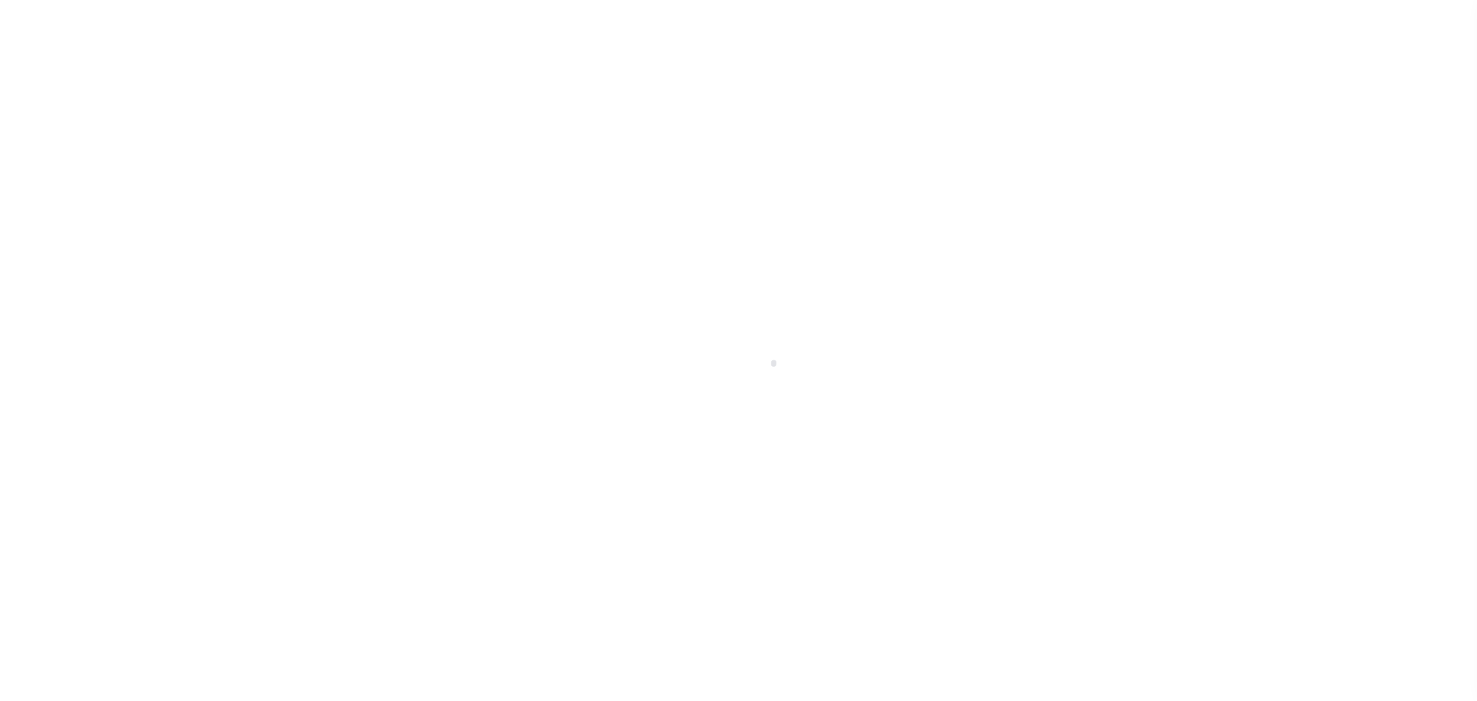
select select "OP2"
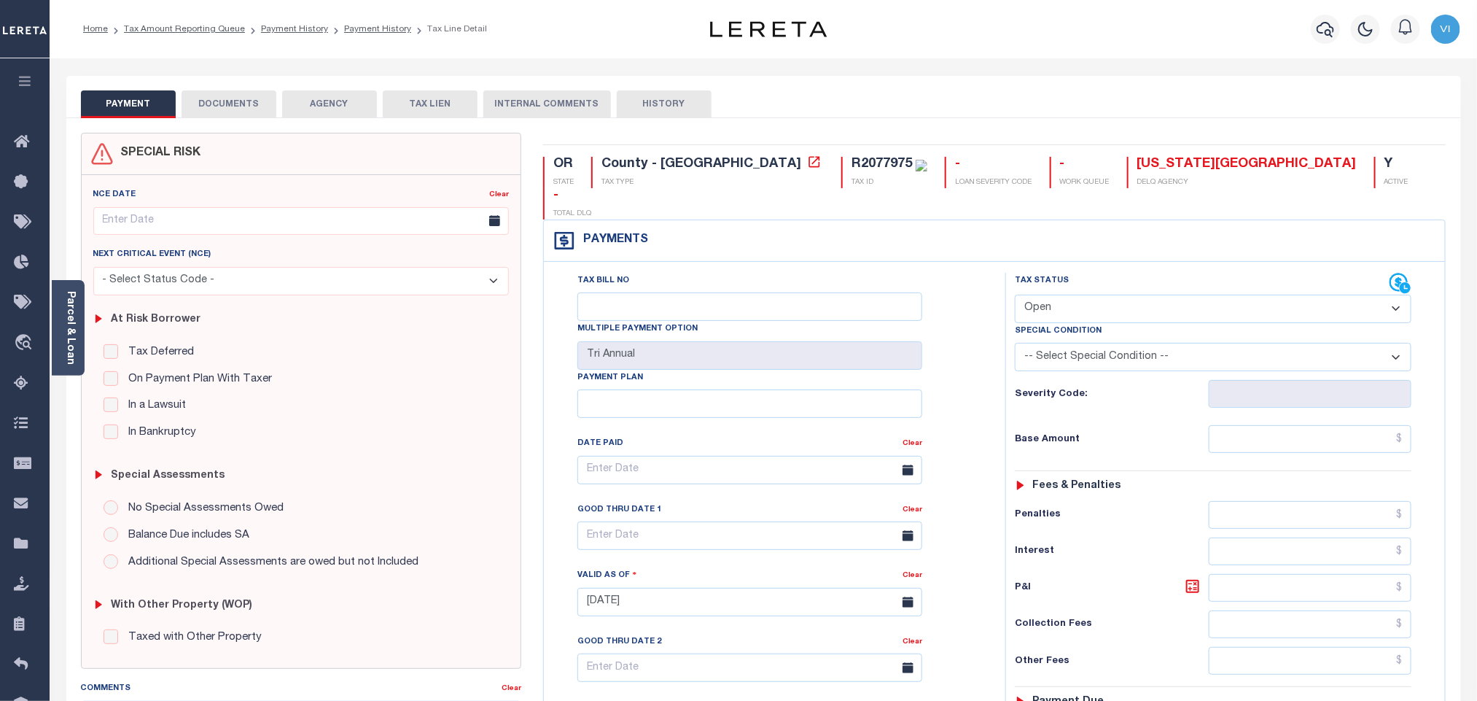
click at [234, 104] on body "Home Tax Amount Reporting Queue Payment History Payment History Tax Line Detail" at bounding box center [738, 551] width 1477 height 1102
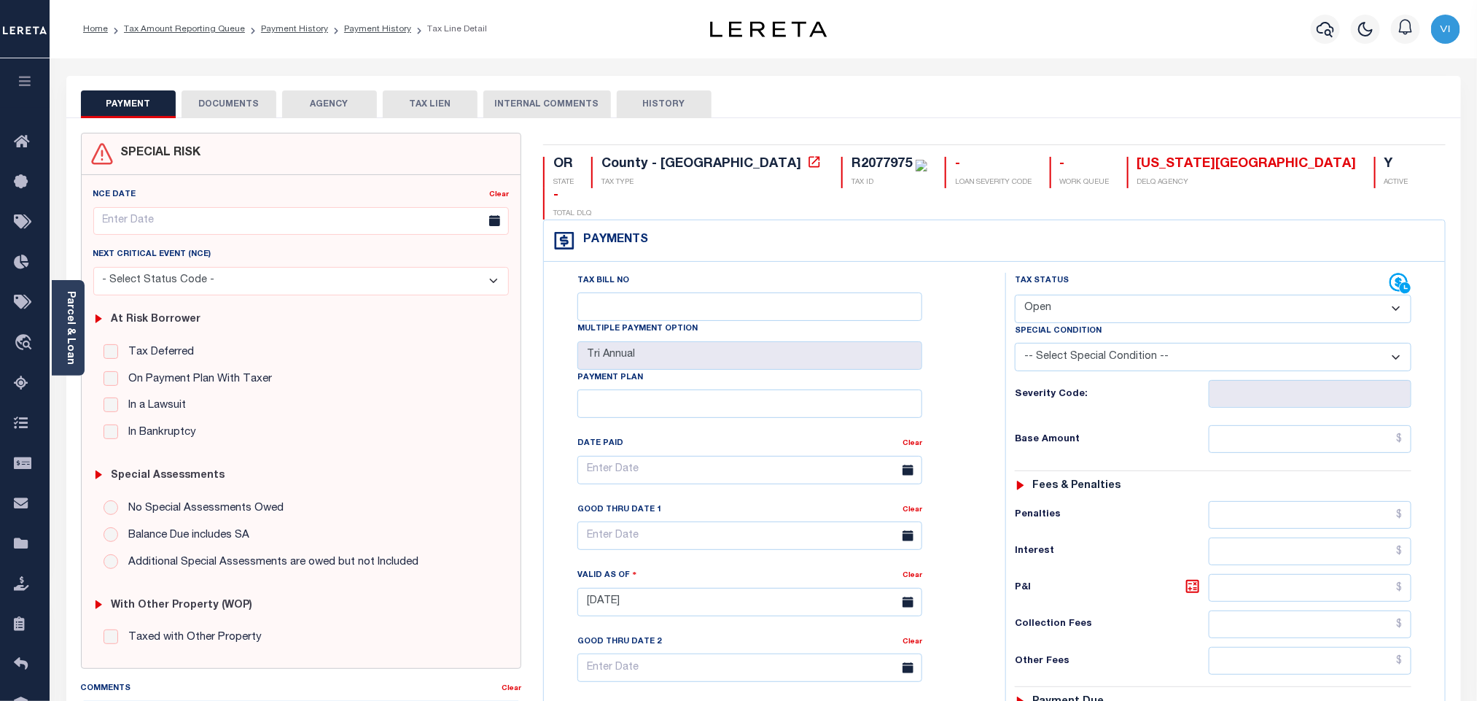
click at [225, 106] on button "DOCUMENTS" at bounding box center [229, 104] width 95 height 28
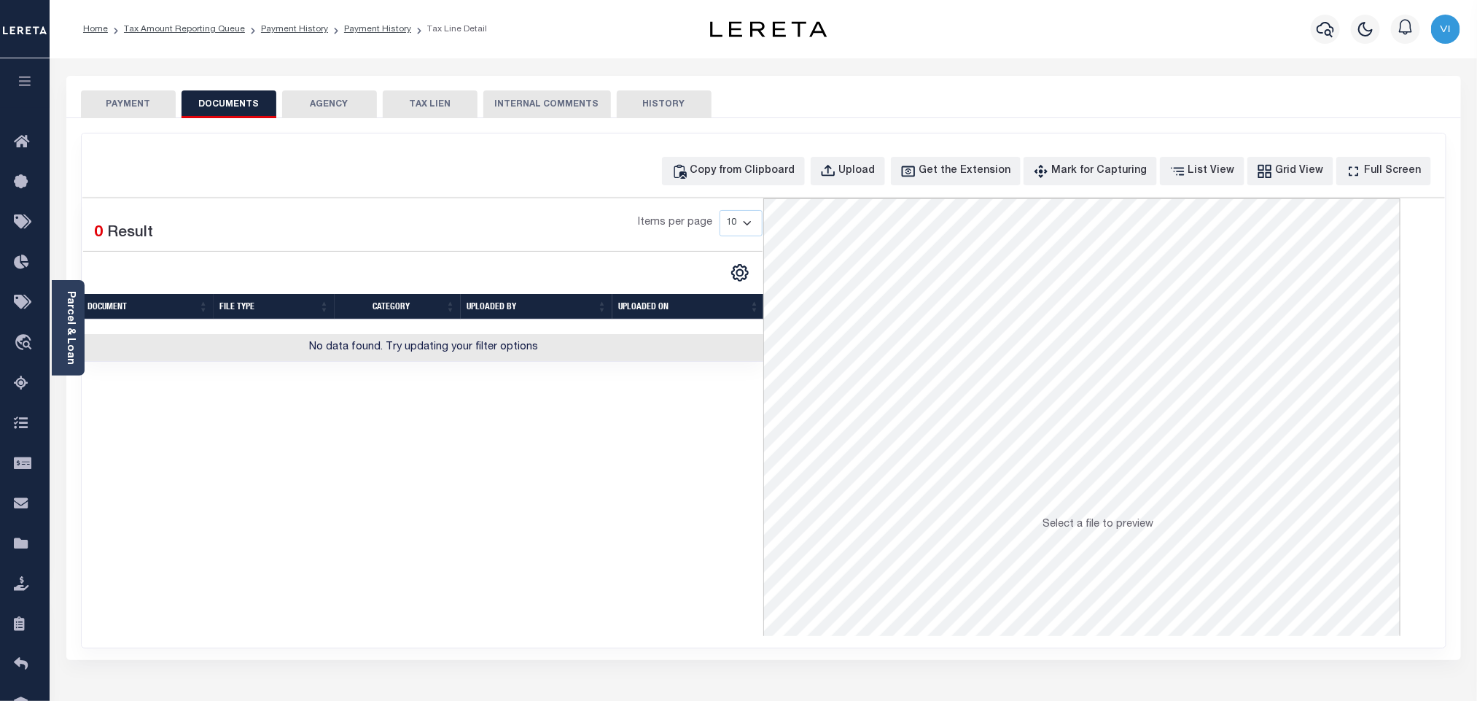
drag, startPoint x: 870, startPoint y: 190, endPoint x: 871, endPoint y: 182, distance: 8.1
click at [870, 189] on div "Copy from Clipboard Upload Get the Extension Mark for Capturing Got it List Vie…" at bounding box center [764, 390] width 1364 height 514
click at [871, 182] on button "Upload" at bounding box center [848, 171] width 74 height 28
select select "POP"
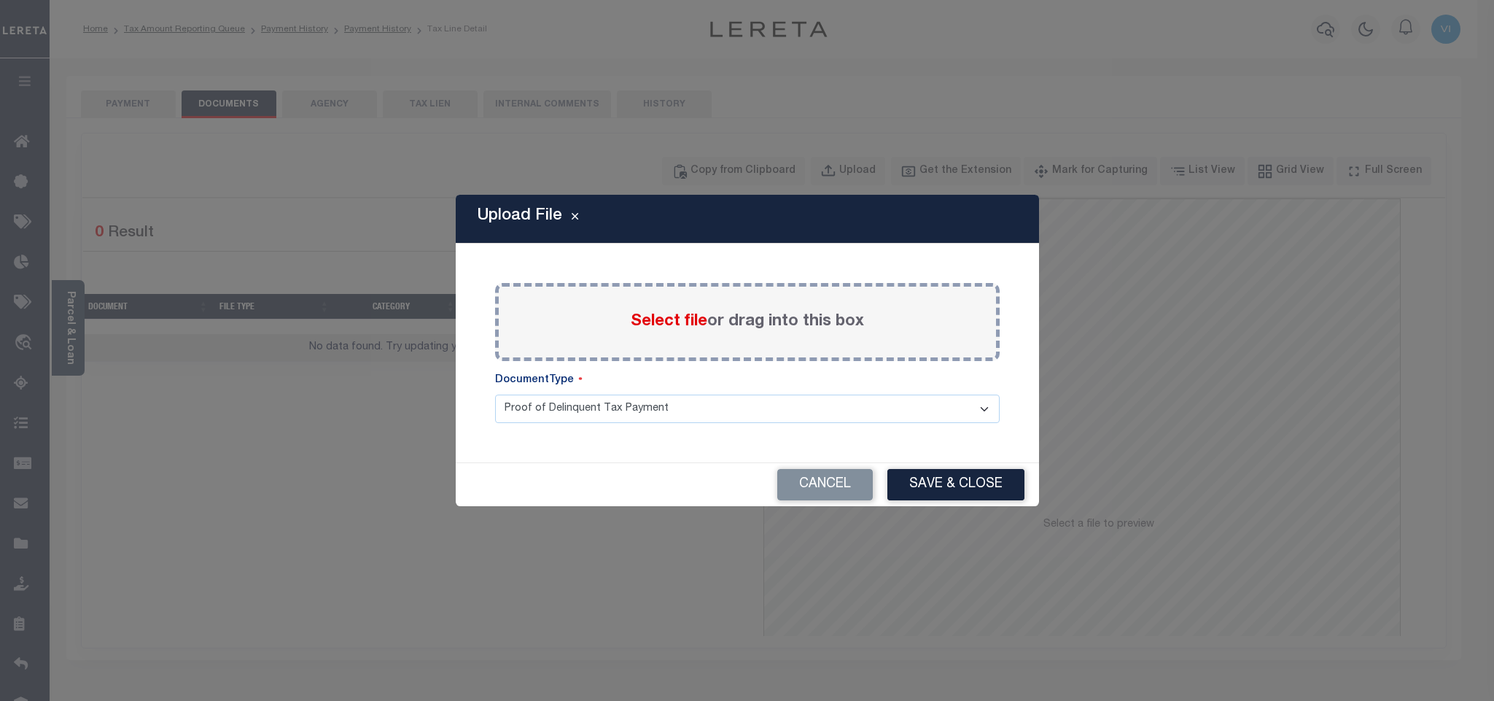
click at [669, 316] on span "Select file" at bounding box center [669, 321] width 77 height 16
click at [0, 0] on input "Select file or drag into this box" at bounding box center [0, 0] width 0 height 0
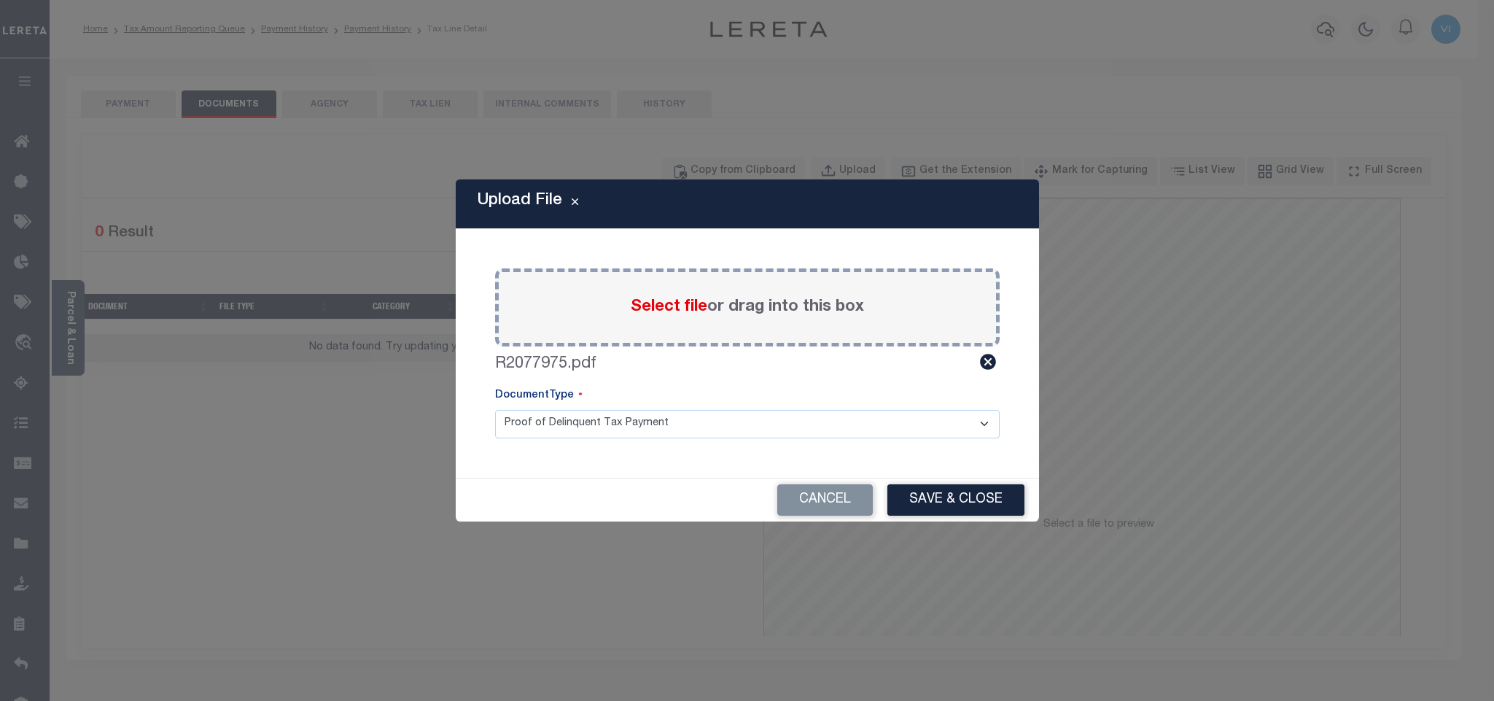
click at [554, 426] on select "Proof of Delinquent Tax Payment" at bounding box center [747, 424] width 504 height 28
click at [495, 410] on select "Proof of Delinquent Tax Payment" at bounding box center [747, 424] width 504 height 28
click at [952, 494] on button "Save & Close" at bounding box center [955, 499] width 137 height 31
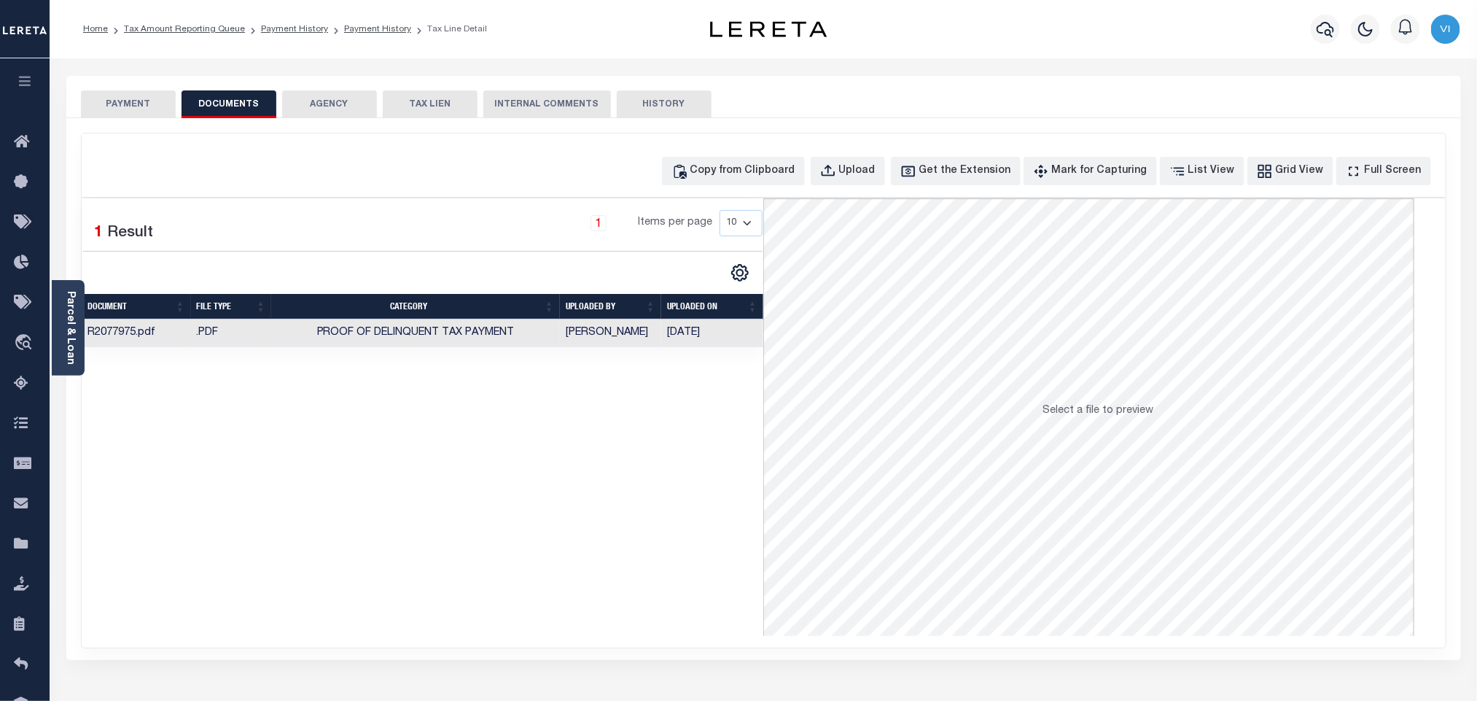
click at [149, 110] on button "PAYMENT" at bounding box center [128, 104] width 95 height 28
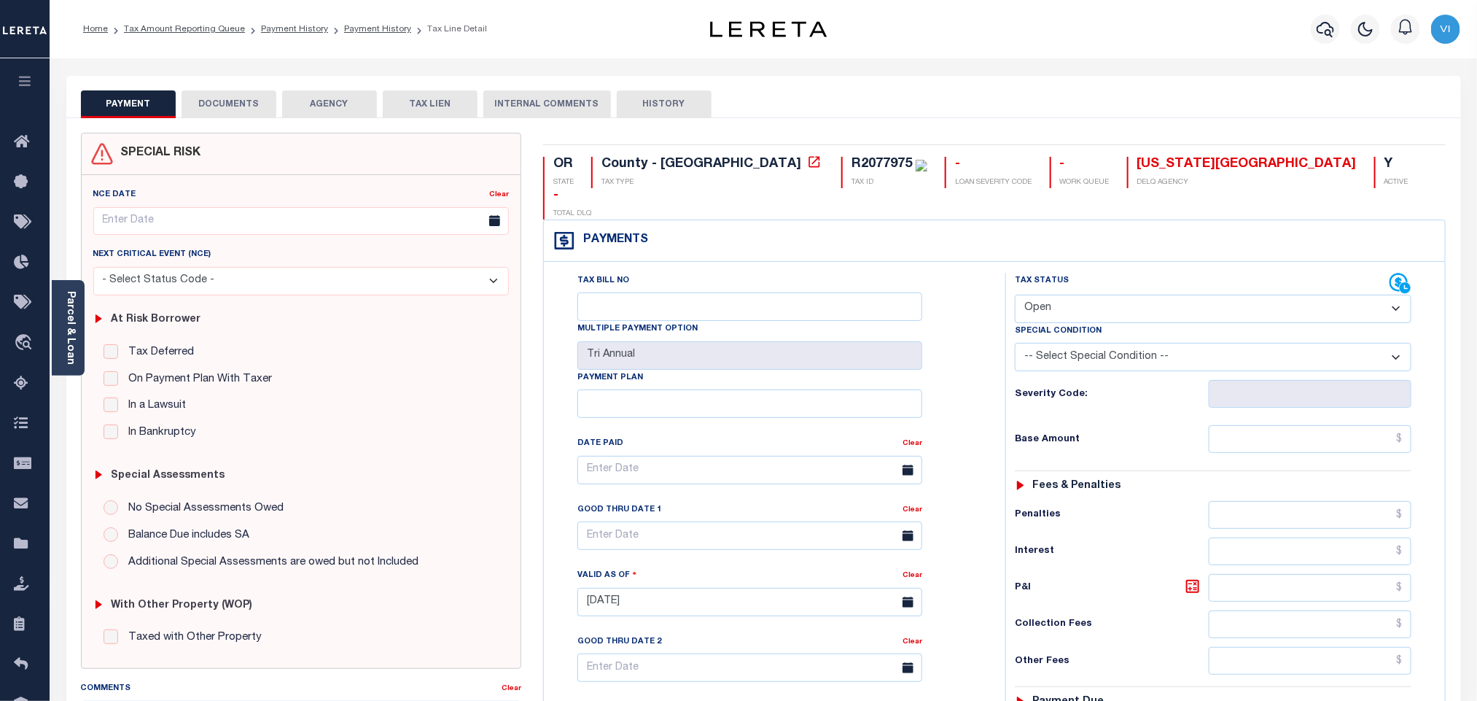
click at [1088, 294] on select "- Select Status Code - Open Due/Unpaid Paid Incomplete No Tax Due Internal Refu…" at bounding box center [1213, 308] width 397 height 28
select select "DUE"
click at [1015, 294] on select "- Select Status Code - Open Due/Unpaid Paid Incomplete No Tax Due Internal Refu…" at bounding box center [1213, 308] width 397 height 28
type input "[DATE]"
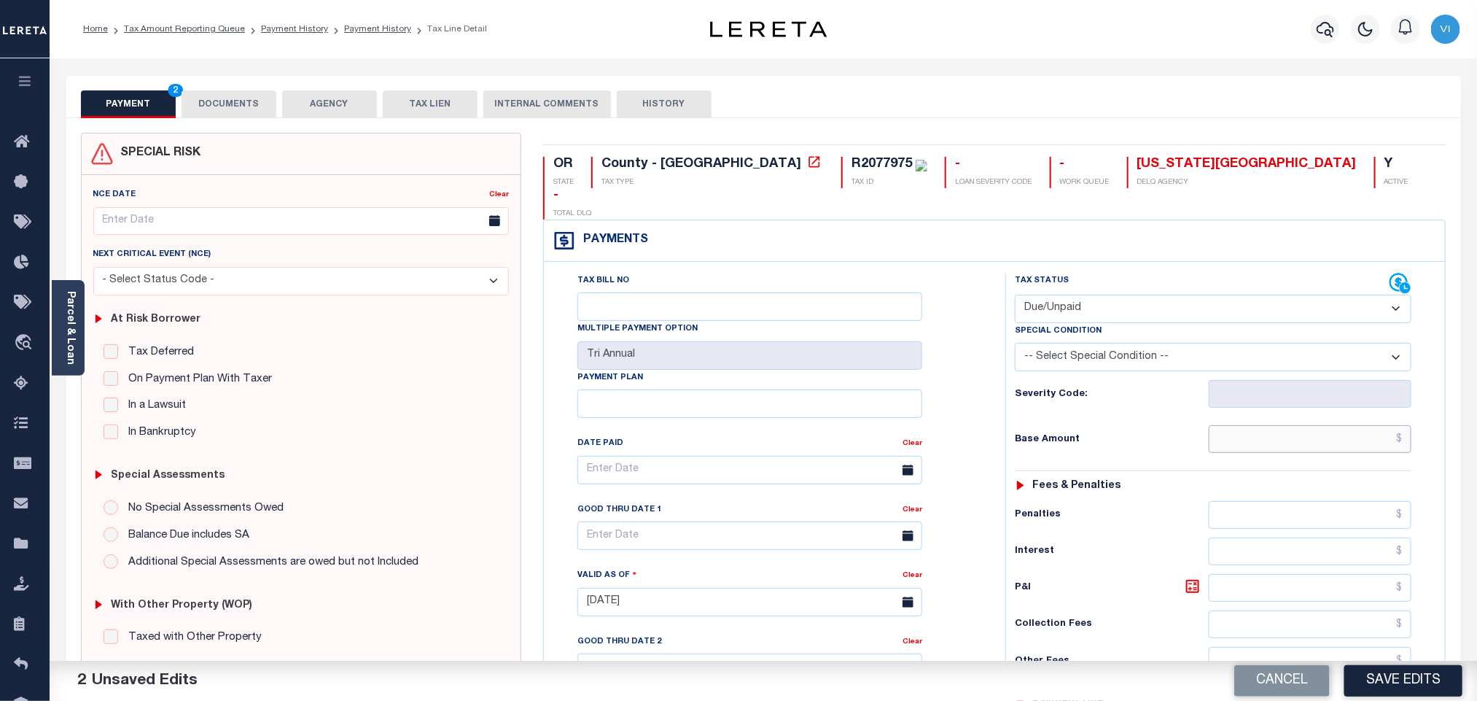
click at [1343, 425] on input "text" at bounding box center [1310, 439] width 203 height 28
paste input "4,842.39"
type input "$4,842.39"
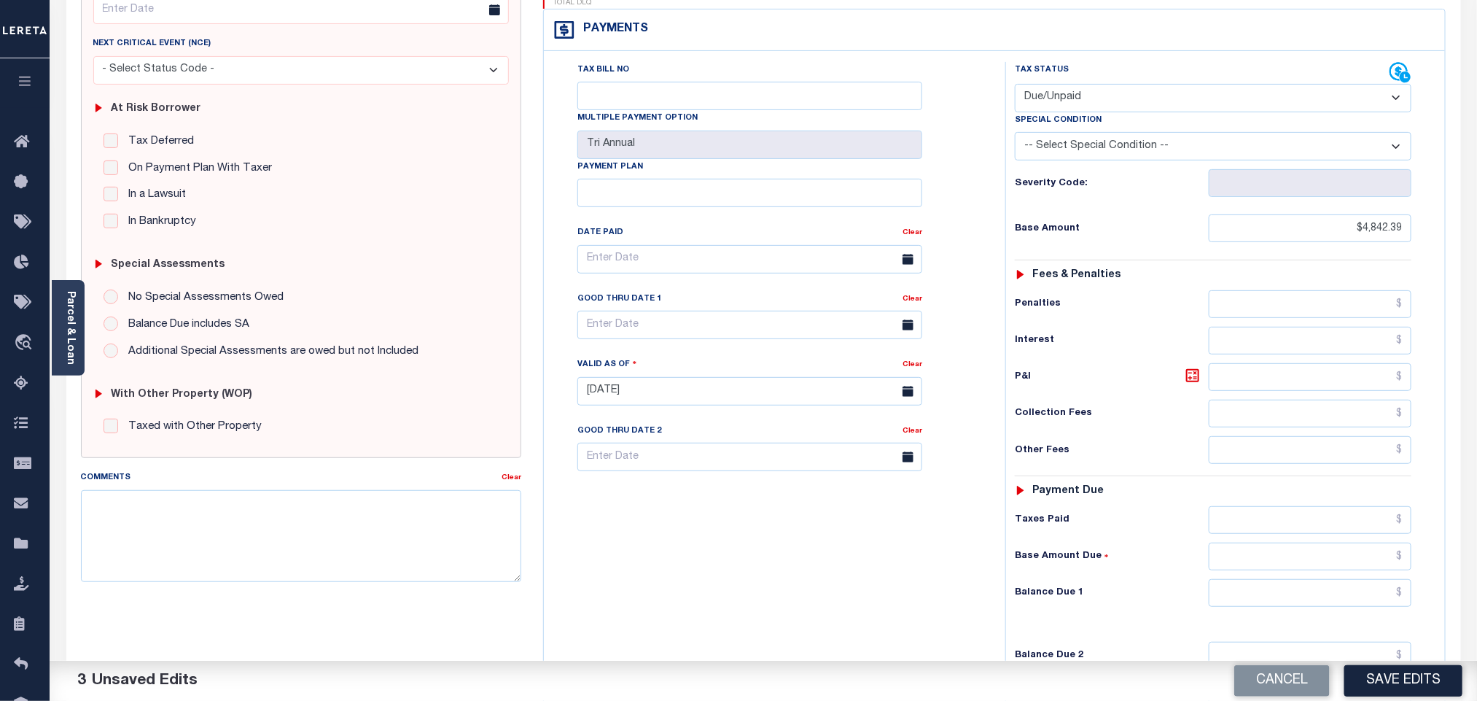
scroll to position [379, 0]
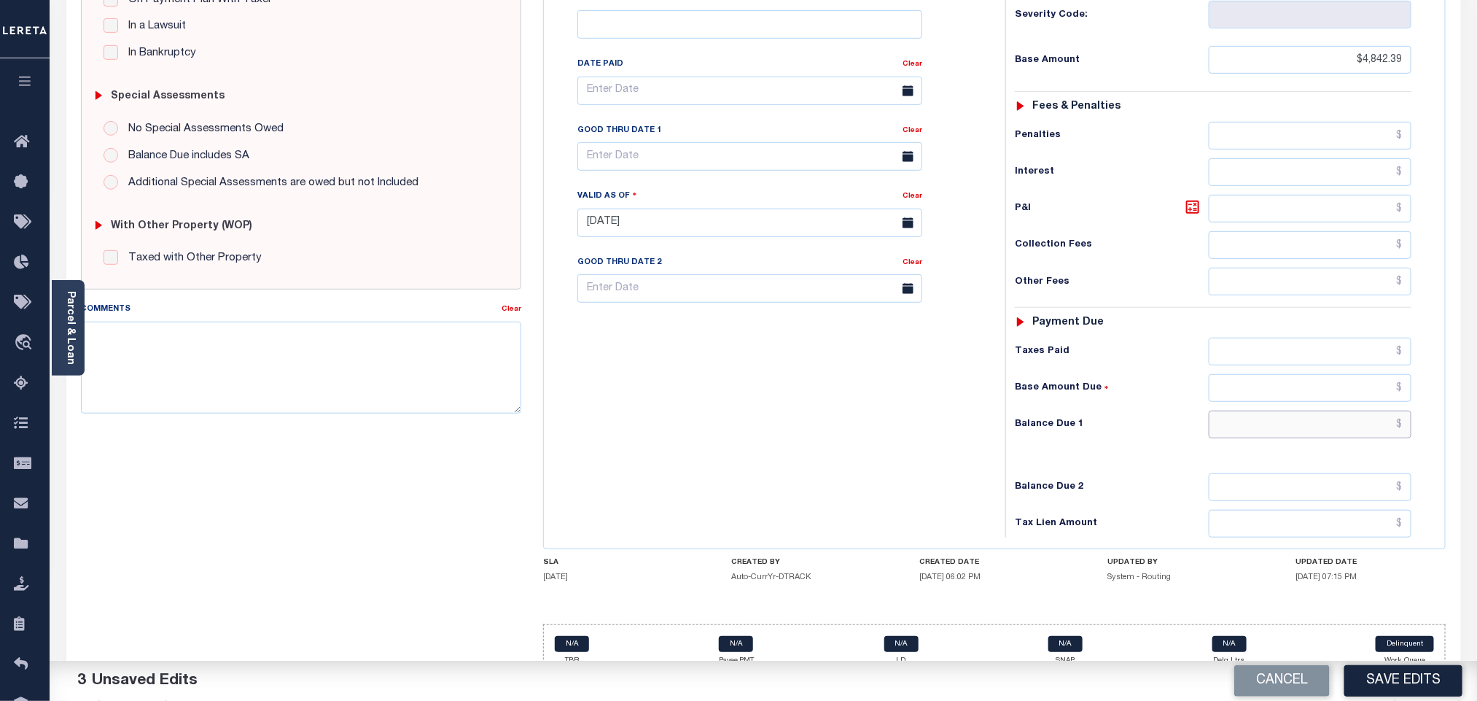
click at [1317, 412] on input "text" at bounding box center [1310, 424] width 203 height 28
paste input "5,165.22"
type input "$5,165.22"
click at [1196, 198] on icon at bounding box center [1192, 206] width 17 height 17
type input "$322.83"
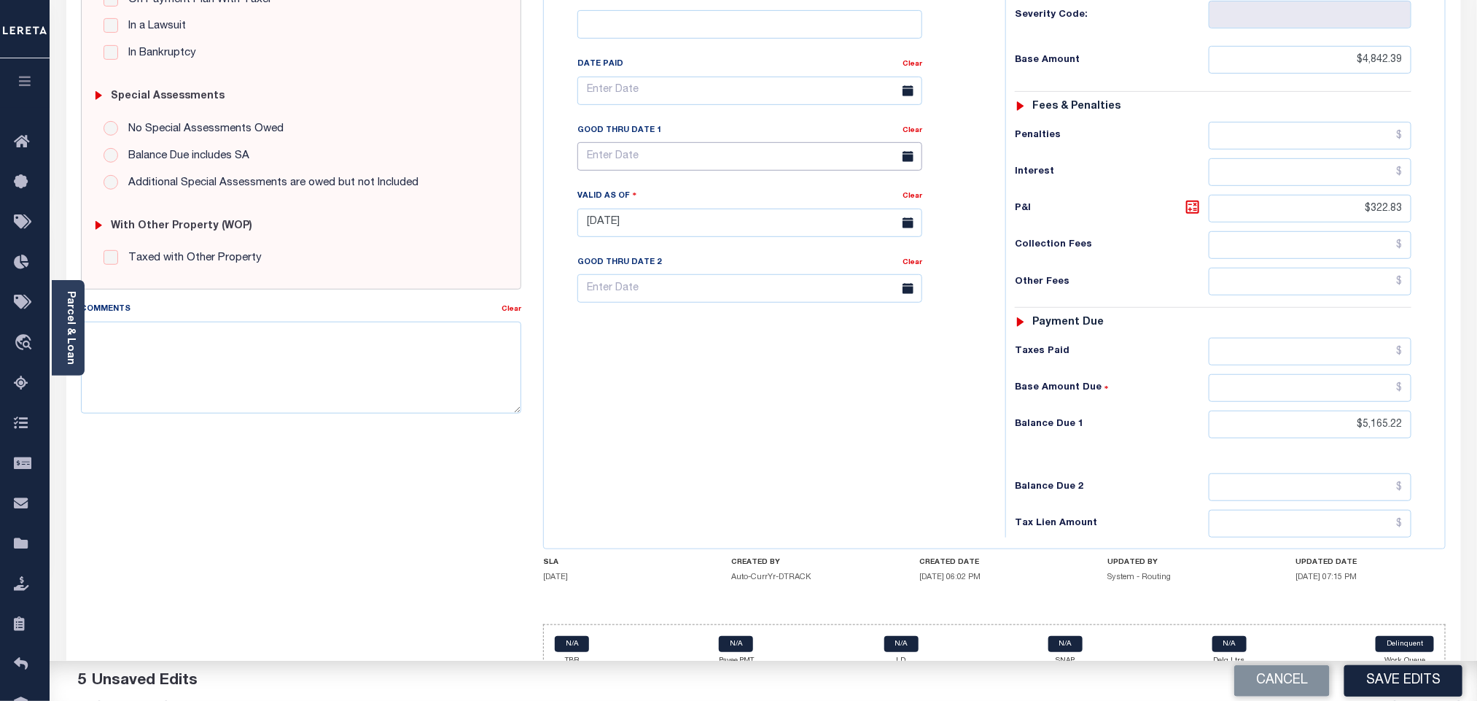
click at [584, 142] on input "text" at bounding box center [749, 156] width 345 height 28
click at [660, 327] on span "30" at bounding box center [658, 330] width 28 height 28
type input "09/30/2025"
click at [693, 396] on div "Tax Bill No Multiple Payment Option Tri Annual Payment Plan Clear" at bounding box center [770, 216] width 447 height 644
click at [1413, 676] on button "Save Edits" at bounding box center [1403, 680] width 118 height 31
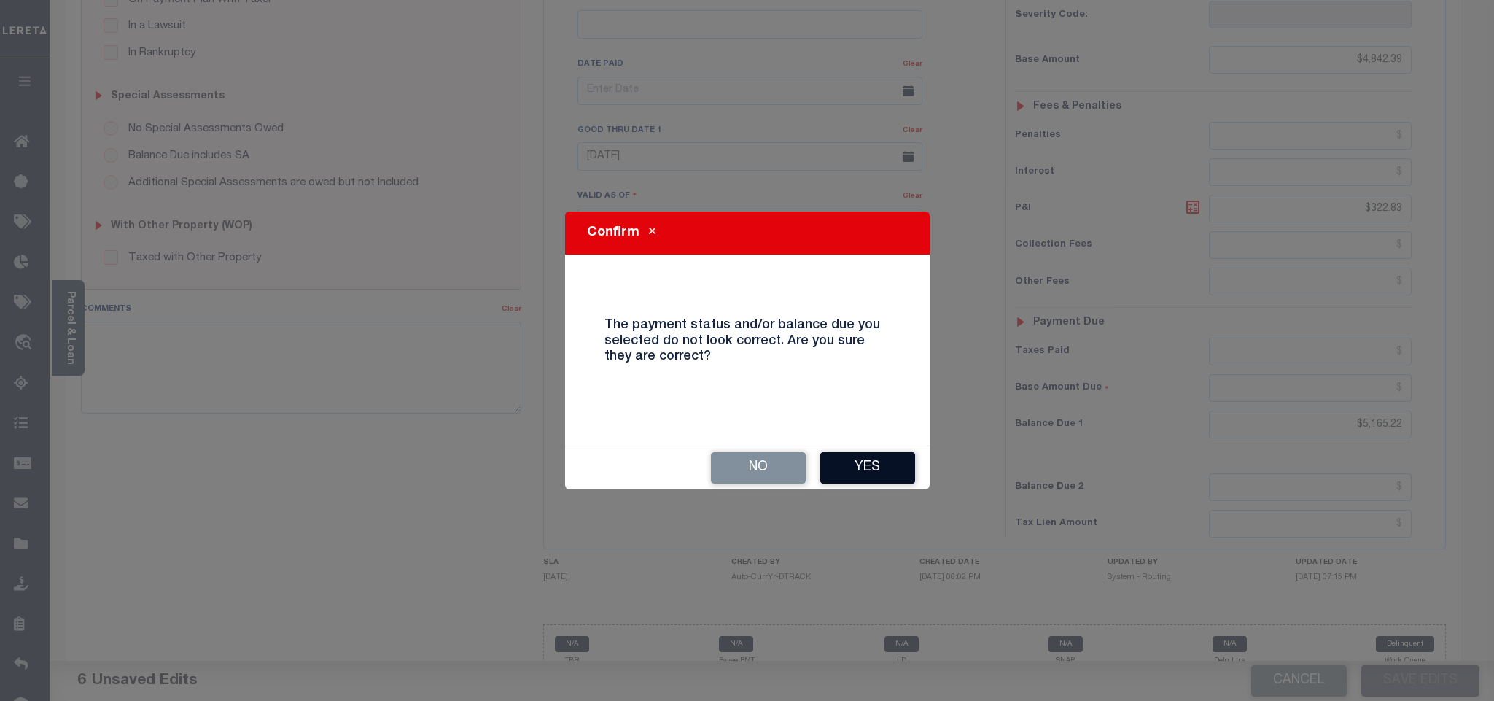
click at [904, 471] on button "Yes" at bounding box center [867, 467] width 95 height 31
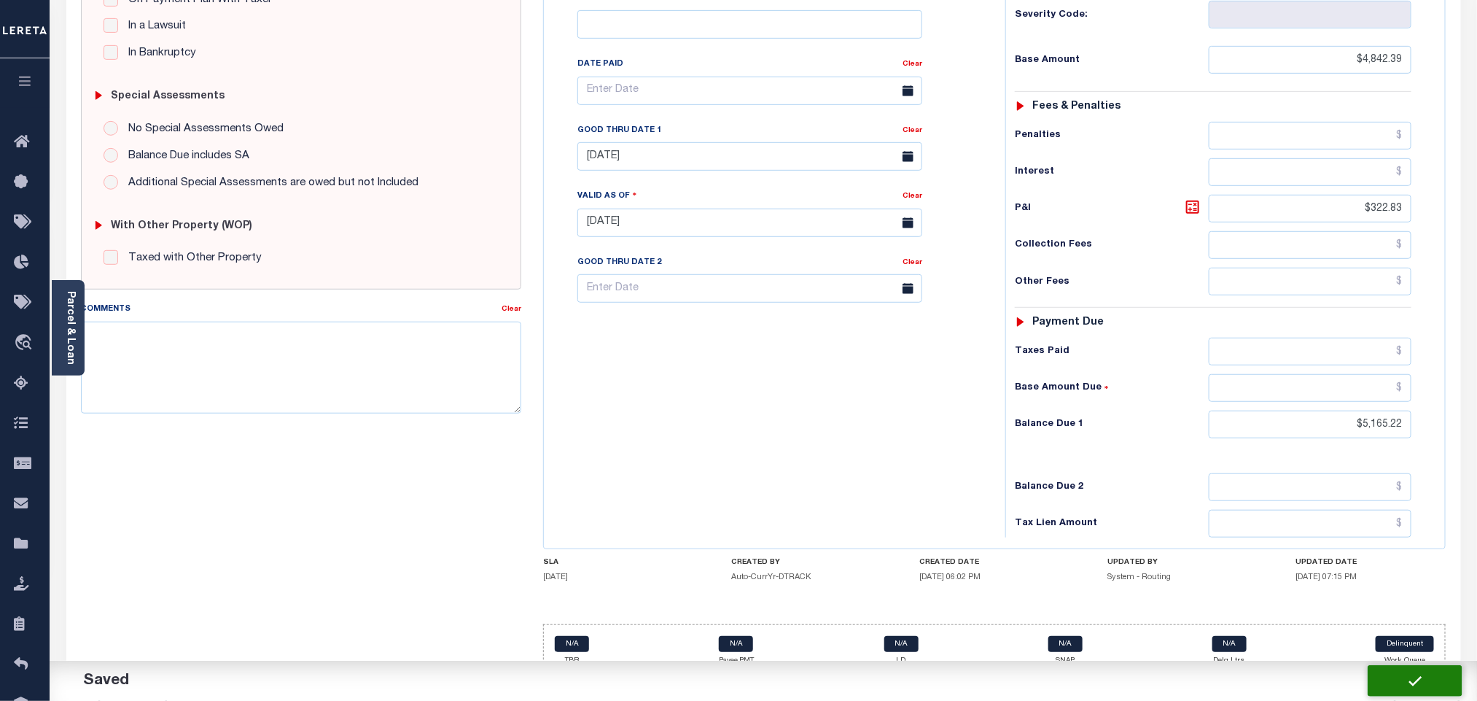
checkbox input "false"
type input "$4,842.39"
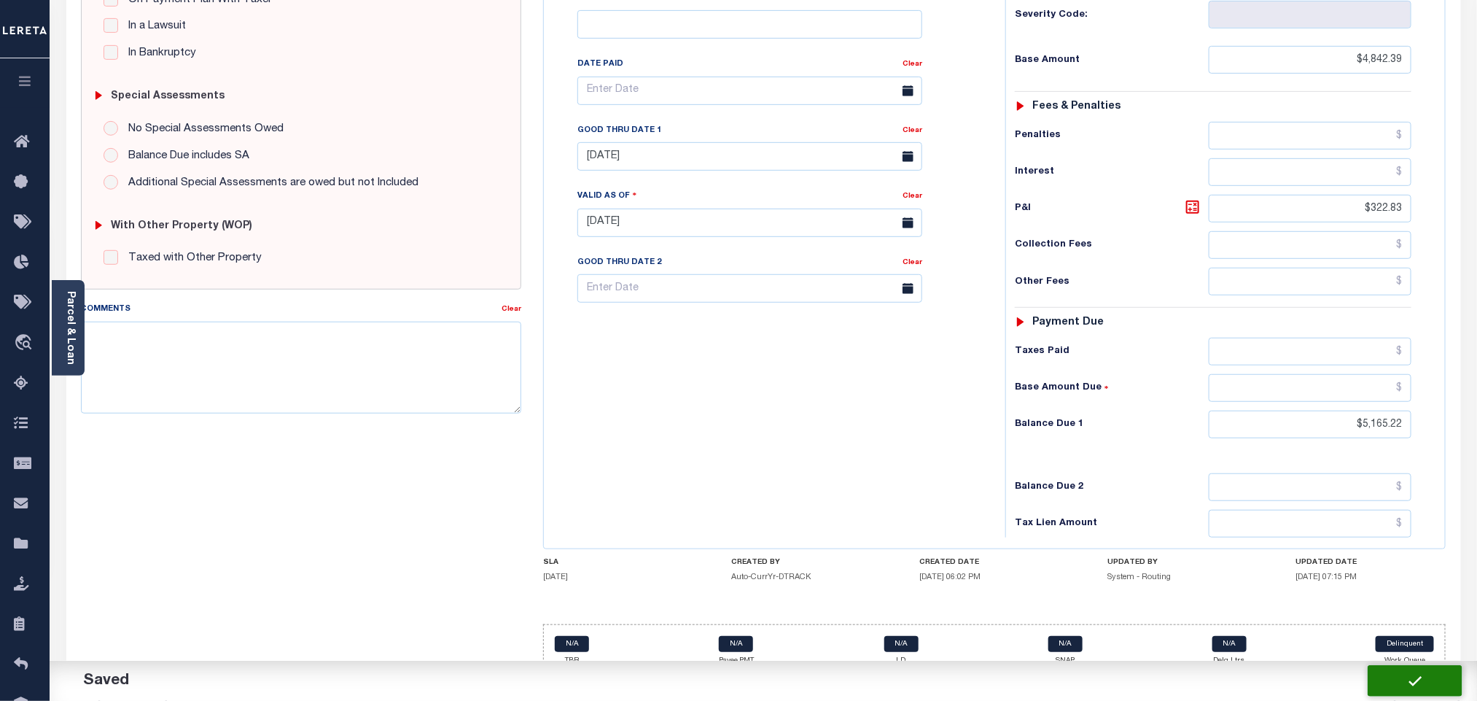
type input "$322.83"
type input "$5,165.22"
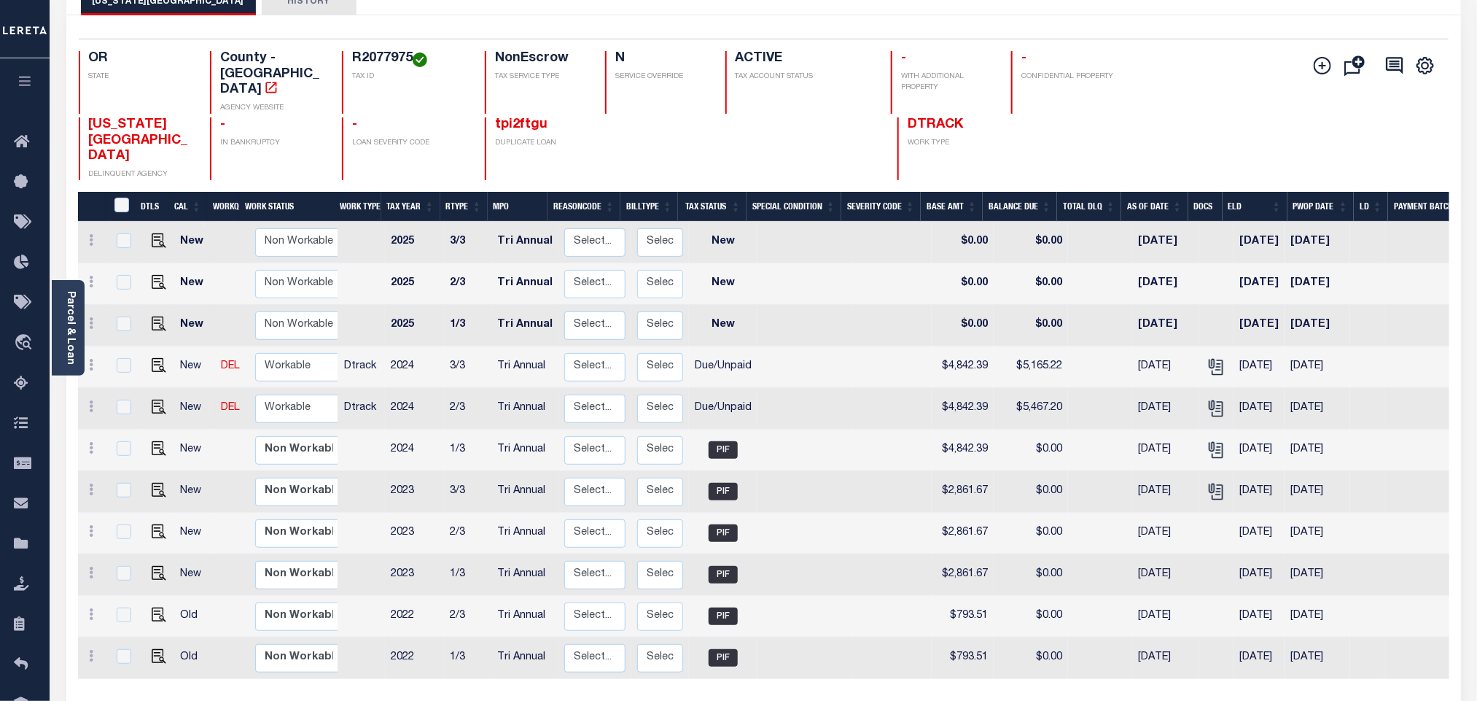
scroll to position [203, 0]
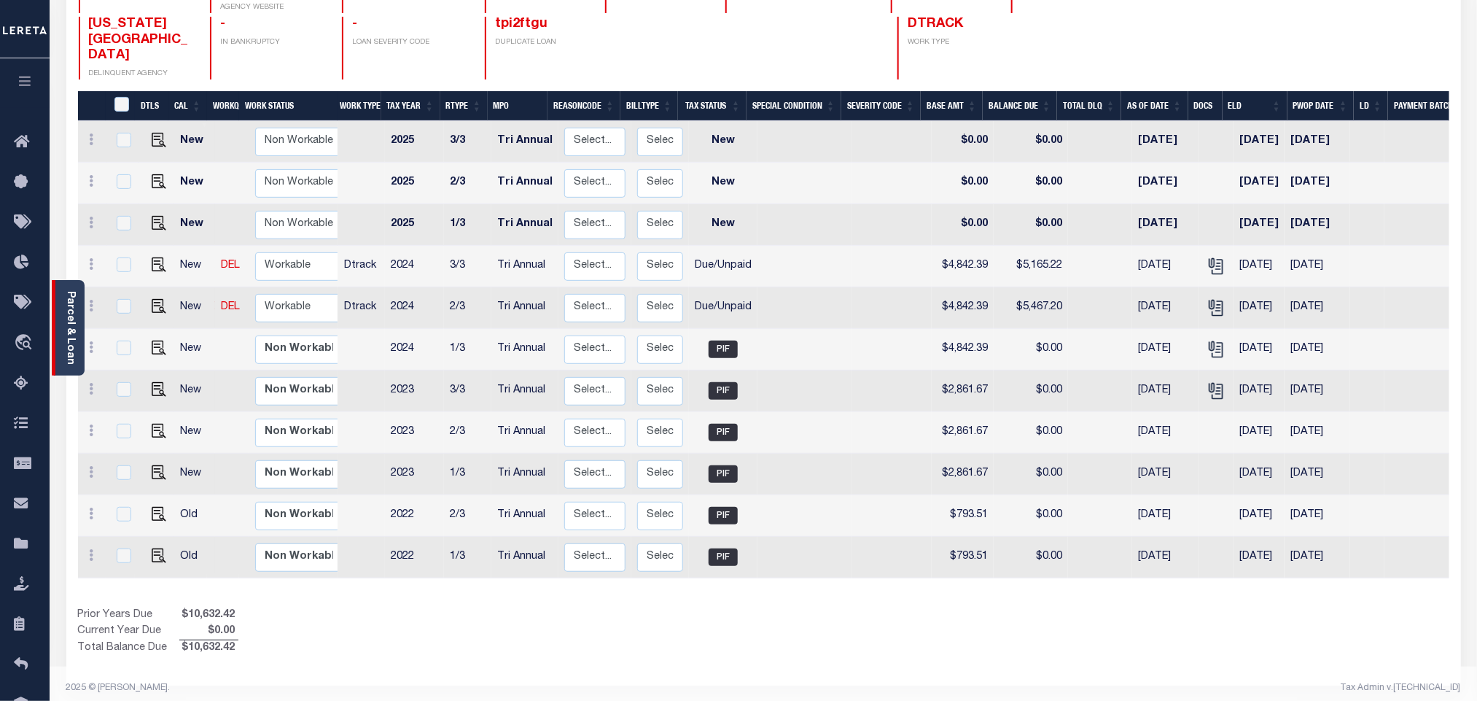
click at [66, 305] on link "Parcel & Loan" at bounding box center [70, 328] width 10 height 74
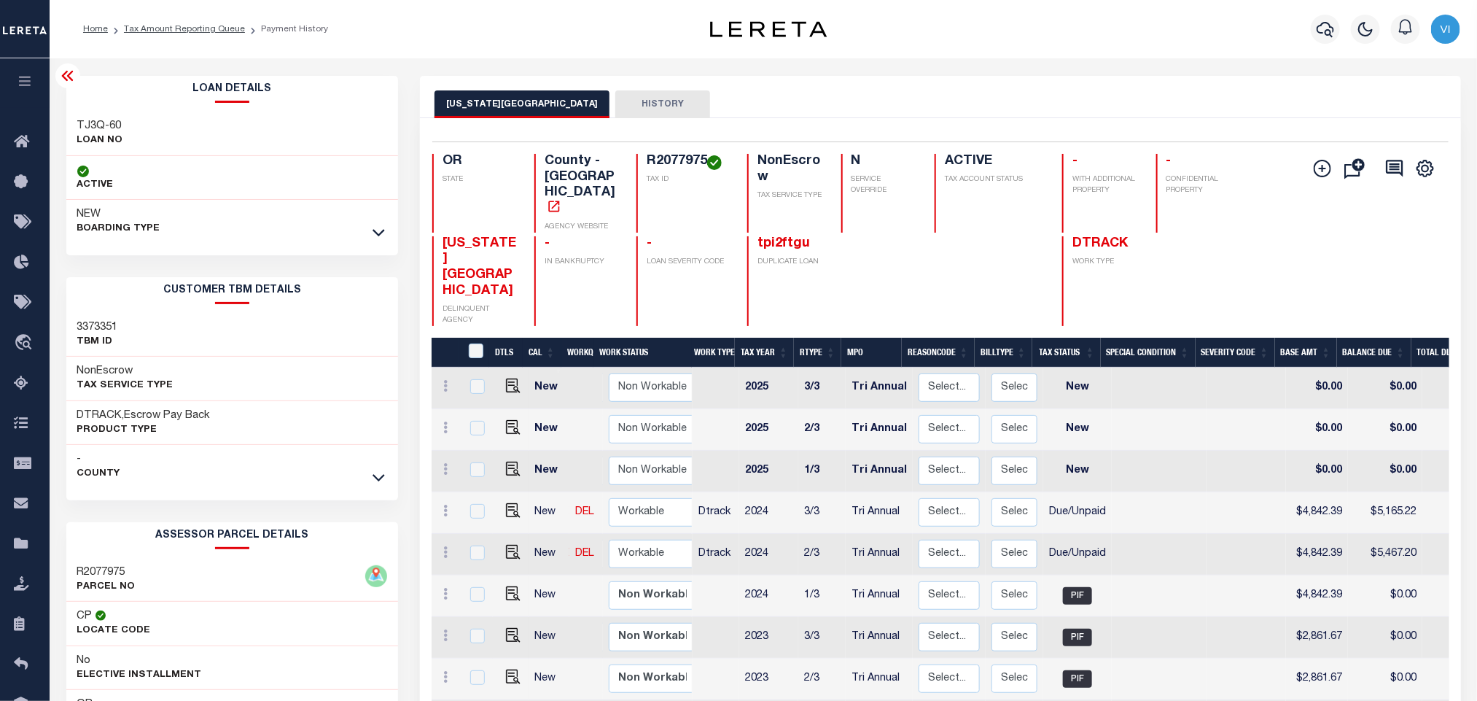
click at [74, 129] on div "TJ3Q-60 LOAN NO" at bounding box center [232, 134] width 332 height 44
copy div "TJ3Q-60"
click at [669, 164] on h4 "R2077975" at bounding box center [688, 162] width 83 height 16
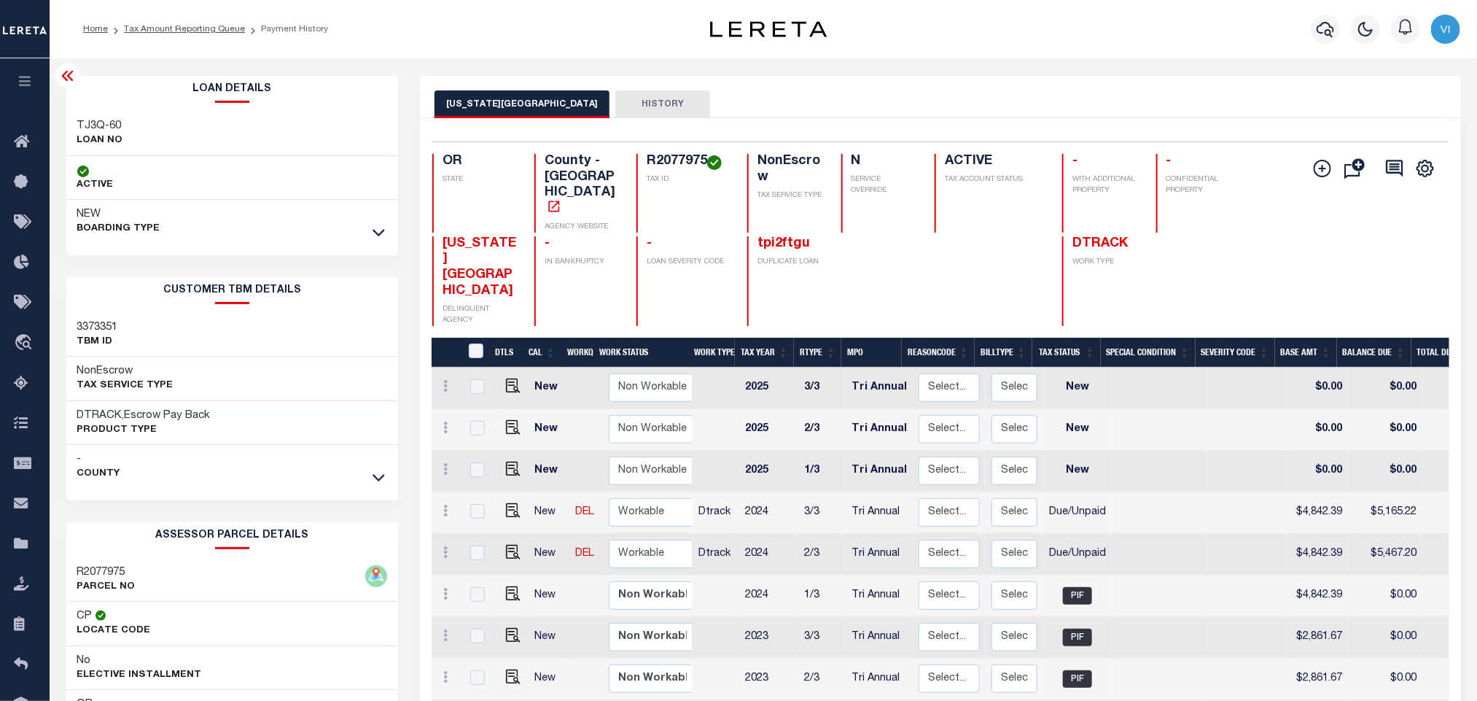
click at [669, 164] on h4 "R2077975" at bounding box center [688, 162] width 83 height 16
copy h4 "R2077975"
